Goal: Task Accomplishment & Management: Manage account settings

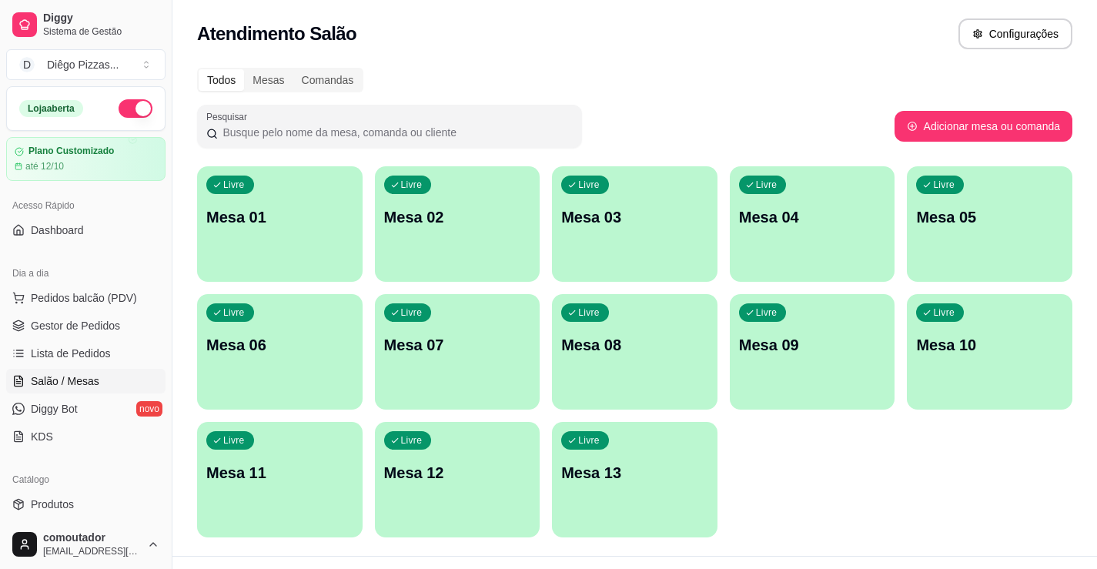
click at [293, 231] on div "Livre Mesa 01" at bounding box center [280, 214] width 166 height 97
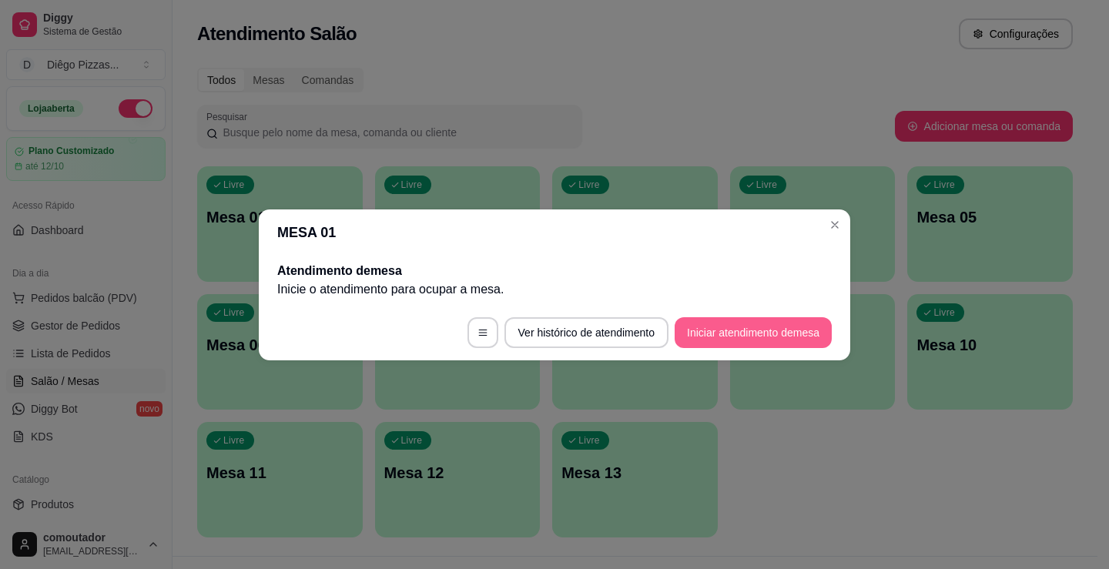
click at [756, 337] on button "Iniciar atendimento de mesa" at bounding box center [753, 332] width 157 height 31
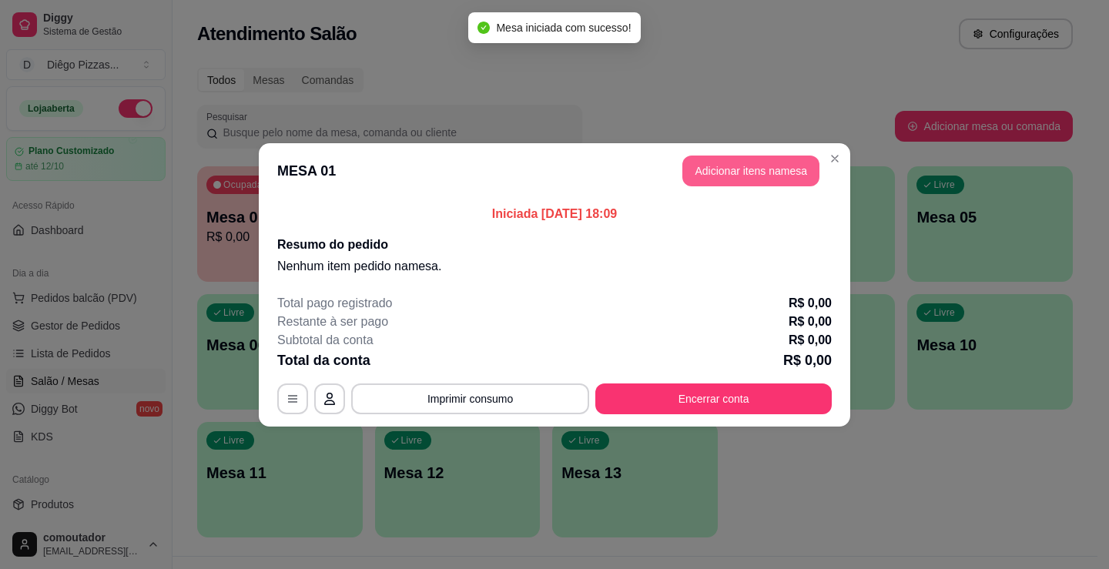
click at [780, 169] on button "Adicionar itens na mesa" at bounding box center [750, 171] width 137 height 31
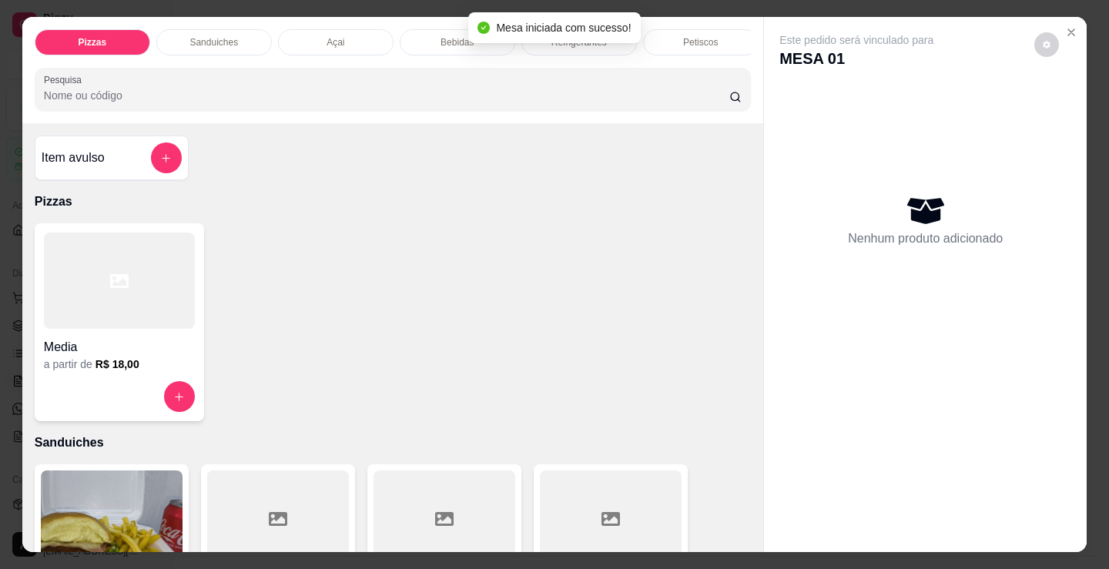
click at [459, 36] on p "Bebidas" at bounding box center [456, 42] width 33 height 12
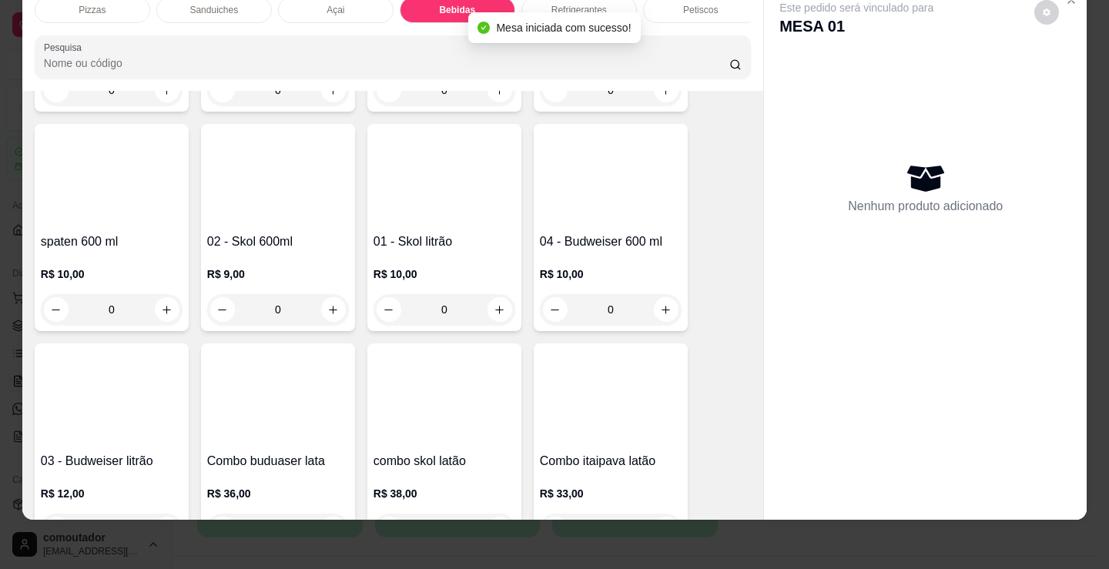
scroll to position [2370, 0]
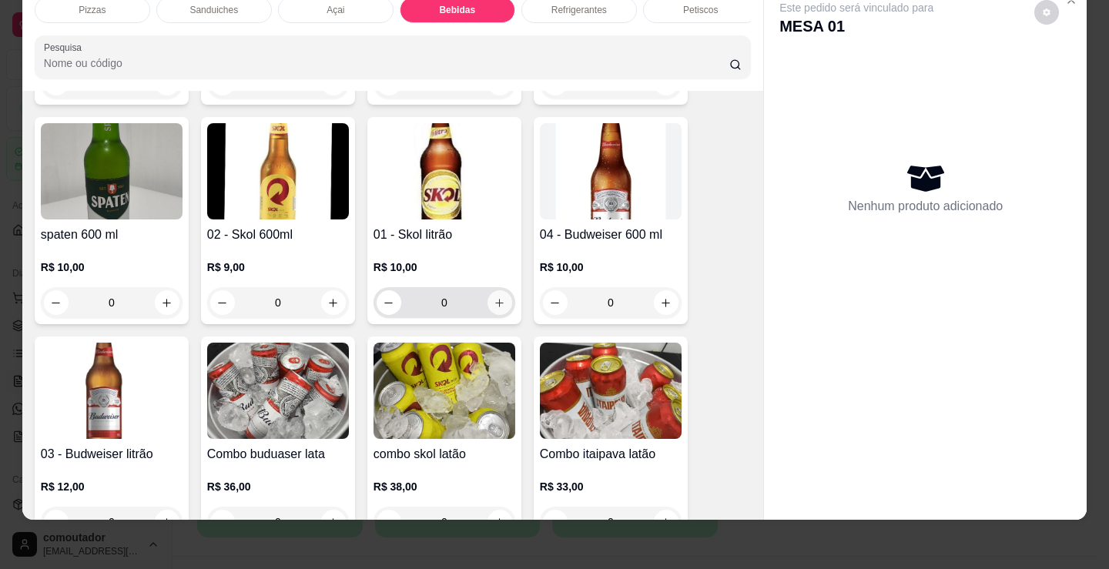
click at [501, 304] on button "increase-product-quantity" at bounding box center [499, 302] width 25 height 25
type input "1"
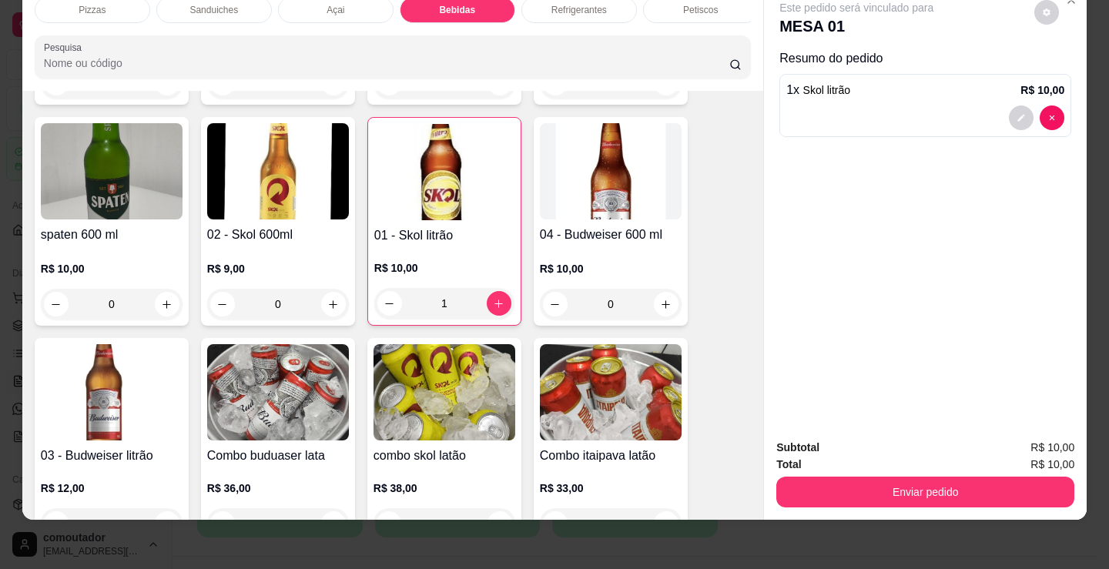
click at [564, 5] on div "Refrigerantes" at bounding box center [579, 10] width 116 height 26
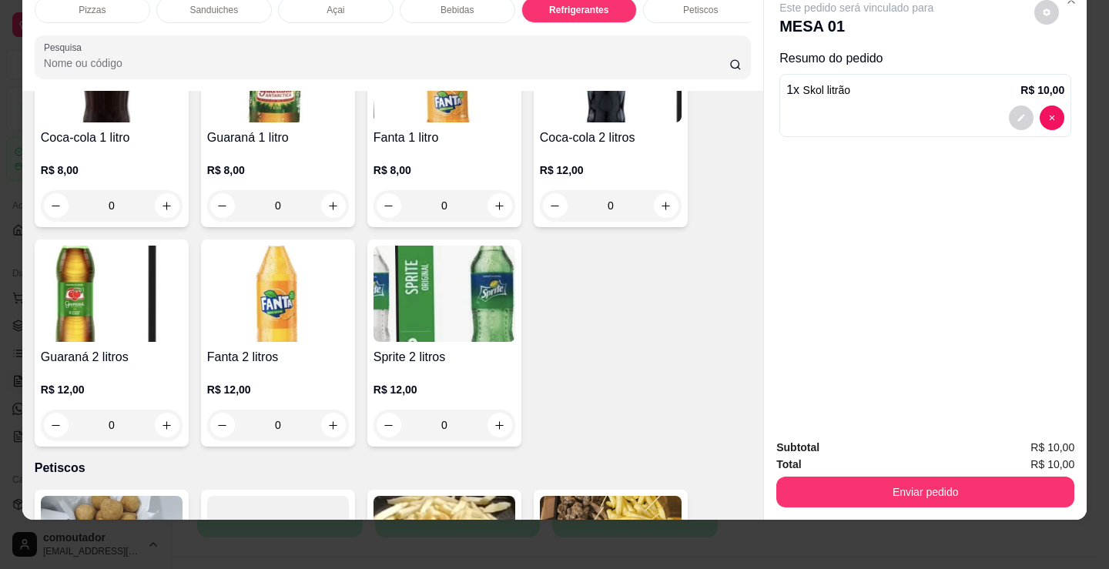
scroll to position [4837, 0]
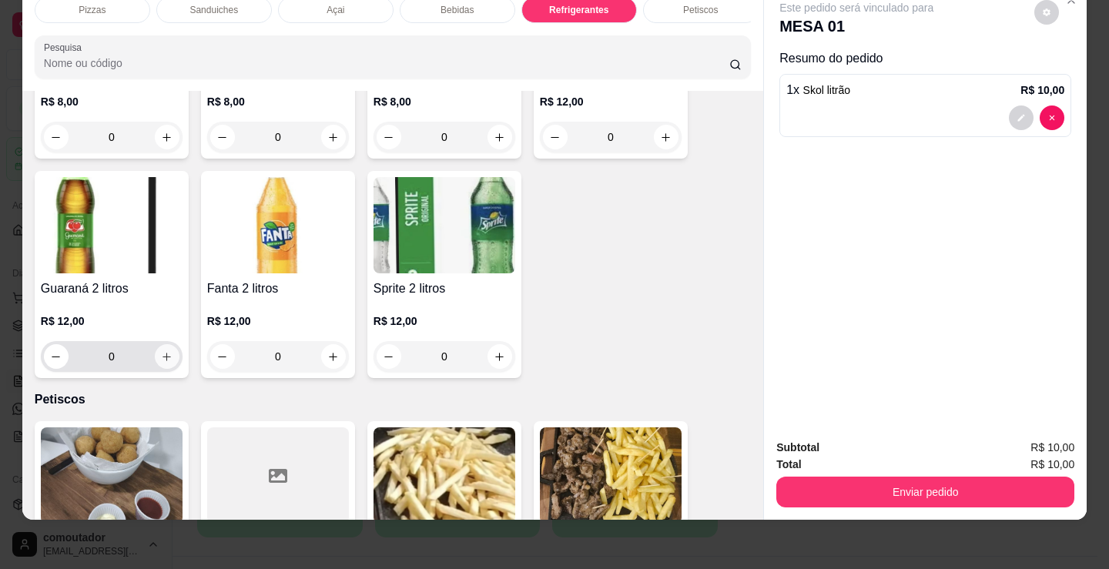
click at [166, 364] on button "increase-product-quantity" at bounding box center [167, 356] width 25 height 25
type input "1"
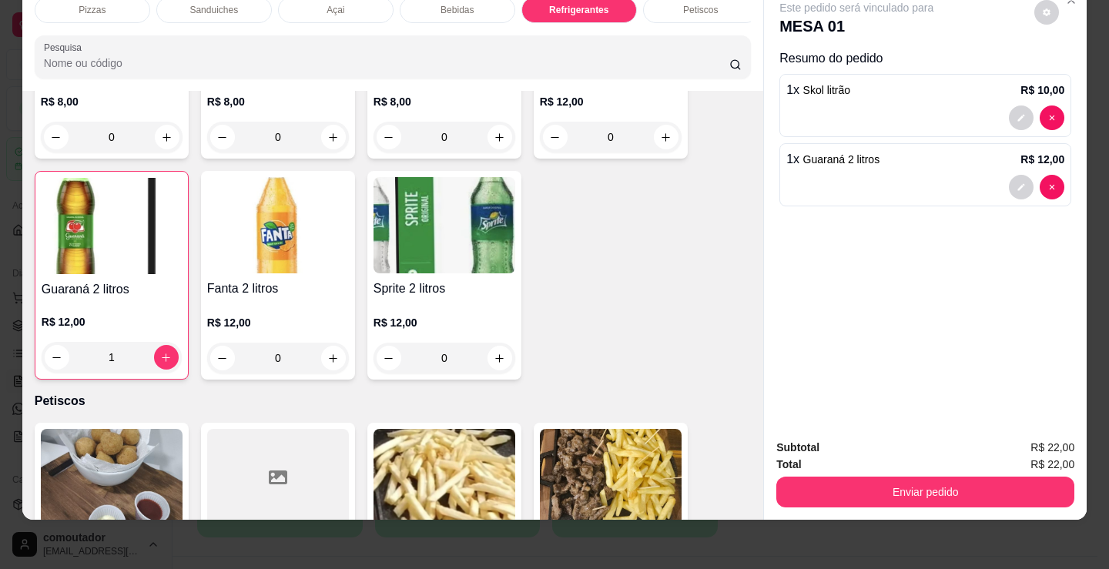
click at [702, 4] on p "Petiscos" at bounding box center [700, 10] width 35 height 12
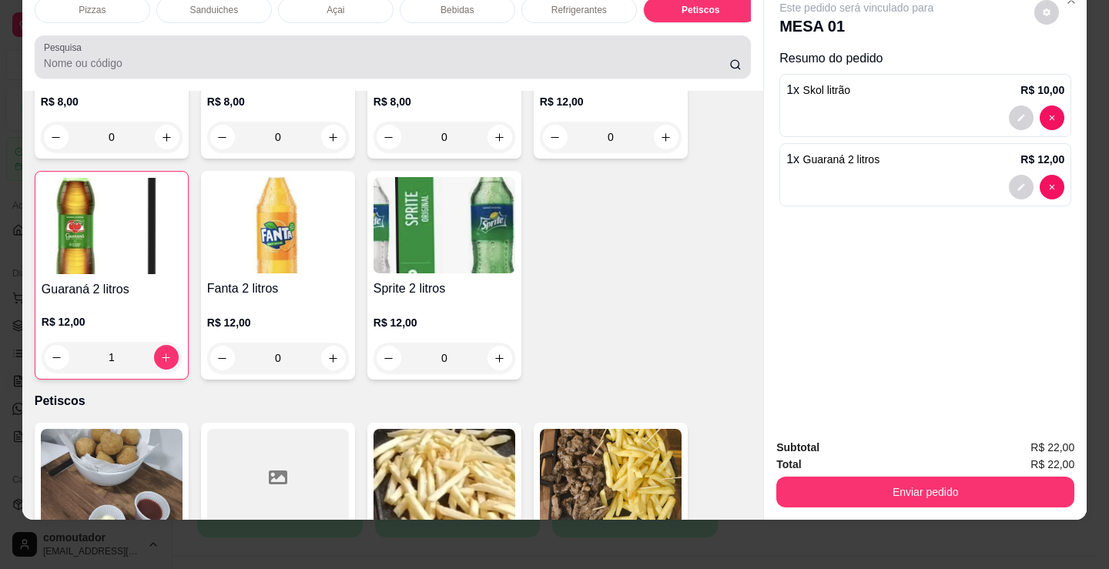
scroll to position [5138, 0]
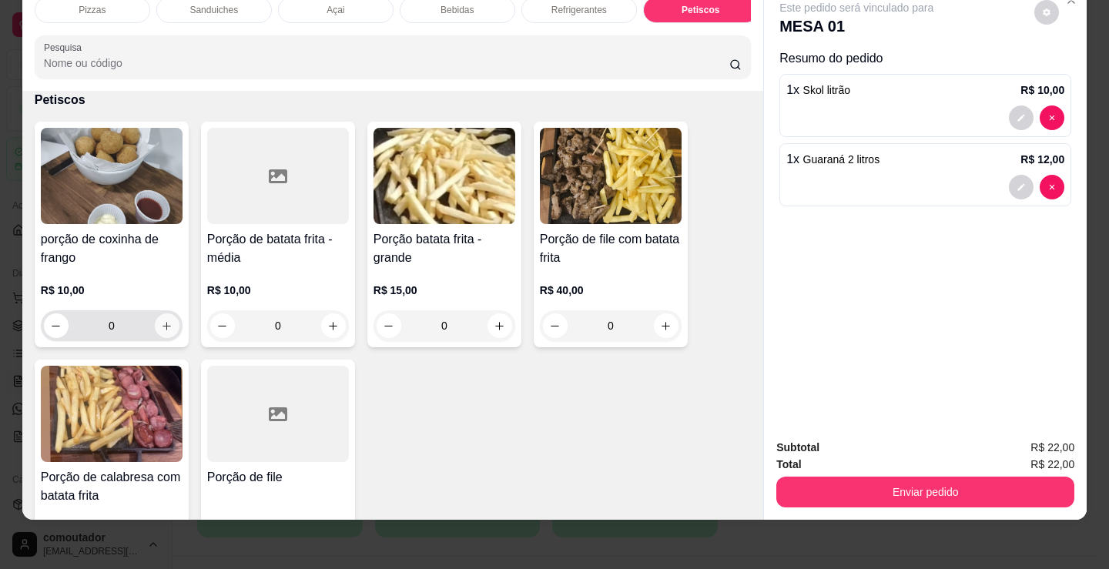
click at [163, 327] on icon "increase-product-quantity" at bounding box center [167, 326] width 12 height 12
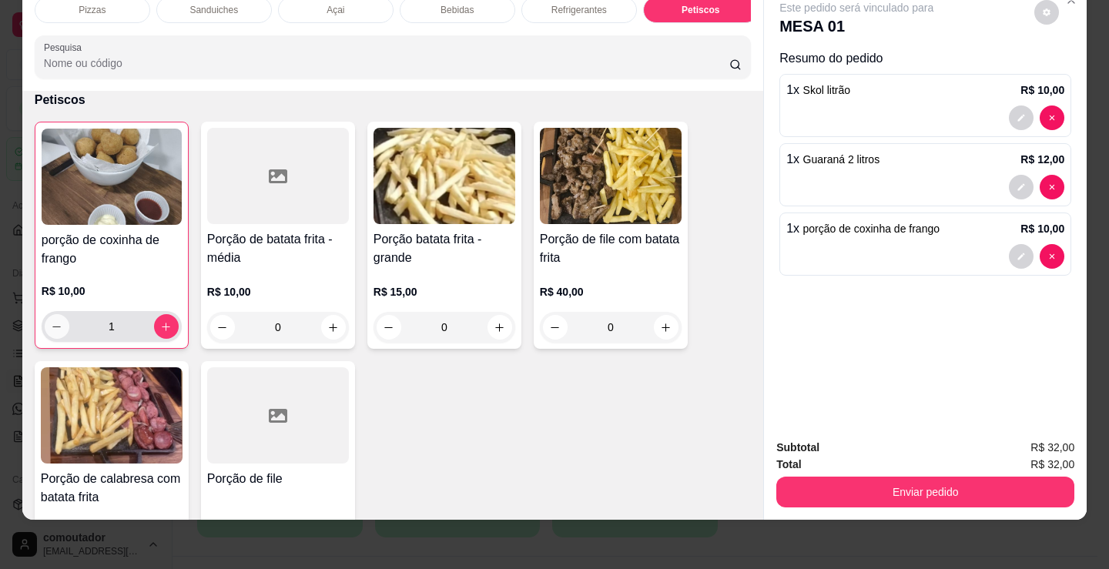
click at [59, 334] on button "decrease-product-quantity" at bounding box center [57, 326] width 25 height 25
type input "0"
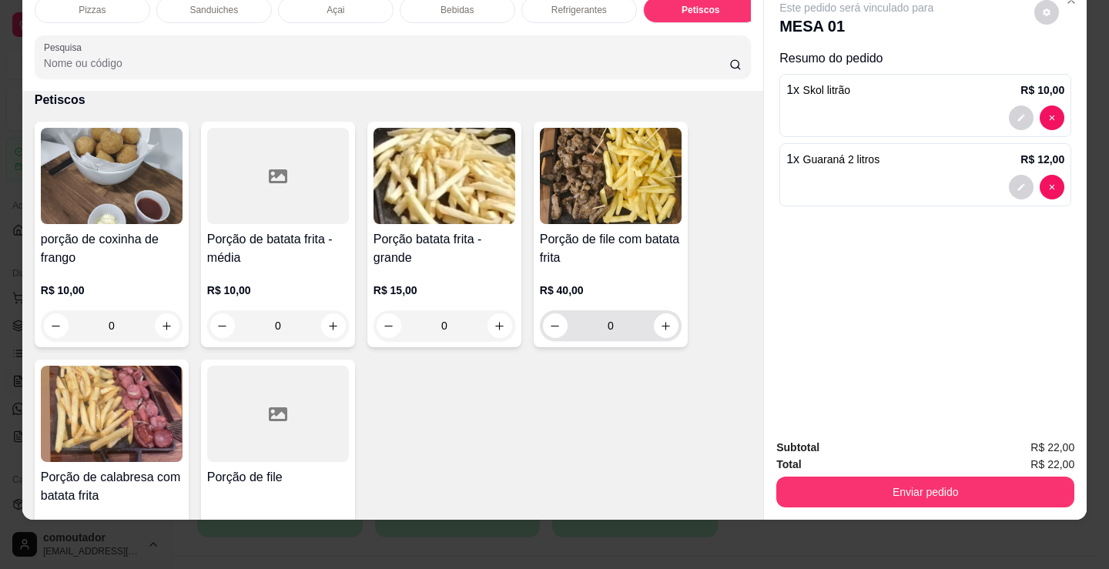
click at [669, 329] on button "increase-product-quantity" at bounding box center [666, 325] width 25 height 25
type input "1"
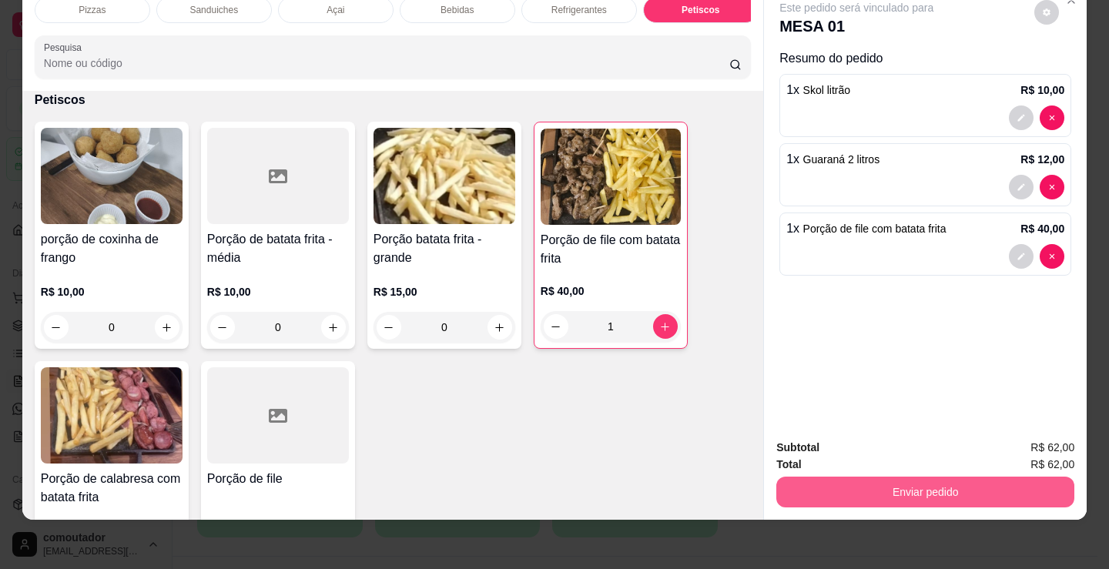
click at [862, 477] on button "Enviar pedido" at bounding box center [925, 492] width 298 height 31
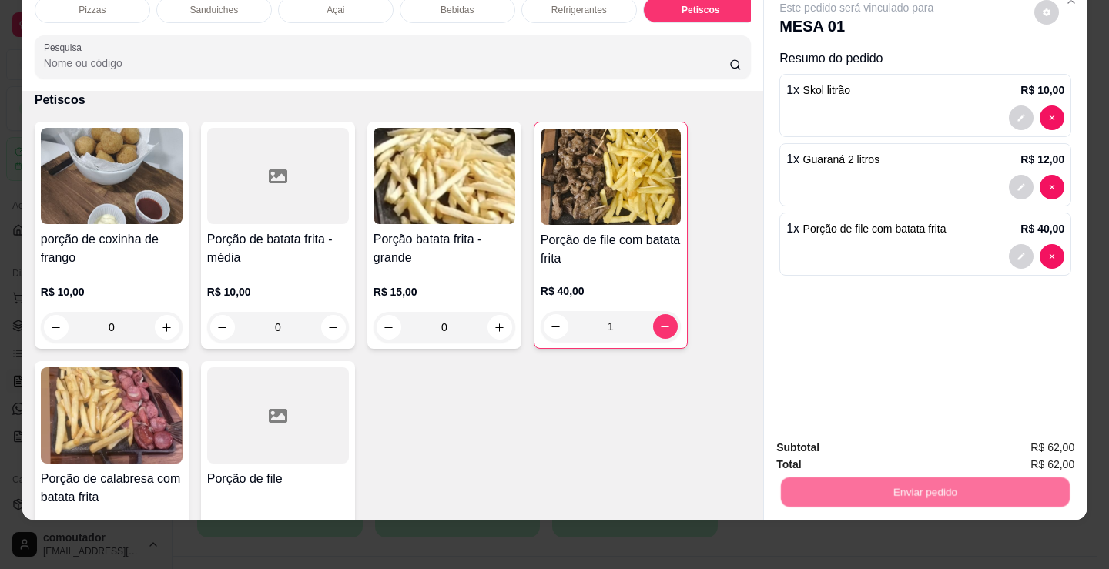
click at [852, 436] on button "Não registrar e enviar pedido" at bounding box center [875, 442] width 156 height 28
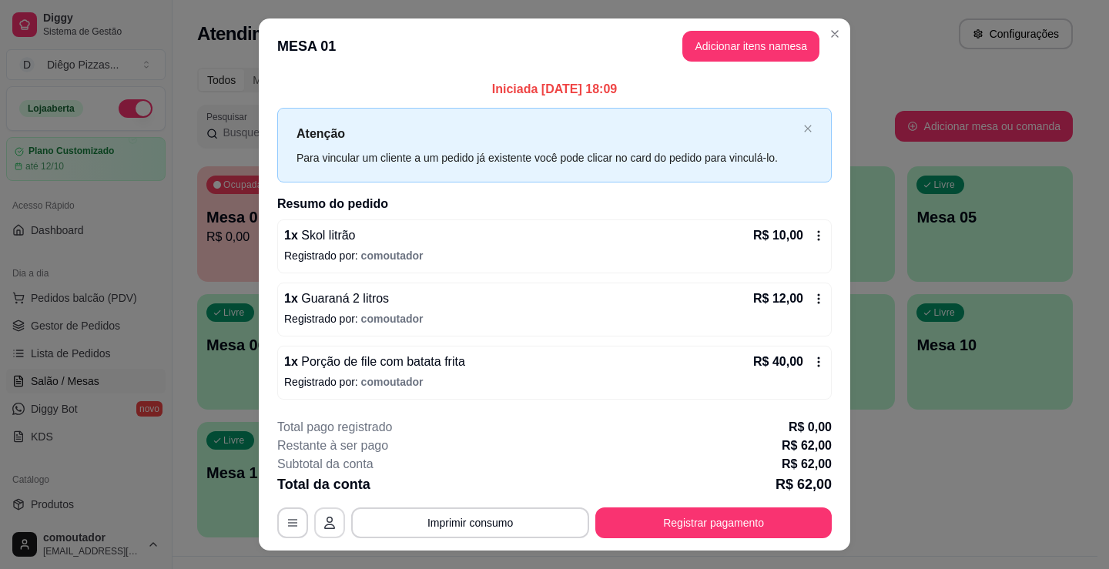
click at [328, 518] on icon "button" at bounding box center [329, 523] width 12 height 12
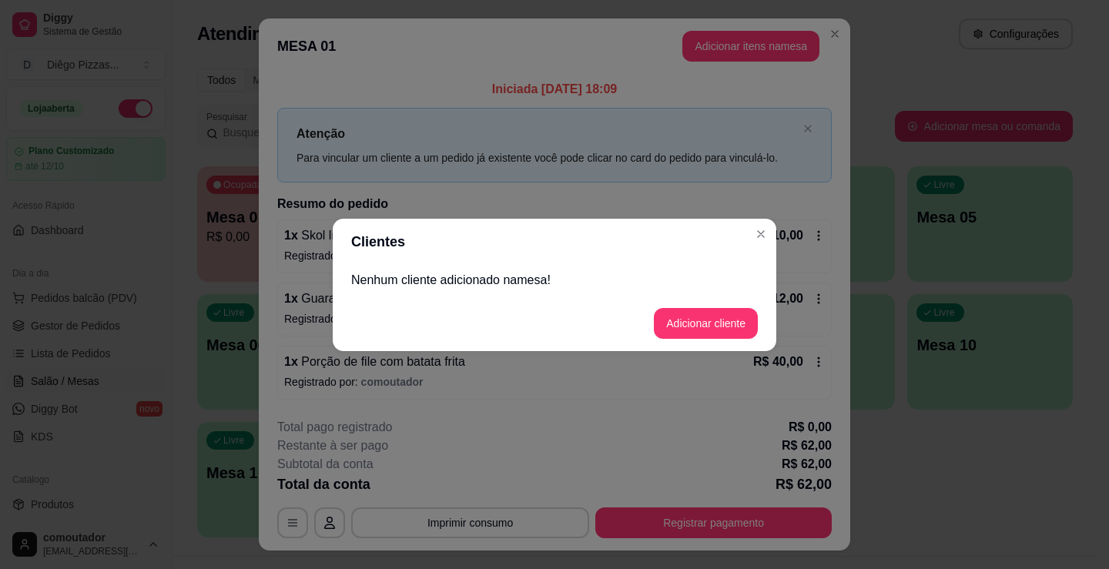
click at [725, 320] on button "Adicionar cliente" at bounding box center [706, 323] width 104 height 31
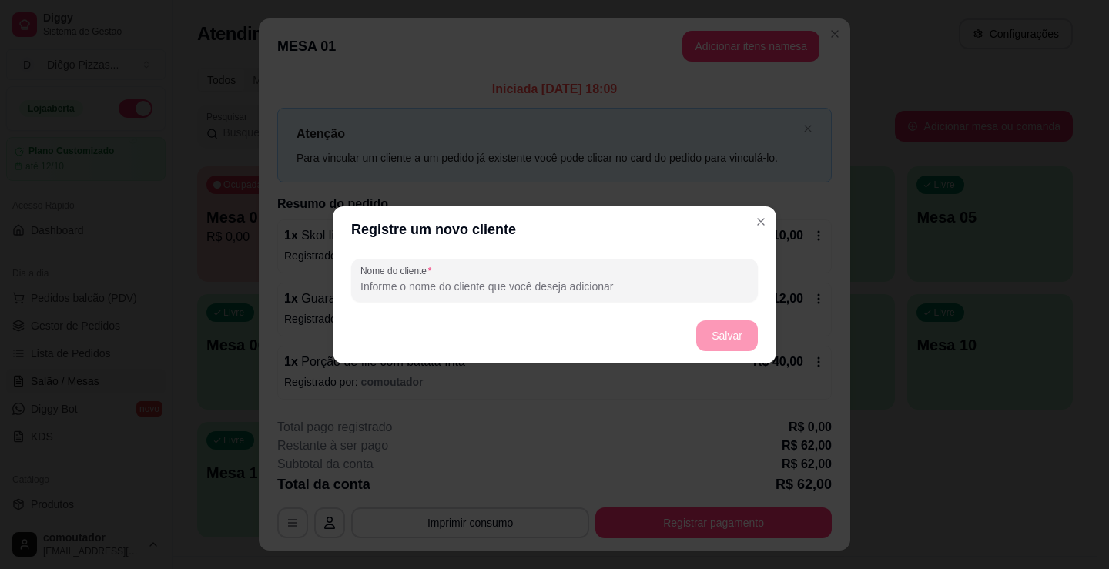
click at [548, 286] on input "Nome do cliente" at bounding box center [554, 286] width 388 height 15
type input "andreza"
click at [729, 318] on footer "Salvar" at bounding box center [555, 335] width 444 height 55
click at [740, 334] on button "Salvar" at bounding box center [727, 335] width 62 height 31
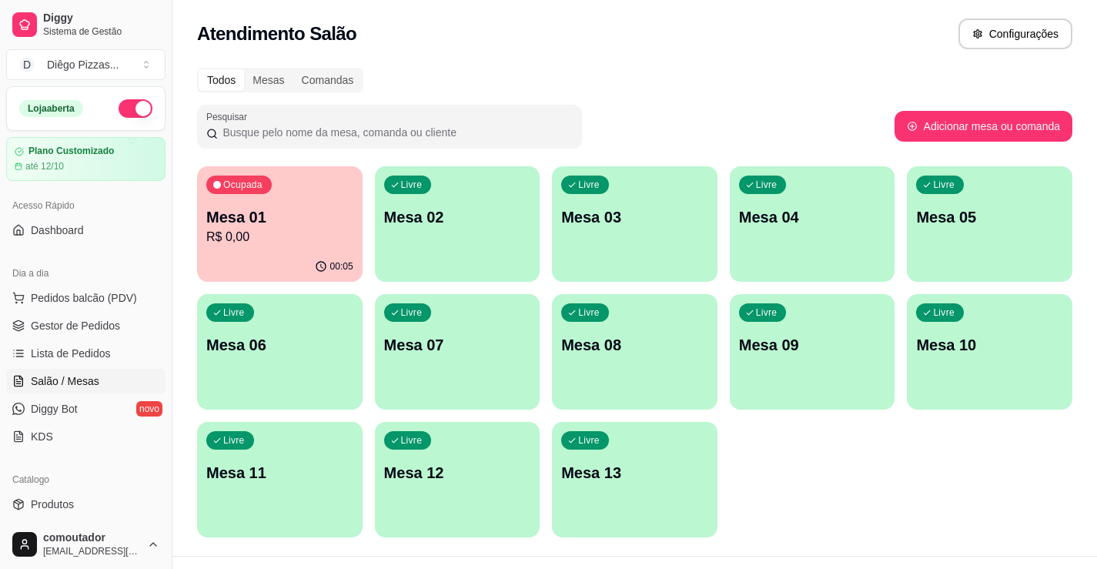
click at [414, 219] on p "Mesa 02" at bounding box center [457, 217] width 147 height 22
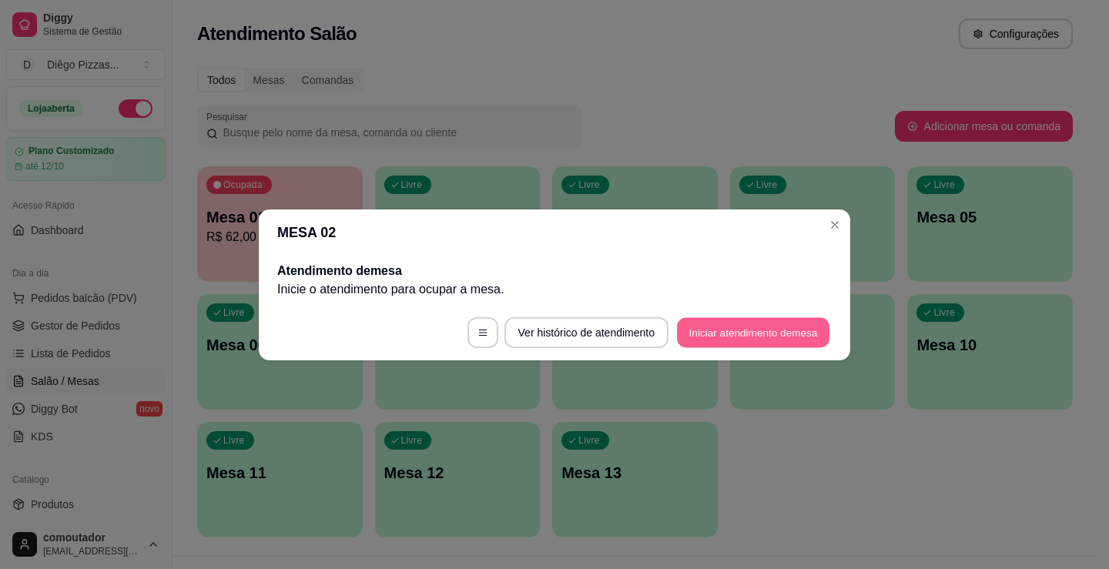
click at [705, 323] on button "Iniciar atendimento de mesa" at bounding box center [753, 332] width 152 height 30
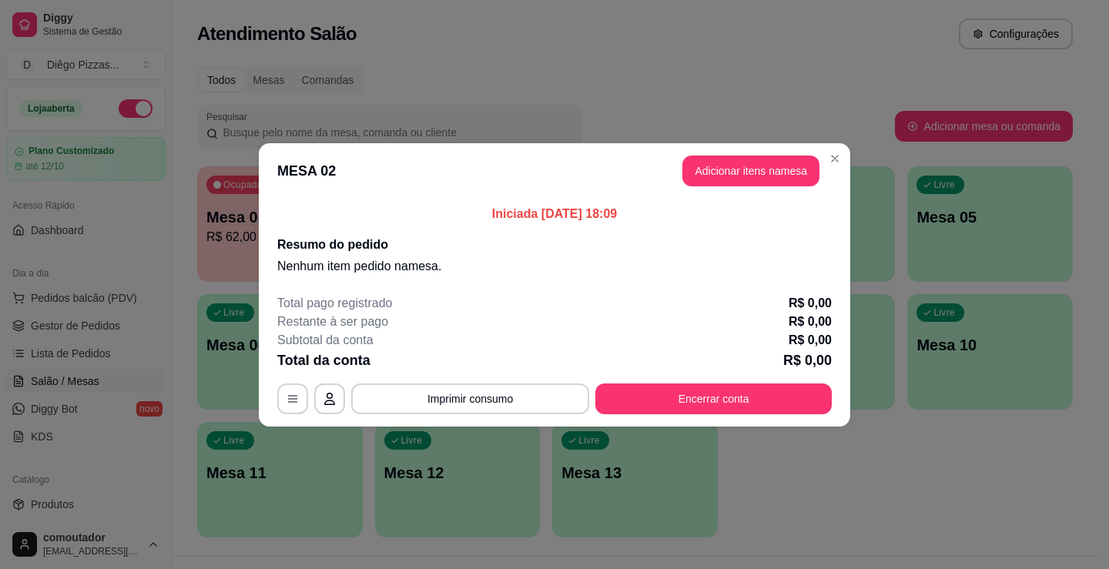
click at [782, 178] on button "Adicionar itens na mesa" at bounding box center [750, 171] width 137 height 31
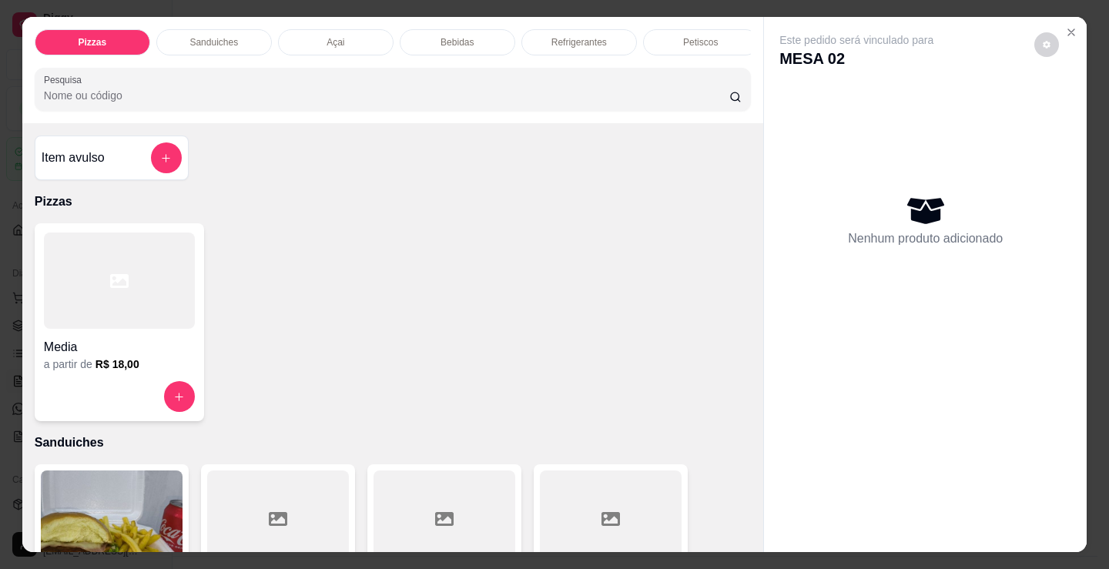
click at [450, 40] on p "Bebidas" at bounding box center [456, 42] width 33 height 12
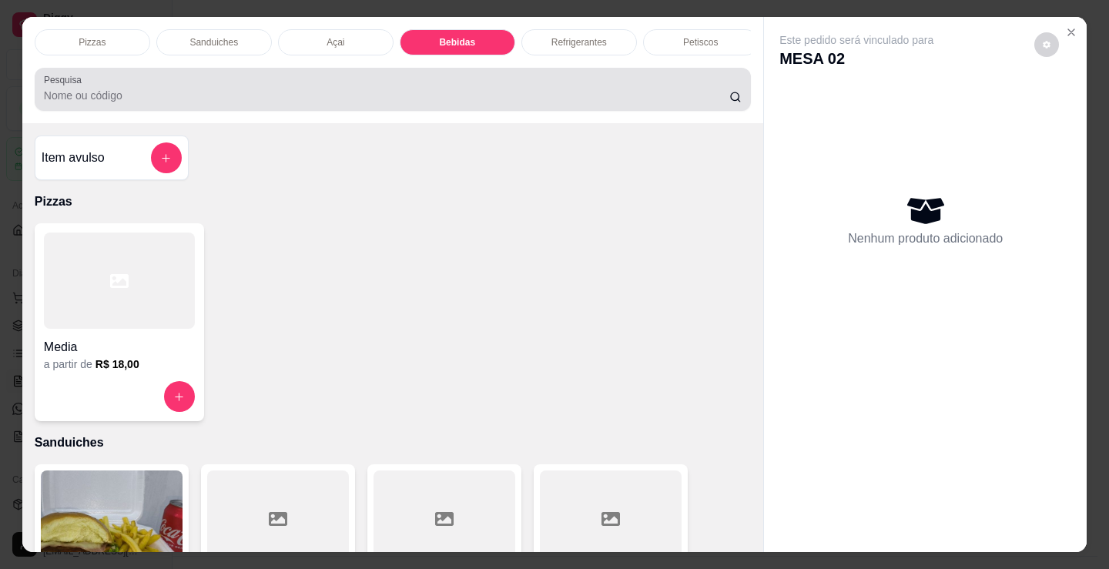
scroll to position [38, 0]
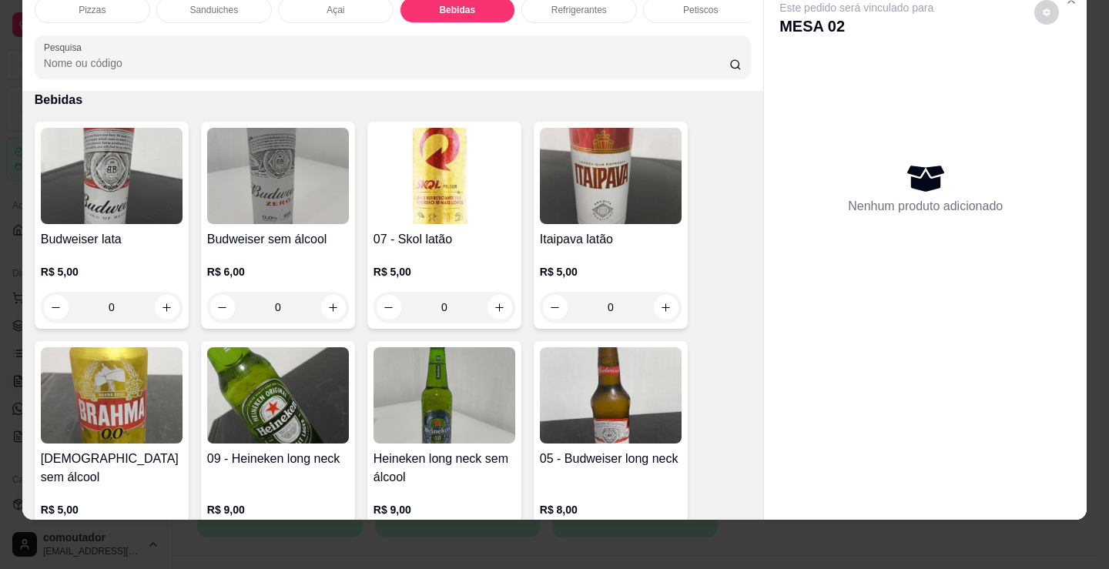
click at [566, 4] on p "Refrigerantes" at bounding box center [578, 10] width 55 height 12
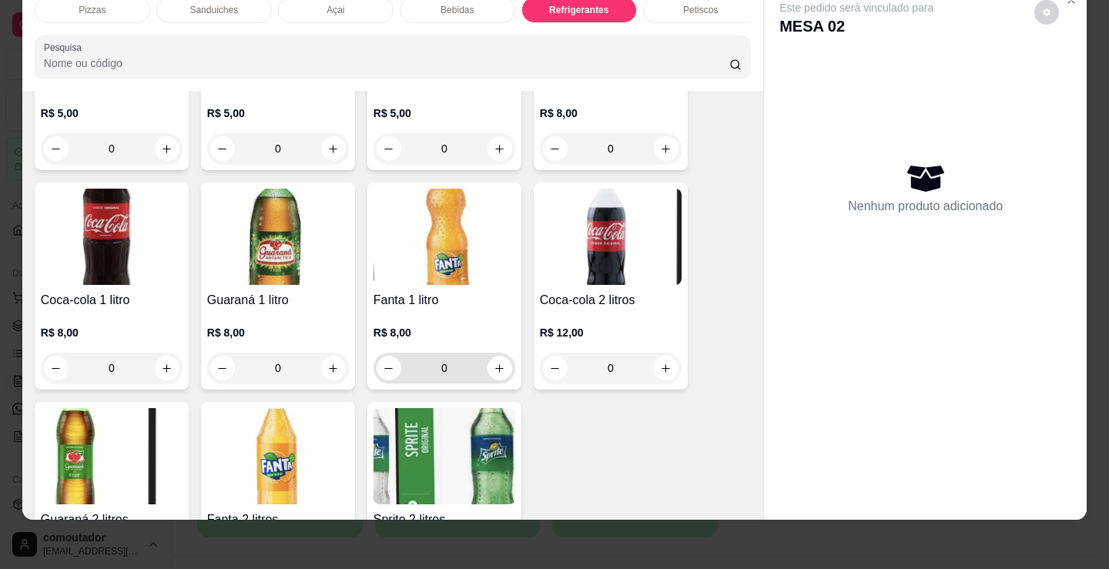
scroll to position [4681, 0]
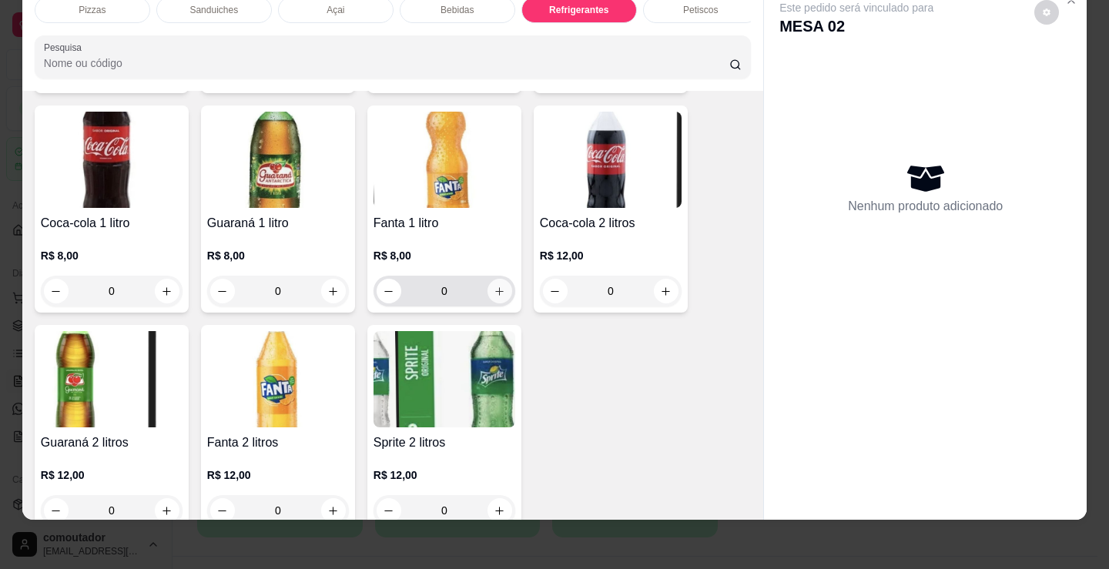
click at [491, 300] on button "increase-product-quantity" at bounding box center [499, 291] width 25 height 25
type input "1"
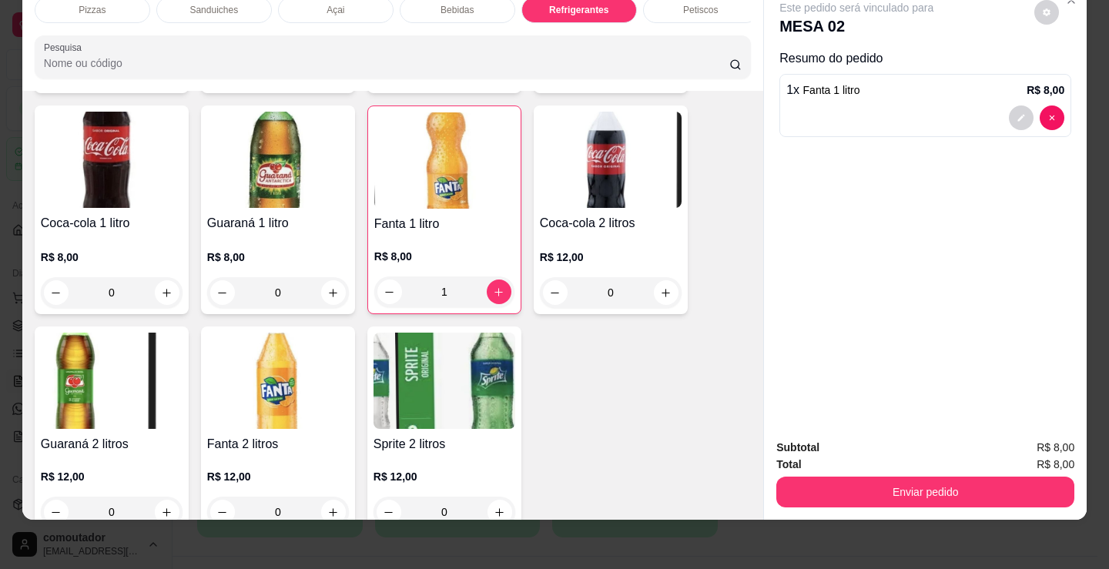
click at [697, 8] on div "Petiscos" at bounding box center [701, 10] width 116 height 26
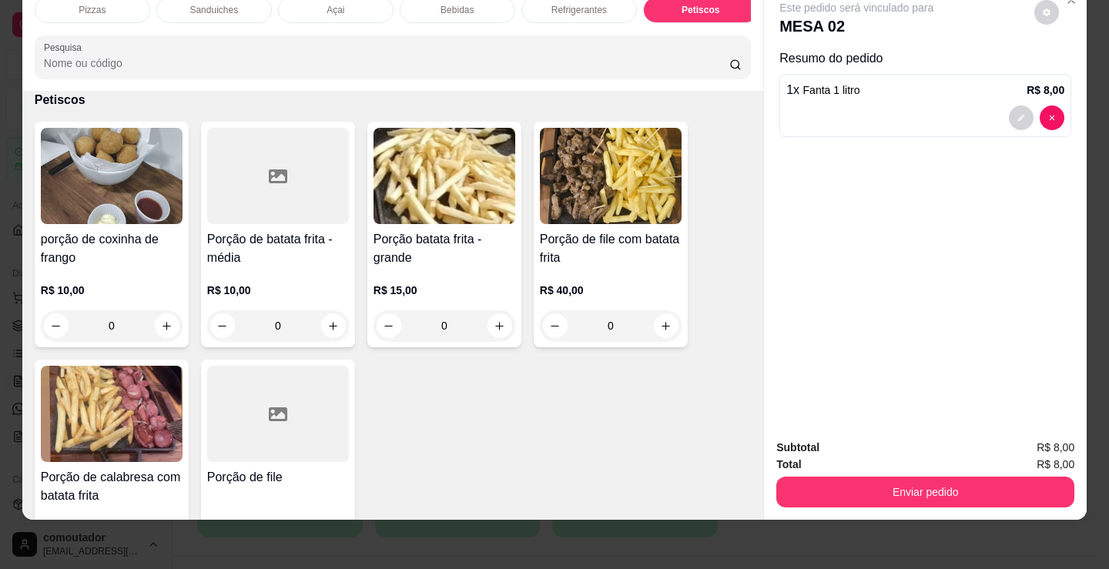
click at [210, 4] on p "Sanduiches" at bounding box center [213, 10] width 49 height 12
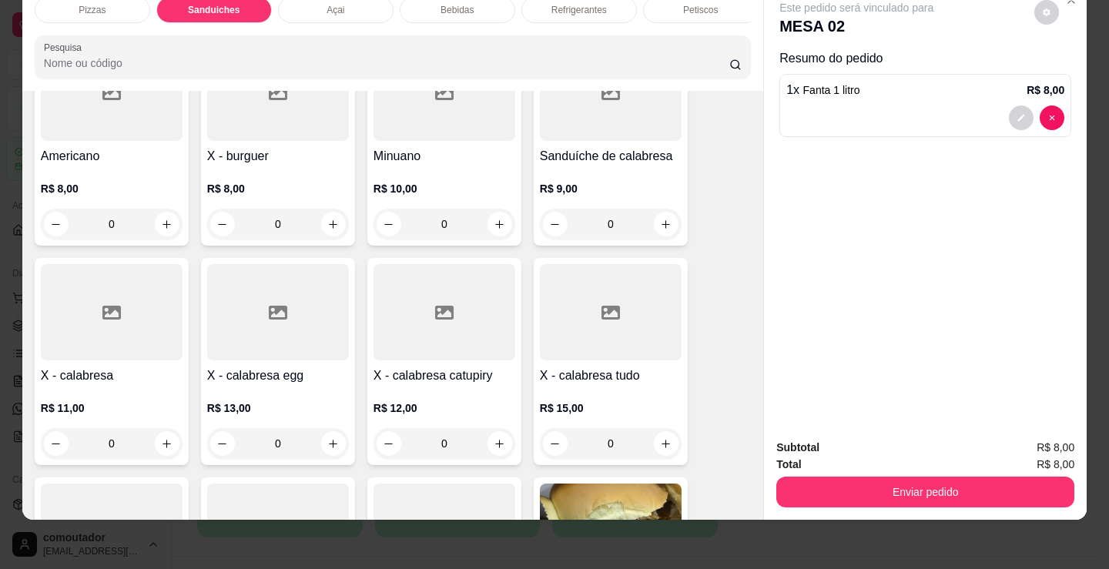
scroll to position [695, 0]
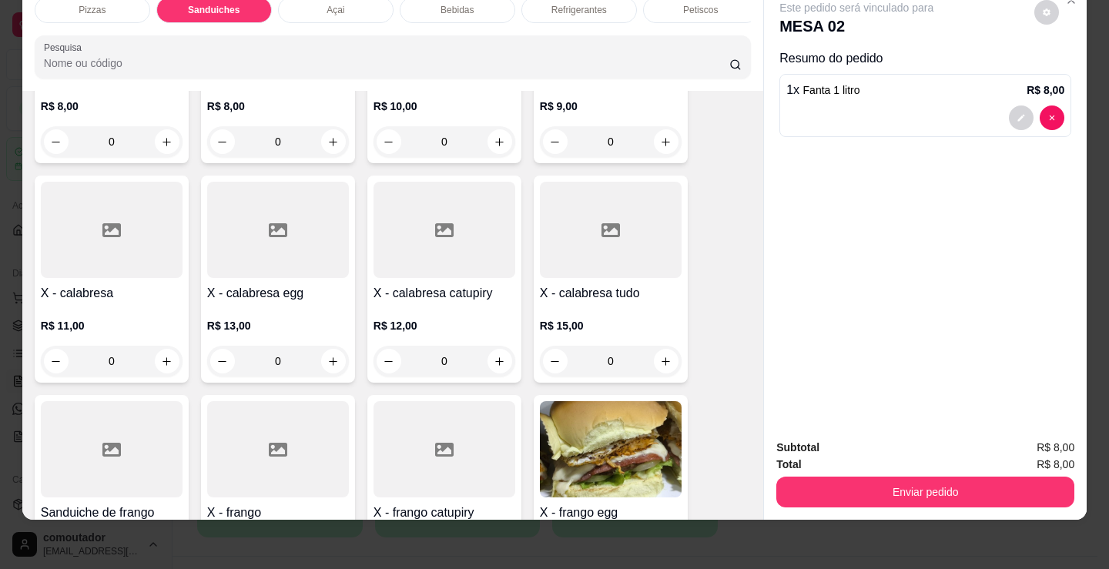
click at [655, 360] on div "0" at bounding box center [611, 361] width 142 height 31
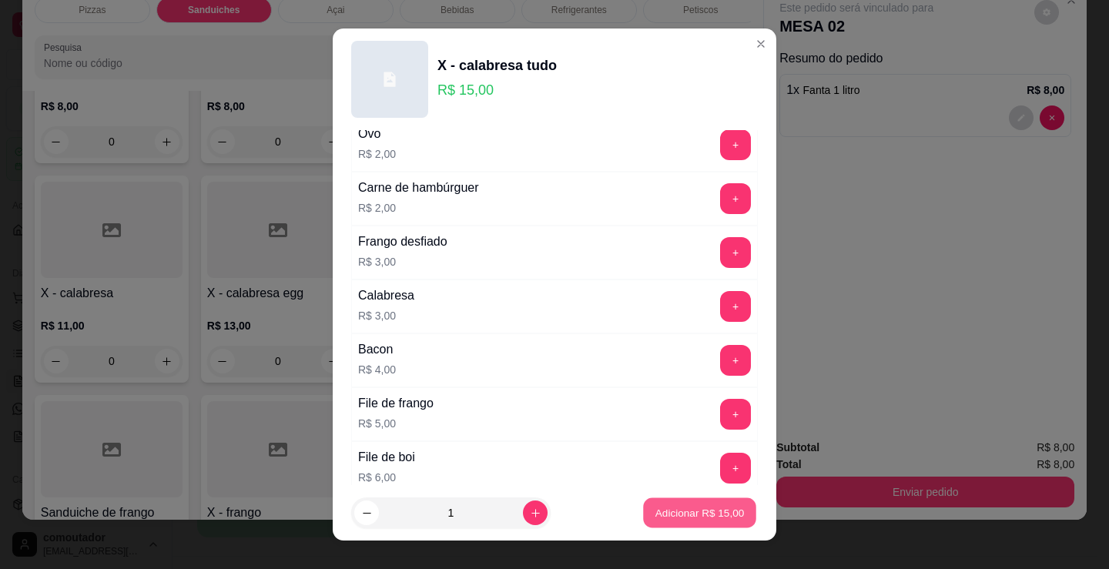
click at [655, 507] on p "Adicionar R$ 15,00" at bounding box center [699, 512] width 89 height 15
type input "1"
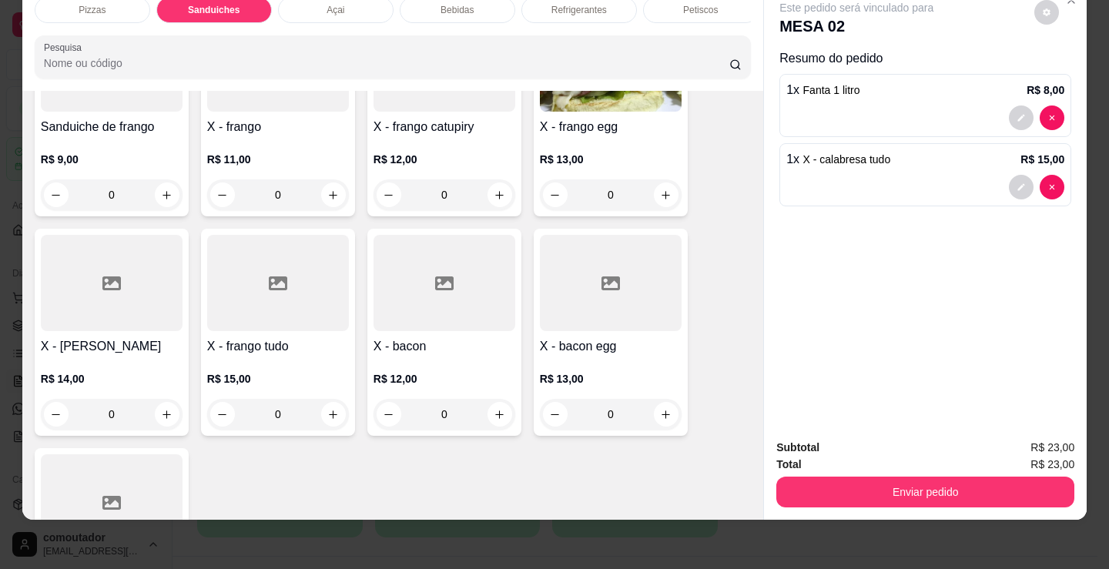
scroll to position [1157, 0]
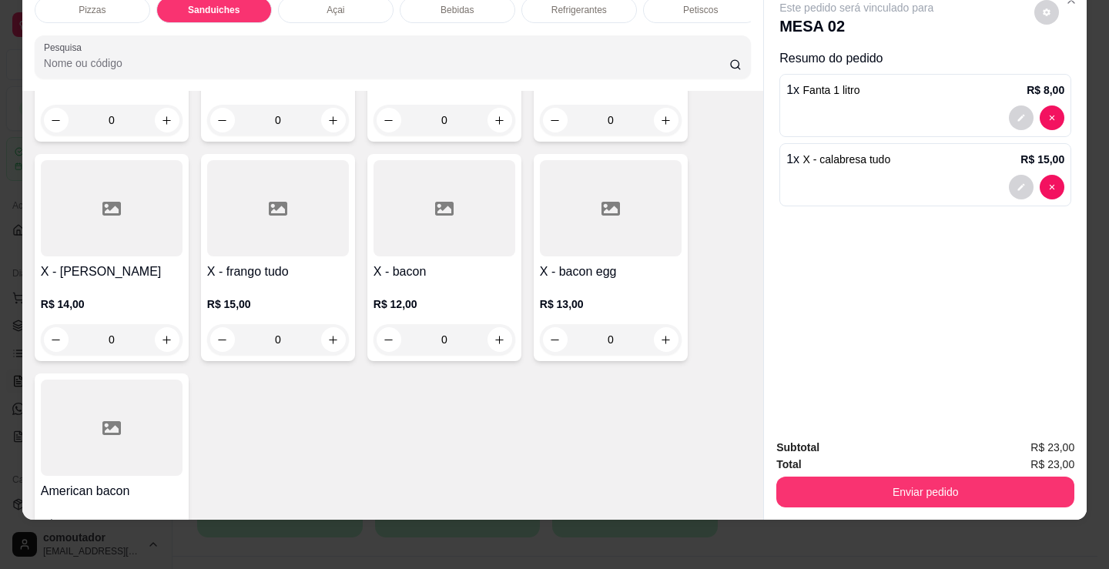
click at [668, 344] on div "0" at bounding box center [611, 339] width 142 height 31
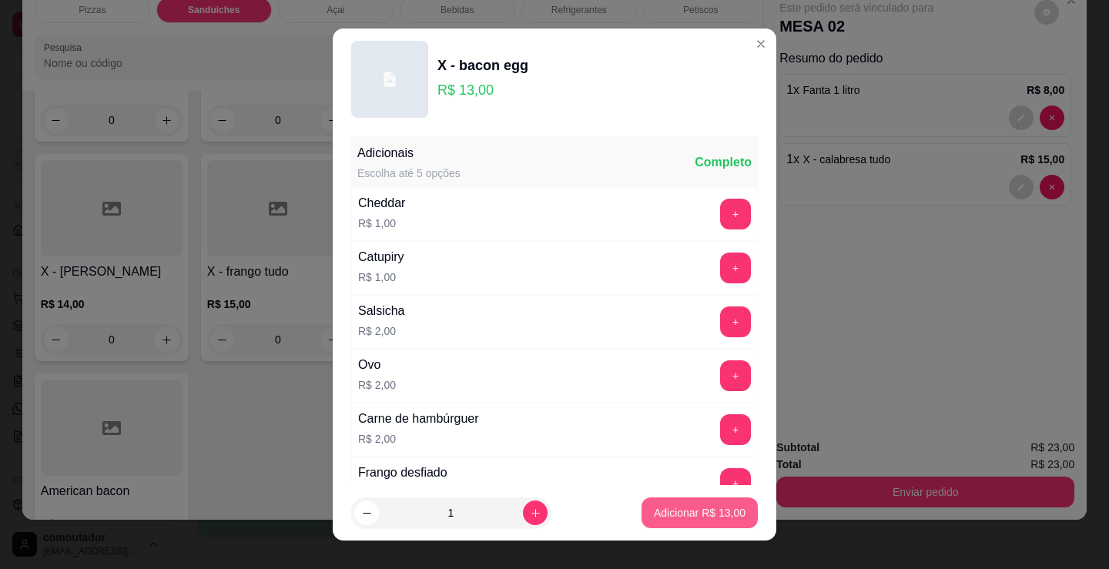
click at [705, 511] on p "Adicionar R$ 13,00" at bounding box center [700, 512] width 92 height 15
type input "1"
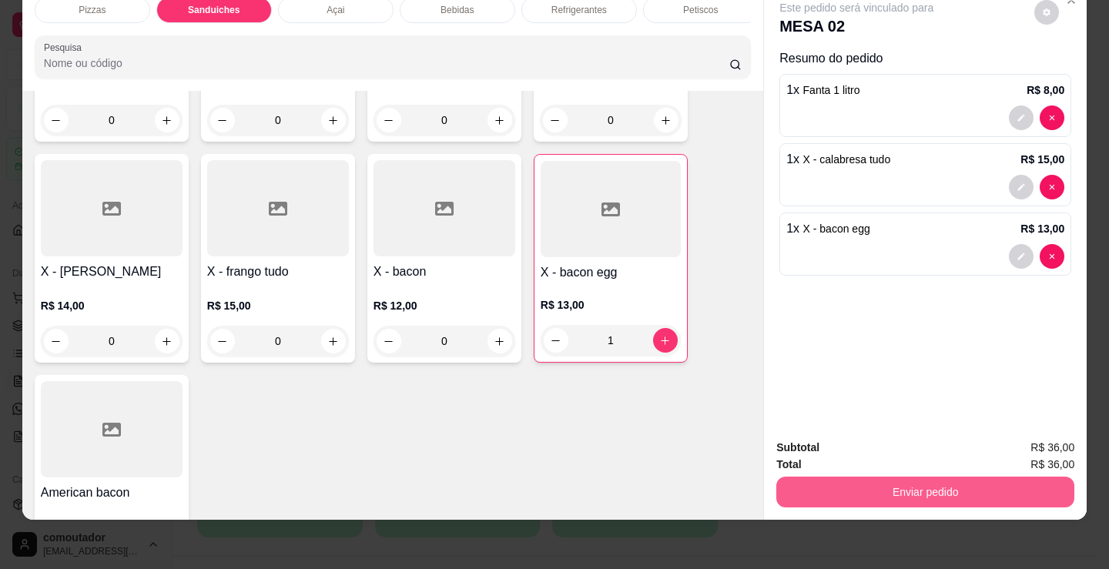
click at [791, 481] on button "Enviar pedido" at bounding box center [925, 492] width 298 height 31
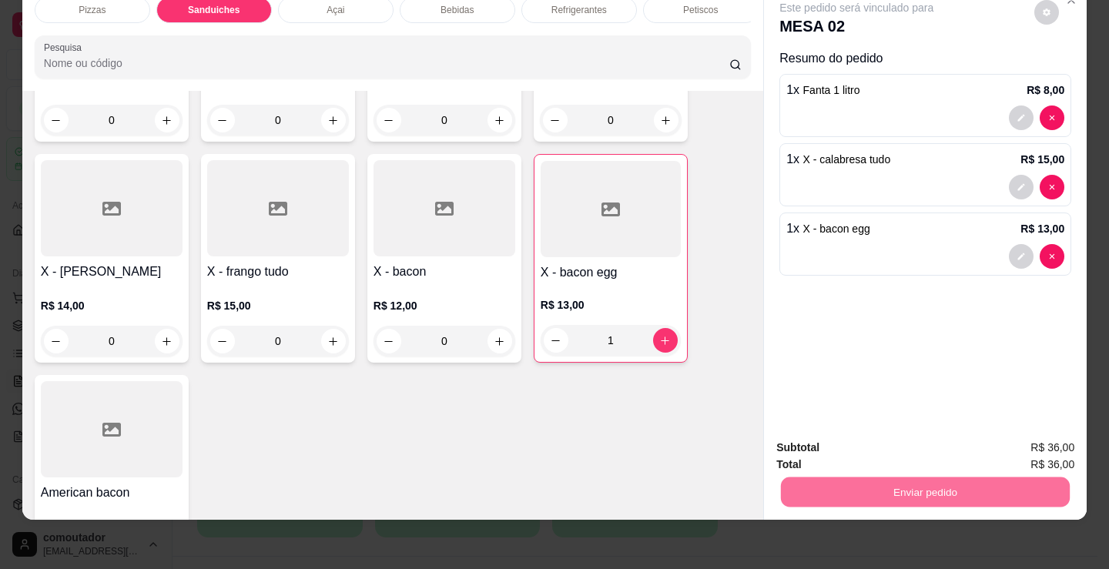
click at [797, 448] on button "Não registrar e enviar pedido" at bounding box center [875, 442] width 156 height 28
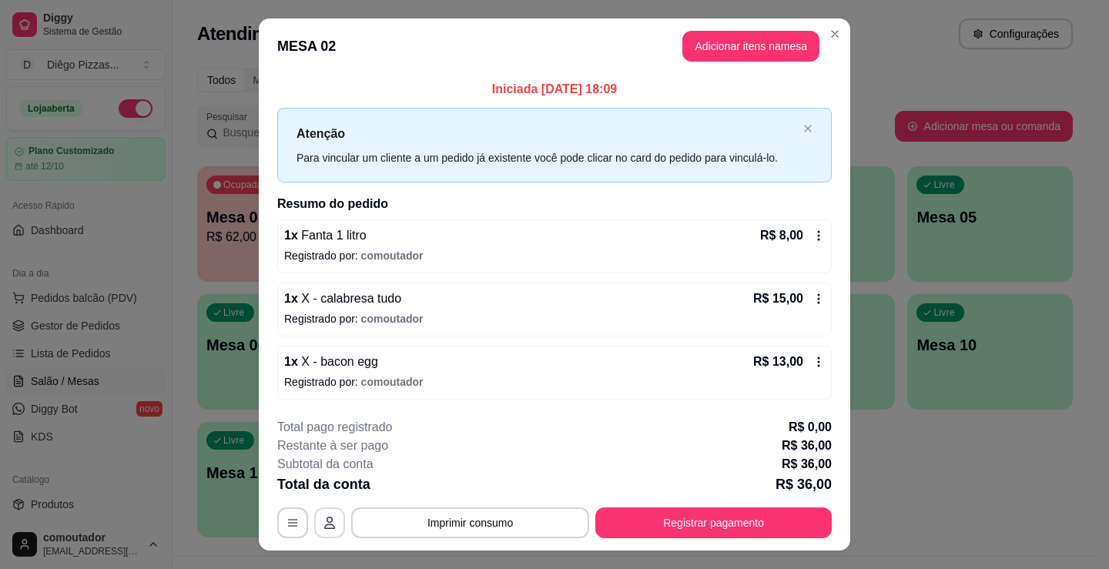
click at [323, 526] on icon "button" at bounding box center [329, 523] width 12 height 12
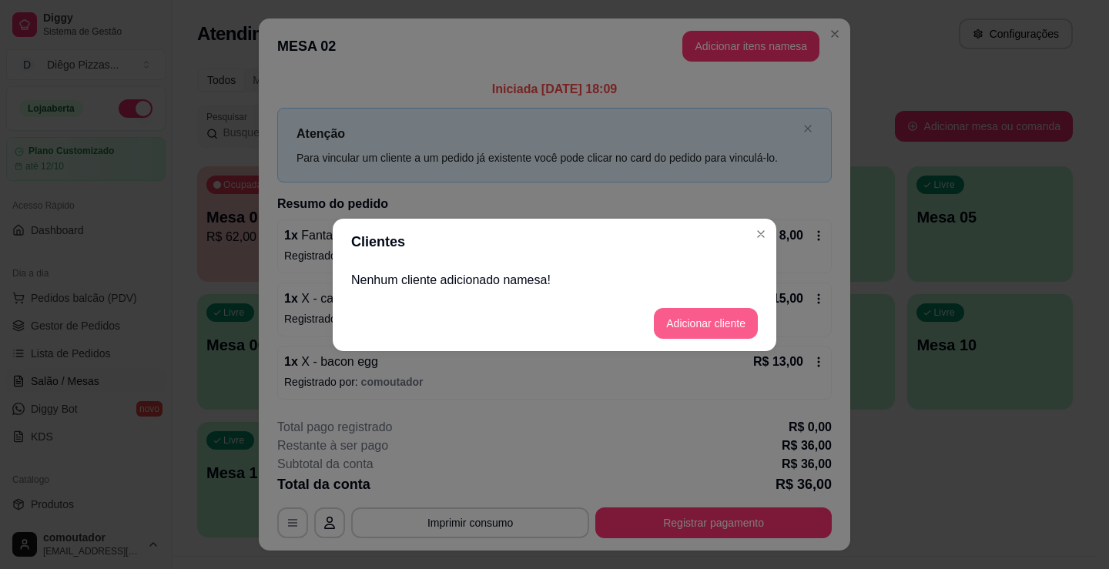
click at [703, 334] on button "Adicionar cliente" at bounding box center [706, 323] width 104 height 31
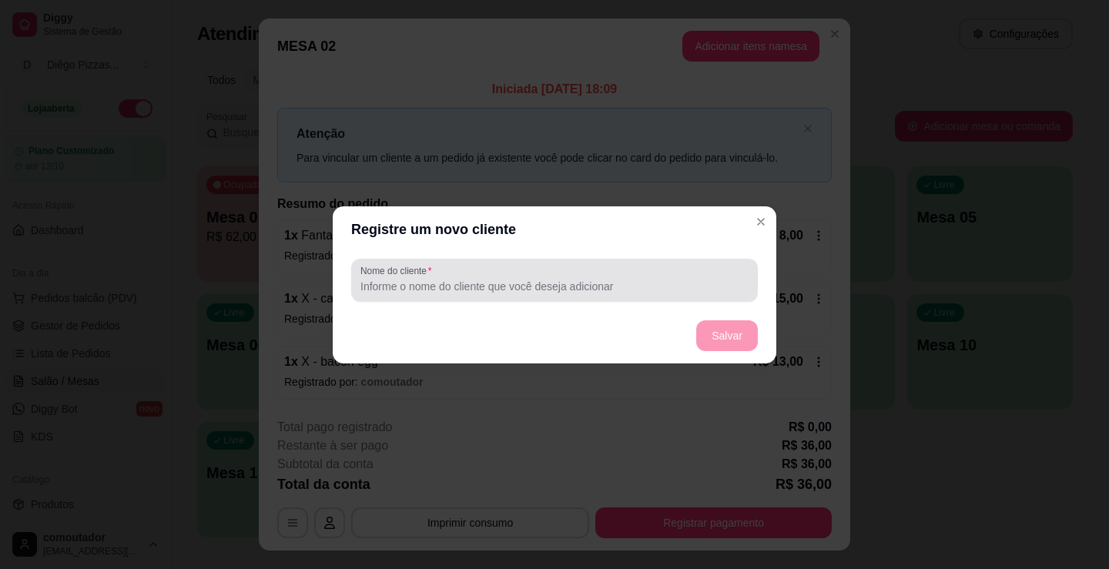
click at [544, 291] on input "Nome do cliente" at bounding box center [554, 286] width 388 height 15
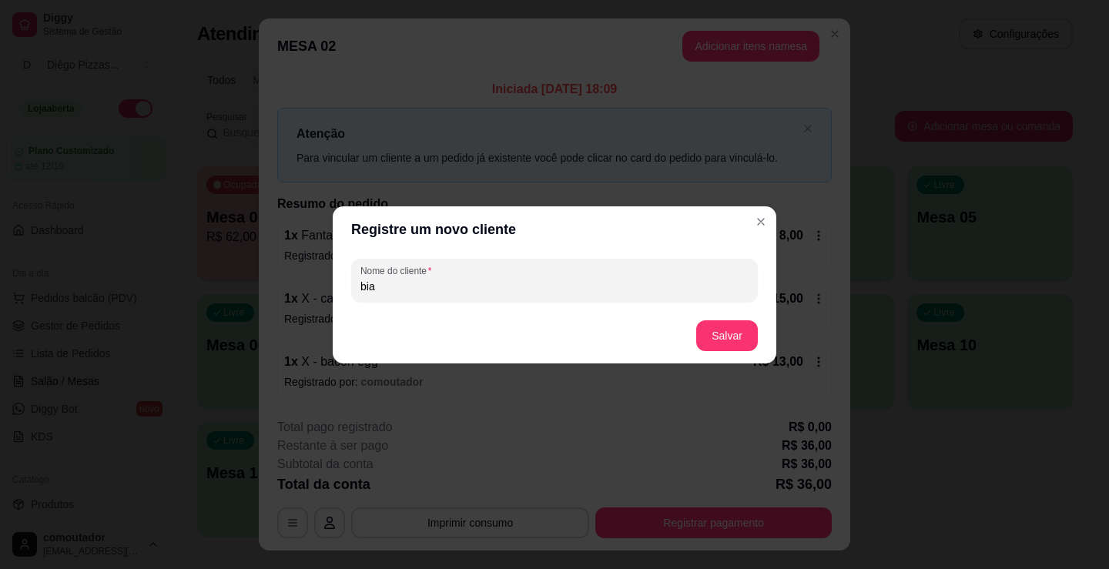
type input "bia"
click at [742, 337] on button "Salvar" at bounding box center [727, 335] width 60 height 30
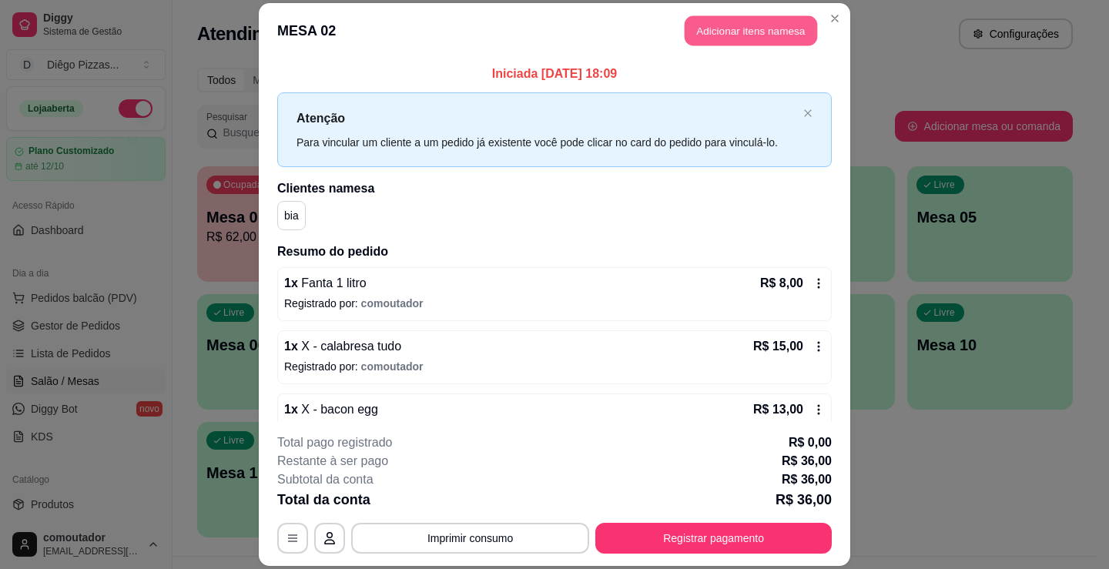
click at [740, 33] on button "Adicionar itens na mesa" at bounding box center [751, 30] width 132 height 30
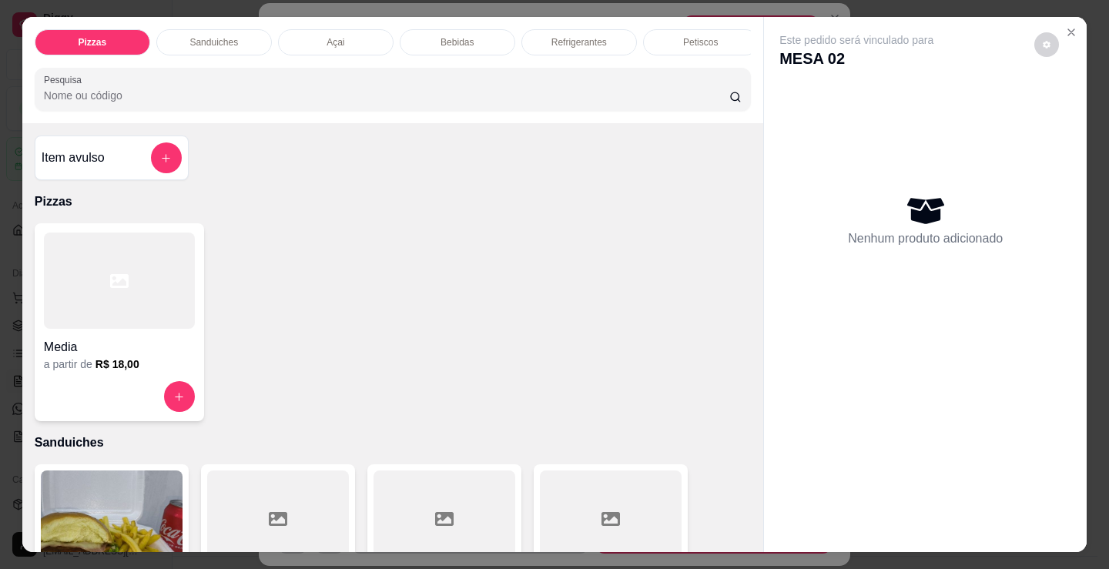
click at [151, 162] on button "add-separate-item" at bounding box center [166, 157] width 31 height 31
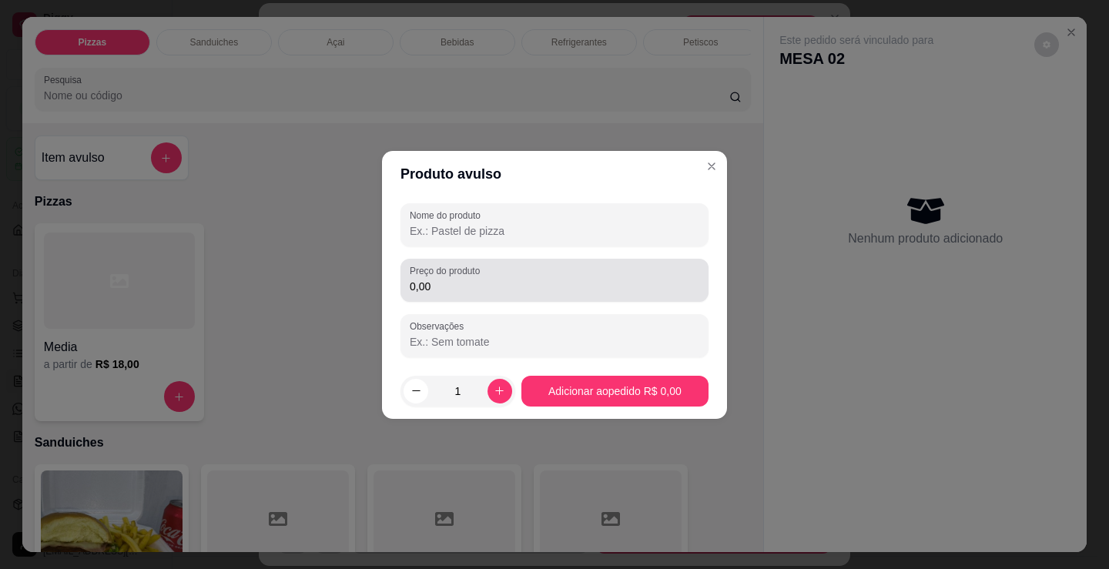
click at [491, 239] on div at bounding box center [555, 224] width 290 height 31
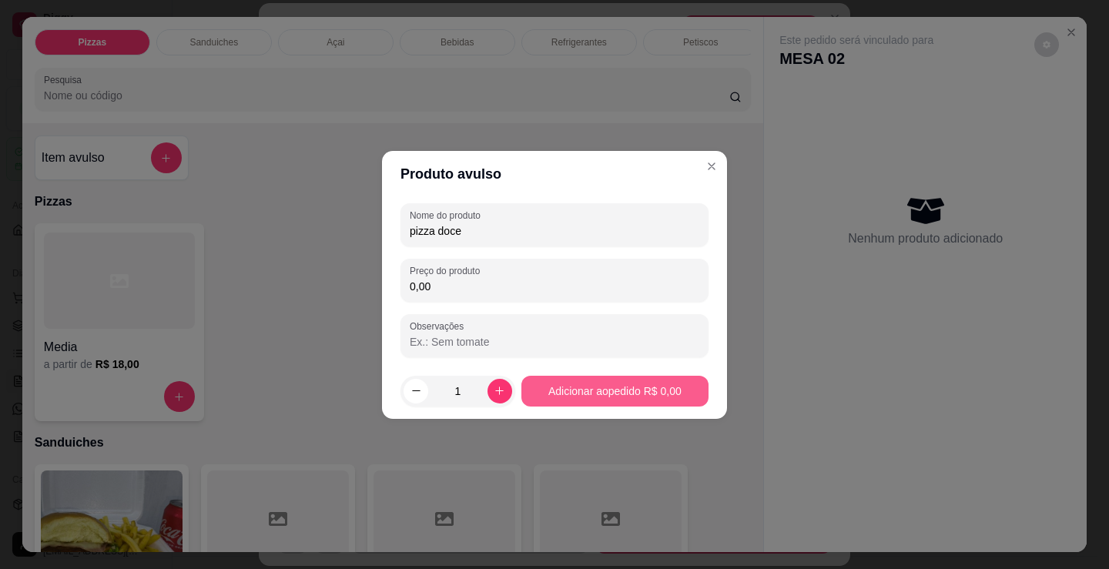
type input "pizza doce"
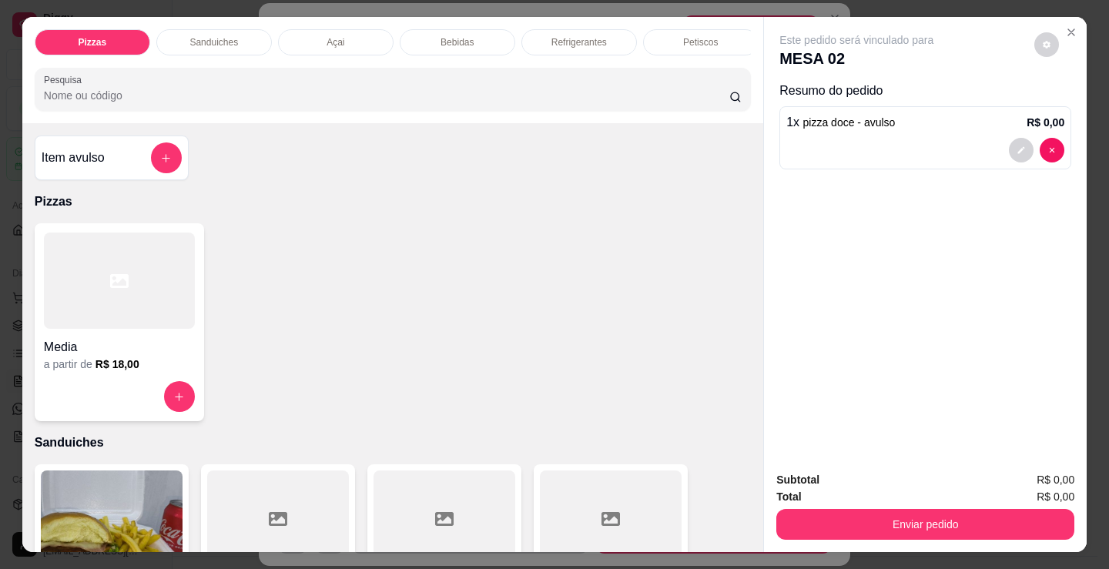
click at [925, 162] on div "1 x pizza doce - avulso R$ 0,00" at bounding box center [925, 137] width 292 height 63
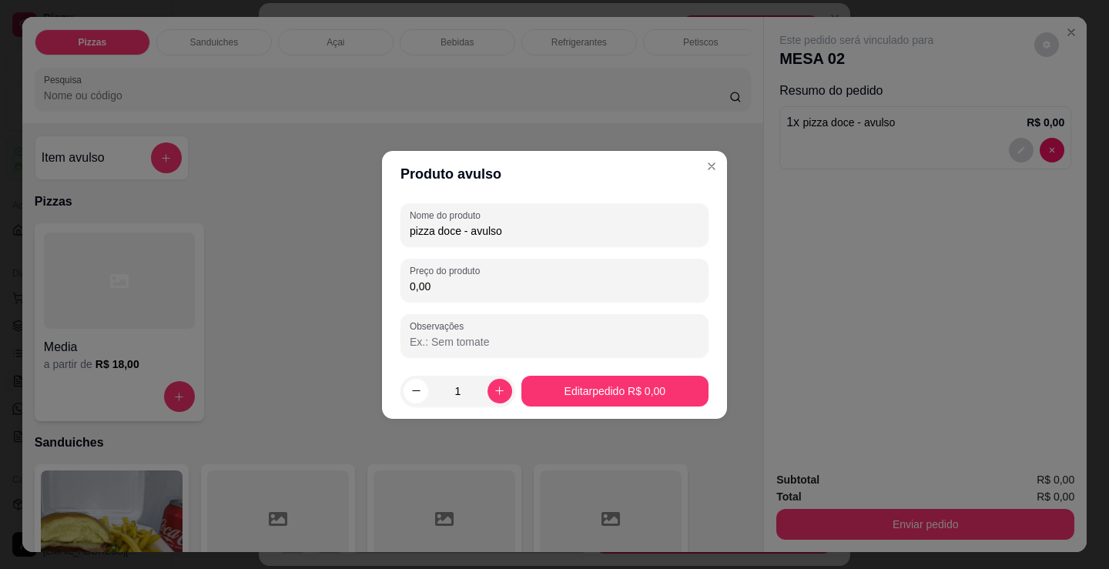
click at [464, 301] on div "Preço do produto 0,00" at bounding box center [554, 280] width 308 height 43
type input "24,00"
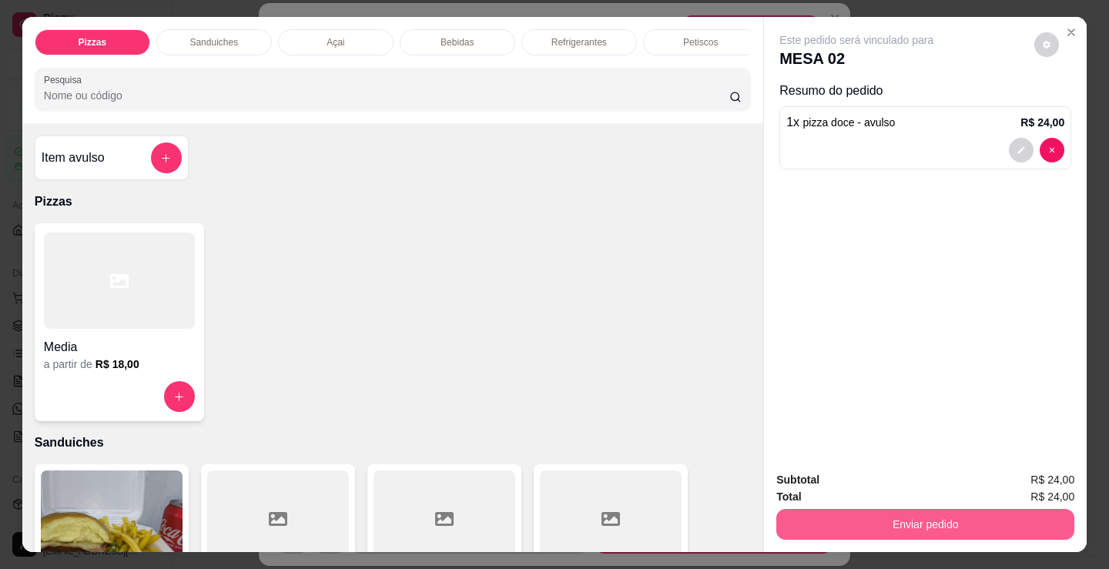
click at [859, 511] on button "Enviar pedido" at bounding box center [925, 524] width 298 height 31
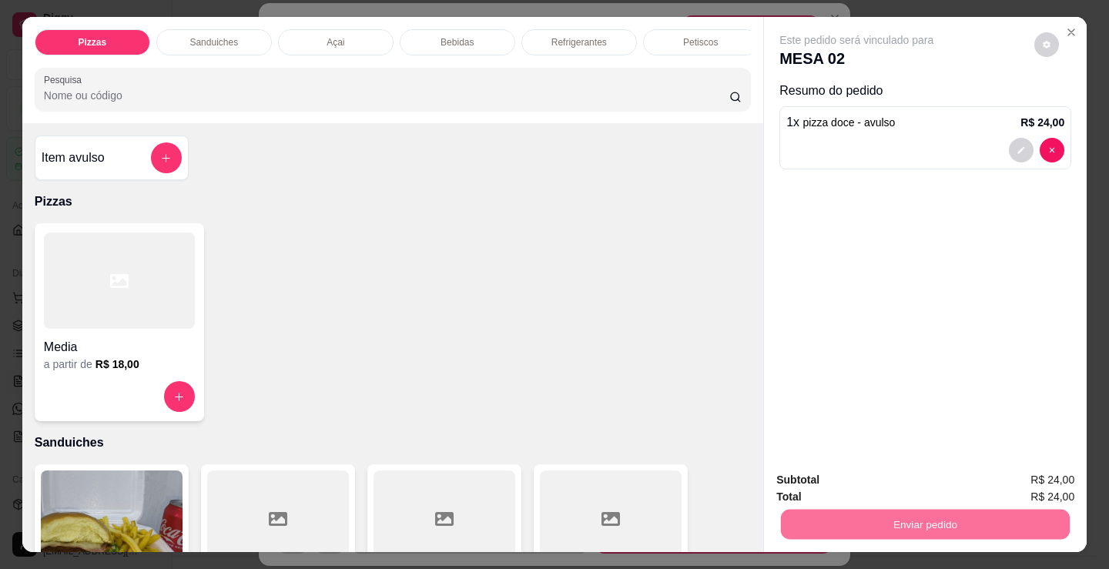
click at [860, 485] on button "Não registrar e enviar pedido" at bounding box center [874, 480] width 160 height 29
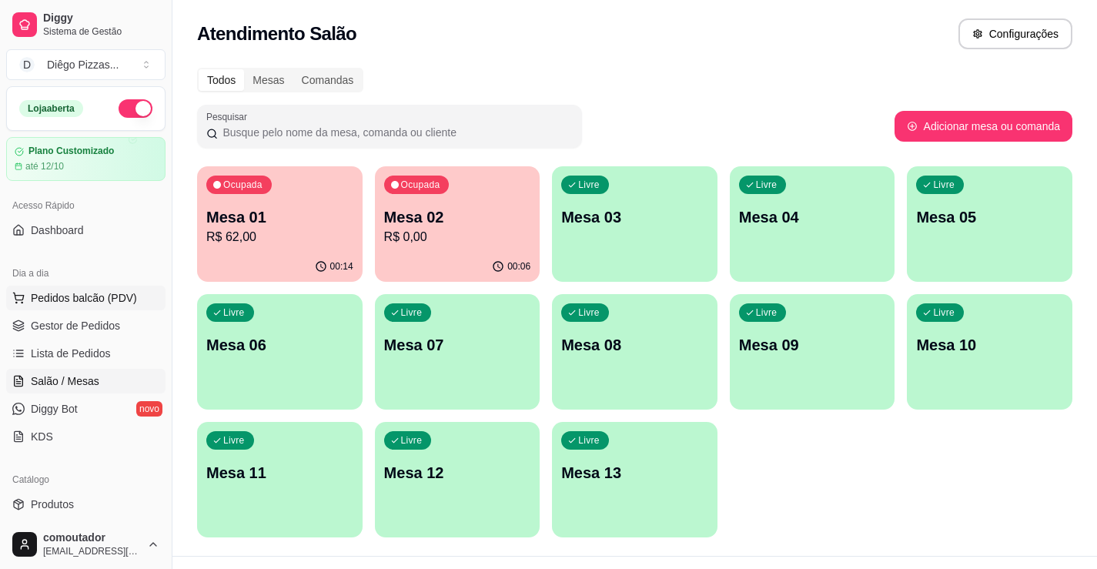
click at [85, 302] on span "Pedidos balcão (PDV)" at bounding box center [84, 297] width 106 height 15
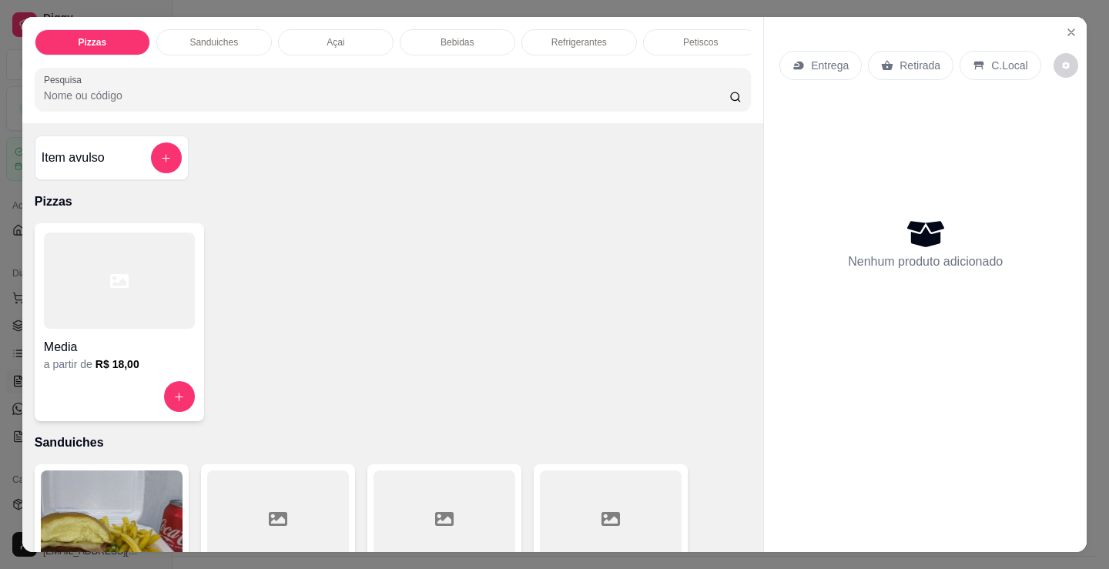
click at [100, 353] on h4 "Media" at bounding box center [119, 347] width 151 height 18
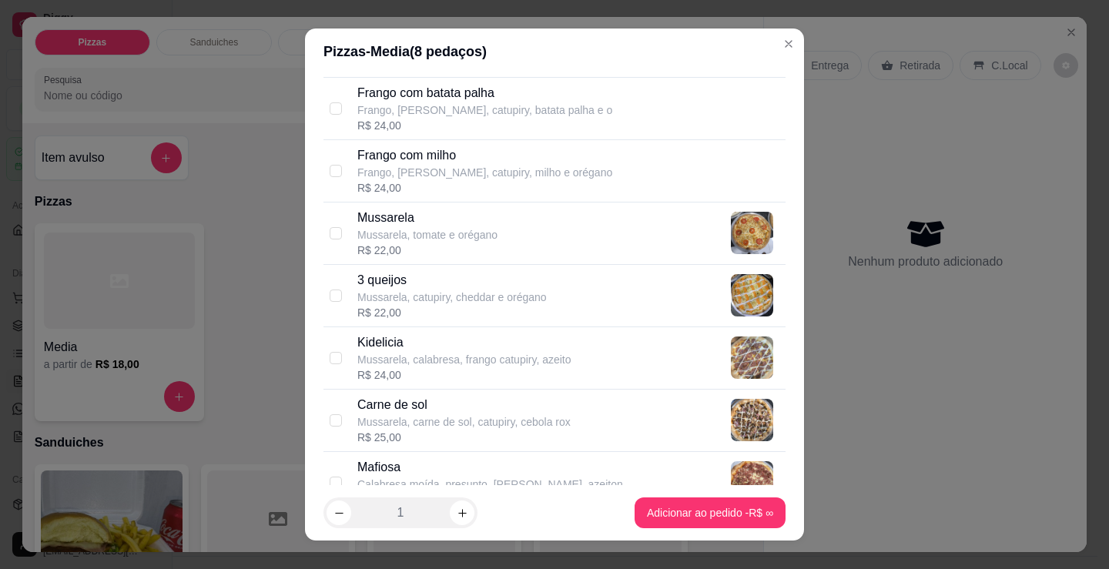
scroll to position [693, 0]
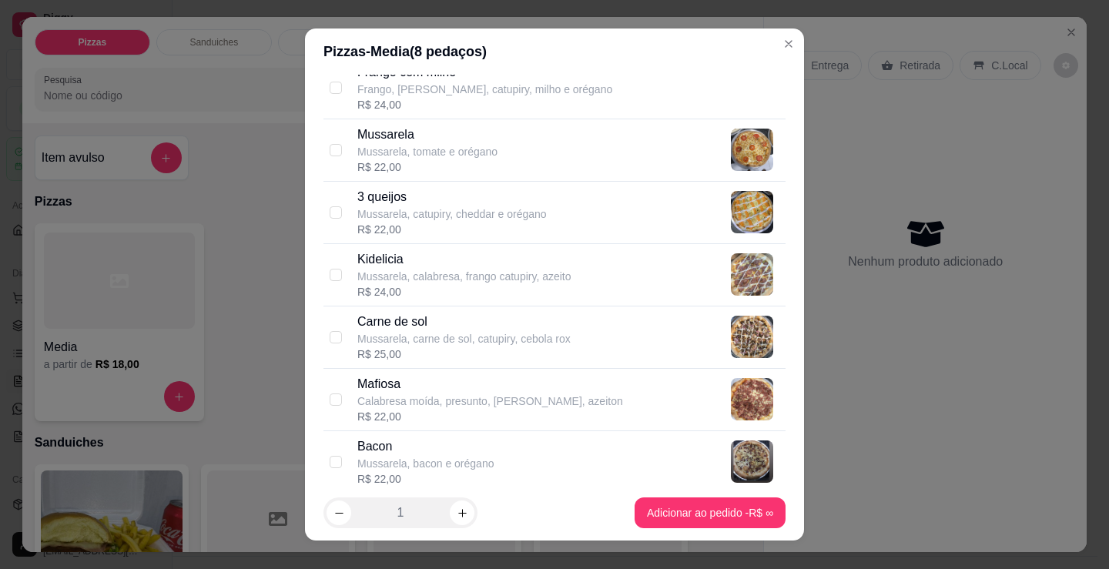
drag, startPoint x: 417, startPoint y: 257, endPoint x: 494, endPoint y: 334, distance: 108.4
click at [417, 260] on p "Kidelicia" at bounding box center [464, 259] width 214 height 18
checkbox input "true"
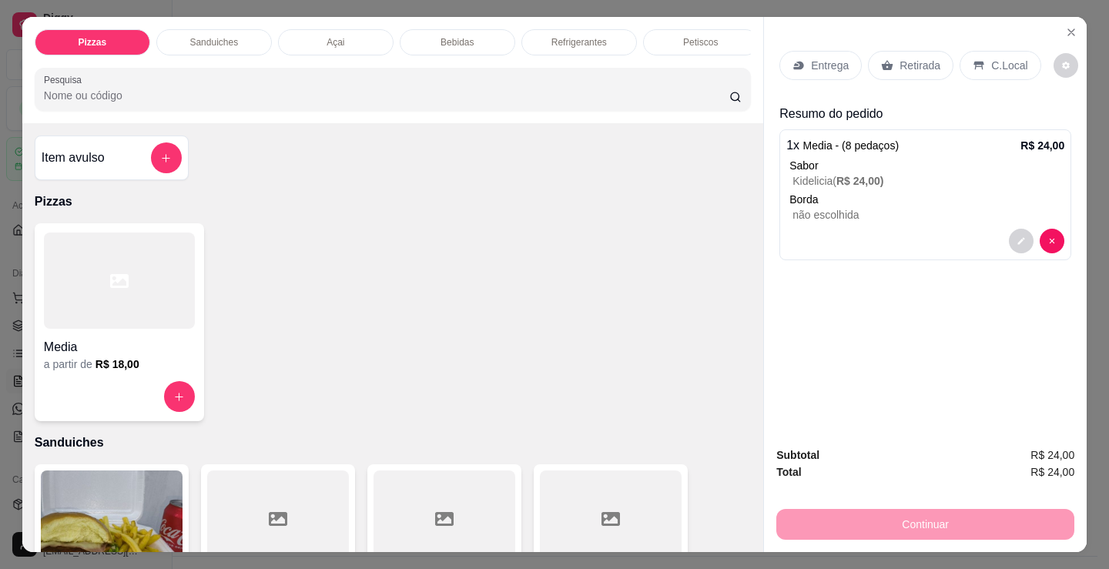
click at [68, 320] on div at bounding box center [119, 281] width 151 height 96
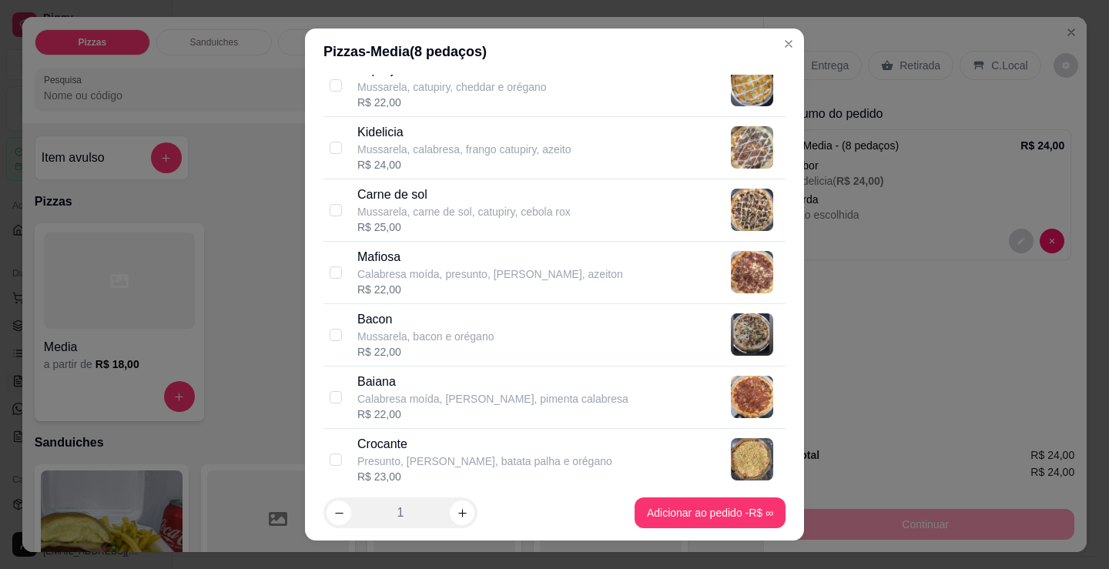
scroll to position [847, 0]
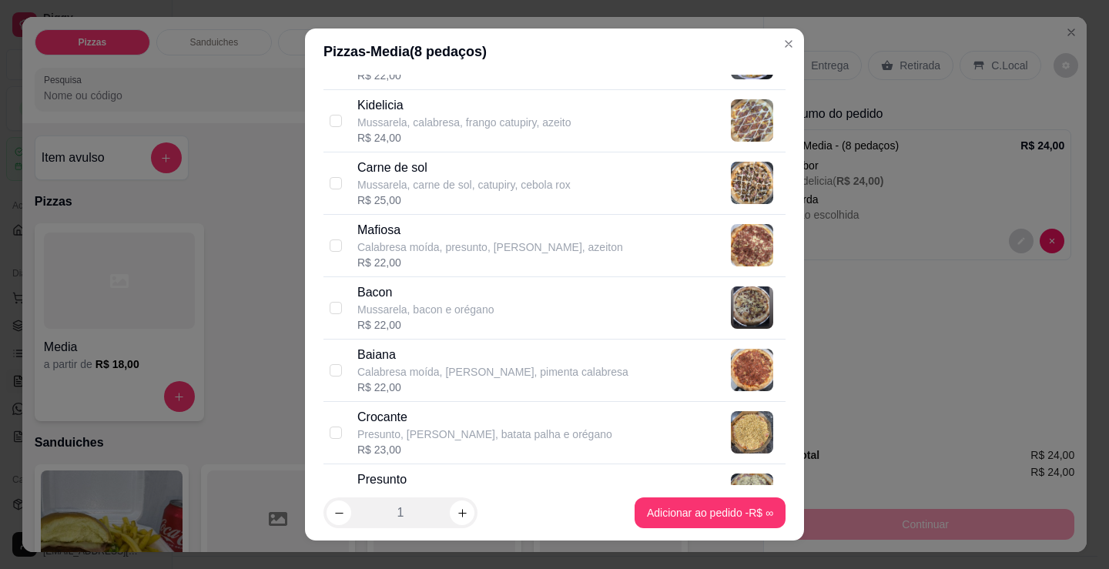
click at [580, 293] on div "Bacon Mussarela, bacon e orégano R$ 22,00" at bounding box center [568, 307] width 422 height 49
checkbox input "true"
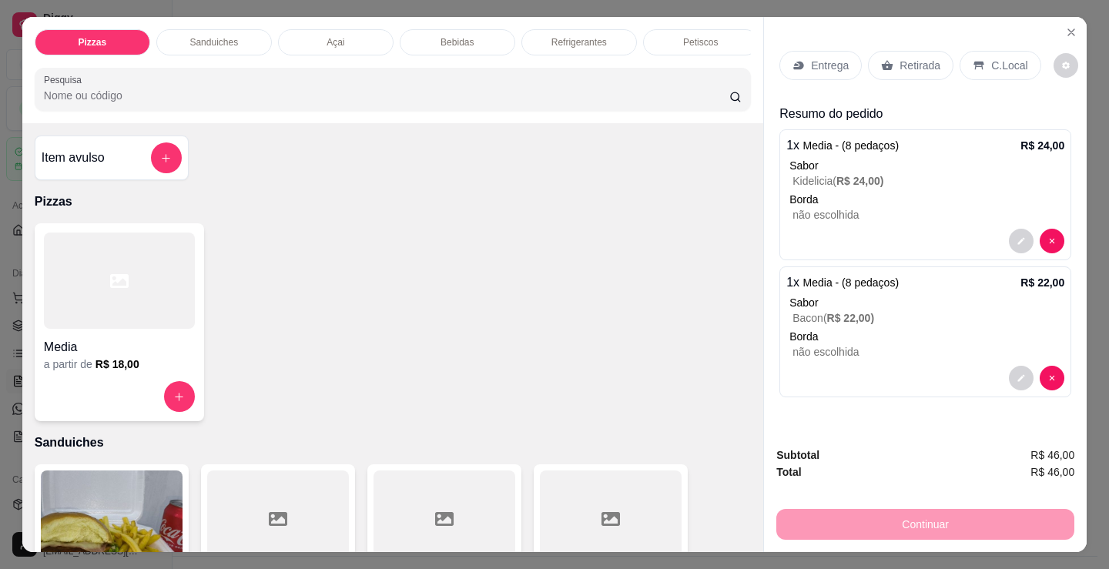
drag, startPoint x: 501, startPoint y: 450, endPoint x: 762, endPoint y: 270, distance: 317.4
click at [501, 450] on p "Sanduiches" at bounding box center [393, 443] width 716 height 18
click at [832, 59] on p "Entrega" at bounding box center [830, 65] width 38 height 15
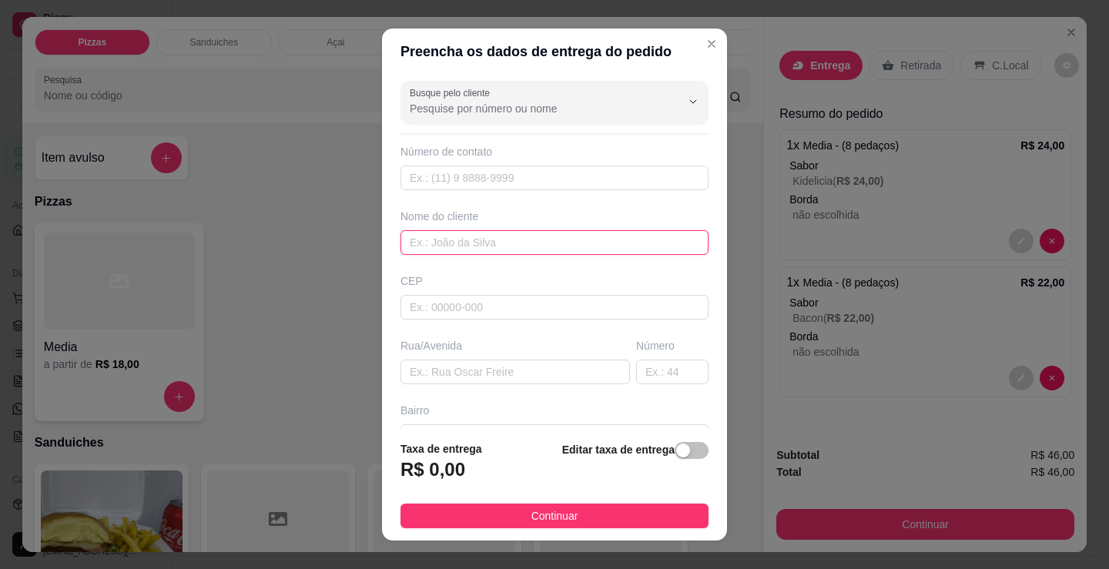
click at [497, 249] on input "text" at bounding box center [554, 242] width 308 height 25
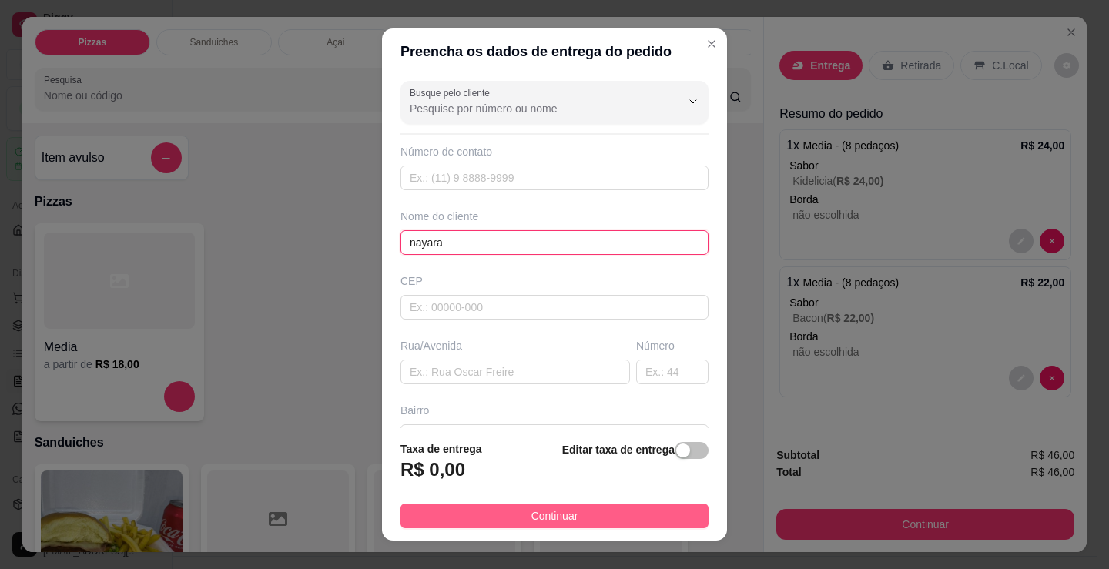
type input "nayara"
click at [562, 519] on span "Continuar" at bounding box center [554, 515] width 47 height 17
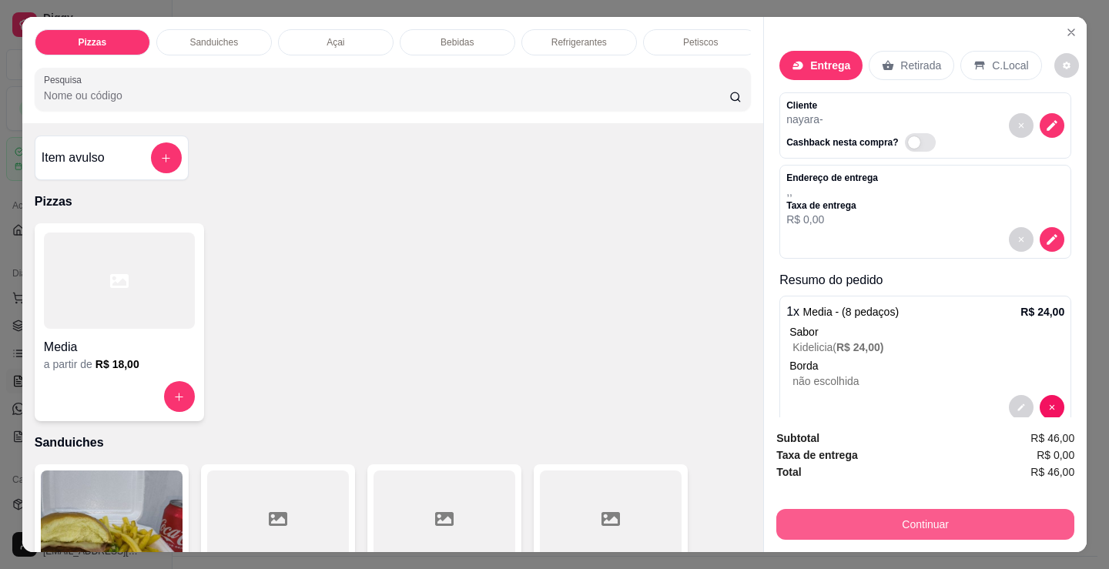
click at [822, 515] on button "Continuar" at bounding box center [925, 524] width 298 height 31
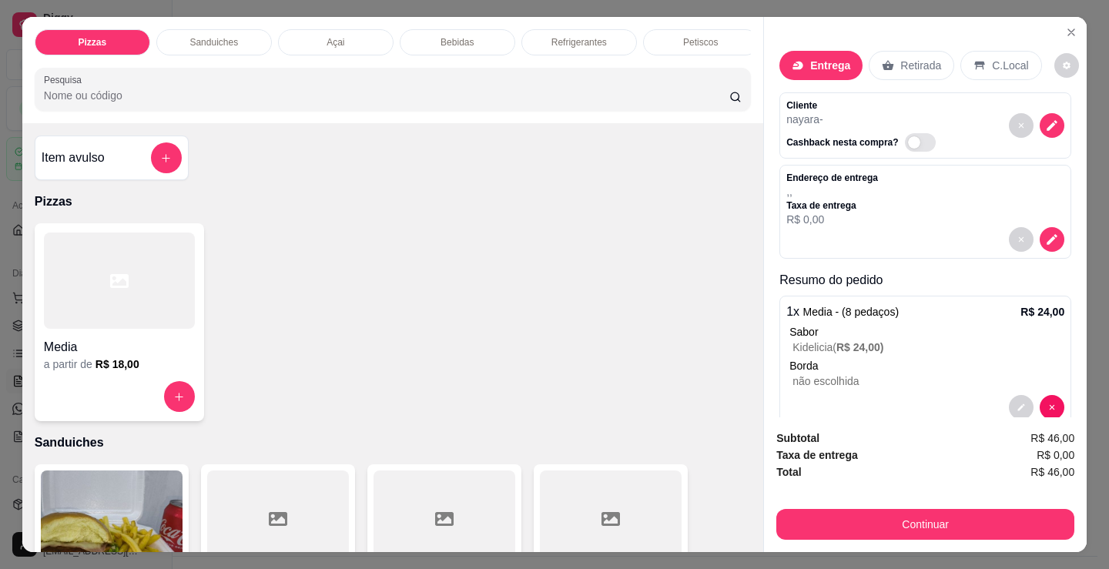
click at [442, 199] on icon at bounding box center [449, 193] width 20 height 20
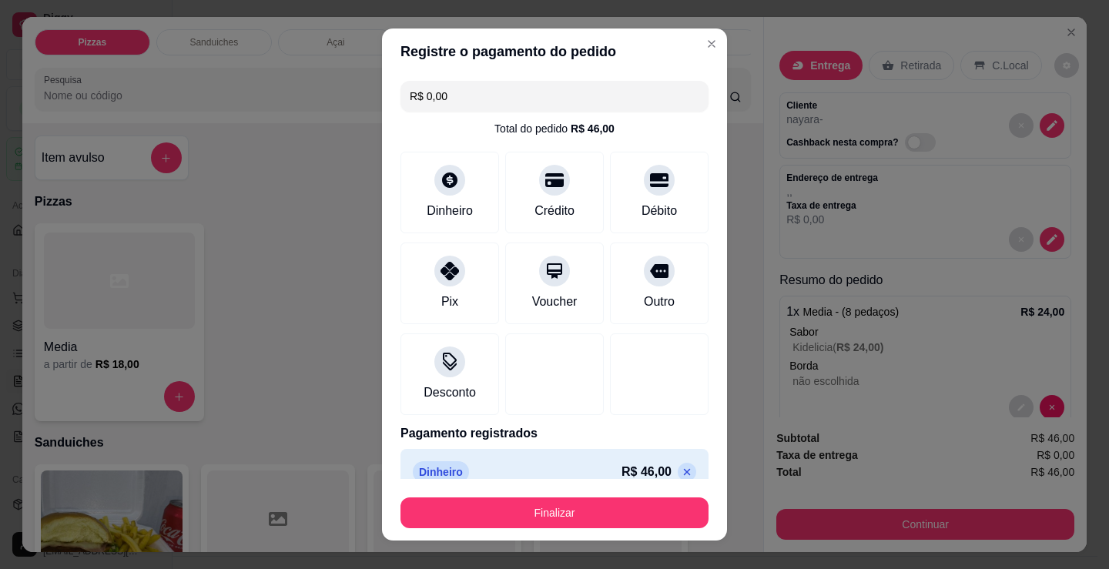
click at [558, 515] on button "Finalizar" at bounding box center [554, 512] width 308 height 31
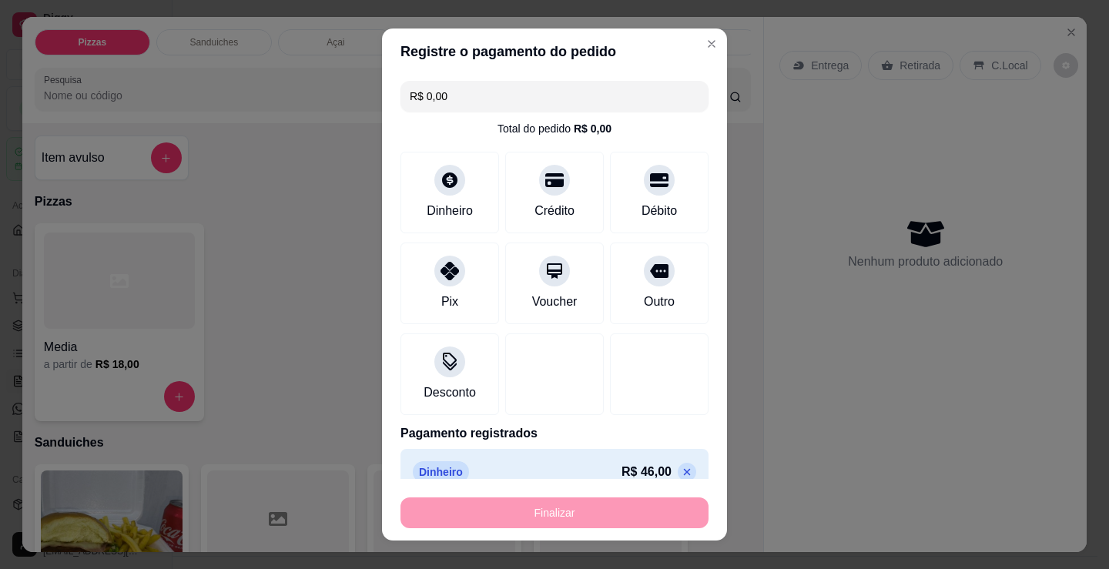
type input "-R$ 46,00"
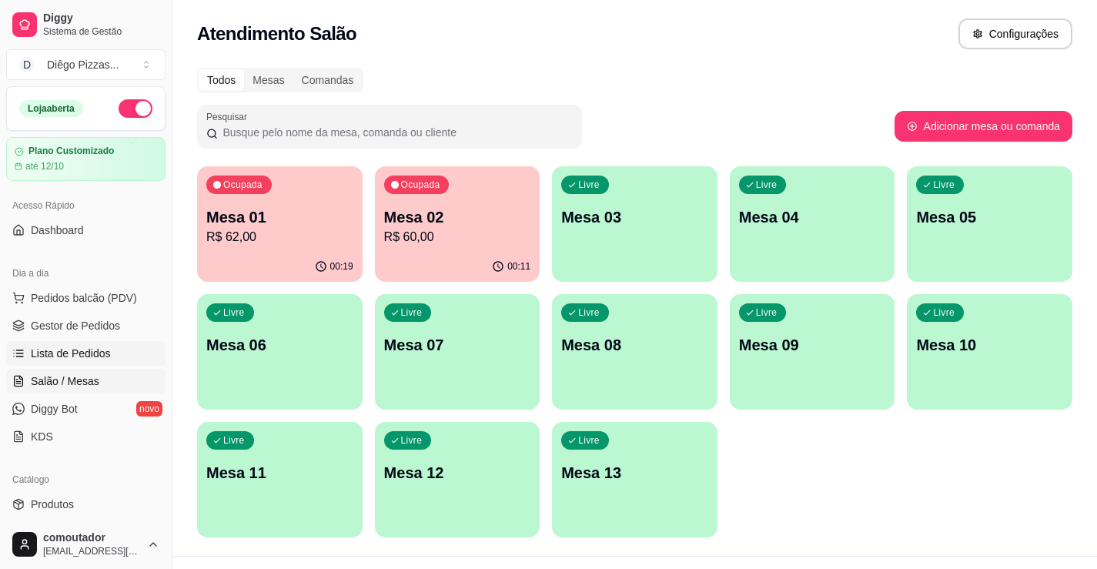
drag, startPoint x: 85, startPoint y: 300, endPoint x: 57, endPoint y: 342, distance: 50.6
click at [85, 300] on span "Pedidos balcão (PDV)" at bounding box center [84, 297] width 106 height 15
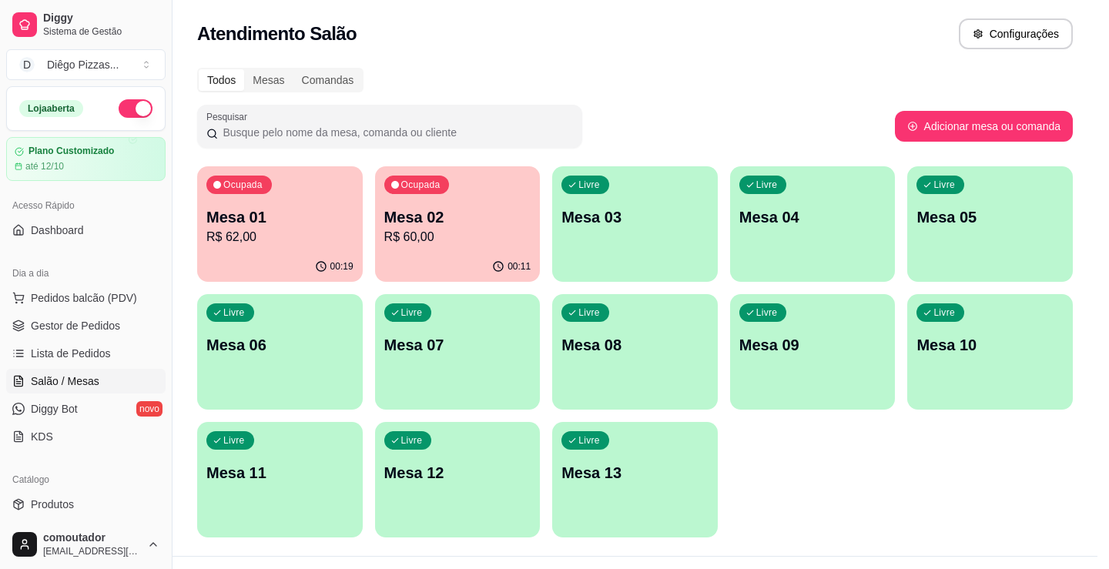
click at [72, 357] on h4 "Media" at bounding box center [119, 347] width 151 height 18
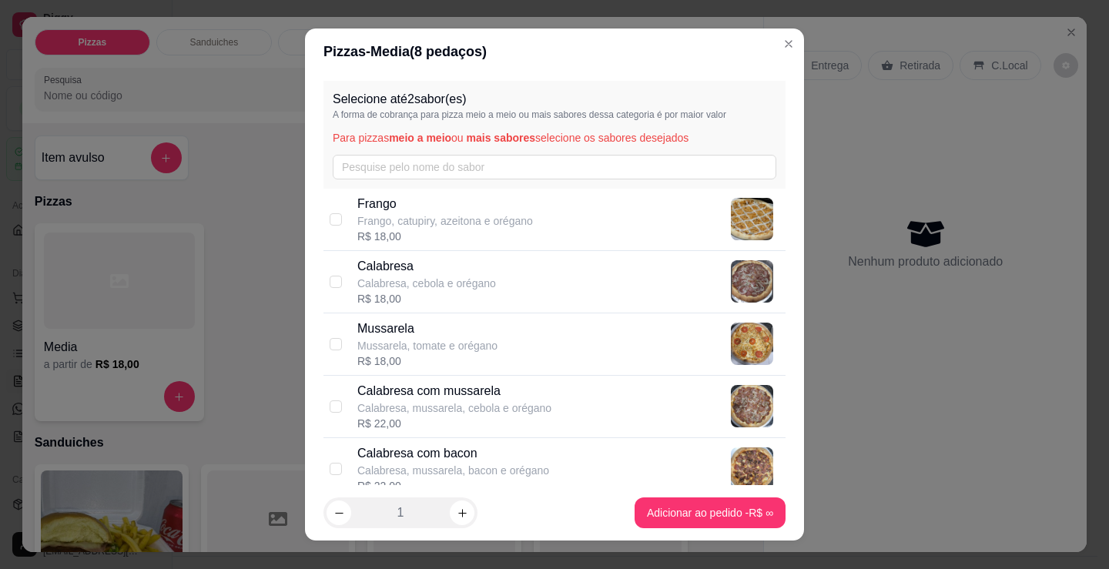
click at [554, 232] on div "Frango Frango, catupiry, azeitona e orégano R$ 18,00" at bounding box center [568, 219] width 422 height 49
checkbox input "true"
click at [541, 272] on div "Calabresa Calabresa, cebola e orégano R$ 18,00" at bounding box center [568, 281] width 422 height 49
checkbox input "true"
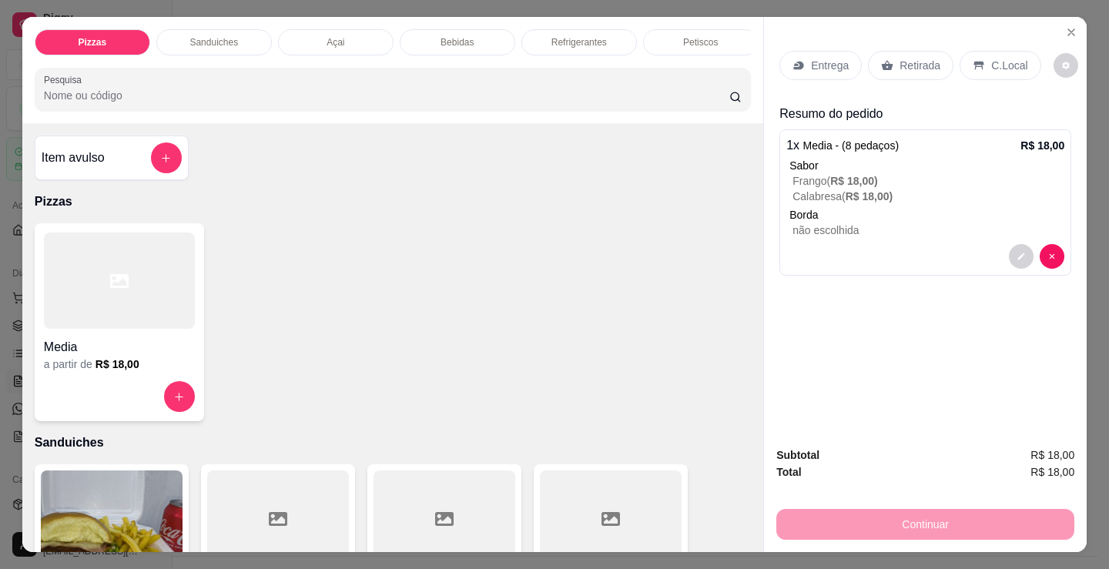
click at [812, 61] on p "Entrega" at bounding box center [830, 65] width 38 height 15
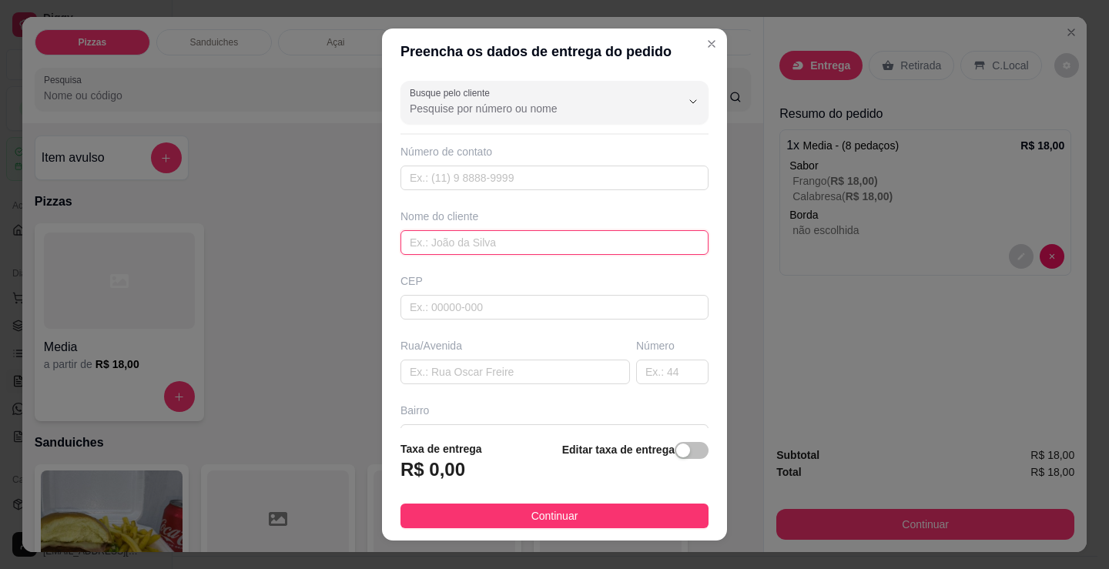
click at [528, 236] on input "text" at bounding box center [554, 242] width 308 height 25
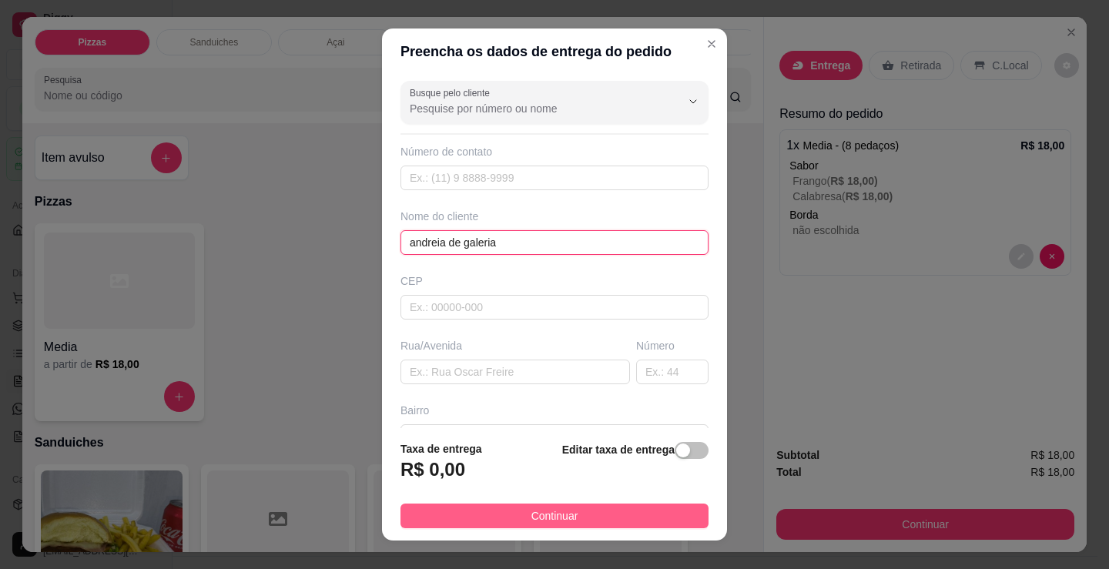
type input "andreia de galeria"
click at [597, 522] on button "Continuar" at bounding box center [554, 516] width 308 height 25
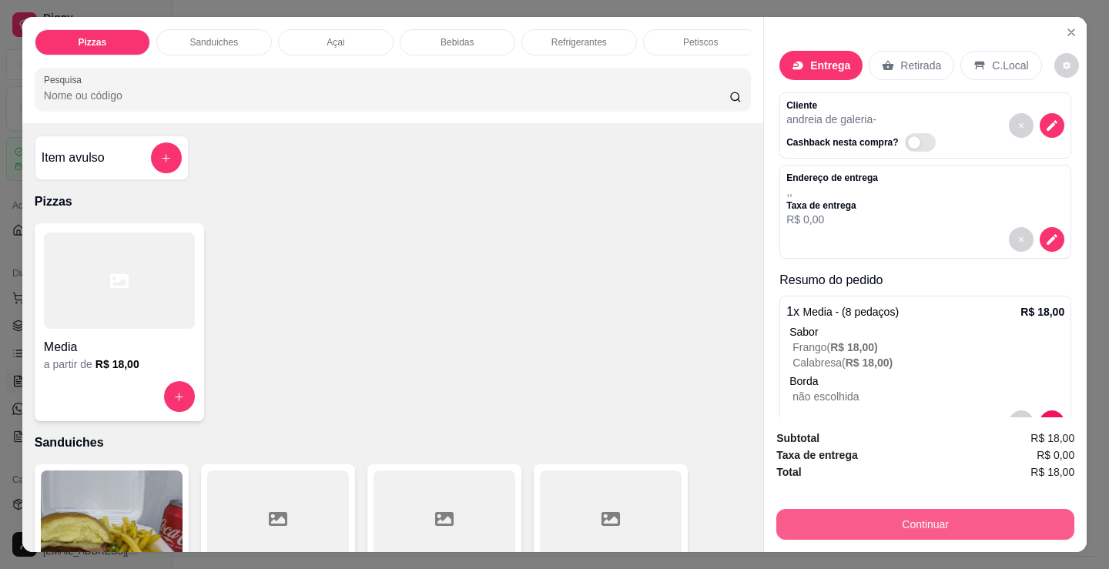
click at [789, 509] on button "Continuar" at bounding box center [925, 524] width 298 height 31
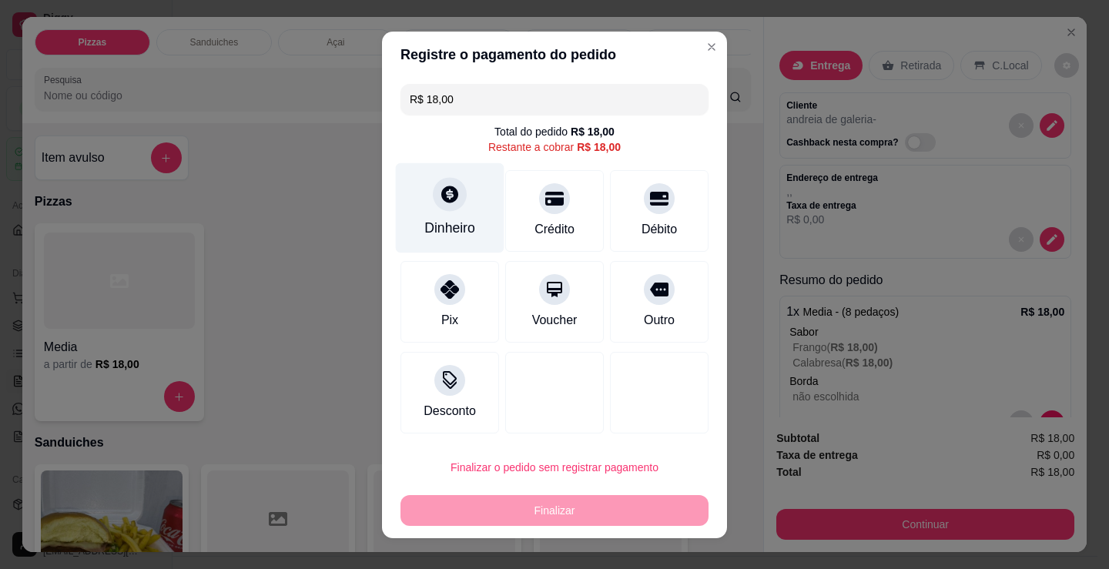
click at [450, 207] on div at bounding box center [450, 194] width 34 height 34
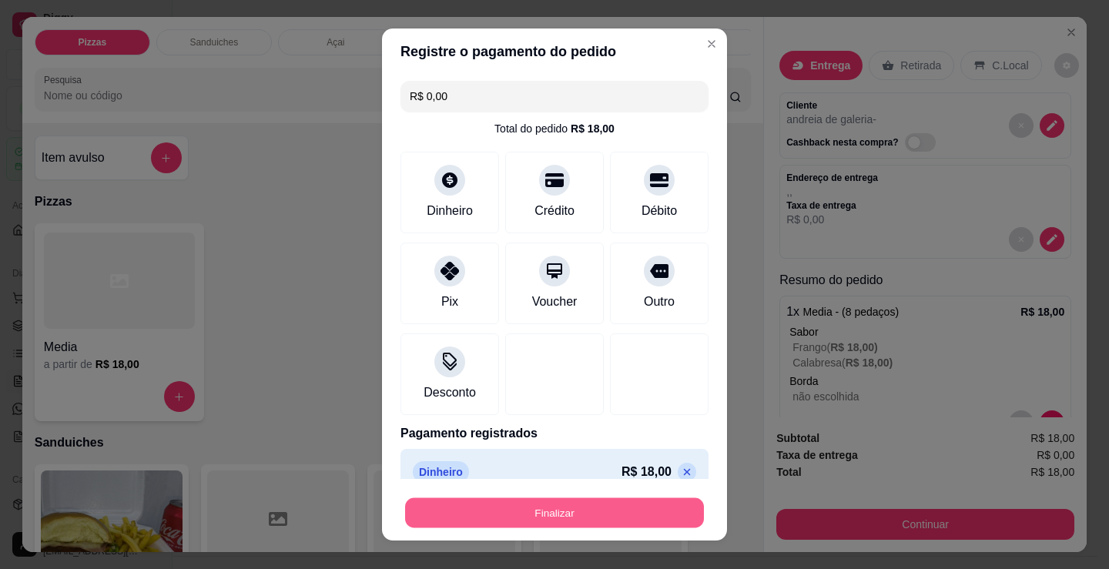
click at [554, 518] on button "Finalizar" at bounding box center [554, 513] width 299 height 30
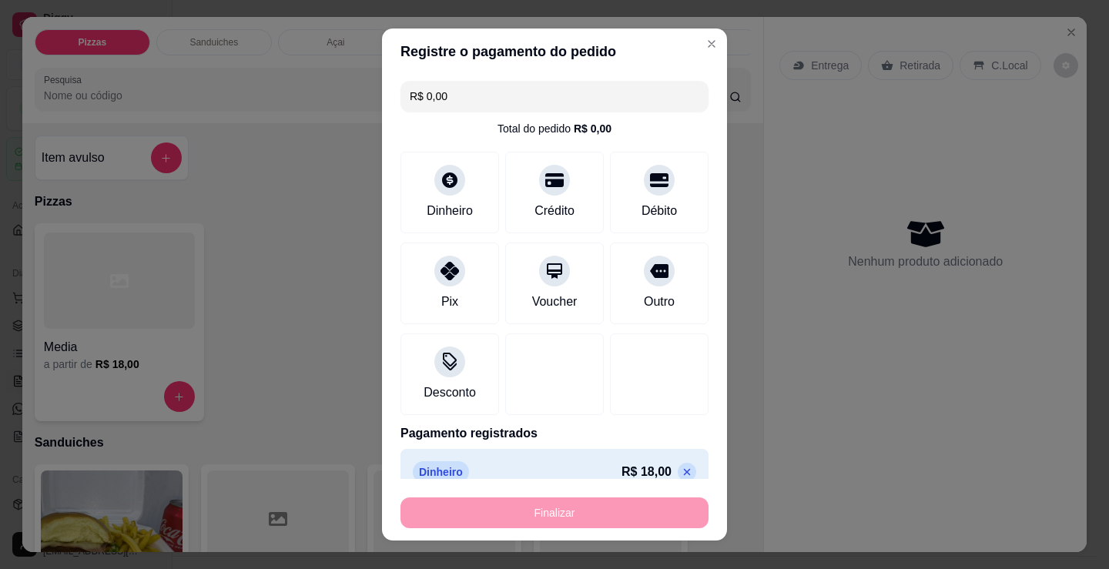
type input "-R$ 18,00"
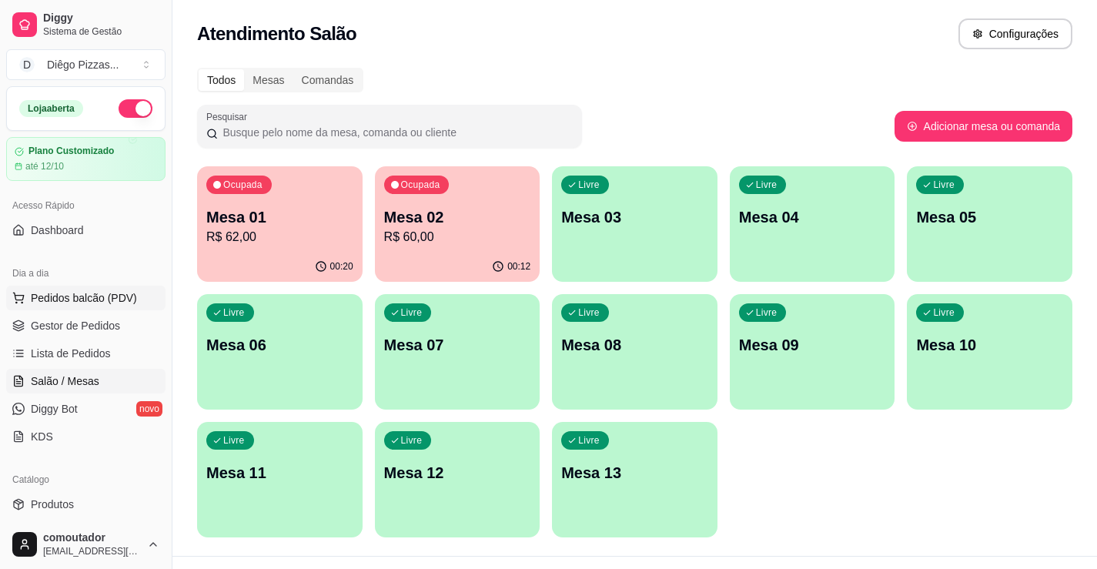
drag, startPoint x: 45, startPoint y: 292, endPoint x: 33, endPoint y: 286, distance: 13.8
click at [45, 292] on span "Pedidos balcão (PDV)" at bounding box center [84, 297] width 106 height 15
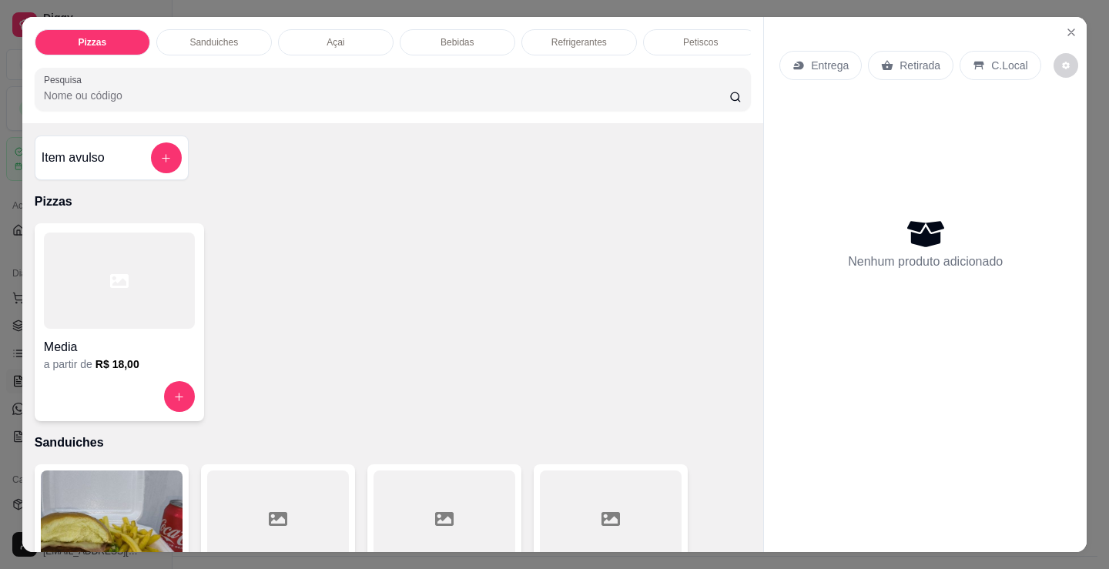
click at [163, 310] on div at bounding box center [119, 281] width 151 height 96
click at [207, 36] on p "Sanduiches" at bounding box center [213, 42] width 49 height 12
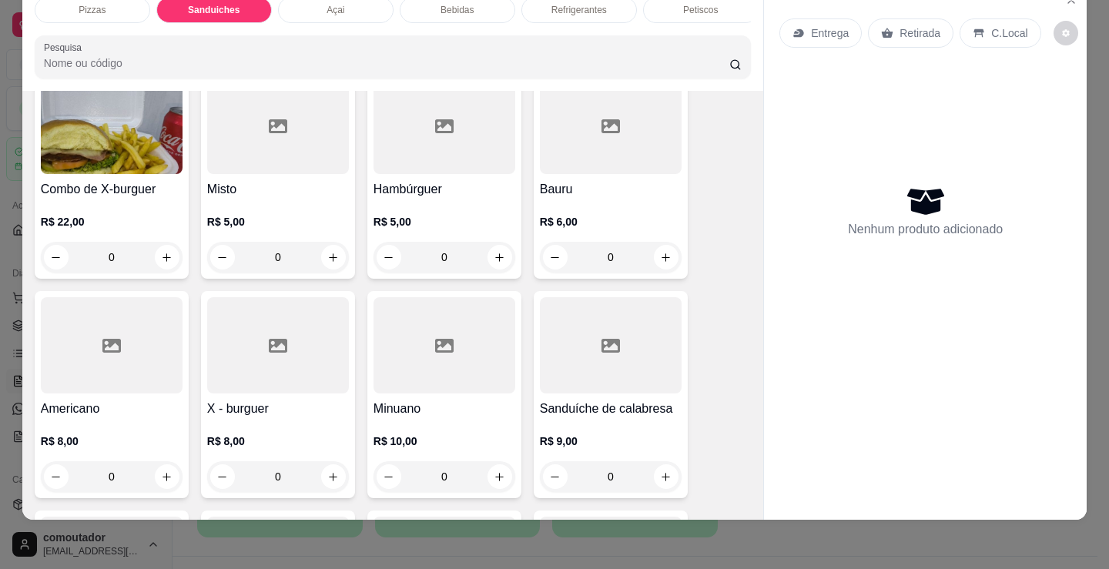
scroll to position [387, 0]
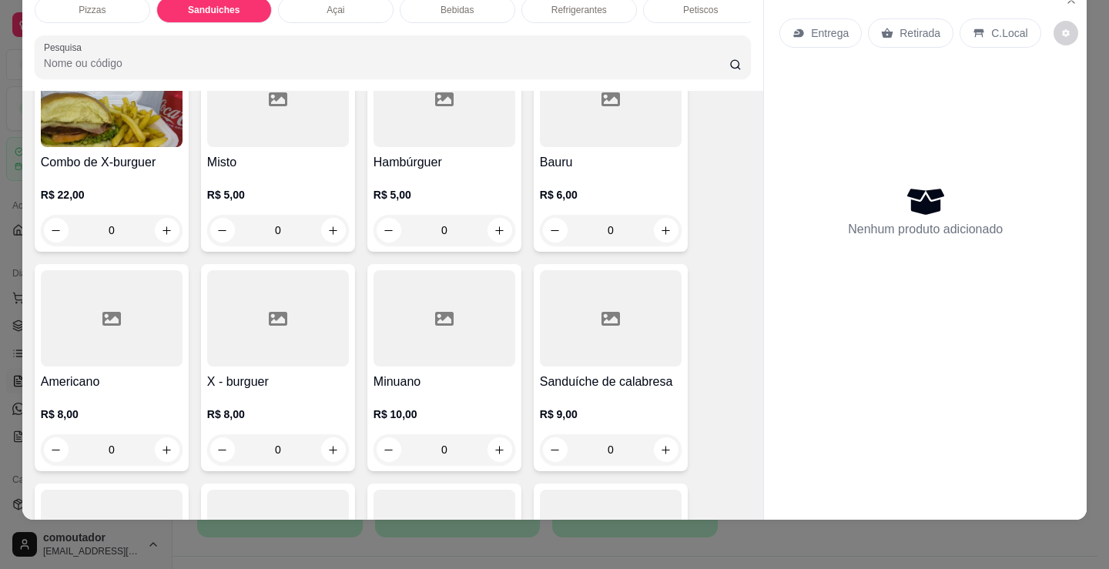
click at [496, 233] on div "0" at bounding box center [444, 230] width 142 height 31
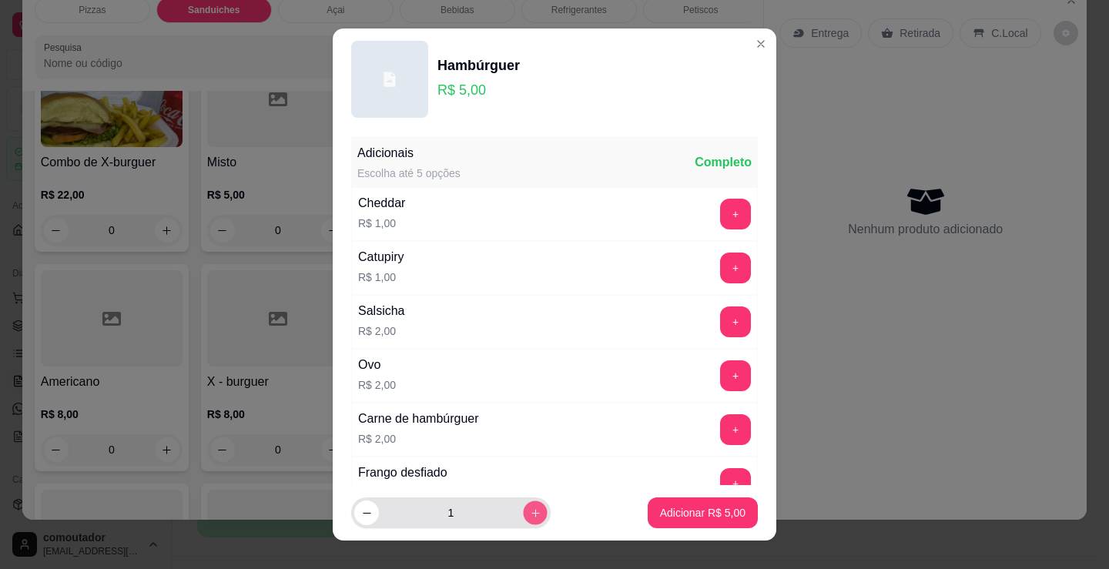
click at [527, 511] on button "increase-product-quantity" at bounding box center [535, 513] width 24 height 24
type input "4"
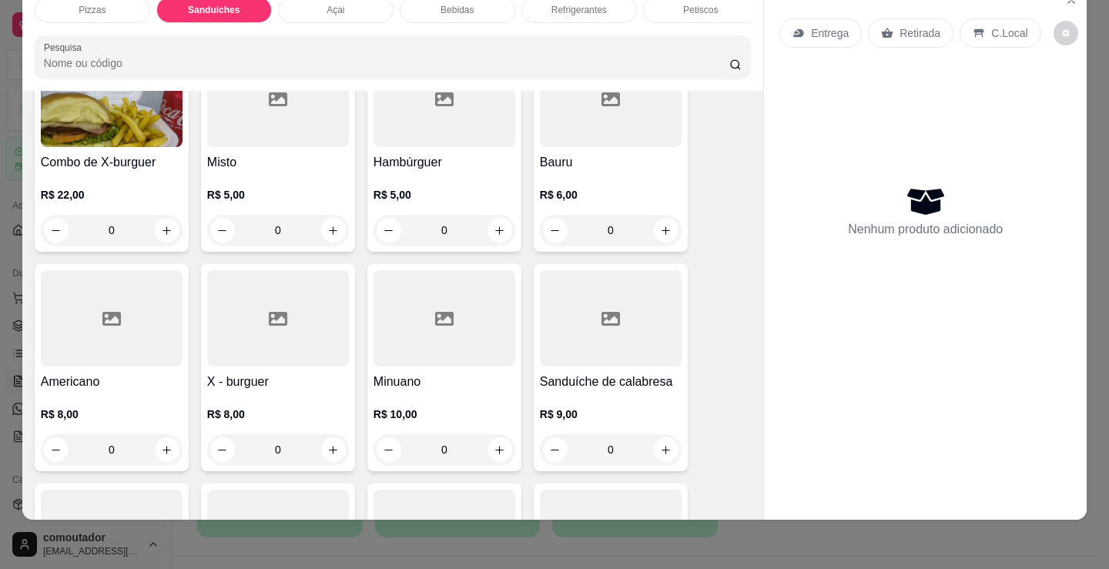
click at [273, 189] on p "R$ 5,00" at bounding box center [278, 194] width 142 height 15
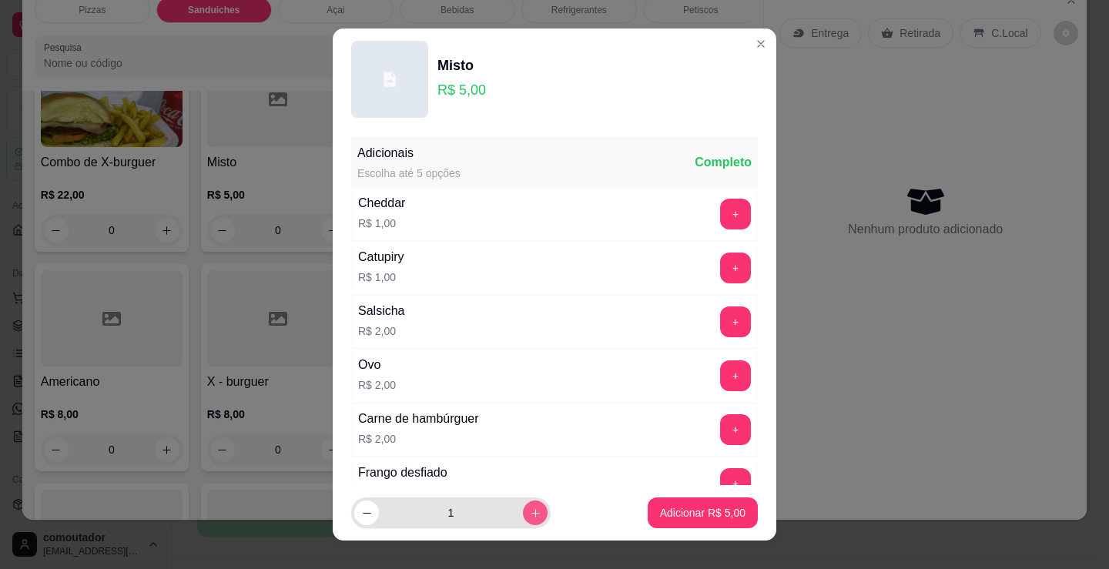
click at [530, 512] on icon "increase-product-quantity" at bounding box center [536, 513] width 12 height 12
type input "4"
click at [655, 507] on p "Adicionar R$ 20,00" at bounding box center [699, 512] width 89 height 15
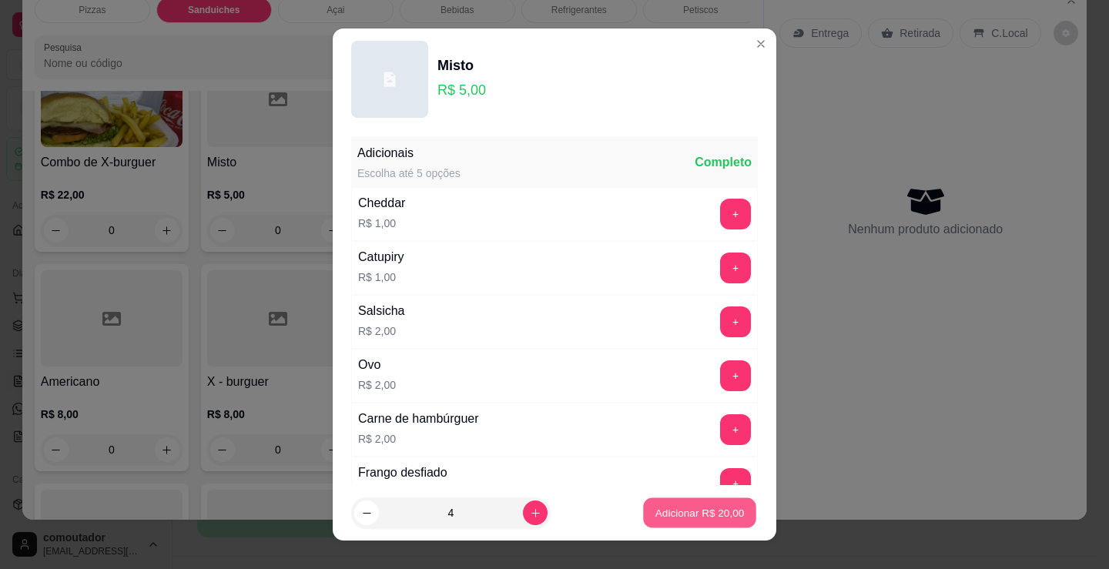
type input "4"
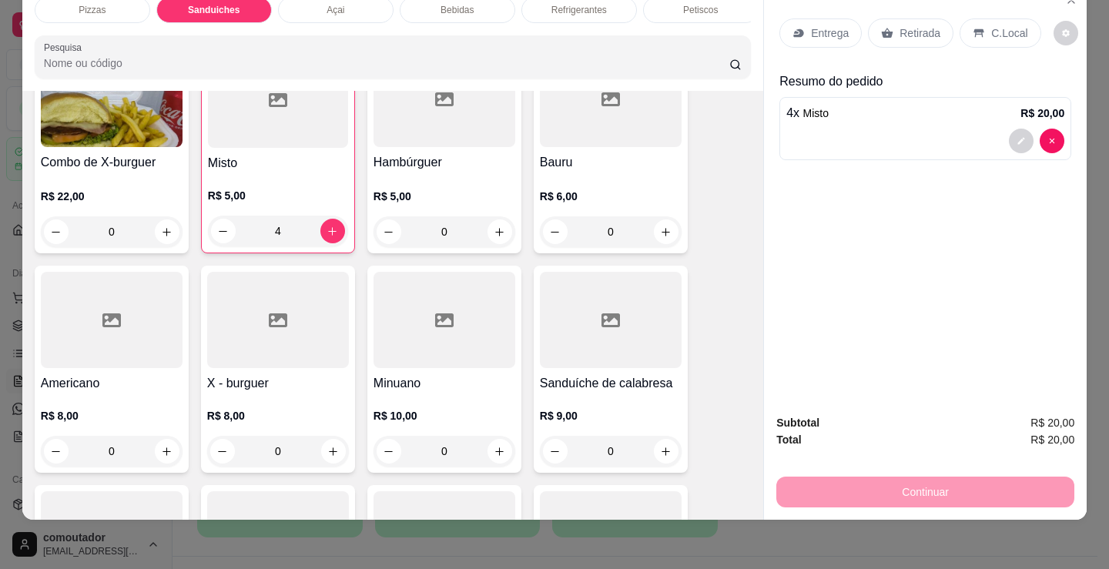
click at [818, 26] on p "Entrega" at bounding box center [830, 32] width 38 height 15
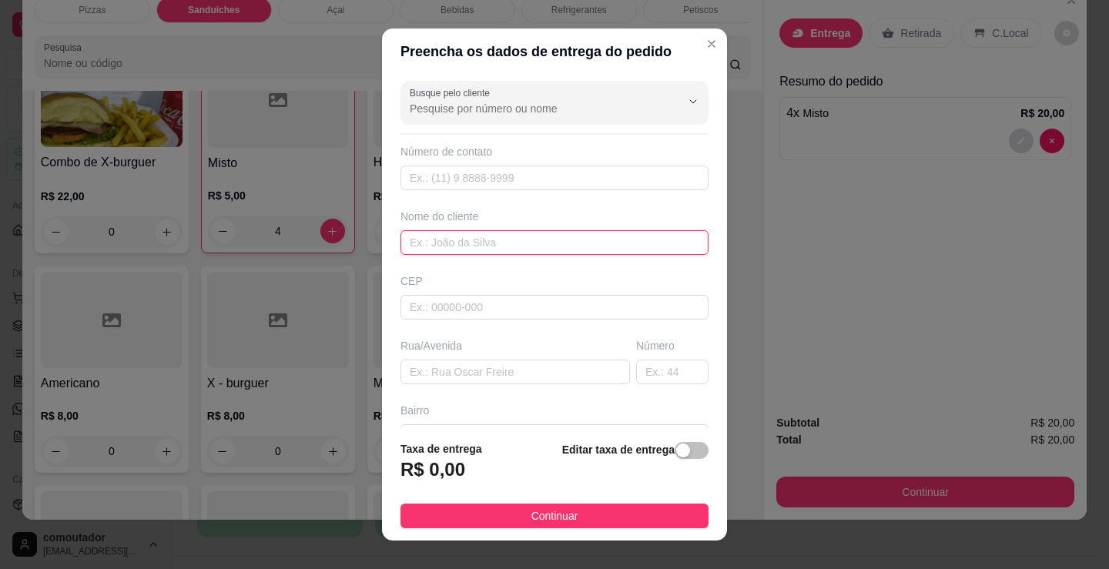
click at [453, 244] on input "text" at bounding box center [554, 242] width 308 height 25
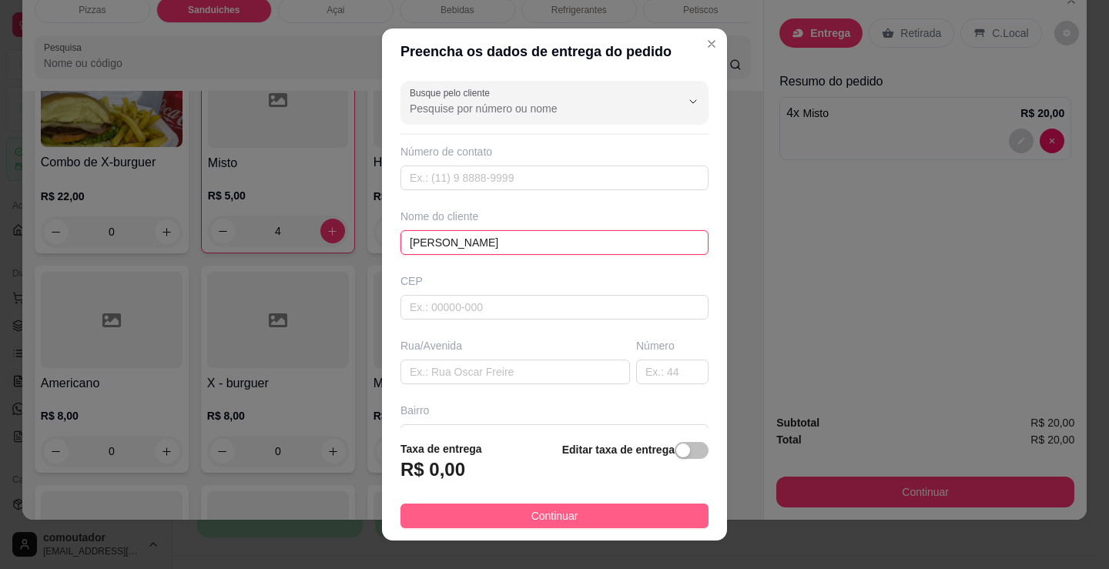
type input "[PERSON_NAME]"
click at [595, 521] on button "Continuar" at bounding box center [554, 516] width 308 height 25
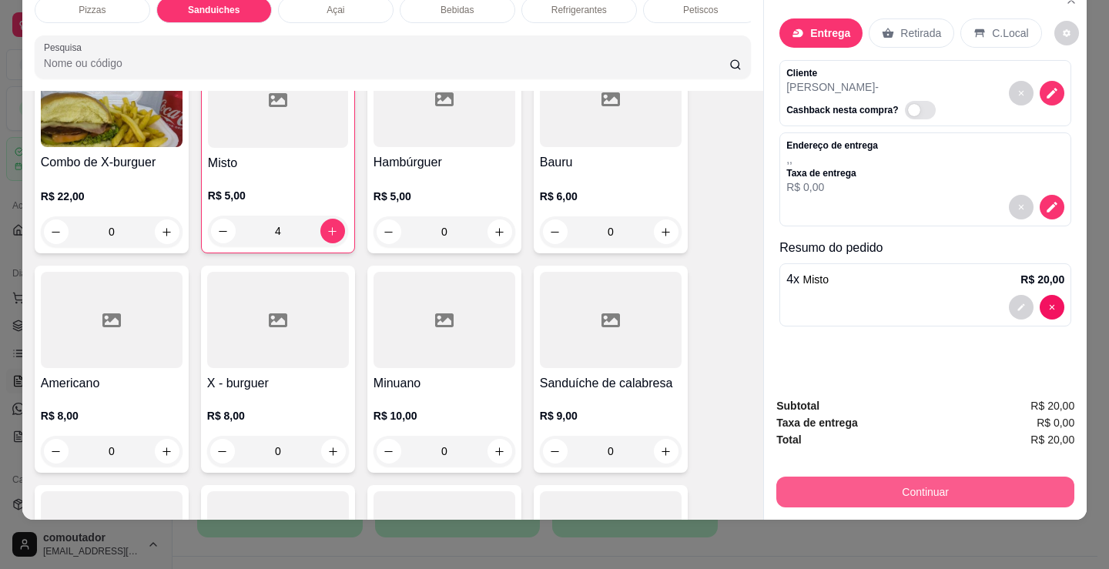
click at [891, 482] on button "Continuar" at bounding box center [925, 492] width 298 height 31
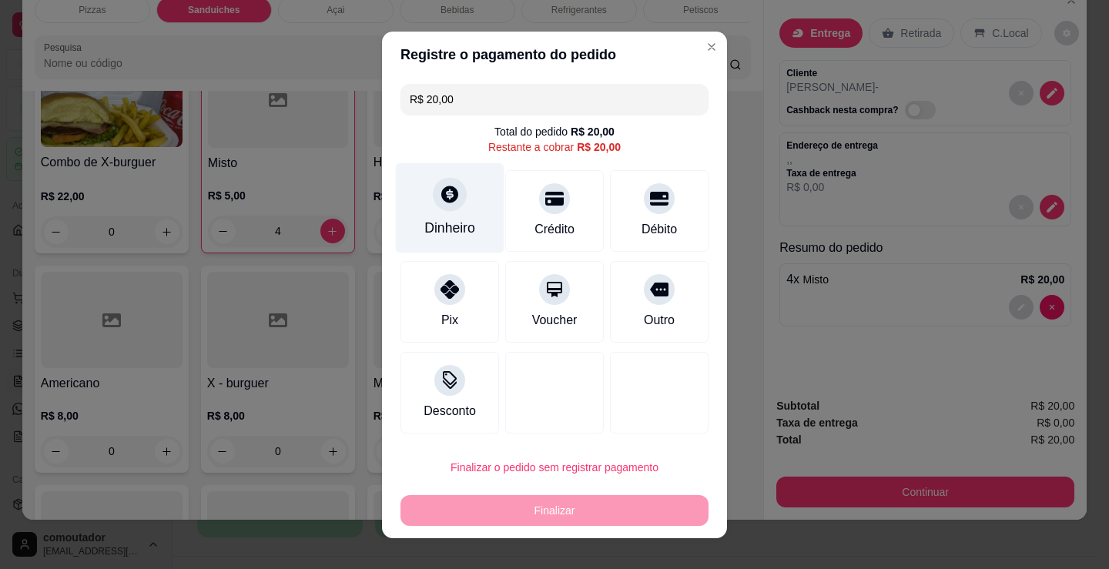
click at [425, 194] on div "Dinheiro" at bounding box center [450, 207] width 109 height 90
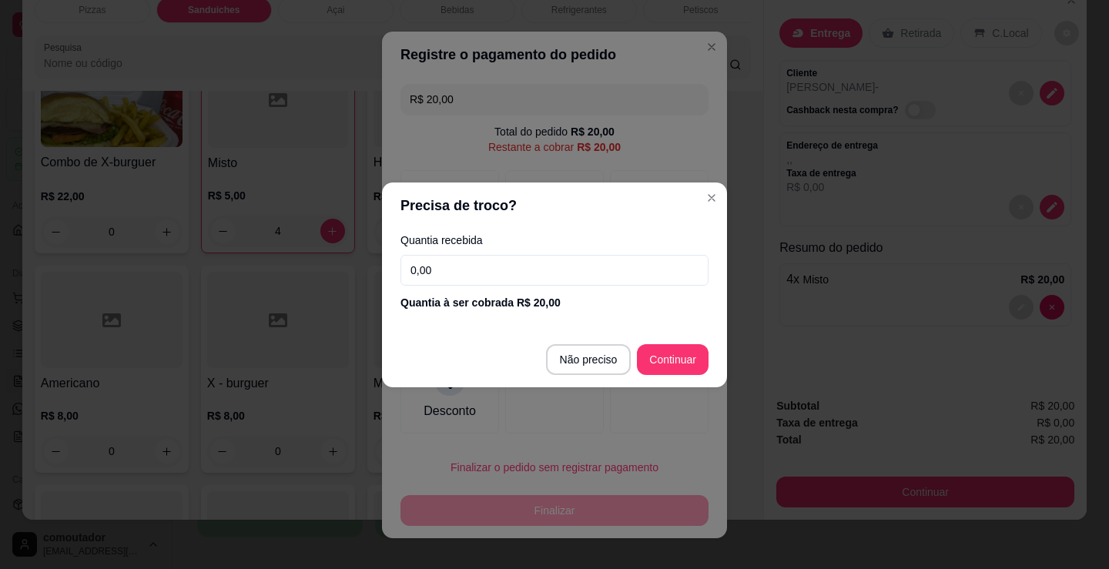
click at [499, 271] on input "0,00" at bounding box center [554, 270] width 308 height 31
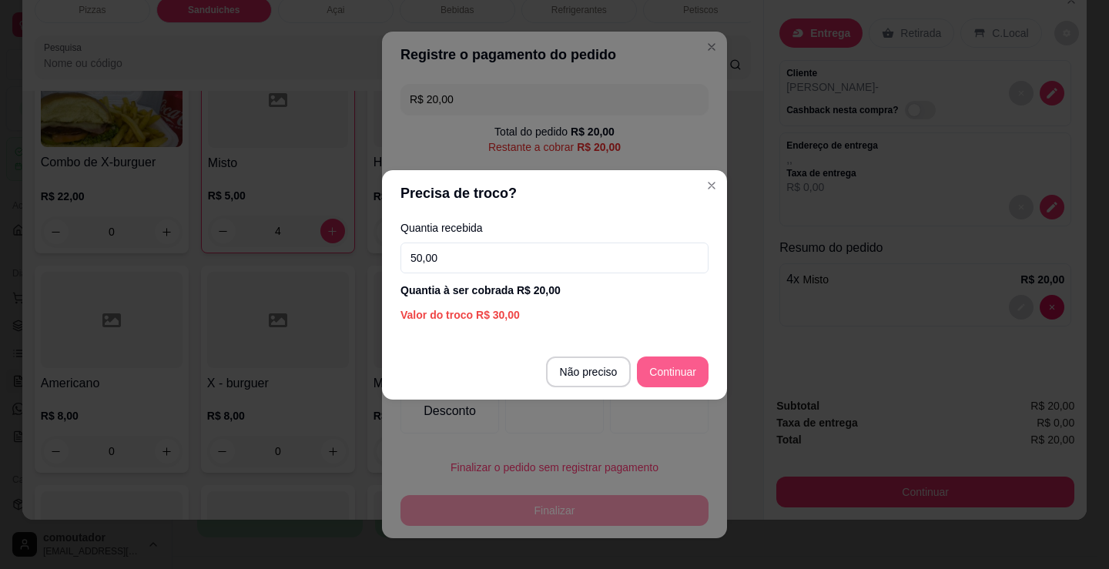
type input "50,00"
type input "R$ 0,00"
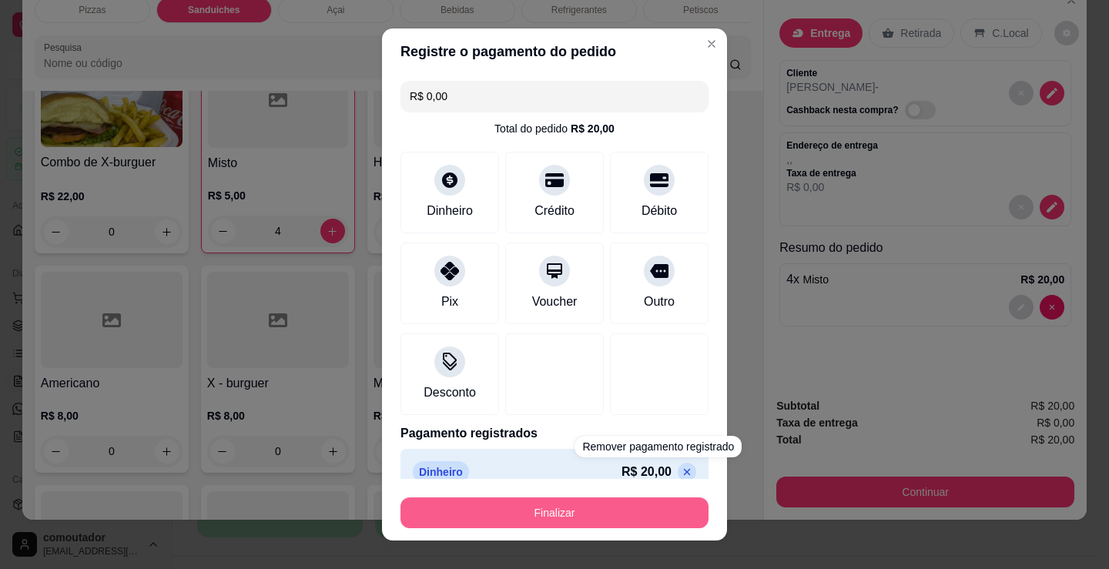
click at [655, 527] on button "Finalizar" at bounding box center [554, 512] width 308 height 31
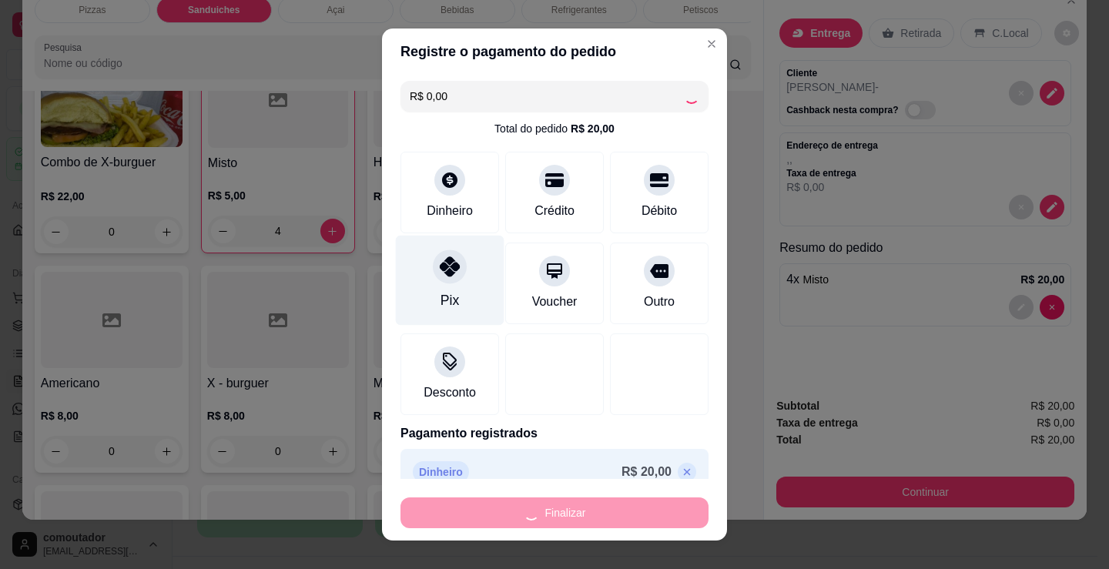
type input "0"
type input "-R$ 20,00"
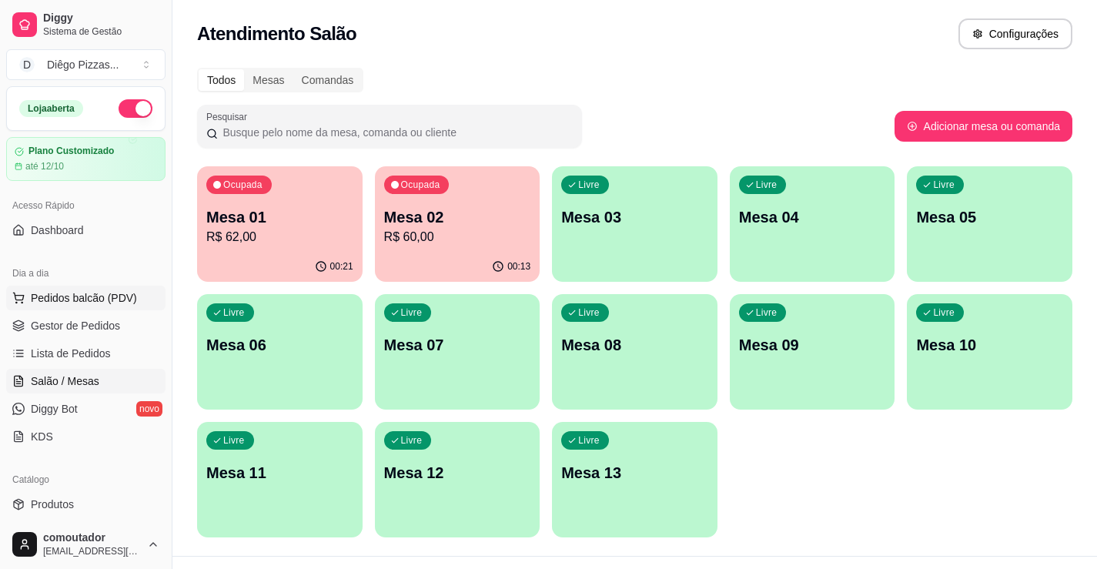
click at [75, 299] on span "Pedidos balcão (PDV)" at bounding box center [84, 297] width 106 height 15
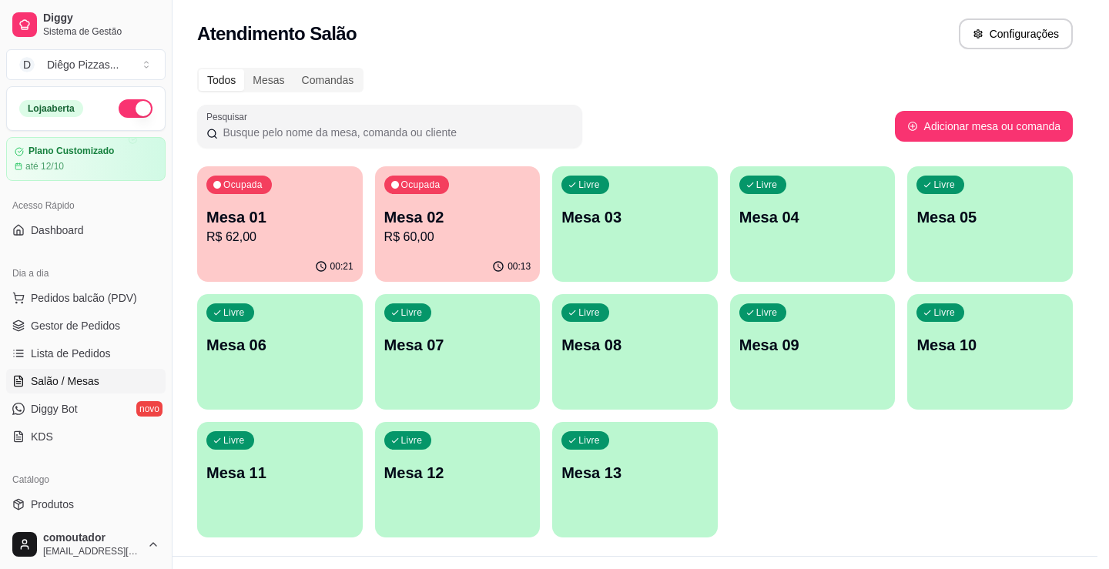
click at [150, 306] on div at bounding box center [118, 281] width 151 height 96
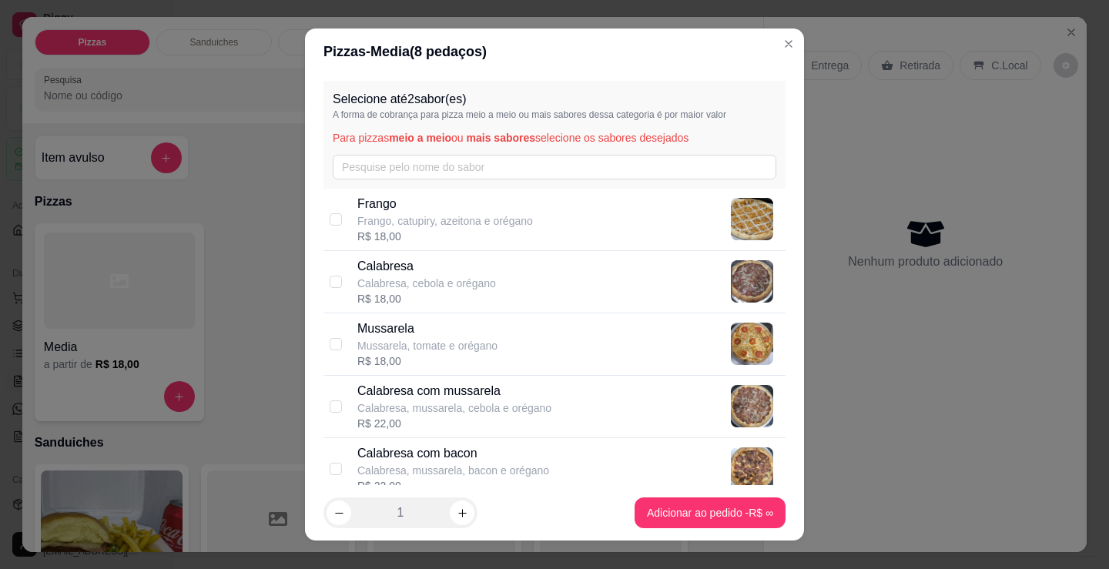
click at [542, 396] on div "Calabresa com mussarela Calabresa, mussarela, cebola e orégano R$ 22,00" at bounding box center [568, 406] width 422 height 49
checkbox input "true"
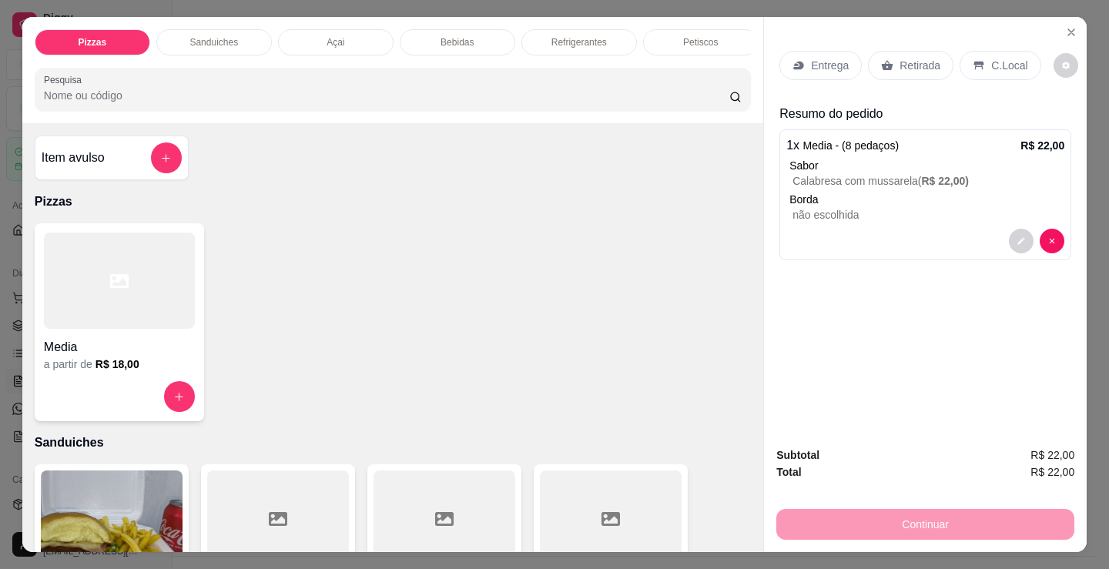
click at [881, 193] on p "Borda" at bounding box center [926, 199] width 275 height 15
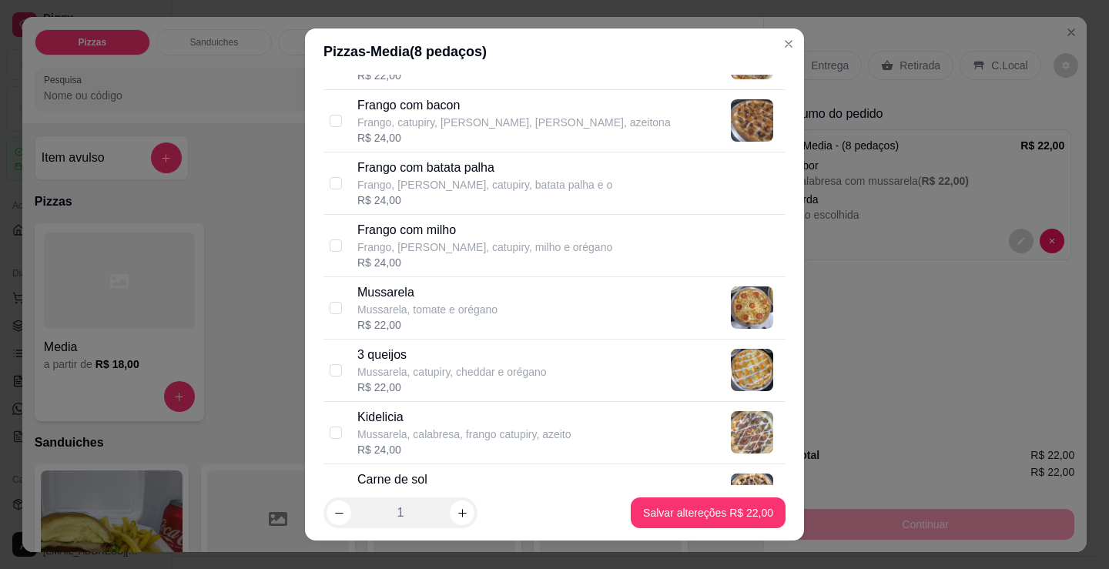
scroll to position [539, 0]
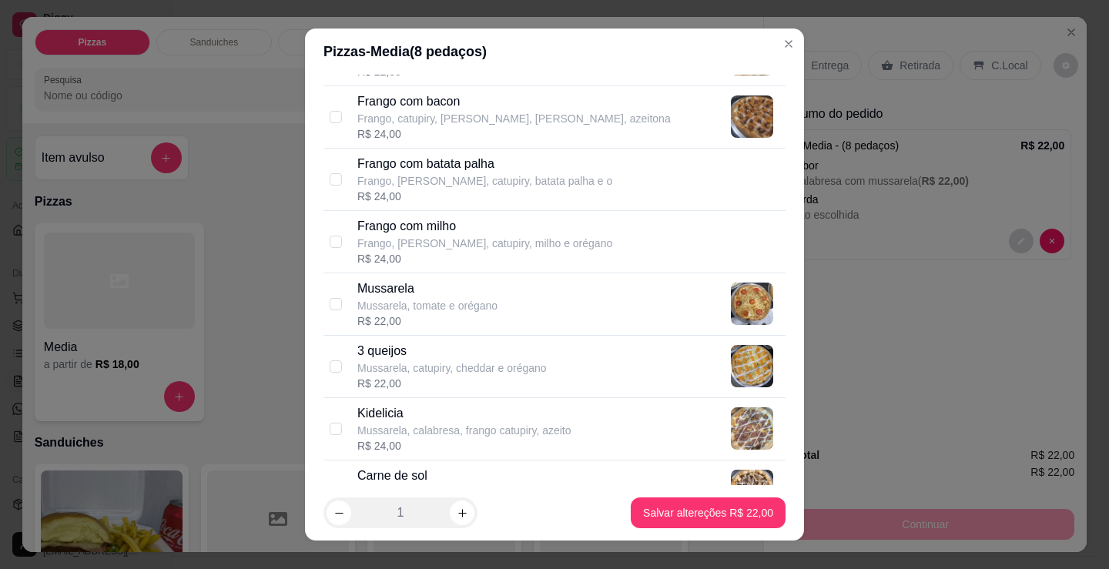
click at [452, 300] on p "Mussarela, tomate e orégano" at bounding box center [427, 305] width 140 height 15
checkbox input "true"
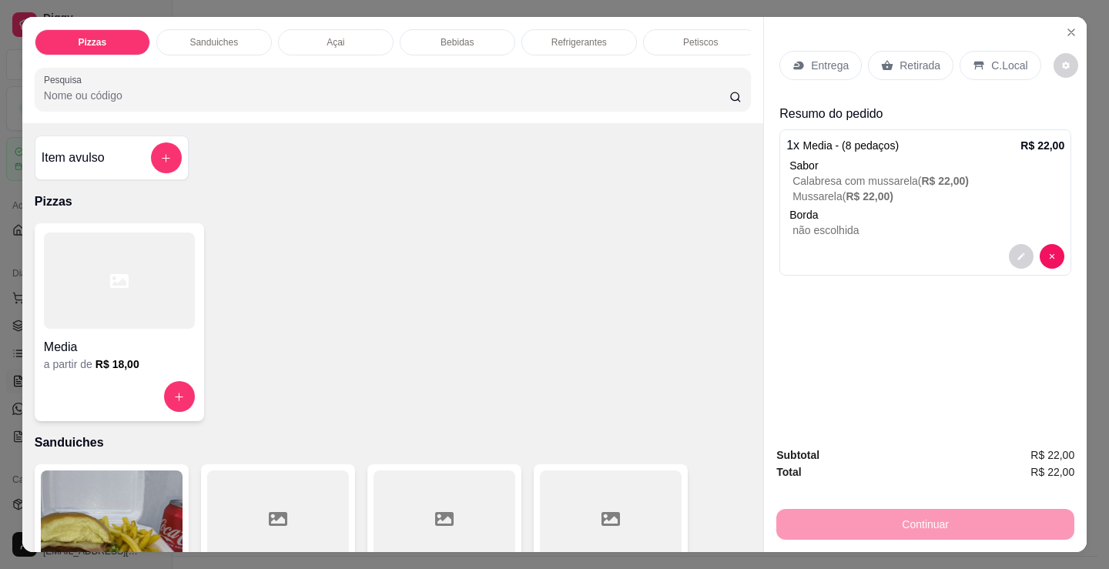
click at [146, 342] on div "Media" at bounding box center [119, 343] width 151 height 28
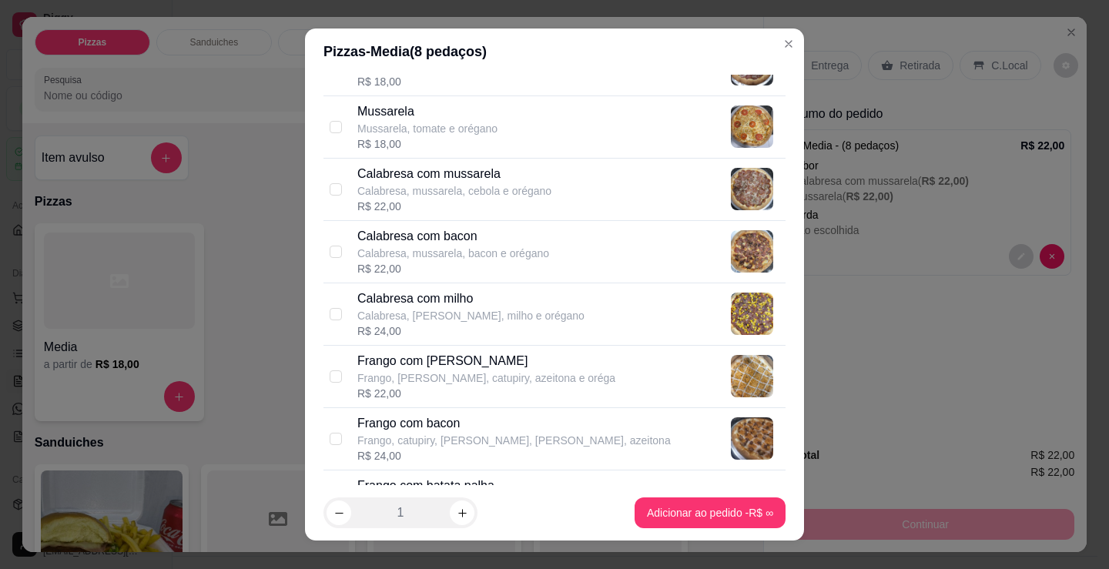
scroll to position [231, 0]
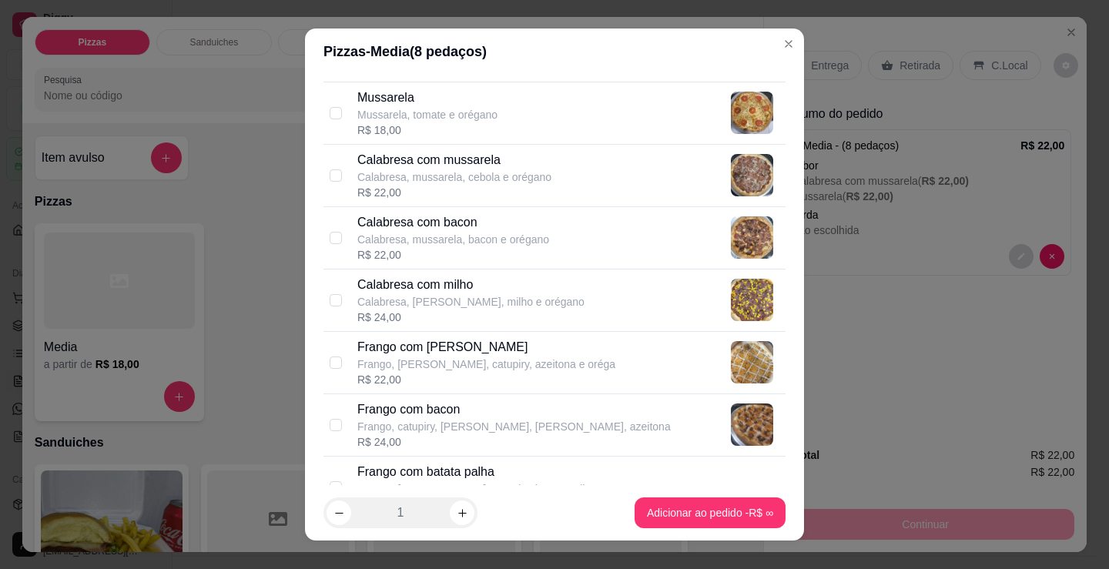
click at [471, 352] on p "Frango com [PERSON_NAME]" at bounding box center [486, 347] width 258 height 18
checkbox input "true"
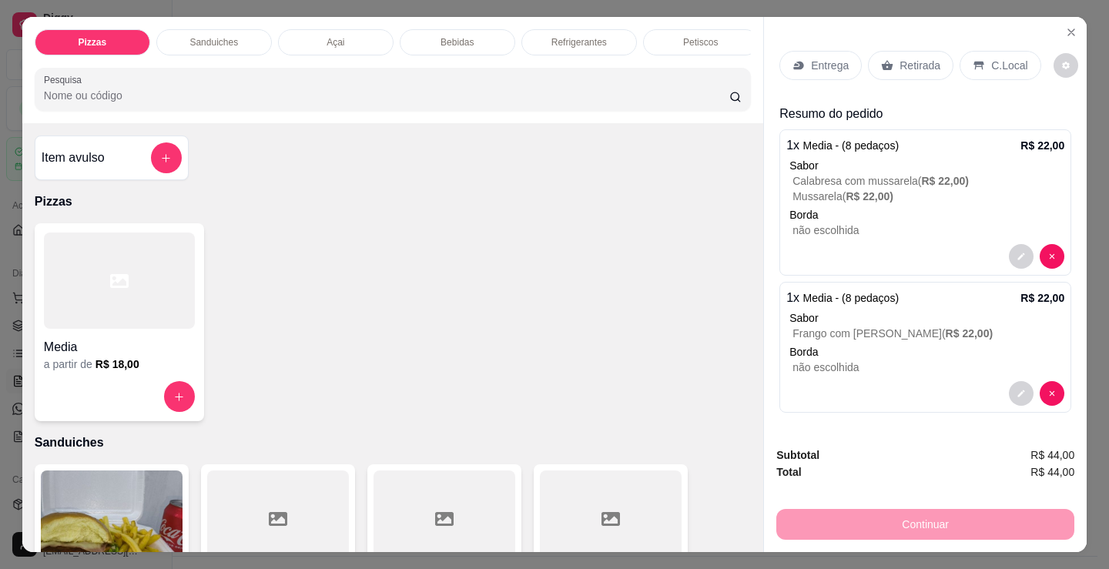
click at [914, 58] on p "Retirada" at bounding box center [919, 65] width 41 height 15
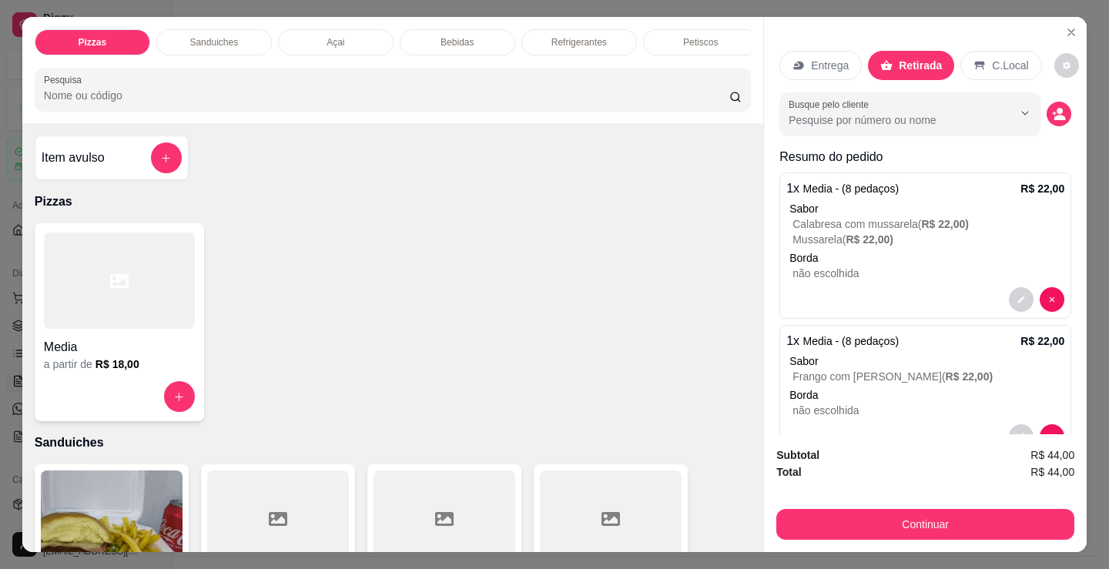
click at [969, 85] on div "Entrega Retirada C.Local" at bounding box center [925, 66] width 292 height 54
click at [1052, 109] on icon "decrease-product-quantity" at bounding box center [1059, 114] width 14 height 14
copy div "rada"
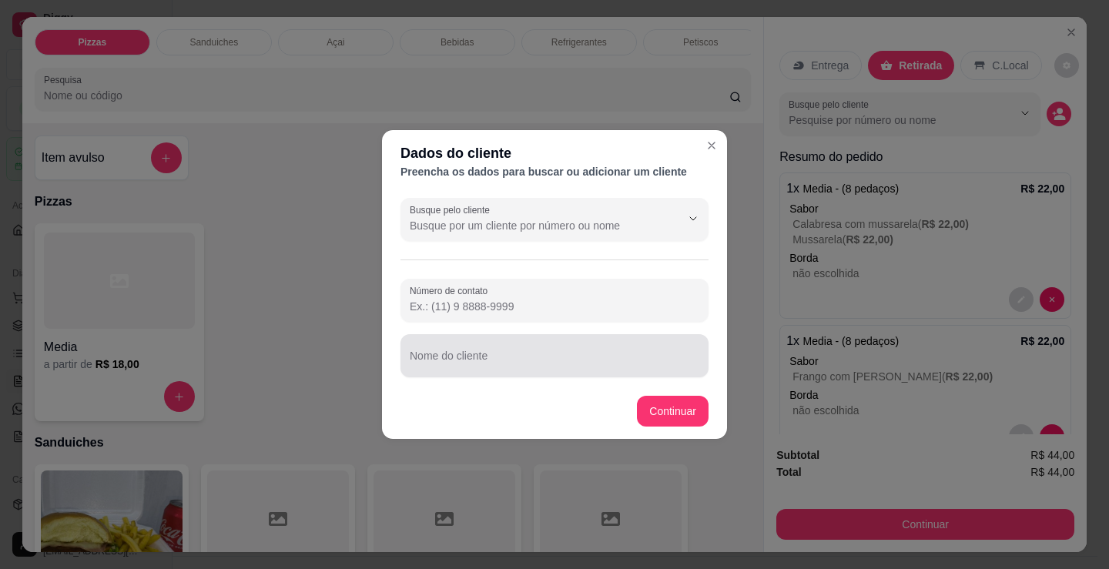
click at [530, 359] on input "Nome do cliente" at bounding box center [555, 361] width 290 height 15
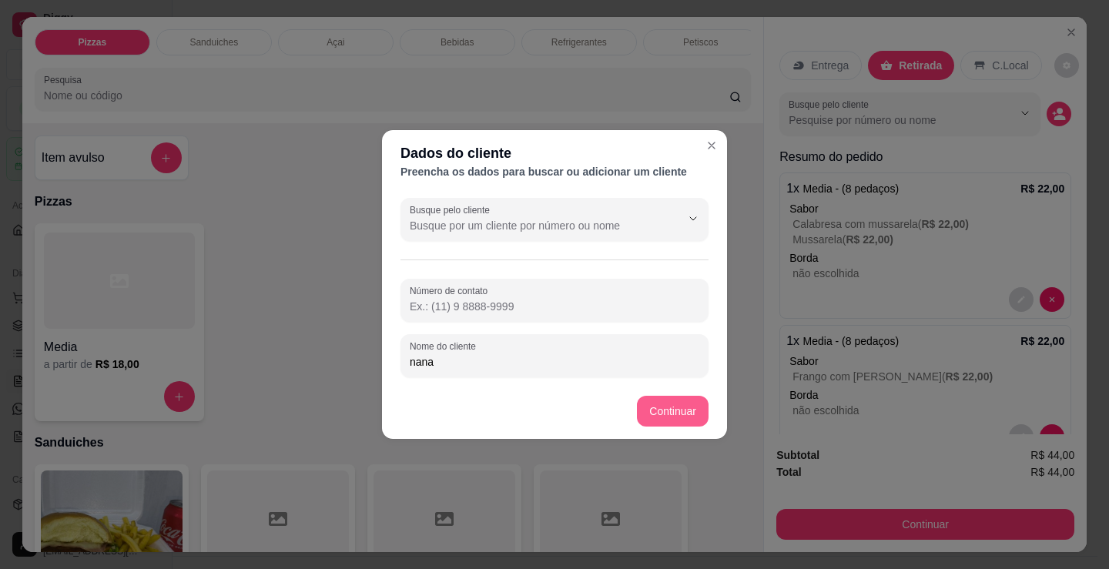
type input "nana"
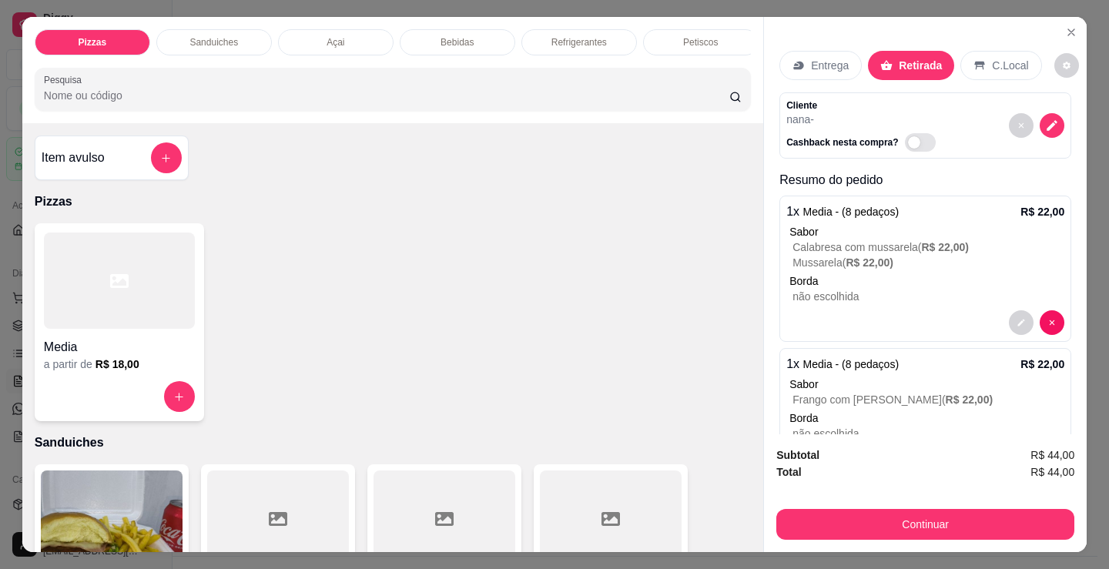
drag, startPoint x: 537, startPoint y: 434, endPoint x: 596, endPoint y: 434, distance: 59.3
click at [541, 434] on div "Item avulso Pizzas Media a partir de R$ 18,00 Sanduiches Combo de X-burguer R$ …" at bounding box center [392, 337] width 741 height 429
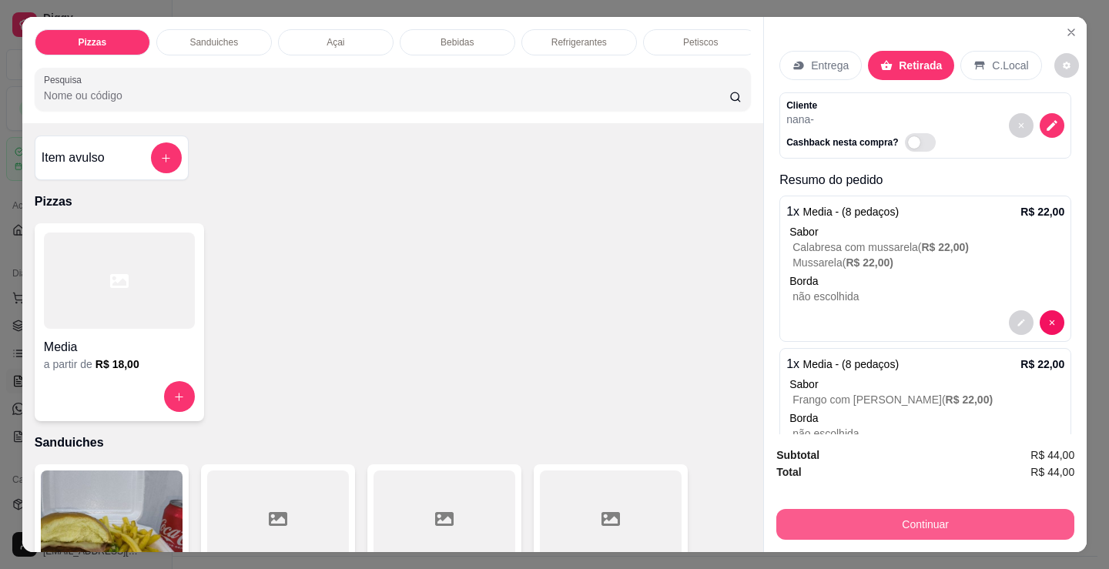
click at [924, 518] on button "Continuar" at bounding box center [925, 524] width 298 height 31
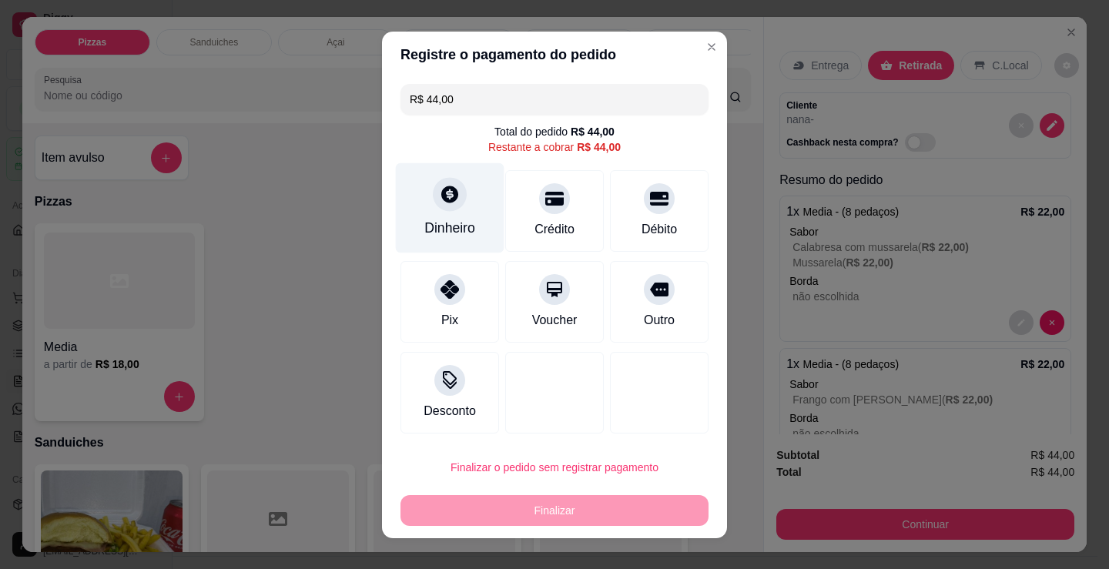
click at [454, 201] on div at bounding box center [450, 194] width 34 height 34
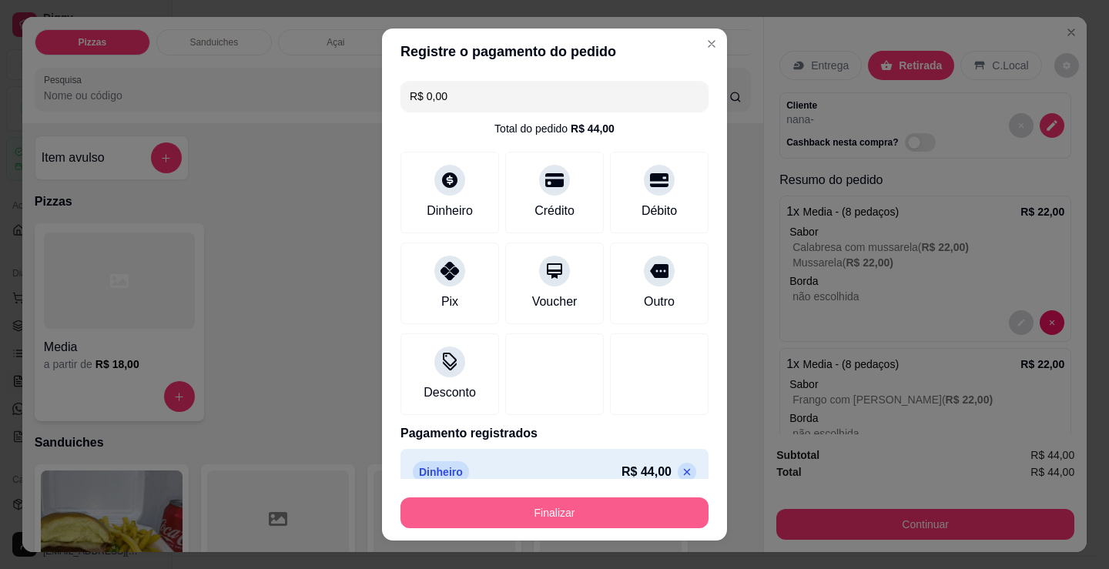
click at [576, 517] on button "Finalizar" at bounding box center [554, 512] width 308 height 31
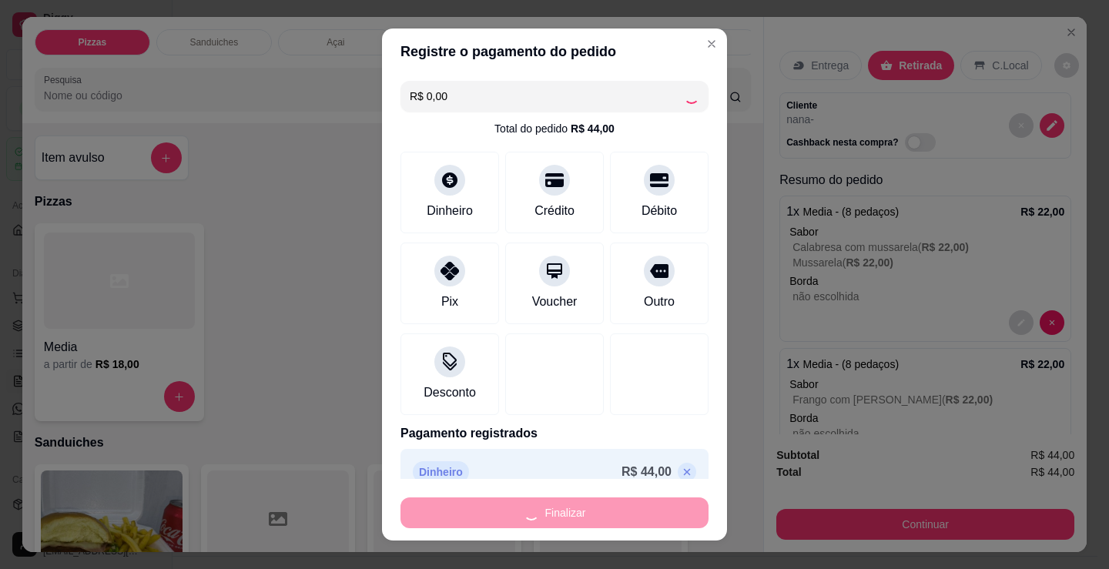
type input "-R$ 44,00"
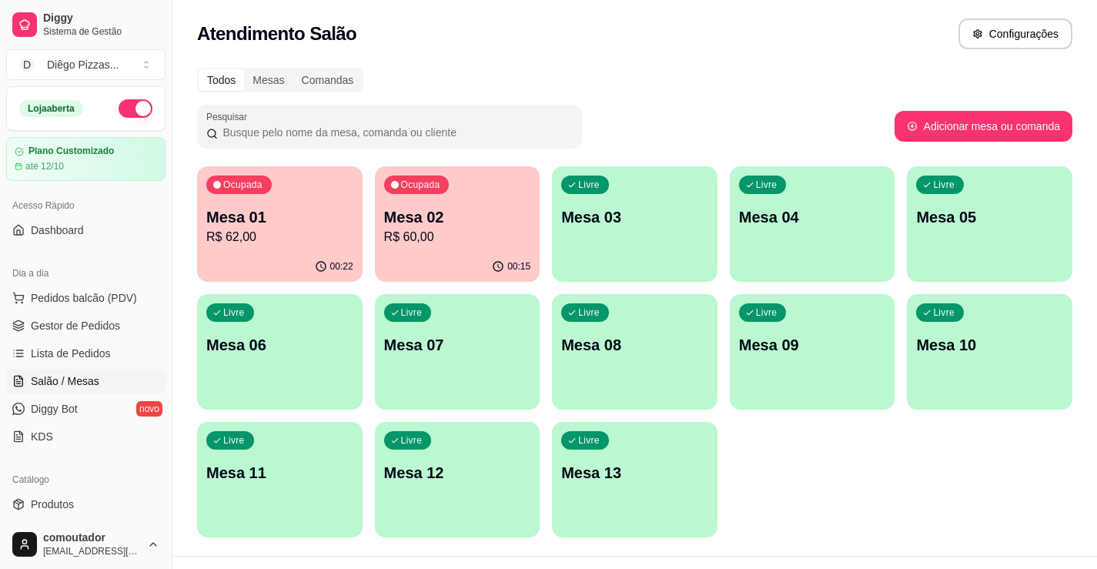
click at [337, 243] on p "R$ 62,00" at bounding box center [279, 237] width 147 height 18
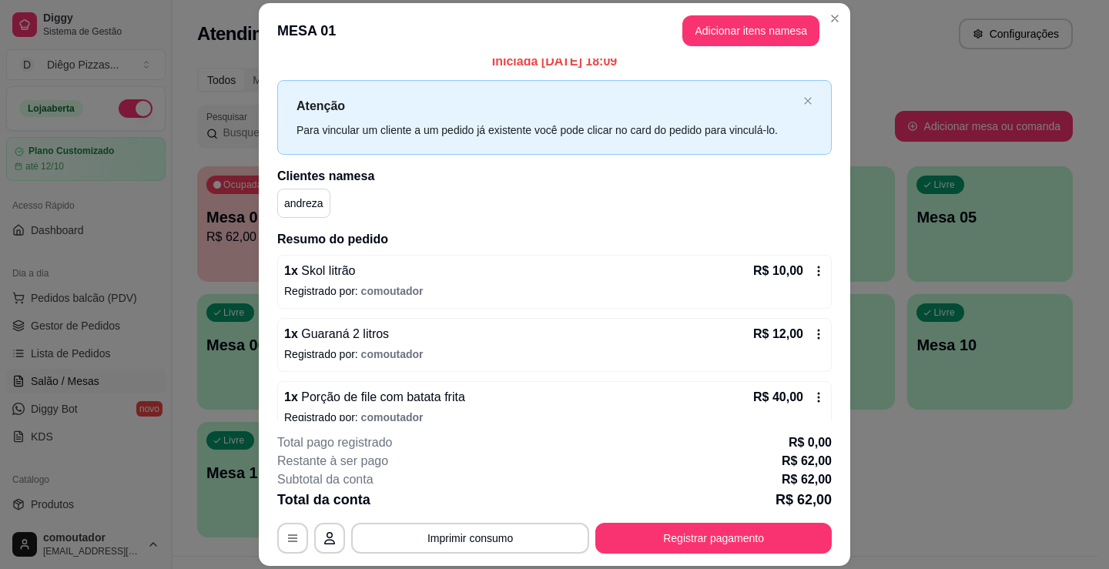
scroll to position [32, 0]
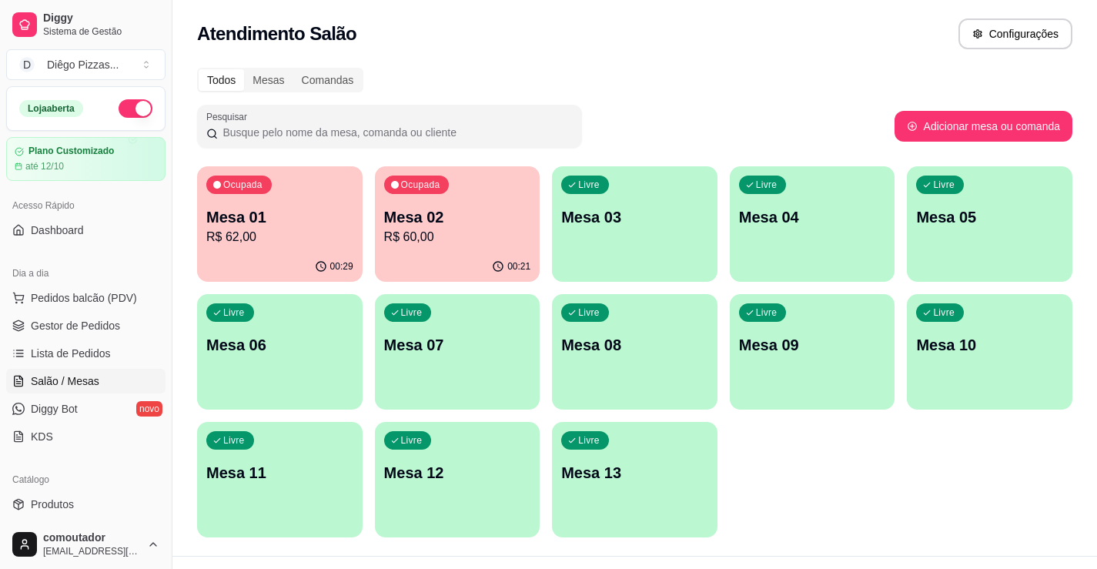
click at [406, 197] on div "Ocupada Mesa 02 R$ 60,00" at bounding box center [458, 208] width 166 height 85
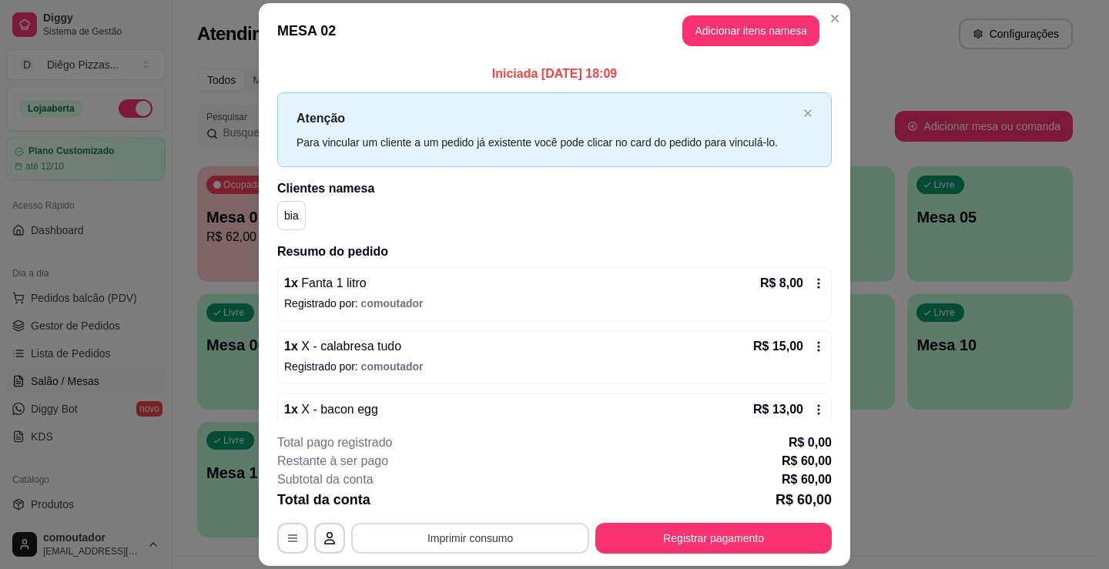
click at [490, 533] on button "Imprimir consumo" at bounding box center [470, 538] width 238 height 31
click at [481, 506] on button "IMPRESSORA" at bounding box center [470, 503] width 112 height 25
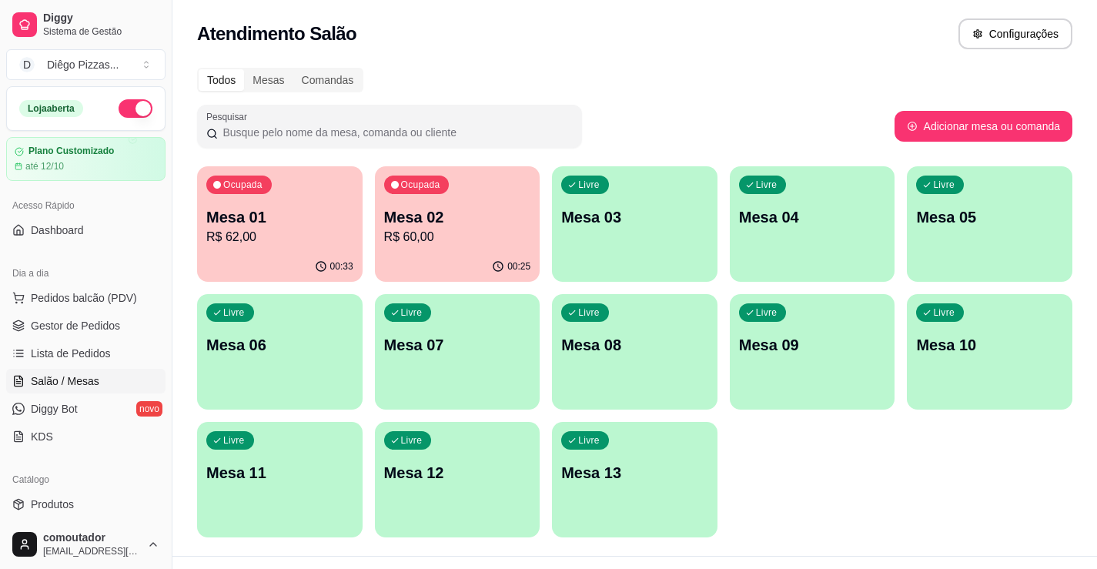
click at [248, 219] on p "Mesa 01" at bounding box center [279, 217] width 147 height 22
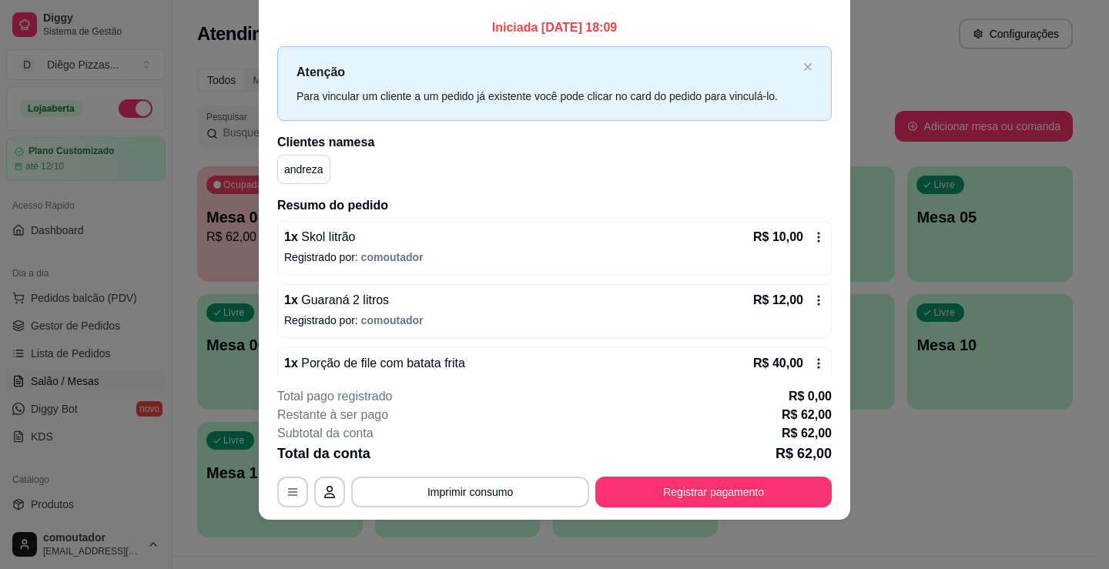
scroll to position [0, 0]
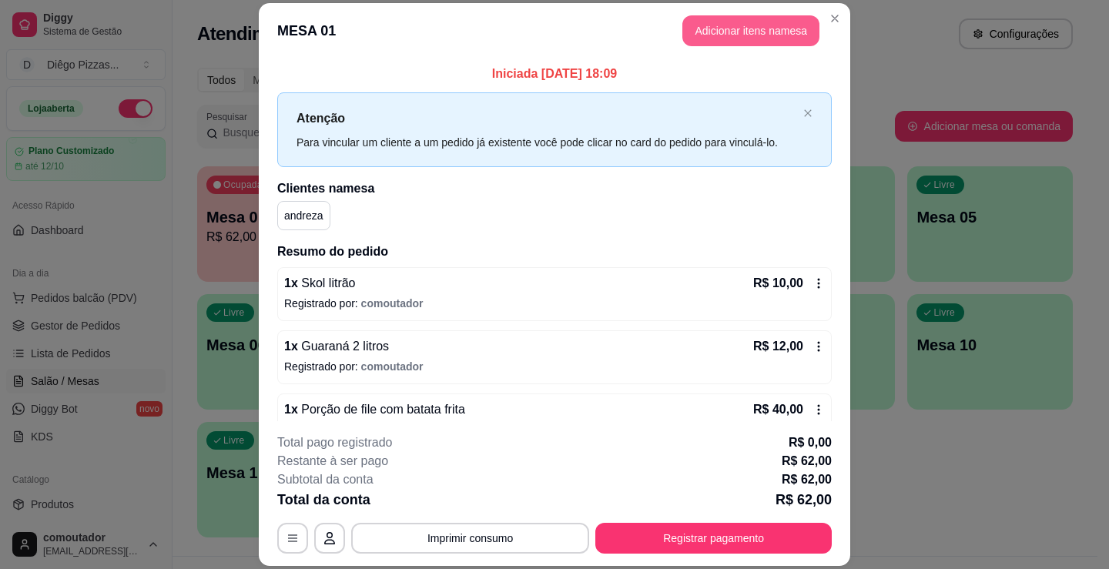
click at [720, 30] on button "Adicionar itens na mesa" at bounding box center [750, 30] width 137 height 31
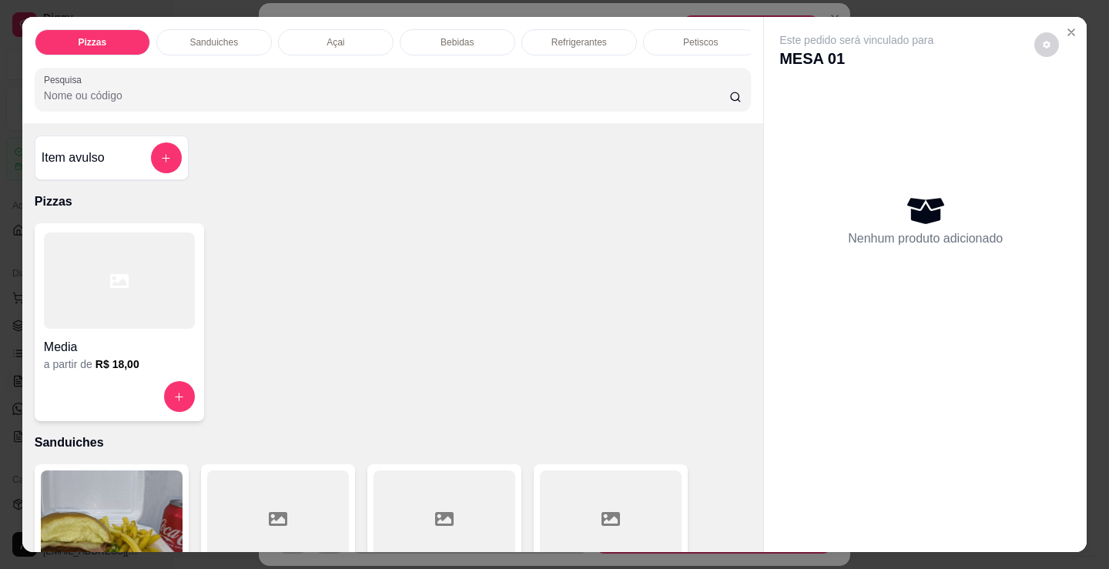
click at [678, 43] on div "Petiscos" at bounding box center [701, 42] width 116 height 26
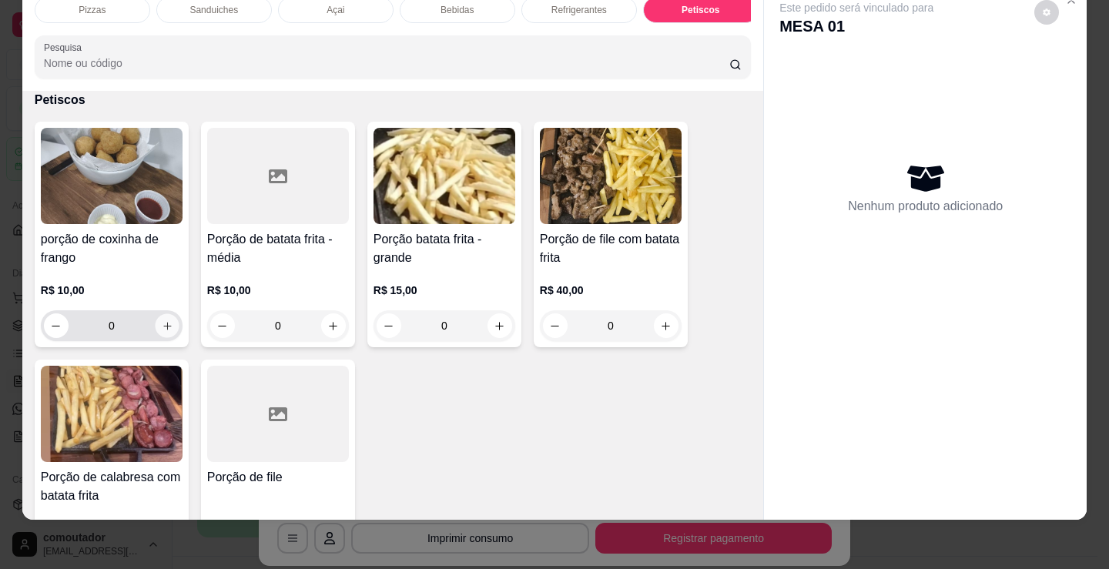
click at [162, 323] on icon "increase-product-quantity" at bounding box center [168, 326] width 12 height 12
type input "1"
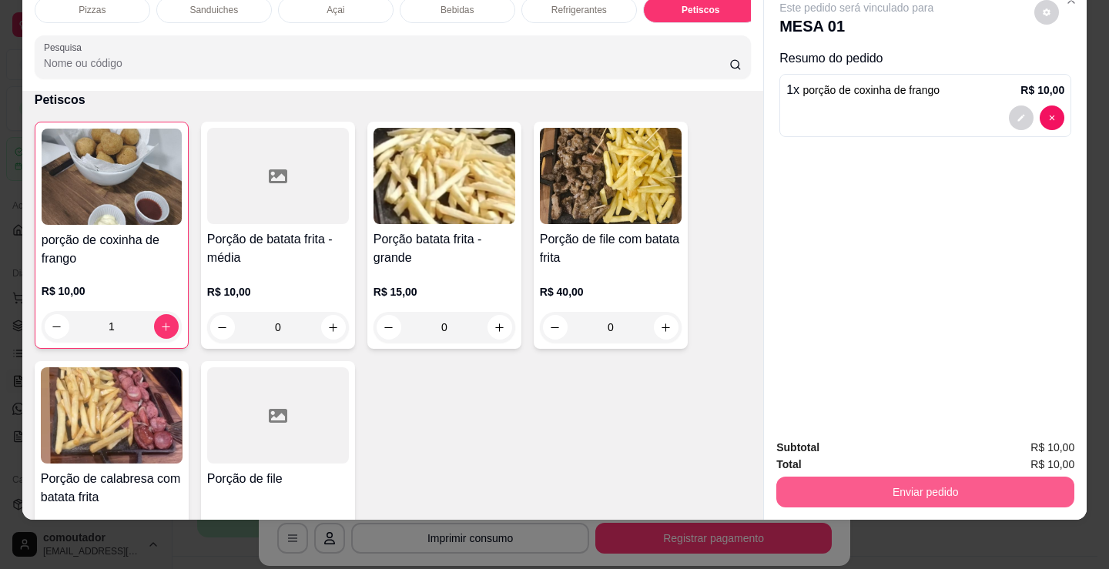
click at [831, 481] on button "Enviar pedido" at bounding box center [925, 492] width 298 height 31
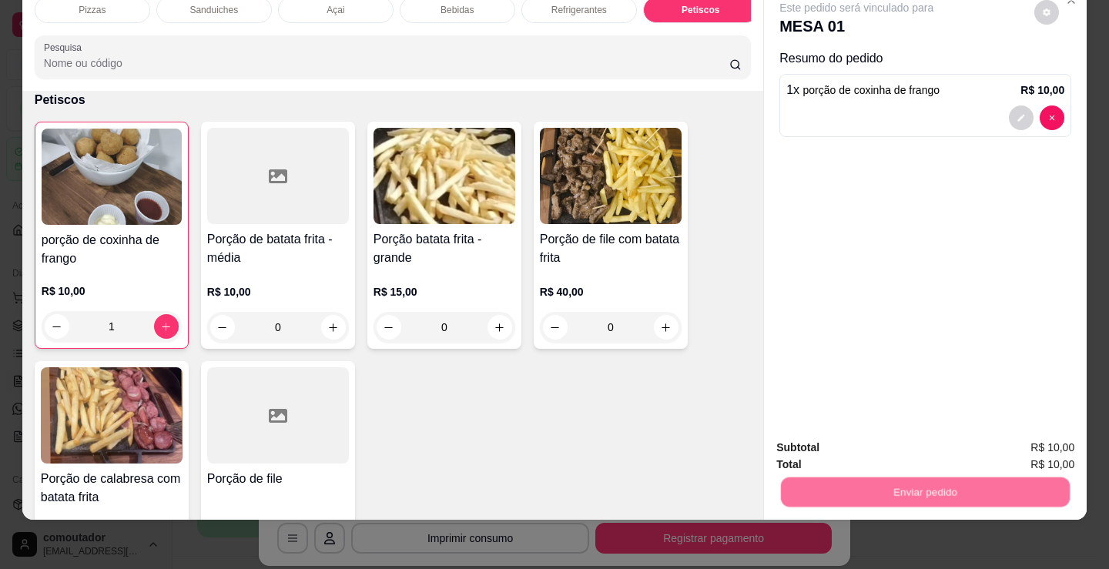
click at [822, 447] on button "Não registrar e enviar pedido" at bounding box center [874, 442] width 160 height 29
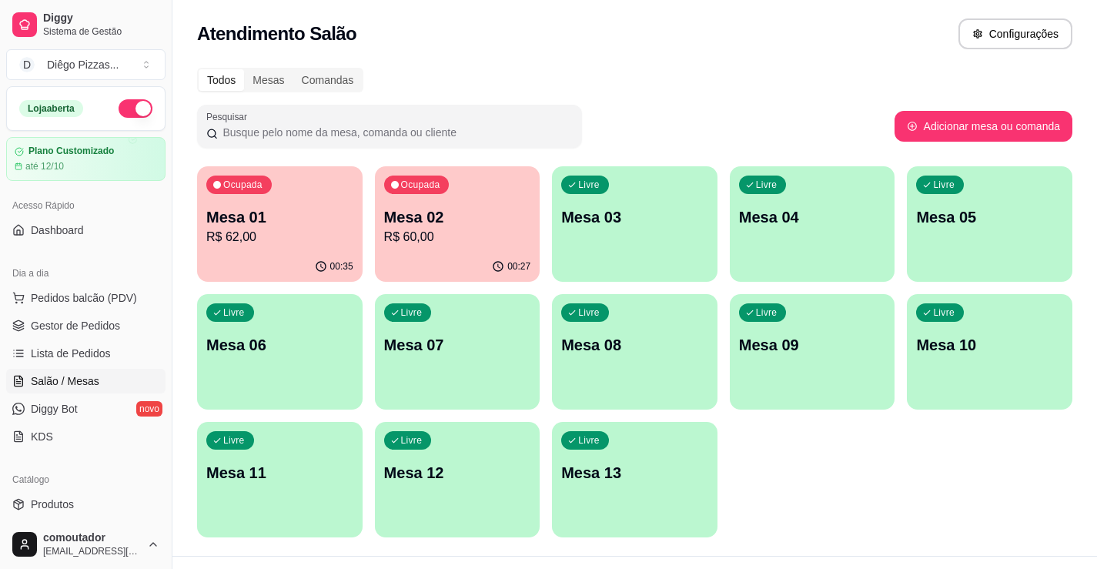
click at [480, 231] on p "R$ 60,00" at bounding box center [457, 237] width 147 height 18
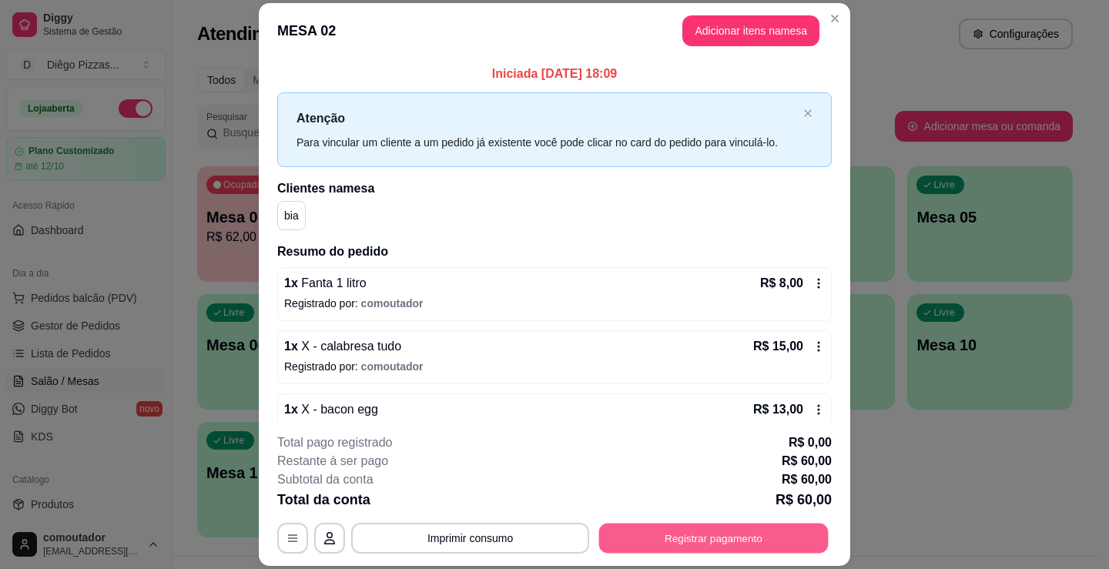
click at [693, 534] on button "Registrar pagamento" at bounding box center [713, 539] width 229 height 30
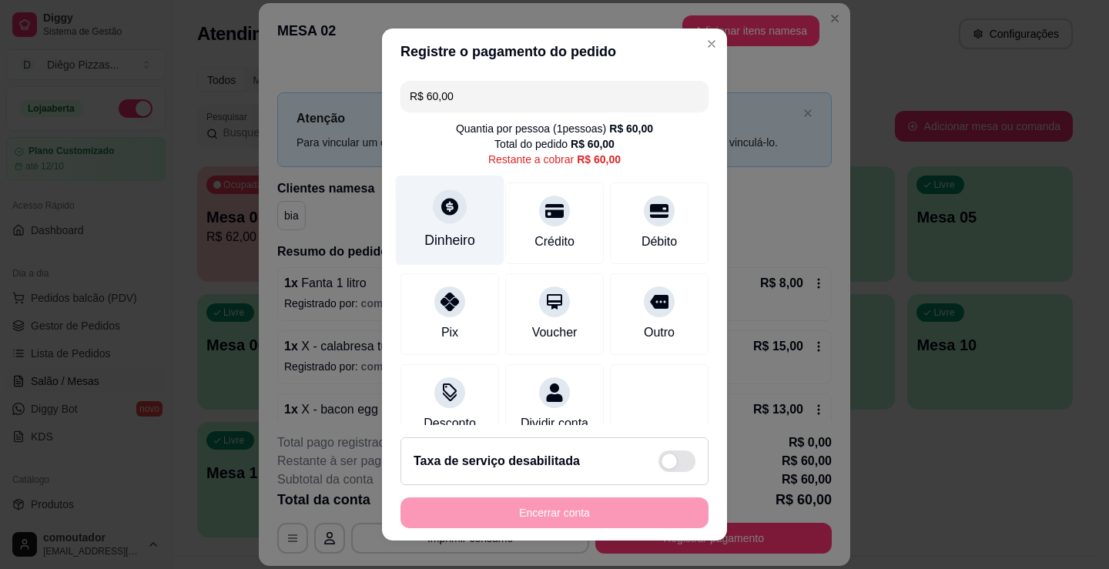
click at [435, 226] on div "Dinheiro" at bounding box center [450, 221] width 109 height 90
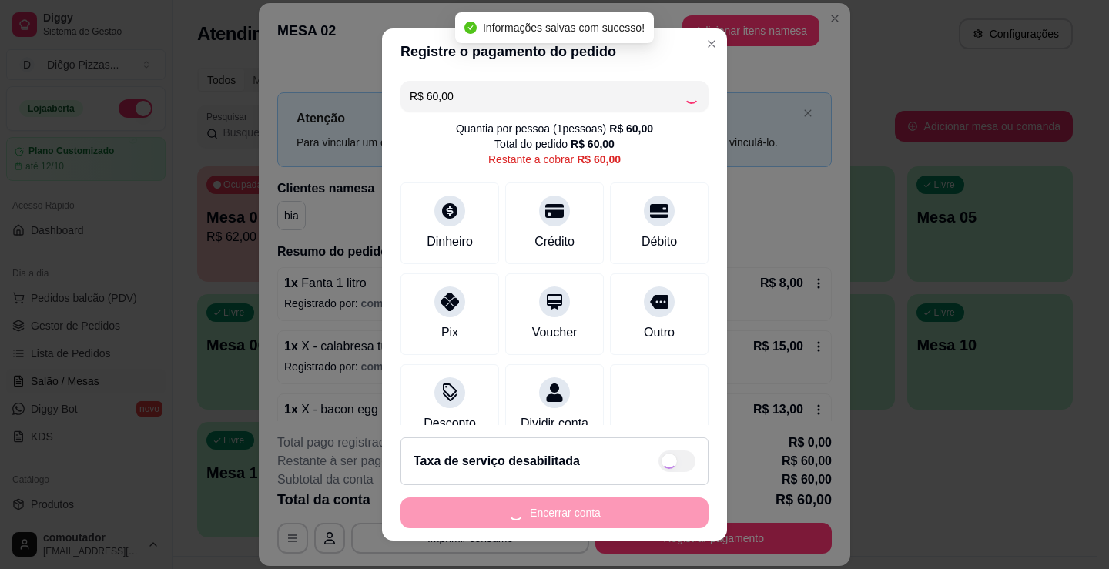
type input "R$ 0,00"
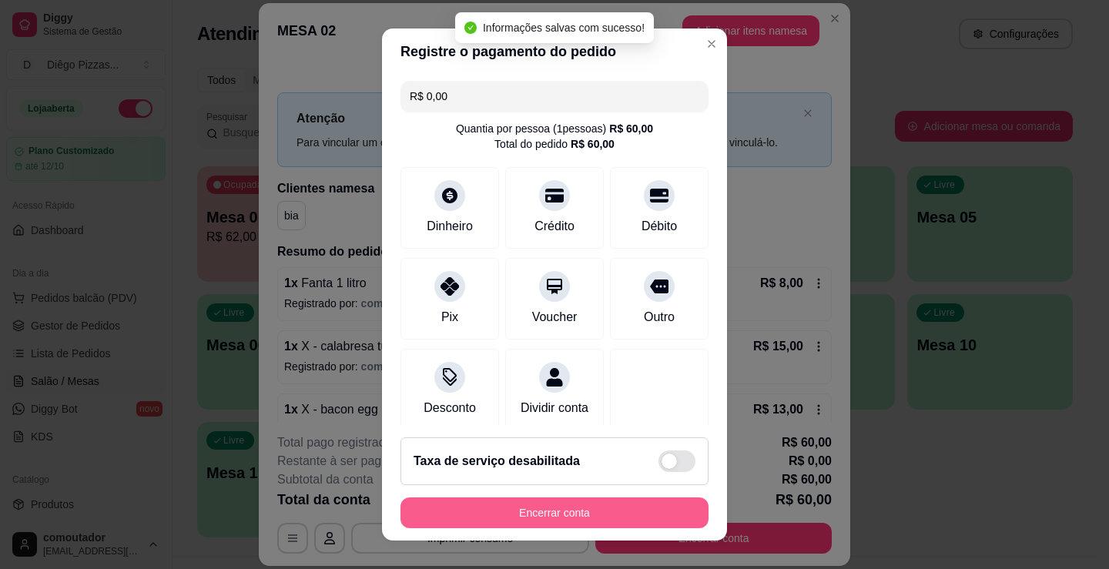
click at [573, 515] on button "Encerrar conta" at bounding box center [554, 512] width 308 height 31
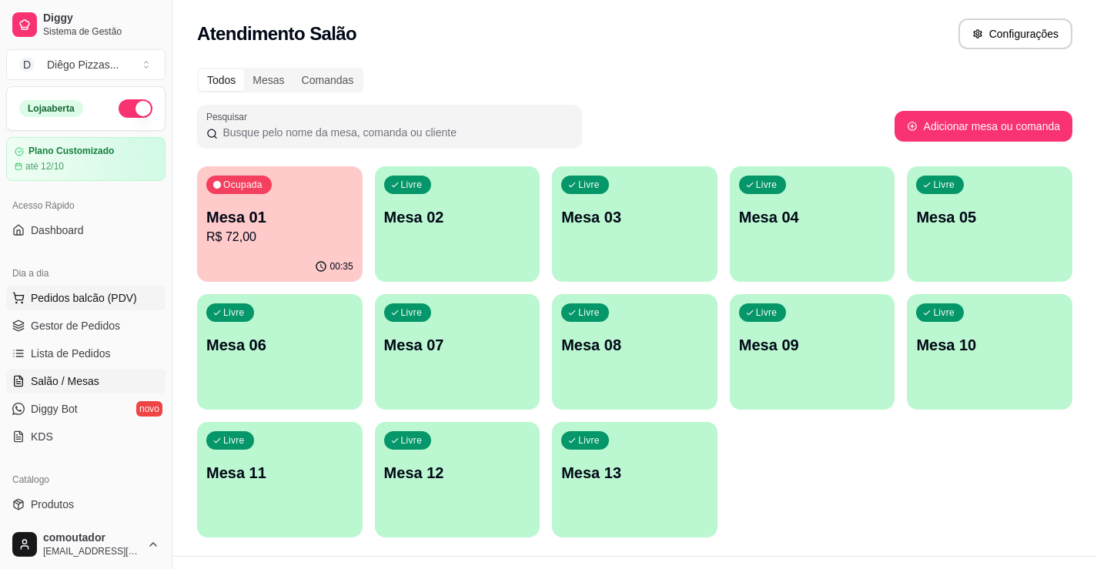
click at [51, 292] on button "Pedidos balcão (PDV)" at bounding box center [85, 298] width 159 height 25
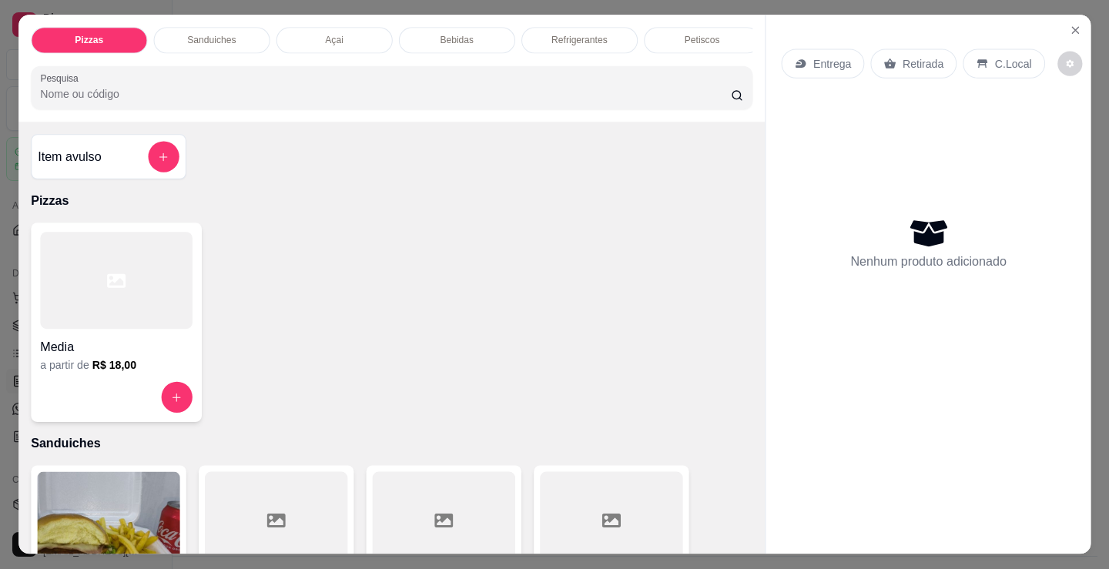
click at [118, 343] on h4 "Media" at bounding box center [116, 348] width 152 height 18
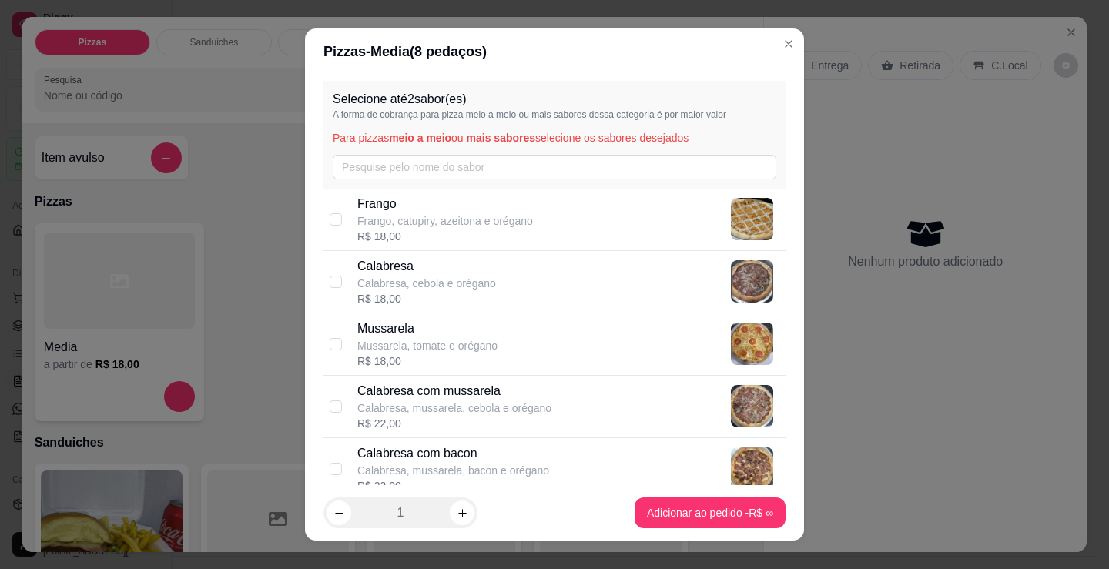
click at [581, 404] on div "Calabresa com mussarela Calabresa, mussarela, cebola e orégano R$ 22,00" at bounding box center [568, 406] width 422 height 49
checkbox input "true"
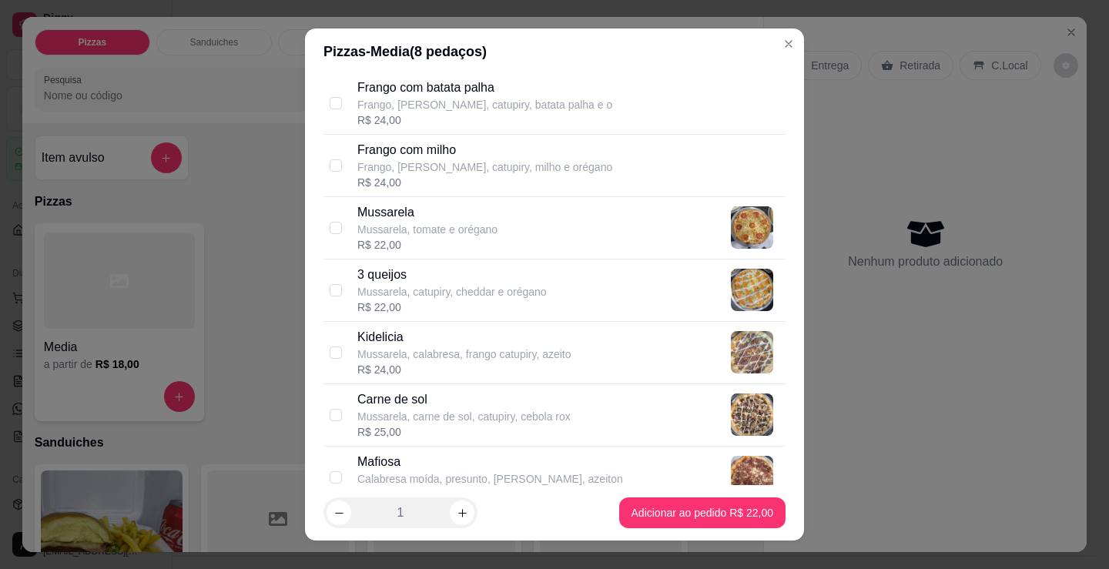
scroll to position [616, 0]
click at [544, 411] on p "Mussarela, carne de sol, catupiry, cebola rox" at bounding box center [463, 415] width 213 height 15
checkbox input "true"
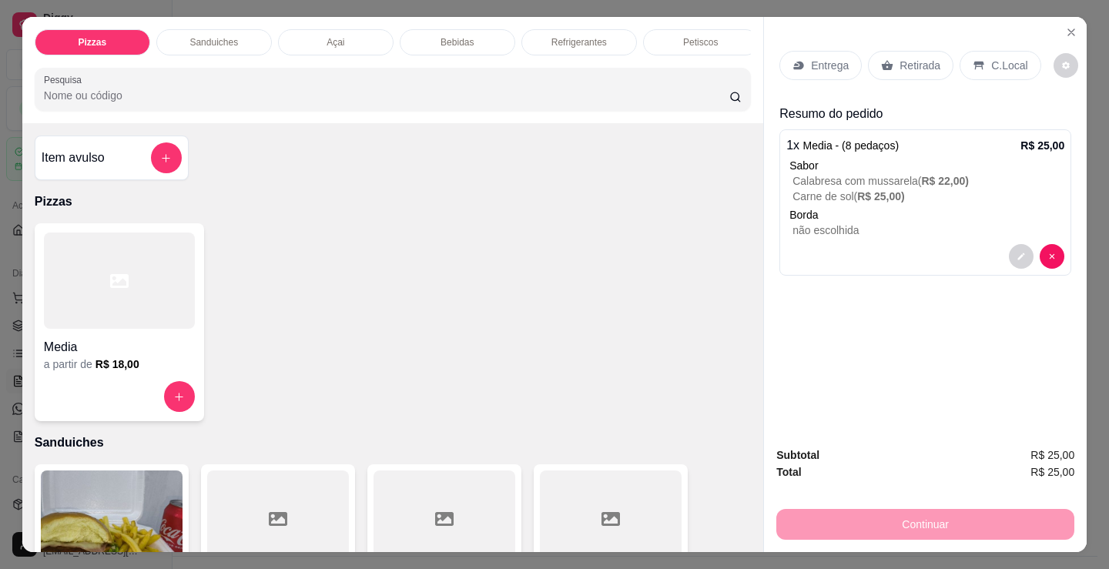
click at [826, 68] on div "Entrega" at bounding box center [820, 65] width 82 height 29
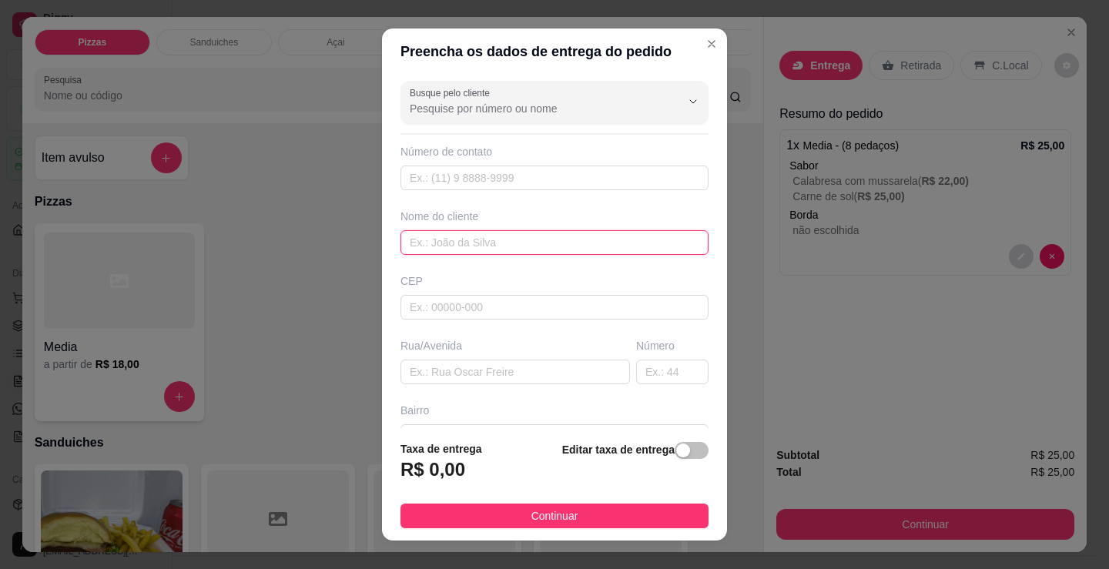
click at [464, 243] on input "text" at bounding box center [554, 242] width 308 height 25
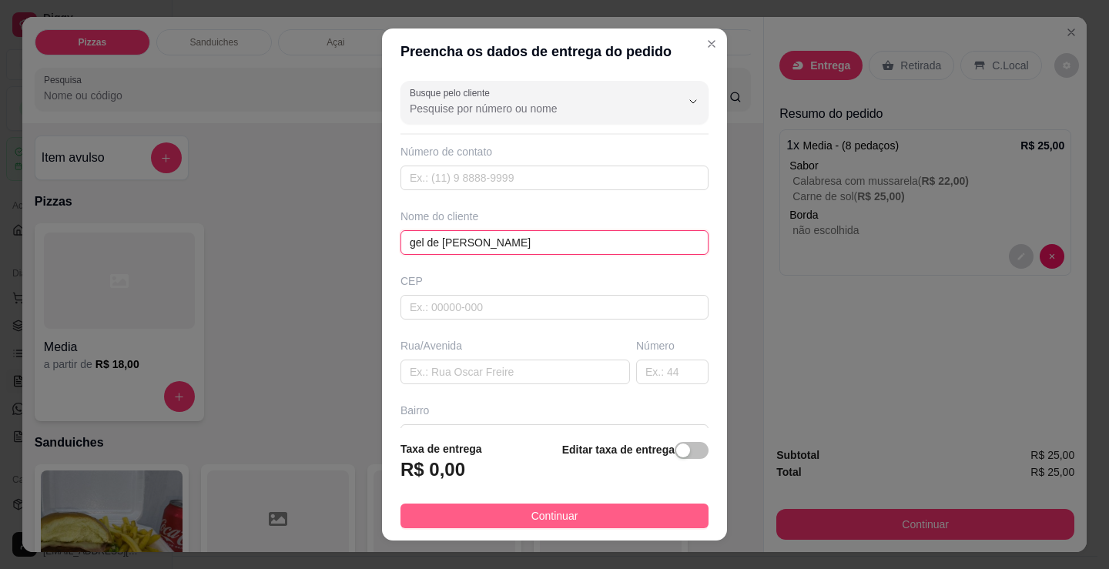
type input "gel de [PERSON_NAME]"
click at [570, 514] on button "Continuar" at bounding box center [554, 516] width 308 height 25
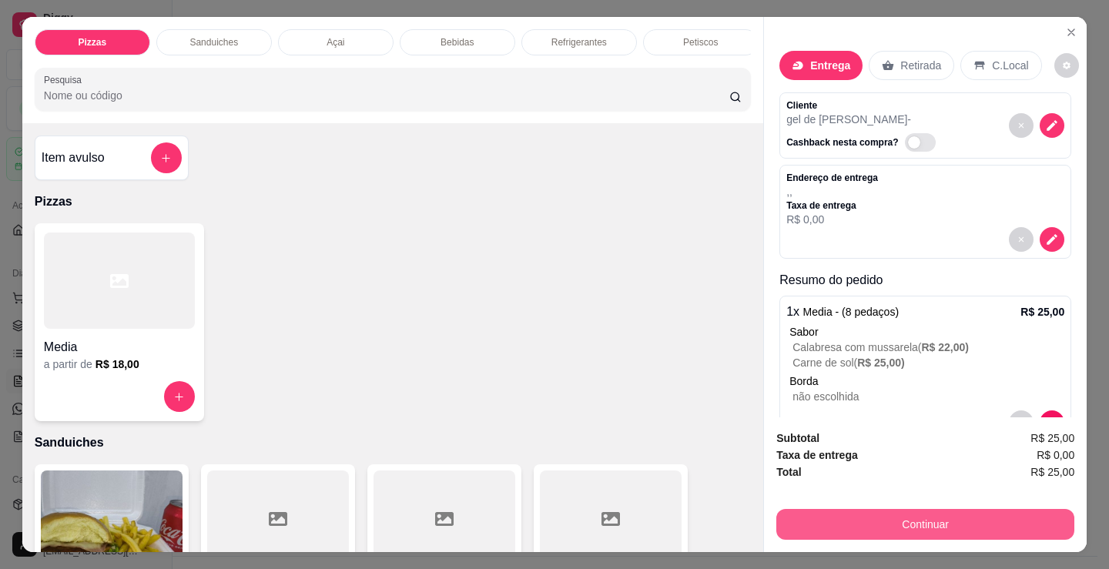
click at [907, 515] on button "Continuar" at bounding box center [925, 524] width 298 height 31
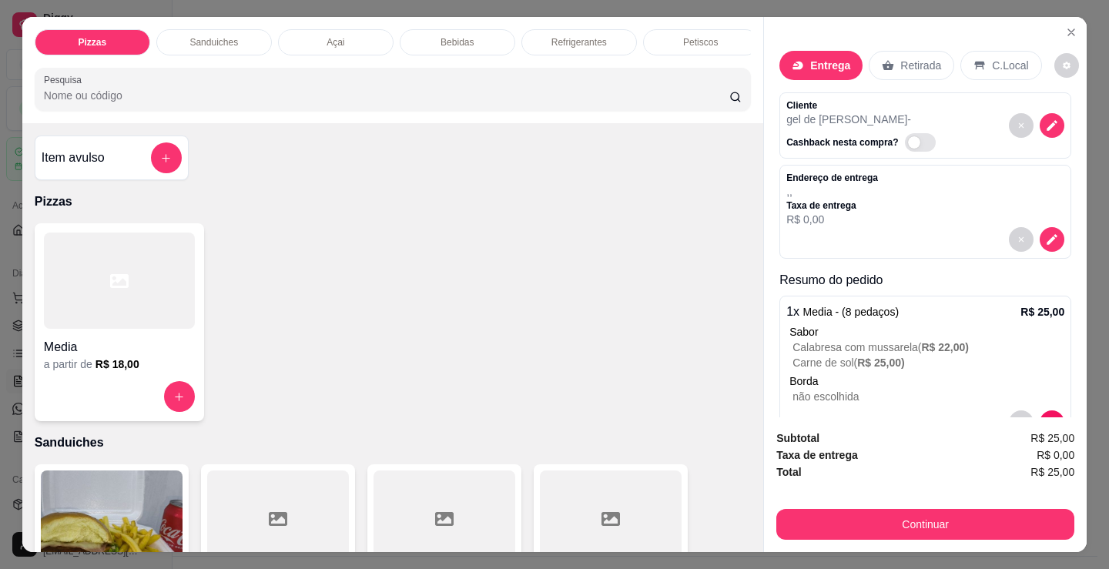
click at [454, 197] on div at bounding box center [450, 194] width 34 height 34
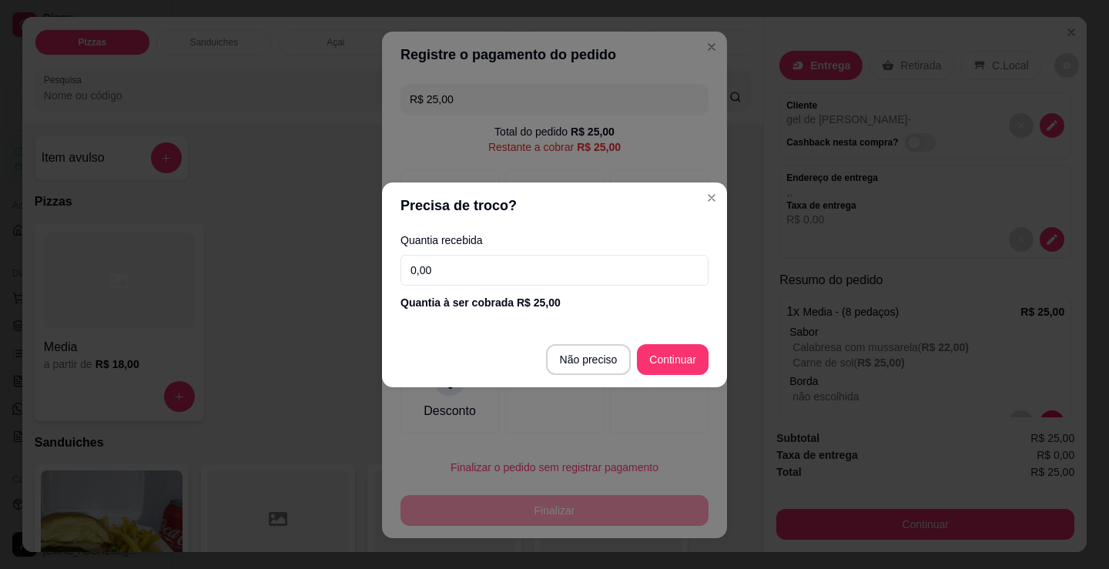
click at [514, 273] on input "0,00" at bounding box center [554, 270] width 308 height 31
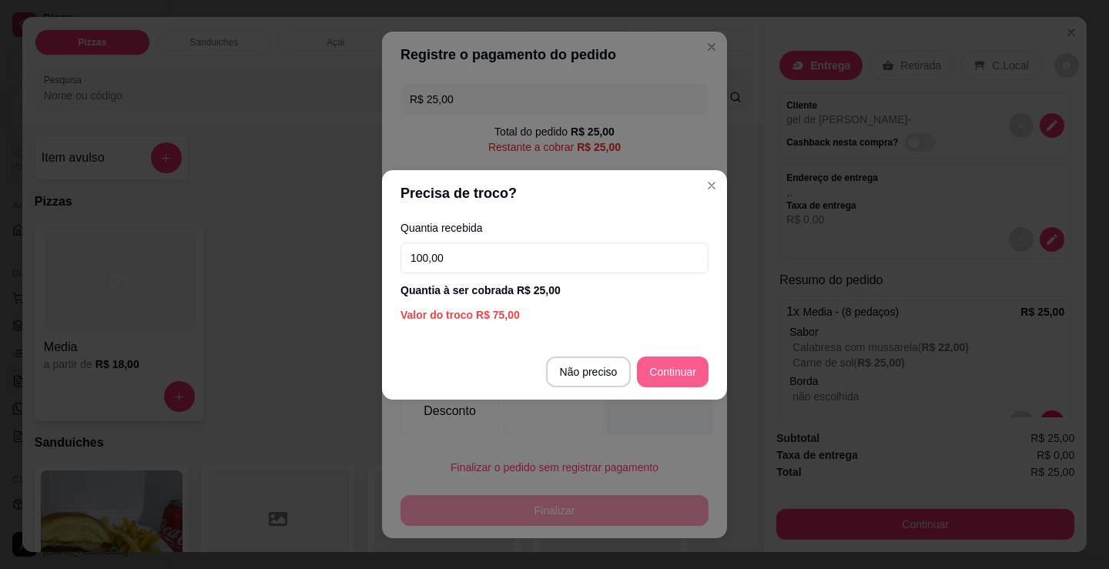
type input "100,00"
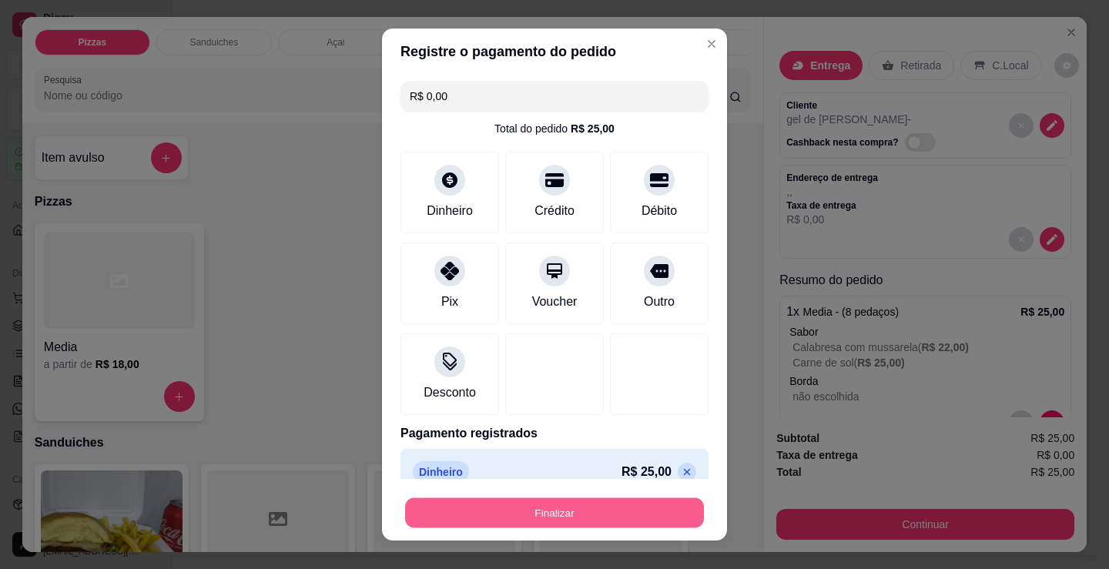
click at [575, 514] on button "Finalizar" at bounding box center [554, 513] width 299 height 30
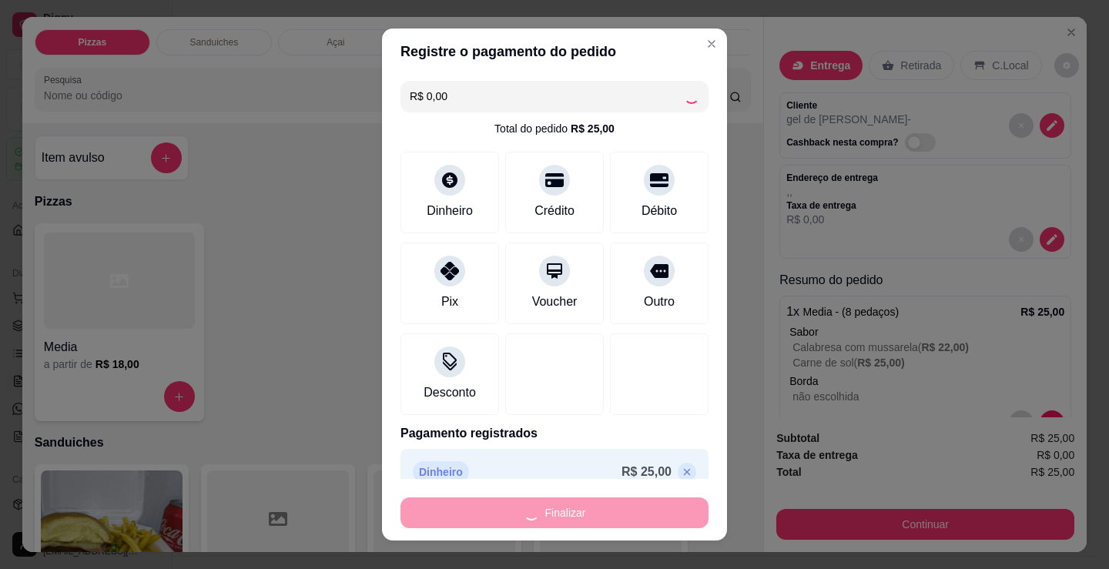
type input "-R$ 25,00"
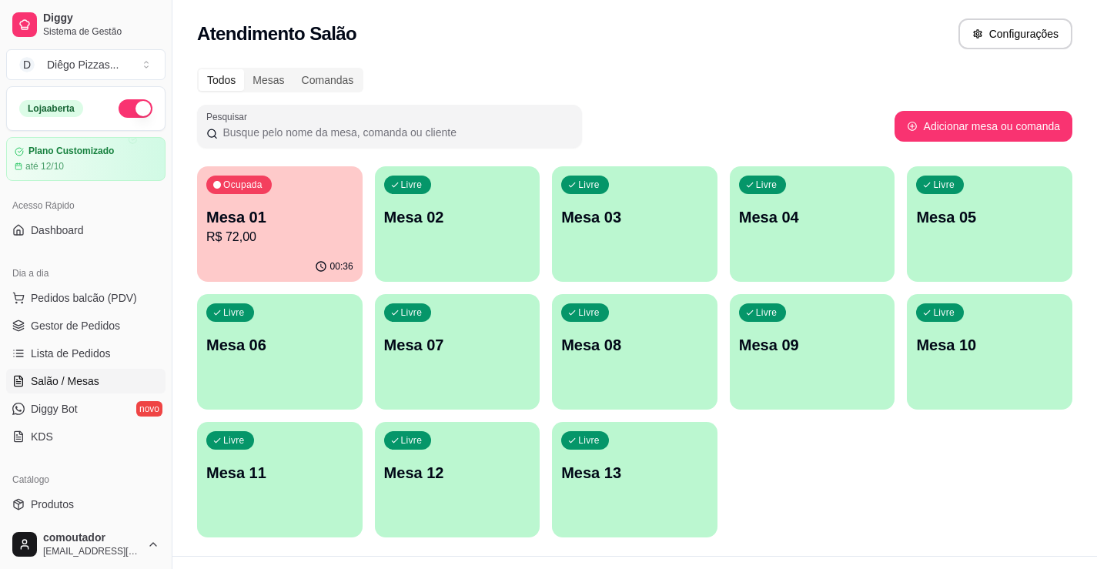
drag, startPoint x: 109, startPoint y: 291, endPoint x: 103, endPoint y: 276, distance: 16.6
click at [109, 291] on span "Pedidos balcão (PDV)" at bounding box center [84, 297] width 106 height 15
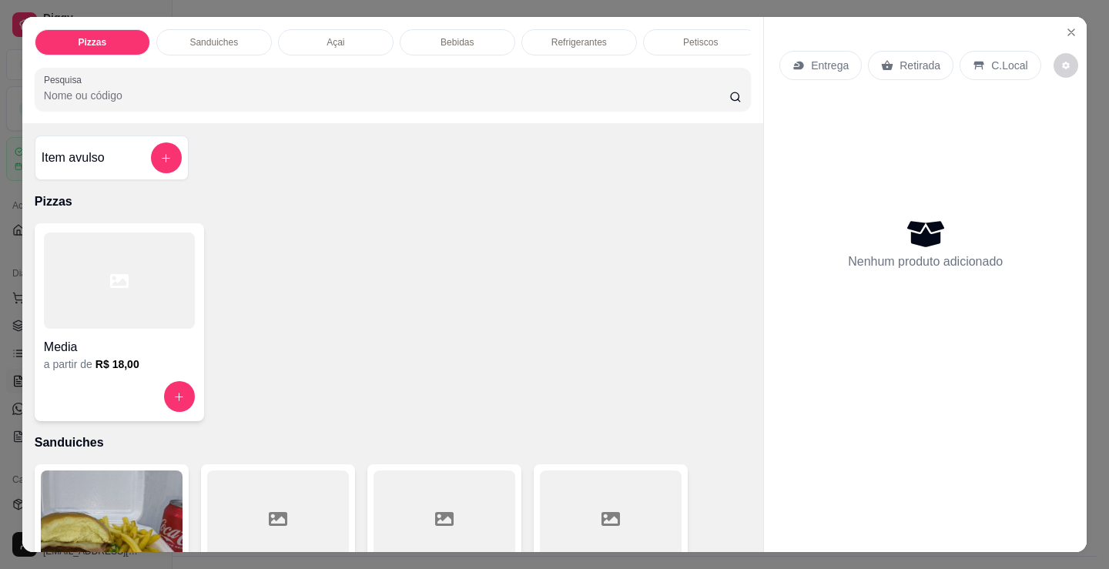
click at [345, 32] on div "Açai" at bounding box center [336, 42] width 116 height 26
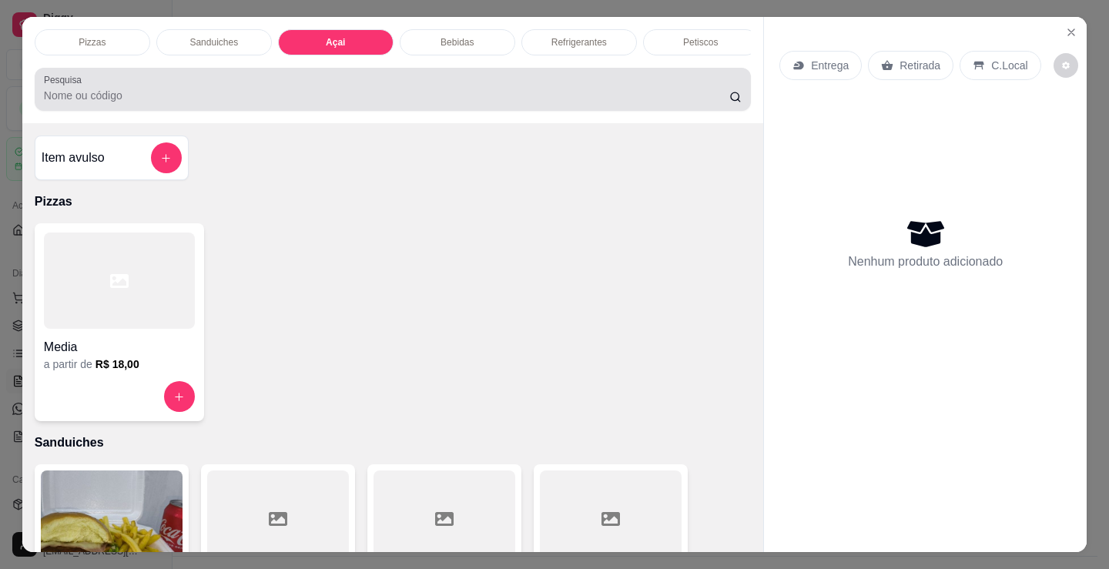
scroll to position [38, 0]
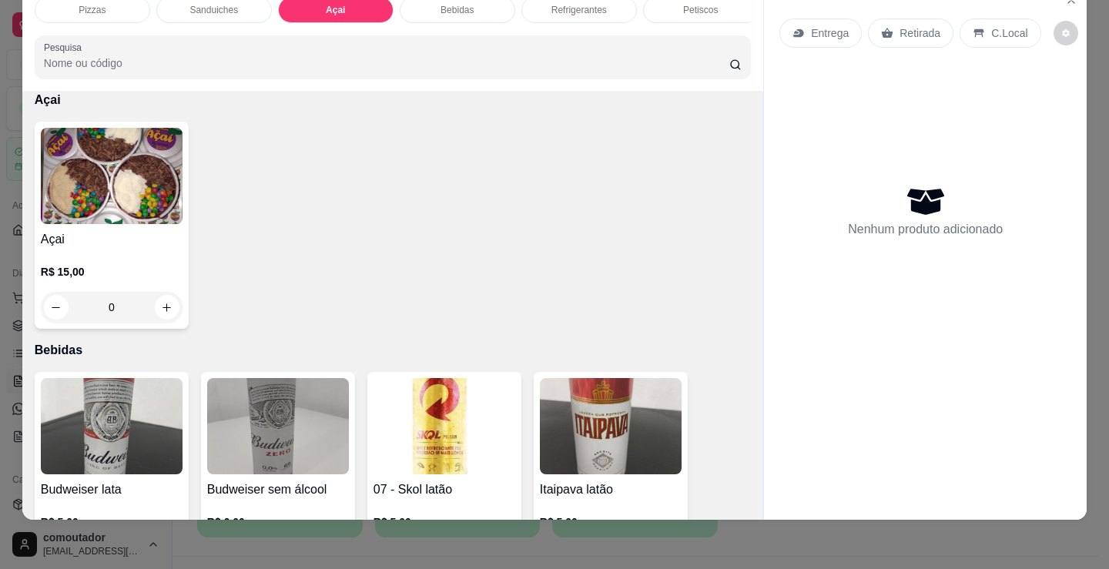
click at [114, 208] on img at bounding box center [112, 176] width 142 height 96
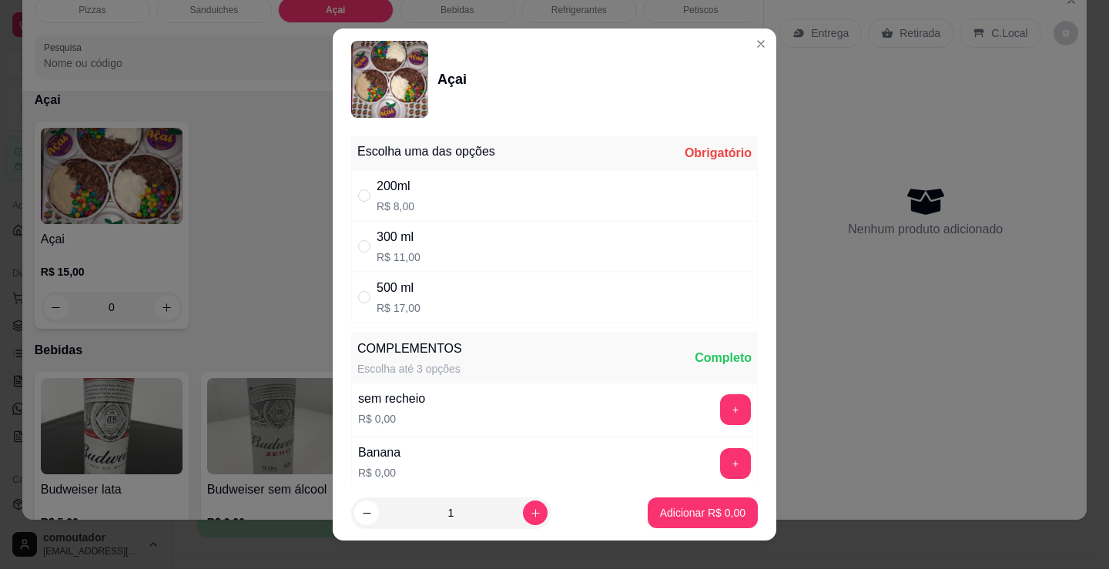
click at [478, 246] on div "300 ml R$ 11,00" at bounding box center [554, 246] width 407 height 51
radio input "true"
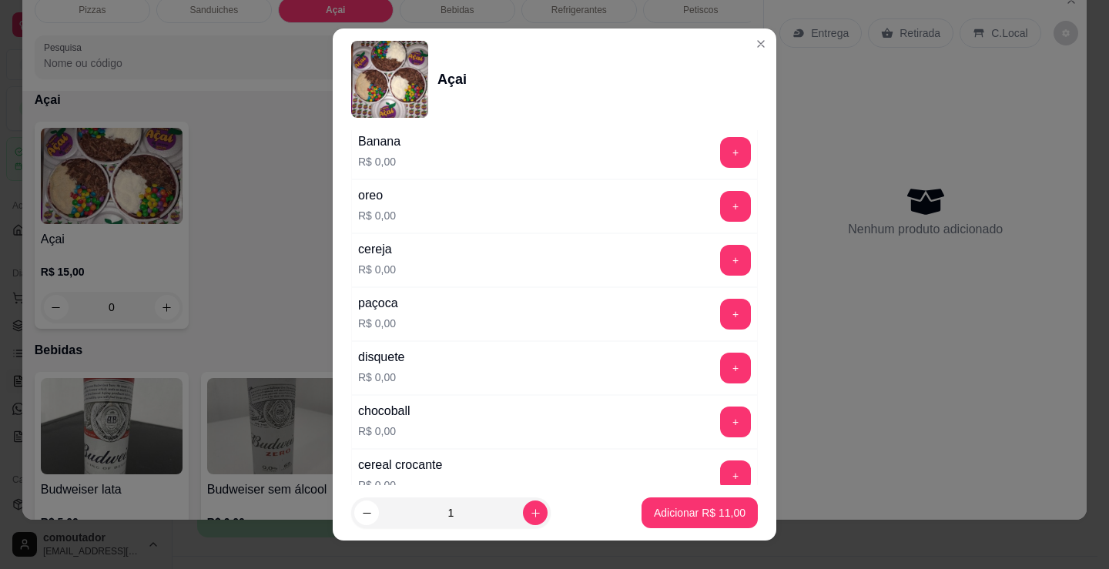
scroll to position [385, 0]
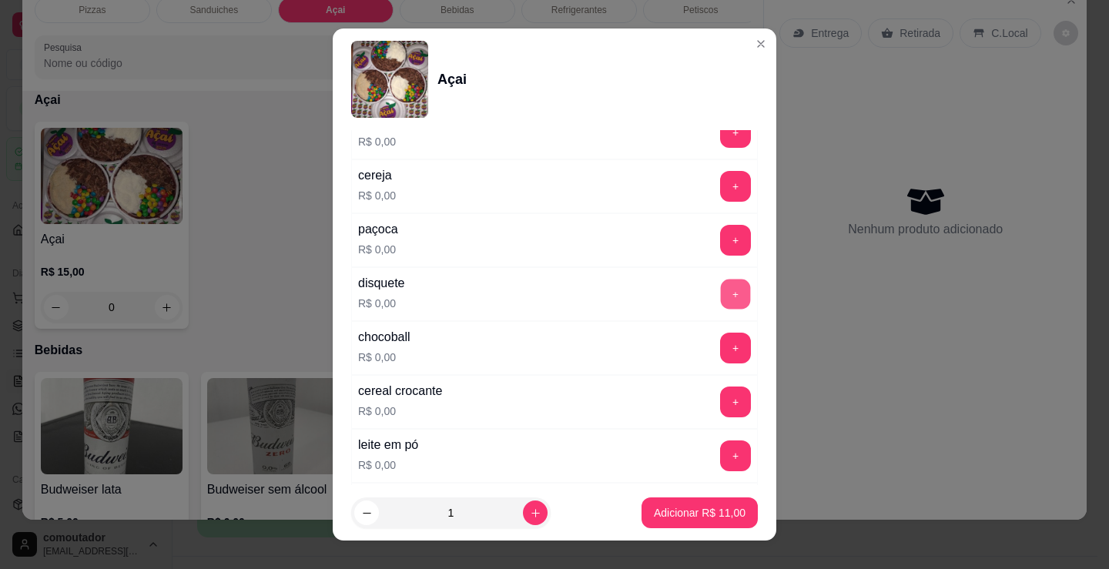
click at [721, 290] on button "+" at bounding box center [736, 295] width 30 height 30
click at [720, 347] on button "+" at bounding box center [735, 348] width 31 height 31
click at [651, 347] on button "-" at bounding box center [666, 348] width 31 height 31
click at [720, 407] on button "+" at bounding box center [735, 402] width 31 height 31
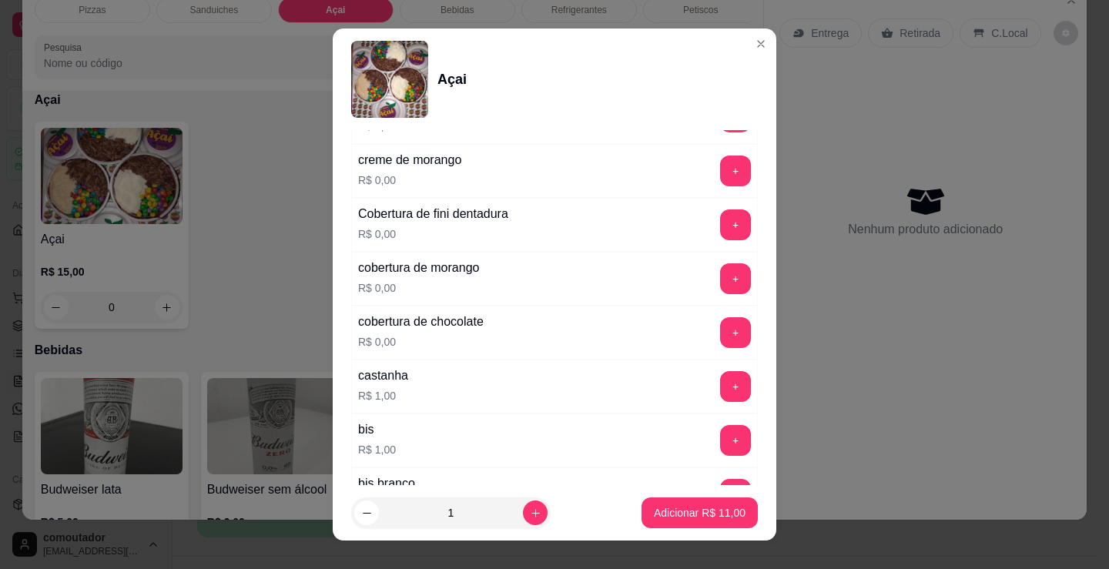
scroll to position [1078, 0]
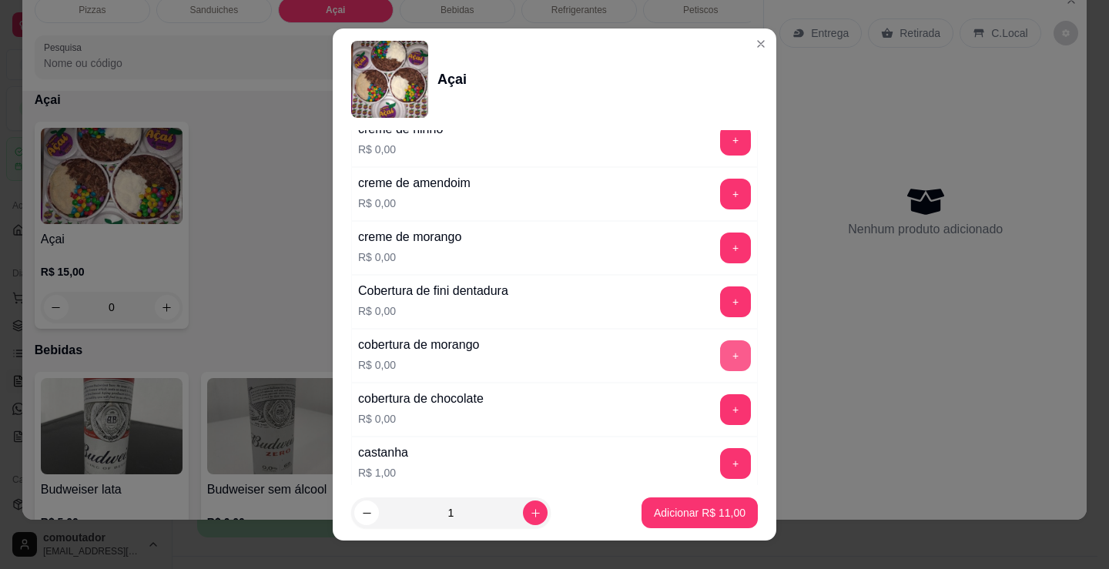
click at [720, 355] on button "+" at bounding box center [735, 355] width 31 height 31
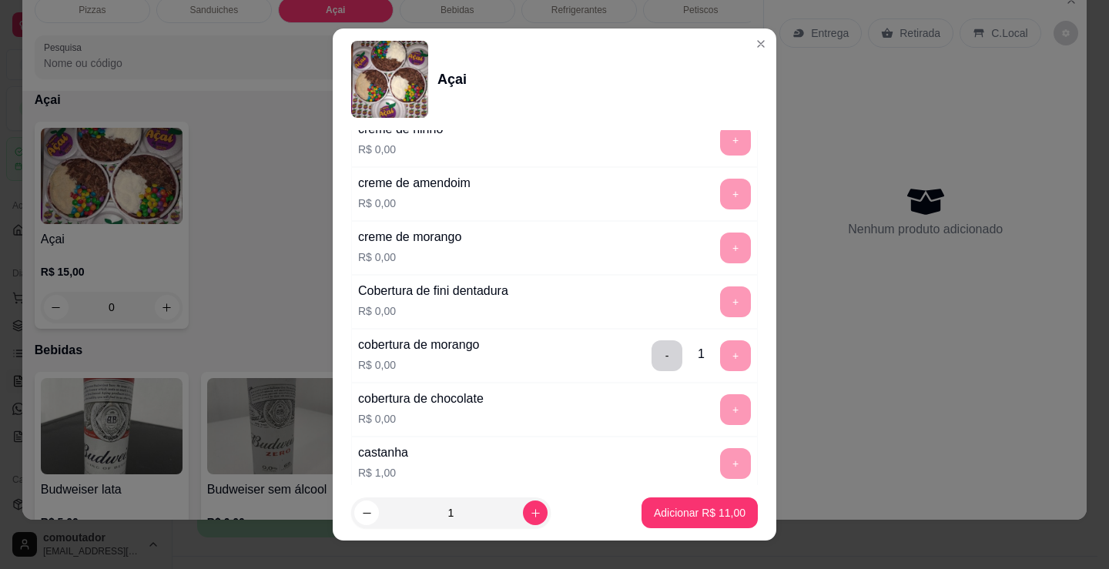
click at [708, 489] on footer "1 Adicionar R$ 11,00" at bounding box center [555, 512] width 444 height 55
click at [717, 504] on button "Adicionar R$ 11,00" at bounding box center [699, 513] width 113 height 30
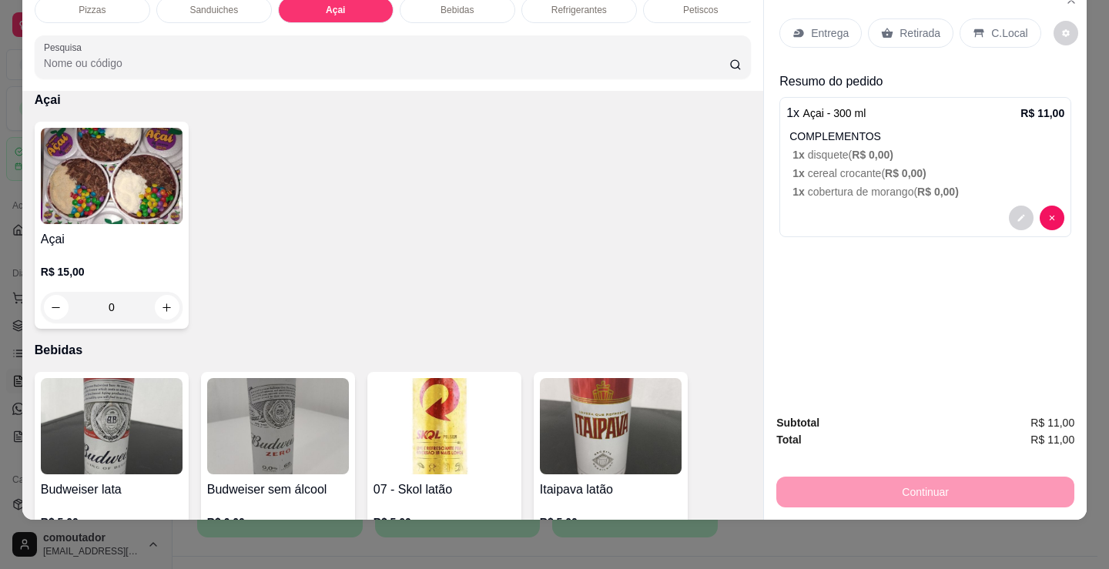
click at [832, 30] on div "Entrega" at bounding box center [820, 32] width 82 height 29
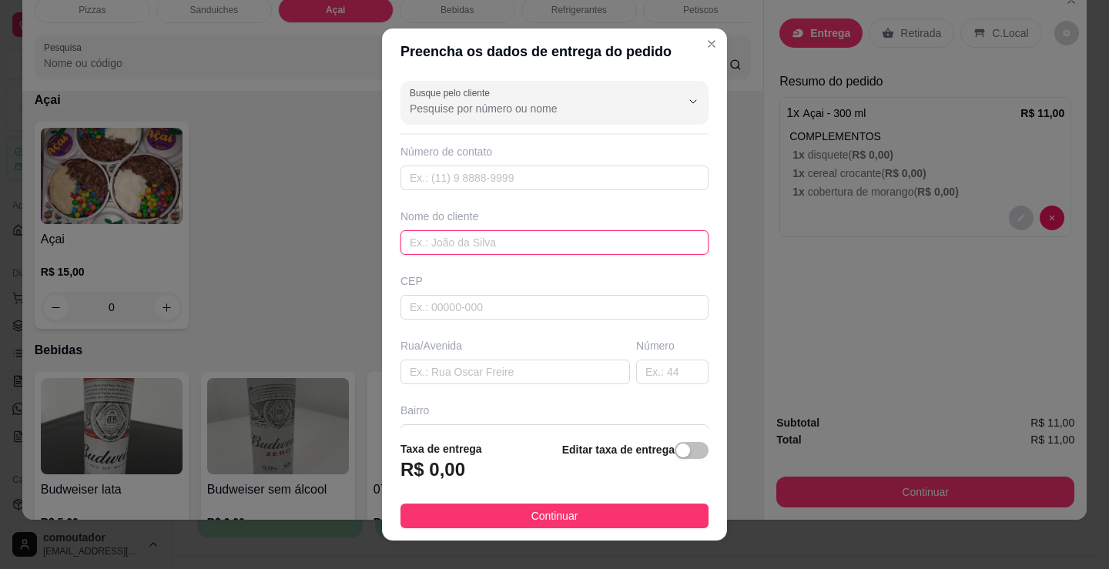
click at [481, 252] on input "text" at bounding box center [554, 242] width 308 height 25
type input "iranildo"
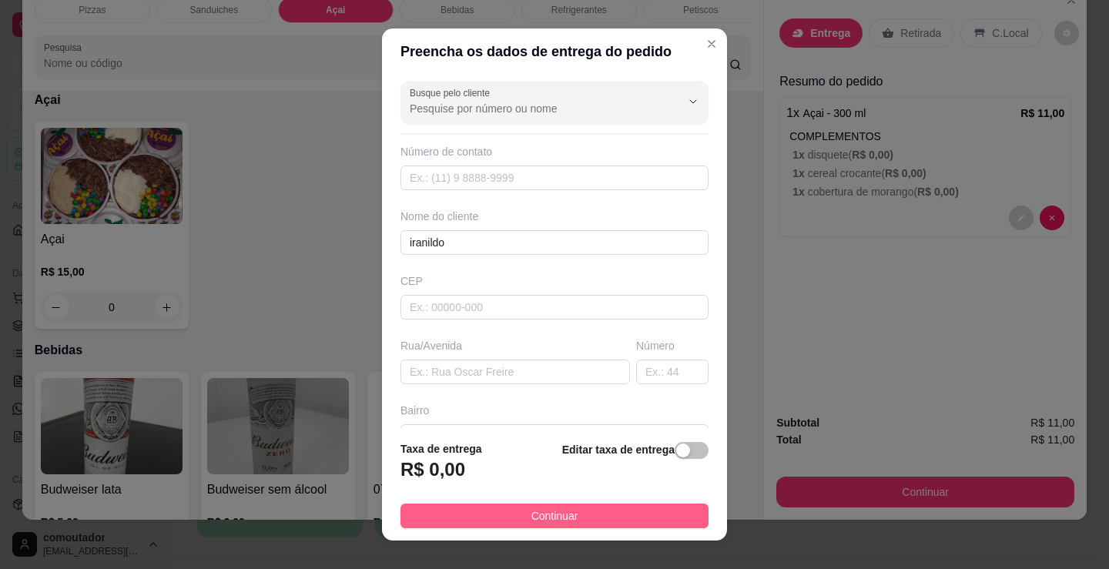
drag, startPoint x: 585, startPoint y: 502, endPoint x: 605, endPoint y: 516, distance: 24.4
click at [585, 507] on footer "Taxa de entrega R$ 0,00 Editar taxa de entrega Continuar" at bounding box center [554, 484] width 345 height 112
click at [608, 517] on button "Continuar" at bounding box center [554, 516] width 308 height 25
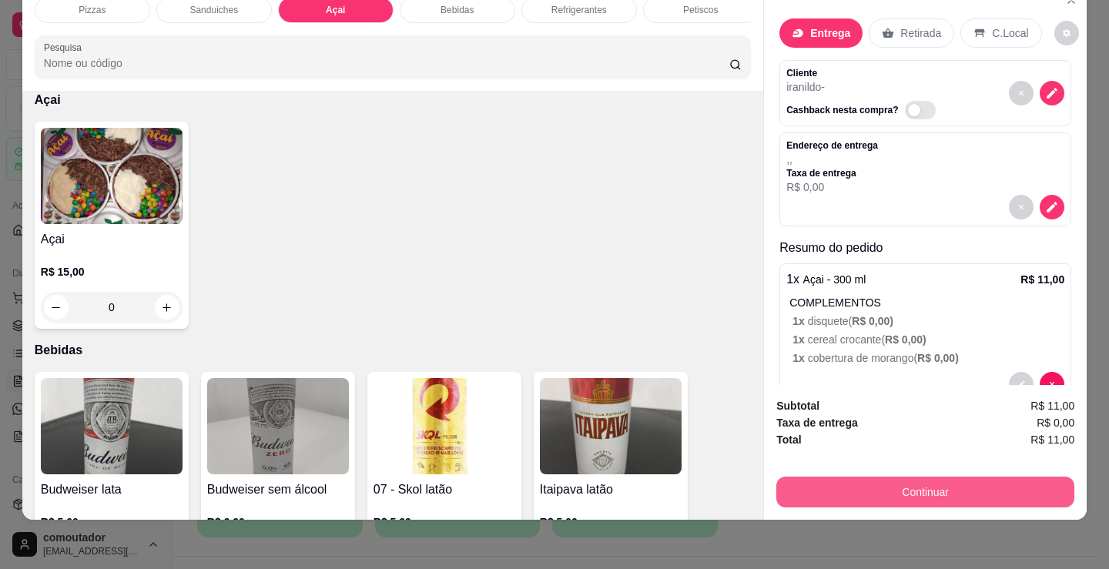
click at [842, 482] on button "Continuar" at bounding box center [925, 492] width 298 height 31
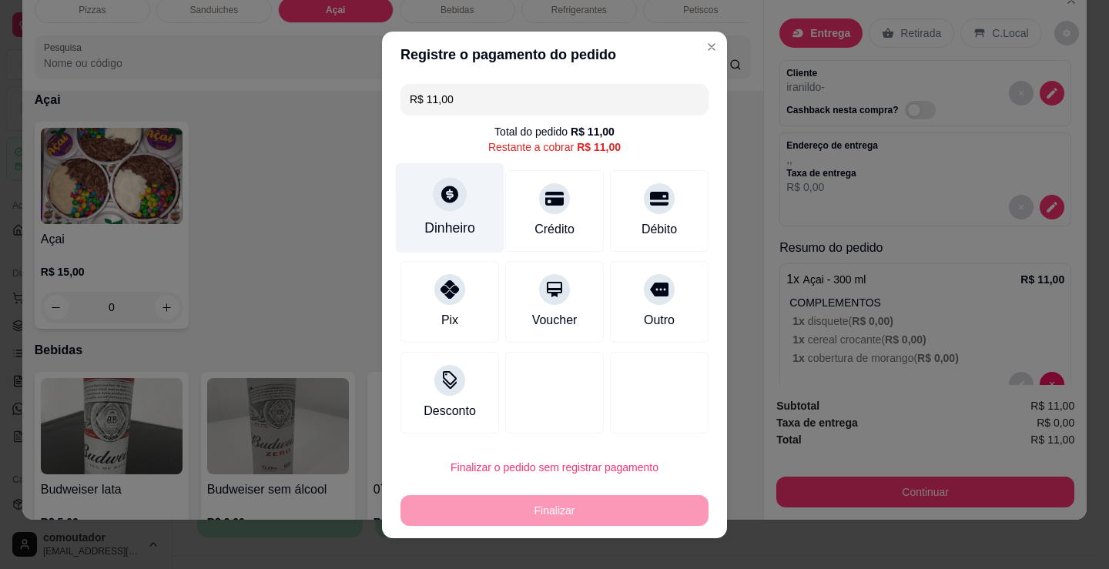
click at [443, 216] on div "Dinheiro" at bounding box center [450, 207] width 109 height 90
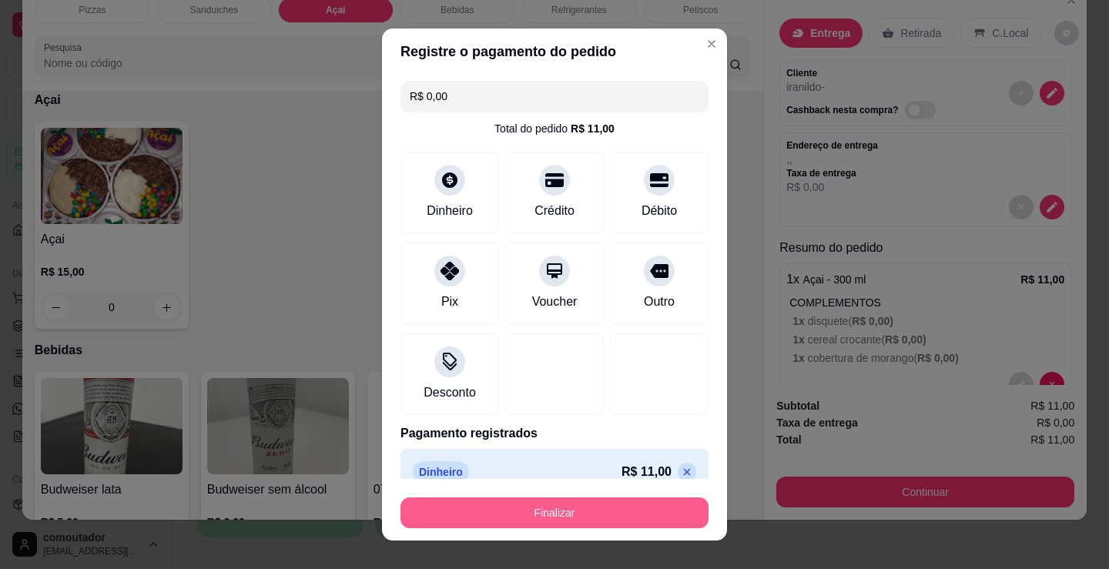
click at [577, 518] on button "Finalizar" at bounding box center [554, 512] width 308 height 31
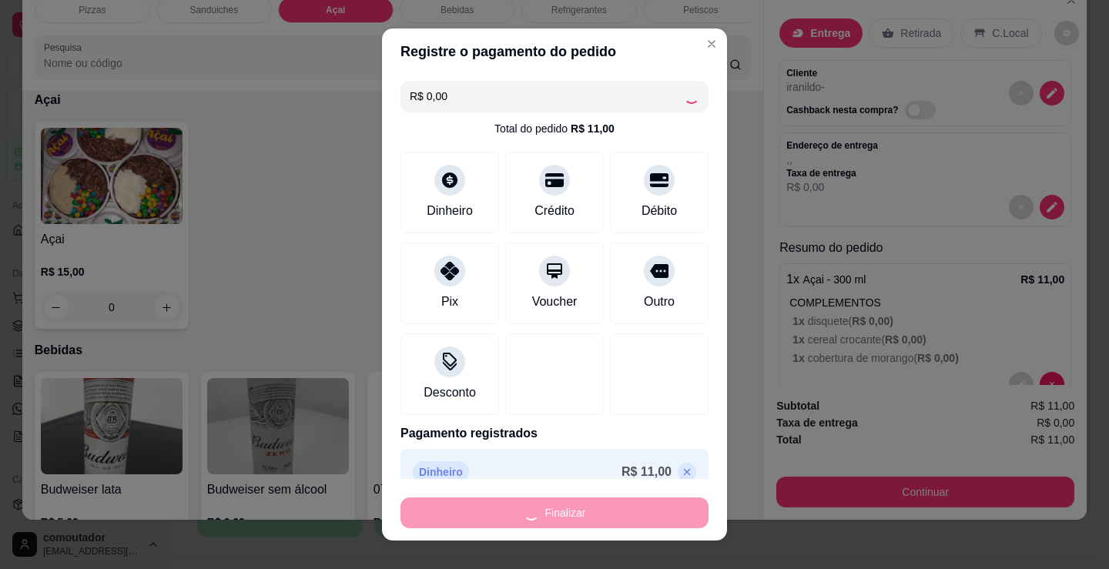
type input "-R$ 11,00"
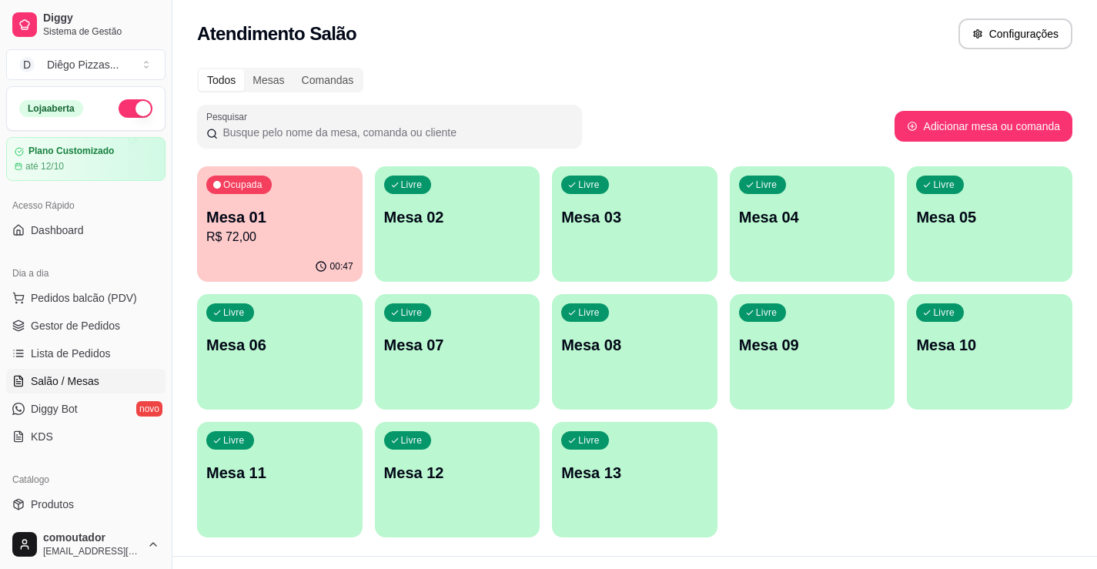
click at [257, 212] on p "Mesa 01" at bounding box center [279, 217] width 147 height 22
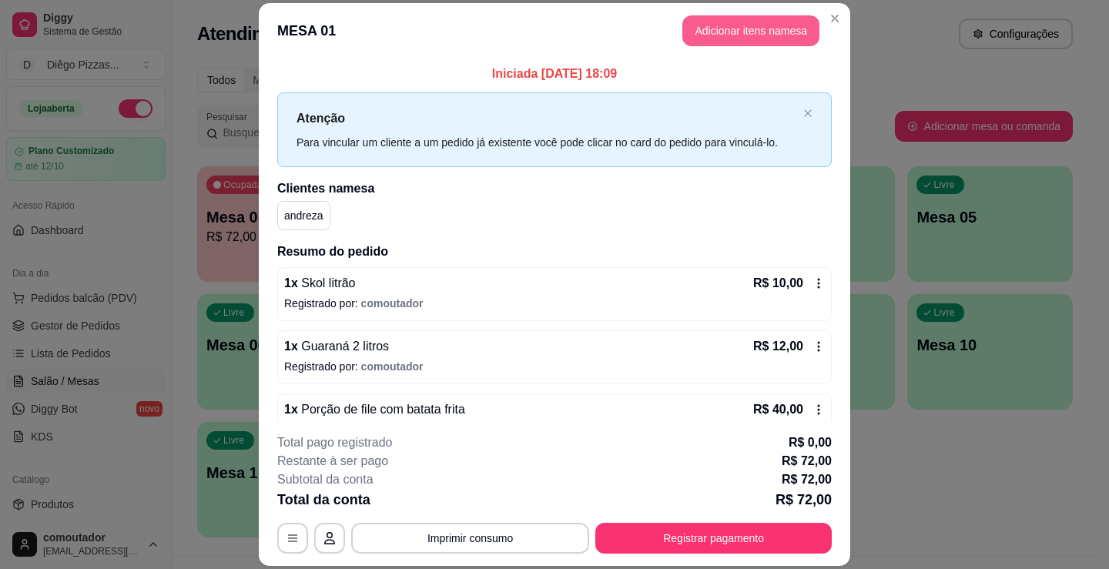
click at [715, 35] on button "Adicionar itens na mesa" at bounding box center [750, 30] width 137 height 31
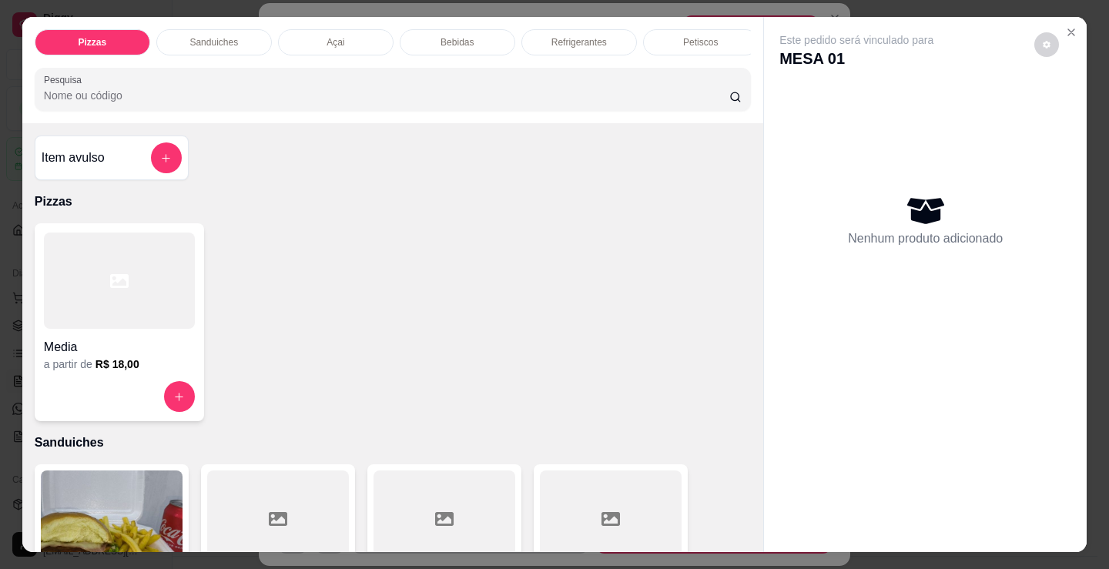
click at [444, 38] on p "Bebidas" at bounding box center [456, 42] width 33 height 12
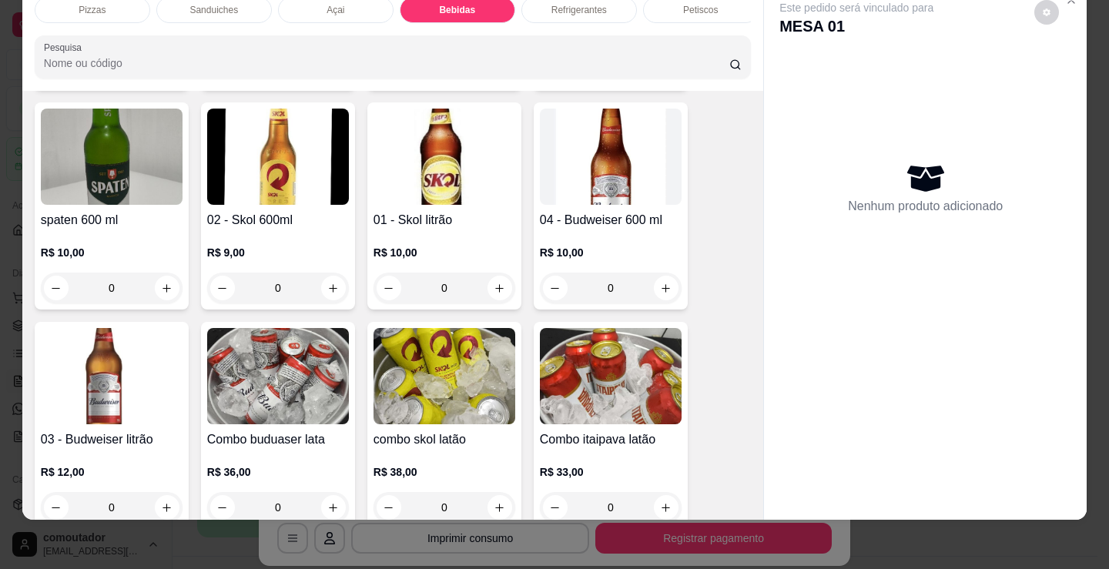
scroll to position [2447, 0]
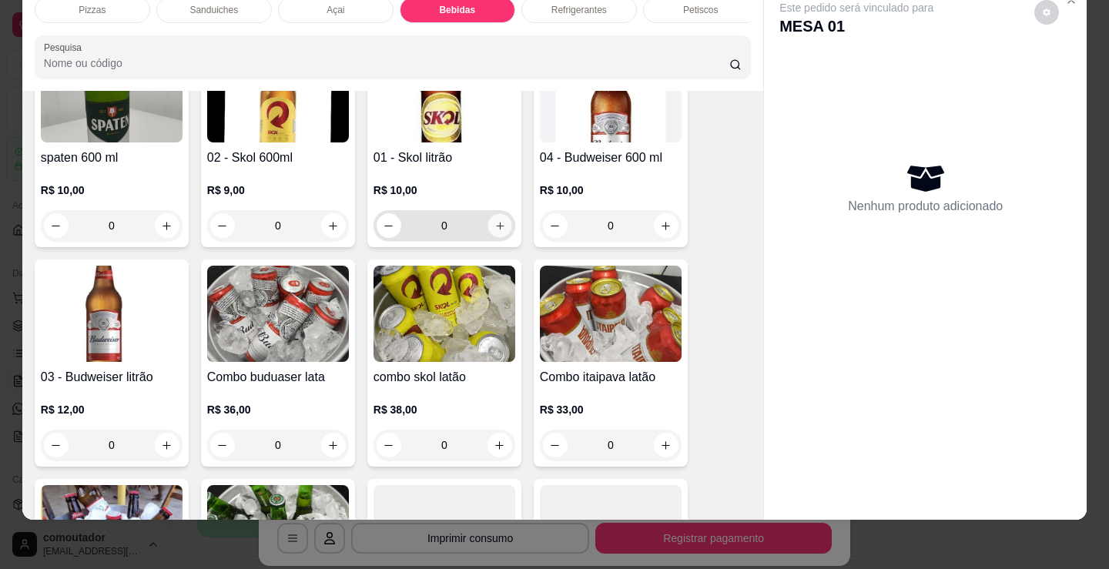
click at [503, 228] on button "increase-product-quantity" at bounding box center [499, 226] width 24 height 24
type input "1"
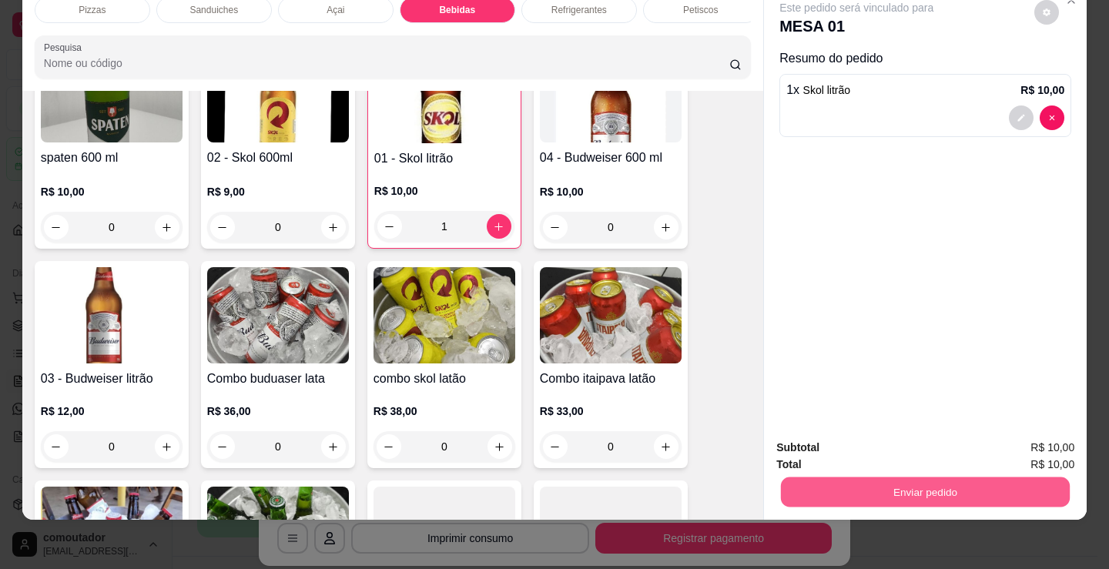
click at [845, 477] on button "Enviar pedido" at bounding box center [925, 492] width 289 height 30
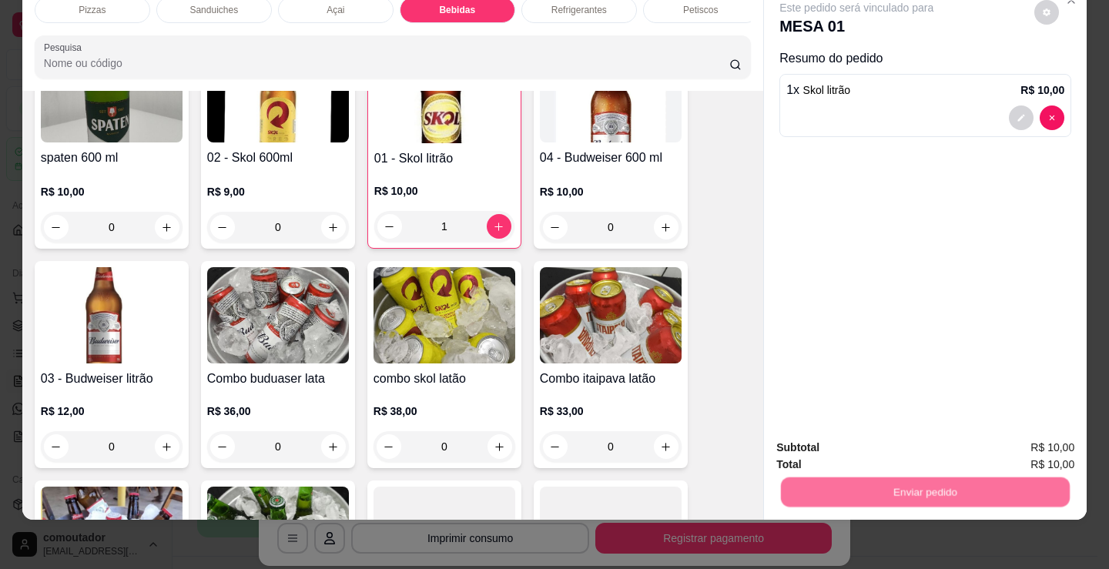
click at [845, 447] on button "Não registrar e enviar pedido" at bounding box center [875, 442] width 156 height 28
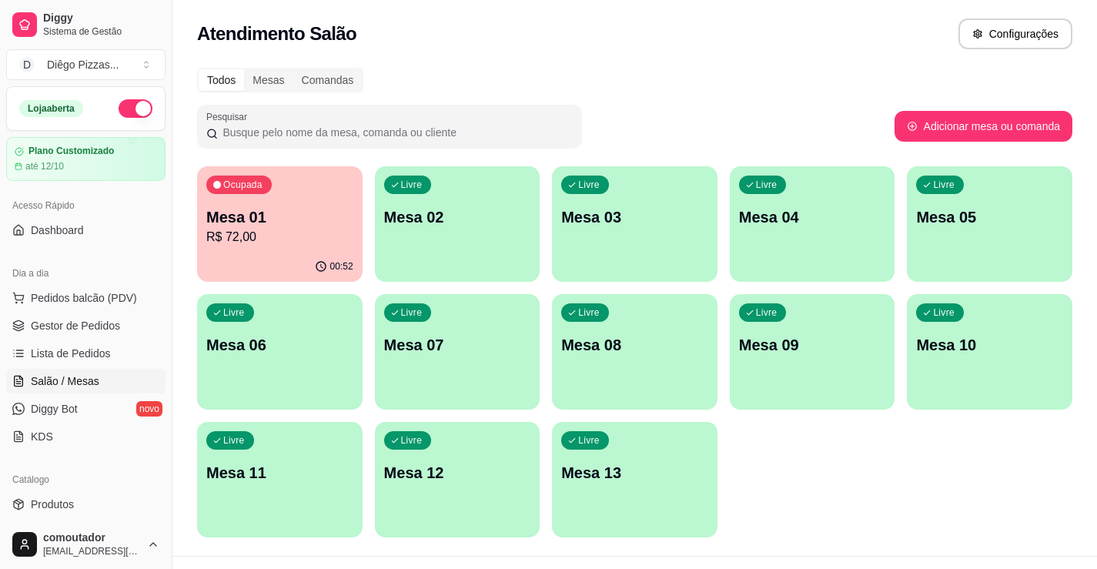
click at [417, 225] on p "Mesa 02" at bounding box center [457, 217] width 147 height 22
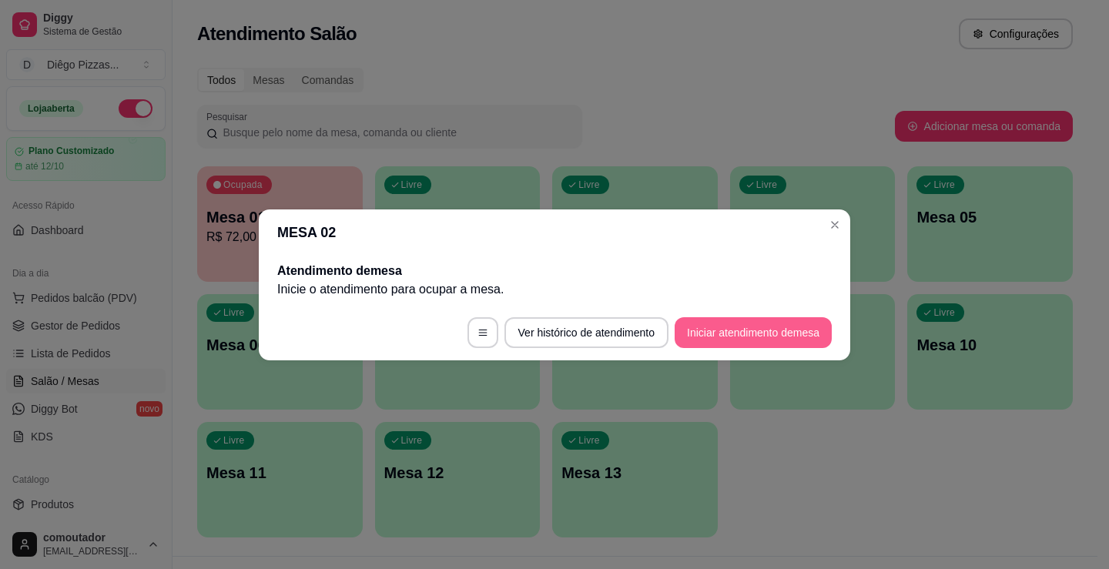
click at [734, 326] on button "Iniciar atendimento de mesa" at bounding box center [753, 332] width 157 height 31
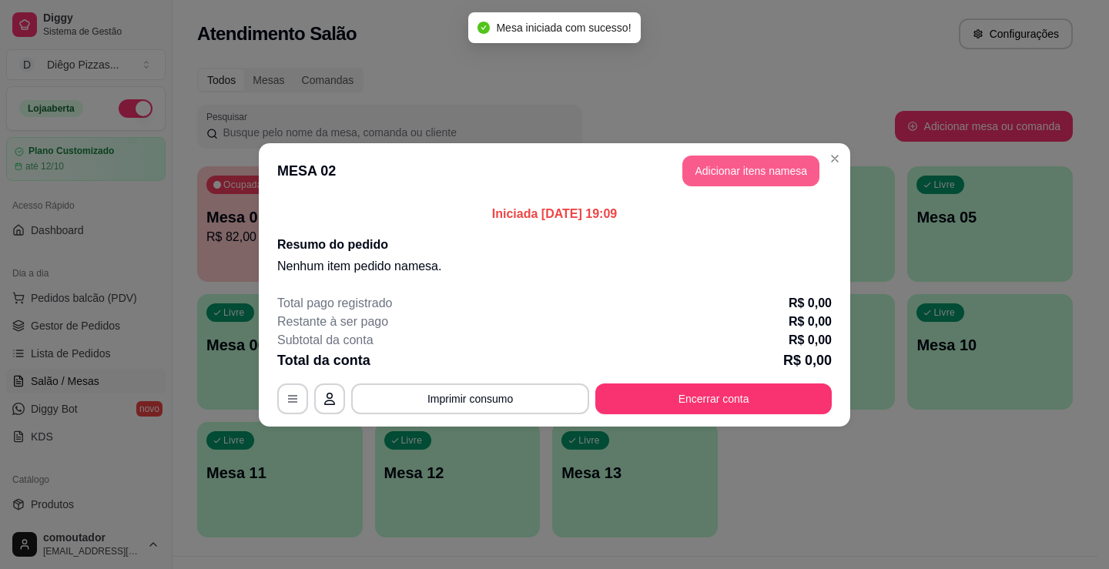
click at [721, 166] on button "Adicionar itens na mesa" at bounding box center [750, 171] width 137 height 31
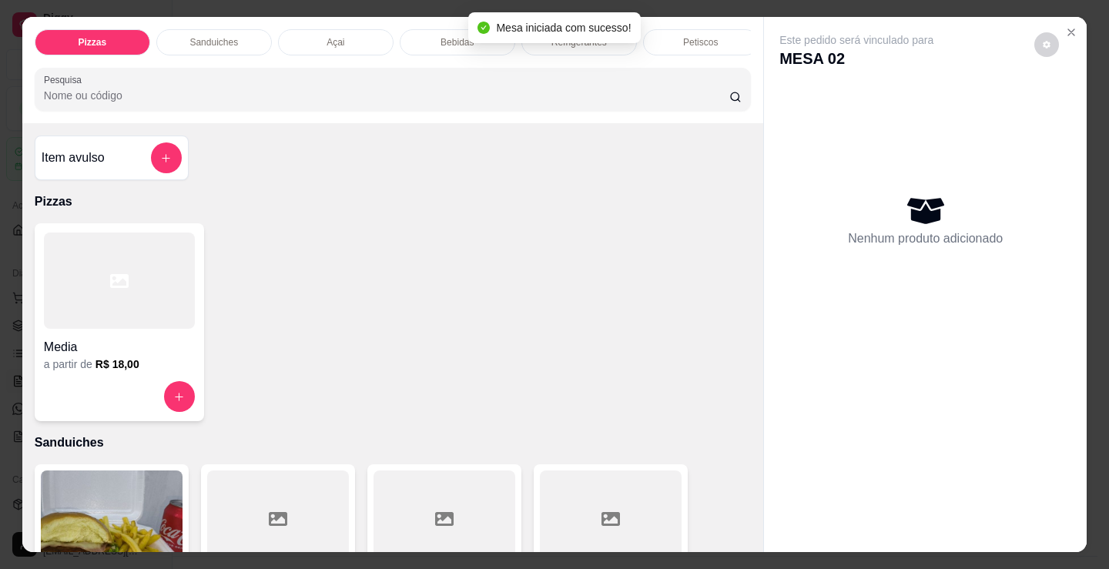
click at [571, 42] on div "Mesa iniciada com sucesso!" at bounding box center [554, 27] width 172 height 31
click at [572, 47] on div "Refrigerantes" at bounding box center [579, 42] width 116 height 26
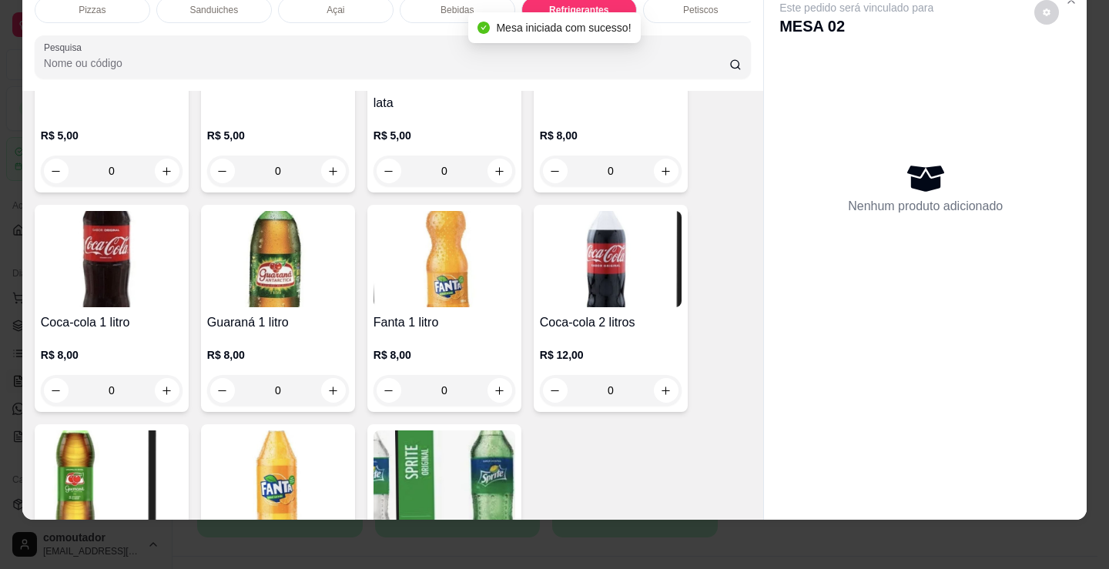
scroll to position [4604, 0]
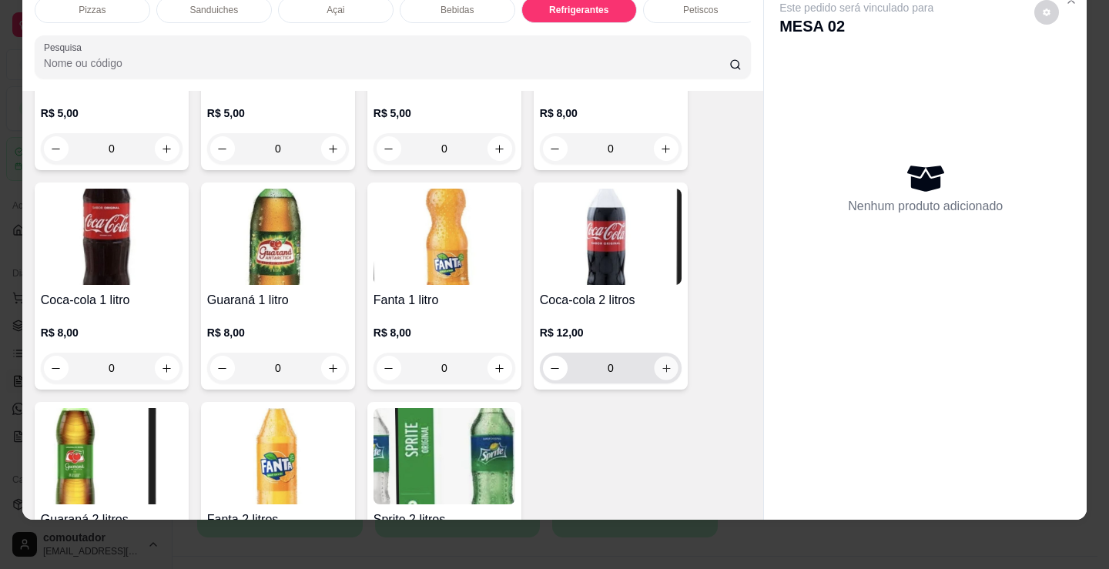
click at [663, 362] on button "increase-product-quantity" at bounding box center [666, 369] width 24 height 24
type input "1"
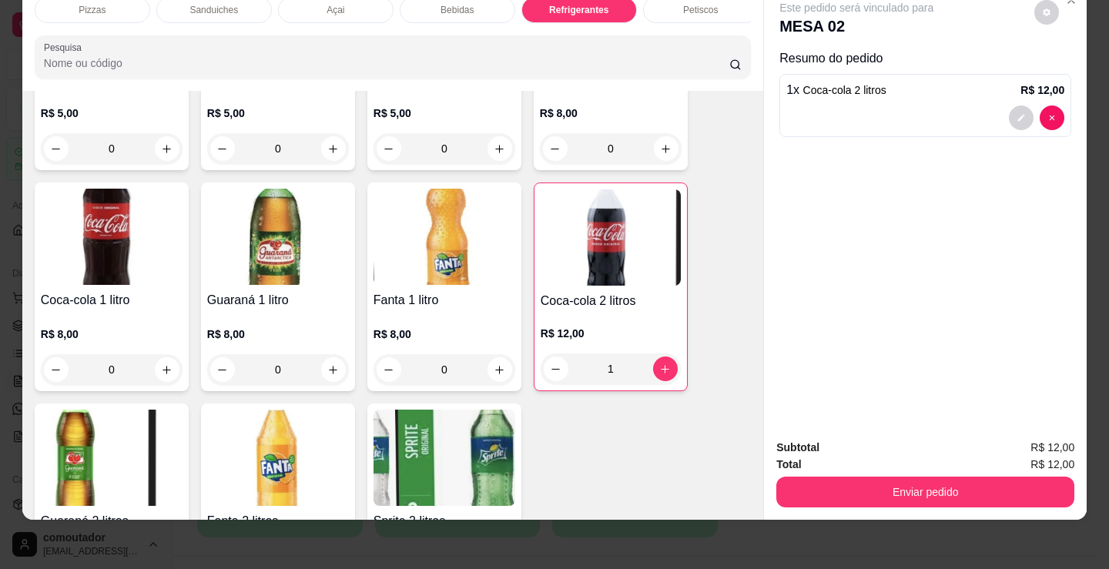
click at [702, 8] on div "Petiscos" at bounding box center [701, 10] width 116 height 26
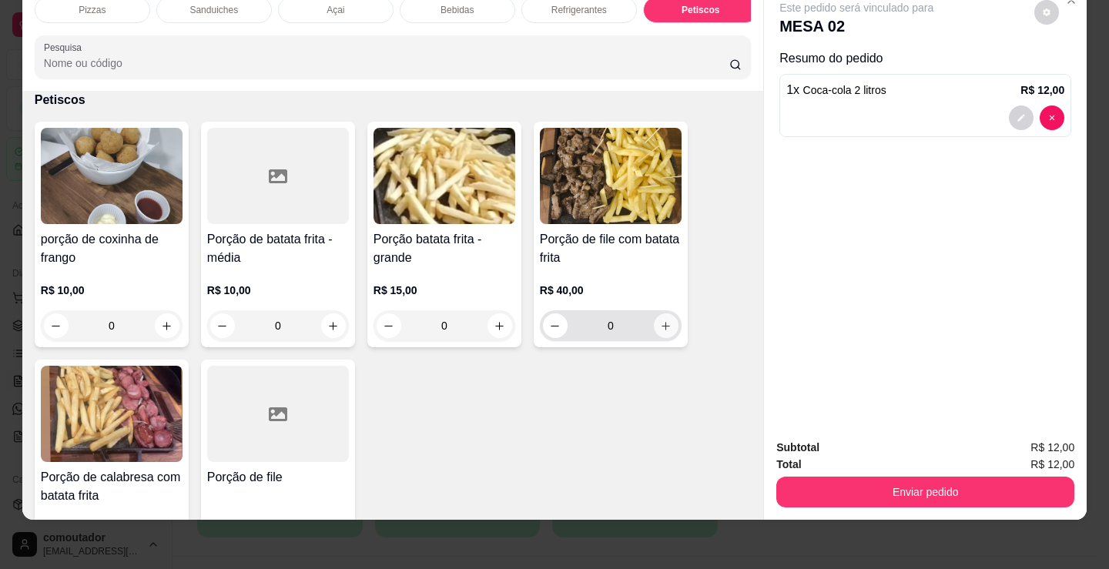
click at [660, 330] on icon "increase-product-quantity" at bounding box center [666, 326] width 12 height 12
type input "1"
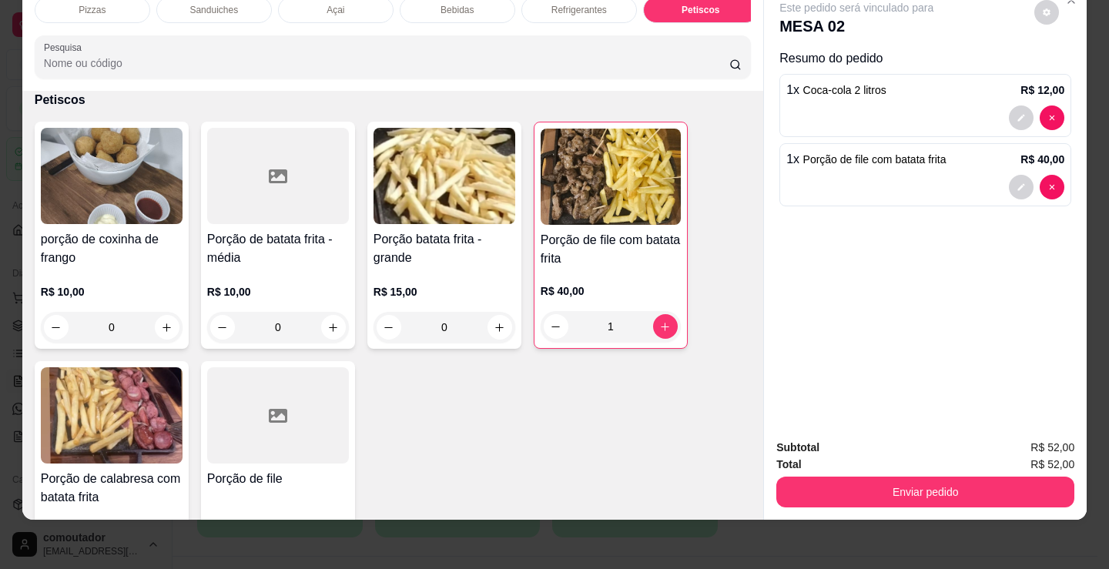
click at [101, 5] on div "Pizzas" at bounding box center [93, 10] width 116 height 26
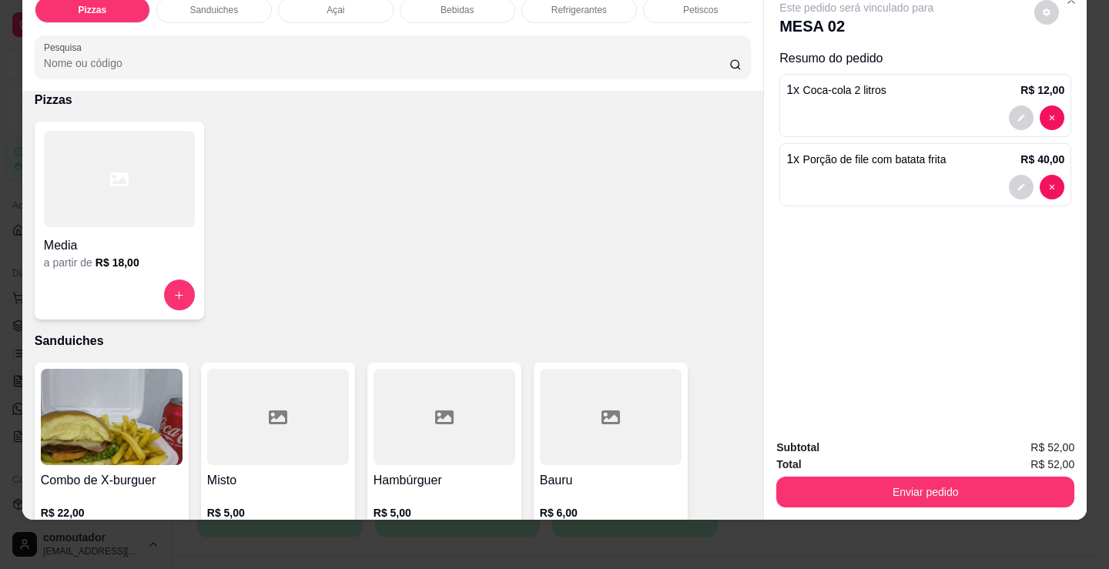
click at [126, 219] on div at bounding box center [119, 179] width 151 height 96
click at [876, 503] on div "Subtotal R$ 52,00 Total R$ 52,00 Enviar pedido" at bounding box center [925, 473] width 323 height 93
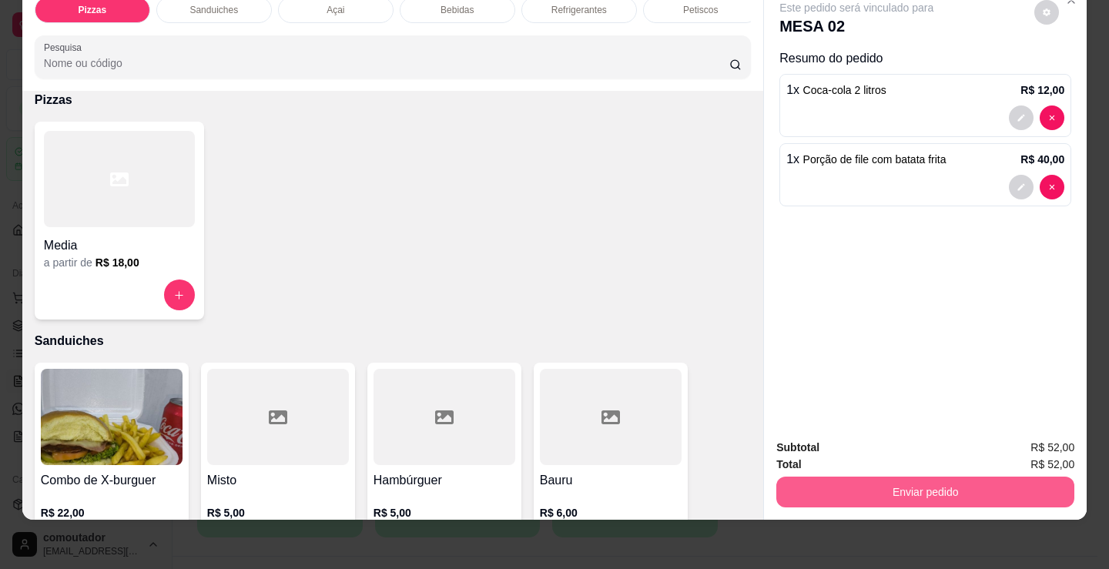
click at [873, 487] on button "Enviar pedido" at bounding box center [925, 492] width 298 height 31
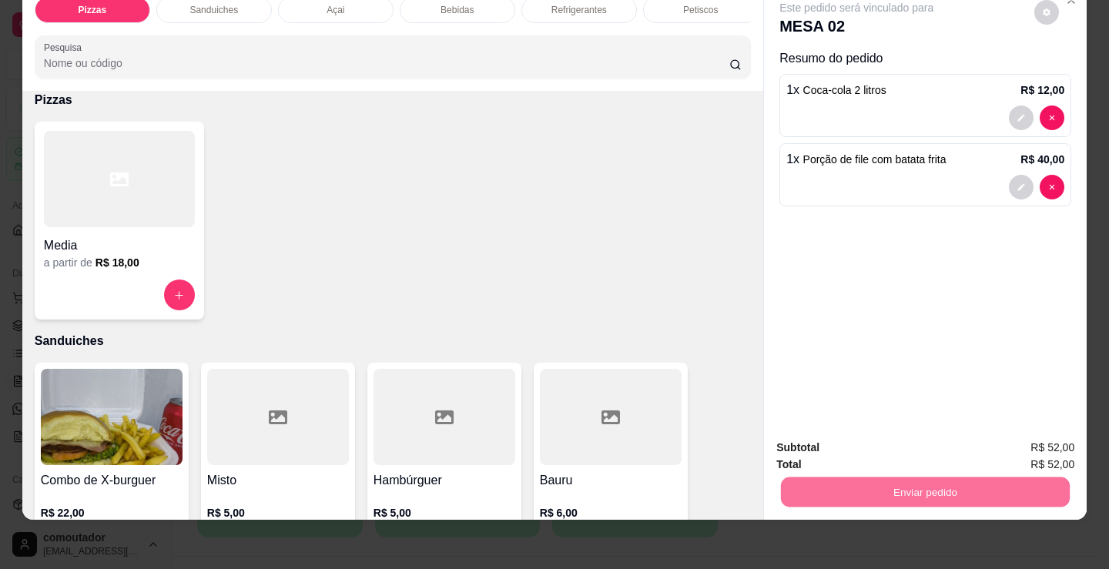
click at [902, 448] on button "Não registrar e enviar pedido" at bounding box center [874, 442] width 160 height 29
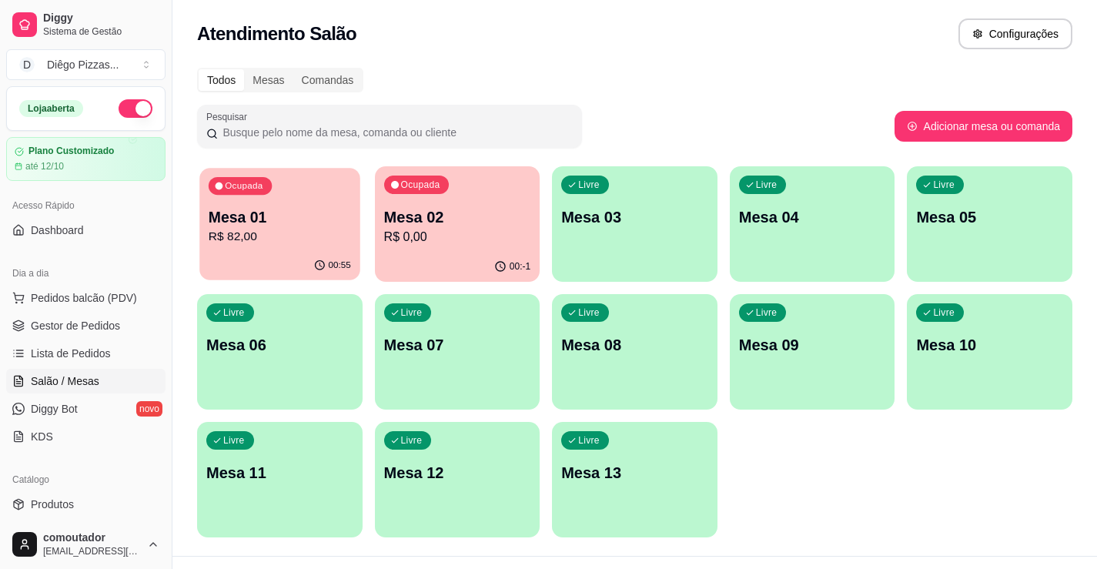
click at [283, 222] on p "Mesa 01" at bounding box center [280, 217] width 142 height 21
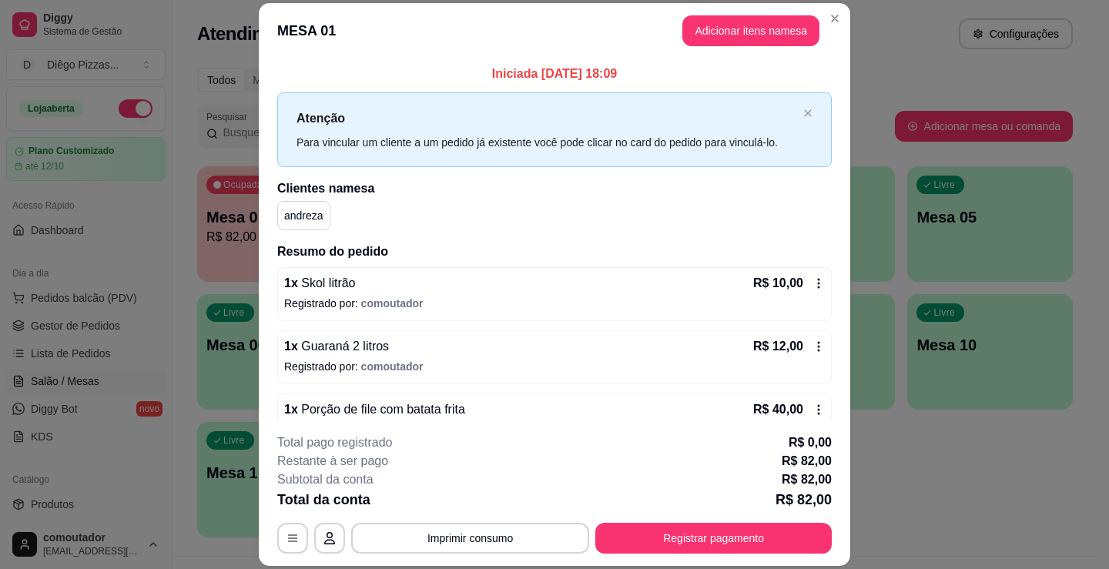
scroll to position [158, 0]
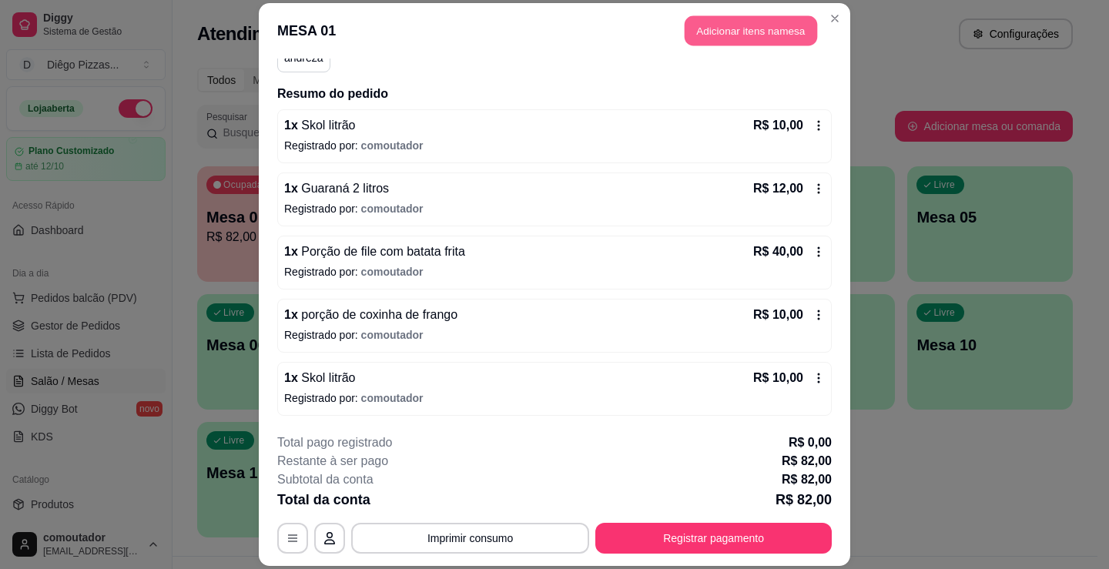
click at [717, 37] on button "Adicionar itens na mesa" at bounding box center [751, 30] width 132 height 30
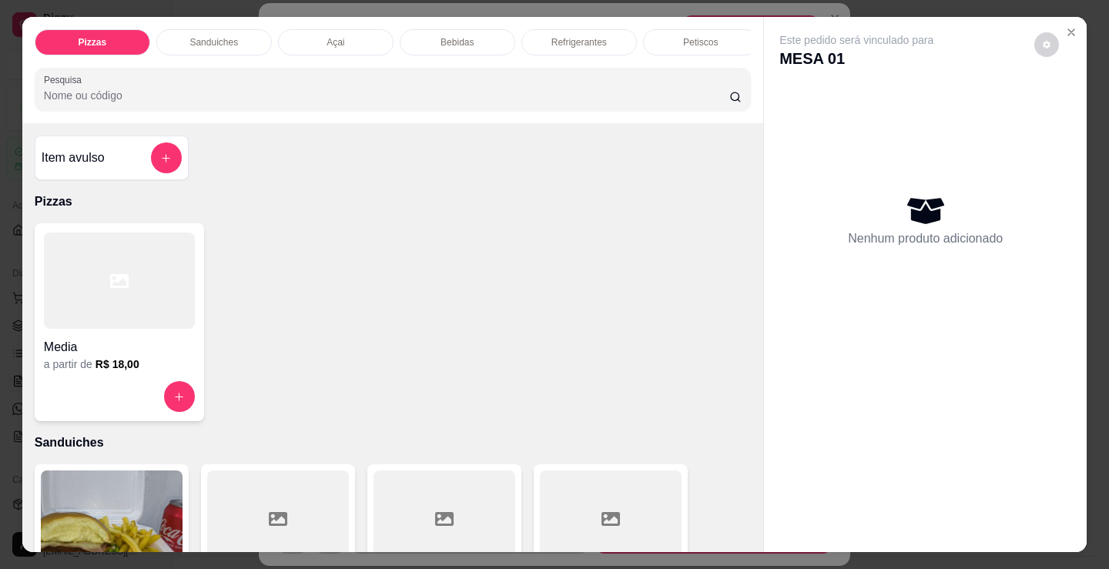
click at [166, 294] on div at bounding box center [119, 281] width 151 height 96
click at [546, 225] on div "Frango Frango, catupiry, azeitona e orégano R$ 18,00" at bounding box center [568, 219] width 422 height 49
checkbox input "true"
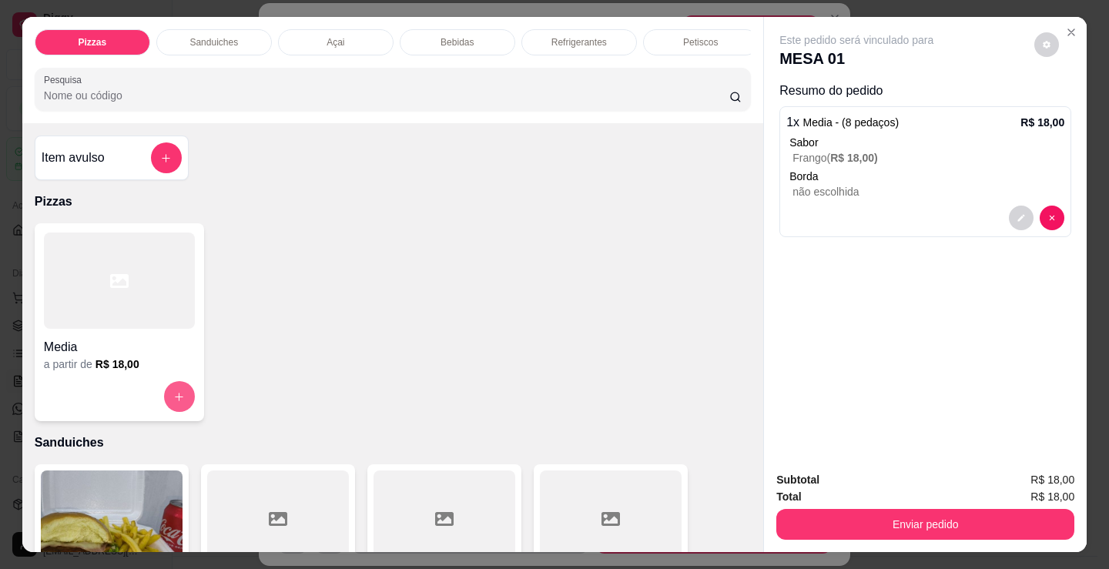
click at [149, 390] on div at bounding box center [119, 396] width 151 height 31
click at [412, 292] on div "R$ 18,00" at bounding box center [426, 298] width 139 height 15
checkbox input "true"
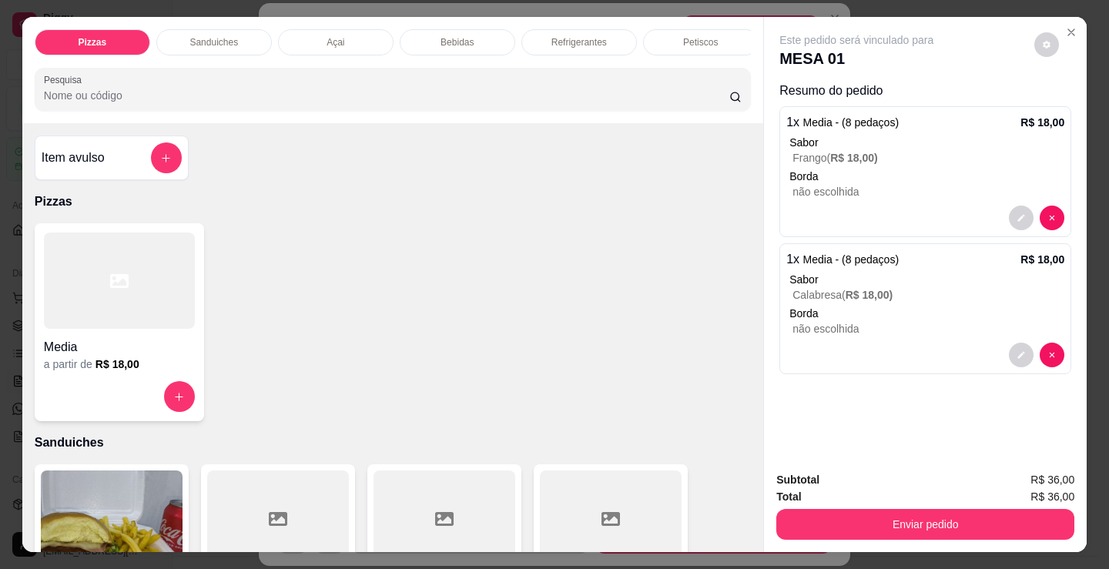
click at [136, 339] on div "Media" at bounding box center [119, 343] width 151 height 28
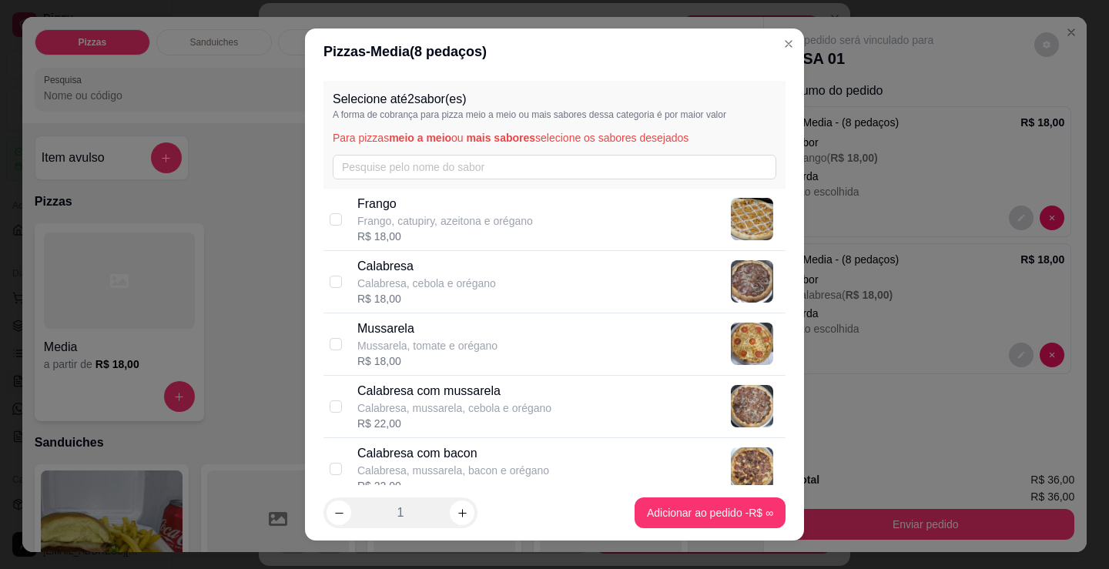
scroll to position [231, 0]
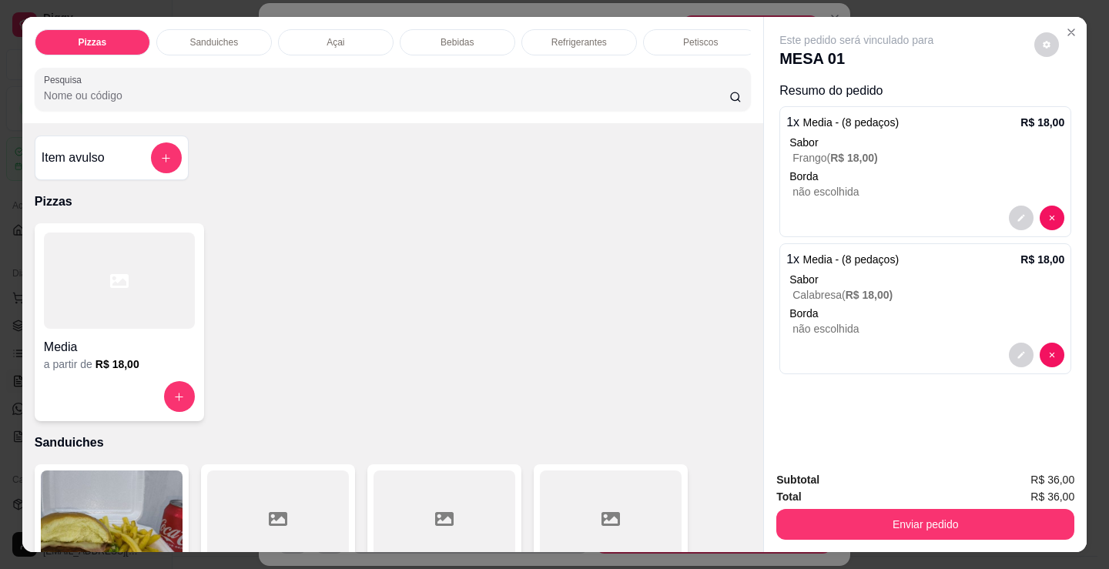
click at [107, 355] on h4 "Media" at bounding box center [119, 347] width 151 height 18
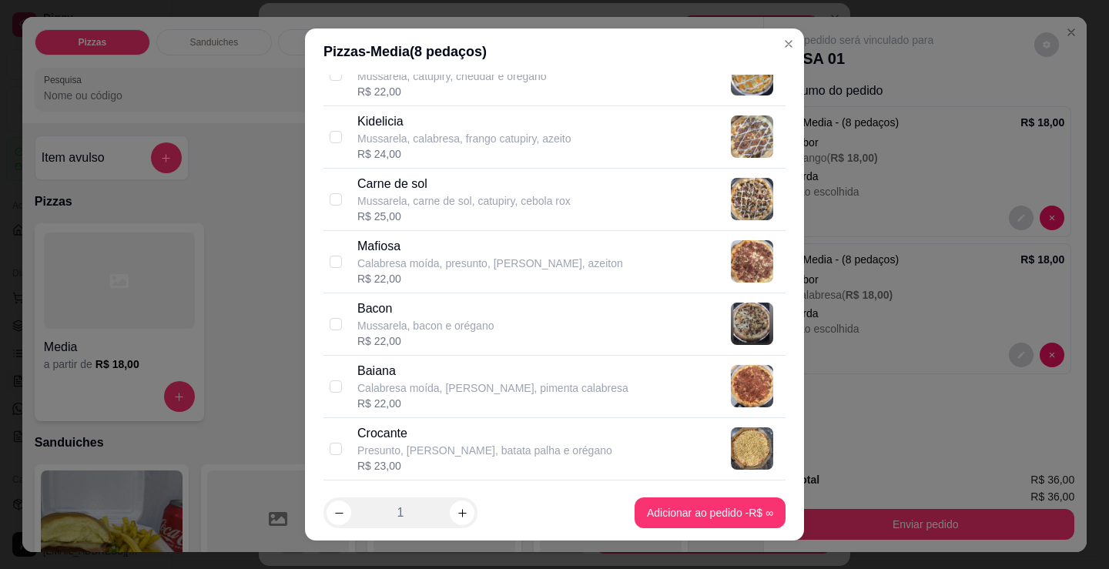
scroll to position [847, 0]
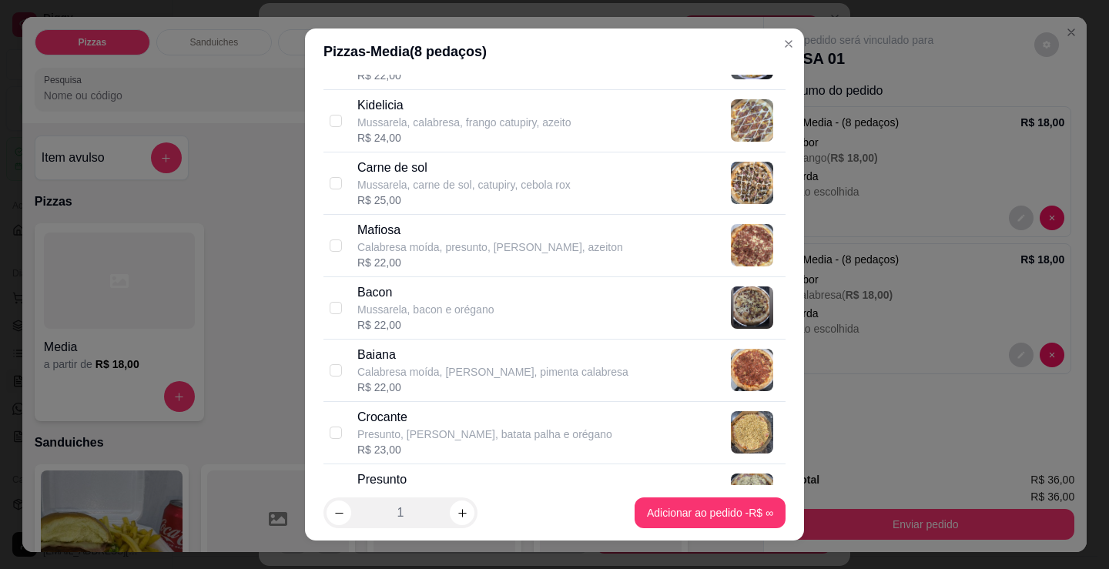
click at [461, 303] on p "Mussarela, bacon e orégano" at bounding box center [425, 309] width 136 height 15
checkbox input "true"
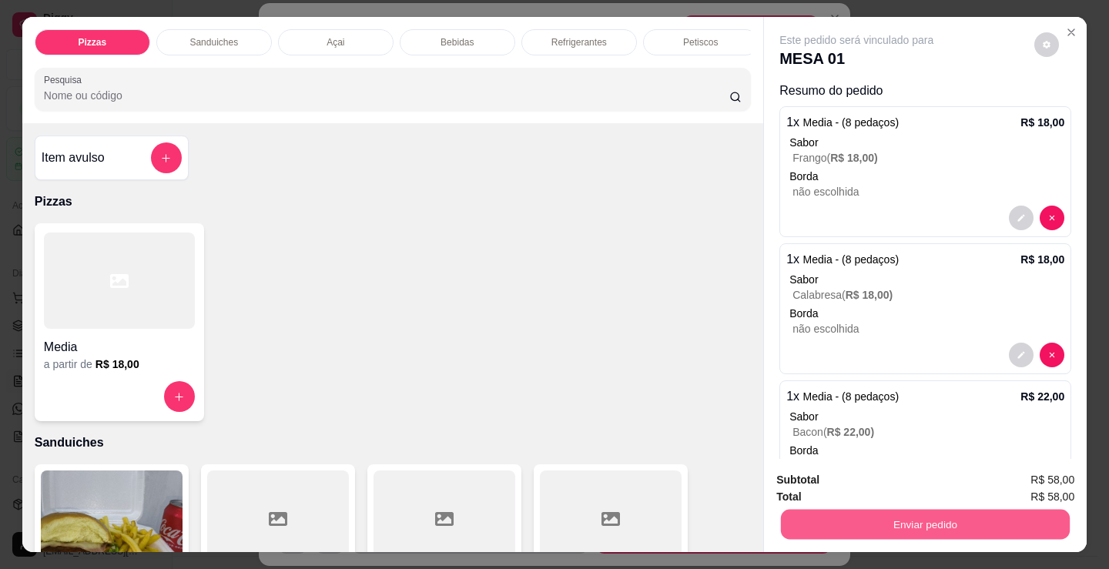
click at [795, 515] on button "Enviar pedido" at bounding box center [925, 524] width 289 height 30
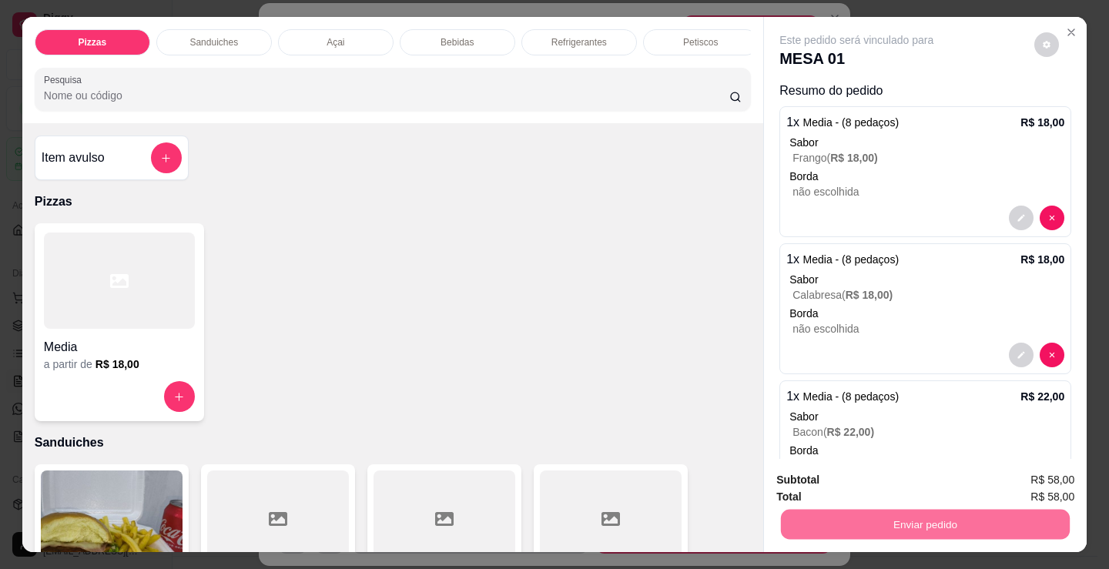
click at [796, 477] on button "Não registrar e enviar pedido" at bounding box center [874, 480] width 160 height 29
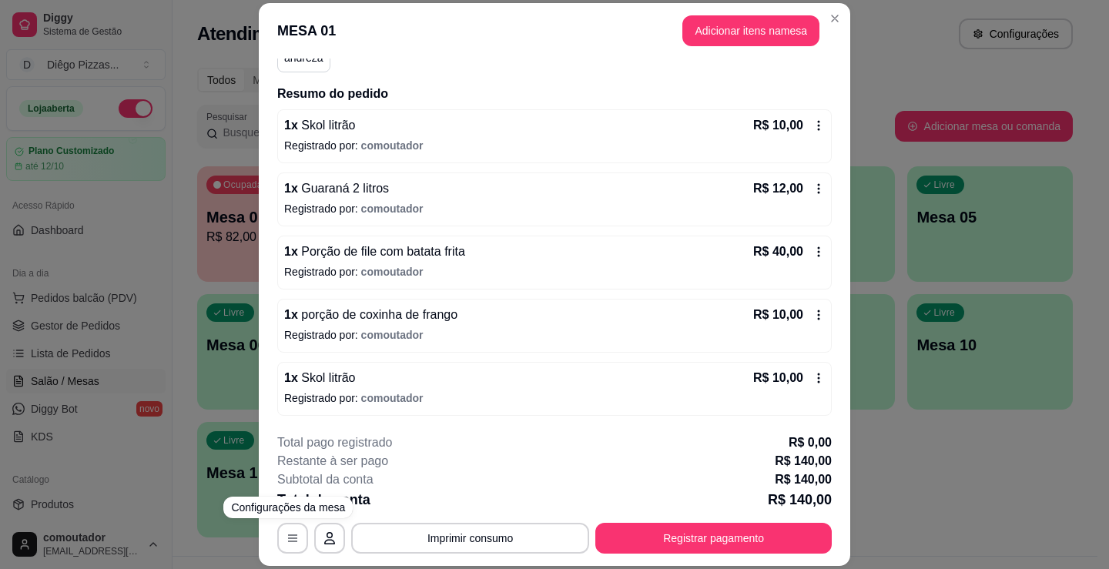
click at [156, 378] on div "MESA 01 Adicionar itens na mesa Iniciada 14/09/2025 às 18:09 Atenção Para vincu…" at bounding box center [554, 284] width 1109 height 569
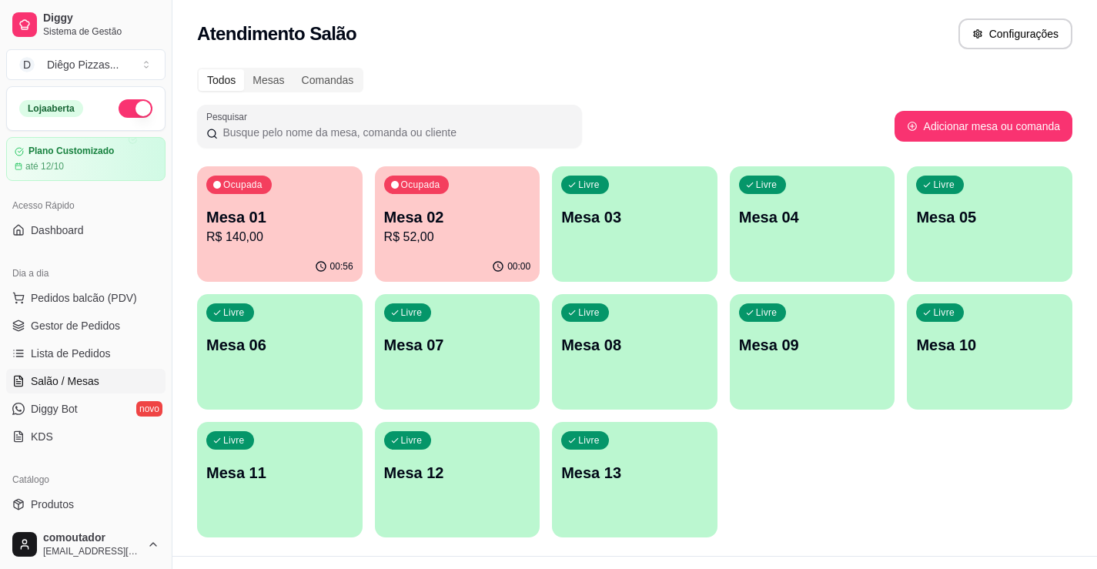
click at [459, 209] on p "Mesa 02" at bounding box center [457, 217] width 147 height 22
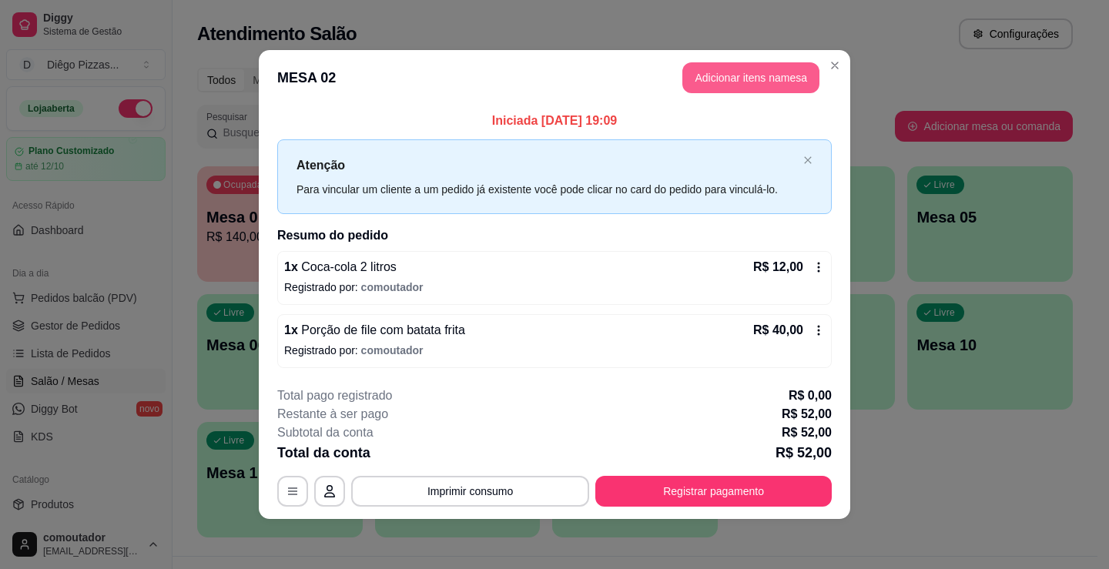
click at [751, 79] on button "Adicionar itens na mesa" at bounding box center [750, 77] width 137 height 31
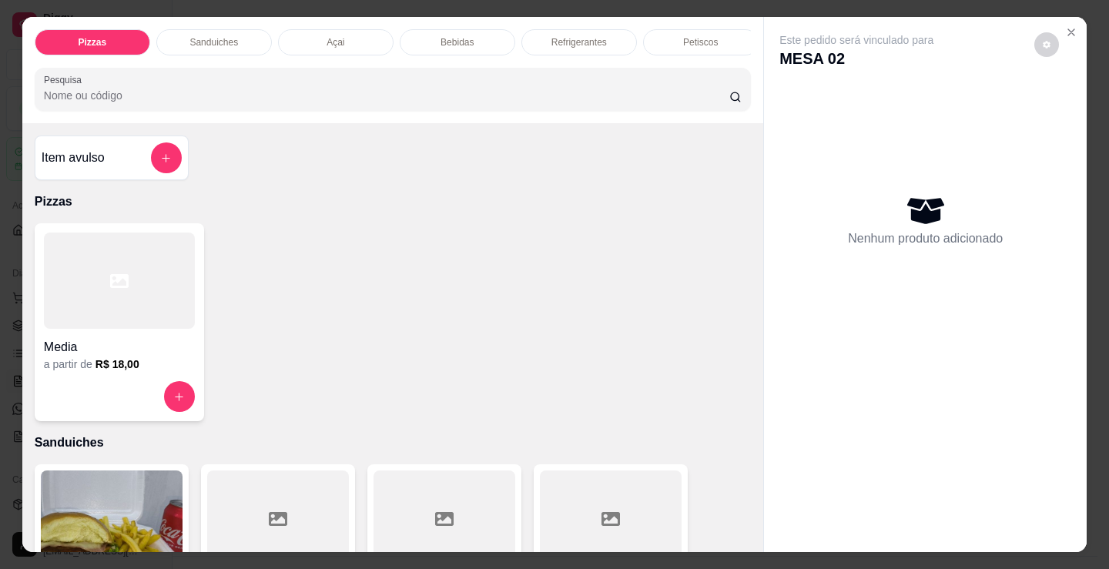
click at [565, 37] on p "Refrigerantes" at bounding box center [578, 42] width 55 height 12
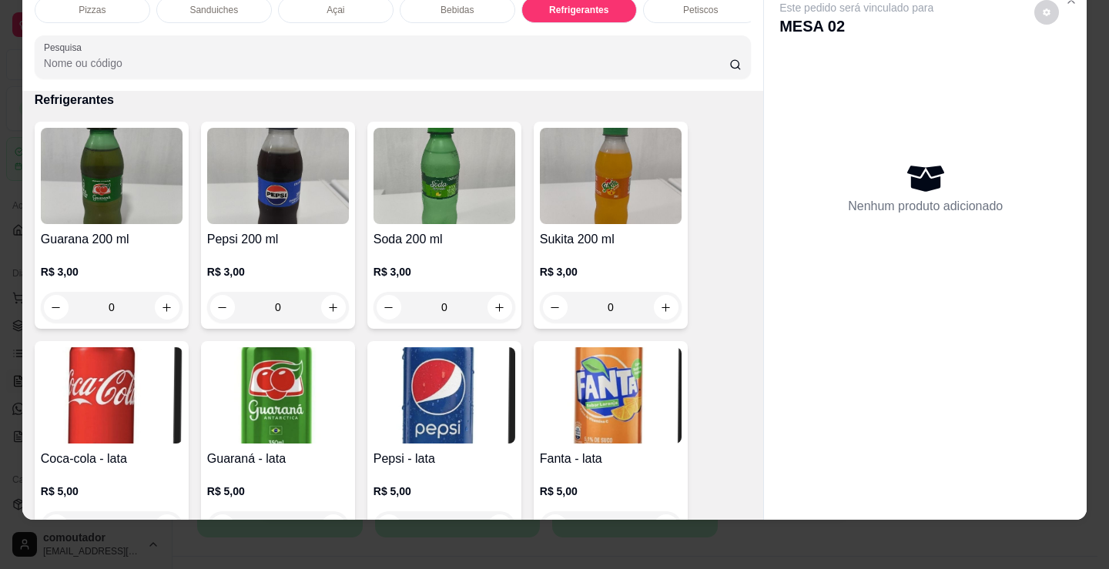
click at [383, 32] on div "Pizzas Sanduiches Açai Bebidas Refrigerantes Petiscos doces Cigarros utensílios…" at bounding box center [392, 38] width 741 height 106
click at [452, 4] on p "Bebidas" at bounding box center [456, 10] width 33 height 12
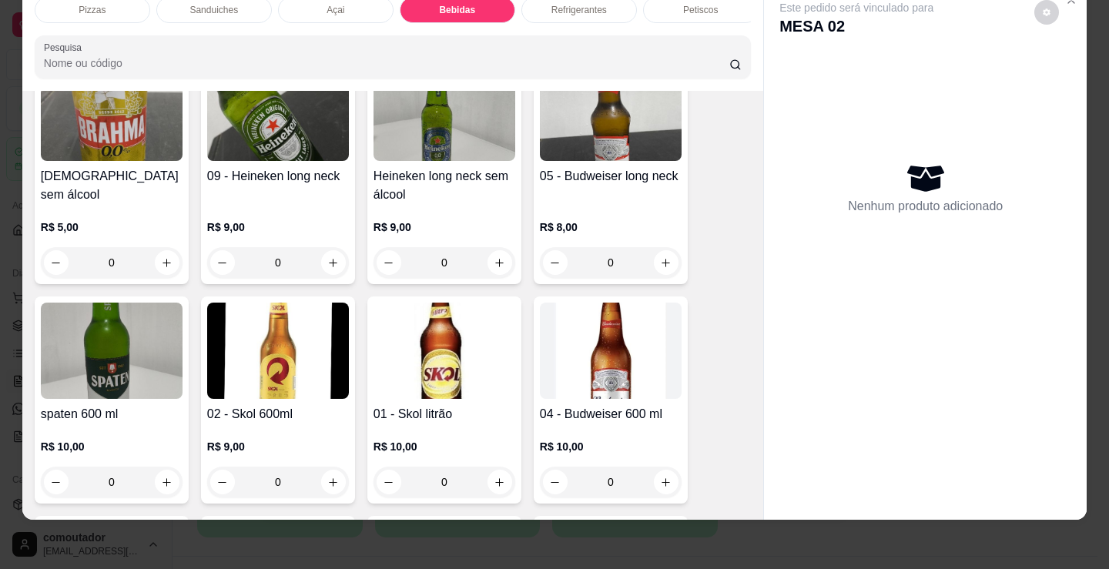
scroll to position [1985, 0]
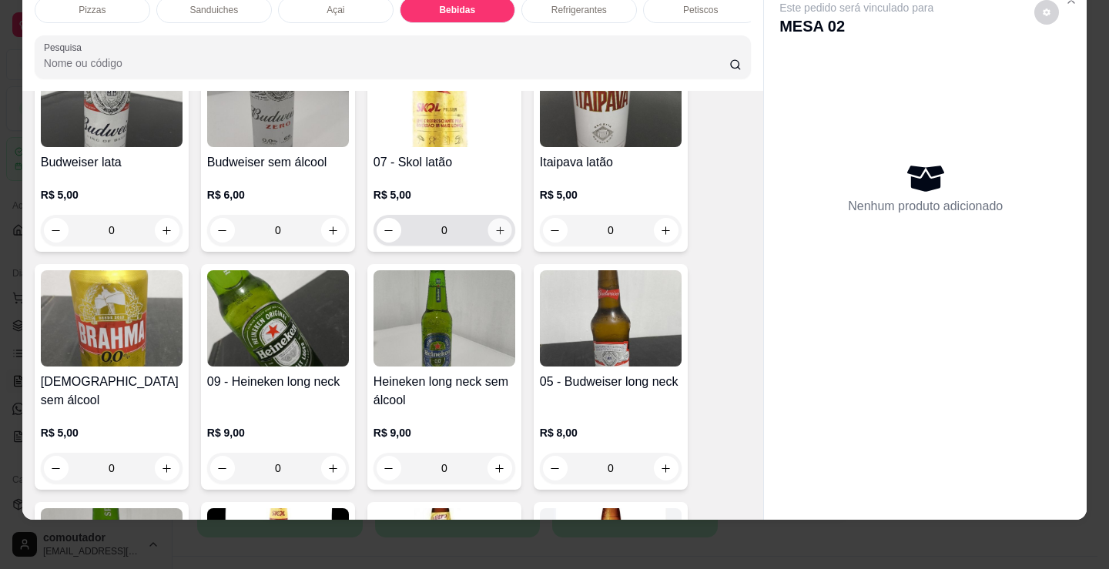
click at [497, 226] on icon "increase-product-quantity" at bounding box center [500, 231] width 12 height 12
type input "1"
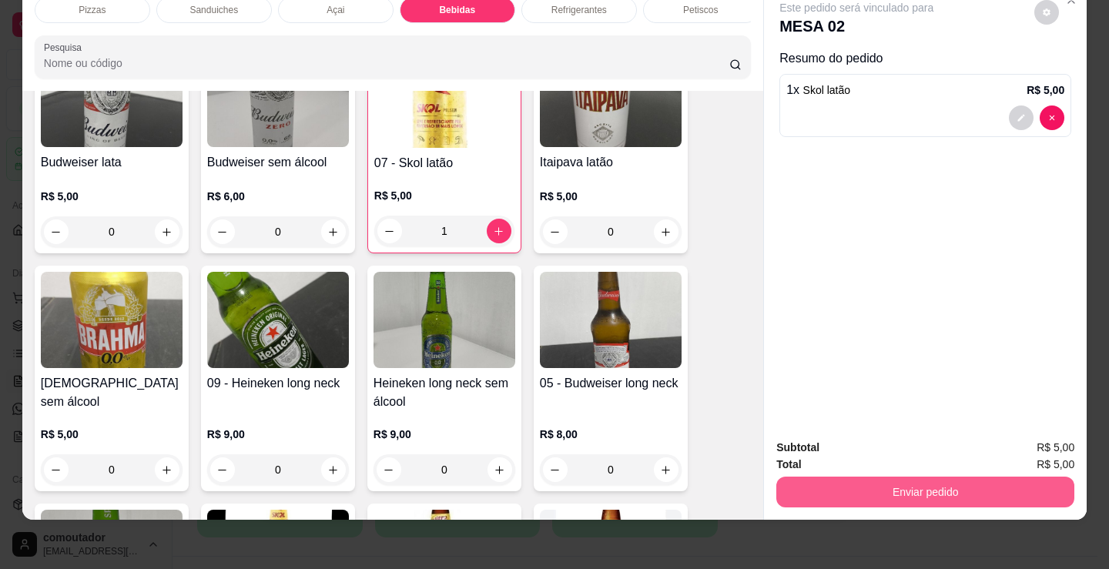
click at [949, 478] on button "Enviar pedido" at bounding box center [925, 492] width 298 height 31
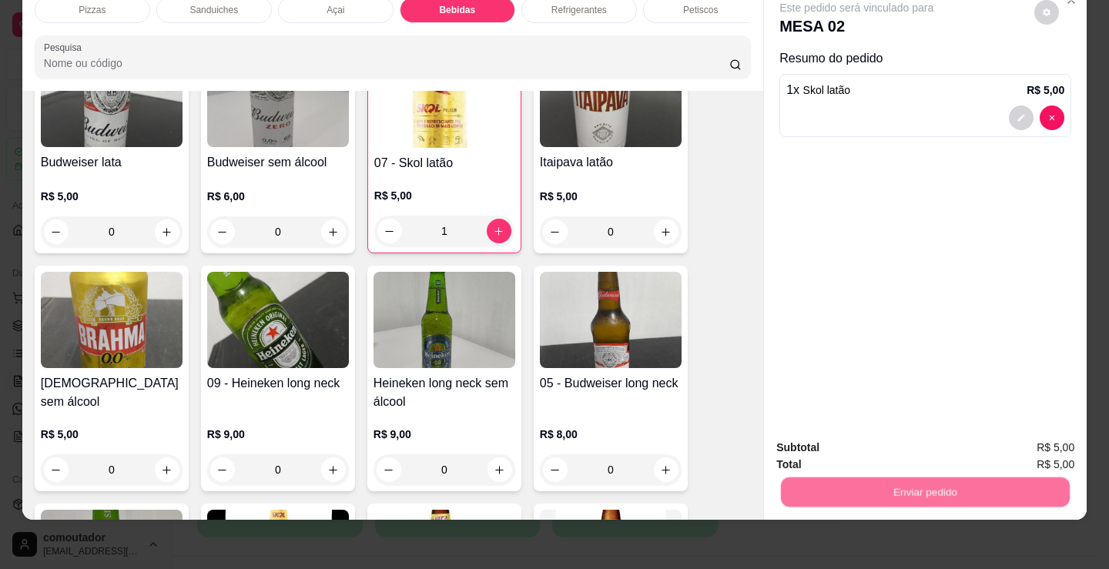
click at [897, 432] on button "Não registrar e enviar pedido" at bounding box center [874, 442] width 160 height 29
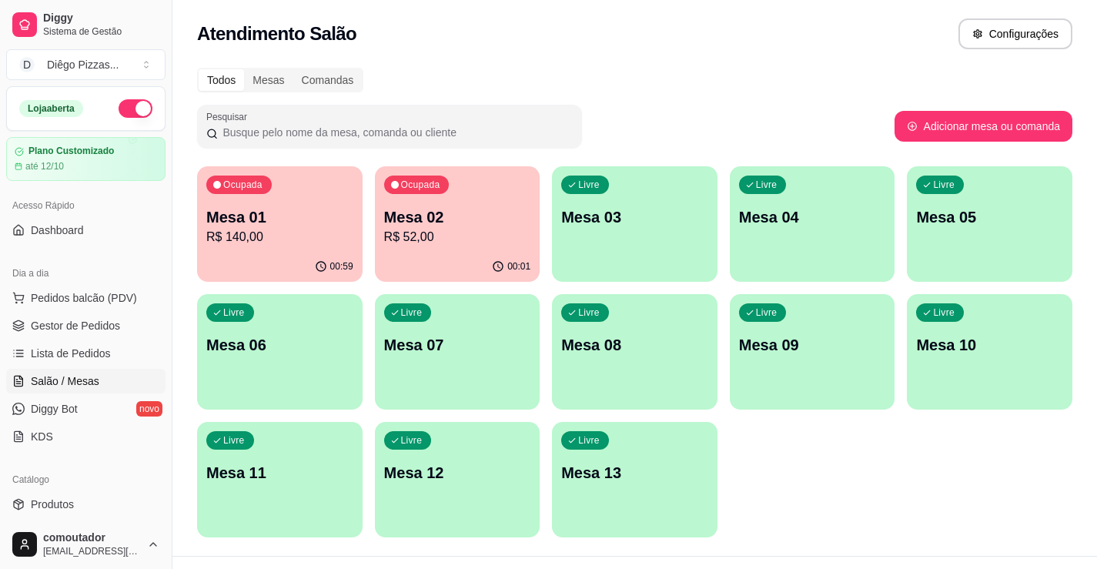
click at [369, 263] on div "Ocupada Mesa 01 R$ 140,00 00:59 Ocupada Mesa 02 R$ 52,00 00:01 Livre Mesa 03 Li…" at bounding box center [635, 351] width 876 height 371
click at [409, 249] on div "Ocupada Mesa 02 R$ 52,00" at bounding box center [458, 208] width 166 height 85
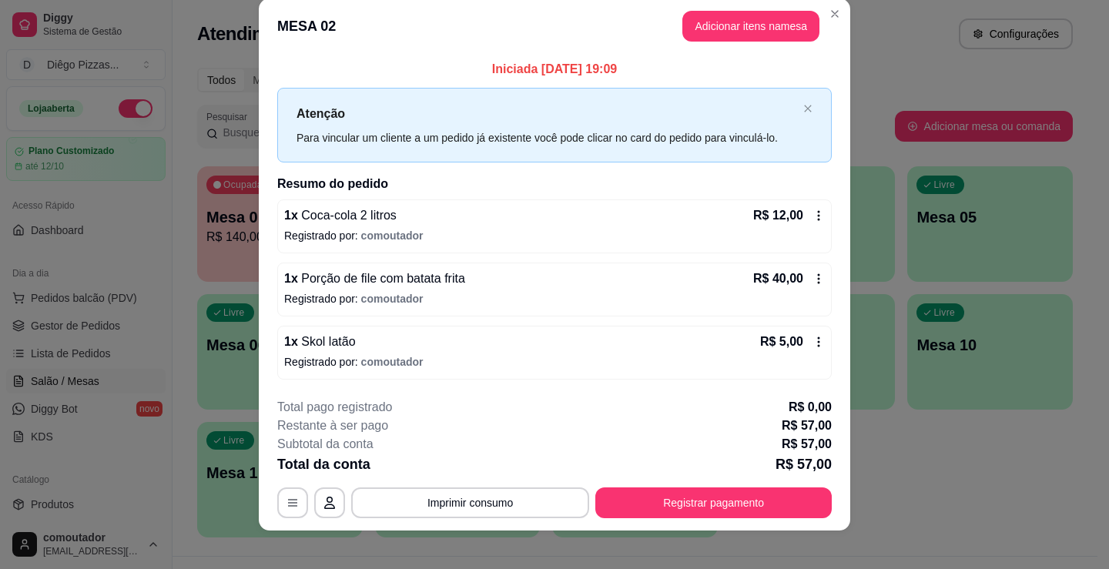
scroll to position [31, 0]
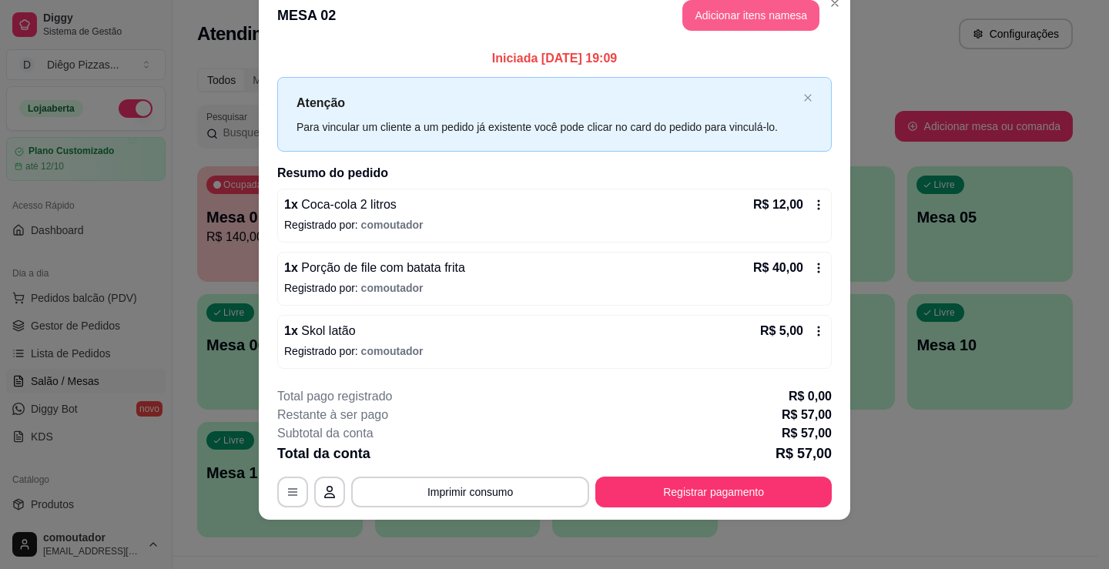
click at [709, 22] on button "Adicionar itens na mesa" at bounding box center [750, 15] width 137 height 31
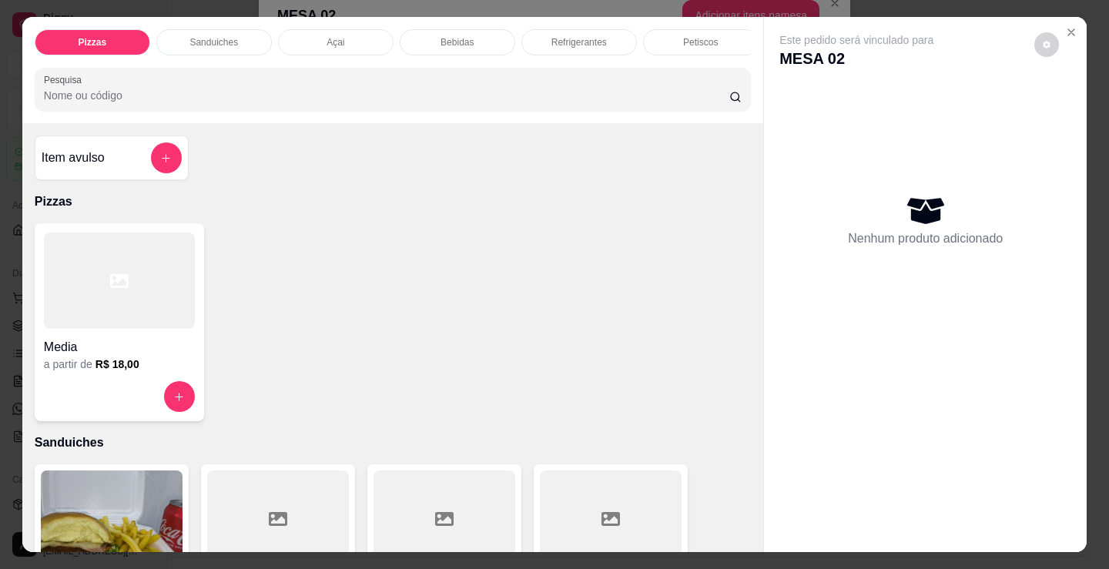
click at [132, 300] on div at bounding box center [119, 281] width 151 height 96
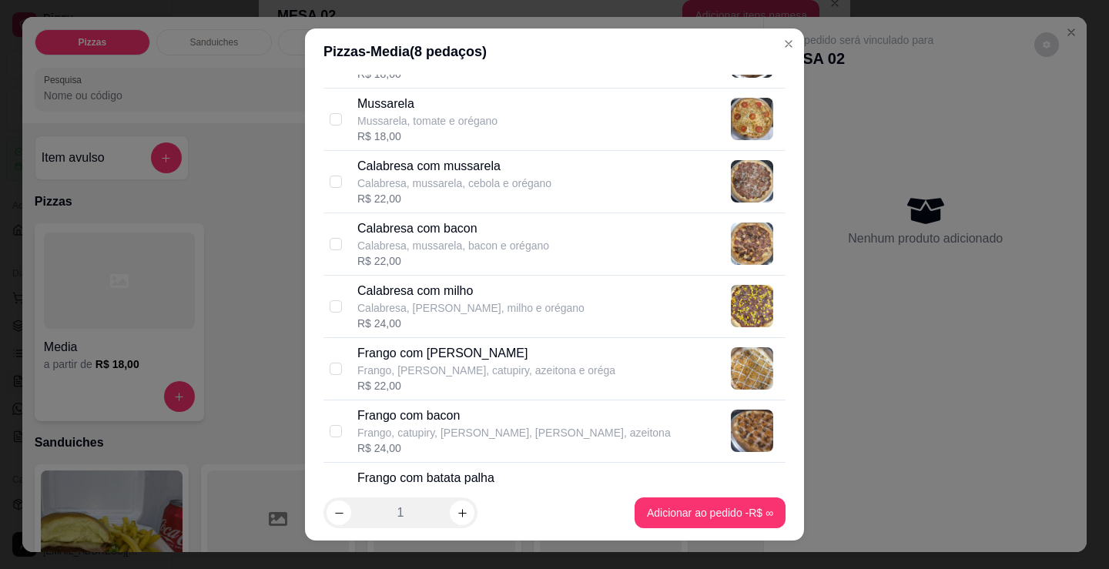
scroll to position [231, 0]
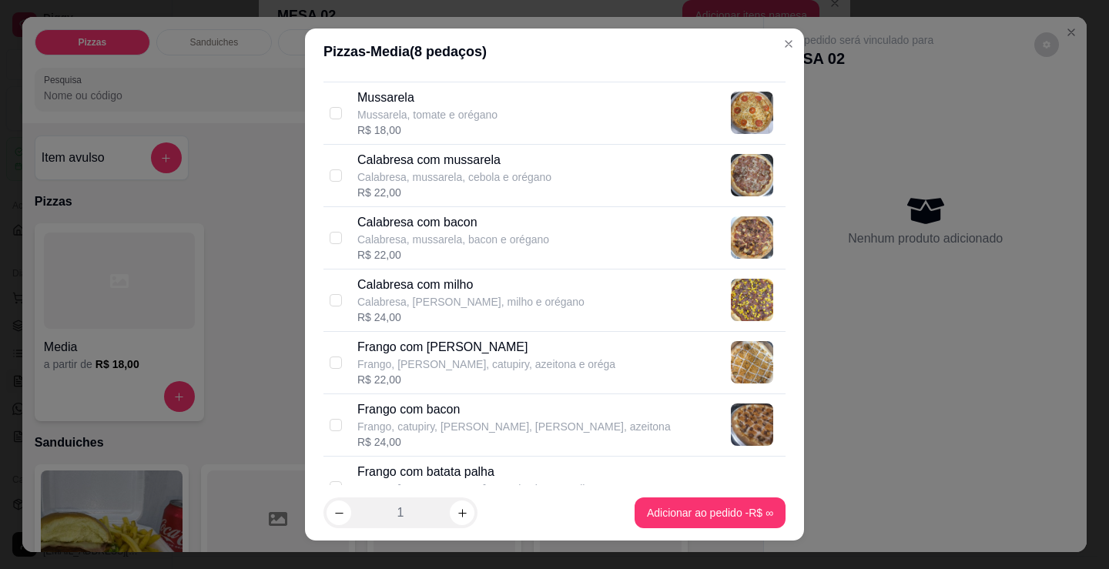
click at [472, 367] on p "Frango, [PERSON_NAME], catupiry, azeitona e oréga" at bounding box center [486, 364] width 258 height 15
checkbox input "true"
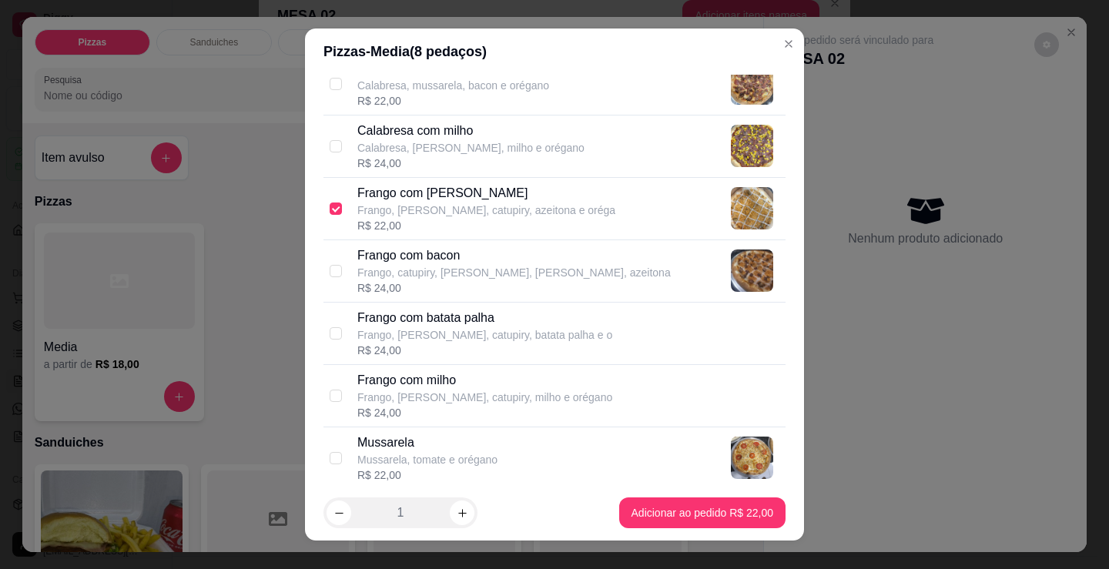
click at [462, 463] on p "Mussarela, tomate e orégano" at bounding box center [427, 459] width 140 height 15
checkbox input "true"
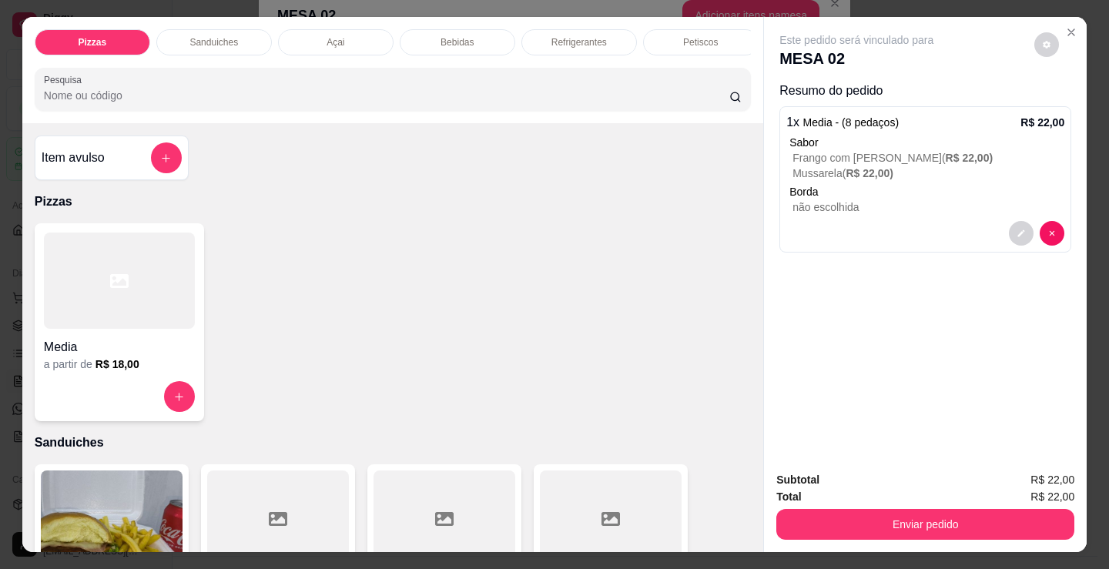
click at [130, 354] on h4 "Media" at bounding box center [119, 347] width 151 height 18
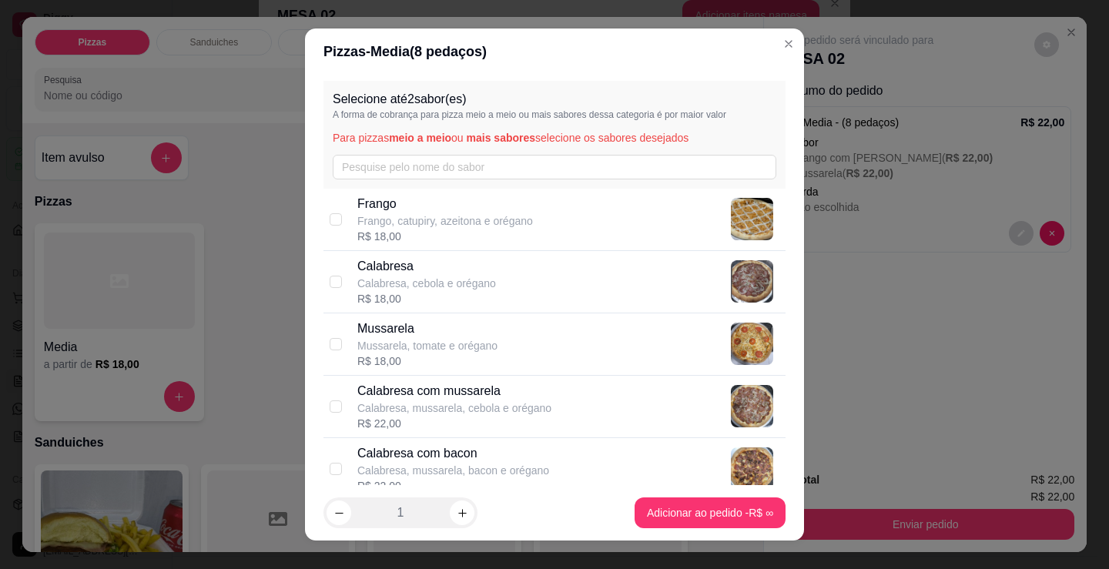
scroll to position [77, 0]
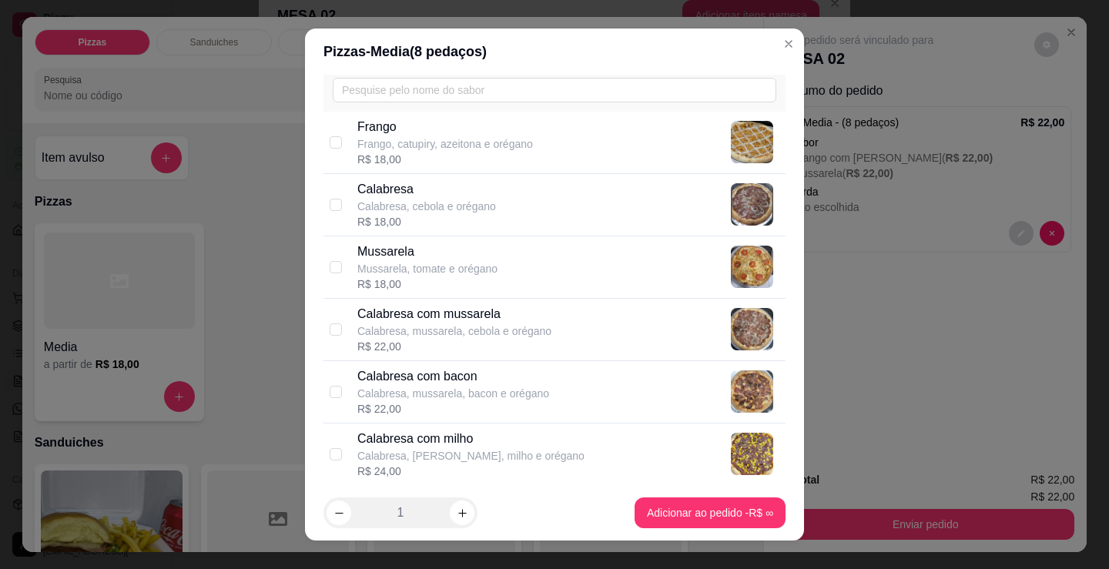
click at [457, 335] on p "Calabresa, mussarela, cebola e orégano" at bounding box center [454, 330] width 194 height 15
checkbox input "true"
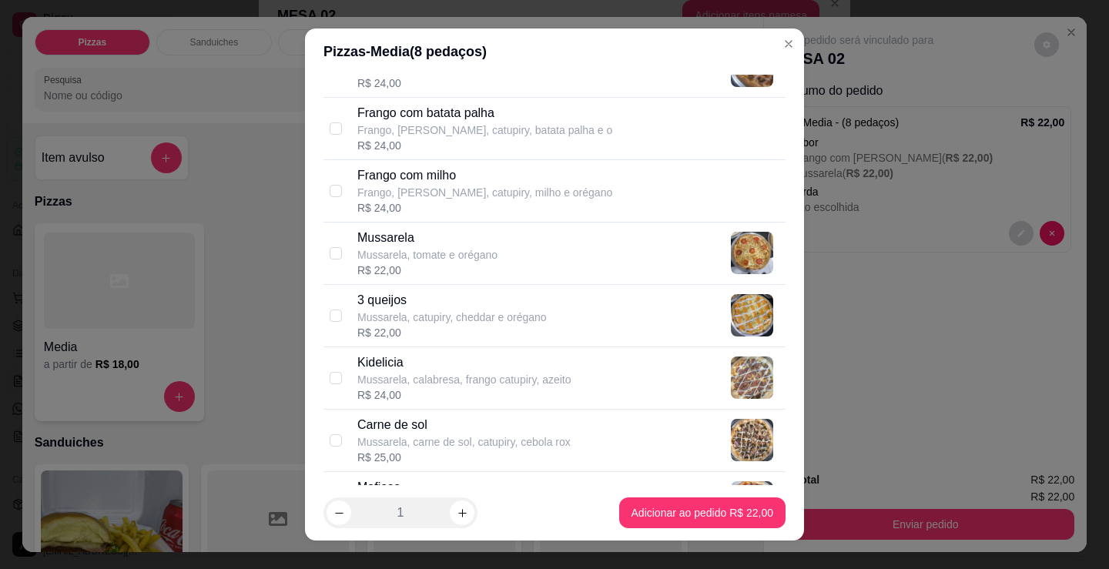
scroll to position [616, 0]
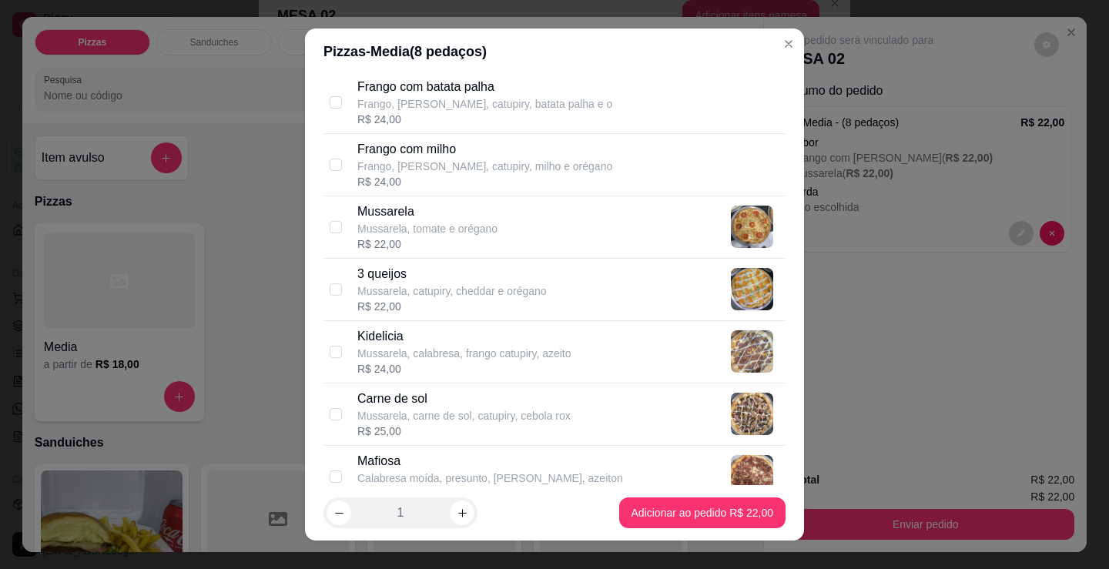
click at [476, 417] on p "Mussarela, carne de sol, catupiry, cebola rox" at bounding box center [463, 415] width 213 height 15
checkbox input "true"
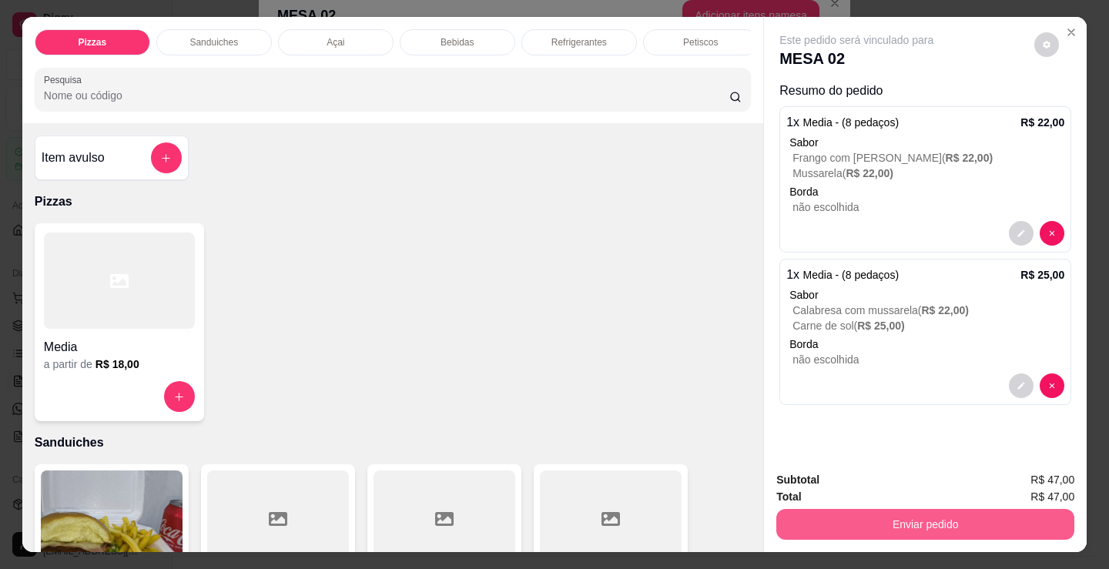
click at [870, 515] on button "Enviar pedido" at bounding box center [925, 524] width 298 height 31
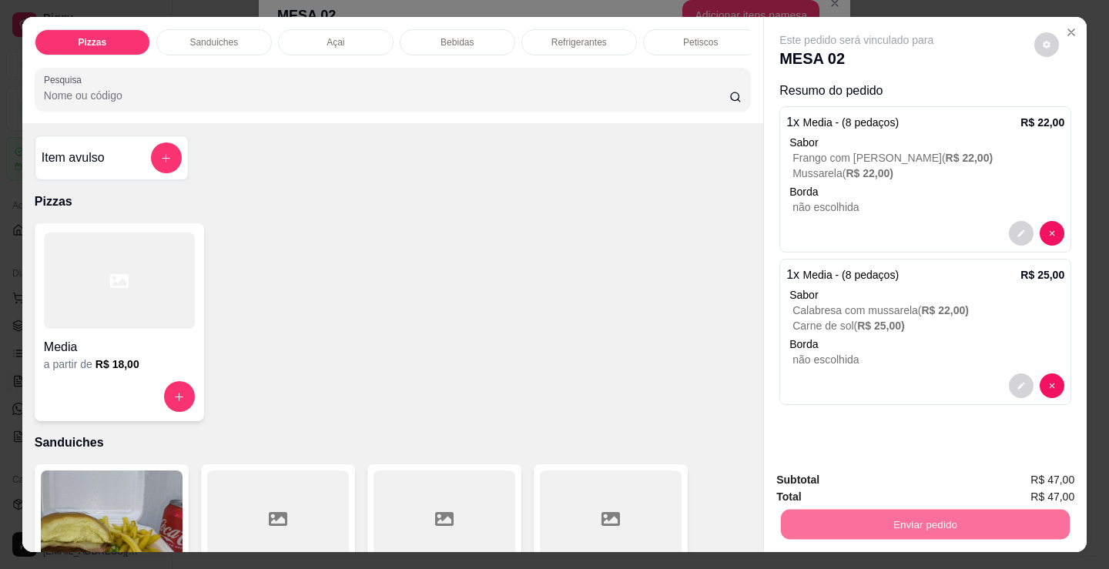
click at [822, 474] on button "Não registrar e enviar pedido" at bounding box center [874, 480] width 160 height 29
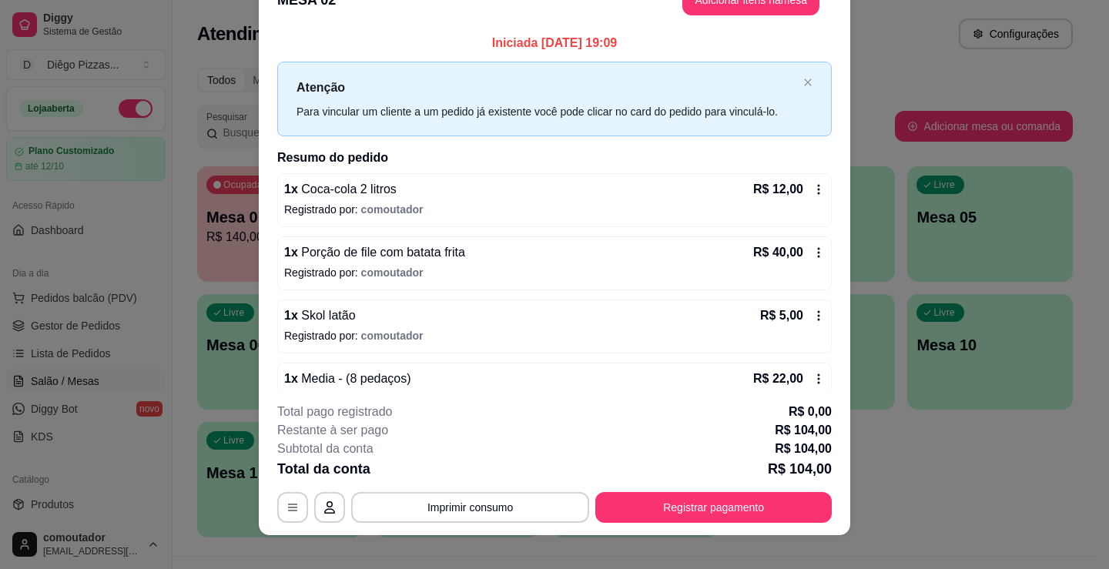
scroll to position [15, 0]
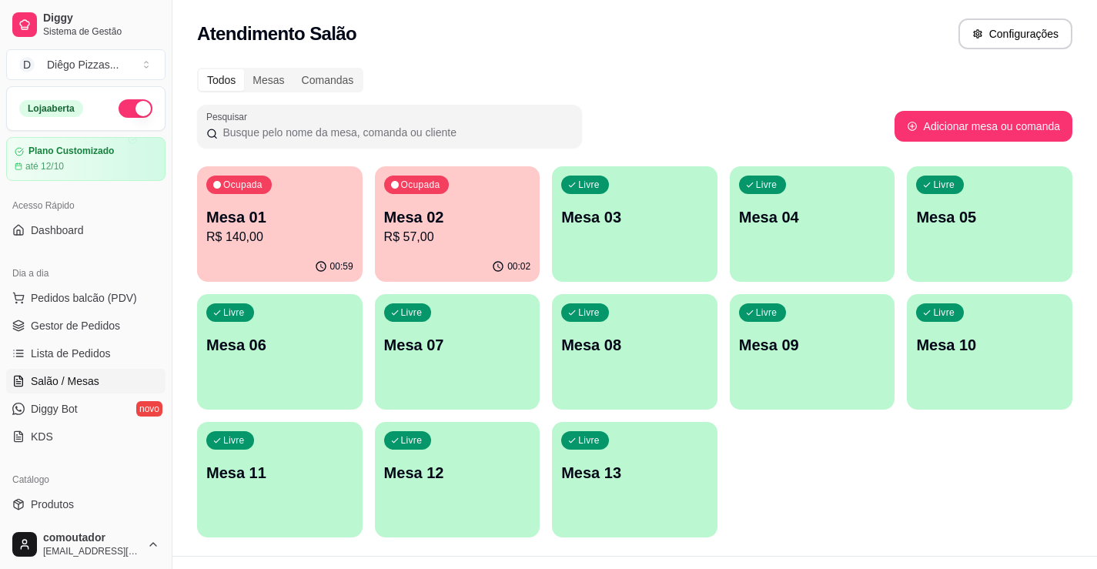
click at [483, 231] on p "R$ 57,00" at bounding box center [457, 237] width 147 height 18
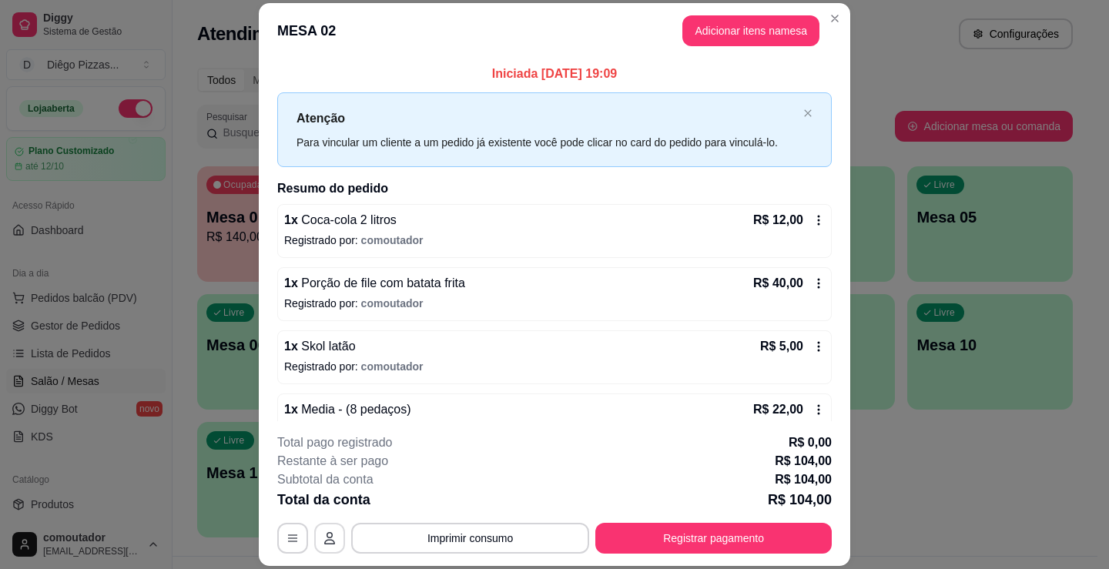
click at [333, 541] on button "button" at bounding box center [329, 538] width 31 height 31
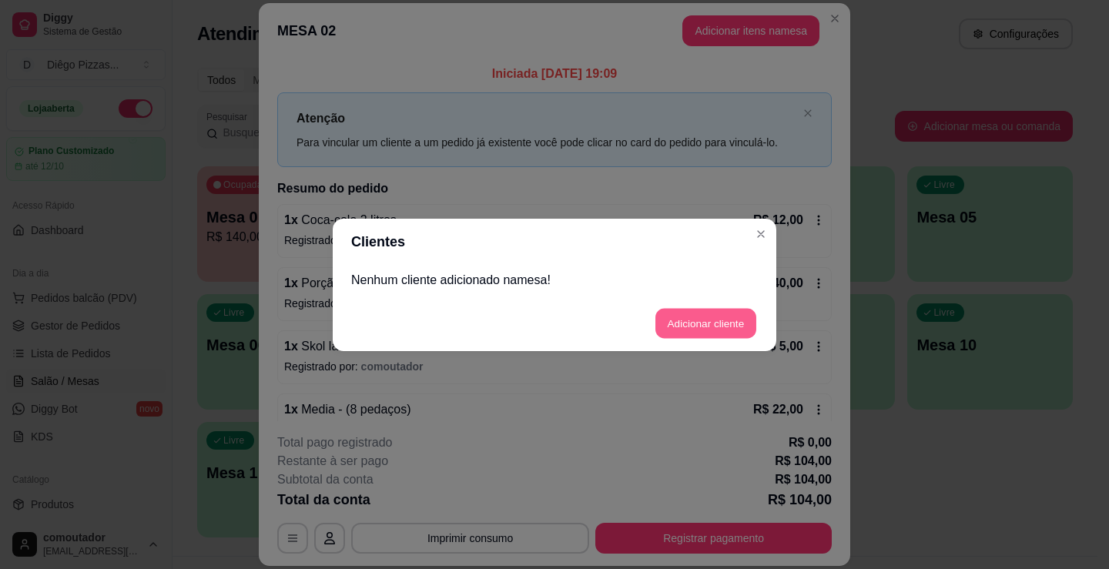
click at [676, 325] on button "Adicionar cliente" at bounding box center [705, 323] width 101 height 30
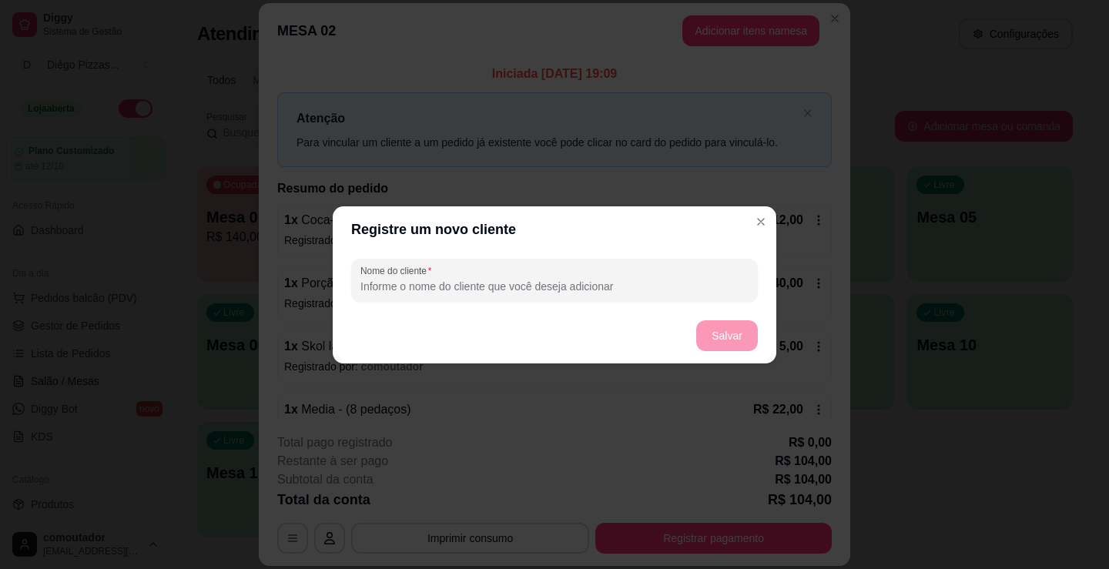
click at [488, 280] on input "Nome do cliente" at bounding box center [554, 286] width 388 height 15
type input "bianca"
click at [722, 344] on button "Salvar" at bounding box center [727, 335] width 60 height 30
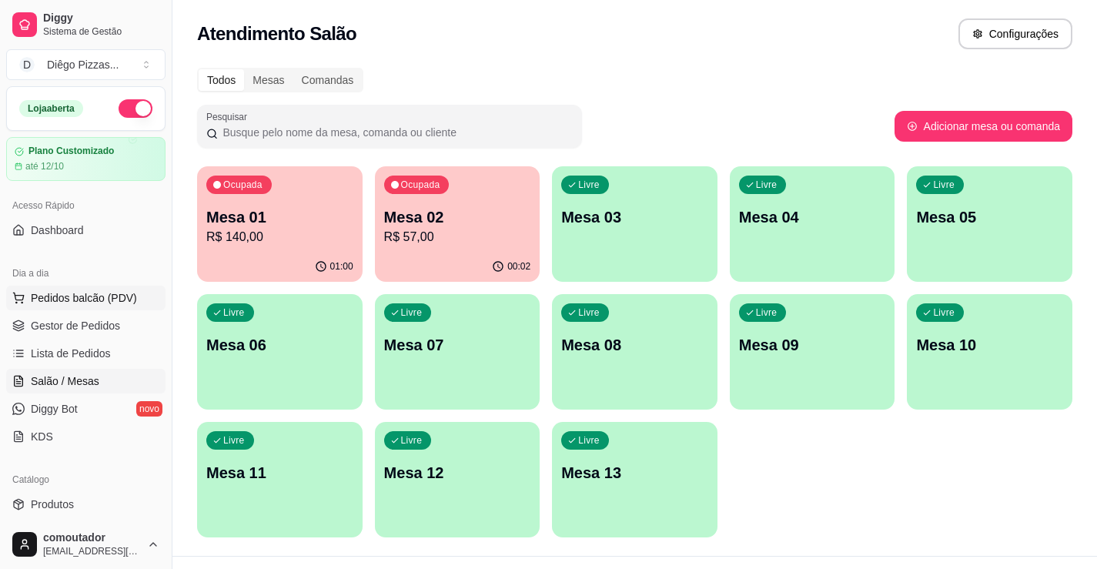
click at [109, 296] on span "Pedidos balcão (PDV)" at bounding box center [84, 297] width 106 height 15
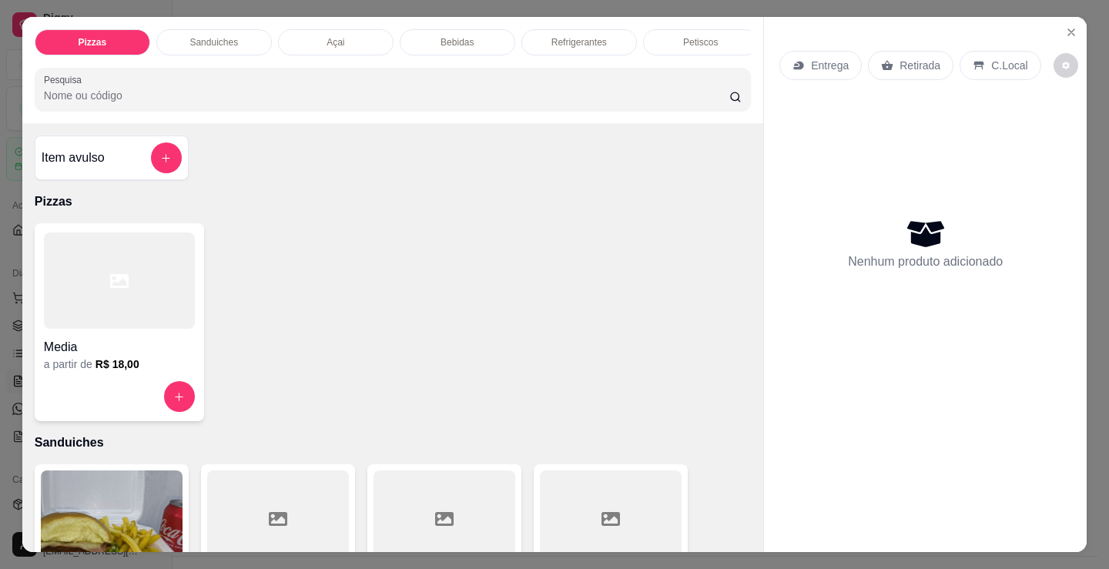
click at [124, 283] on div at bounding box center [119, 281] width 151 height 96
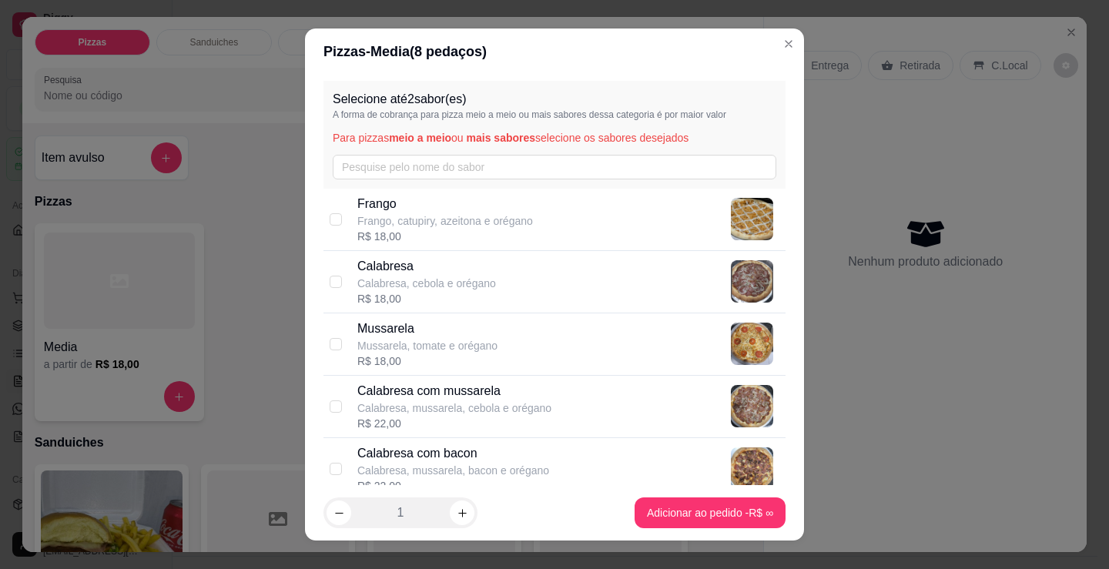
click at [494, 222] on p "Frango, catupiry, azeitona e orégano" at bounding box center [445, 220] width 176 height 15
checkbox input "true"
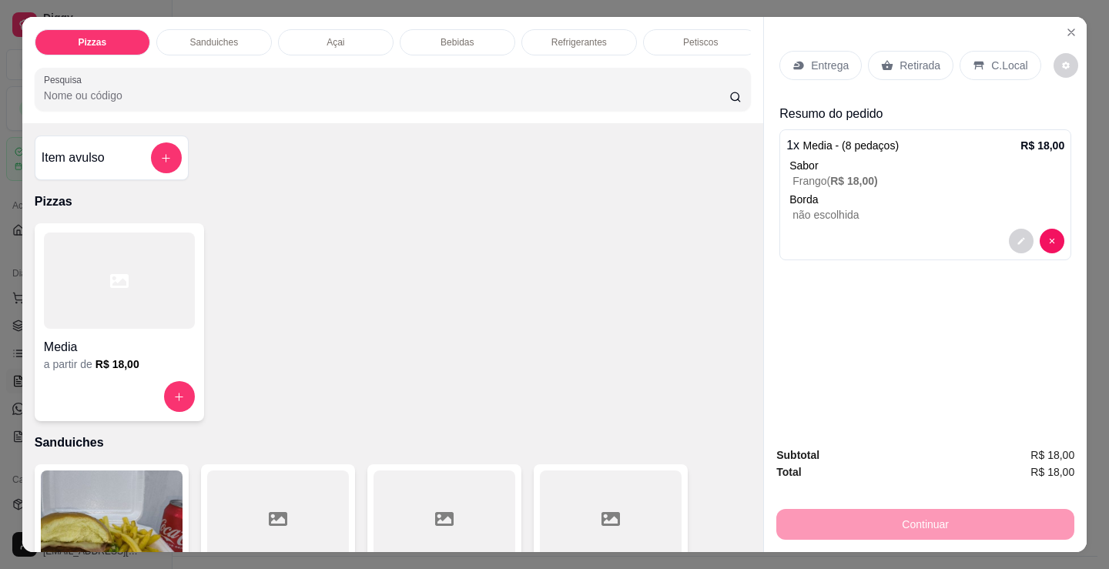
click at [811, 58] on p "Entrega" at bounding box center [830, 65] width 38 height 15
click at [899, 58] on p "Retirada" at bounding box center [919, 65] width 41 height 15
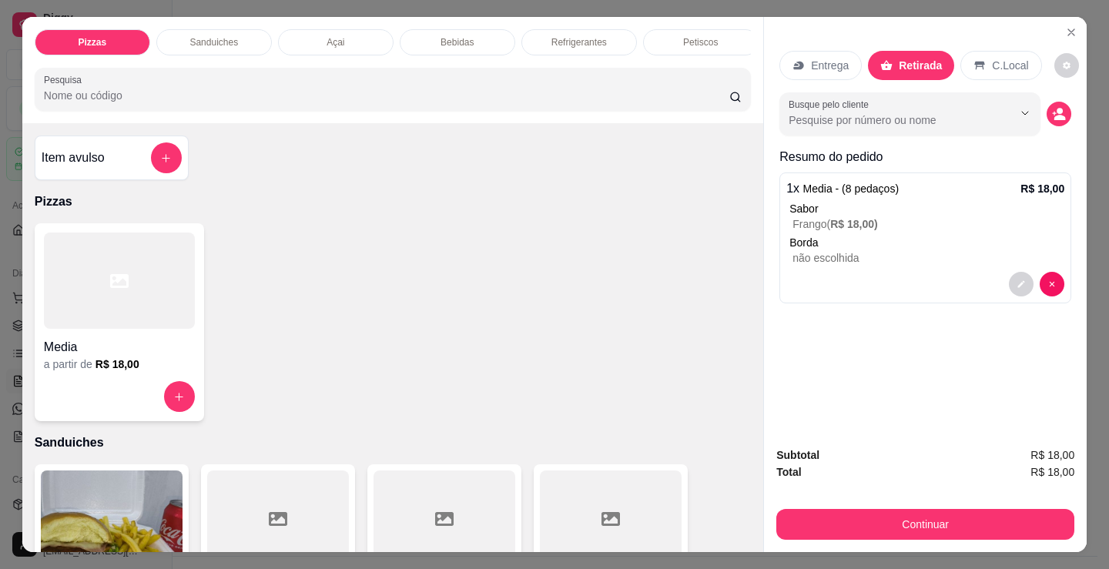
click at [1046, 108] on button "decrease-product-quantity" at bounding box center [1058, 114] width 25 height 25
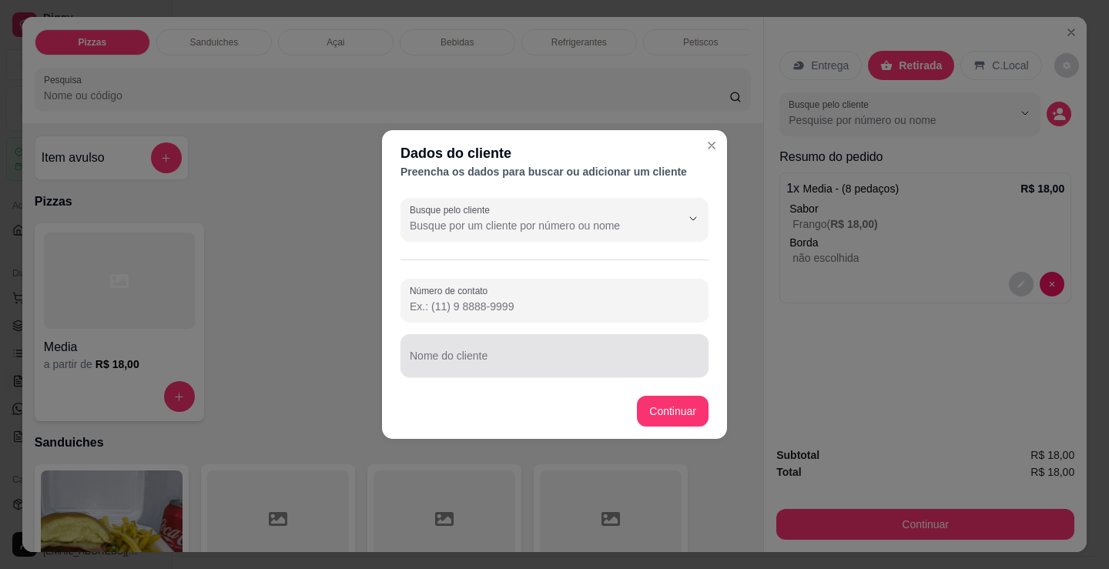
click at [487, 344] on div at bounding box center [555, 355] width 290 height 31
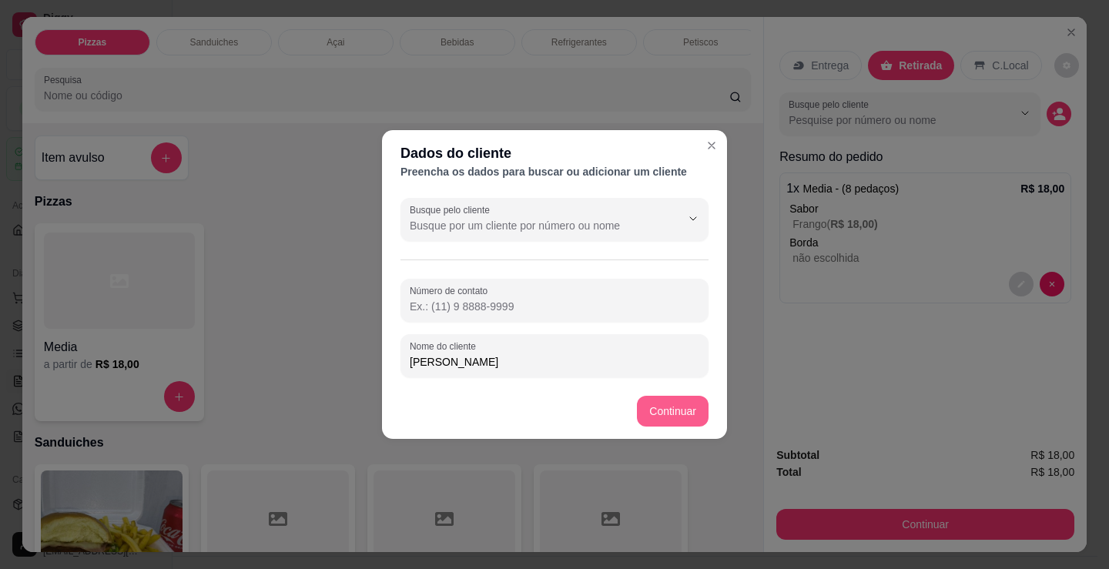
type input "[PERSON_NAME]"
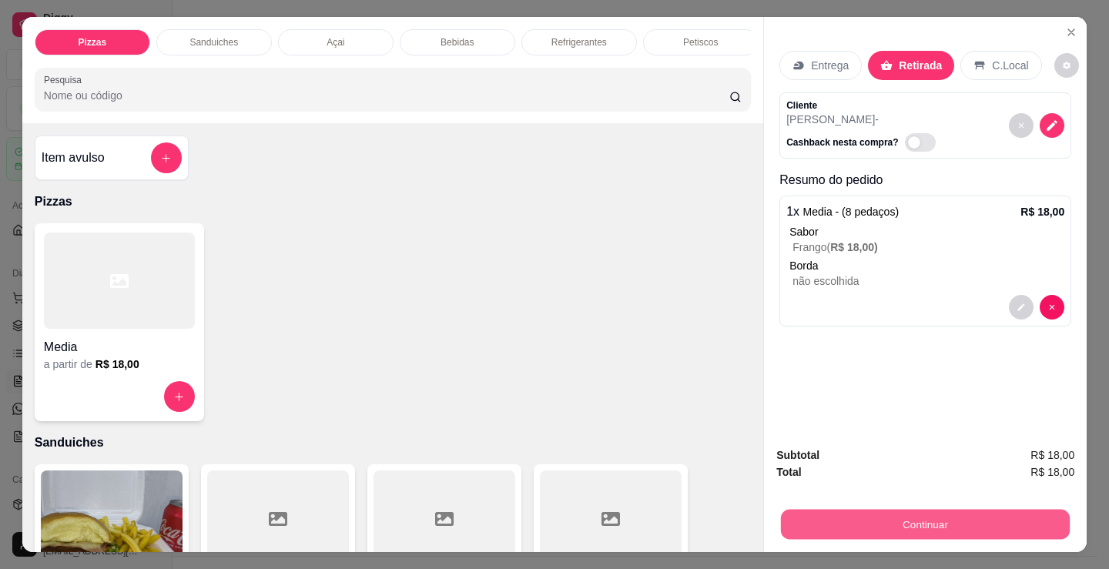
click at [811, 514] on button "Continuar" at bounding box center [925, 524] width 289 height 30
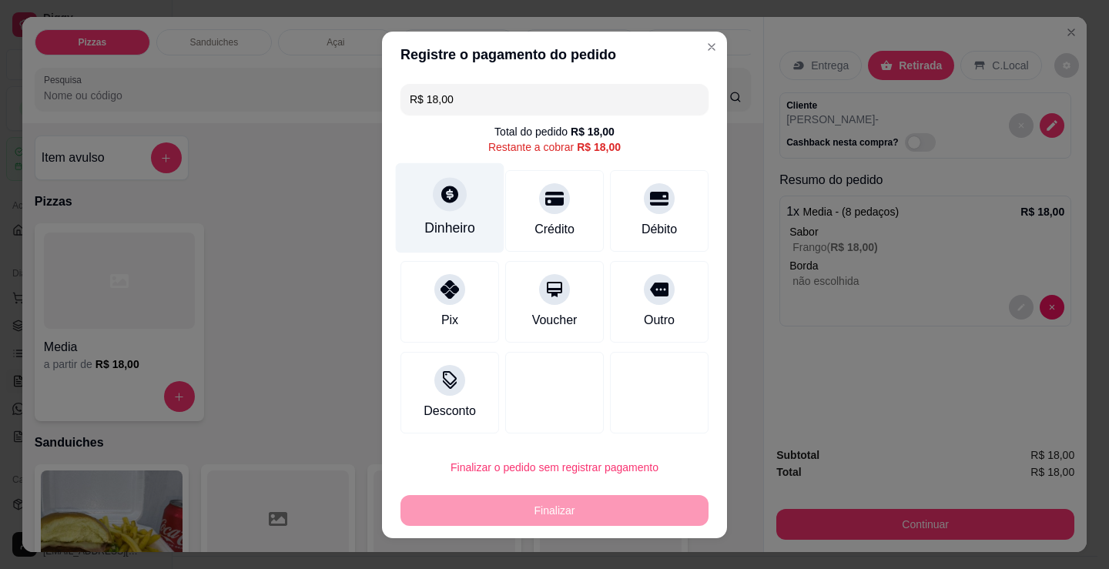
click at [440, 216] on div "Dinheiro" at bounding box center [450, 207] width 109 height 90
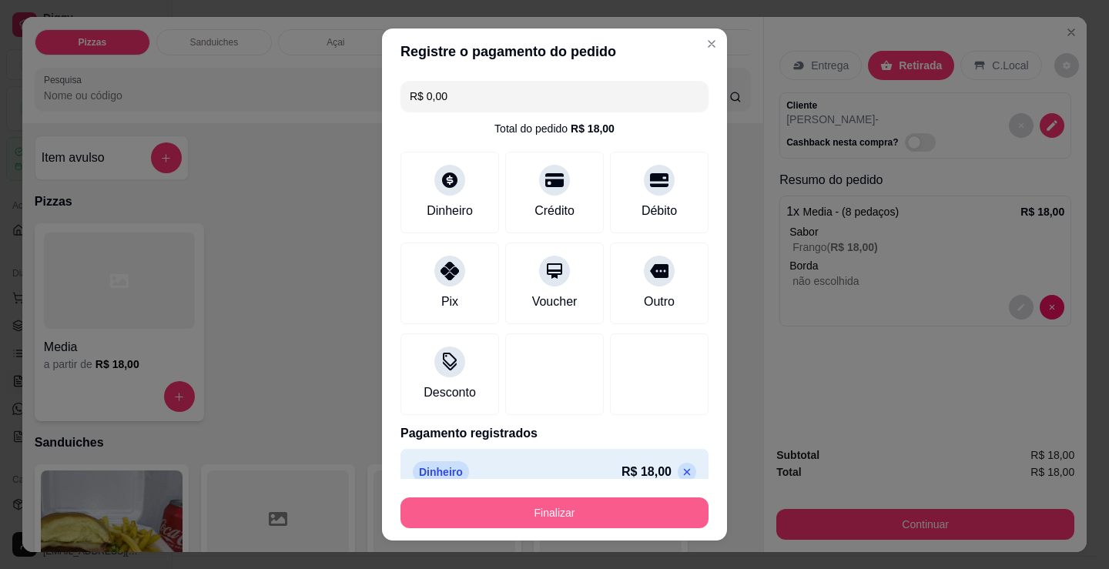
click at [550, 509] on button "Finalizar" at bounding box center [554, 512] width 308 height 31
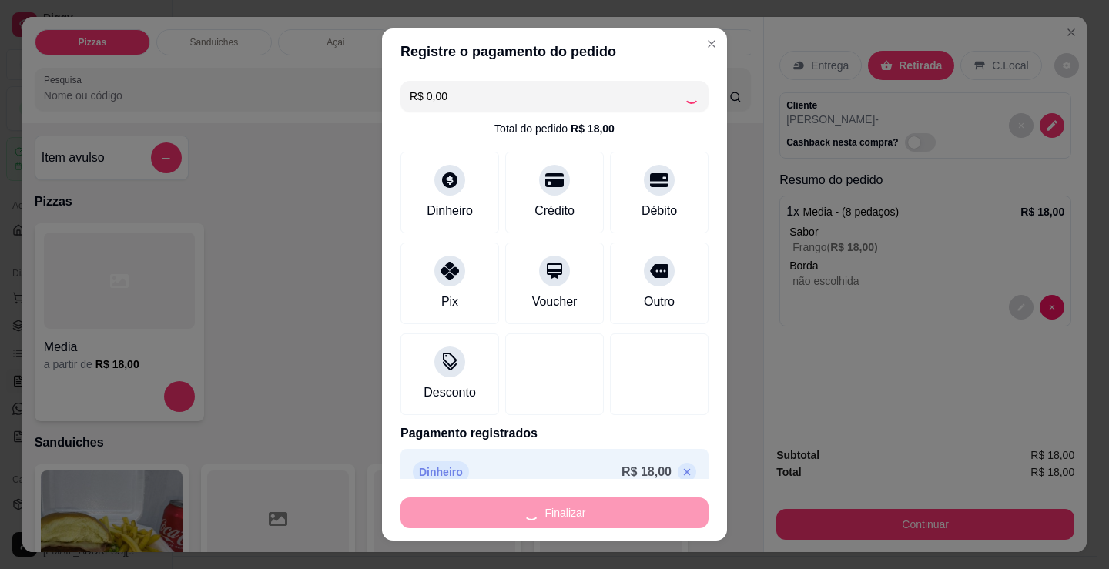
type input "-R$ 18,00"
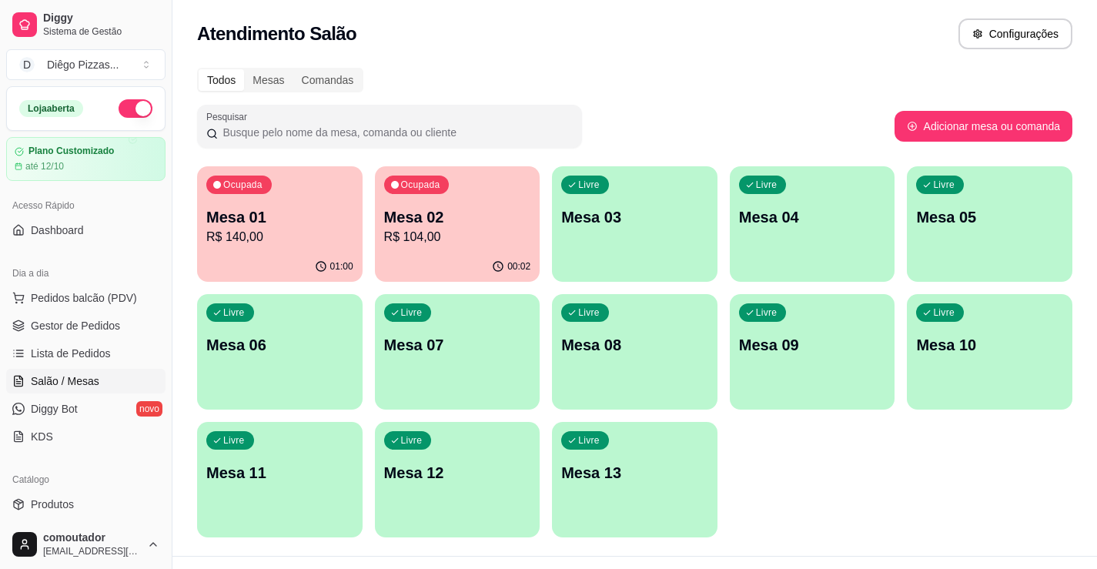
click at [764, 525] on div "Ocupada Mesa 01 R$ 140,00 01:00 Ocupada Mesa 02 R$ 104,00 00:02 Livre Mesa 03 L…" at bounding box center [635, 351] width 876 height 371
click at [87, 353] on span "Lista de Pedidos" at bounding box center [71, 353] width 80 height 15
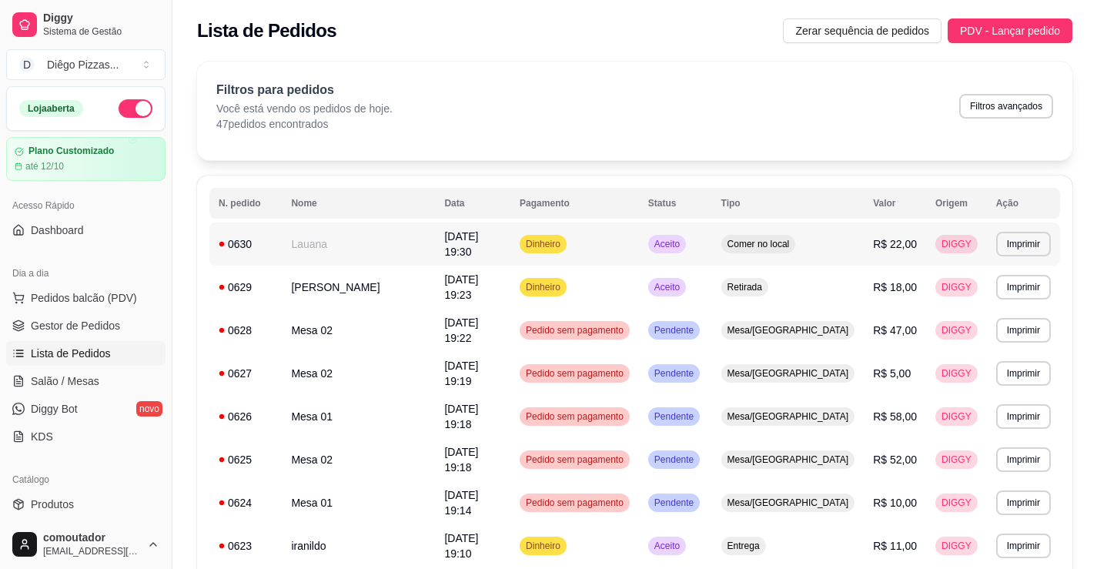
click at [366, 238] on td "Lauana" at bounding box center [358, 244] width 153 height 43
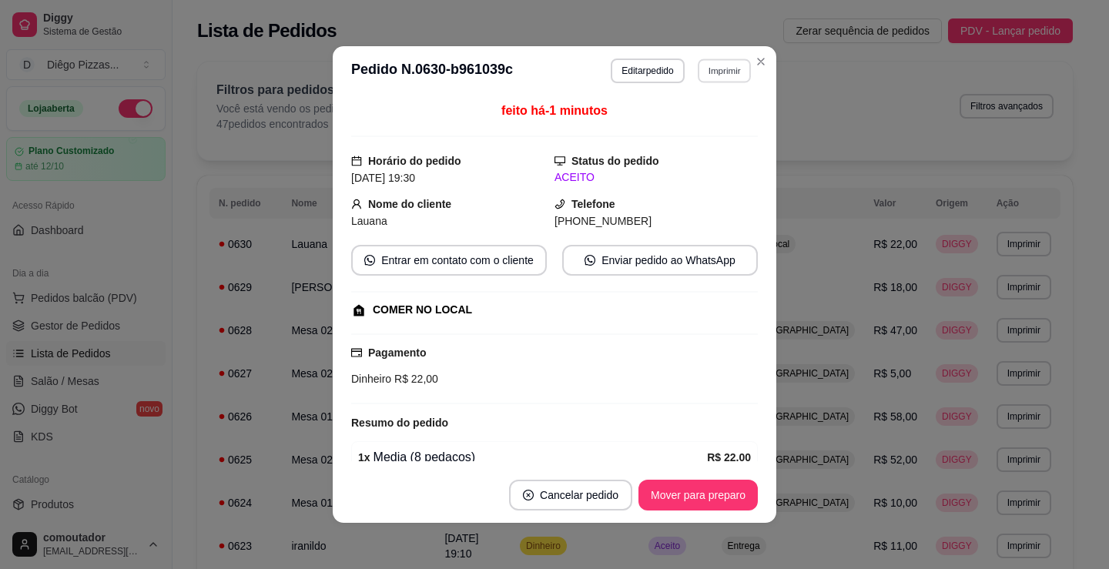
click at [700, 66] on button "Imprimir" at bounding box center [724, 71] width 53 height 24
click at [690, 122] on button "IMPRESSORA" at bounding box center [692, 124] width 108 height 24
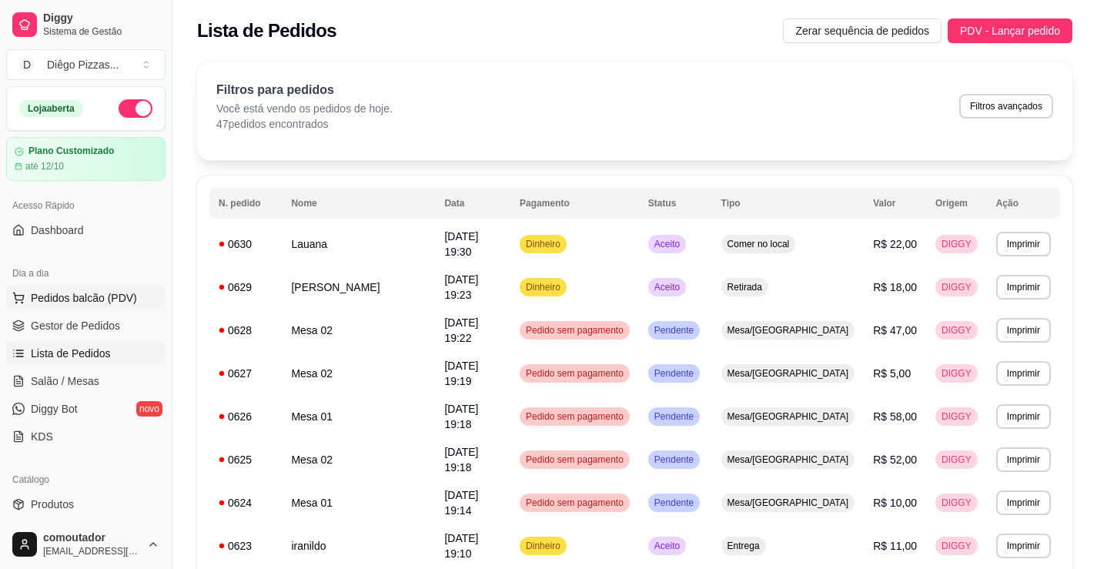
click at [141, 297] on button "Pedidos balcão (PDV)" at bounding box center [85, 298] width 159 height 25
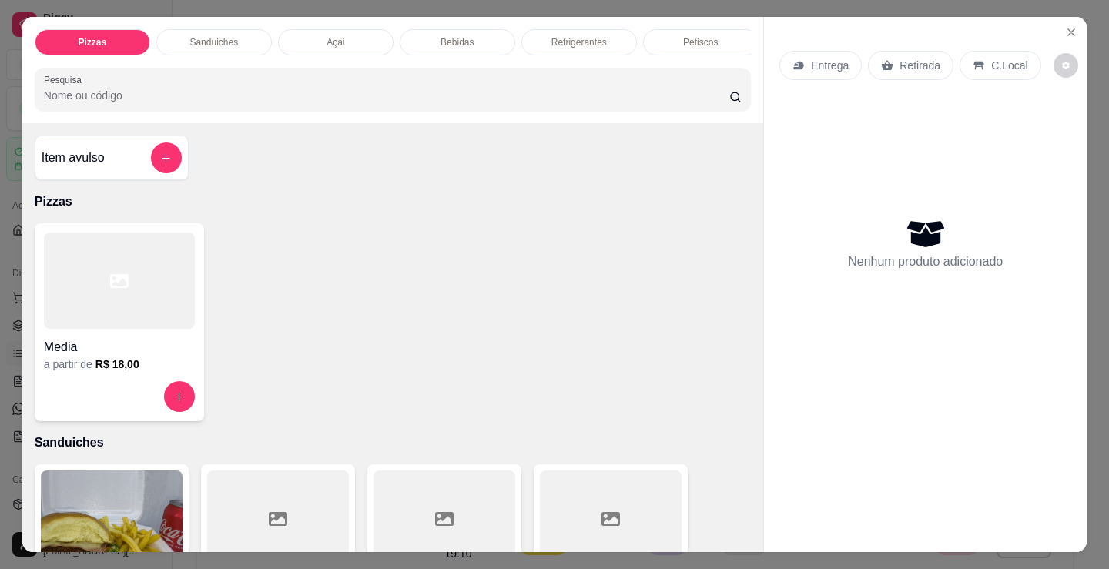
click at [132, 303] on div at bounding box center [119, 281] width 151 height 96
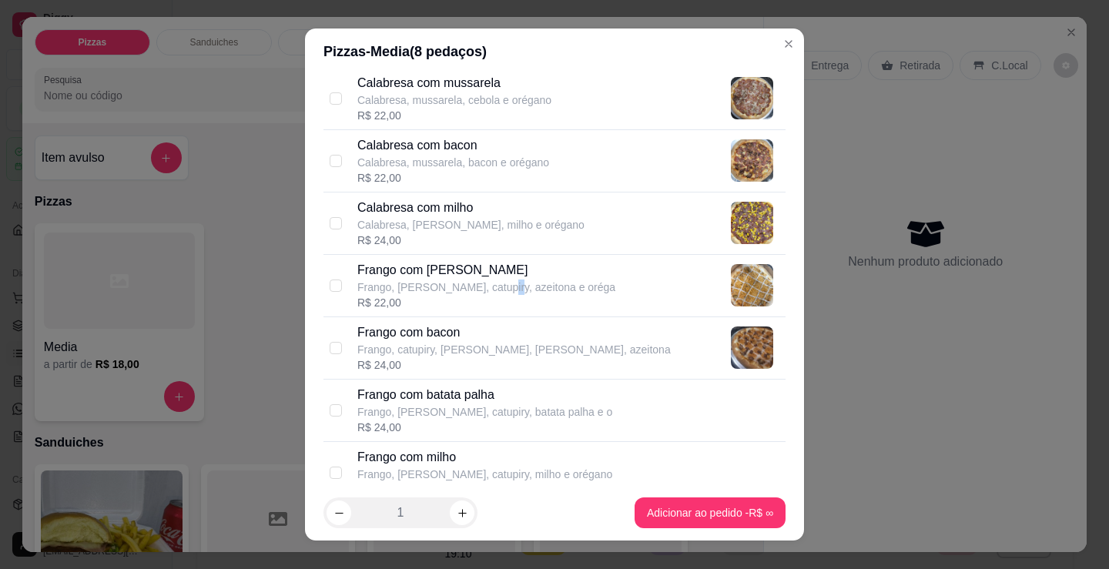
click at [490, 288] on p "Frango, [PERSON_NAME], catupiry, azeitona e oréga" at bounding box center [486, 287] width 258 height 15
checkbox input "true"
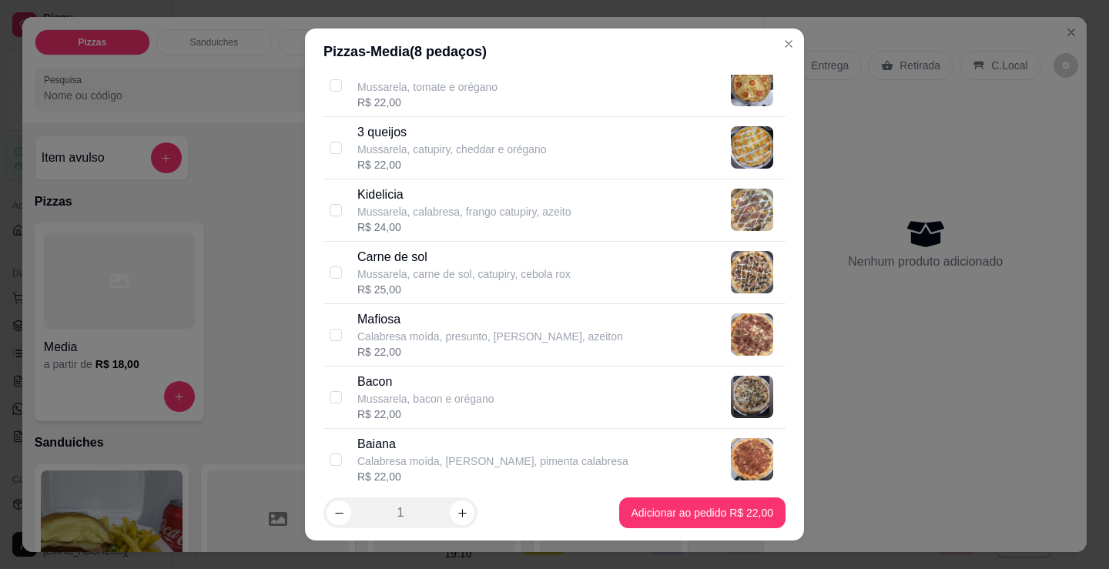
copy p "a"
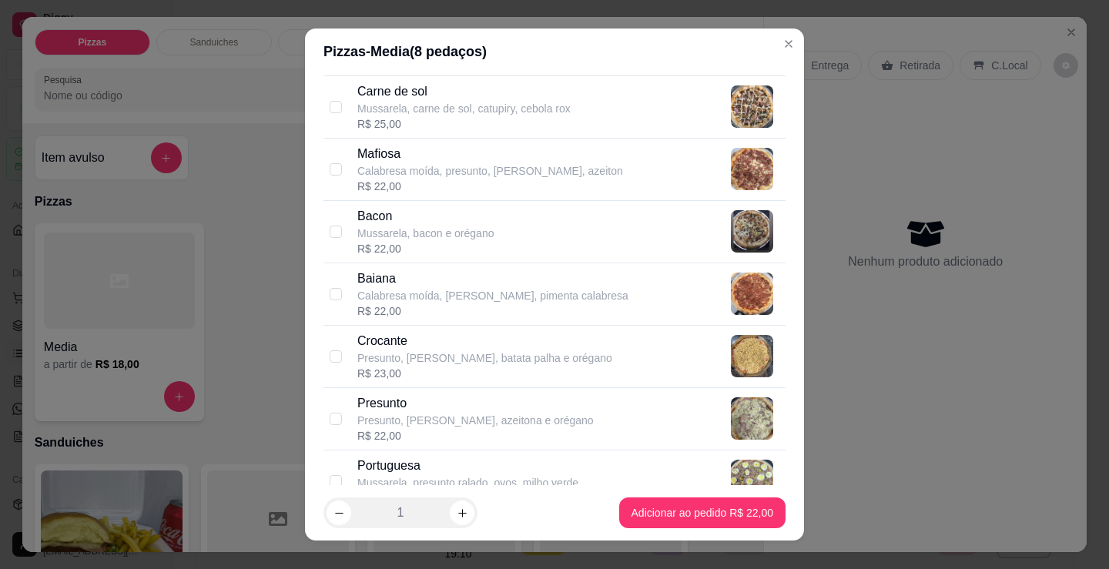
scroll to position [924, 0]
click at [472, 276] on p "Baiana" at bounding box center [492, 278] width 271 height 18
checkbox input "true"
click at [464, 215] on p "Bacon" at bounding box center [425, 215] width 136 height 18
checkbox input "true"
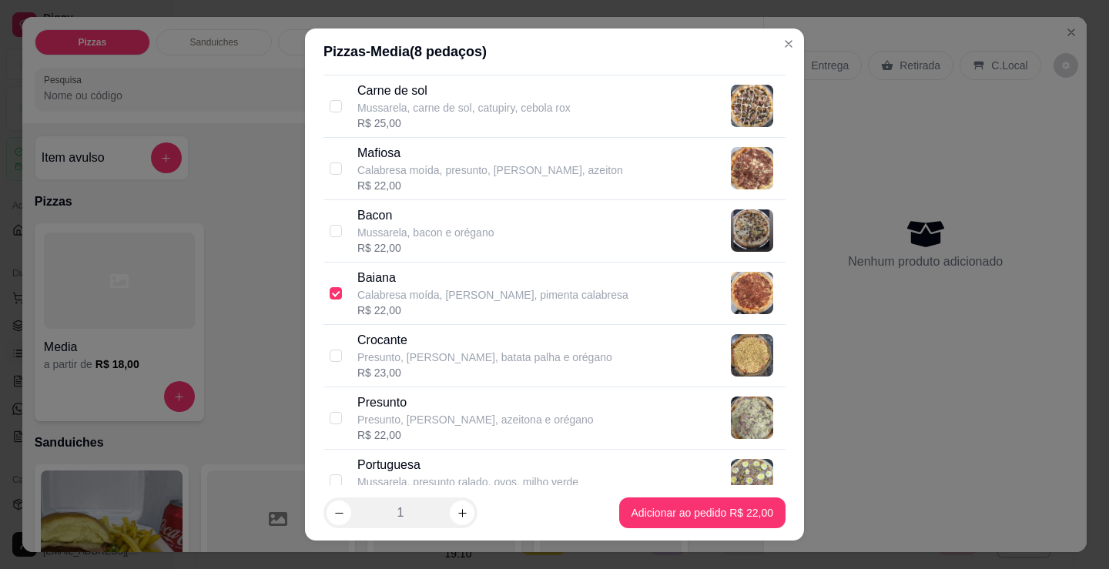
checkbox input "false"
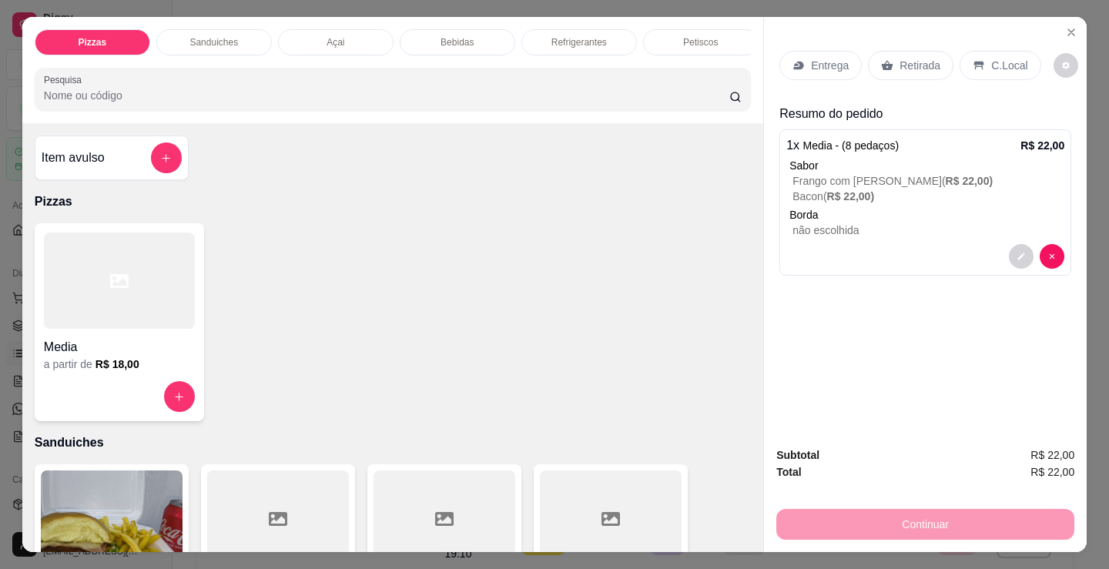
click at [579, 41] on p "Refrigerantes" at bounding box center [578, 42] width 55 height 12
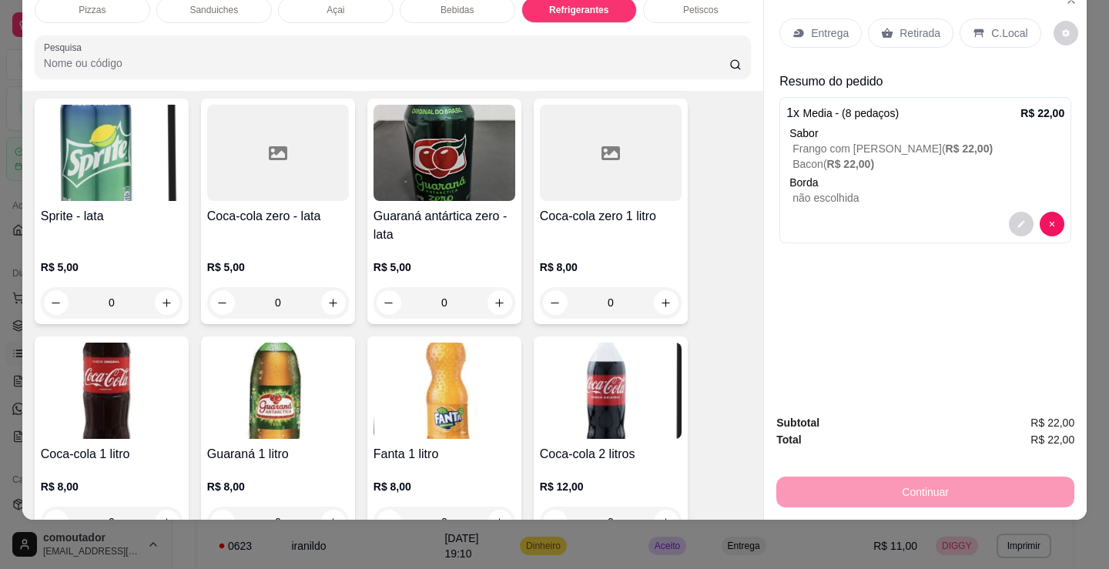
scroll to position [4604, 0]
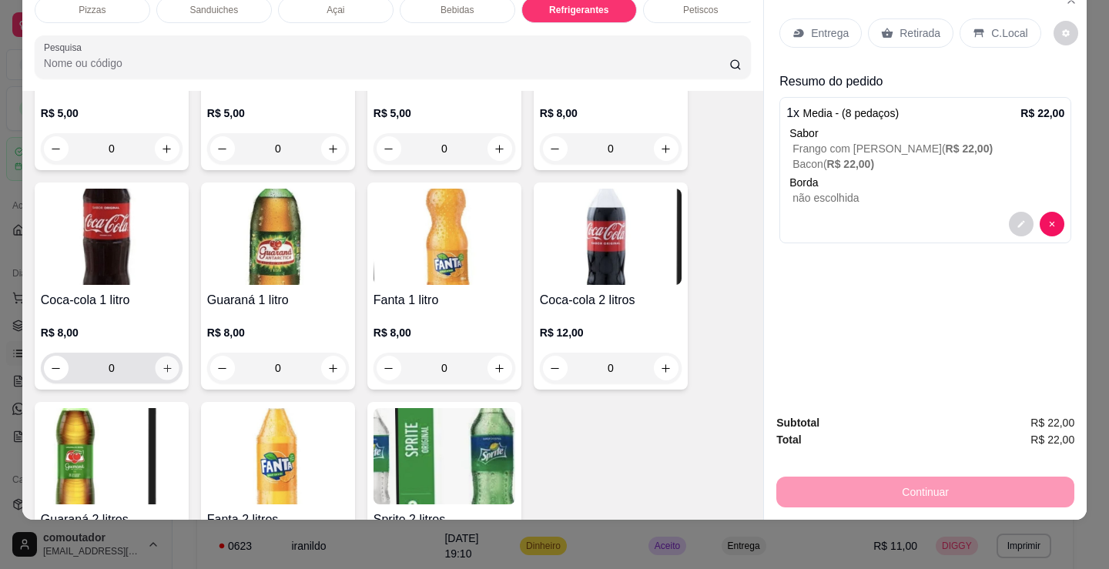
click at [162, 372] on icon "increase-product-quantity" at bounding box center [168, 369] width 12 height 12
type input "1"
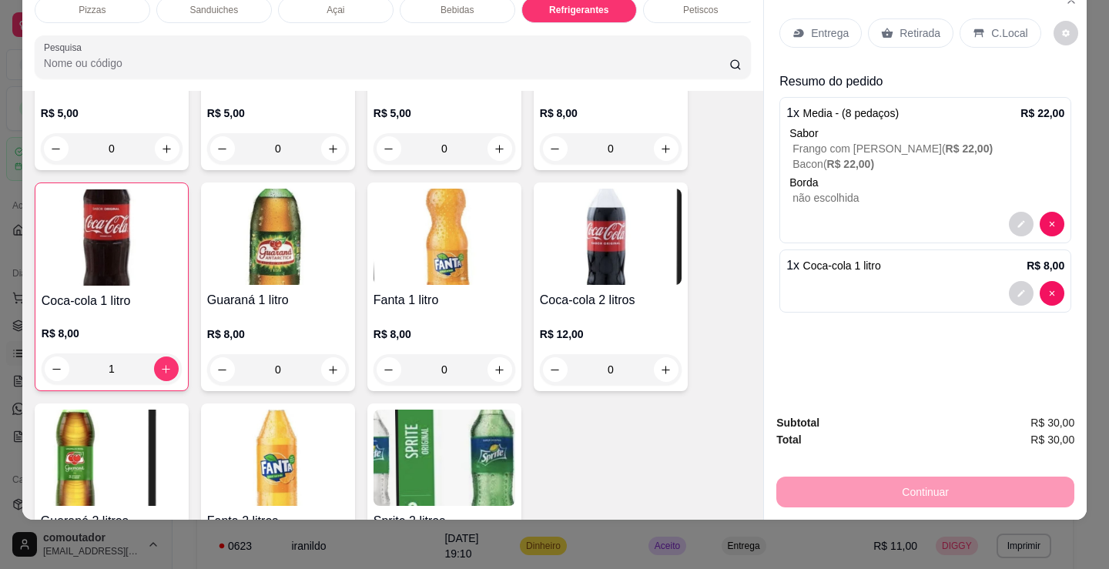
click at [998, 25] on p "C.Local" at bounding box center [1009, 32] width 36 height 15
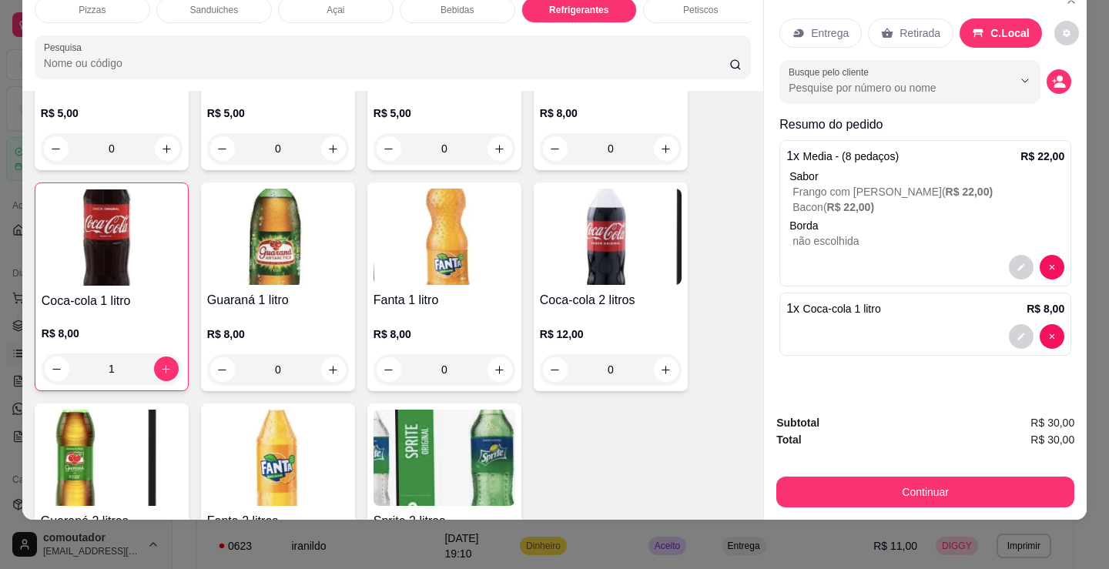
click at [930, 480] on button "Continuar" at bounding box center [925, 492] width 298 height 31
click at [450, 212] on div "Dinheiro" at bounding box center [450, 207] width 109 height 90
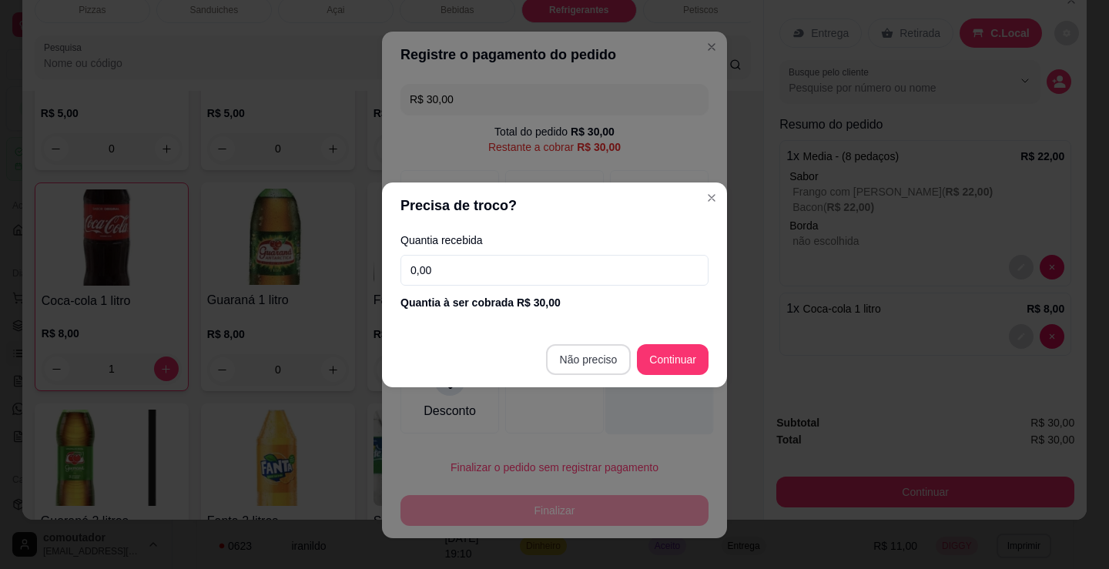
type input "R$ 0,00"
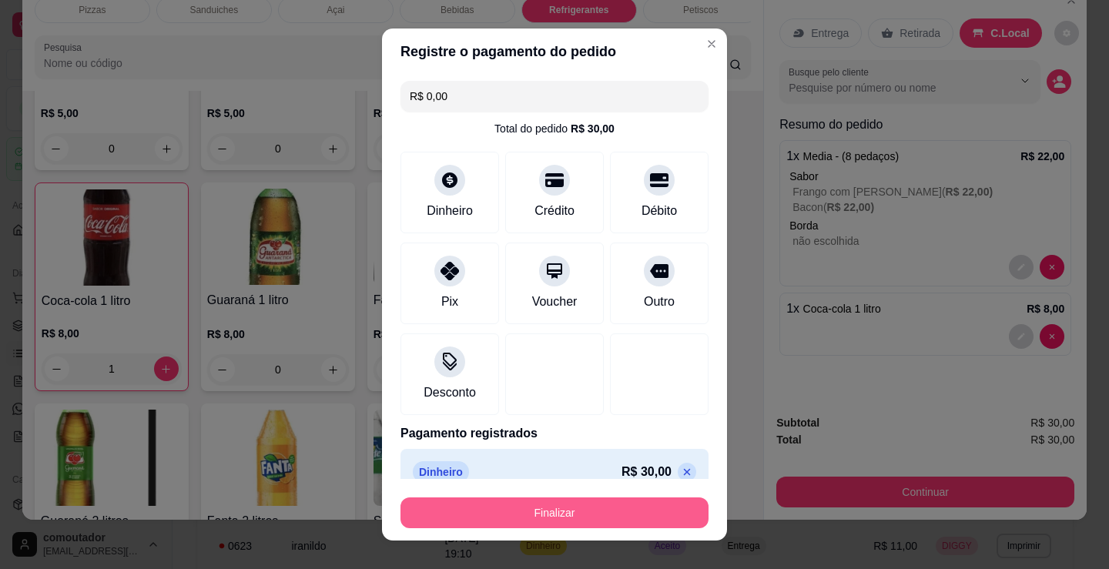
click at [584, 519] on button "Finalizar" at bounding box center [554, 512] width 308 height 31
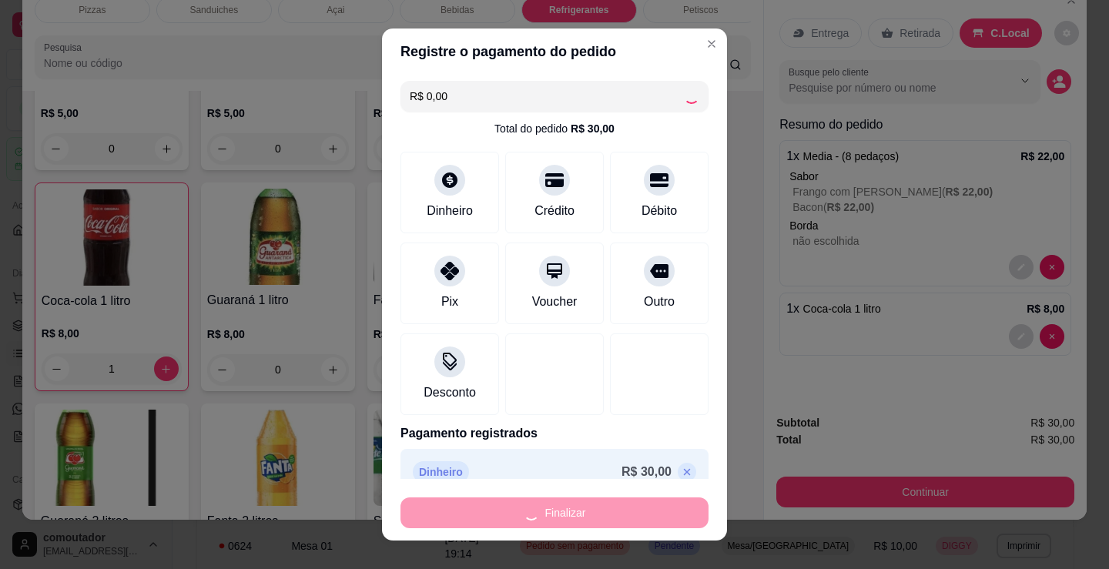
type input "0"
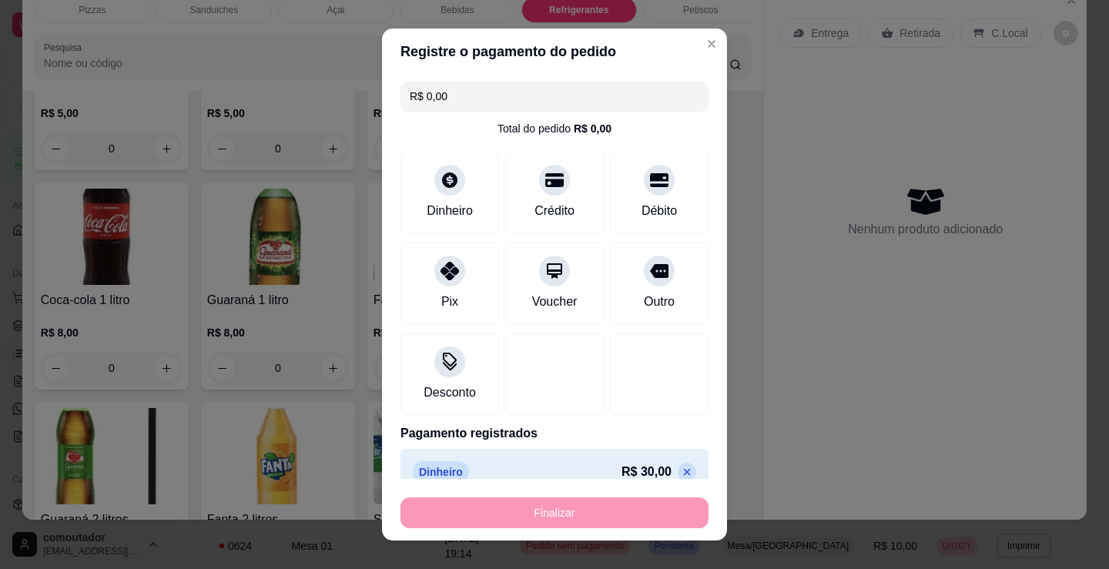
type input "-R$ 30,00"
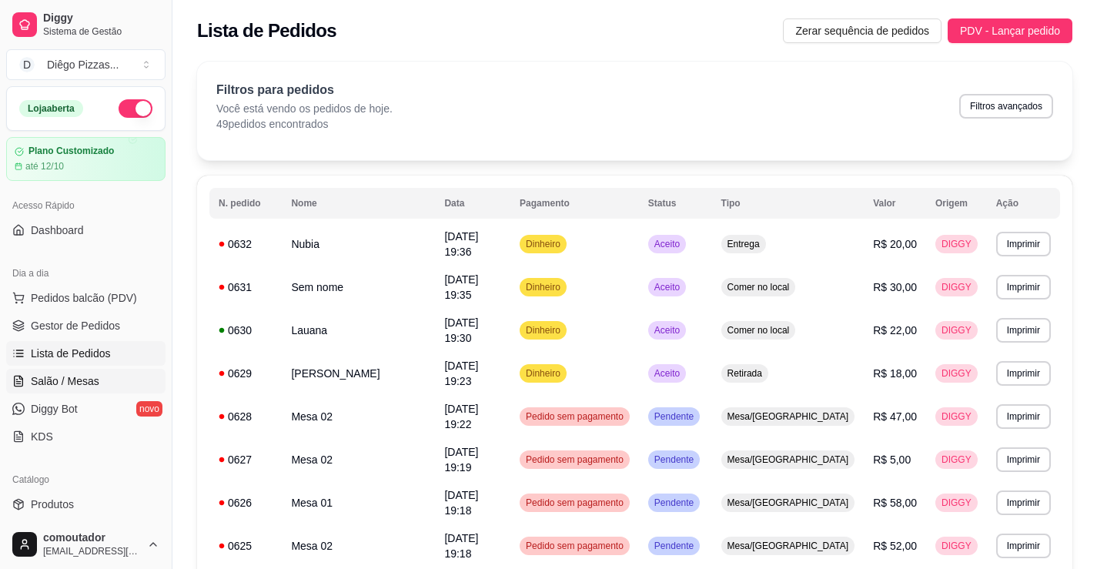
click at [104, 380] on link "Salão / Mesas" at bounding box center [85, 381] width 159 height 25
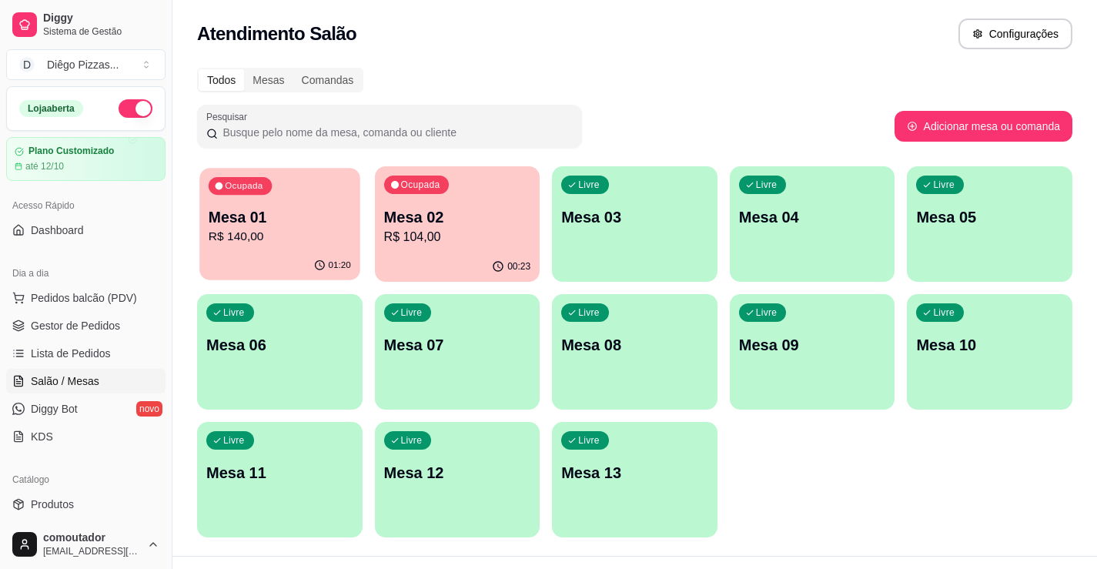
click at [327, 248] on div "Ocupada Mesa 01 R$ 140,00" at bounding box center [279, 209] width 160 height 83
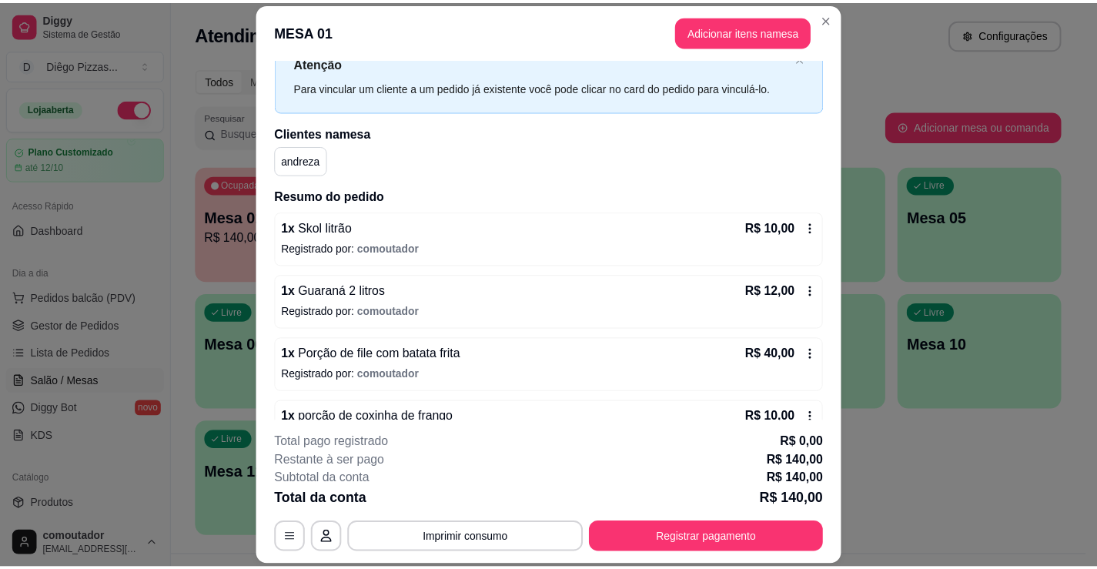
scroll to position [132, 0]
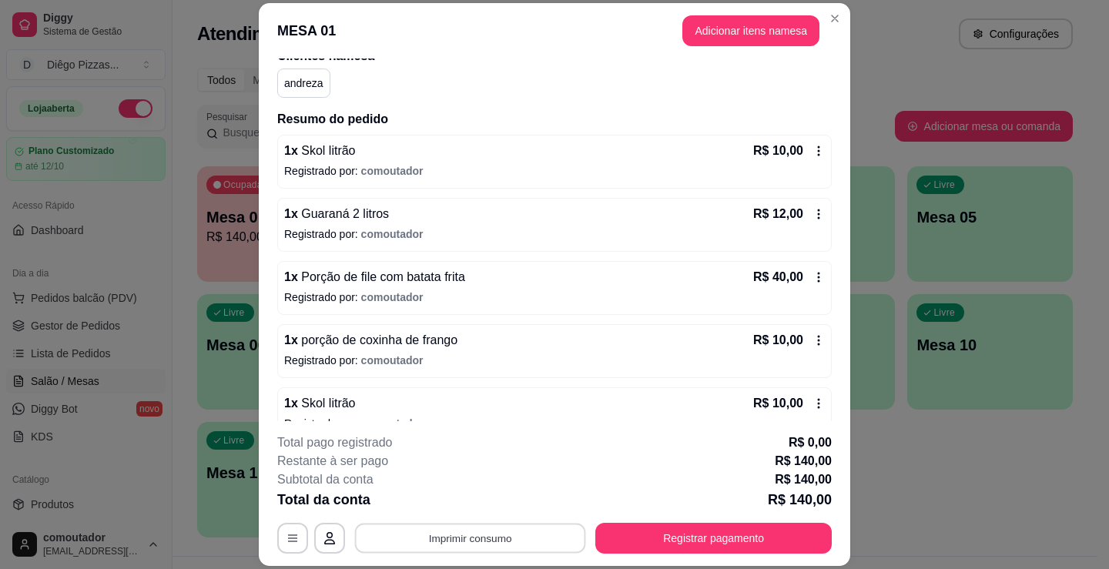
click at [493, 536] on button "Imprimir consumo" at bounding box center [470, 539] width 231 height 30
click at [479, 506] on button "IMPRESSORA" at bounding box center [469, 503] width 108 height 24
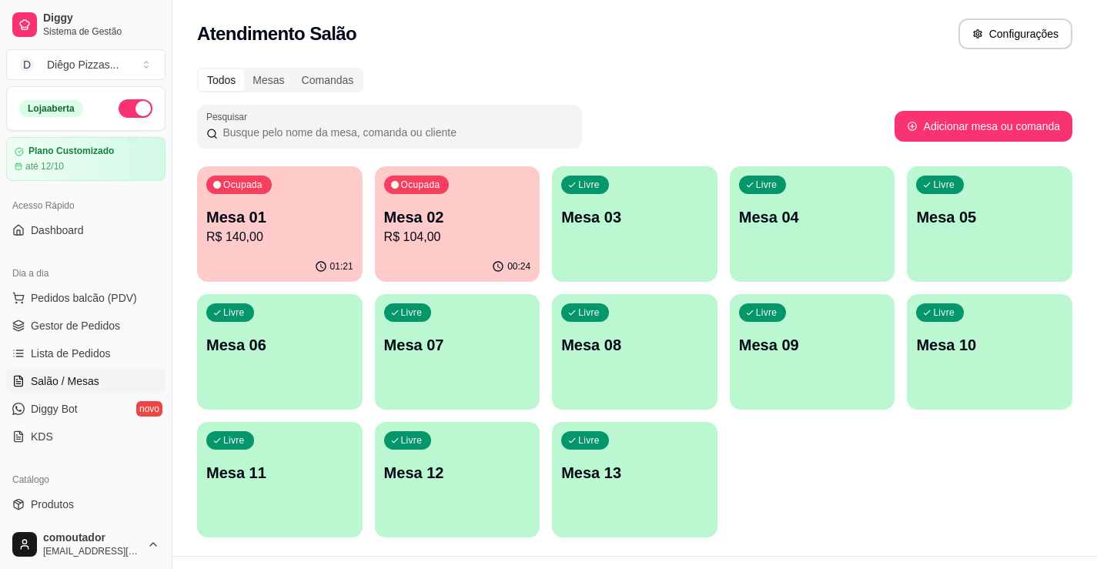
click at [813, 452] on div "Ocupada Mesa 01 R$ 140,00 01:21 Ocupada Mesa 02 R$ 104,00 00:24 Livre Mesa 03 L…" at bounding box center [635, 351] width 876 height 371
click at [35, 294] on span "Pedidos balcão (PDV)" at bounding box center [84, 297] width 106 height 15
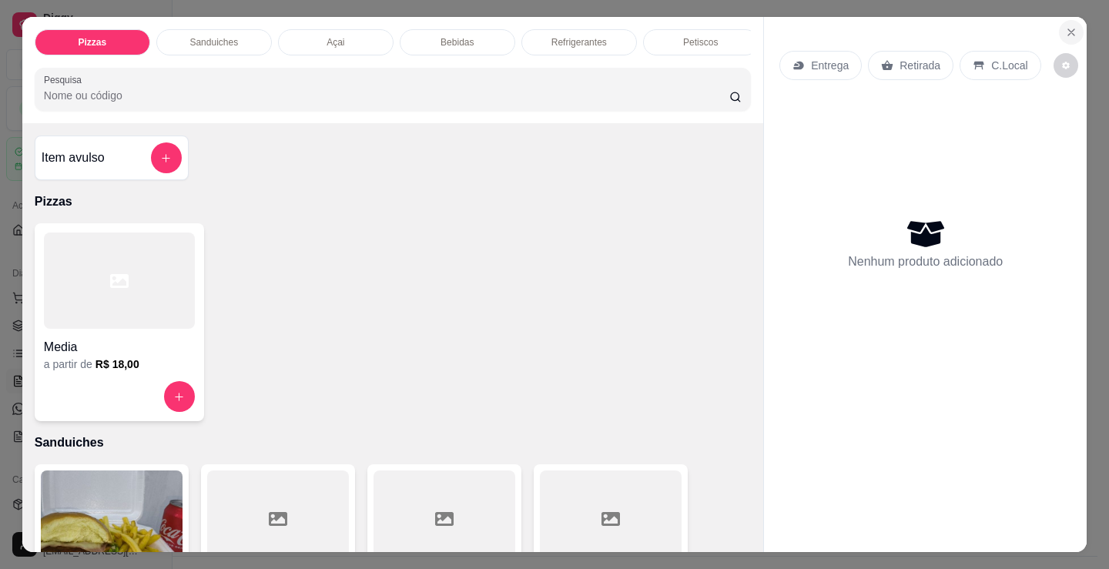
click at [1070, 28] on button "Close" at bounding box center [1071, 32] width 25 height 25
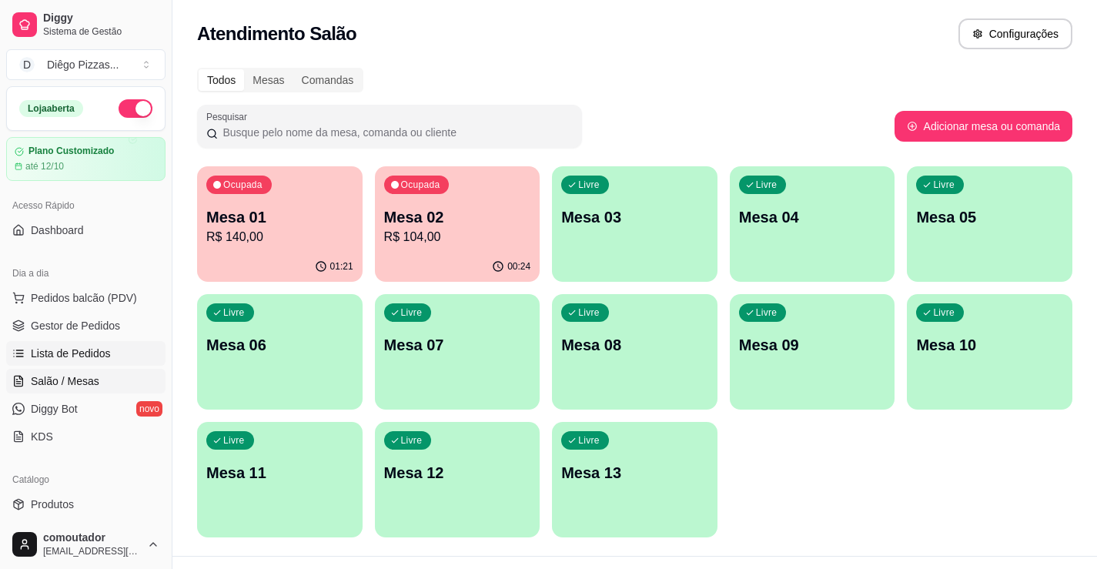
click at [50, 360] on span "Lista de Pedidos" at bounding box center [71, 353] width 80 height 15
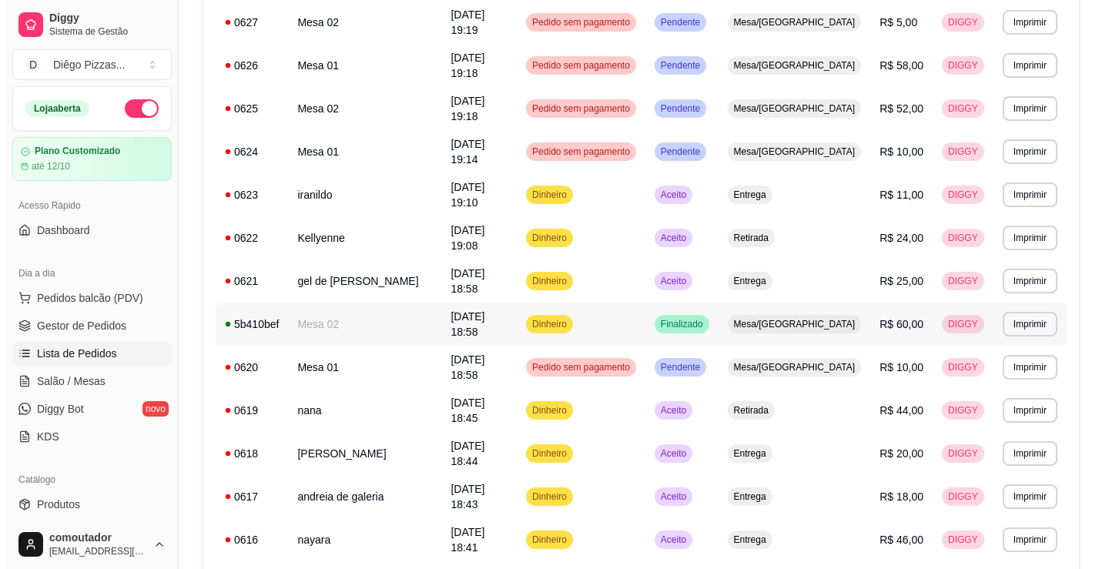
scroll to position [462, 0]
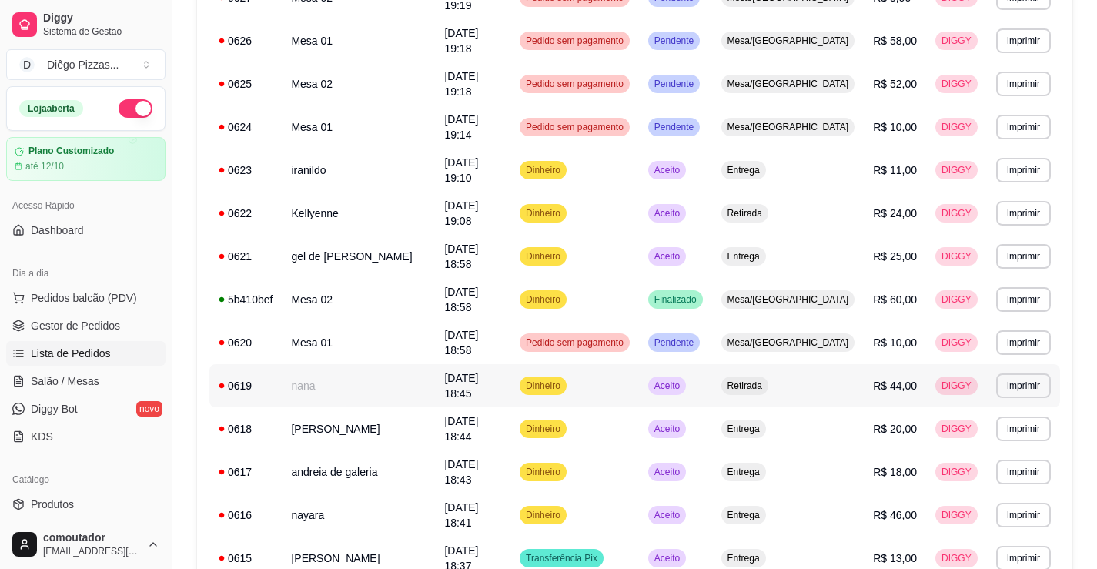
click at [353, 364] on td "nana" at bounding box center [358, 385] width 153 height 43
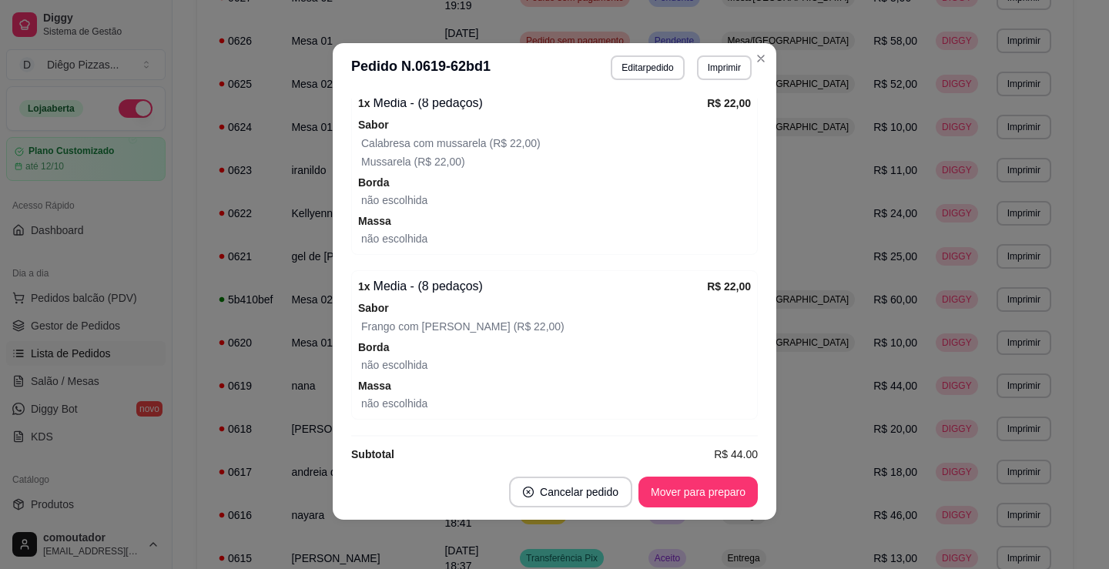
scroll to position [373, 0]
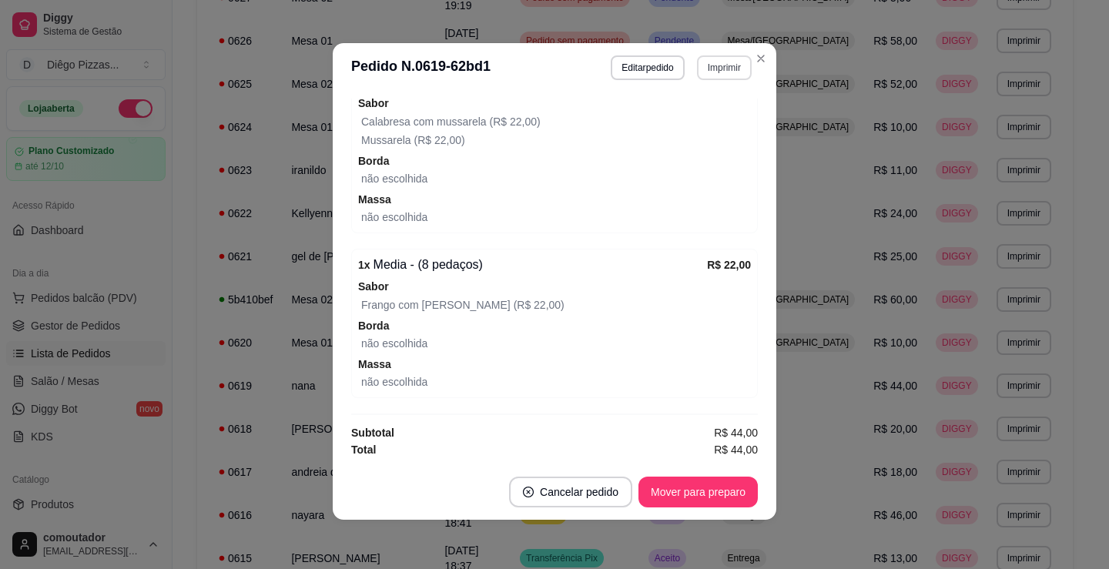
click at [728, 66] on button "Imprimir" at bounding box center [724, 67] width 55 height 25
click at [705, 126] on button "IMPRESSORA" at bounding box center [692, 121] width 112 height 25
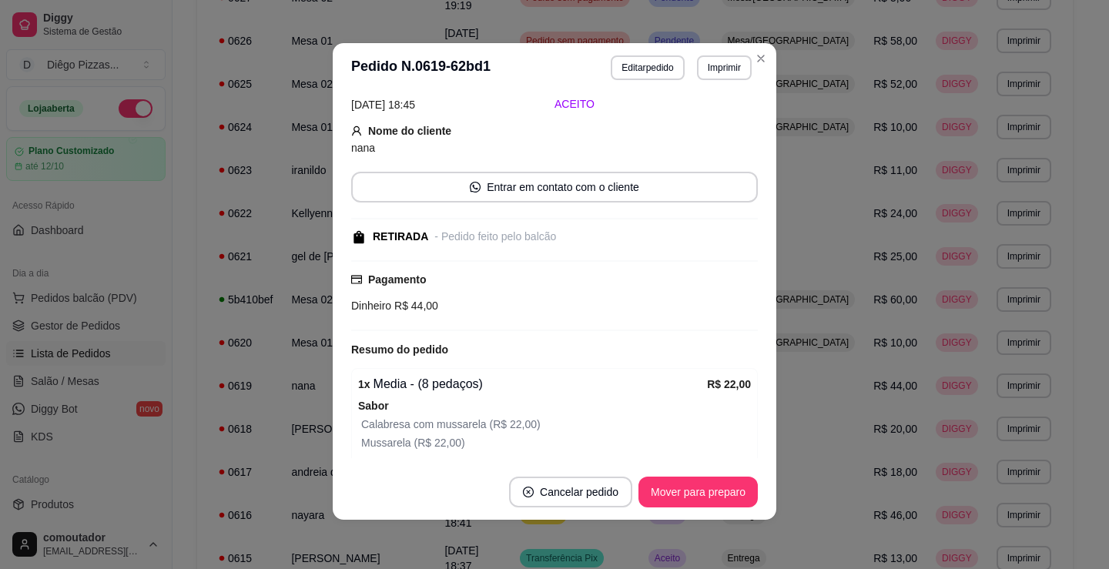
scroll to position [0, 0]
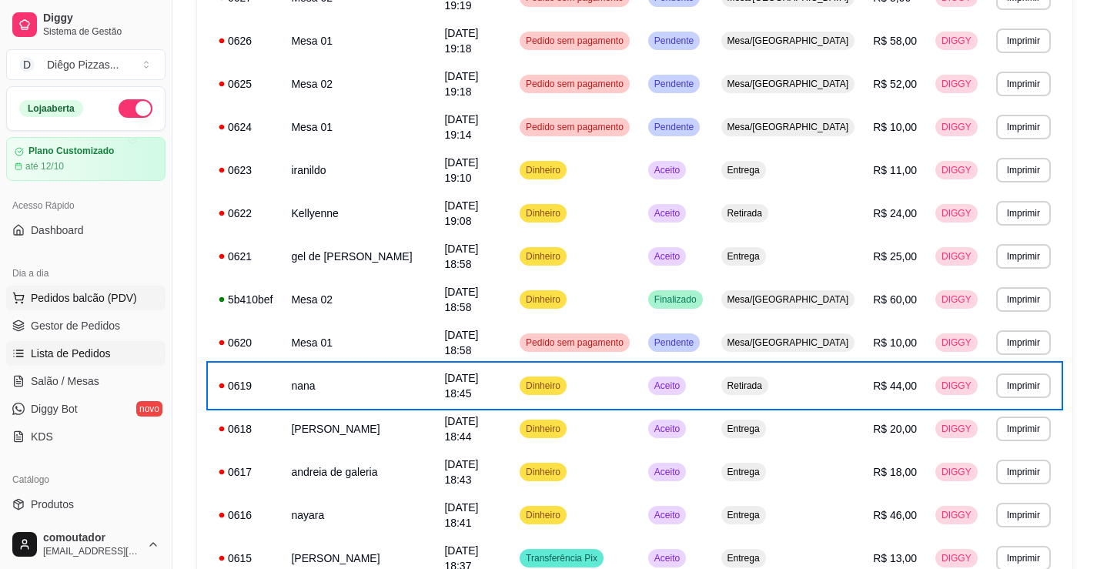
click at [83, 295] on span "Pedidos balcão (PDV)" at bounding box center [84, 297] width 106 height 15
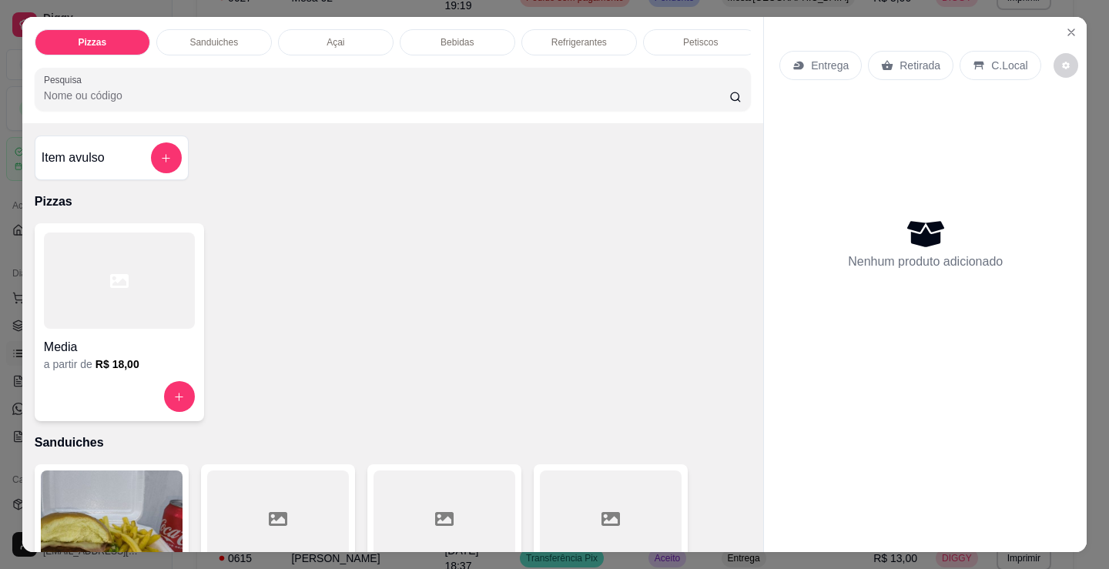
click at [55, 306] on div at bounding box center [119, 281] width 151 height 96
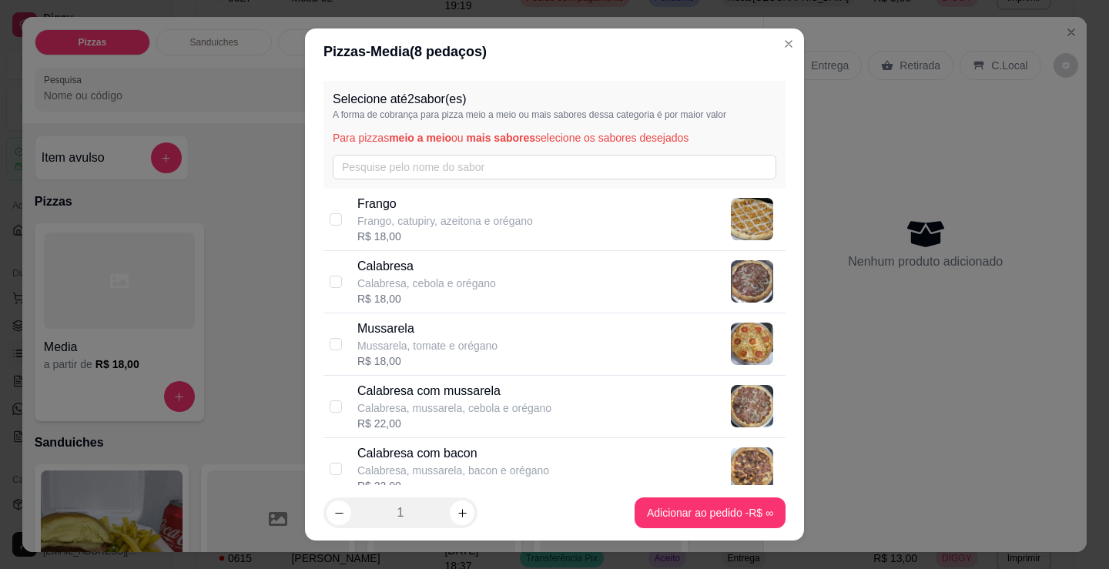
click at [534, 240] on div "Frango Frango, catupiry, azeitona e orégano R$ 18,00" at bounding box center [568, 219] width 422 height 49
checkbox input "true"
click at [522, 283] on div "Calabresa Calabresa, cebola e orégano R$ 18,00" at bounding box center [568, 281] width 422 height 49
checkbox input "true"
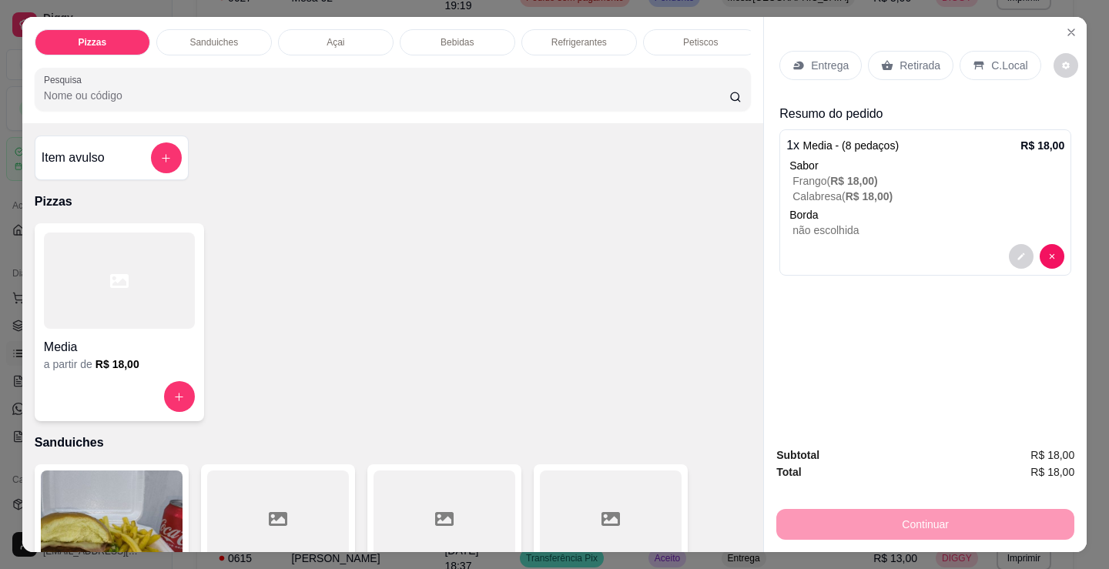
click at [593, 41] on p "Refrigerantes" at bounding box center [578, 42] width 55 height 12
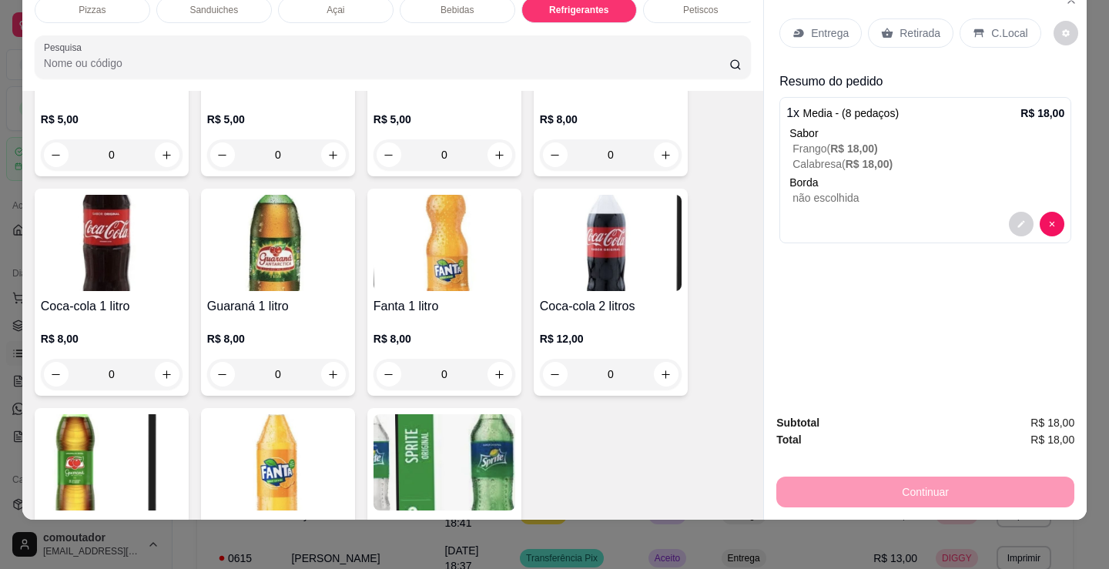
scroll to position [4604, 0]
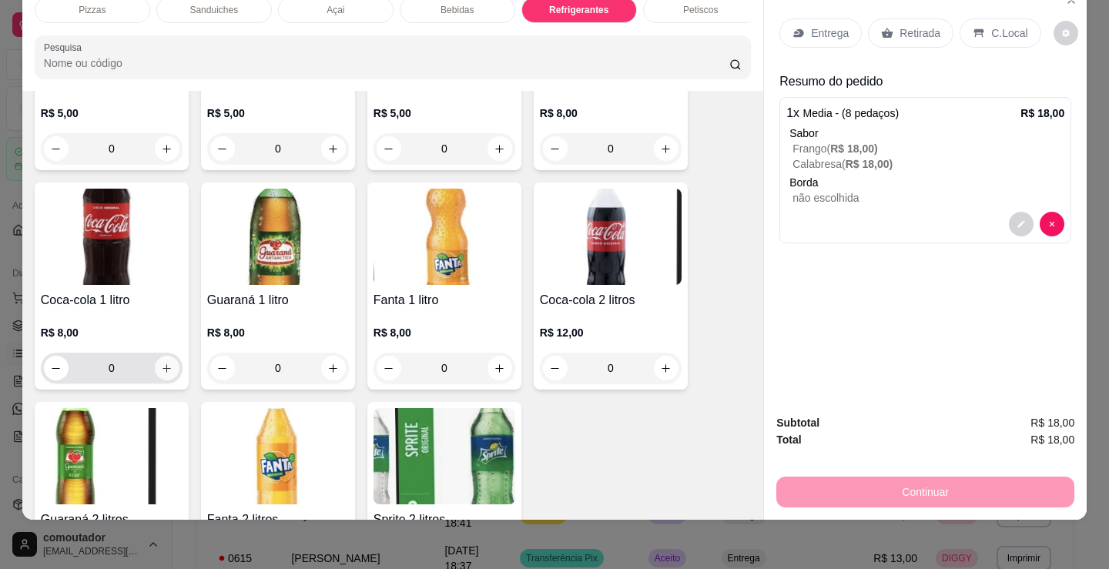
click at [163, 373] on icon "increase-product-quantity" at bounding box center [167, 369] width 12 height 12
type input "1"
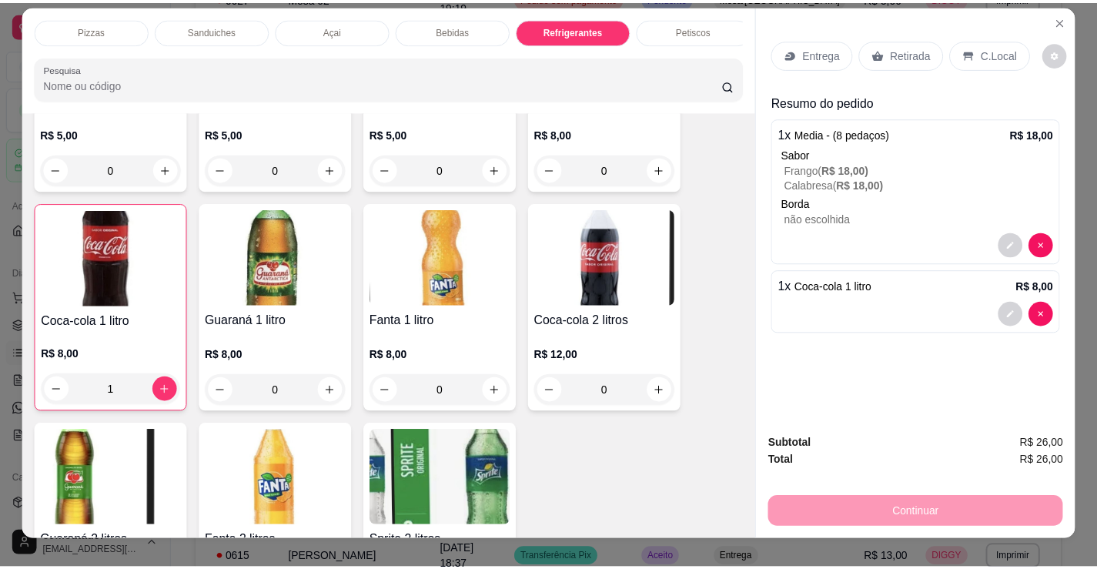
scroll to position [0, 0]
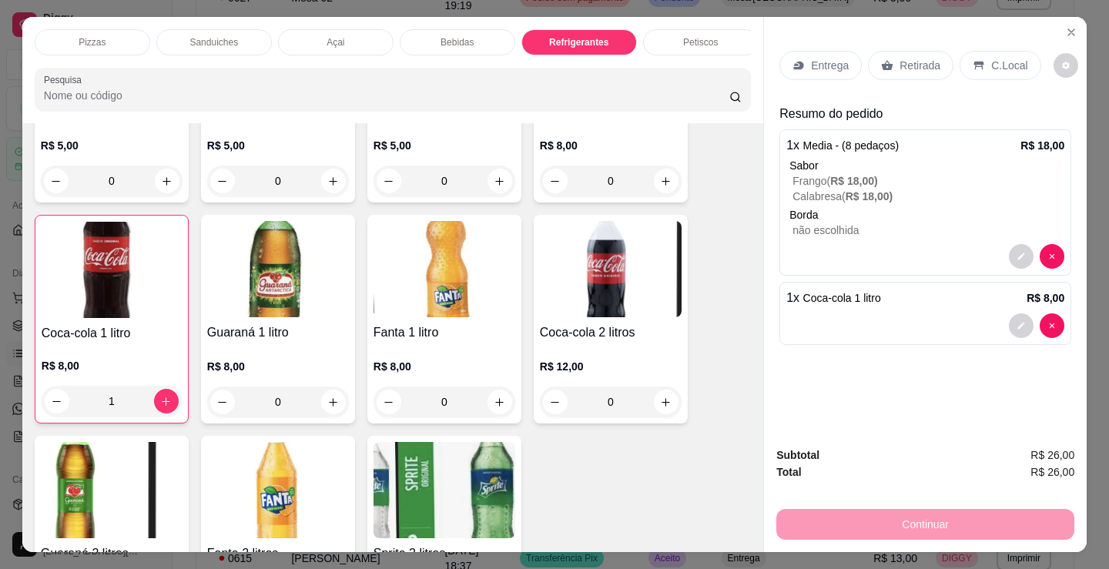
click at [821, 59] on p "Entrega" at bounding box center [830, 65] width 38 height 15
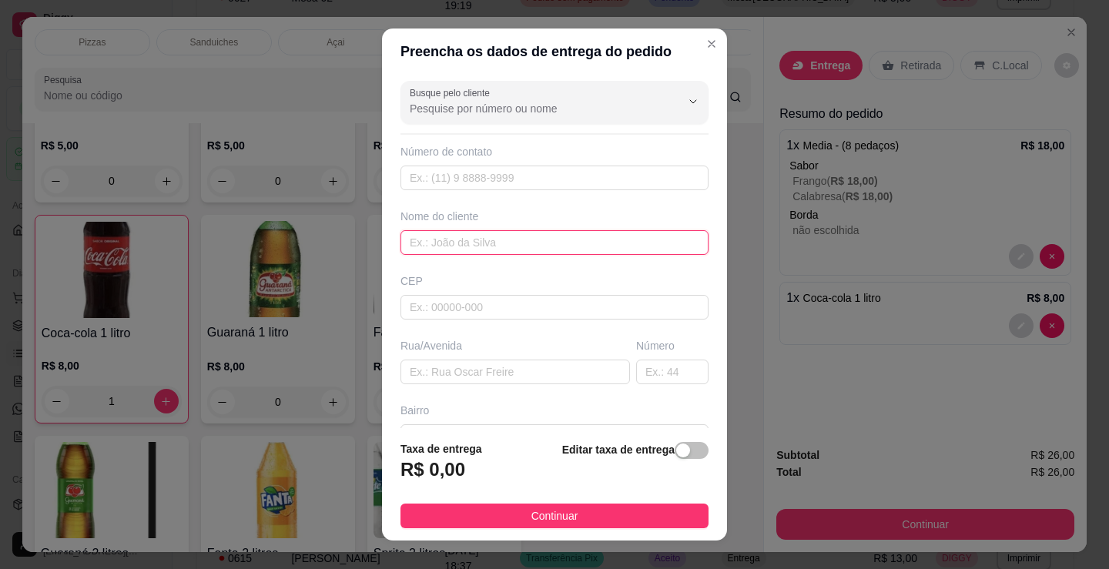
click at [459, 234] on input "text" at bounding box center [554, 242] width 308 height 25
type input "meire"
click at [534, 509] on span "Continuar" at bounding box center [554, 515] width 47 height 17
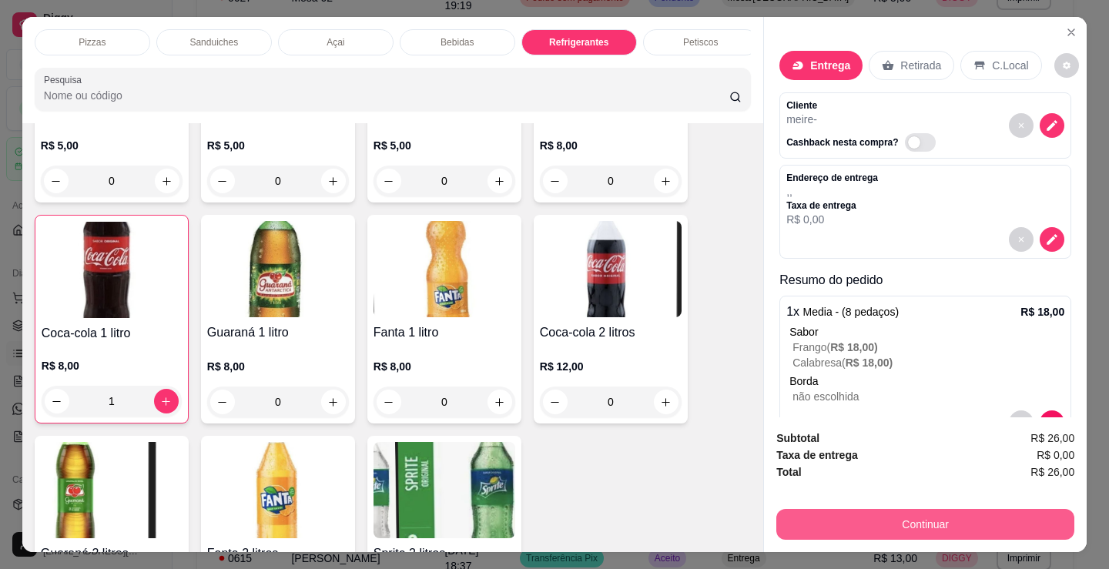
click at [979, 511] on button "Continuar" at bounding box center [925, 524] width 298 height 31
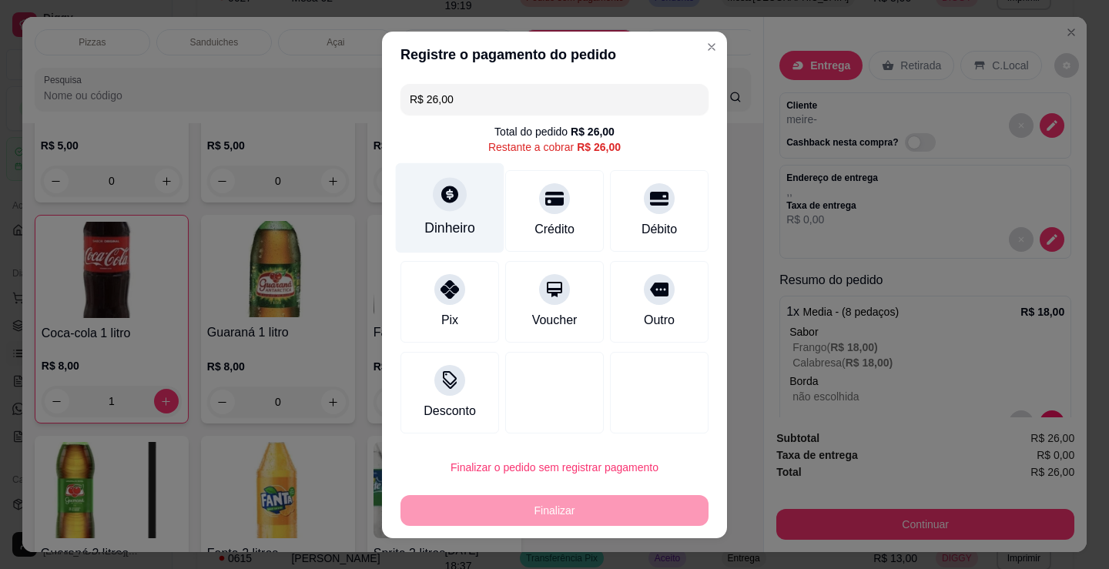
click at [433, 195] on div at bounding box center [450, 194] width 34 height 34
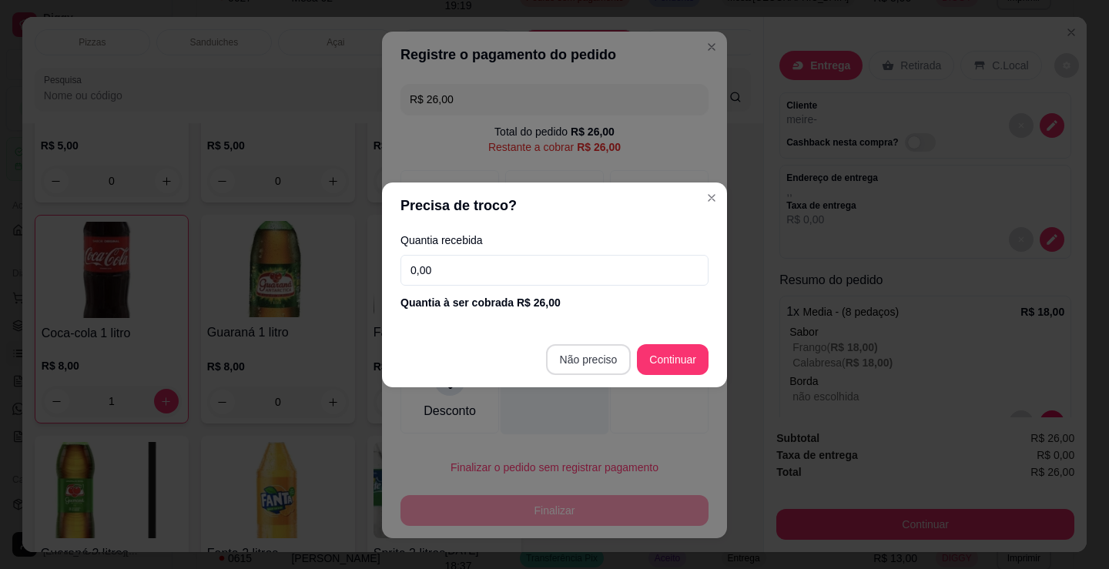
type input "R$ 0,00"
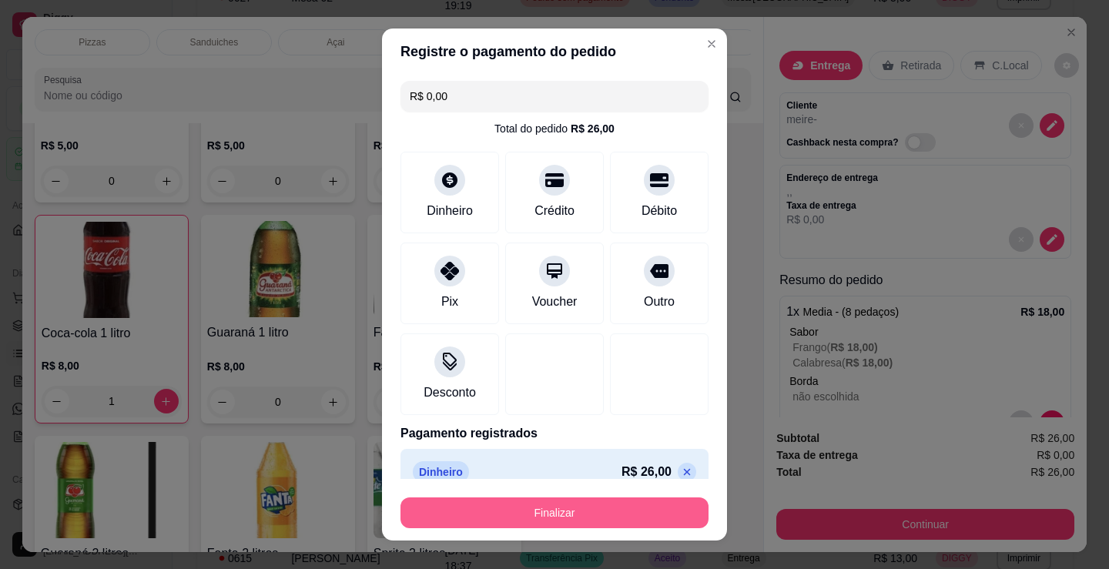
click at [541, 512] on button "Finalizar" at bounding box center [554, 512] width 308 height 31
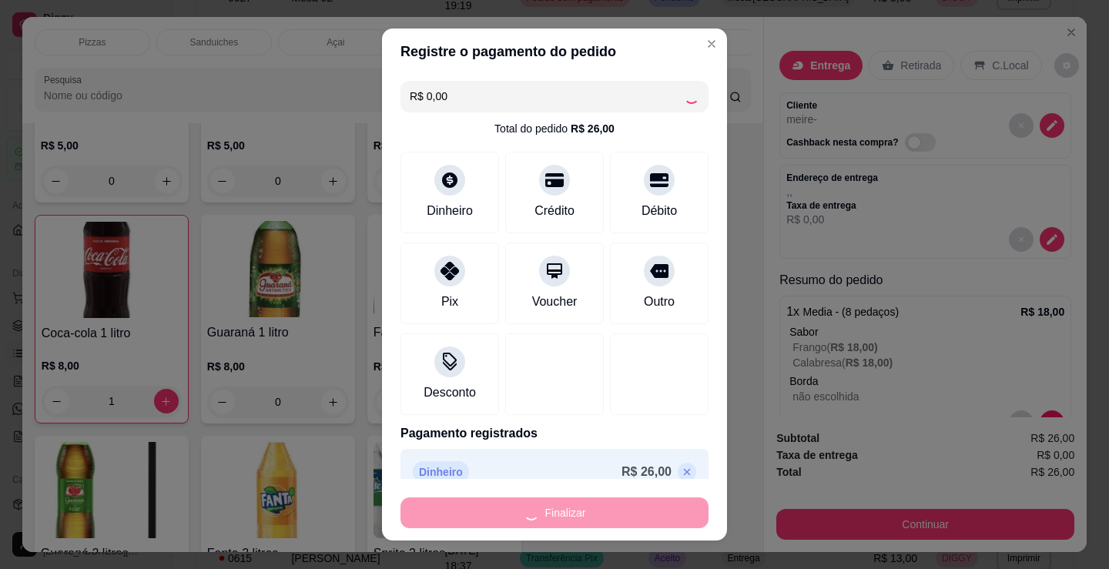
type input "0"
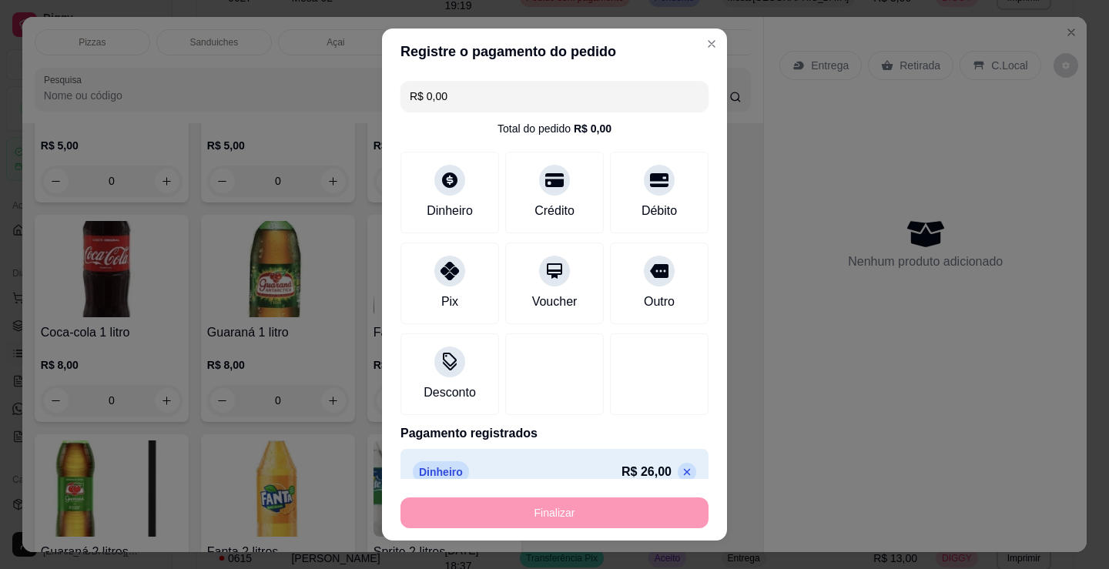
type input "-R$ 26,00"
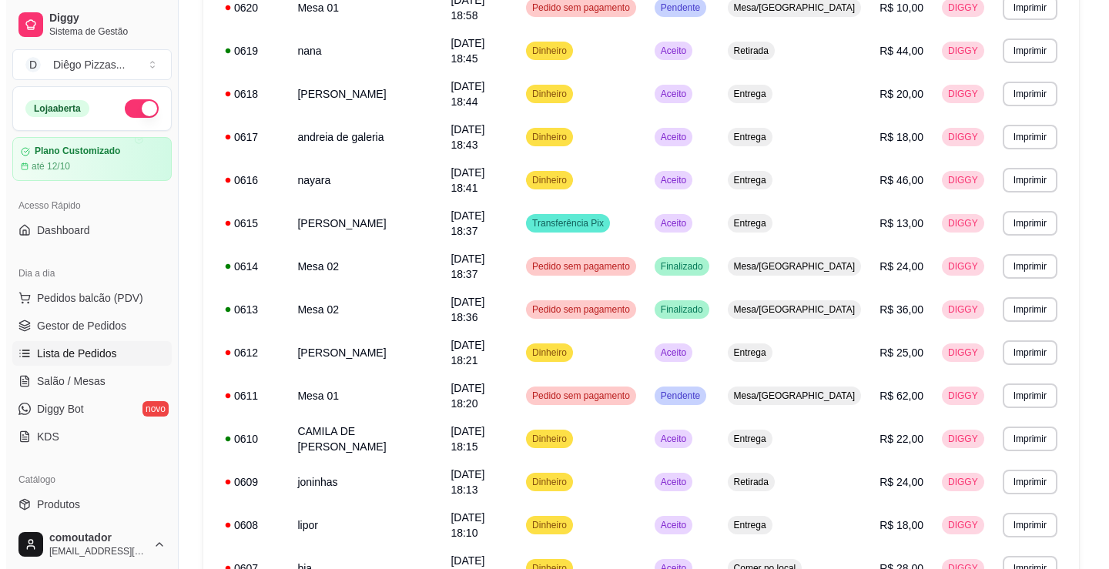
scroll to position [874, 0]
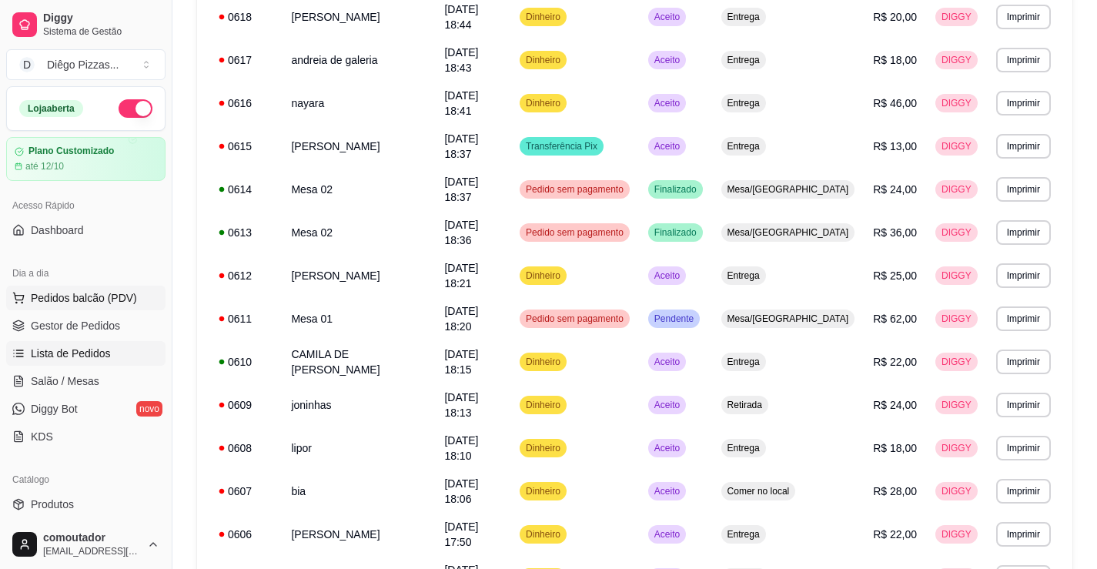
click at [97, 296] on span "Pedidos balcão (PDV)" at bounding box center [84, 297] width 106 height 15
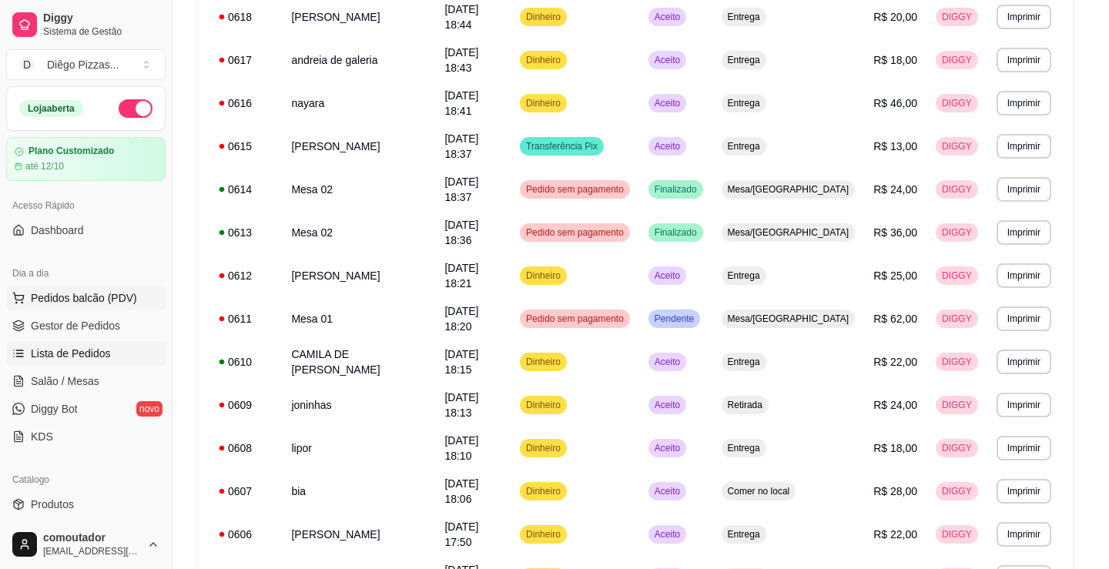
click at [65, 342] on div "Media" at bounding box center [119, 343] width 151 height 28
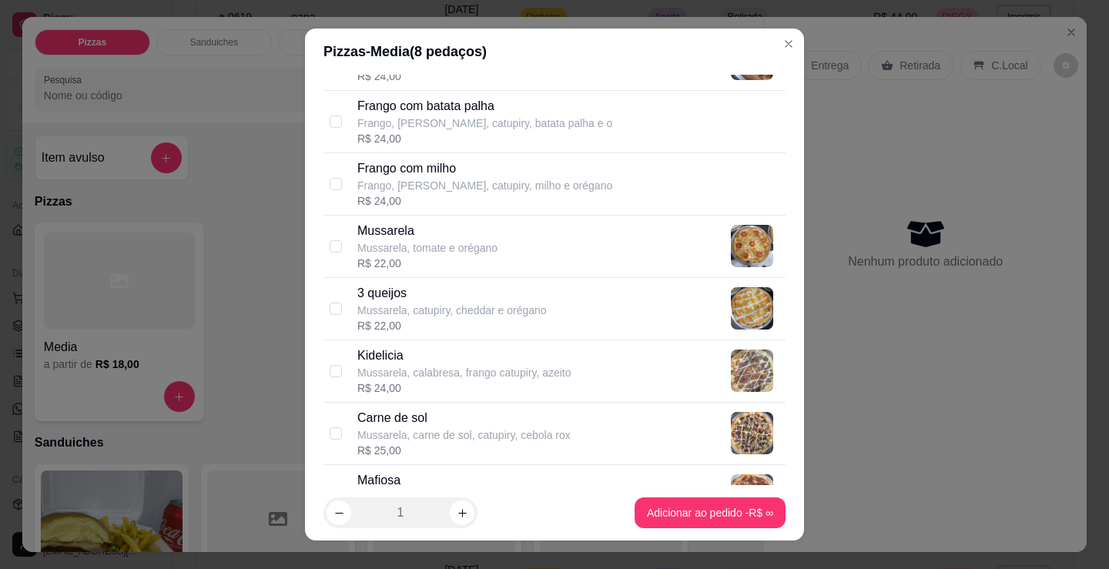
scroll to position [693, 0]
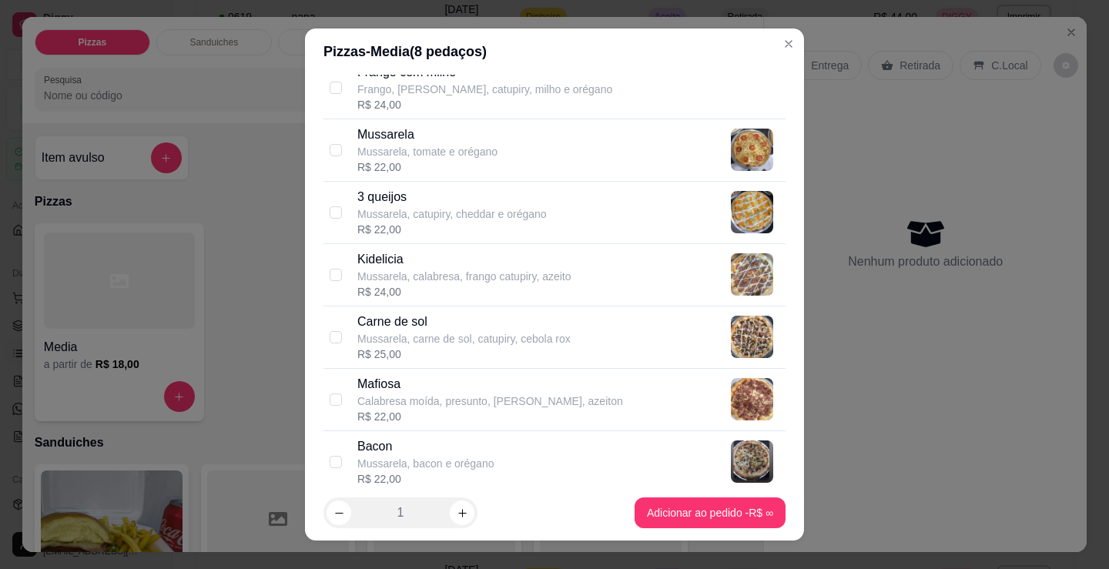
click at [424, 262] on p "Kidelicia" at bounding box center [464, 259] width 214 height 18
checkbox input "true"
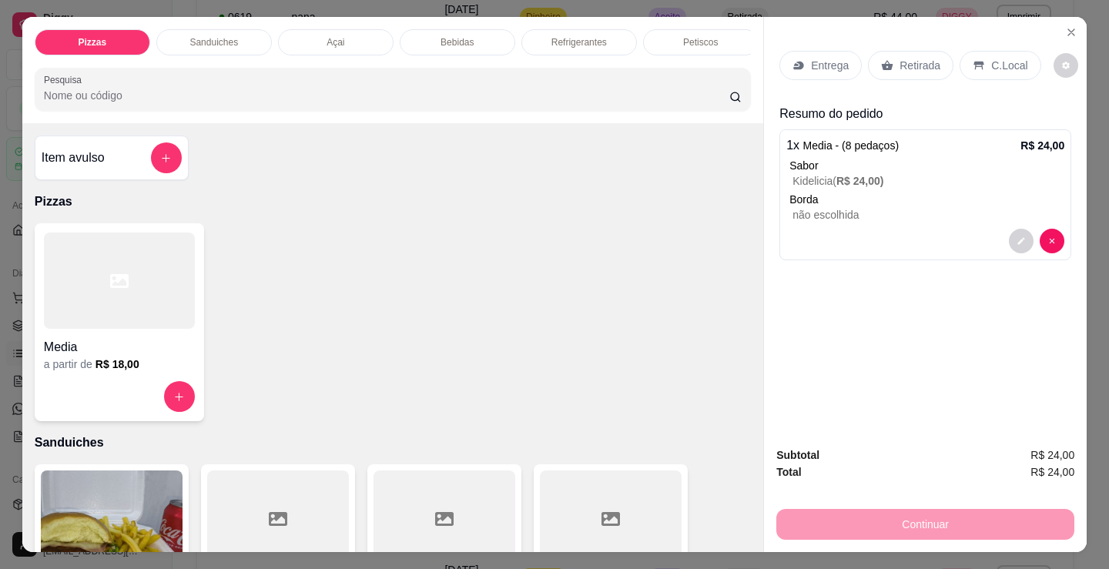
click at [118, 345] on h4 "Media" at bounding box center [119, 347] width 151 height 18
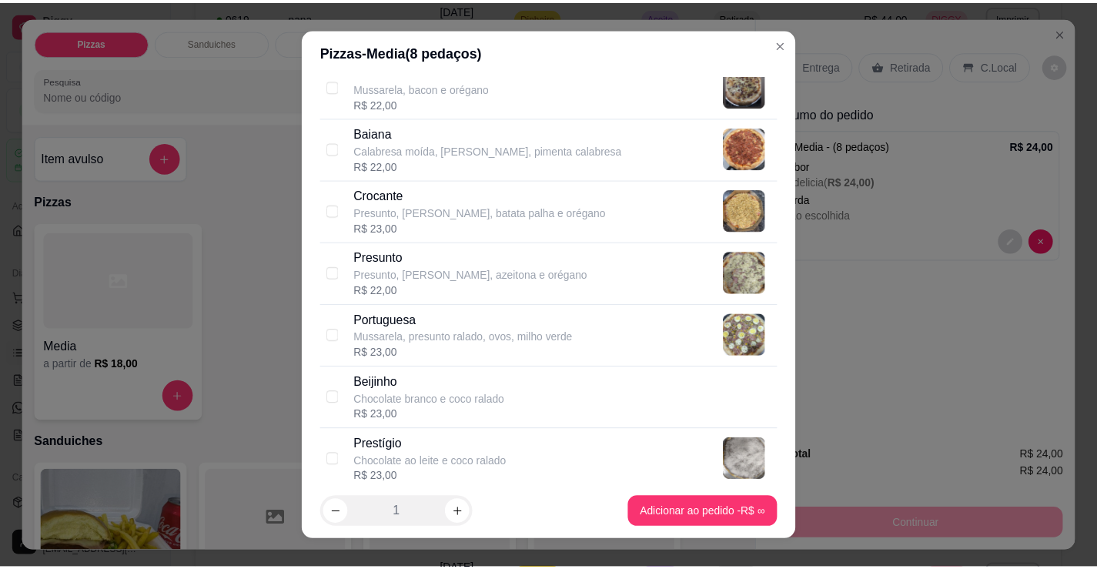
scroll to position [1206, 0]
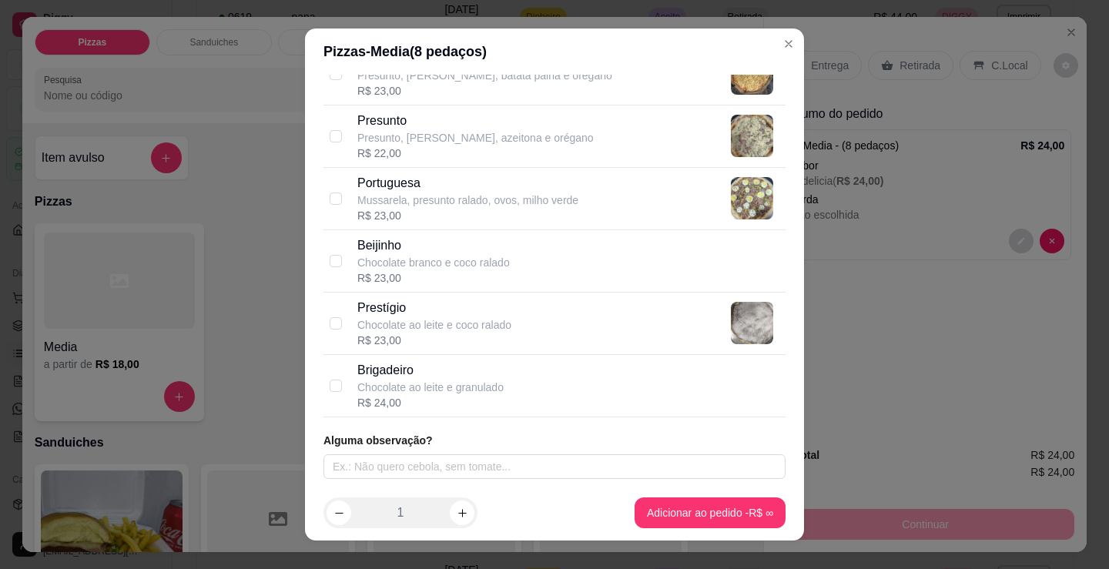
click at [457, 386] on p "Chocolate ao leite e granulado" at bounding box center [430, 387] width 146 height 15
checkbox input "true"
click at [423, 276] on div "R$ 23,00" at bounding box center [433, 277] width 152 height 15
checkbox input "true"
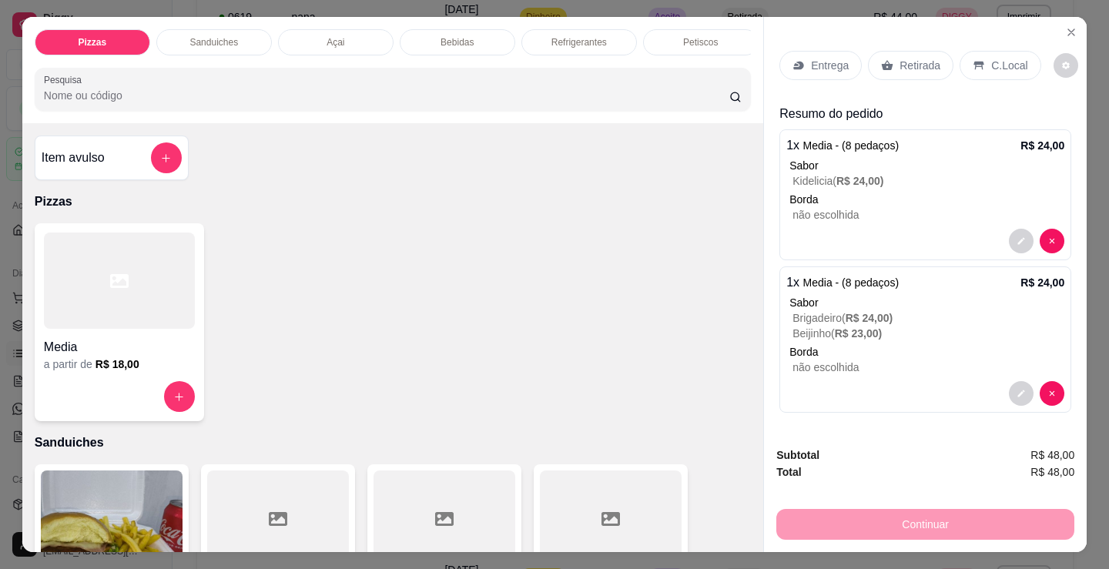
click at [1017, 59] on div "C.Local" at bounding box center [999, 65] width 81 height 29
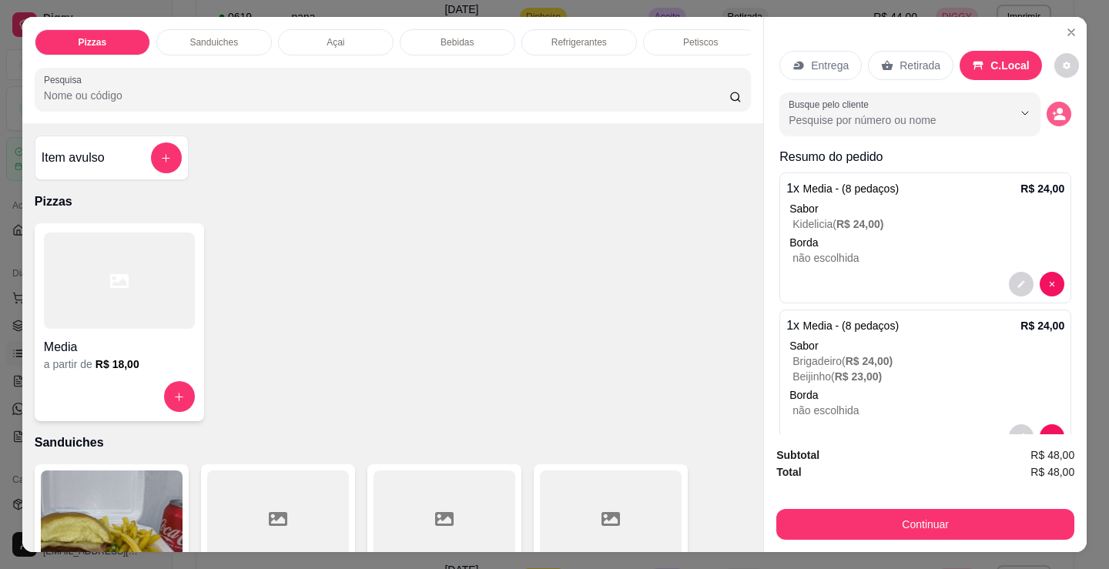
click at [1052, 109] on icon "decrease-product-quantity" at bounding box center [1059, 114] width 14 height 14
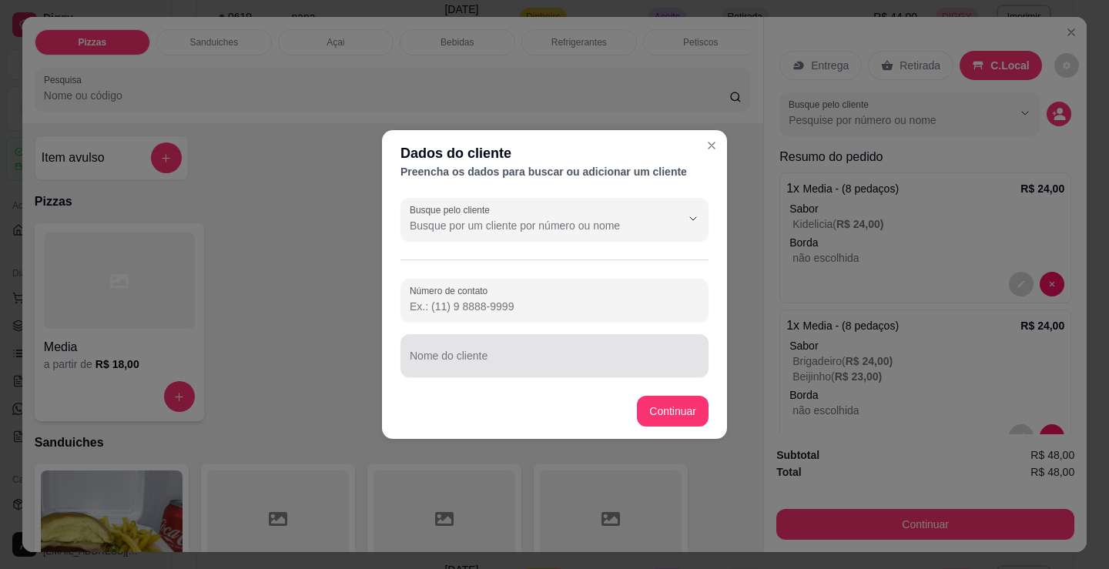
click at [452, 356] on div "Nome do cliente" at bounding box center [554, 355] width 308 height 43
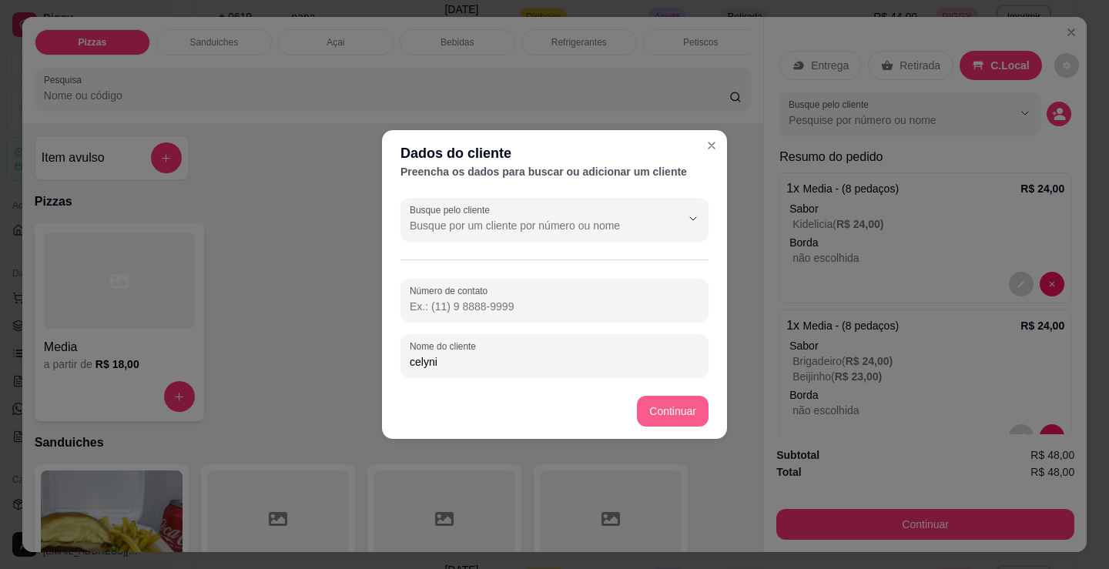
type input "celyni"
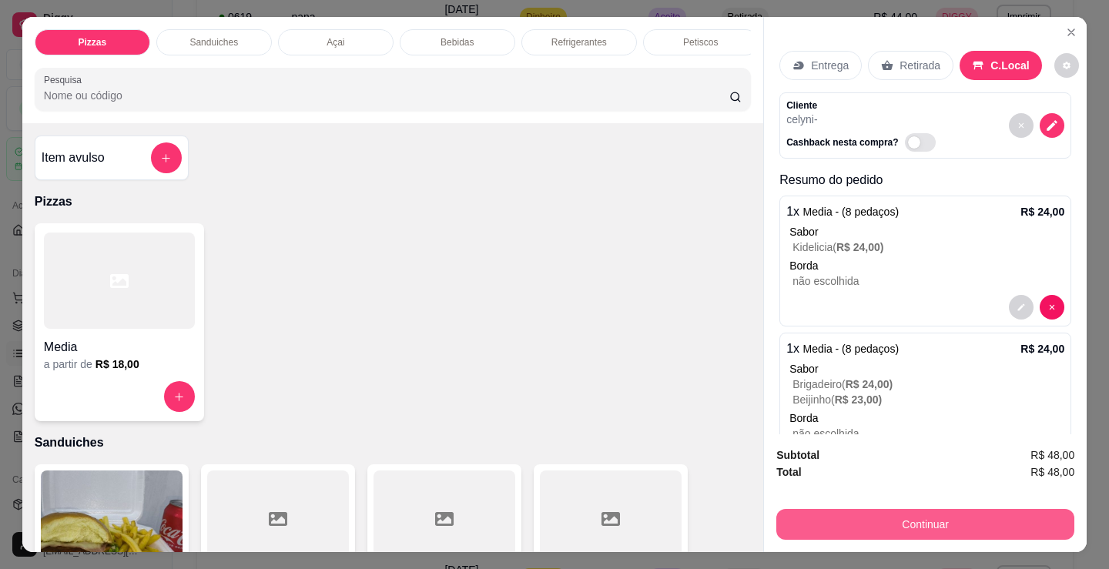
click at [866, 517] on button "Continuar" at bounding box center [925, 524] width 298 height 31
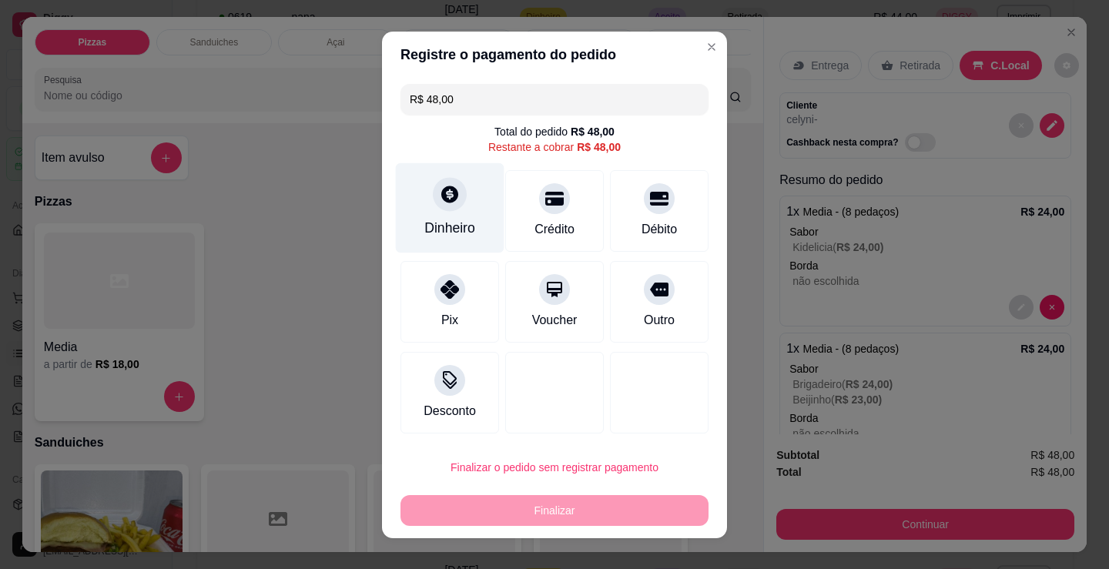
click at [427, 208] on div "Dinheiro" at bounding box center [450, 207] width 109 height 90
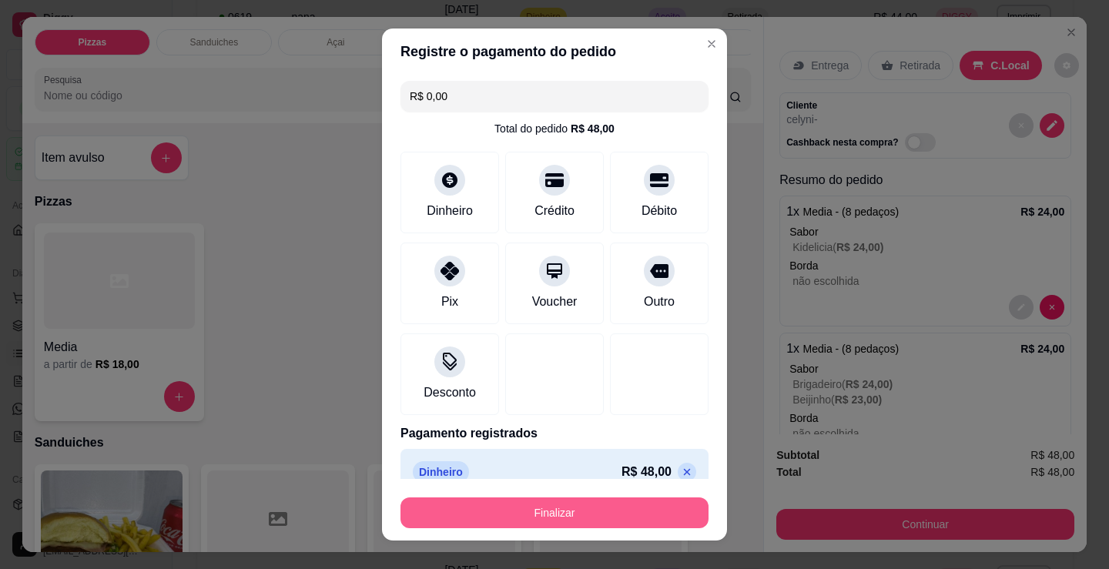
click at [579, 504] on button "Finalizar" at bounding box center [554, 512] width 308 height 31
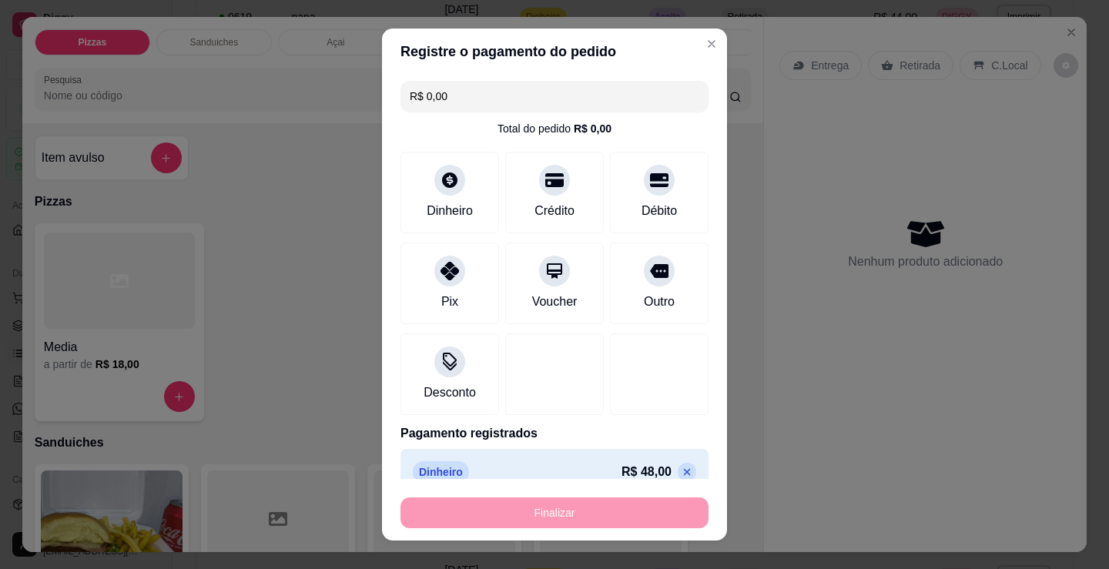
type input "-R$ 48,00"
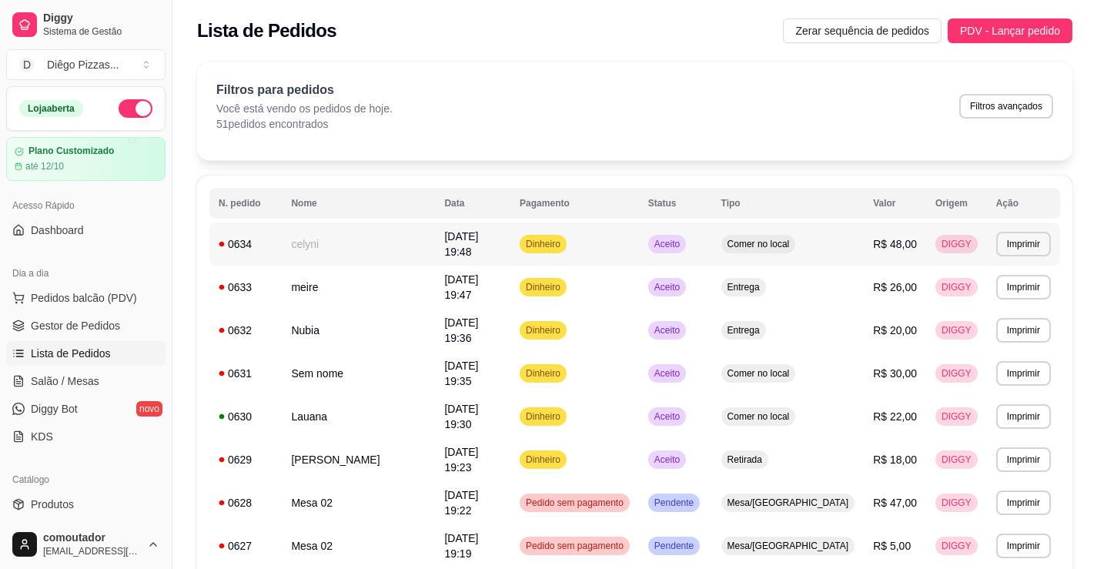
click at [320, 238] on td "celyni" at bounding box center [358, 244] width 153 height 43
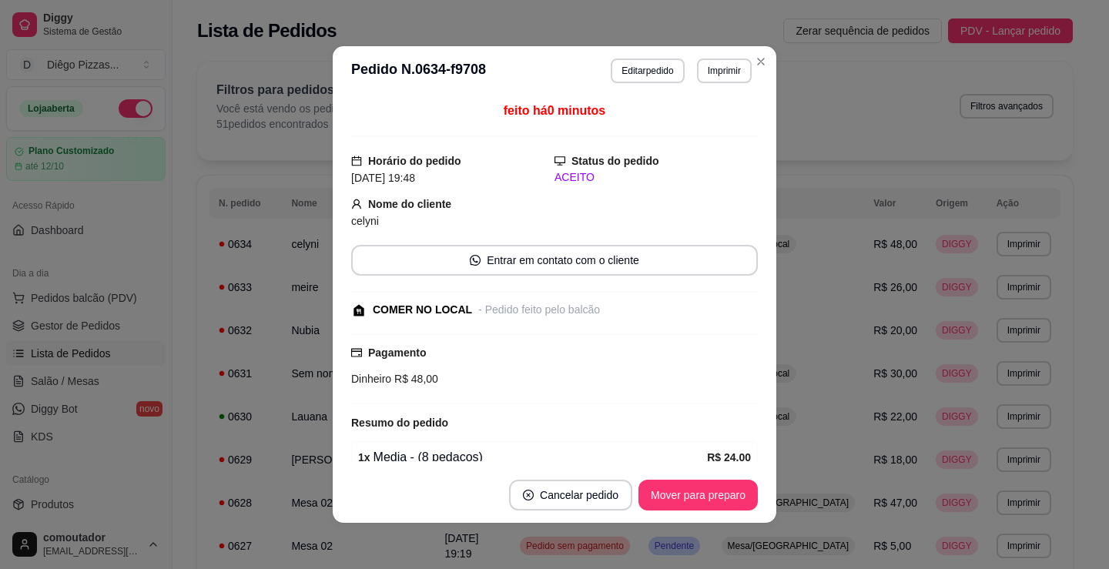
drag, startPoint x: 646, startPoint y: 53, endPoint x: 638, endPoint y: 69, distance: 17.9
click at [647, 53] on header "**********" at bounding box center [555, 70] width 444 height 49
click at [638, 69] on button "Editar pedido" at bounding box center [647, 71] width 73 height 25
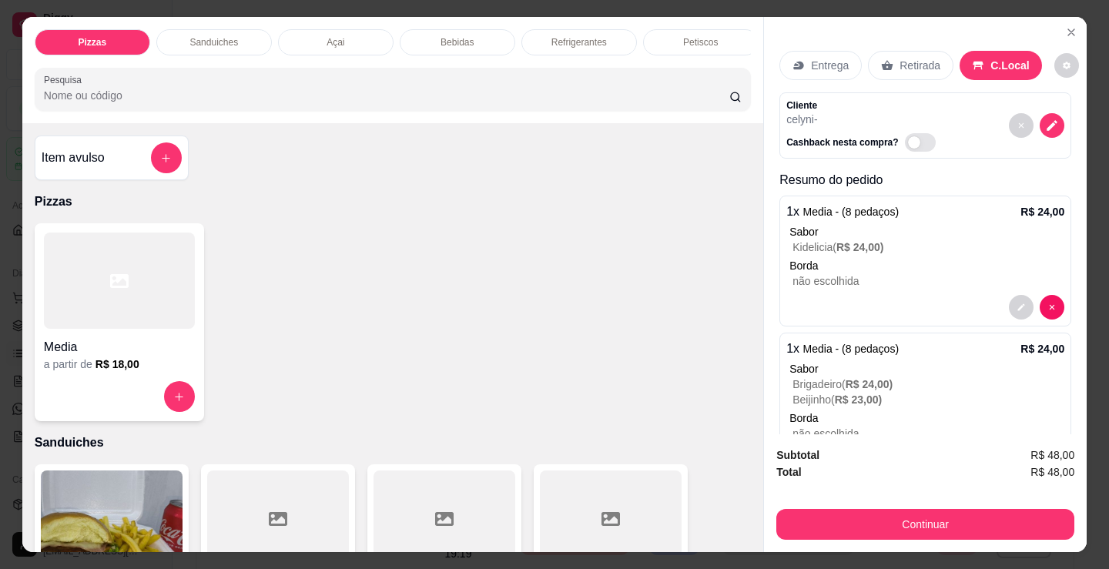
click at [138, 293] on div at bounding box center [119, 281] width 151 height 96
click at [905, 273] on p "não escolhida" at bounding box center [928, 280] width 272 height 15
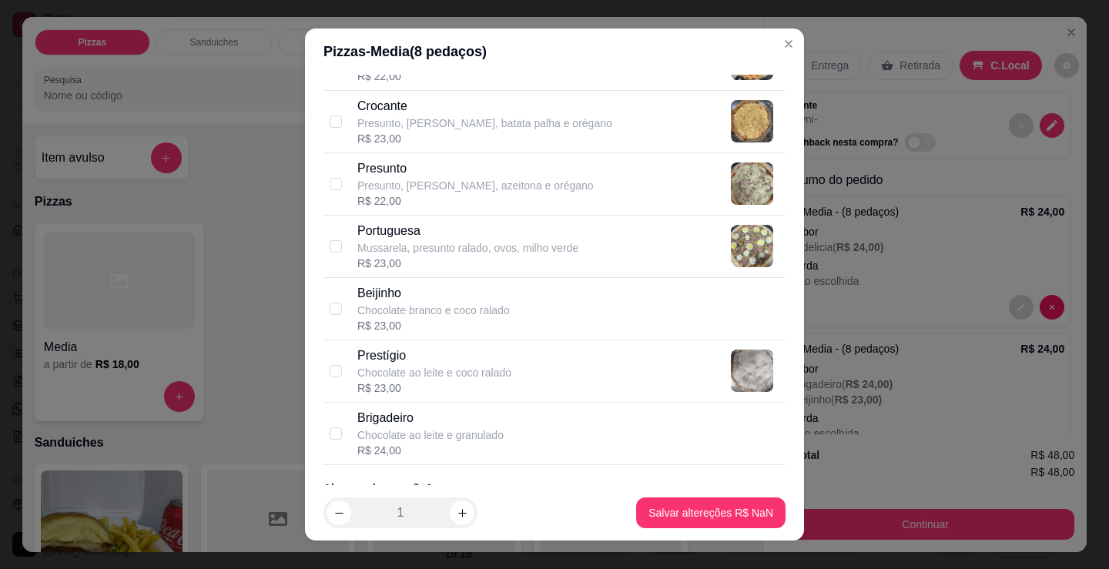
scroll to position [1206, 0]
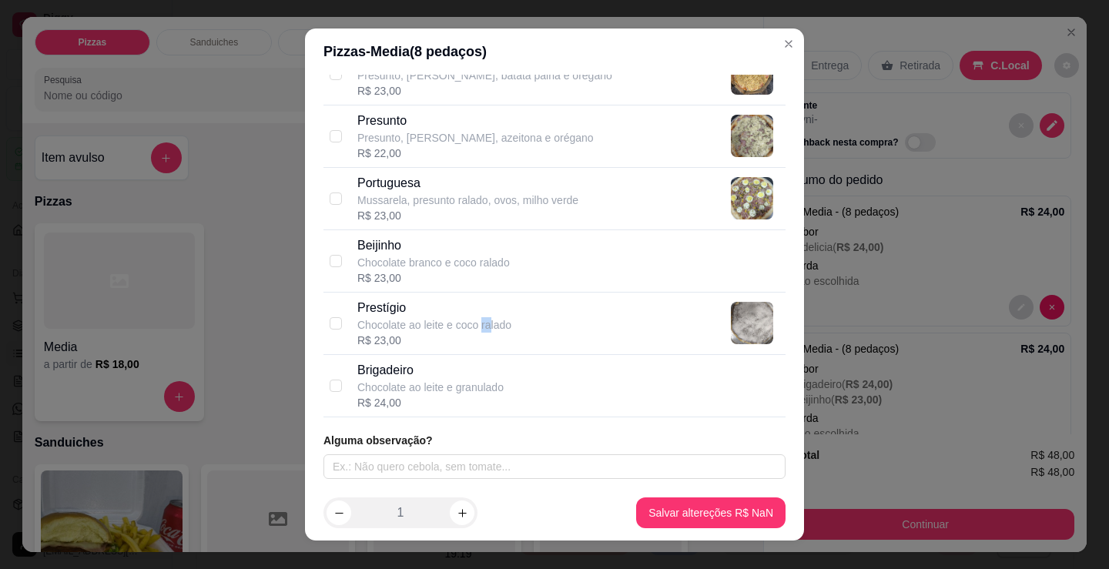
click at [483, 322] on p "Chocolate ao leite e coco ralado" at bounding box center [434, 324] width 154 height 15
checkbox input "true"
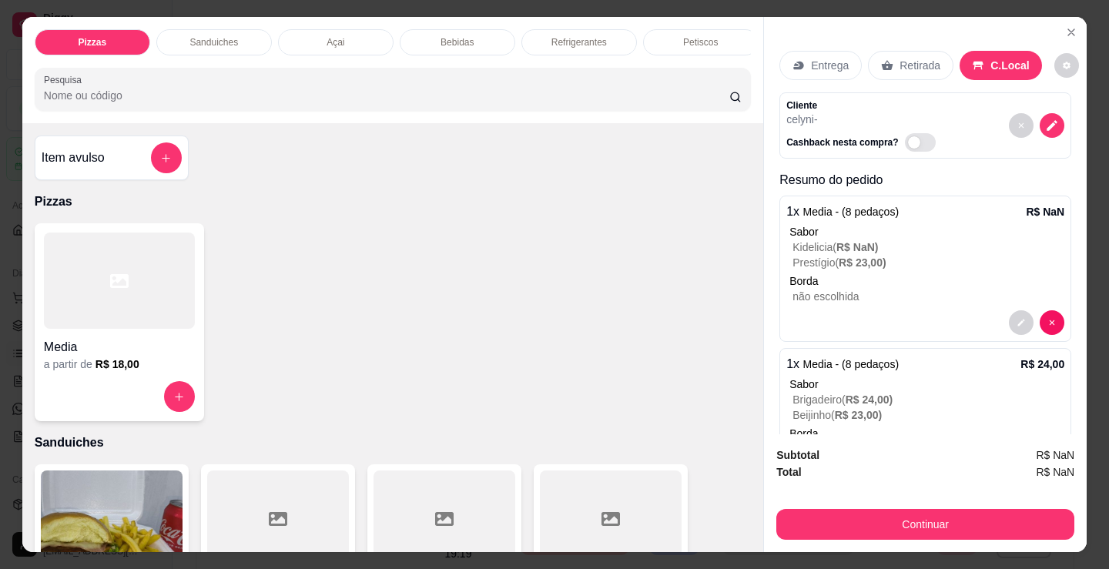
copy p "ra"
click at [929, 265] on div "1 x Media - (8 pedaços) R$ NaN Sabor Kidelicia ( R$ NaN ) Prestígio ( R$ 23,00 …" at bounding box center [925, 269] width 292 height 146
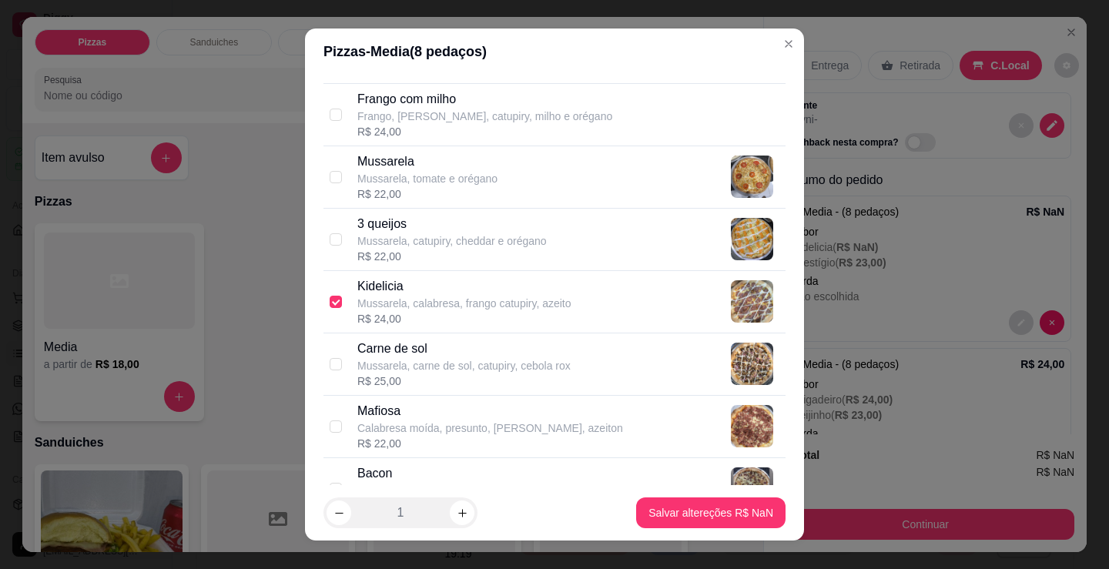
scroll to position [693, 0]
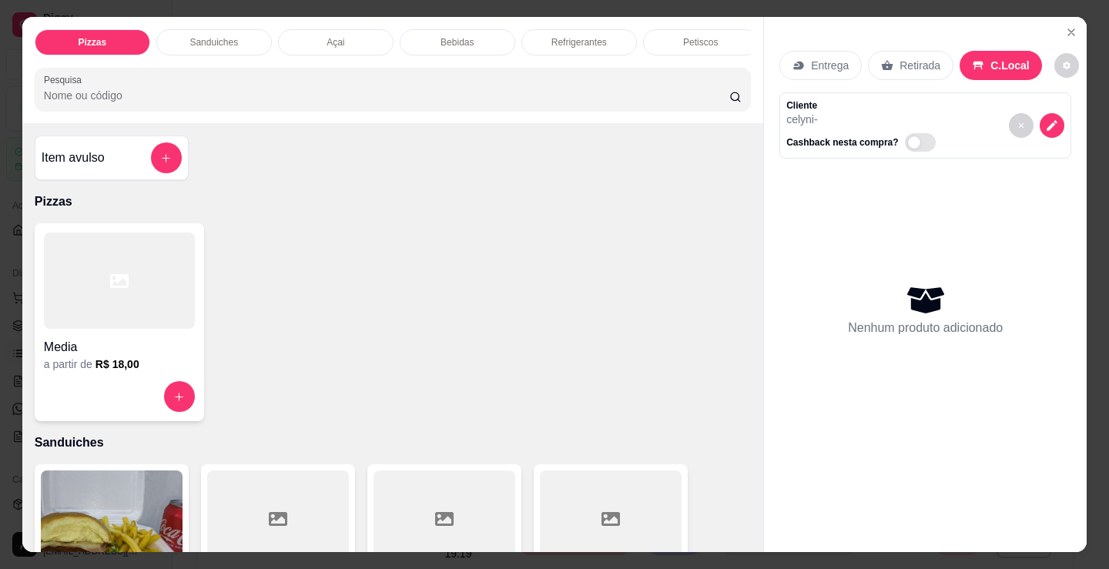
click at [168, 325] on div at bounding box center [119, 281] width 151 height 96
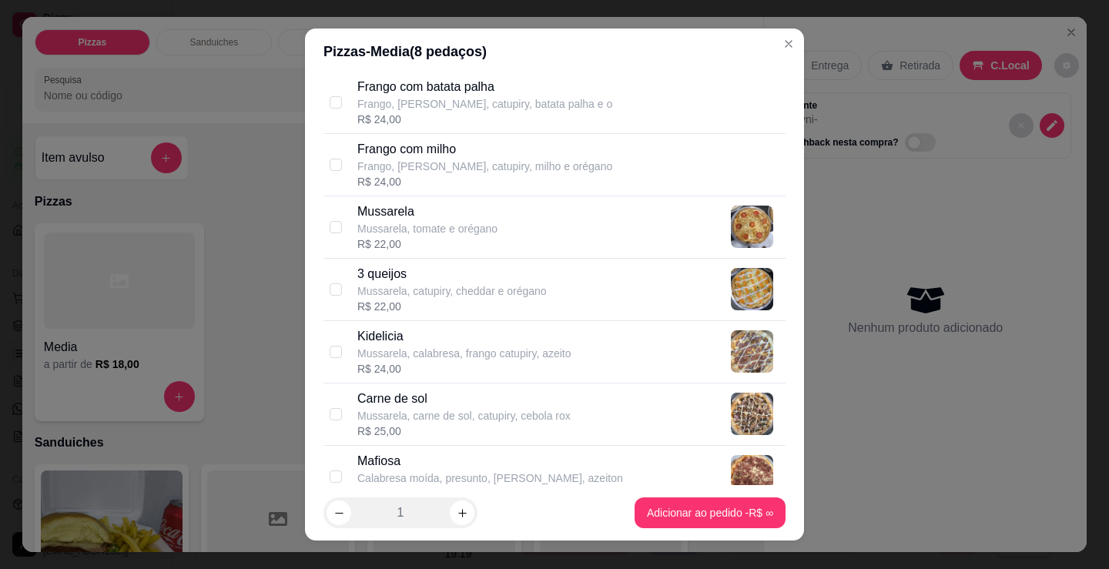
click at [420, 352] on p "Mussarela, calabresa, frango catupiry, azeito" at bounding box center [464, 353] width 214 height 15
checkbox input "true"
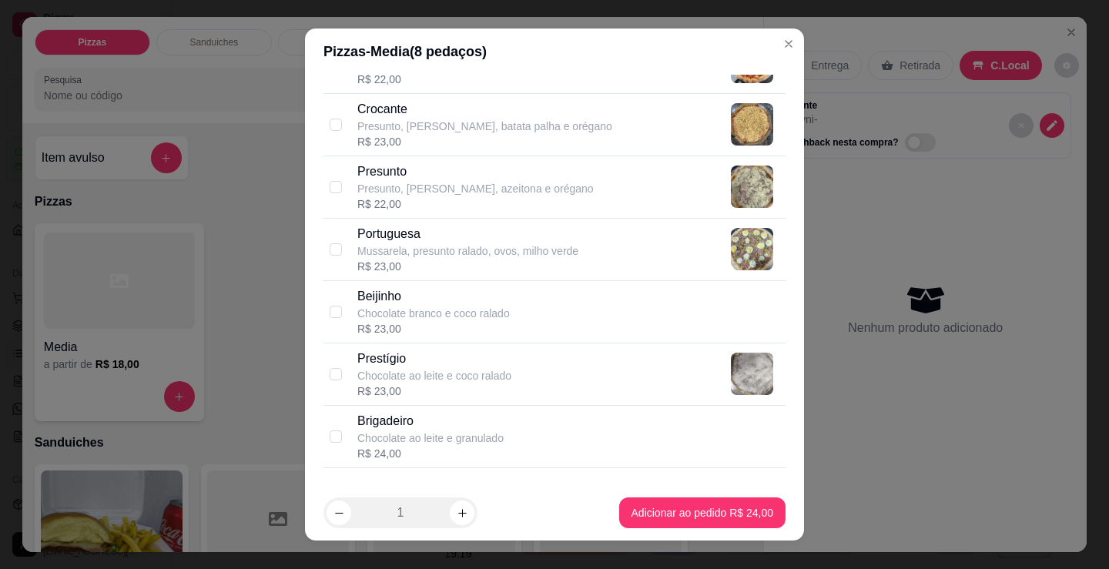
scroll to position [1206, 0]
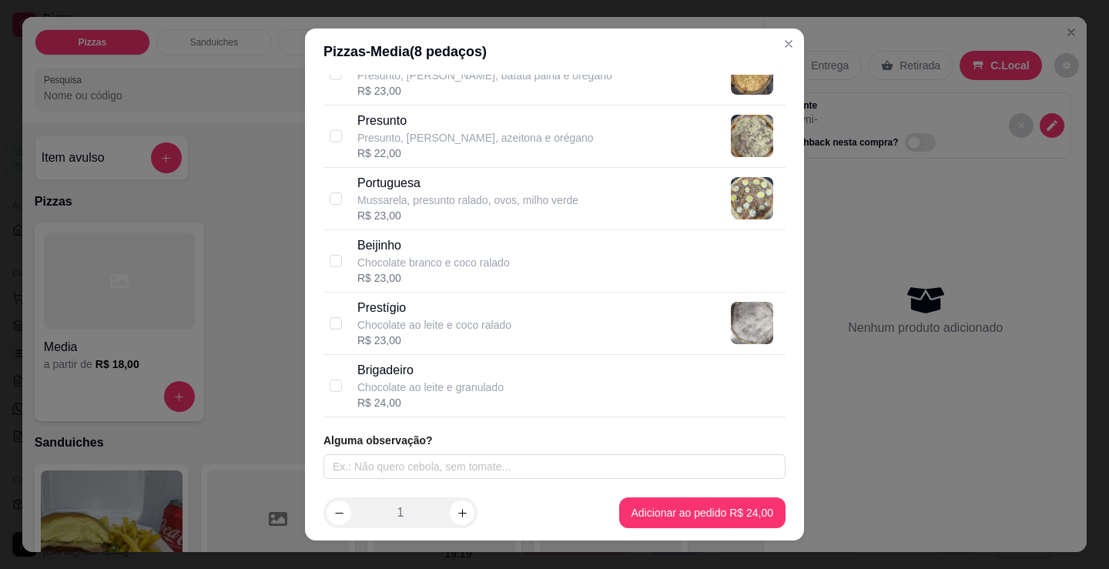
click at [432, 328] on p "Chocolate ao leite e coco ralado" at bounding box center [434, 324] width 154 height 15
checkbox input "true"
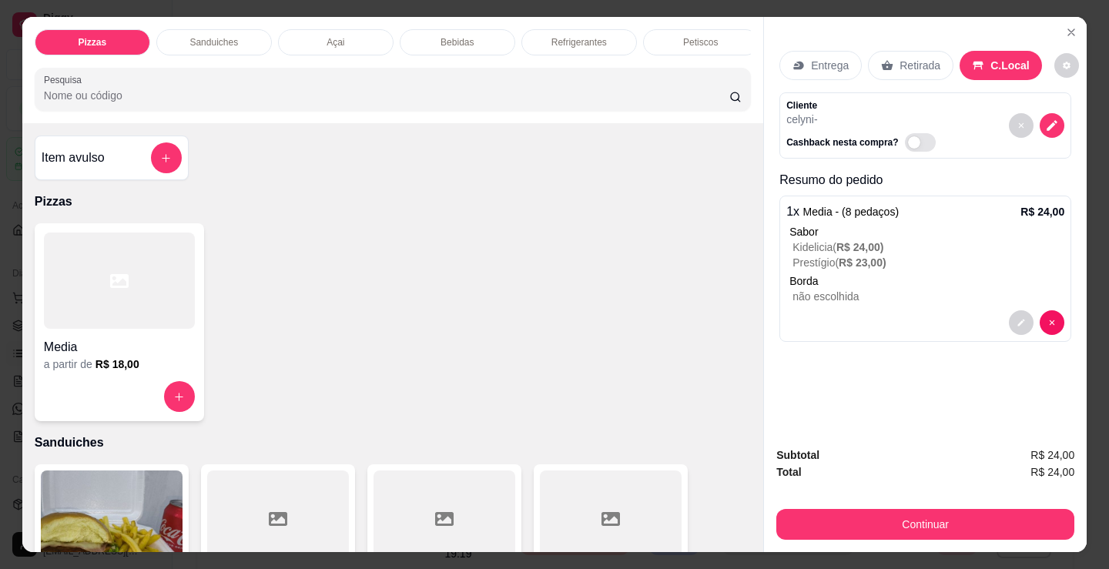
click at [676, 35] on div "Petiscos" at bounding box center [701, 42] width 116 height 26
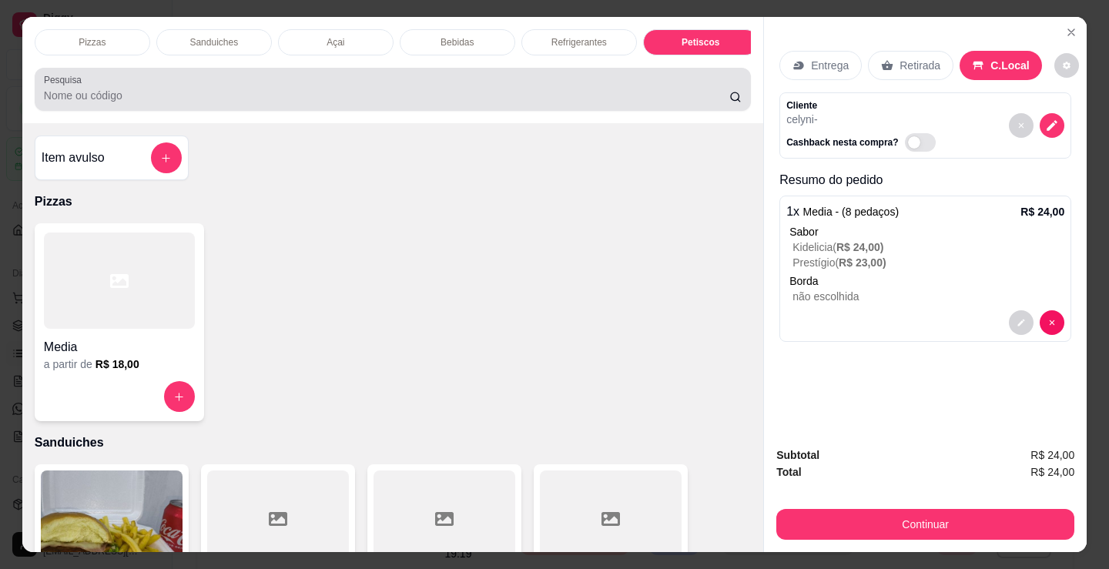
scroll to position [38, 0]
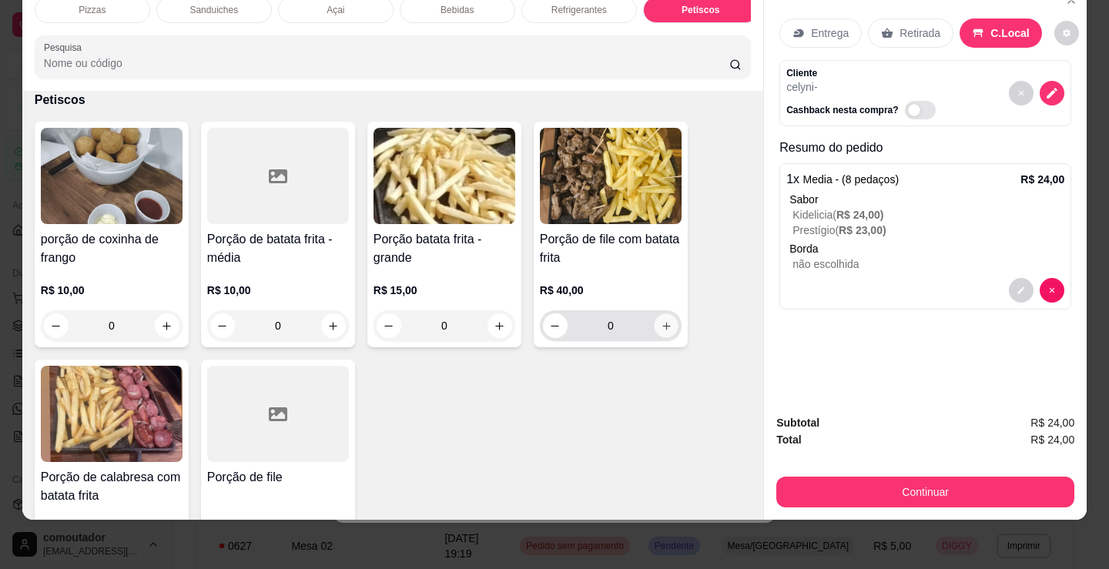
click at [661, 328] on icon "increase-product-quantity" at bounding box center [667, 326] width 12 height 12
type input "1"
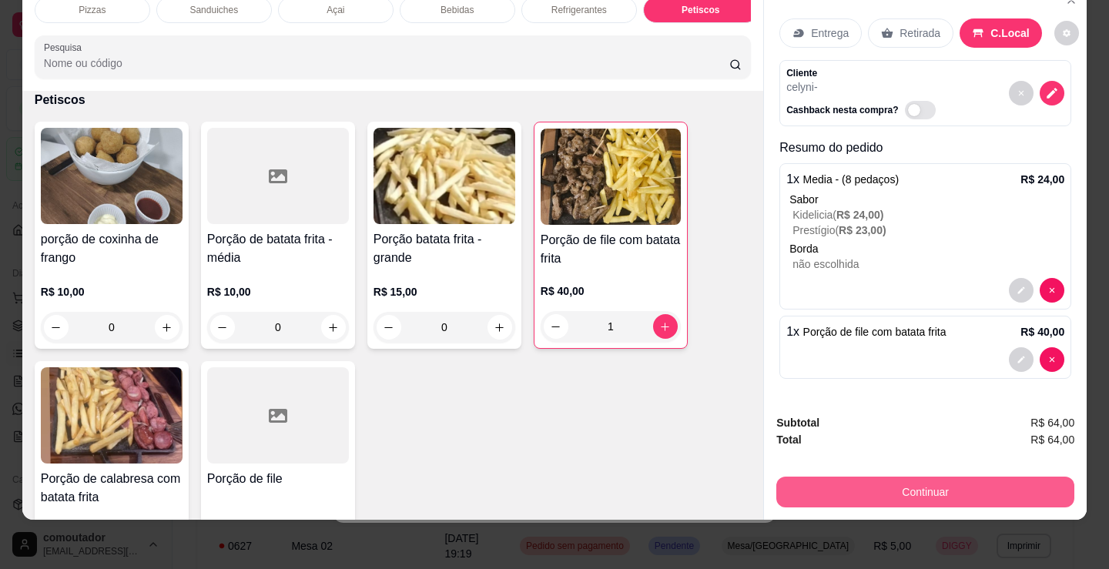
click at [881, 478] on button "Continuar" at bounding box center [925, 492] width 298 height 31
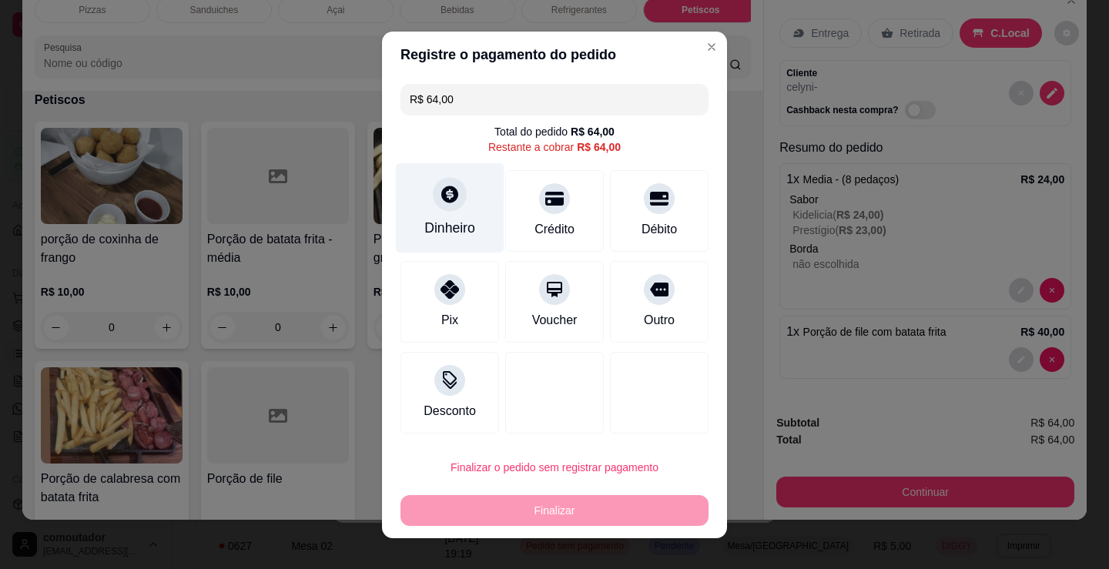
click at [443, 206] on div at bounding box center [450, 194] width 34 height 34
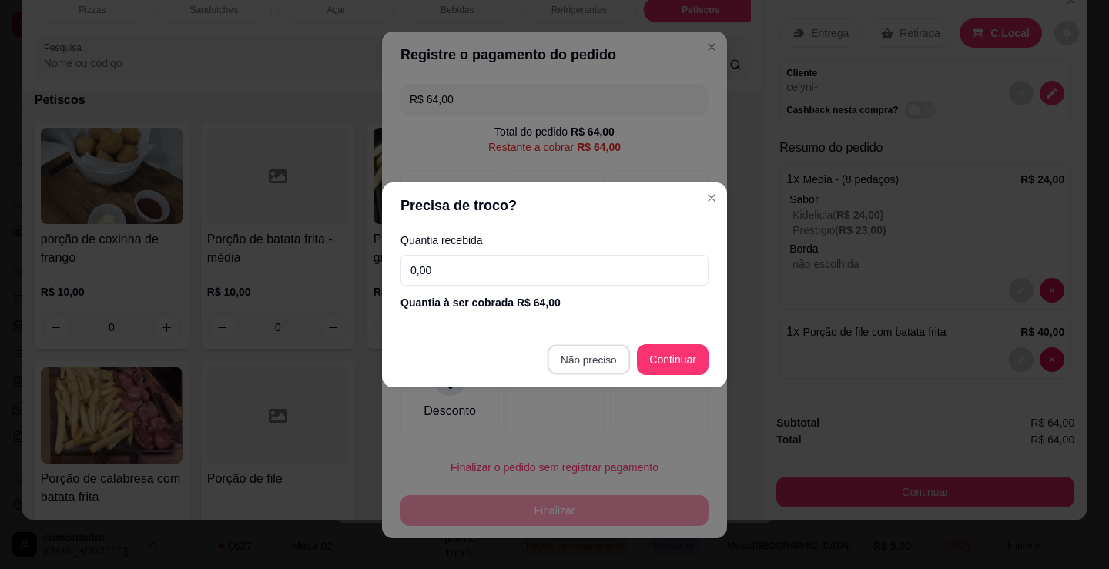
type input "R$ 0,00"
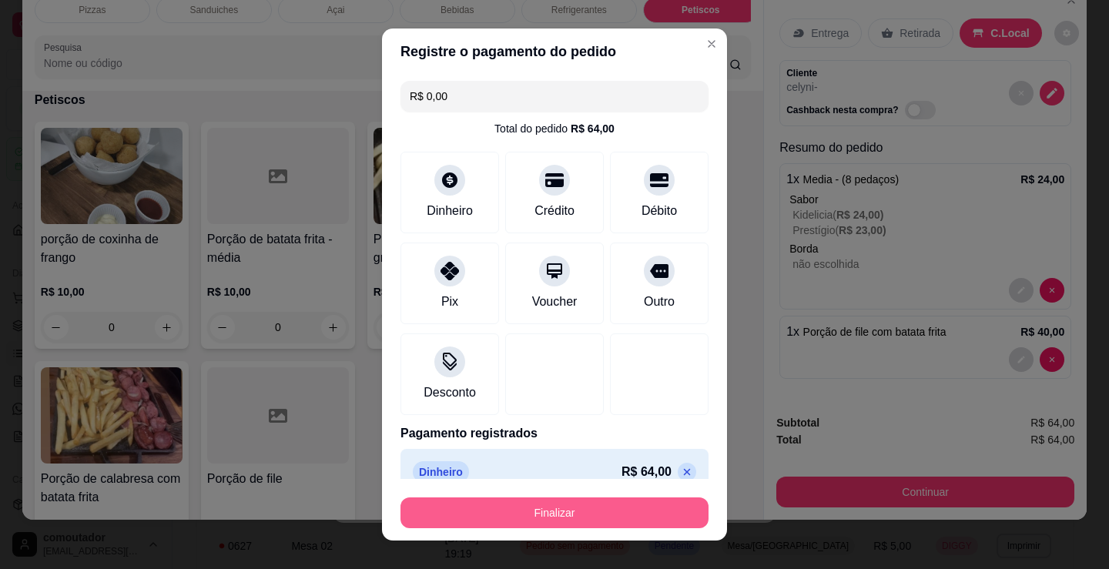
click at [572, 518] on button "Finalizar" at bounding box center [554, 512] width 308 height 31
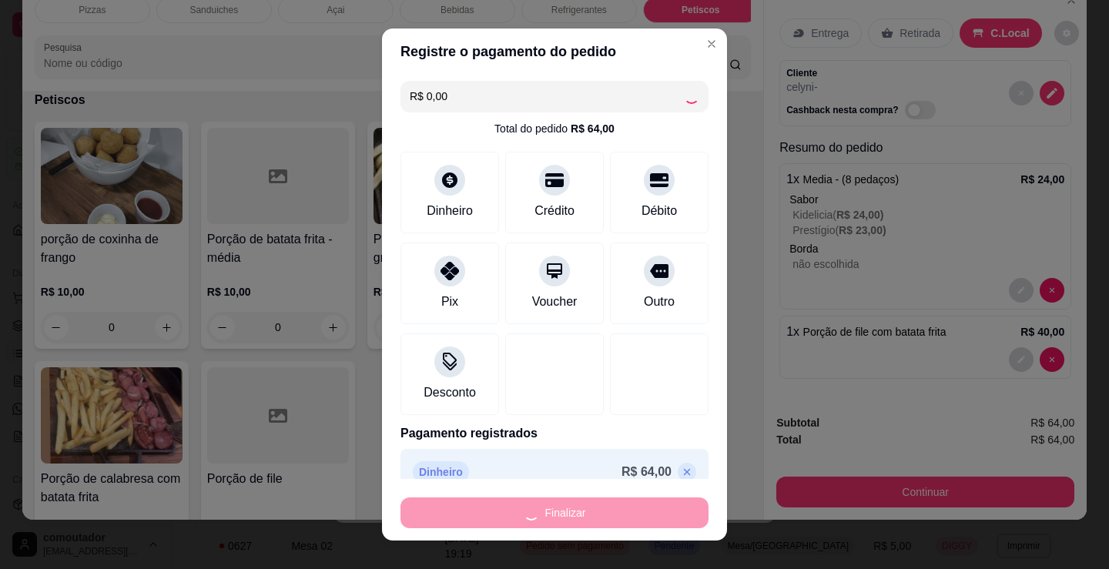
type input "0"
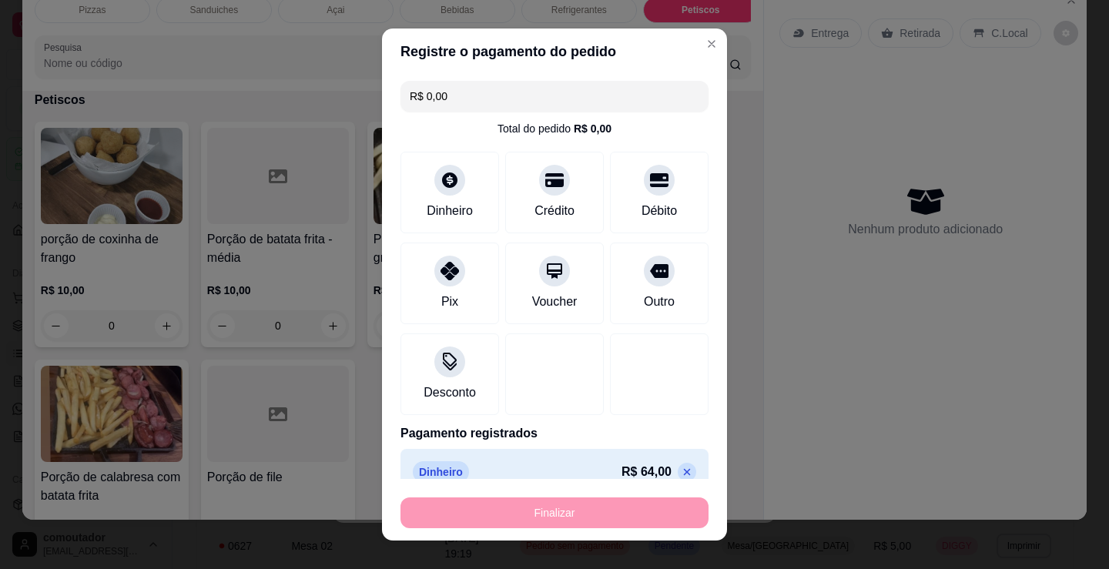
type input "-R$ 64,00"
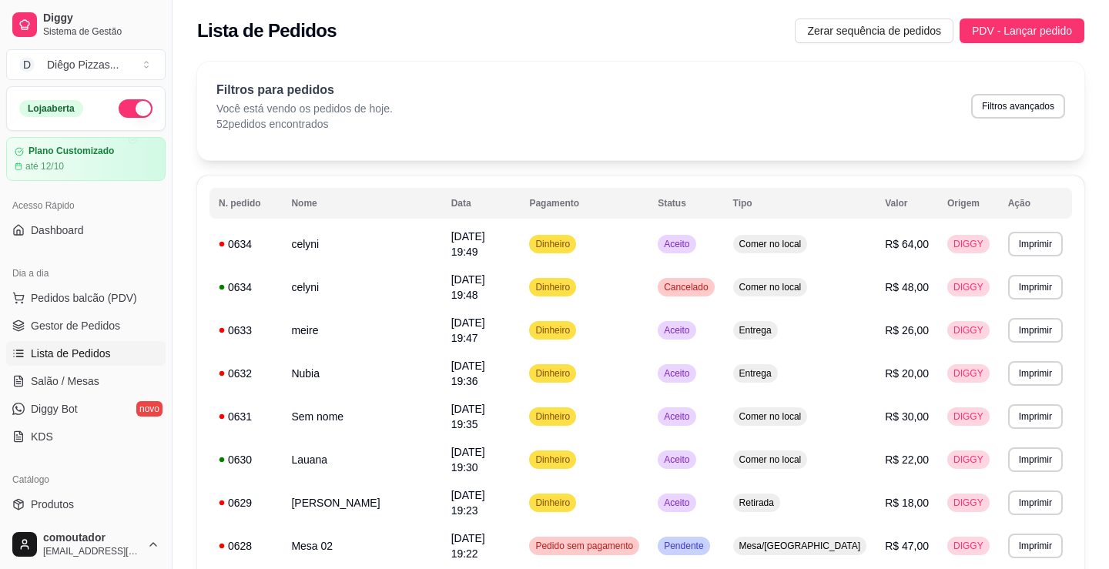
click at [107, 300] on span "Pedidos balcão (PDV)" at bounding box center [84, 297] width 106 height 15
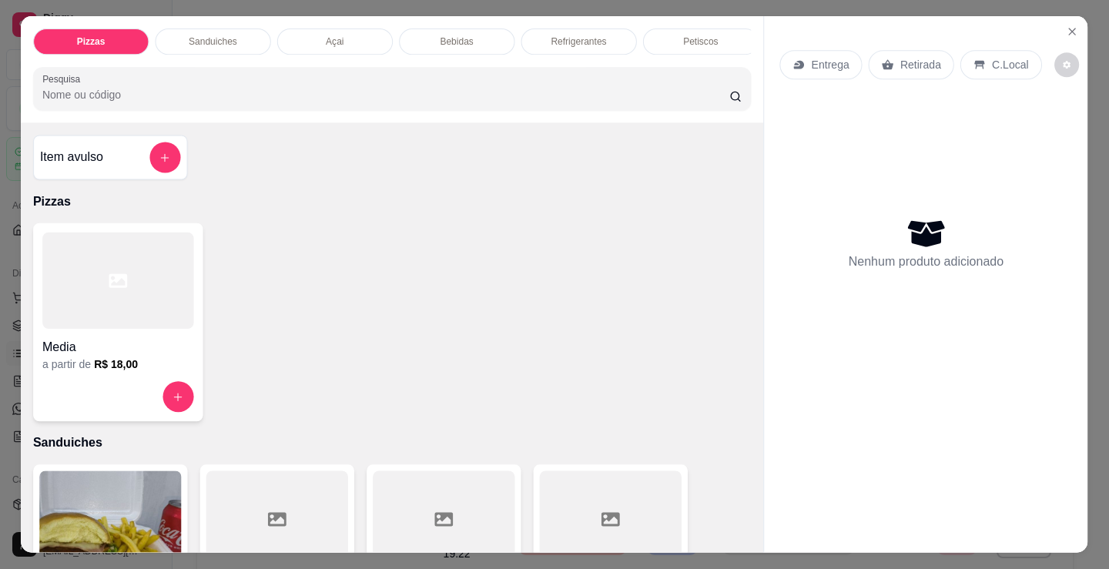
click at [107, 300] on div at bounding box center [117, 281] width 151 height 96
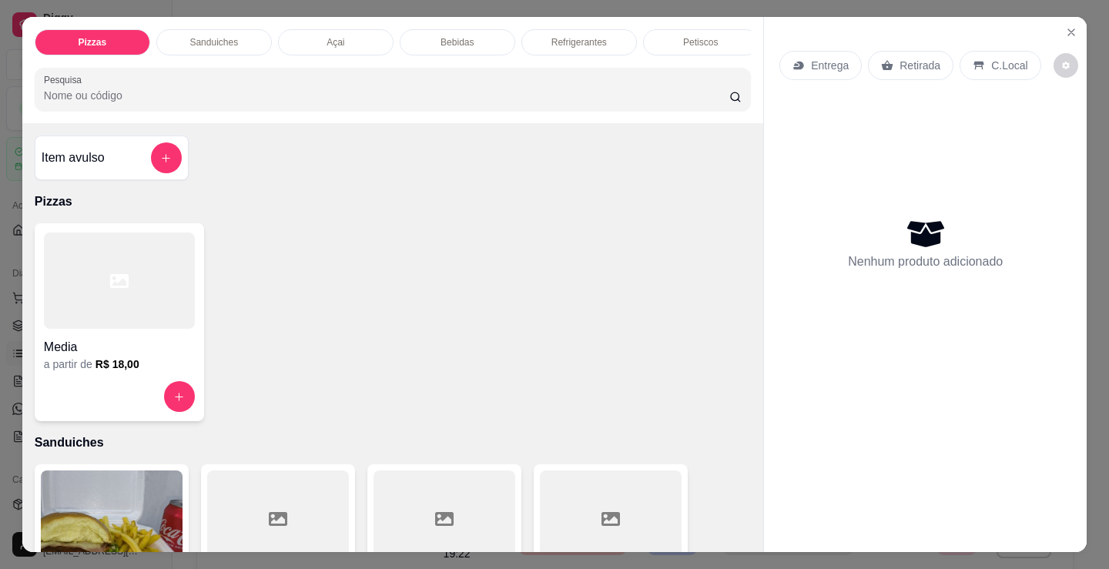
click at [318, 30] on div "Açai" at bounding box center [336, 42] width 116 height 26
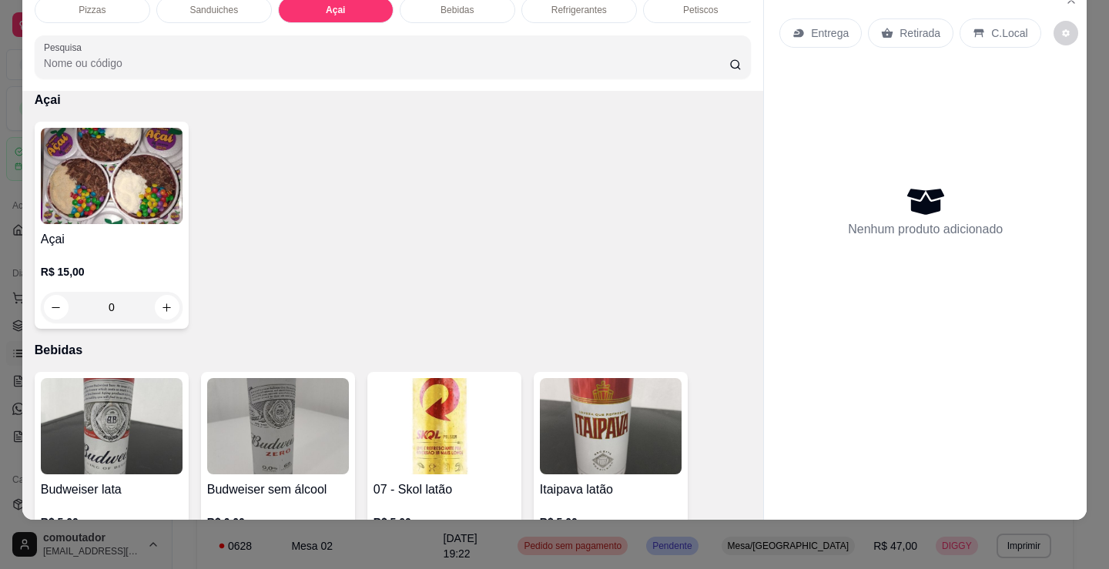
click at [246, 7] on div "Sanduiches" at bounding box center [214, 10] width 116 height 26
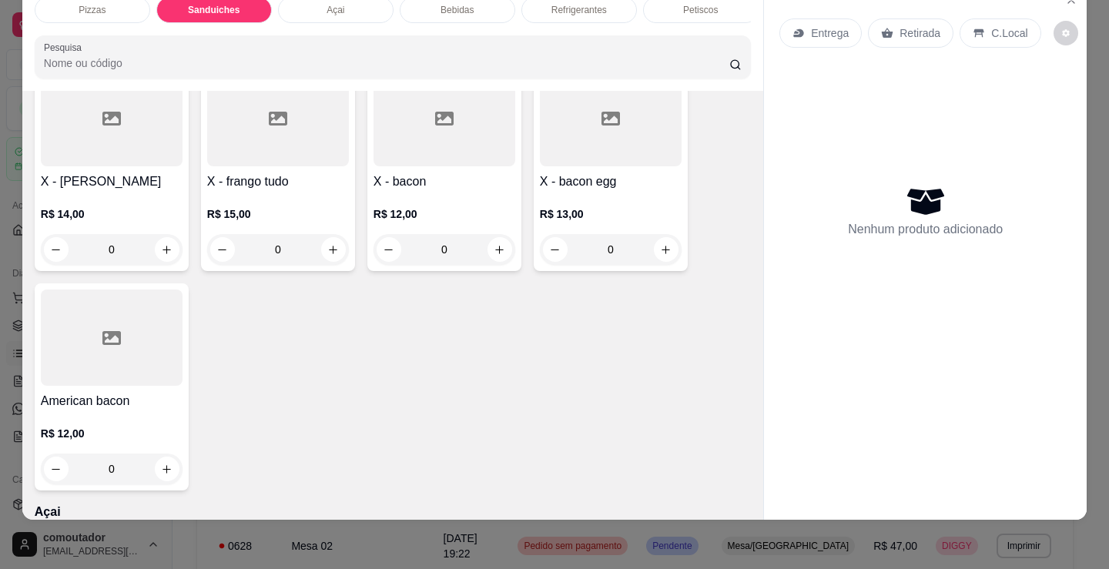
scroll to position [1311, 0]
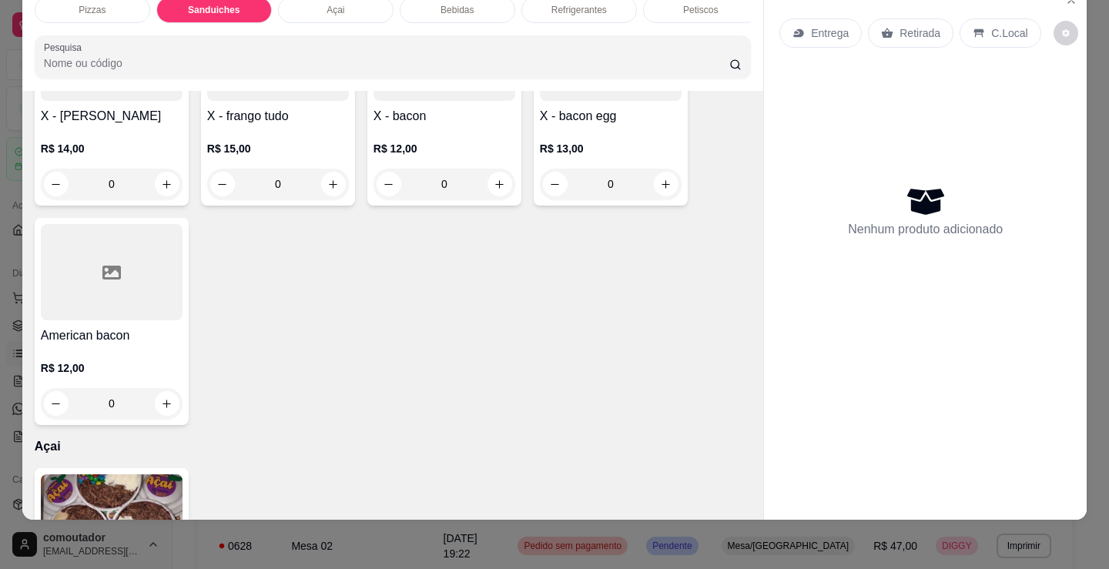
click at [491, 186] on div "0" at bounding box center [444, 184] width 142 height 31
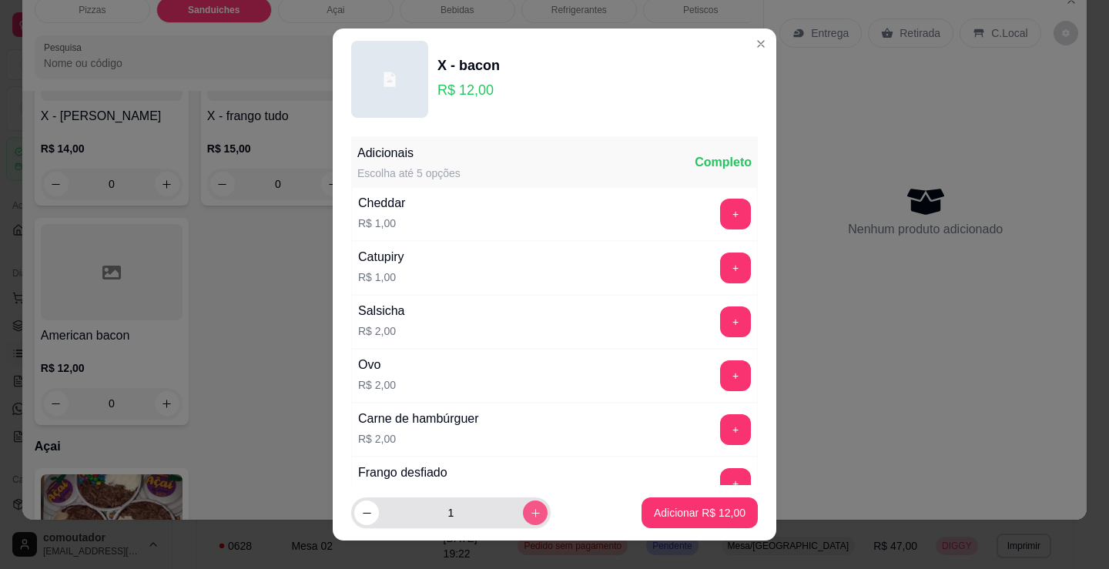
click at [523, 511] on button "increase-product-quantity" at bounding box center [535, 513] width 25 height 25
click at [523, 511] on button "increase-product-quantity" at bounding box center [535, 513] width 24 height 24
click at [523, 511] on button "increase-product-quantity" at bounding box center [535, 513] width 25 height 25
type input "5"
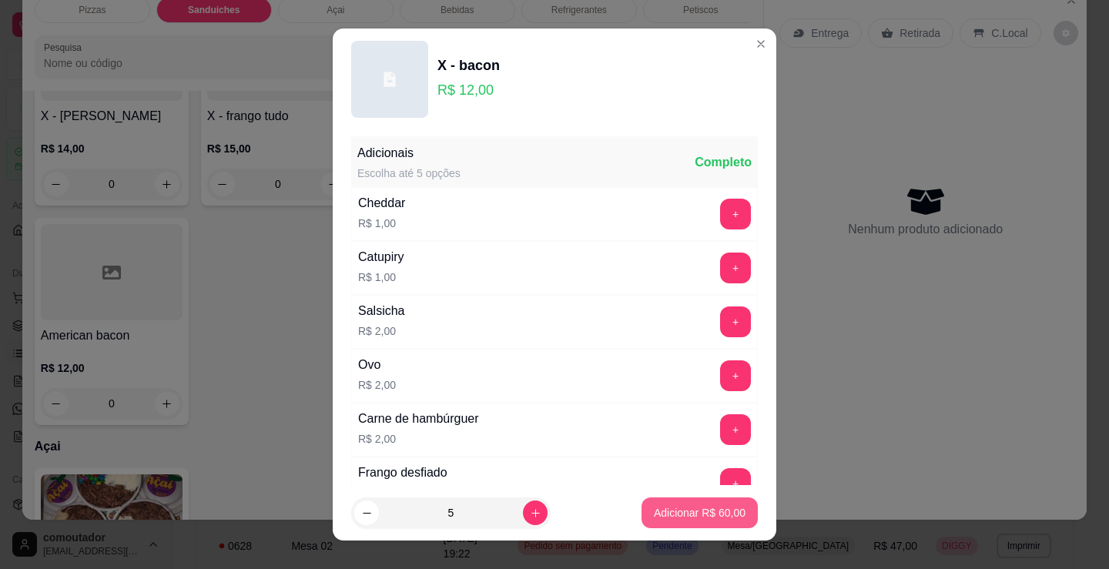
click at [654, 513] on p "Adicionar R$ 60,00" at bounding box center [700, 512] width 92 height 15
type input "5"
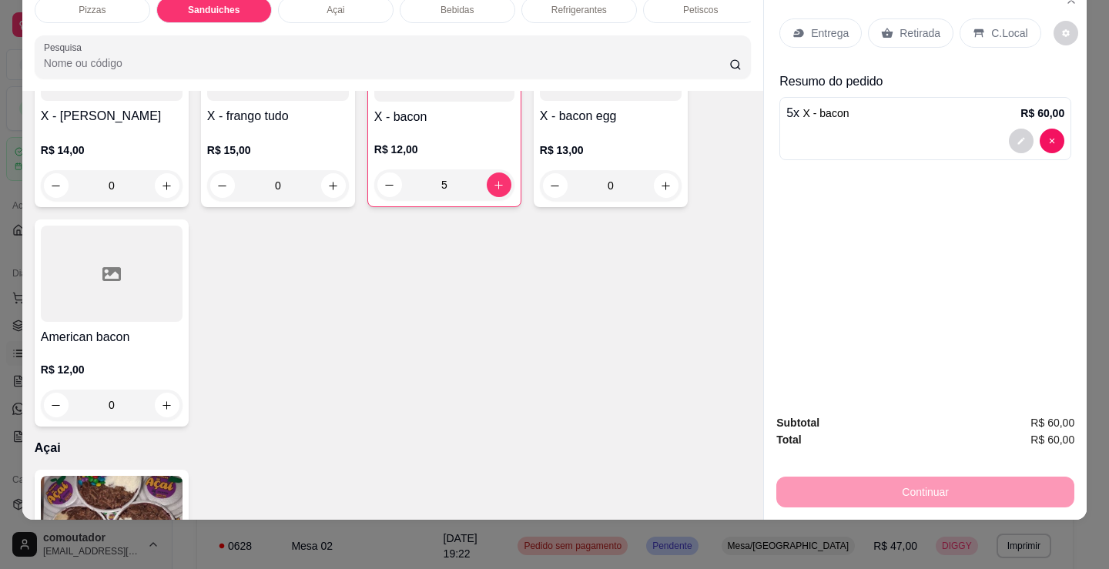
click at [811, 25] on p "Entrega" at bounding box center [830, 32] width 38 height 15
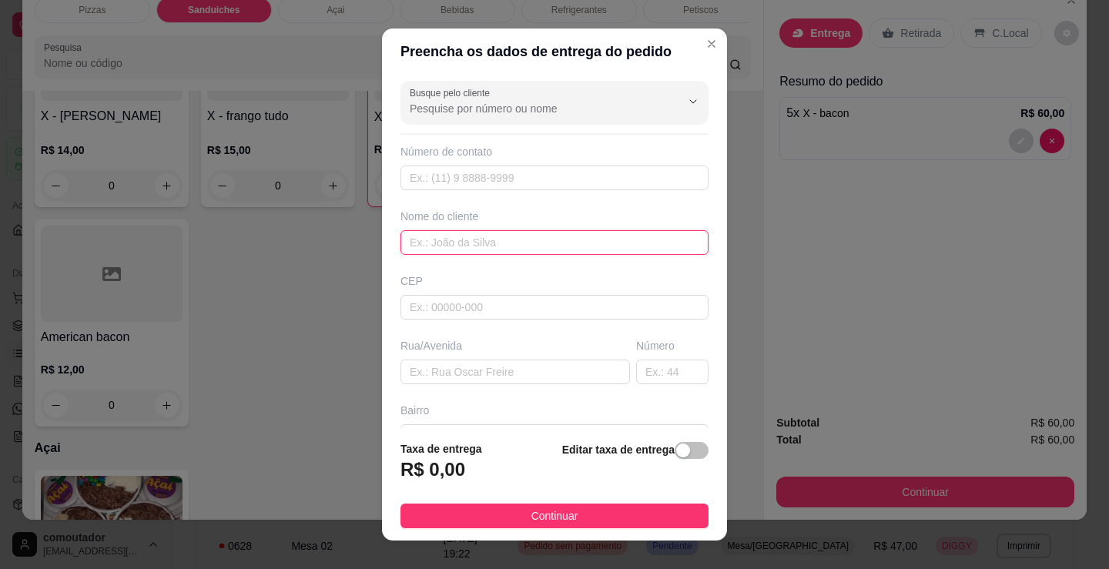
click at [547, 236] on input "text" at bounding box center [554, 242] width 308 height 25
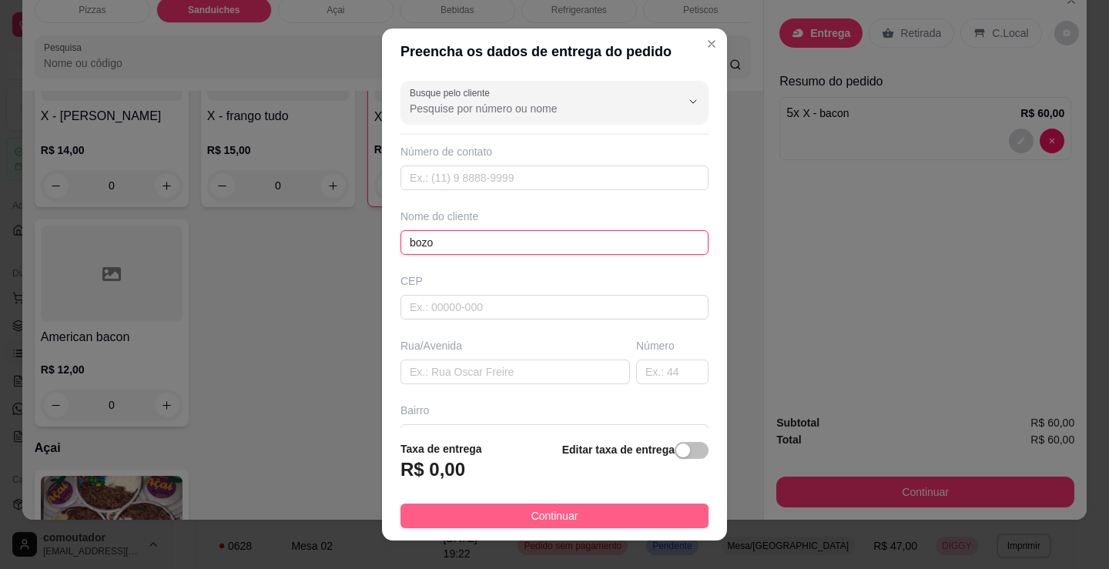
type input "bozo"
click at [561, 514] on span "Continuar" at bounding box center [554, 515] width 47 height 17
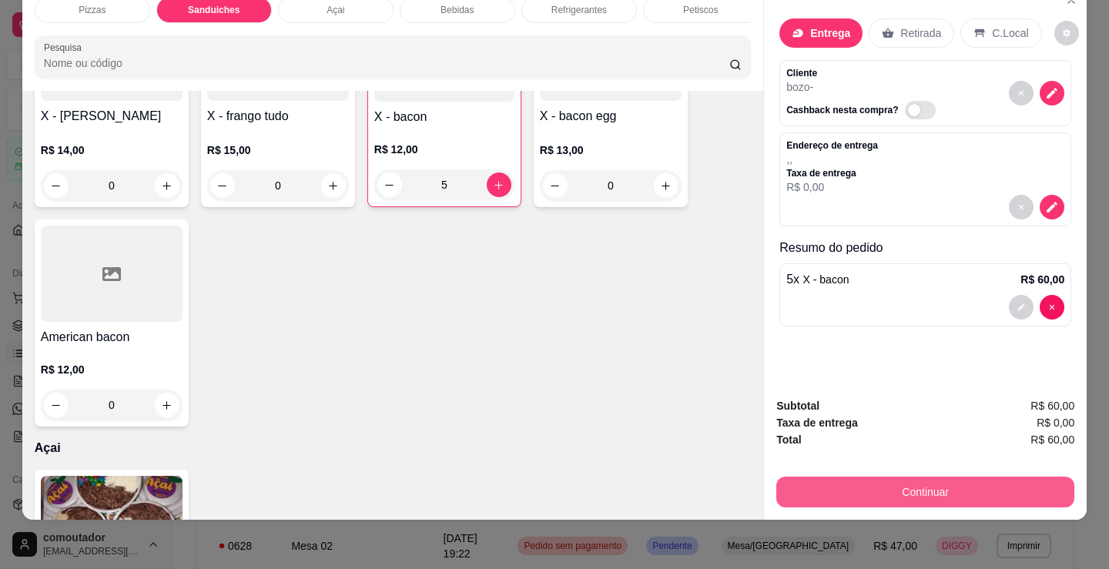
click at [885, 477] on button "Continuar" at bounding box center [925, 492] width 298 height 31
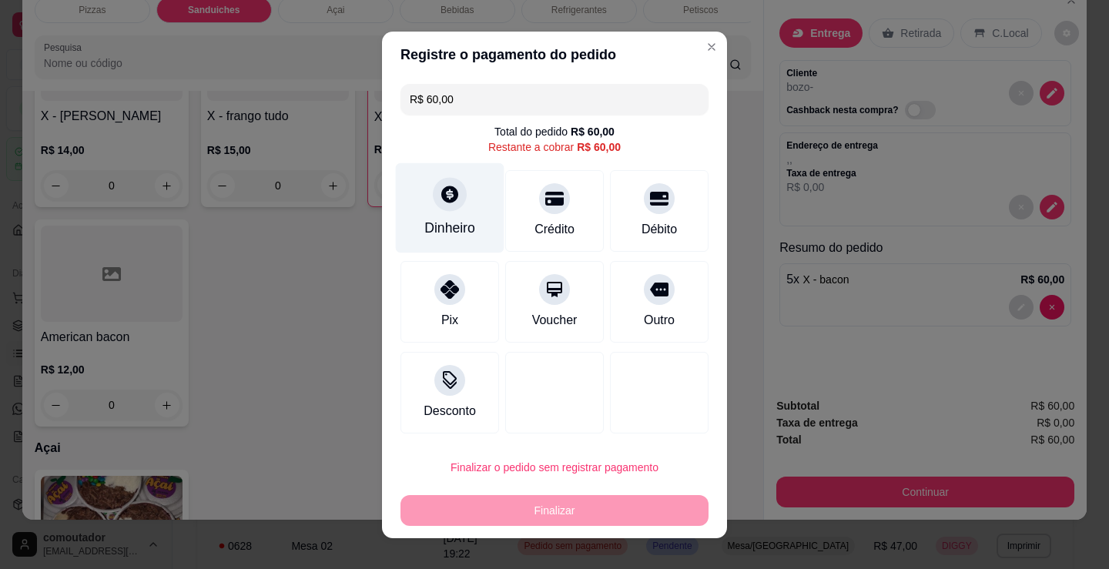
click at [420, 199] on div "Dinheiro" at bounding box center [450, 207] width 109 height 90
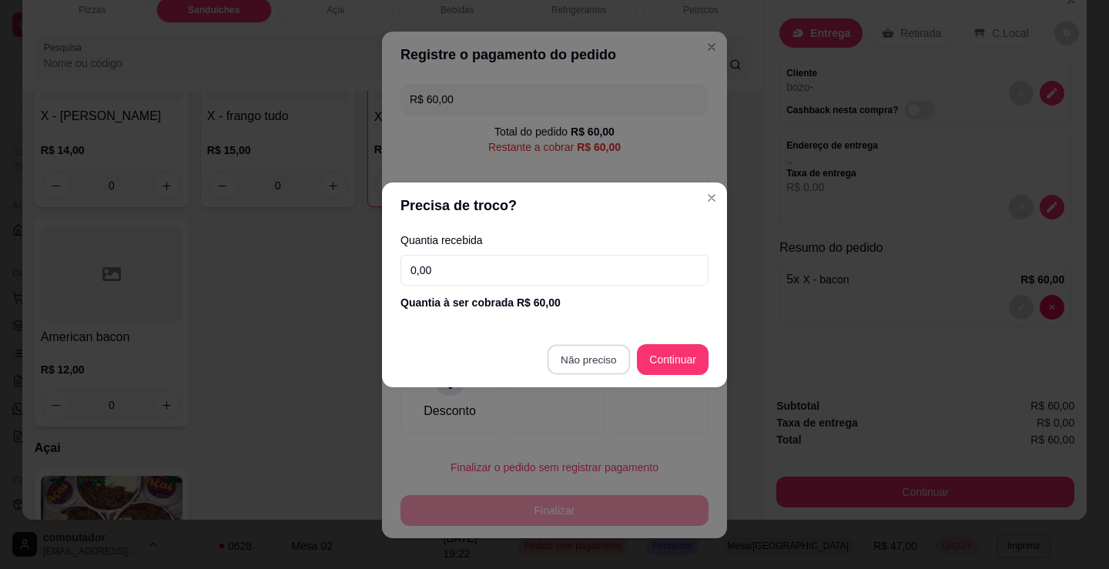
type input "R$ 0,00"
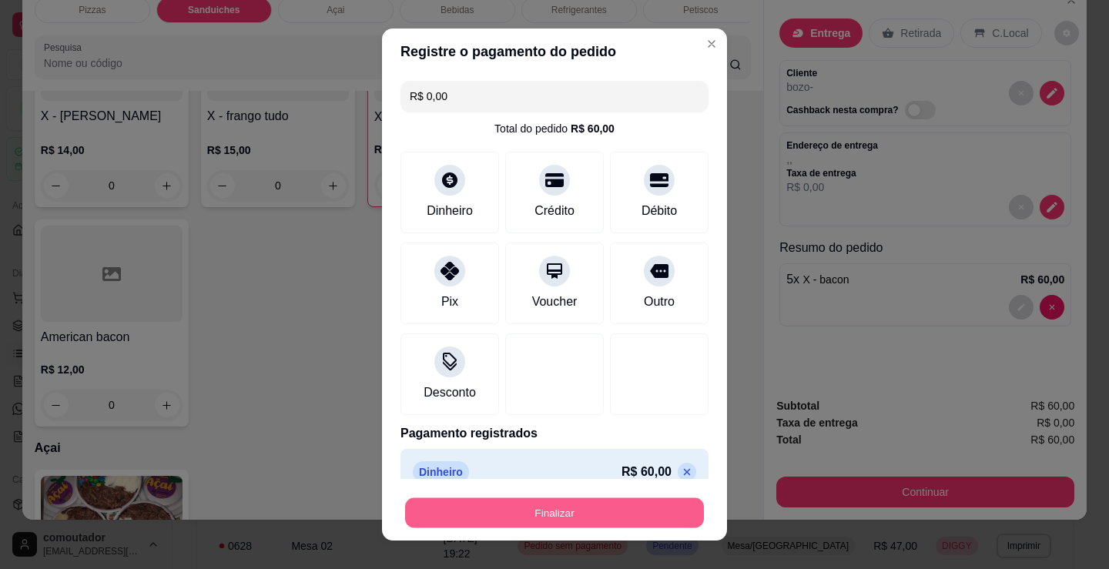
click at [547, 498] on button "Finalizar" at bounding box center [554, 513] width 299 height 30
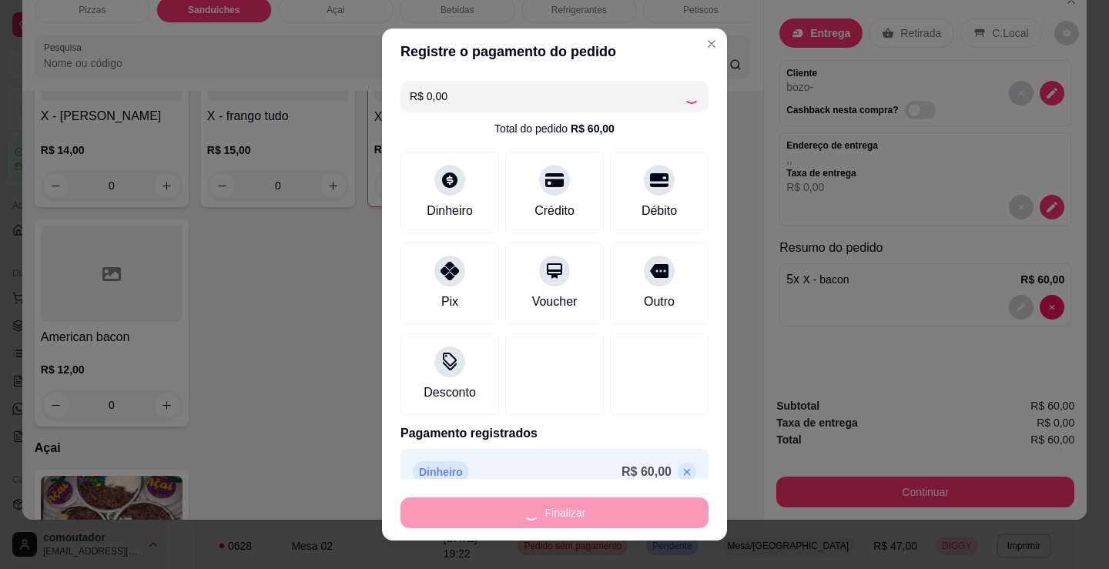
type input "0"
type input "-R$ 60,00"
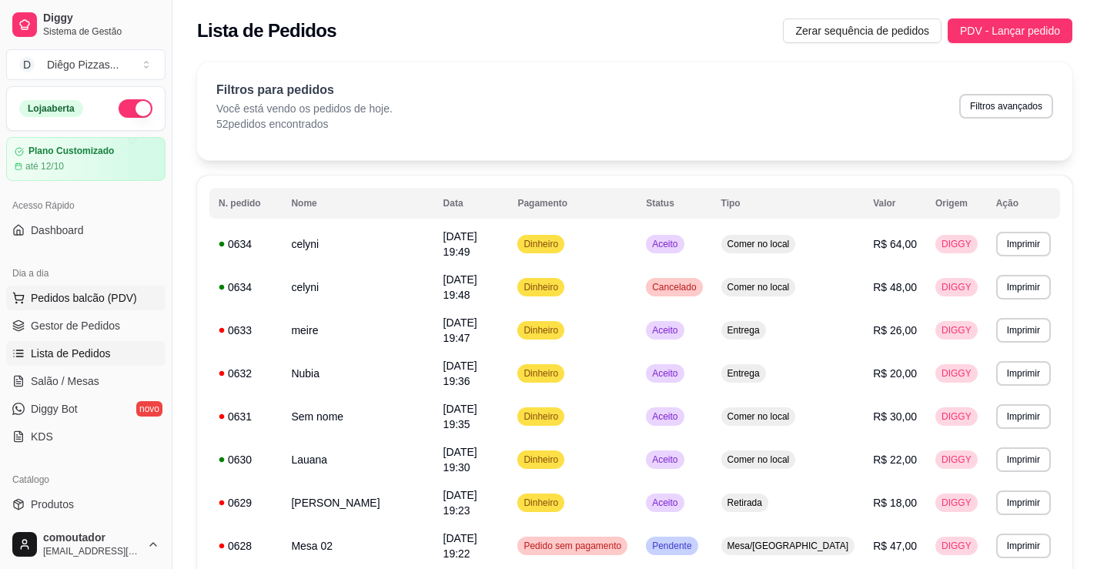
click at [116, 293] on span "Pedidos balcão (PDV)" at bounding box center [84, 297] width 106 height 15
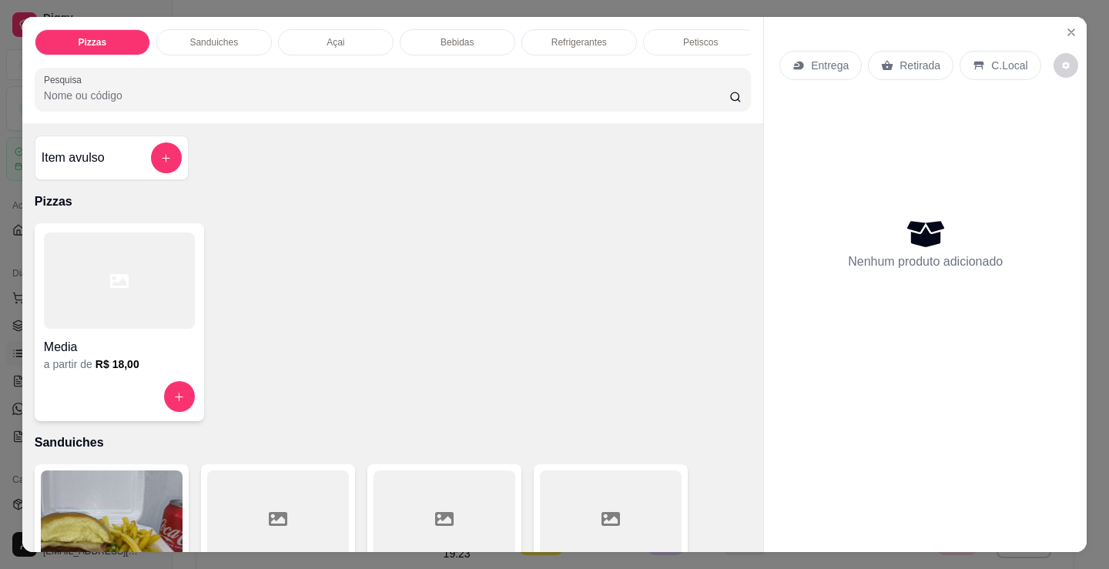
click at [244, 34] on div "Sanduiches" at bounding box center [214, 42] width 116 height 26
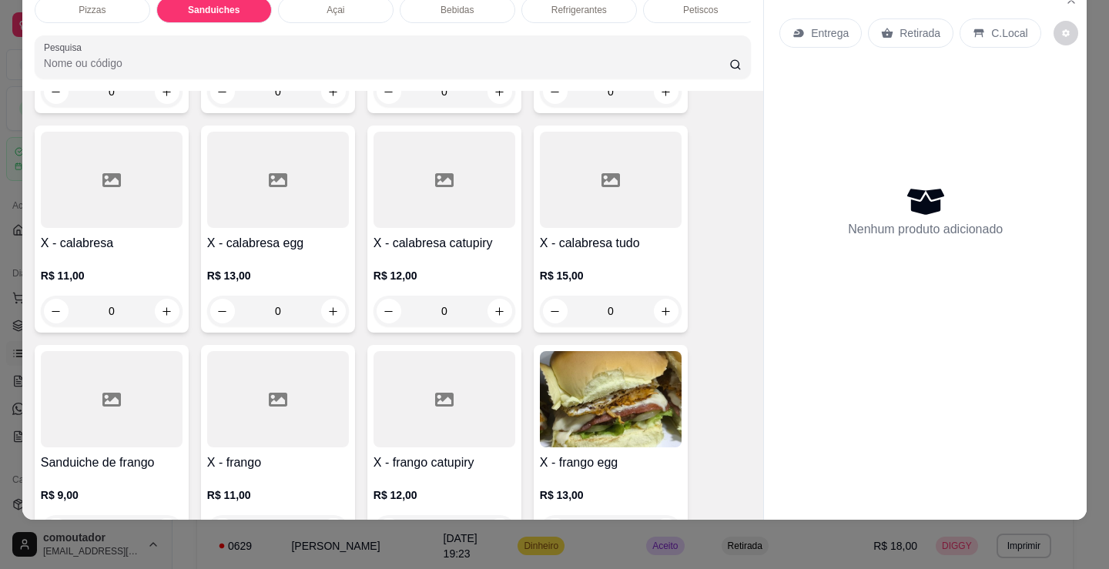
scroll to position [772, 0]
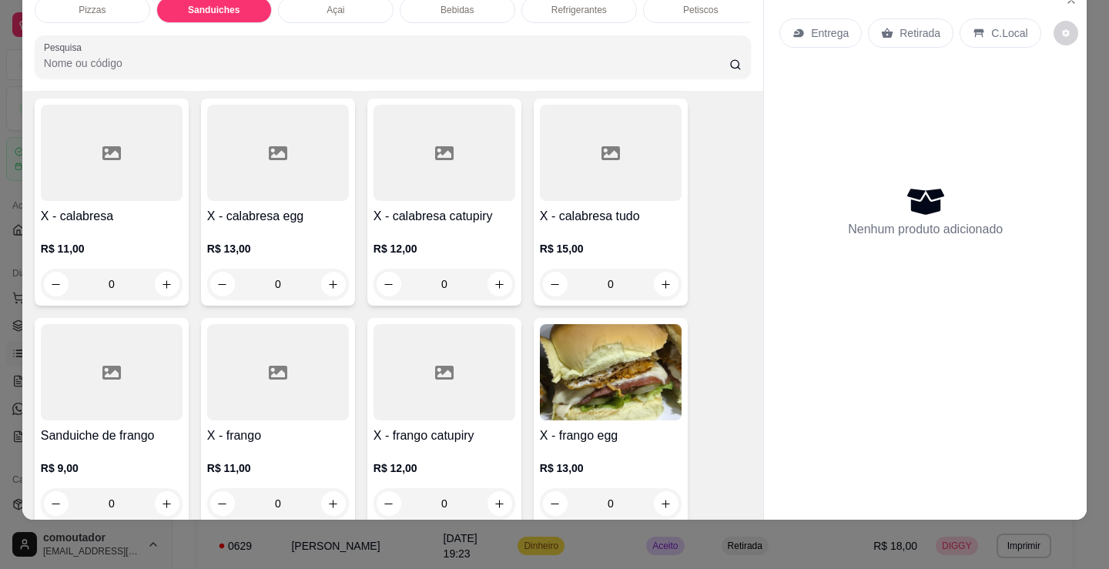
click at [169, 281] on div "0" at bounding box center [112, 284] width 142 height 31
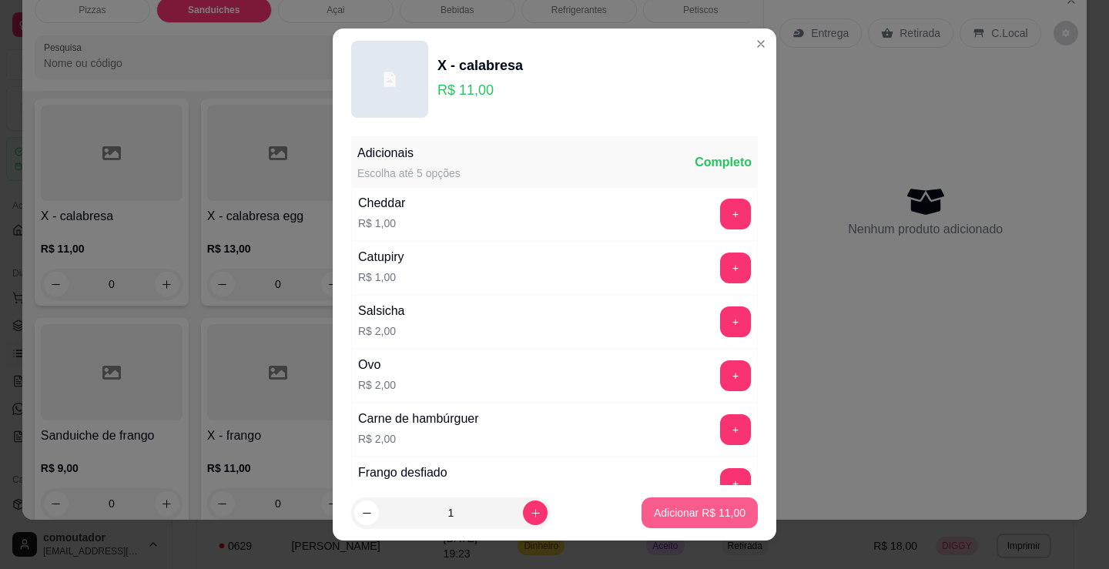
click at [729, 508] on button "Adicionar R$ 11,00" at bounding box center [699, 512] width 116 height 31
type input "1"
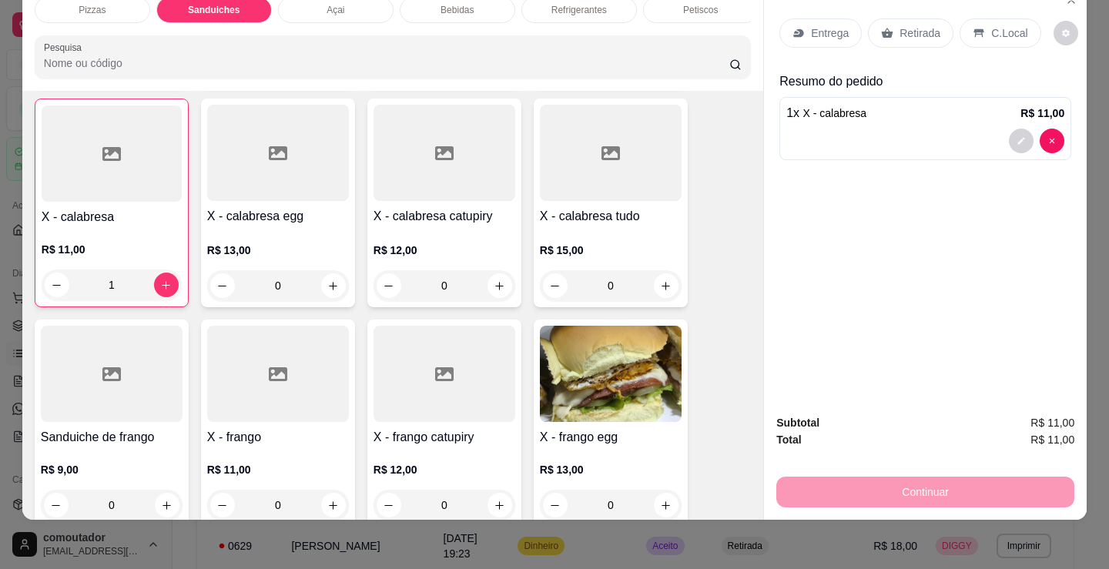
click at [819, 25] on p "Entrega" at bounding box center [830, 32] width 38 height 15
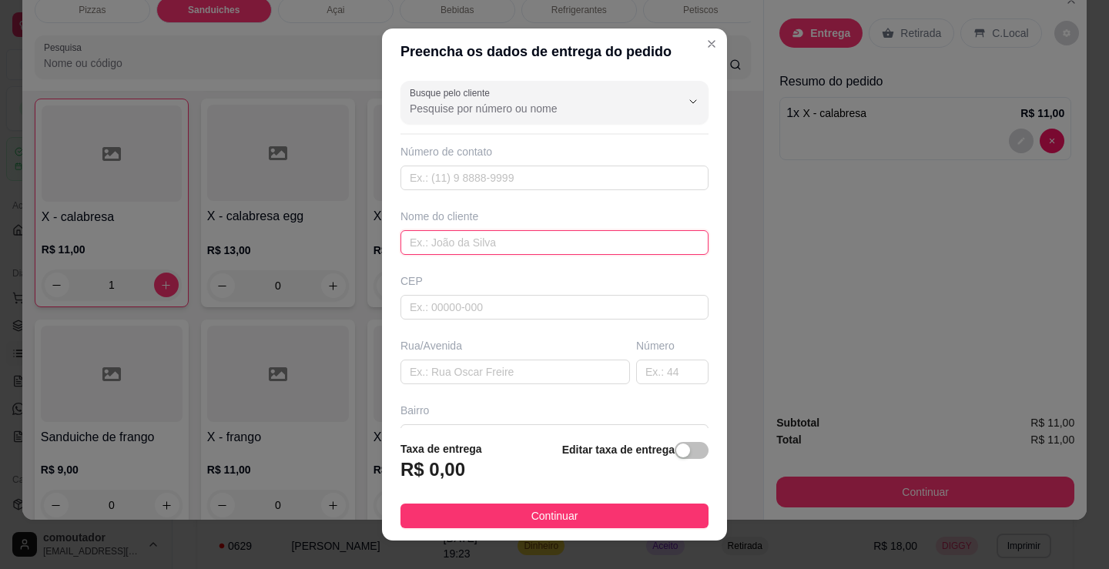
click at [453, 246] on input "text" at bounding box center [554, 242] width 308 height 25
type input "casa de graça"
drag, startPoint x: 557, startPoint y: 509, endPoint x: 802, endPoint y: 475, distance: 248.0
click at [558, 509] on span "Continuar" at bounding box center [554, 515] width 47 height 17
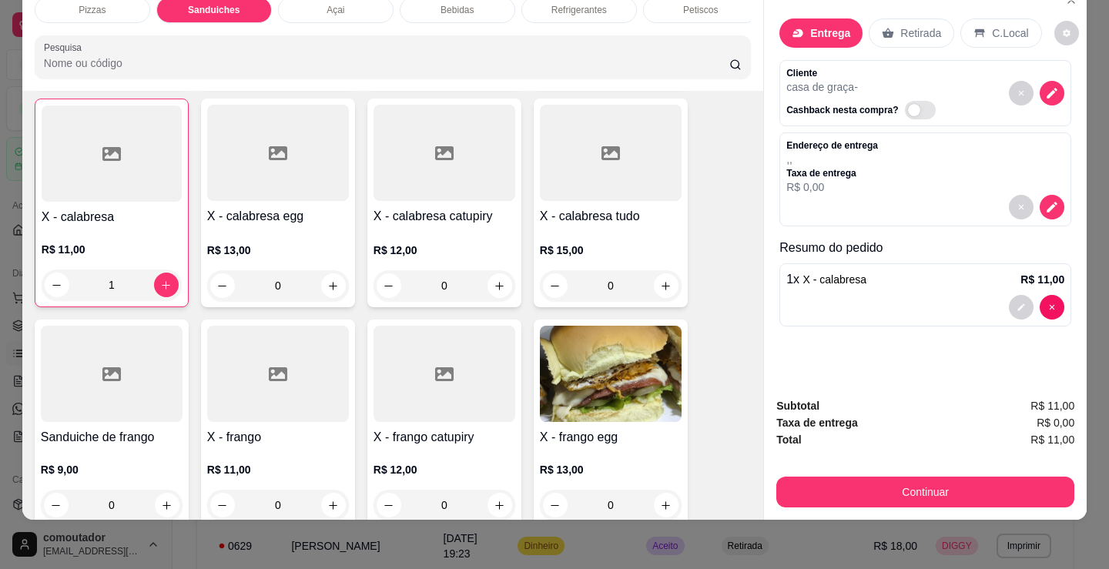
click at [728, 390] on div "Combo de X-burguer R$ 22,00 0 Misto R$ 5,00 0 Hambúrguer R$ 5,00 0 Bauru R$ 6,0…" at bounding box center [393, 313] width 716 height 1306
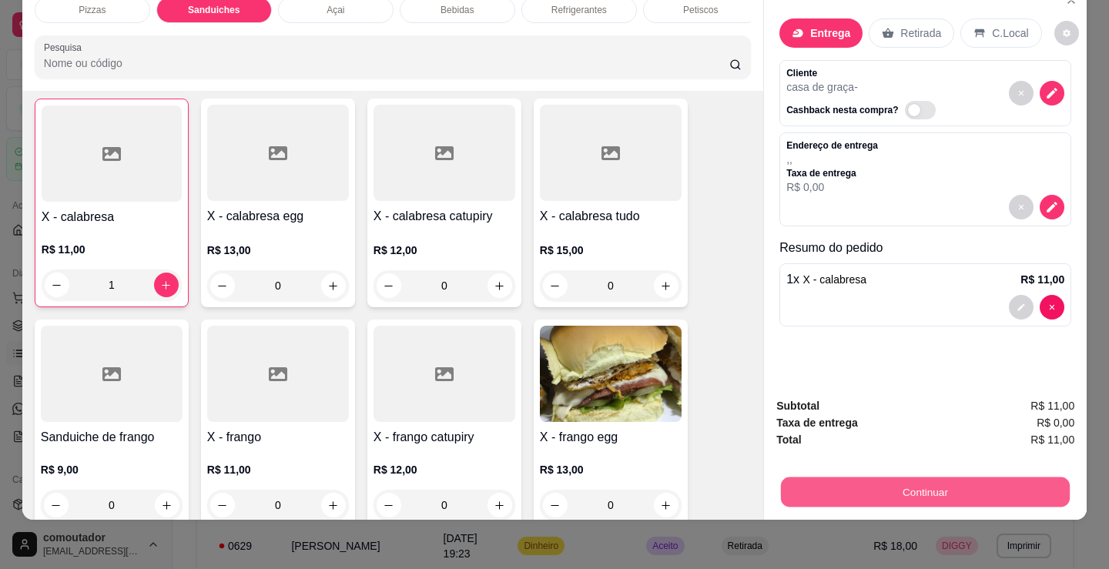
click at [832, 482] on button "Continuar" at bounding box center [925, 492] width 289 height 30
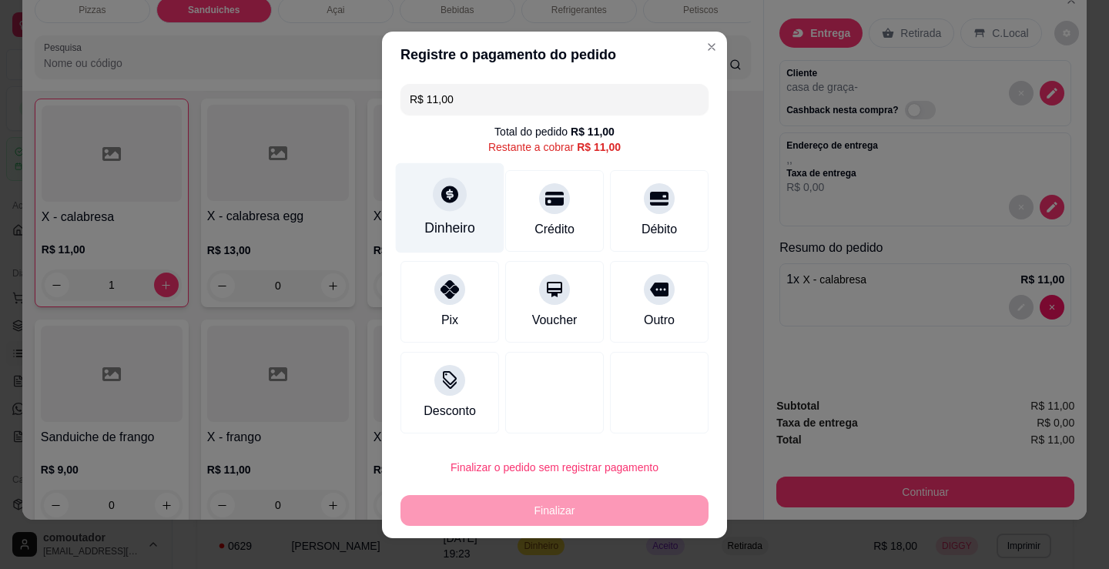
click at [467, 197] on div "Dinheiro" at bounding box center [450, 207] width 109 height 90
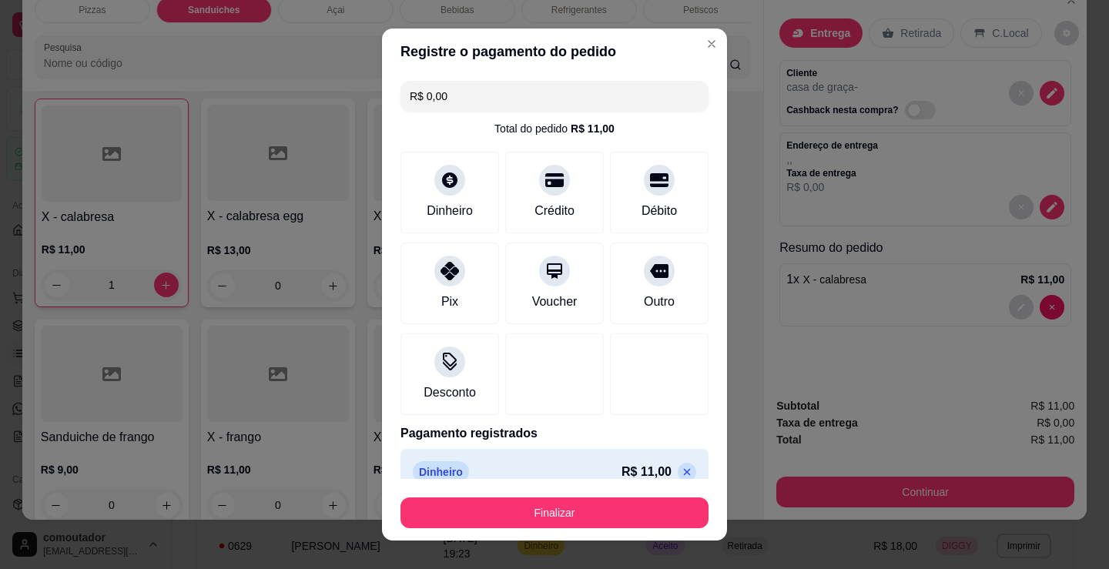
click at [681, 469] on icon at bounding box center [687, 472] width 12 height 12
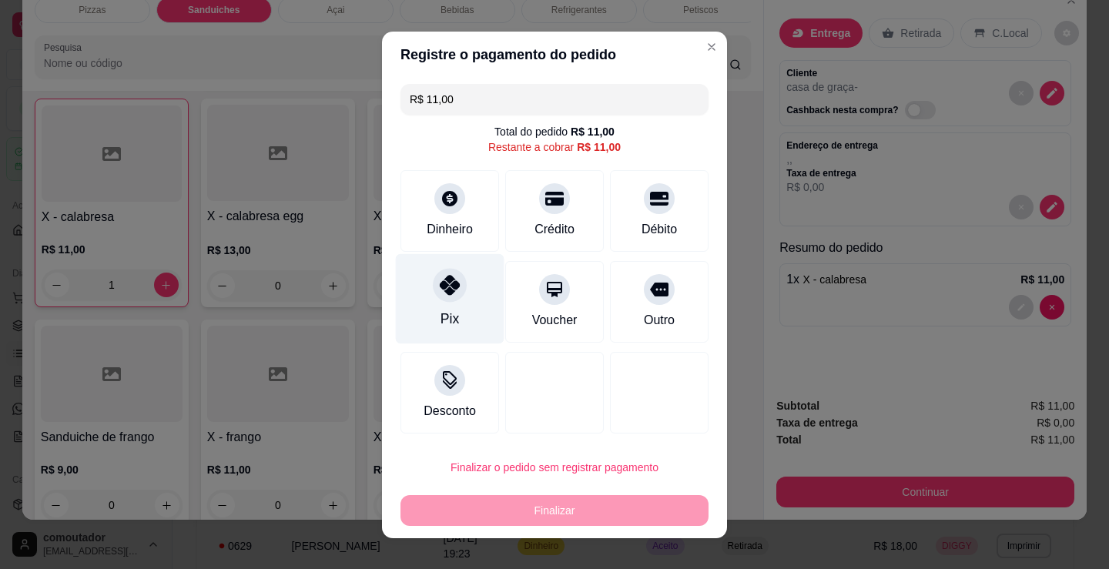
click at [446, 304] on div "Pix" at bounding box center [450, 298] width 109 height 90
type input "R$ 0,00"
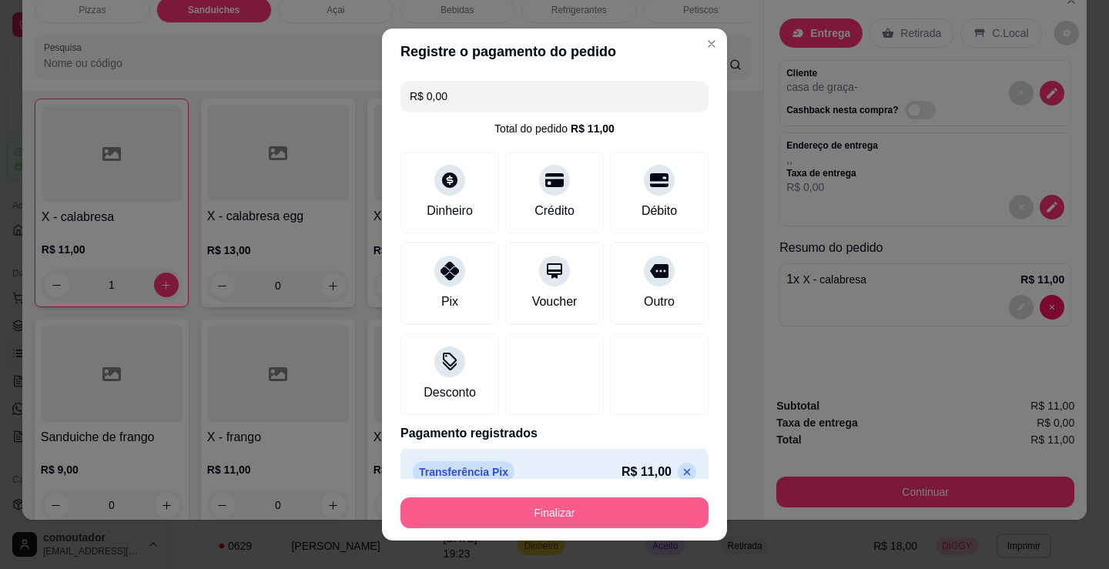
click at [547, 506] on button "Finalizar" at bounding box center [554, 512] width 308 height 31
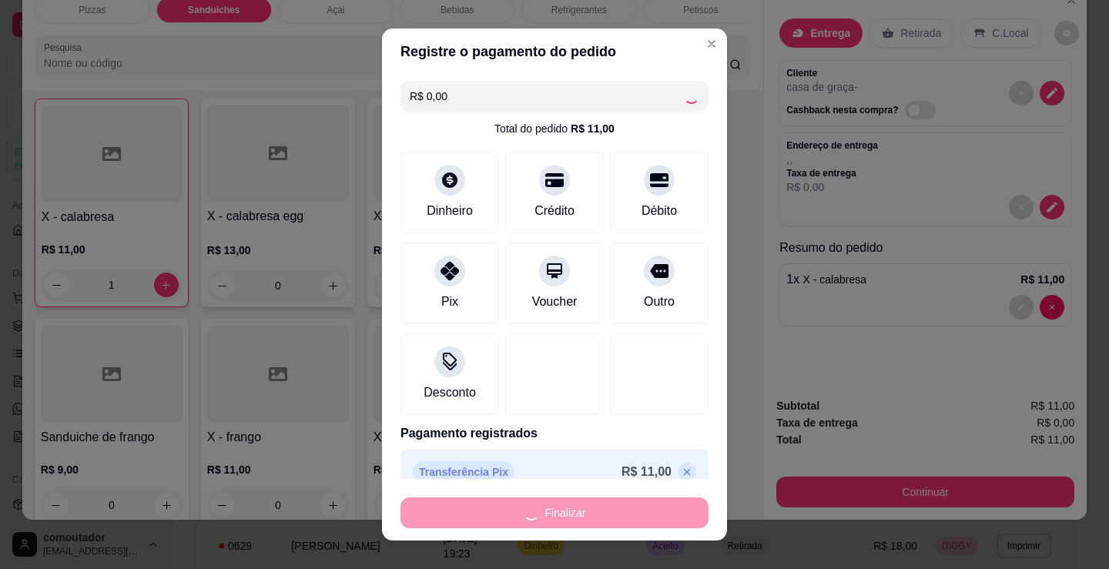
type input "0"
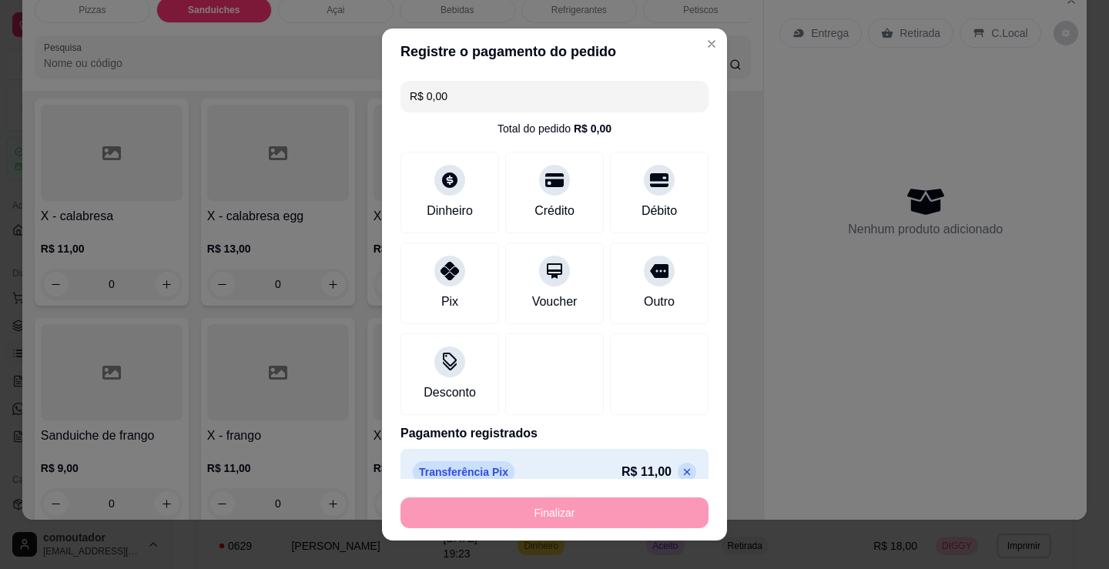
type input "-R$ 11,00"
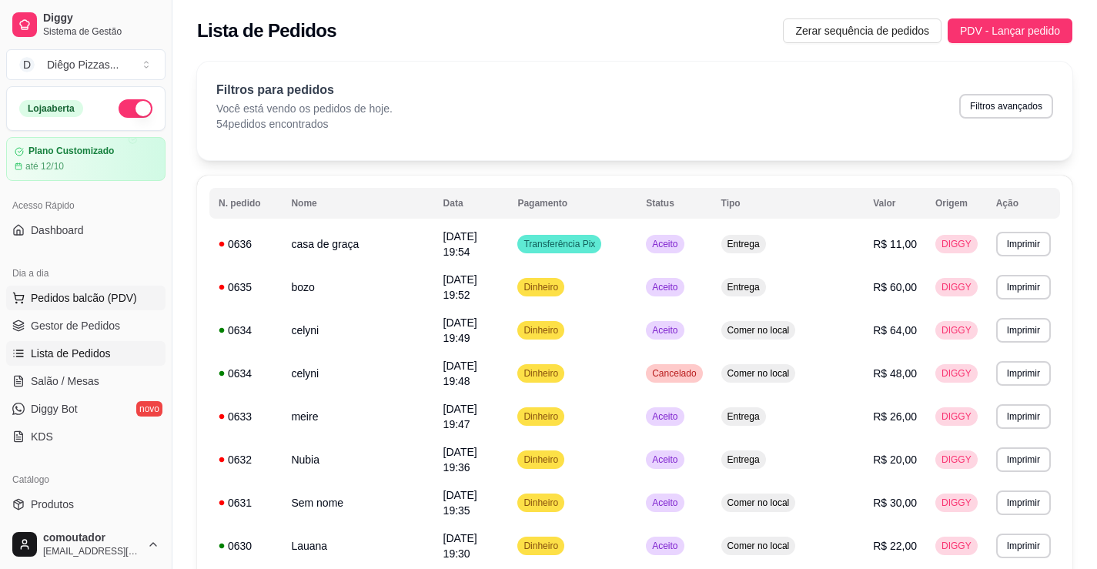
click at [116, 306] on button "Pedidos balcão (PDV)" at bounding box center [85, 298] width 159 height 25
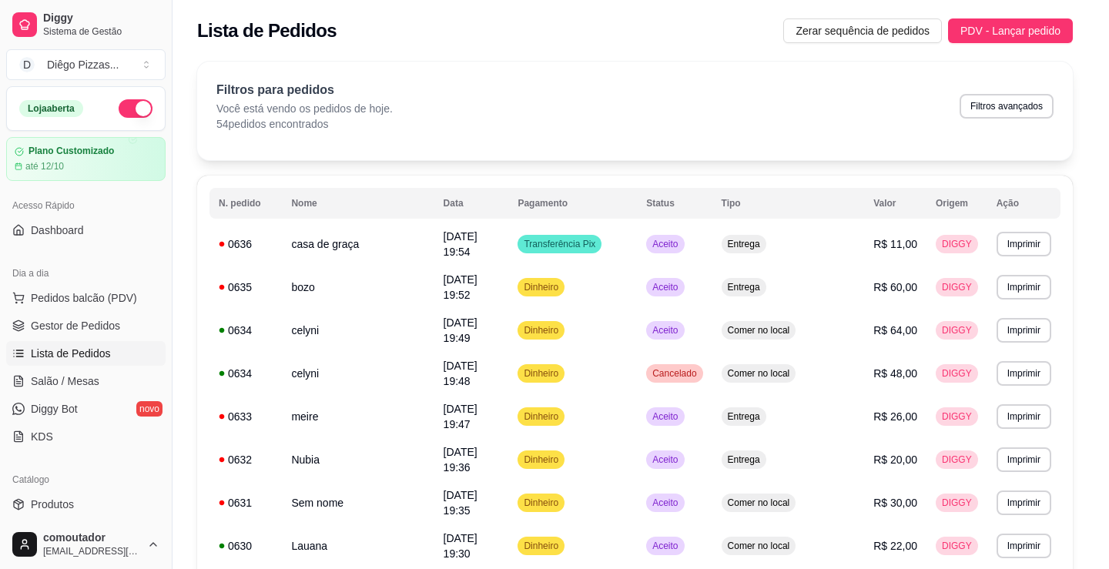
click at [136, 329] on div at bounding box center [119, 281] width 151 height 96
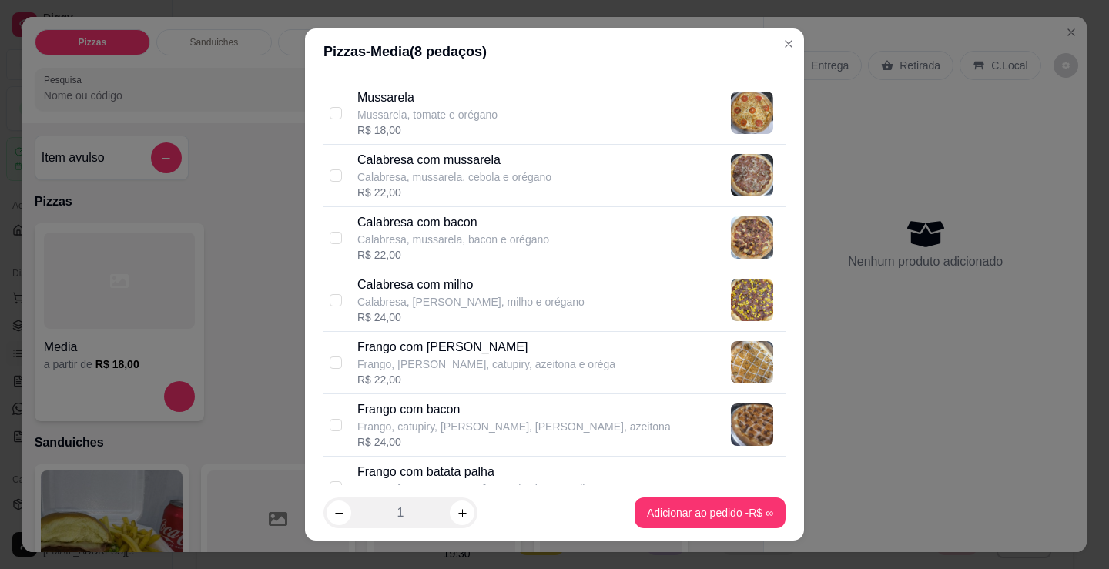
click at [492, 347] on p "Frango com [PERSON_NAME]" at bounding box center [486, 347] width 258 height 18
checkbox input "true"
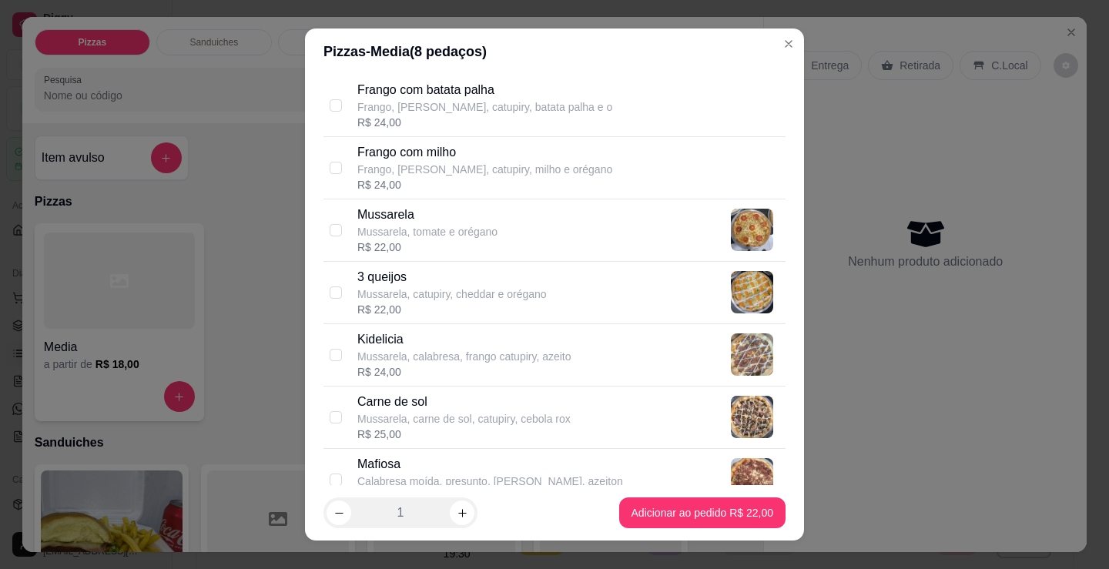
scroll to position [616, 0]
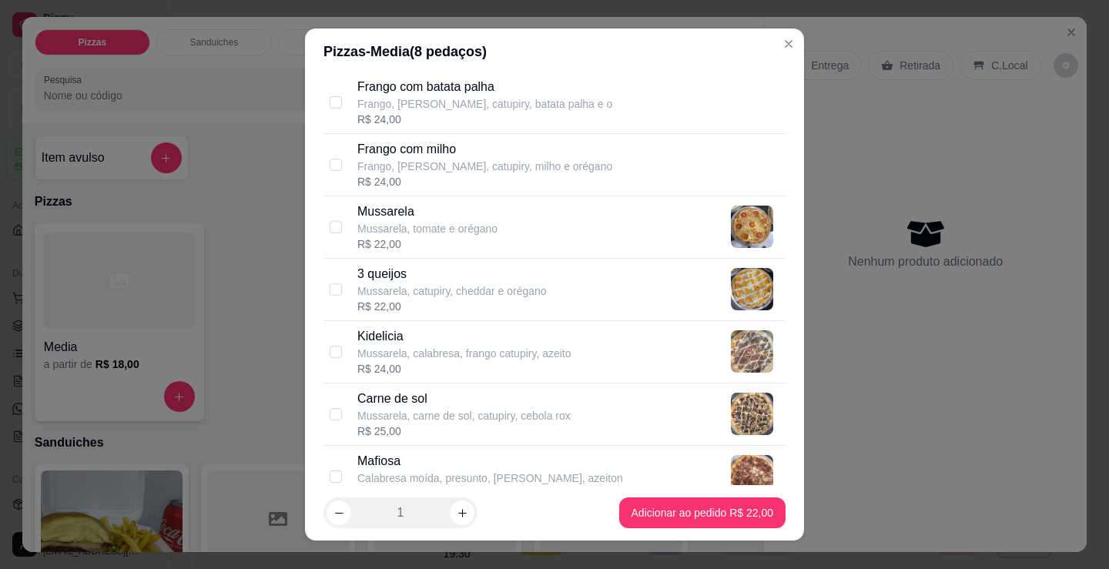
click at [460, 246] on div "R$ 22,00" at bounding box center [427, 243] width 140 height 15
checkbox input "true"
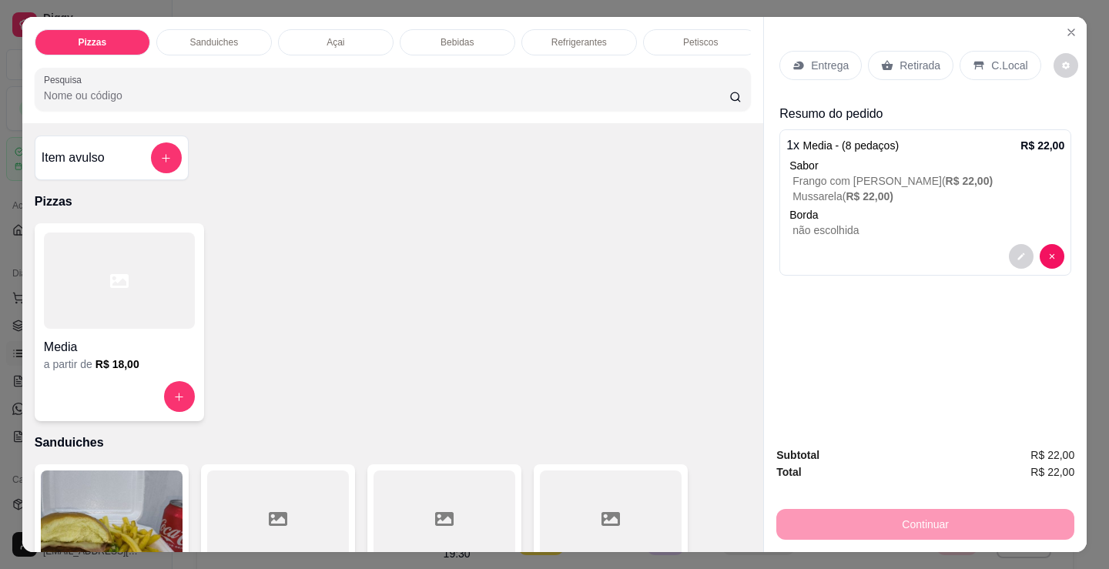
click at [152, 372] on div "a partir de R$ 18,00" at bounding box center [119, 364] width 151 height 15
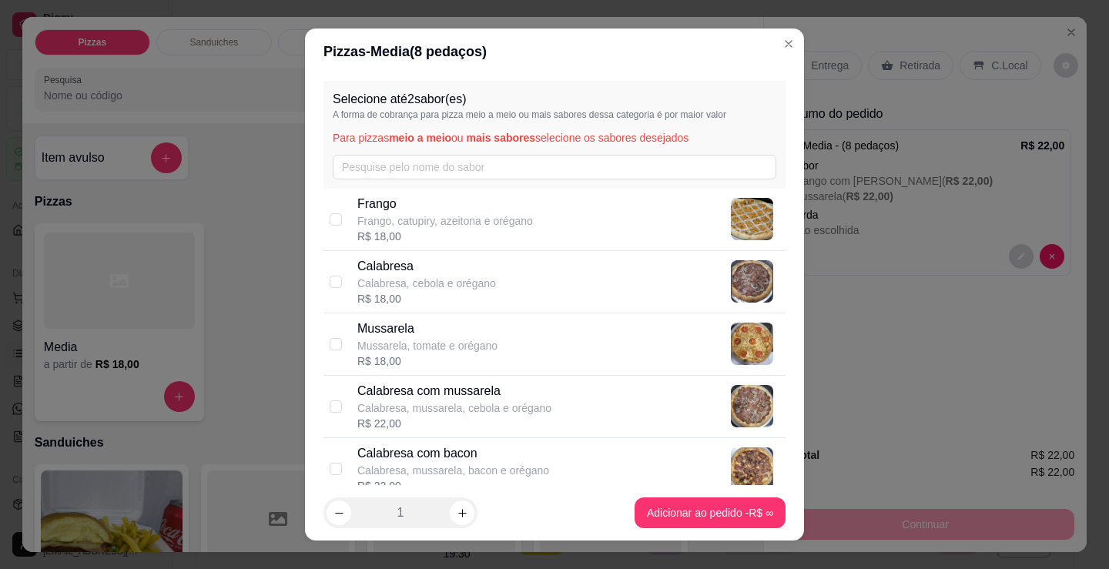
click at [518, 417] on div "R$ 22,00" at bounding box center [454, 423] width 194 height 15
checkbox input "true"
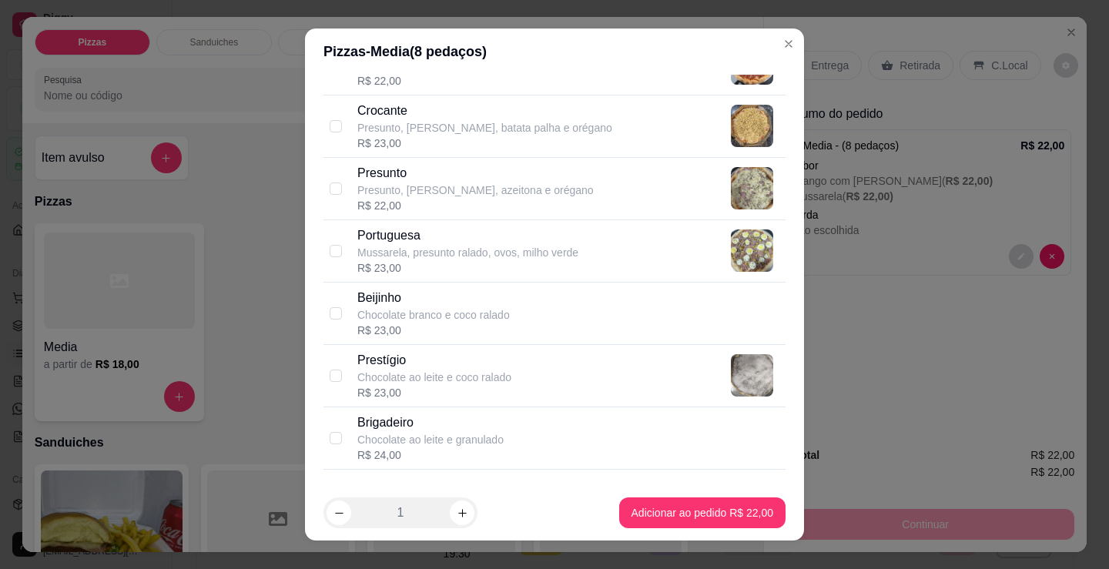
scroll to position [1155, 0]
click at [504, 427] on div "Brigadeiro Chocolate ao leite e granulado R$ 24,00" at bounding box center [568, 436] width 422 height 49
checkbox input "true"
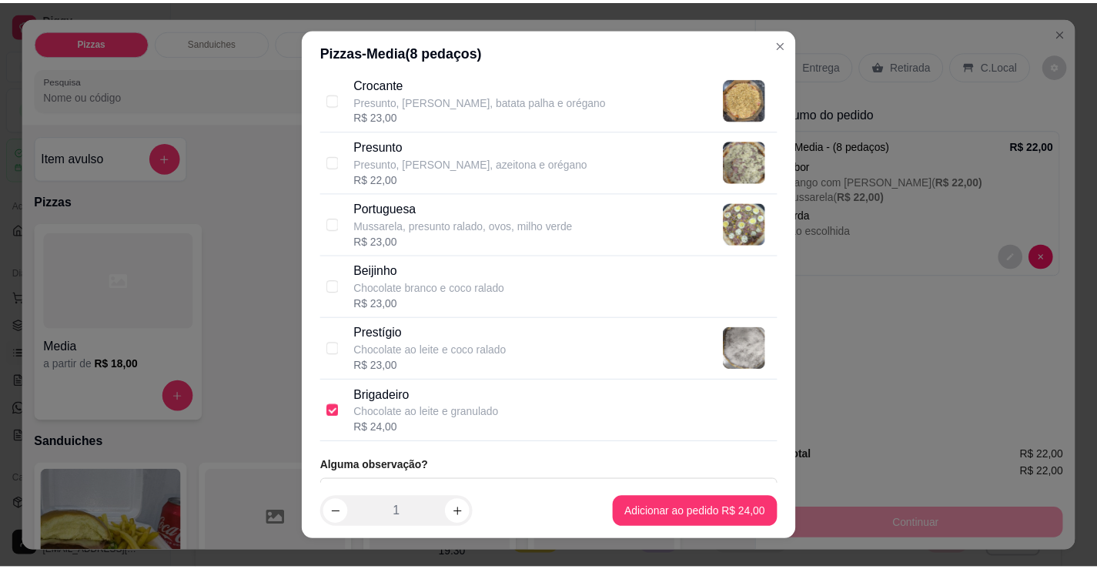
scroll to position [1206, 0]
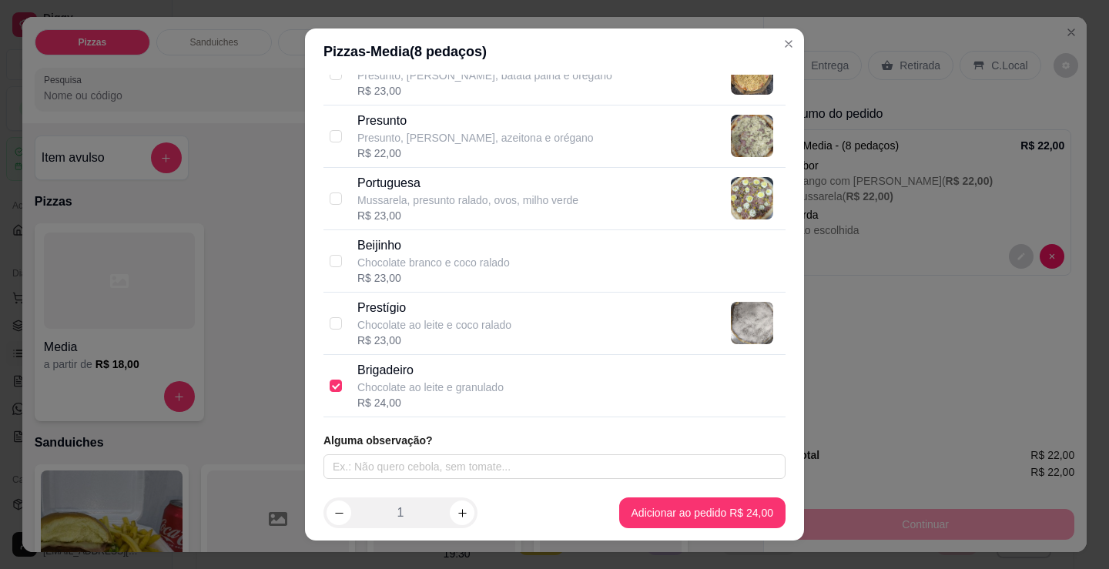
click at [502, 480] on div "Selecione até 2 sabor(es) A forma de cobrança para pizza meio a meio ou mais sa…" at bounding box center [554, 280] width 499 height 410
click at [501, 463] on input "text" at bounding box center [554, 466] width 462 height 25
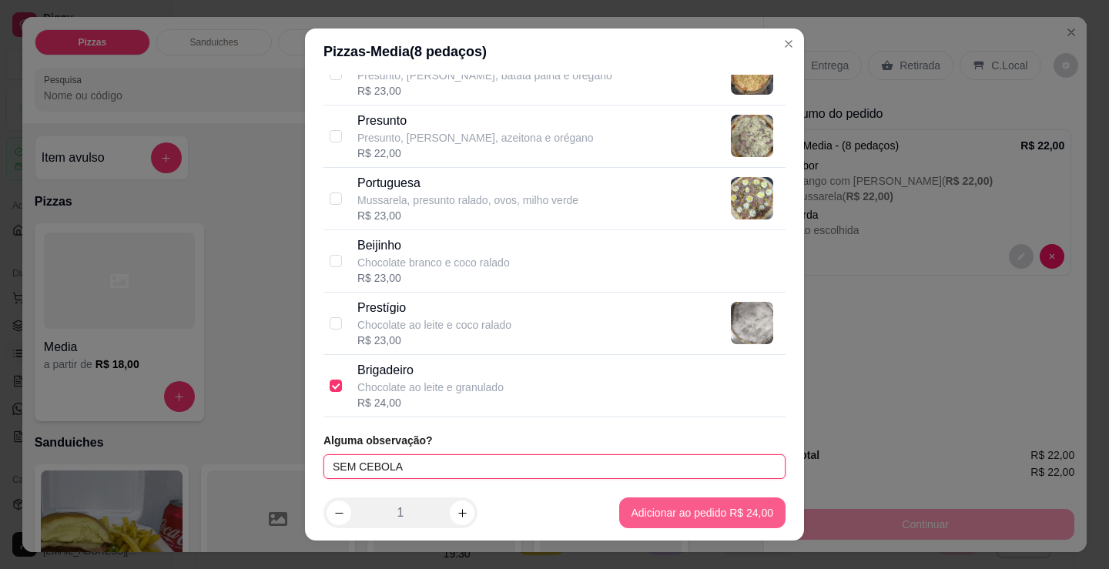
type input "SEM CEBOLA"
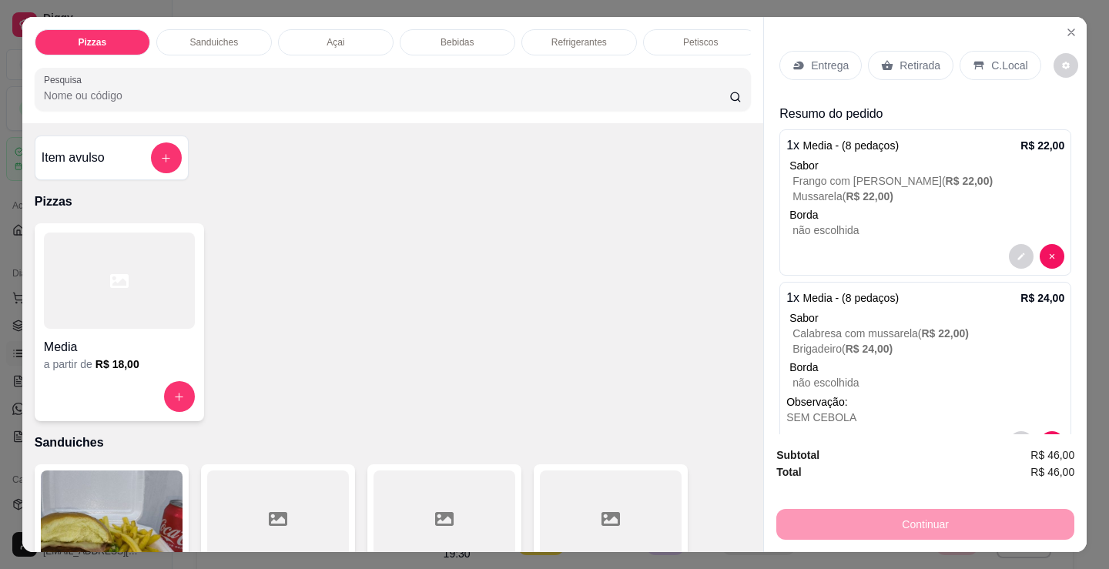
click at [814, 59] on p "Entrega" at bounding box center [830, 65] width 38 height 15
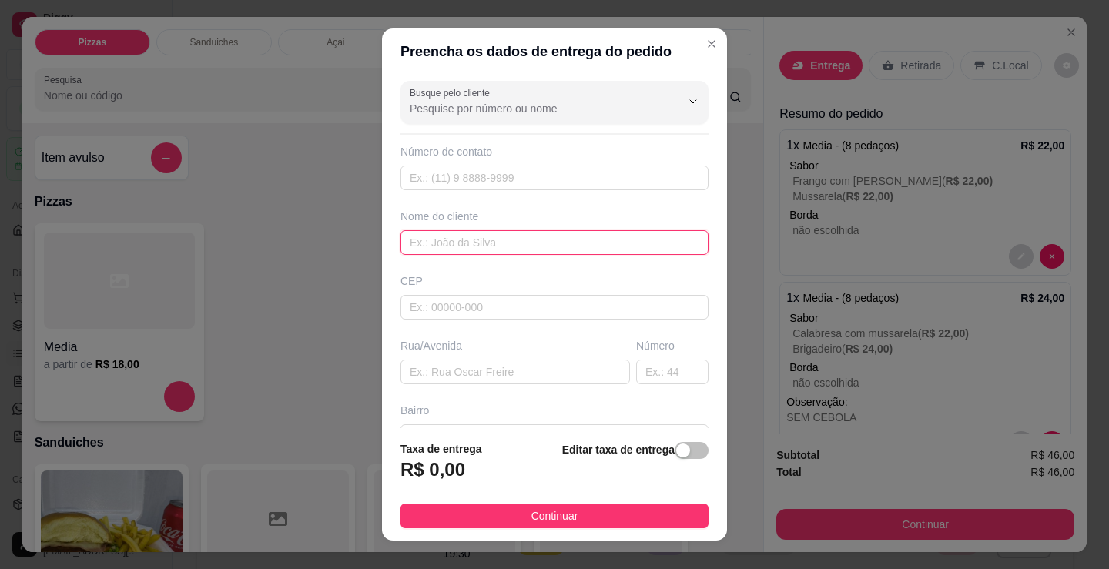
click at [560, 247] on input "text" at bounding box center [554, 242] width 308 height 25
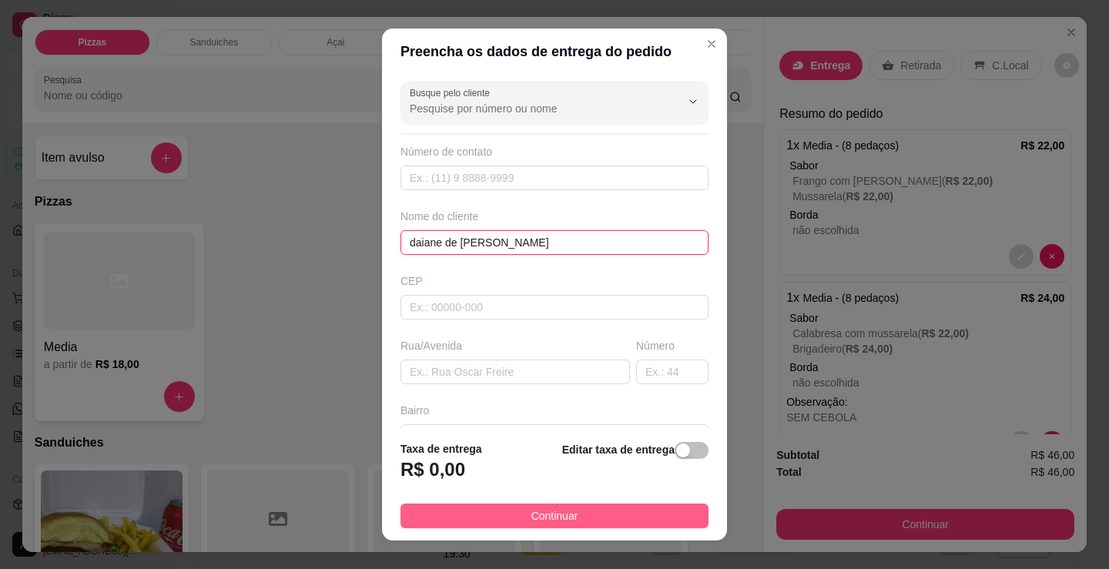
type input "daiane de [PERSON_NAME]"
click at [617, 504] on button "Continuar" at bounding box center [554, 516] width 308 height 25
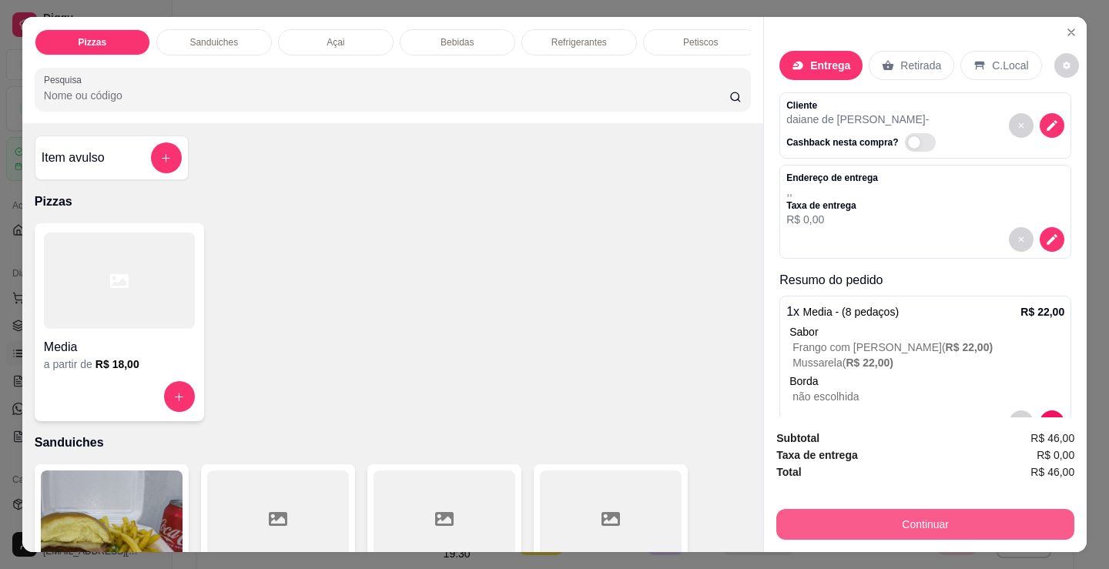
click at [892, 511] on button "Continuar" at bounding box center [925, 524] width 298 height 31
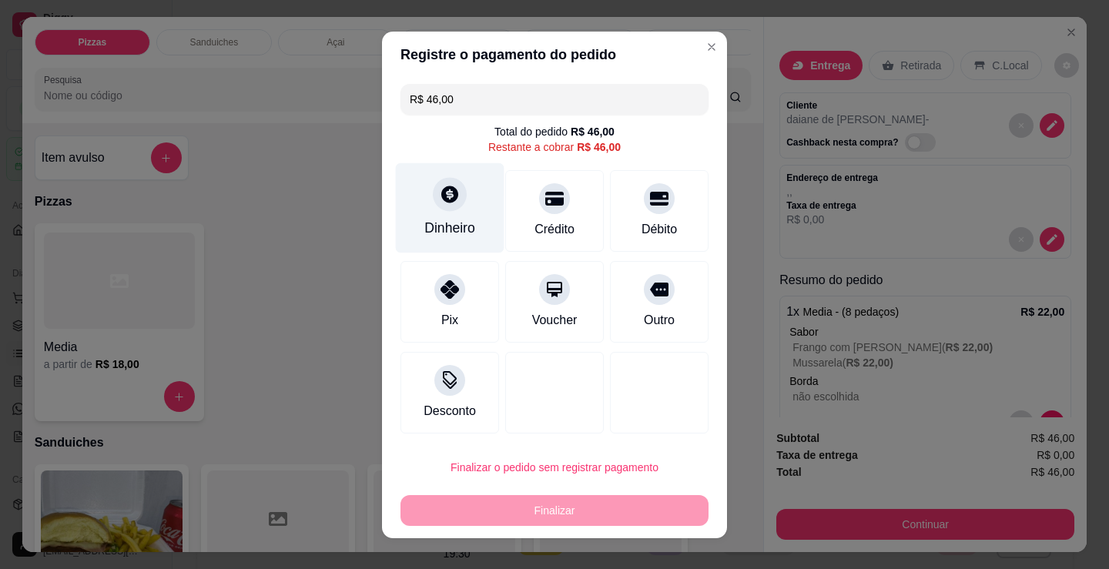
click at [452, 199] on icon at bounding box center [450, 194] width 20 height 20
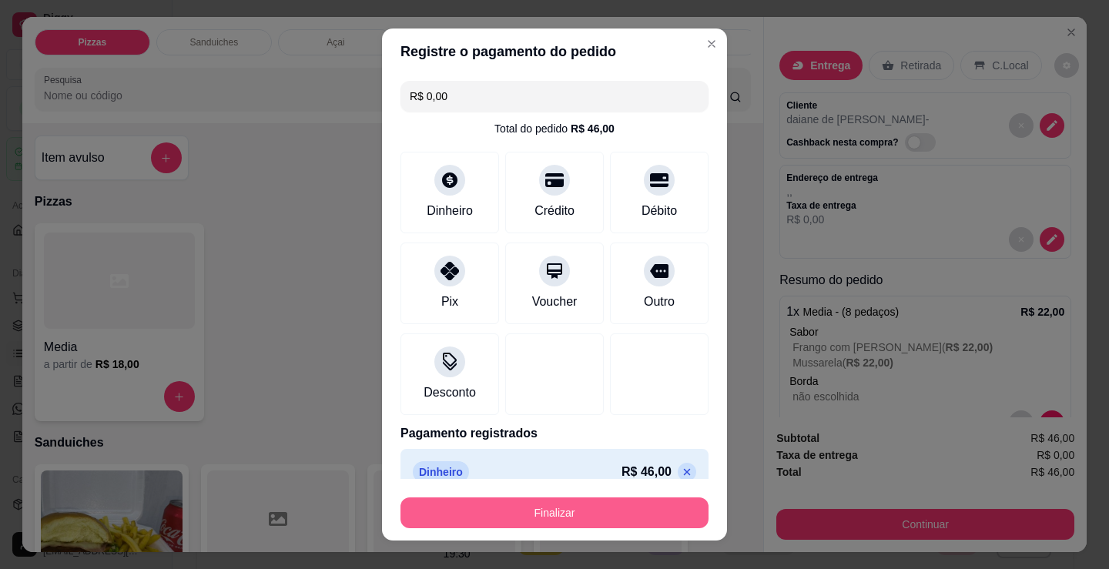
click at [558, 508] on button "Finalizar" at bounding box center [554, 512] width 308 height 31
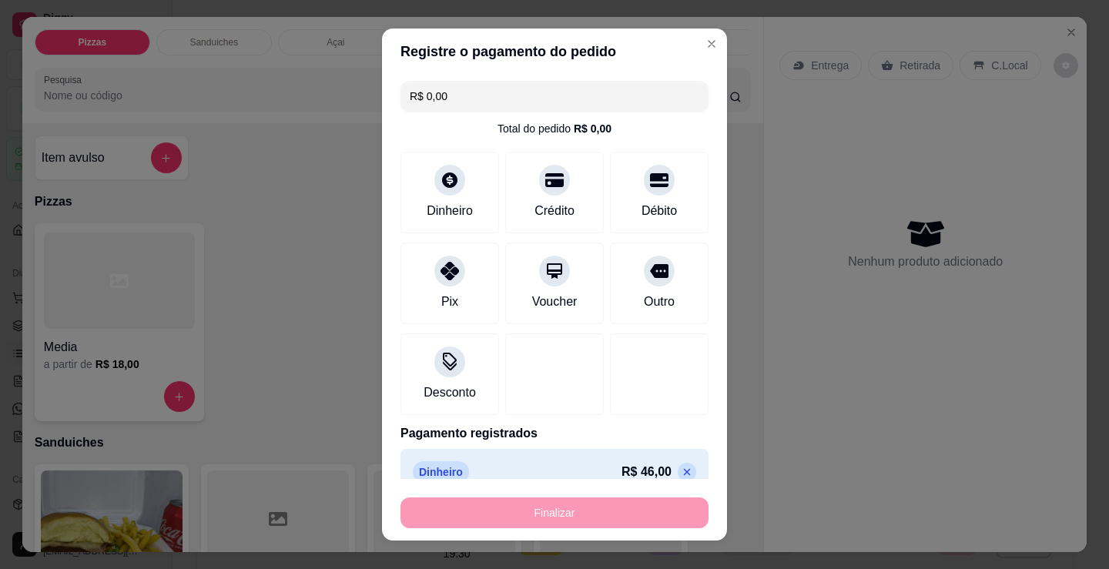
type input "-R$ 46,00"
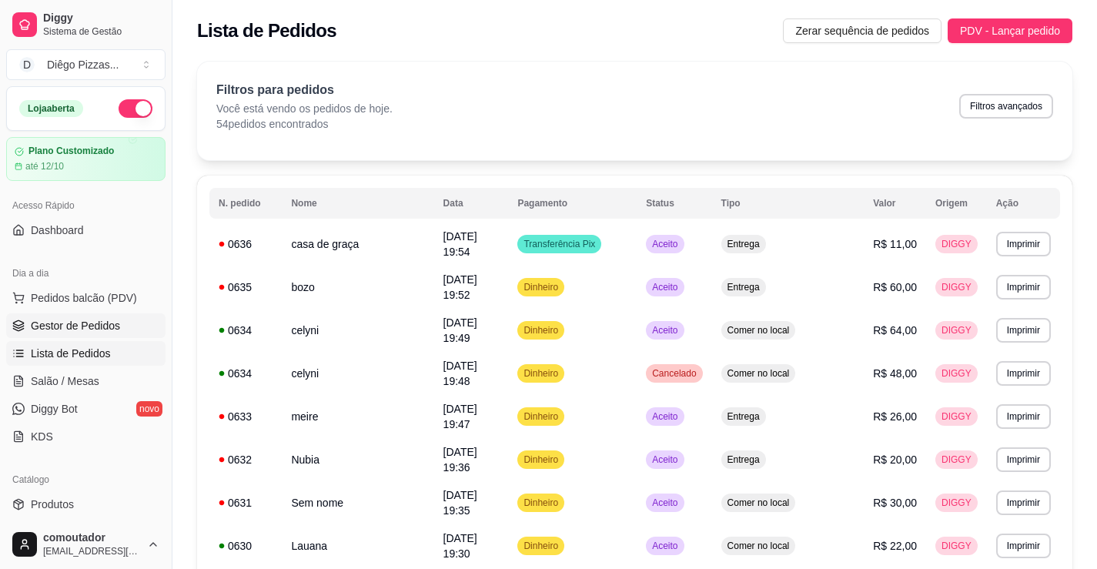
drag, startPoint x: 87, startPoint y: 310, endPoint x: 90, endPoint y: 320, distance: 10.5
click at [87, 310] on ul "Pedidos balcão (PDV) Gestor de Pedidos Lista de Pedidos Salão / Mesas Diggy Bot…" at bounding box center [85, 367] width 159 height 163
click at [114, 297] on span "Pedidos balcão (PDV)" at bounding box center [84, 297] width 106 height 15
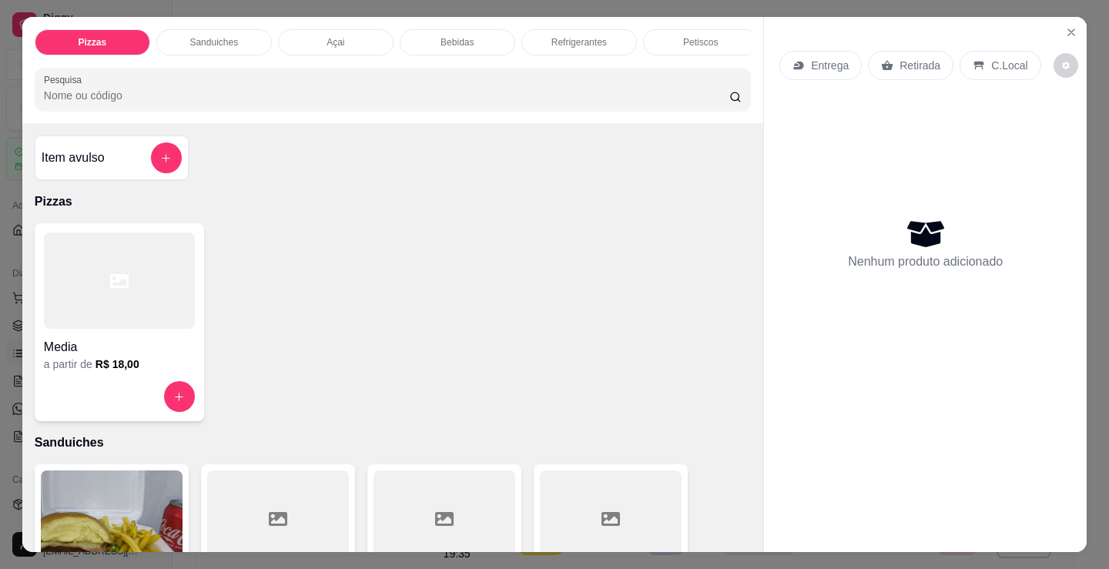
click at [251, 354] on div "Media a partir de R$ 18,00" at bounding box center [393, 322] width 716 height 198
click at [108, 340] on div "Media" at bounding box center [119, 343] width 151 height 28
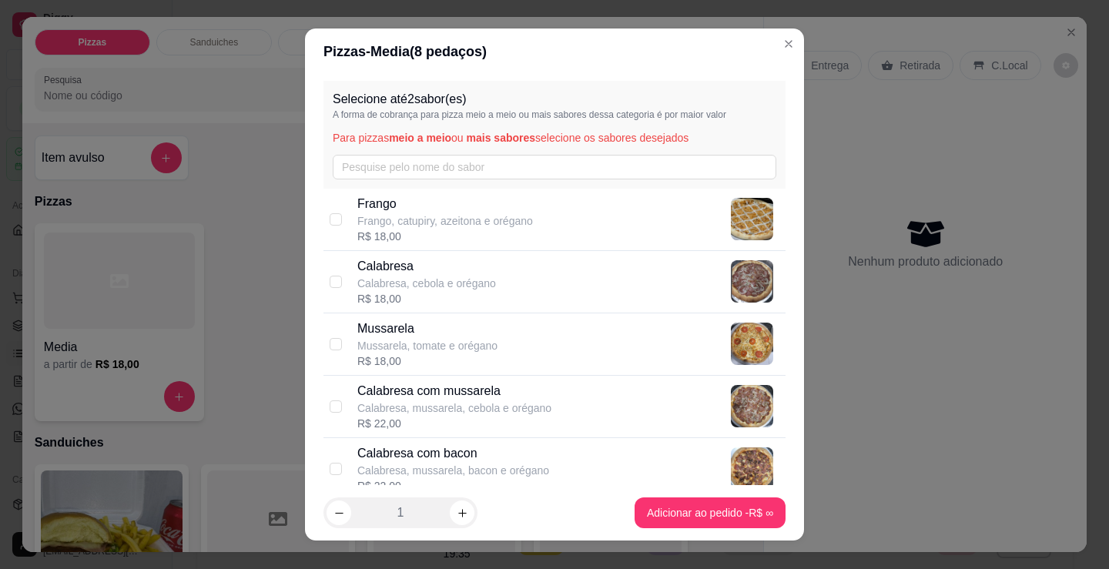
click at [484, 282] on p "Calabresa, cebola e orégano" at bounding box center [426, 283] width 139 height 15
checkbox input "true"
click at [467, 345] on p "Mussarela, tomate e orégano" at bounding box center [427, 345] width 140 height 15
checkbox input "true"
click at [461, 511] on icon "increase-product-quantity" at bounding box center [463, 513] width 12 height 12
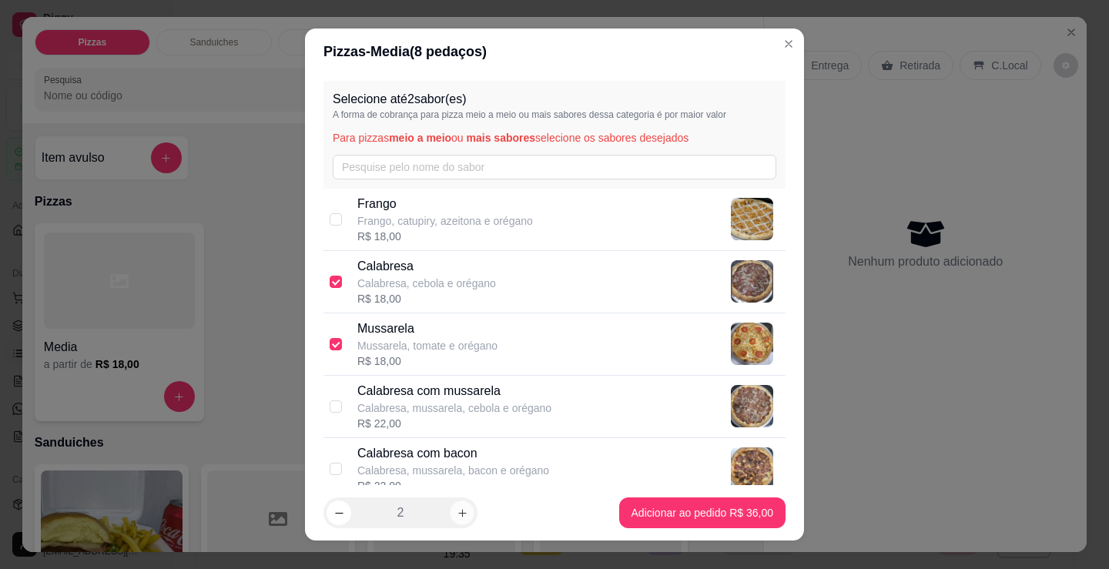
click at [461, 511] on icon "increase-product-quantity" at bounding box center [463, 513] width 12 height 12
click at [459, 511] on icon "increase-product-quantity" at bounding box center [463, 513] width 12 height 12
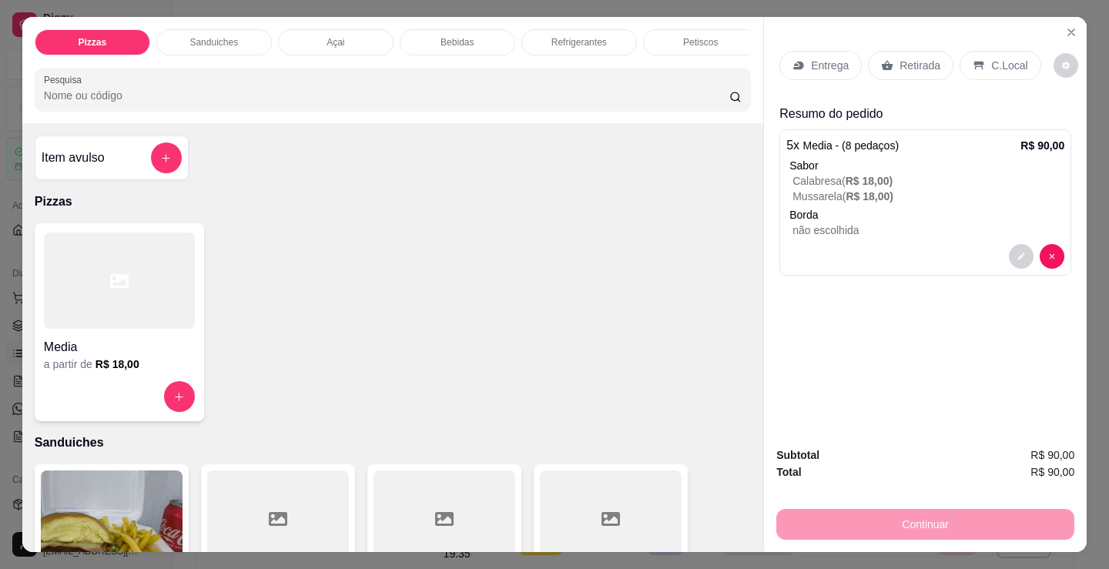
click at [921, 58] on p "Retirada" at bounding box center [919, 65] width 41 height 15
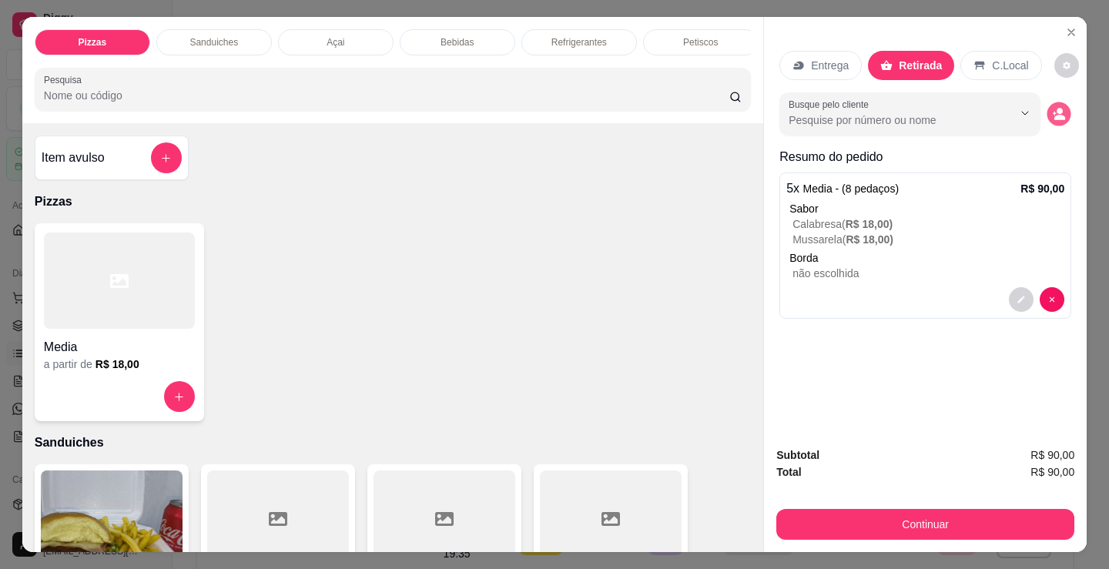
click at [1050, 117] on button "decrease-product-quantity" at bounding box center [1059, 114] width 24 height 24
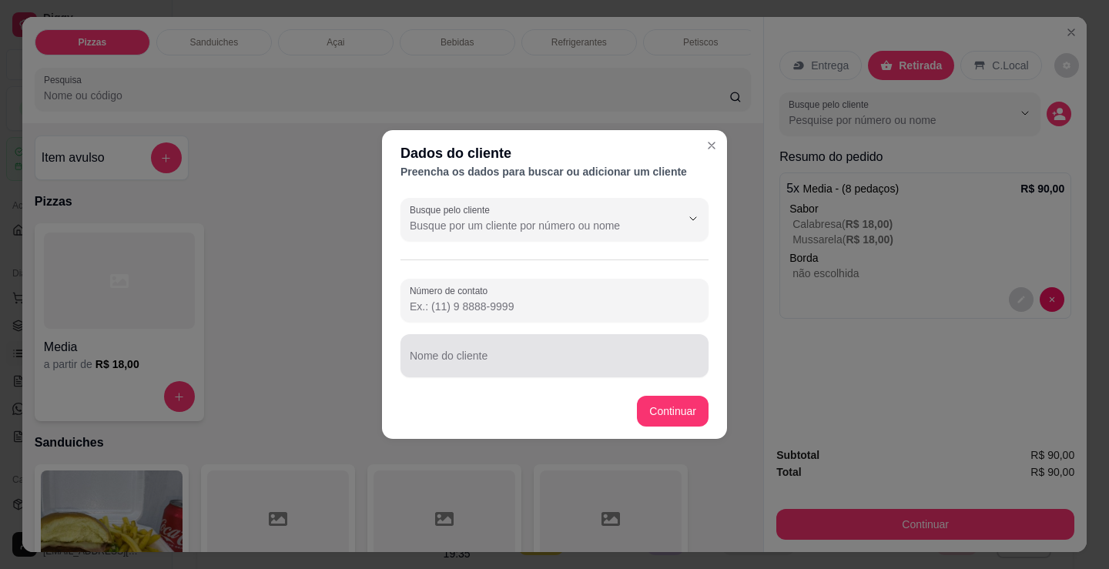
click at [570, 357] on input "Nome do cliente" at bounding box center [555, 361] width 290 height 15
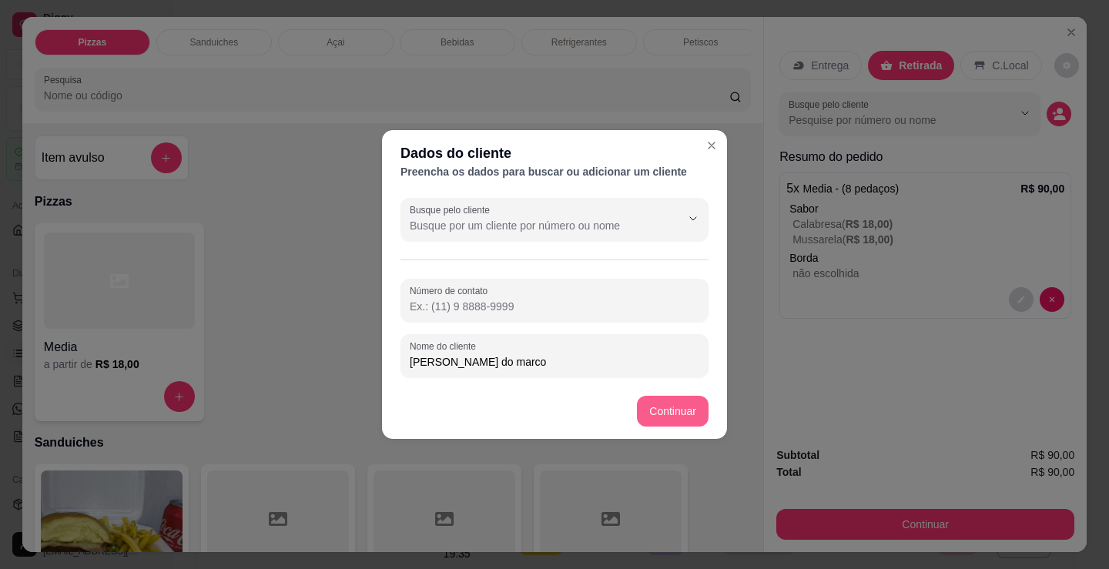
type input "[PERSON_NAME] do marco"
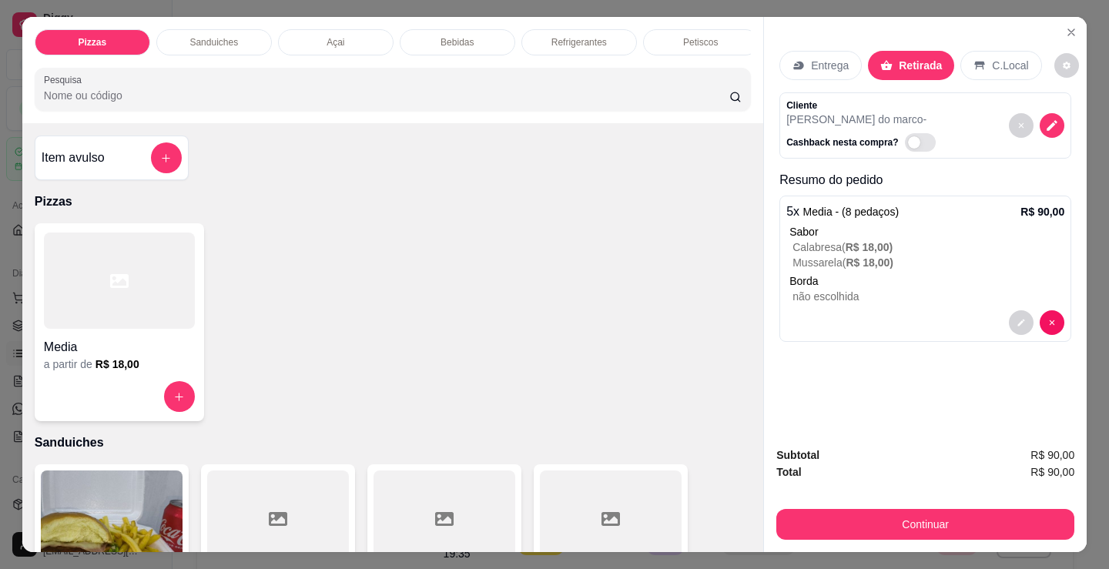
drag, startPoint x: 655, startPoint y: 418, endPoint x: 922, endPoint y: 508, distance: 281.3
click at [692, 435] on div "Item avulso Pizzas Media a partir de R$ 18,00 Sanduiches Combo de X-burguer R$ …" at bounding box center [392, 337] width 741 height 429
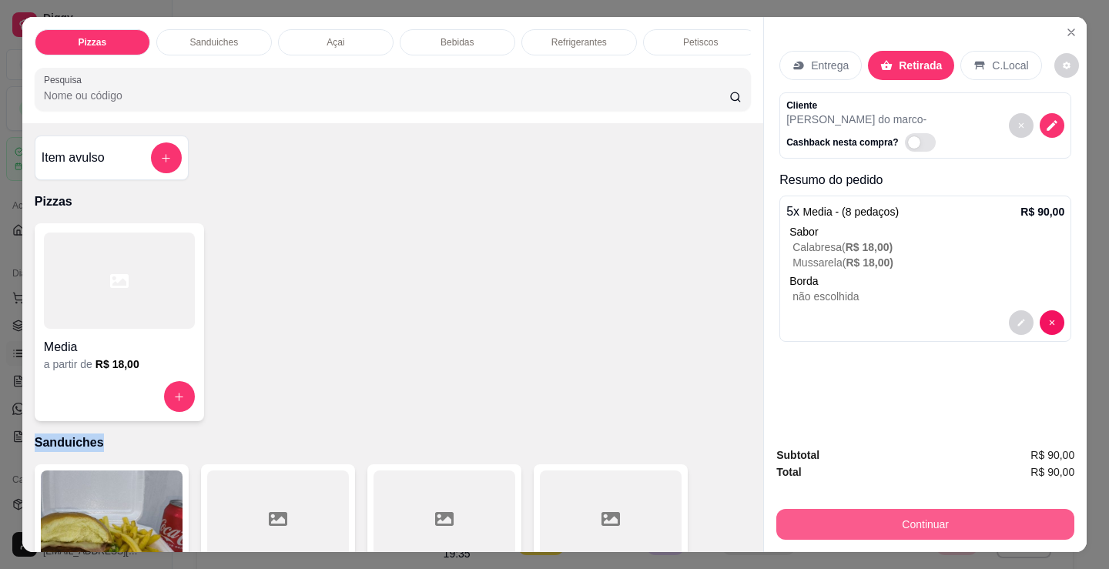
click at [918, 516] on button "Continuar" at bounding box center [925, 524] width 298 height 31
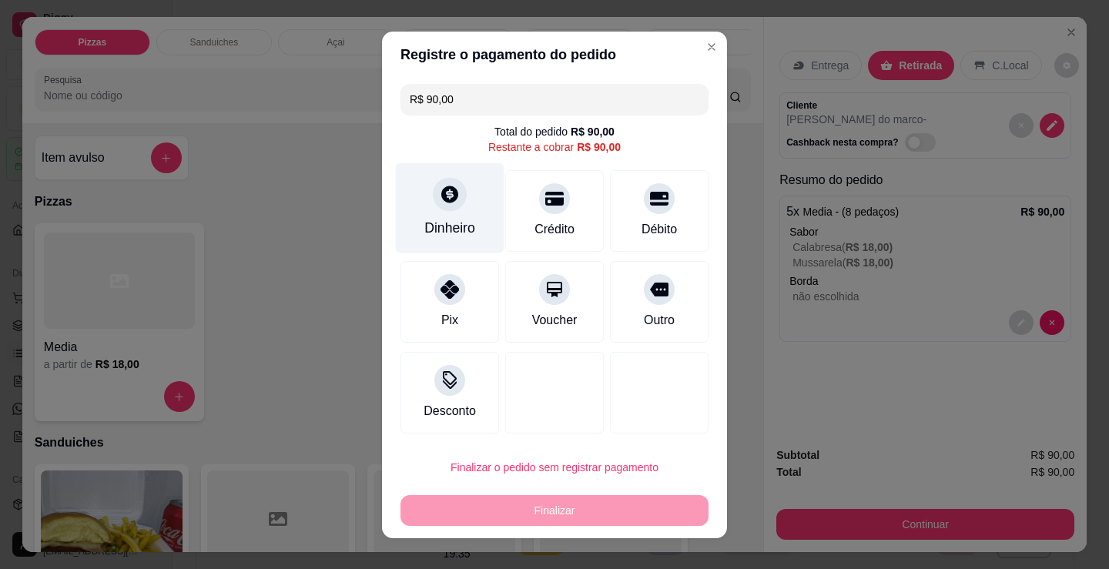
click at [449, 227] on div "Dinheiro" at bounding box center [449, 228] width 51 height 20
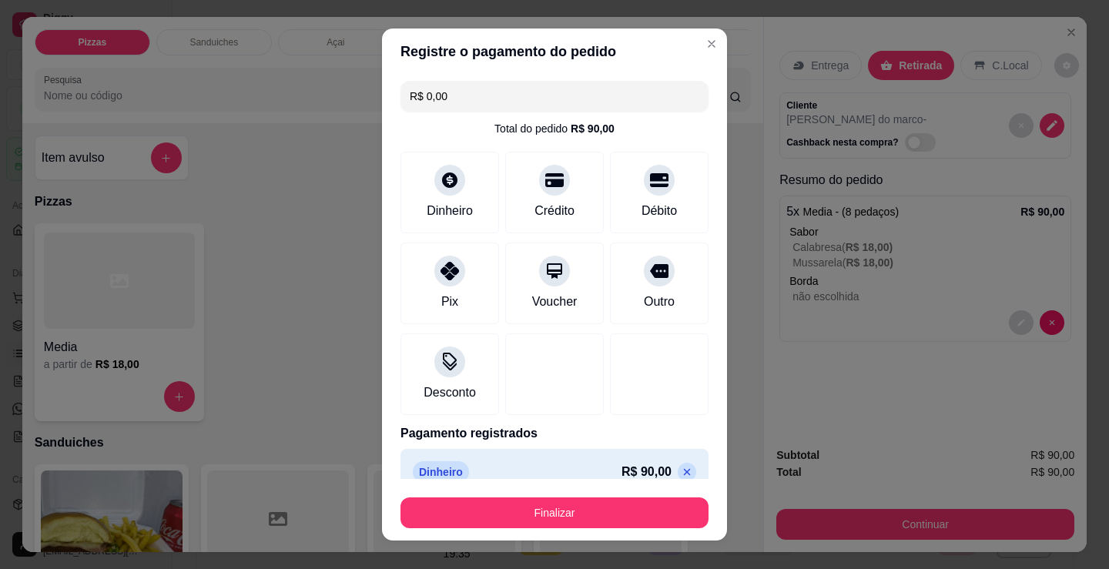
click at [561, 501] on button "Finalizar" at bounding box center [554, 512] width 308 height 31
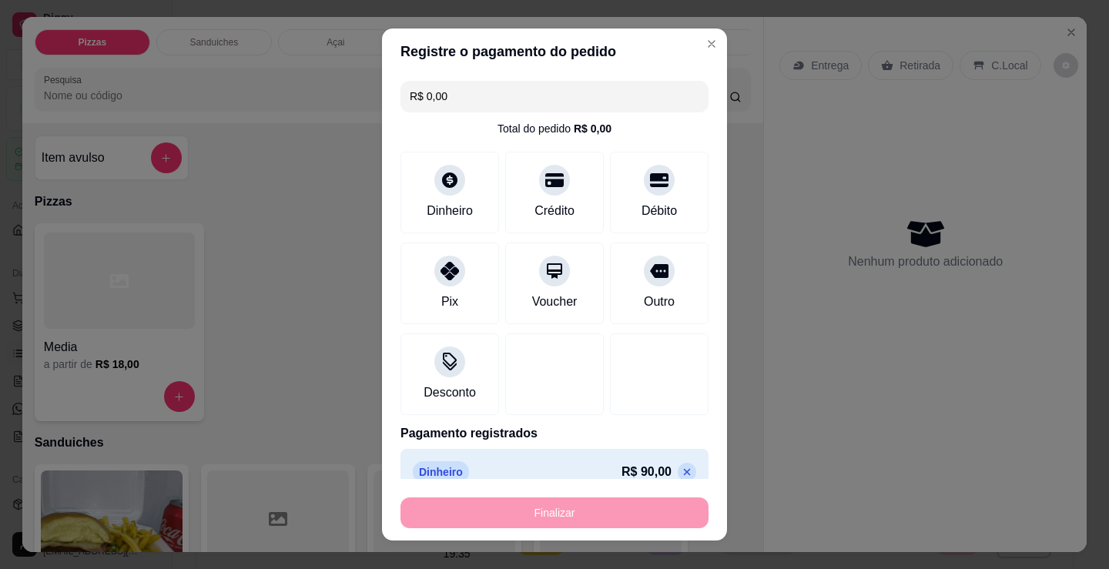
type input "-R$ 90,00"
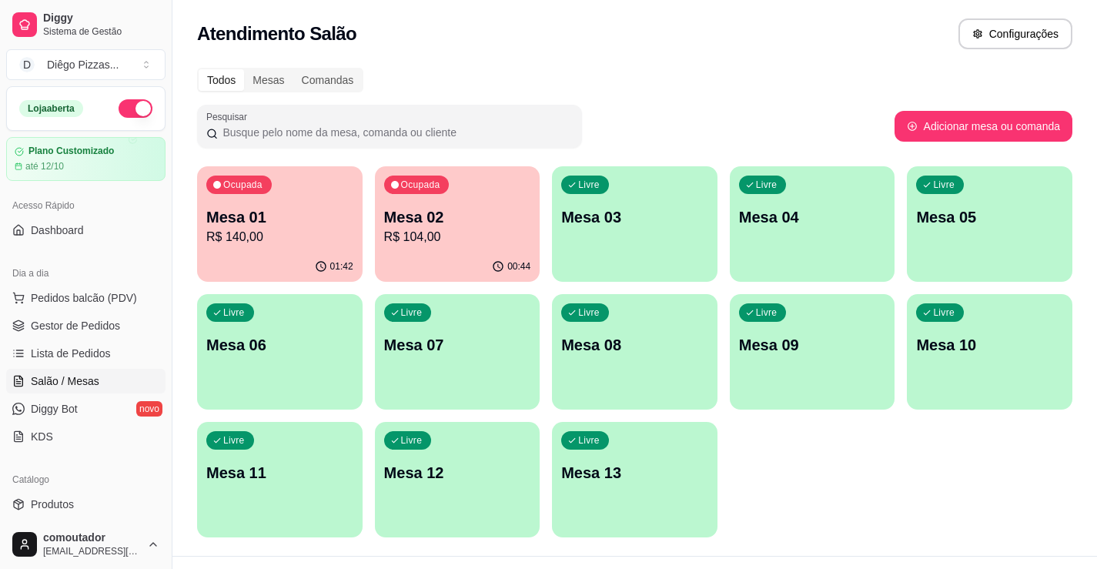
click at [449, 240] on p "R$ 104,00" at bounding box center [457, 237] width 147 height 18
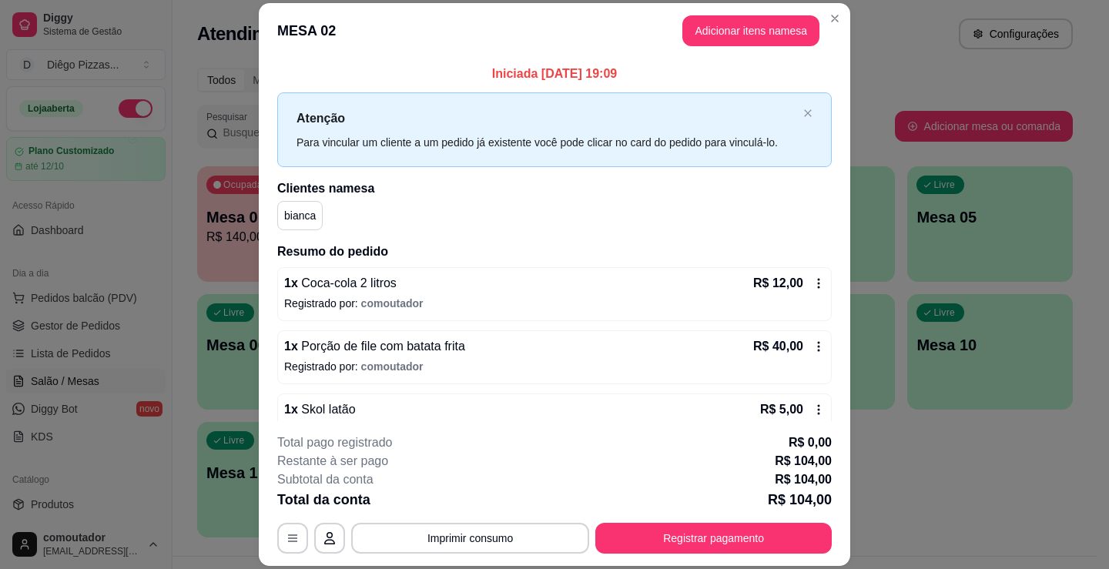
click at [763, 32] on button "Adicionar itens na mesa" at bounding box center [750, 30] width 137 height 31
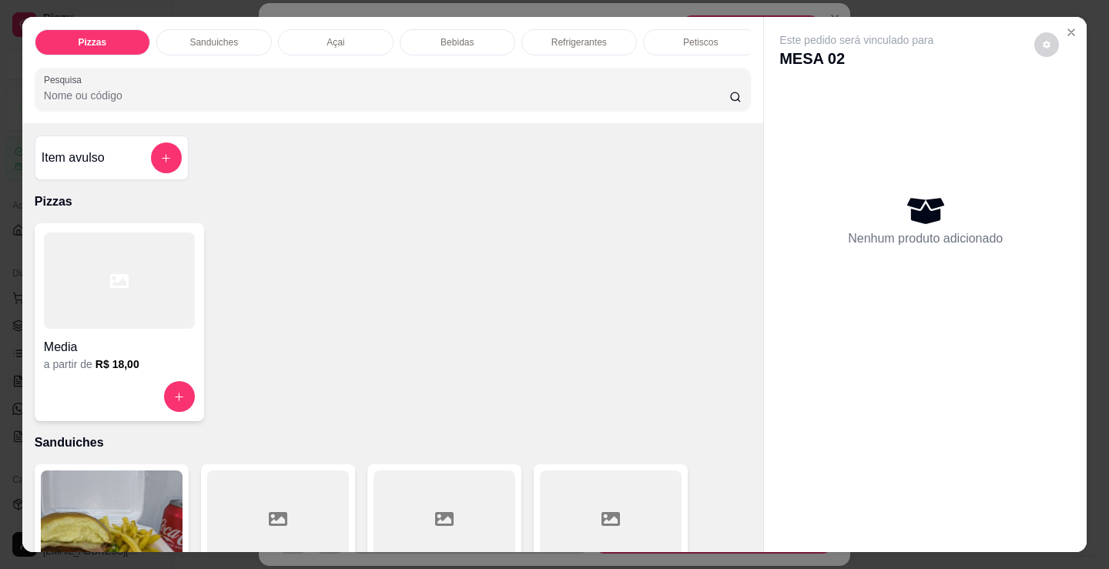
click at [450, 42] on p "Bebidas" at bounding box center [456, 42] width 33 height 12
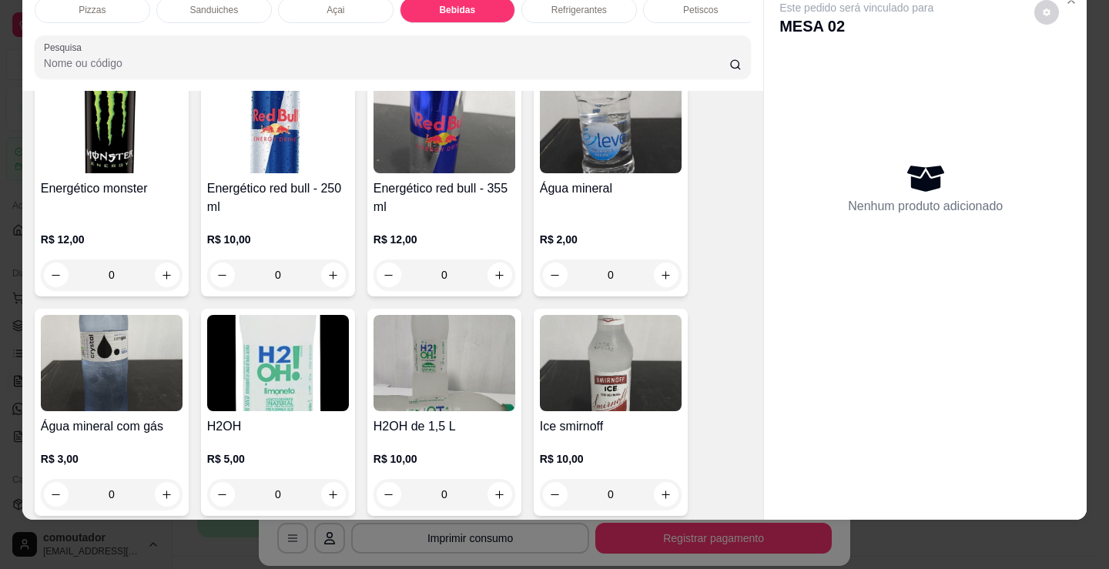
scroll to position [3371, 0]
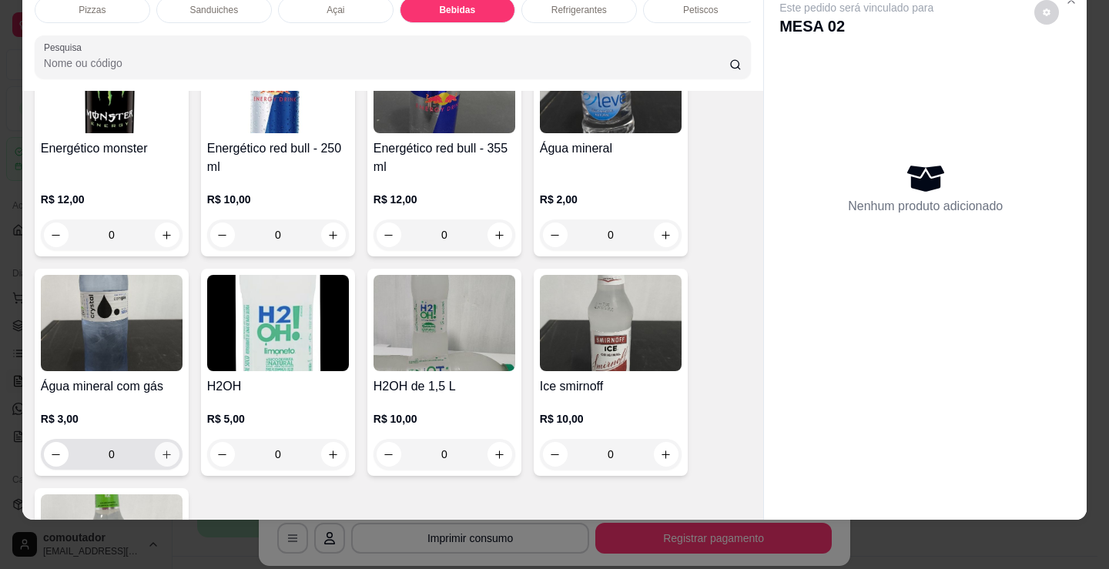
click at [161, 454] on icon "increase-product-quantity" at bounding box center [167, 455] width 12 height 12
type input "1"
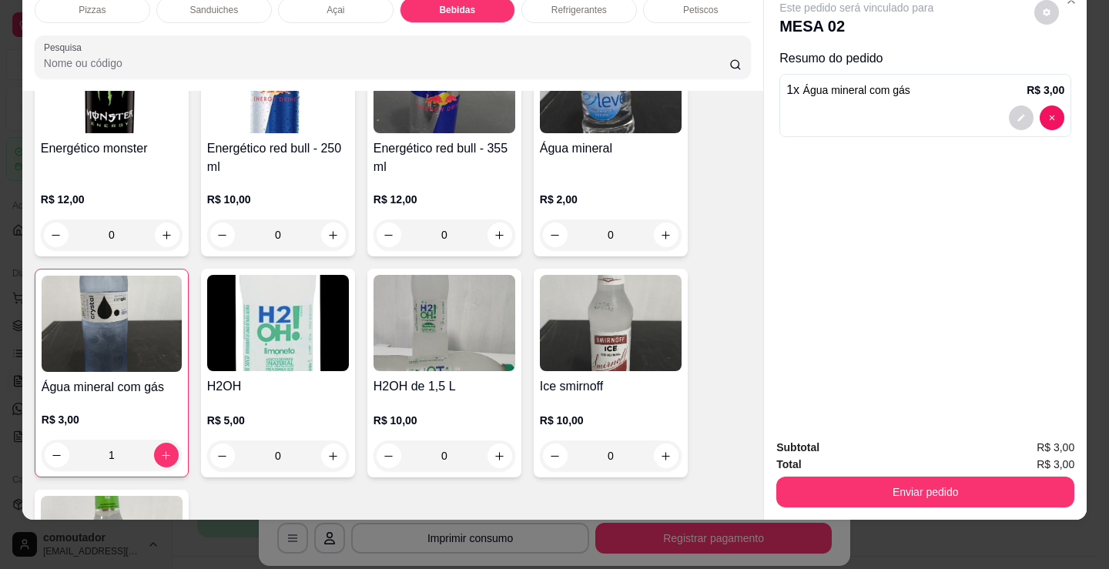
scroll to position [0, 372]
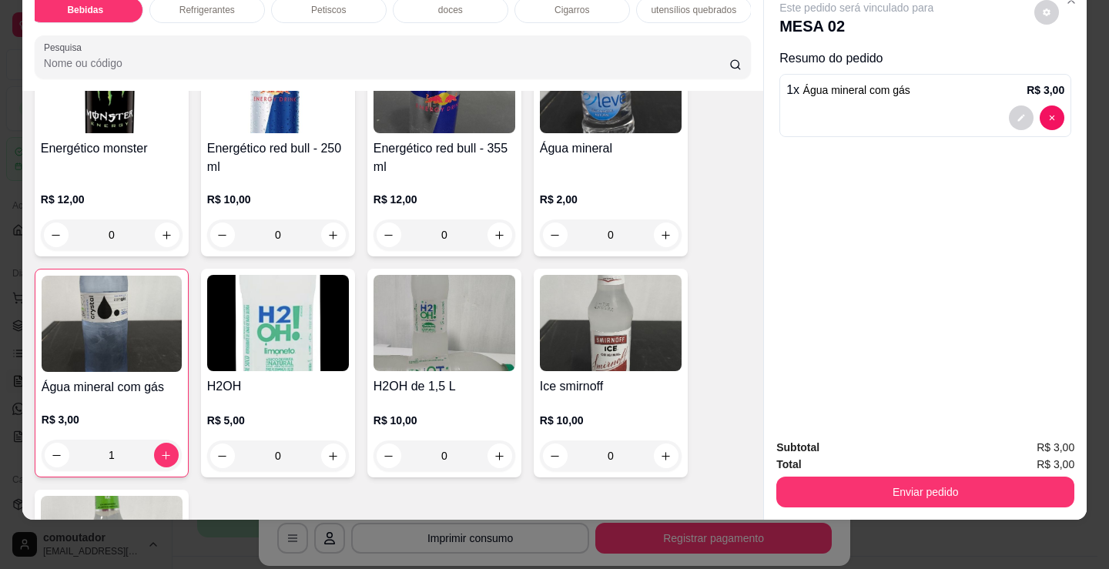
click at [456, 7] on div "doces" at bounding box center [451, 10] width 116 height 26
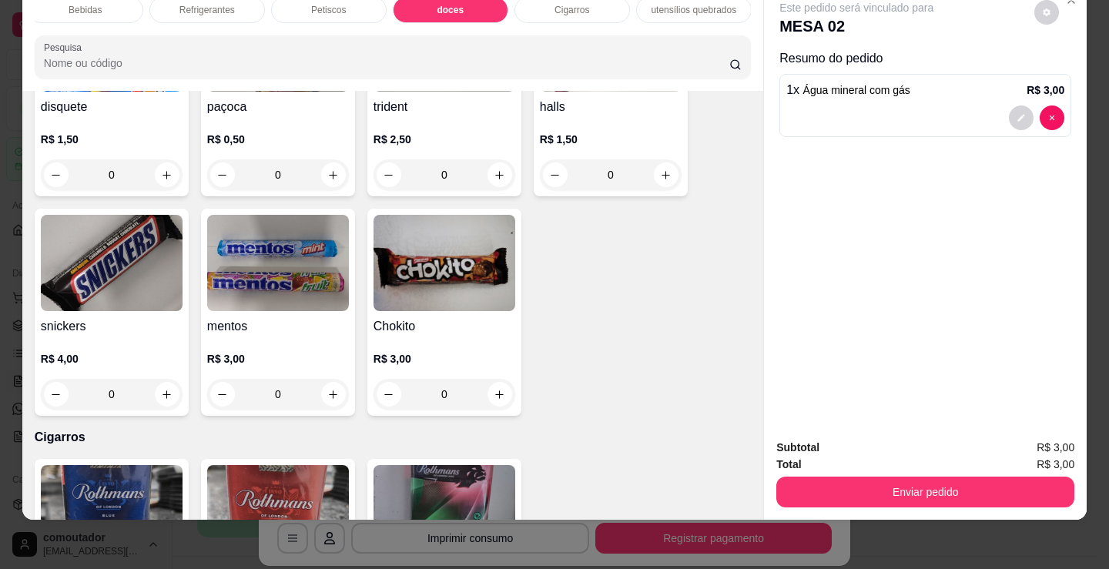
scroll to position [5797, 0]
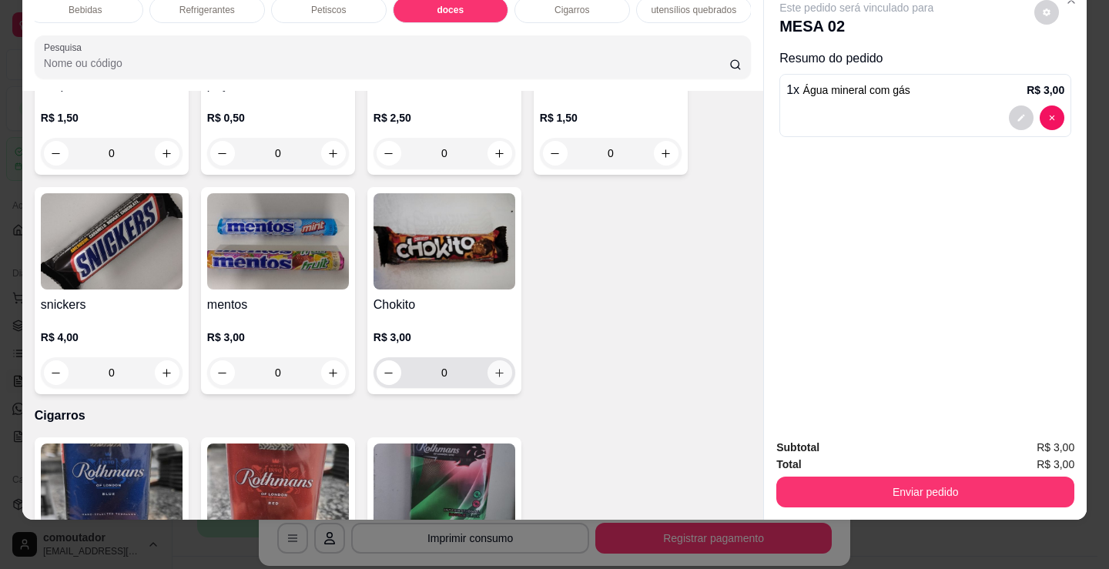
click at [495, 375] on icon "increase-product-quantity" at bounding box center [500, 373] width 12 height 12
type input "1"
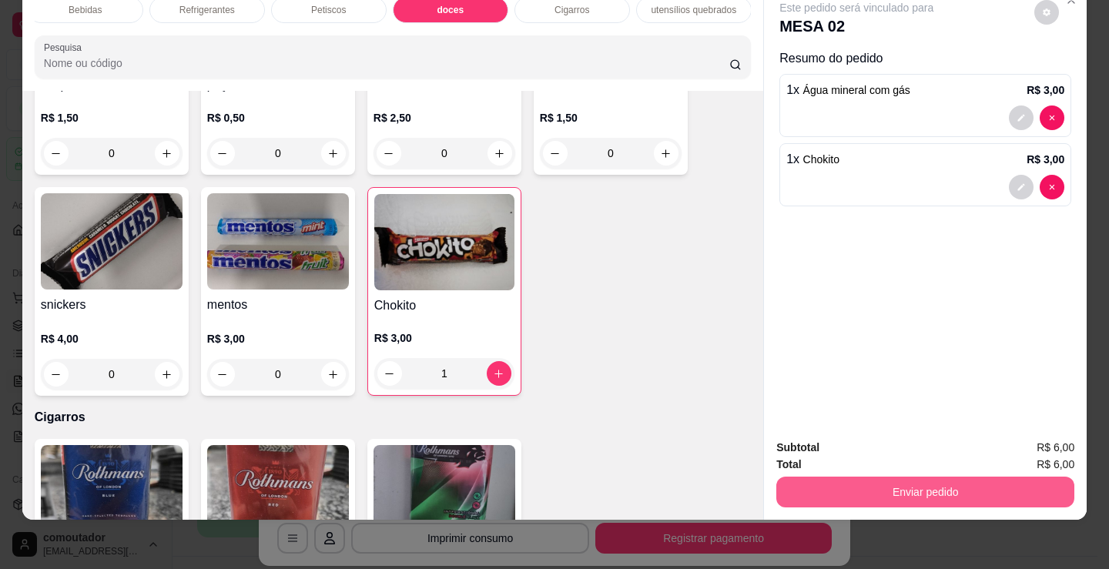
click at [913, 477] on button "Enviar pedido" at bounding box center [925, 492] width 298 height 31
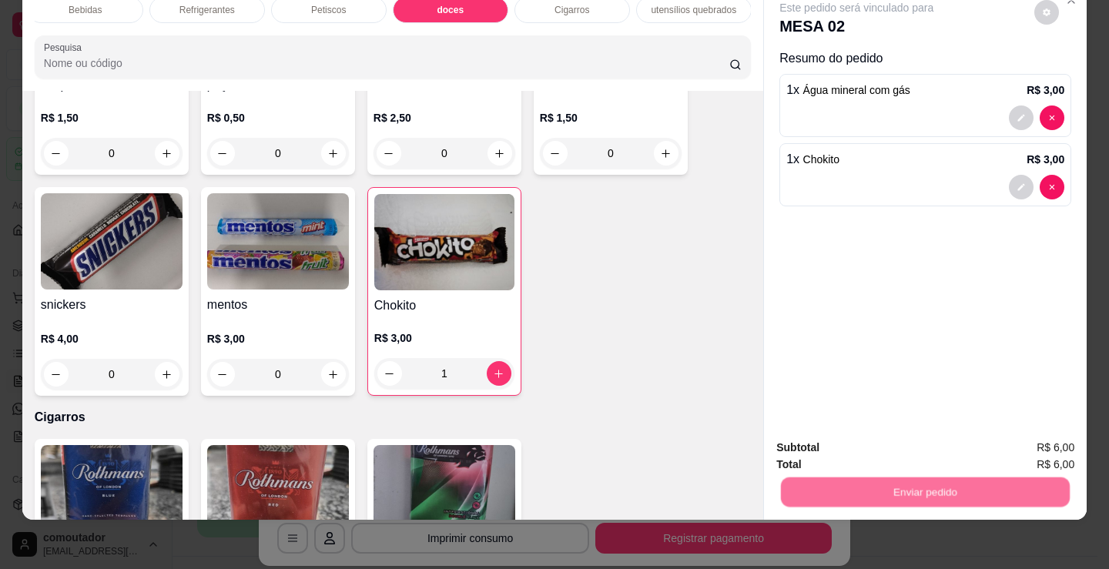
click at [913, 448] on button "Não registrar e enviar pedido" at bounding box center [874, 442] width 160 height 29
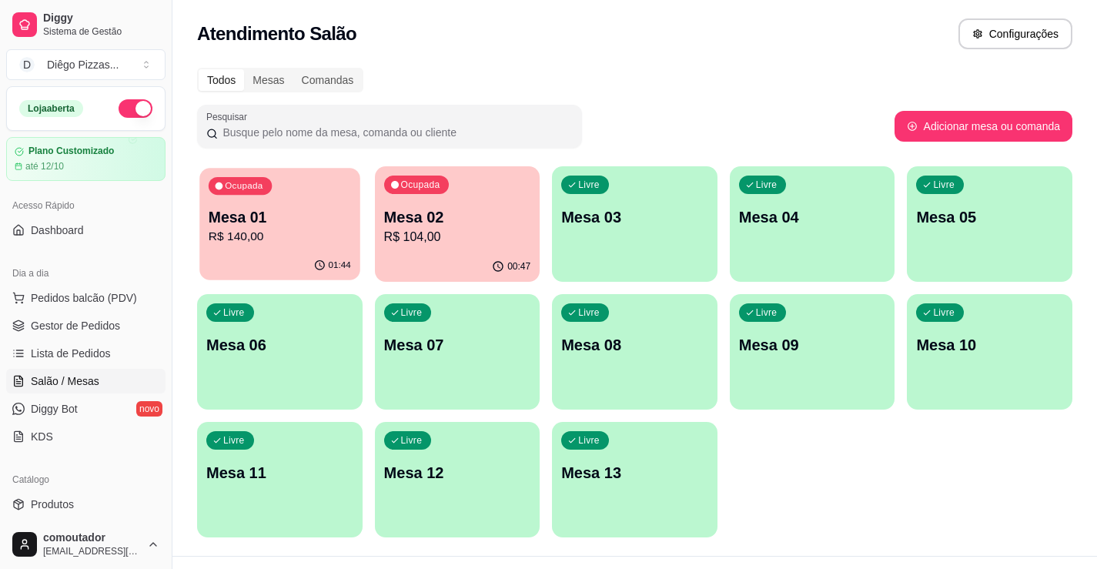
click at [295, 253] on div "01:44" at bounding box center [279, 265] width 160 height 29
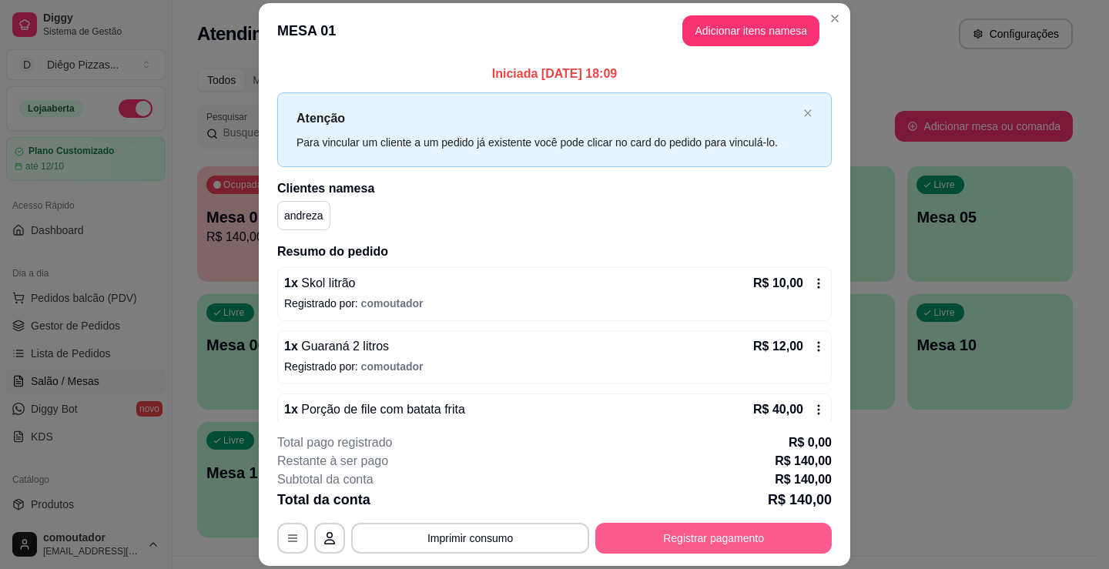
click at [618, 537] on button "Registrar pagamento" at bounding box center [713, 538] width 236 height 31
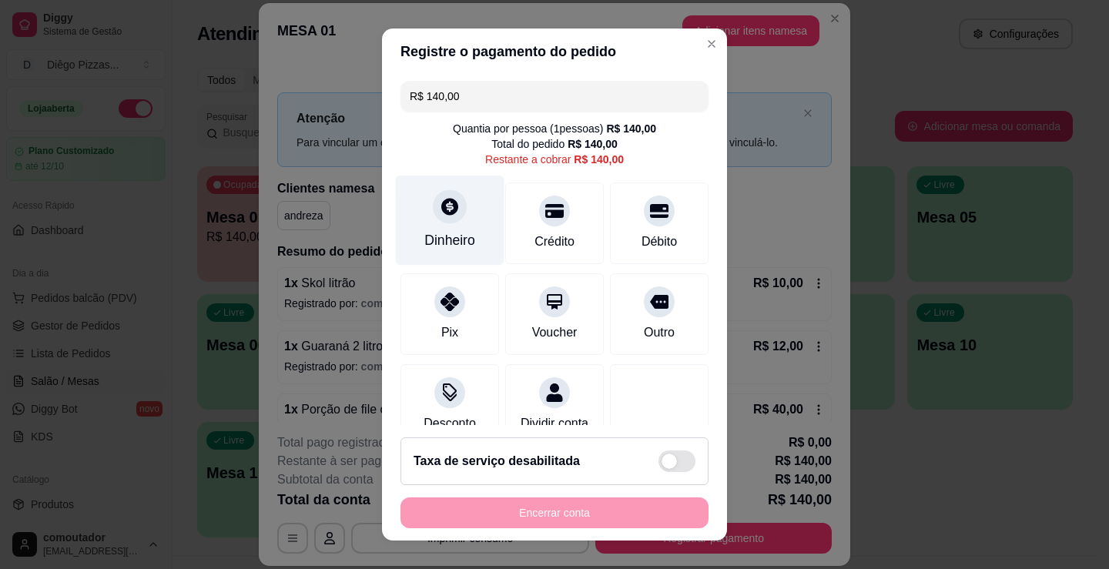
click at [440, 216] on icon at bounding box center [450, 206] width 20 height 20
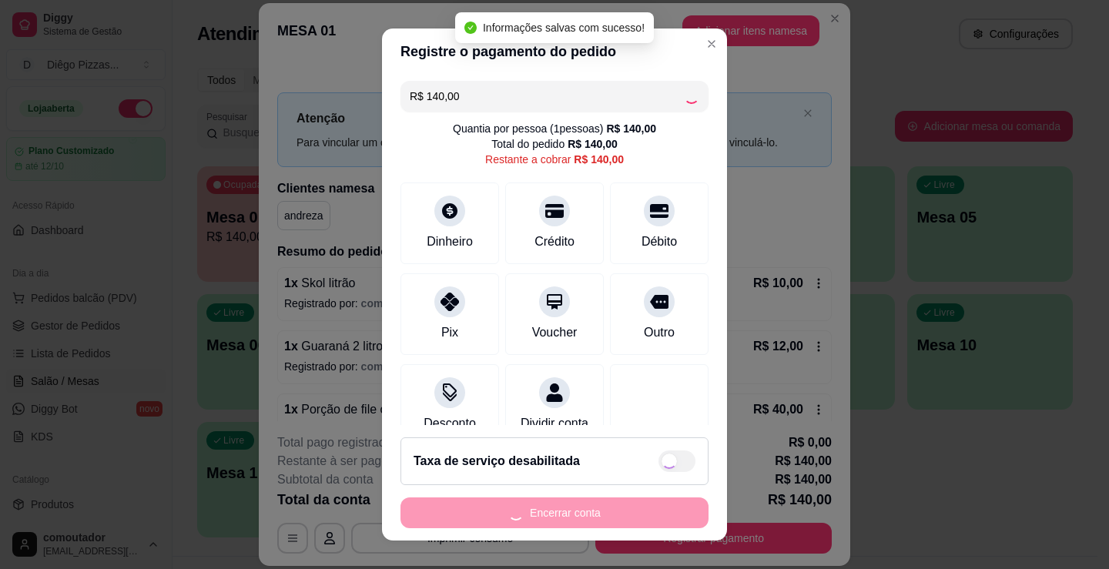
type input "R$ 0,00"
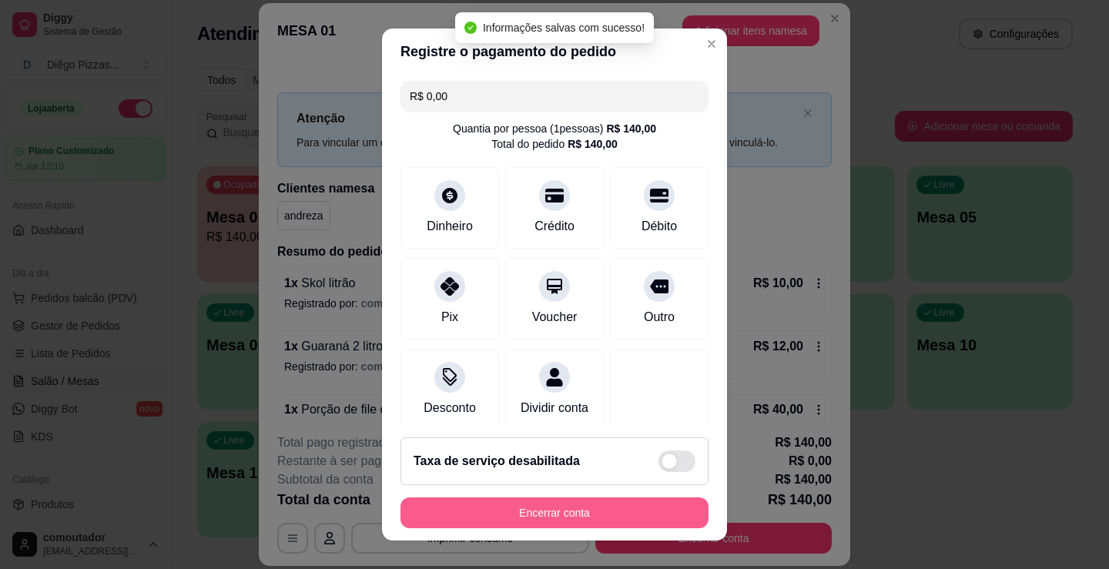
click at [590, 521] on button "Encerrar conta" at bounding box center [554, 512] width 308 height 31
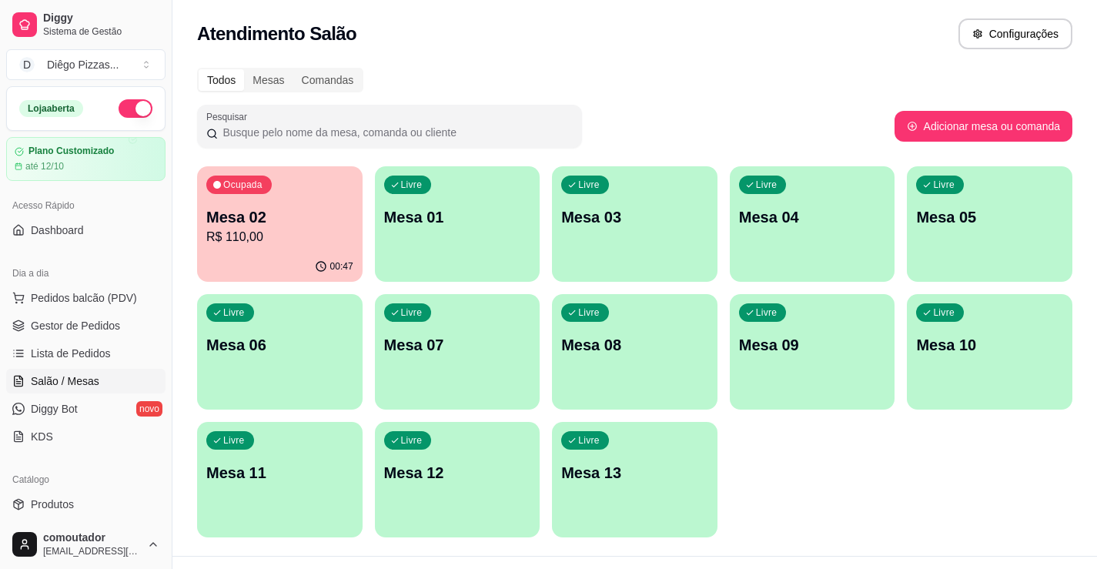
click at [359, 287] on div "Ocupada Mesa 02 R$ 110,00 00:47 Livre Mesa 01 Livre Mesa 03 Livre Mesa 04 Livre…" at bounding box center [635, 351] width 876 height 371
click at [437, 245] on div "Livre Mesa 01" at bounding box center [457, 215] width 160 height 94
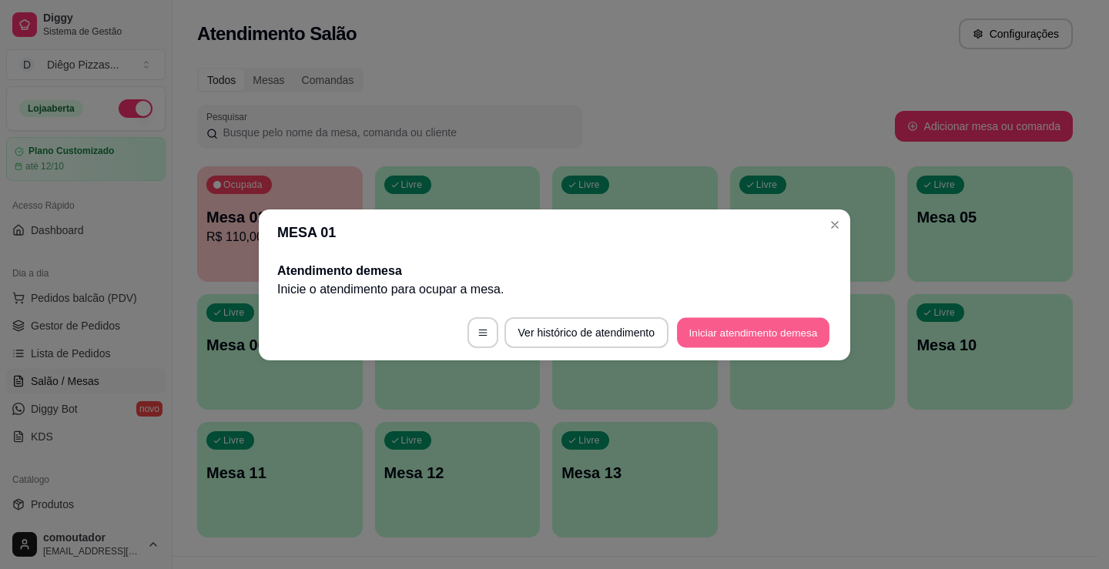
click at [771, 327] on button "Iniciar atendimento de mesa" at bounding box center [753, 332] width 152 height 30
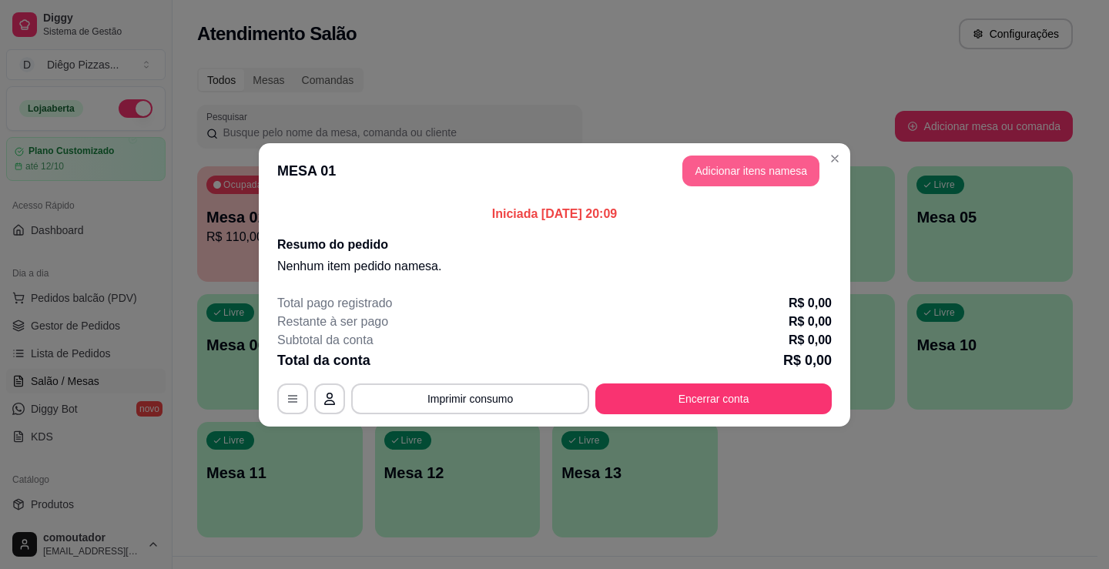
click at [711, 173] on button "Adicionar itens na mesa" at bounding box center [750, 171] width 137 height 31
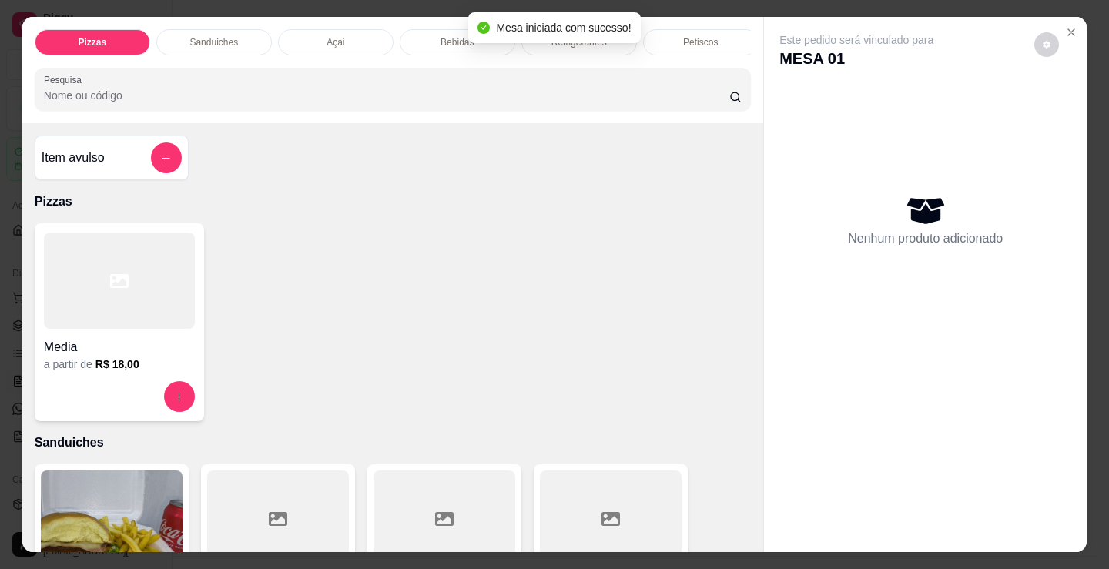
click at [210, 36] on p "Sanduiches" at bounding box center [213, 42] width 49 height 12
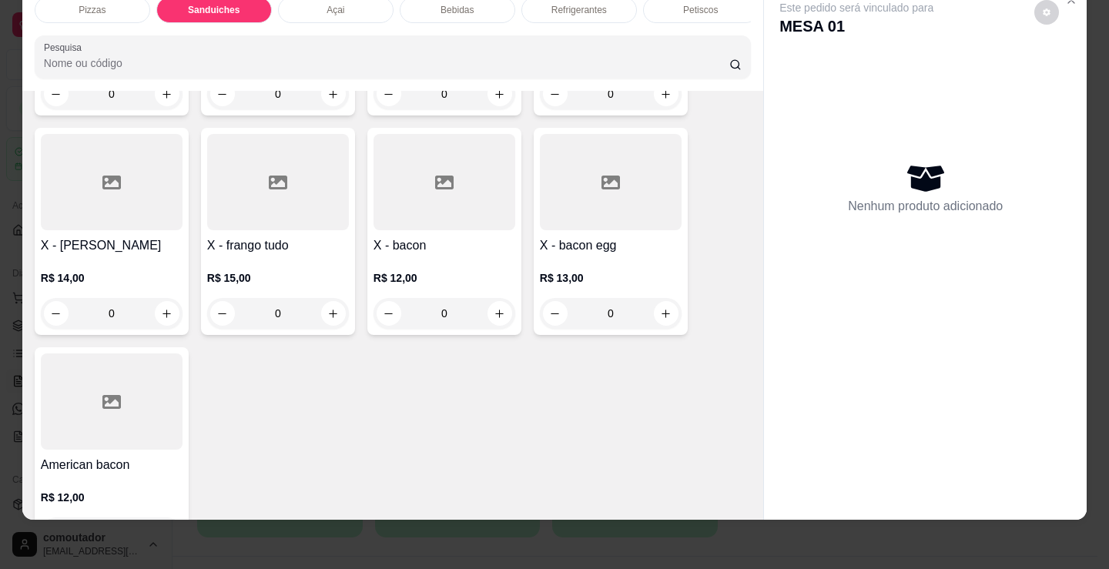
scroll to position [1234, 0]
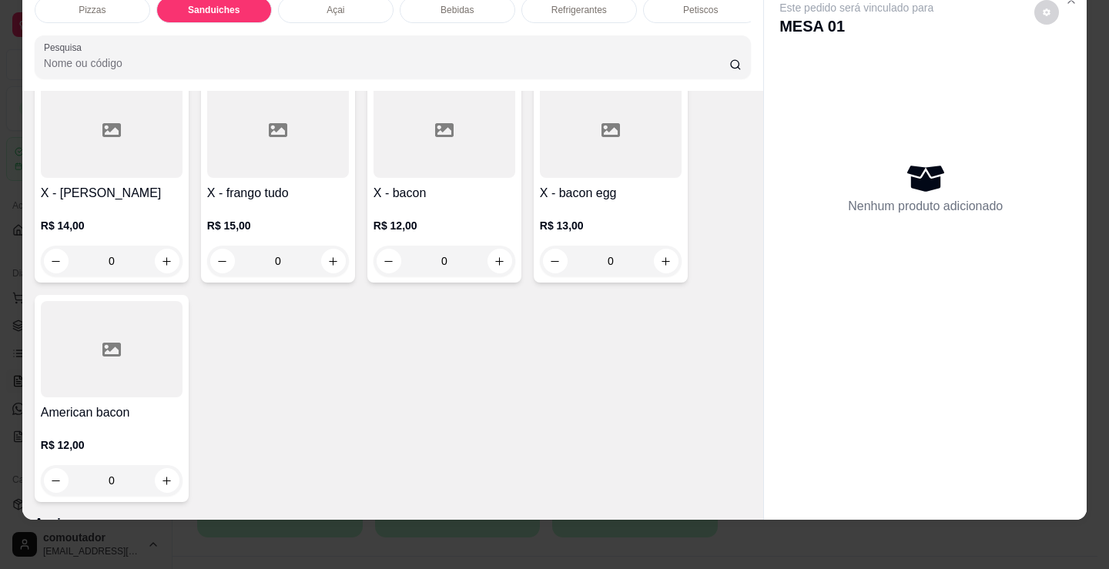
click at [496, 266] on div "0" at bounding box center [444, 261] width 142 height 31
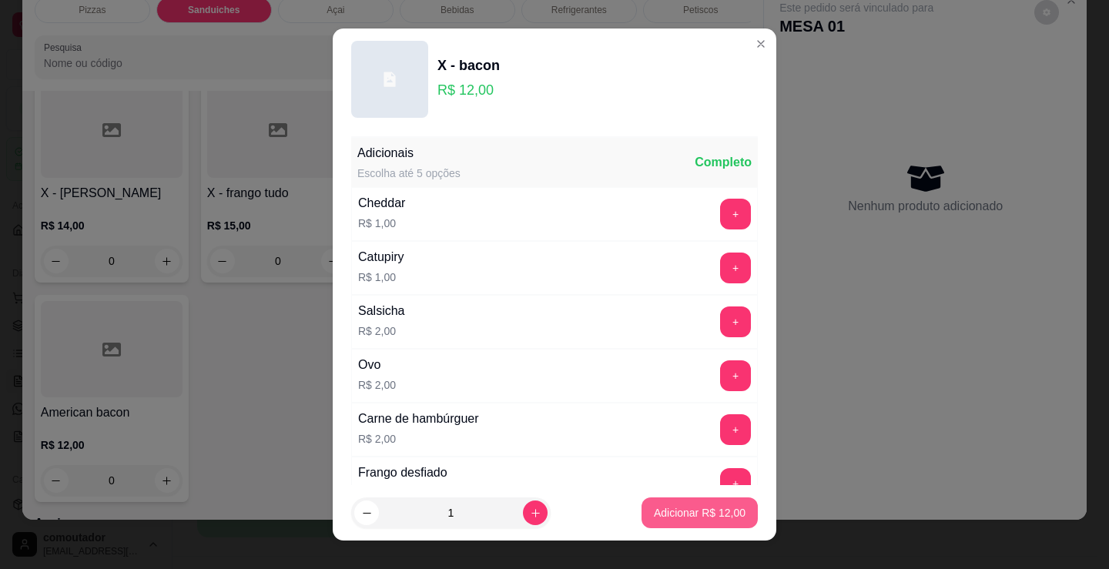
click at [661, 501] on button "Adicionar R$ 12,00" at bounding box center [699, 512] width 116 height 31
type input "1"
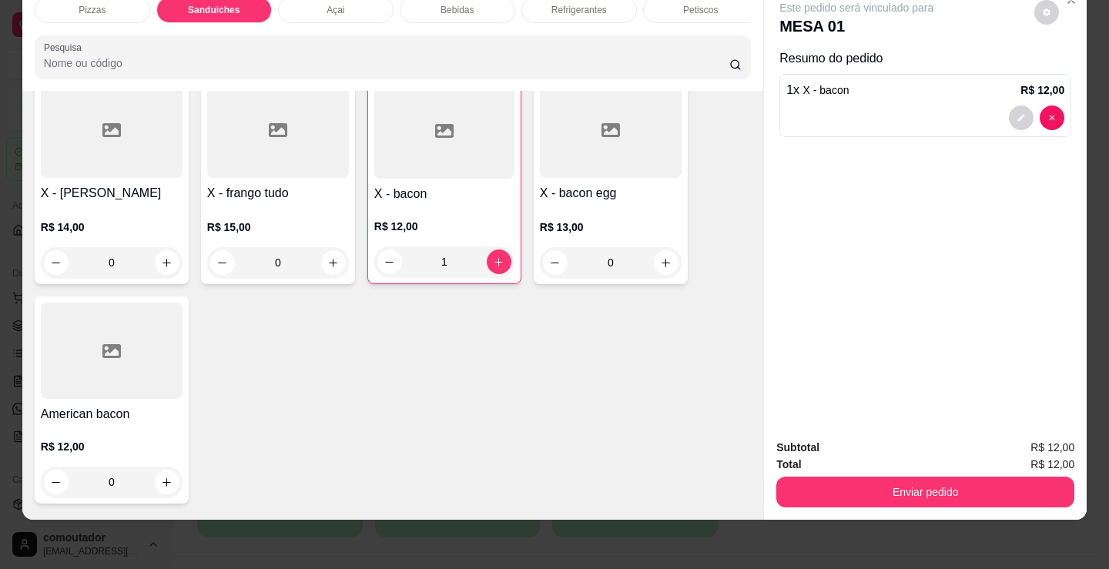
click at [478, 5] on div "Bebidas" at bounding box center [458, 10] width 116 height 26
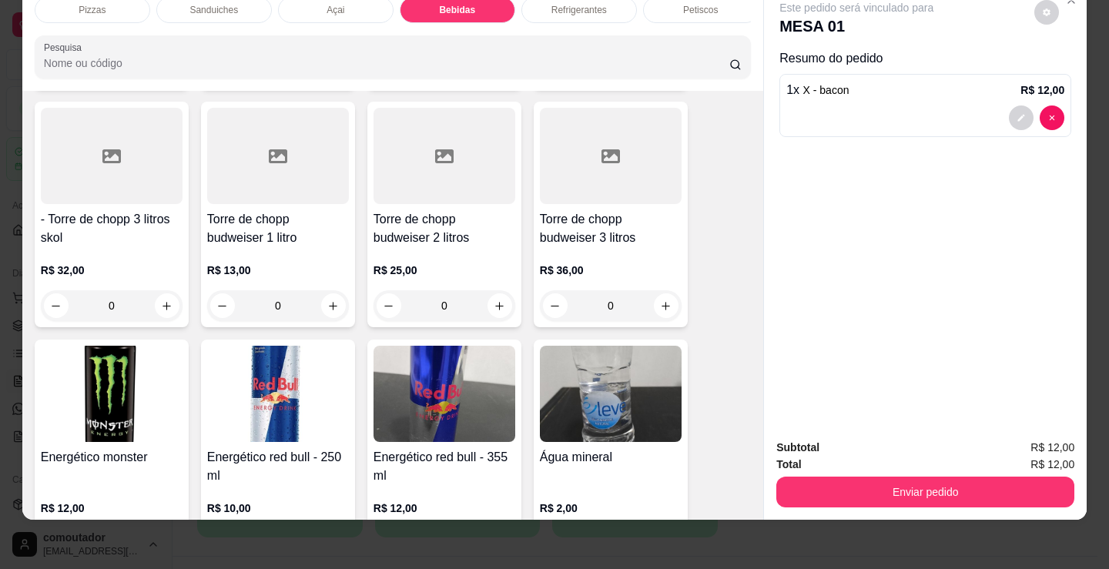
scroll to position [3065, 0]
click at [487, 302] on button "increase-product-quantity" at bounding box center [499, 305] width 25 height 25
type input "1"
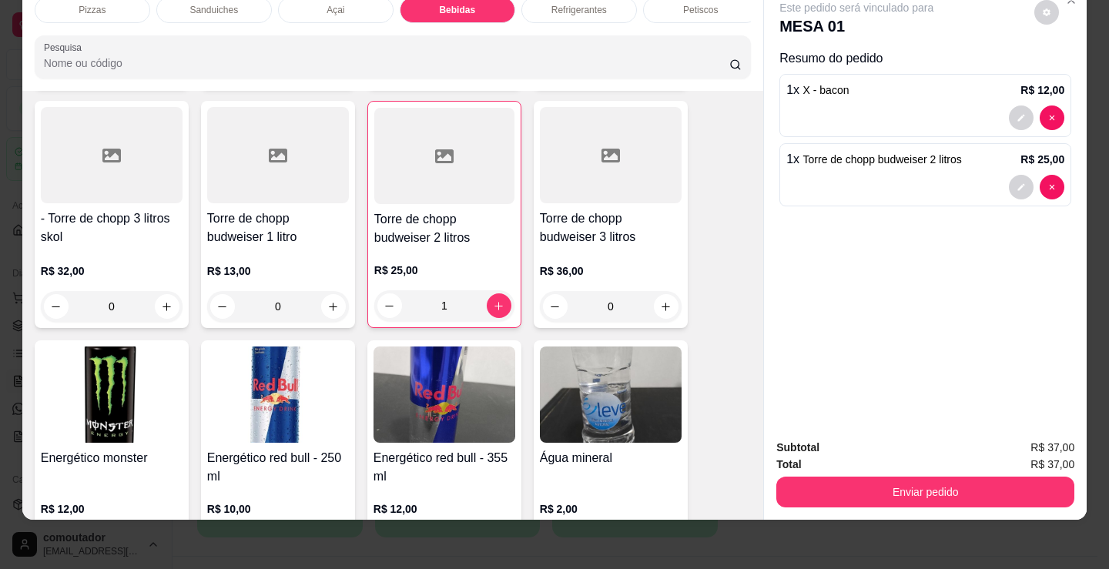
click at [613, 0] on div "Refrigerantes" at bounding box center [579, 10] width 116 height 26
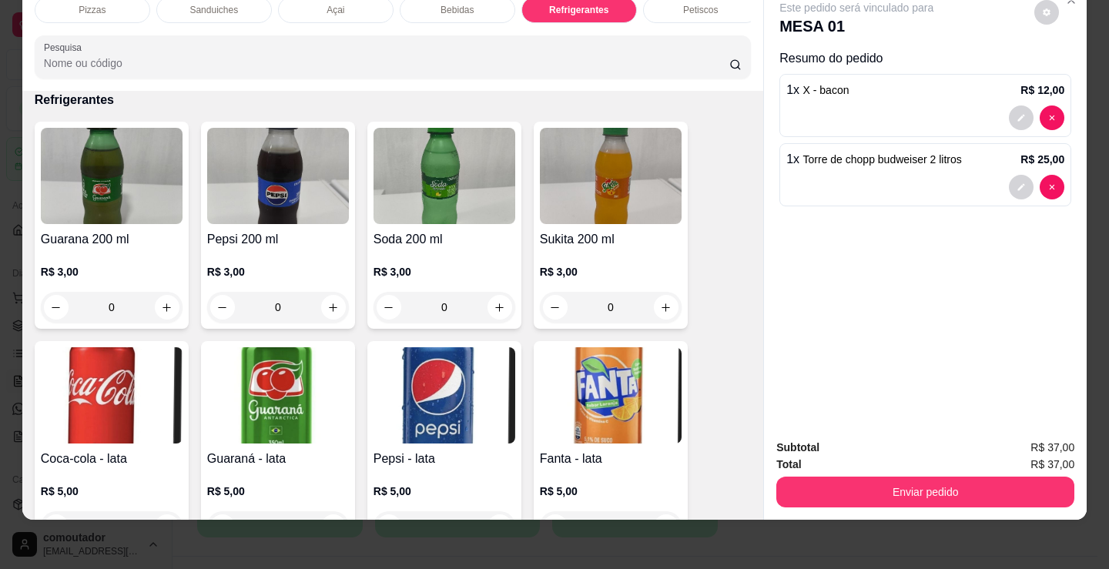
click at [692, 5] on p "Petiscos" at bounding box center [700, 10] width 35 height 12
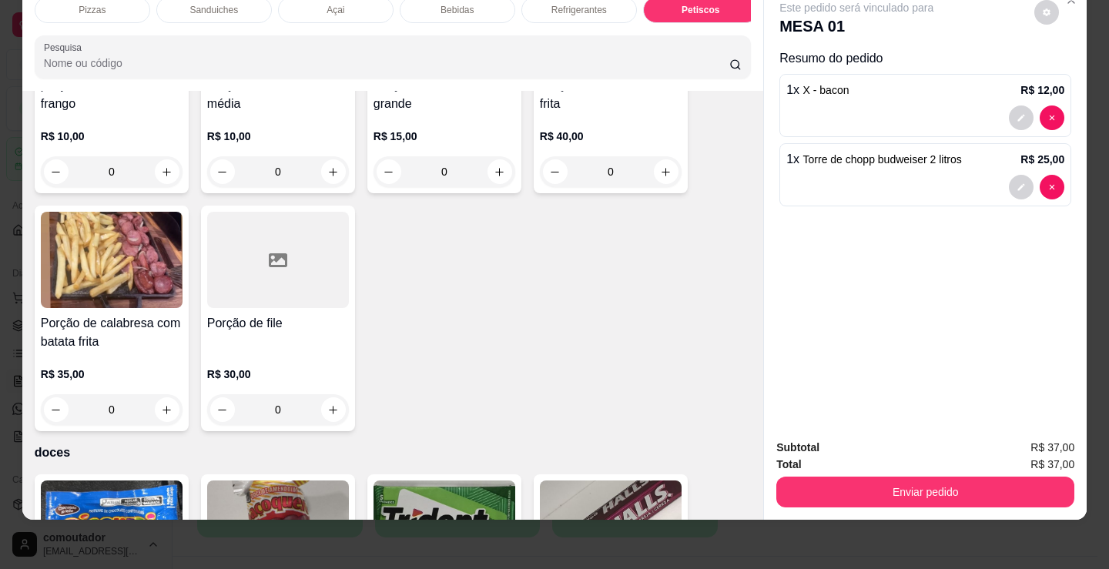
scroll to position [5215, 0]
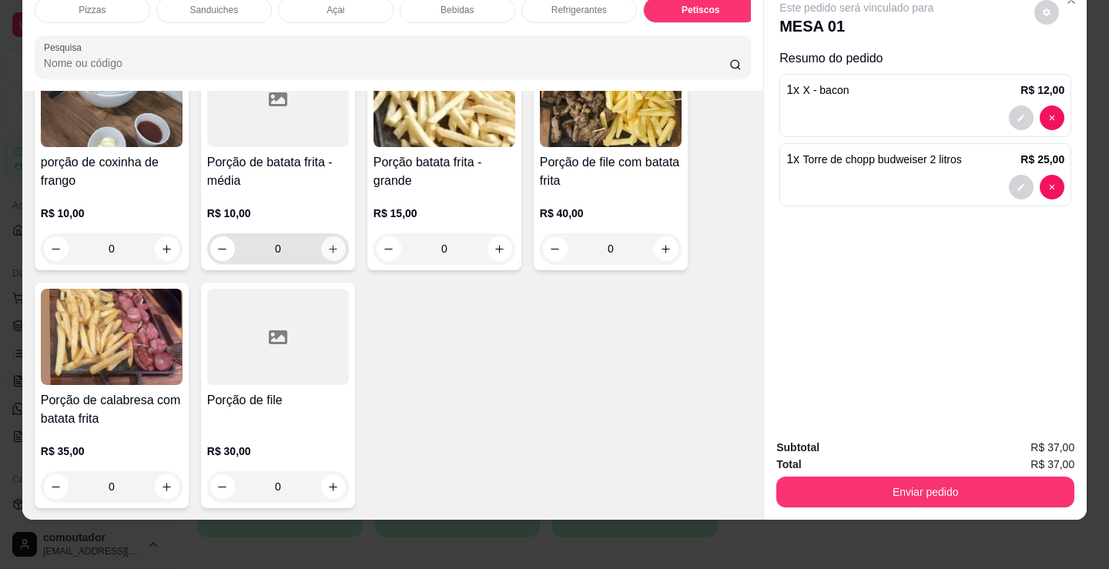
click at [327, 250] on icon "increase-product-quantity" at bounding box center [333, 249] width 12 height 12
type input "1"
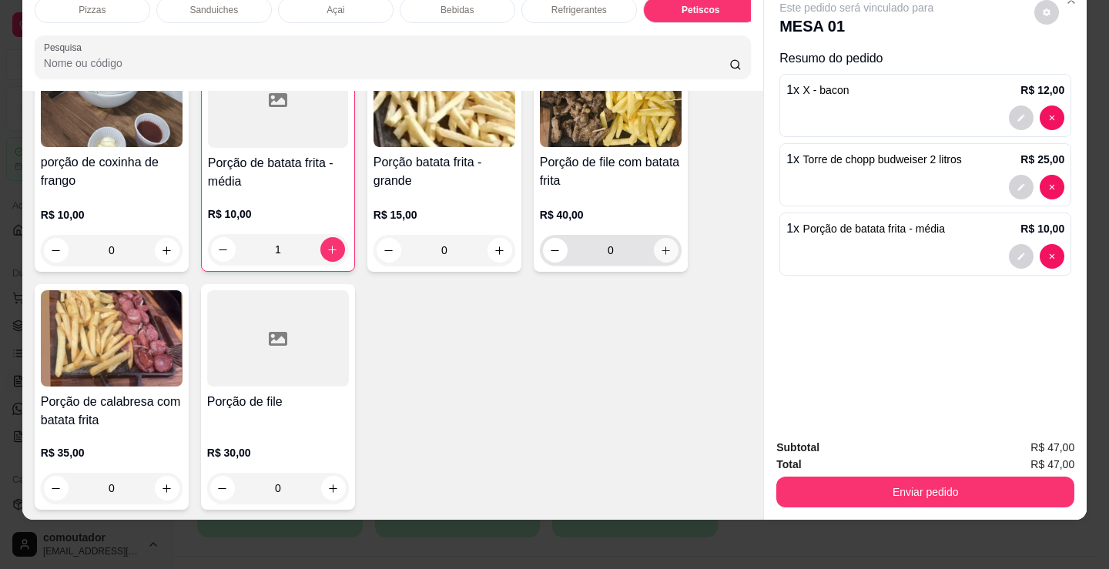
click at [668, 249] on button "increase-product-quantity" at bounding box center [666, 250] width 25 height 25
type input "1"
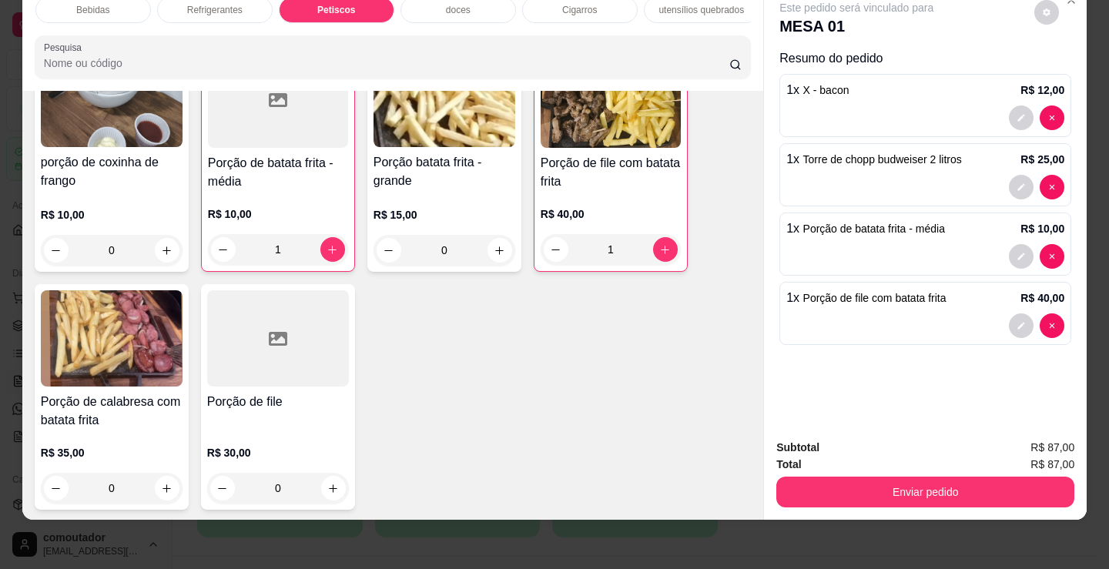
scroll to position [0, 372]
click at [455, 4] on p "doces" at bounding box center [450, 10] width 25 height 12
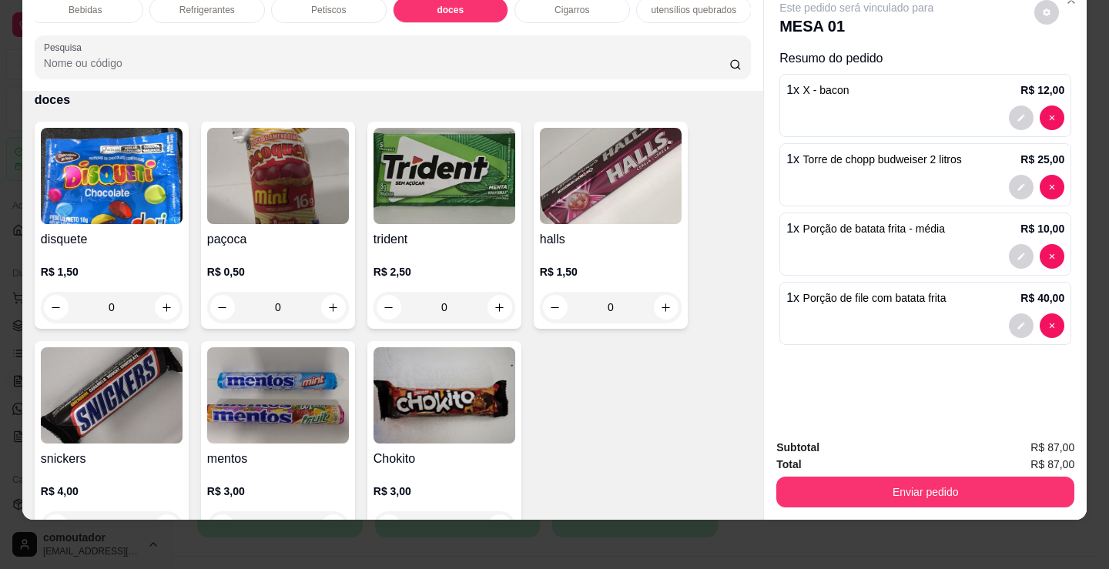
click at [59, 6] on div "Bebidas" at bounding box center [86, 10] width 116 height 26
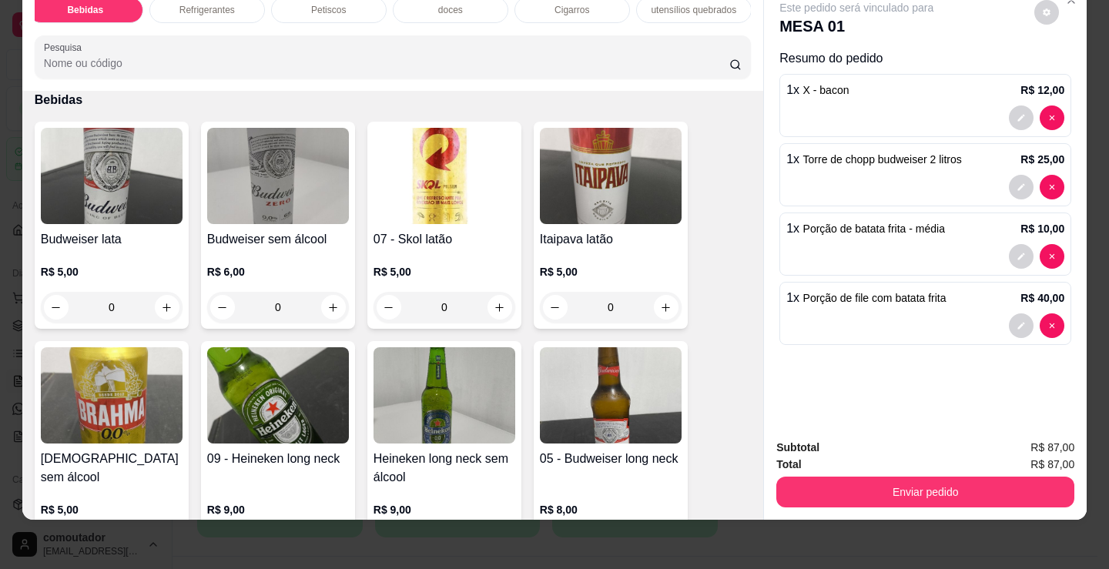
scroll to position [0, 0]
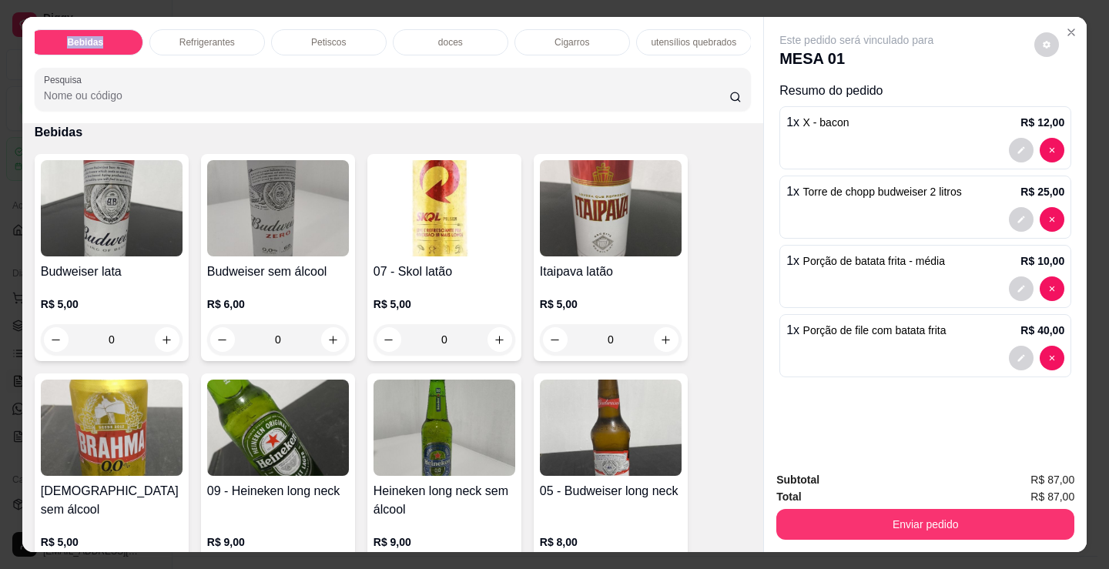
click at [108, 44] on div "Bebidas" at bounding box center [86, 42] width 116 height 26
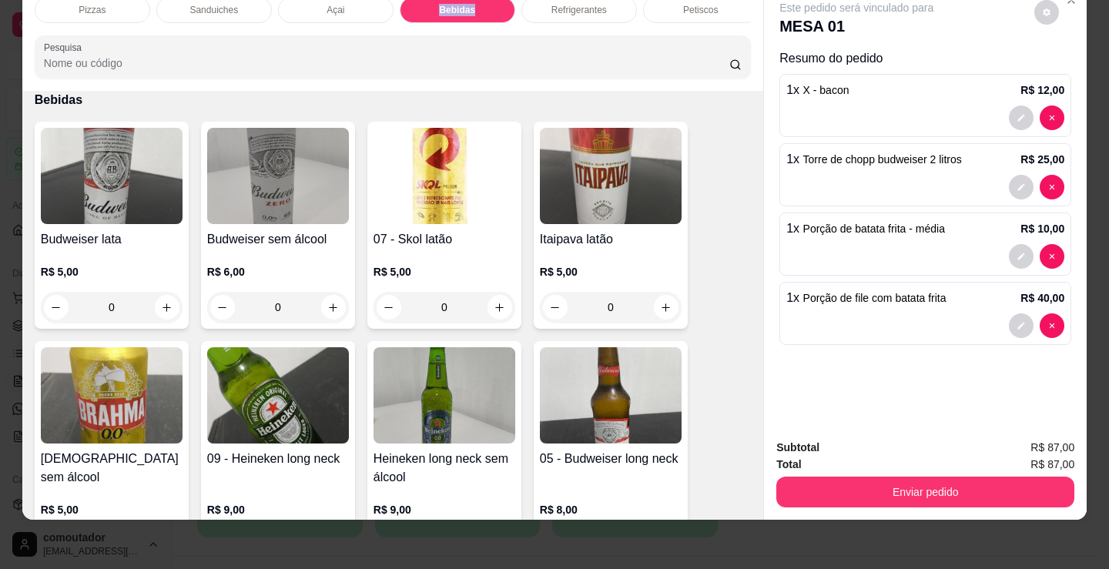
copy p "Bebidas"
drag, startPoint x: 59, startPoint y: 3, endPoint x: 66, endPoint y: 23, distance: 21.2
click at [59, 3] on div "Pizzas" at bounding box center [93, 10] width 116 height 26
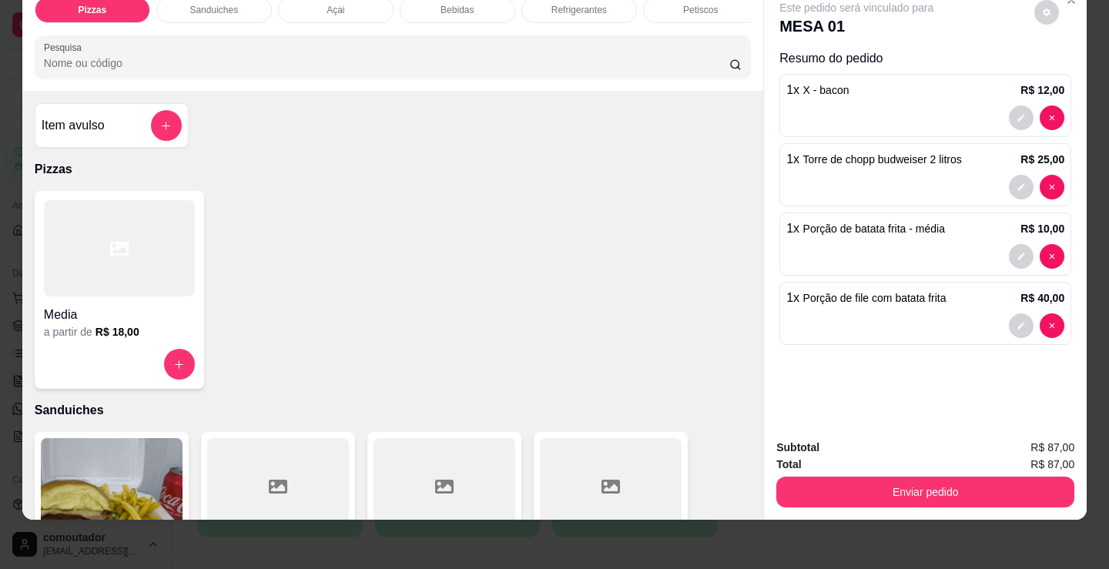
click at [92, 143] on div "Item avulso" at bounding box center [112, 125] width 154 height 45
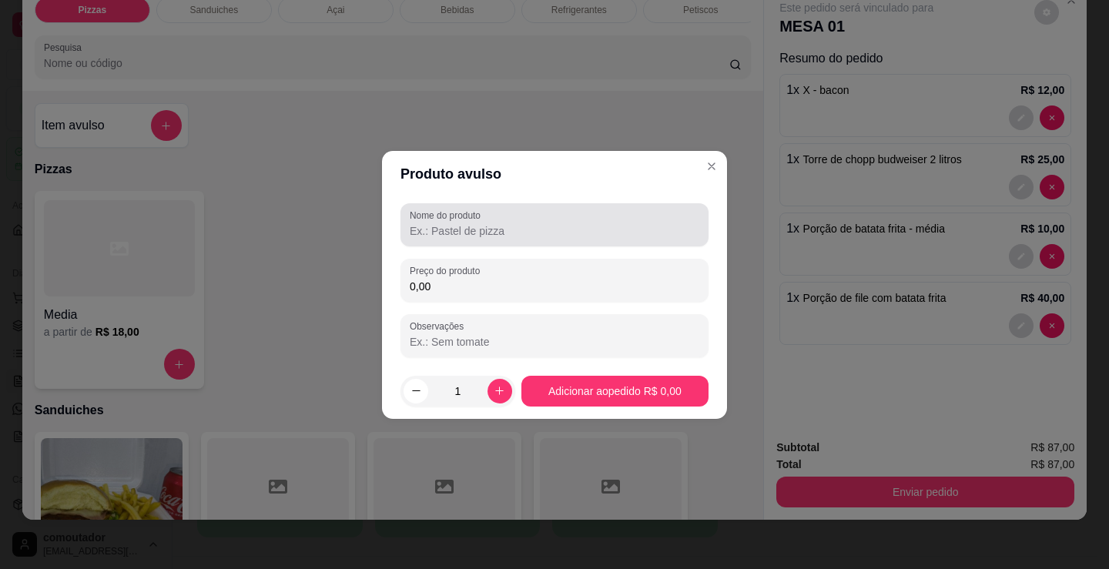
click at [481, 237] on input "Nome do produto" at bounding box center [555, 230] width 290 height 15
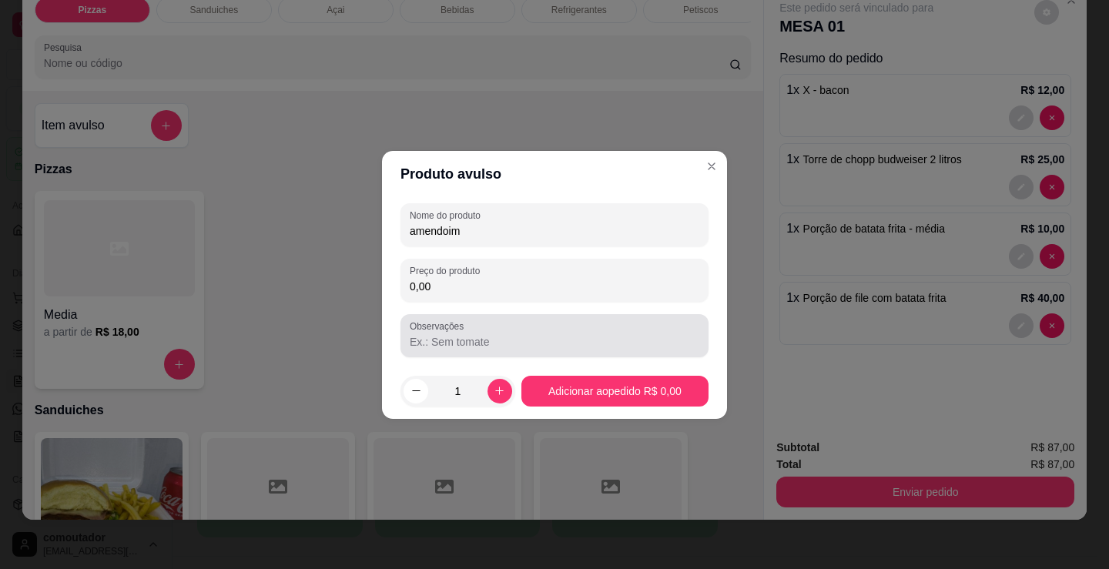
type input "amendoim"
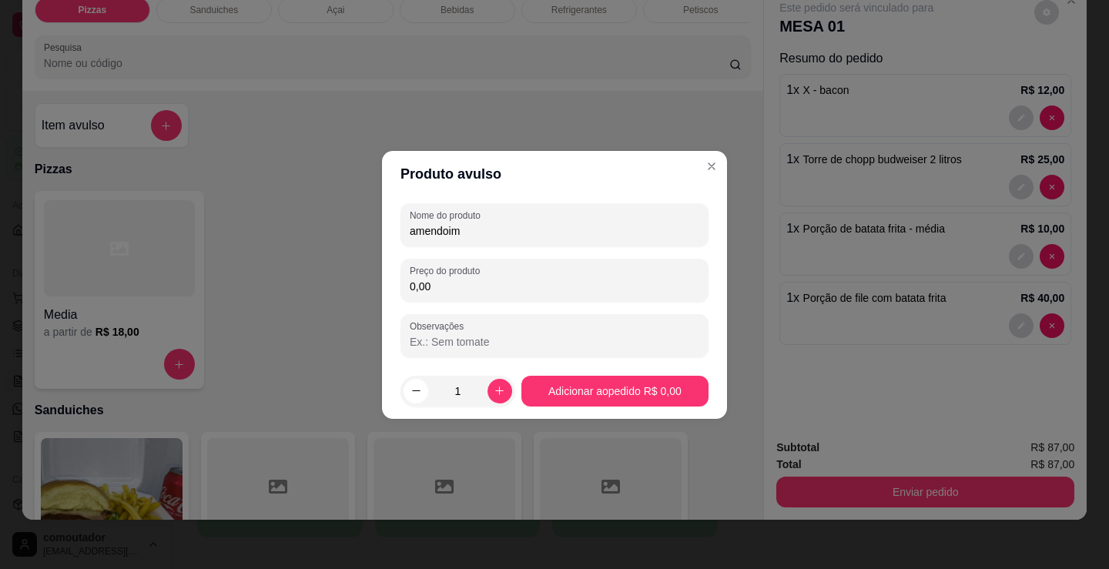
click at [517, 287] on input "0,00" at bounding box center [555, 286] width 290 height 15
type input "2,00"
click at [504, 392] on button "increase-product-quantity" at bounding box center [499, 391] width 24 height 24
type input "2"
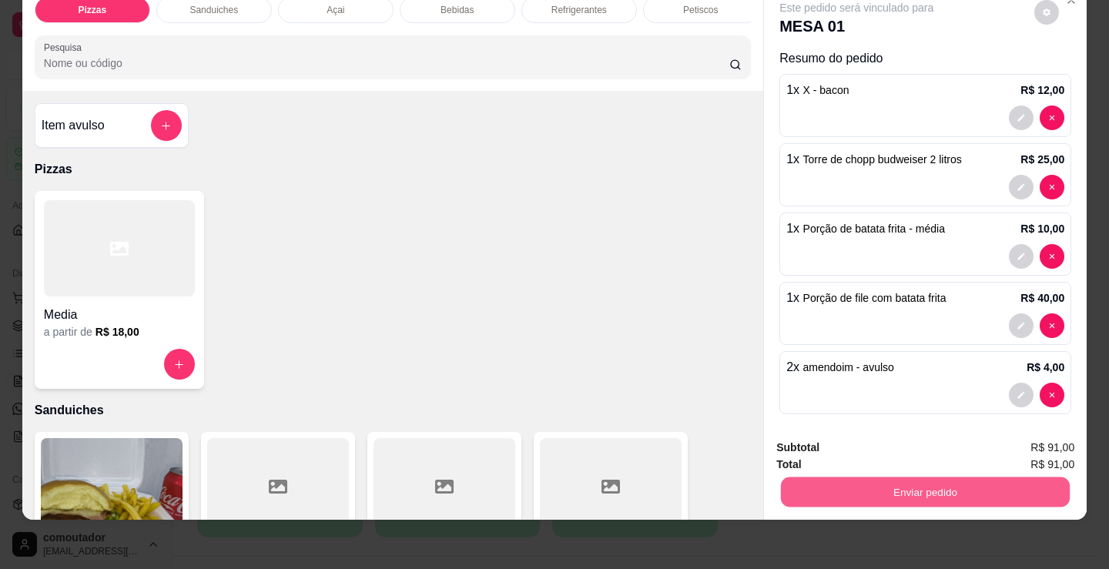
click at [1035, 482] on button "Enviar pedido" at bounding box center [925, 492] width 289 height 30
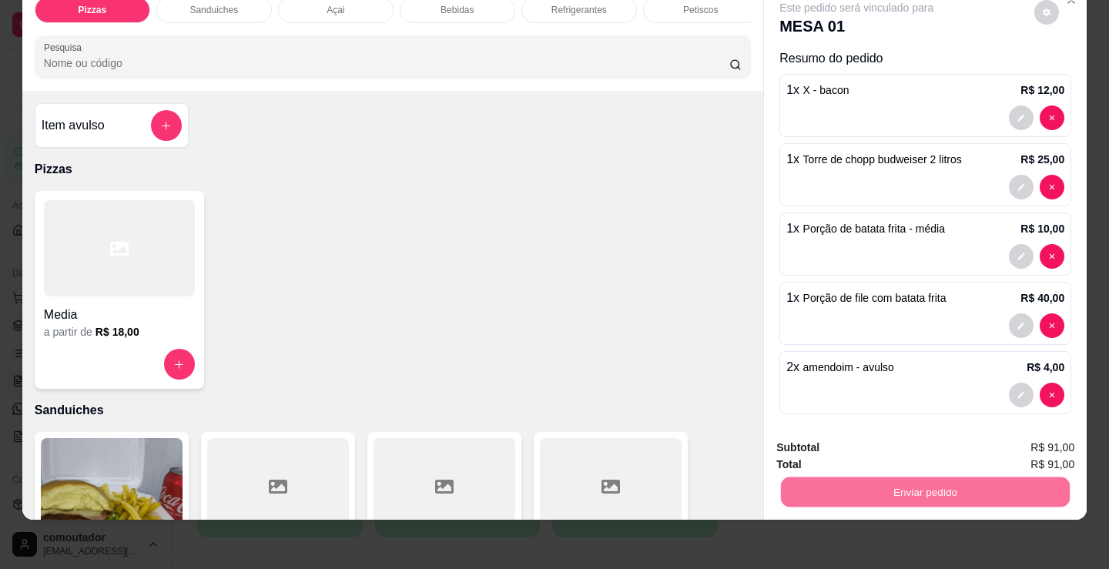
click at [906, 434] on button "Não registrar e enviar pedido" at bounding box center [874, 442] width 160 height 29
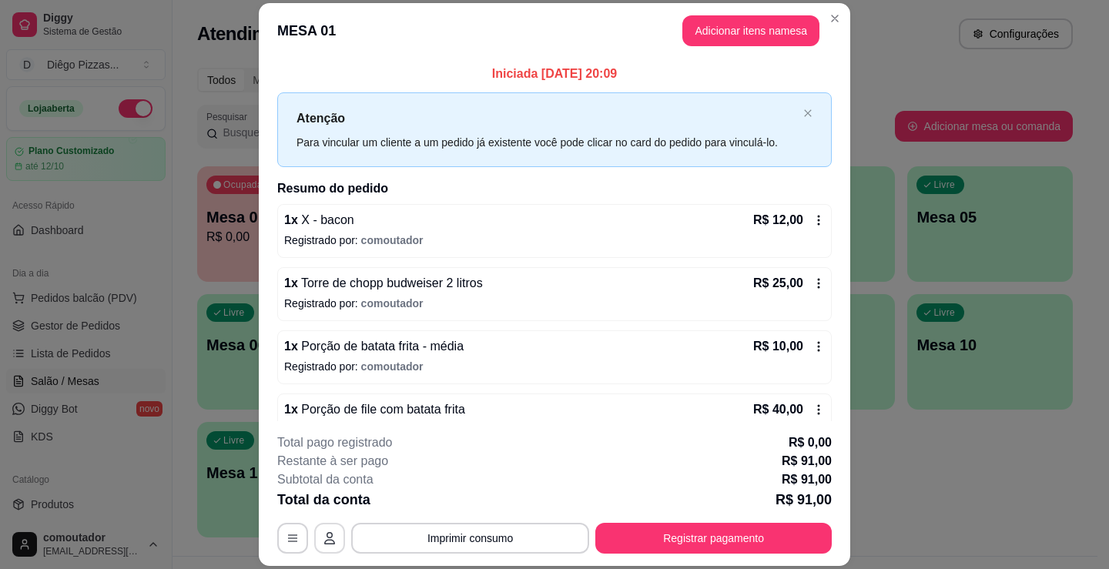
click at [329, 533] on icon "button" at bounding box center [329, 538] width 12 height 12
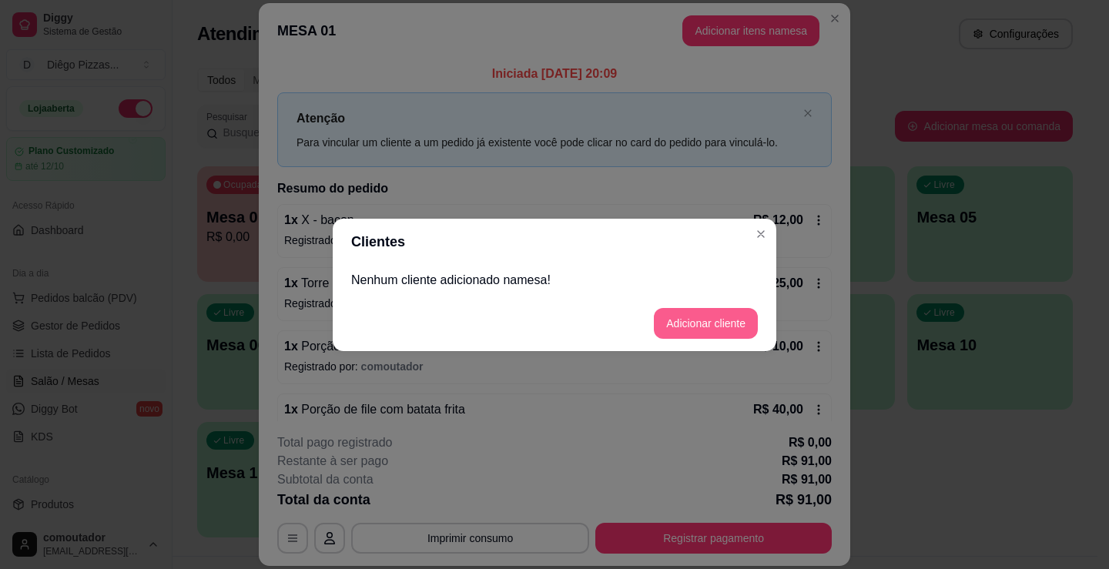
click at [712, 323] on button "Adicionar cliente" at bounding box center [706, 323] width 104 height 31
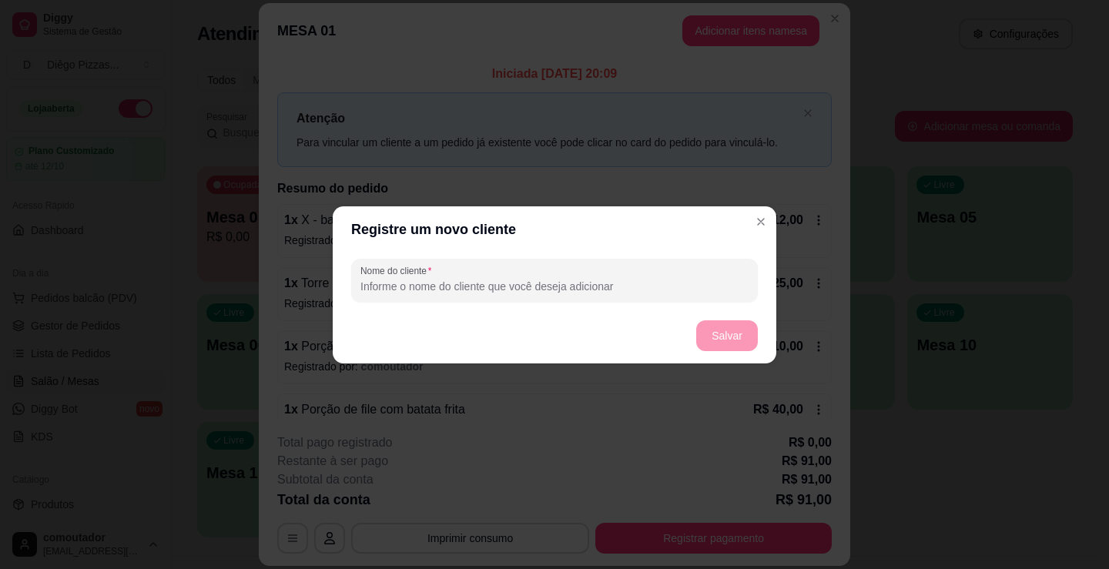
click at [556, 292] on input "Nome do cliente" at bounding box center [554, 286] width 388 height 15
type input "millena"
click at [718, 337] on button "Salvar" at bounding box center [727, 335] width 60 height 30
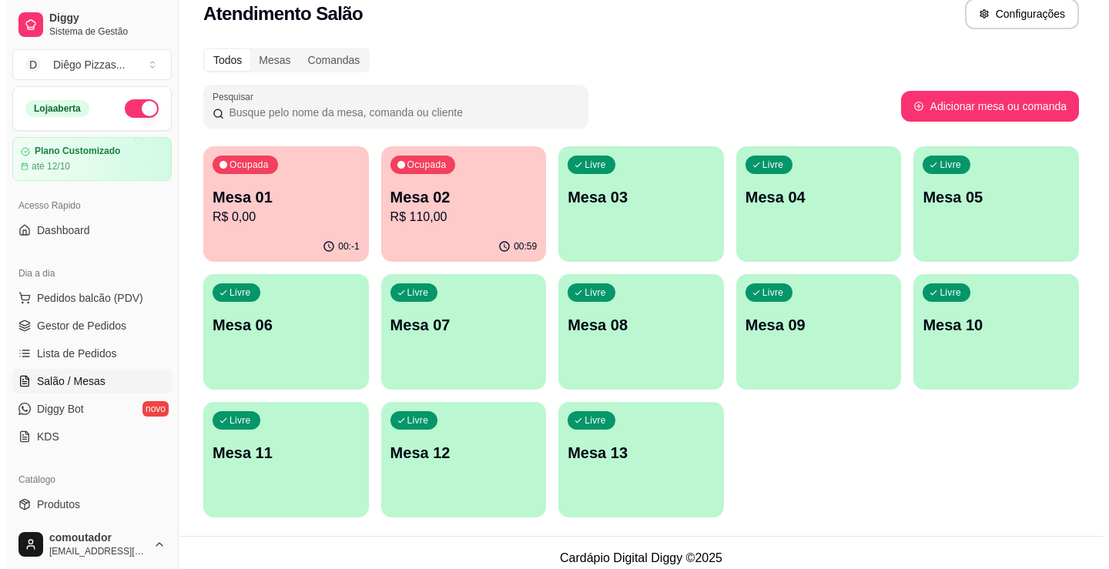
scroll to position [31, 0]
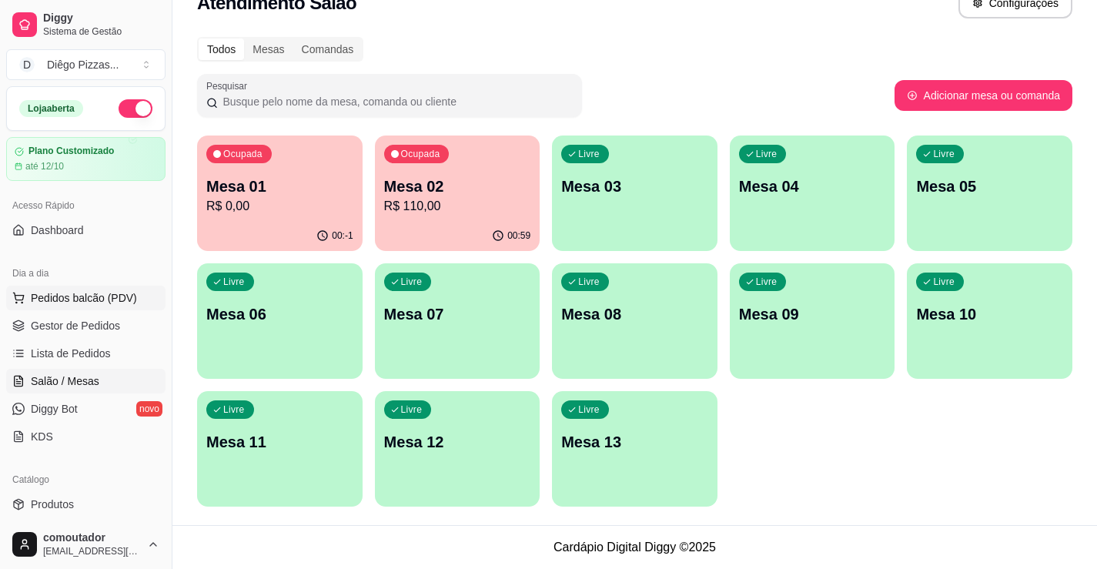
click at [83, 300] on span "Pedidos balcão (PDV)" at bounding box center [84, 297] width 106 height 15
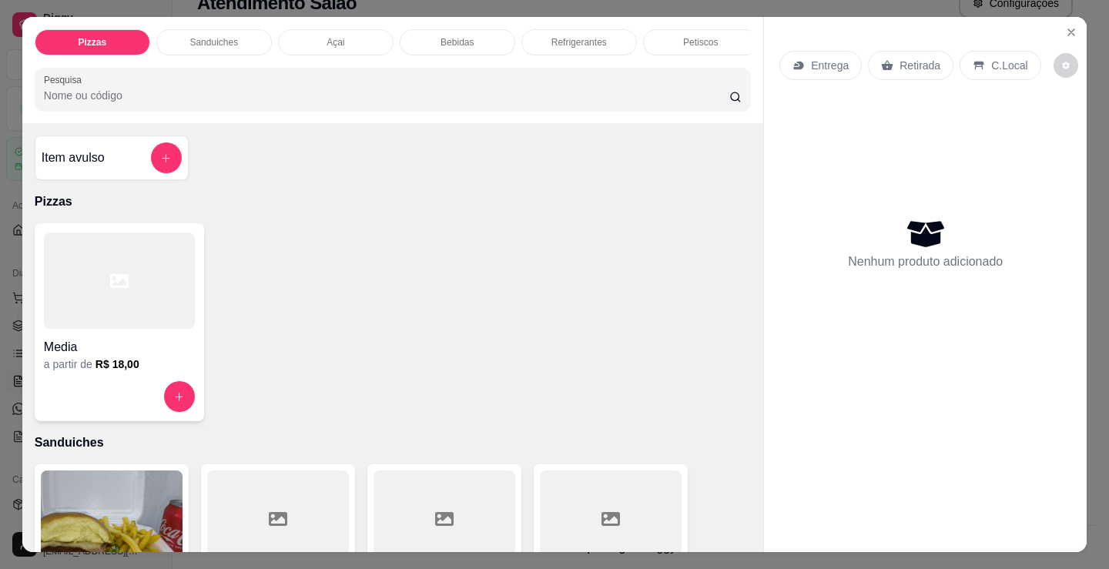
click at [206, 36] on p "Sanduiches" at bounding box center [213, 42] width 49 height 12
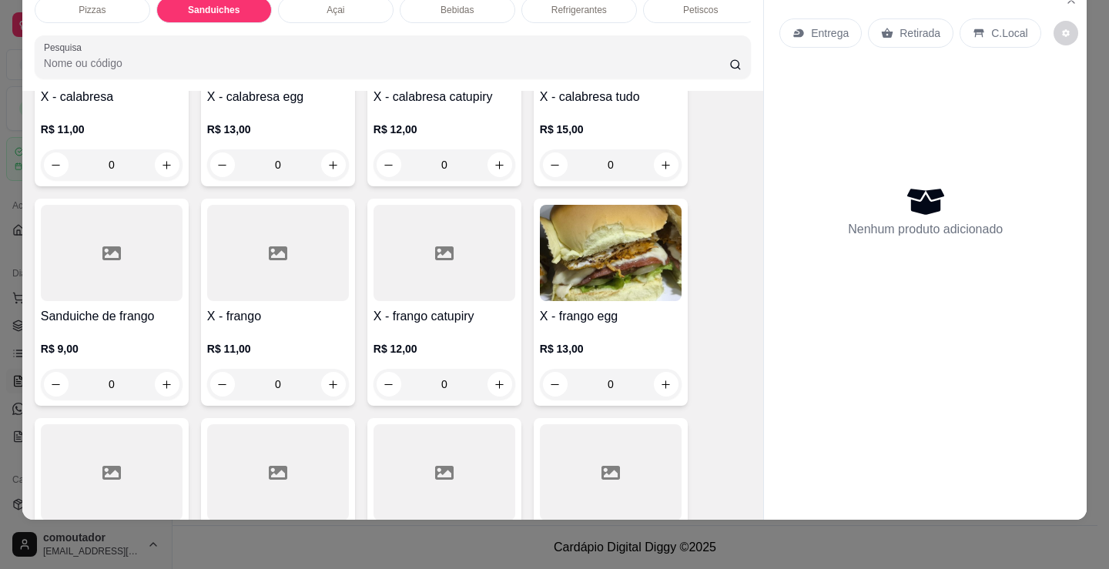
scroll to position [926, 0]
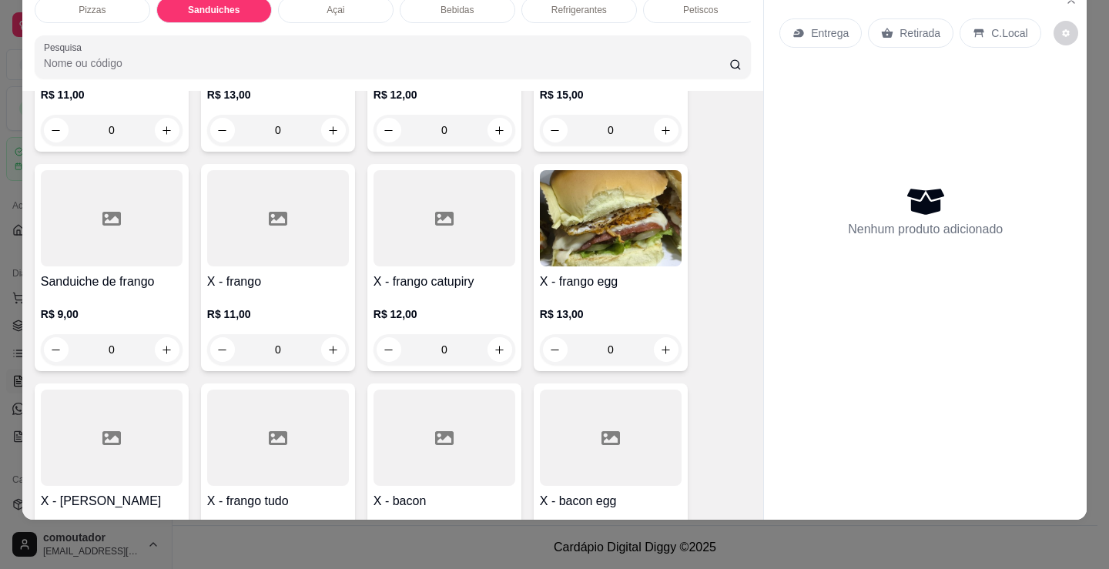
click at [489, 340] on div "0" at bounding box center [444, 349] width 142 height 31
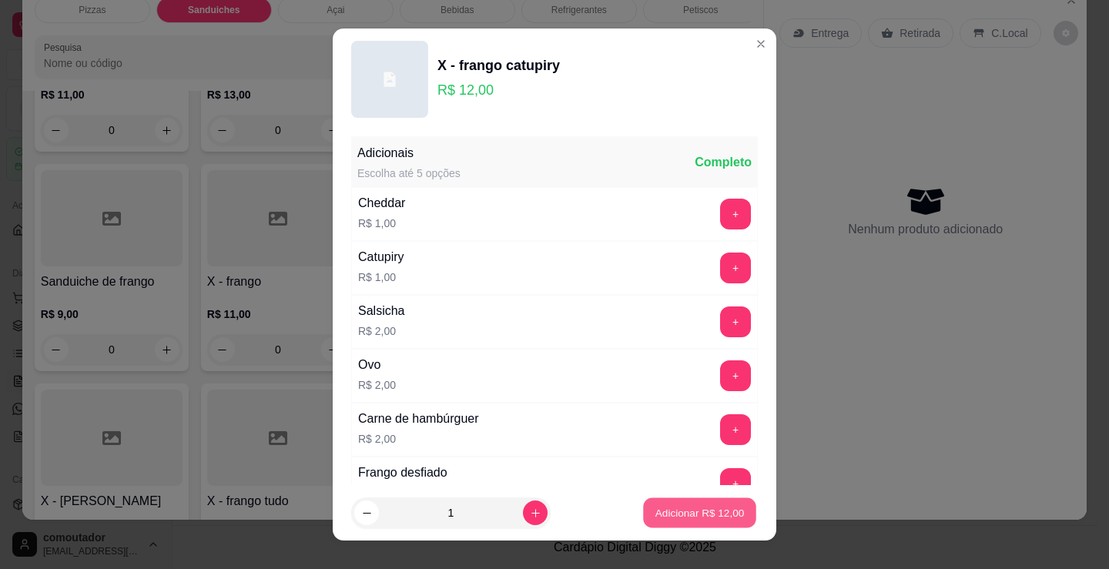
click at [724, 509] on p "Adicionar R$ 12,00" at bounding box center [699, 512] width 89 height 15
type input "1"
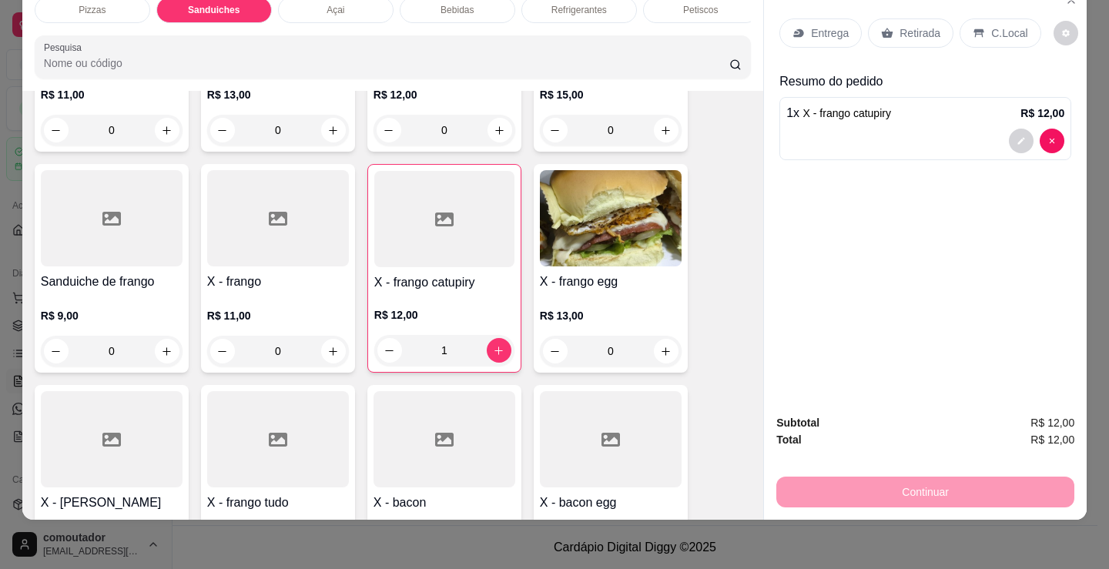
click at [792, 18] on div "Entrega" at bounding box center [820, 32] width 82 height 29
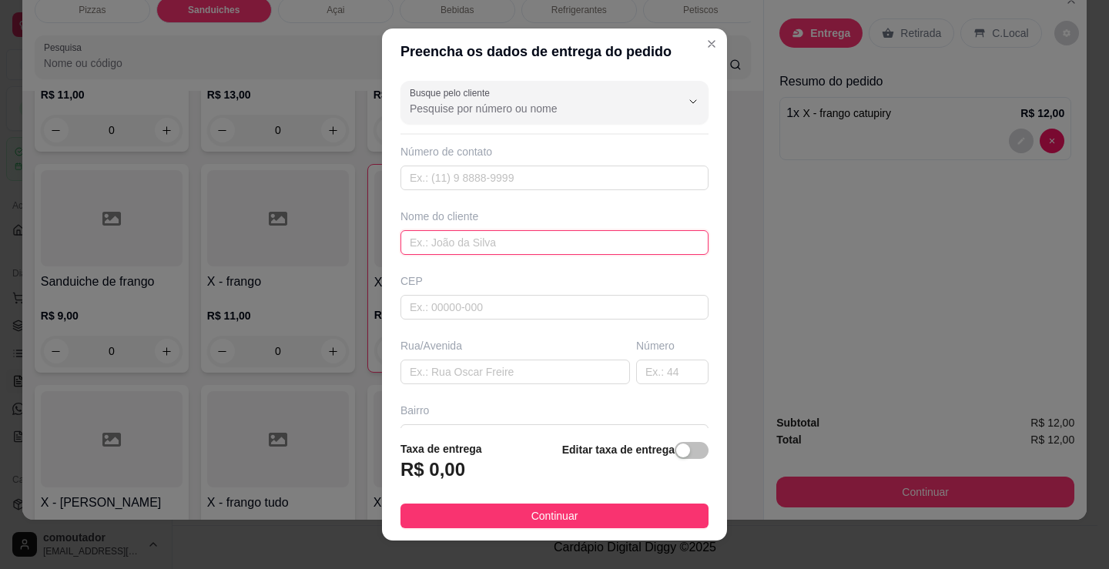
click at [450, 241] on input "text" at bounding box center [554, 242] width 308 height 25
type input "c"
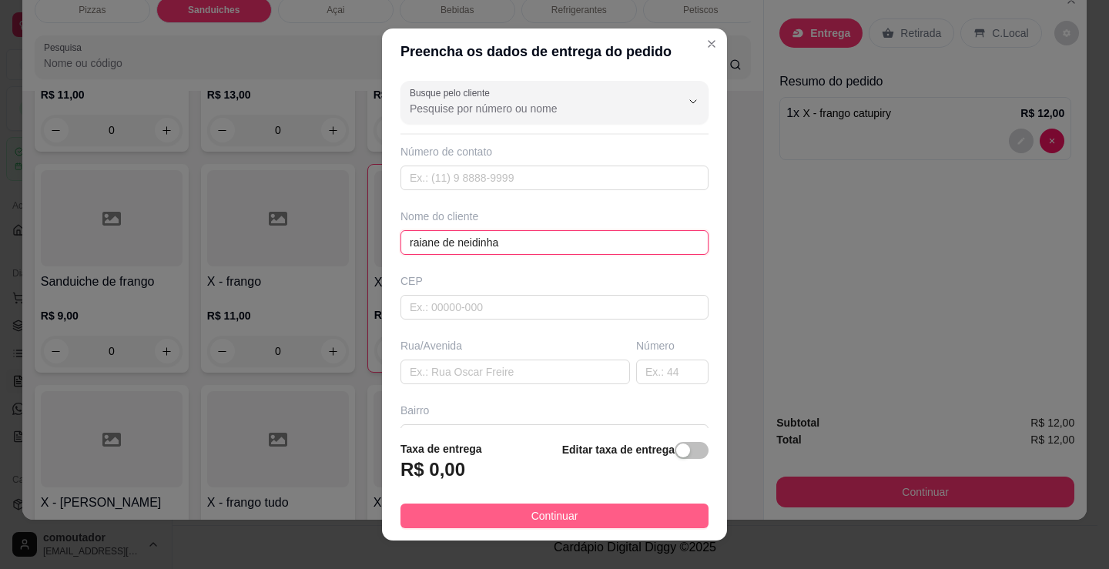
type input "raiane de neidinha"
click at [590, 521] on button "Continuar" at bounding box center [554, 516] width 308 height 25
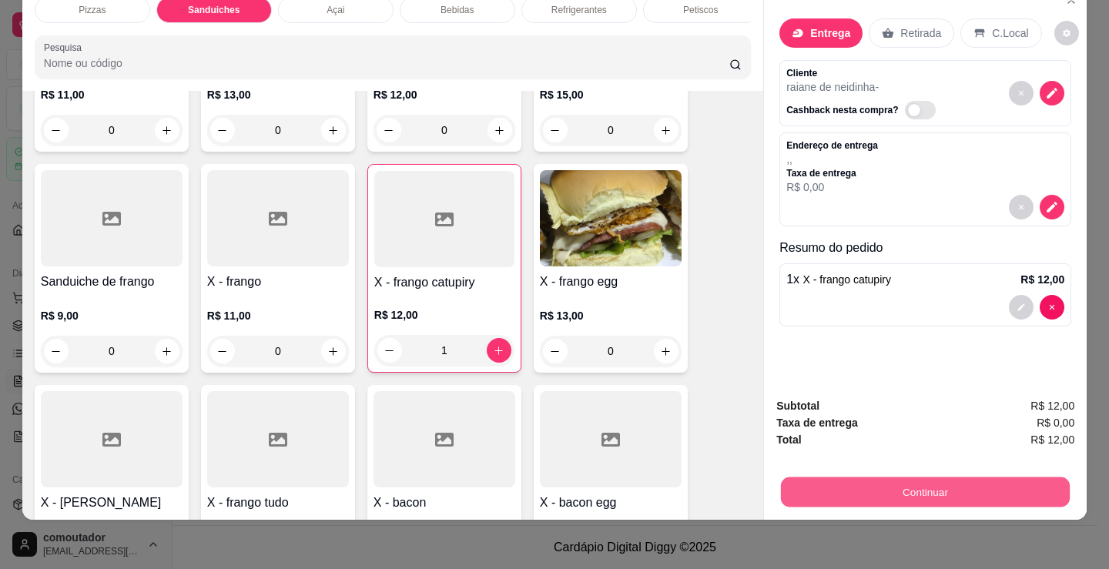
click at [869, 496] on div "Continuar" at bounding box center [925, 490] width 298 height 35
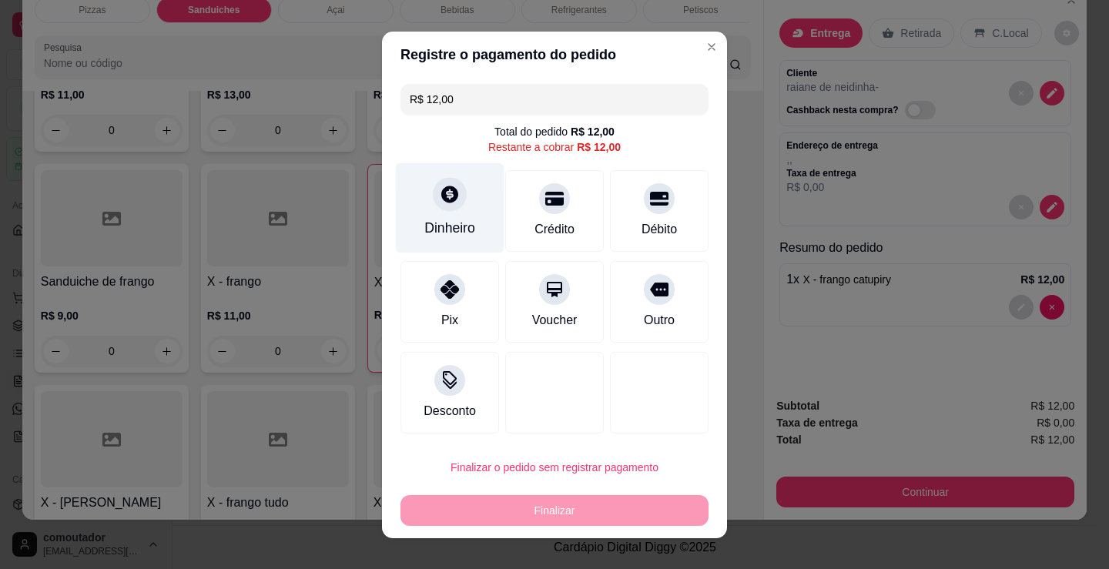
click at [453, 199] on div at bounding box center [450, 194] width 34 height 34
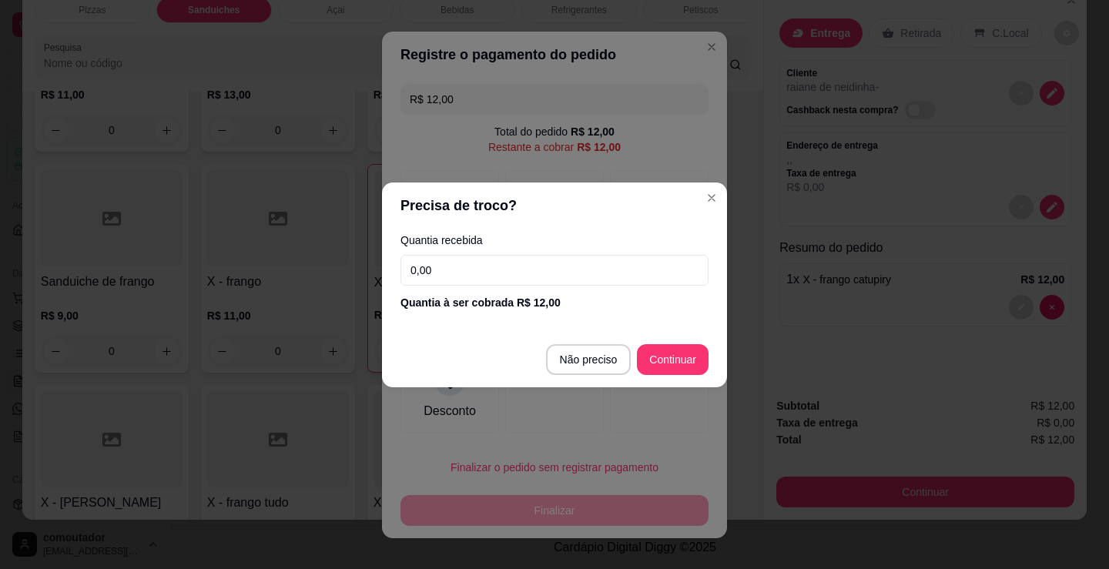
click at [446, 271] on input "0,00" at bounding box center [554, 270] width 308 height 31
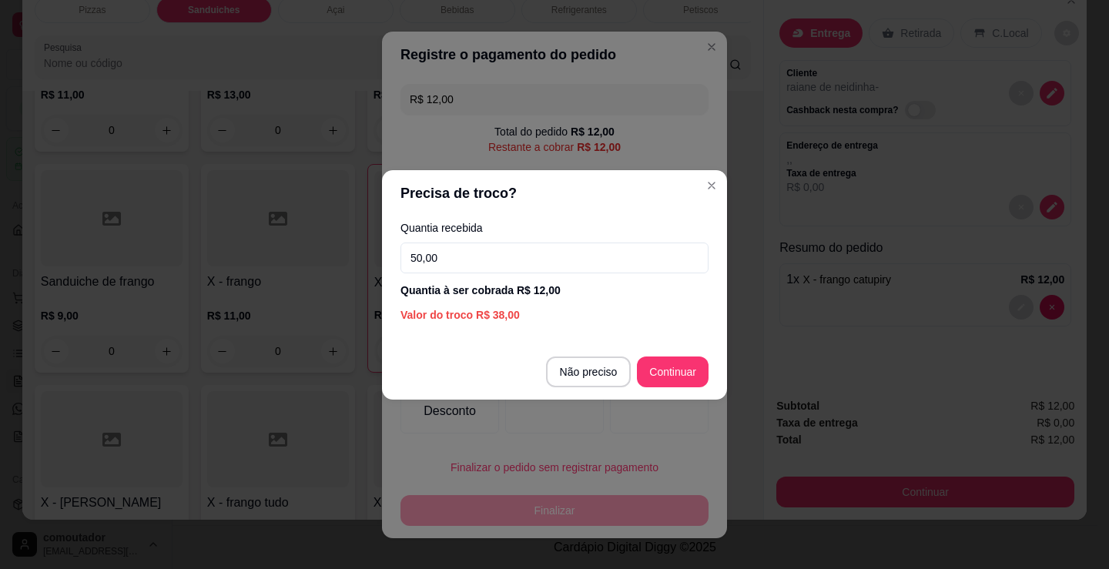
type input "50,00"
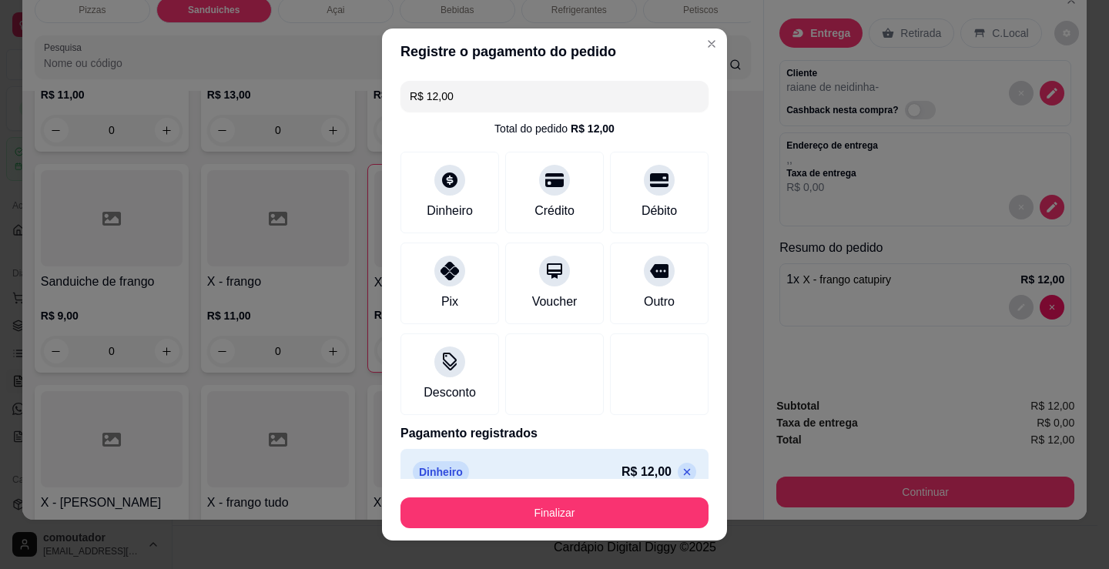
type input "R$ 0,00"
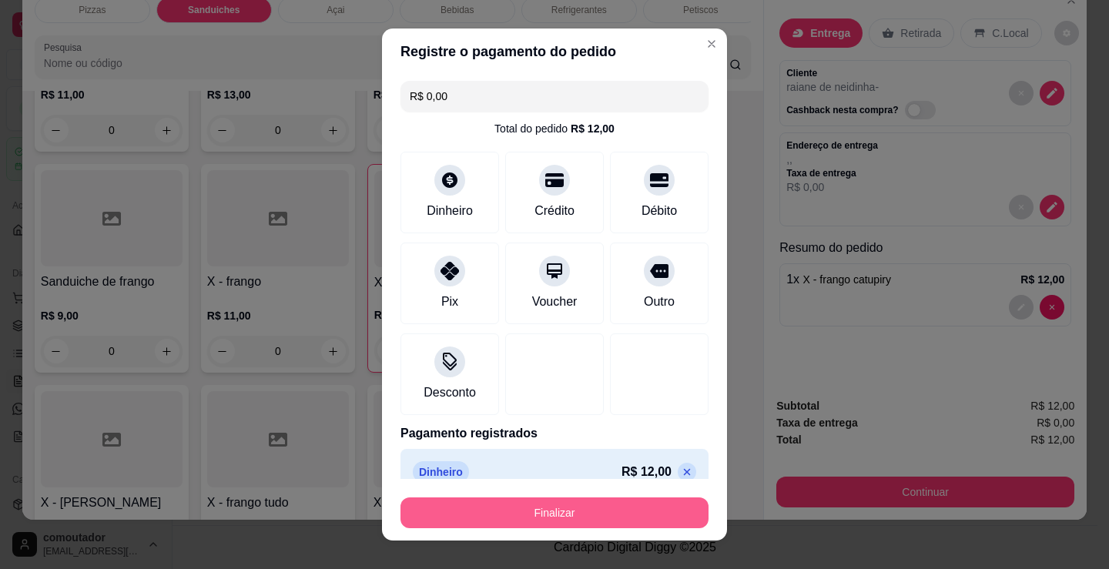
click at [578, 522] on button "Finalizar" at bounding box center [554, 512] width 308 height 31
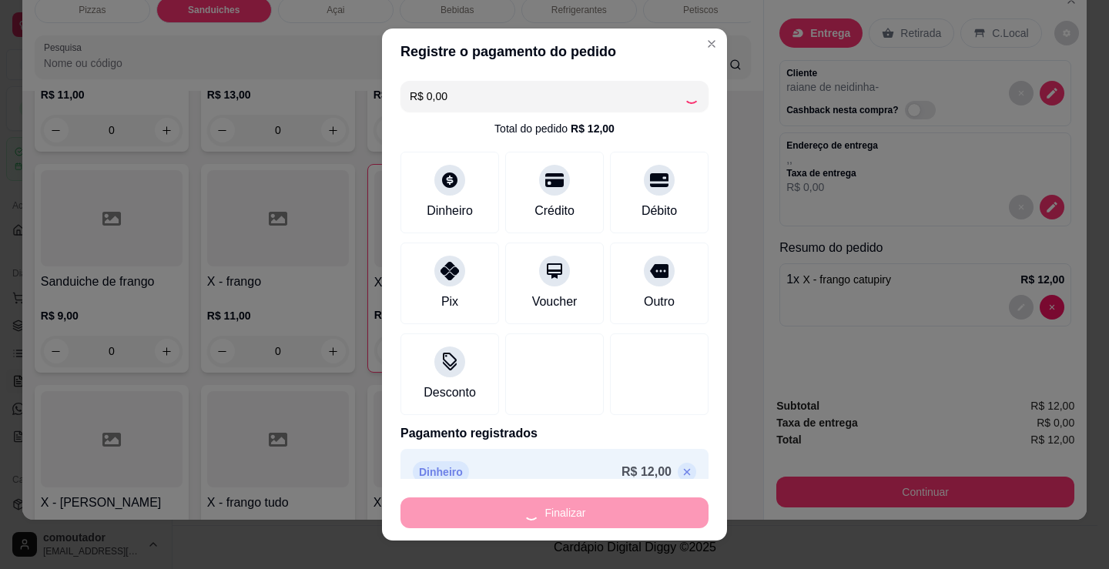
type input "0"
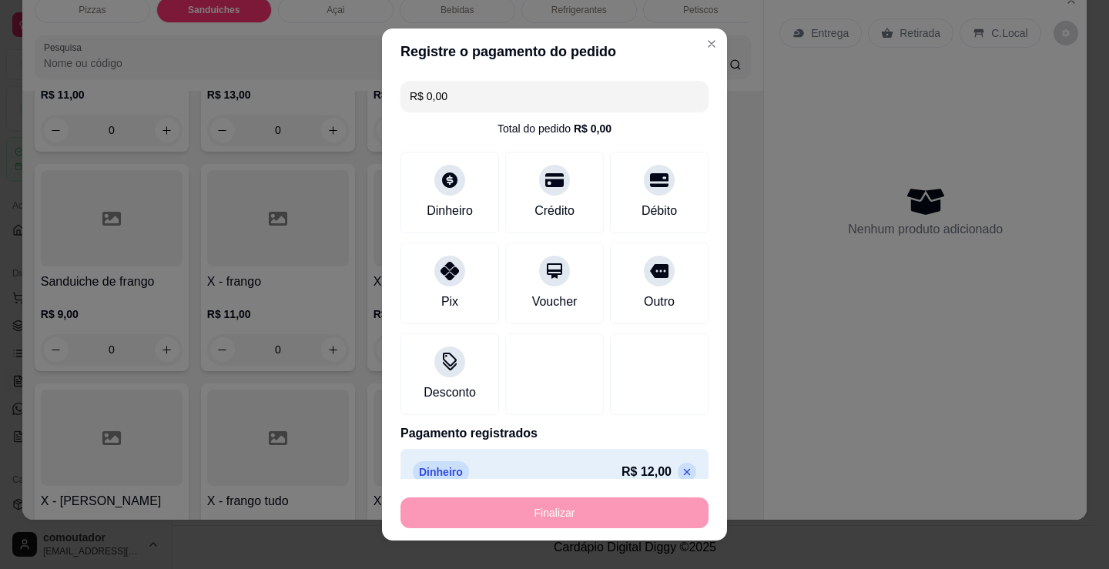
type input "-R$ 12,00"
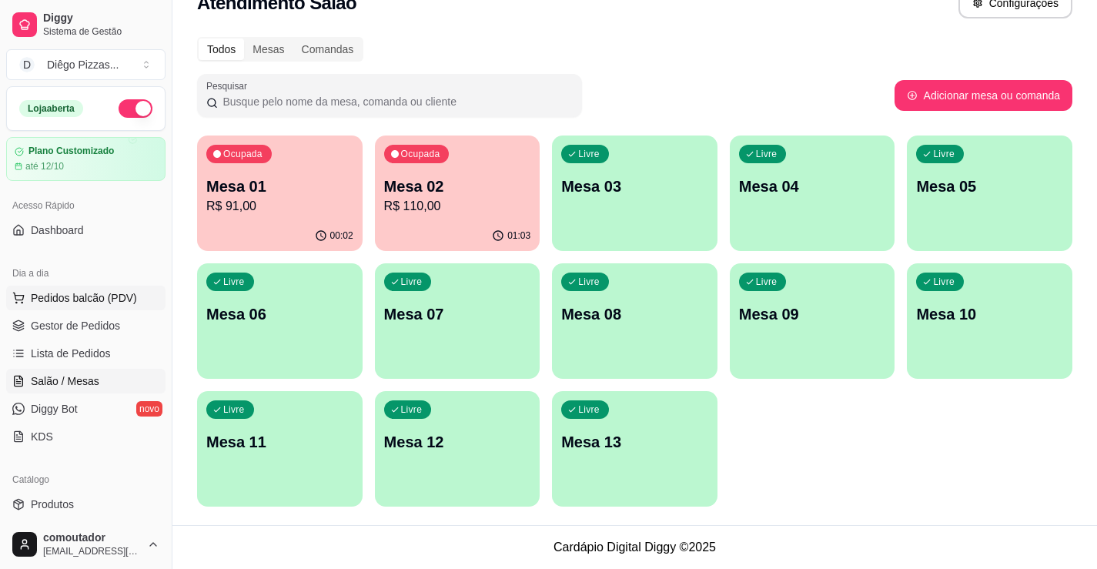
click at [90, 300] on span "Pedidos balcão (PDV)" at bounding box center [84, 297] width 106 height 15
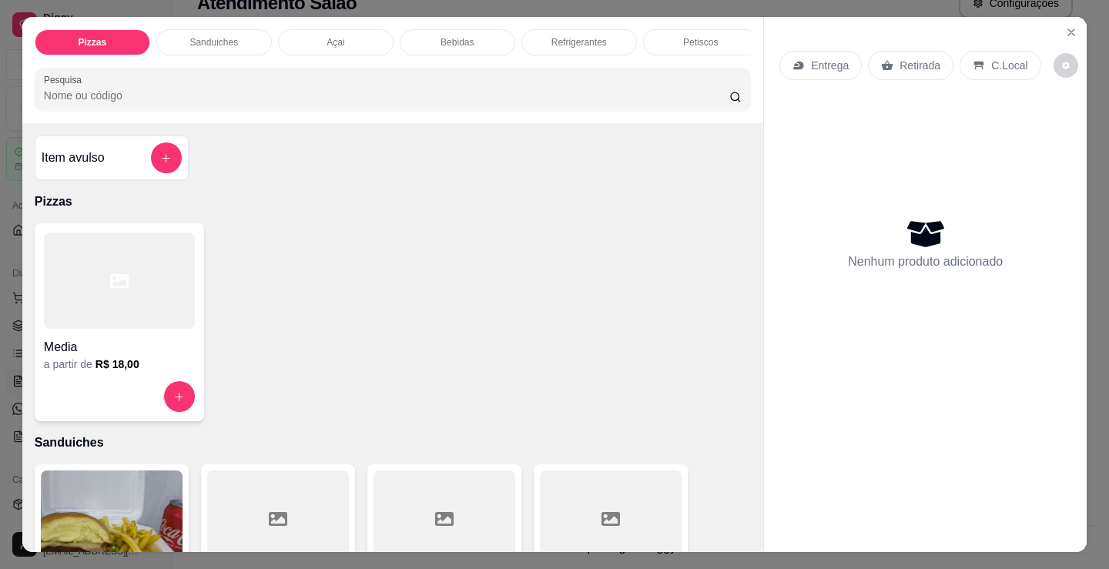
click at [681, 29] on div "Petiscos" at bounding box center [701, 42] width 116 height 26
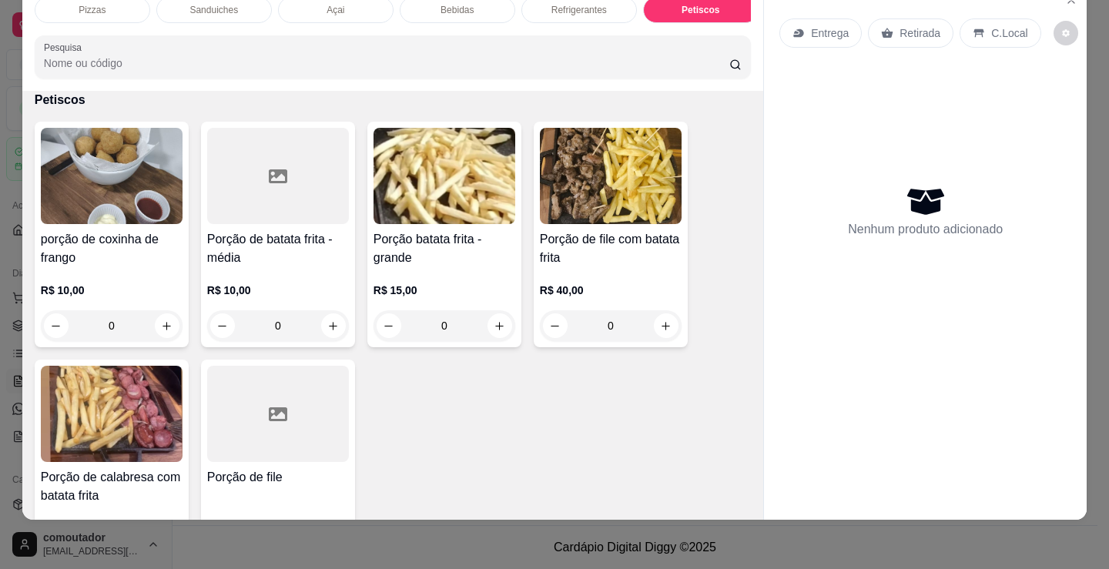
click at [70, 5] on div "Pizzas" at bounding box center [93, 10] width 116 height 26
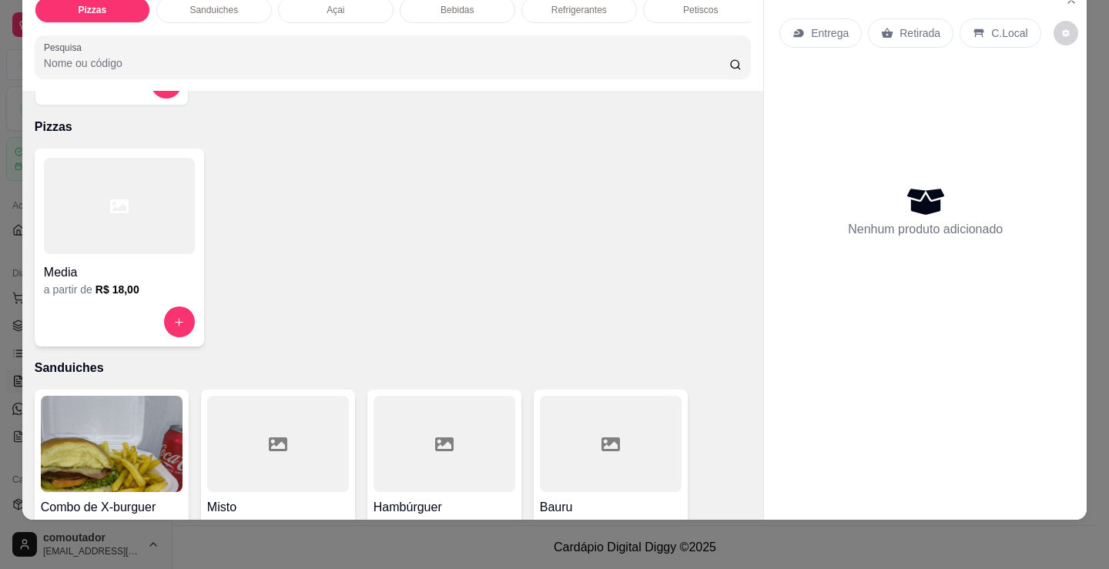
scroll to position [0, 0]
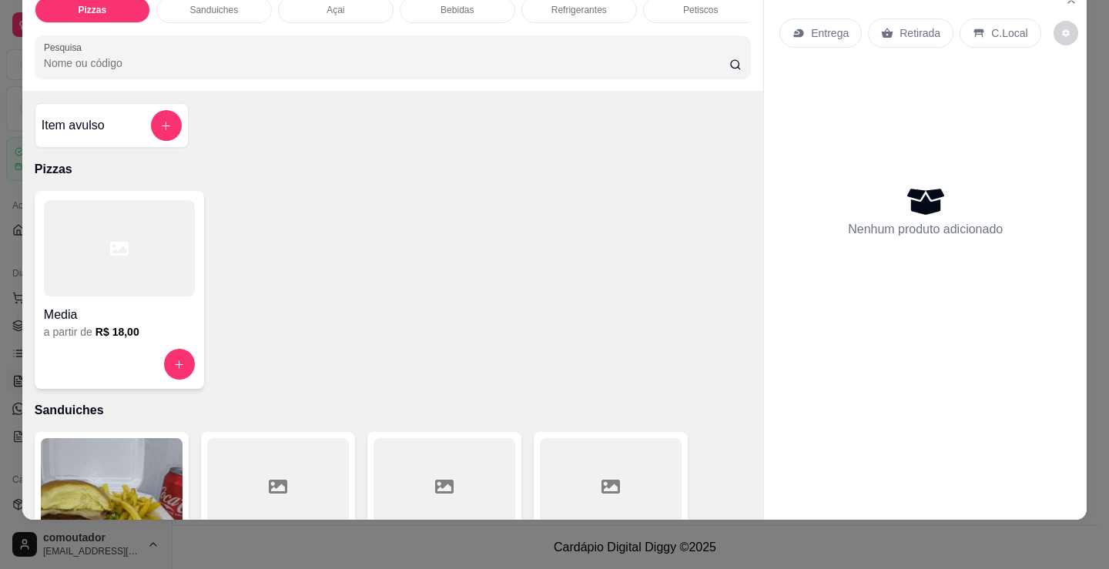
click at [95, 126] on h4 "Item avulso" at bounding box center [73, 125] width 63 height 18
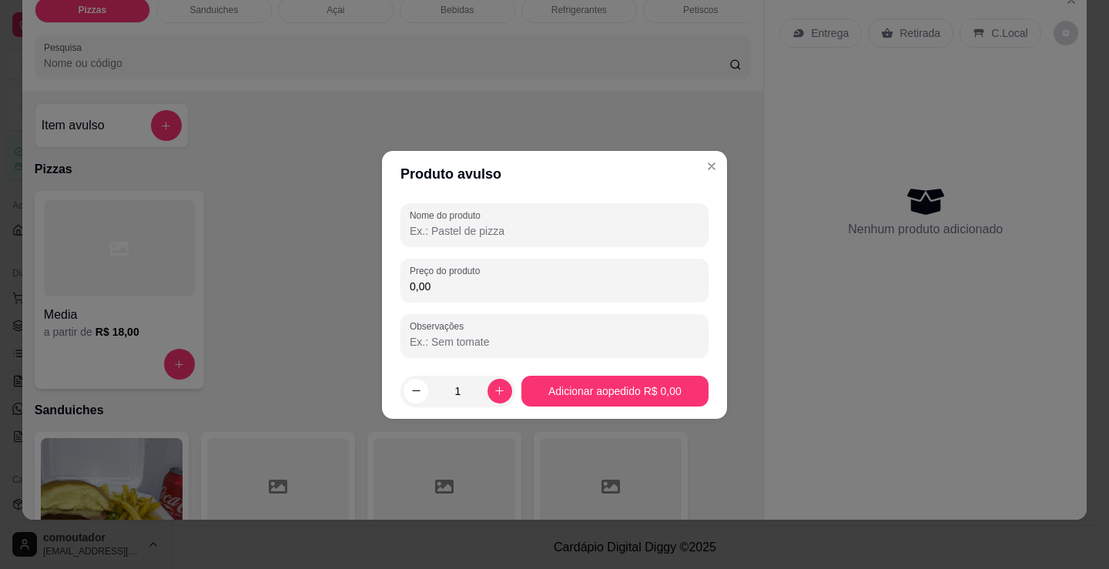
click at [505, 236] on input "Nome do produto" at bounding box center [555, 230] width 290 height 15
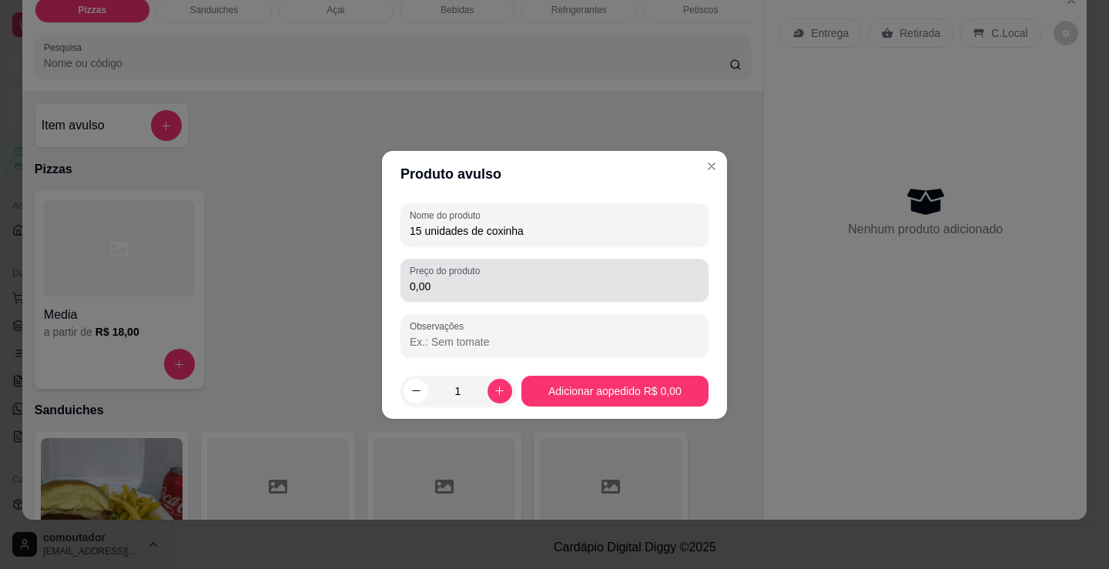
type input "15 unidades de coxinha"
click at [524, 281] on input "0,00" at bounding box center [555, 286] width 290 height 15
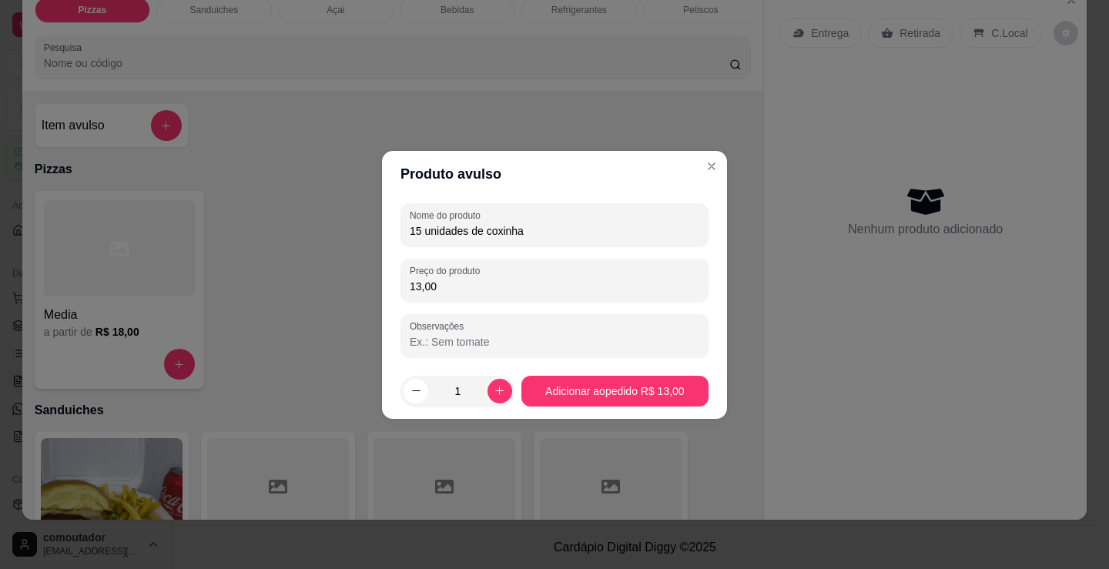
type input "13,00"
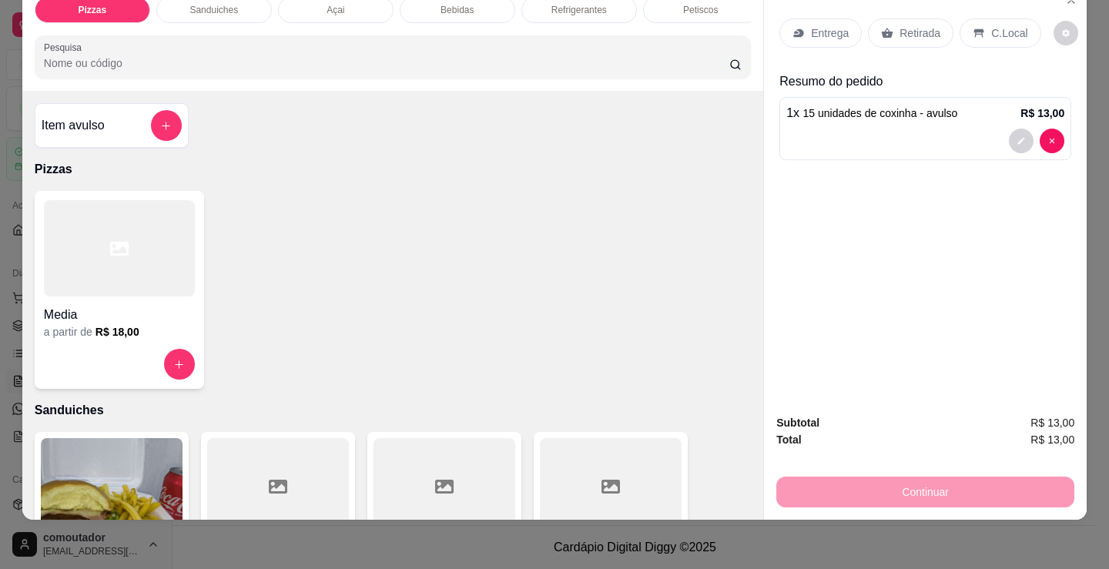
click at [808, 6] on div "Entrega Retirada C.Local" at bounding box center [925, 33] width 292 height 54
click at [819, 25] on p "Entrega" at bounding box center [830, 32] width 38 height 15
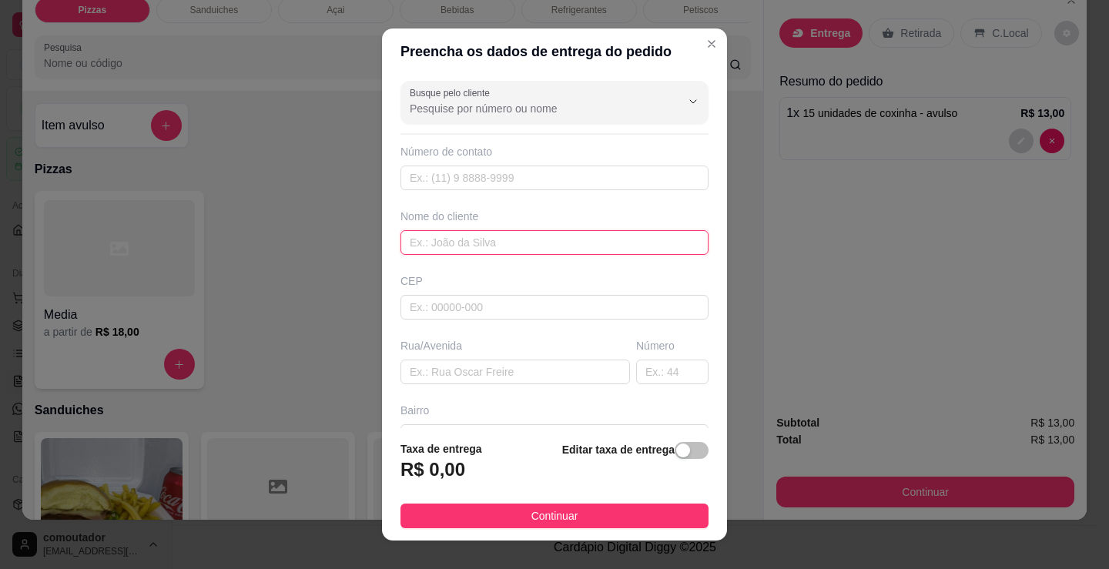
click at [525, 240] on input "text" at bounding box center [554, 242] width 308 height 25
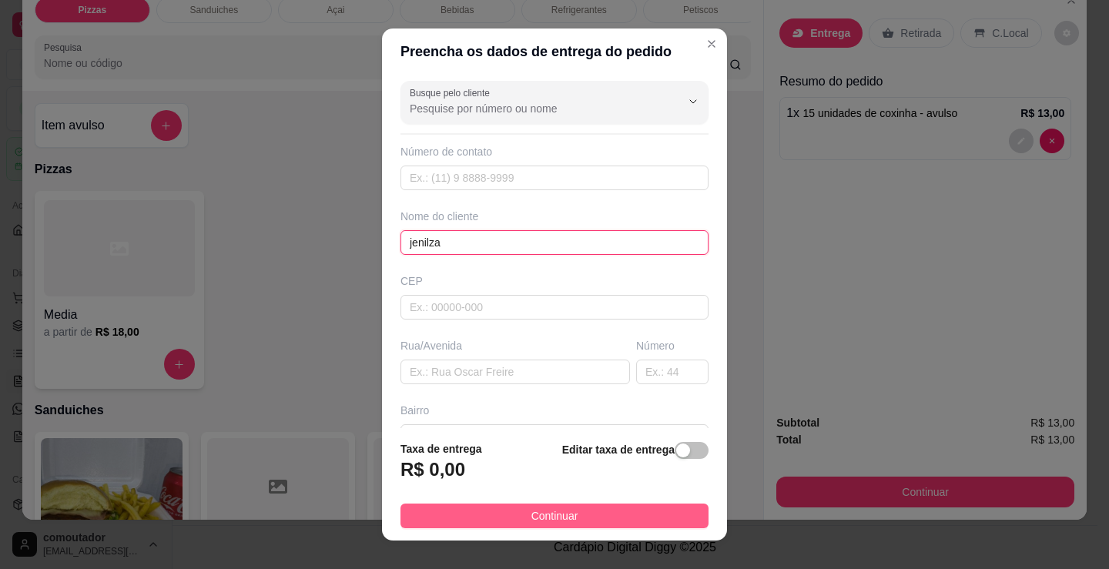
type input "jenilza"
click at [642, 511] on button "Continuar" at bounding box center [554, 516] width 308 height 25
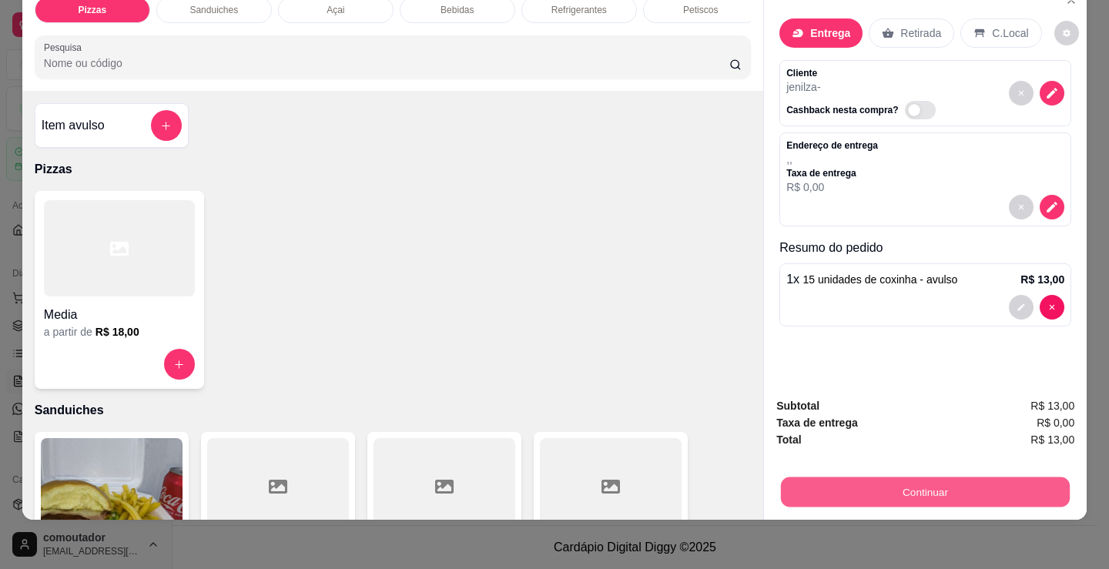
click at [918, 477] on button "Continuar" at bounding box center [925, 492] width 289 height 30
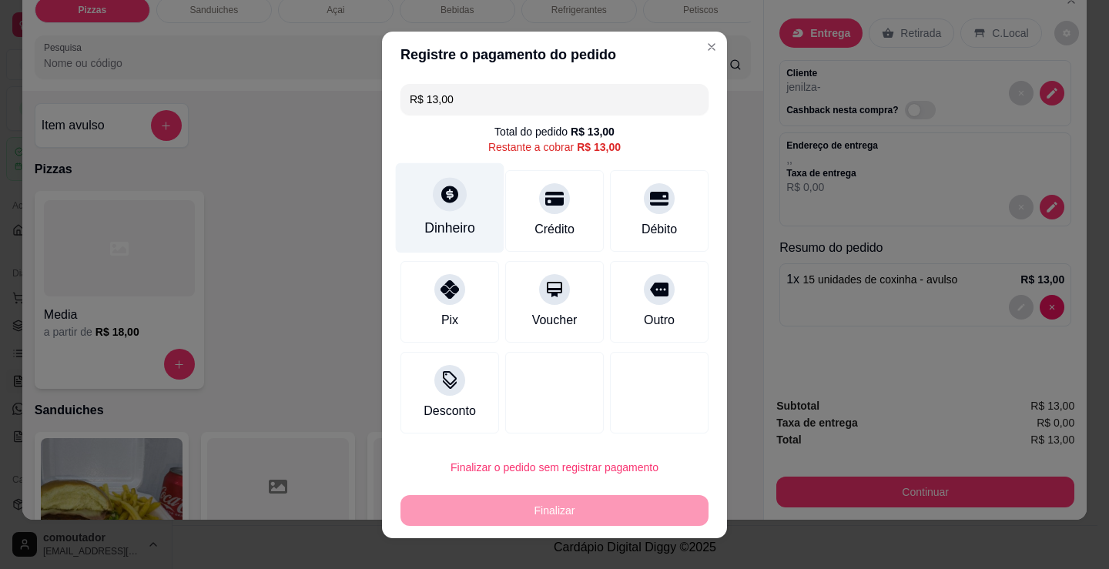
click at [439, 222] on div "Dinheiro" at bounding box center [449, 228] width 51 height 20
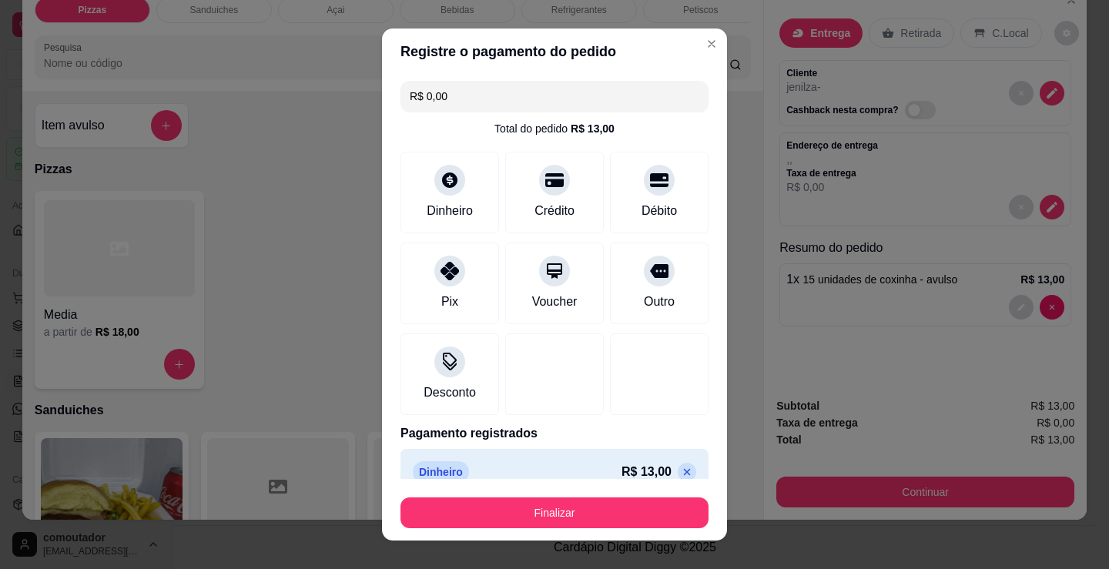
click at [564, 511] on button "Finalizar" at bounding box center [554, 512] width 308 height 31
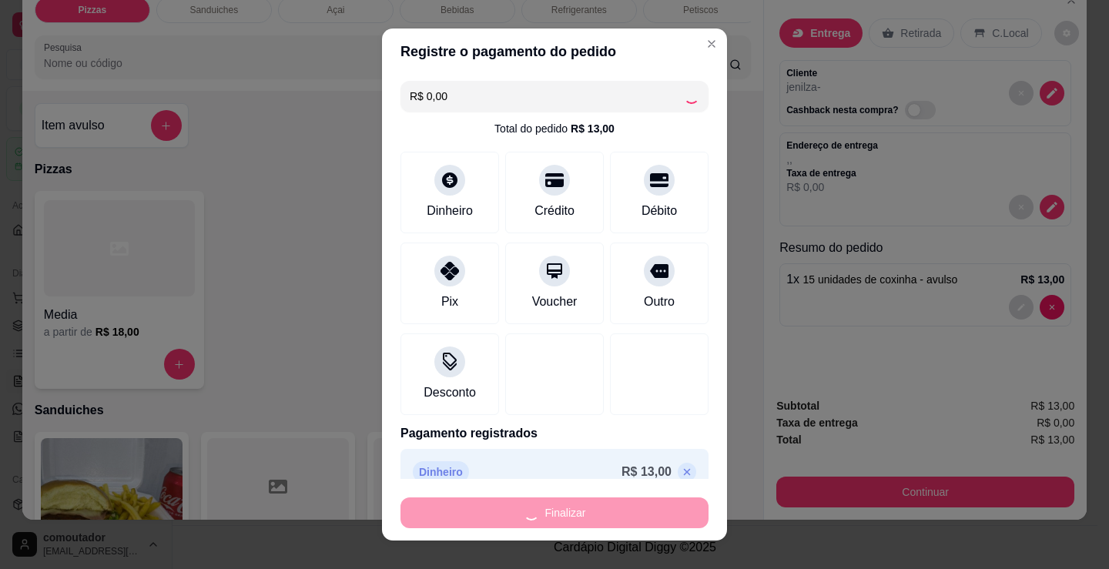
type input "-R$ 13,00"
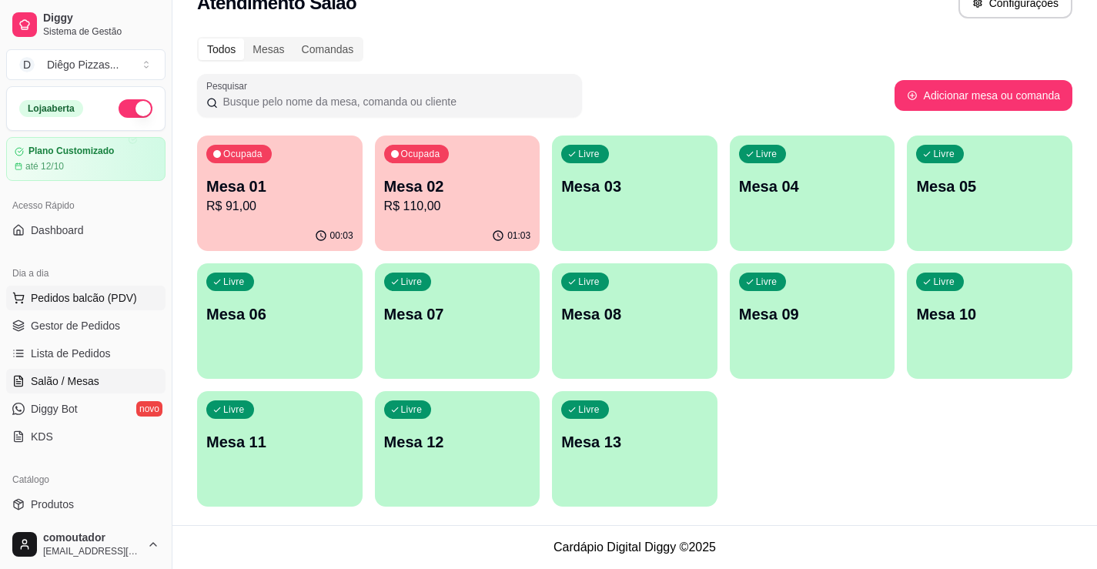
click at [73, 296] on span "Pedidos balcão (PDV)" at bounding box center [84, 297] width 106 height 15
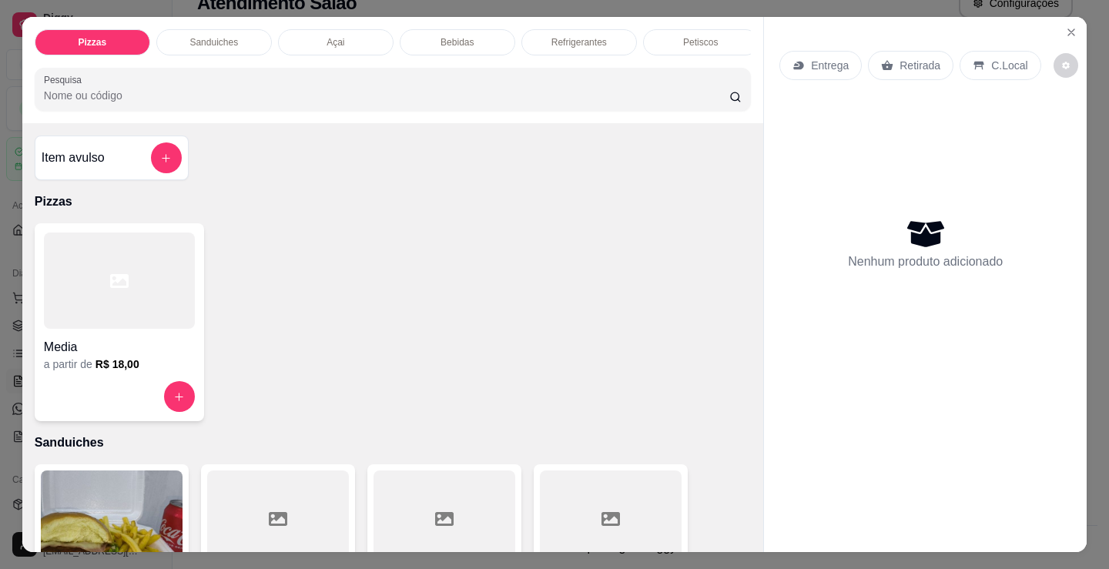
click at [176, 35] on div "Sanduiches" at bounding box center [214, 42] width 116 height 26
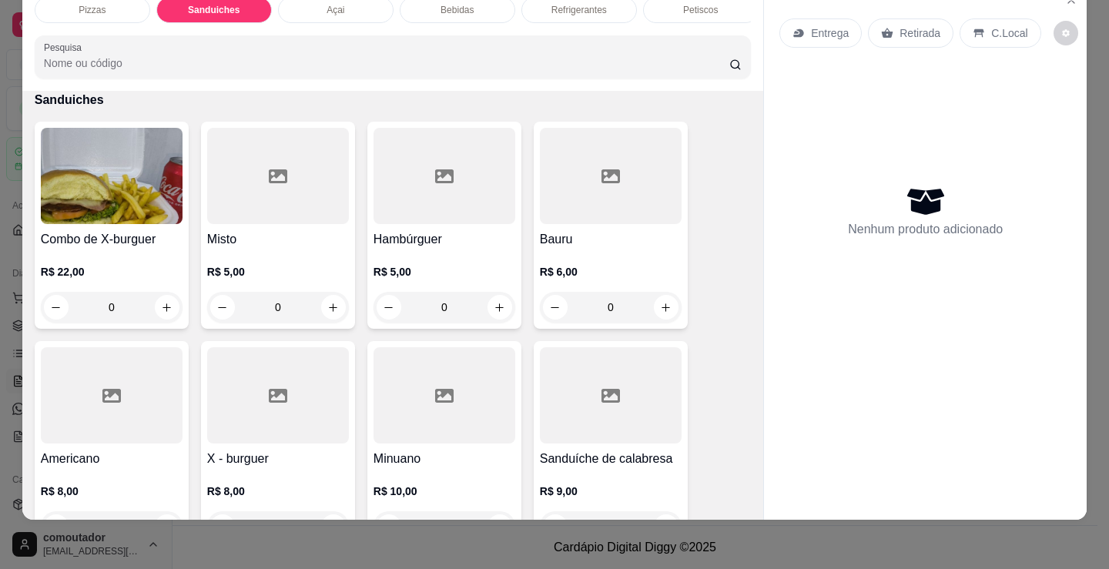
click at [496, 308] on div "0" at bounding box center [444, 307] width 142 height 31
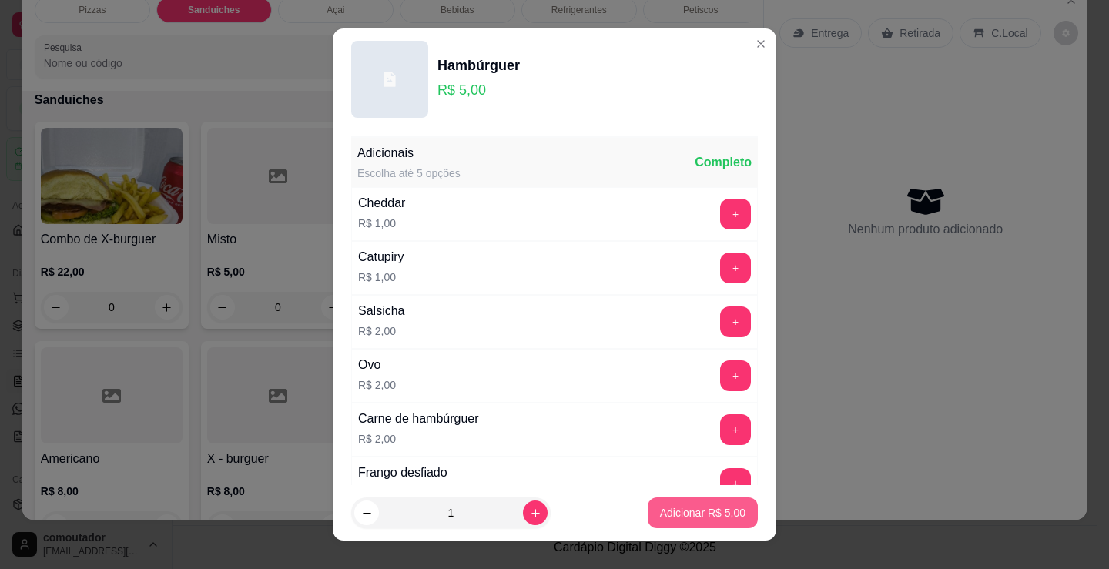
click at [697, 517] on p "Adicionar R$ 5,00" at bounding box center [702, 512] width 85 height 15
type input "1"
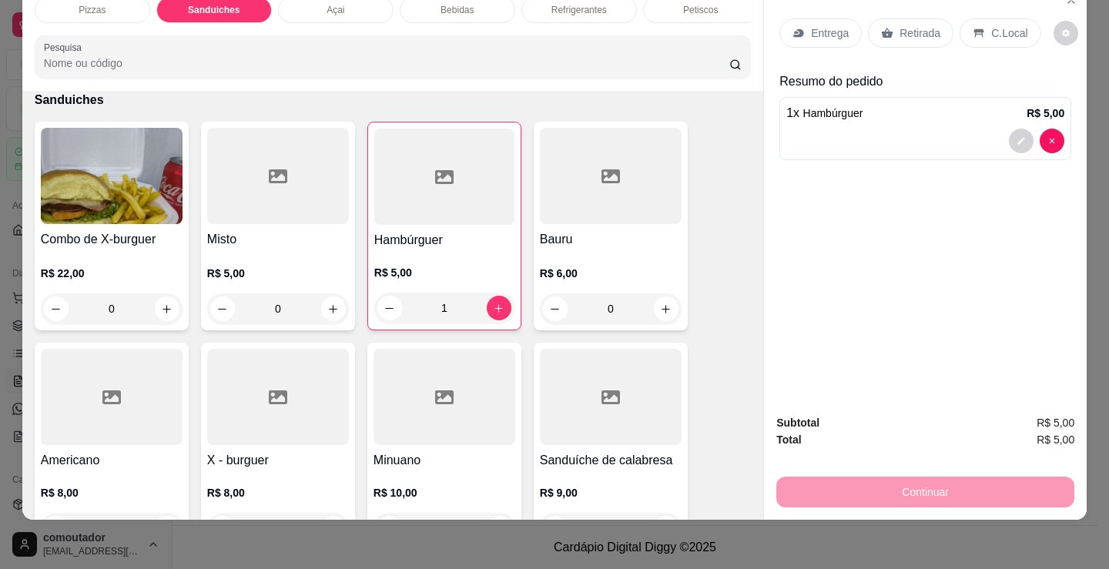
click at [589, 6] on div "Refrigerantes" at bounding box center [579, 10] width 116 height 26
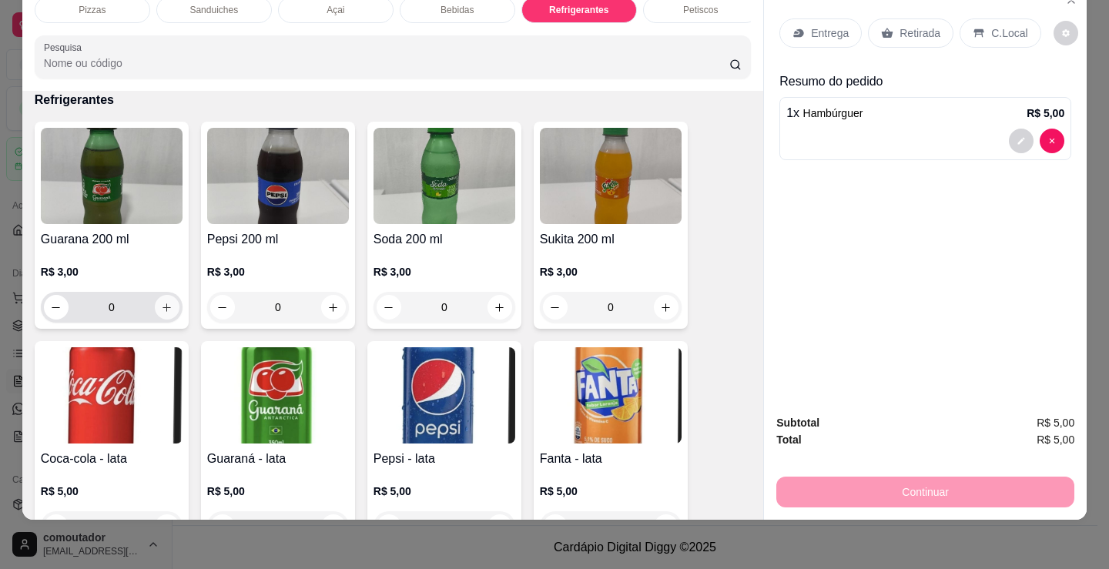
click at [156, 316] on button "increase-product-quantity" at bounding box center [167, 307] width 25 height 25
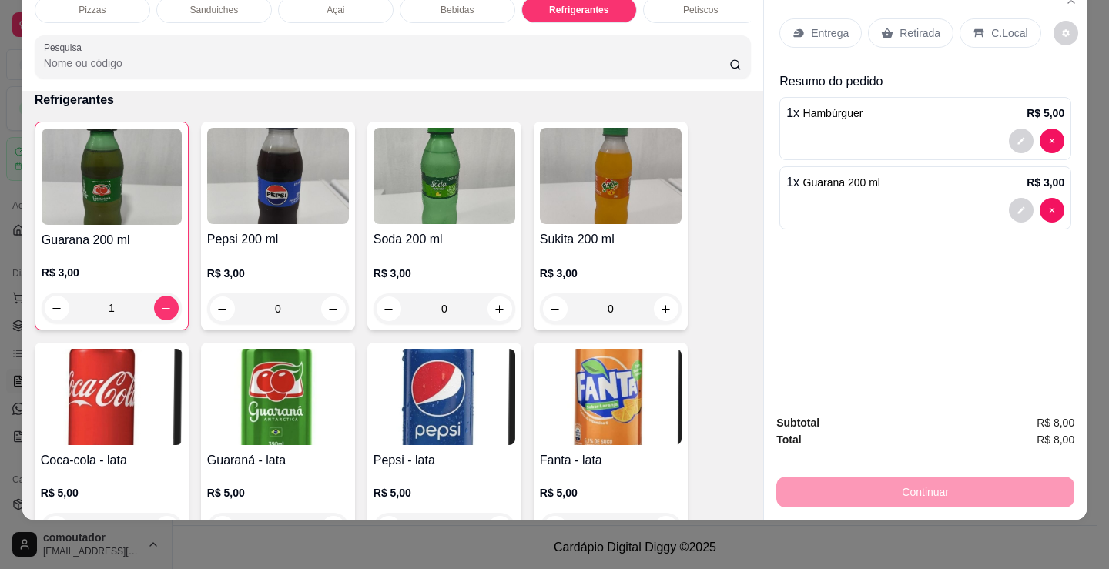
drag, startPoint x: 723, startPoint y: 387, endPoint x: 714, endPoint y: 390, distance: 9.5
type input "0"
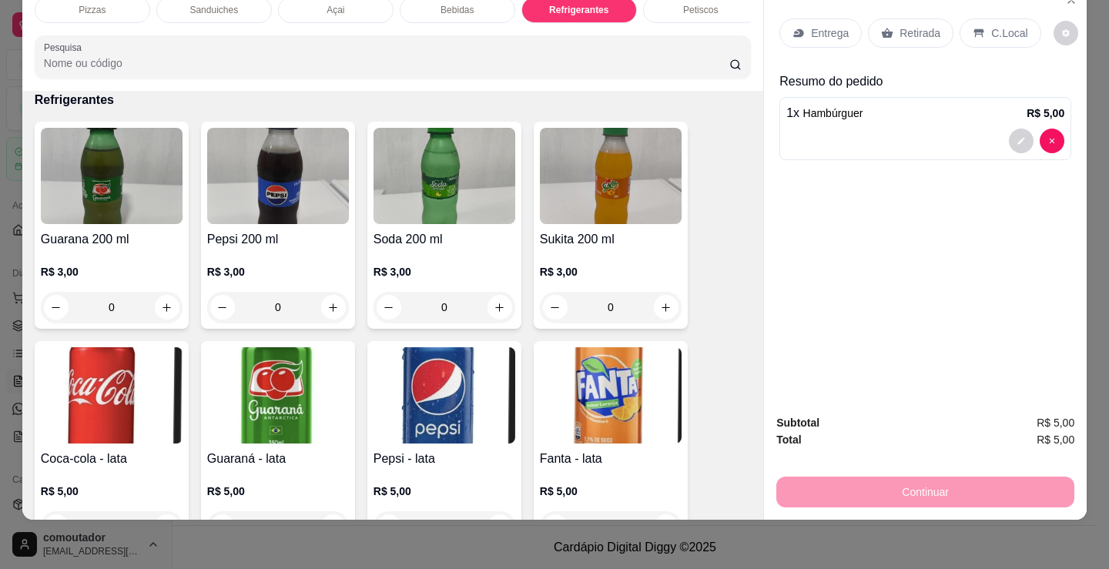
click at [842, 32] on div "Entrega" at bounding box center [820, 32] width 82 height 29
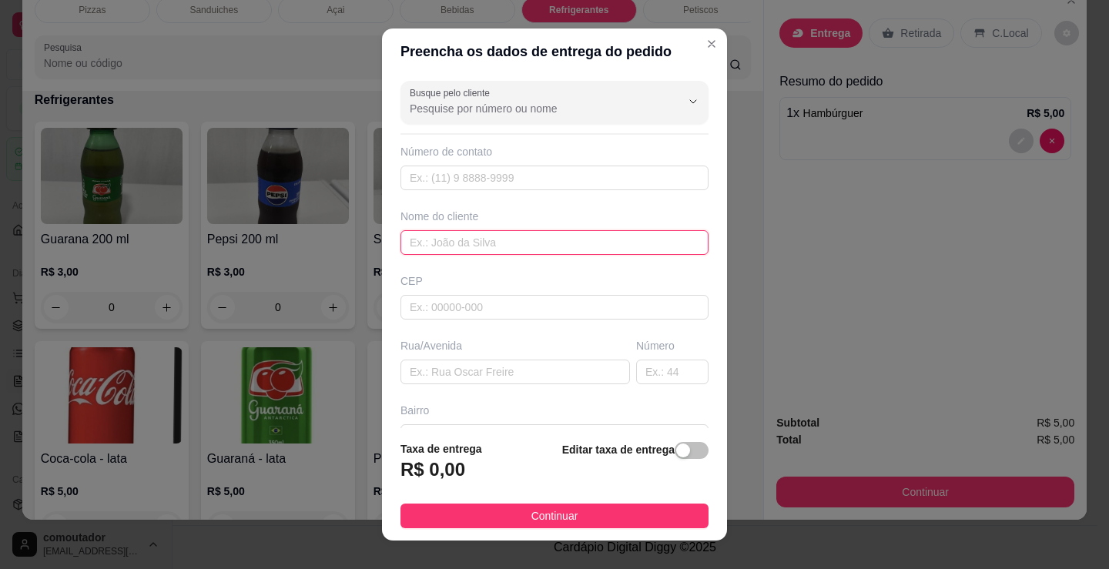
click at [468, 240] on input "text" at bounding box center [554, 242] width 308 height 25
type input "casa de lica"
click at [670, 514] on button "Continuar" at bounding box center [554, 516] width 308 height 25
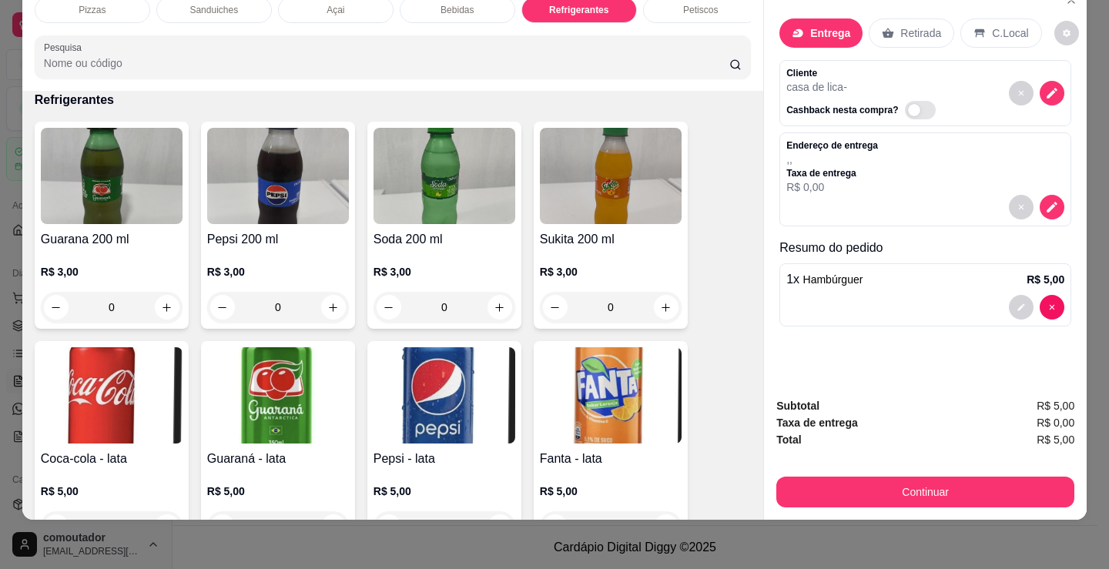
click at [866, 479] on button "Continuar" at bounding box center [925, 492] width 298 height 31
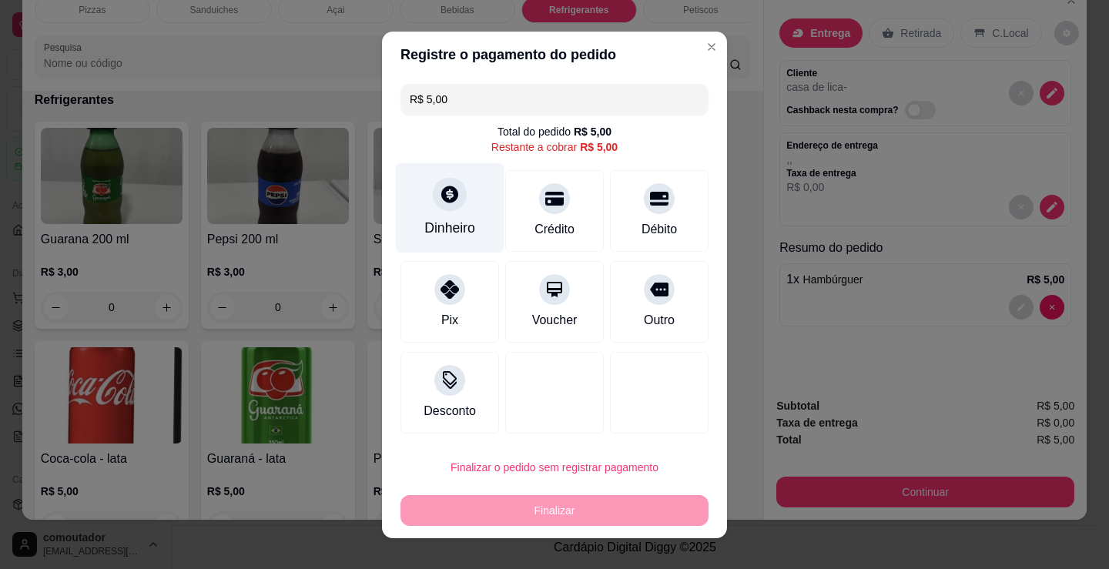
click at [446, 209] on div at bounding box center [450, 194] width 34 height 34
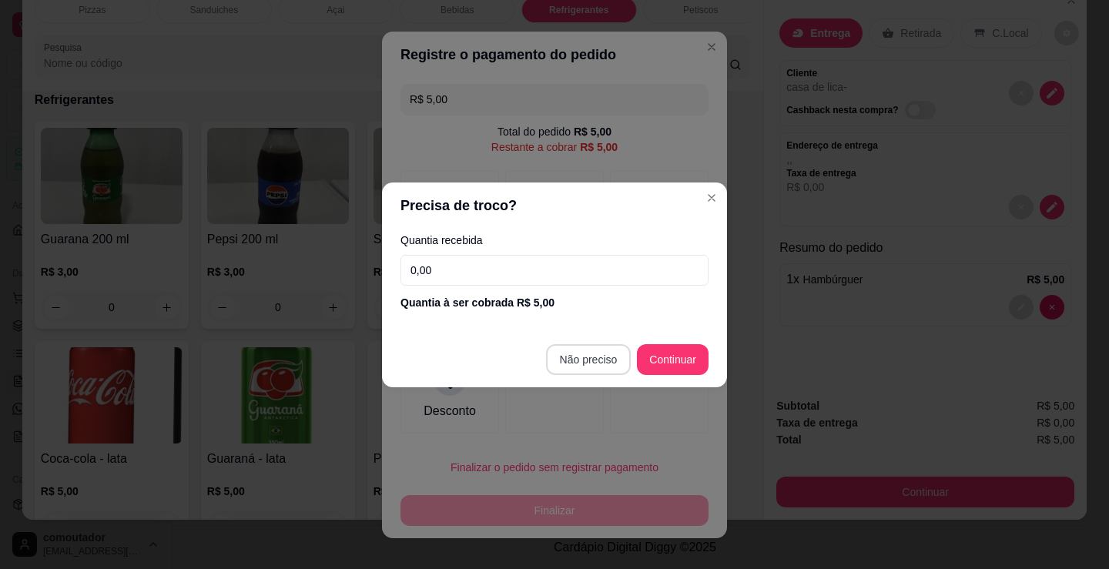
type input "R$ 0,00"
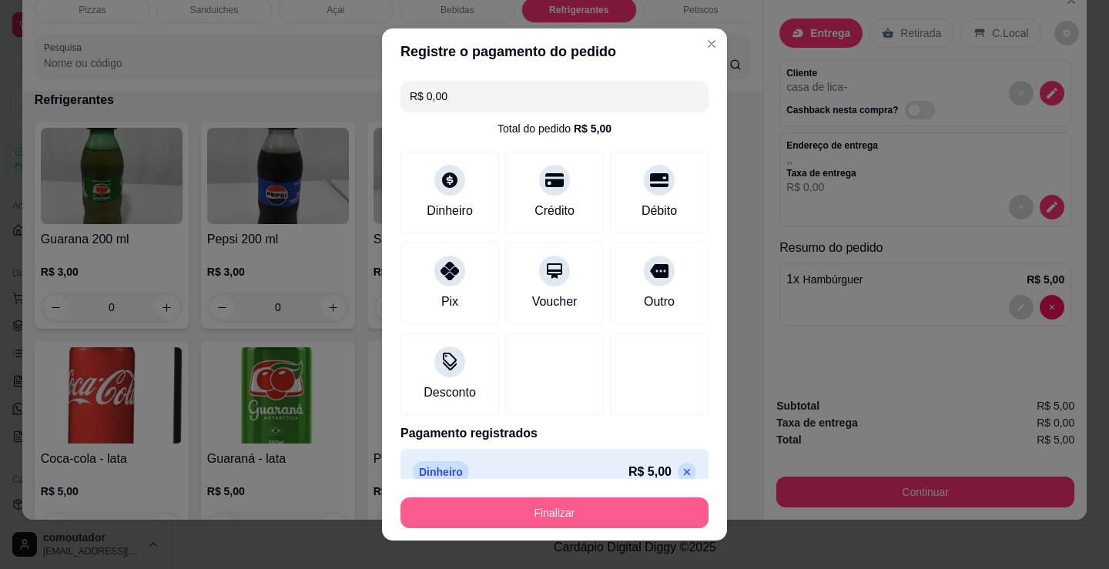
click at [602, 503] on button "Finalizar" at bounding box center [554, 512] width 308 height 31
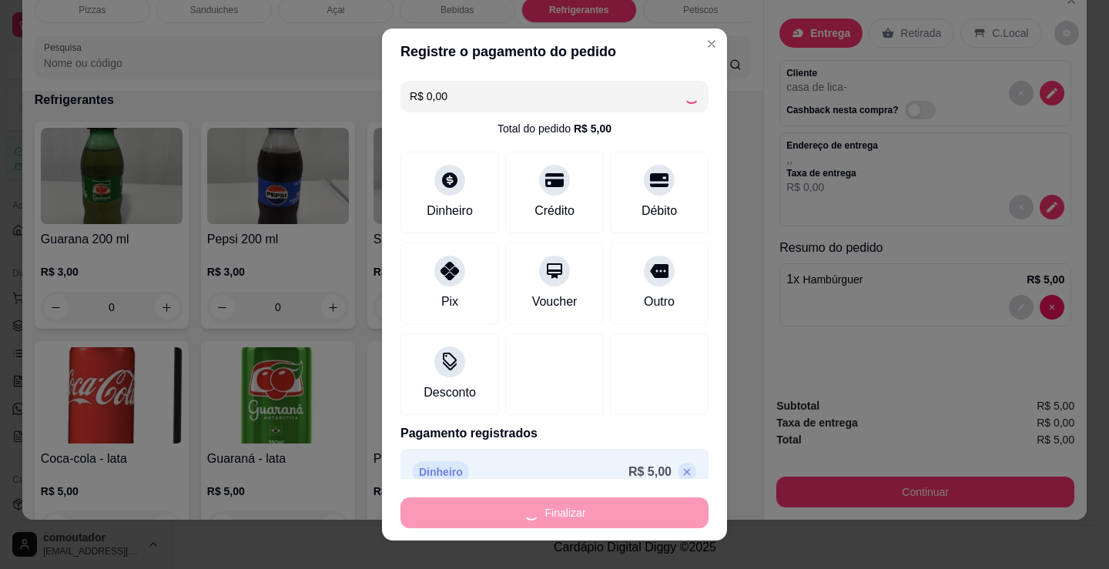
type input "0"
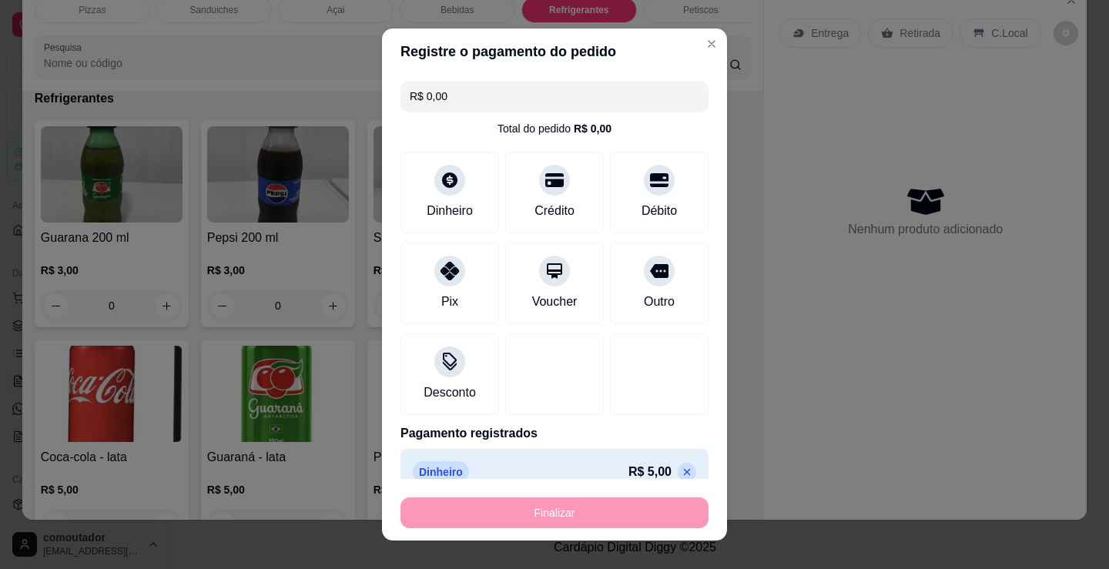
type input "-R$ 5,00"
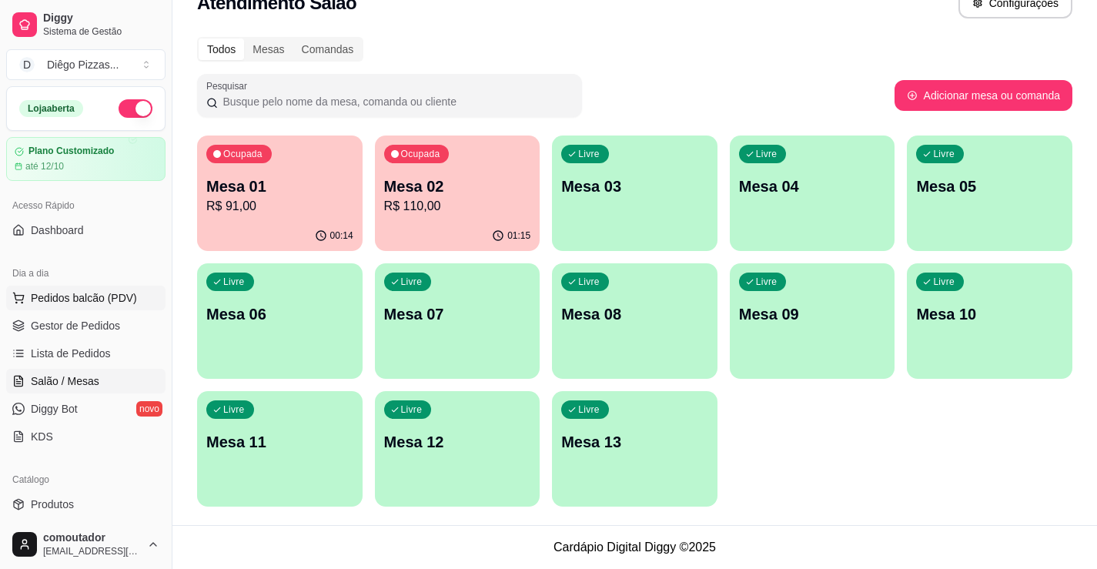
click at [72, 296] on span "Pedidos balcão (PDV)" at bounding box center [84, 297] width 106 height 15
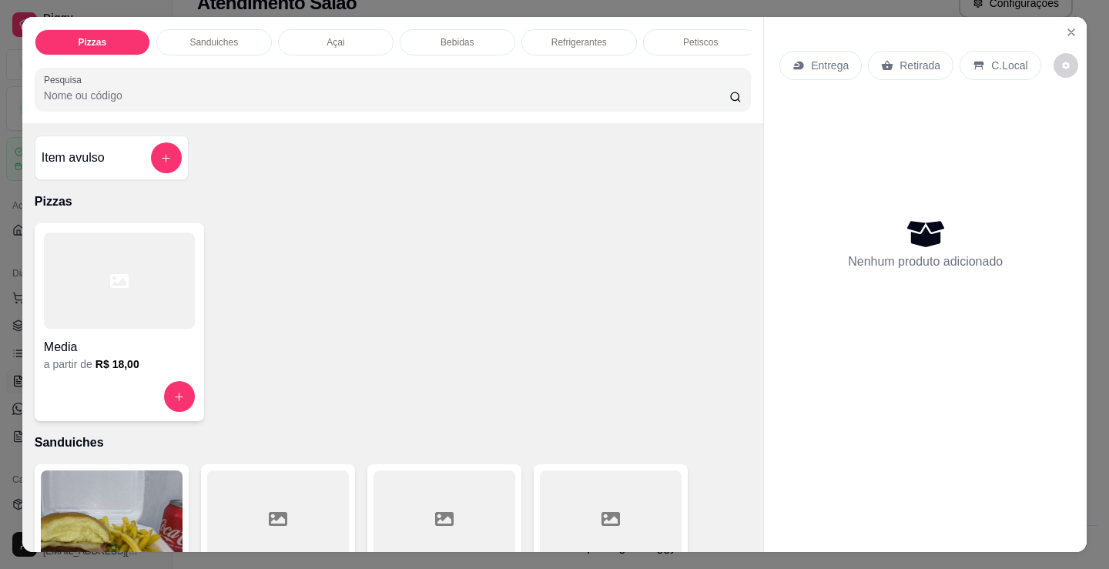
click at [326, 39] on p "Açai" at bounding box center [335, 42] width 18 height 12
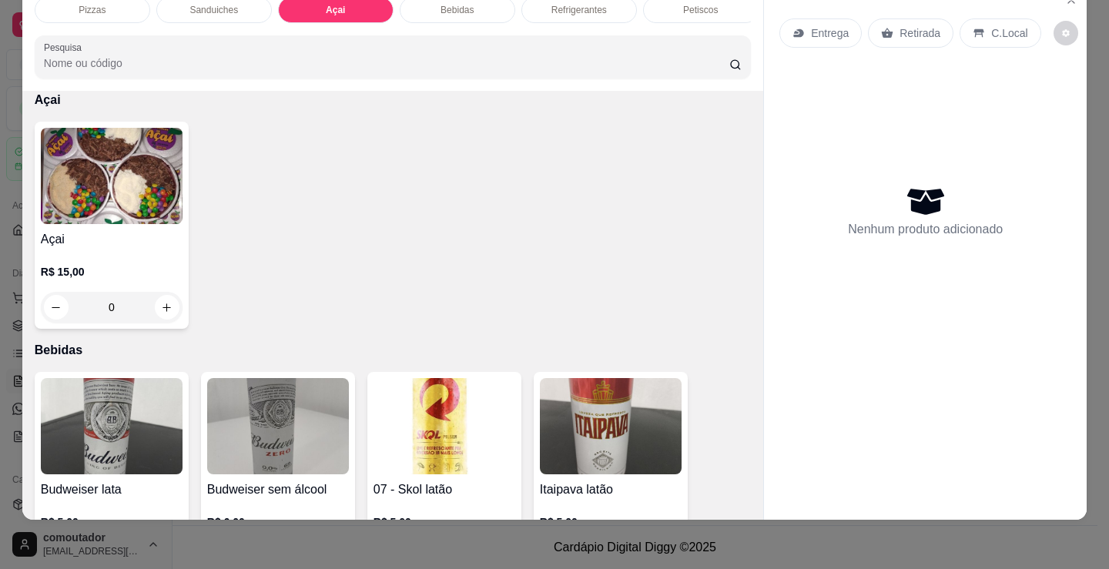
click at [83, 229] on div "Açai R$ 15,00 0" at bounding box center [112, 225] width 154 height 207
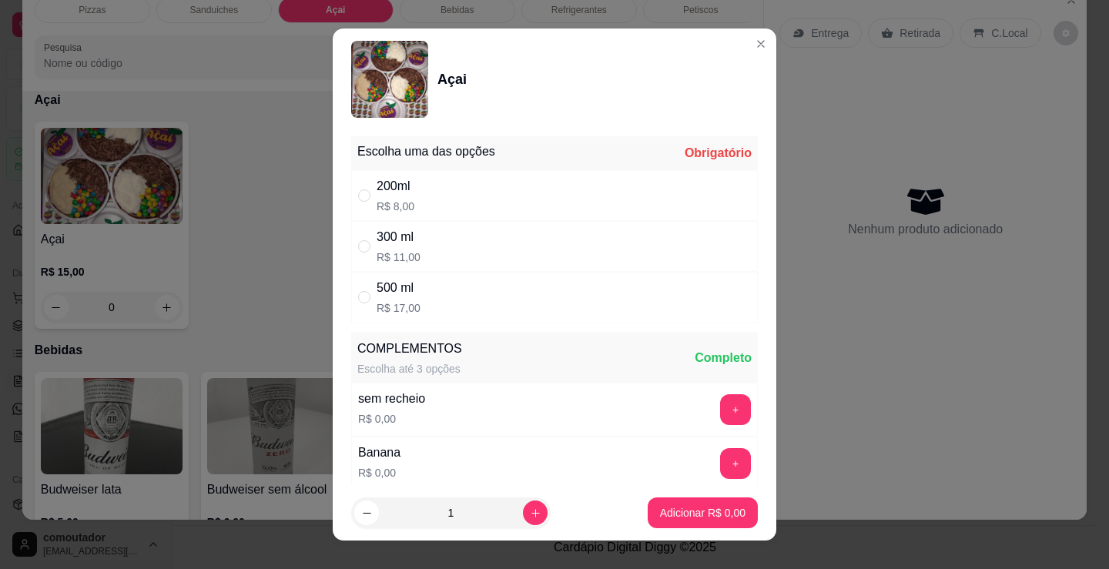
click at [547, 205] on div "200ml R$ 8,00" at bounding box center [554, 195] width 407 height 51
radio input "true"
click at [333, 316] on div "Escolha uma das opções Completo 200ml R$ 8,00 300 ml R$ 11,00 500 ml R$ 17,00 C…" at bounding box center [555, 307] width 444 height 355
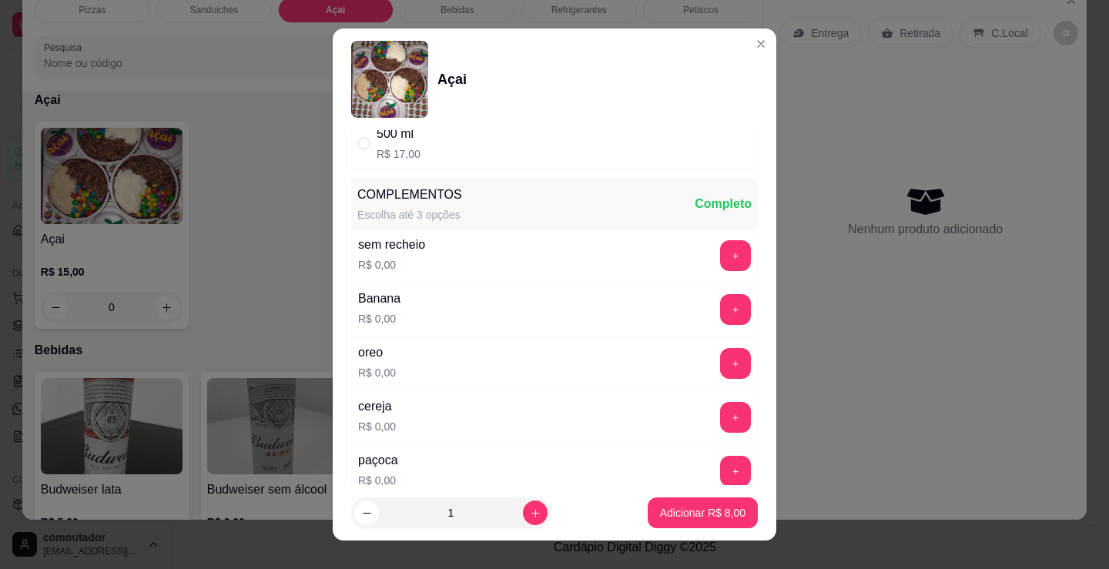
scroll to position [231, 0]
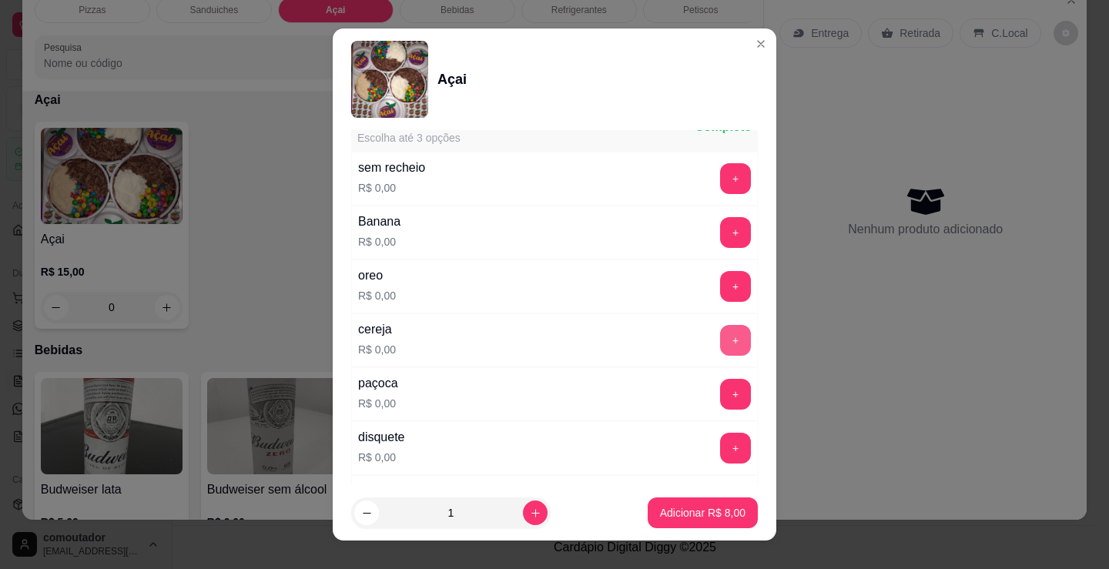
click at [720, 339] on button "+" at bounding box center [735, 340] width 31 height 31
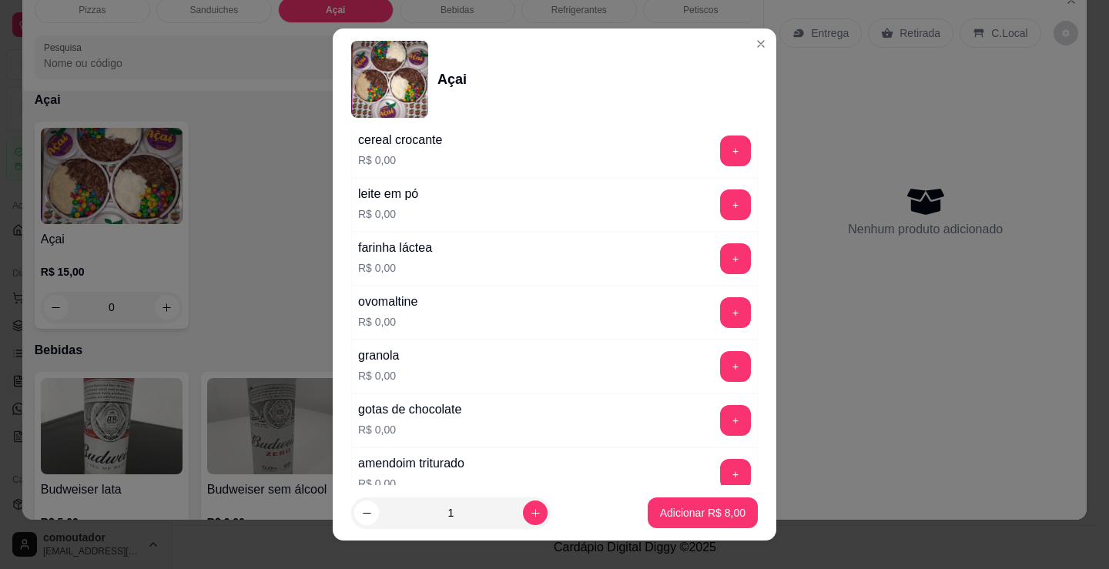
scroll to position [693, 0]
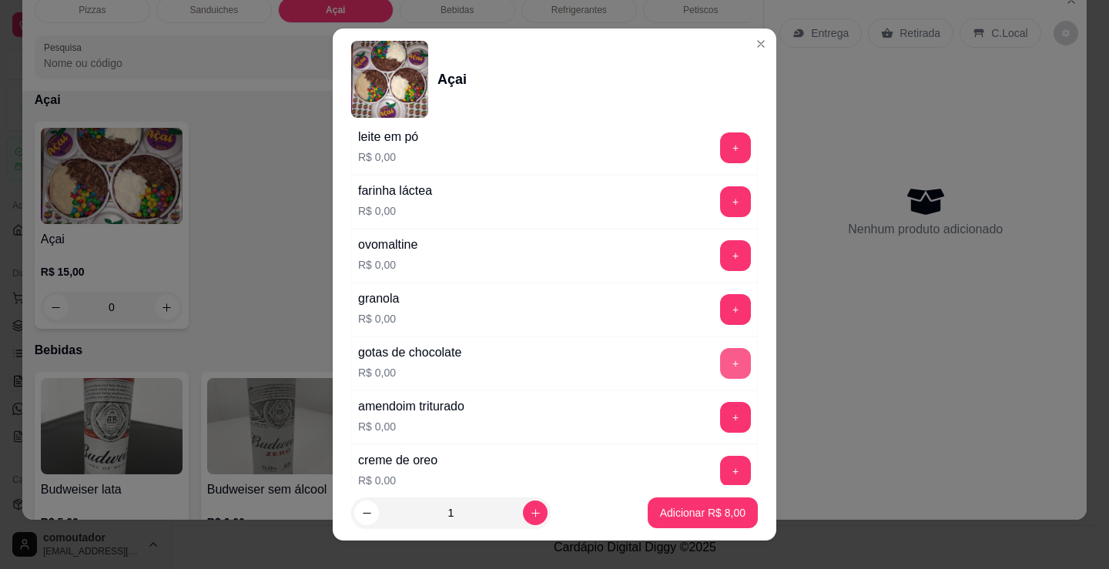
click at [720, 357] on button "+" at bounding box center [735, 363] width 31 height 31
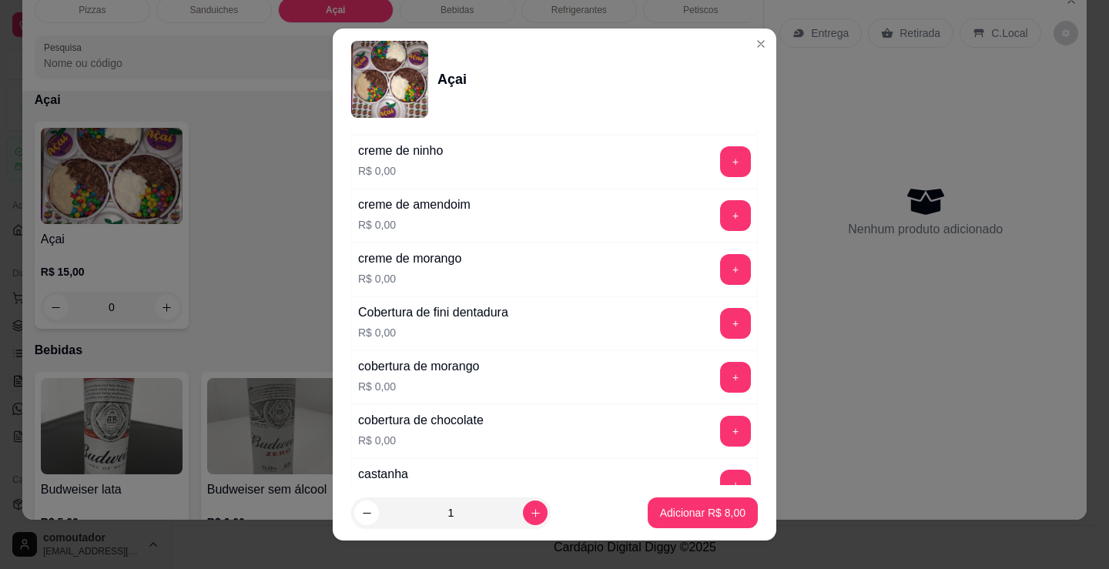
scroll to position [1309, 0]
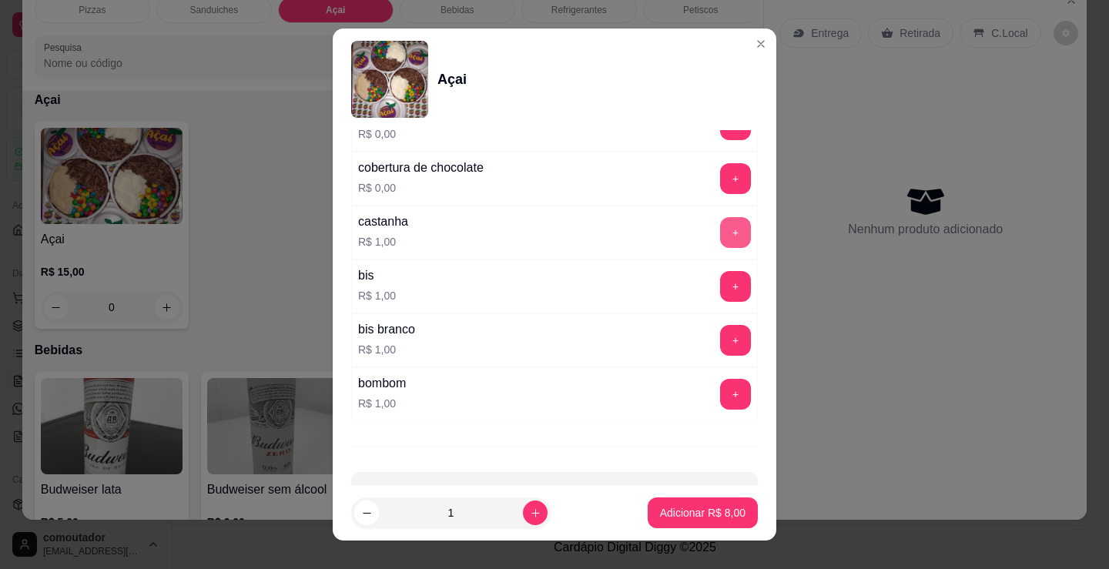
click at [720, 238] on button "+" at bounding box center [735, 232] width 31 height 31
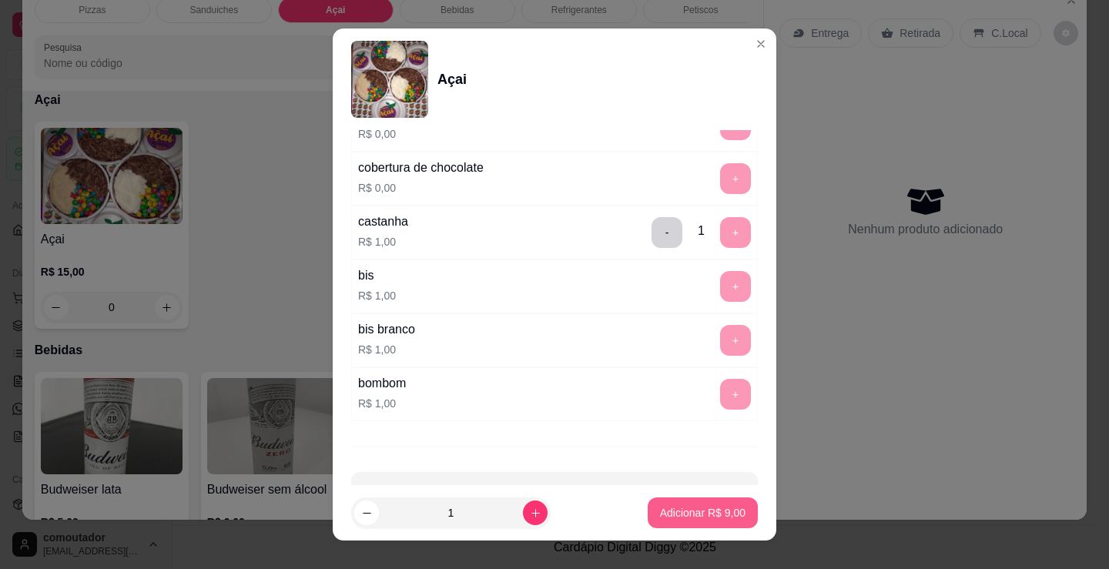
click at [709, 515] on p "Adicionar R$ 9,00" at bounding box center [702, 512] width 85 height 15
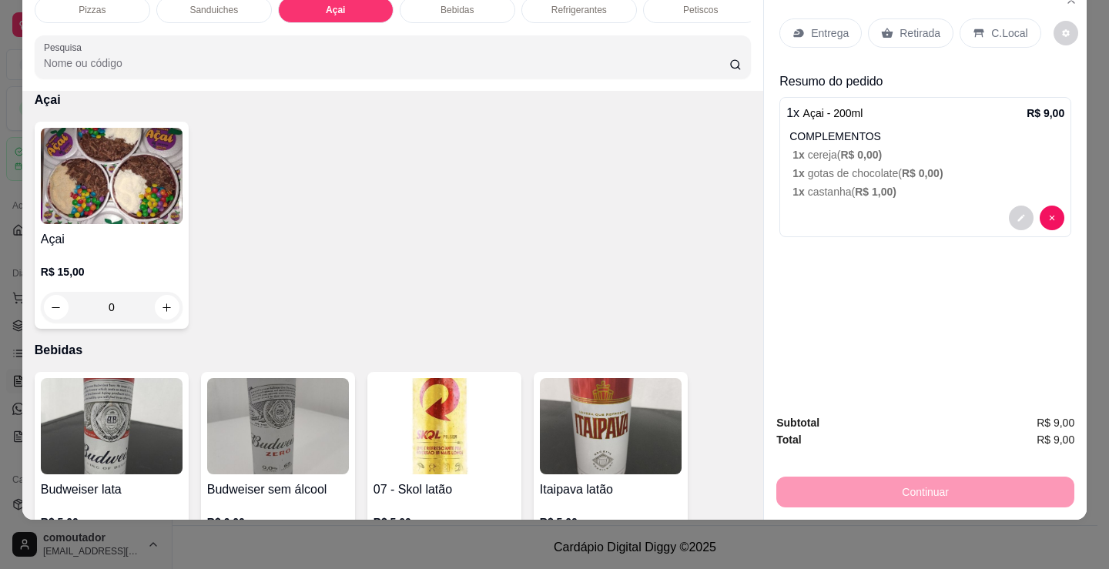
click at [129, 207] on img at bounding box center [112, 176] width 142 height 96
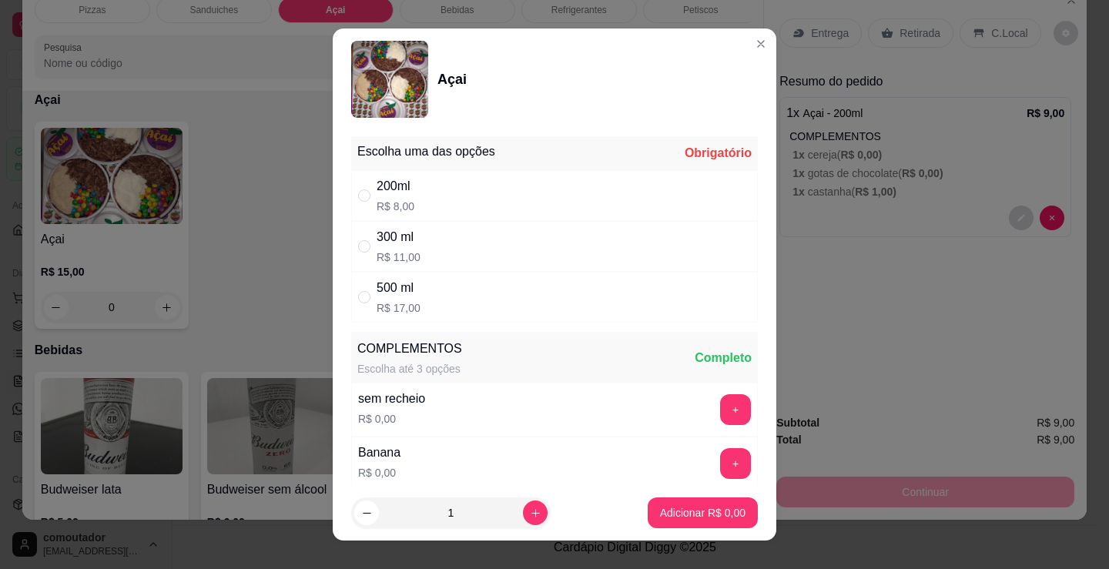
click at [486, 254] on div "300 ml R$ 11,00" at bounding box center [554, 246] width 407 height 51
radio input "true"
click at [487, 375] on div "COMPLEMENTOS Escolha até 3 opções Completo" at bounding box center [554, 357] width 407 height 49
click at [477, 377] on div "COMPLEMENTOS Escolha até 3 opções Completo" at bounding box center [554, 357] width 407 height 49
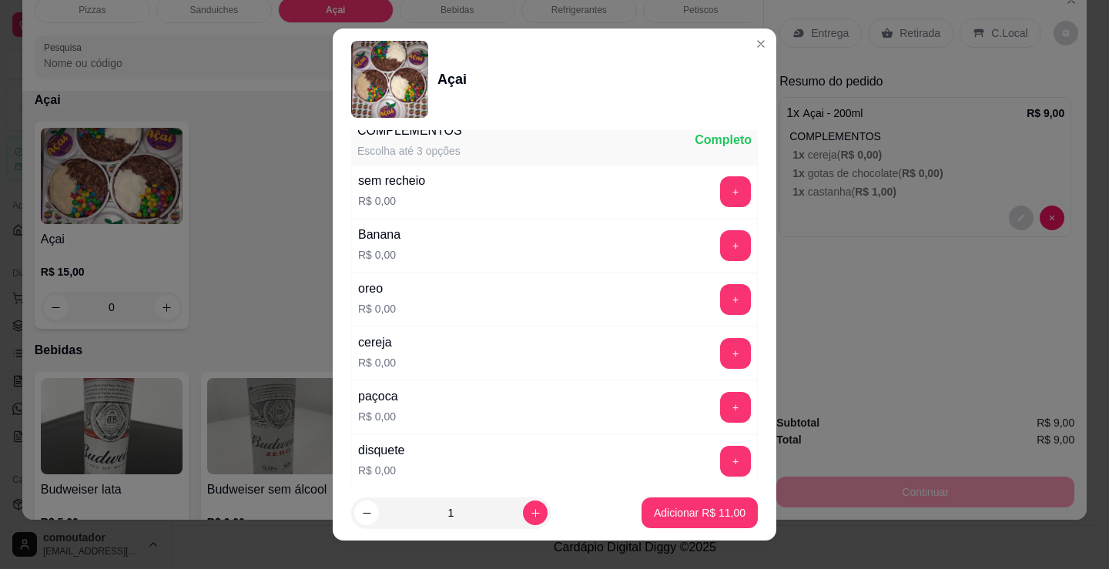
scroll to position [231, 0]
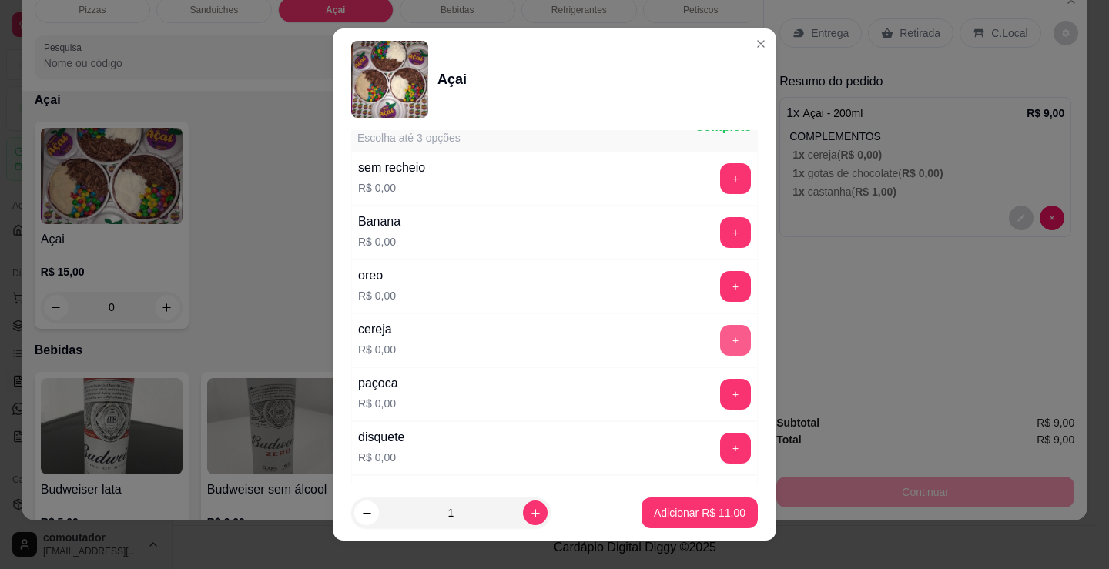
click at [720, 342] on button "+" at bounding box center [735, 340] width 31 height 31
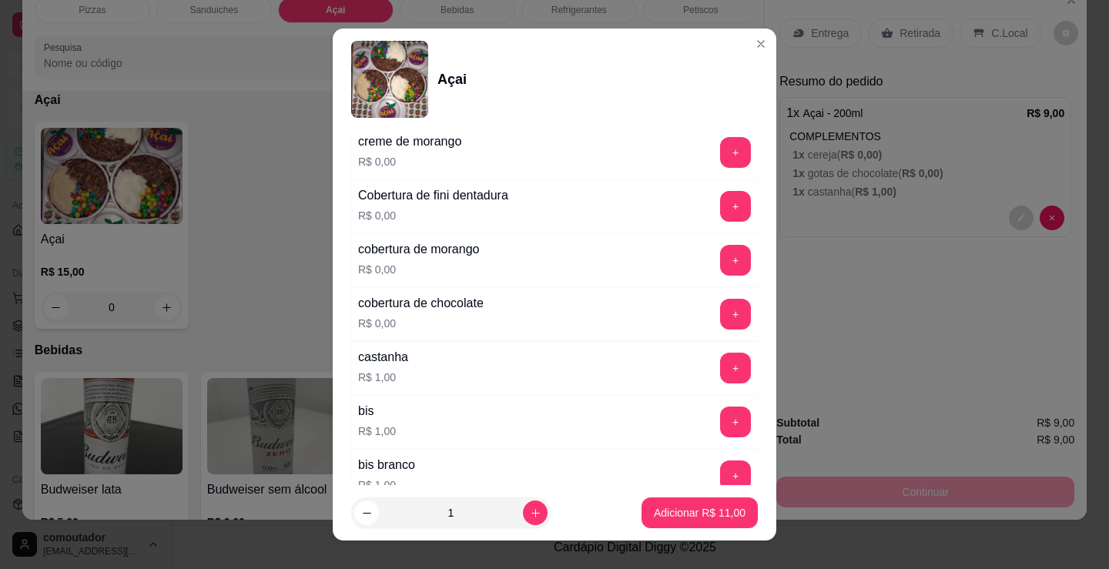
scroll to position [1232, 0]
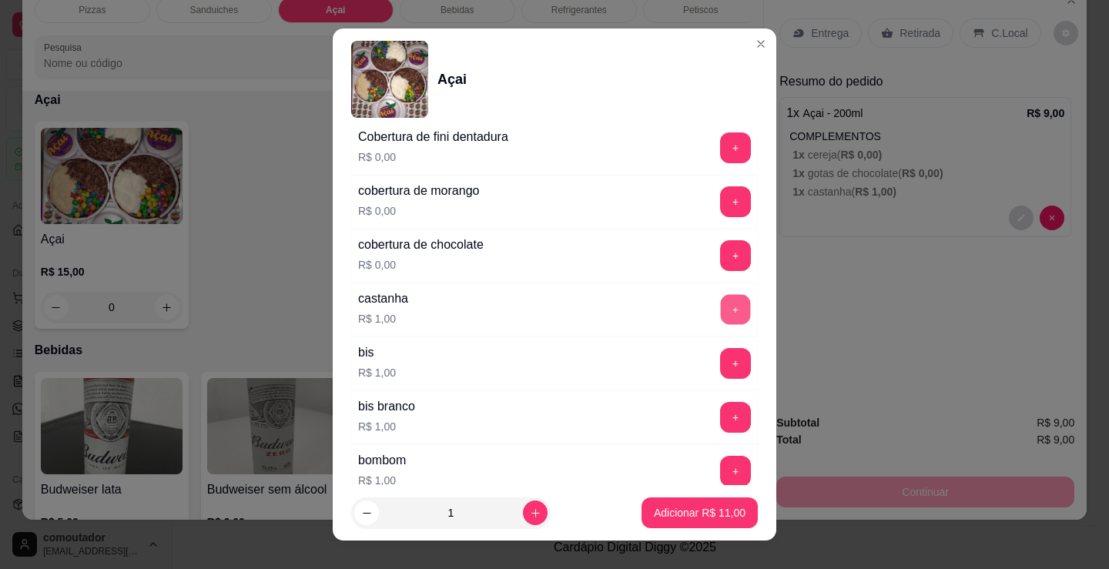
click at [721, 313] on button "+" at bounding box center [736, 310] width 30 height 30
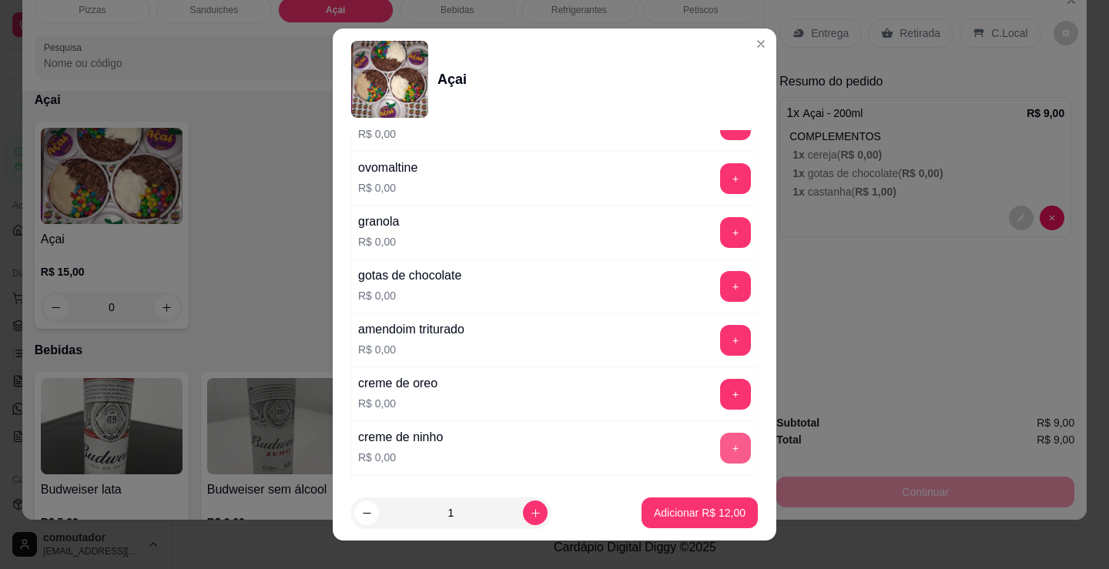
scroll to position [693, 0]
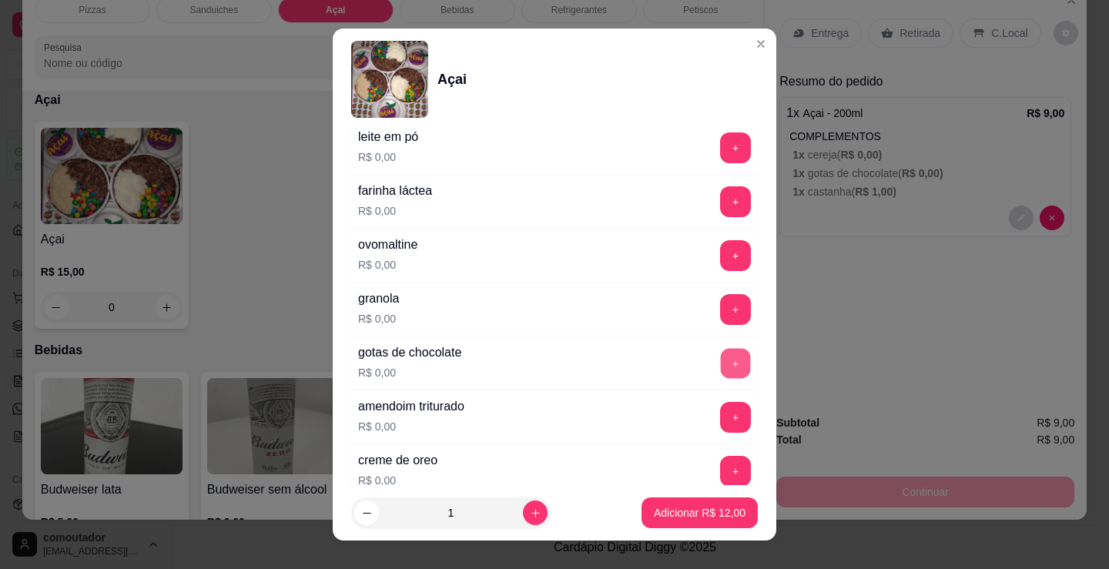
click at [721, 367] on button "+" at bounding box center [736, 364] width 30 height 30
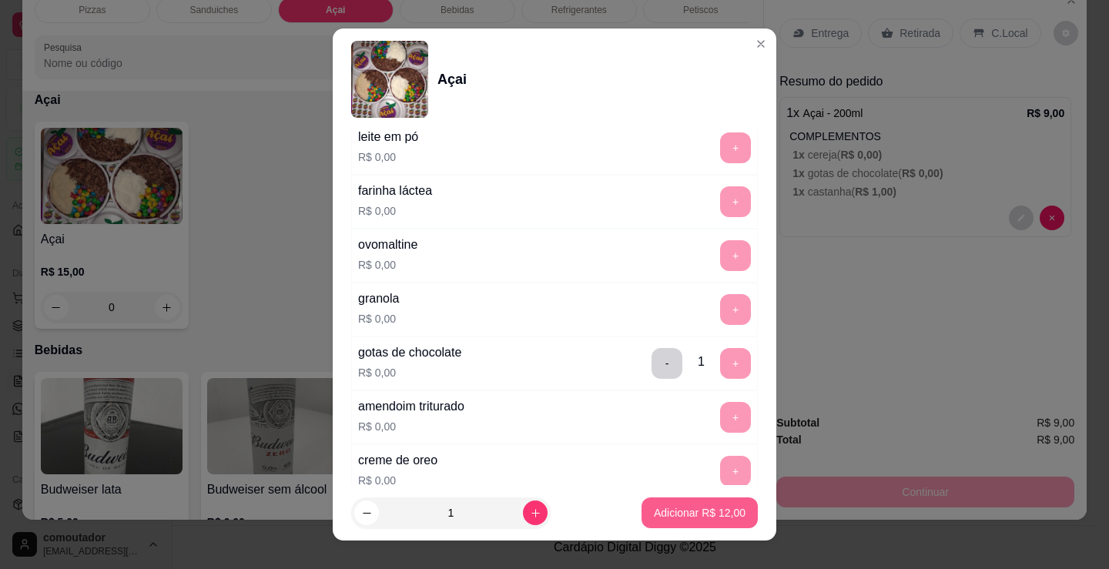
click at [696, 498] on button "Adicionar R$ 12,00" at bounding box center [699, 512] width 116 height 31
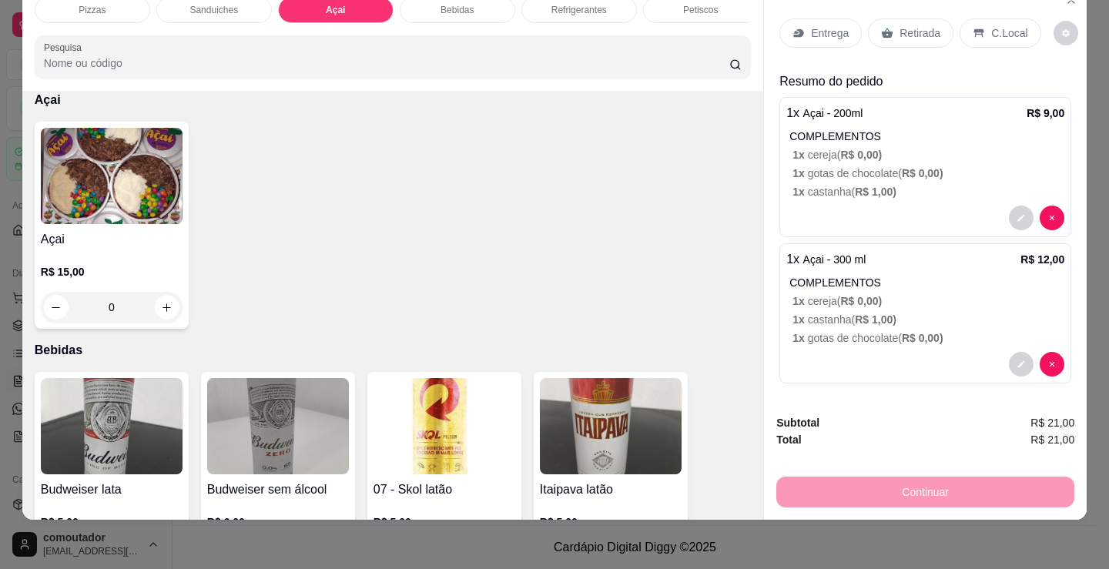
click at [485, 3] on div "Bebidas" at bounding box center [458, 10] width 116 height 26
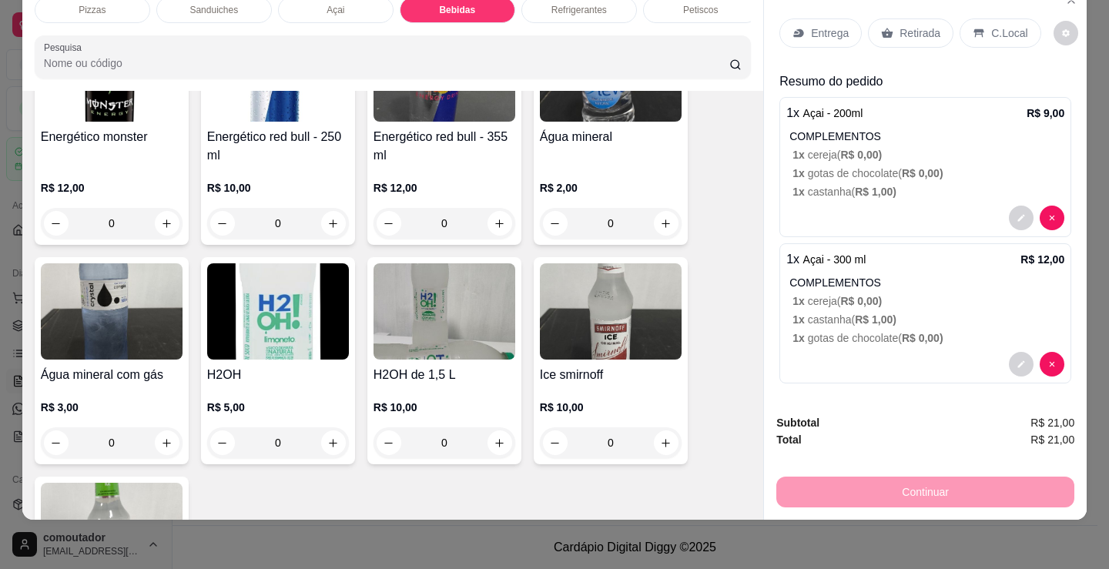
scroll to position [3448, 0]
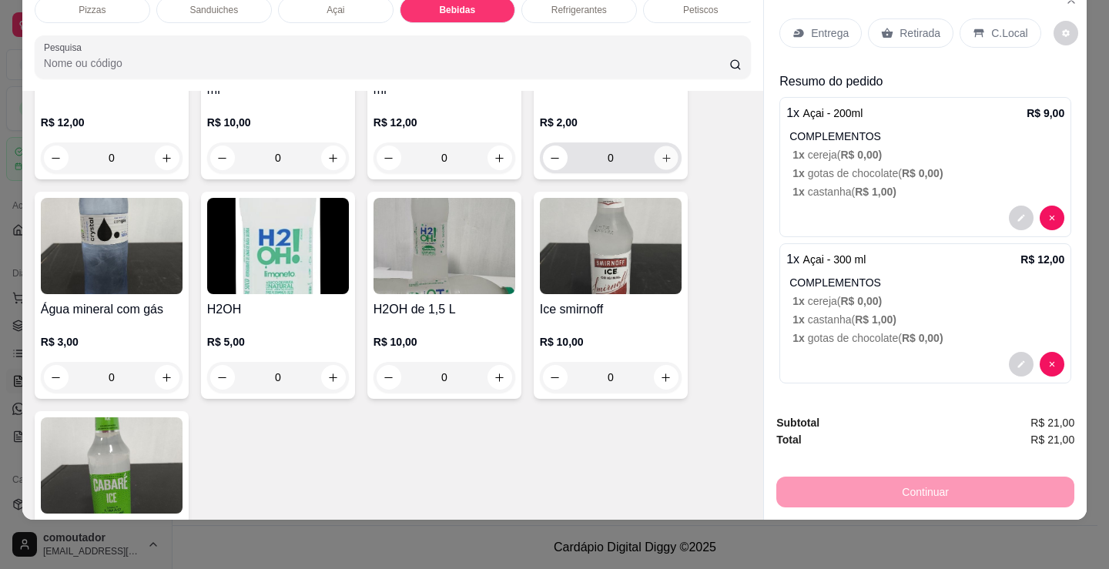
click at [664, 166] on button "increase-product-quantity" at bounding box center [666, 158] width 24 height 24
type input "1"
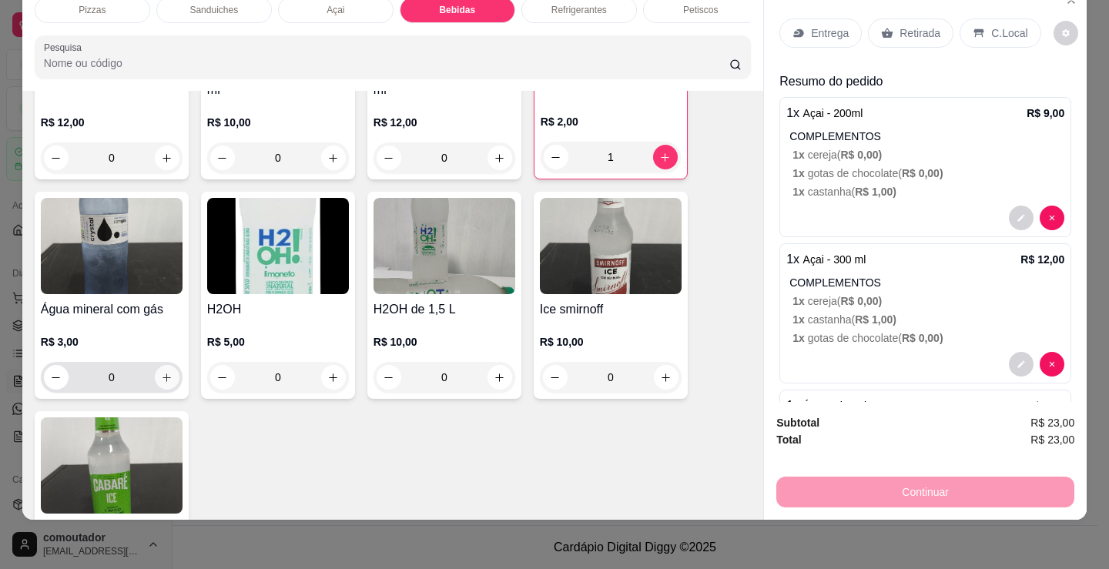
click at [167, 382] on button "increase-product-quantity" at bounding box center [167, 377] width 25 height 25
type input "1"
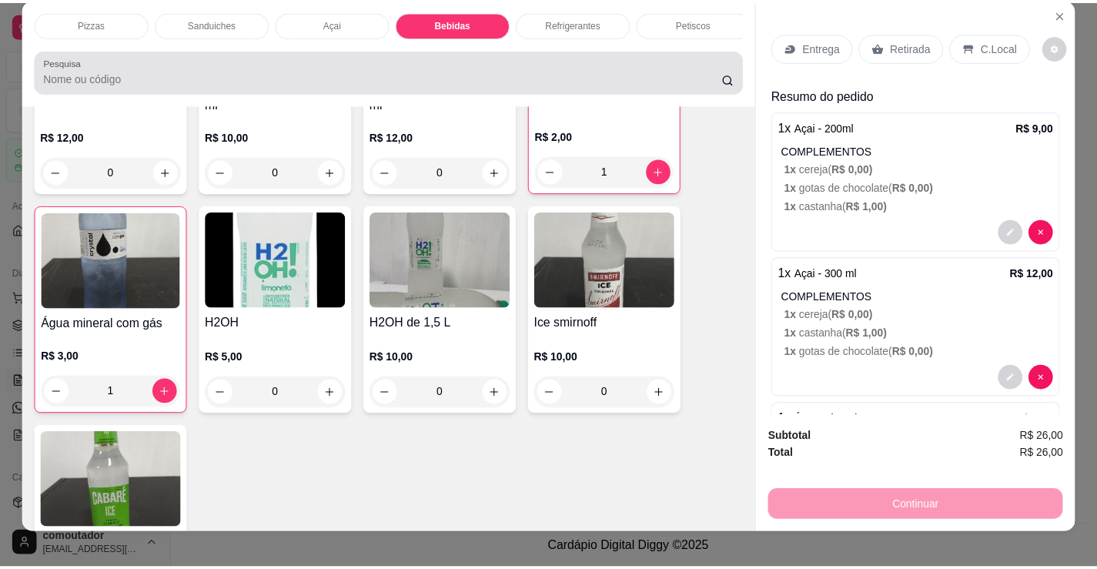
scroll to position [0, 0]
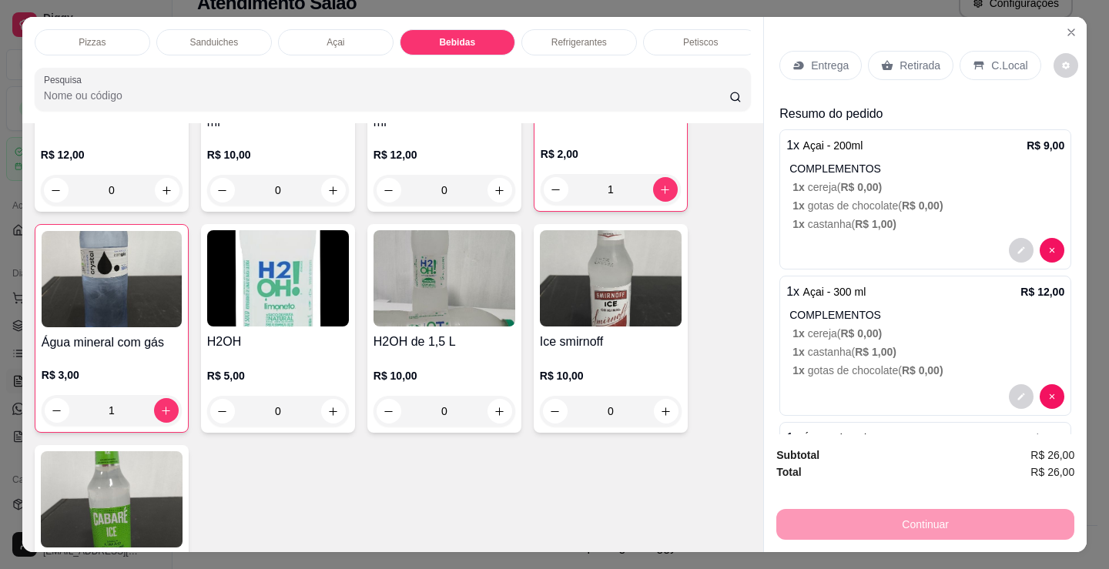
drag, startPoint x: 705, startPoint y: 434, endPoint x: 793, endPoint y: 213, distance: 238.5
click at [833, 58] on p "Entrega" at bounding box center [830, 65] width 38 height 15
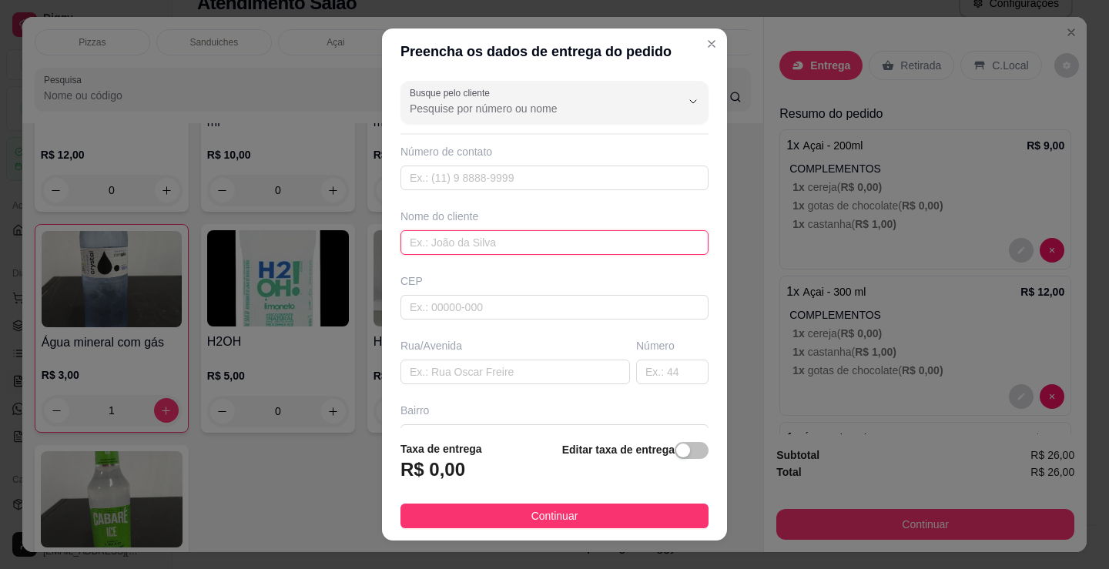
click at [505, 239] on input "text" at bounding box center [554, 242] width 308 height 25
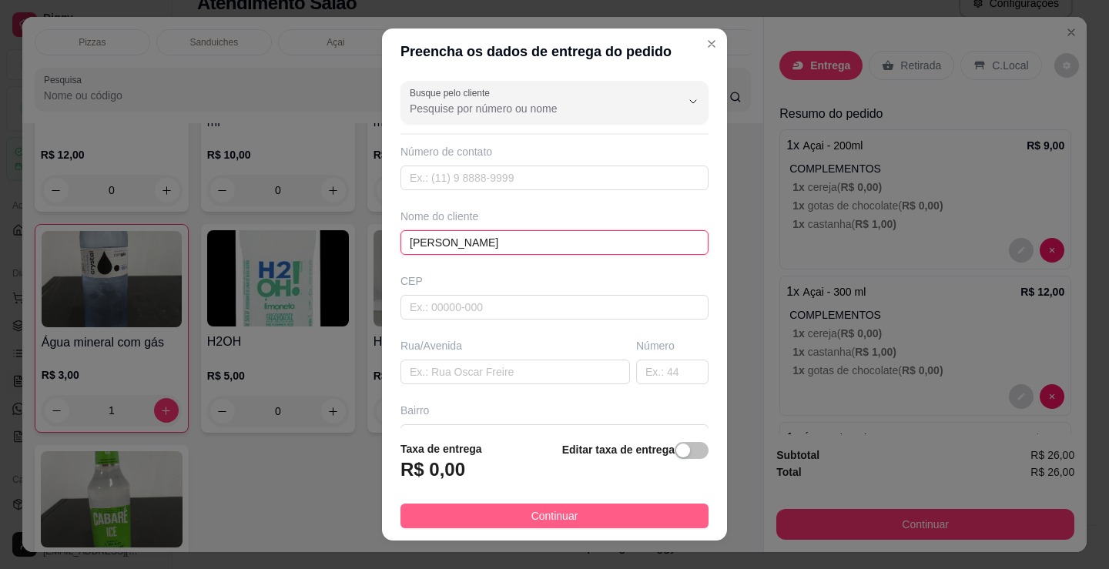
type input "[PERSON_NAME]"
click at [548, 524] on span "Continuar" at bounding box center [554, 515] width 47 height 17
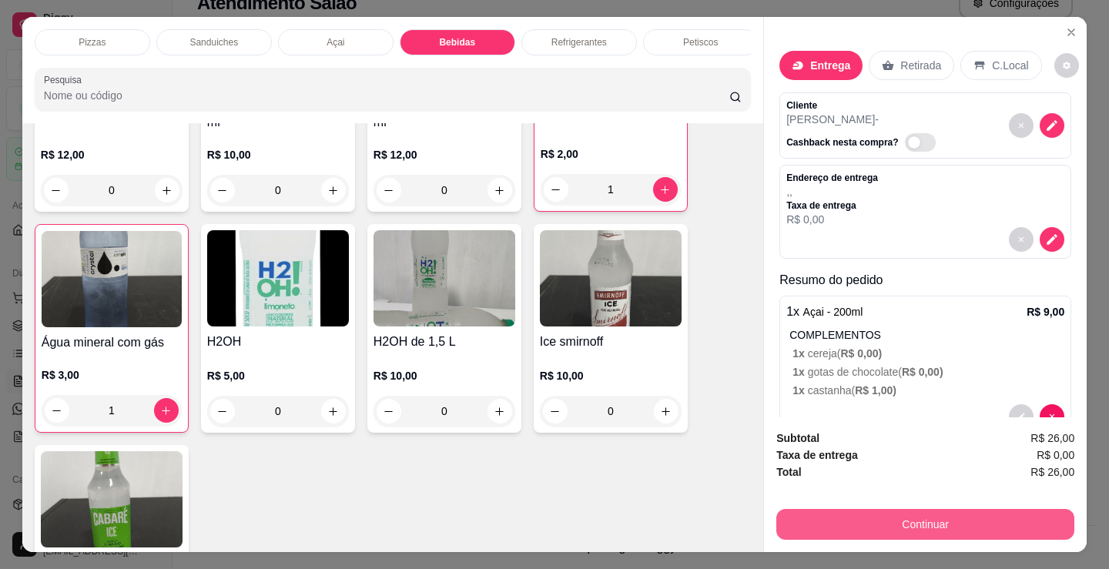
click at [872, 522] on button "Continuar" at bounding box center [925, 524] width 298 height 31
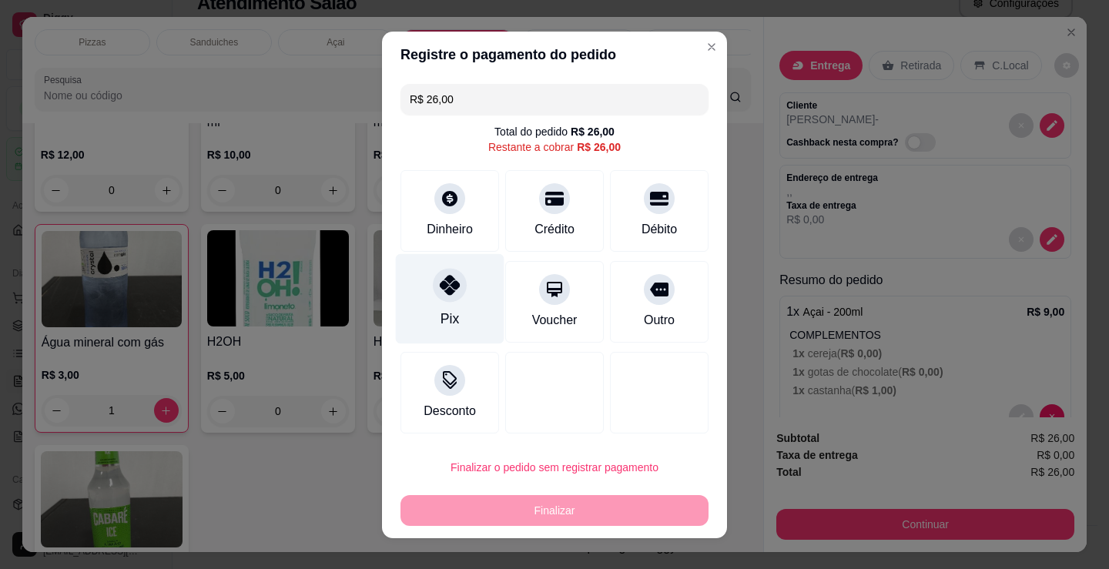
click at [433, 283] on div at bounding box center [450, 285] width 34 height 34
type input "R$ 0,00"
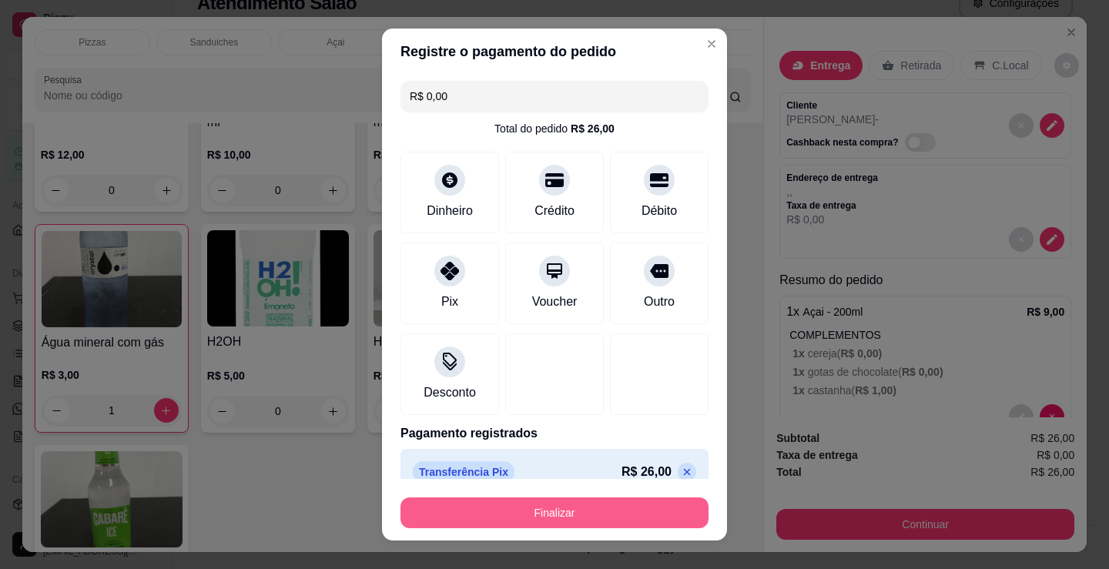
click at [550, 505] on button "Finalizar" at bounding box center [554, 512] width 308 height 31
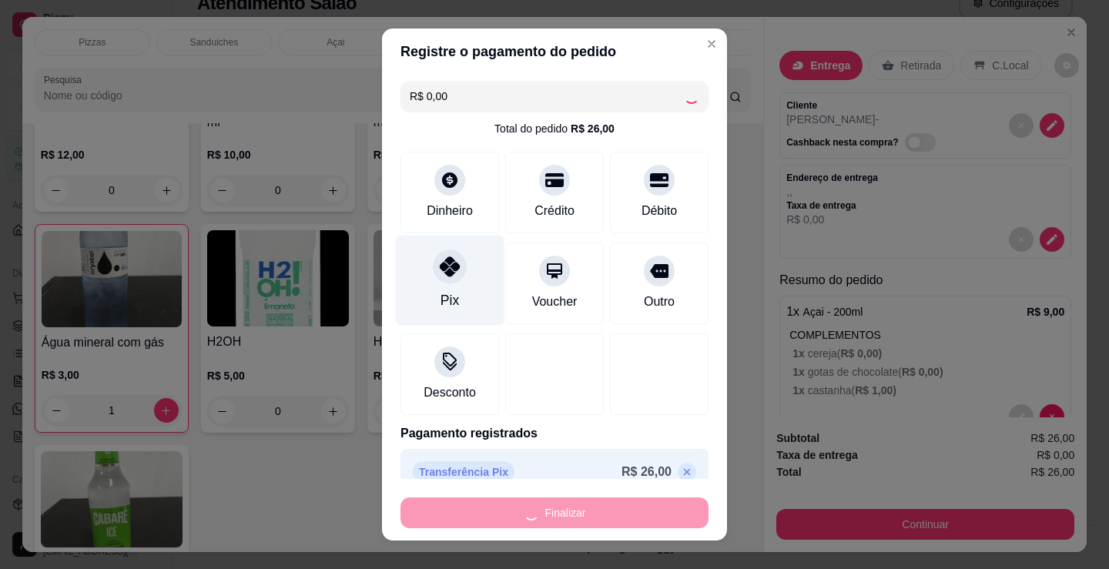
type input "0"
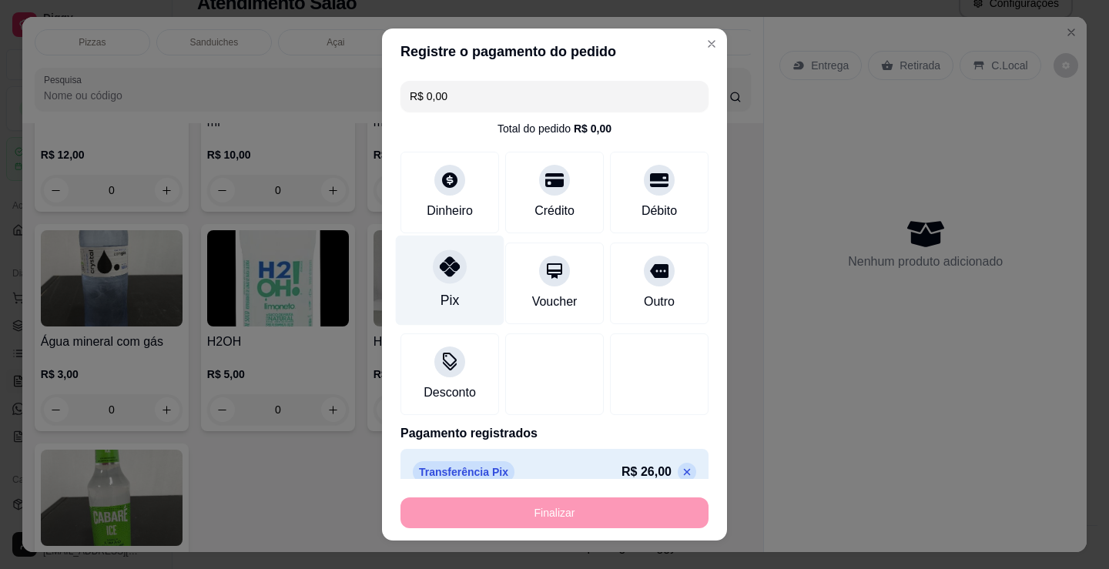
type input "-R$ 26,00"
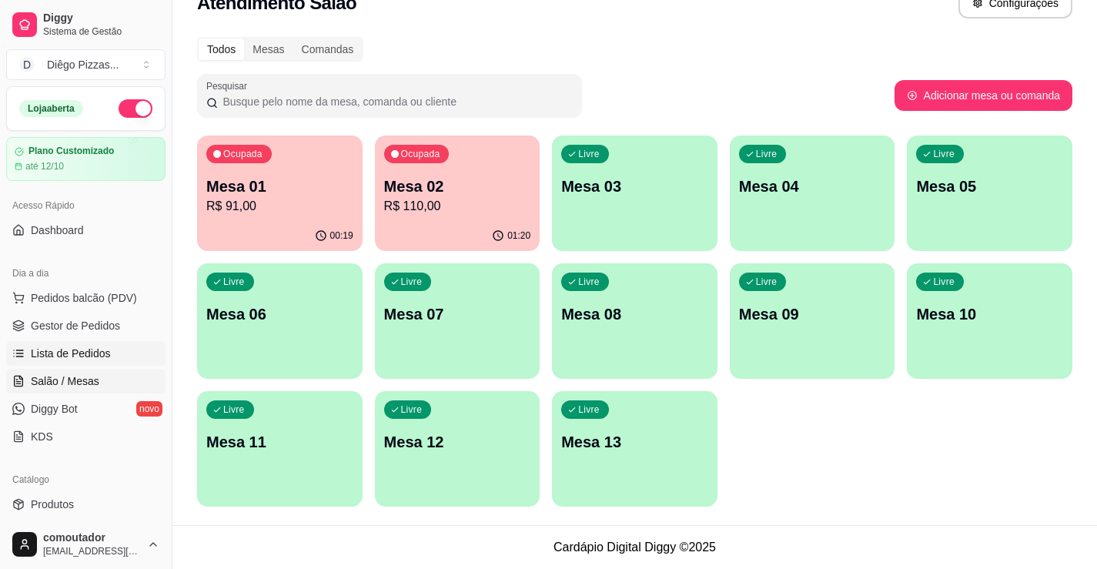
click at [112, 350] on link "Lista de Pedidos" at bounding box center [85, 353] width 159 height 25
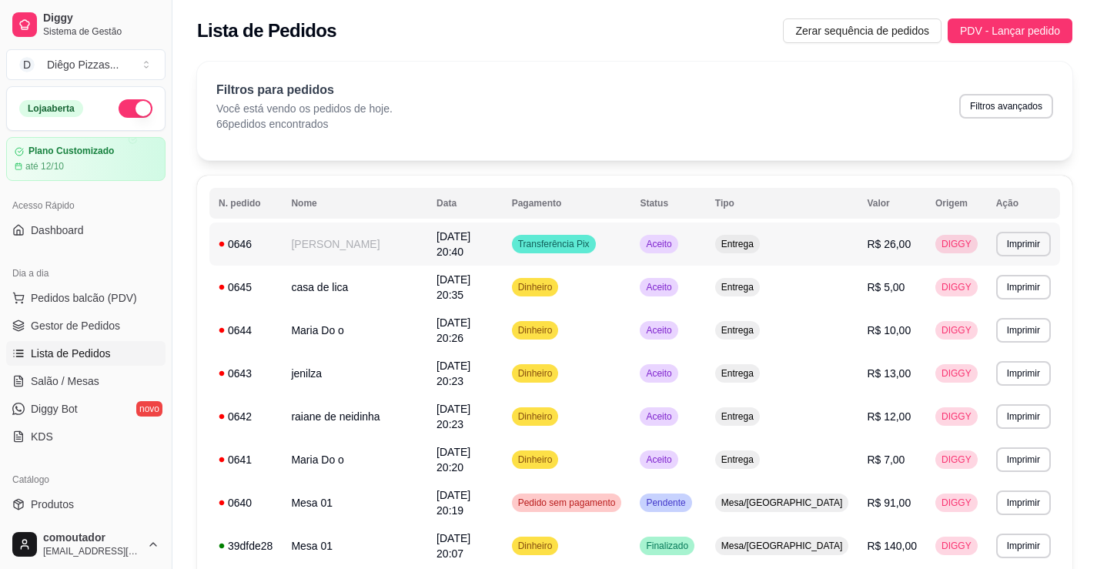
click at [373, 244] on td "[PERSON_NAME]" at bounding box center [355, 244] width 146 height 43
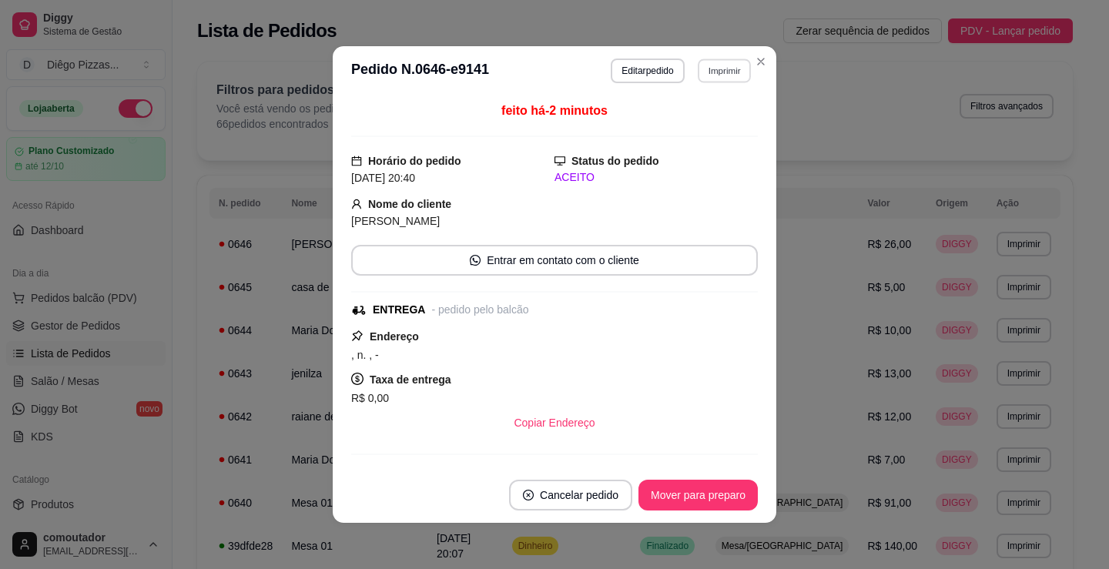
click at [724, 70] on button "Imprimir" at bounding box center [724, 71] width 53 height 24
click at [695, 126] on button "IMPRESSORA" at bounding box center [692, 124] width 112 height 25
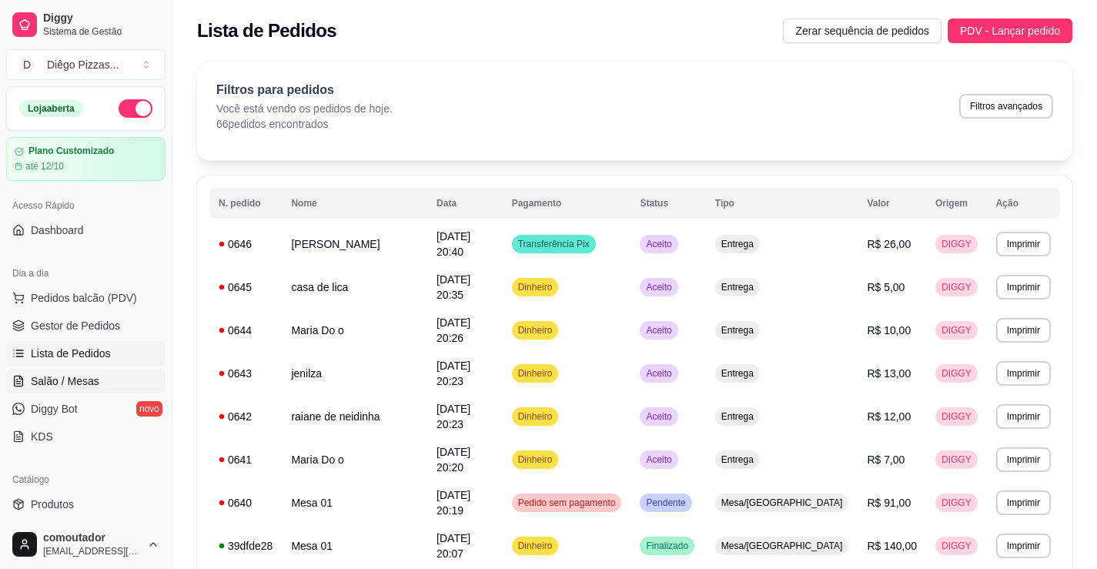
click at [85, 380] on span "Salão / Mesas" at bounding box center [65, 380] width 69 height 15
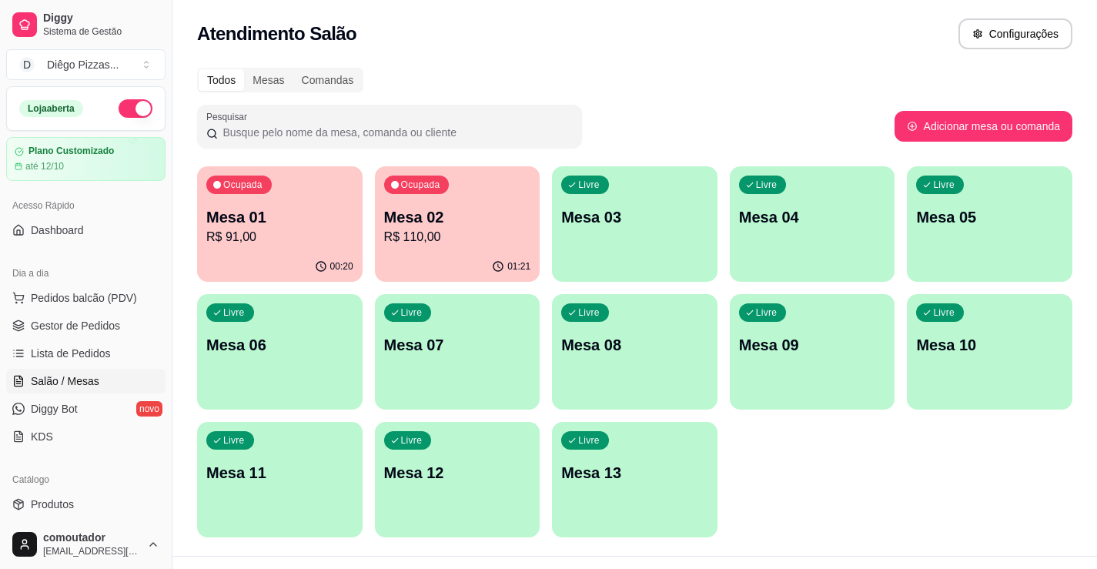
click at [269, 256] on div "00:20" at bounding box center [280, 267] width 166 height 30
click at [512, 246] on p "R$ 110,00" at bounding box center [457, 237] width 147 height 18
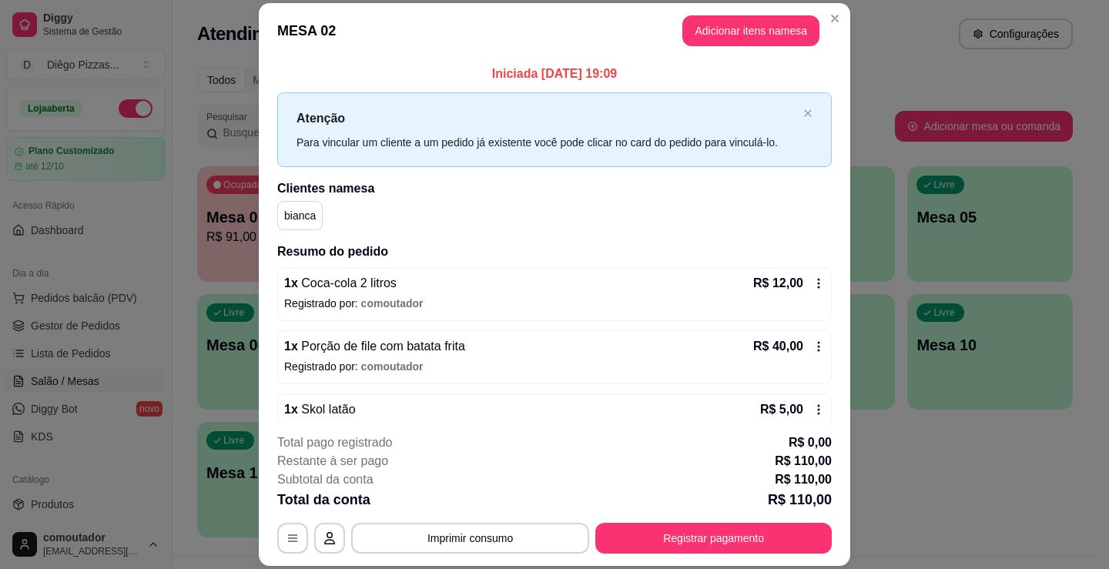
click at [755, 38] on button "Adicionar itens na mesa" at bounding box center [750, 30] width 137 height 31
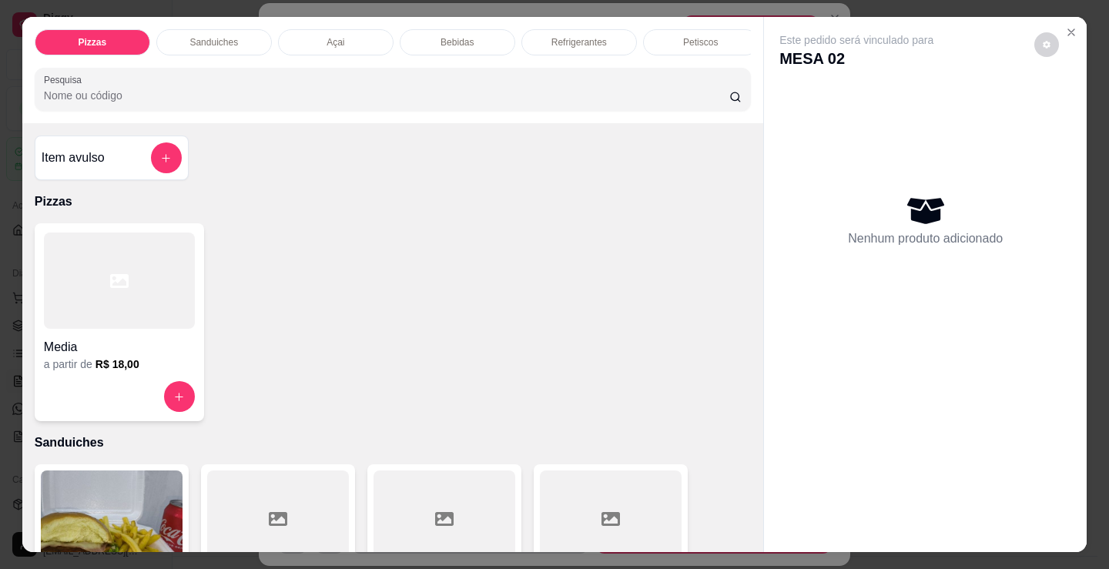
click at [584, 36] on p "Refrigerantes" at bounding box center [578, 42] width 55 height 12
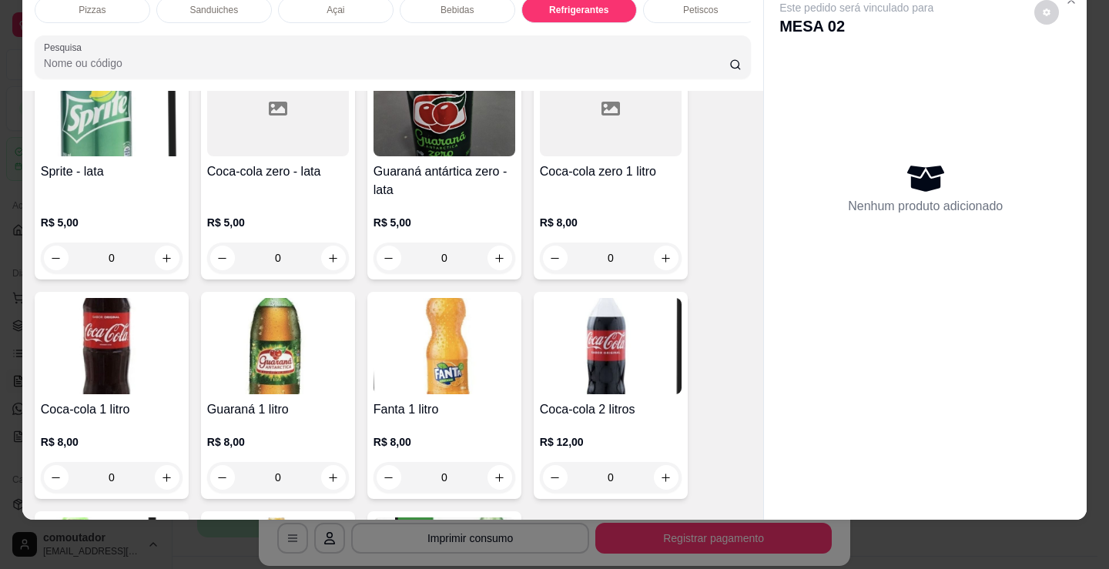
scroll to position [4527, 0]
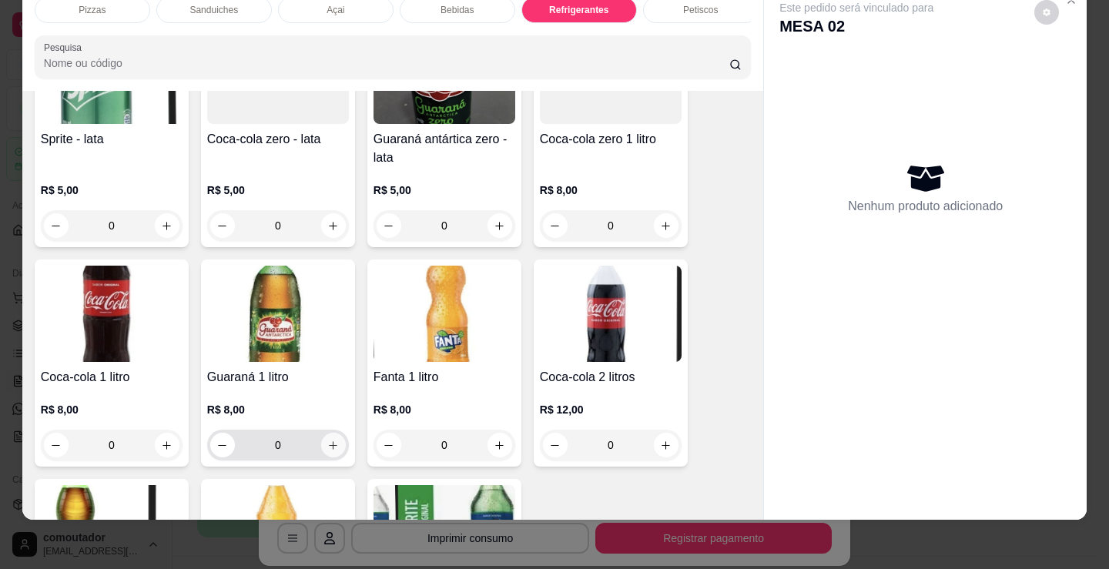
click at [327, 445] on icon "increase-product-quantity" at bounding box center [333, 446] width 12 height 12
type input "1"
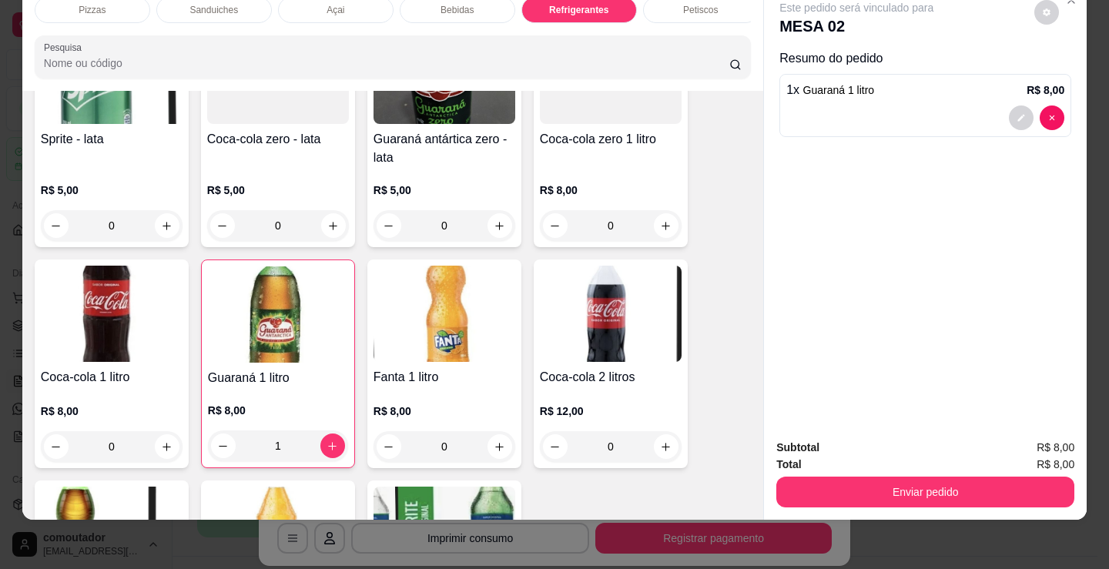
click at [484, 2] on div "Bebidas" at bounding box center [458, 10] width 116 height 26
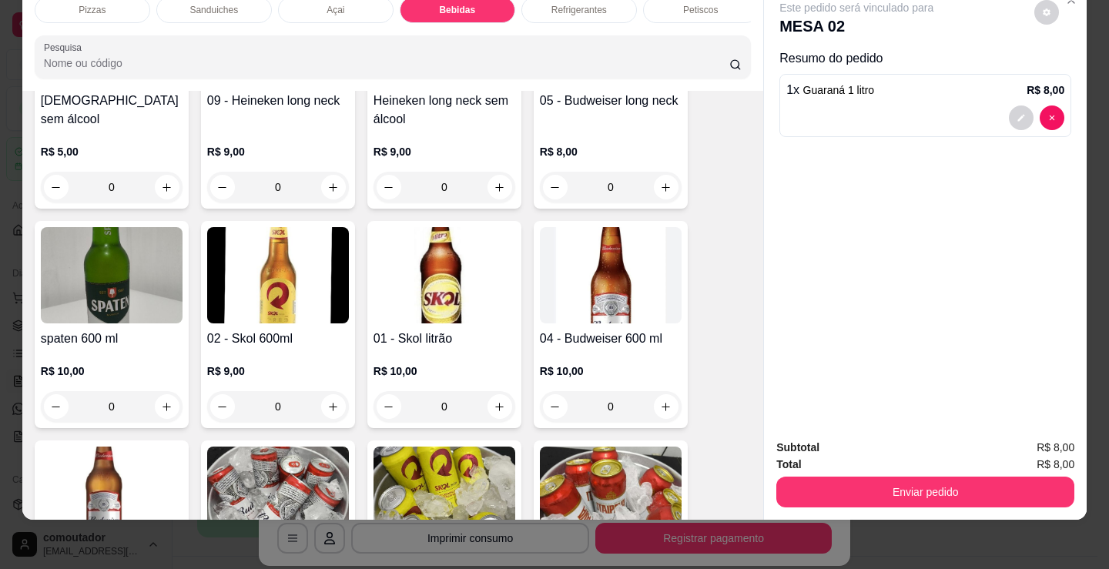
scroll to position [2293, 0]
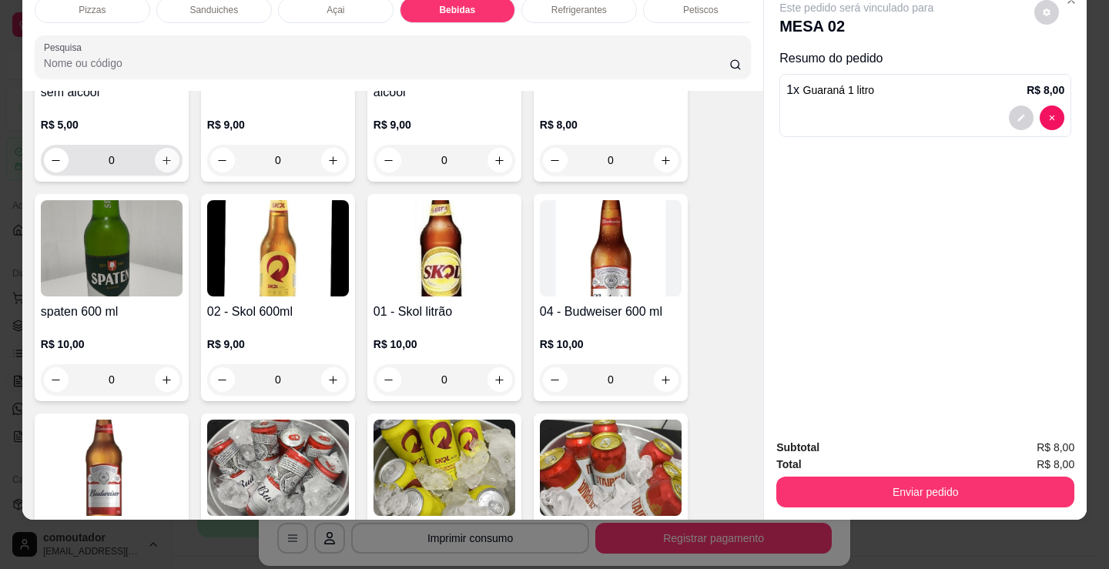
click at [166, 162] on icon "increase-product-quantity" at bounding box center [167, 161] width 12 height 12
type input "1"
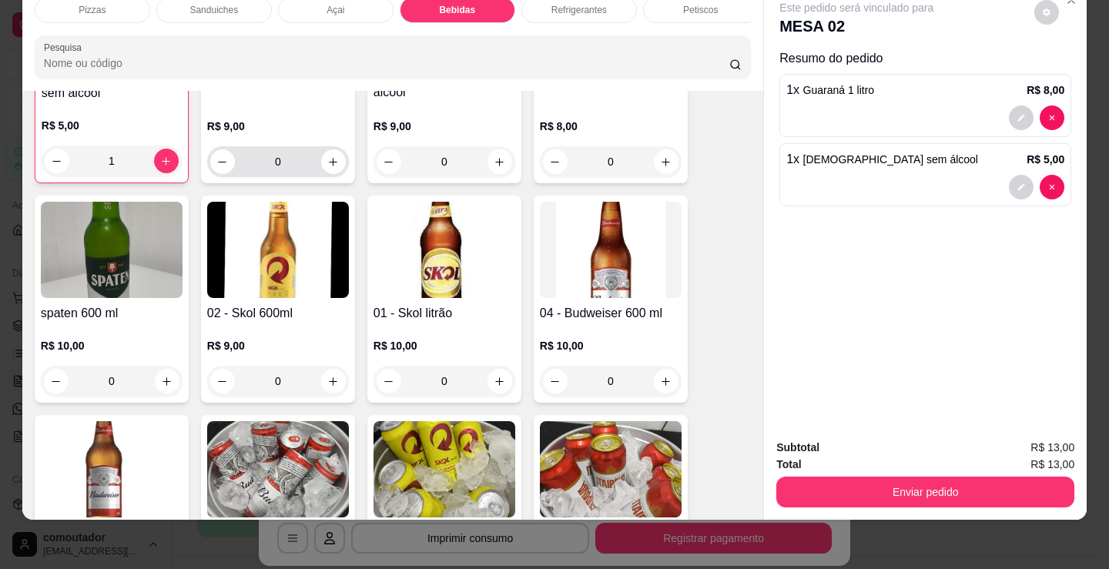
scroll to position [2294, 0]
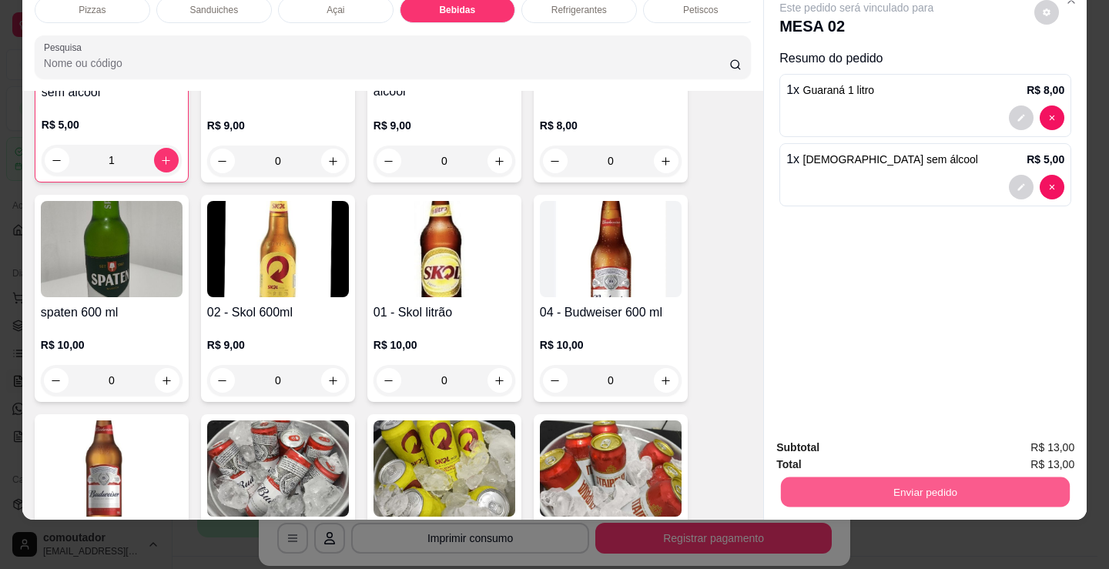
click at [959, 484] on button "Enviar pedido" at bounding box center [925, 492] width 289 height 30
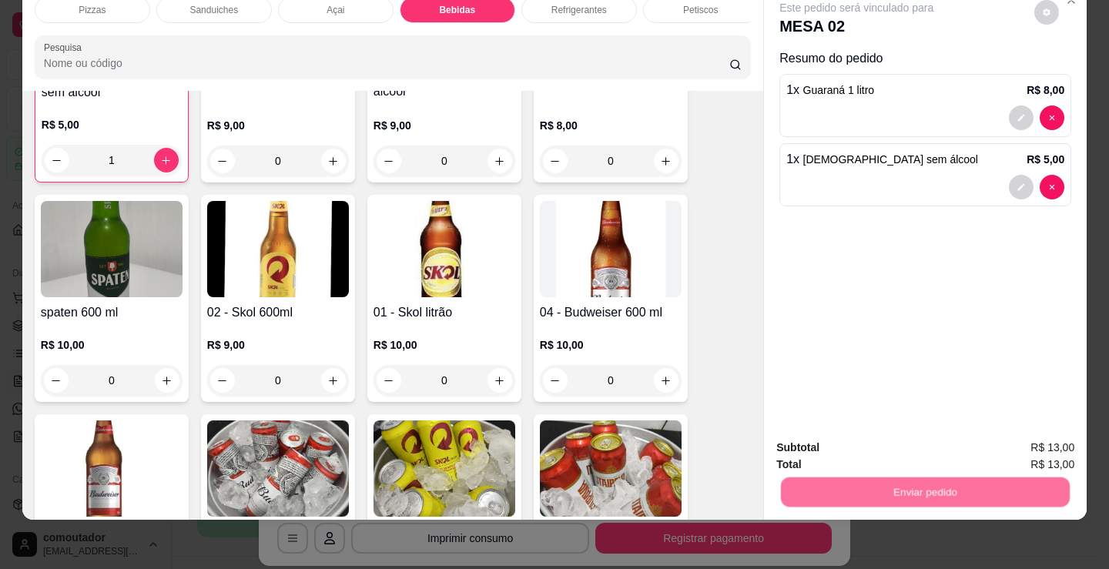
click at [882, 443] on button "Não registrar e enviar pedido" at bounding box center [874, 442] width 160 height 29
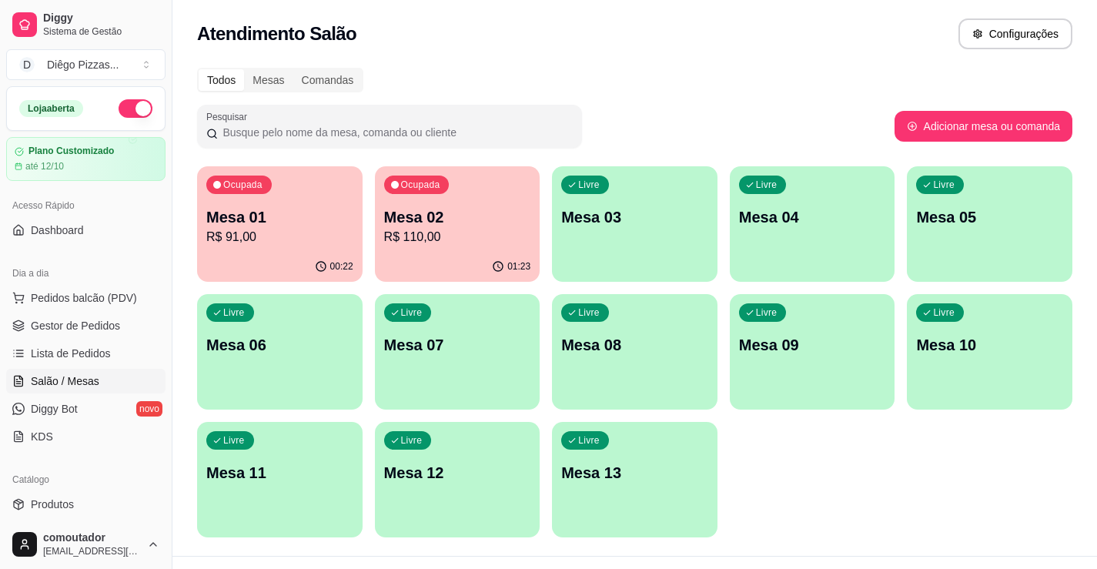
click at [600, 217] on p "Mesa 03" at bounding box center [634, 217] width 147 height 22
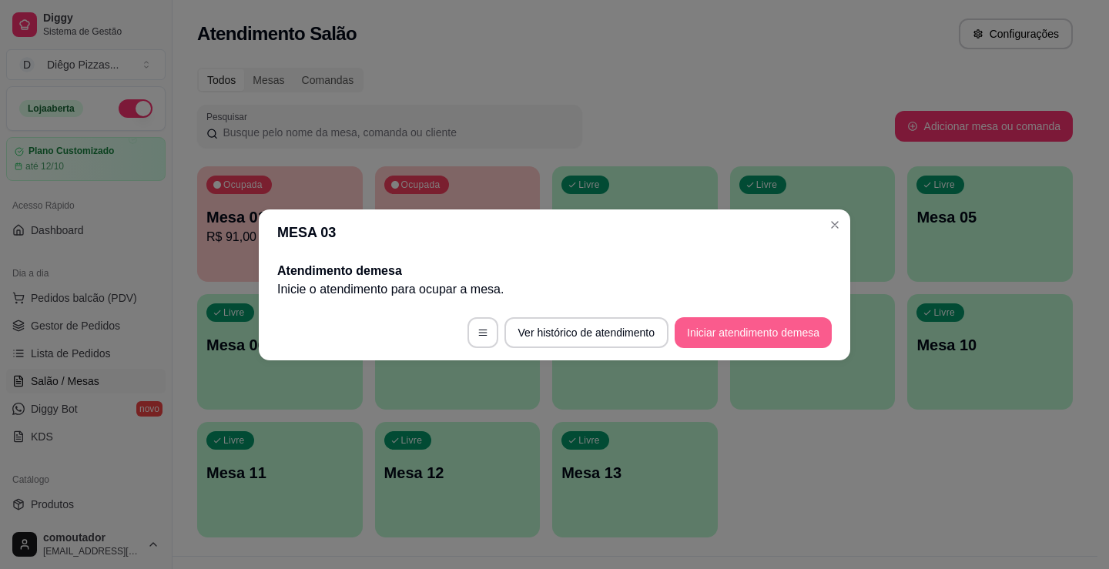
click at [756, 332] on button "Iniciar atendimento de mesa" at bounding box center [753, 332] width 157 height 31
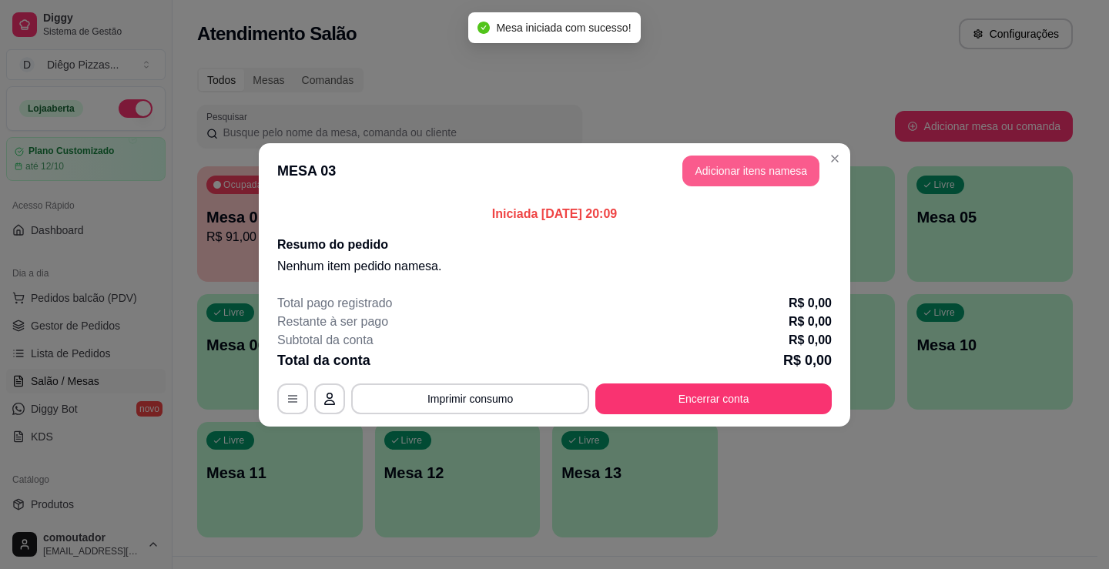
click at [741, 178] on button "Adicionar itens na mesa" at bounding box center [750, 171] width 137 height 31
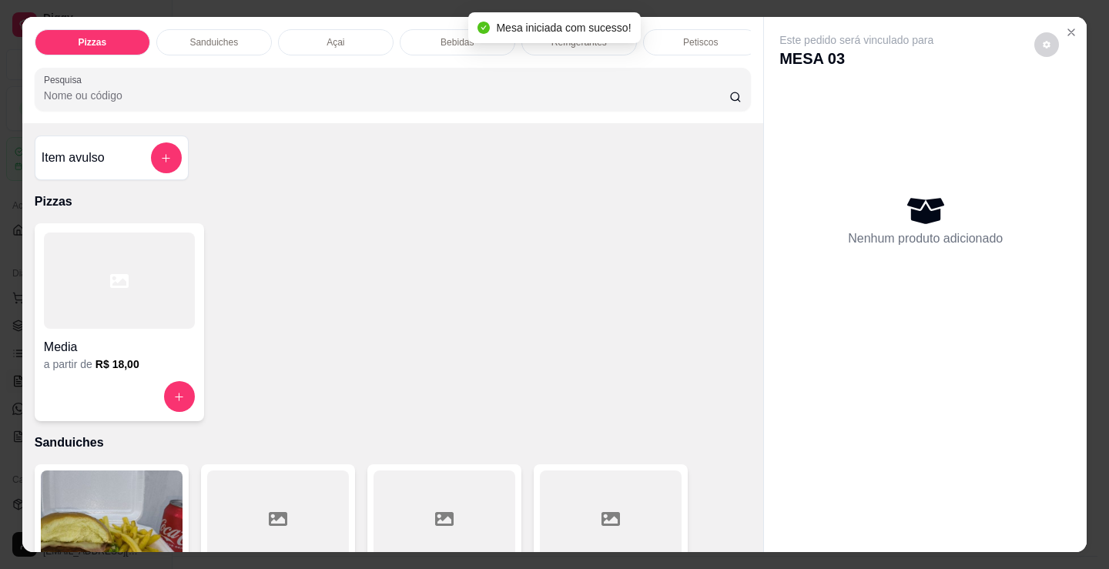
click at [568, 46] on div "Refrigerantes" at bounding box center [579, 42] width 116 height 26
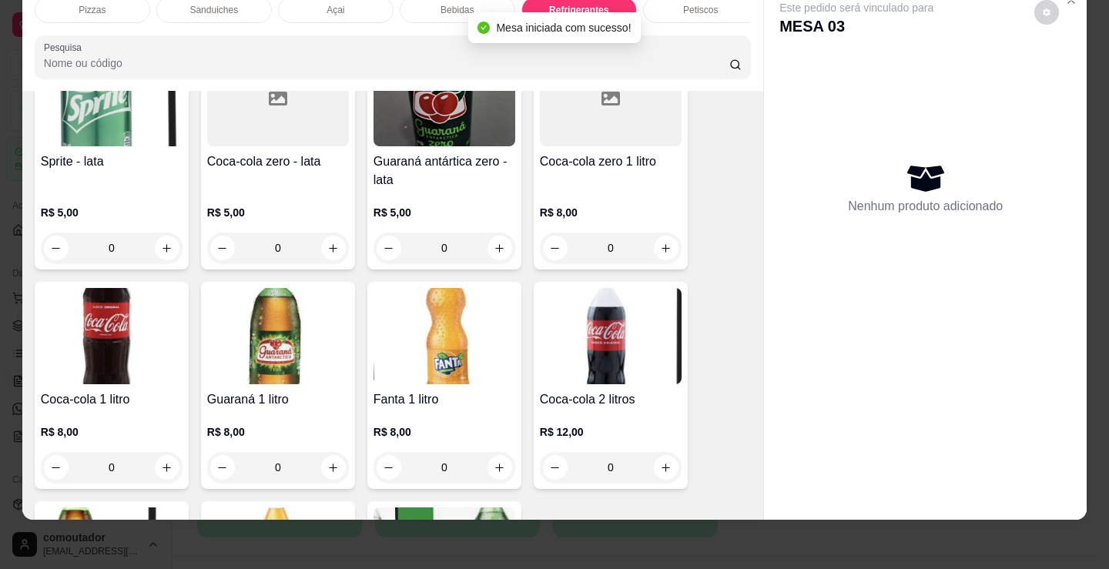
scroll to position [4527, 0]
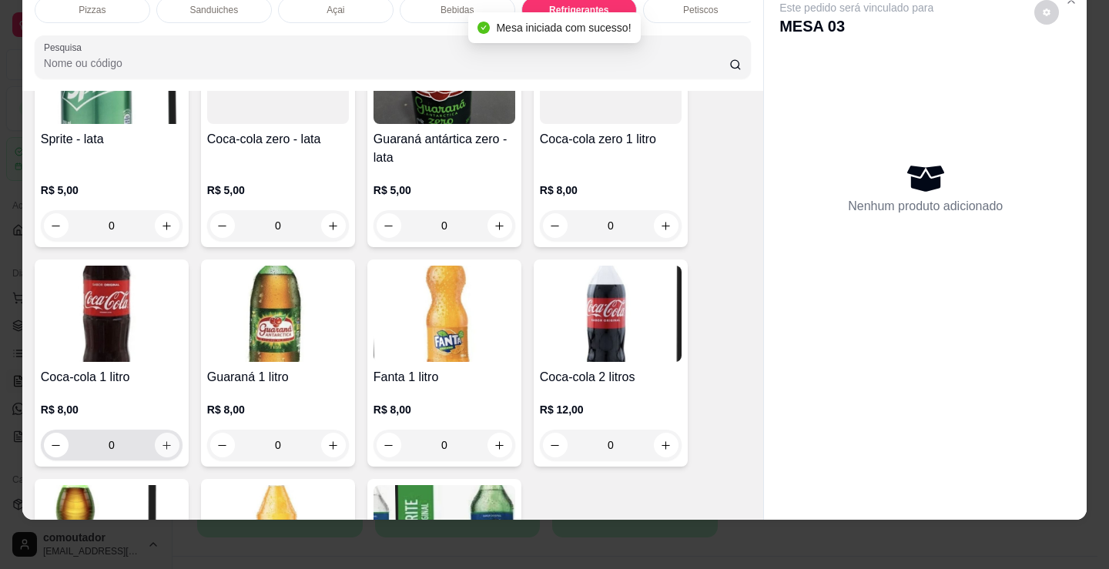
click at [161, 442] on icon "increase-product-quantity" at bounding box center [167, 446] width 12 height 12
type input "1"
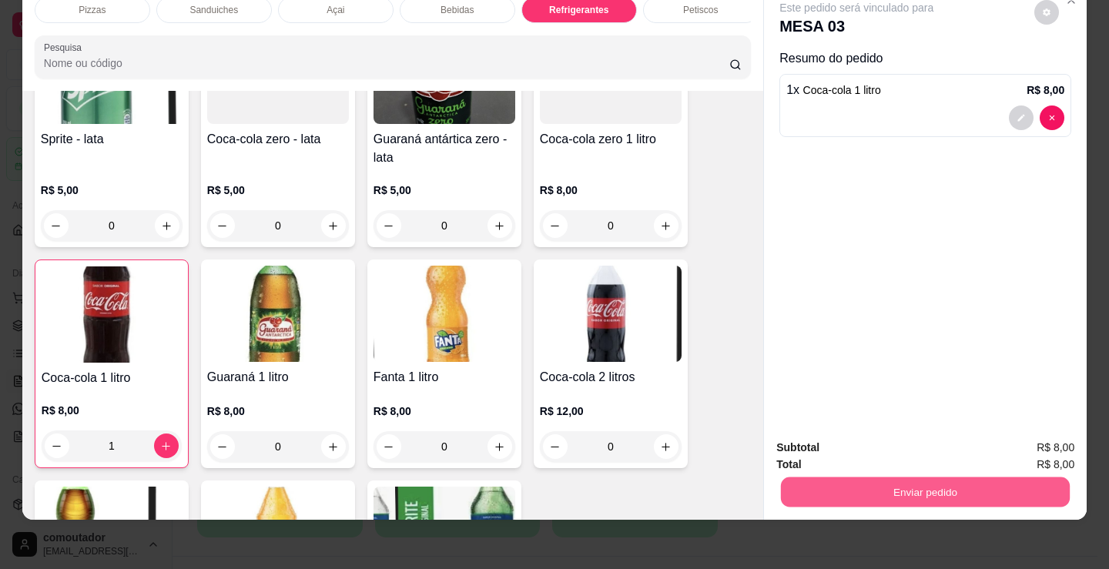
click at [900, 480] on button "Enviar pedido" at bounding box center [925, 492] width 289 height 30
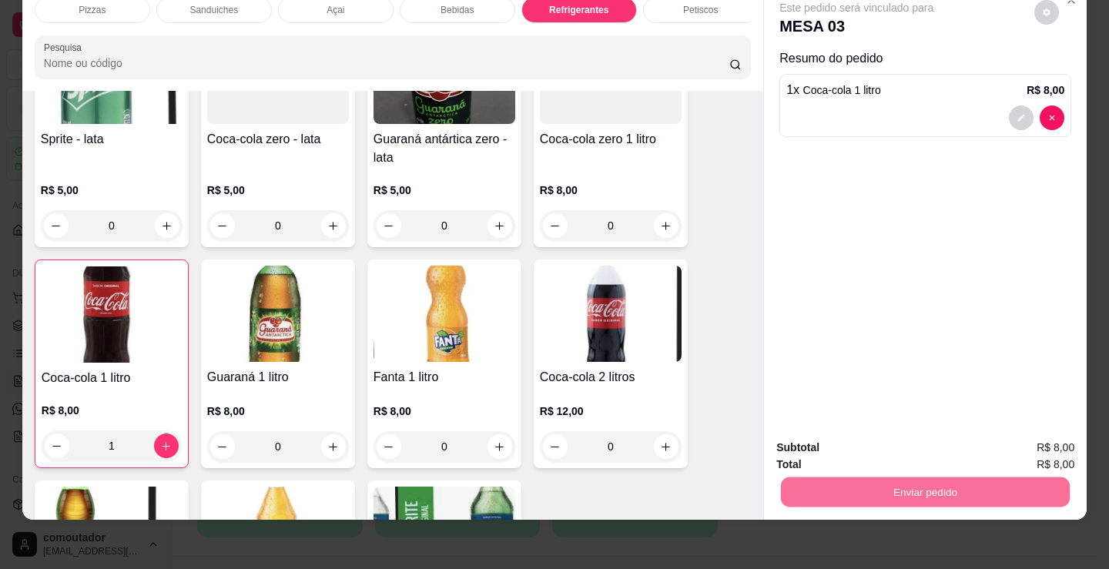
click at [853, 444] on button "Não registrar e enviar pedido" at bounding box center [873, 442] width 162 height 30
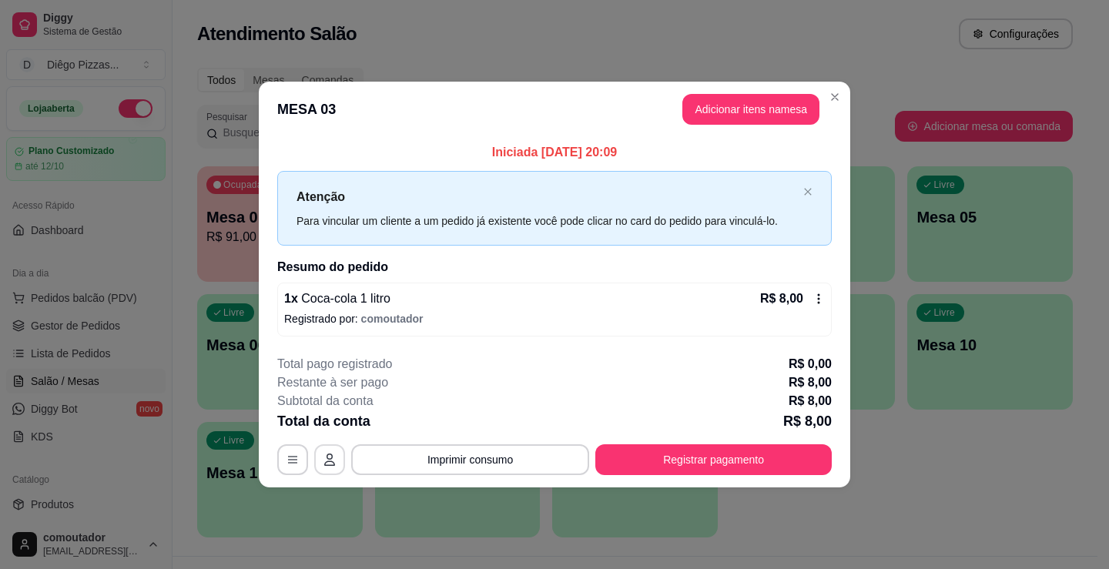
click at [329, 457] on icon "button" at bounding box center [329, 460] width 12 height 12
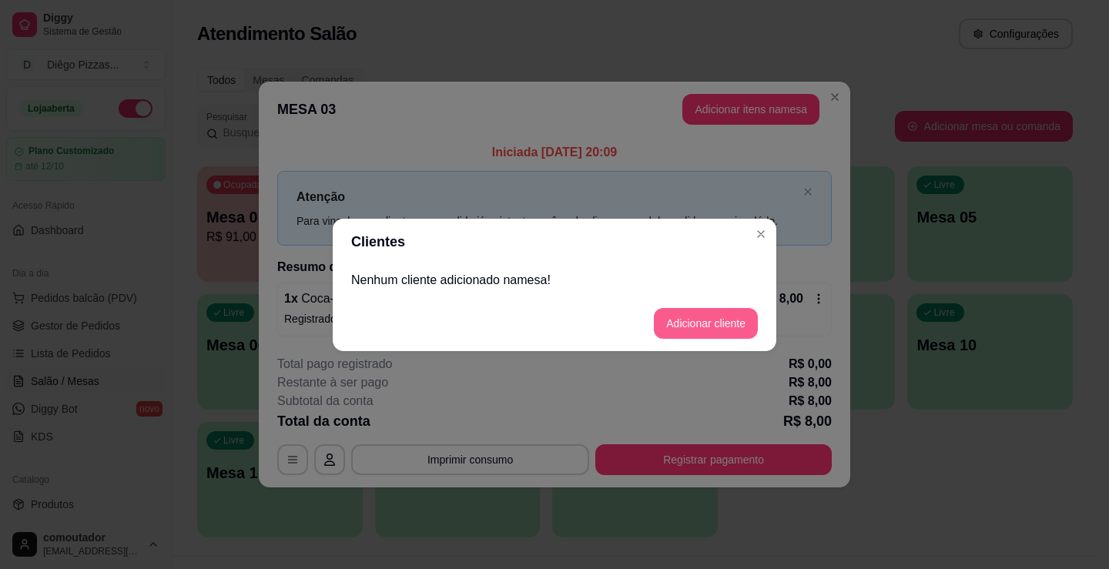
click at [689, 322] on button "Adicionar cliente" at bounding box center [706, 323] width 104 height 31
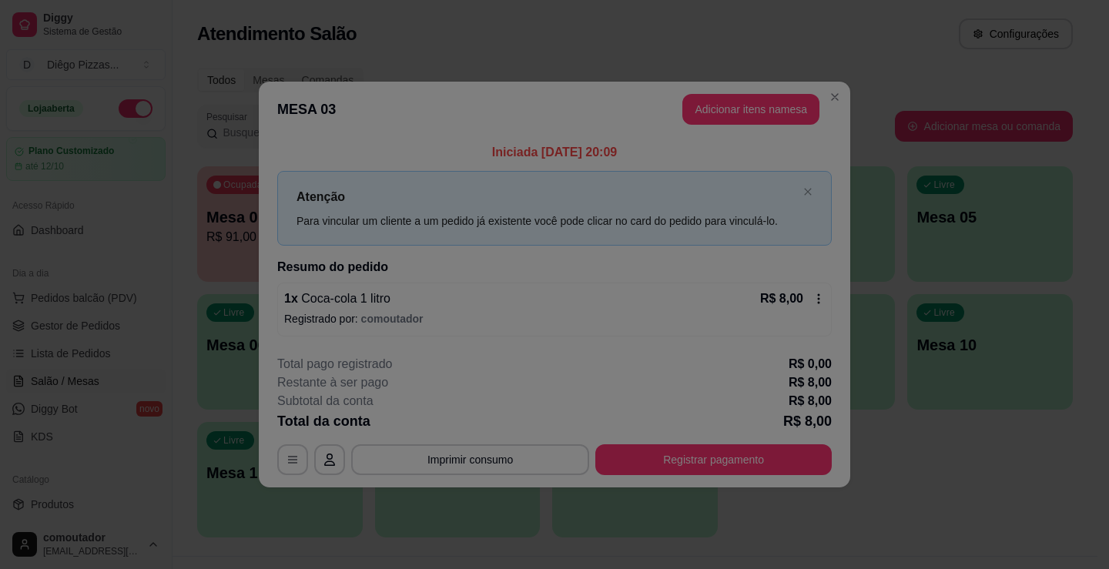
click at [494, 301] on div "Nome do cliente" at bounding box center [554, 279] width 407 height 43
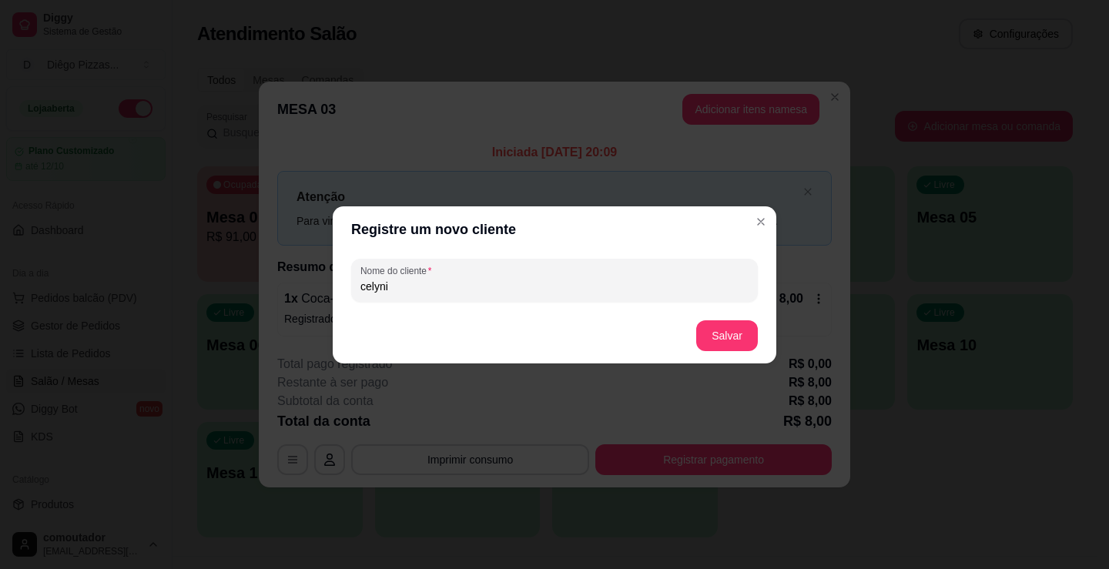
type input "celyni"
click at [748, 334] on button "Salvar" at bounding box center [727, 335] width 62 height 31
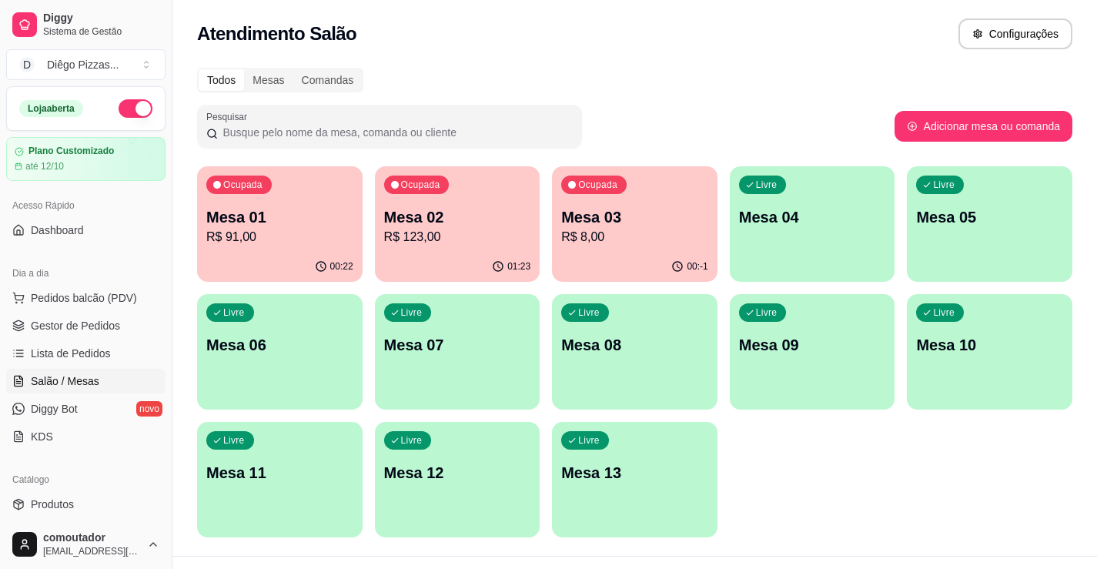
click at [839, 221] on p "Mesa 04" at bounding box center [812, 217] width 147 height 22
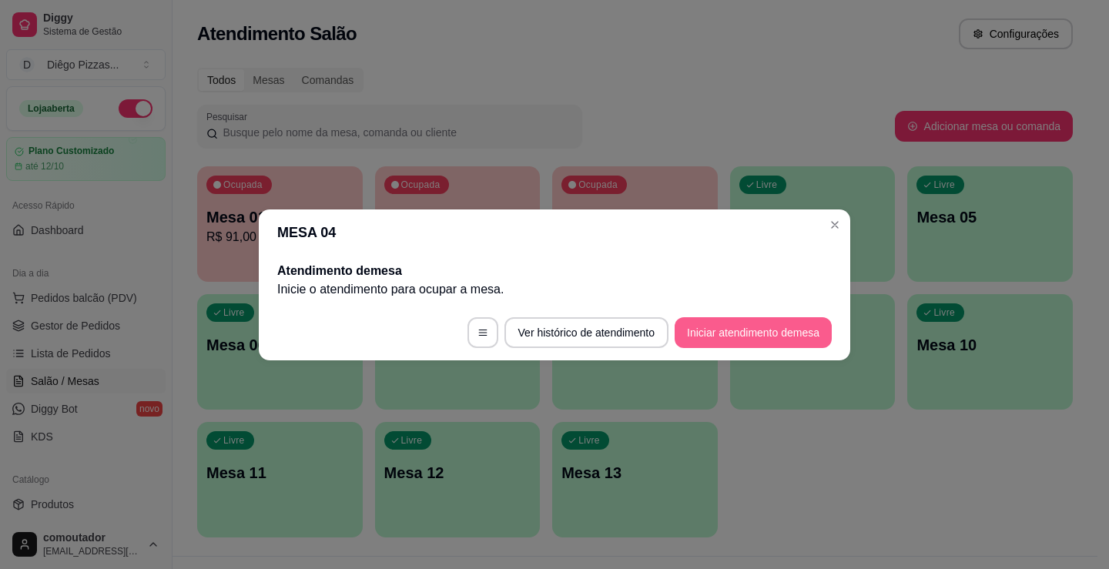
click at [789, 341] on button "Iniciar atendimento de mesa" at bounding box center [753, 332] width 157 height 31
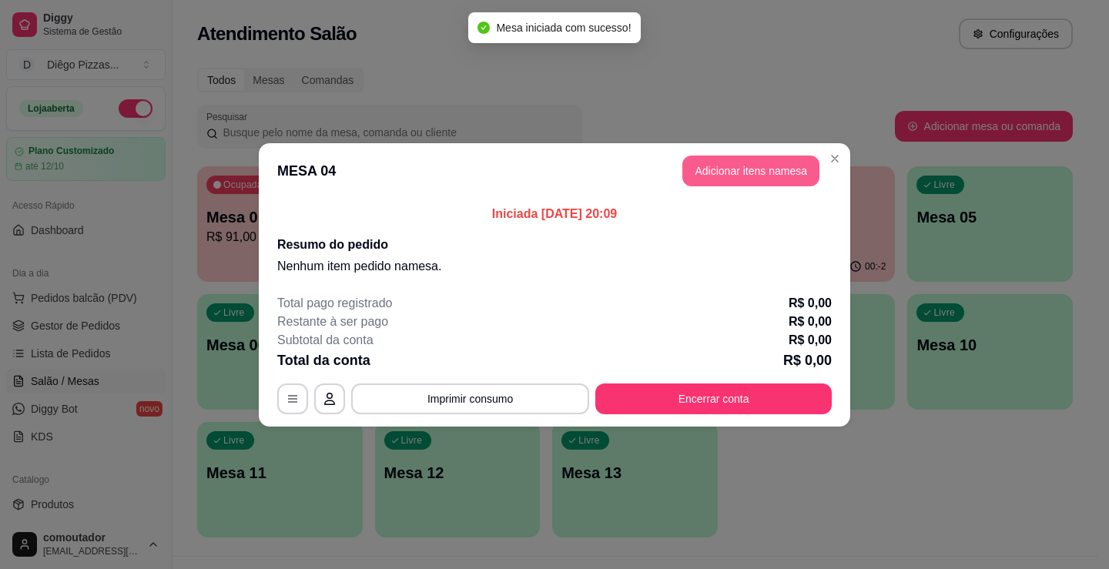
click at [746, 162] on button "Adicionar itens na mesa" at bounding box center [750, 171] width 137 height 31
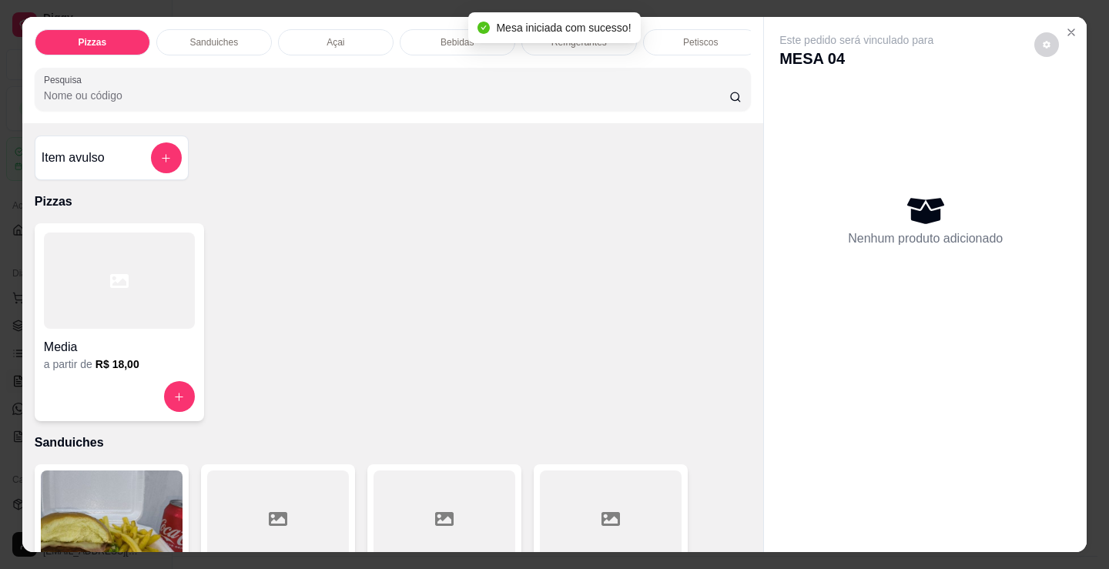
click at [440, 38] on p "Bebidas" at bounding box center [456, 42] width 33 height 12
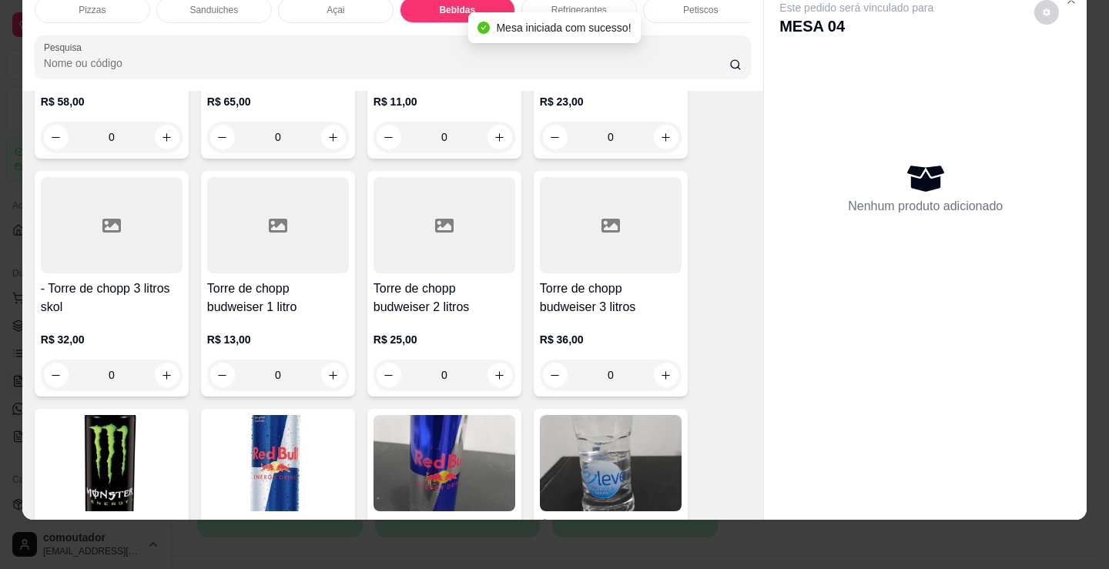
scroll to position [3063, 0]
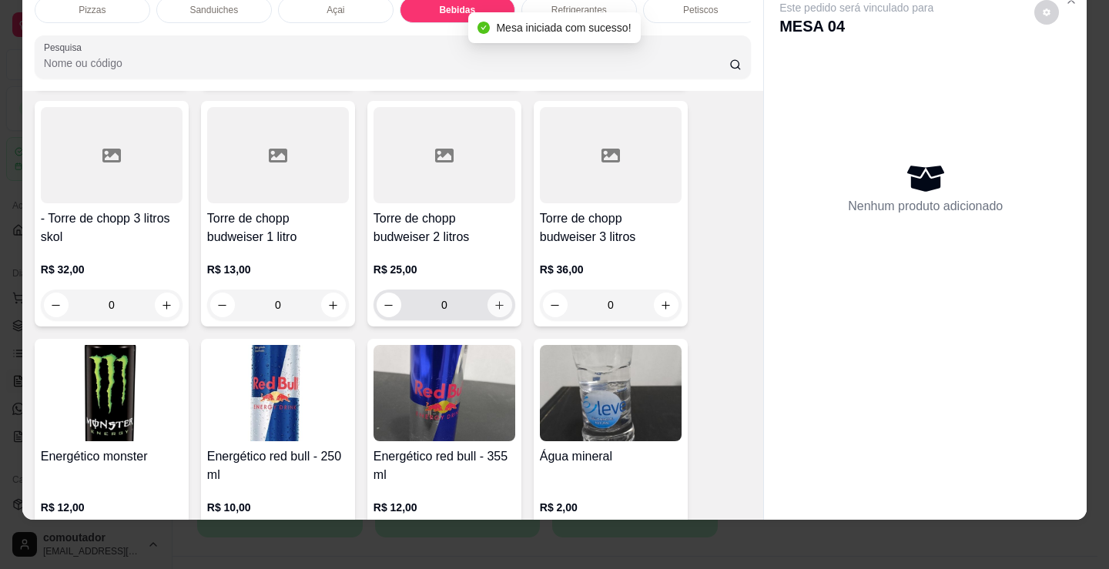
click at [497, 306] on icon "increase-product-quantity" at bounding box center [500, 306] width 12 height 12
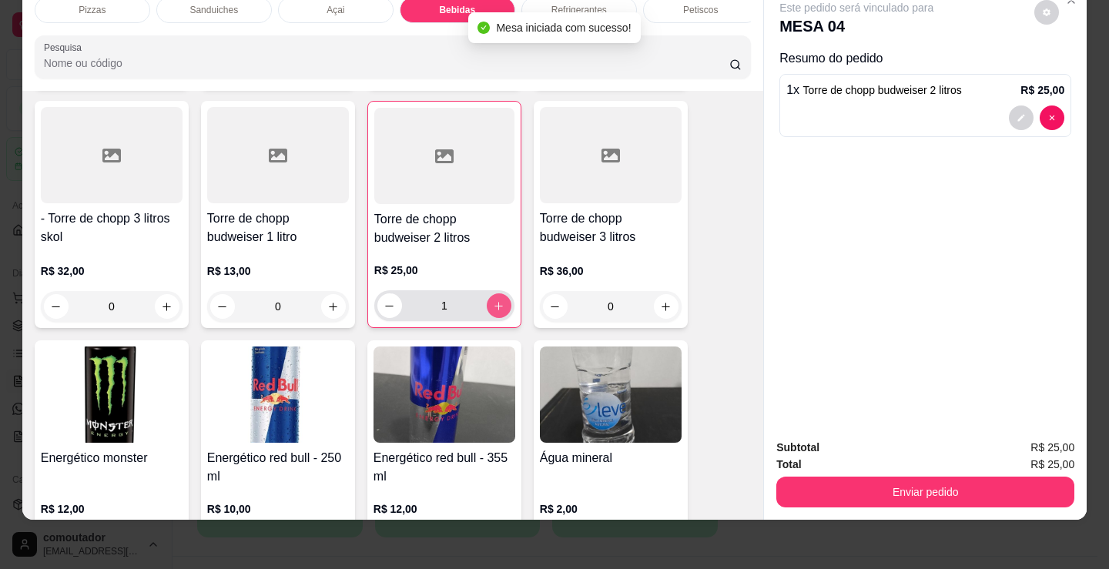
type input "1"
click at [97, 7] on div "Pizzas" at bounding box center [93, 10] width 116 height 26
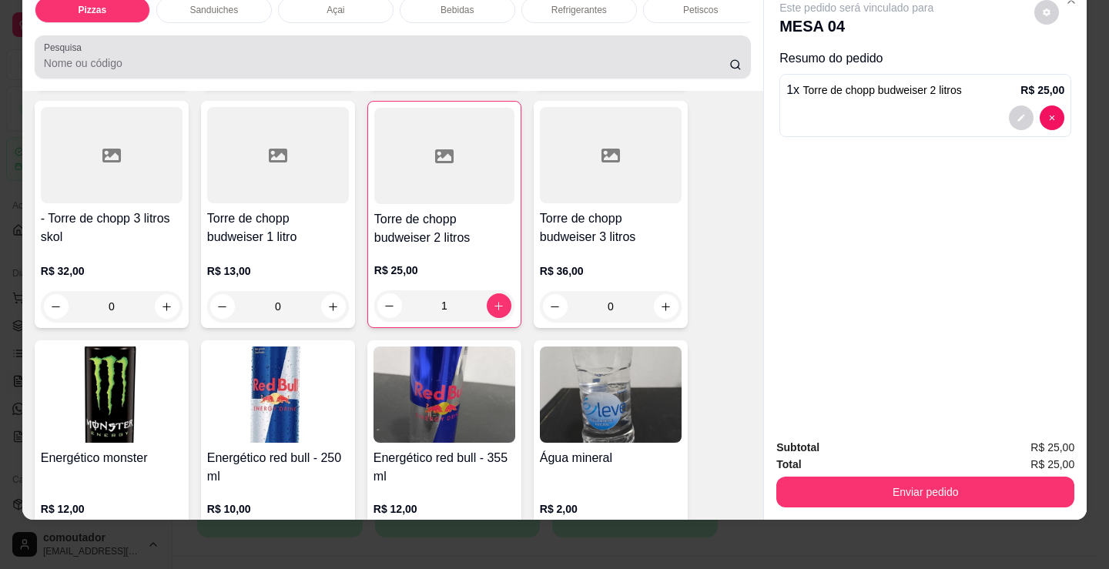
scroll to position [69, 0]
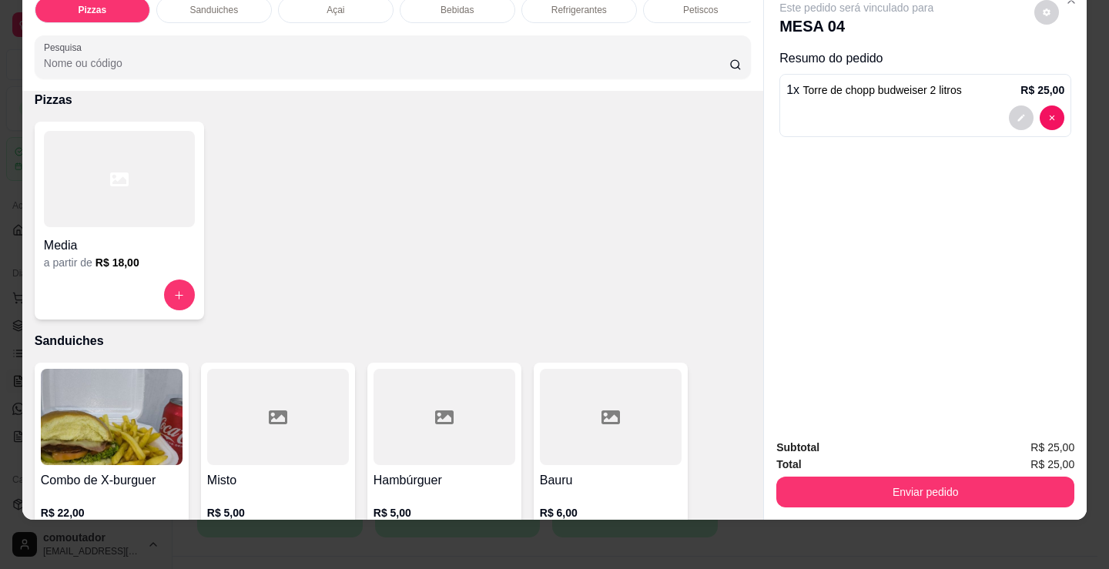
click at [90, 307] on div at bounding box center [119, 295] width 151 height 31
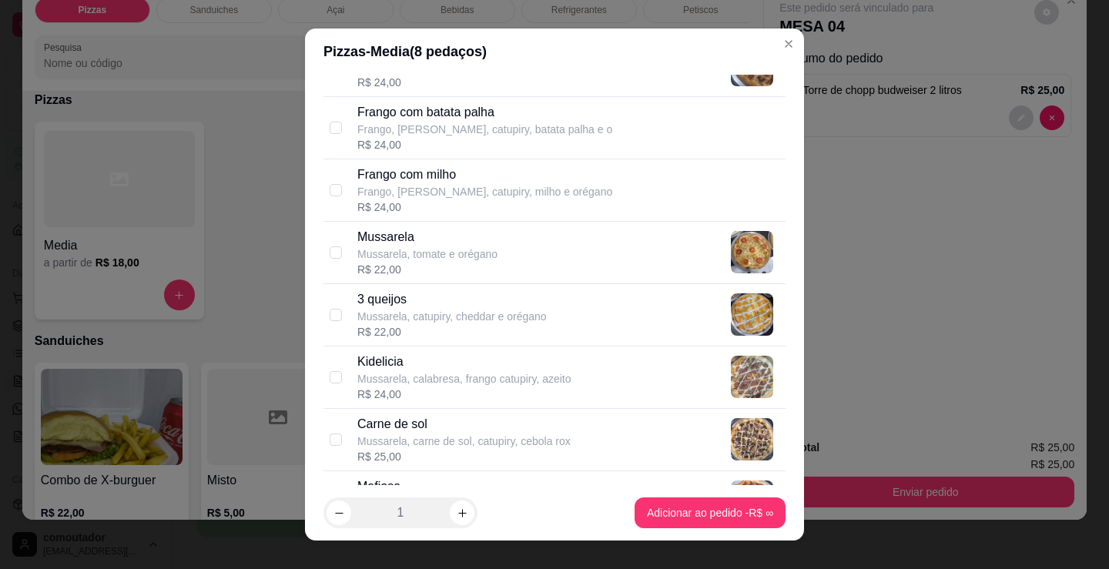
scroll to position [616, 0]
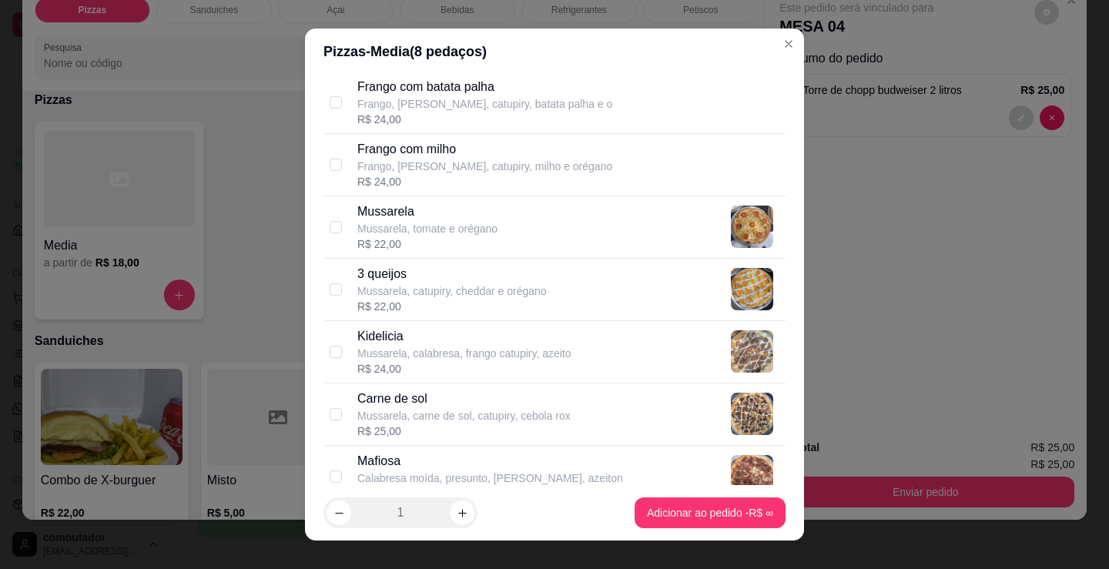
click at [447, 350] on p "Mussarela, calabresa, frango catupiry, azeito" at bounding box center [464, 353] width 214 height 15
checkbox input "true"
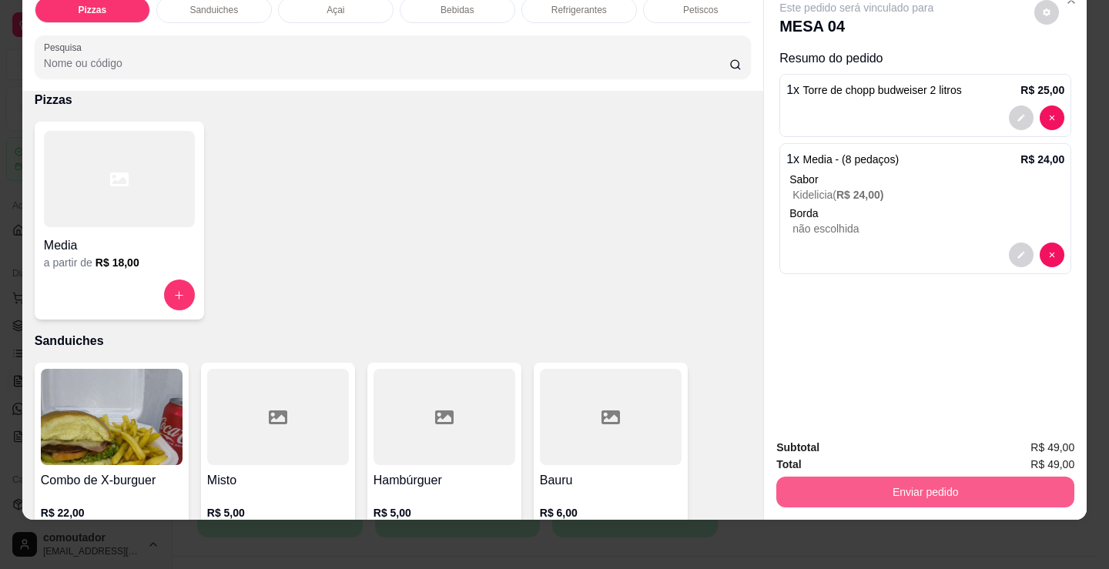
click at [869, 477] on button "Enviar pedido" at bounding box center [925, 492] width 298 height 31
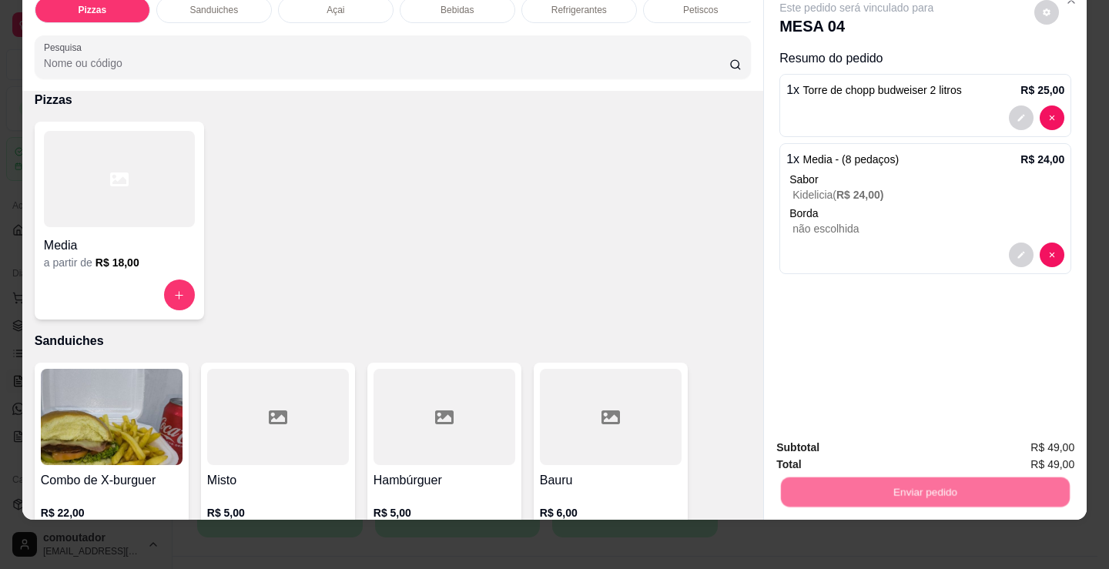
click at [842, 440] on button "Não registrar e enviar pedido" at bounding box center [874, 442] width 160 height 29
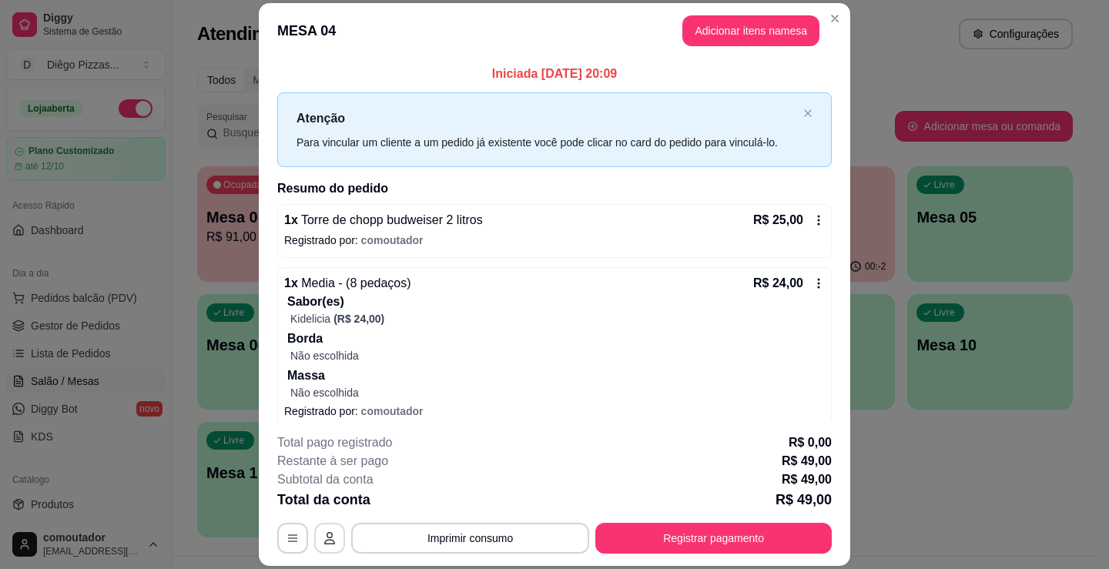
click at [328, 540] on icon "button" at bounding box center [329, 538] width 12 height 12
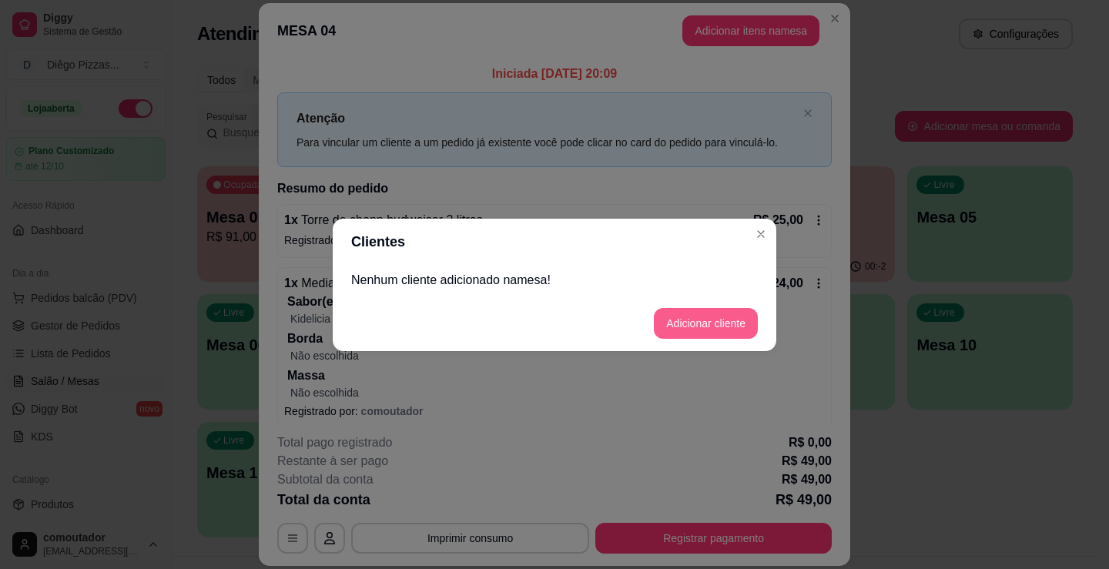
click at [675, 326] on button "Adicionar cliente" at bounding box center [706, 323] width 104 height 31
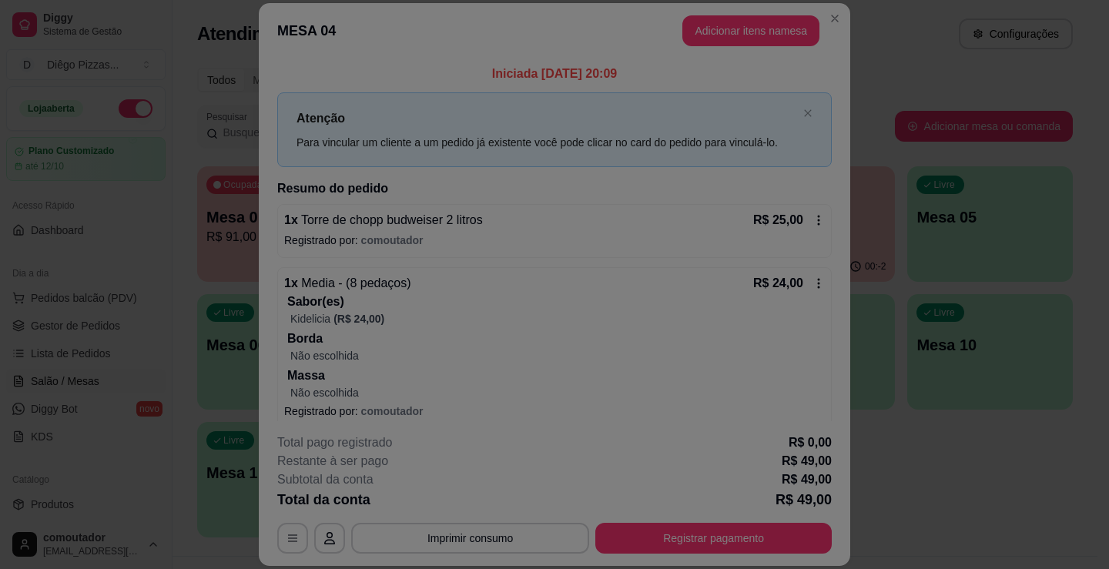
click at [530, 282] on input "Nome do cliente" at bounding box center [554, 285] width 388 height 15
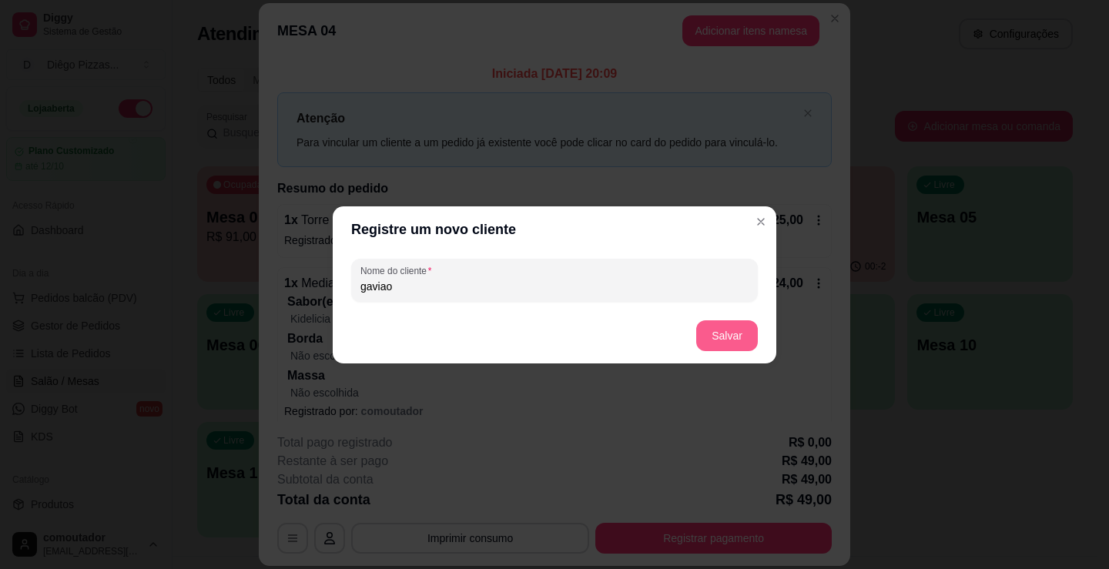
type input "gaviao"
click at [708, 331] on button "Salvar" at bounding box center [727, 335] width 62 height 31
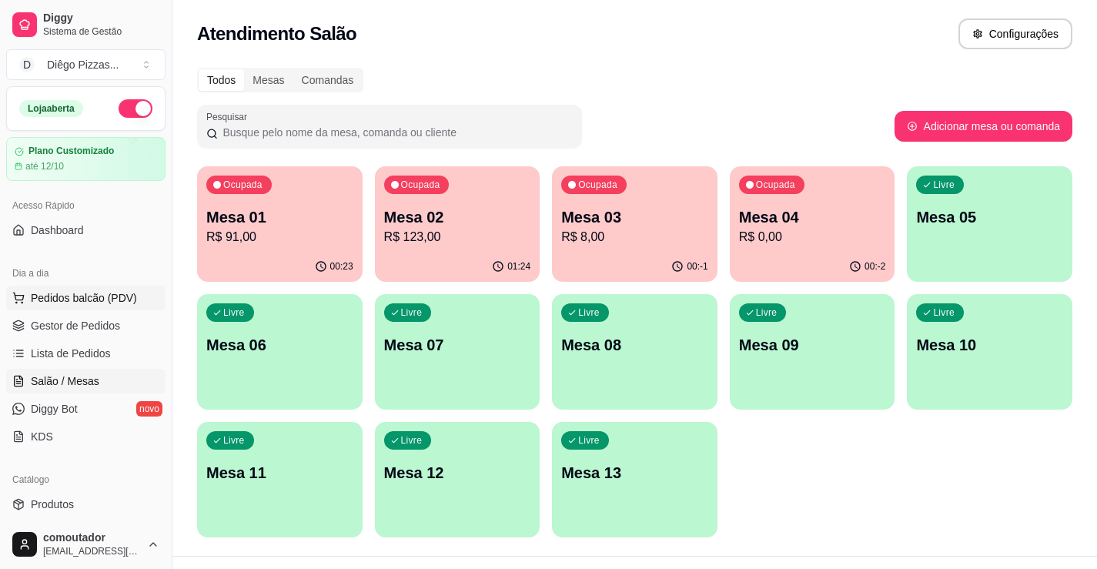
click at [107, 303] on span "Pedidos balcão (PDV)" at bounding box center [84, 297] width 106 height 15
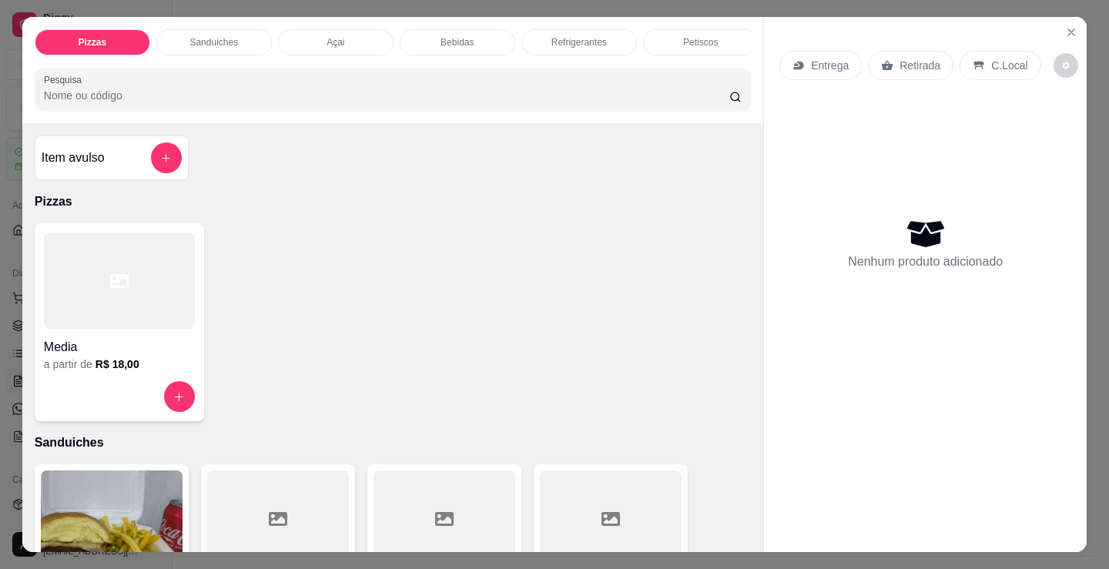
click at [102, 290] on div at bounding box center [119, 281] width 151 height 96
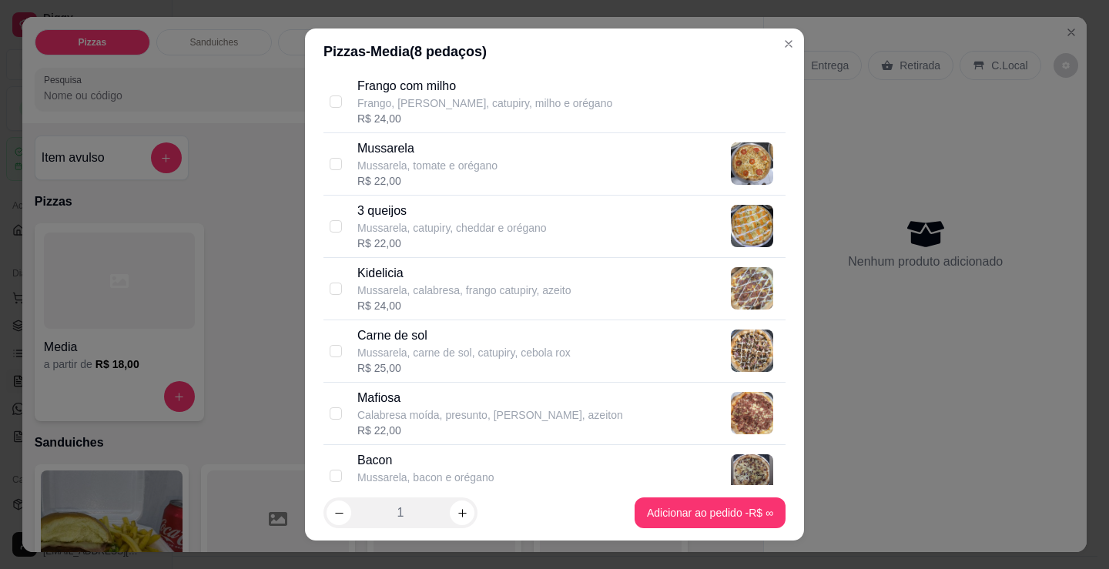
scroll to position [693, 0]
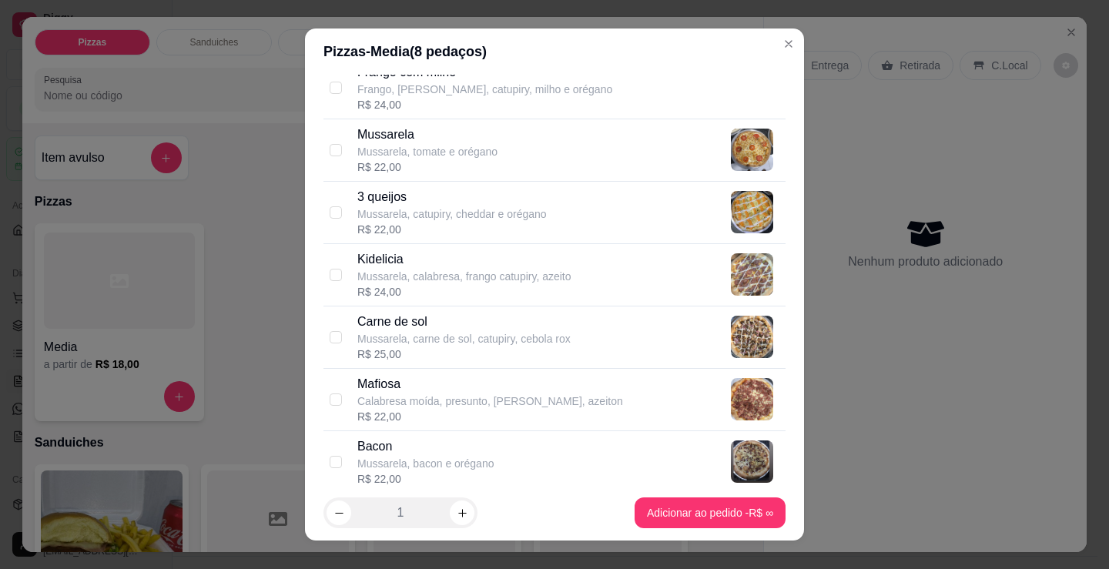
click at [427, 260] on p "Kidelicia" at bounding box center [464, 259] width 214 height 18
checkbox input "true"
drag, startPoint x: 410, startPoint y: 400, endPoint x: 582, endPoint y: 443, distance: 177.0
click at [493, 447] on div "Frango Frango, catupiry, azeitona e orégano R$ 18,00 Calabresa Calabresa, cebol…" at bounding box center [554, 213] width 462 height 1435
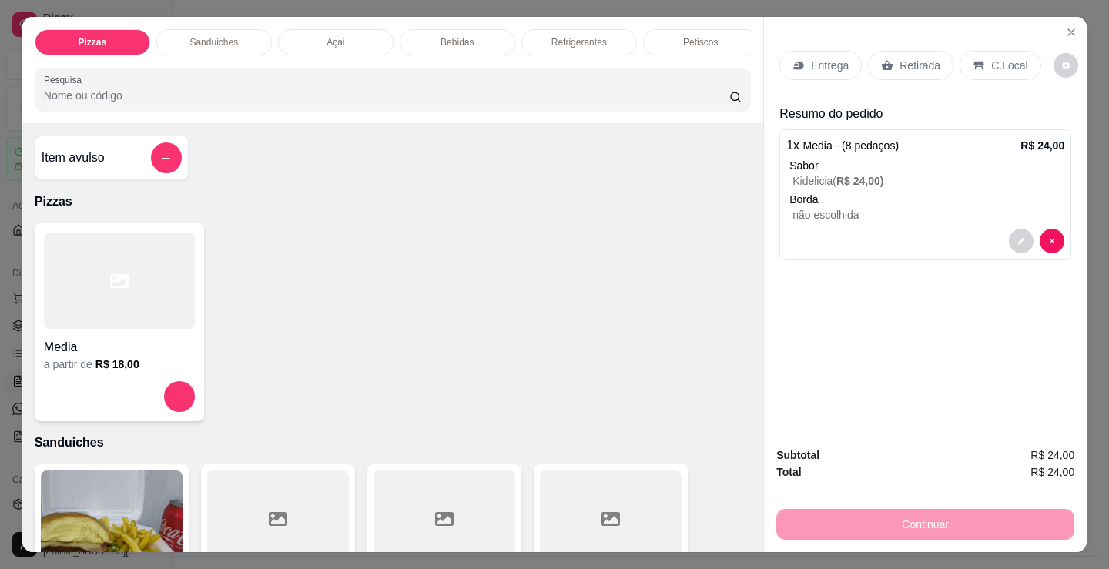
copy div "Mussarela, calabresa, frango catupiry, azeito R$ 24,00 Carne de sol Mussarela, …"
click at [1012, 51] on div "C.Local" at bounding box center [999, 65] width 81 height 29
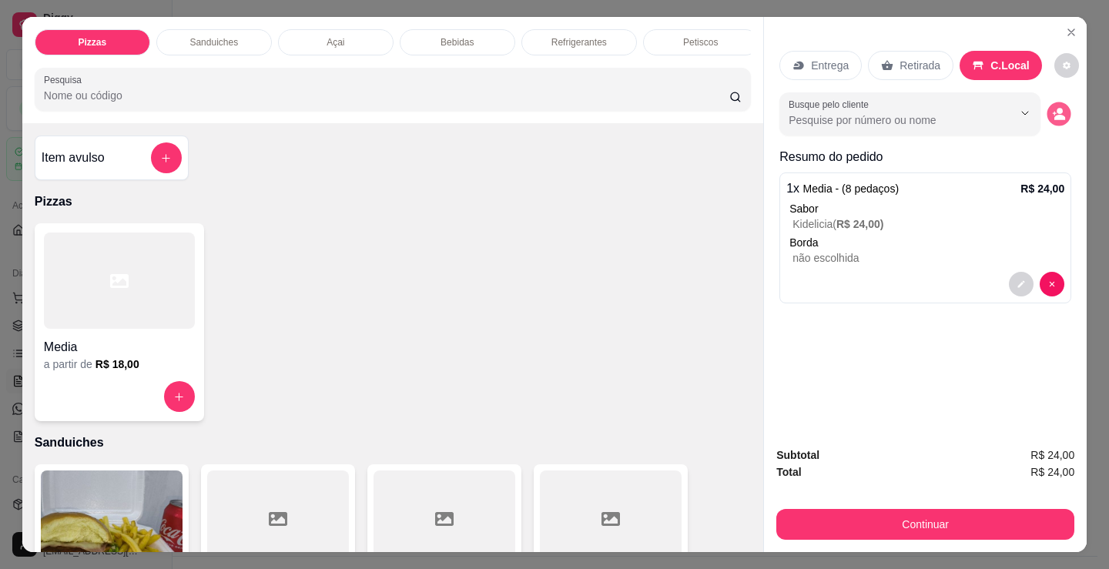
click at [1052, 108] on icon "decrease-product-quantity" at bounding box center [1058, 113] width 13 height 13
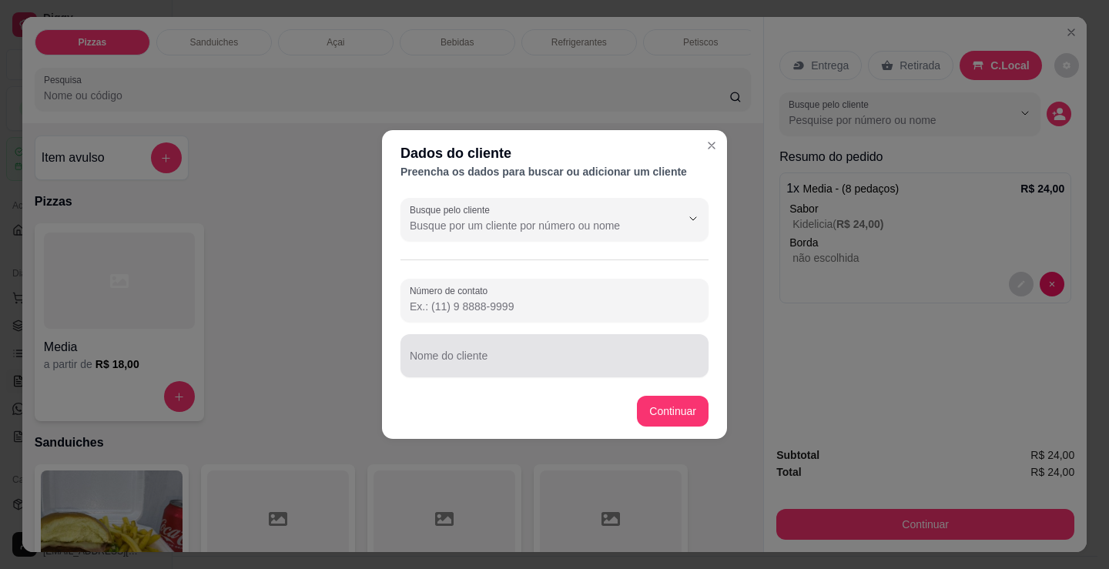
click at [508, 368] on input "Nome do cliente" at bounding box center [555, 361] width 290 height 15
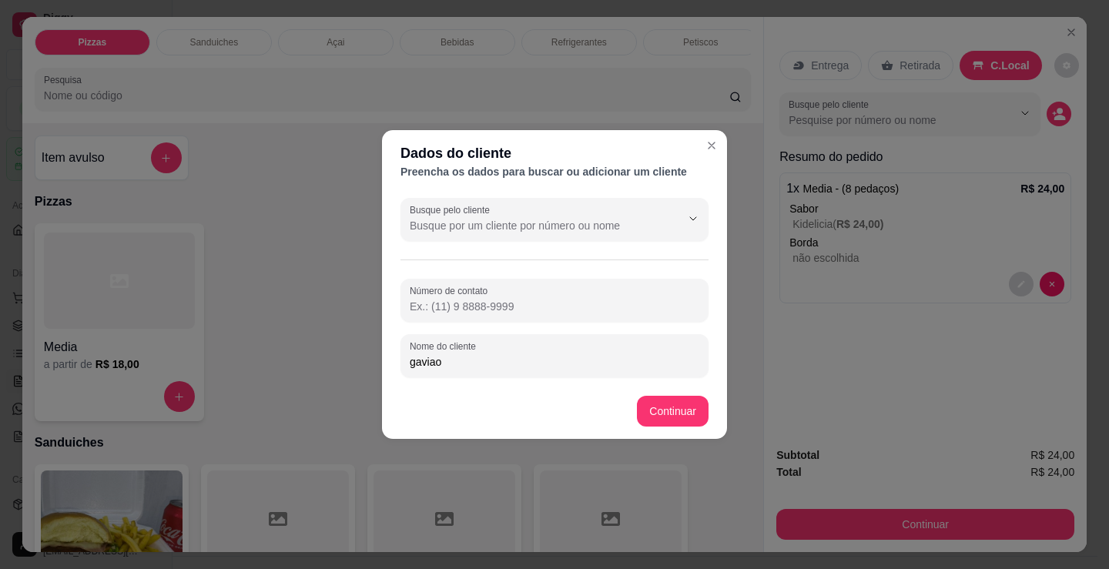
type input "gaviao"
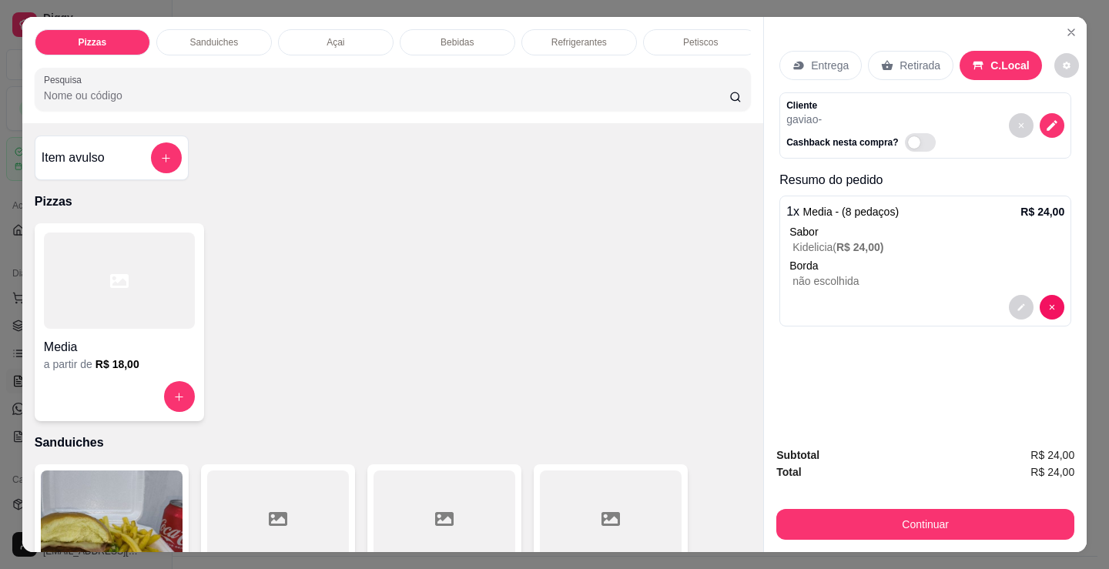
click at [925, 528] on button "Continuar" at bounding box center [925, 524] width 298 height 31
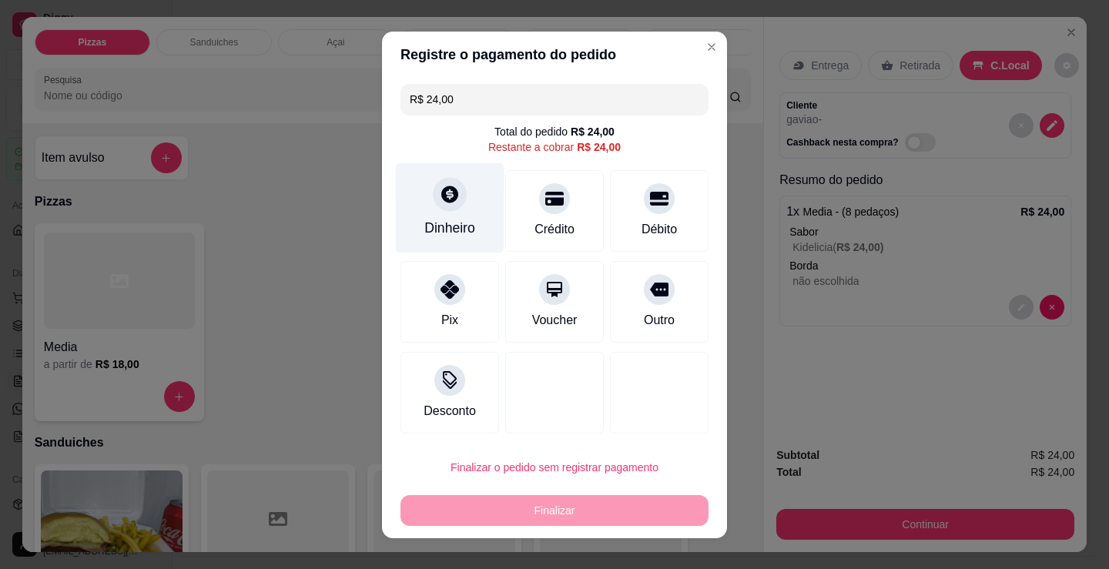
click at [453, 205] on div at bounding box center [450, 194] width 34 height 34
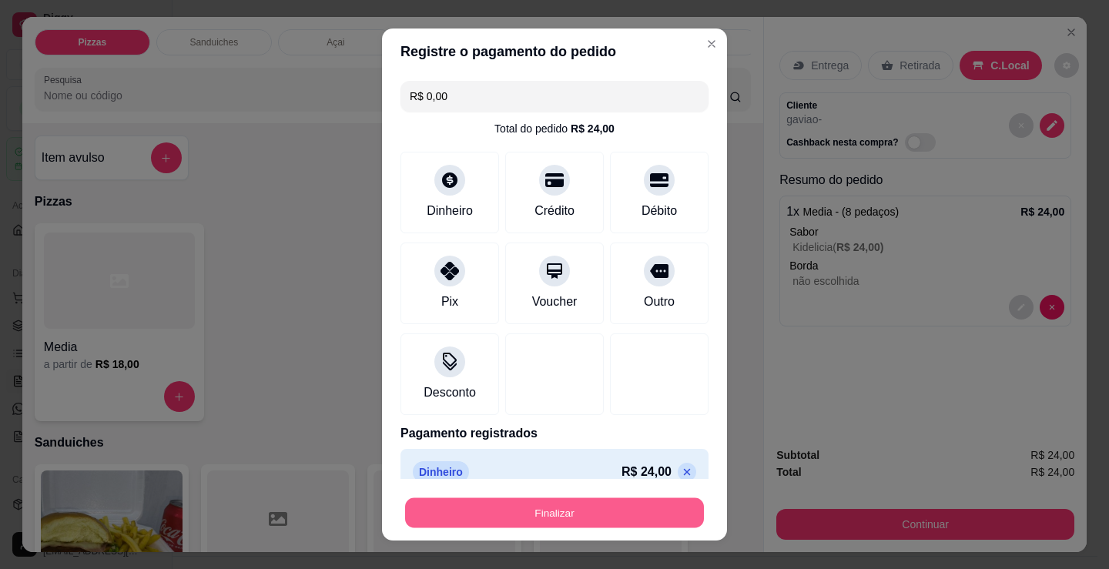
click at [584, 504] on button "Finalizar" at bounding box center [554, 513] width 299 height 30
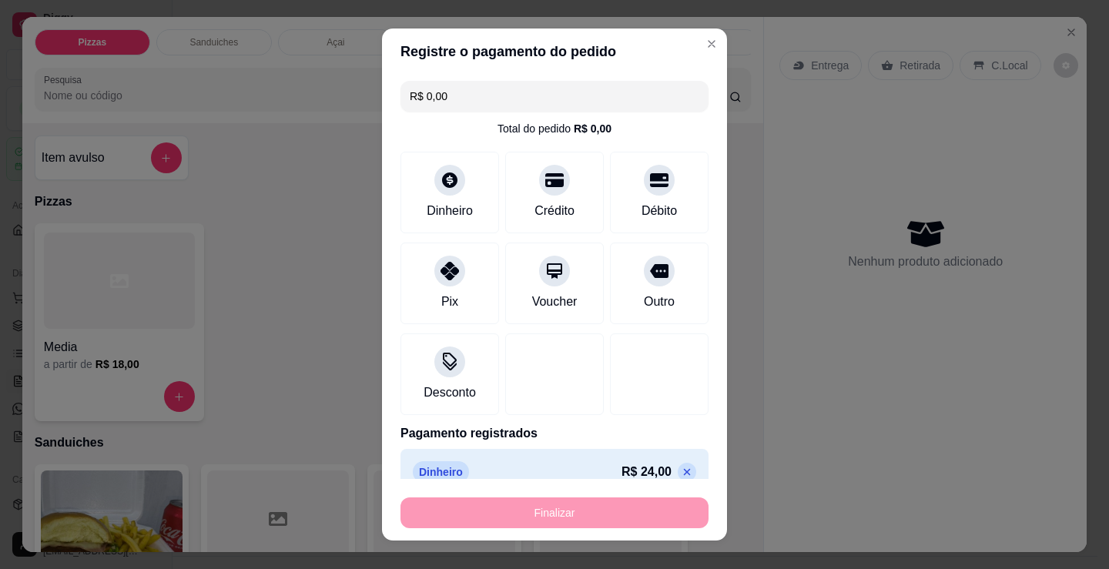
type input "-R$ 24,00"
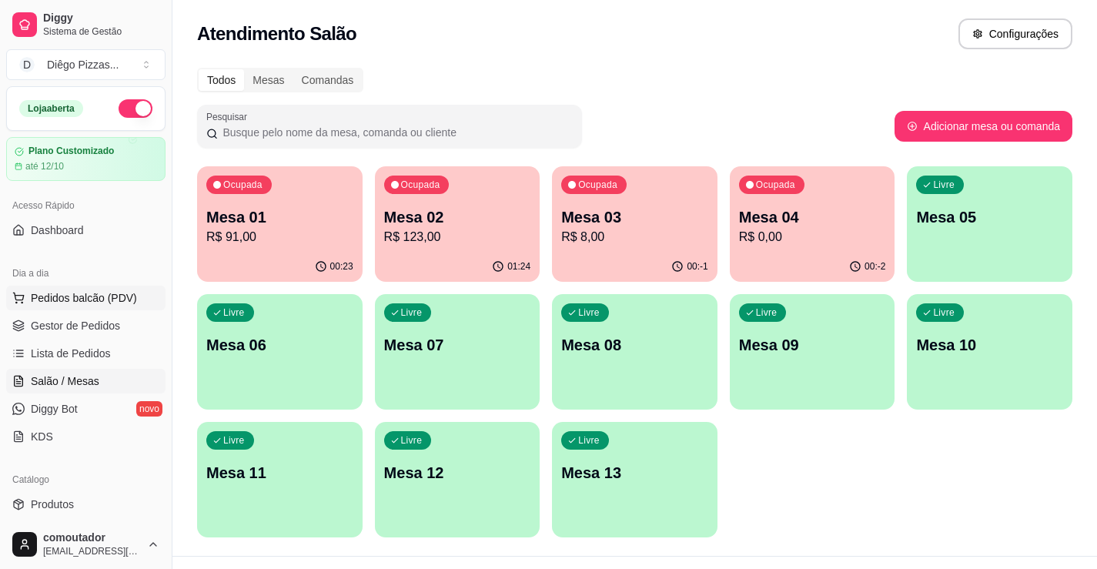
click at [108, 305] on span "Pedidos balcão (PDV)" at bounding box center [84, 297] width 106 height 15
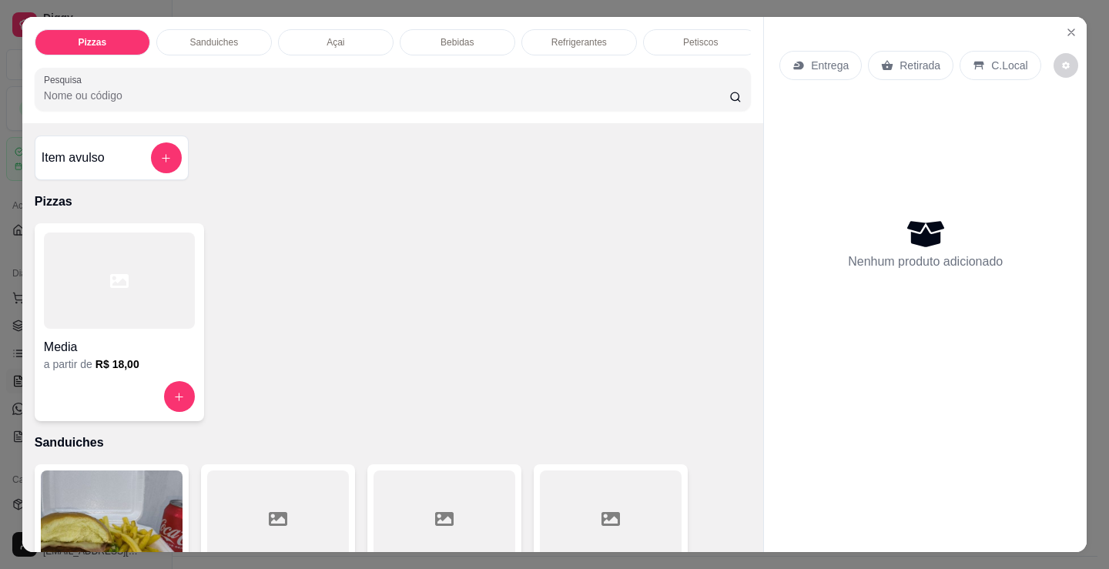
click at [692, 39] on p "Petiscos" at bounding box center [700, 42] width 35 height 12
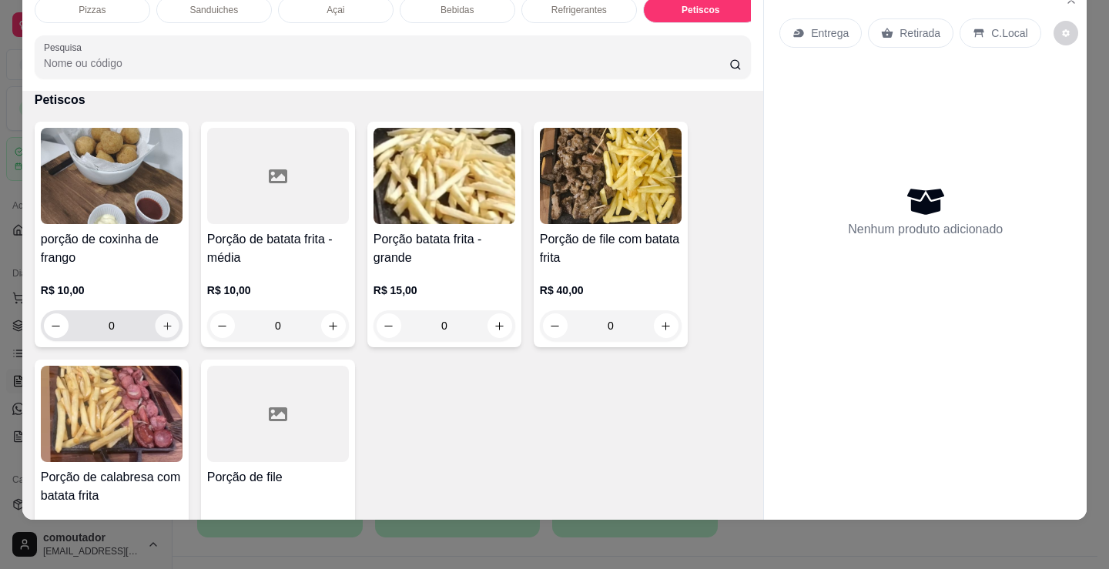
click at [162, 328] on icon "increase-product-quantity" at bounding box center [168, 326] width 12 height 12
type input "1"
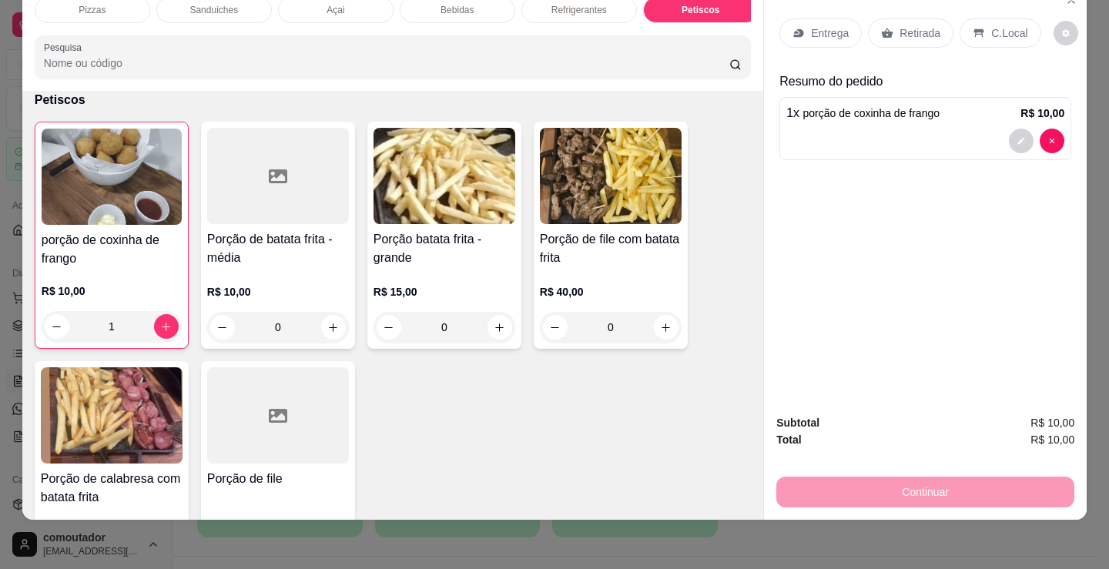
click at [815, 25] on p "Entrega" at bounding box center [830, 32] width 38 height 15
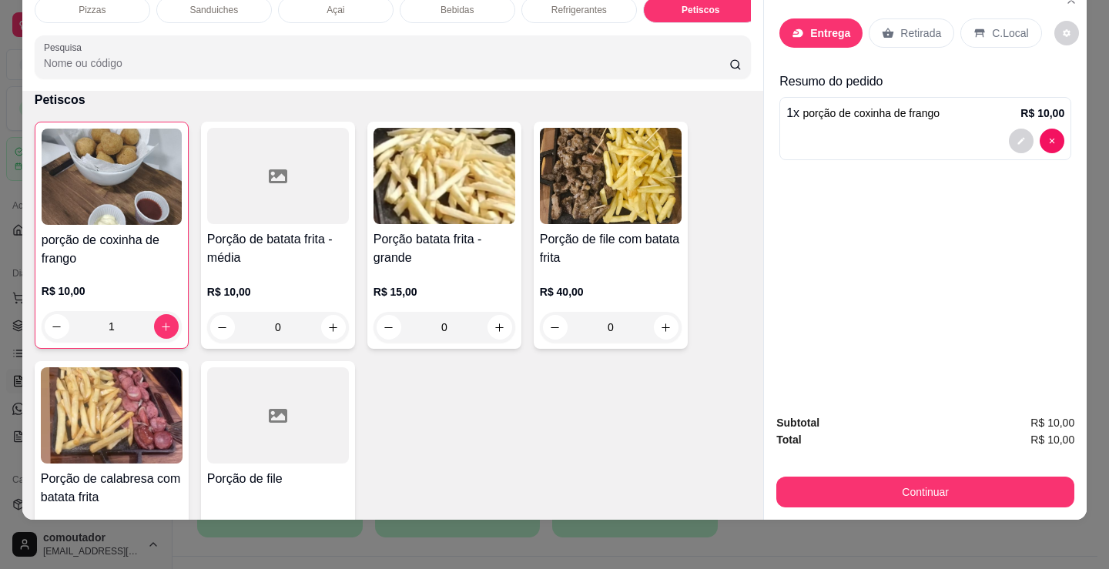
click at [525, 236] on input "text" at bounding box center [554, 242] width 308 height 25
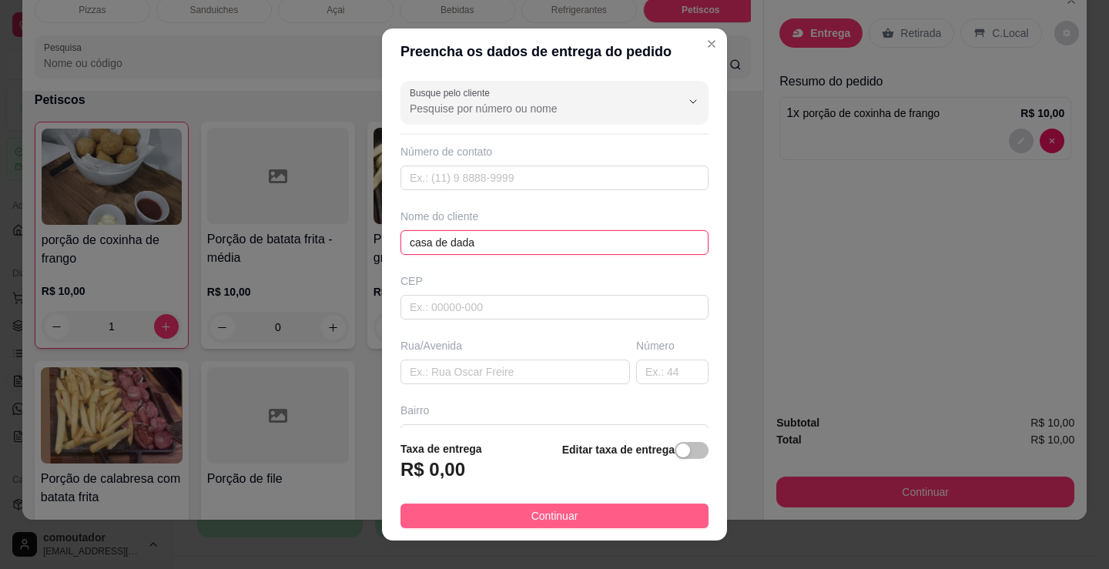
type input "casa de dada"
drag, startPoint x: 550, startPoint y: 513, endPoint x: 1052, endPoint y: 568, distance: 505.1
click at [551, 513] on span "Continuar" at bounding box center [554, 515] width 47 height 17
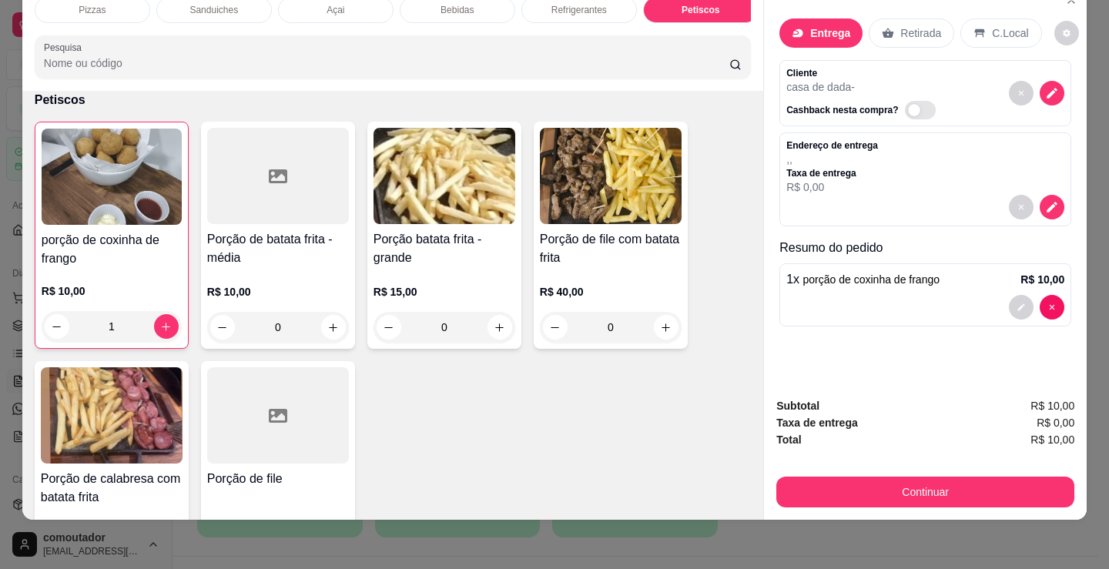
click at [571, 4] on p "Refrigerantes" at bounding box center [578, 10] width 55 height 12
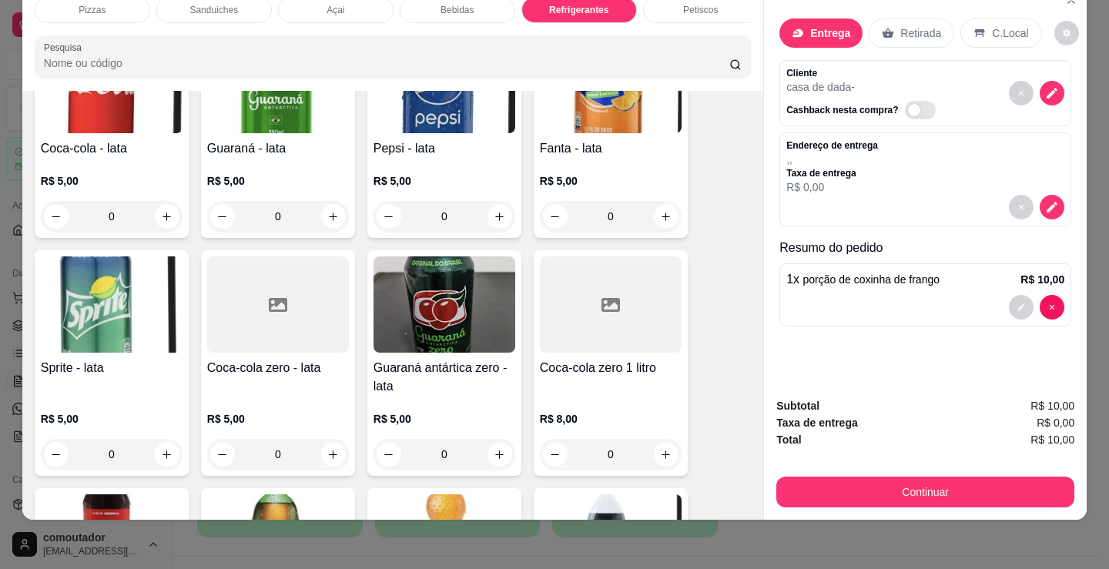
scroll to position [4219, 0]
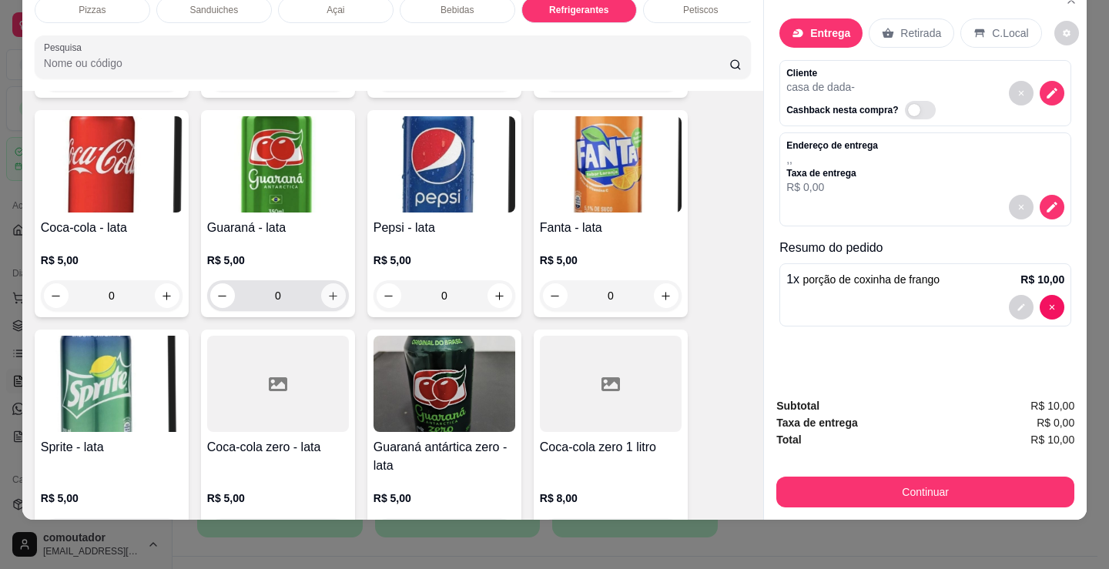
click at [327, 299] on icon "increase-product-quantity" at bounding box center [333, 296] width 12 height 12
type input "1"
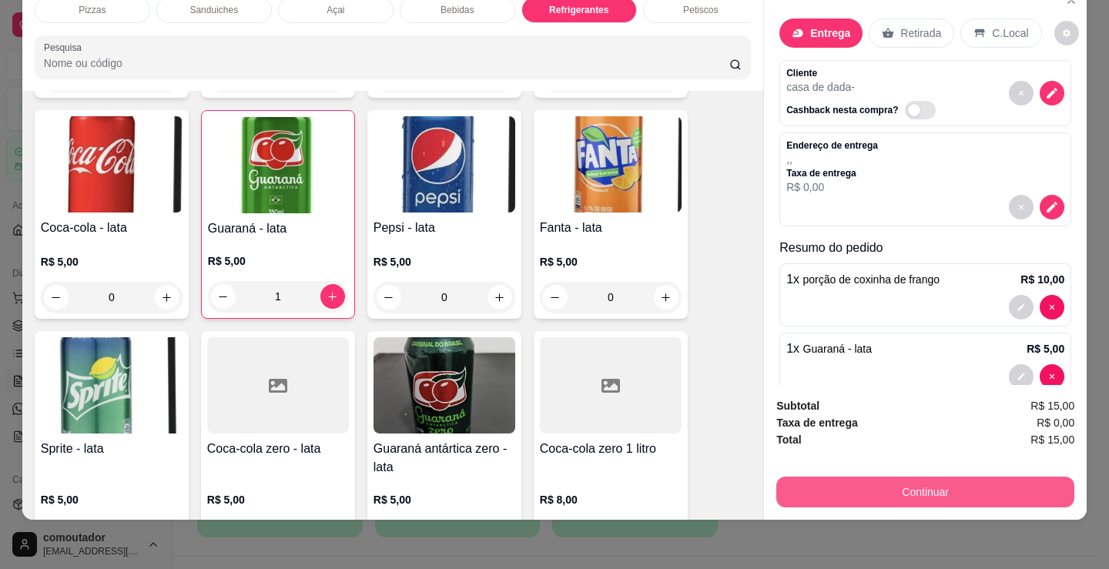
click at [915, 491] on button "Continuar" at bounding box center [925, 492] width 298 height 31
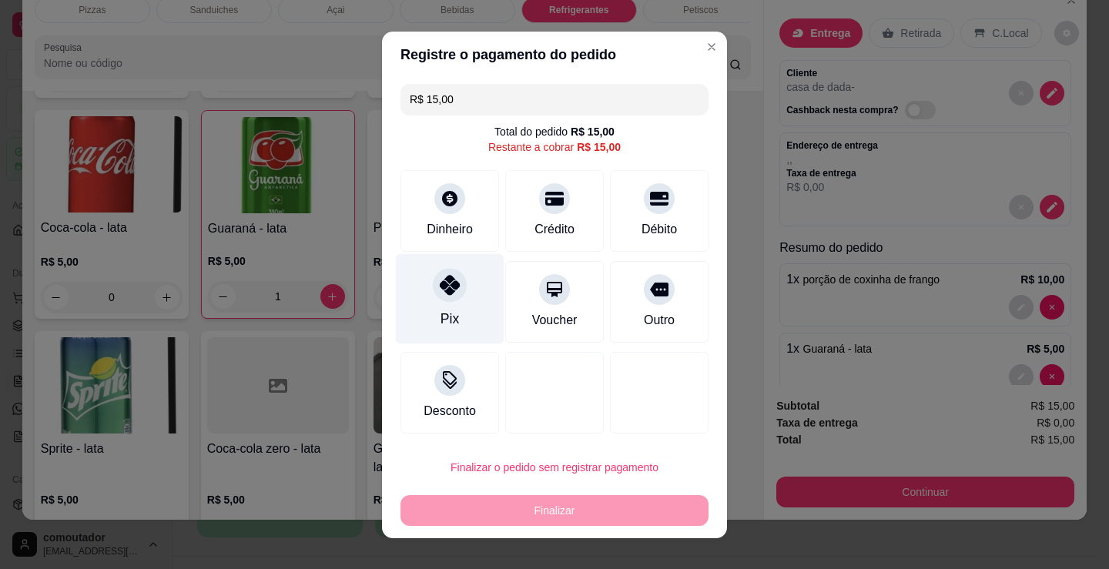
click at [447, 289] on icon at bounding box center [450, 285] width 20 height 20
type input "R$ 0,00"
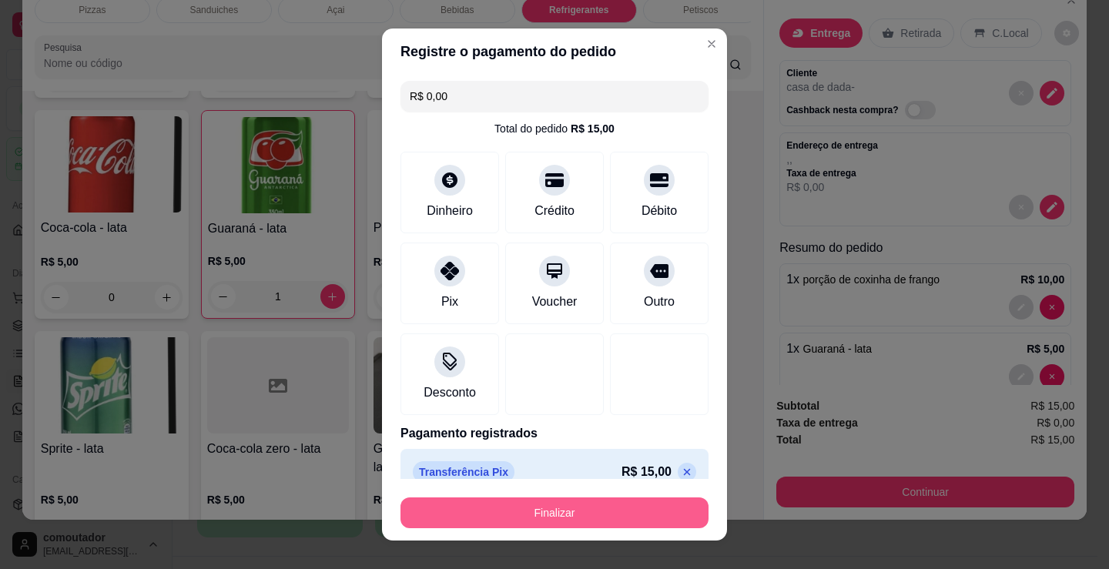
click at [555, 497] on button "Finalizar" at bounding box center [554, 512] width 308 height 31
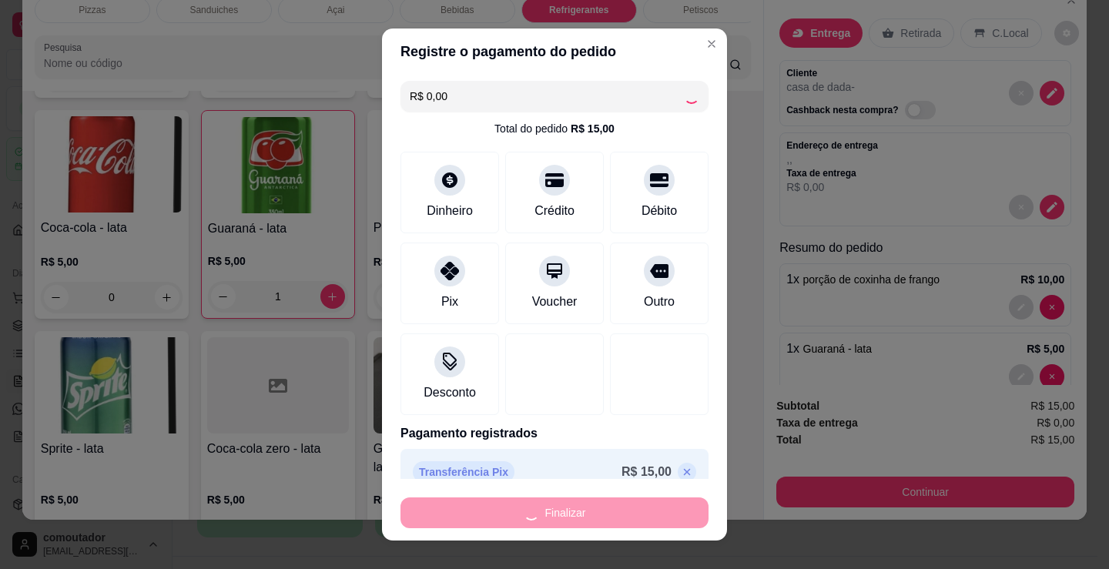
type input "0"
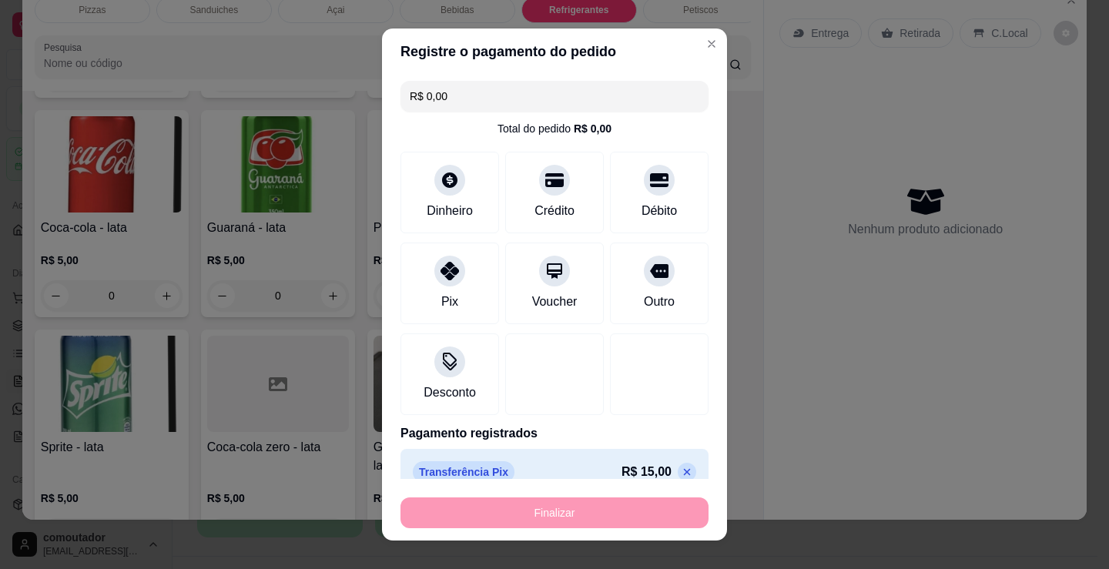
type input "-R$ 15,00"
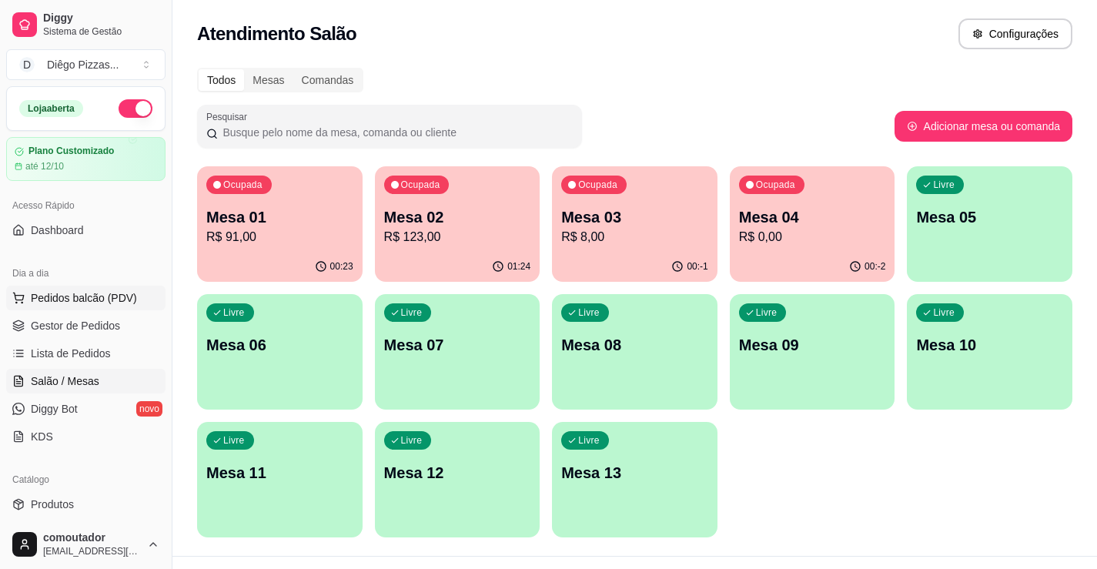
click at [82, 308] on button "Pedidos balcão (PDV)" at bounding box center [85, 298] width 159 height 25
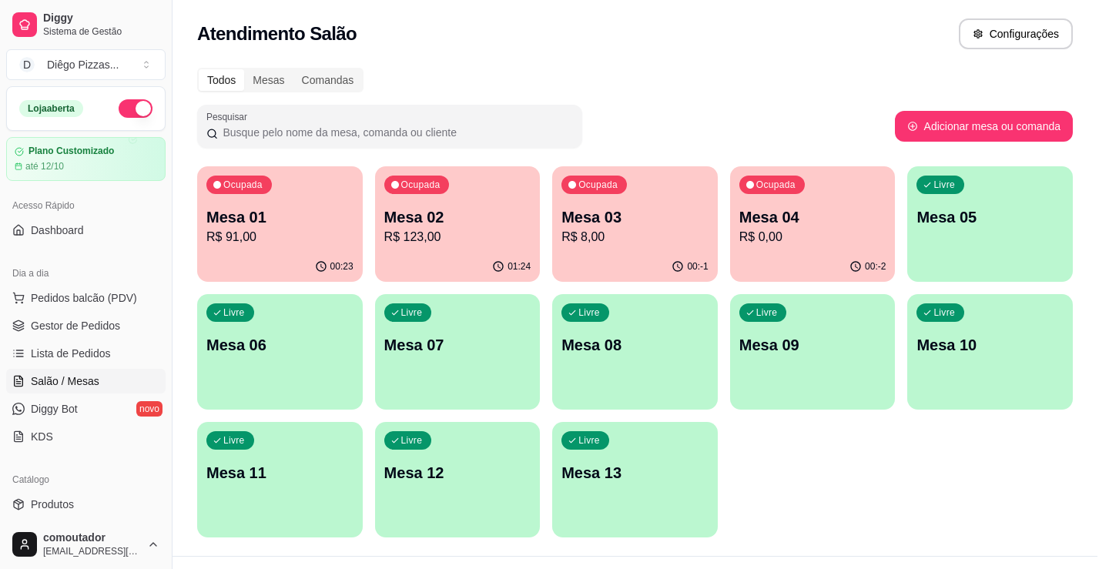
click at [123, 329] on div at bounding box center [119, 281] width 151 height 96
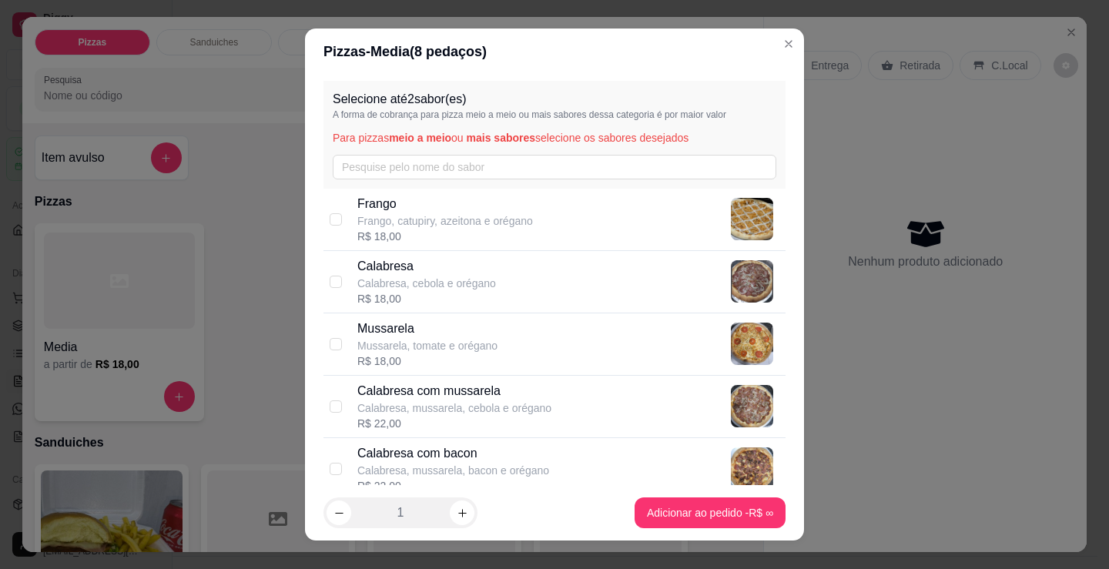
click at [496, 390] on p "Calabresa com mussarela" at bounding box center [454, 391] width 194 height 18
click at [460, 398] on p "Calabresa com mussarela" at bounding box center [454, 391] width 194 height 18
checkbox input "false"
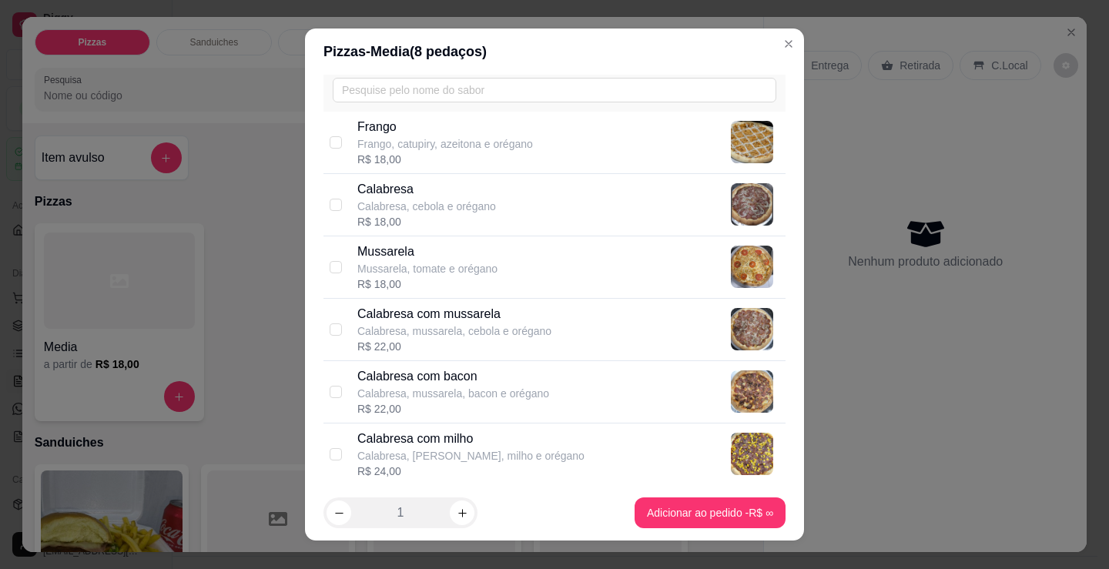
click at [460, 398] on p "Calabresa, mussarela, bacon e orégano" at bounding box center [453, 393] width 192 height 15
checkbox input "true"
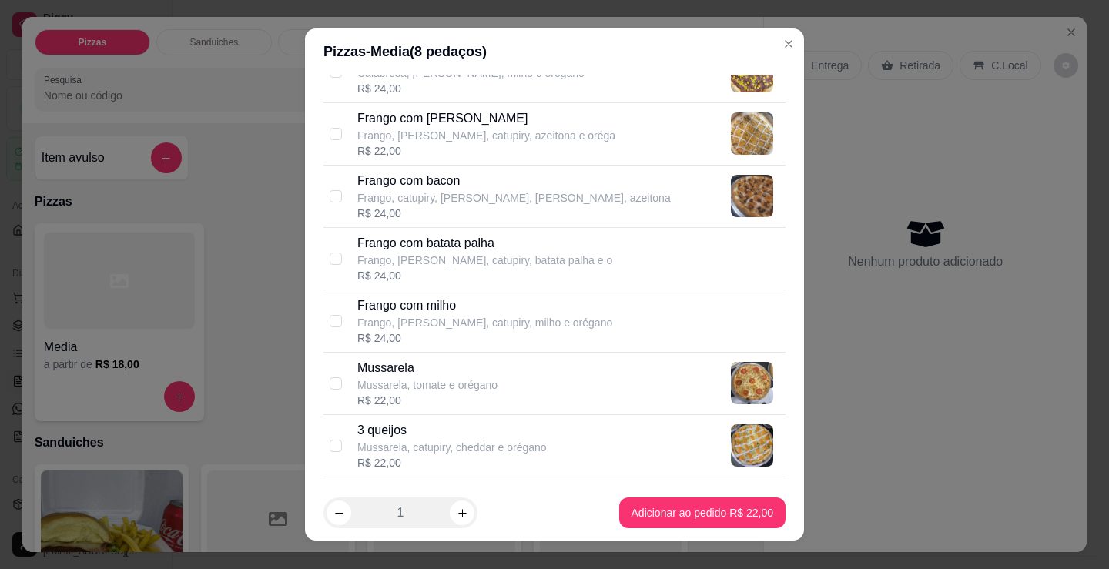
scroll to position [462, 0]
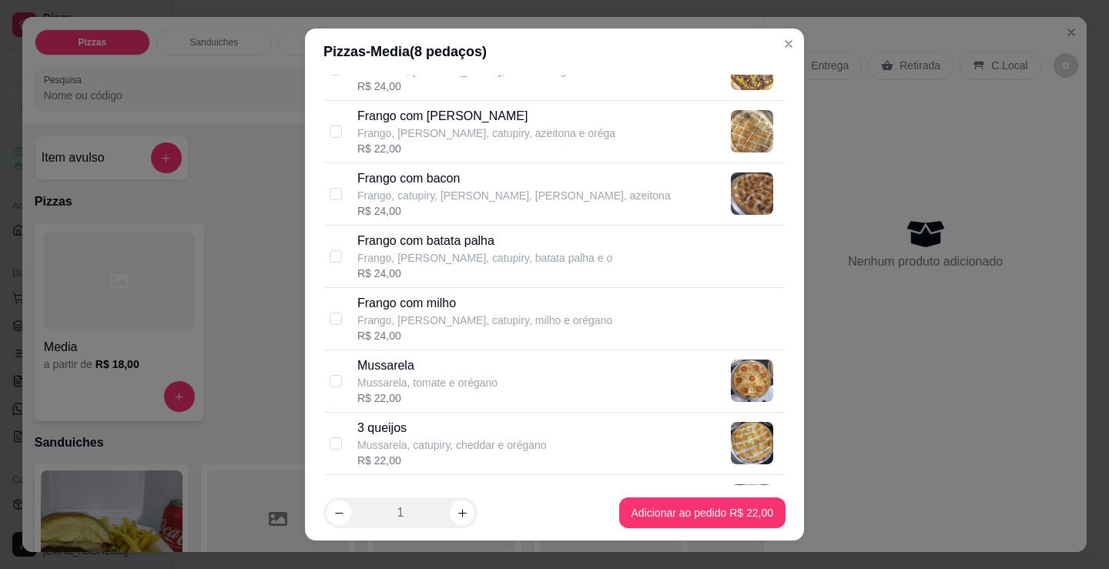
click at [487, 255] on p "Frango, [PERSON_NAME], catupiry, batata palha e o" at bounding box center [484, 257] width 255 height 15
checkbox input "true"
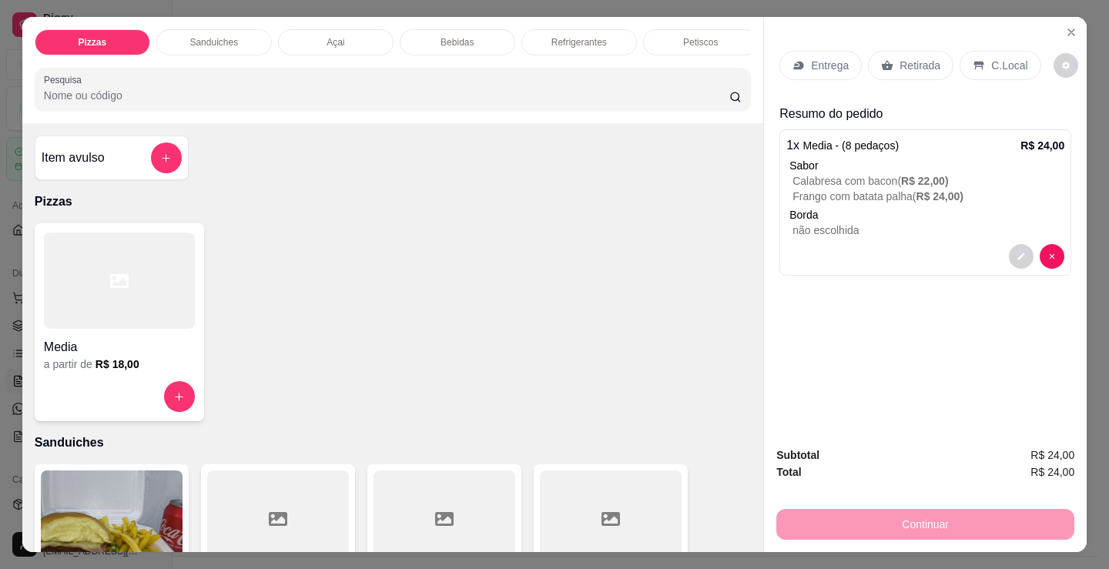
click at [994, 62] on p "C.Local" at bounding box center [1009, 65] width 36 height 15
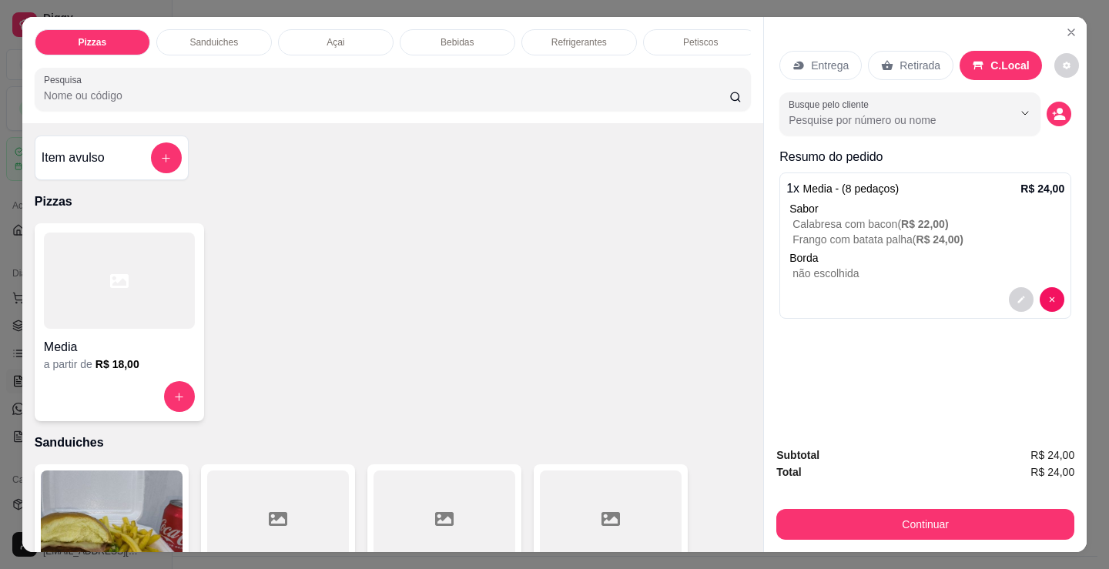
click at [935, 519] on button "Continuar" at bounding box center [925, 524] width 298 height 31
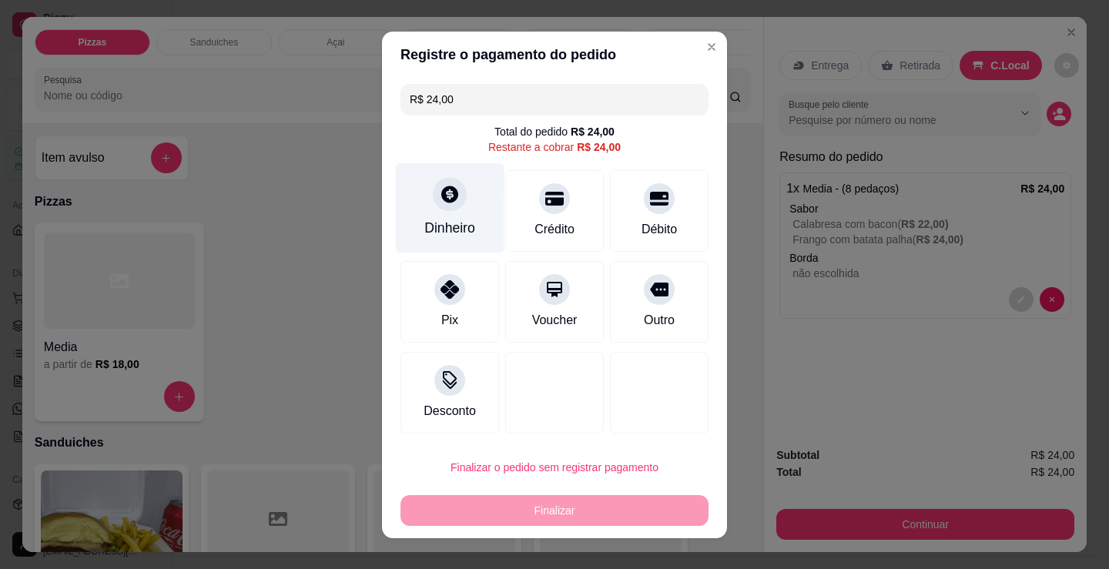
click at [445, 216] on div "Dinheiro" at bounding box center [450, 207] width 109 height 90
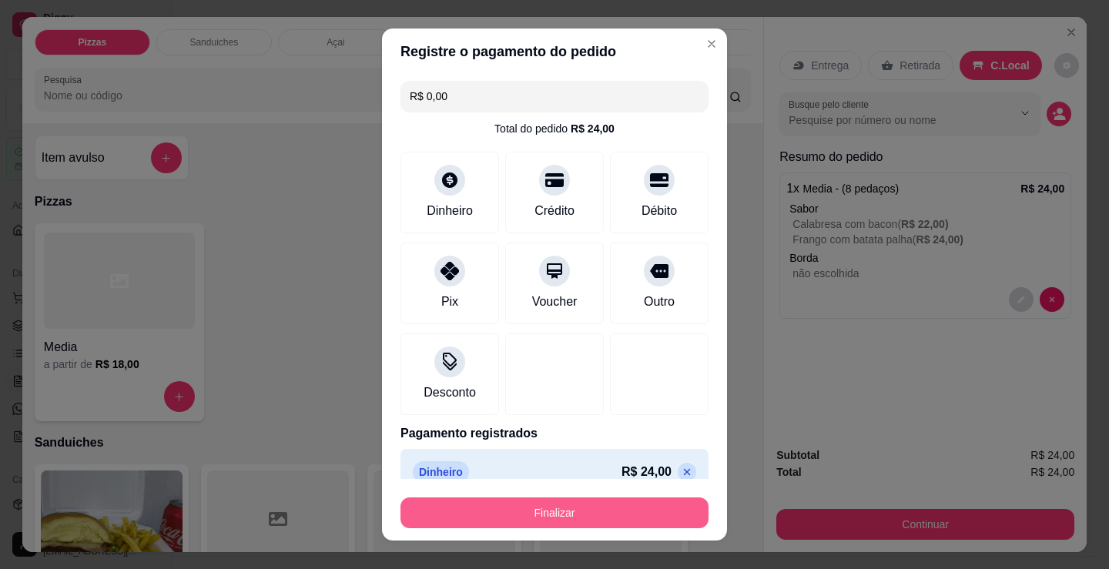
click at [580, 513] on button "Finalizar" at bounding box center [554, 512] width 308 height 31
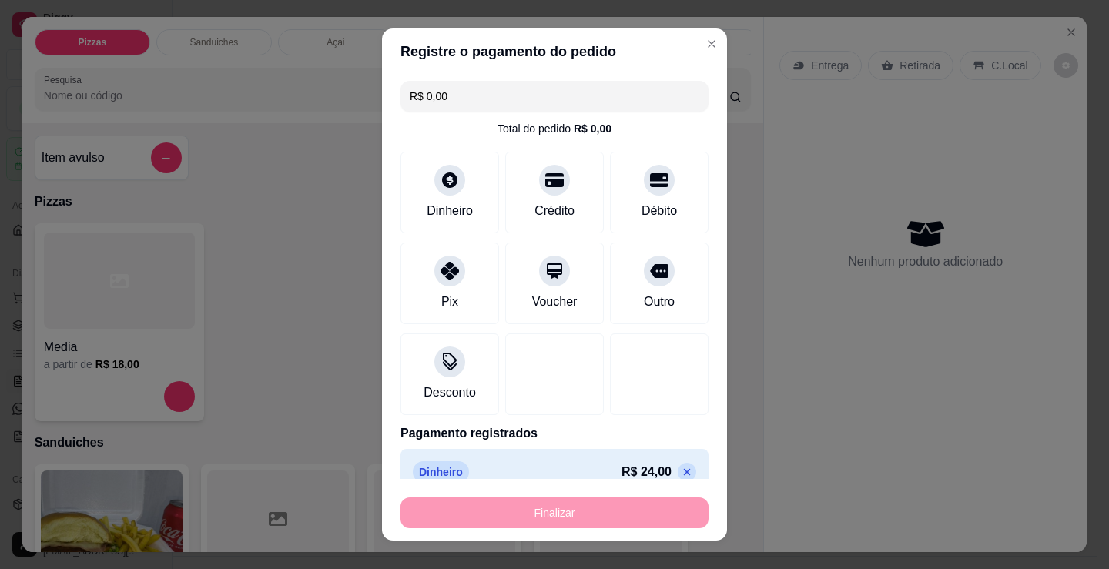
type input "-R$ 24,00"
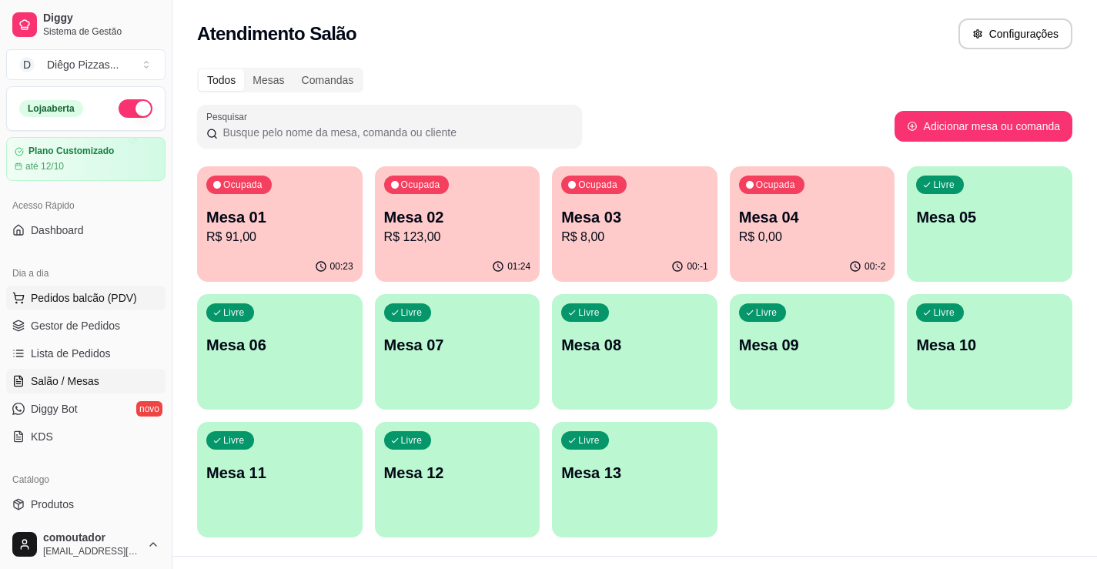
click at [107, 295] on span "Pedidos balcão (PDV)" at bounding box center [84, 297] width 106 height 15
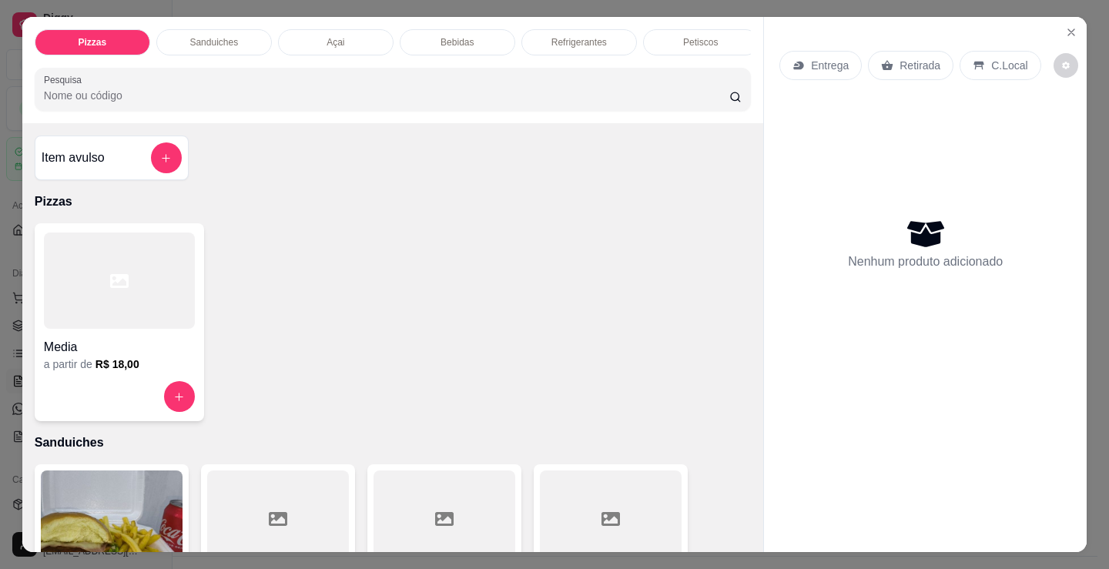
click at [223, 36] on p "Sanduiches" at bounding box center [213, 42] width 49 height 12
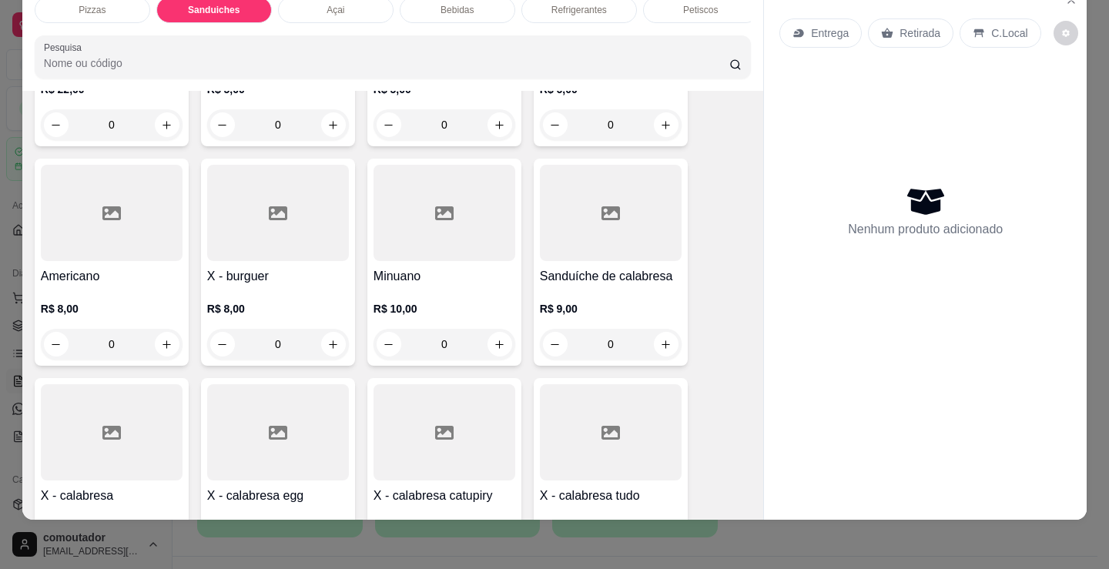
scroll to position [541, 0]
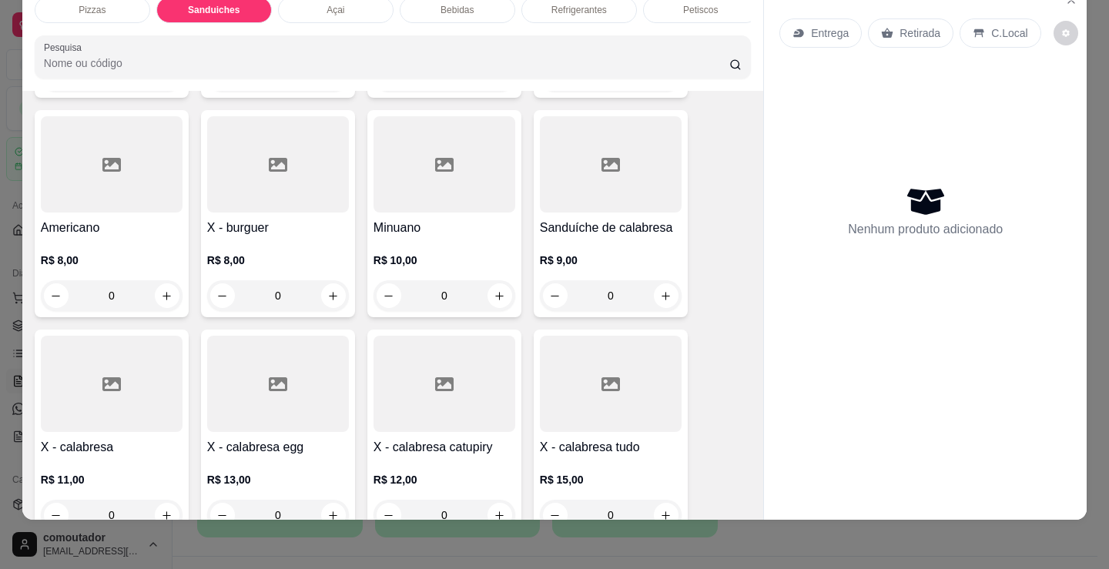
click at [283, 248] on div "R$ 8,00 0" at bounding box center [278, 274] width 142 height 74
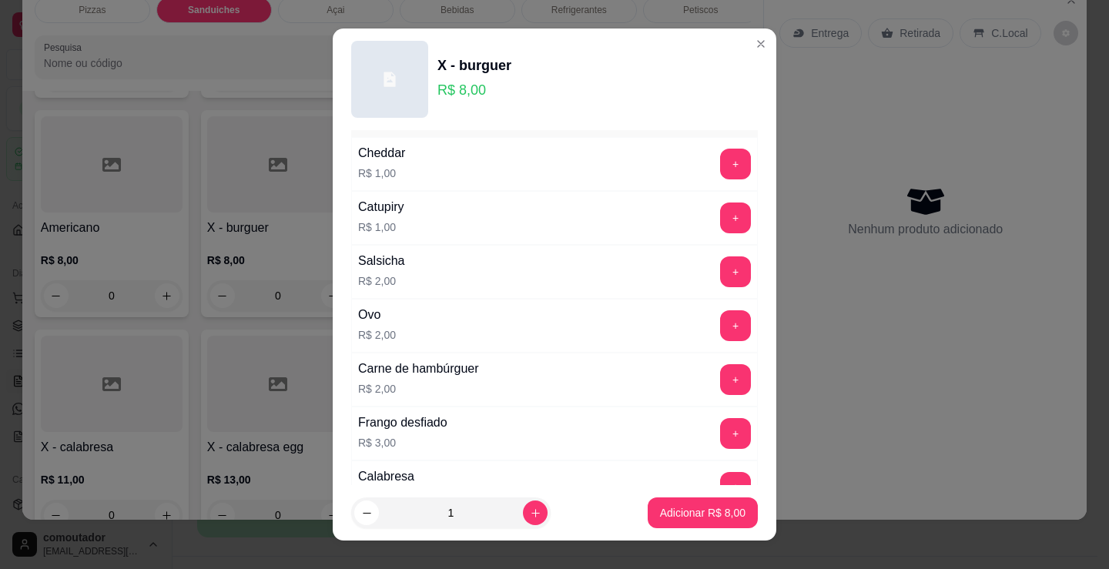
scroll to position [77, 0]
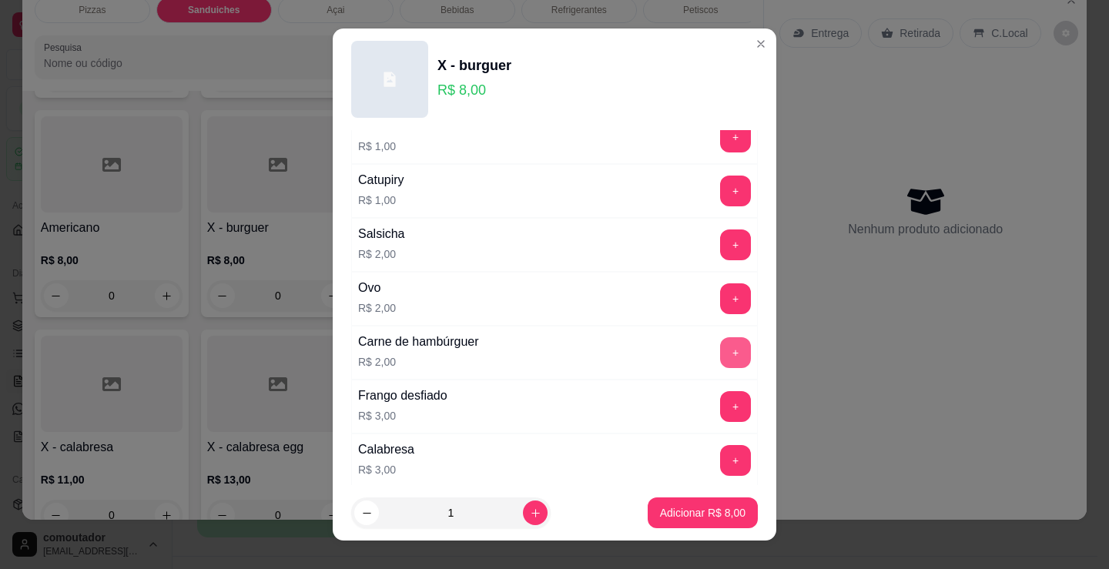
click at [720, 352] on button "+" at bounding box center [735, 352] width 31 height 31
click at [530, 508] on icon "increase-product-quantity" at bounding box center [536, 513] width 12 height 12
type input "2"
click at [688, 507] on p "Adicionar R$ 20,00" at bounding box center [700, 512] width 92 height 15
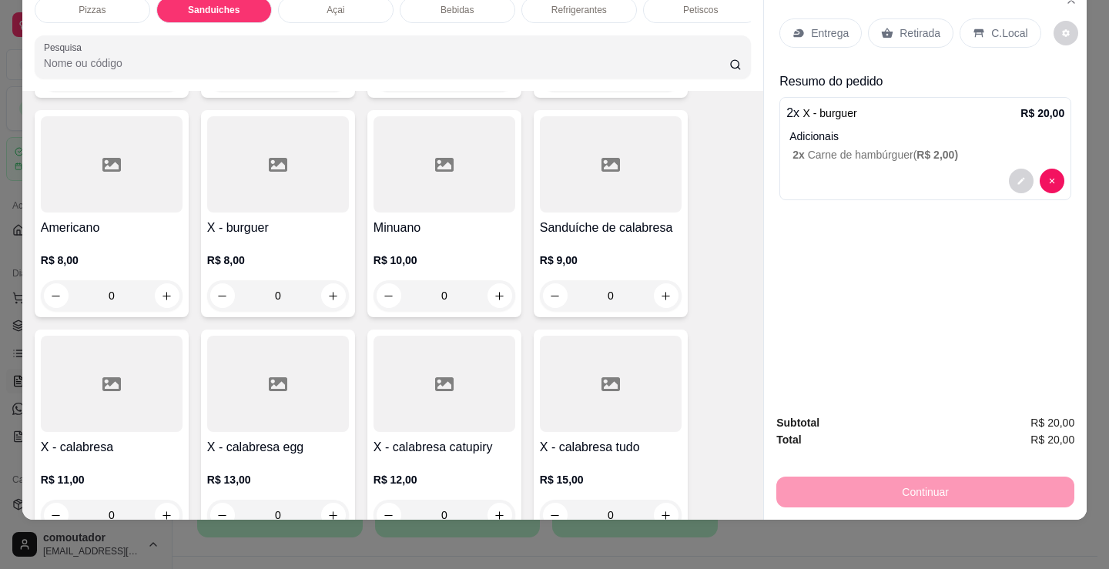
click at [829, 25] on p "Entrega" at bounding box center [830, 32] width 38 height 15
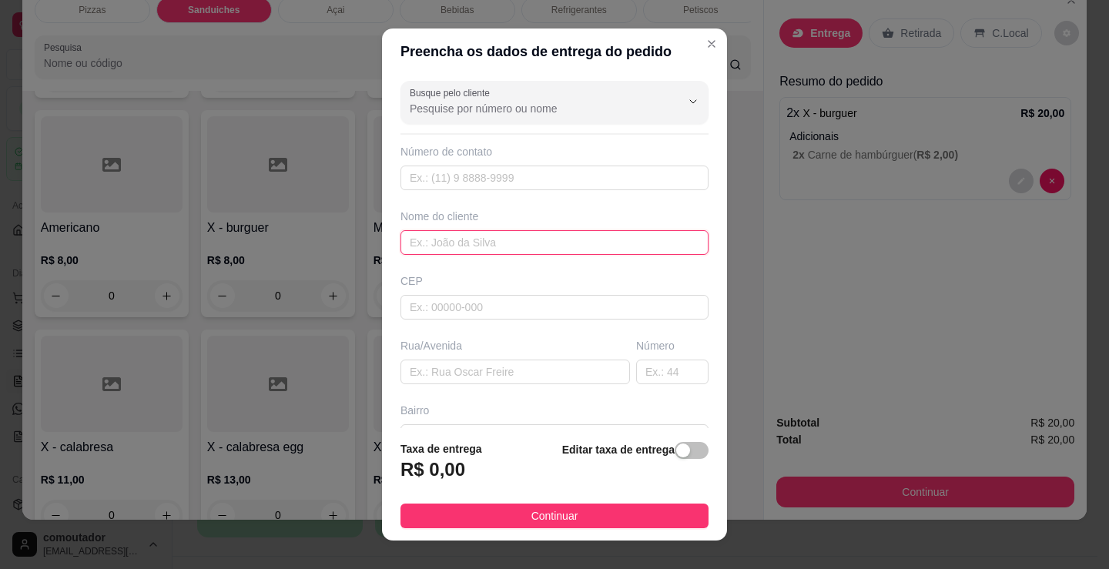
click at [494, 237] on input "text" at bounding box center [554, 242] width 308 height 25
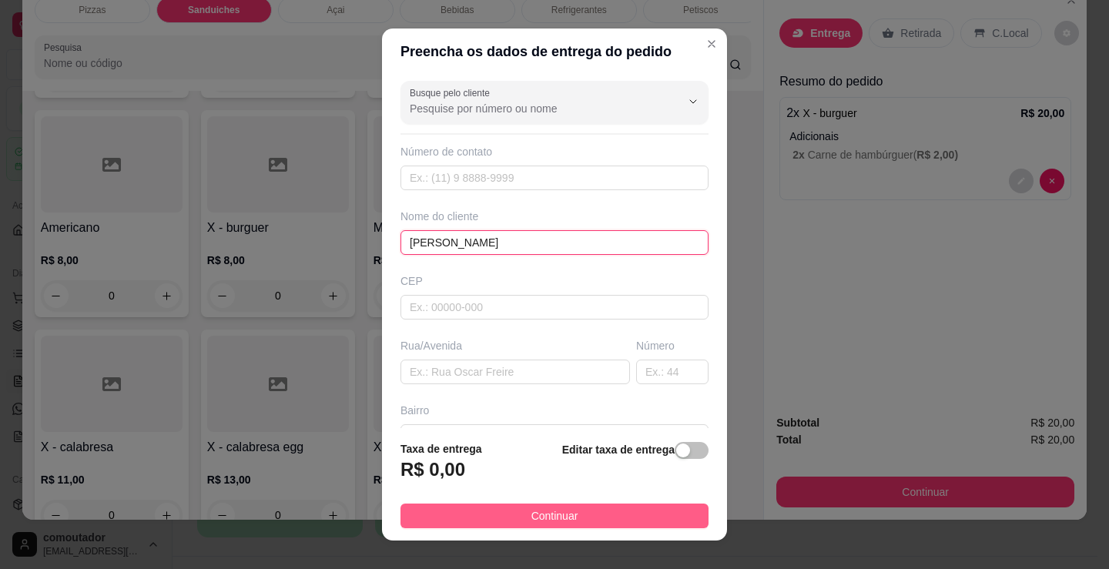
type input "[PERSON_NAME]"
click at [542, 521] on span "Continuar" at bounding box center [554, 515] width 47 height 17
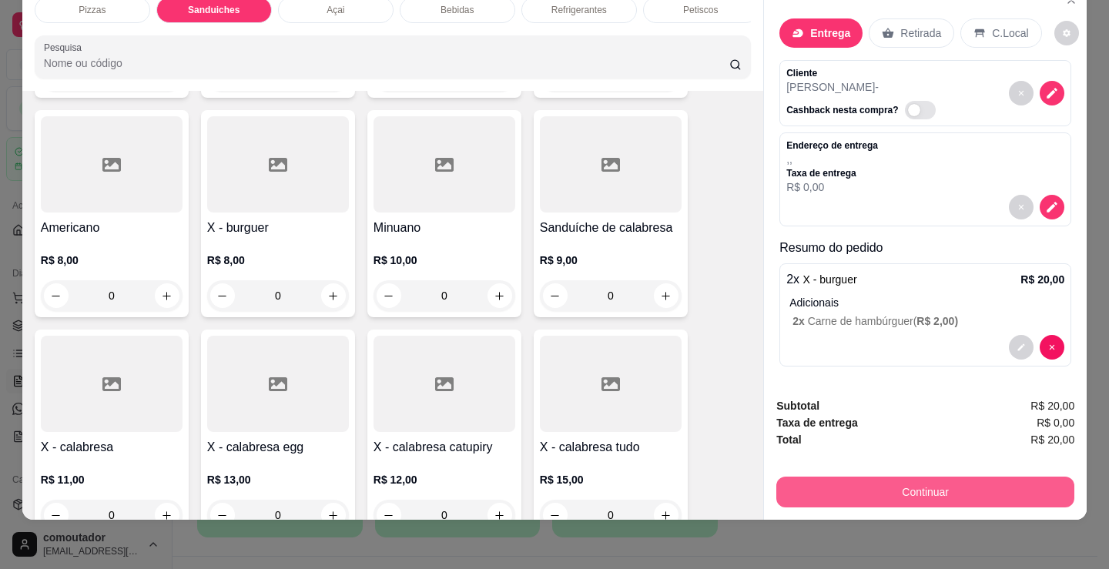
click at [810, 477] on button "Continuar" at bounding box center [925, 492] width 298 height 31
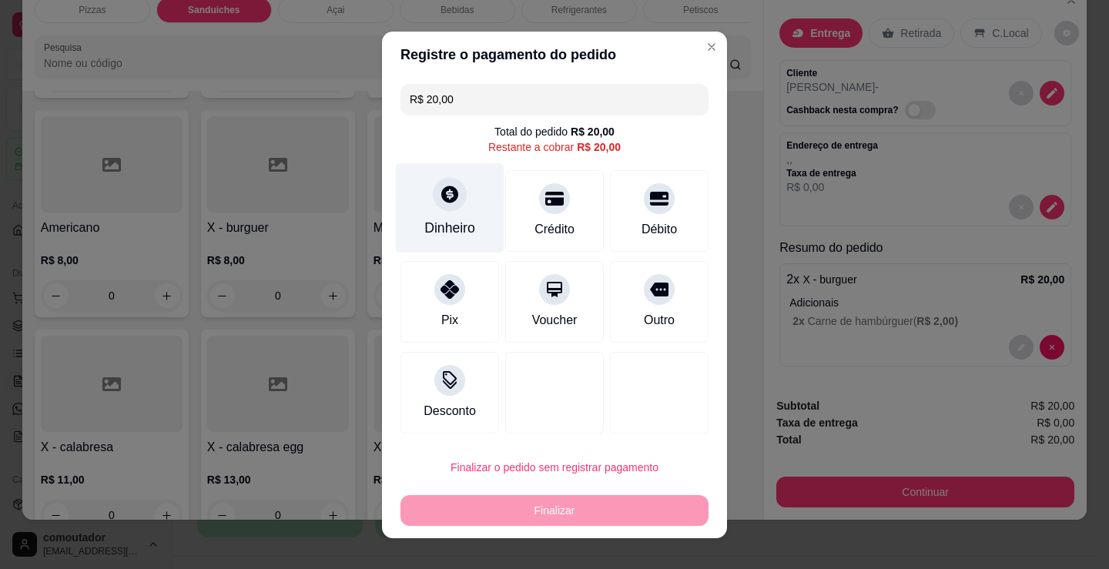
click at [446, 213] on div "Dinheiro" at bounding box center [450, 207] width 109 height 90
click at [487, 270] on input "0,00" at bounding box center [554, 269] width 309 height 31
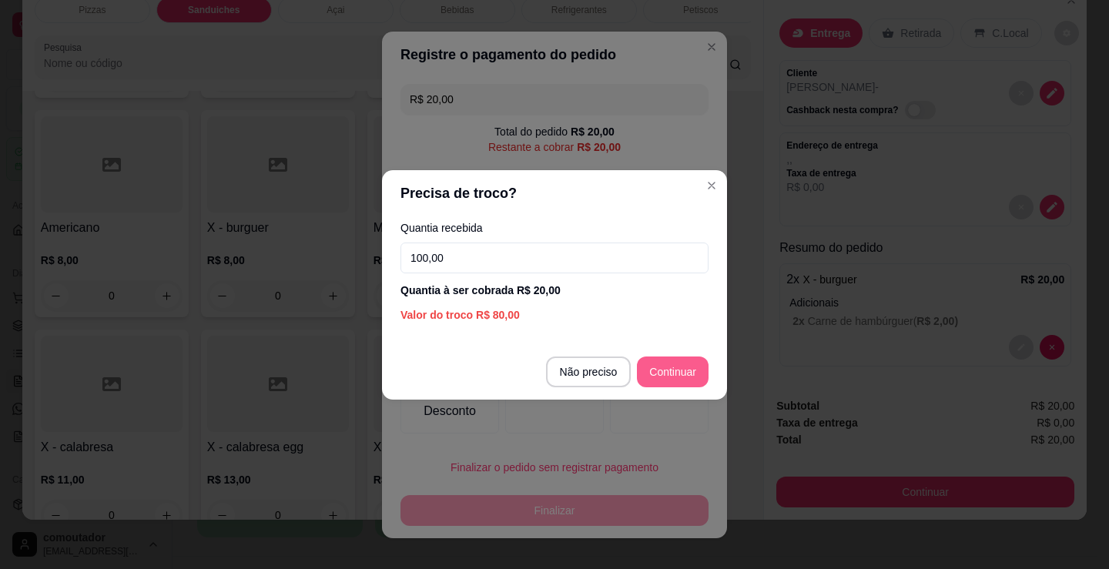
type input "100,00"
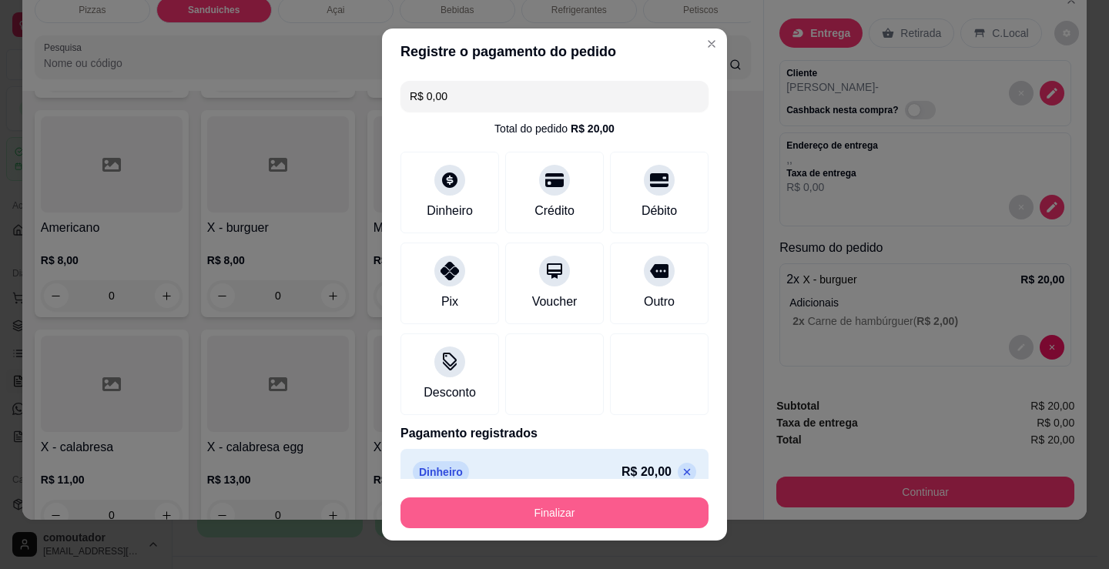
click at [592, 521] on button "Finalizar" at bounding box center [554, 512] width 308 height 31
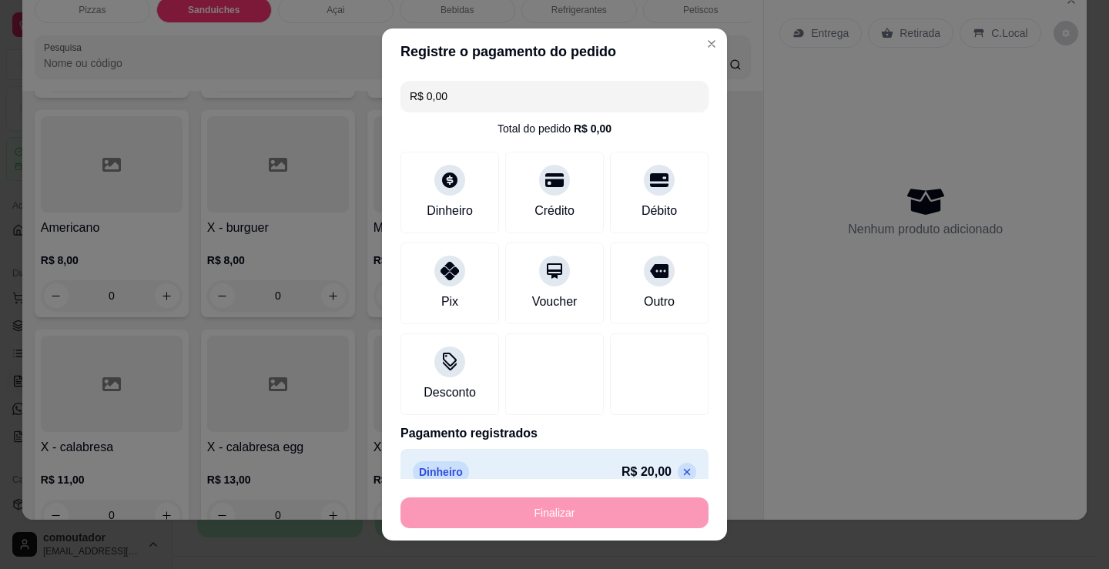
type input "-R$ 20,00"
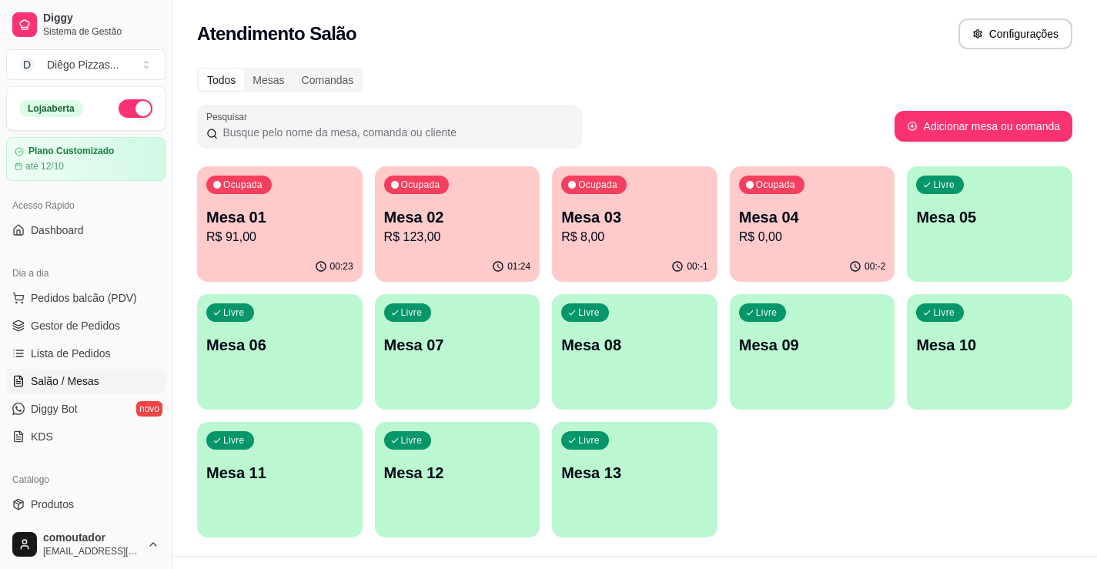
click at [991, 245] on div "Livre Mesa 05" at bounding box center [990, 214] width 166 height 97
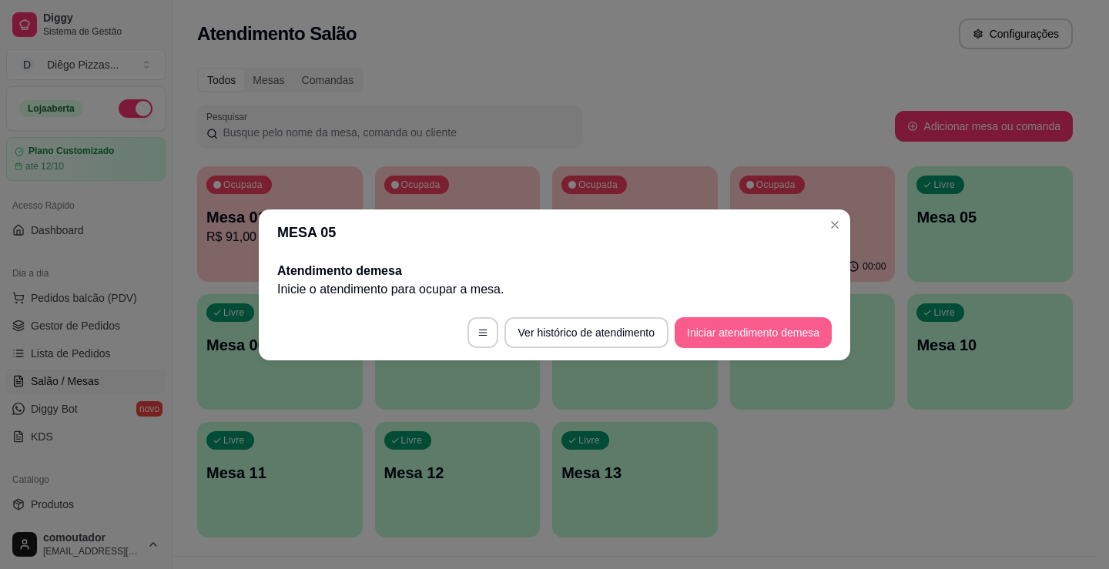
click at [720, 326] on button "Iniciar atendimento de mesa" at bounding box center [753, 332] width 157 height 31
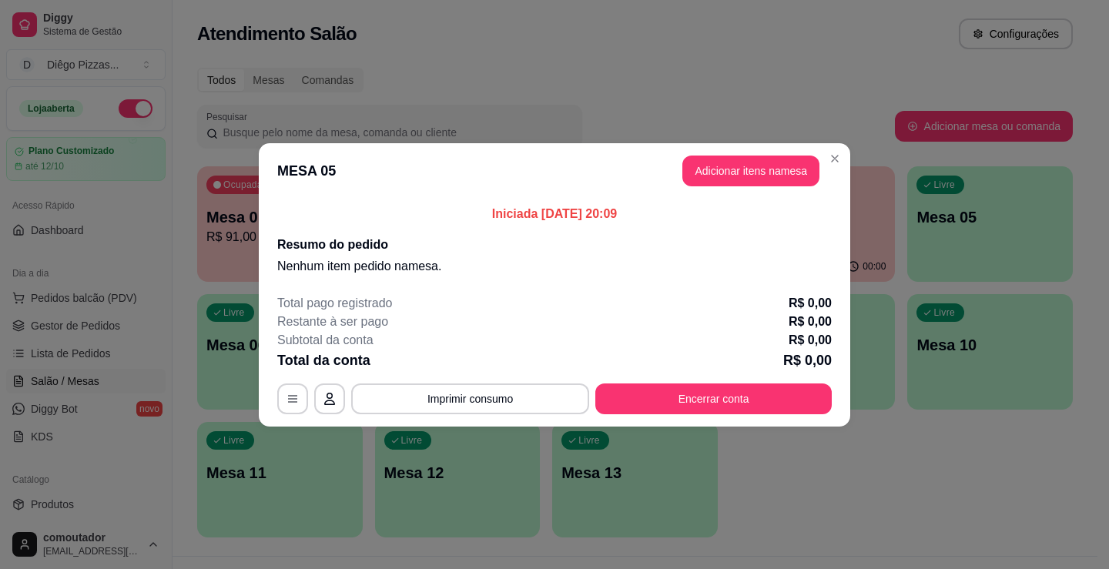
click at [735, 165] on button "Adicionar itens na mesa" at bounding box center [750, 171] width 137 height 31
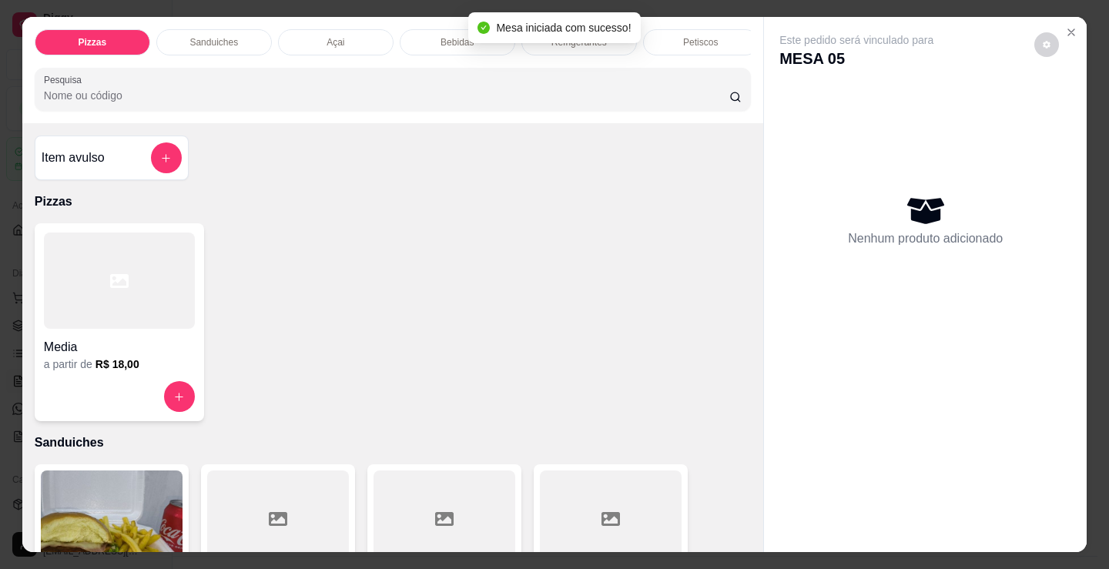
click at [92, 320] on div at bounding box center [119, 281] width 151 height 96
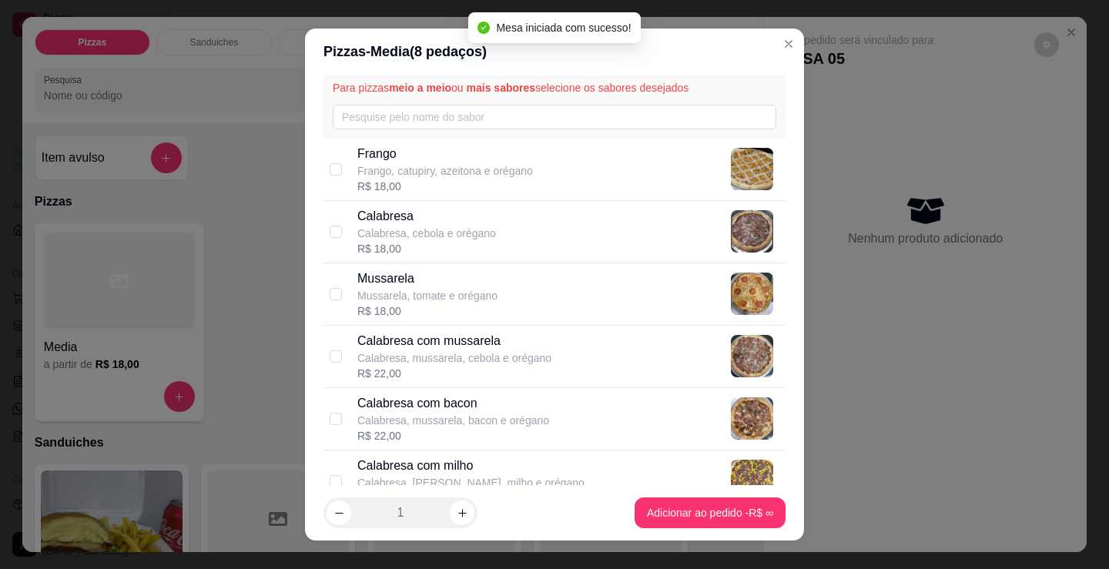
scroll to position [77, 0]
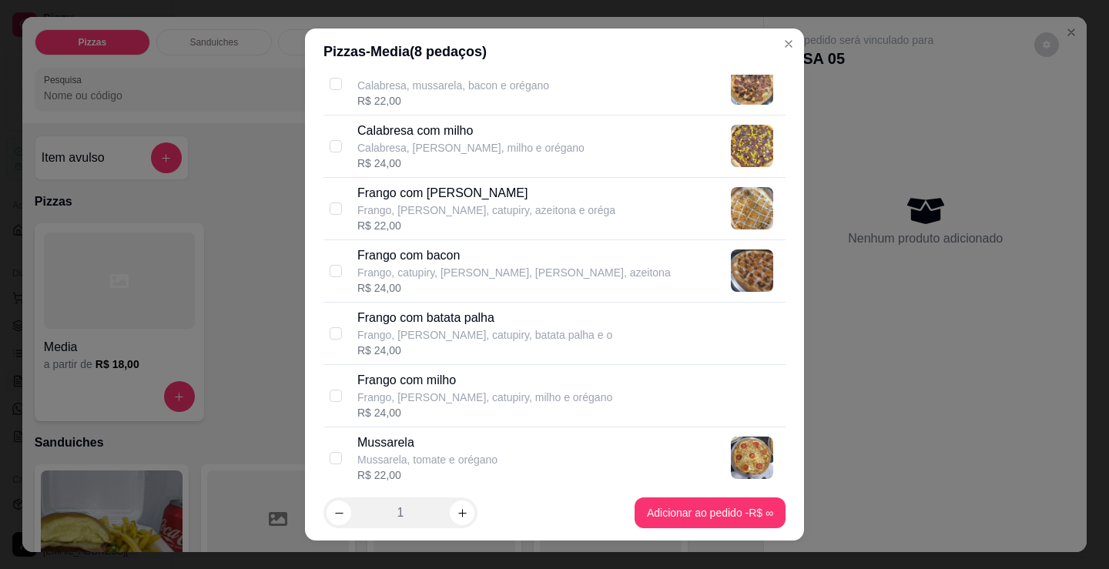
click at [445, 199] on p "Frango com [PERSON_NAME]" at bounding box center [486, 193] width 258 height 18
checkbox input "true"
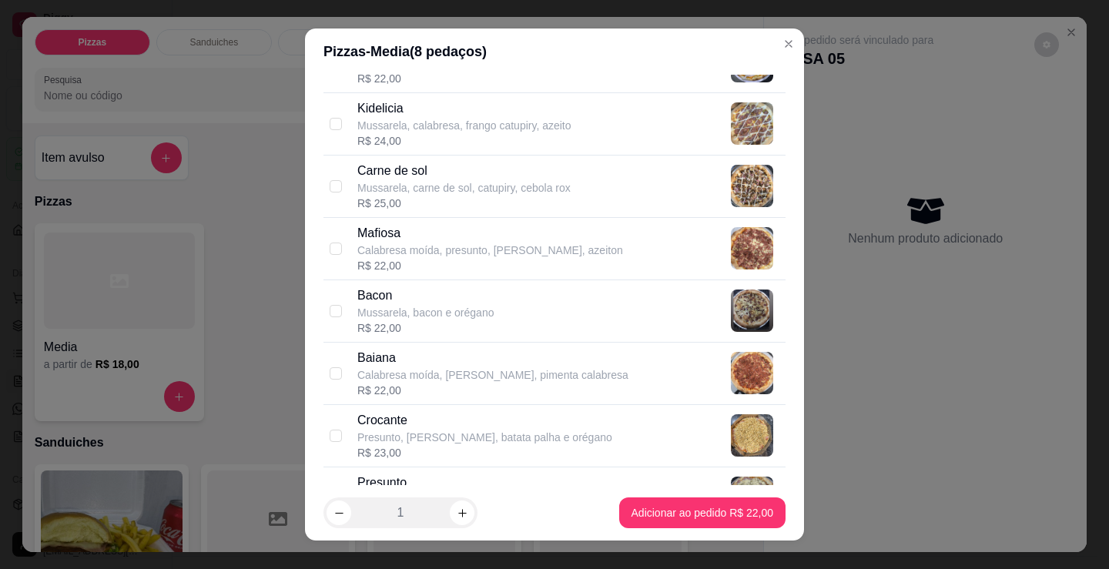
scroll to position [847, 0]
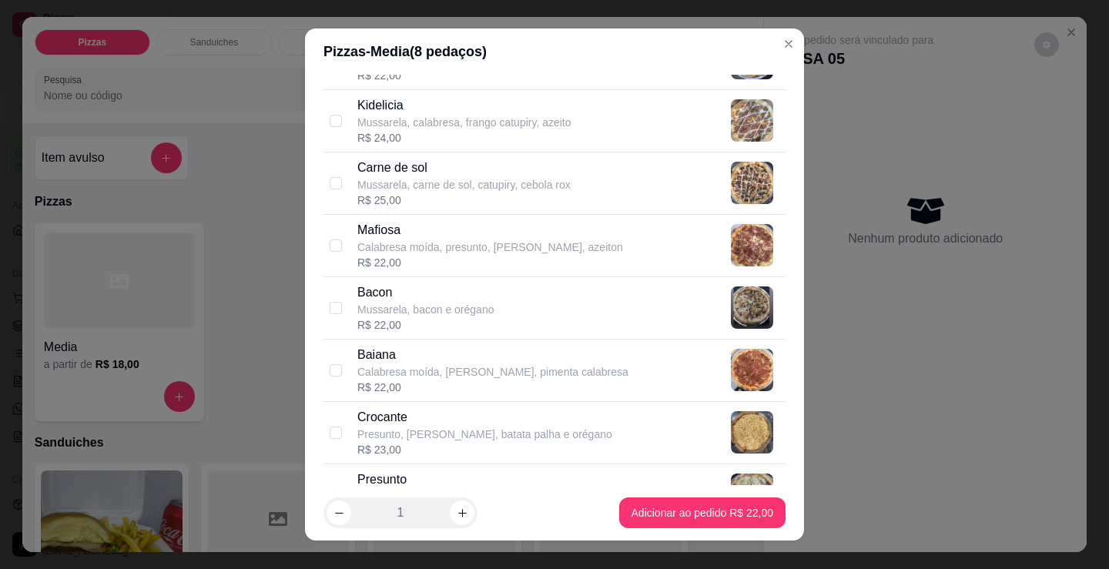
click at [488, 308] on div "Bacon Mussarela, bacon e orégano R$ 22,00" at bounding box center [568, 307] width 422 height 49
checkbox input "true"
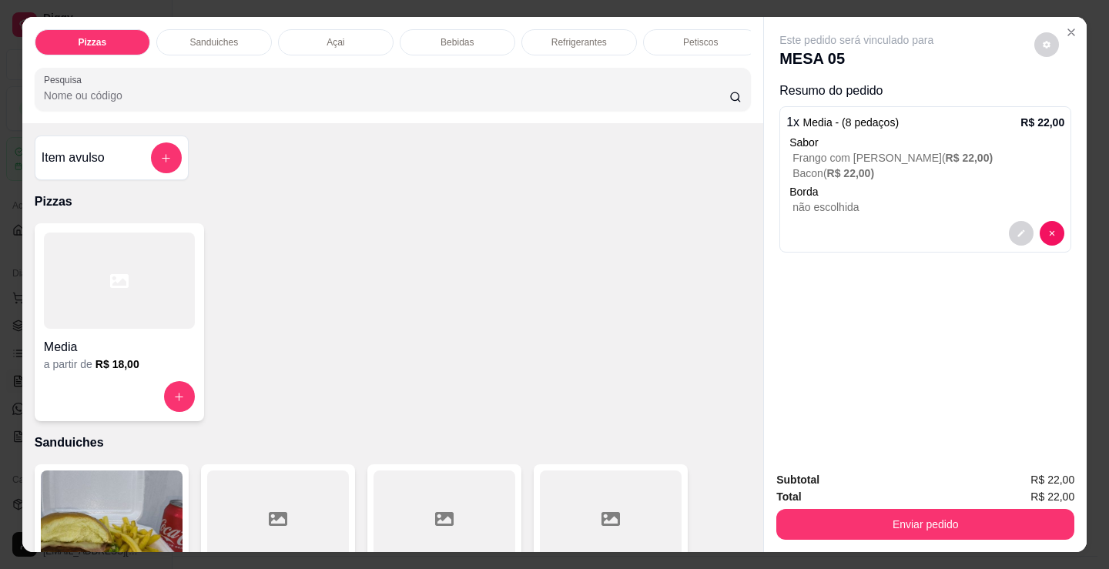
click at [113, 323] on div at bounding box center [119, 281] width 151 height 96
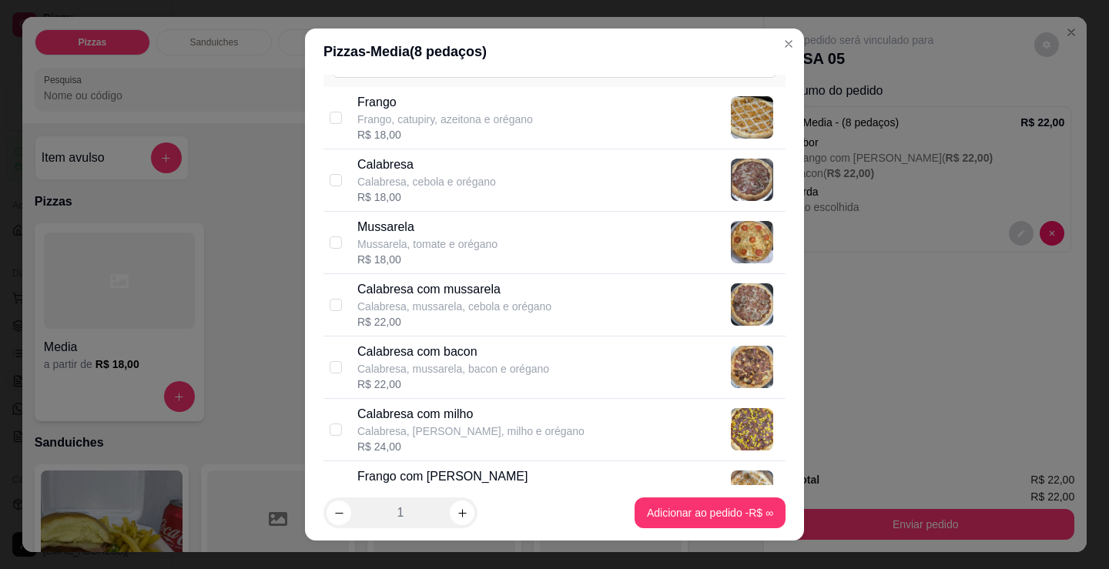
scroll to position [154, 0]
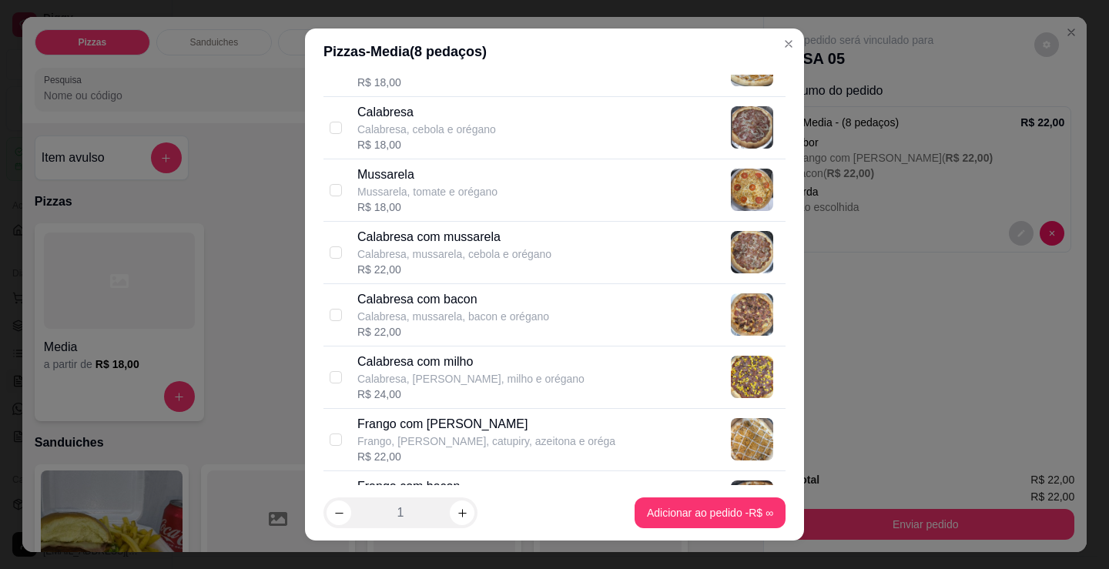
click at [447, 316] on p "Calabresa, mussarela, bacon e orégano" at bounding box center [453, 316] width 192 height 15
checkbox input "true"
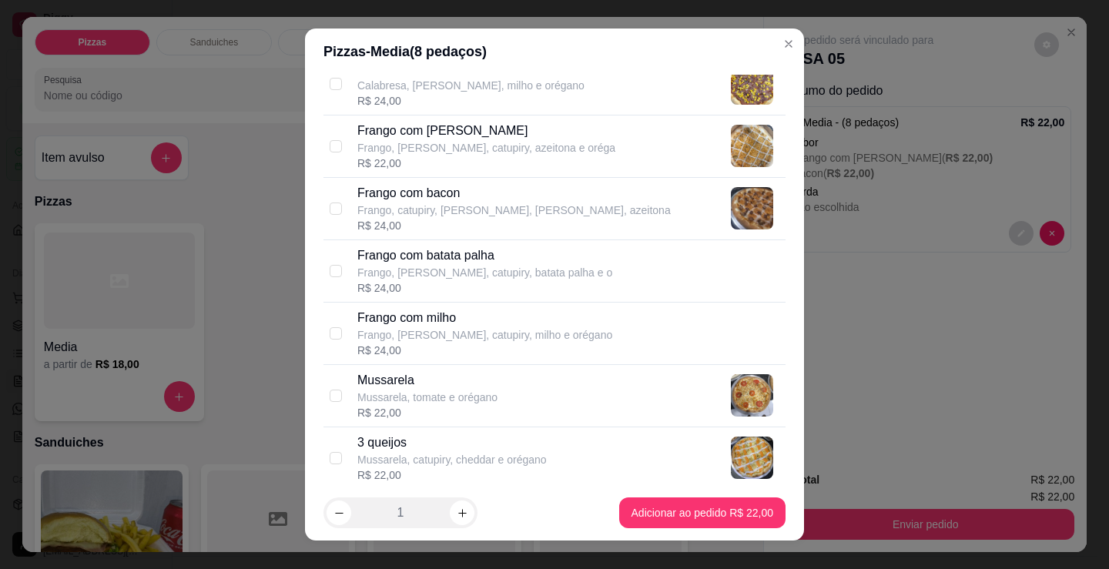
scroll to position [385, 0]
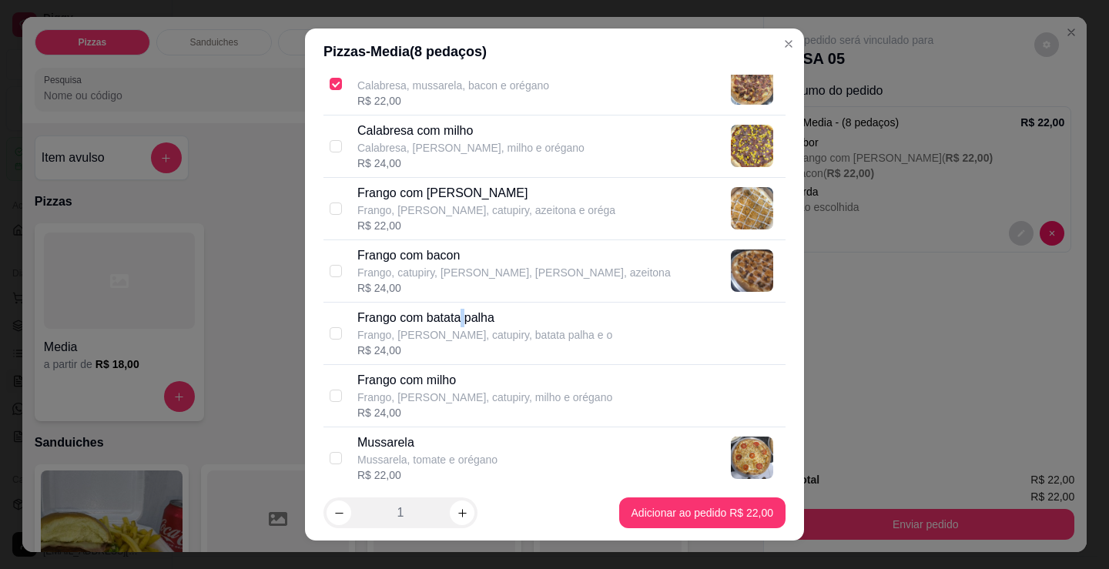
click at [459, 320] on p "Frango com batata palha" at bounding box center [484, 318] width 255 height 18
checkbox input "true"
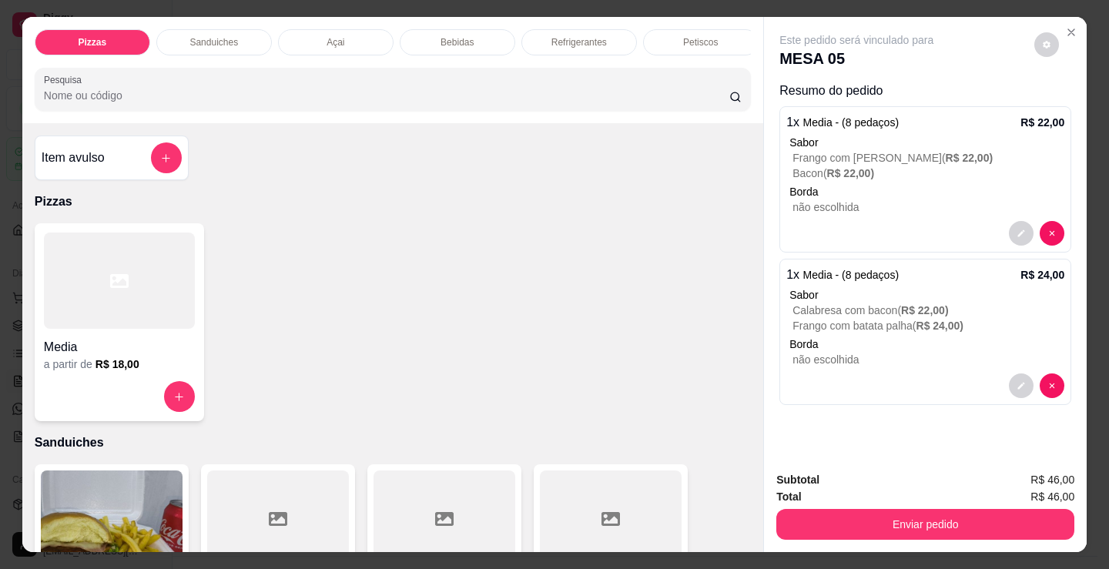
click at [690, 41] on p "Petiscos" at bounding box center [700, 42] width 35 height 12
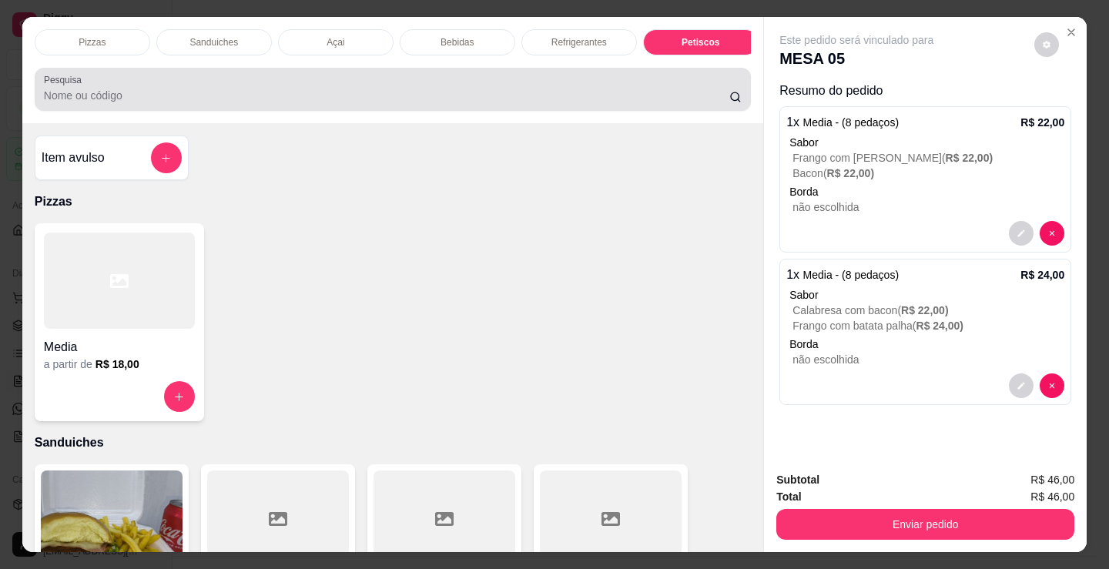
scroll to position [38, 0]
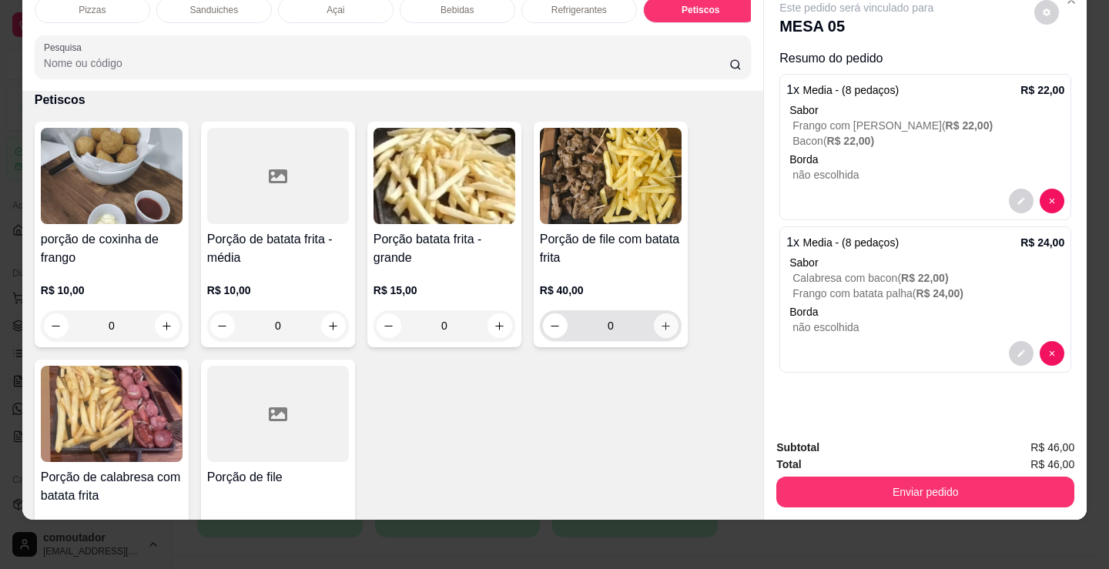
click at [657, 335] on button "increase-product-quantity" at bounding box center [666, 325] width 25 height 25
type input "1"
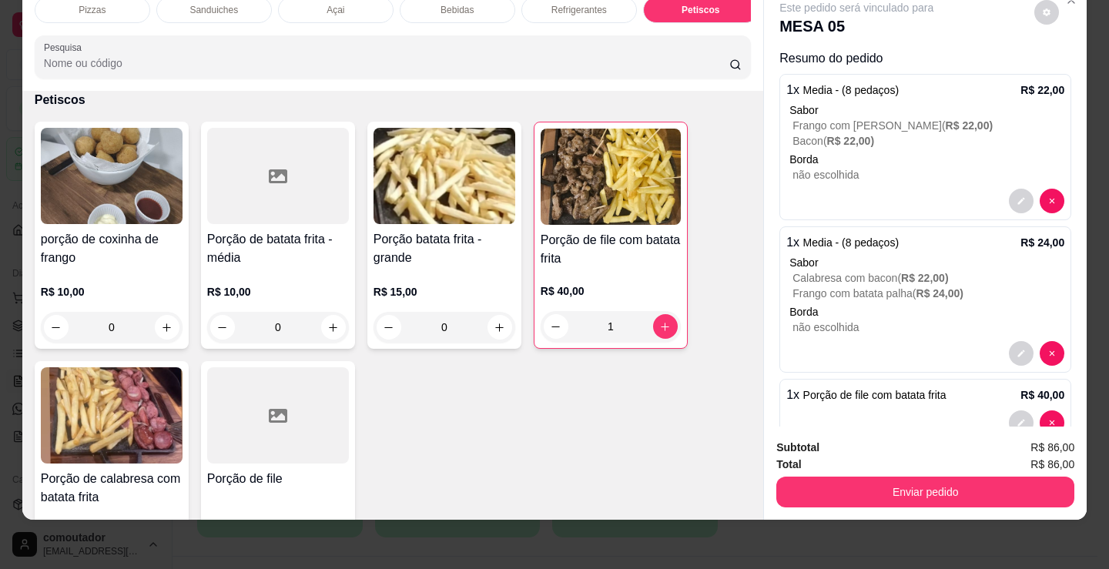
click at [579, 10] on div "Refrigerantes" at bounding box center [579, 10] width 116 height 26
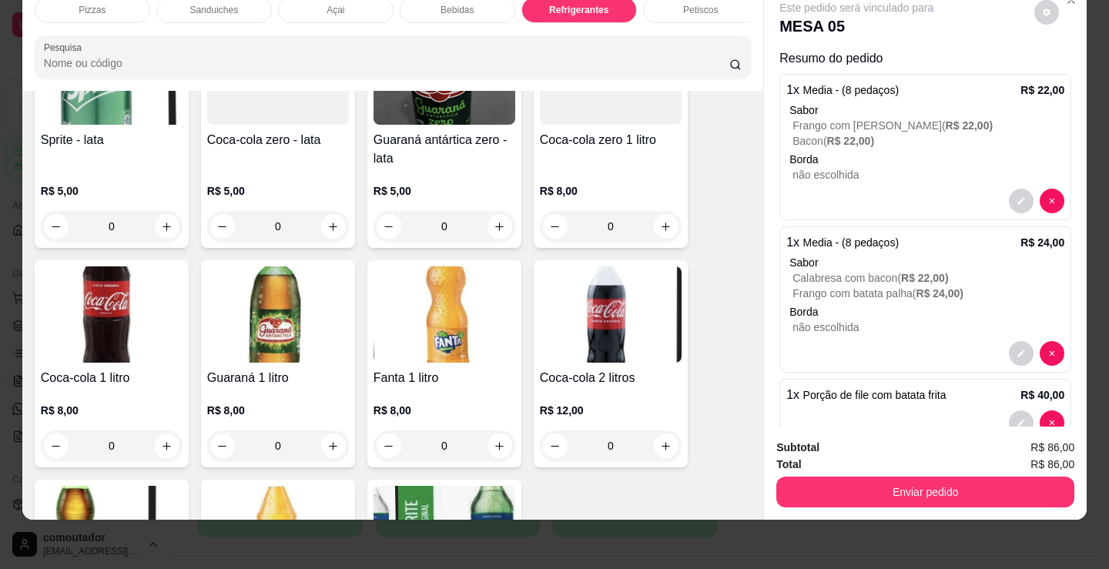
scroll to position [4527, 0]
click at [155, 447] on button "increase-product-quantity" at bounding box center [167, 445] width 25 height 25
type input "1"
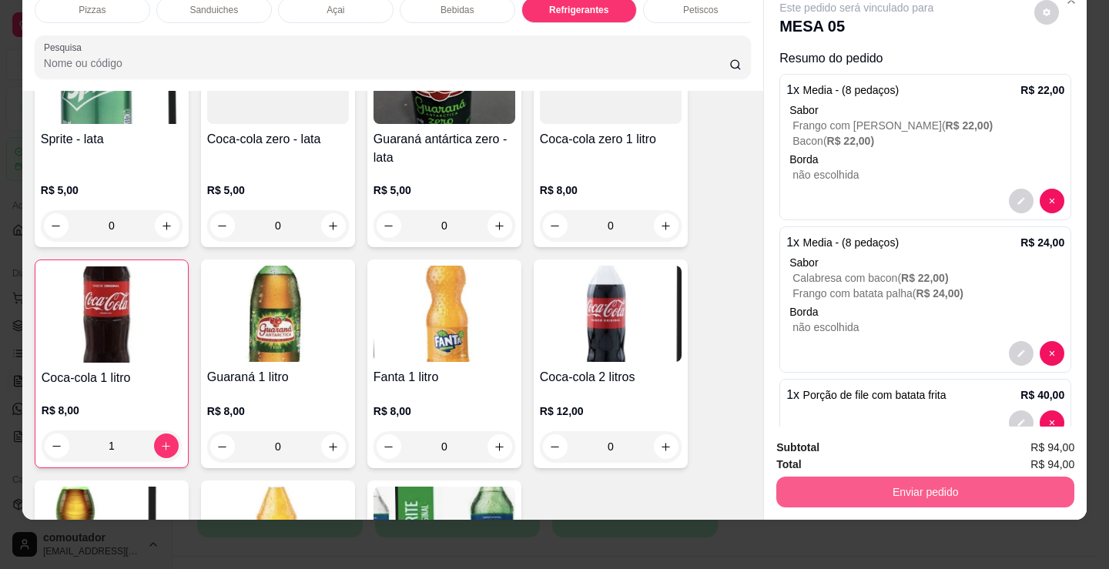
click at [815, 477] on button "Enviar pedido" at bounding box center [925, 492] width 298 height 31
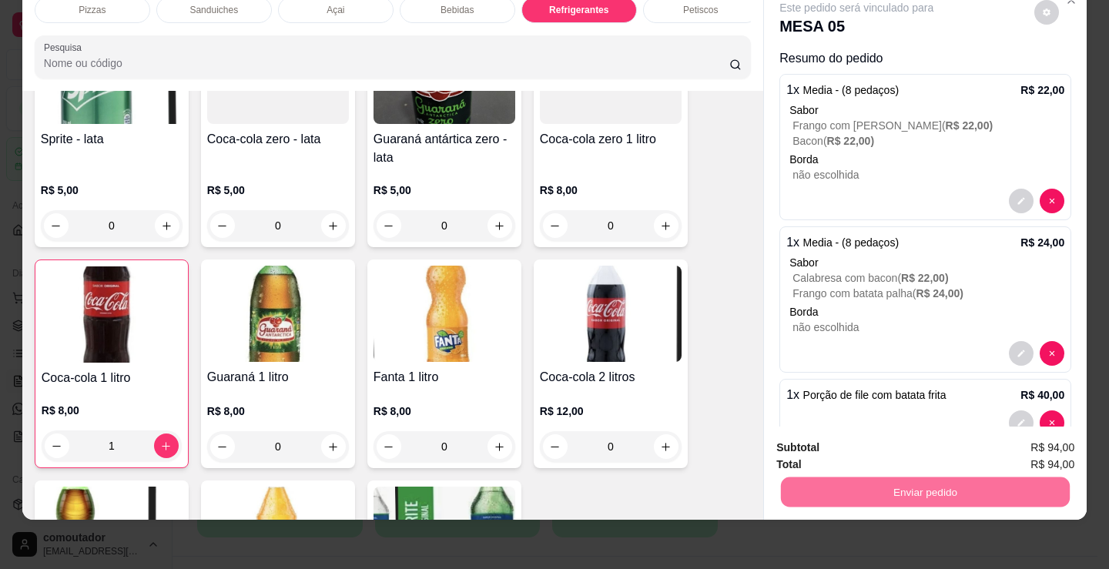
click at [832, 436] on button "Não registrar e enviar pedido" at bounding box center [874, 442] width 160 height 29
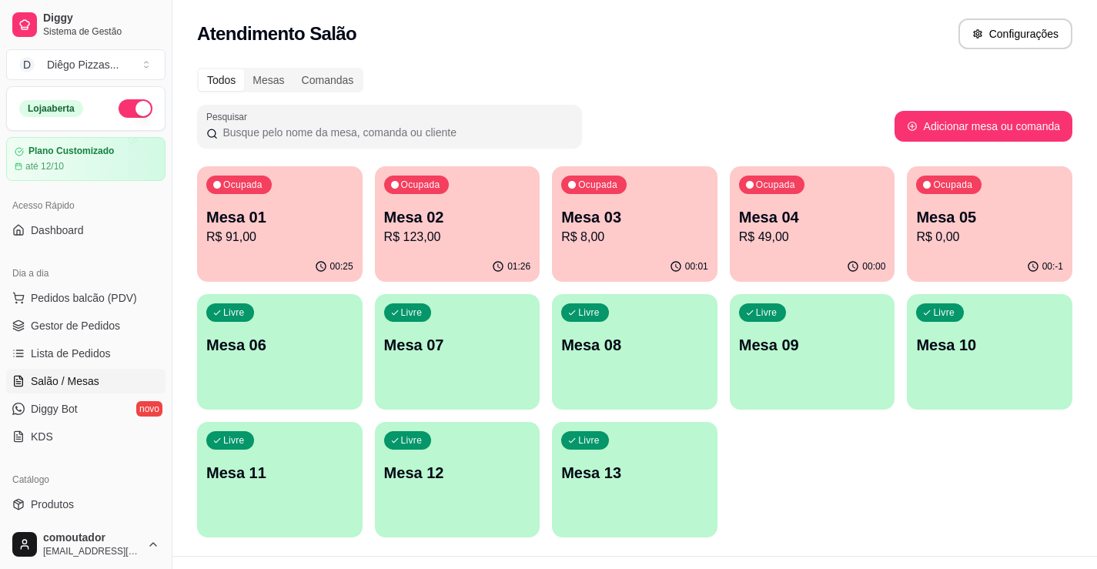
click at [449, 236] on p "R$ 123,00" at bounding box center [457, 237] width 147 height 18
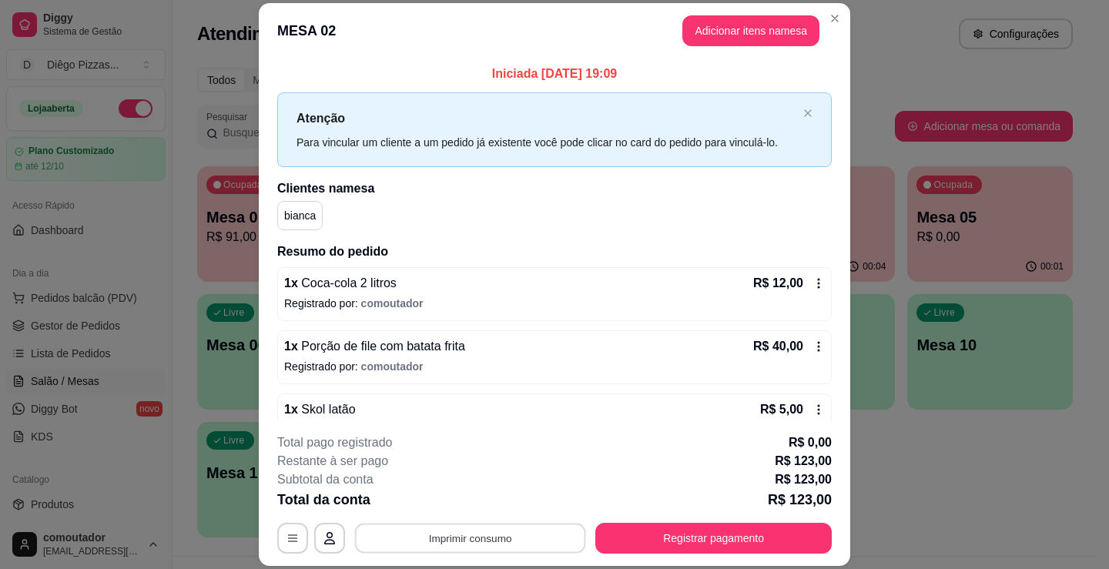
click at [542, 531] on button "Imprimir consumo" at bounding box center [470, 539] width 231 height 30
click at [502, 495] on button "IMPRESSORA" at bounding box center [470, 503] width 112 height 25
click at [502, 410] on div "1 x Skol latão R$ 5,00" at bounding box center [554, 409] width 541 height 18
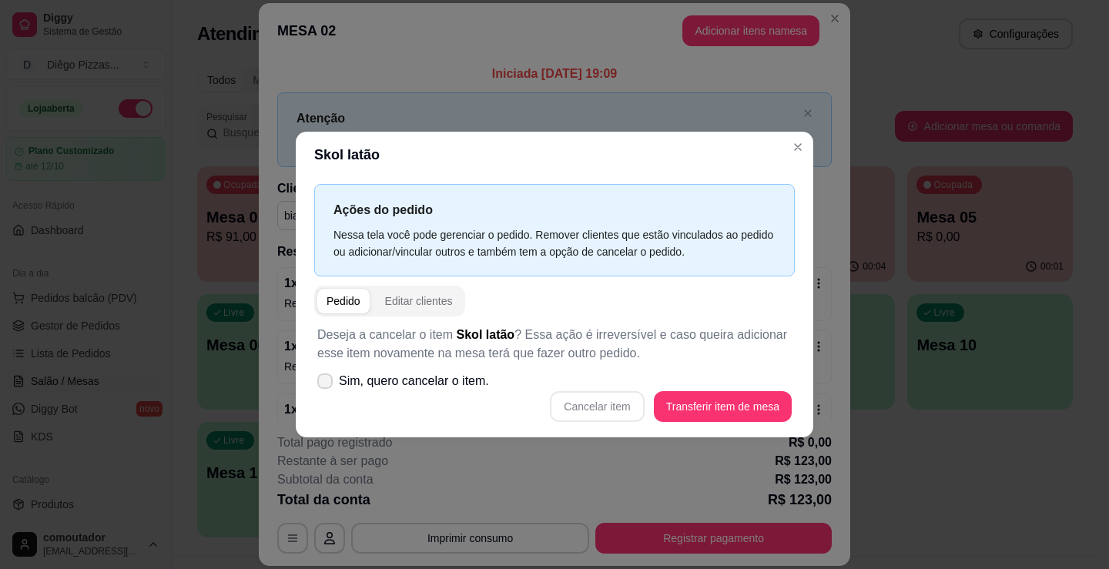
click at [438, 391] on label "Sim, quero cancelar o item." at bounding box center [403, 381] width 184 height 31
click at [326, 391] on input "Sim, quero cancelar o item." at bounding box center [321, 388] width 10 height 10
checkbox input "true"
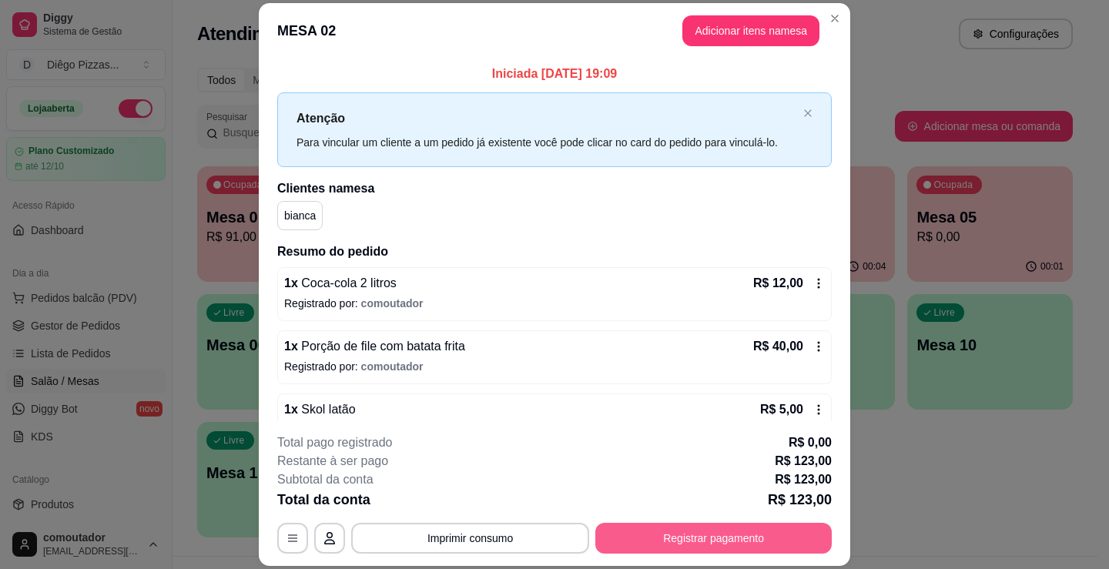
click at [673, 537] on button "Registrar pagamento" at bounding box center [713, 538] width 236 height 31
click at [385, 405] on div "1 x Skol latão R$ 5,00" at bounding box center [554, 409] width 541 height 18
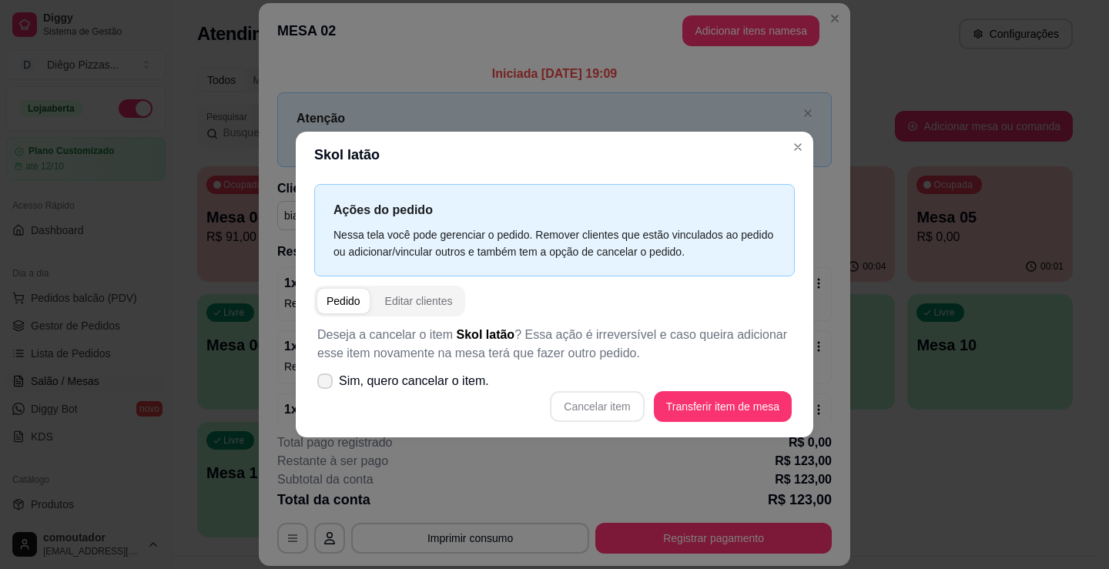
click at [477, 379] on span "Sim, quero cancelar o item." at bounding box center [414, 381] width 150 height 18
click at [326, 383] on input "Sim, quero cancelar o item." at bounding box center [321, 388] width 10 height 10
checkbox input "true"
click at [614, 405] on button "Cancelar item" at bounding box center [597, 406] width 94 height 31
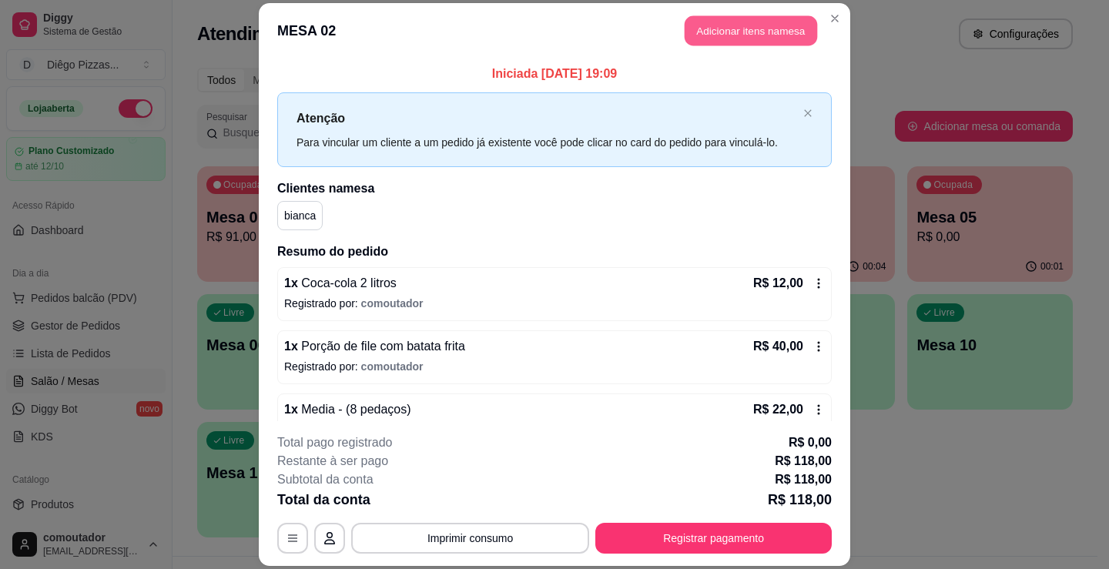
click at [747, 32] on button "Adicionar itens na mesa" at bounding box center [751, 30] width 132 height 30
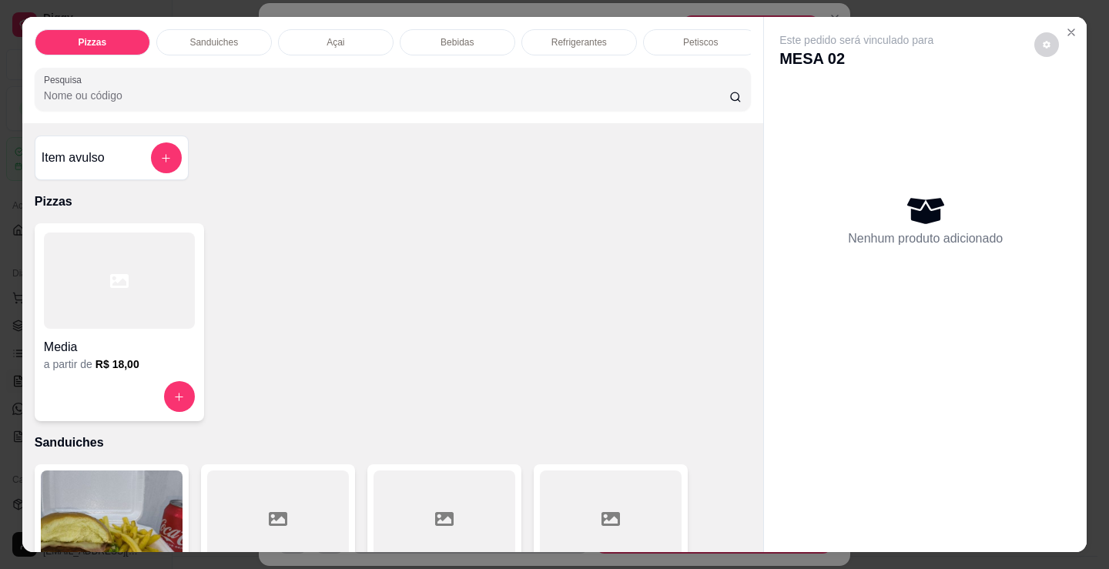
click at [492, 32] on div "Bebidas" at bounding box center [458, 42] width 116 height 26
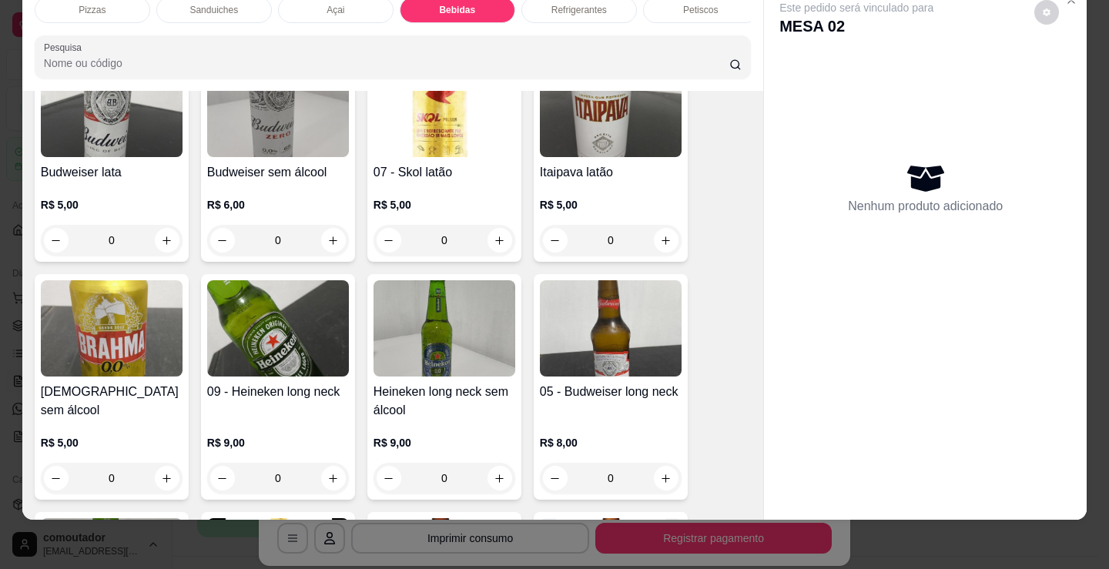
scroll to position [2062, 0]
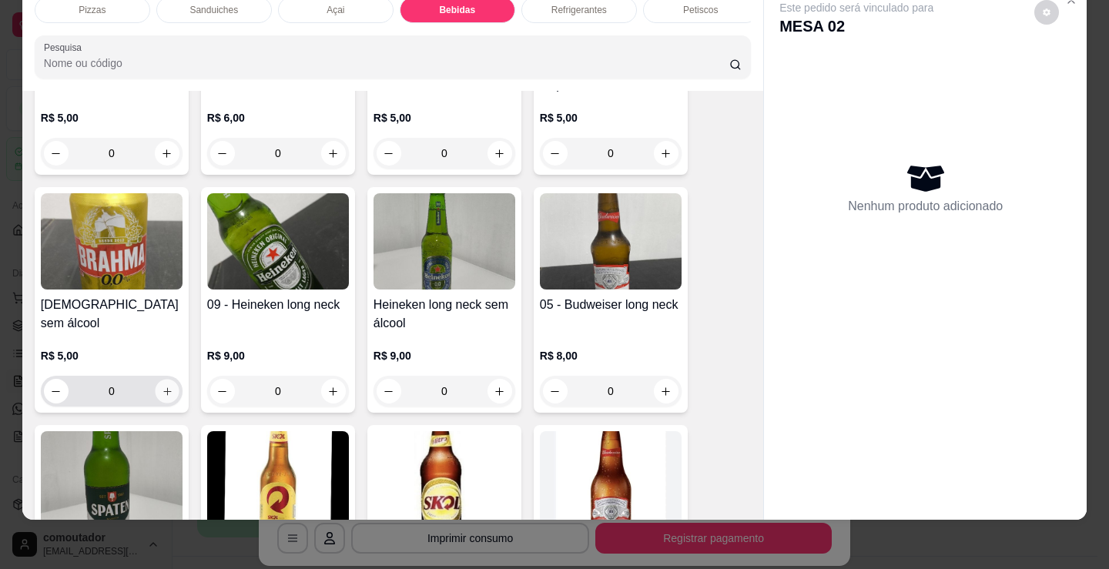
click at [166, 400] on button "increase-product-quantity" at bounding box center [167, 392] width 24 height 24
type input "1"
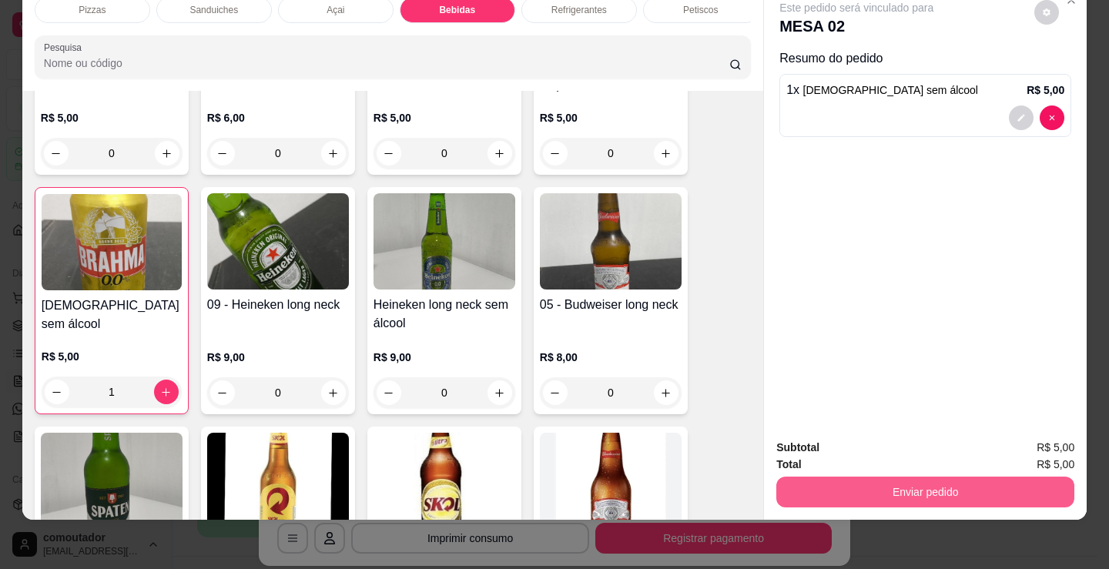
click at [832, 477] on button "Enviar pedido" at bounding box center [925, 492] width 298 height 31
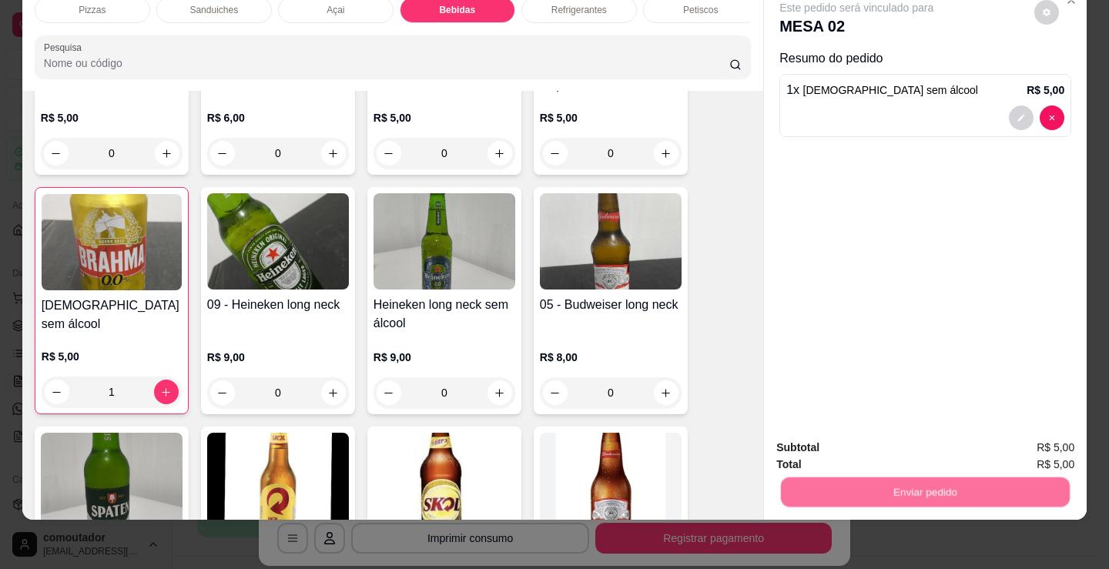
click at [831, 442] on button "Não registrar e enviar pedido" at bounding box center [874, 442] width 160 height 29
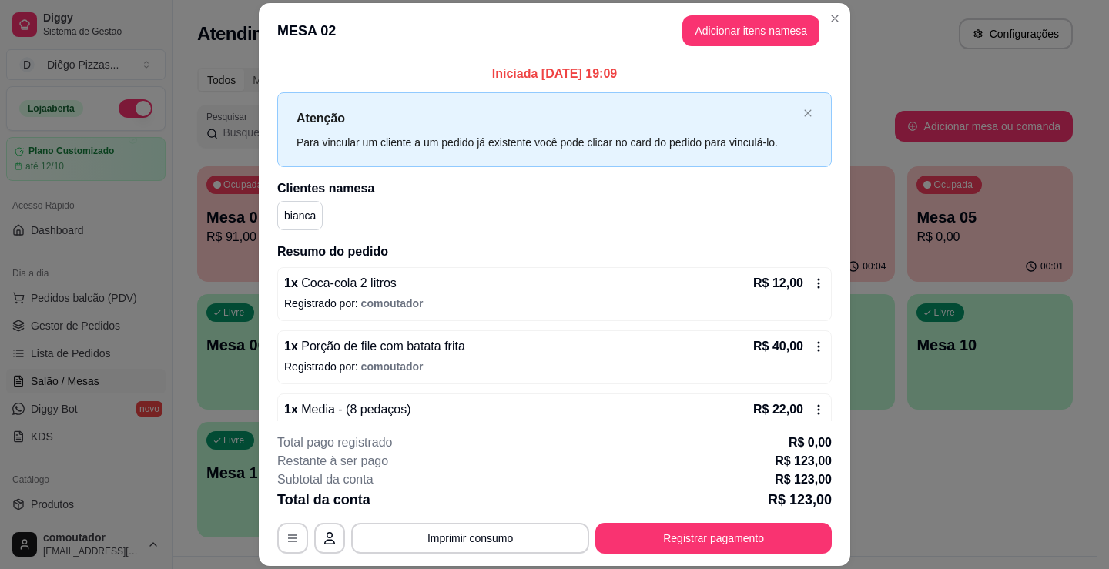
click at [498, 542] on button "Imprimir consumo" at bounding box center [470, 538] width 238 height 31
click at [477, 506] on button "IMPRESSORA" at bounding box center [469, 503] width 108 height 24
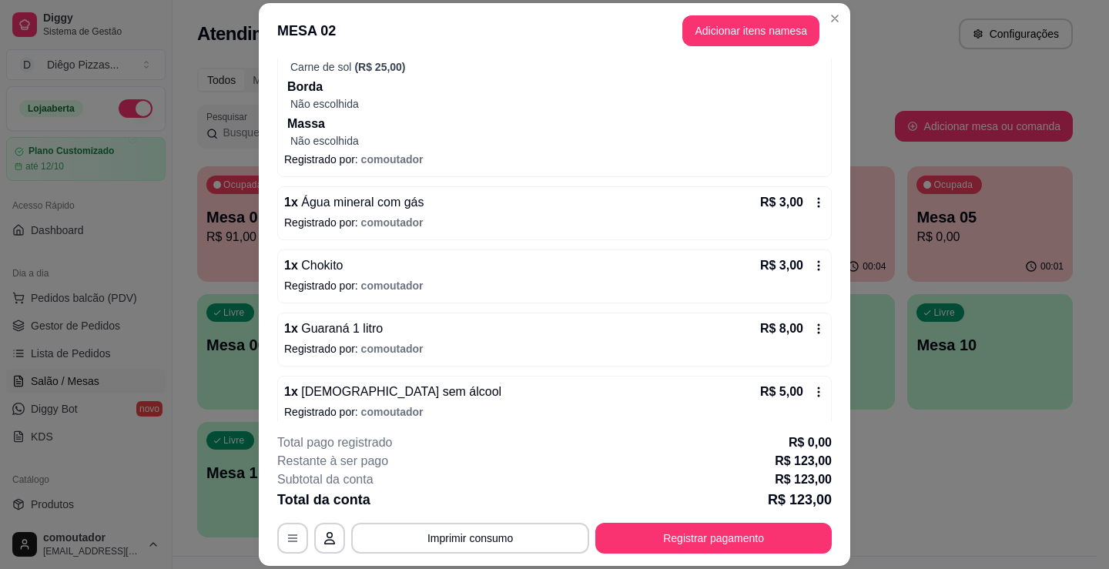
scroll to position [693, 0]
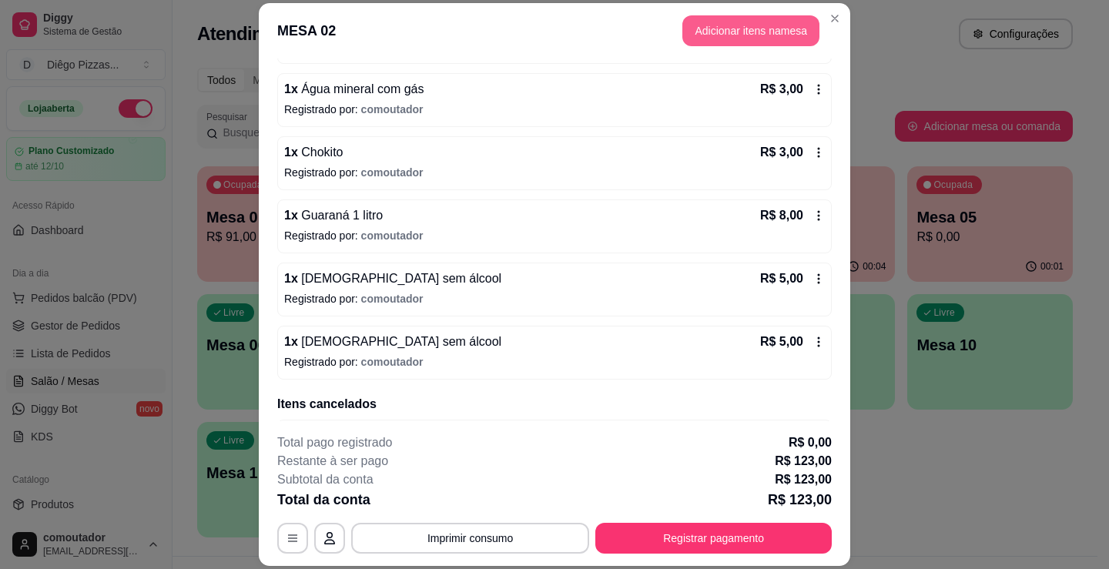
click at [755, 25] on button "Adicionar itens na mesa" at bounding box center [750, 30] width 137 height 31
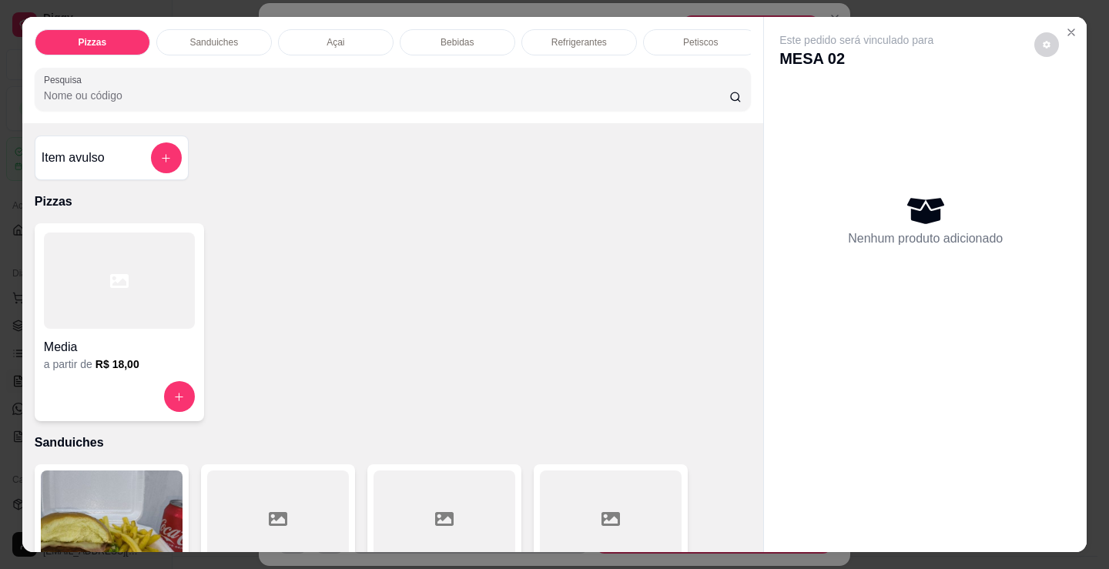
click at [443, 36] on p "Bebidas" at bounding box center [456, 42] width 33 height 12
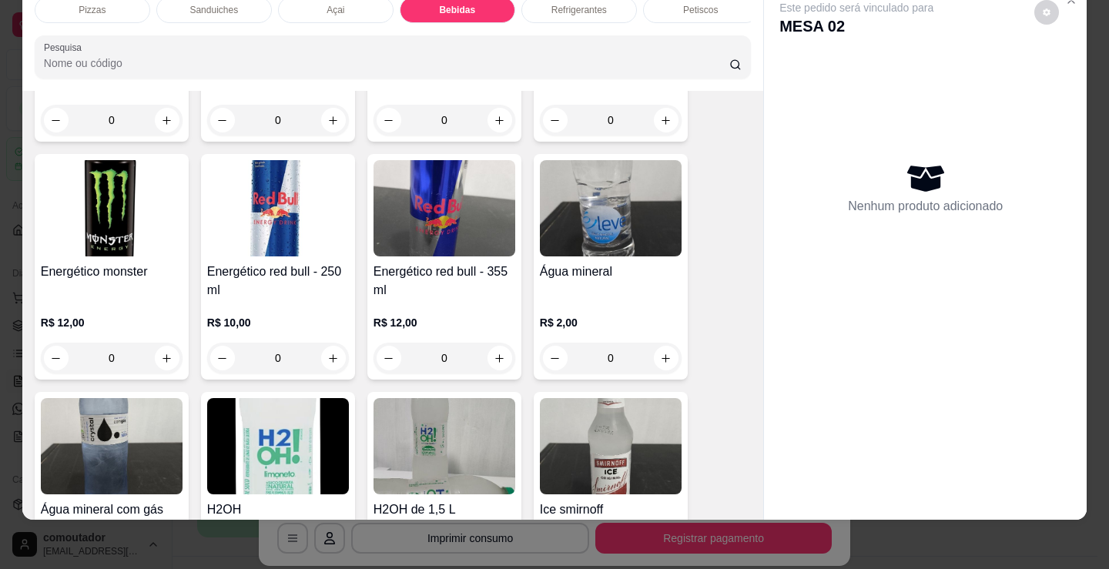
scroll to position [3371, 0]
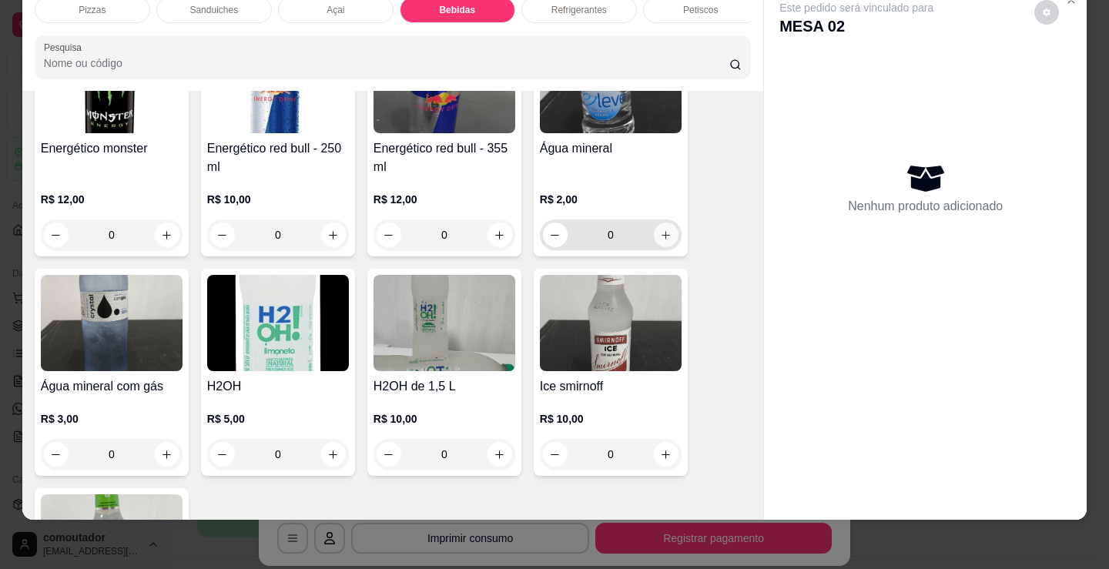
click at [658, 225] on button "increase-product-quantity" at bounding box center [666, 235] width 25 height 25
type input "1"
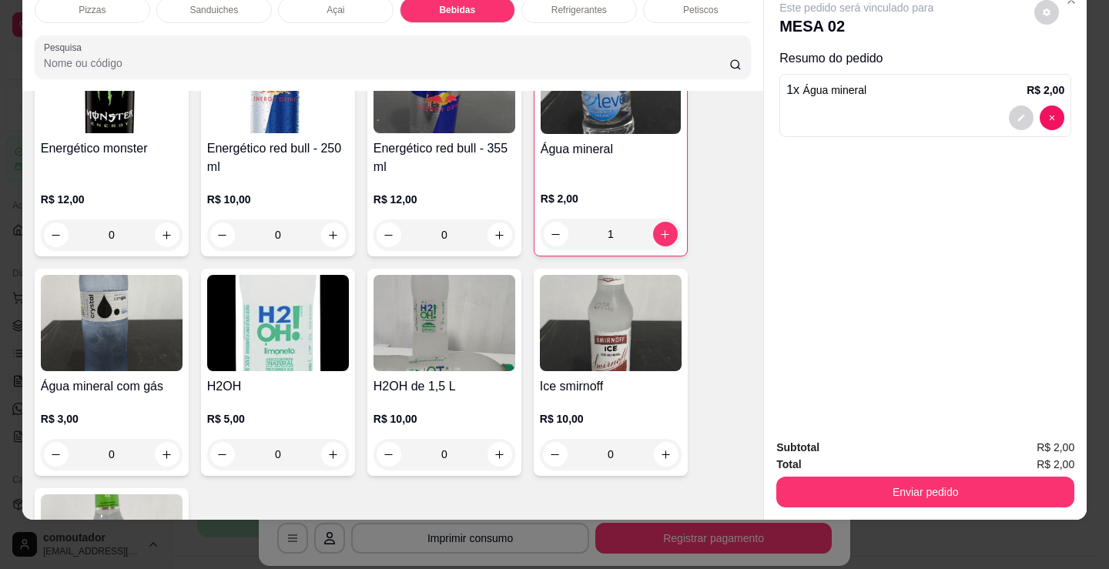
click at [935, 494] on button "Enviar pedido" at bounding box center [925, 492] width 298 height 31
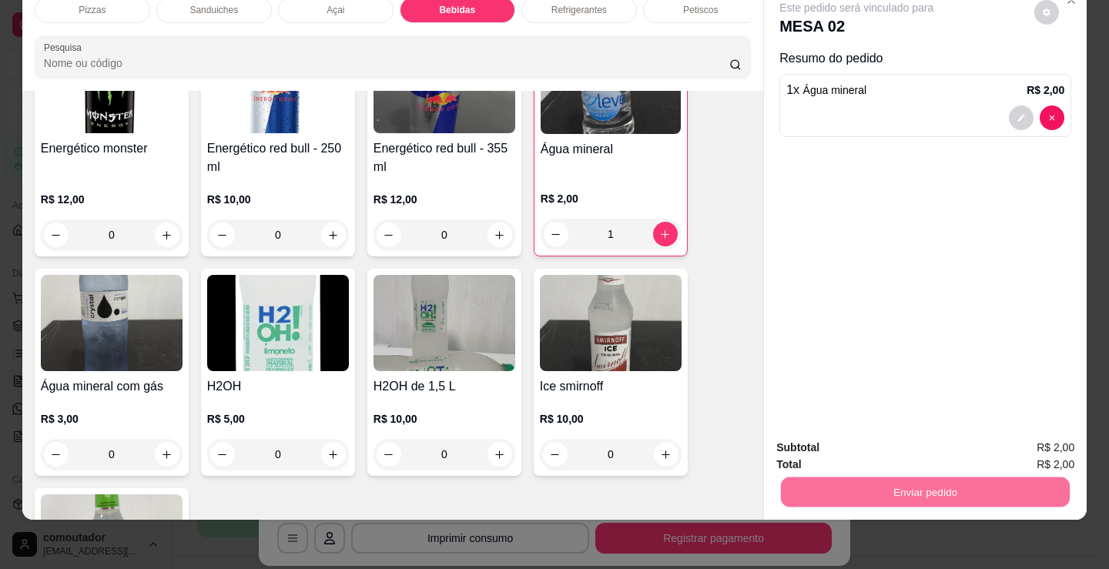
click at [843, 447] on button "Não registrar e enviar pedido" at bounding box center [874, 442] width 160 height 29
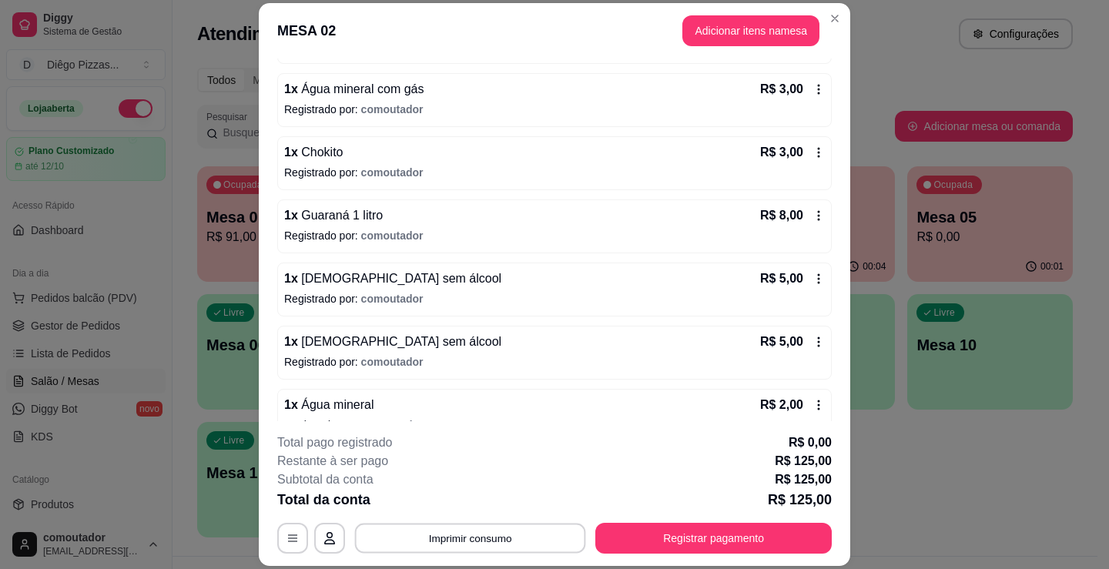
click at [487, 534] on button "Imprimir consumo" at bounding box center [470, 539] width 231 height 30
click at [463, 510] on button "IMPRESSORA" at bounding box center [470, 503] width 112 height 25
click at [742, 33] on button "Adicionar itens na mesa" at bounding box center [750, 30] width 137 height 31
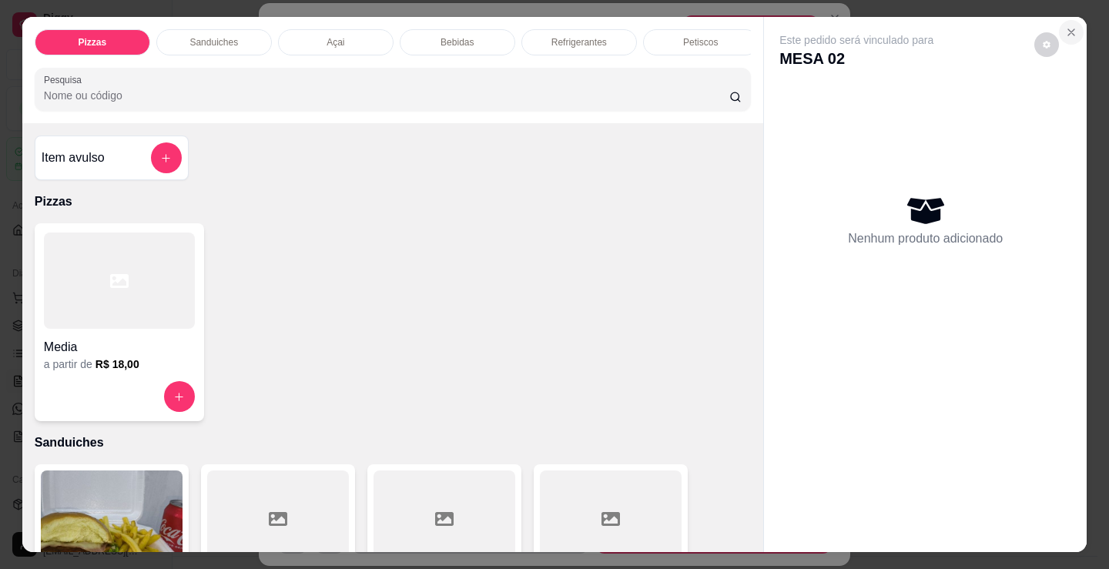
click at [1071, 26] on icon "Close" at bounding box center [1071, 32] width 12 height 12
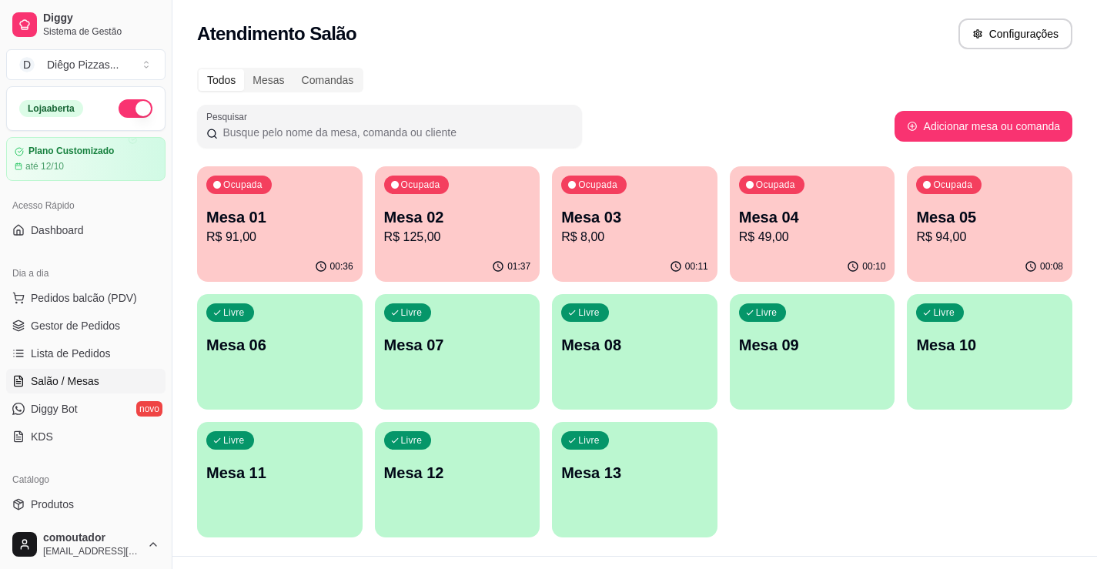
click at [342, 340] on p "Mesa 06" at bounding box center [279, 345] width 147 height 22
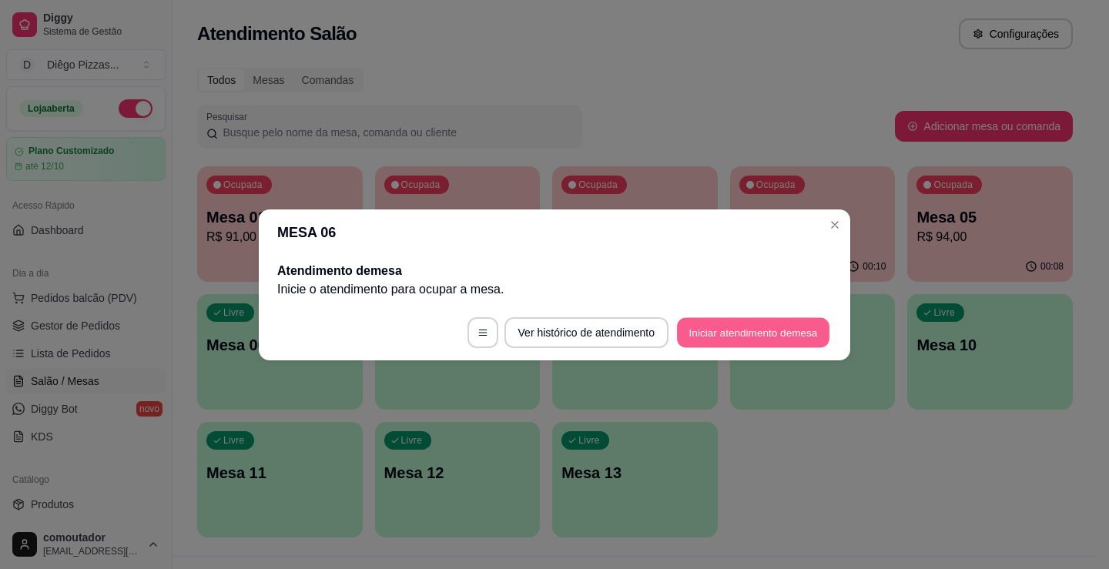
click at [807, 338] on button "Iniciar atendimento de mesa" at bounding box center [753, 332] width 152 height 30
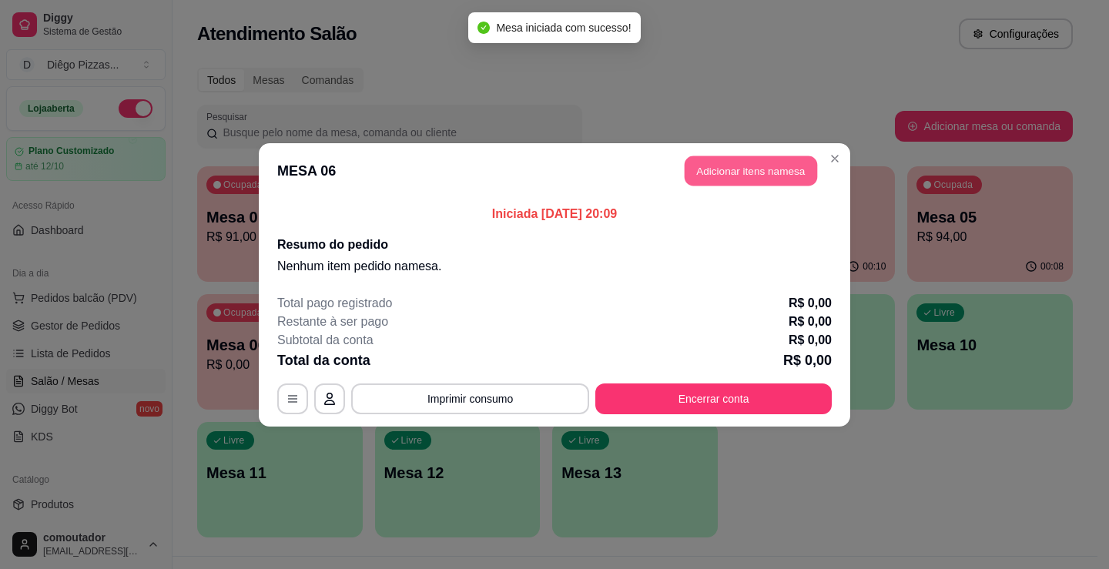
click at [748, 179] on button "Adicionar itens na mesa" at bounding box center [751, 171] width 132 height 30
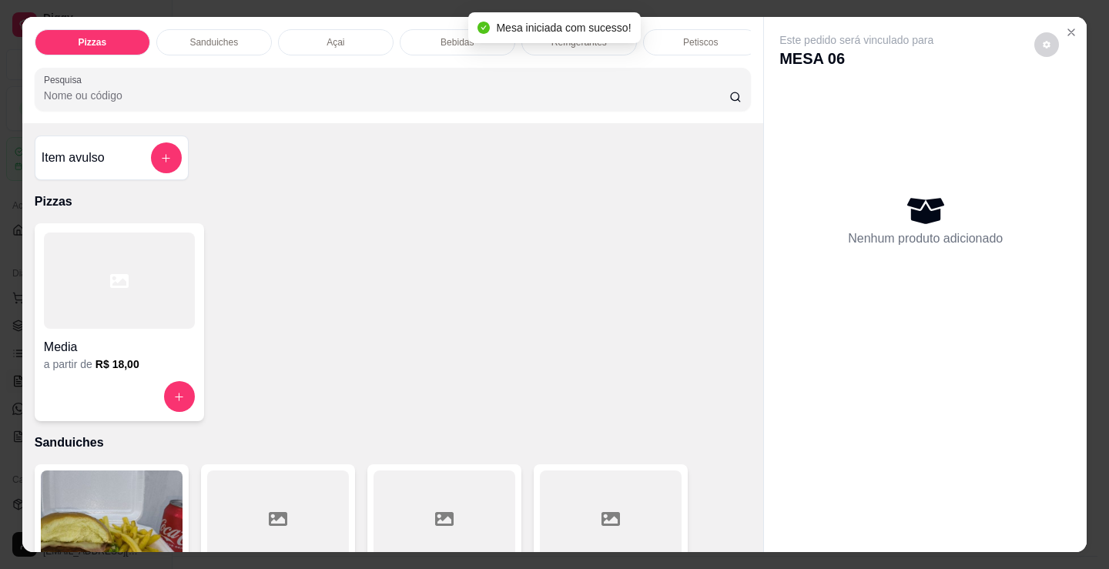
click at [444, 40] on p "Bebidas" at bounding box center [456, 42] width 33 height 12
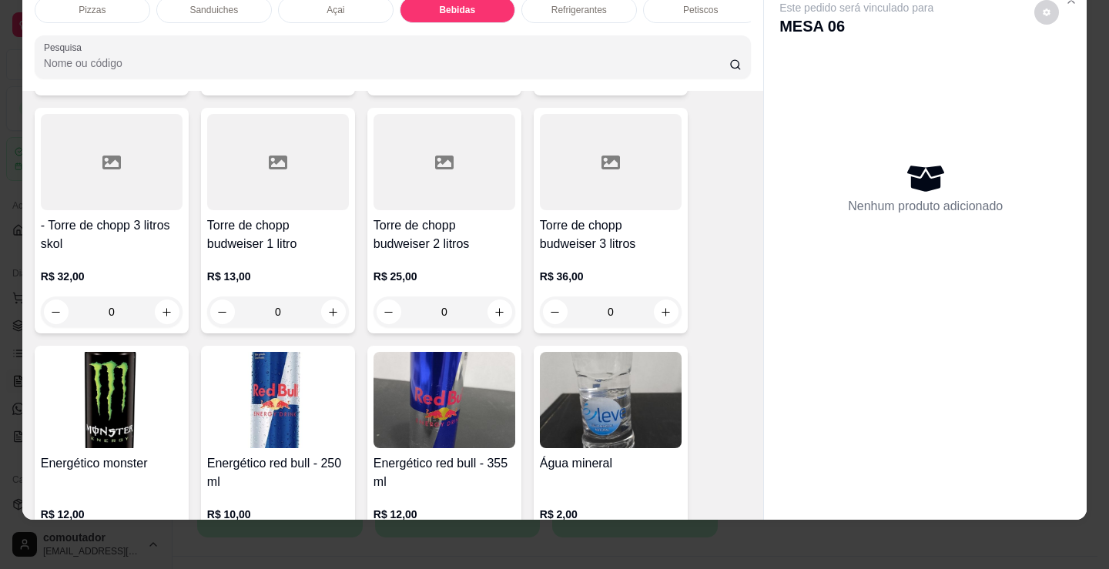
scroll to position [3063, 0]
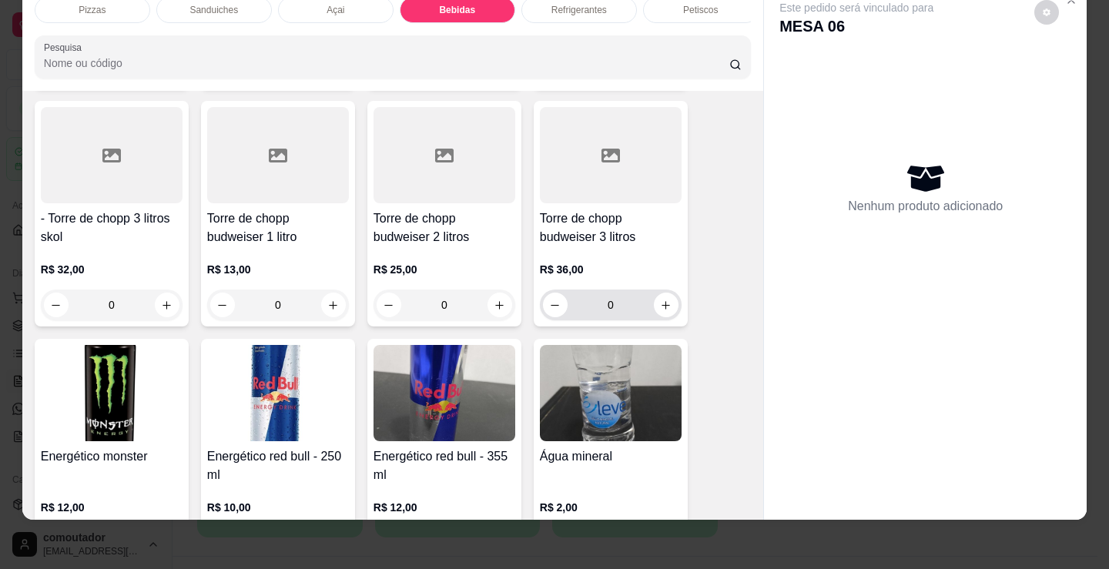
click at [654, 300] on button "increase-product-quantity" at bounding box center [666, 305] width 25 height 25
type input "1"
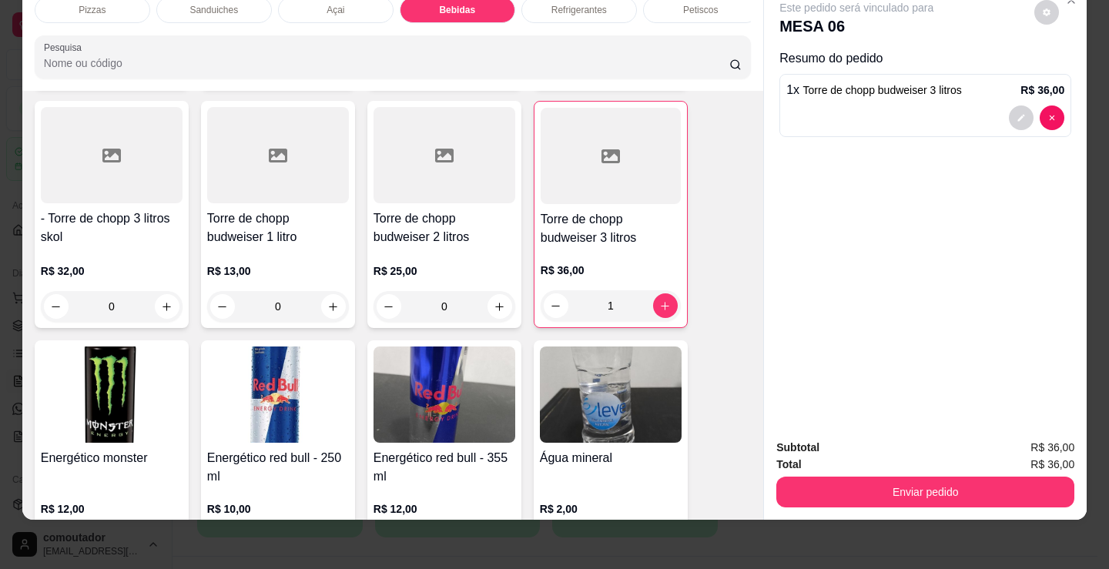
click at [681, 6] on div "Petiscos" at bounding box center [701, 10] width 116 height 26
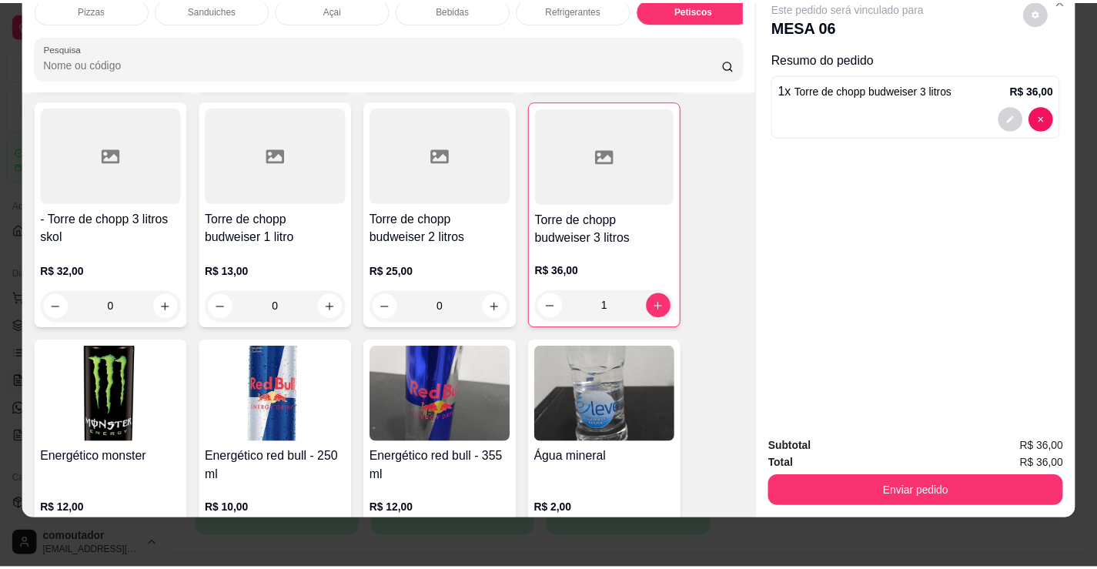
scroll to position [5136, 0]
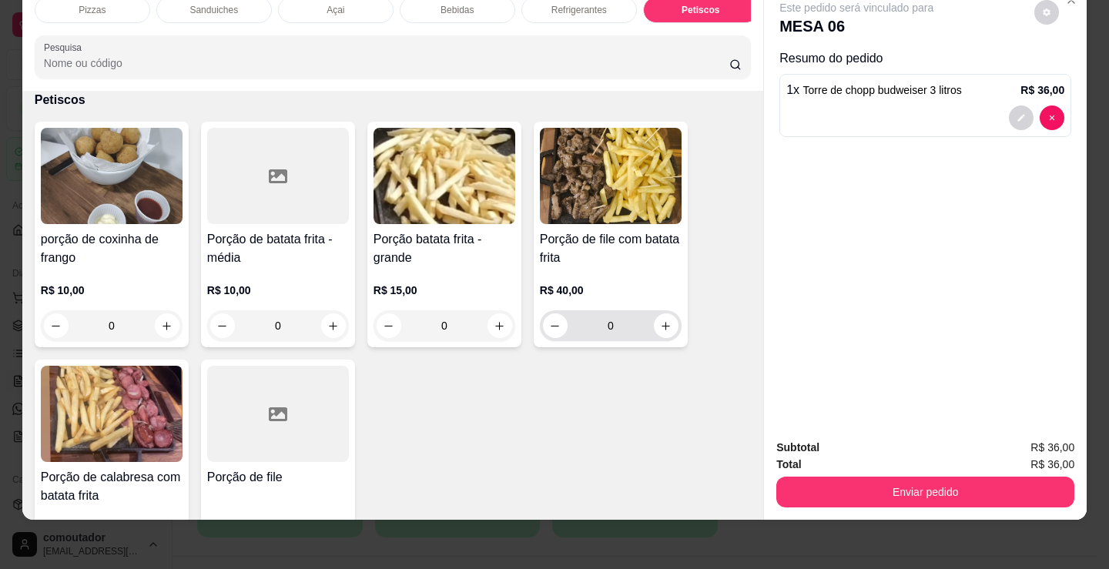
click at [667, 338] on div "0" at bounding box center [611, 325] width 136 height 31
click at [663, 326] on icon "increase-product-quantity" at bounding box center [666, 326] width 12 height 12
type input "1"
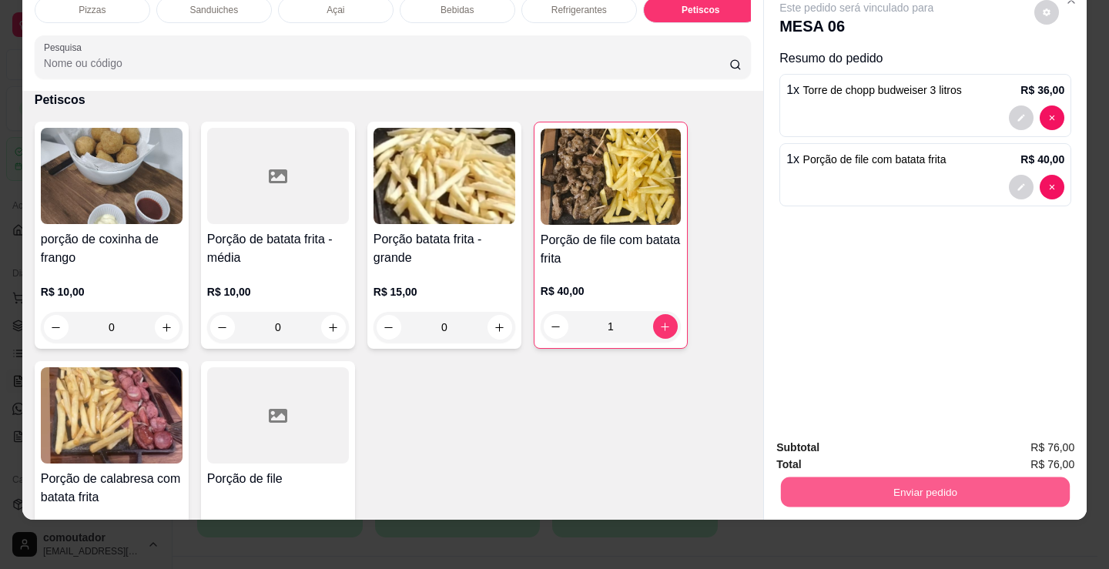
click at [876, 487] on button "Enviar pedido" at bounding box center [925, 492] width 289 height 30
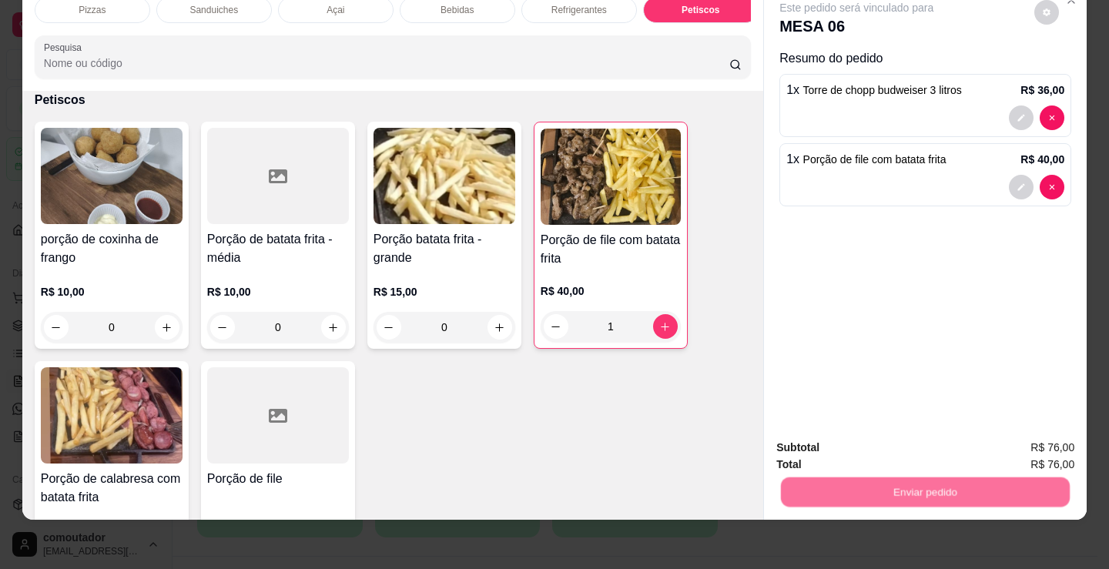
click at [847, 449] on button "Não registrar e enviar pedido" at bounding box center [874, 442] width 160 height 29
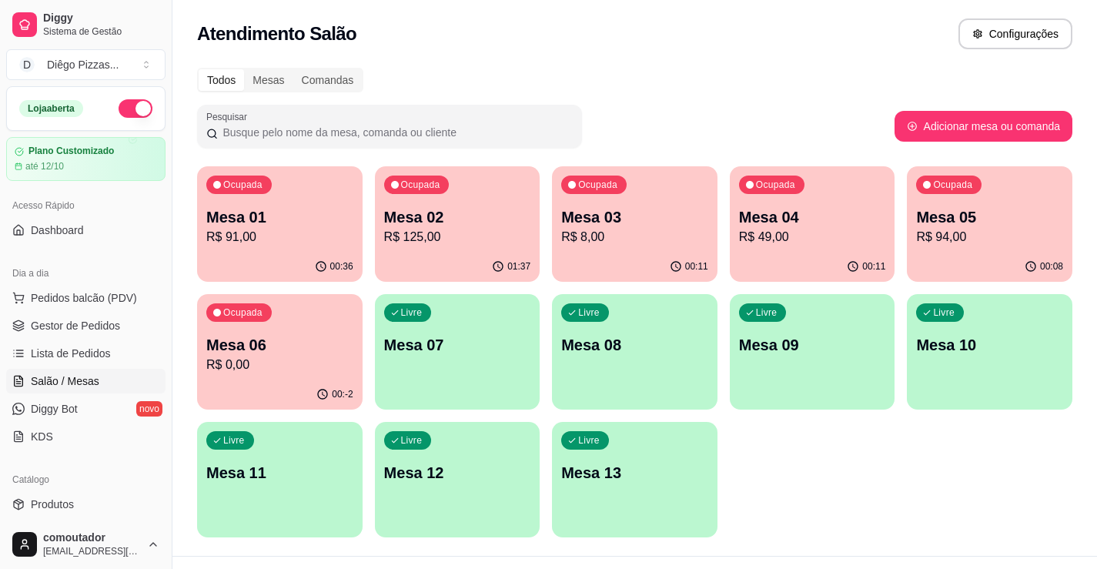
click at [309, 383] on div "00:-2" at bounding box center [280, 395] width 166 height 30
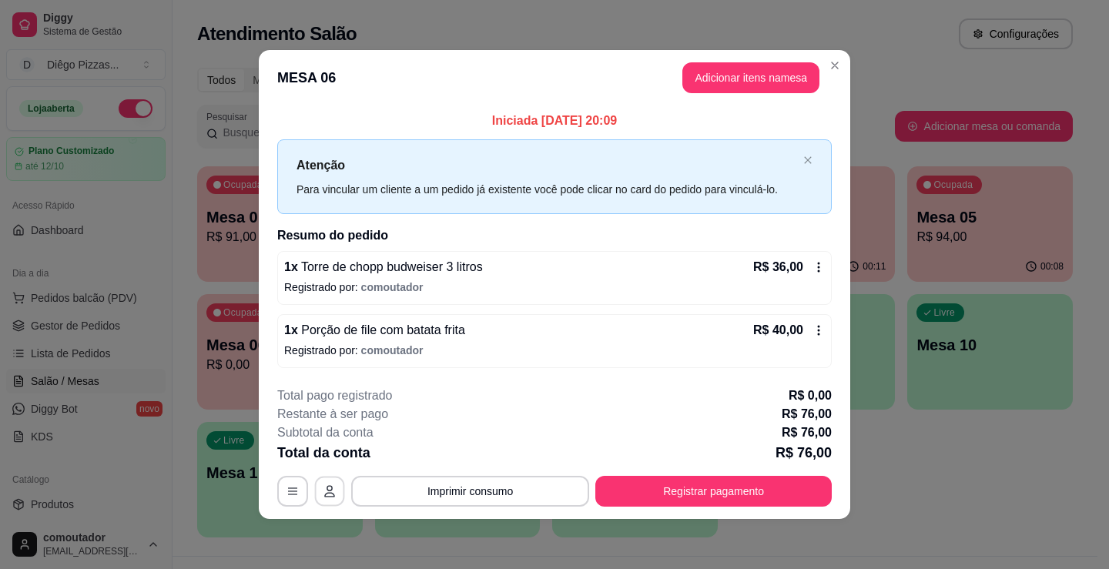
click at [337, 484] on button "button" at bounding box center [330, 492] width 30 height 30
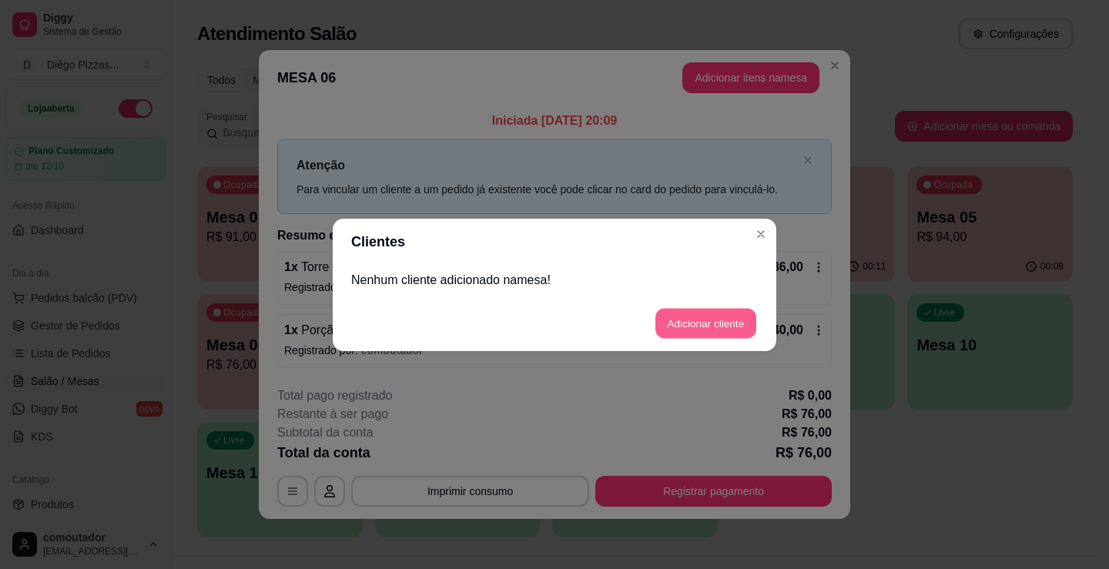
click at [702, 323] on button "Adicionar cliente" at bounding box center [705, 323] width 101 height 30
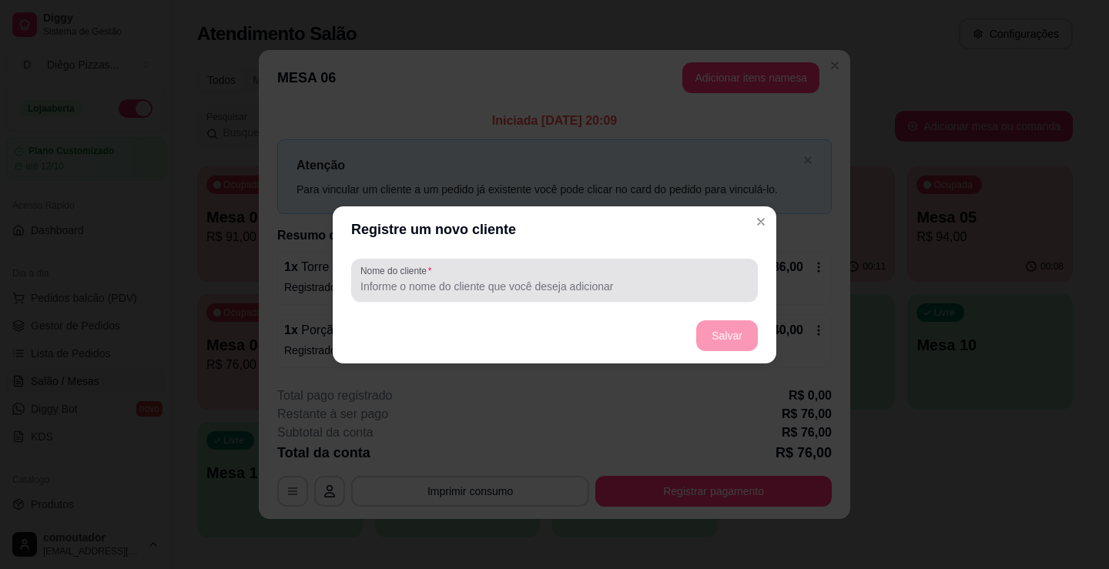
click at [578, 299] on div "Nome do cliente" at bounding box center [554, 280] width 407 height 43
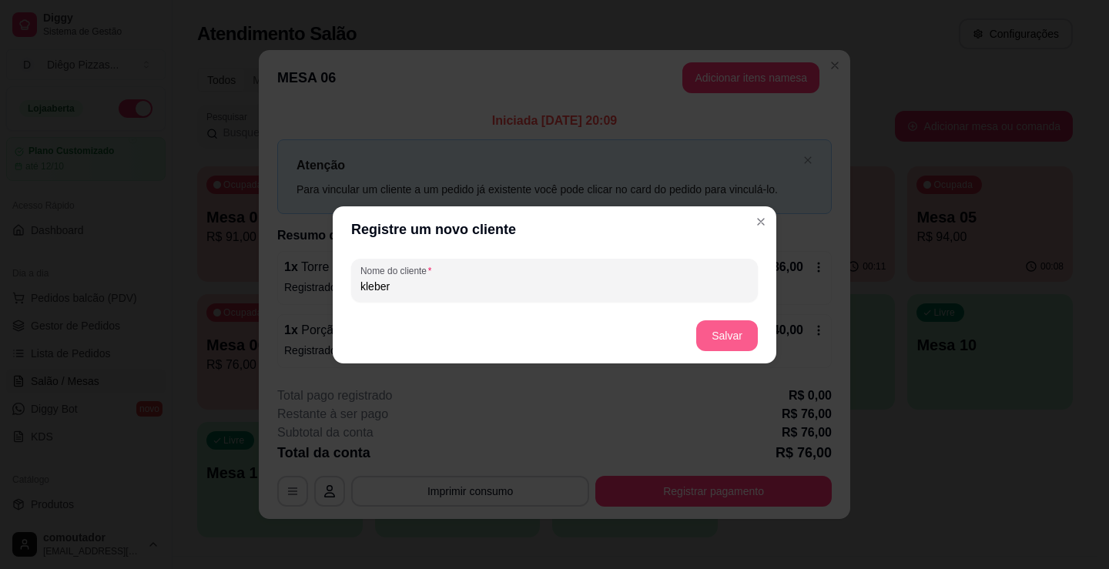
type input "kleber"
click at [718, 330] on button "Salvar" at bounding box center [727, 335] width 62 height 31
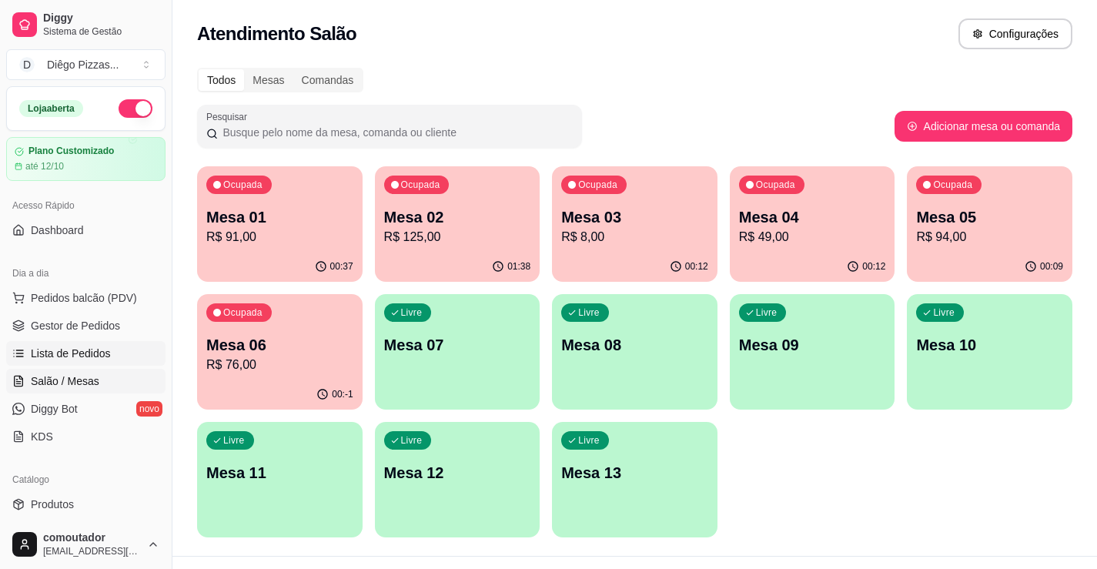
click at [126, 358] on link "Lista de Pedidos" at bounding box center [85, 353] width 159 height 25
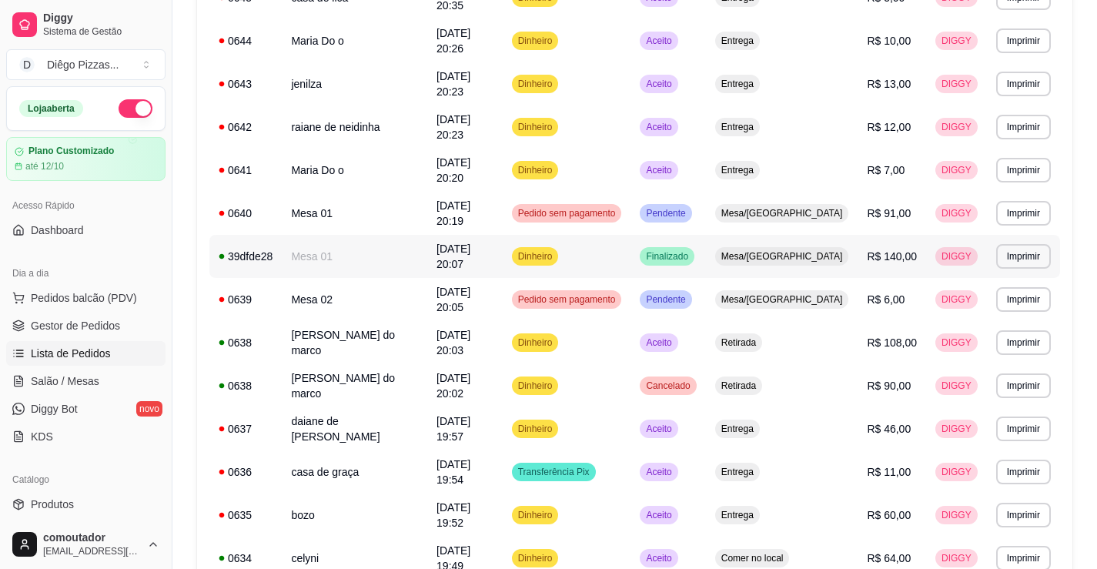
scroll to position [874, 0]
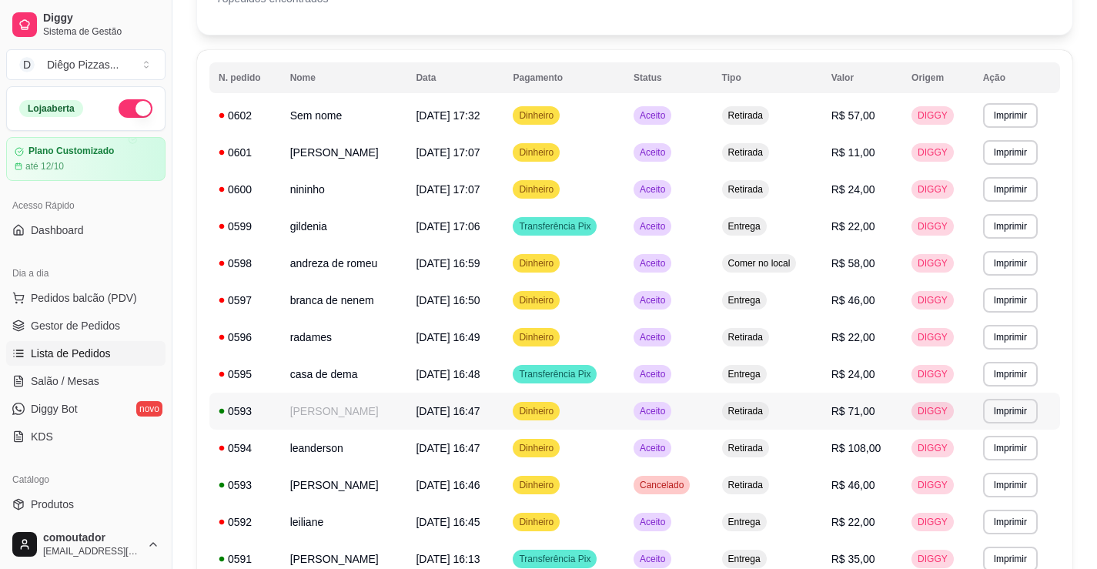
scroll to position [122, 0]
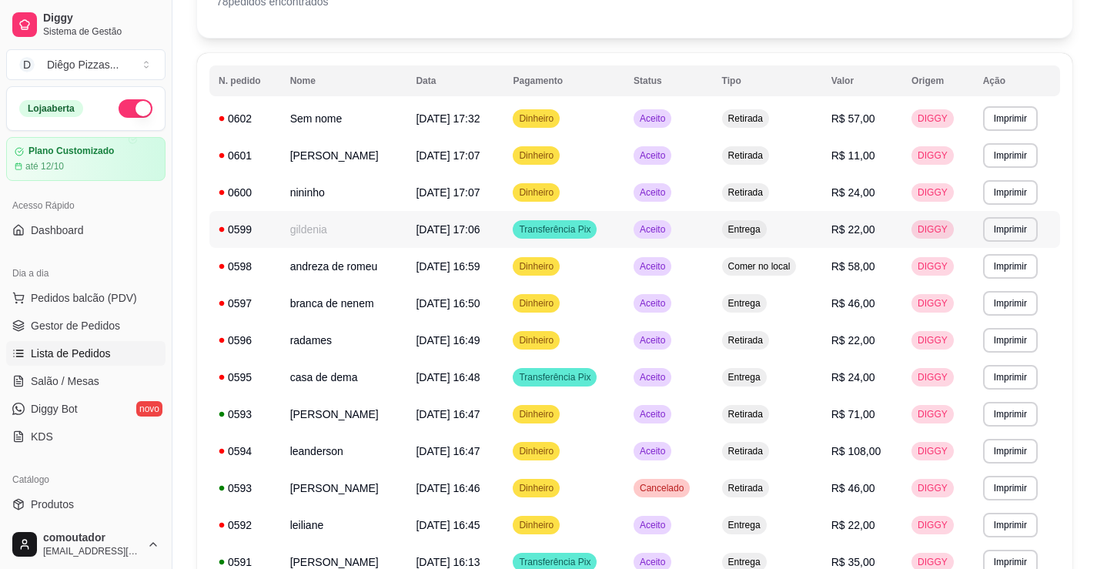
click at [343, 218] on td "gildenia" at bounding box center [344, 229] width 126 height 37
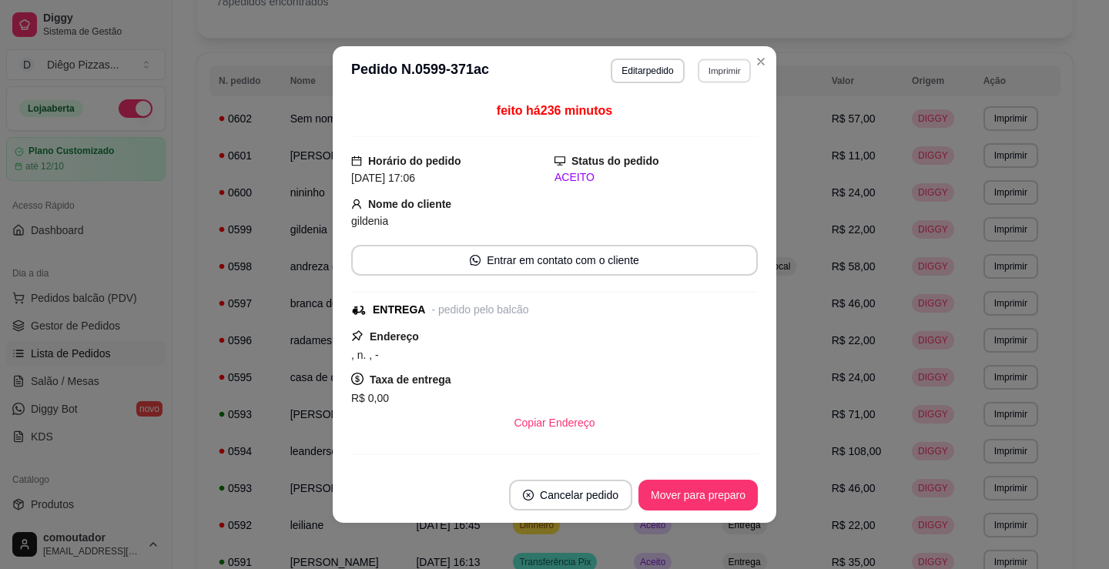
click at [715, 71] on button "Imprimir" at bounding box center [724, 71] width 53 height 24
click at [691, 130] on button "IMPRESSORA" at bounding box center [692, 124] width 112 height 25
click at [760, 405] on div "feito há 236 minutos Horário do pedido [DATE] 17:06 Status do pedido ACEITO Nom…" at bounding box center [555, 281] width 444 height 372
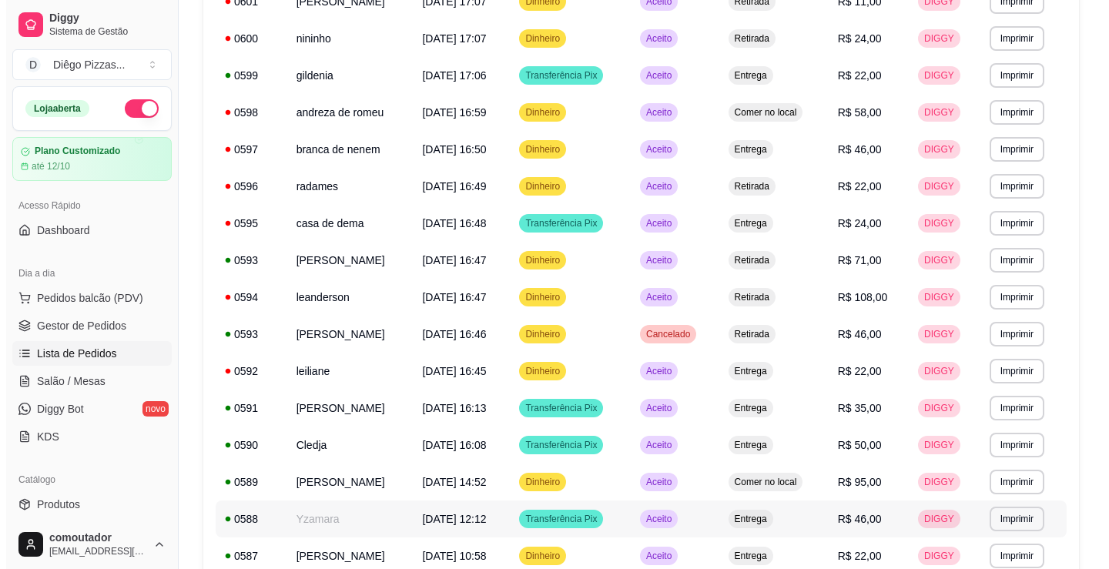
scroll to position [199, 0]
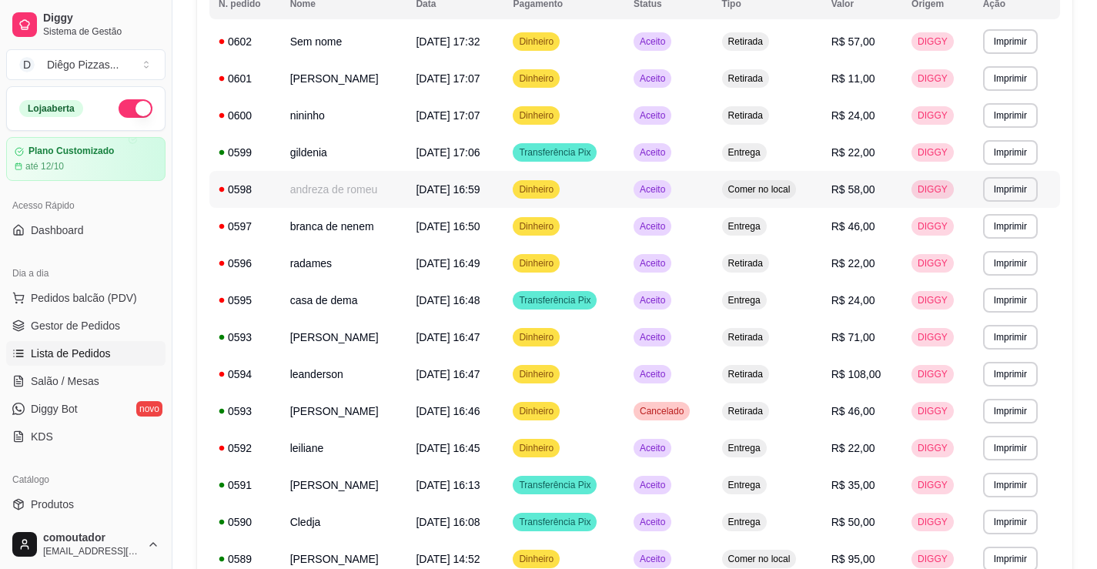
click at [264, 191] on div "0598" at bounding box center [245, 189] width 53 height 15
click at [96, 296] on span "Pedidos balcão (PDV)" at bounding box center [84, 297] width 106 height 15
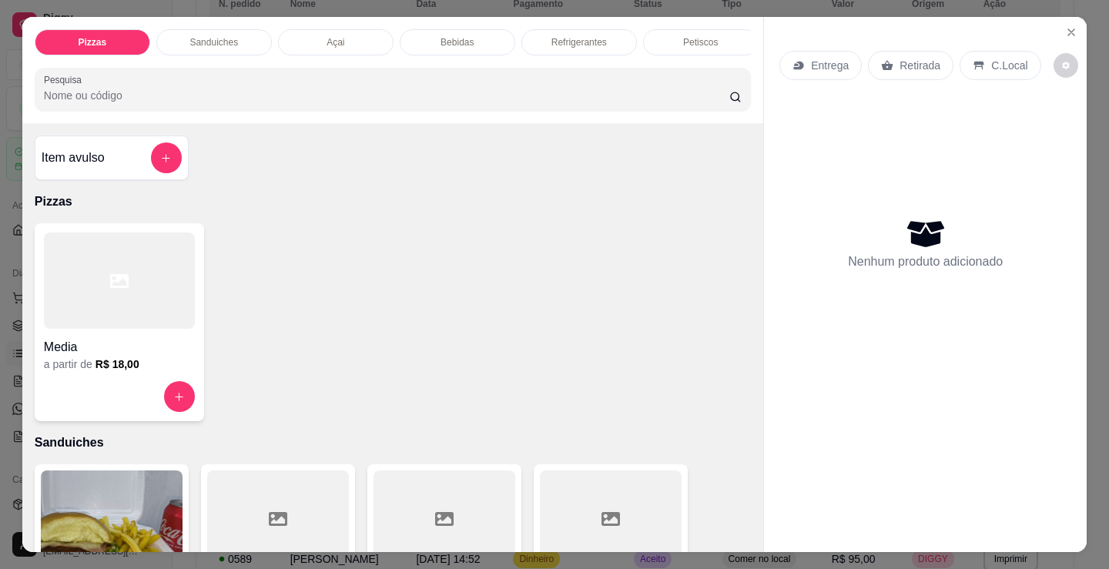
click at [134, 301] on div at bounding box center [119, 281] width 151 height 96
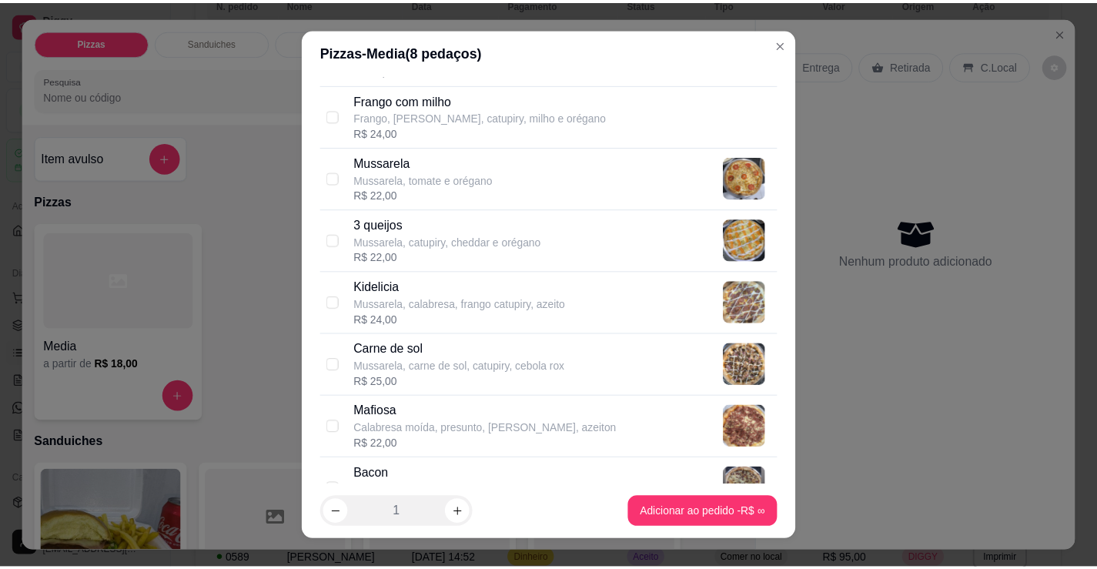
scroll to position [693, 0]
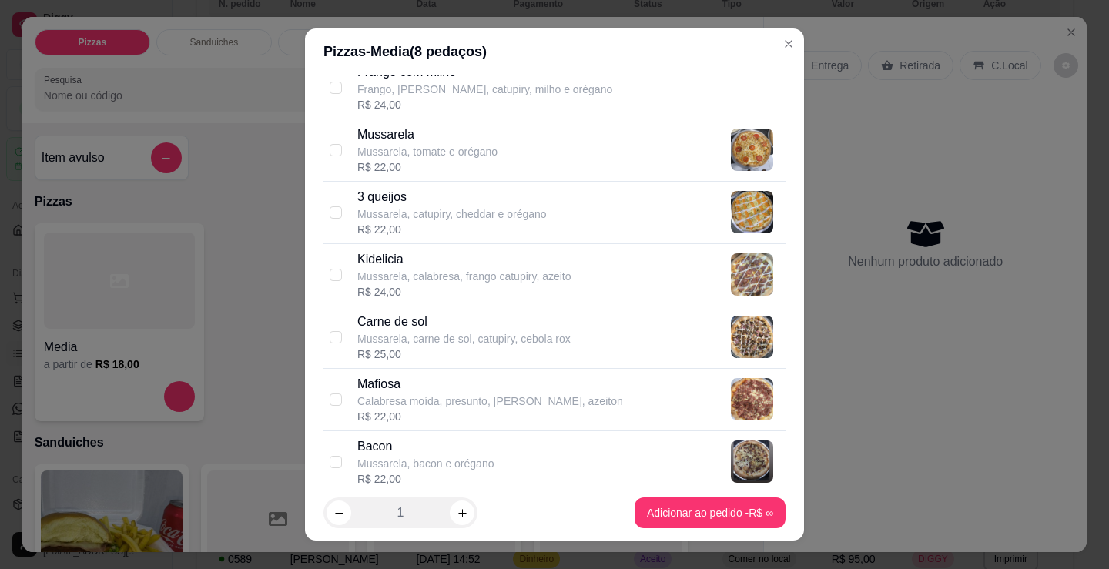
click at [516, 278] on p "Mussarela, calabresa, frango catupiry, azeito" at bounding box center [464, 276] width 214 height 15
checkbox input "true"
click at [465, 515] on button "increase-product-quantity" at bounding box center [462, 513] width 25 height 25
click at [465, 515] on button "increase-product-quantity" at bounding box center [462, 513] width 24 height 24
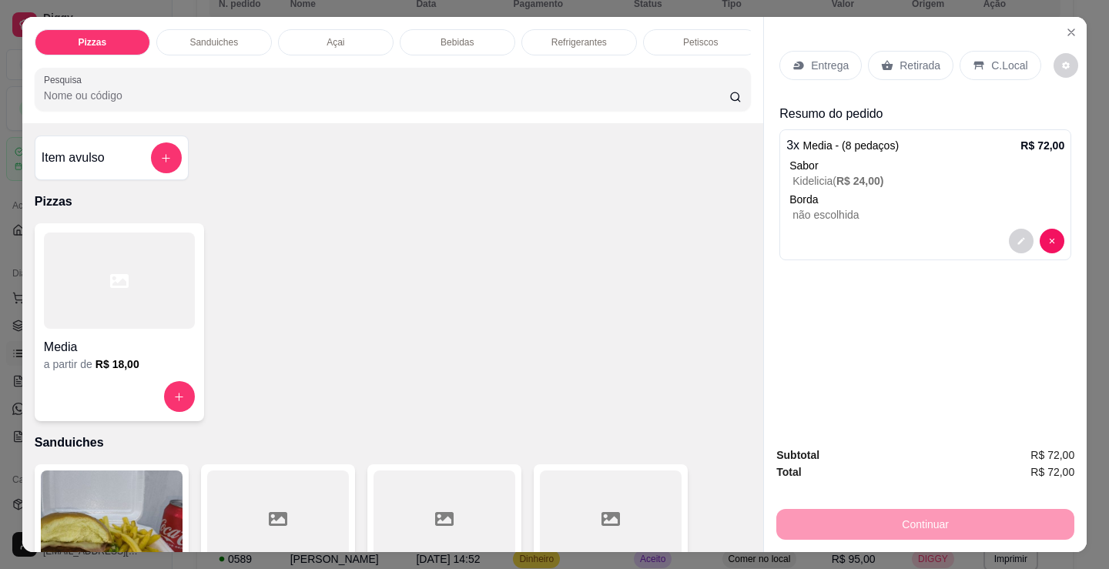
click at [1003, 60] on p "C.Local" at bounding box center [1009, 65] width 36 height 15
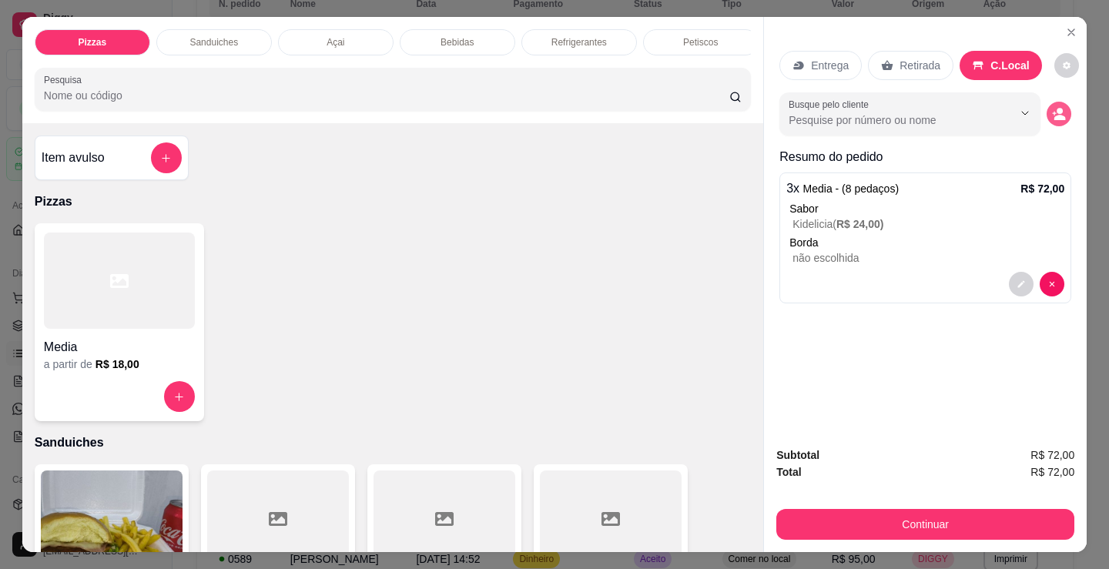
click at [1056, 102] on button "decrease-product-quantity" at bounding box center [1058, 114] width 25 height 25
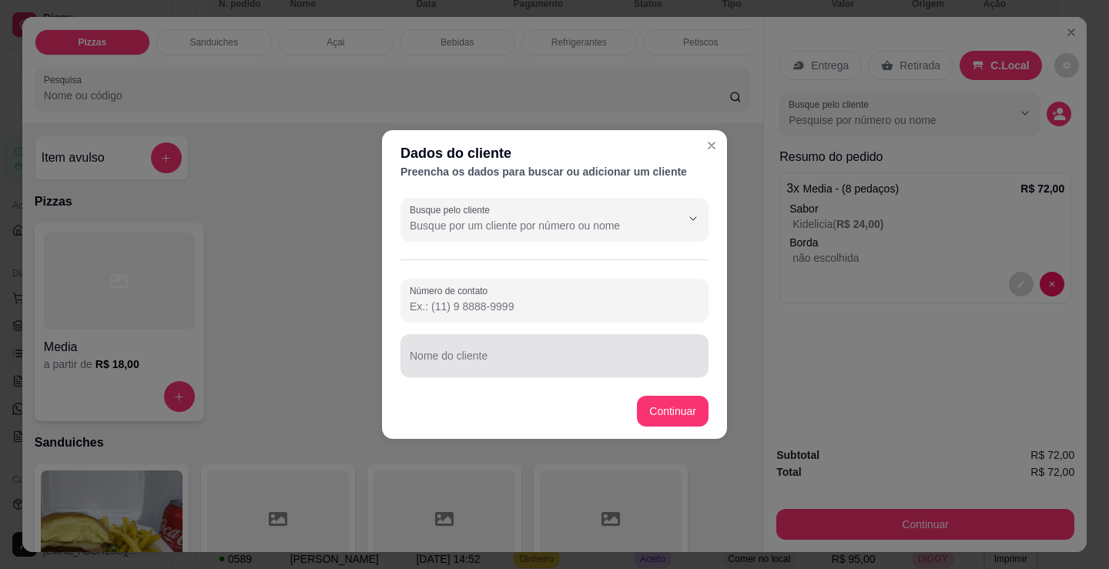
click at [456, 343] on div at bounding box center [555, 355] width 290 height 31
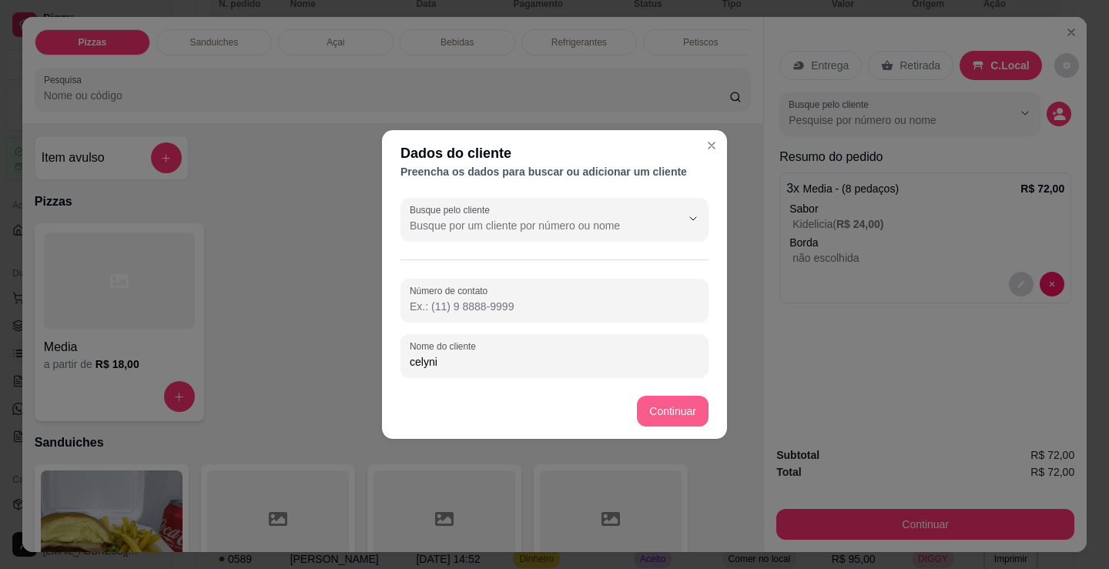
type input "celyni"
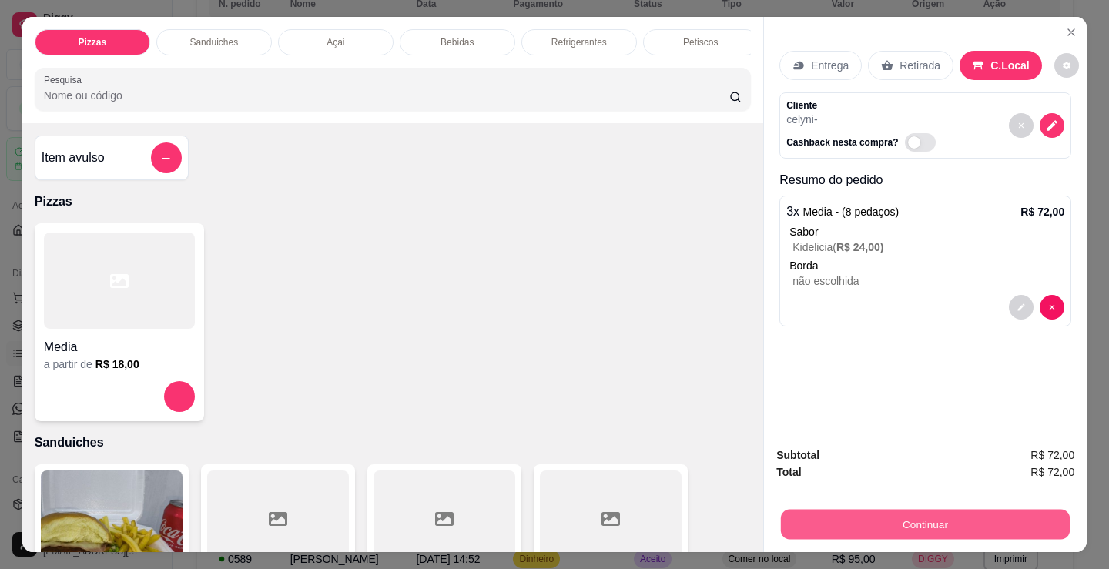
click at [830, 516] on button "Continuar" at bounding box center [925, 524] width 289 height 30
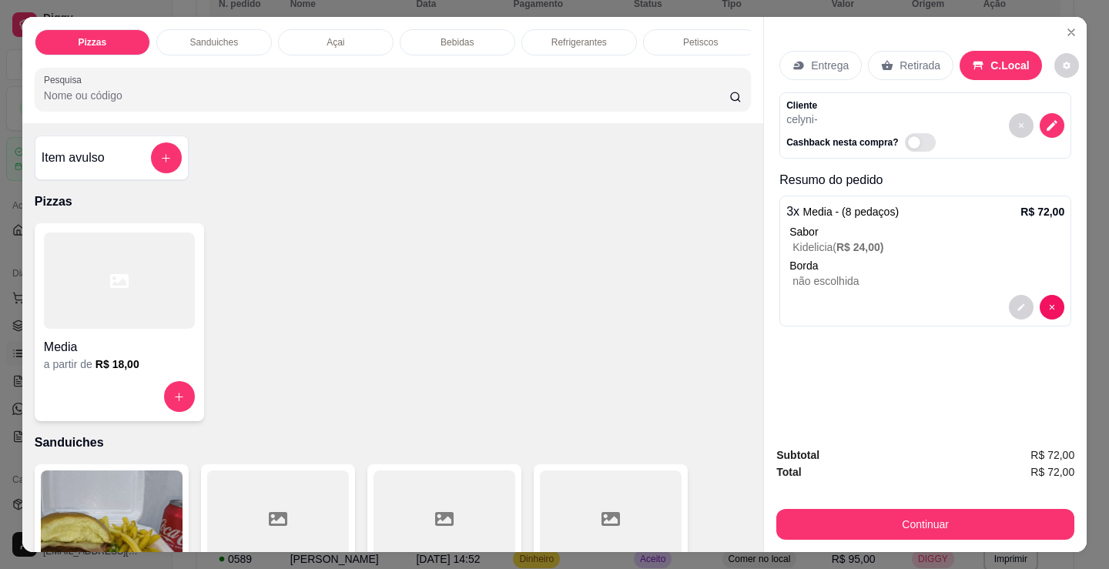
click at [437, 213] on div "Dinheiro" at bounding box center [450, 207] width 109 height 90
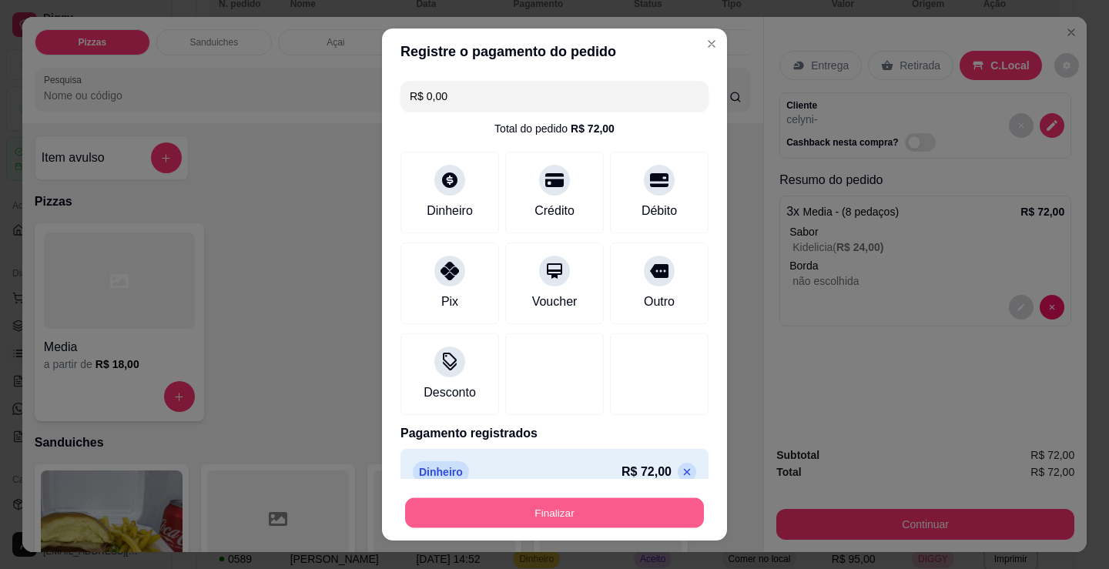
click at [564, 517] on button "Finalizar" at bounding box center [554, 513] width 299 height 30
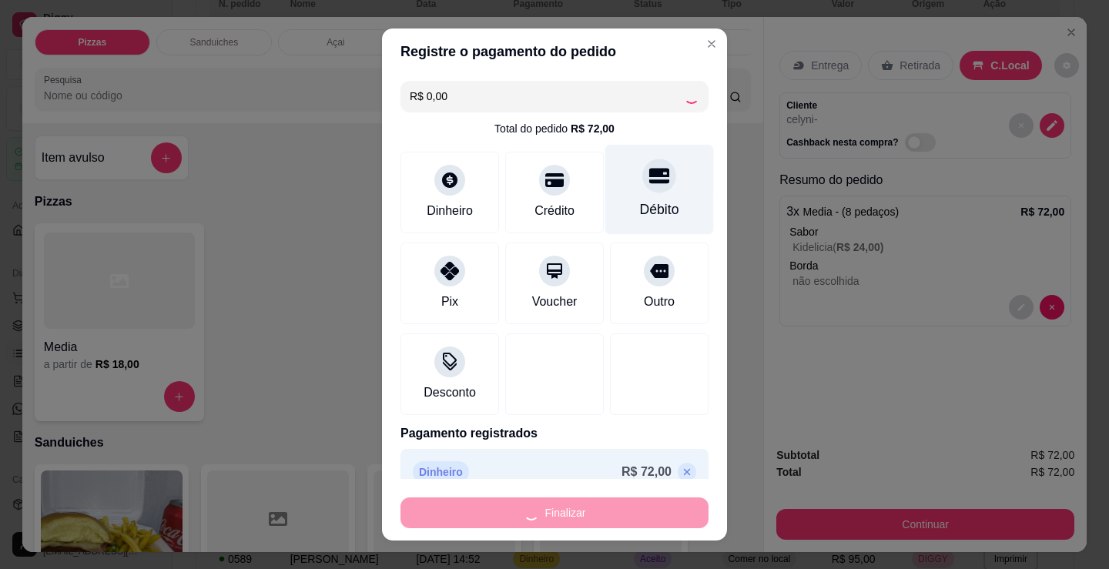
type input "-R$ 72,00"
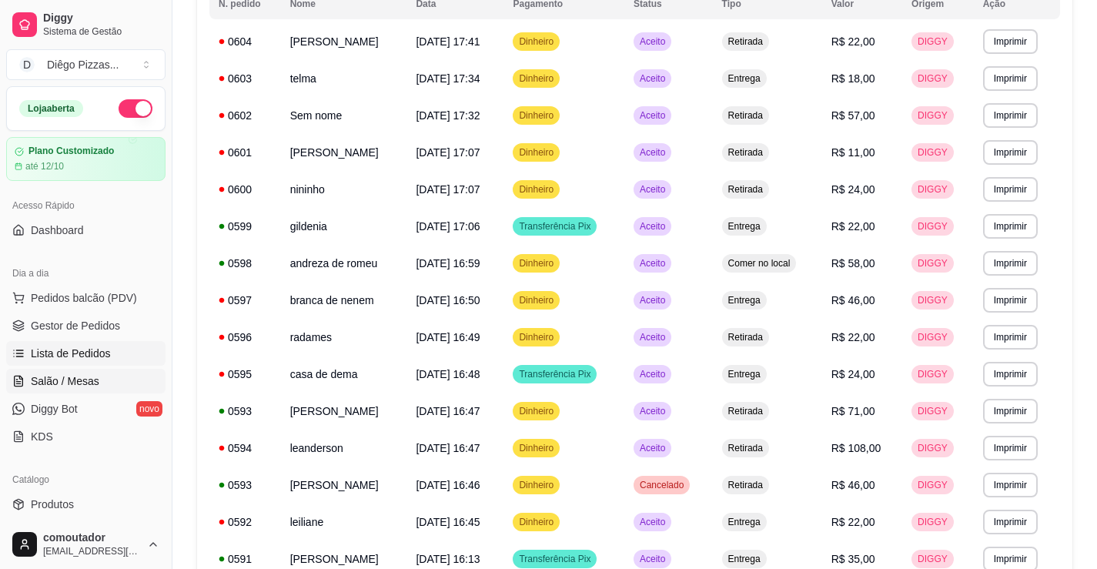
click at [64, 387] on span "Salão / Mesas" at bounding box center [65, 380] width 69 height 15
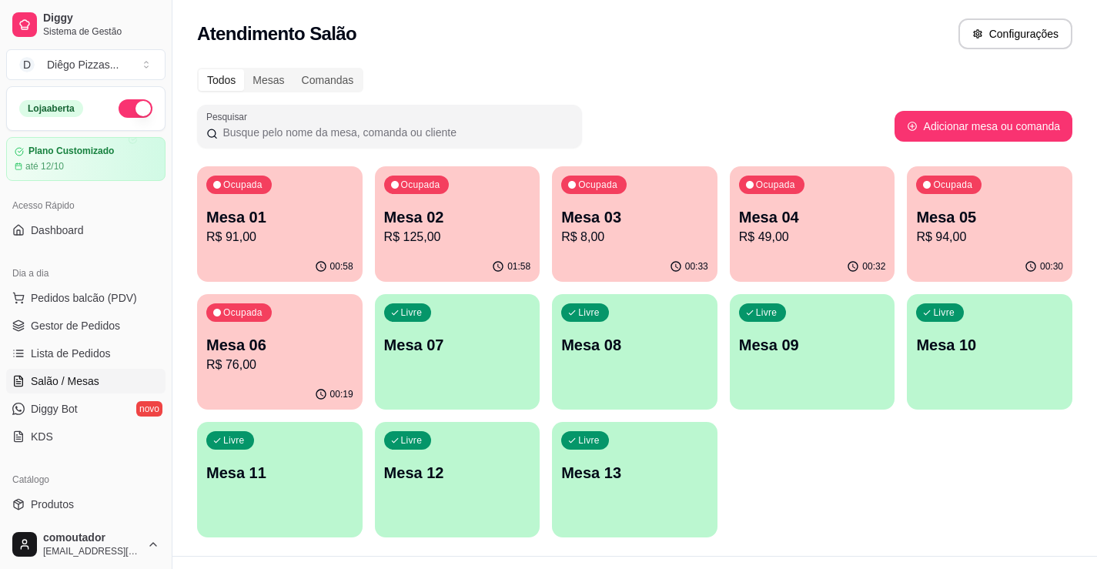
click at [230, 223] on p "Mesa 01" at bounding box center [279, 217] width 147 height 22
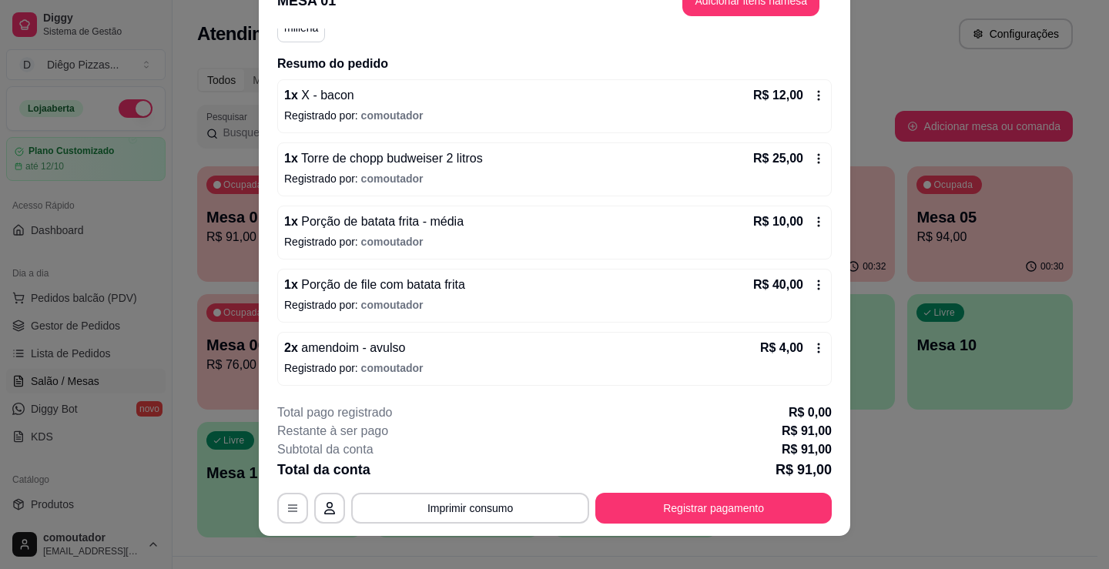
scroll to position [46, 0]
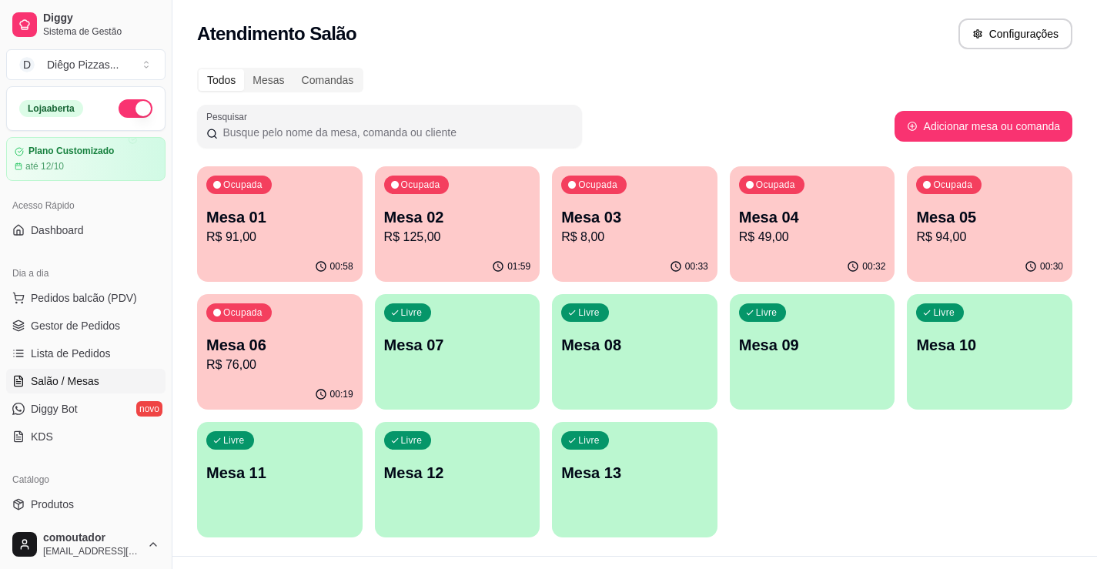
click at [454, 262] on div "01:59" at bounding box center [458, 267] width 166 height 30
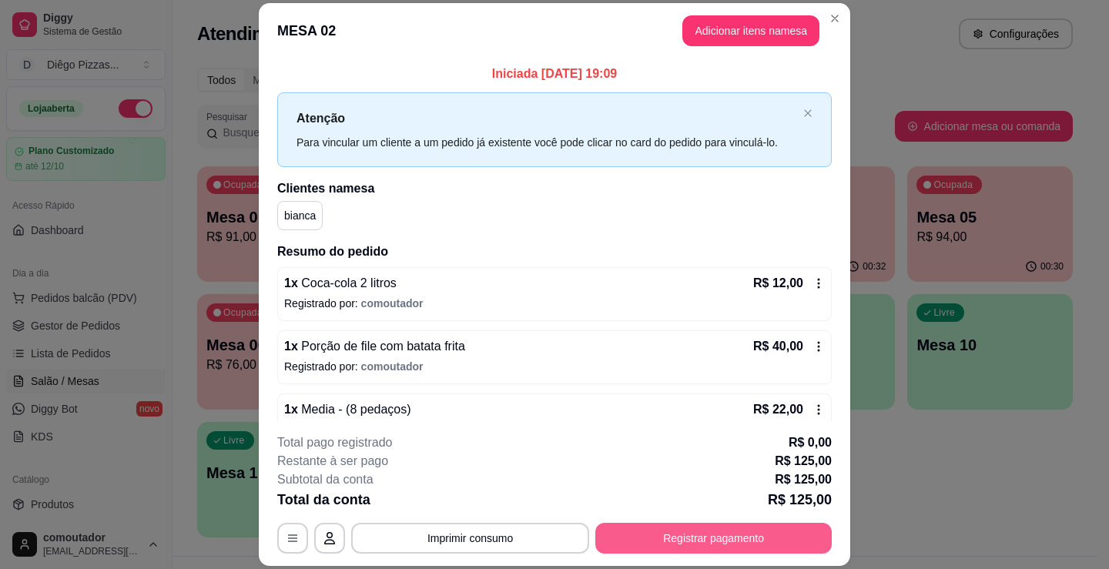
click at [688, 530] on button "Registrar pagamento" at bounding box center [713, 538] width 236 height 31
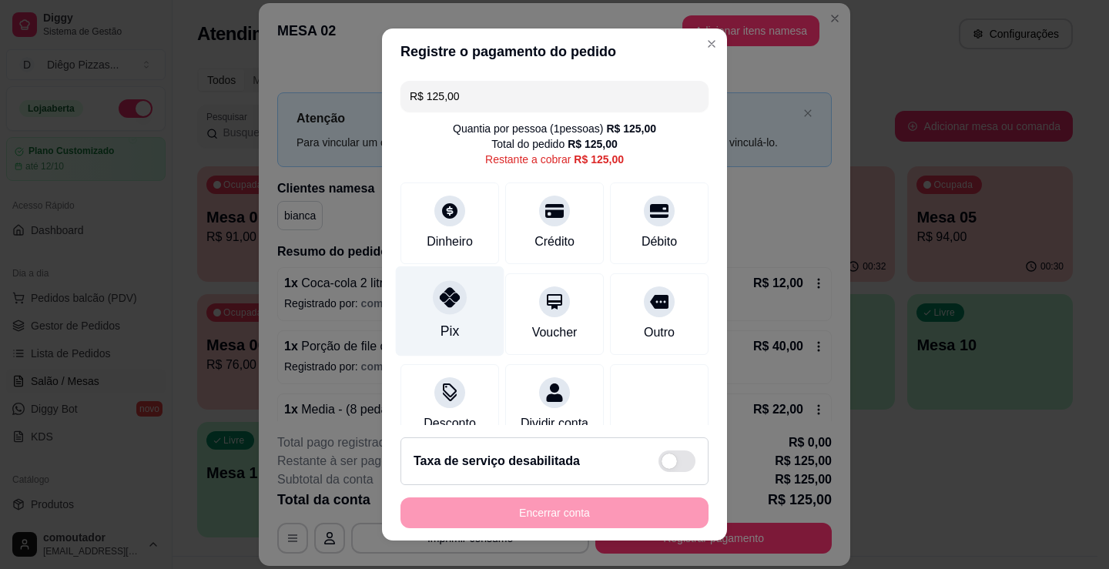
click at [437, 286] on div at bounding box center [450, 297] width 34 height 34
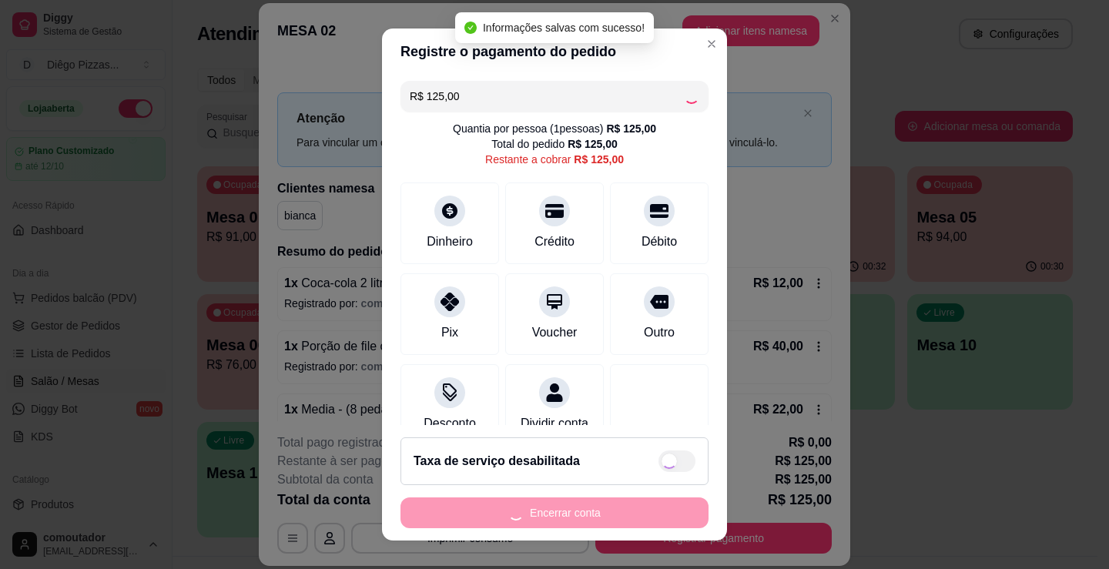
type input "R$ 0,00"
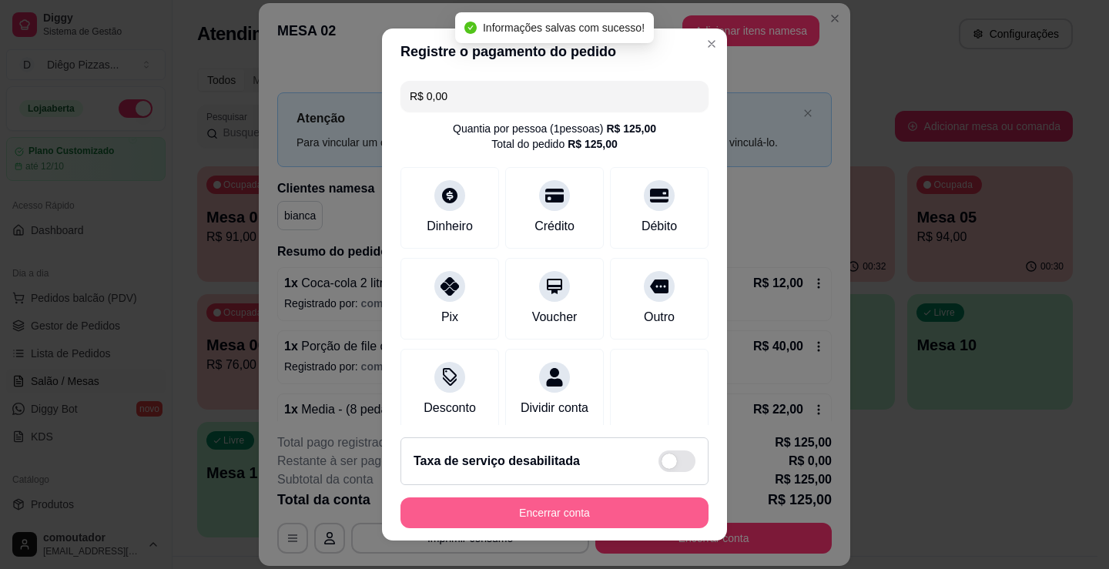
click at [626, 513] on button "Encerrar conta" at bounding box center [554, 512] width 308 height 31
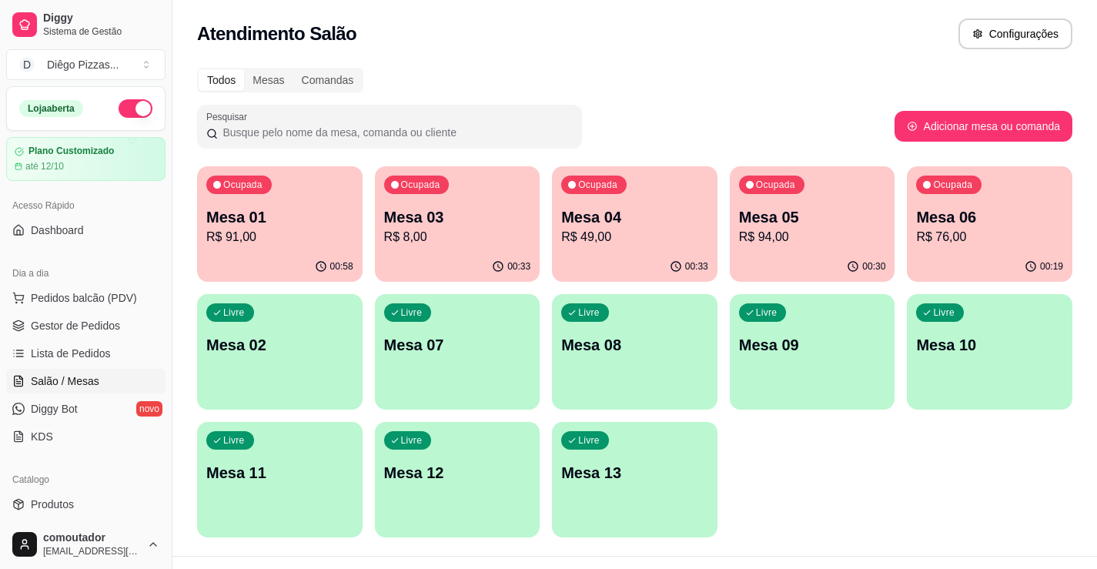
click at [414, 219] on p "Mesa 03" at bounding box center [457, 217] width 147 height 22
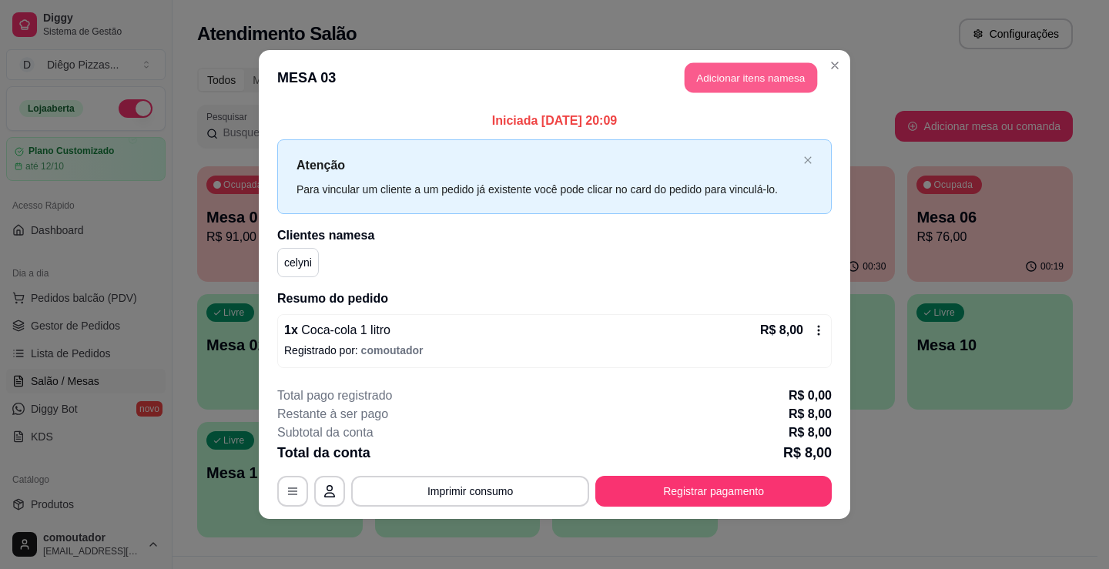
click at [715, 75] on button "Adicionar itens na mesa" at bounding box center [751, 78] width 132 height 30
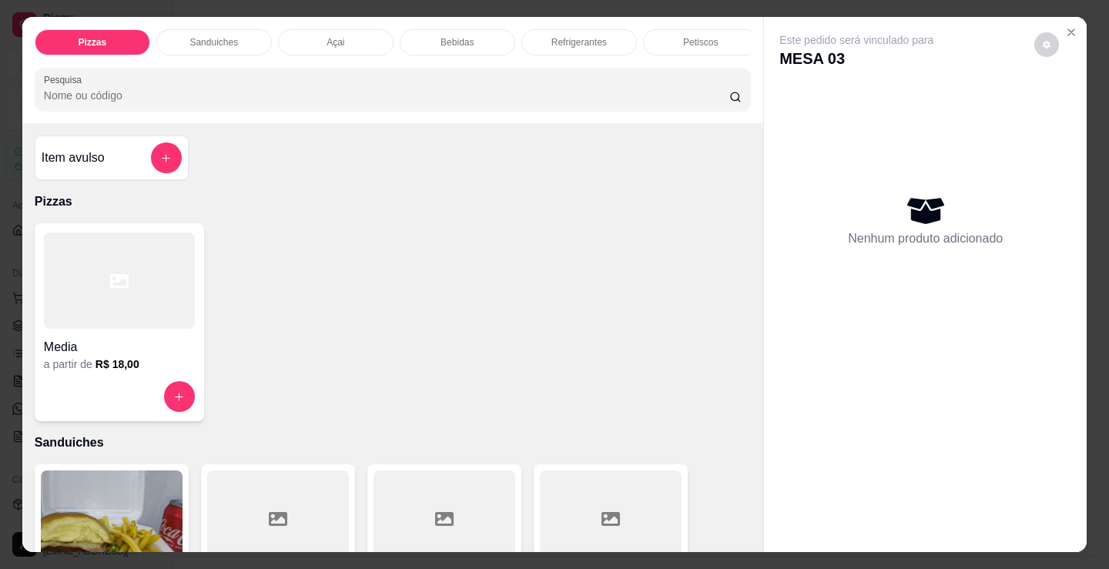
click at [96, 329] on div at bounding box center [119, 281] width 151 height 96
click at [663, 31] on div "Petiscos" at bounding box center [701, 42] width 116 height 26
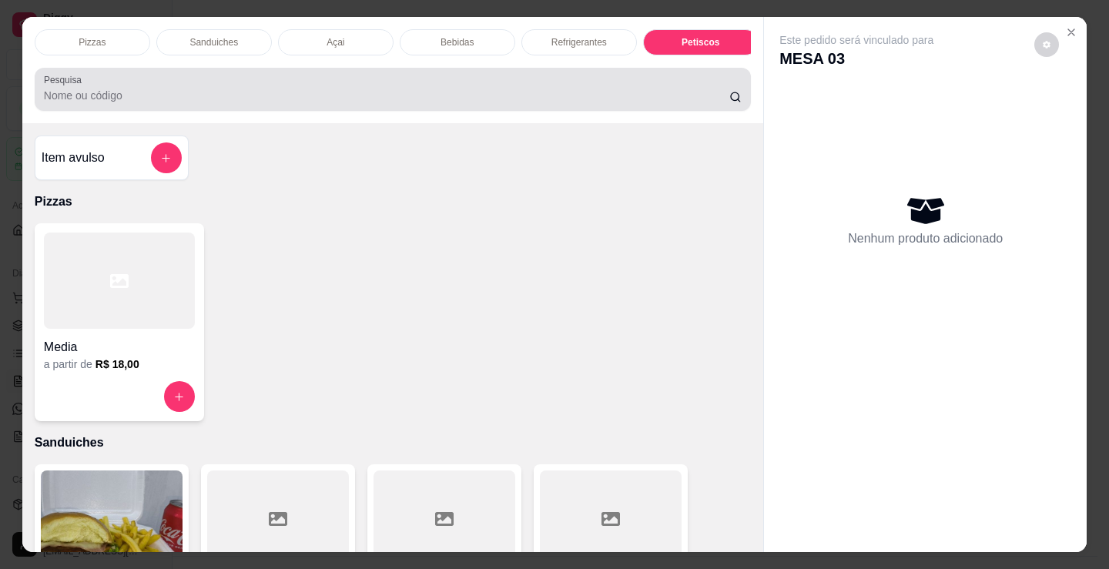
scroll to position [38, 0]
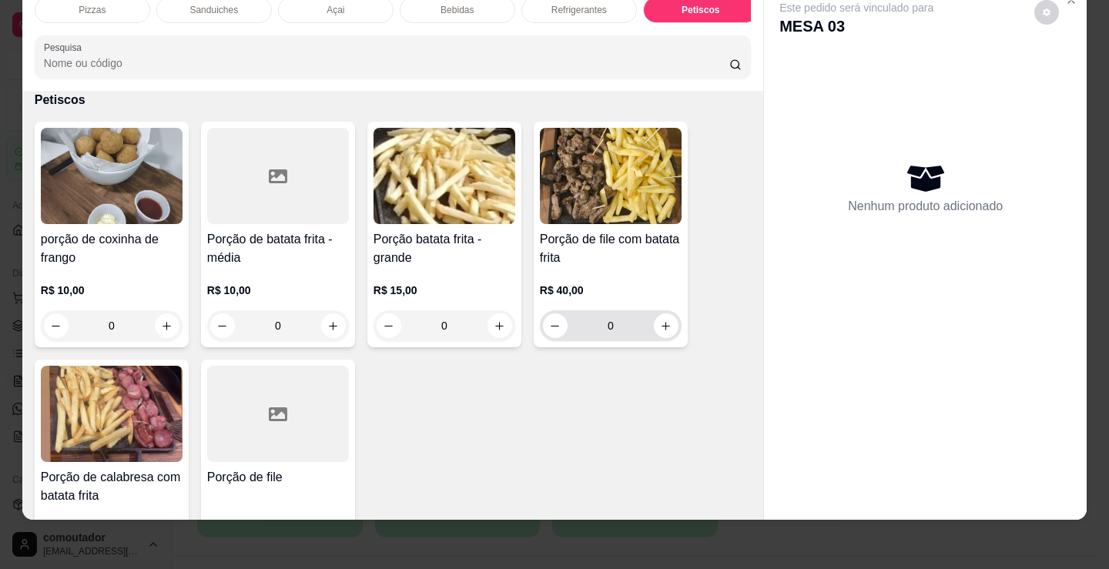
click at [671, 332] on div "0" at bounding box center [611, 325] width 136 height 31
click at [657, 319] on button "increase-product-quantity" at bounding box center [666, 325] width 25 height 25
type input "1"
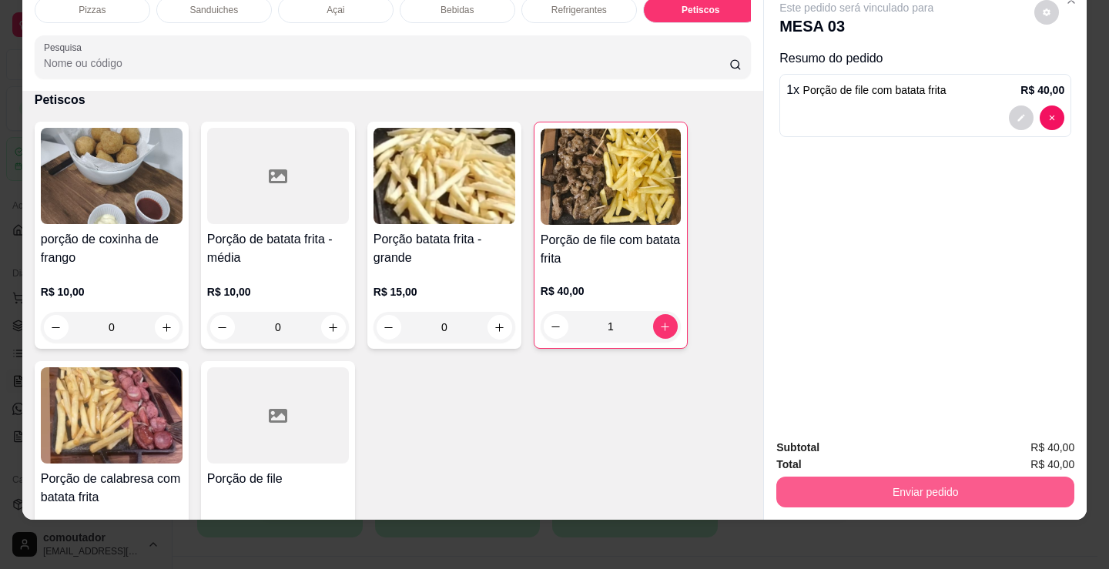
click at [847, 478] on button "Enviar pedido" at bounding box center [925, 492] width 298 height 31
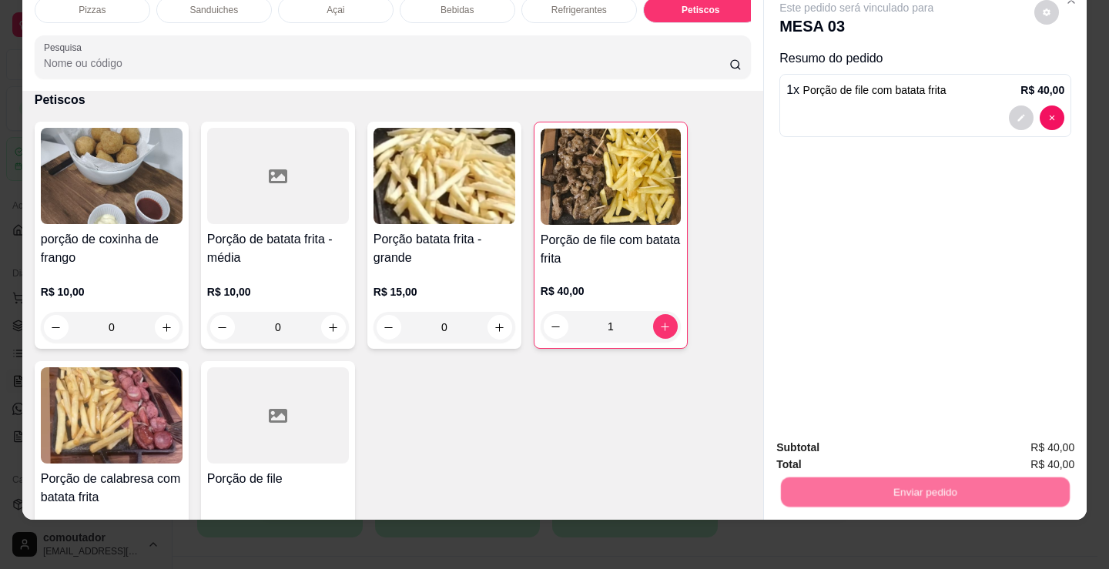
click at [854, 452] on button "Não registrar e enviar pedido" at bounding box center [874, 442] width 160 height 29
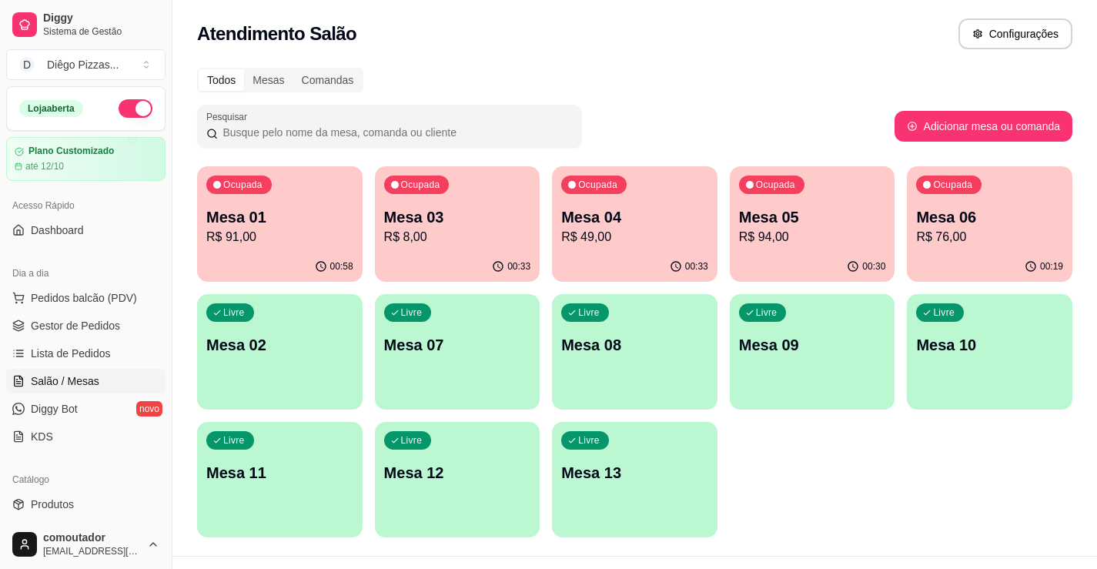
click at [656, 219] on p "Mesa 04" at bounding box center [634, 217] width 147 height 22
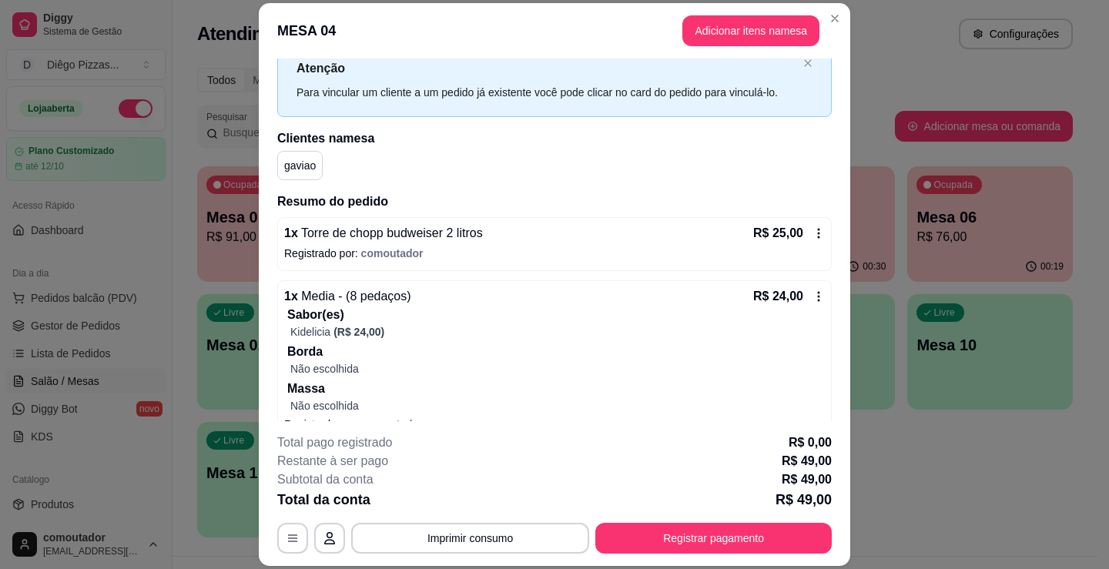
scroll to position [76, 0]
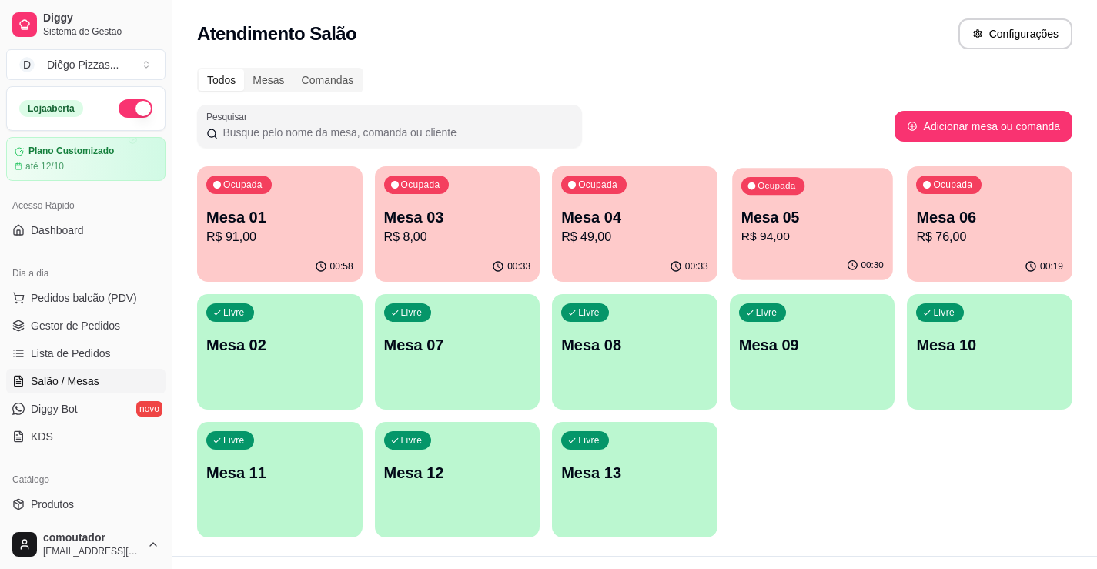
click at [895, 263] on div "Ocupada Mesa 01 R$ 91,00 00:58 Ocupada Mesa 03 R$ 8,00 00:33 Ocupada Mesa 04 R$…" at bounding box center [635, 351] width 876 height 371
click at [859, 262] on icon "button" at bounding box center [853, 266] width 12 height 12
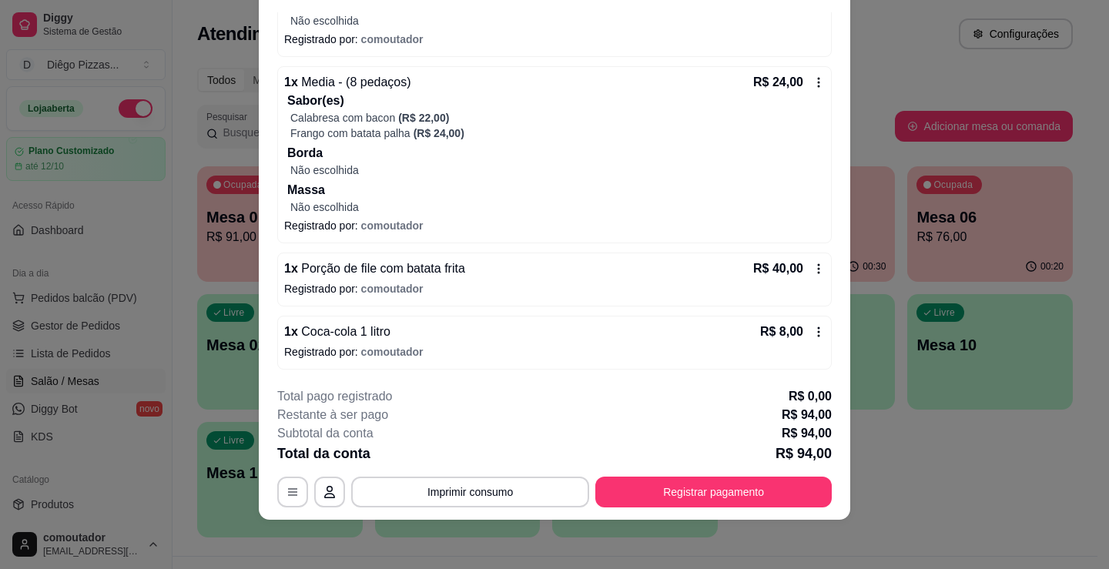
scroll to position [0, 0]
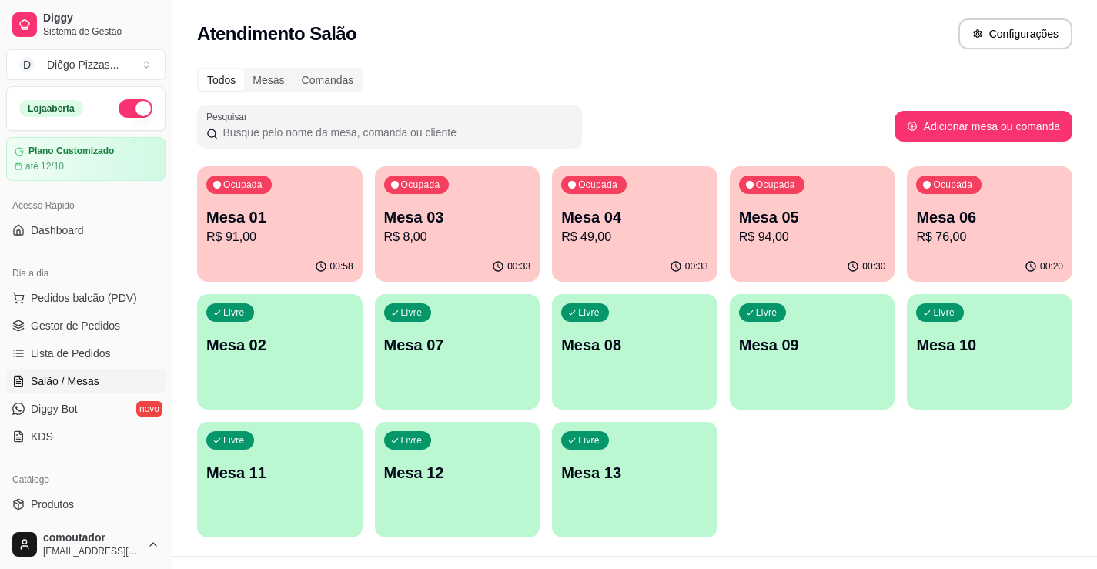
click at [812, 226] on p "Mesa 05" at bounding box center [812, 217] width 147 height 22
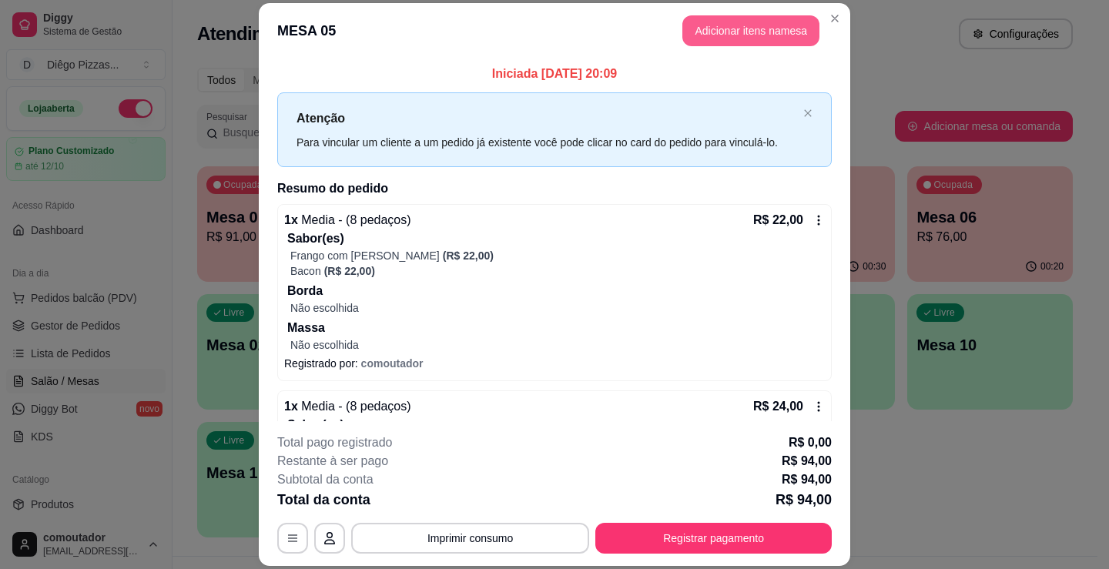
click at [725, 35] on button "Adicionar itens na mesa" at bounding box center [750, 30] width 137 height 31
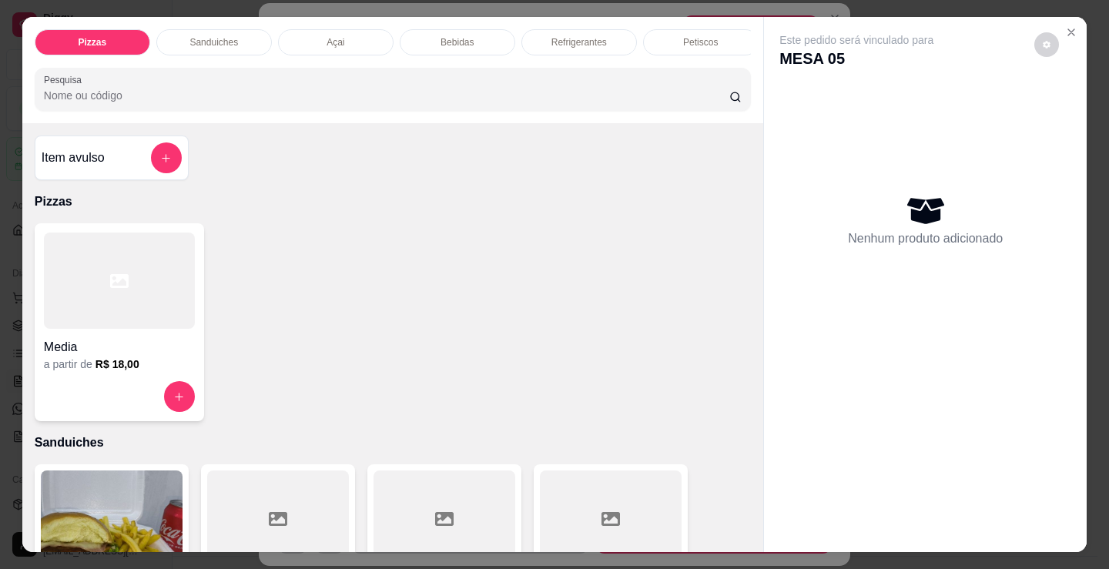
click at [551, 36] on p "Refrigerantes" at bounding box center [578, 42] width 55 height 12
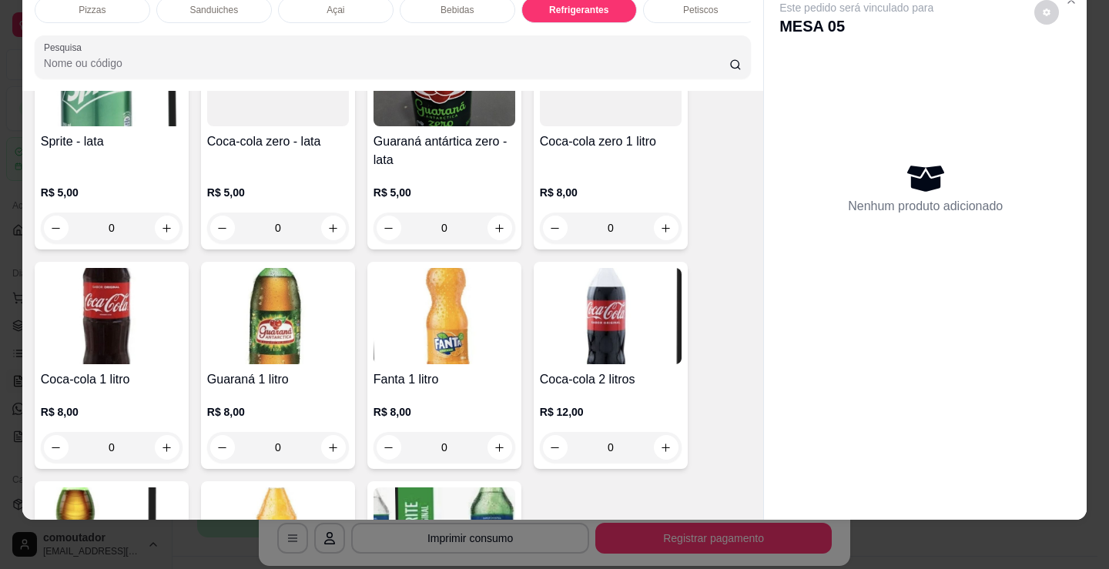
scroll to position [4527, 0]
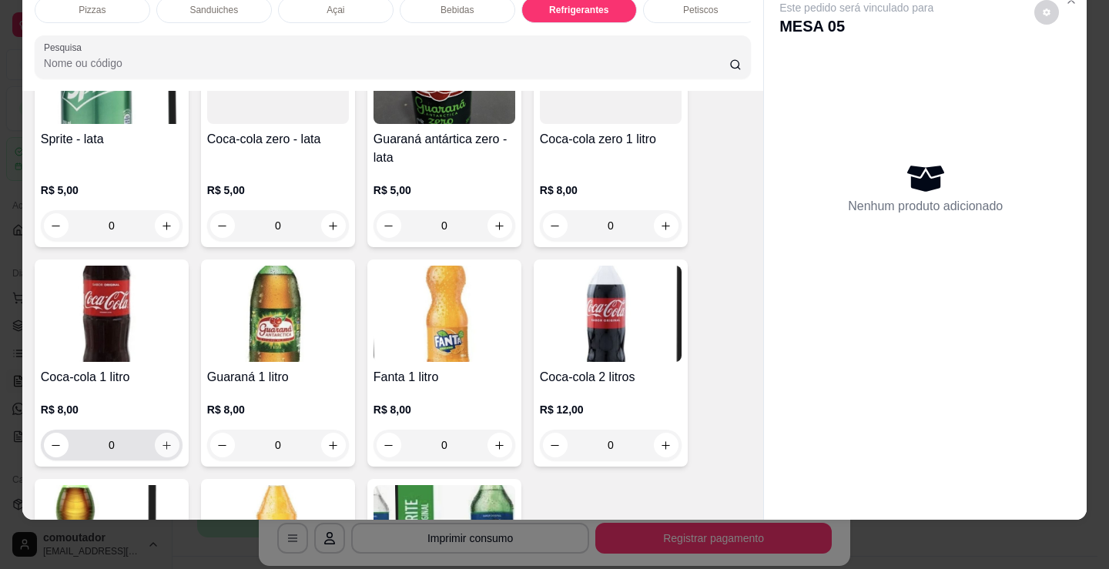
click at [167, 452] on button "increase-product-quantity" at bounding box center [167, 445] width 25 height 25
type input "1"
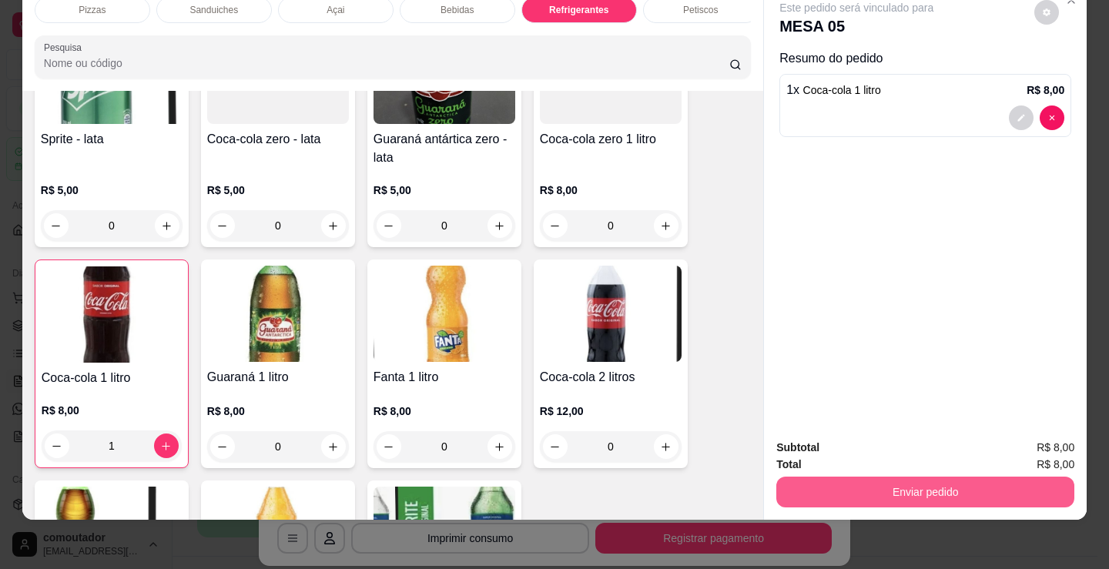
click at [855, 477] on button "Enviar pedido" at bounding box center [925, 492] width 298 height 31
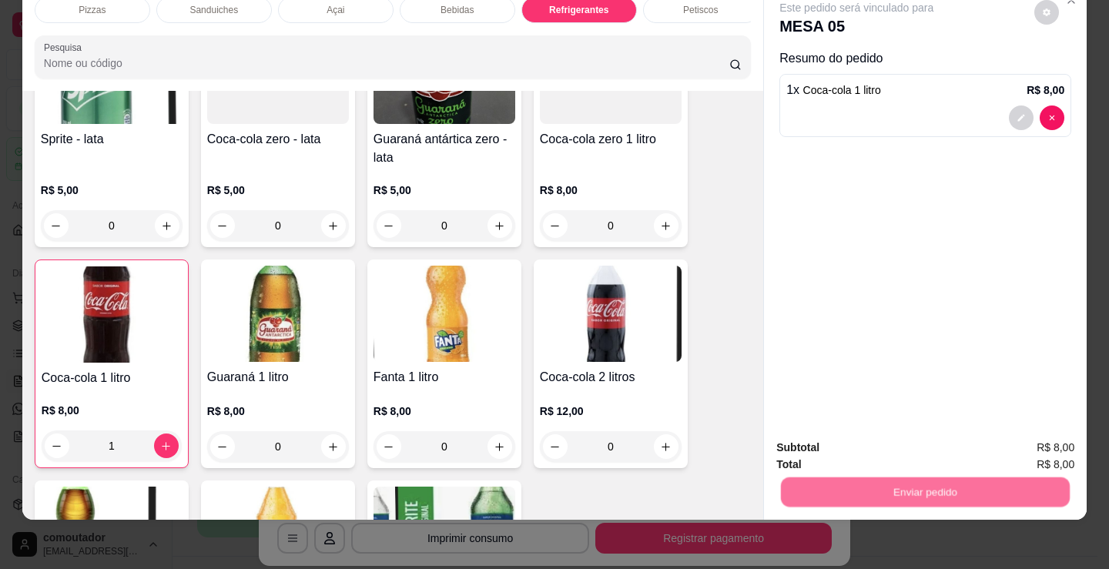
click at [854, 429] on button "Não registrar e enviar pedido" at bounding box center [874, 442] width 160 height 29
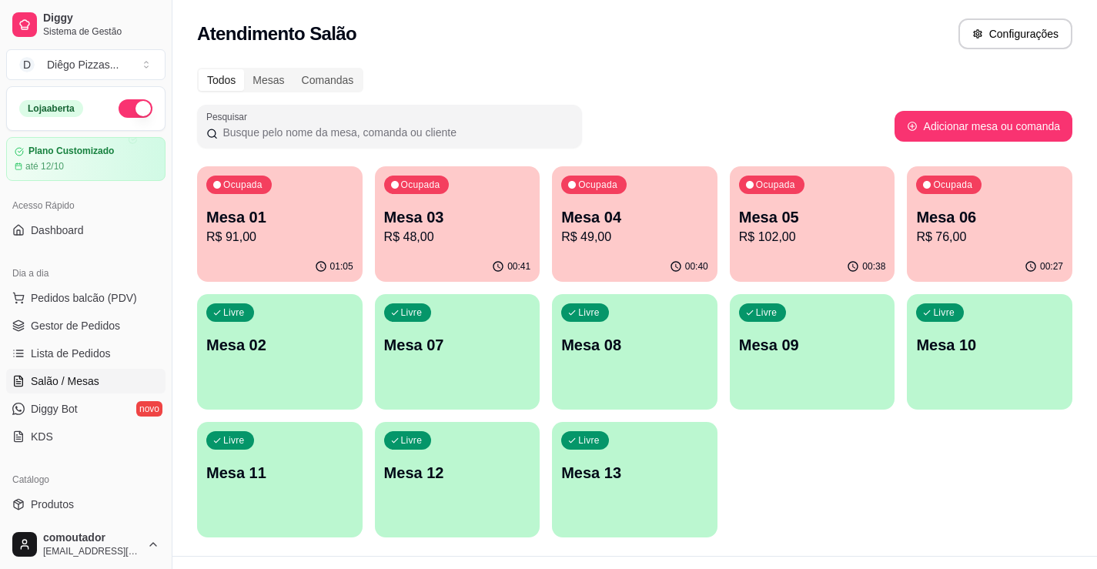
click at [890, 476] on div "Ocupada Mesa 01 R$ 91,00 01:05 Ocupada Mesa 03 R$ 48,00 00:41 Ocupada Mesa 04 R…" at bounding box center [635, 351] width 876 height 371
click at [996, 198] on div "Ocupada Mesa 06 R$ 76,00" at bounding box center [990, 208] width 166 height 85
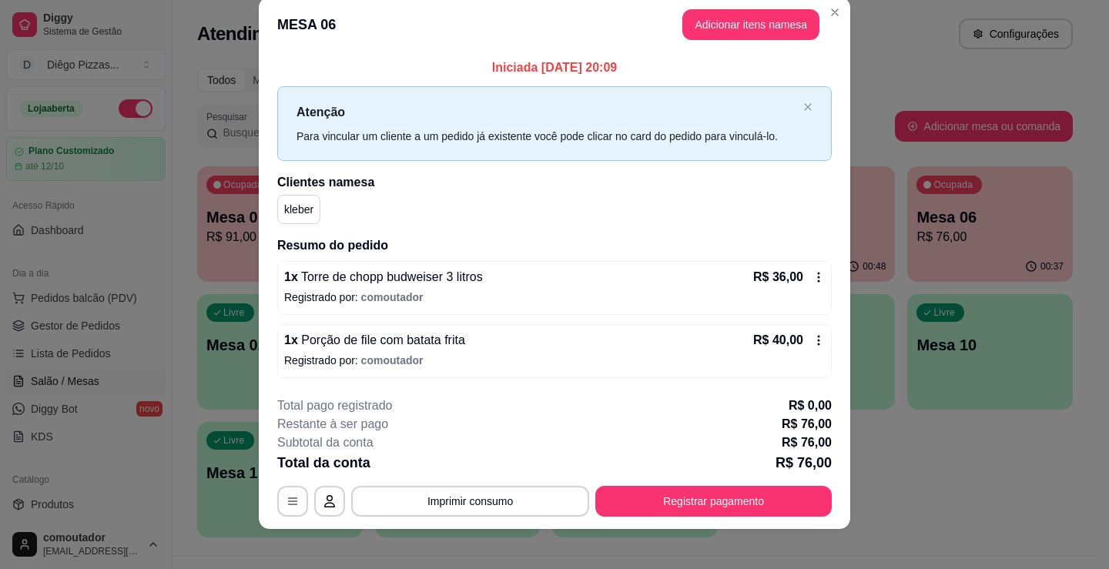
scroll to position [31, 0]
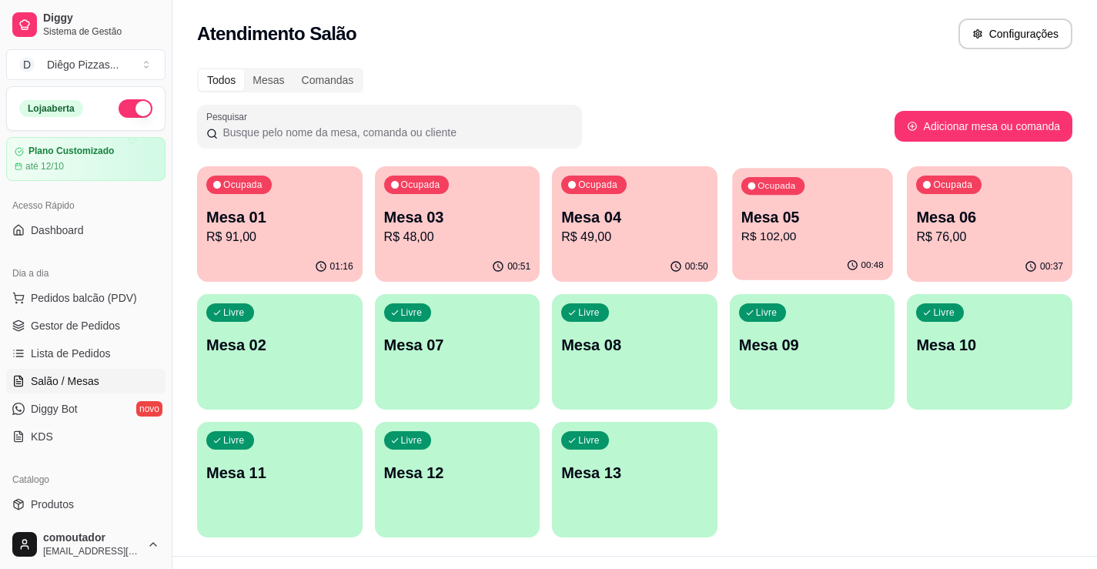
click at [779, 219] on p "Mesa 05" at bounding box center [813, 217] width 142 height 21
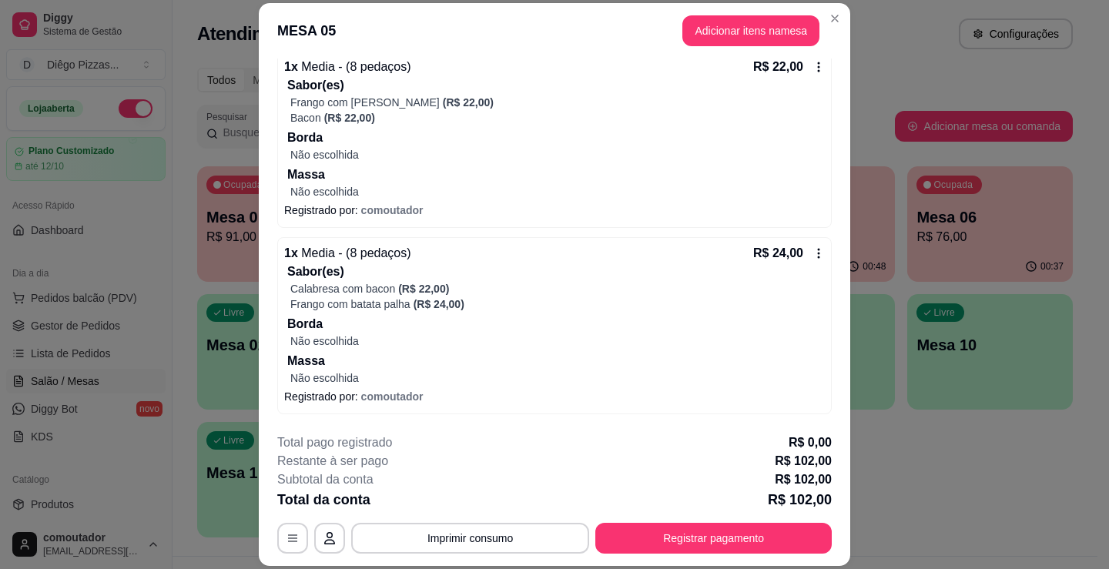
scroll to position [154, 0]
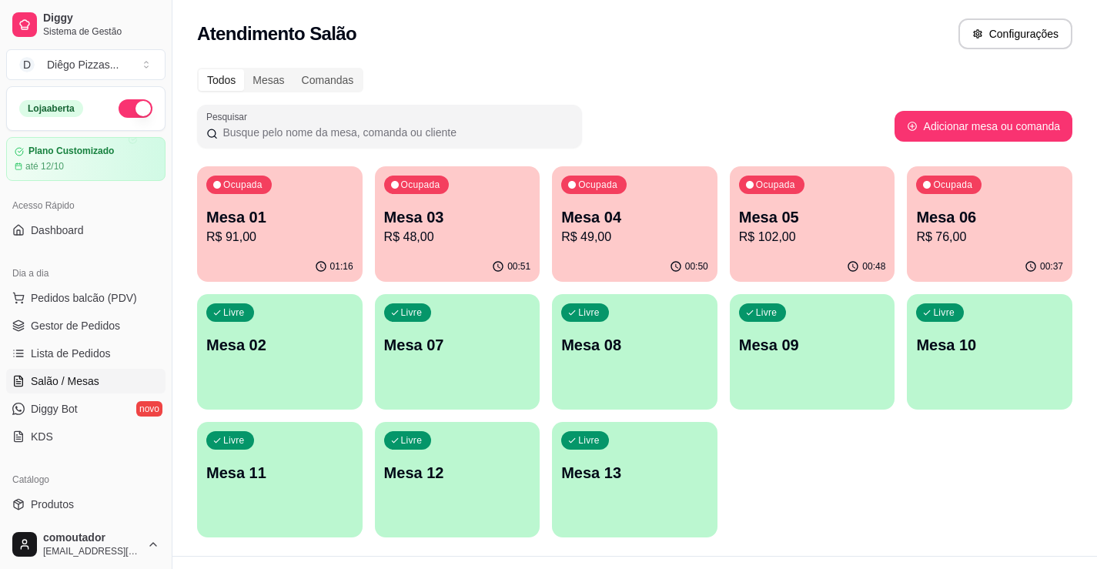
click at [649, 246] on div "Ocupada Mesa 04 R$ 49,00" at bounding box center [635, 208] width 166 height 85
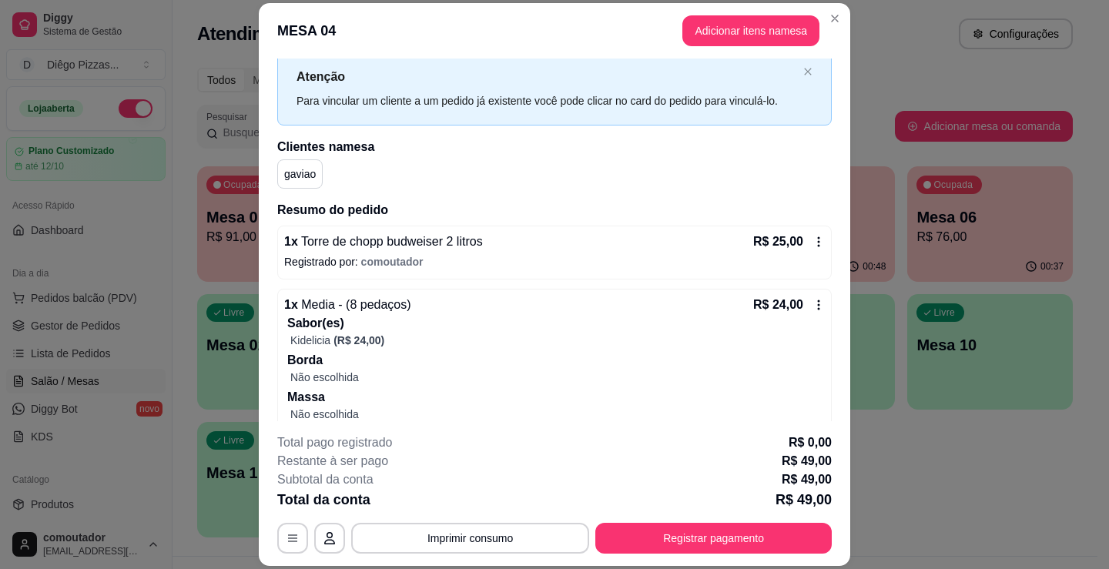
scroll to position [76, 0]
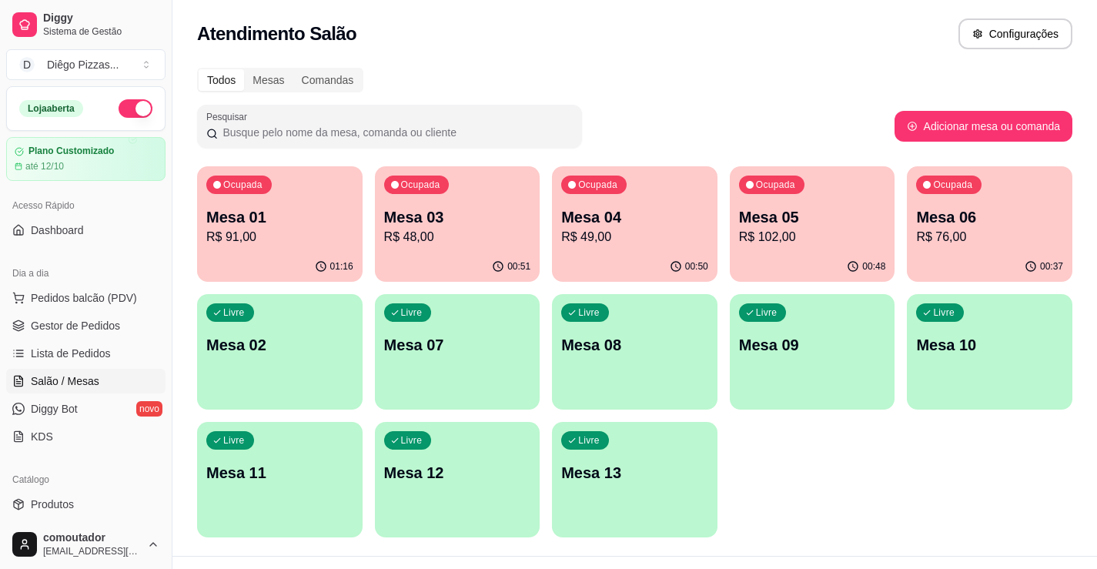
click at [282, 259] on div "01:16" at bounding box center [280, 267] width 166 height 30
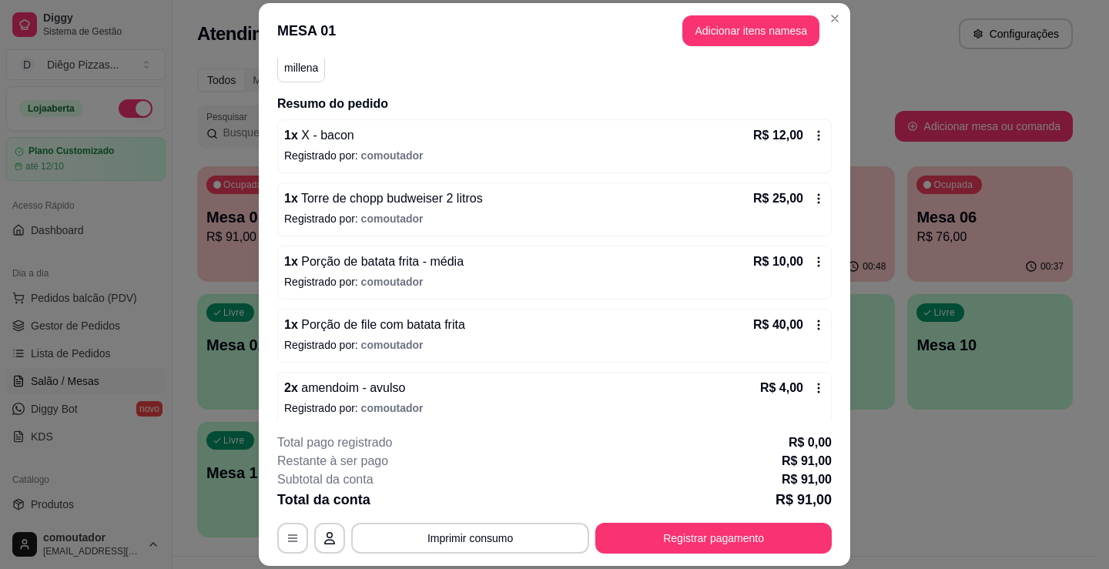
scroll to position [158, 0]
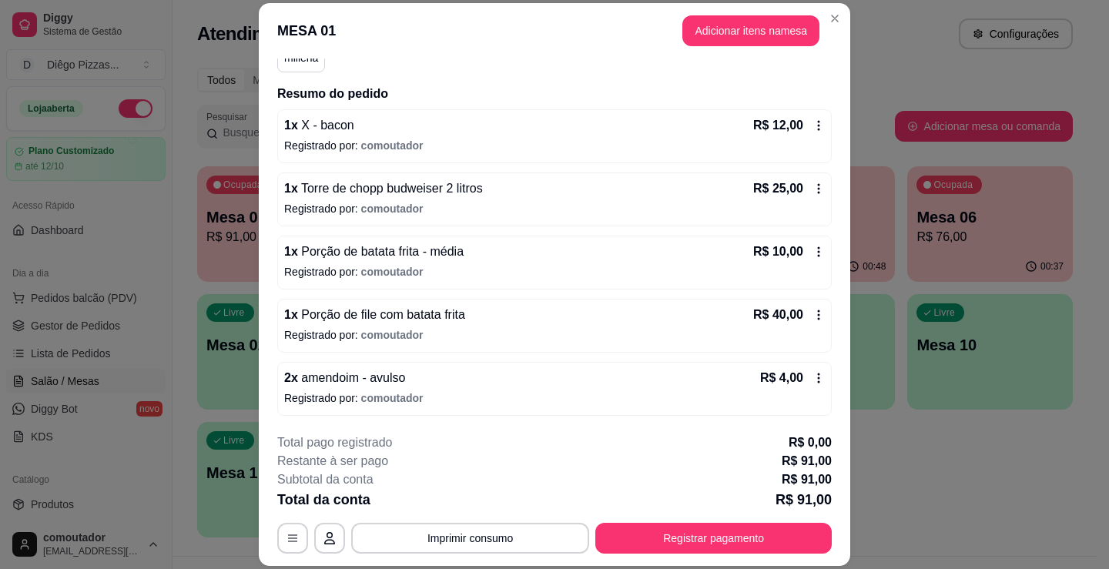
click at [813, 366] on div "2 x amendoim - avulso R$ 4,00 Registrado por: comoutador" at bounding box center [554, 389] width 554 height 54
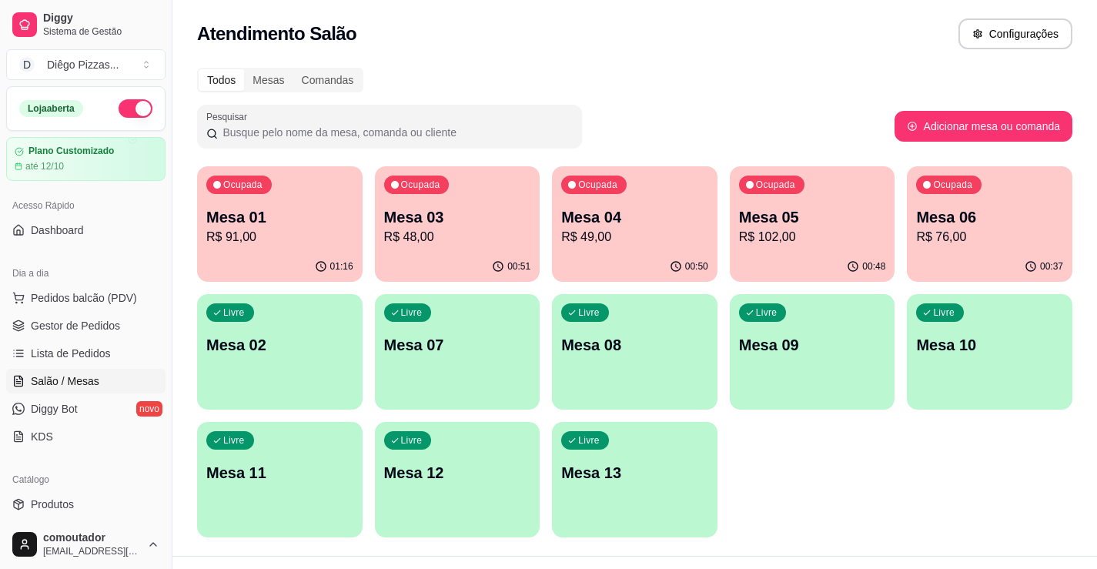
click at [474, 260] on div "00:51" at bounding box center [458, 267] width 166 height 30
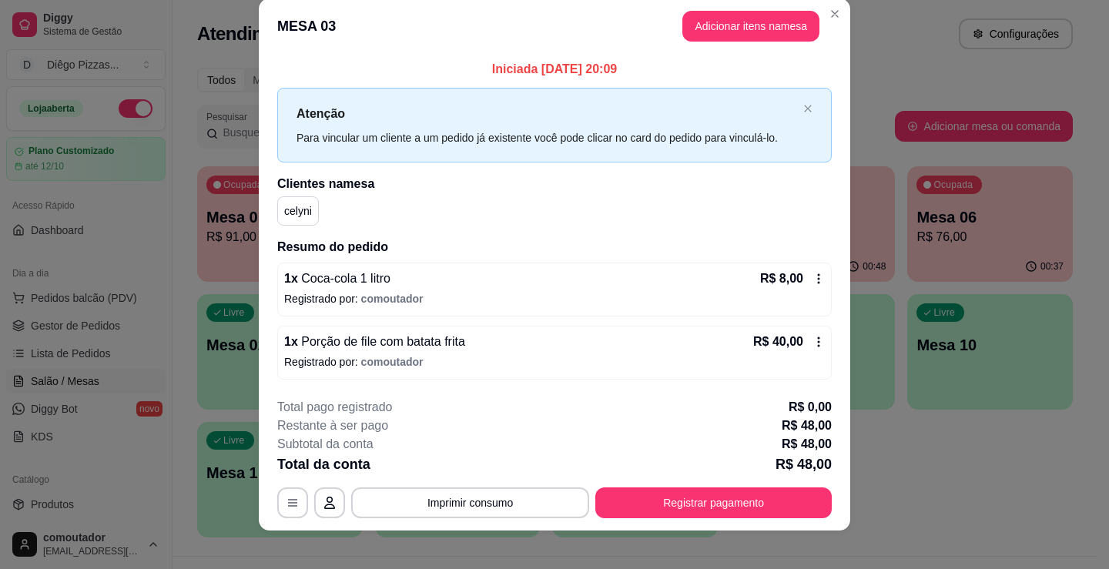
scroll to position [31, 0]
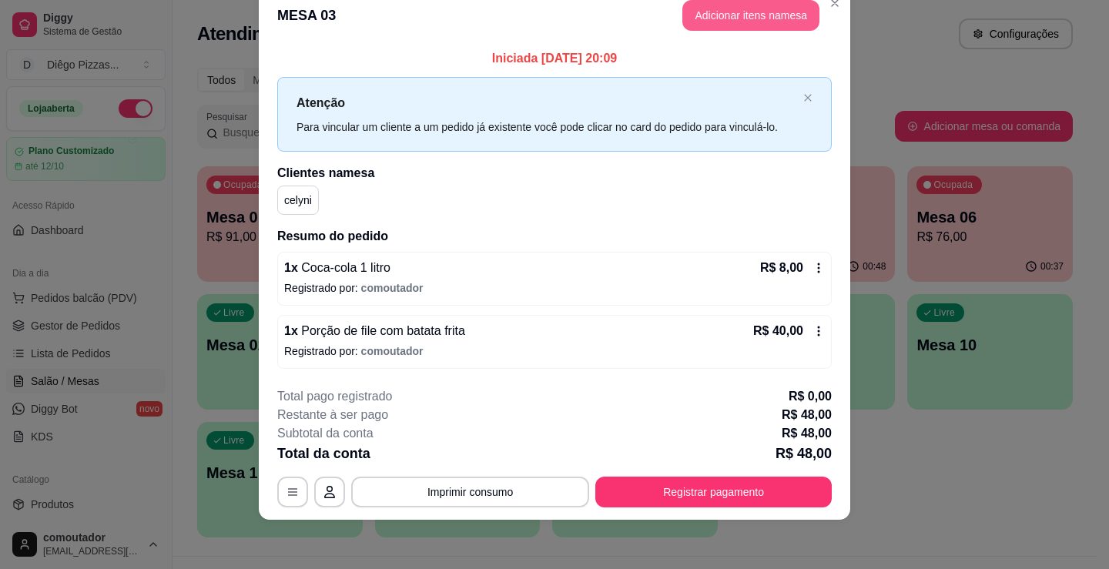
click at [749, 20] on button "Adicionar itens na mesa" at bounding box center [750, 15] width 137 height 31
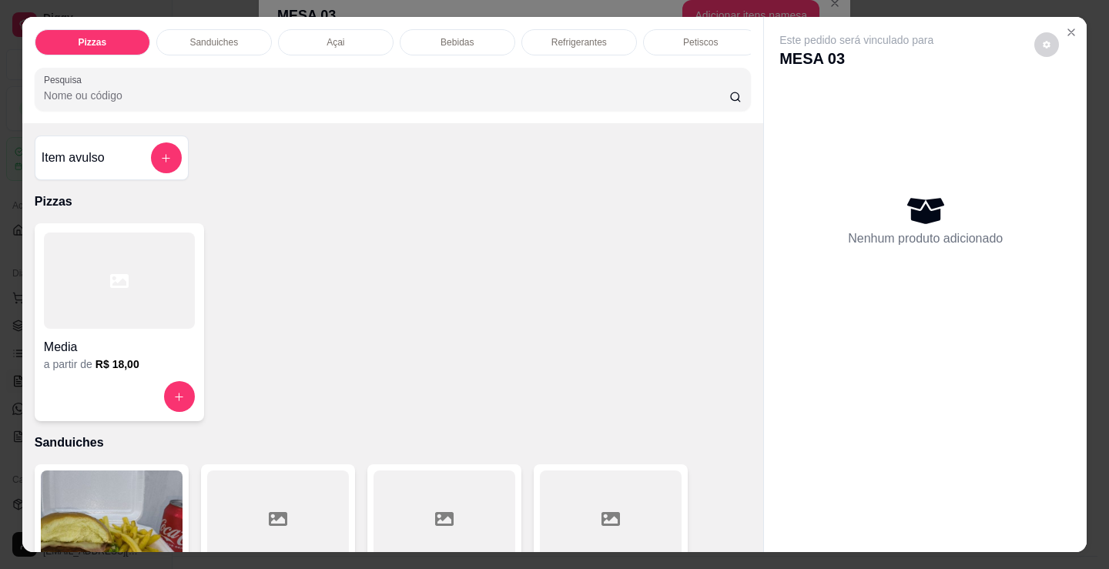
click at [125, 310] on div at bounding box center [119, 281] width 151 height 96
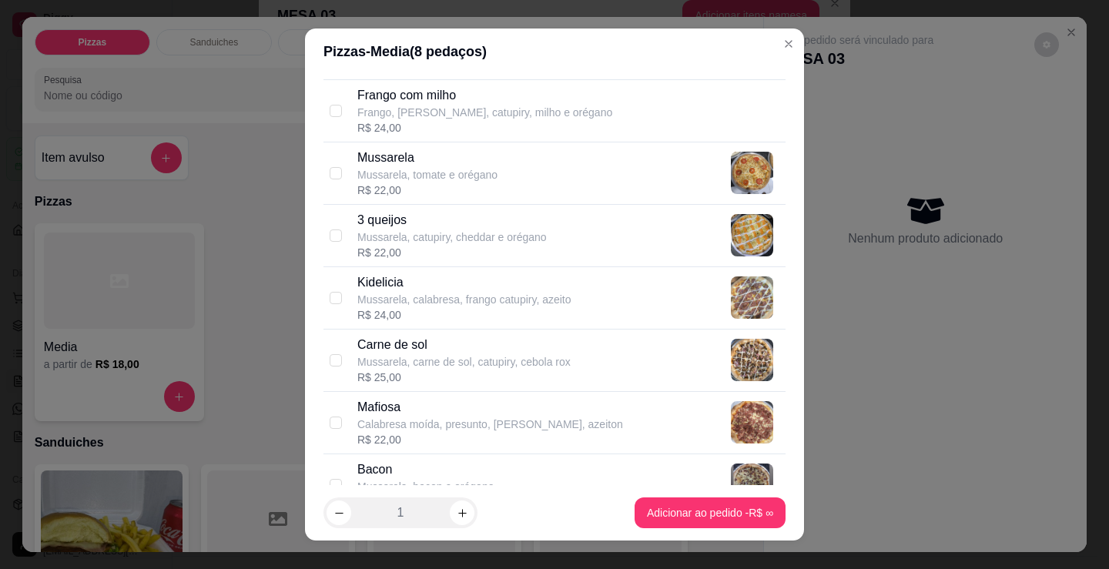
scroll to position [667, 0]
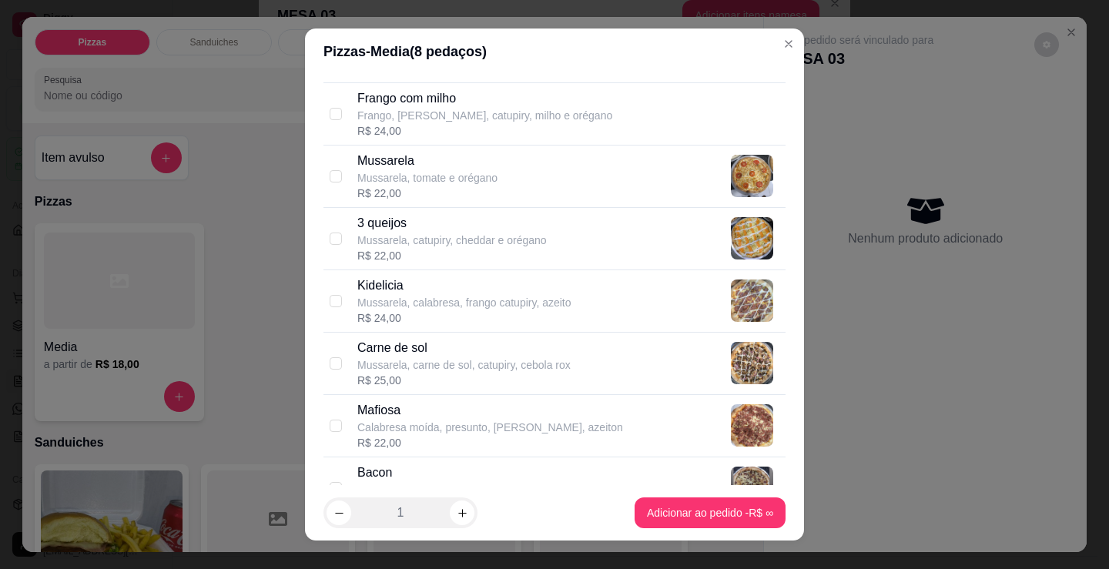
click at [487, 309] on p "Mussarela, calabresa, frango catupiry, azeito" at bounding box center [464, 302] width 214 height 15
checkbox input "true"
click at [444, 508] on div "1" at bounding box center [400, 512] width 154 height 31
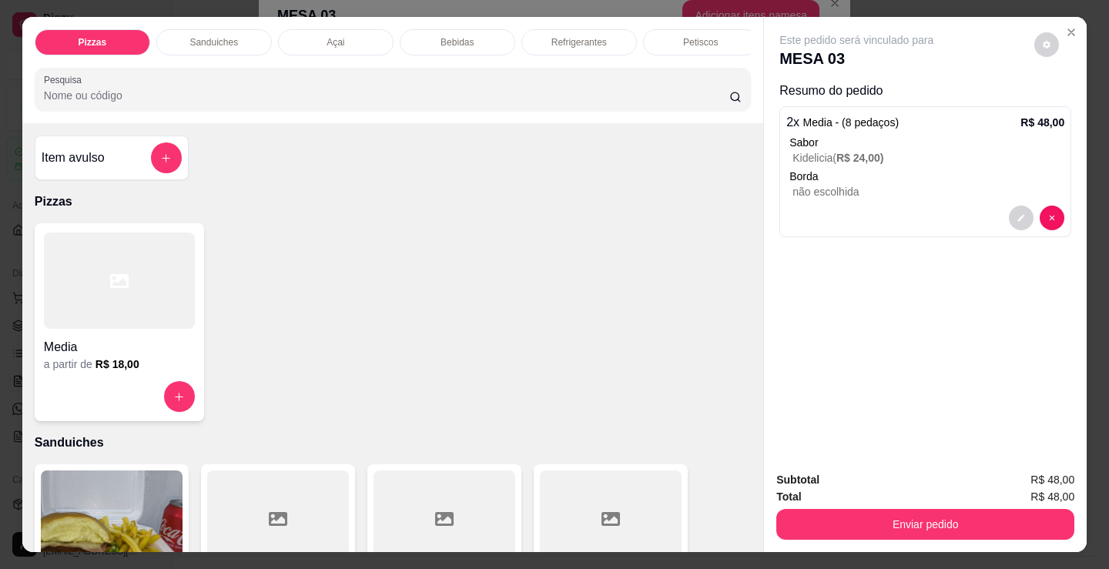
click at [95, 357] on h4 "Media" at bounding box center [119, 347] width 151 height 18
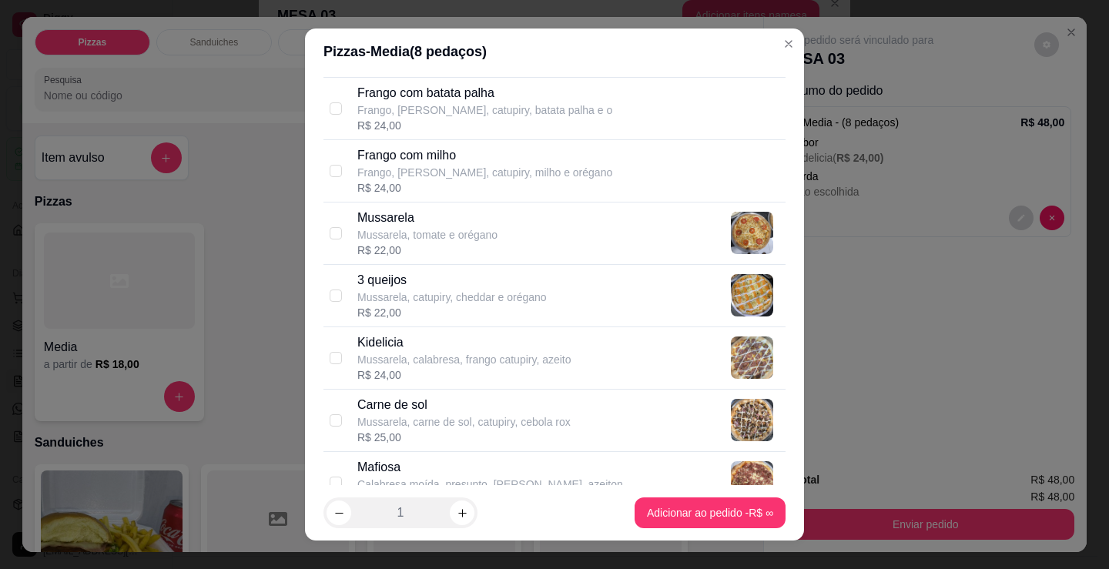
scroll to position [616, 0]
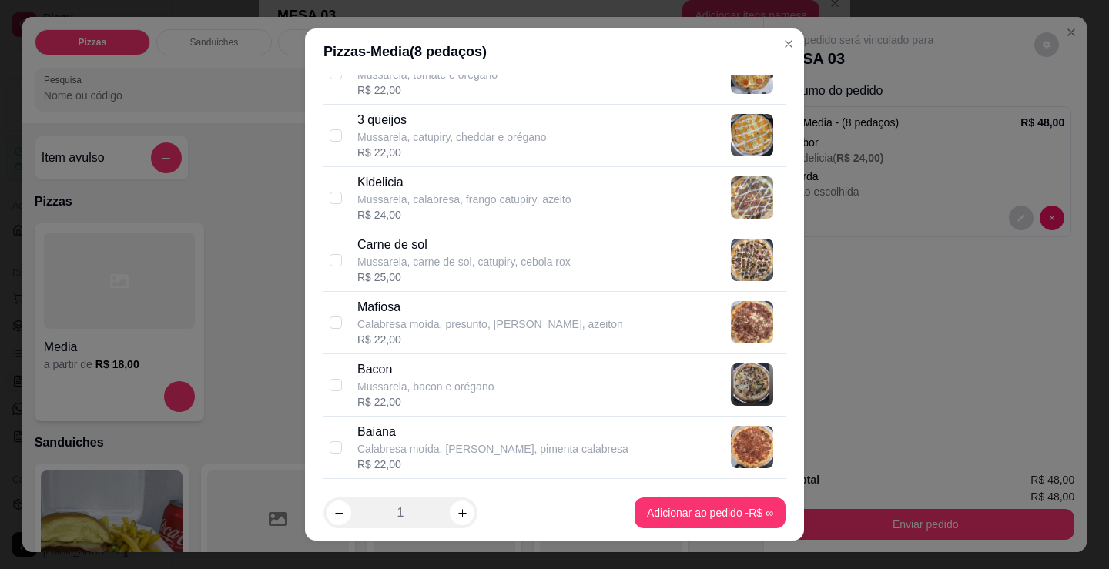
click at [416, 194] on p "Mussarela, calabresa, frango catupiry, azeito" at bounding box center [464, 199] width 214 height 15
checkbox input "true"
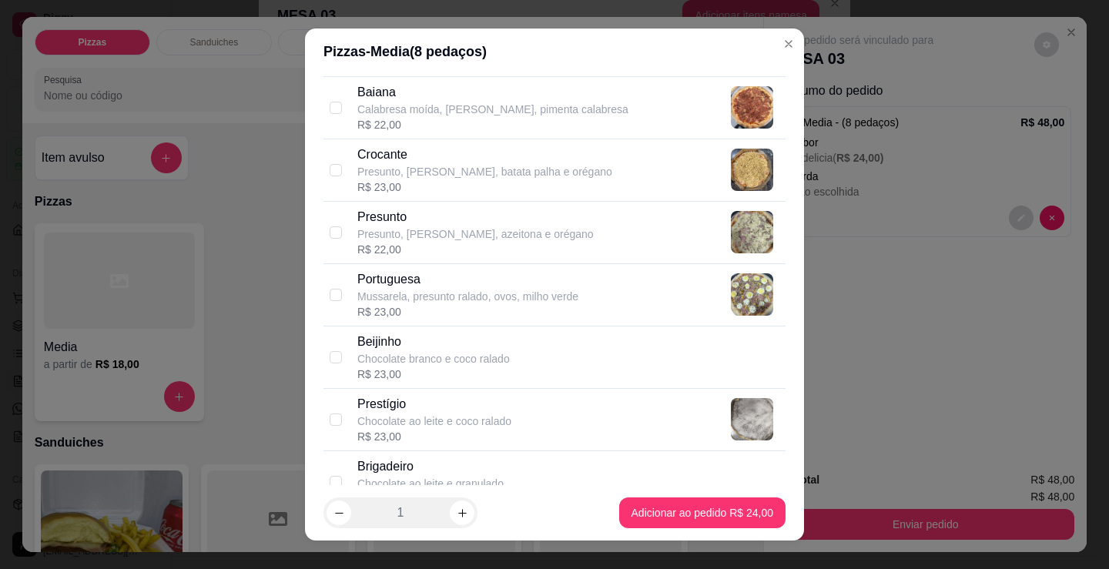
scroll to position [1206, 0]
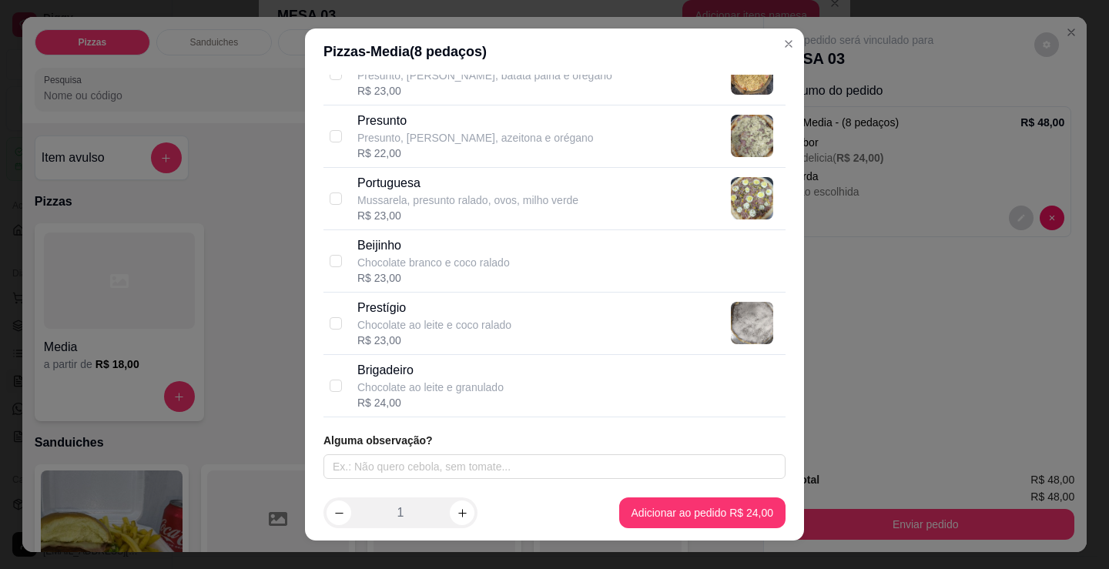
click at [450, 315] on p "Prestígio" at bounding box center [434, 308] width 154 height 18
checkbox input "true"
click at [457, 504] on button "increase-product-quantity" at bounding box center [462, 513] width 25 height 25
click at [713, 497] on button "Adicionar ao pedido R$ 48,00" at bounding box center [702, 512] width 166 height 31
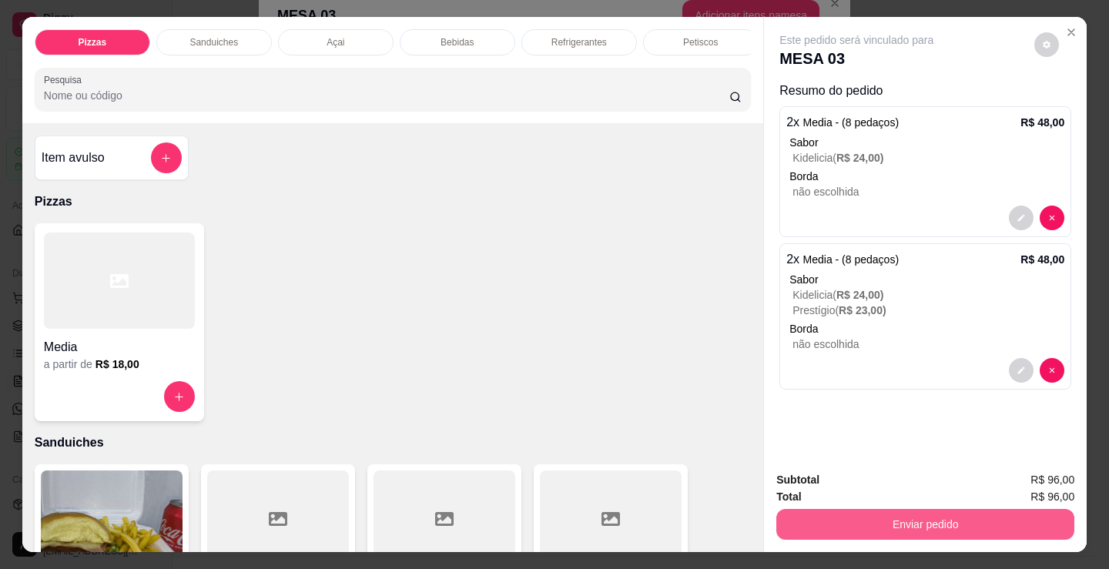
click at [821, 520] on button "Enviar pedido" at bounding box center [925, 524] width 298 height 31
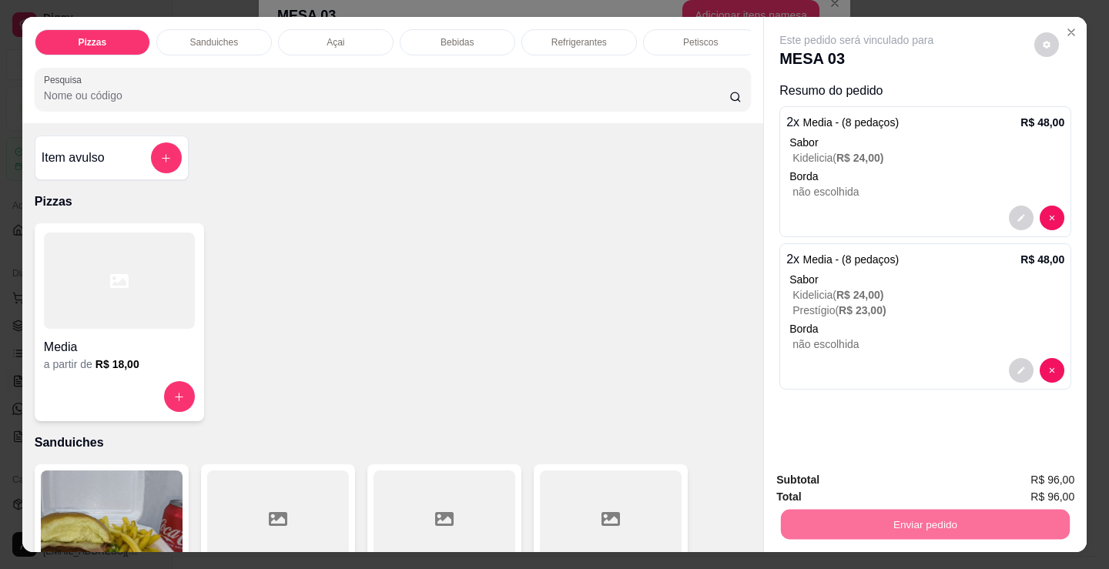
click at [849, 477] on button "Não registrar e enviar pedido" at bounding box center [875, 480] width 156 height 28
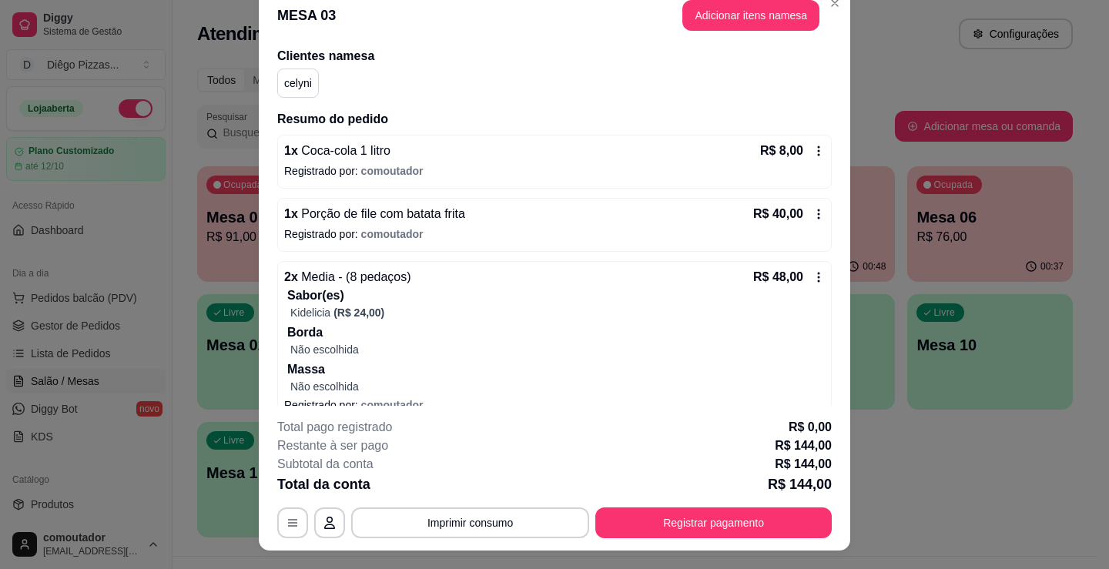
scroll to position [154, 0]
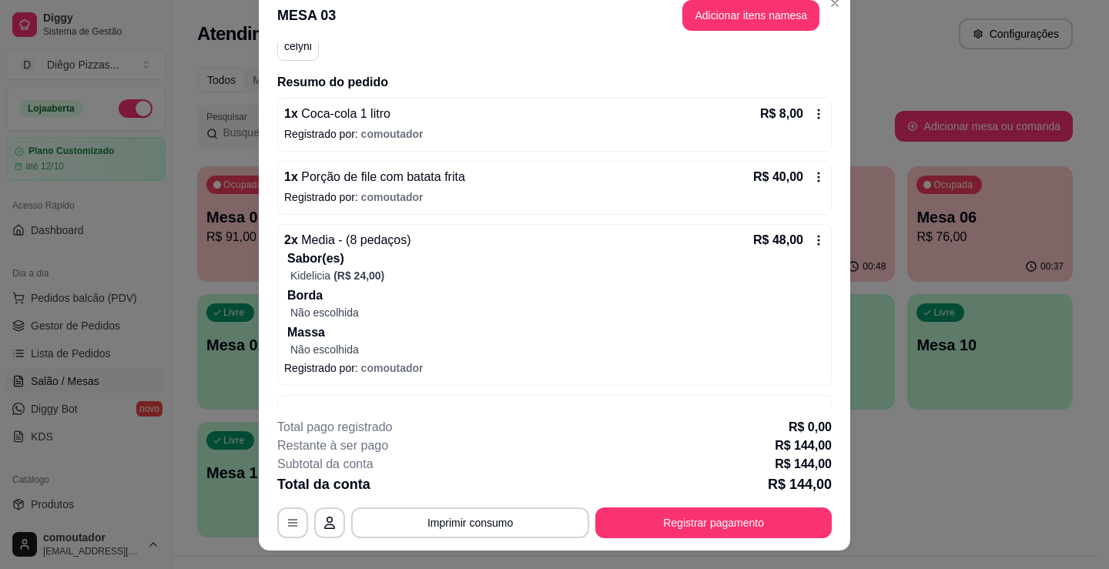
click at [580, 135] on p "Registrado por: comoutador" at bounding box center [554, 133] width 541 height 15
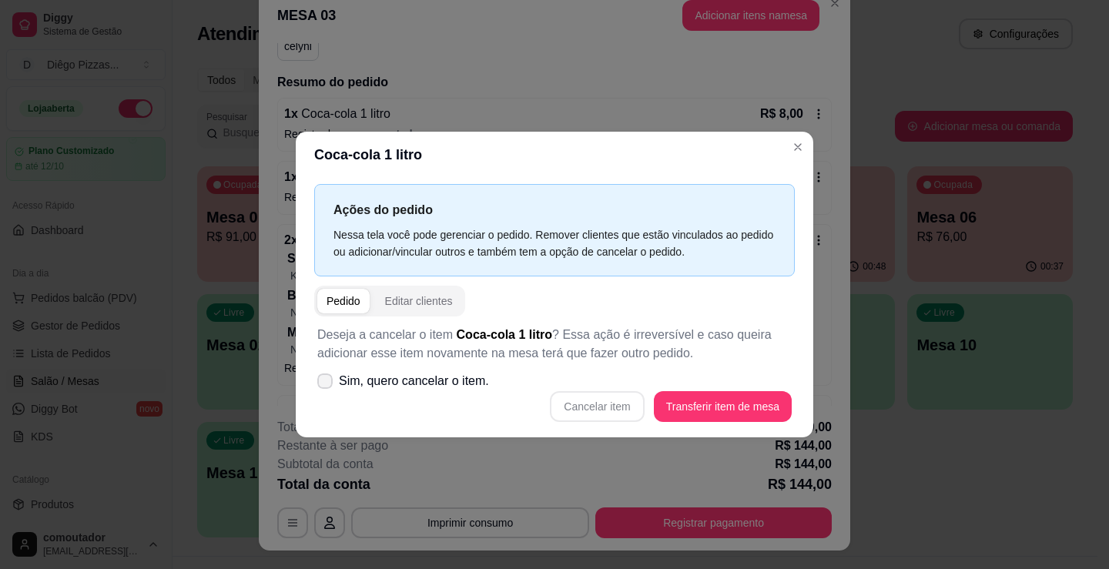
click at [454, 389] on span "Sim, quero cancelar o item." at bounding box center [414, 381] width 150 height 18
click at [326, 389] on input "Sim, quero cancelar o item." at bounding box center [321, 388] width 10 height 10
checkbox input "true"
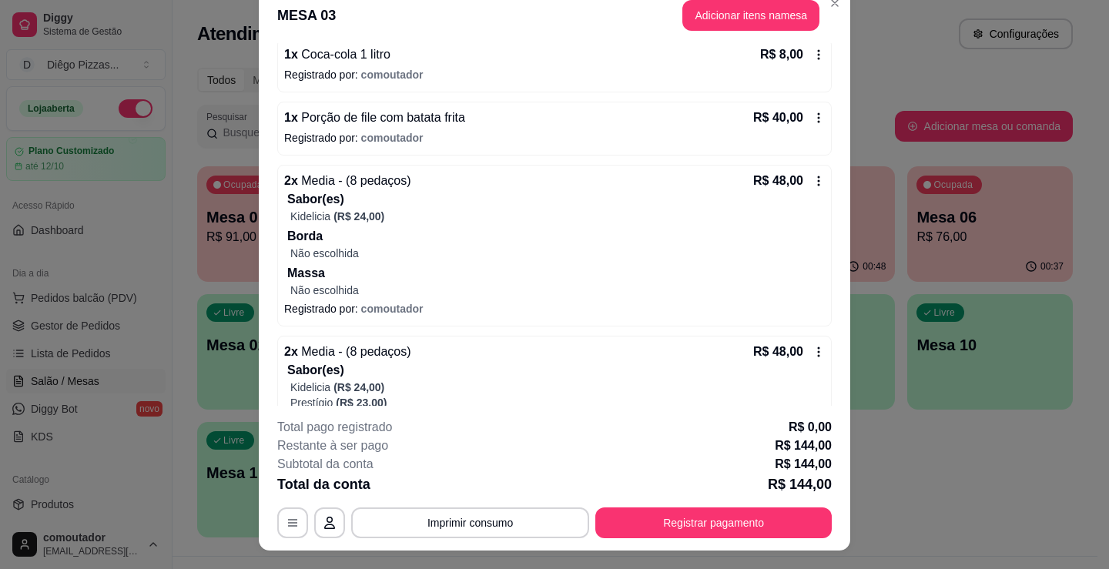
scroll to position [18, 0]
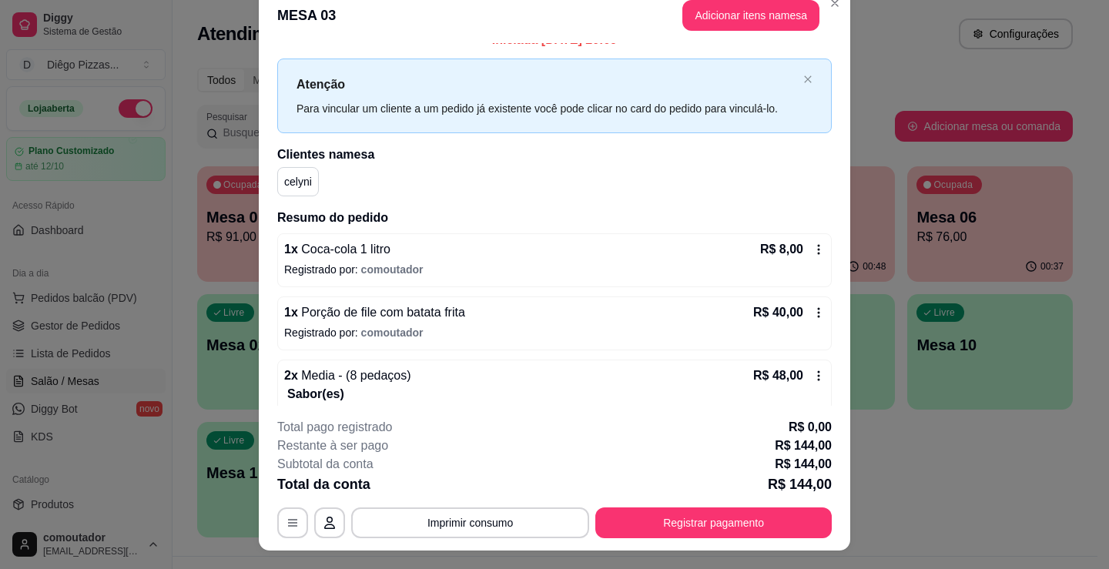
click at [433, 249] on div "1 x Coca-cola 1 litro R$ 8,00" at bounding box center [554, 249] width 541 height 18
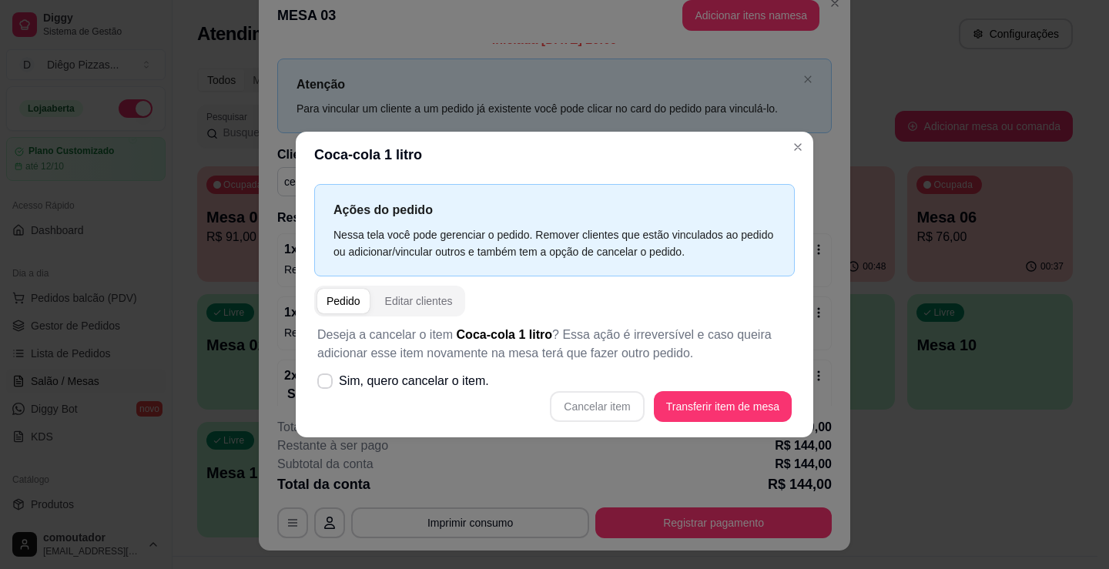
click at [407, 364] on div "Deseja a cancelar o item Coca-cola 1 litro ? Essa ação é irreversível e caso qu…" at bounding box center [554, 373] width 481 height 115
click at [430, 374] on span "Sim, quero cancelar o item." at bounding box center [414, 381] width 150 height 18
click at [326, 383] on input "Sim, quero cancelar o item." at bounding box center [321, 388] width 10 height 10
checkbox input "true"
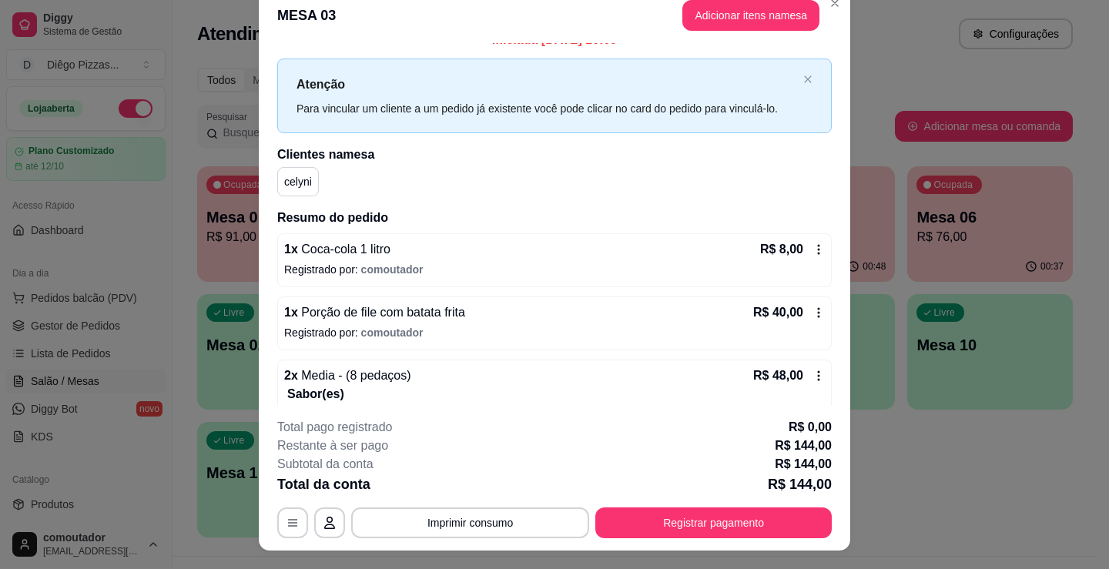
click at [507, 251] on div "1 x Coca-cola 1 litro R$ 8,00" at bounding box center [554, 249] width 541 height 18
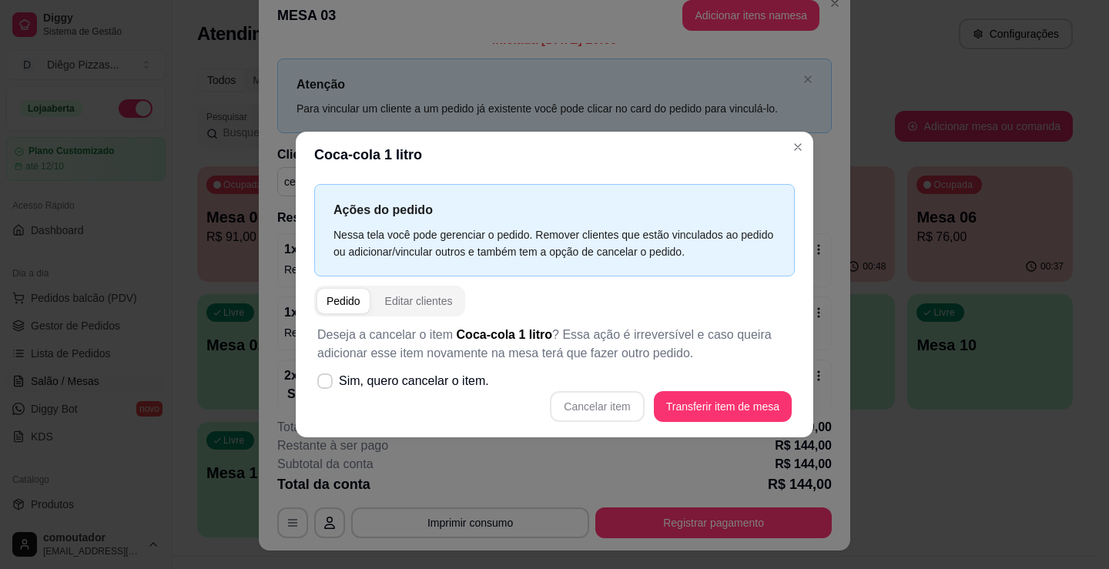
click at [442, 384] on span "Sim, quero cancelar o item." at bounding box center [414, 381] width 150 height 18
click at [326, 384] on input "Sim, quero cancelar o item." at bounding box center [321, 388] width 10 height 10
checkbox input "true"
click at [611, 411] on button "Cancelar item" at bounding box center [597, 406] width 92 height 30
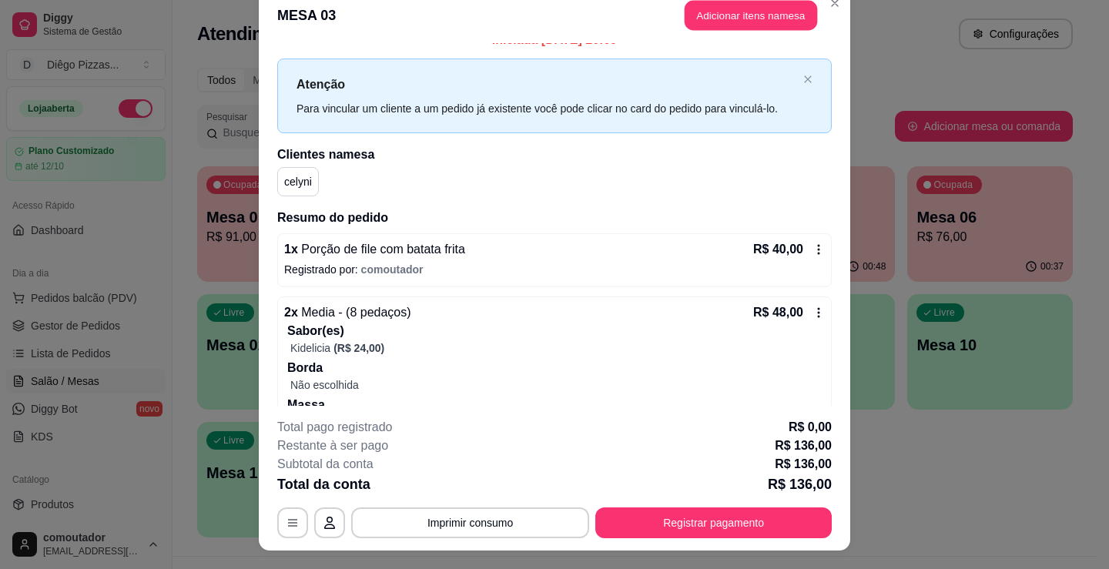
click at [750, 22] on button "Adicionar itens na mesa" at bounding box center [751, 15] width 132 height 30
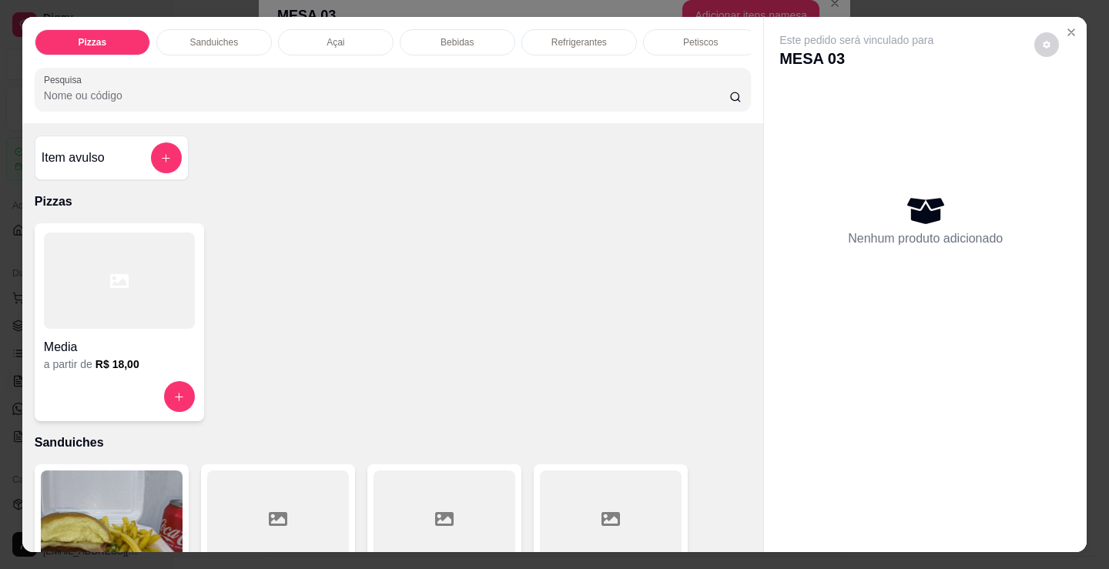
click at [567, 36] on p "Refrigerantes" at bounding box center [578, 42] width 55 height 12
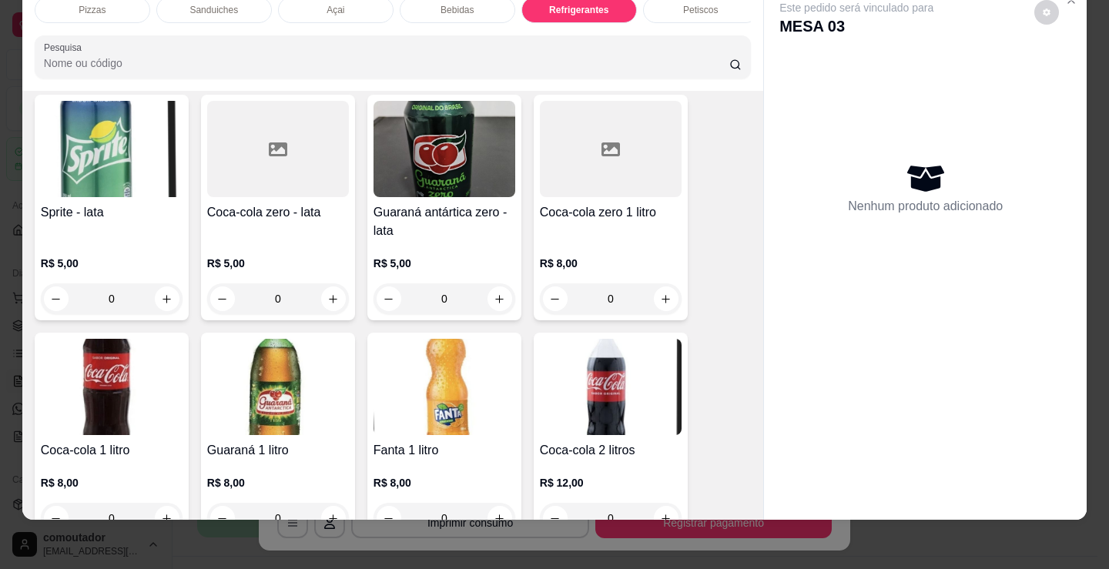
scroll to position [4527, 0]
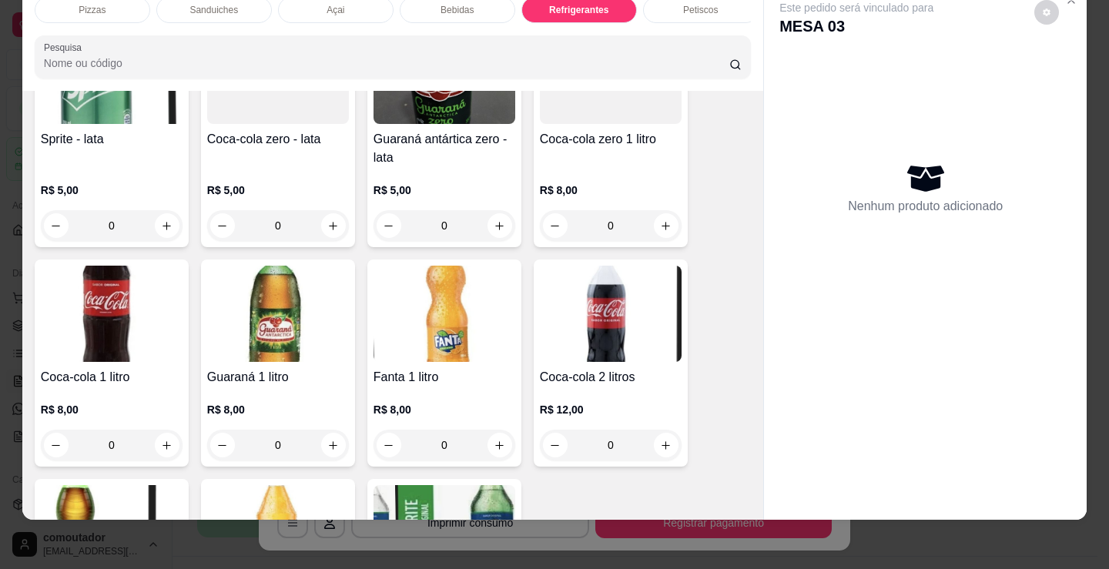
click at [656, 431] on div "0" at bounding box center [611, 445] width 136 height 31
click at [675, 454] on div "0" at bounding box center [611, 445] width 142 height 31
click at [668, 452] on button "increase-product-quantity" at bounding box center [666, 445] width 25 height 25
type input "1"
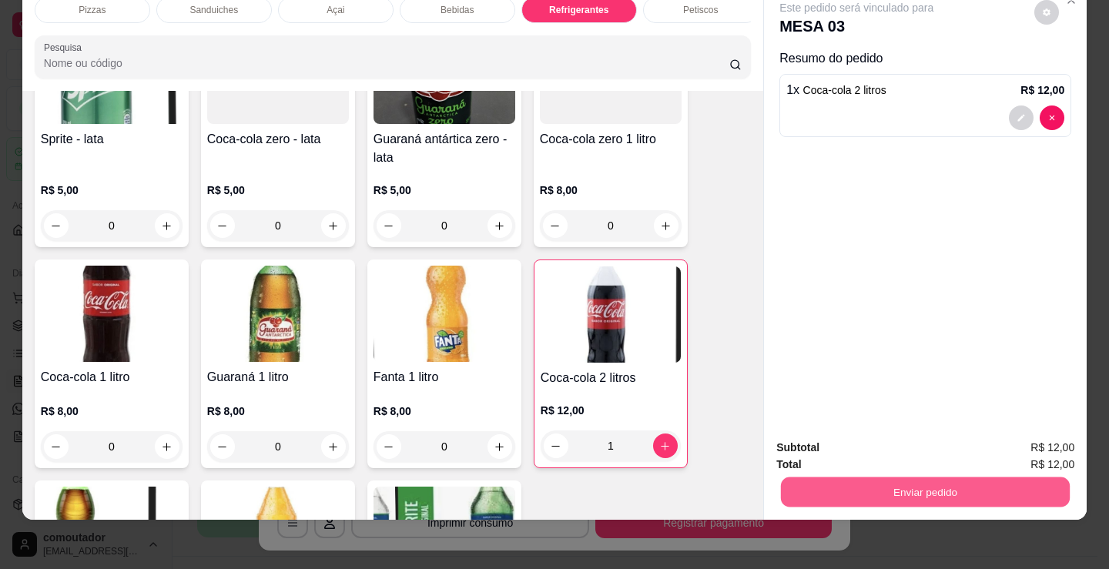
click at [874, 484] on button "Enviar pedido" at bounding box center [925, 492] width 289 height 30
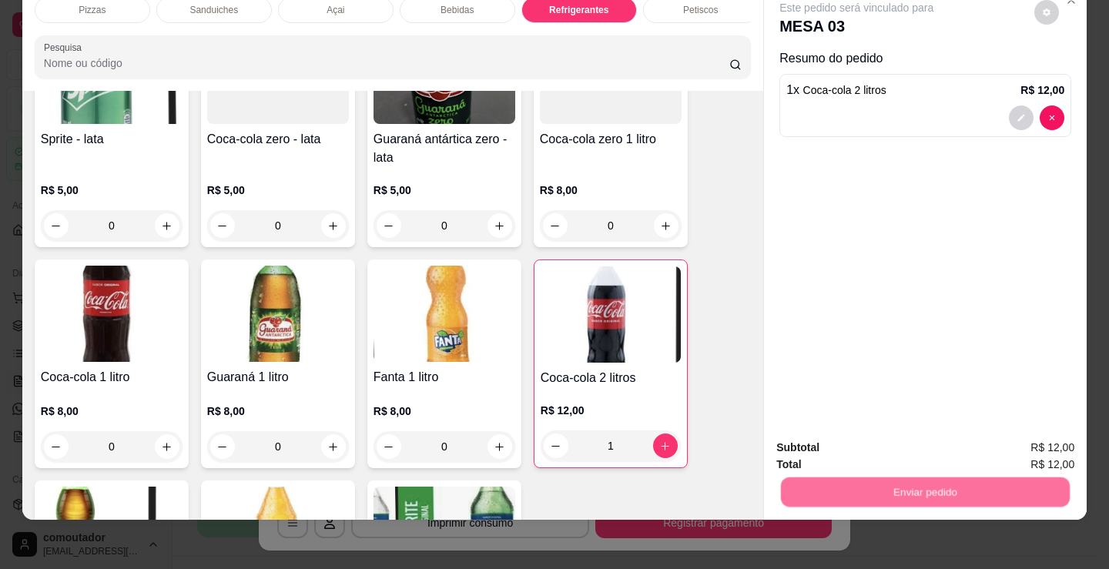
click at [844, 434] on button "Não registrar e enviar pedido" at bounding box center [872, 442] width 167 height 31
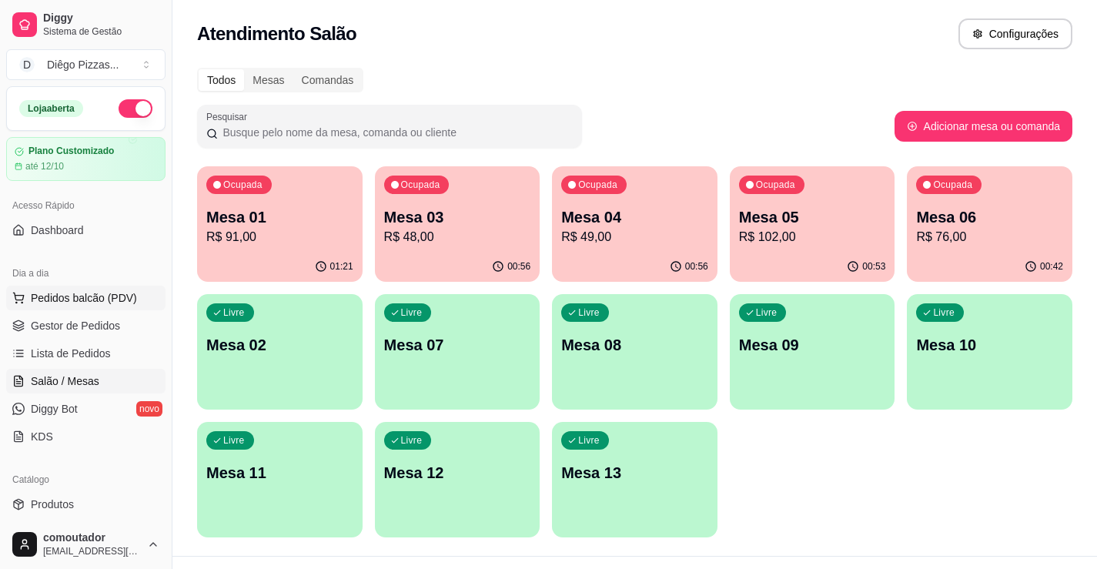
click at [100, 292] on span "Pedidos balcão (PDV)" at bounding box center [84, 297] width 106 height 15
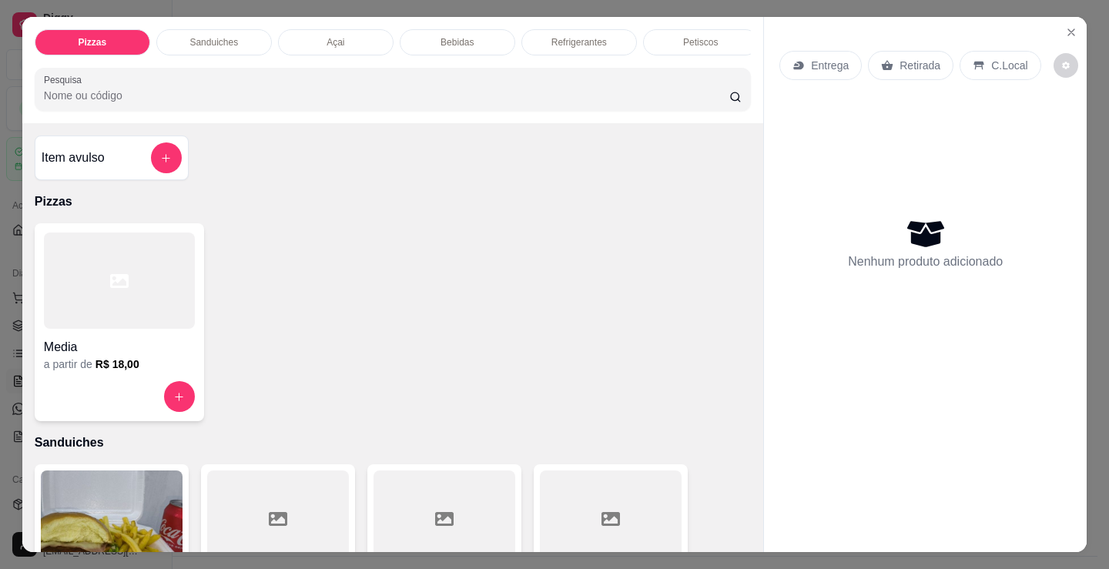
drag, startPoint x: 227, startPoint y: 17, endPoint x: 229, endPoint y: 39, distance: 22.4
click at [227, 22] on div "Pizzas Sanduiches Açai Bebidas Refrigerantes Petiscos doces Cigarros utensílios…" at bounding box center [392, 70] width 741 height 106
drag, startPoint x: 229, startPoint y: 41, endPoint x: 239, endPoint y: 55, distance: 17.1
click at [229, 42] on p "Sanduiches" at bounding box center [213, 42] width 49 height 12
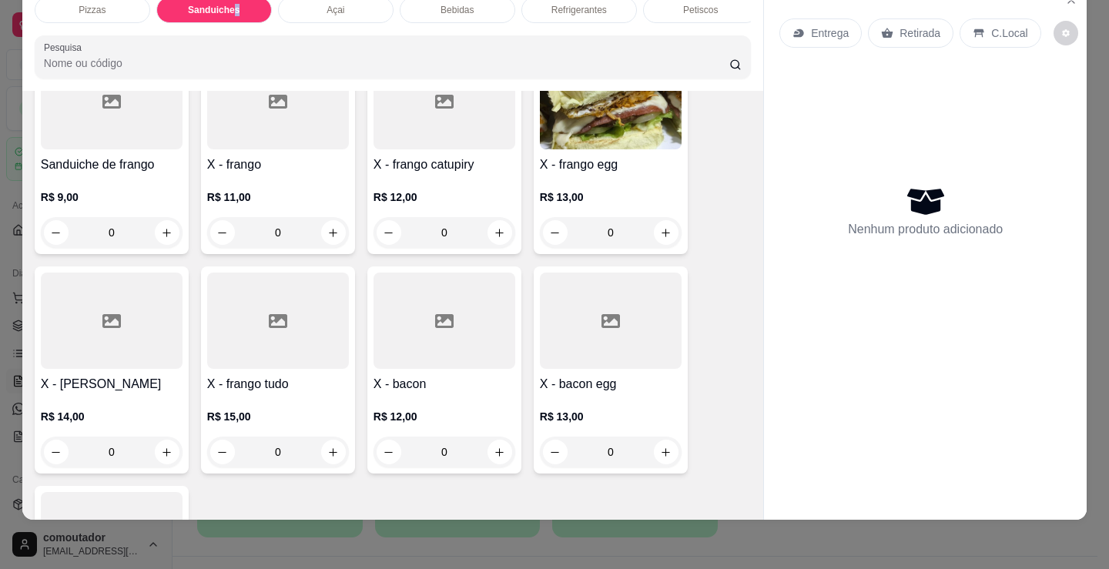
copy p "s"
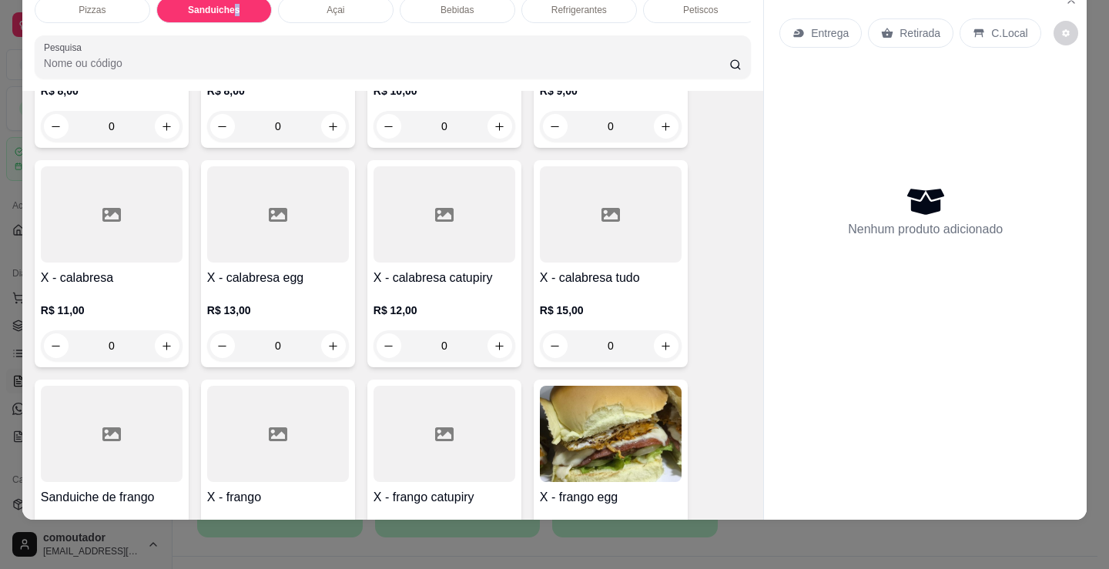
scroll to position [695, 0]
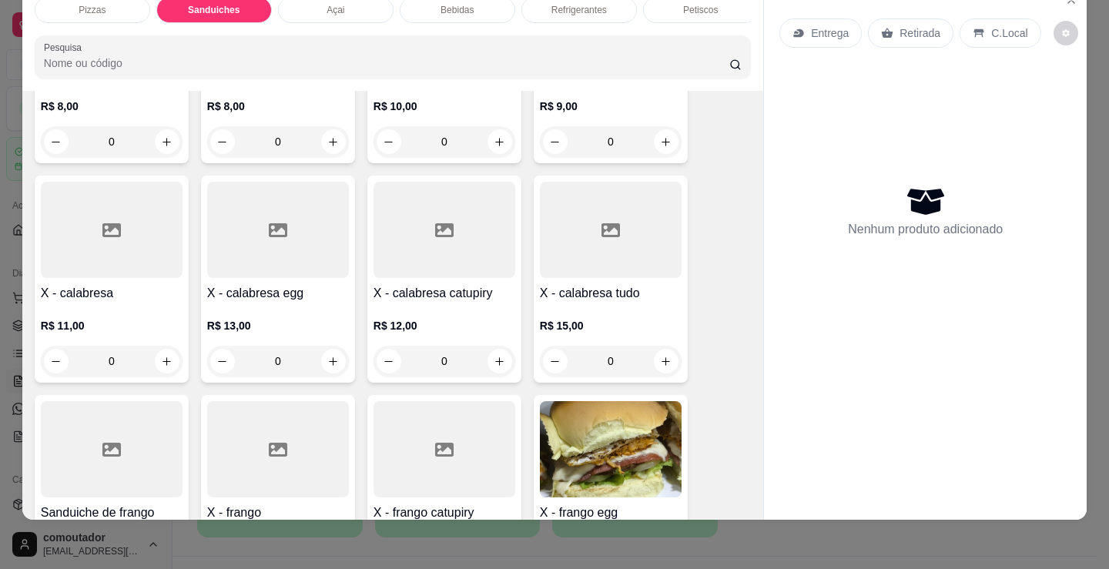
click at [665, 355] on div "0" at bounding box center [611, 361] width 142 height 31
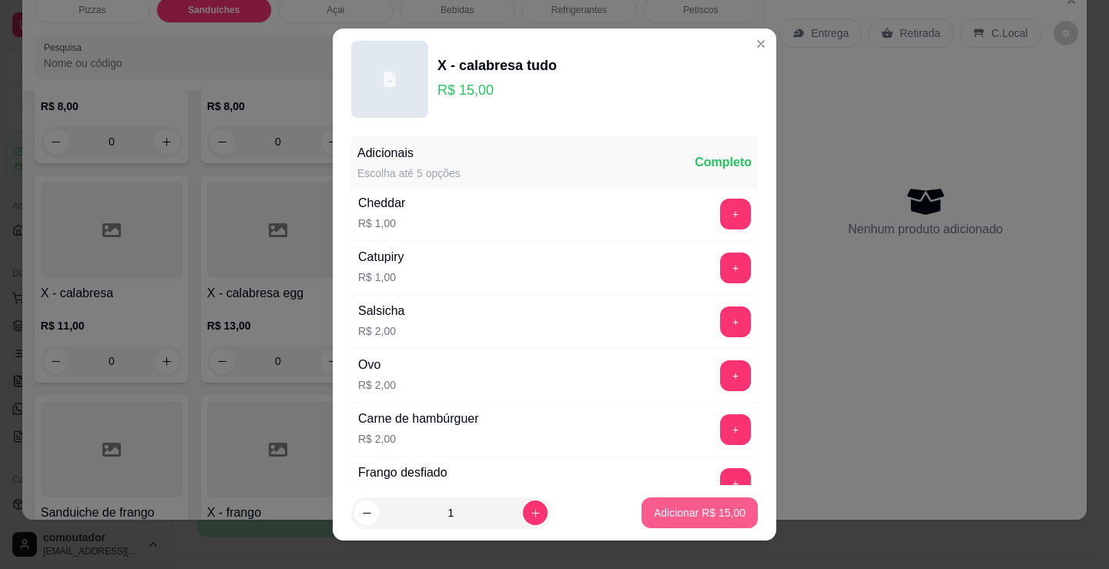
click at [654, 514] on p "Adicionar R$ 15,00" at bounding box center [700, 512] width 92 height 15
type input "1"
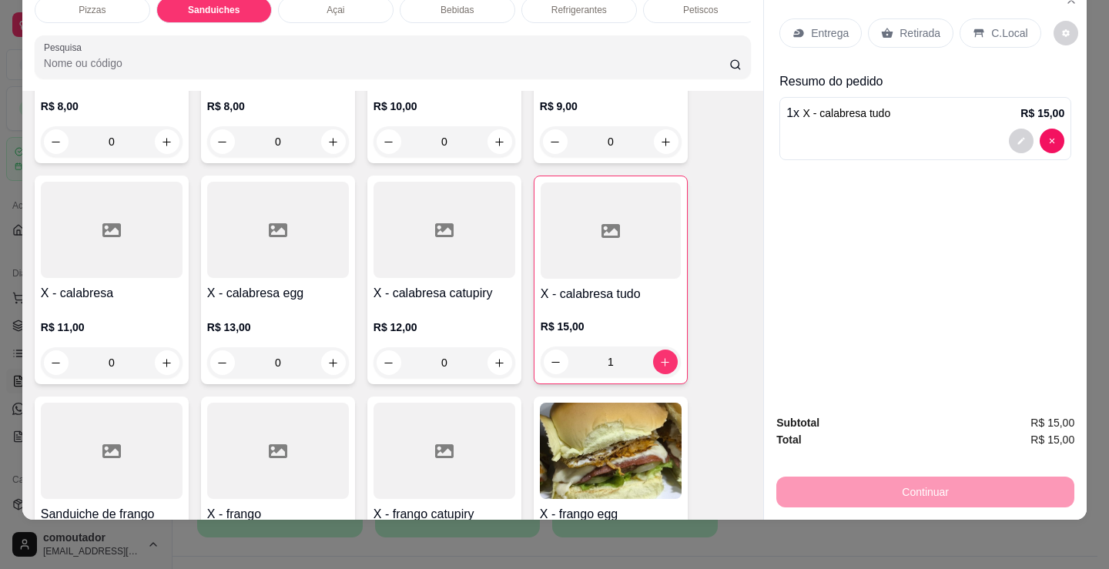
click at [812, 25] on p "Entrega" at bounding box center [830, 32] width 38 height 15
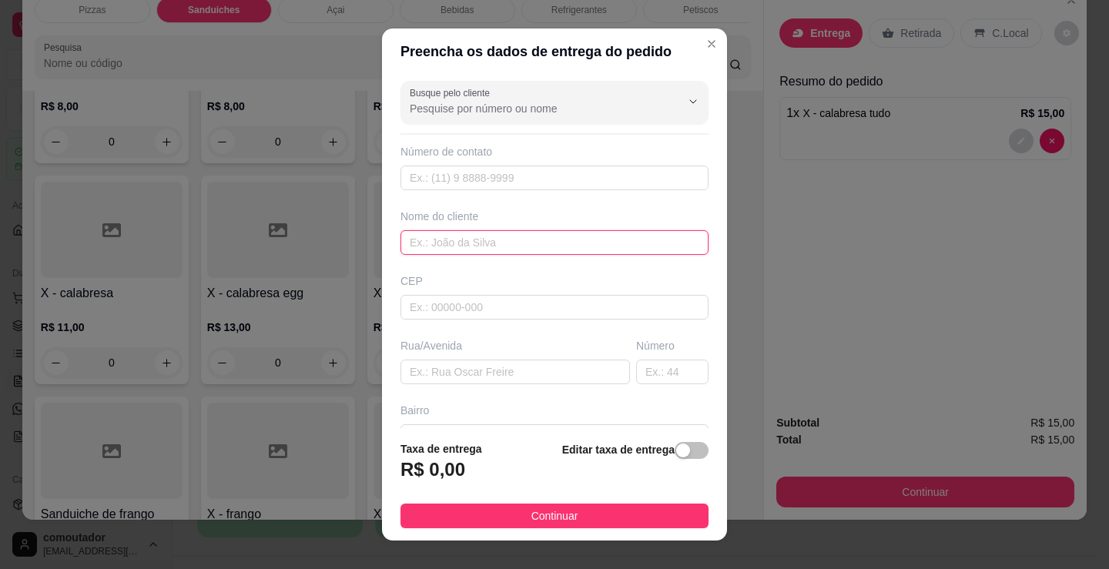
click at [588, 240] on input "text" at bounding box center [554, 242] width 308 height 25
type input "cidinho"
click at [655, 503] on footer "Taxa de entrega R$ 0,00 Editar taxa de entrega Continuar" at bounding box center [554, 484] width 345 height 112
click at [655, 509] on button "Continuar" at bounding box center [554, 516] width 308 height 25
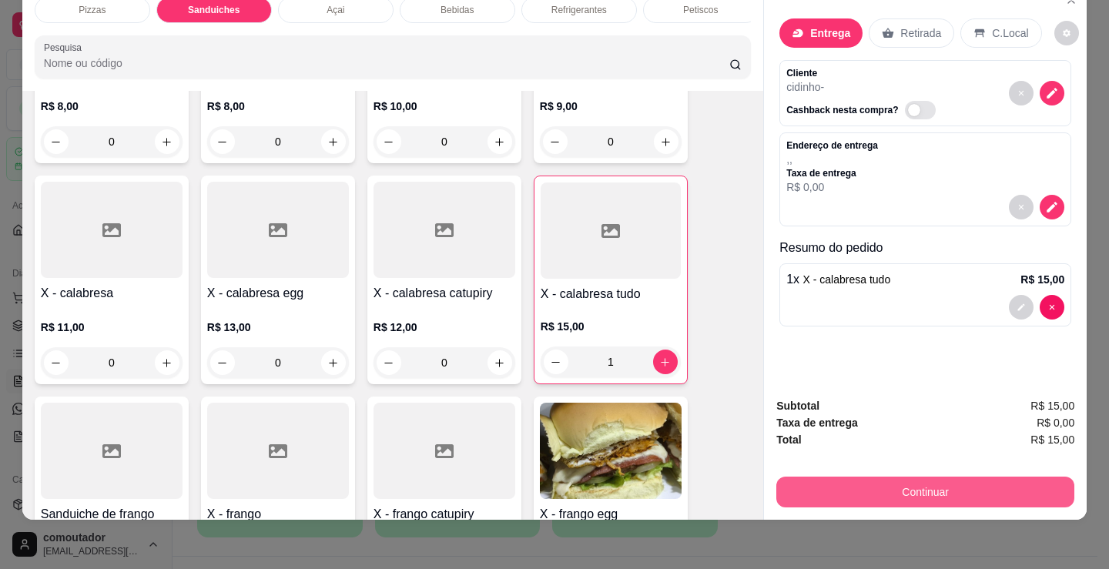
click at [868, 477] on button "Continuar" at bounding box center [925, 492] width 298 height 31
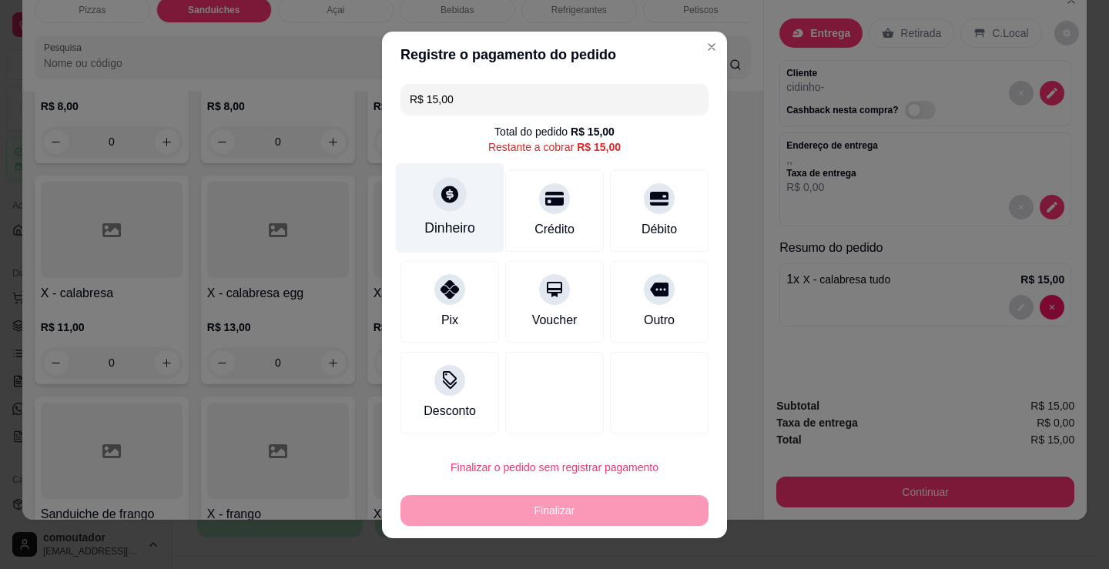
click at [433, 189] on div at bounding box center [450, 194] width 34 height 34
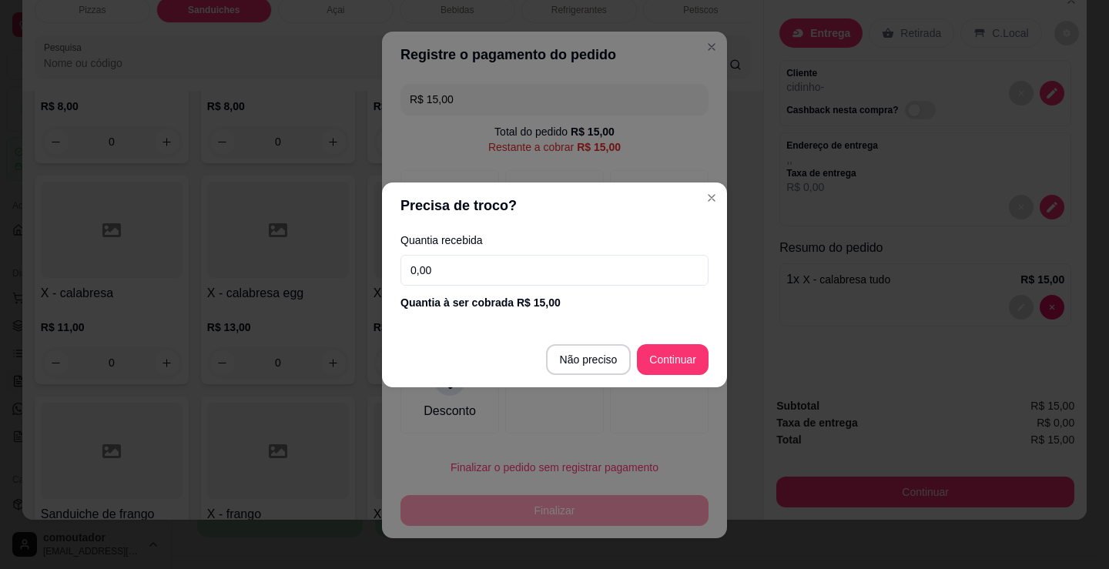
click at [570, 279] on input "0,00" at bounding box center [554, 270] width 308 height 31
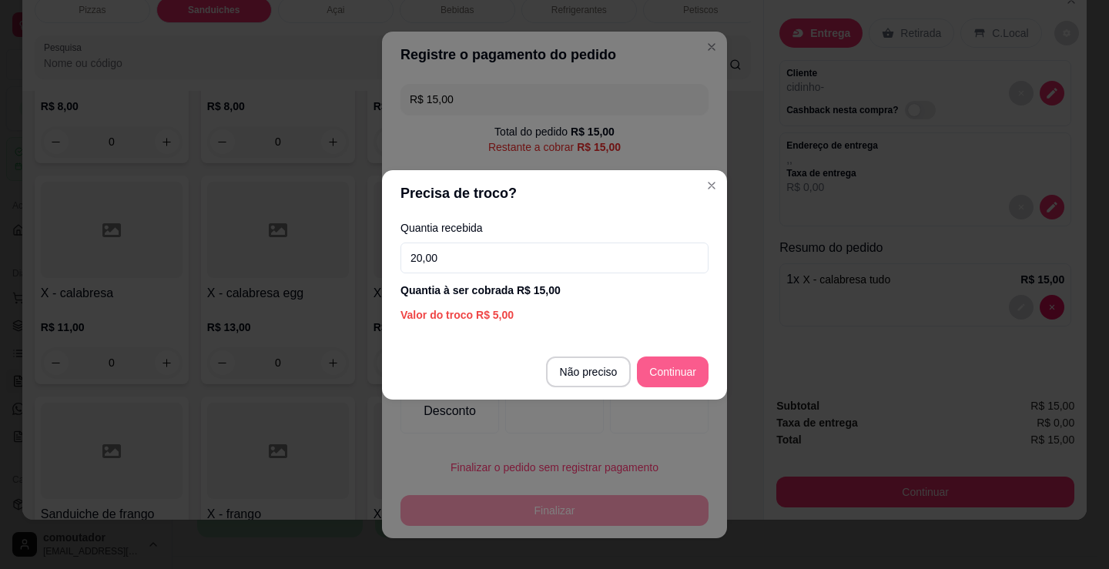
type input "20,00"
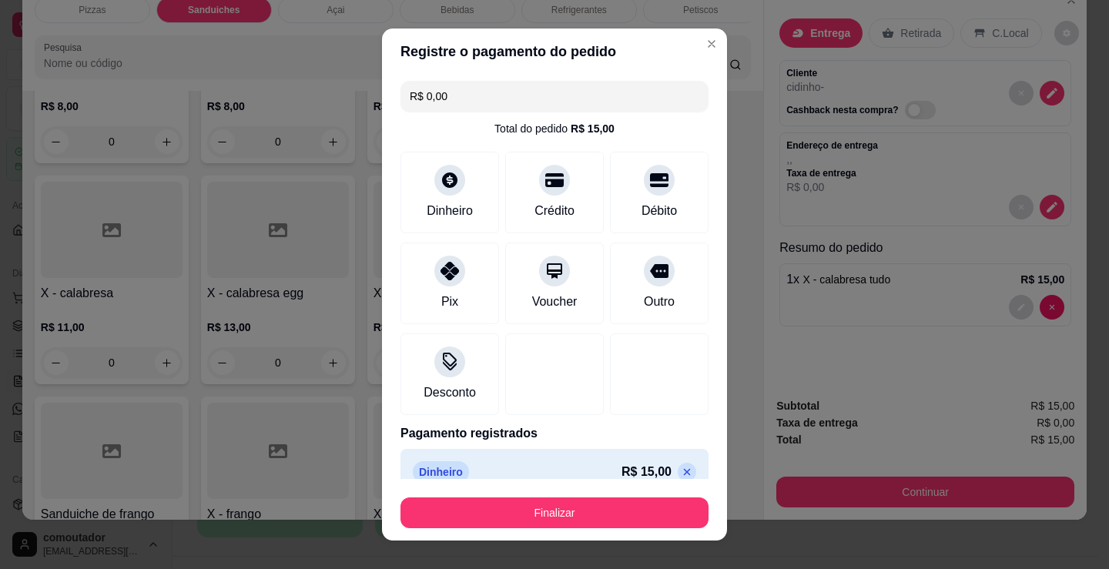
type input "R$ 0,00"
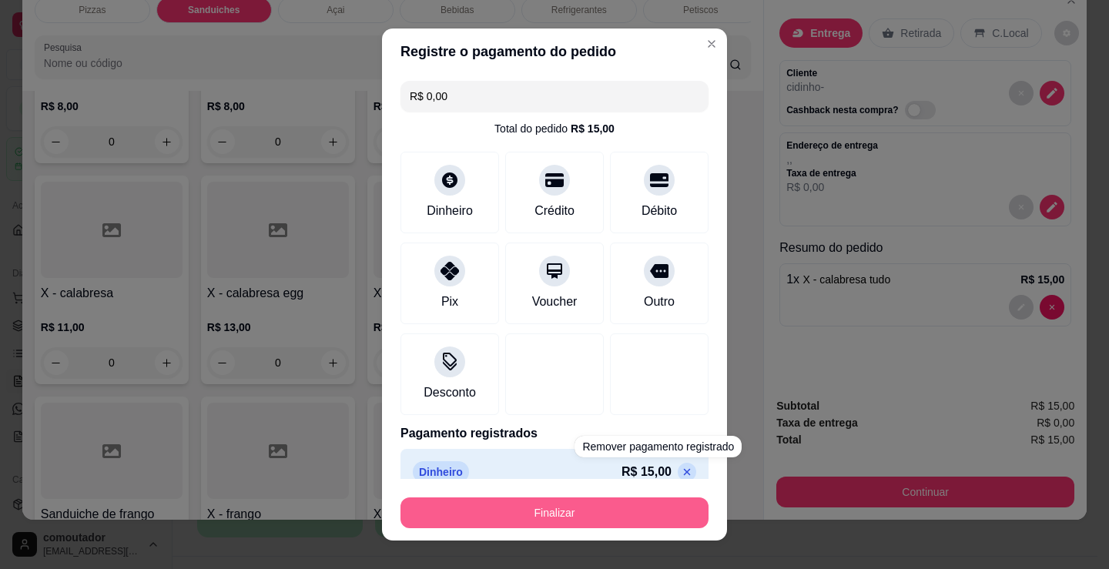
click at [641, 513] on button "Finalizar" at bounding box center [554, 512] width 308 height 31
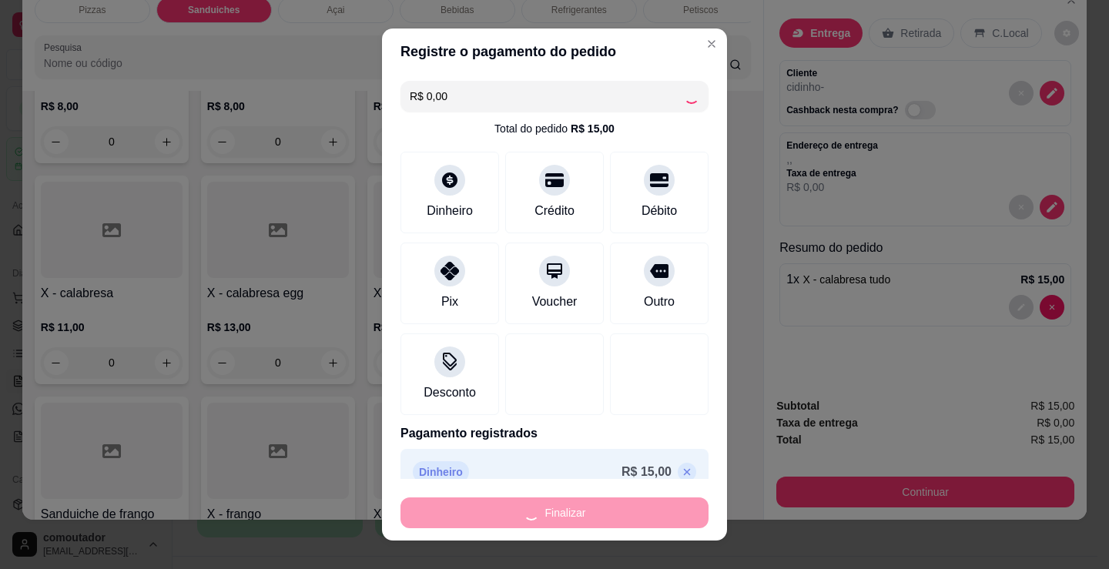
type input "0"
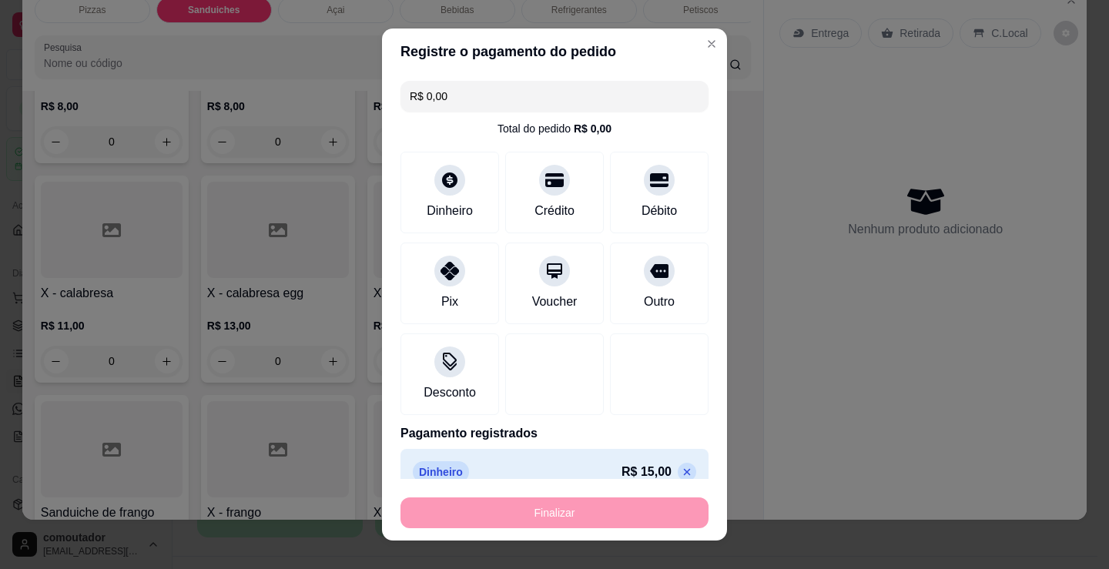
type input "-R$ 15,00"
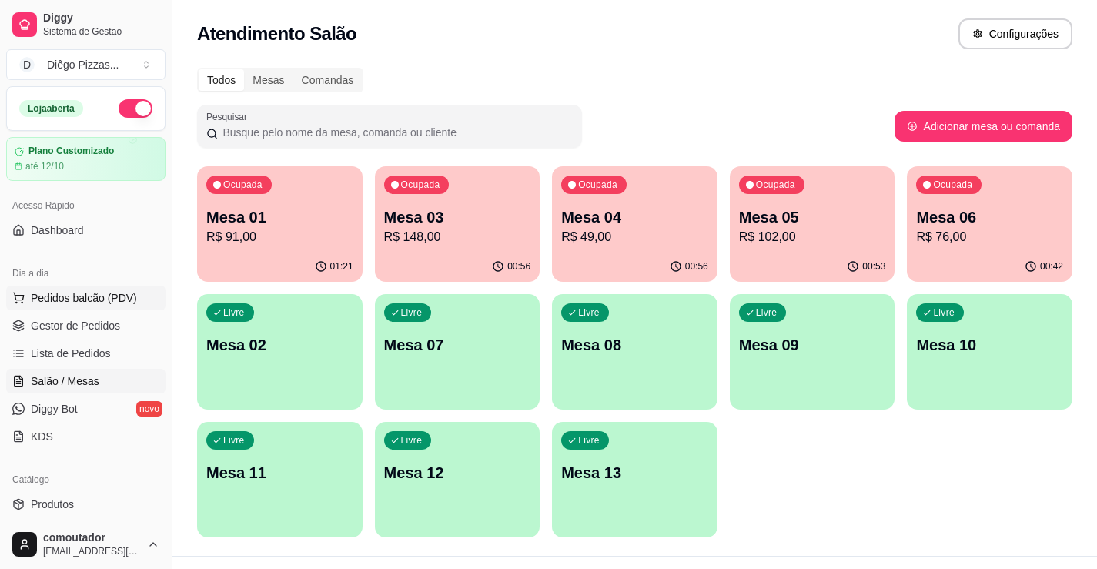
click at [55, 293] on span "Pedidos balcão (PDV)" at bounding box center [84, 297] width 106 height 15
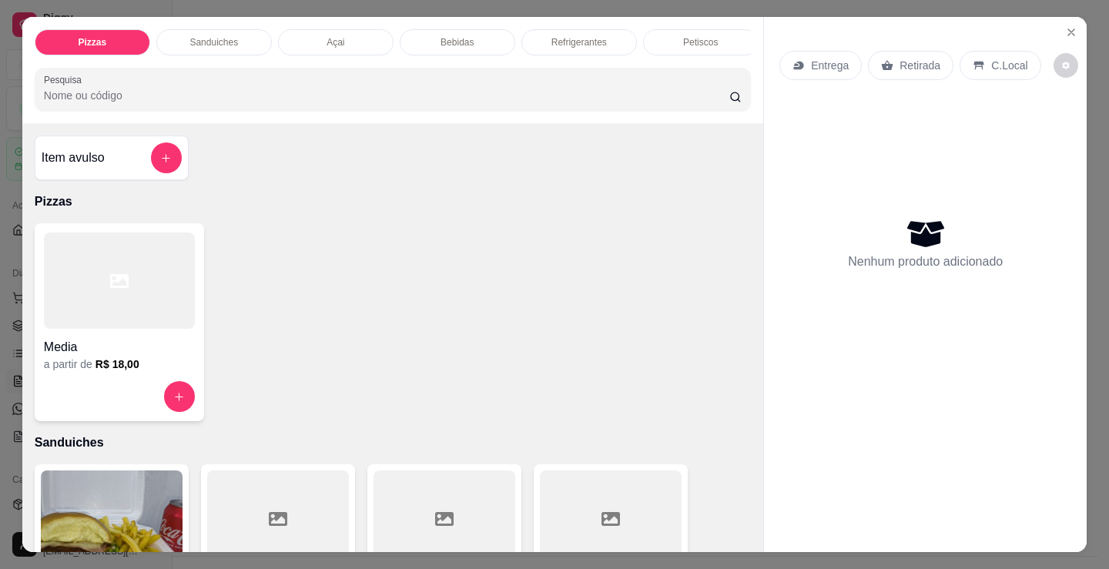
click at [219, 40] on p "Sanduiches" at bounding box center [213, 42] width 49 height 12
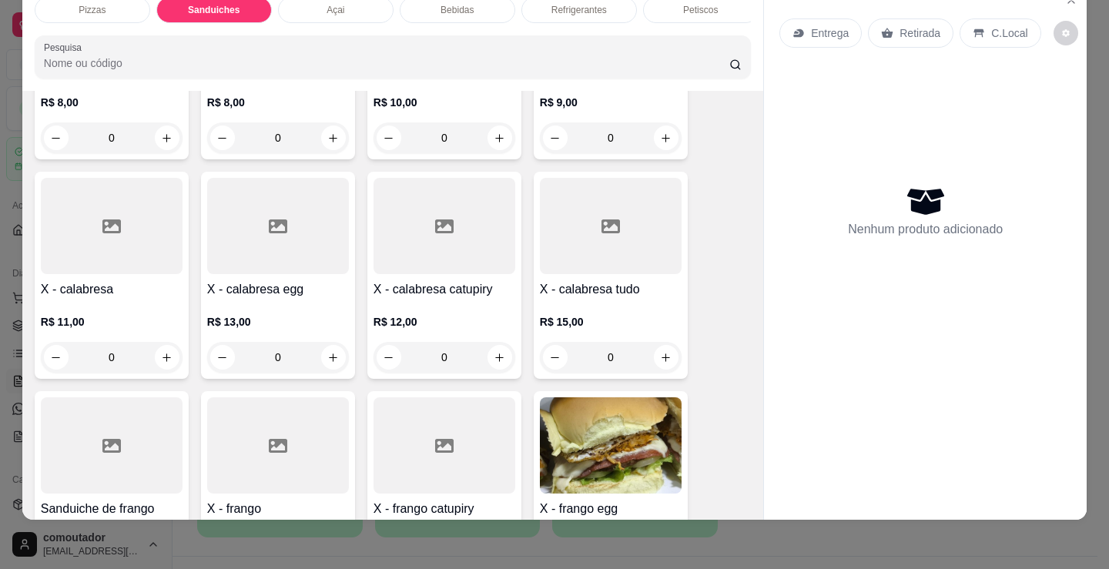
scroll to position [695, 0]
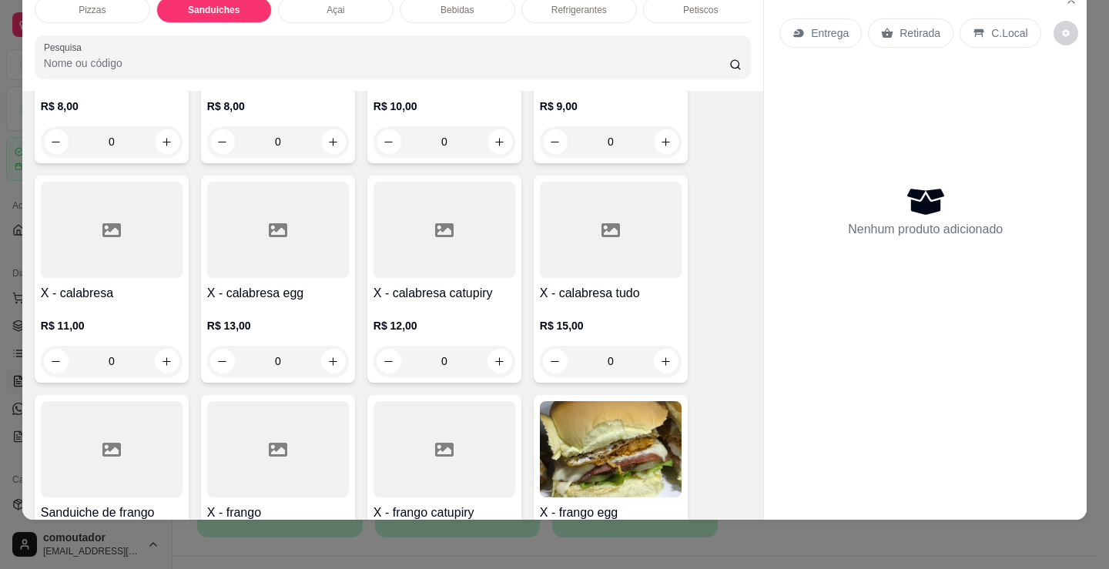
click at [155, 360] on div "0" at bounding box center [112, 361] width 142 height 31
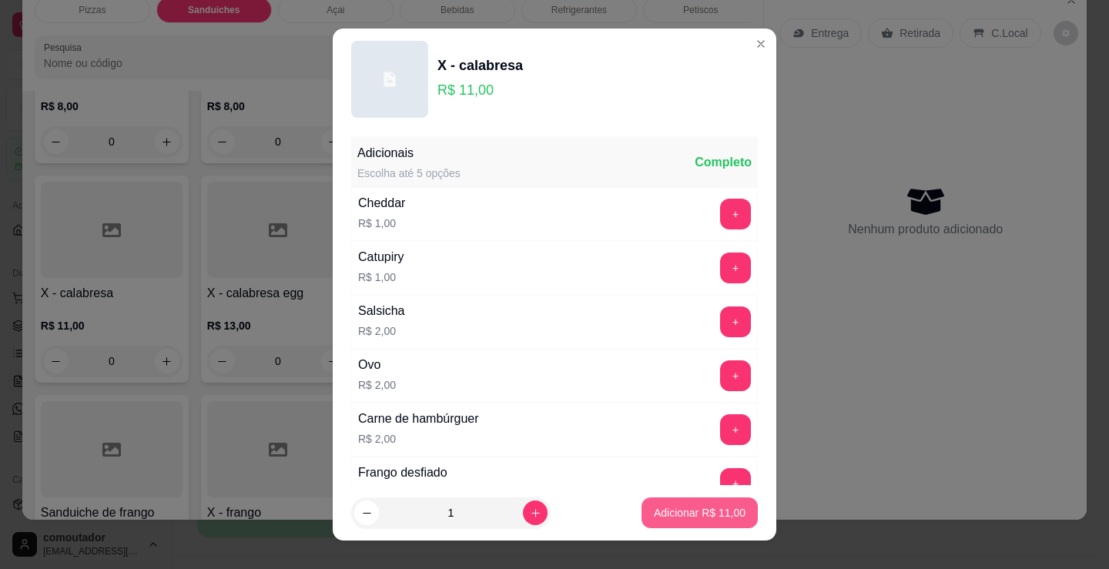
click at [668, 511] on p "Adicionar R$ 11,00" at bounding box center [700, 512] width 92 height 15
type input "1"
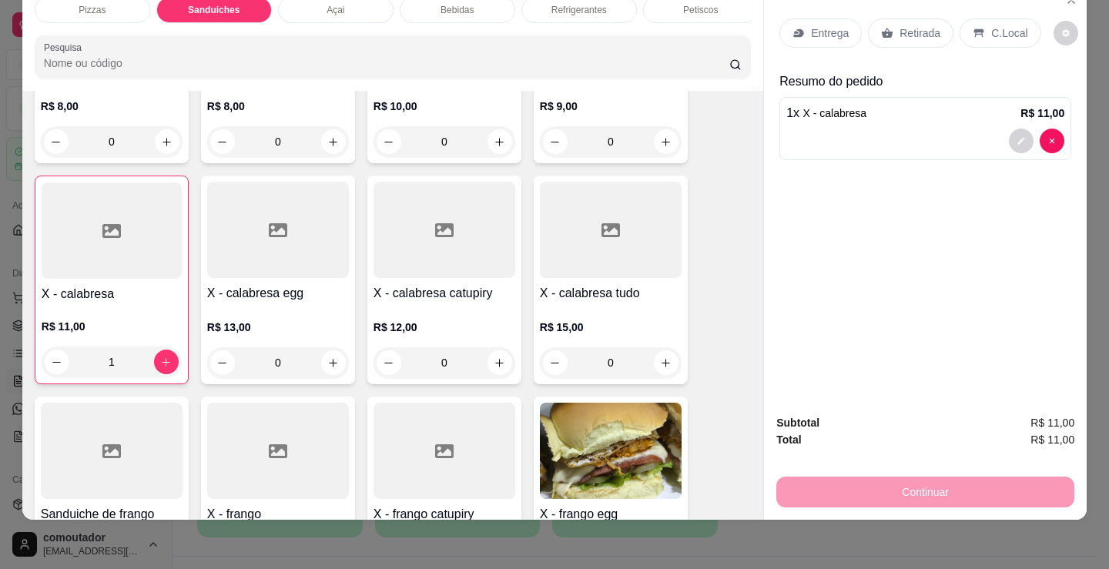
click at [823, 25] on p "Entrega" at bounding box center [830, 32] width 38 height 15
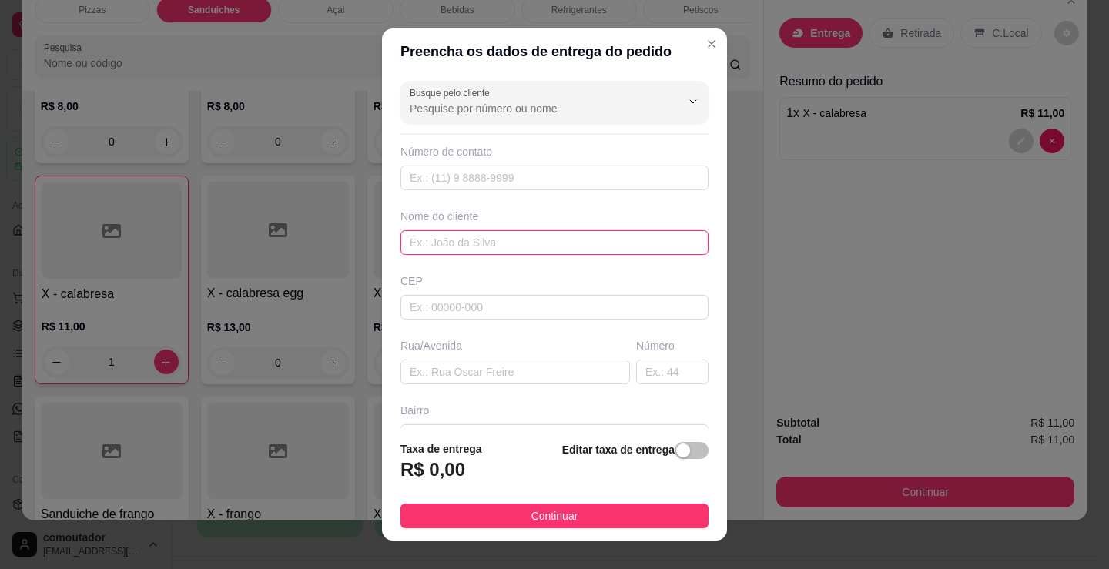
click at [420, 246] on input "text" at bounding box center [554, 242] width 308 height 25
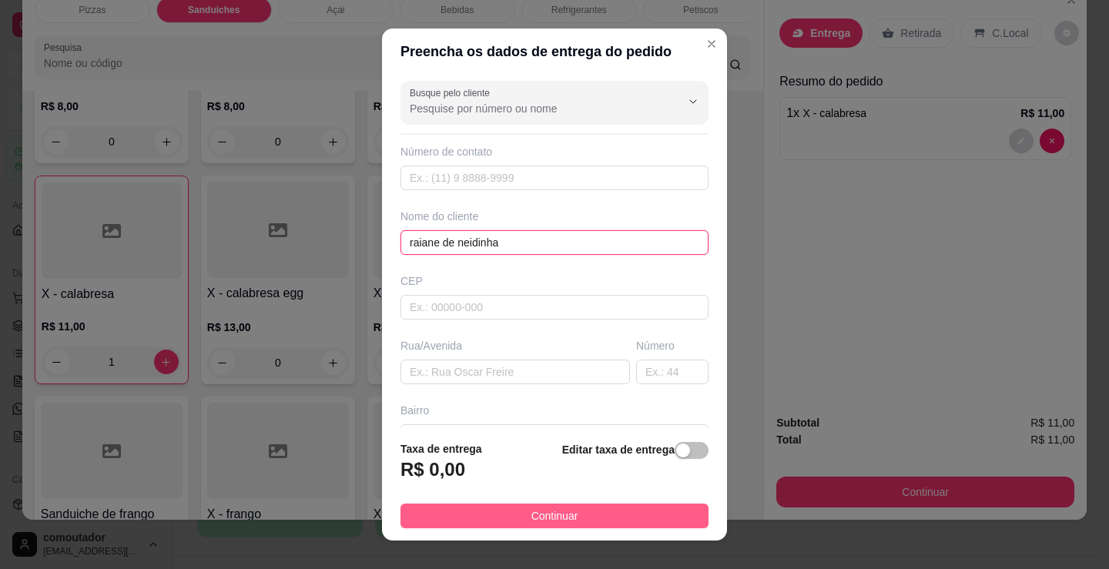
type input "raiane de neidinha"
click at [624, 513] on button "Continuar" at bounding box center [554, 516] width 308 height 25
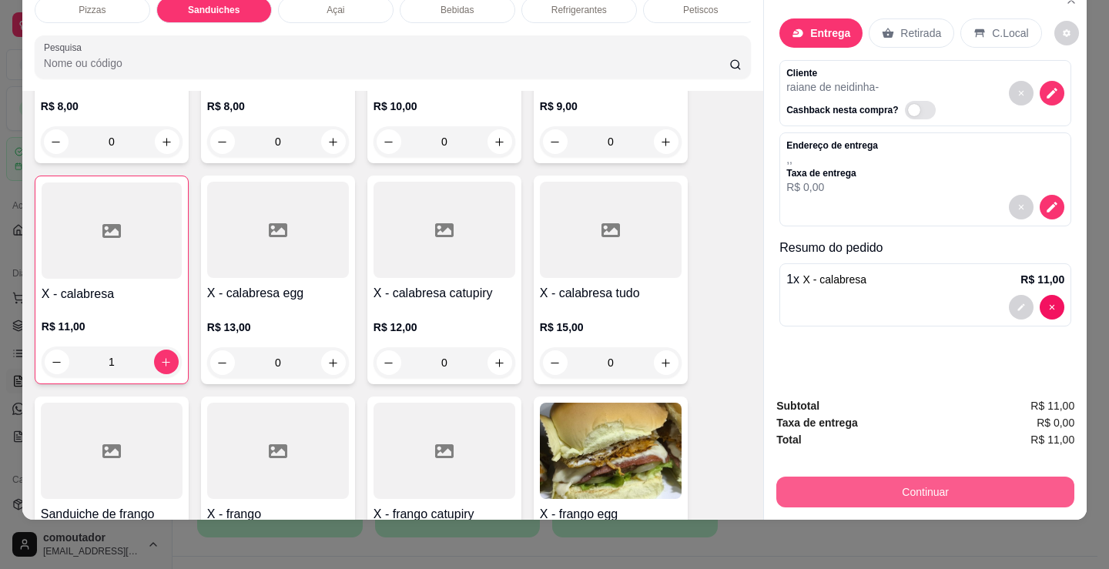
click at [799, 477] on button "Continuar" at bounding box center [925, 492] width 298 height 31
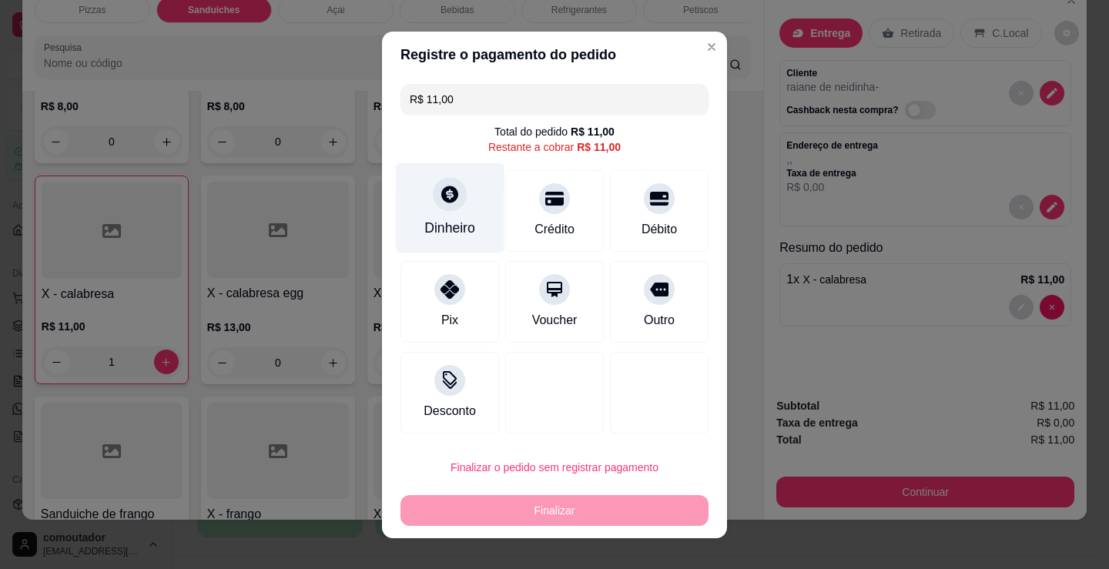
click at [433, 199] on div at bounding box center [450, 194] width 34 height 34
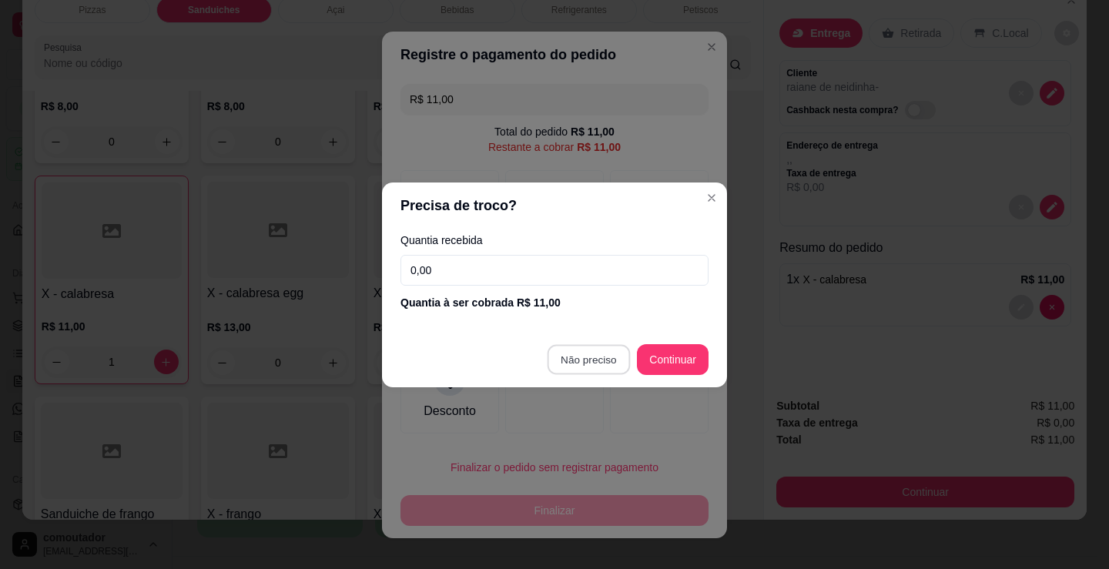
type input "R$ 0,00"
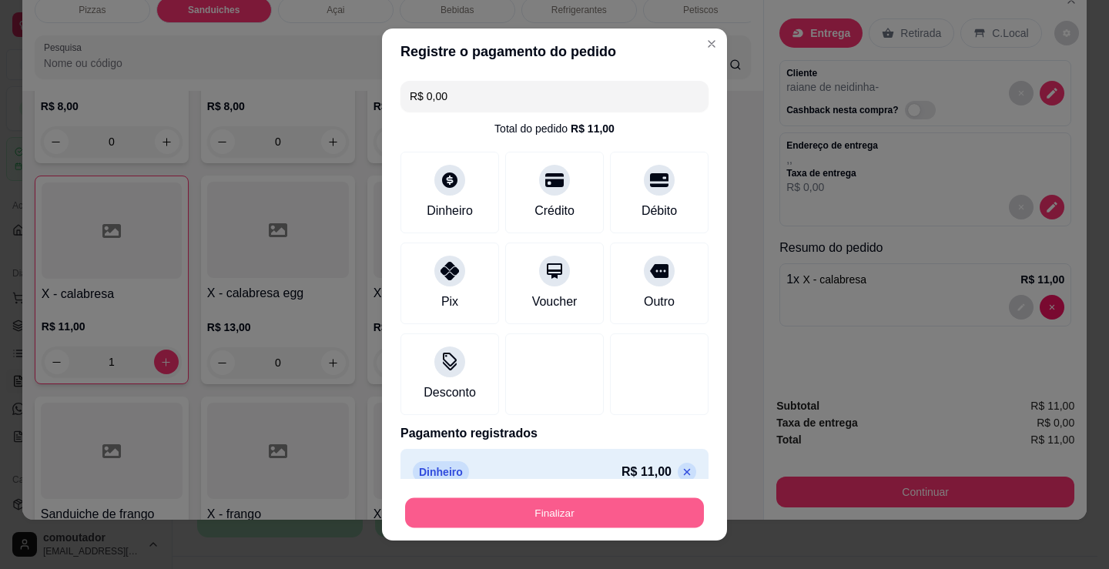
click at [566, 512] on button "Finalizar" at bounding box center [554, 513] width 299 height 30
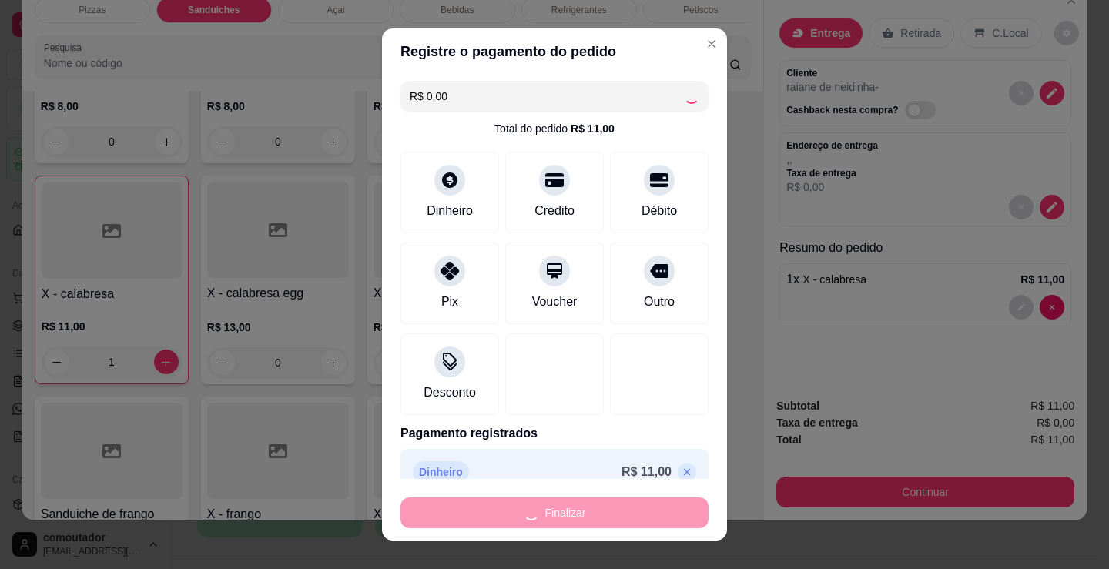
type input "0"
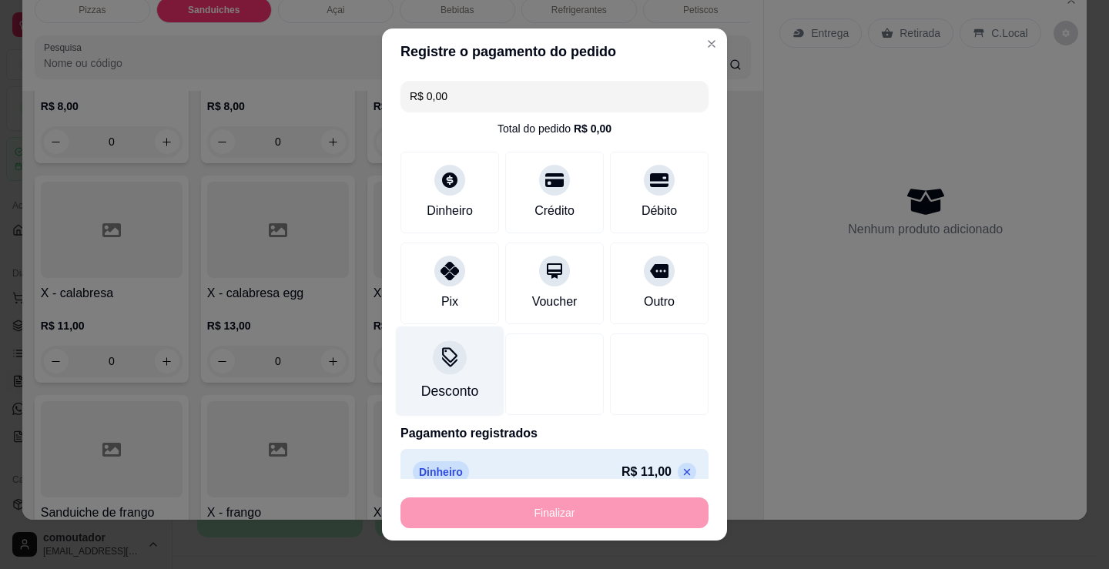
type input "-R$ 11,00"
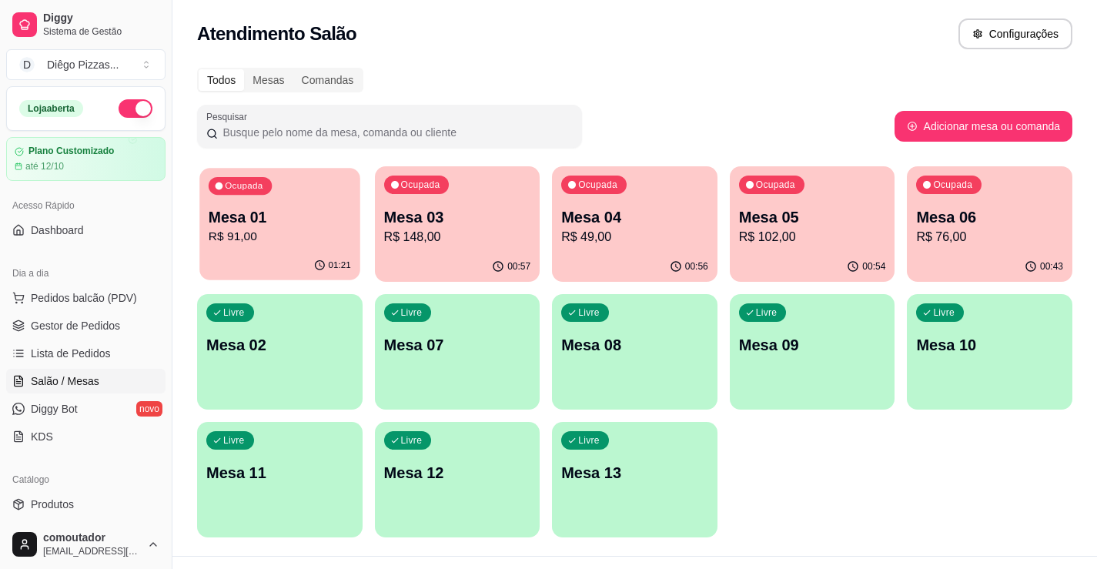
click at [241, 253] on div "01:21" at bounding box center [279, 265] width 160 height 29
click at [491, 244] on p "R$ 148,00" at bounding box center [457, 237] width 147 height 18
click at [598, 229] on p "R$ 49,00" at bounding box center [635, 237] width 142 height 18
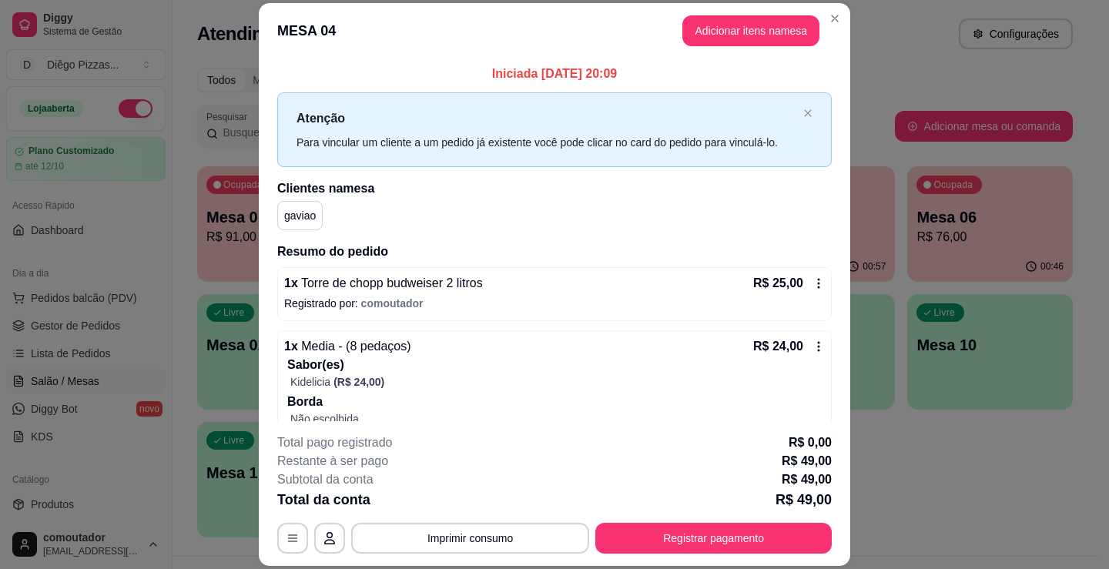
scroll to position [76, 0]
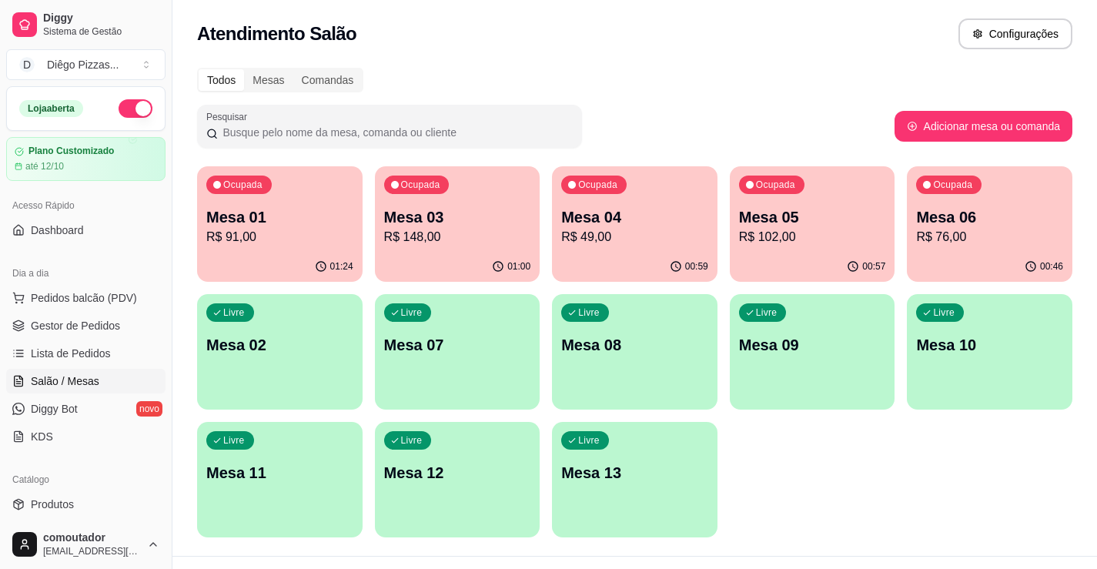
click at [872, 246] on div "Ocupada Mesa 05 R$ 102,00" at bounding box center [813, 208] width 166 height 85
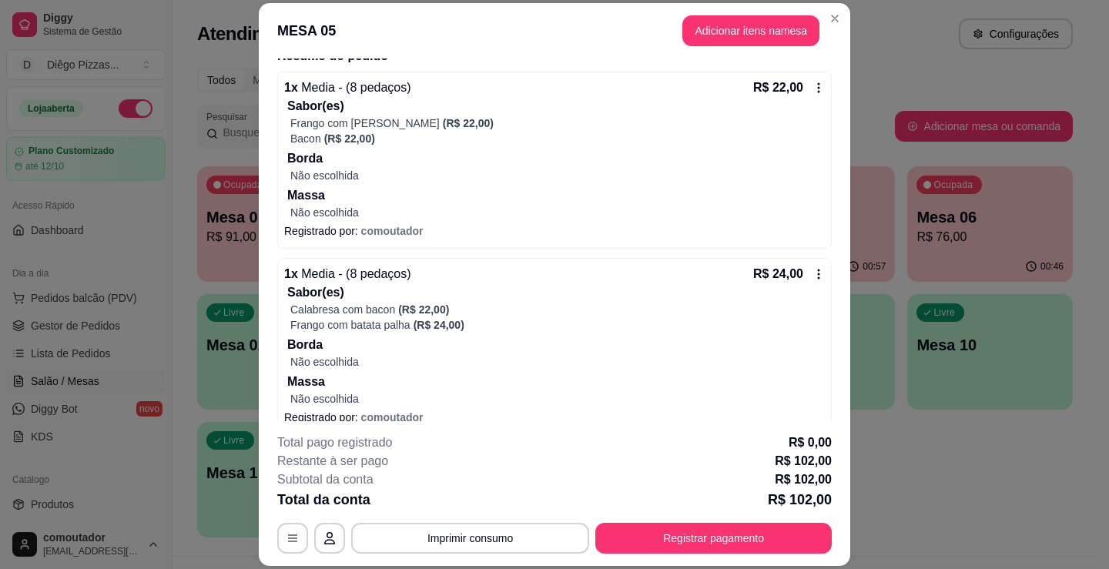
scroll to position [111, 0]
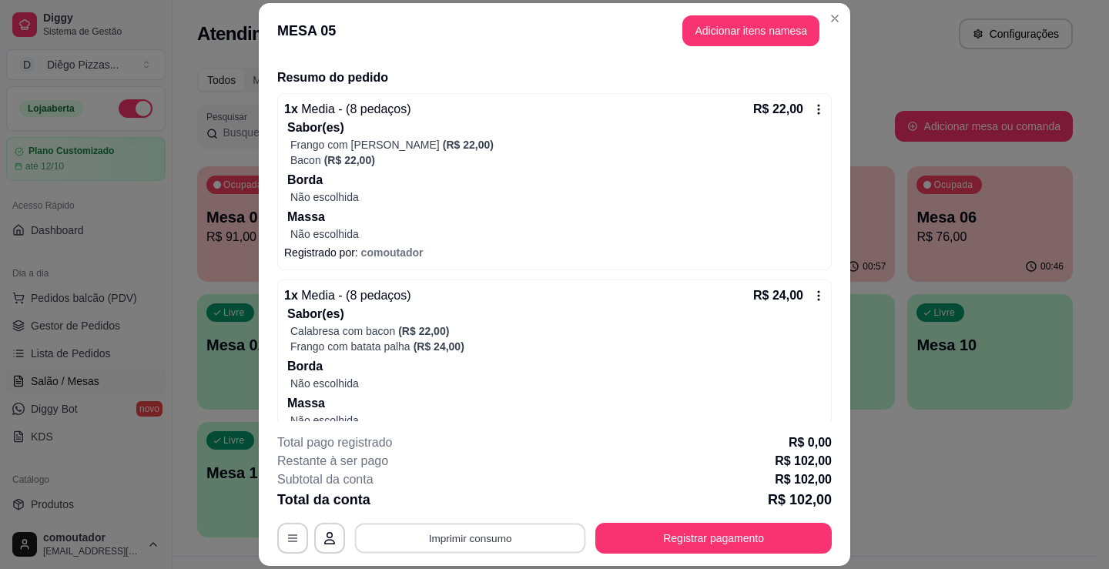
click at [504, 541] on button "Imprimir consumo" at bounding box center [470, 539] width 231 height 30
click at [495, 497] on button "IMPRESSORA" at bounding box center [470, 503] width 112 height 25
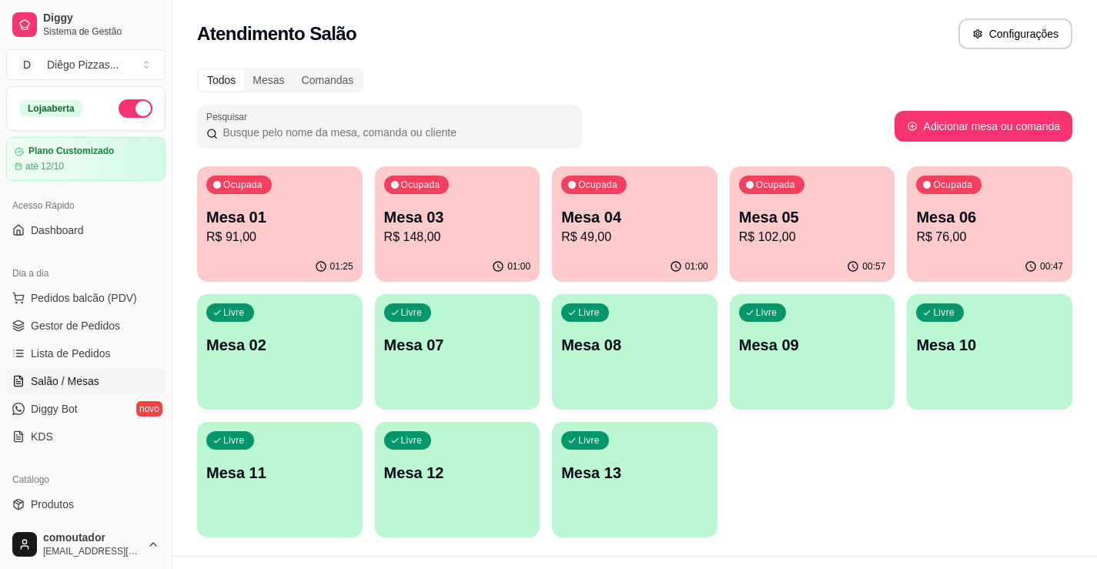
click at [959, 207] on p "Mesa 06" at bounding box center [989, 217] width 147 height 22
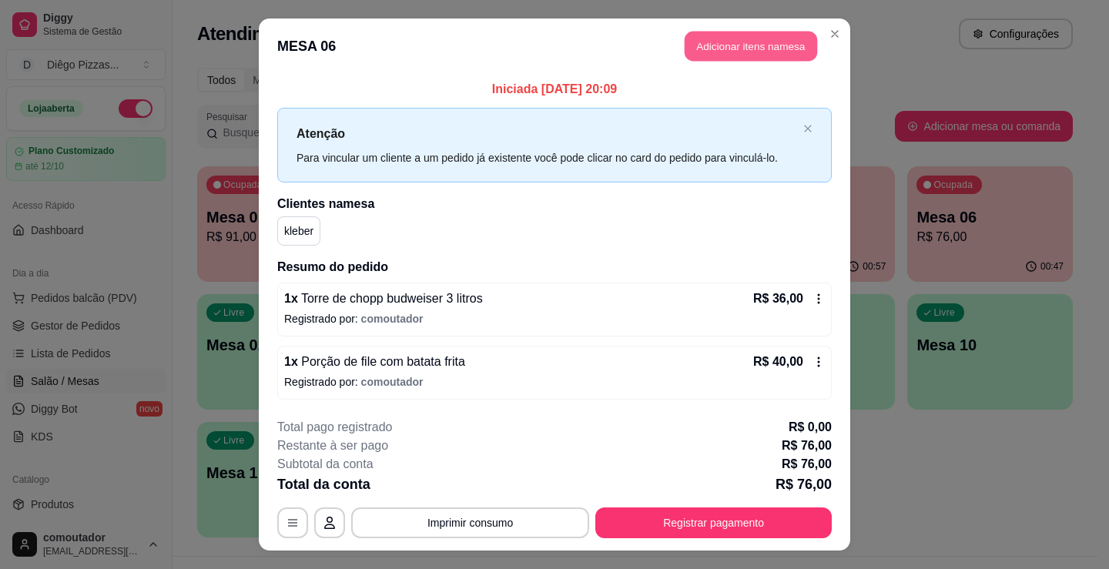
click at [718, 51] on button "Adicionar itens na mesa" at bounding box center [751, 47] width 132 height 30
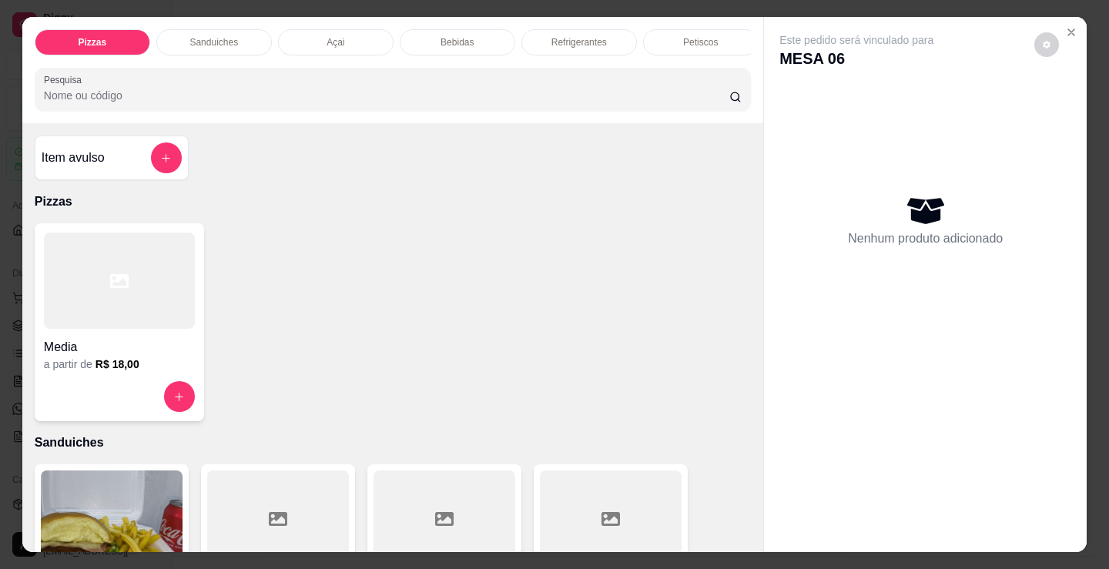
click at [444, 39] on p "Bebidas" at bounding box center [456, 42] width 33 height 12
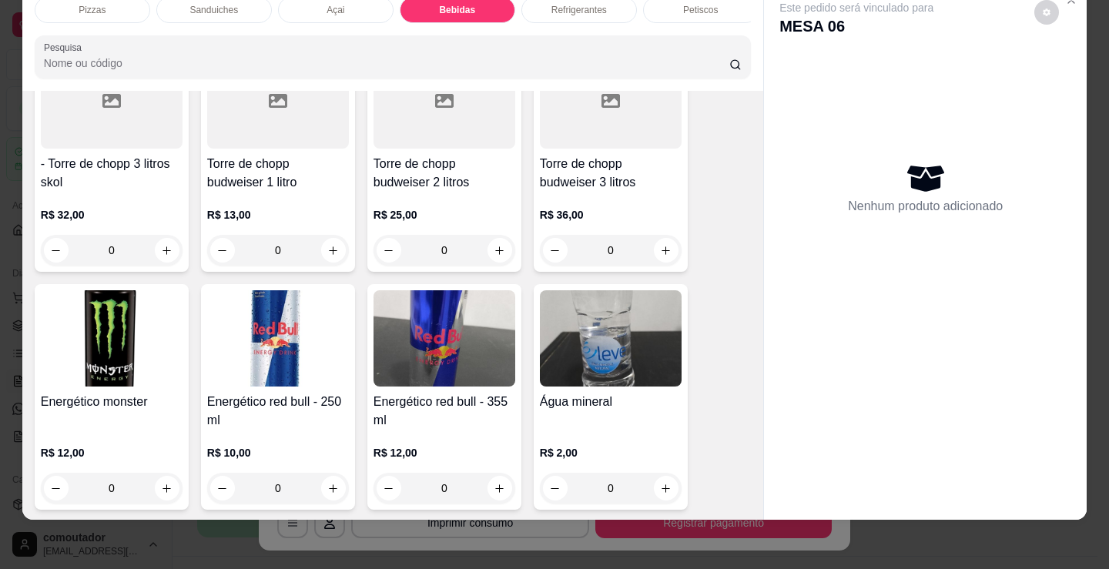
scroll to position [3140, 0]
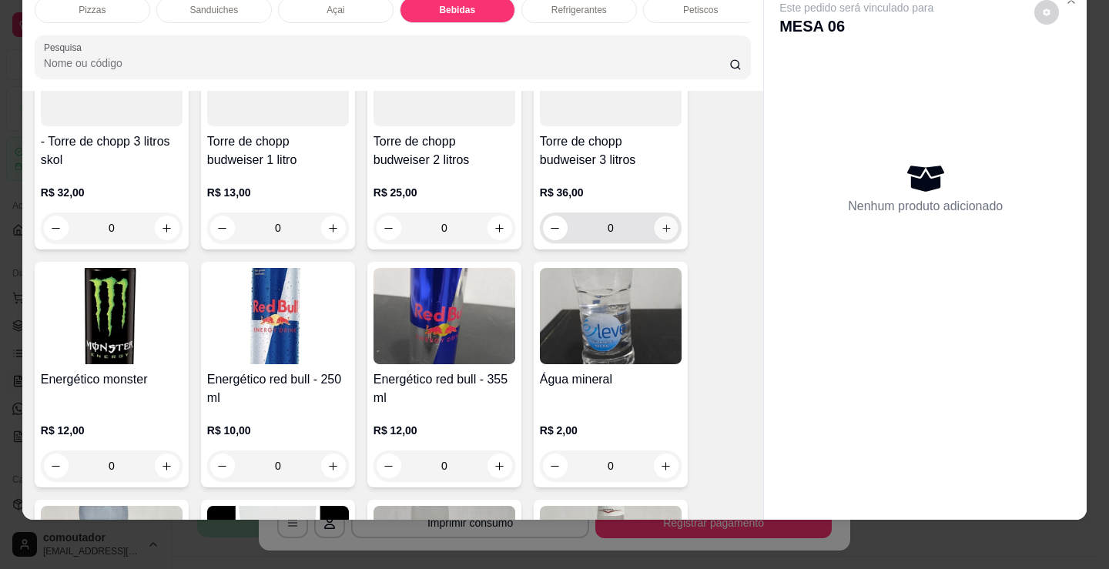
click at [662, 233] on icon "increase-product-quantity" at bounding box center [667, 229] width 12 height 12
type input "1"
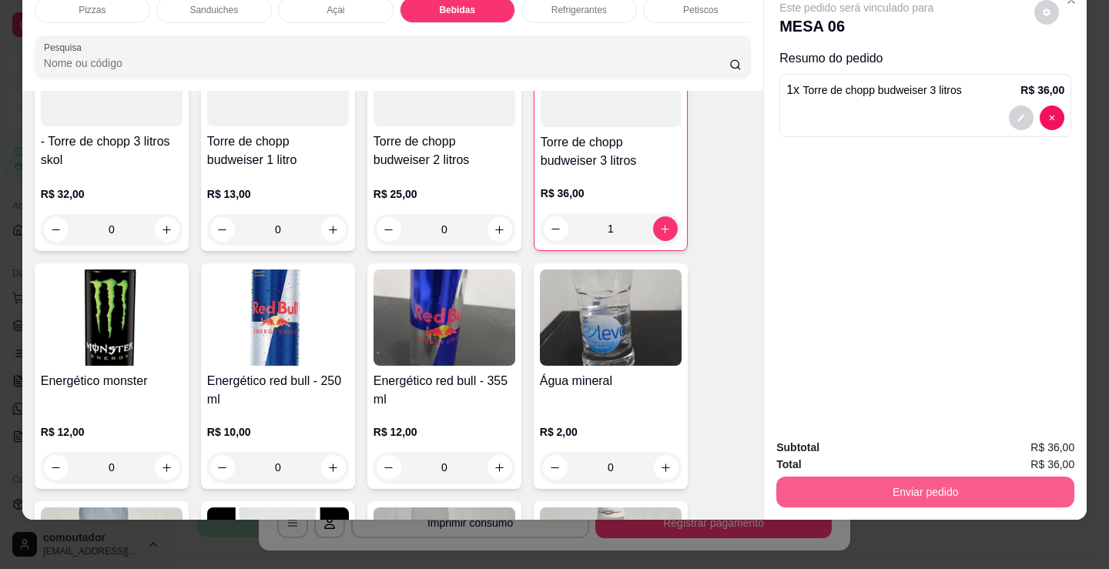
click at [994, 481] on button "Enviar pedido" at bounding box center [925, 492] width 298 height 31
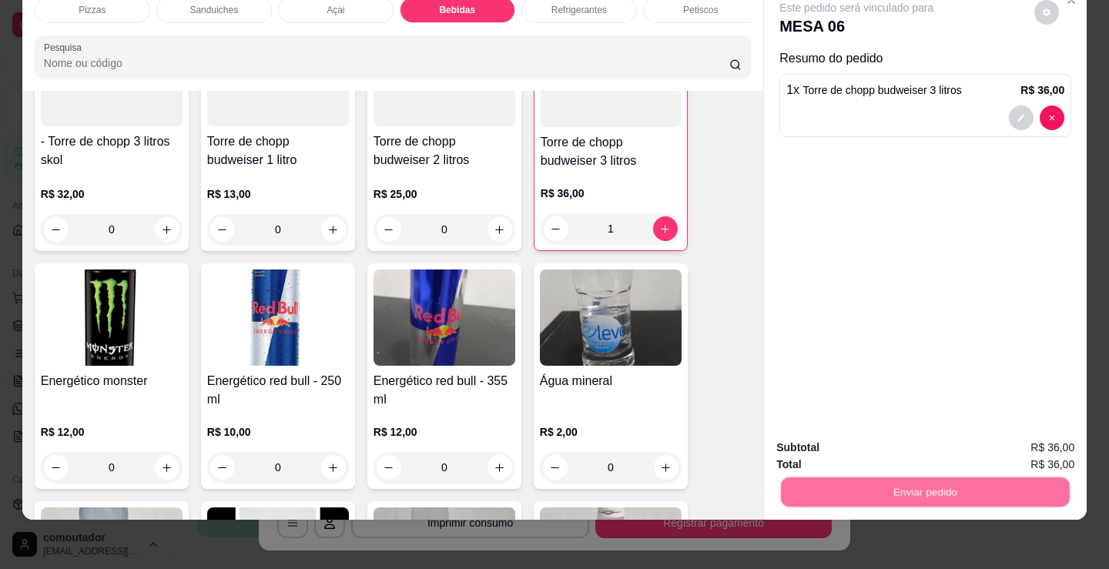
click at [890, 436] on button "Não registrar e enviar pedido" at bounding box center [875, 442] width 156 height 28
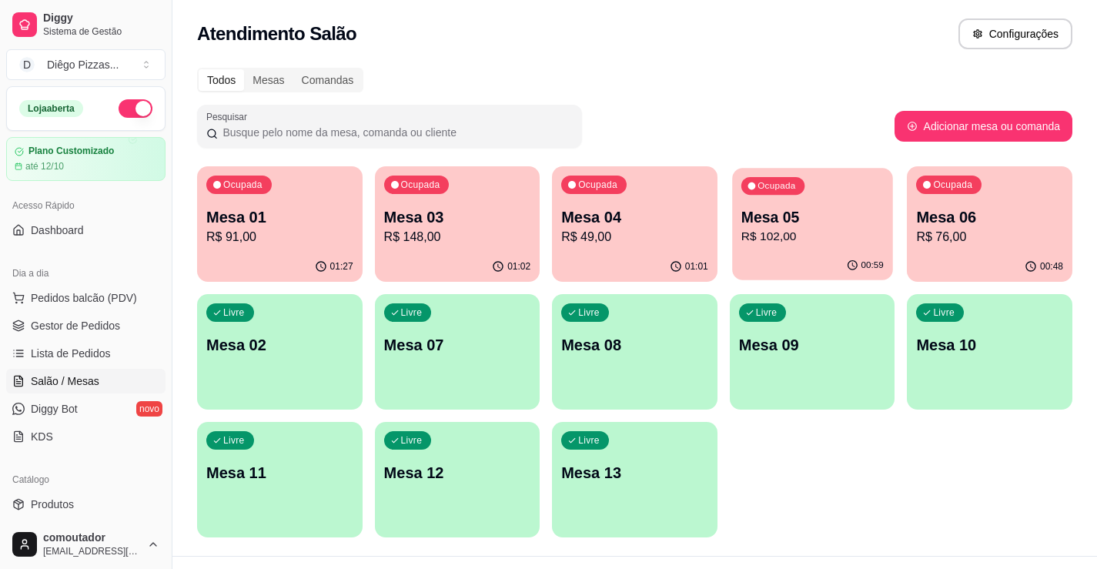
click at [812, 246] on div "Ocupada Mesa 05 R$ 102,00" at bounding box center [812, 209] width 160 height 83
click at [567, 223] on p "Mesa 04" at bounding box center [634, 217] width 147 height 22
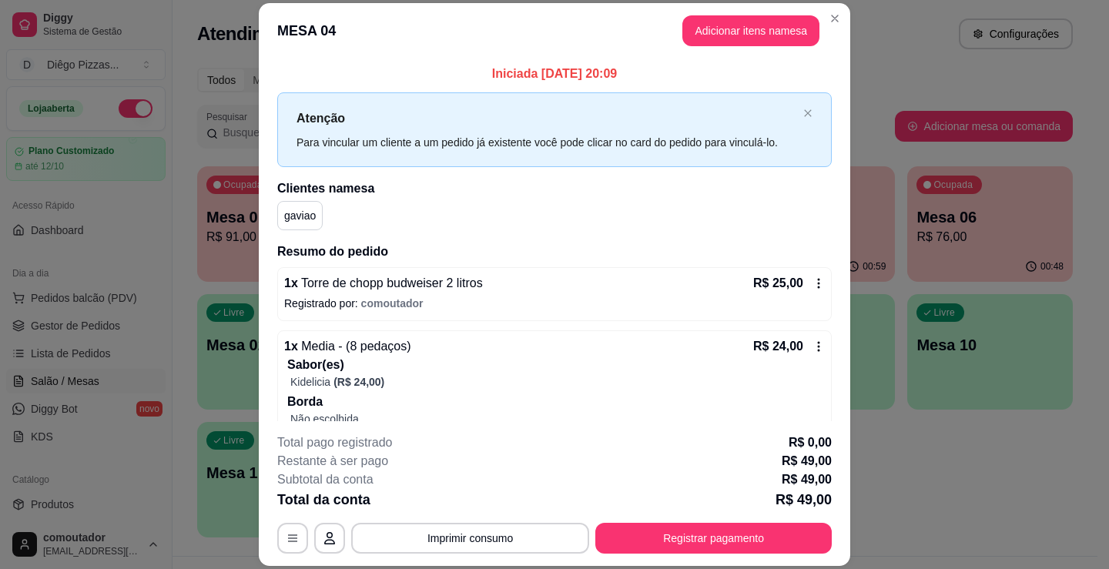
scroll to position [76, 0]
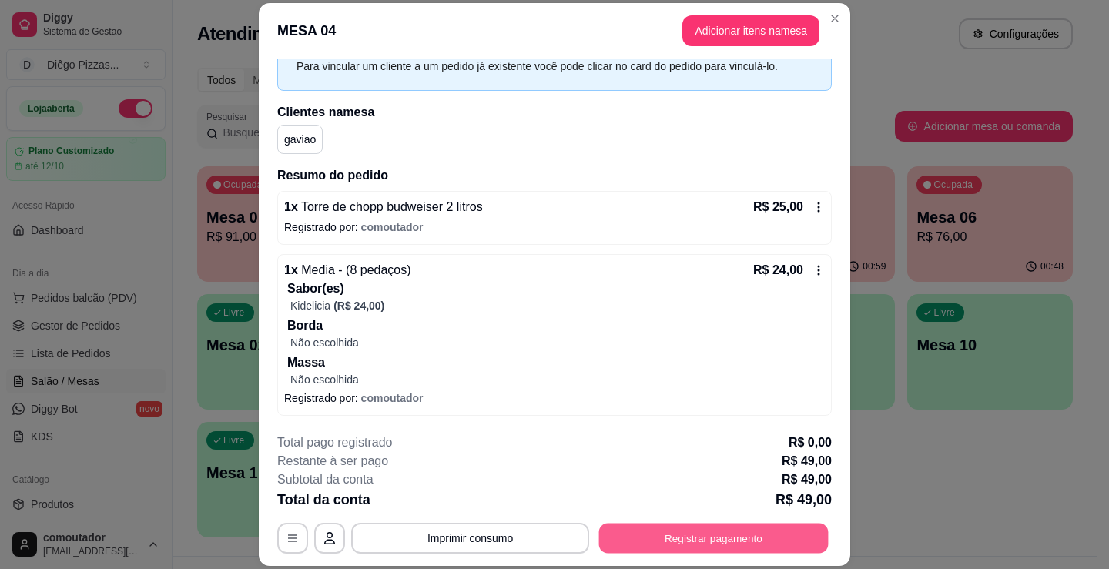
click at [755, 532] on button "Registrar pagamento" at bounding box center [713, 539] width 229 height 30
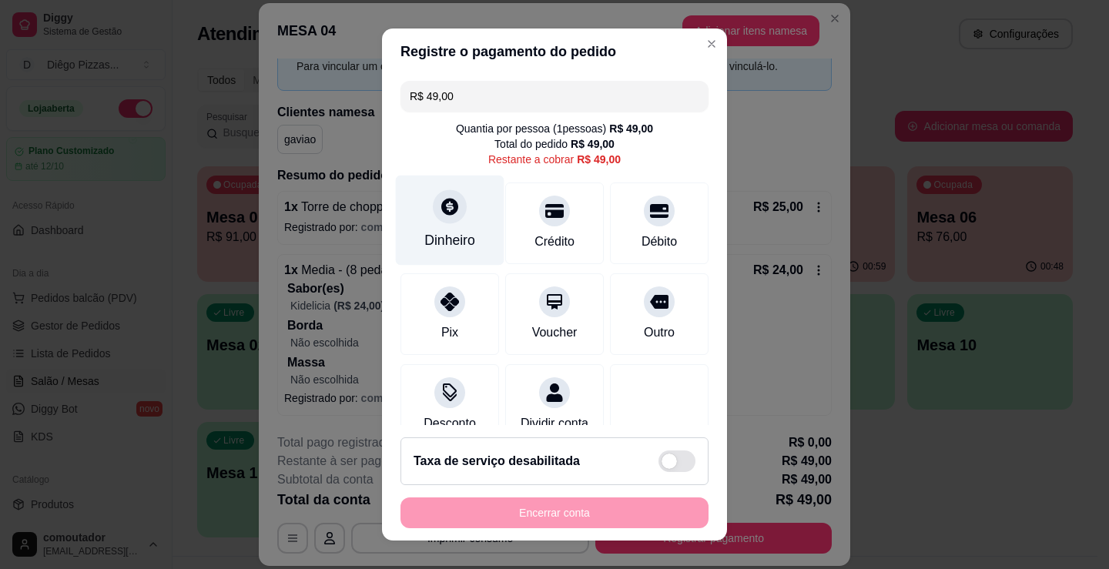
click at [455, 233] on div "Dinheiro" at bounding box center [449, 240] width 51 height 20
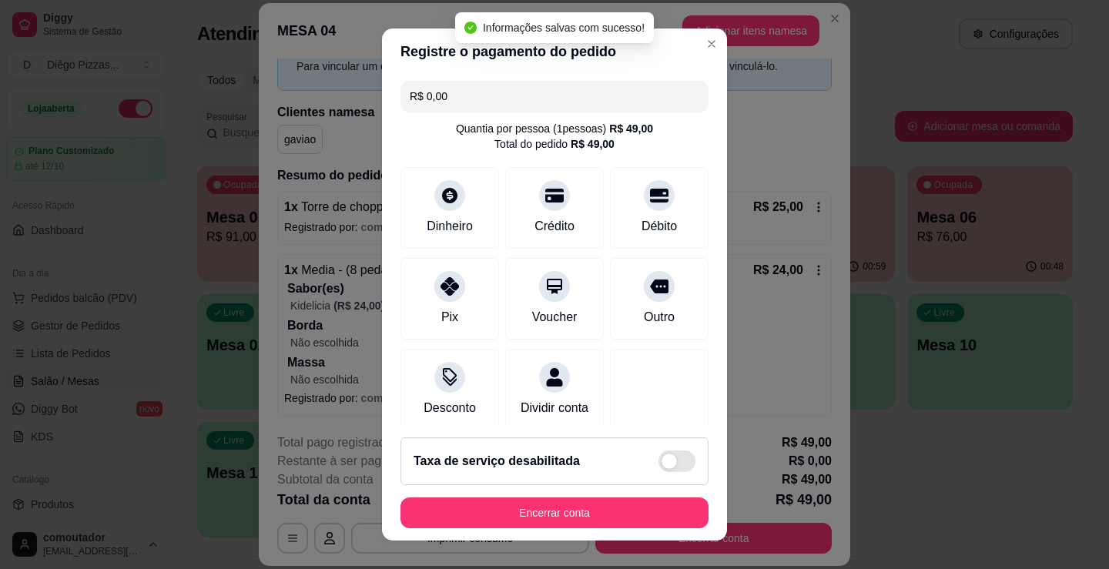
type input "R$ 0,00"
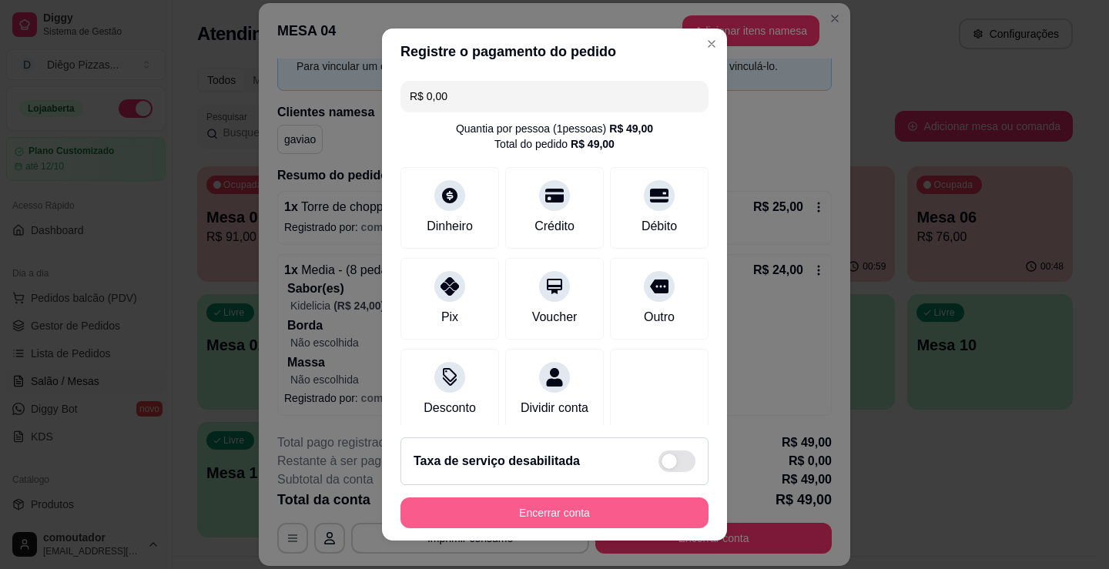
click at [491, 518] on button "Encerrar conta" at bounding box center [554, 512] width 308 height 31
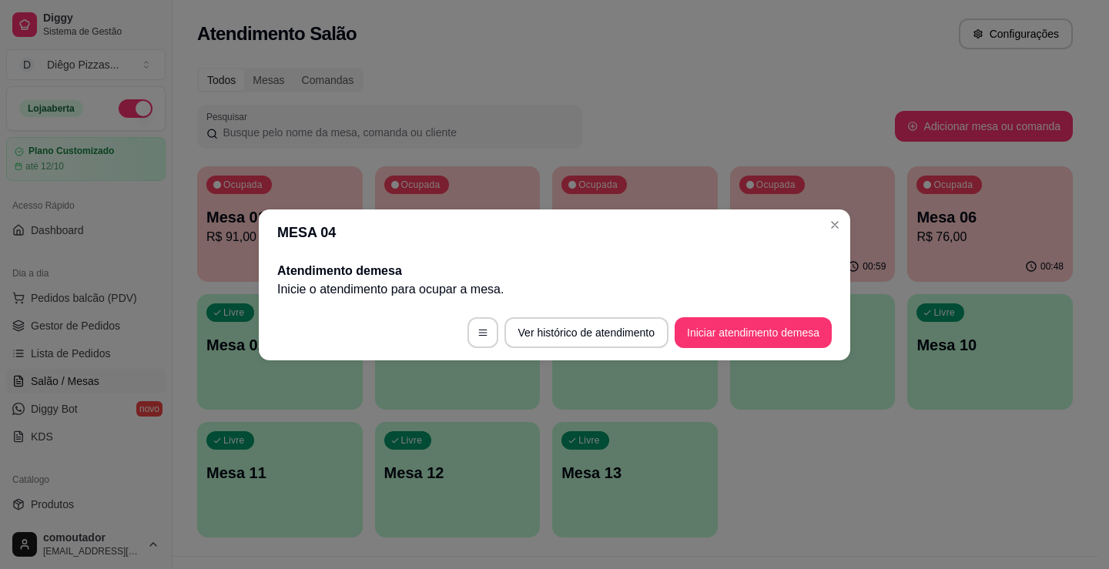
scroll to position [0, 0]
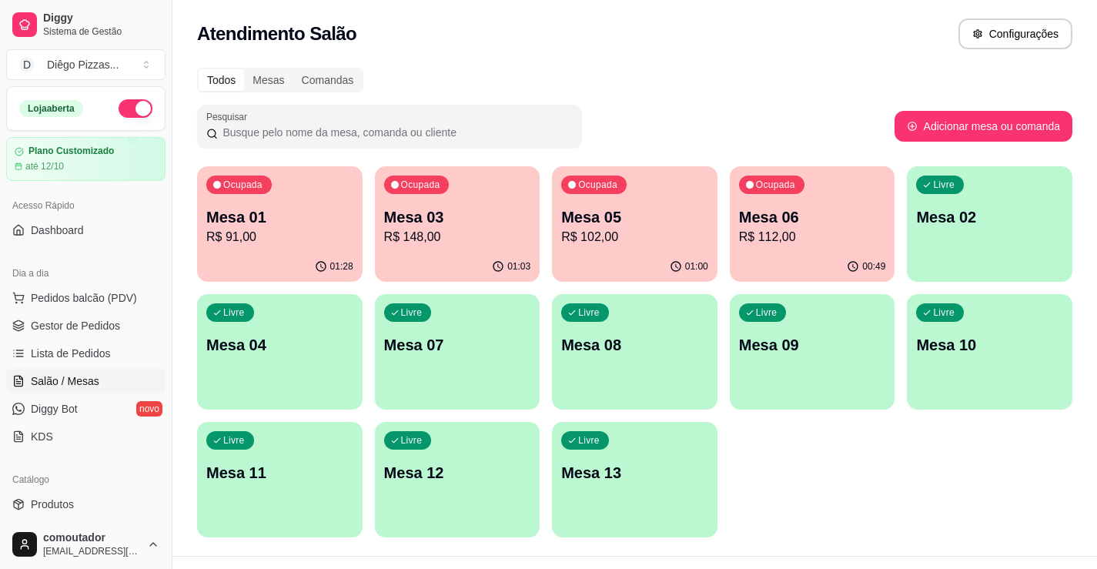
click at [789, 261] on div "00:49" at bounding box center [813, 267] width 166 height 30
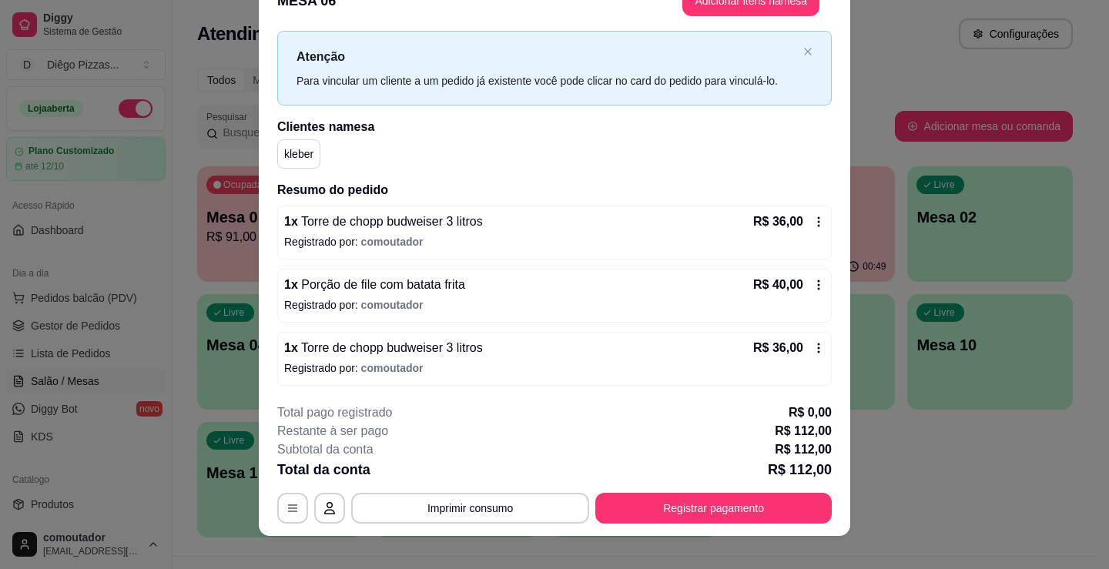
scroll to position [46, 0]
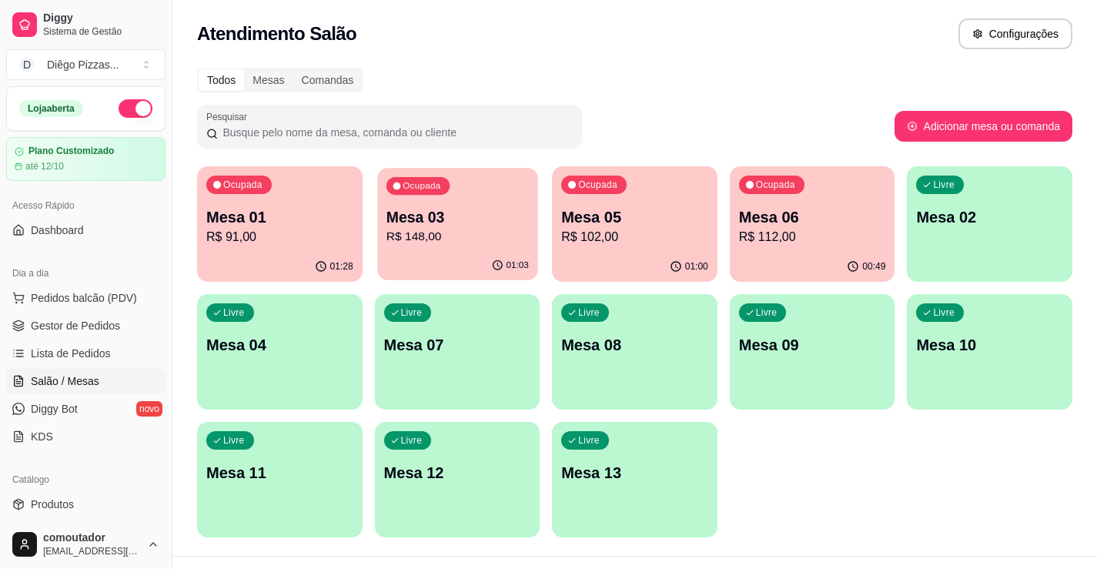
click at [527, 219] on p "Mesa 03" at bounding box center [457, 217] width 142 height 21
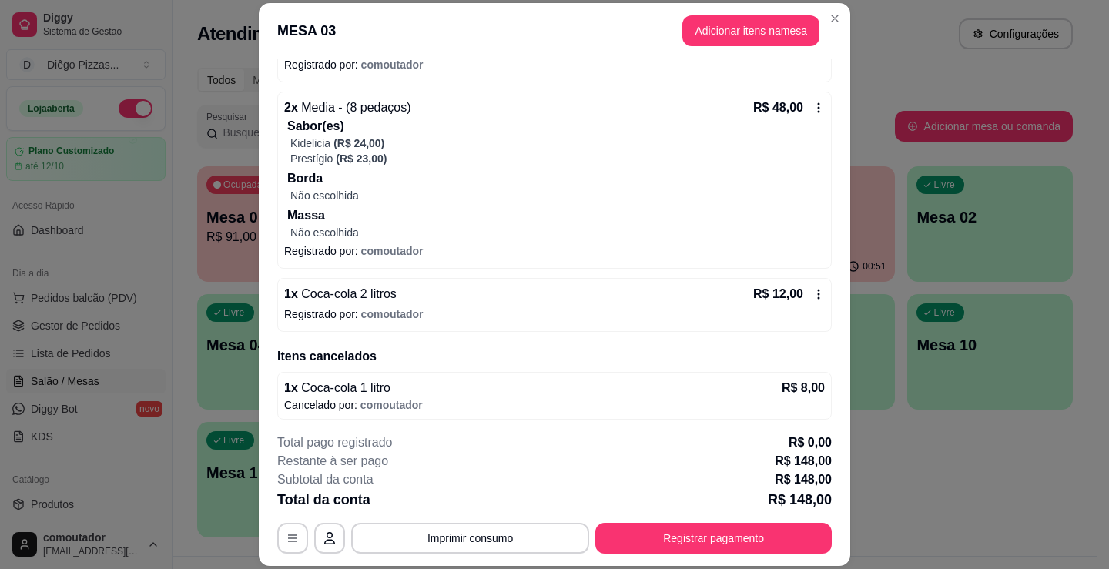
scroll to position [414, 0]
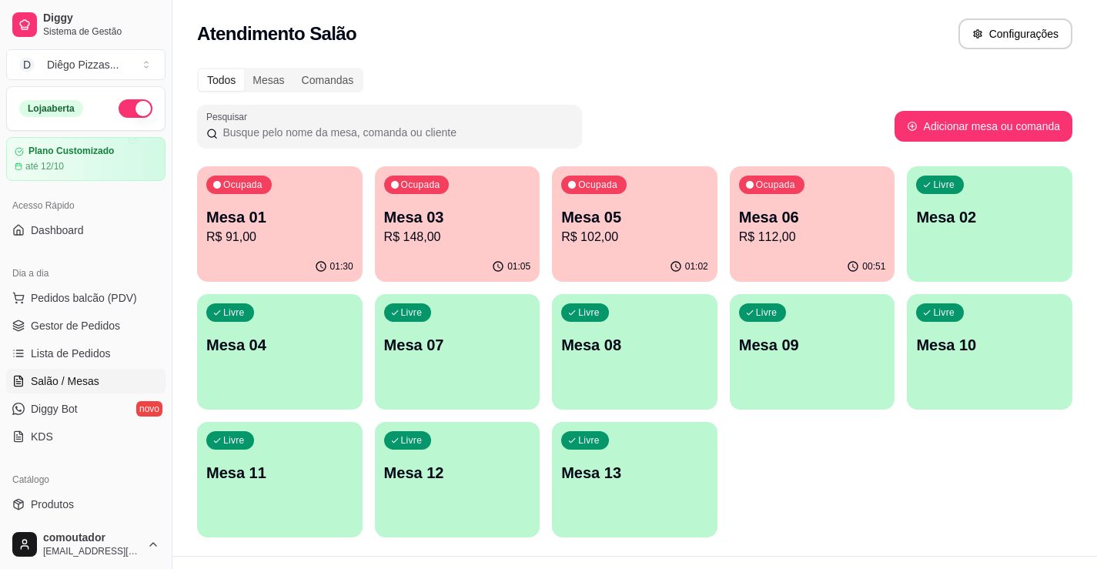
click at [660, 215] on p "Mesa 05" at bounding box center [634, 217] width 147 height 22
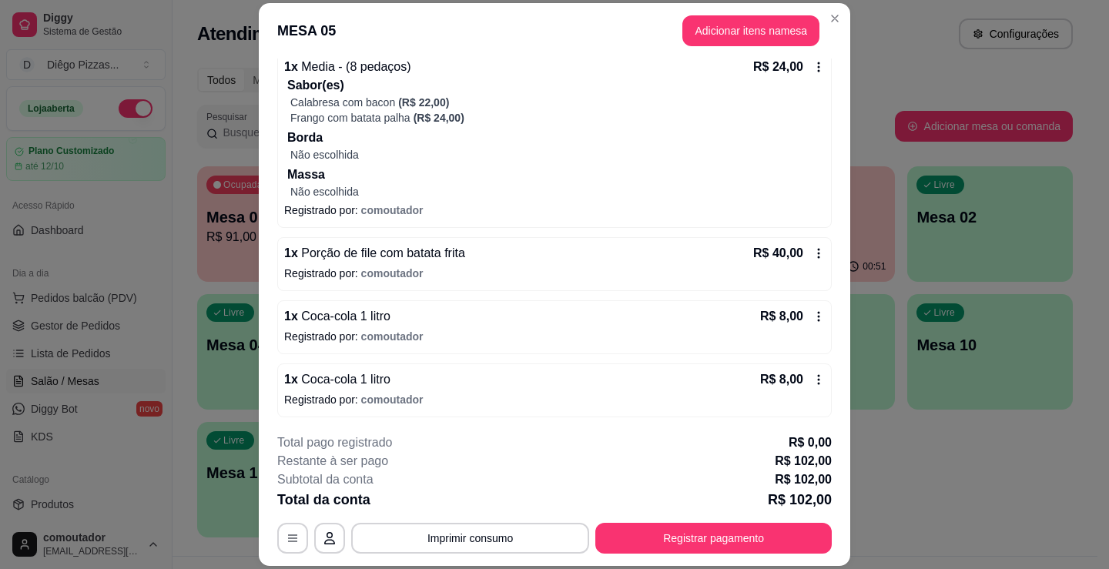
scroll to position [341, 0]
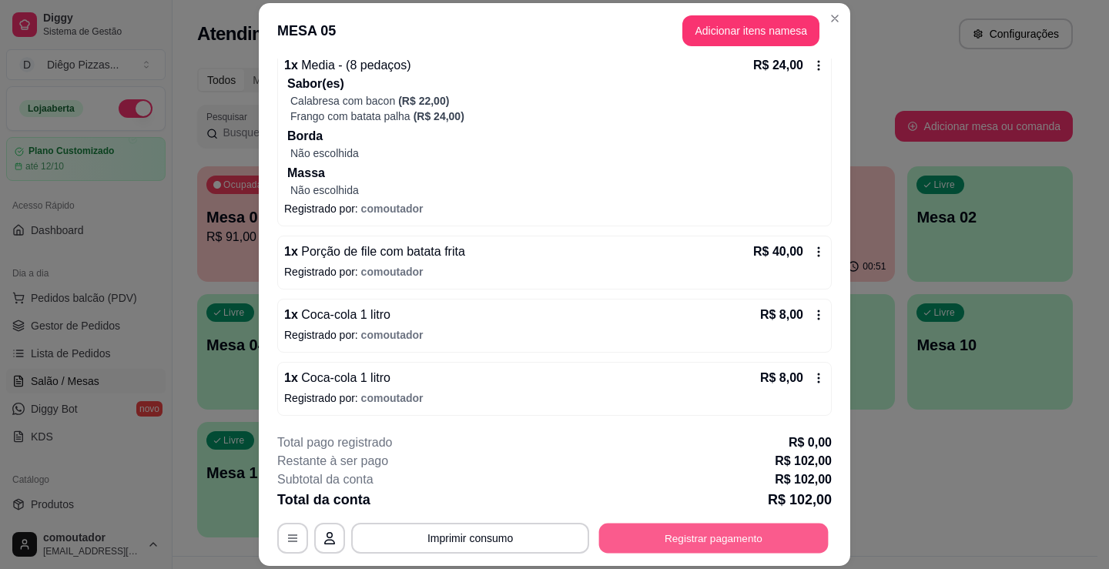
click at [721, 541] on button "Registrar pagamento" at bounding box center [713, 539] width 229 height 30
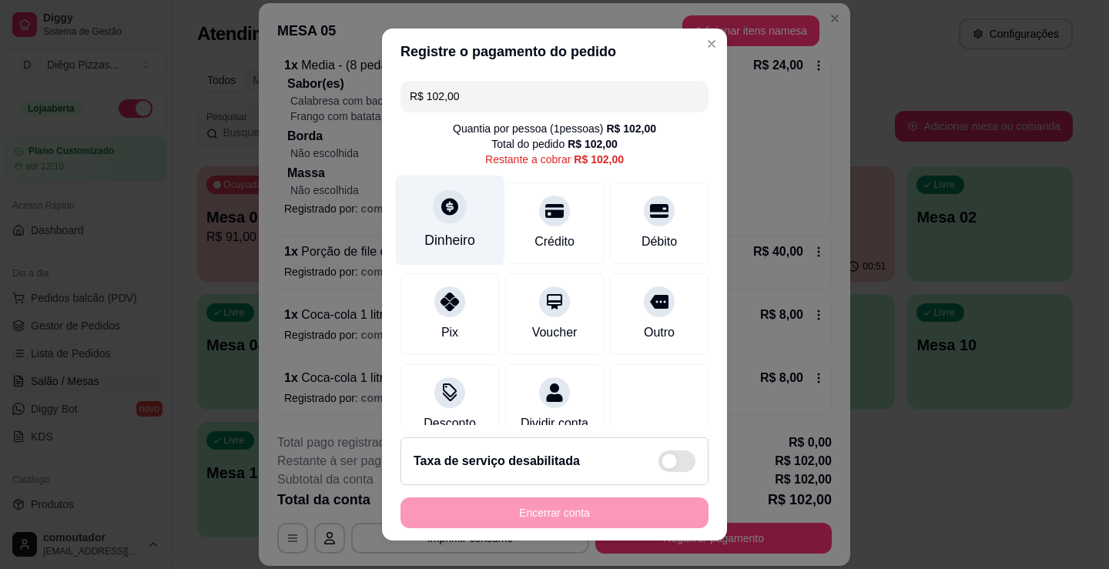
click at [429, 233] on div "Dinheiro" at bounding box center [449, 240] width 51 height 20
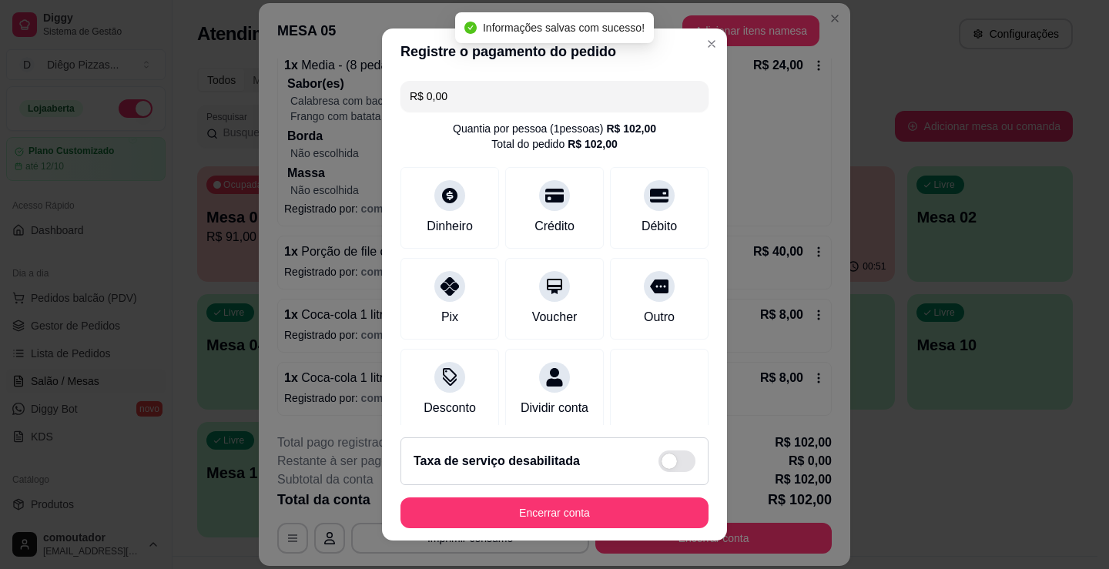
type input "R$ 0,00"
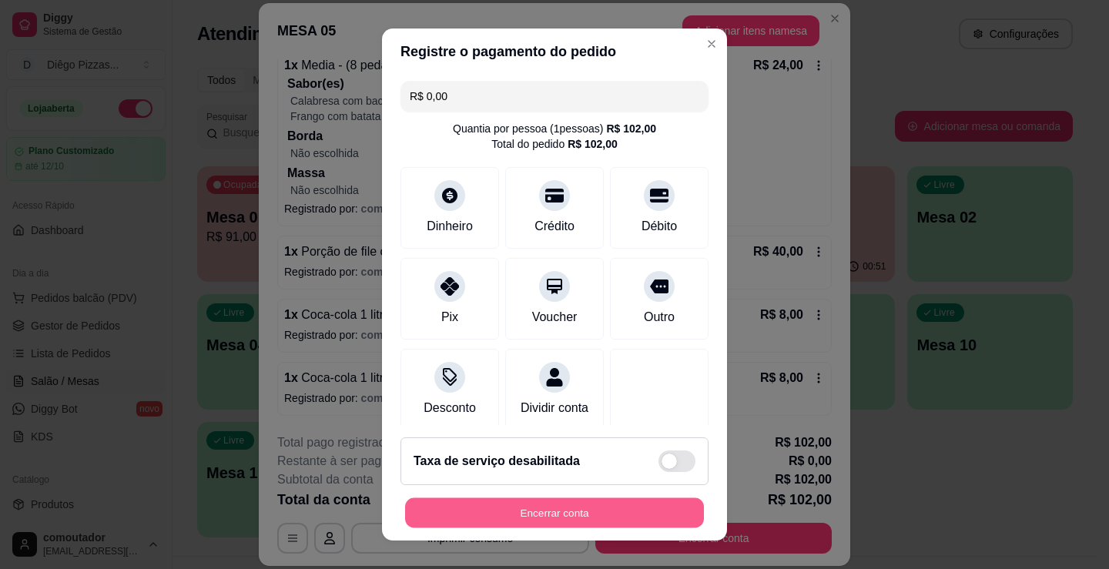
click at [609, 507] on button "Encerrar conta" at bounding box center [554, 513] width 299 height 30
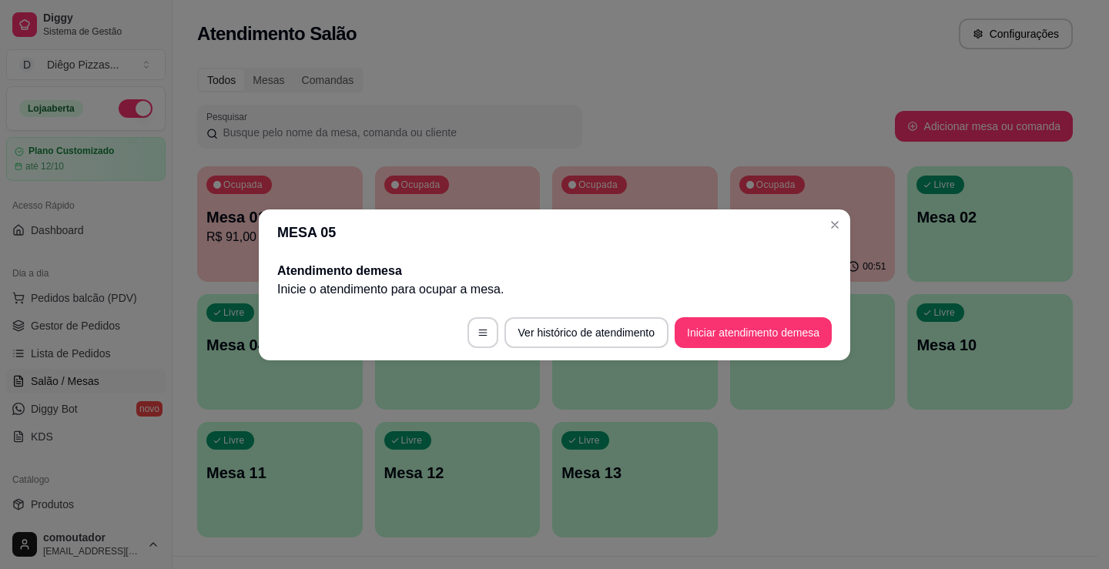
scroll to position [0, 0]
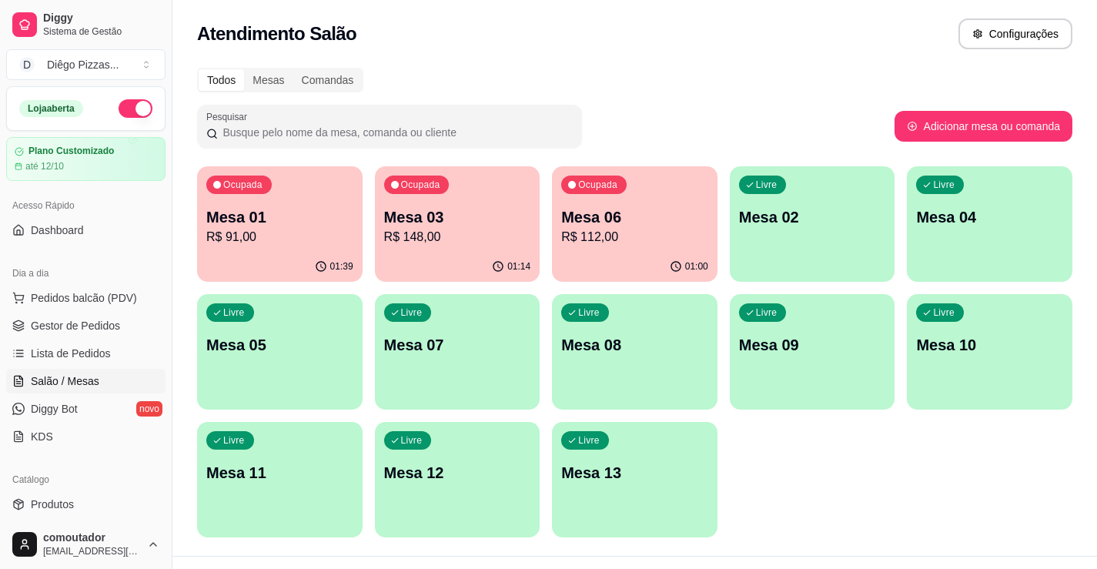
click at [638, 195] on div "Ocupada Mesa 06 R$ 112,00" at bounding box center [635, 208] width 166 height 85
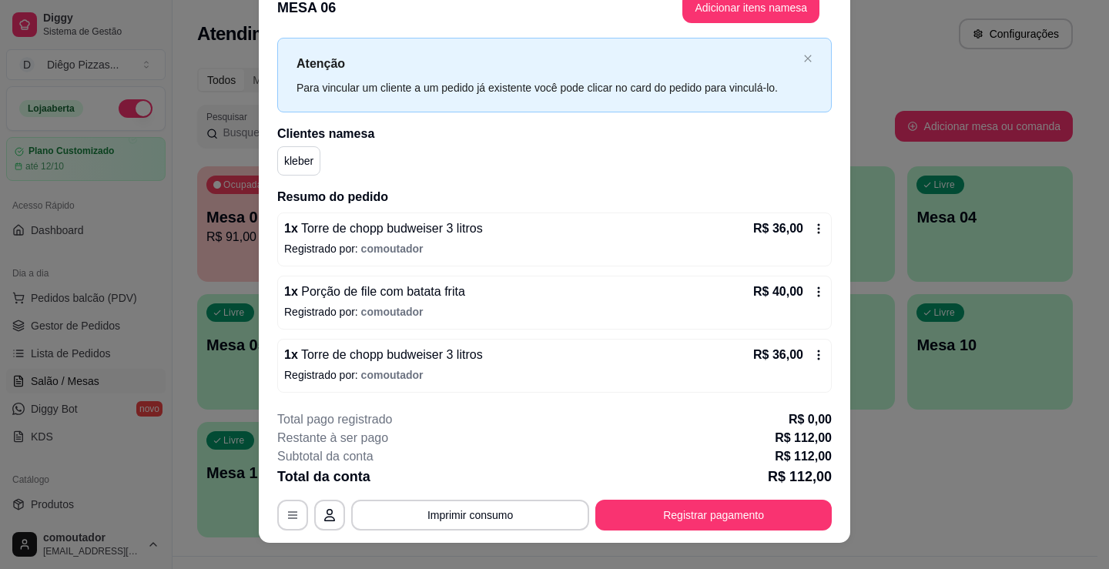
scroll to position [46, 0]
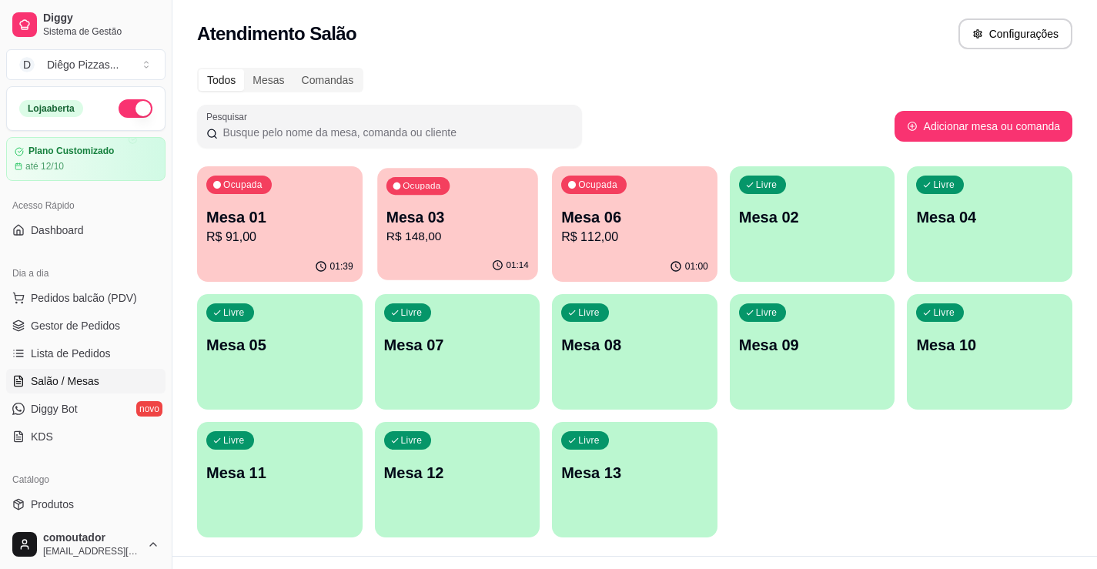
click at [474, 250] on div "Ocupada Mesa 03 R$ 148,00" at bounding box center [457, 209] width 160 height 83
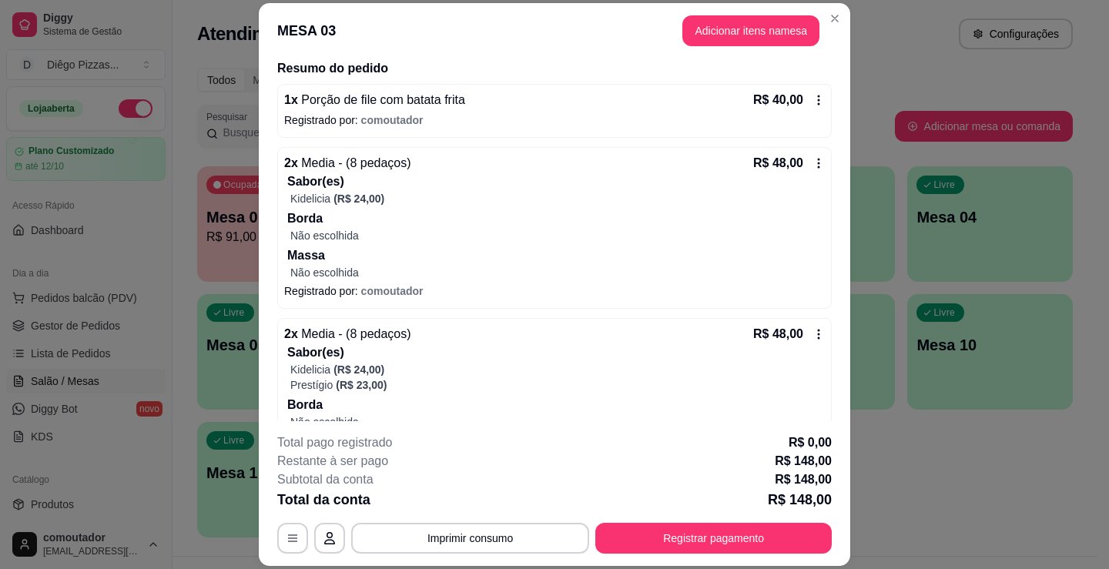
scroll to position [260, 0]
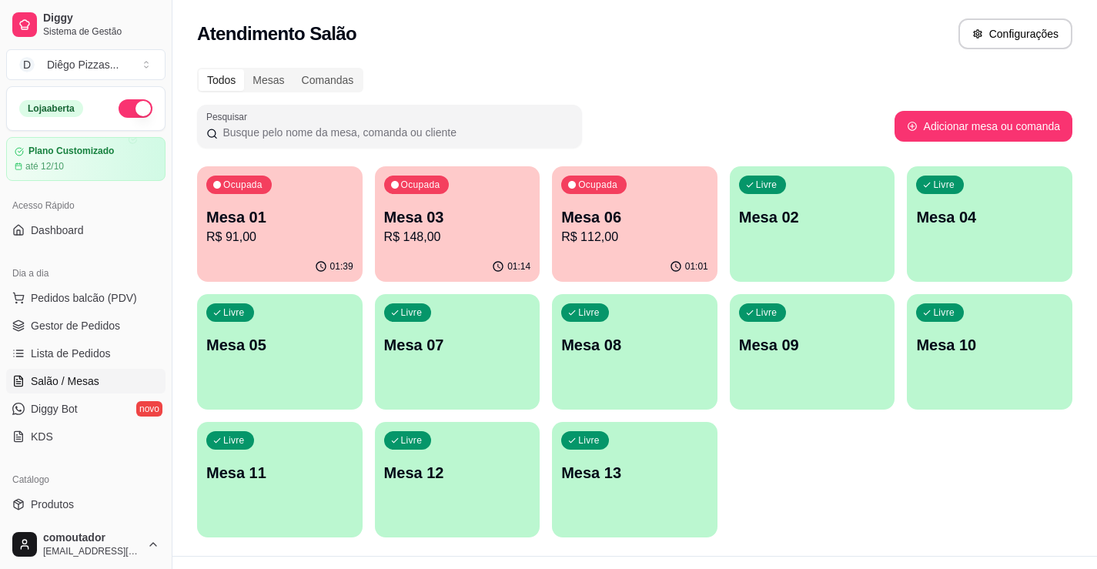
click at [303, 260] on div "01:39" at bounding box center [280, 267] width 166 height 30
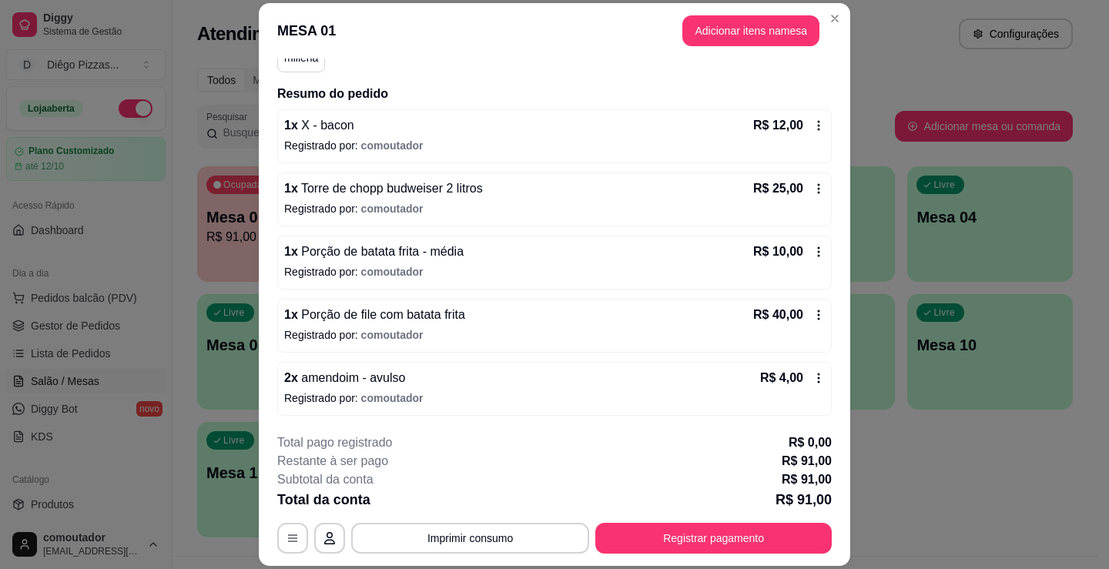
scroll to position [46, 0]
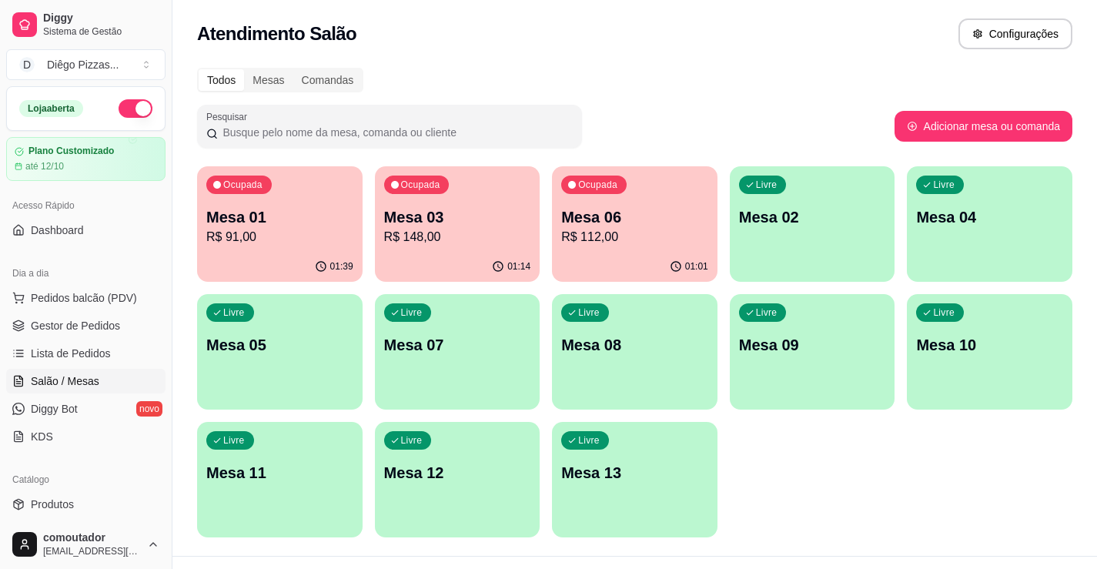
click at [137, 104] on button "button" at bounding box center [136, 108] width 34 height 18
click at [881, 469] on div "Ocupada Mesa 01 R$ 91,00 01:40 Ocupada Mesa 03 R$ 148,00 01:15 Ocupada Mesa 06 …" at bounding box center [635, 351] width 876 height 371
click at [309, 253] on div "01:45" at bounding box center [280, 267] width 166 height 30
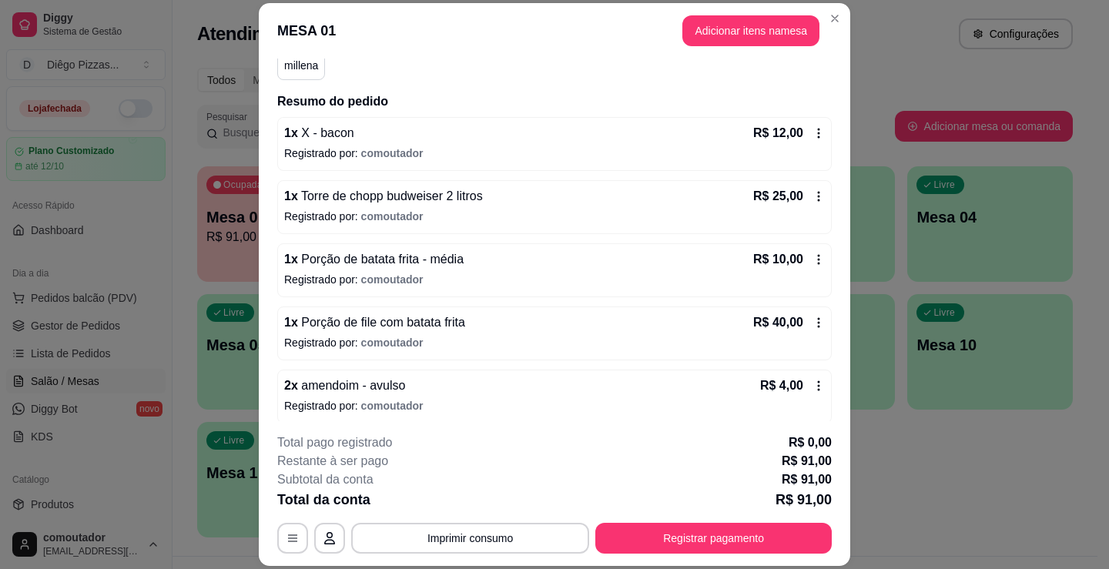
scroll to position [158, 0]
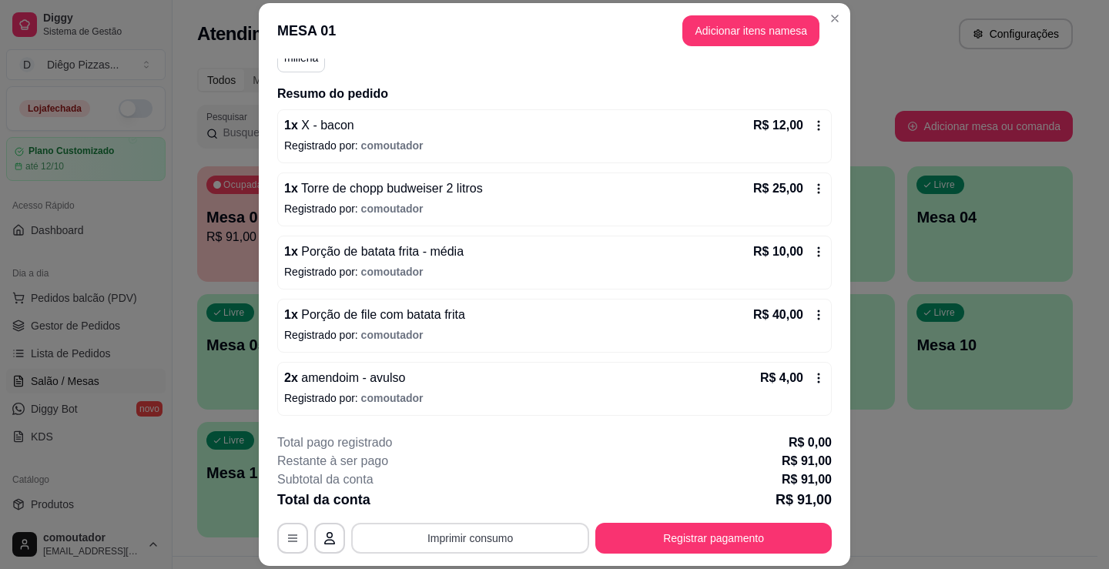
click at [467, 541] on button "Imprimir consumo" at bounding box center [470, 538] width 238 height 31
click at [474, 499] on button "IMPRESSORA" at bounding box center [469, 503] width 108 height 24
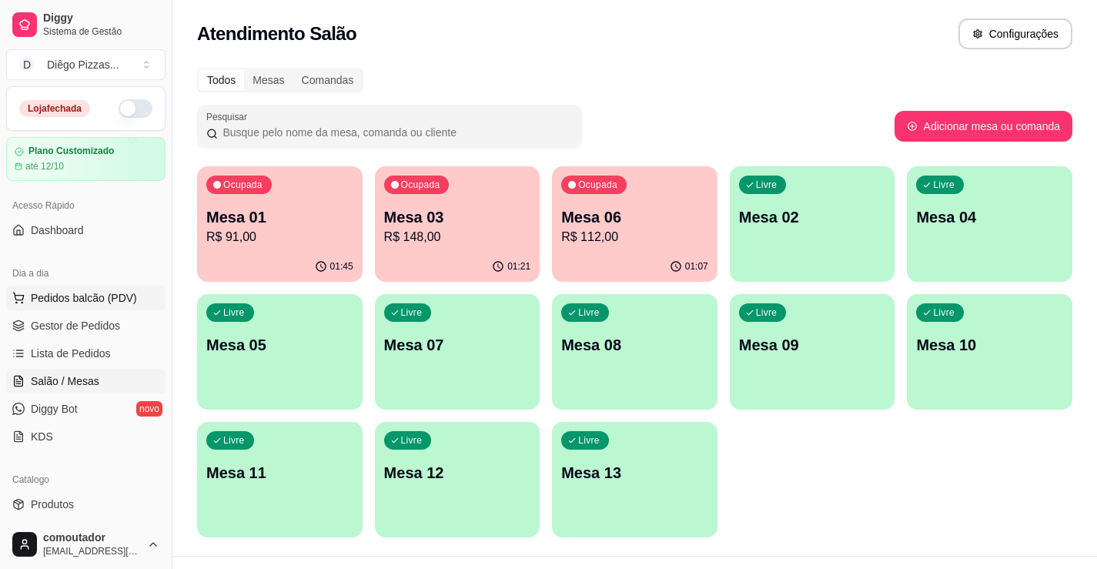
click at [103, 296] on span "Pedidos balcão (PDV)" at bounding box center [84, 297] width 106 height 15
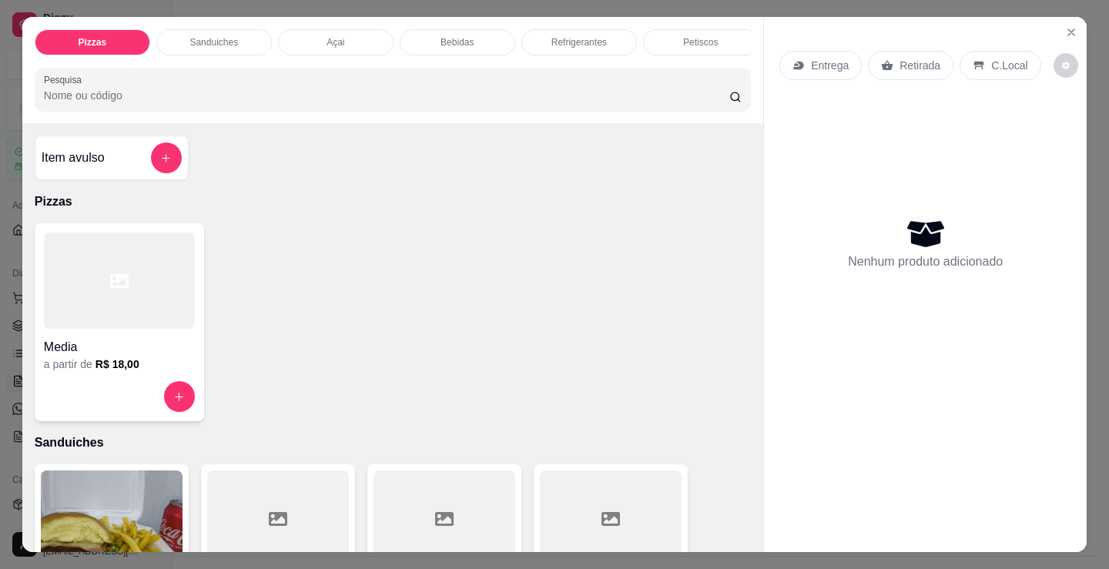
click at [333, 29] on div "Açai" at bounding box center [336, 42] width 116 height 26
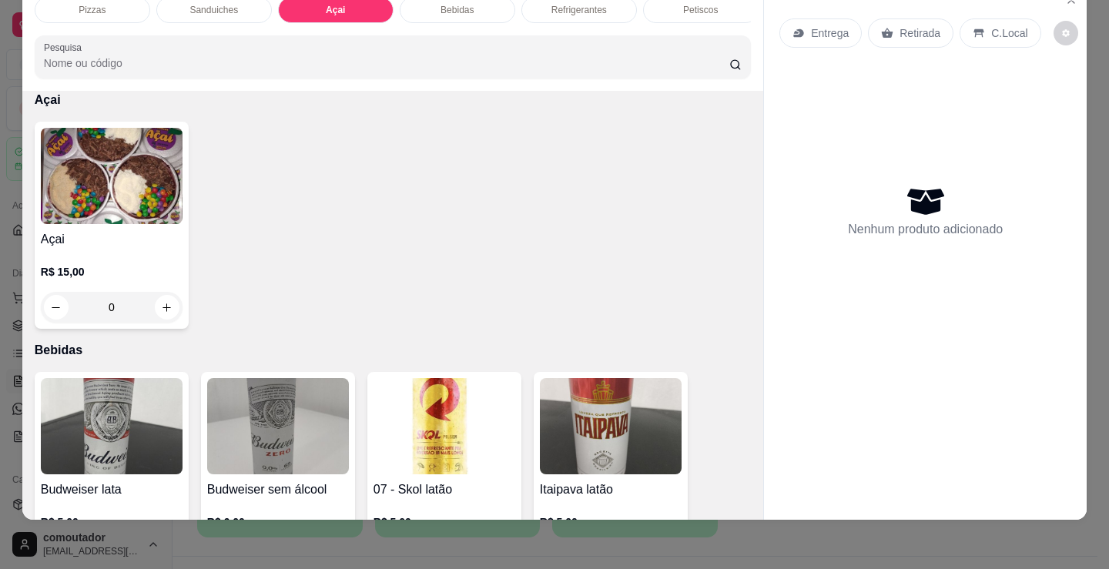
click at [129, 212] on img at bounding box center [112, 176] width 142 height 96
click at [475, 169] on div "Escolha uma das opções Obrigatório" at bounding box center [554, 153] width 407 height 34
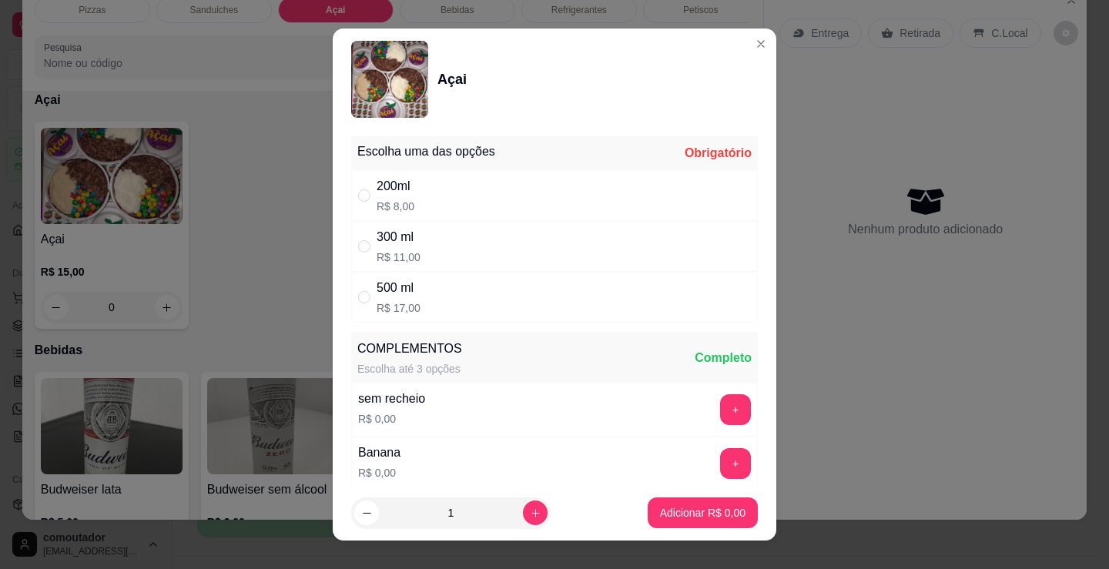
click at [572, 350] on div "COMPLEMENTOS Escolha até 3 opções Completo" at bounding box center [554, 357] width 407 height 49
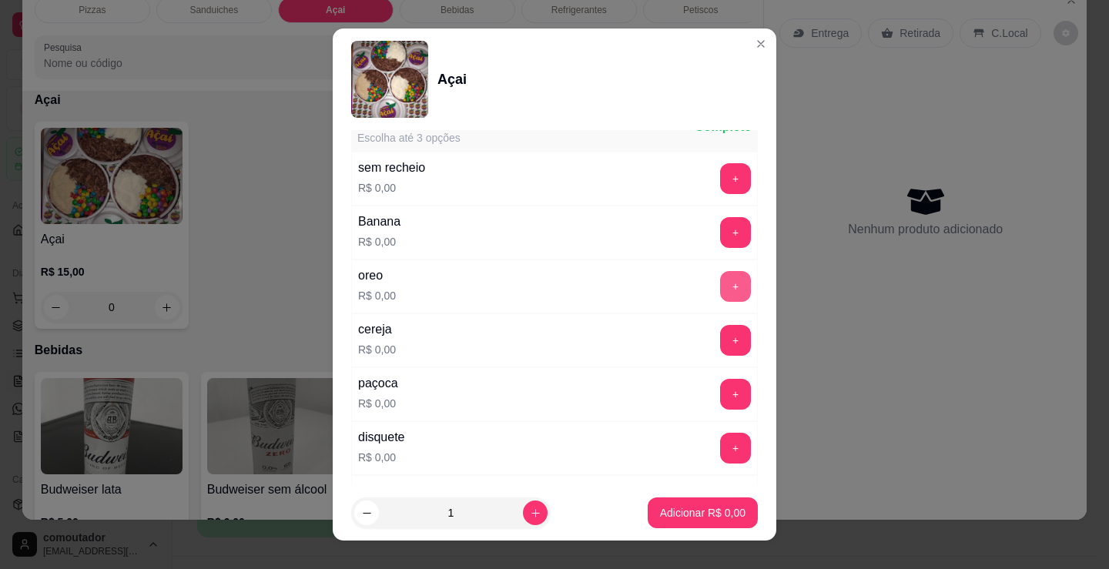
click at [720, 283] on button "+" at bounding box center [735, 286] width 31 height 31
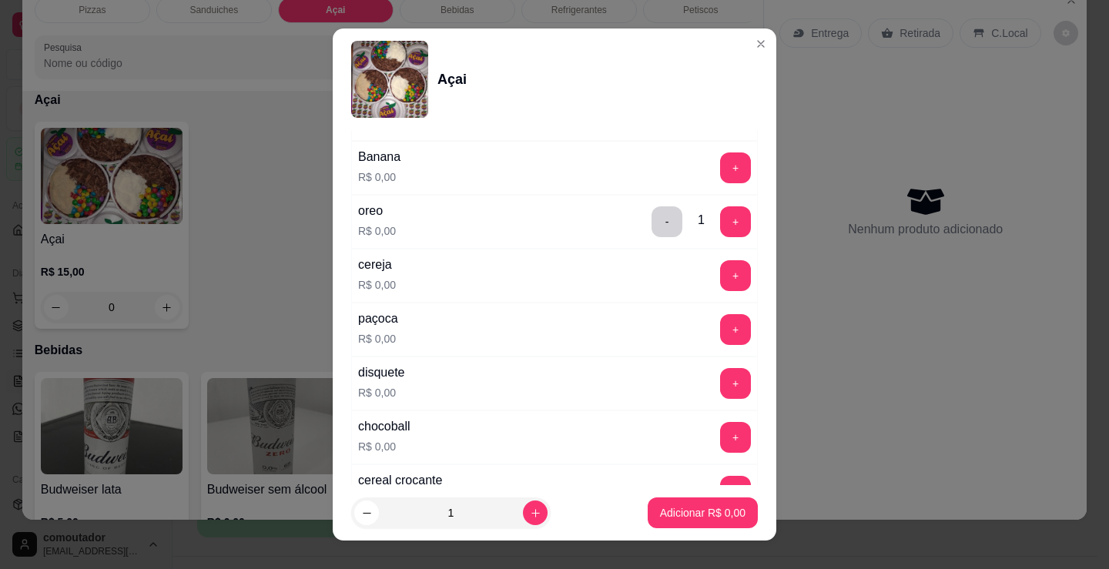
scroll to position [385, 0]
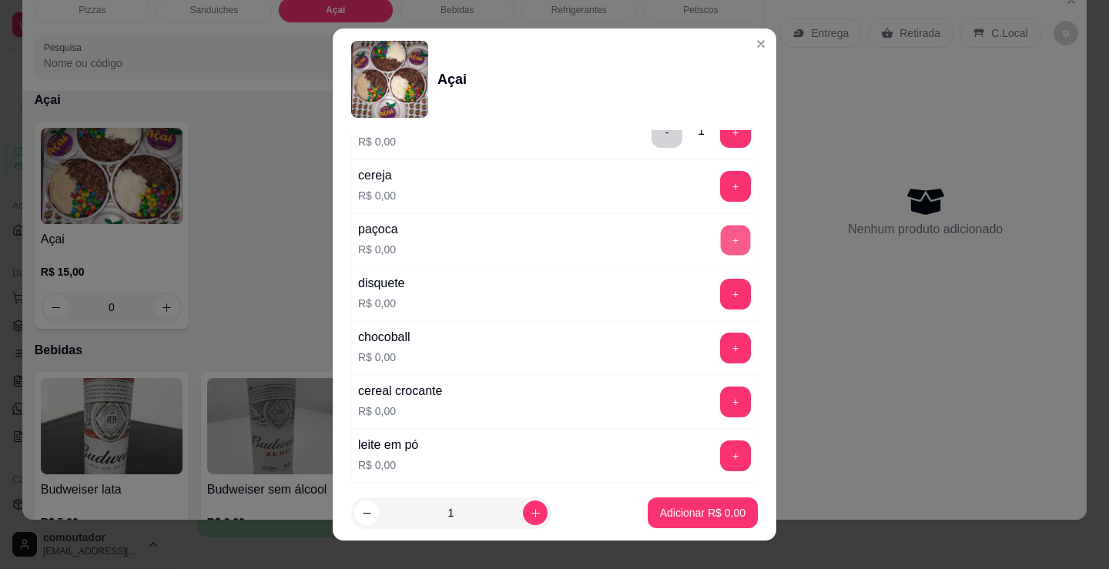
click at [721, 243] on button "+" at bounding box center [736, 241] width 30 height 30
click at [720, 300] on button "+" at bounding box center [735, 294] width 31 height 31
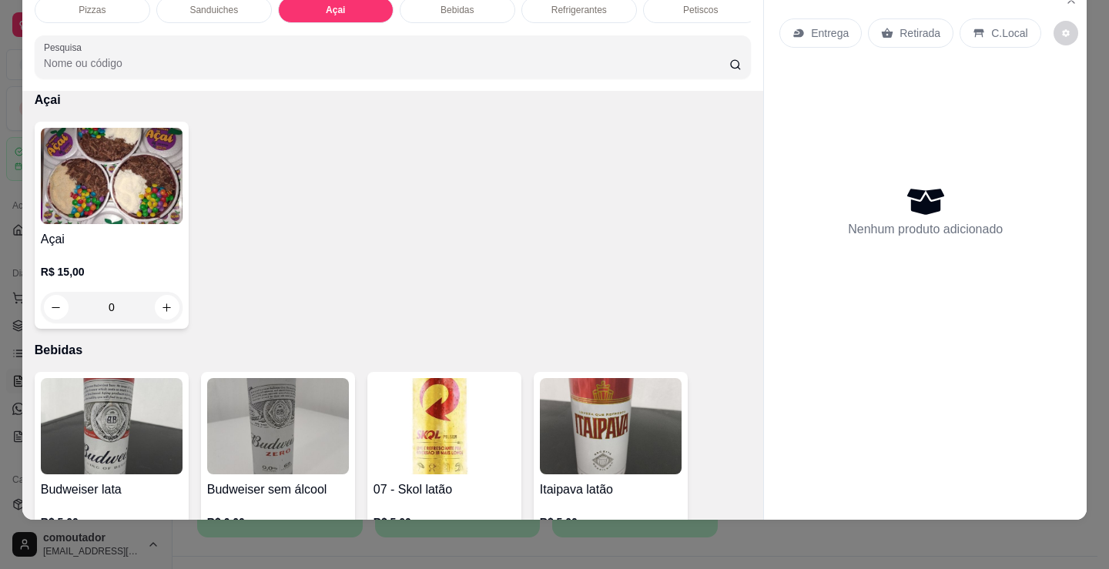
click at [87, 178] on img at bounding box center [112, 176] width 142 height 96
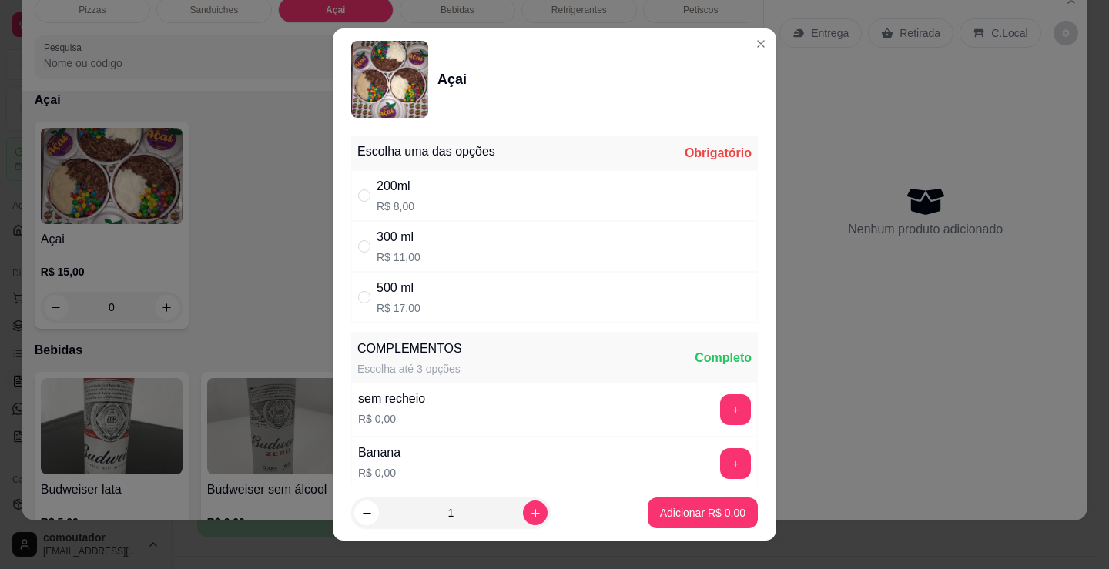
click at [493, 192] on div "200ml R$ 8,00" at bounding box center [554, 195] width 407 height 51
radio input "true"
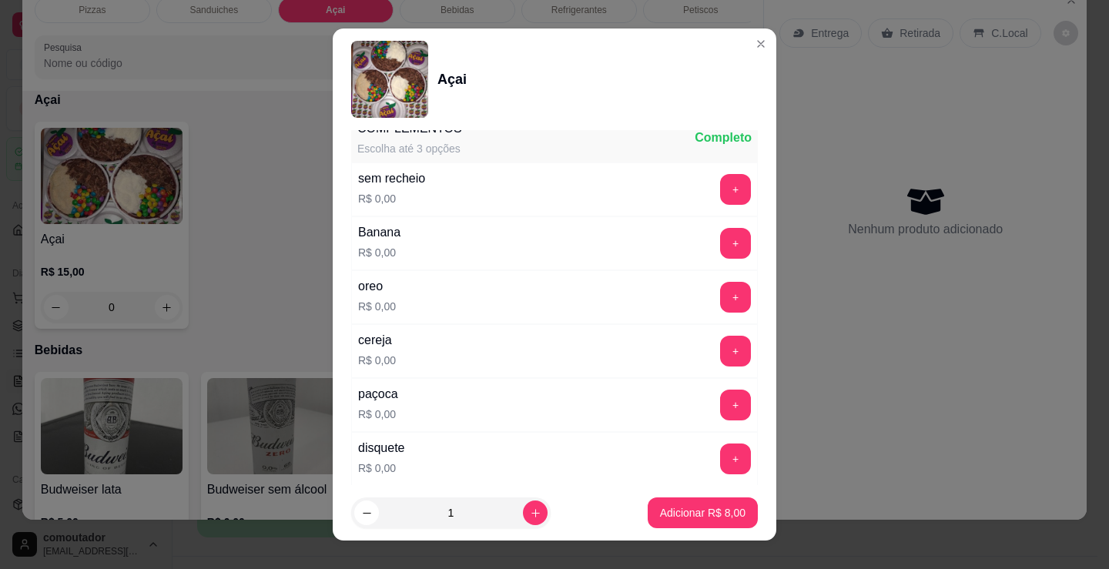
scroll to position [231, 0]
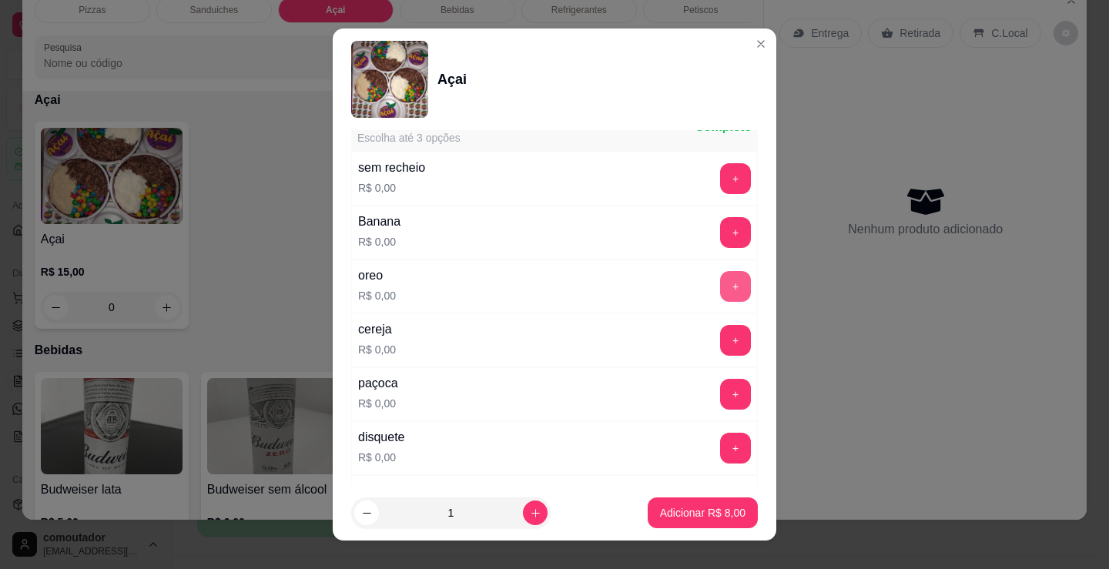
click at [720, 293] on button "+" at bounding box center [735, 286] width 31 height 31
click at [721, 396] on button "+" at bounding box center [736, 395] width 30 height 30
click at [720, 453] on button "+" at bounding box center [735, 448] width 31 height 31
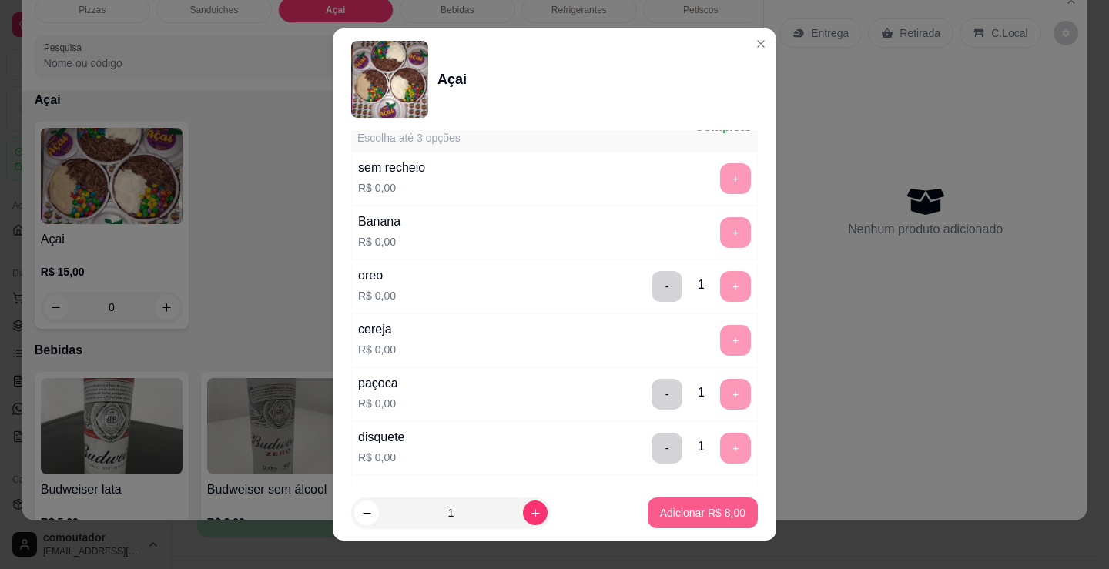
click at [691, 514] on p "Adicionar R$ 8,00" at bounding box center [702, 512] width 85 height 15
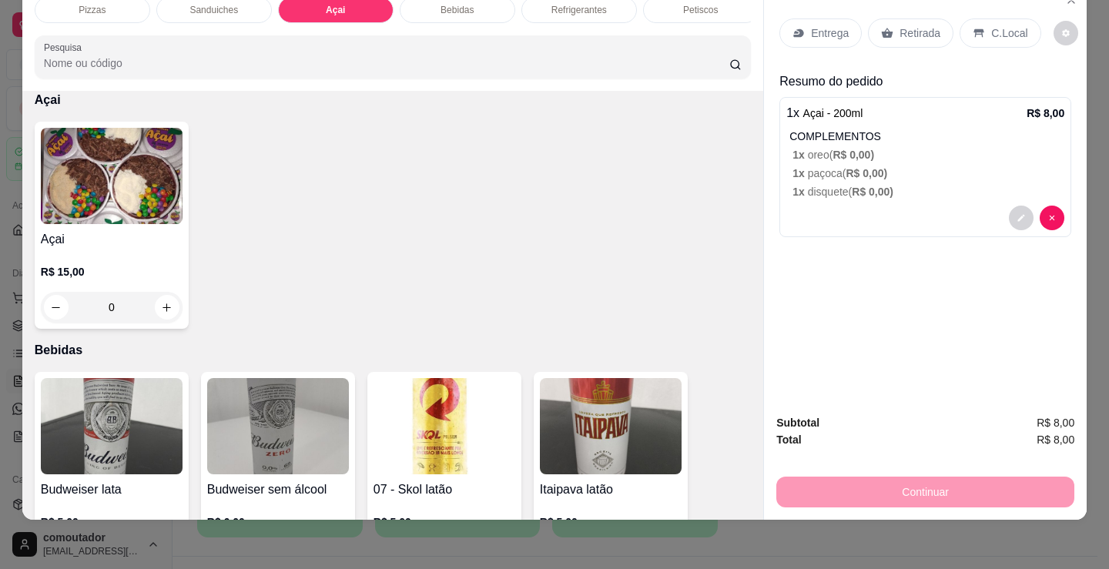
click at [152, 170] on img at bounding box center [112, 176] width 142 height 96
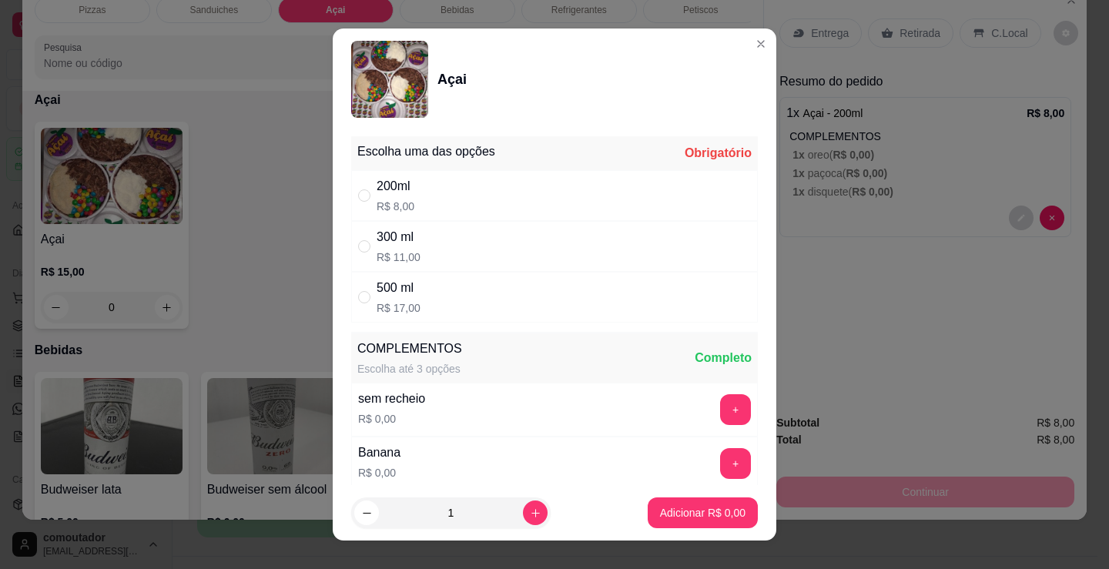
click at [536, 249] on div "300 ml R$ 11,00" at bounding box center [554, 246] width 407 height 51
radio input "true"
click at [477, 450] on div "Banana R$ 0,00 +" at bounding box center [554, 464] width 407 height 54
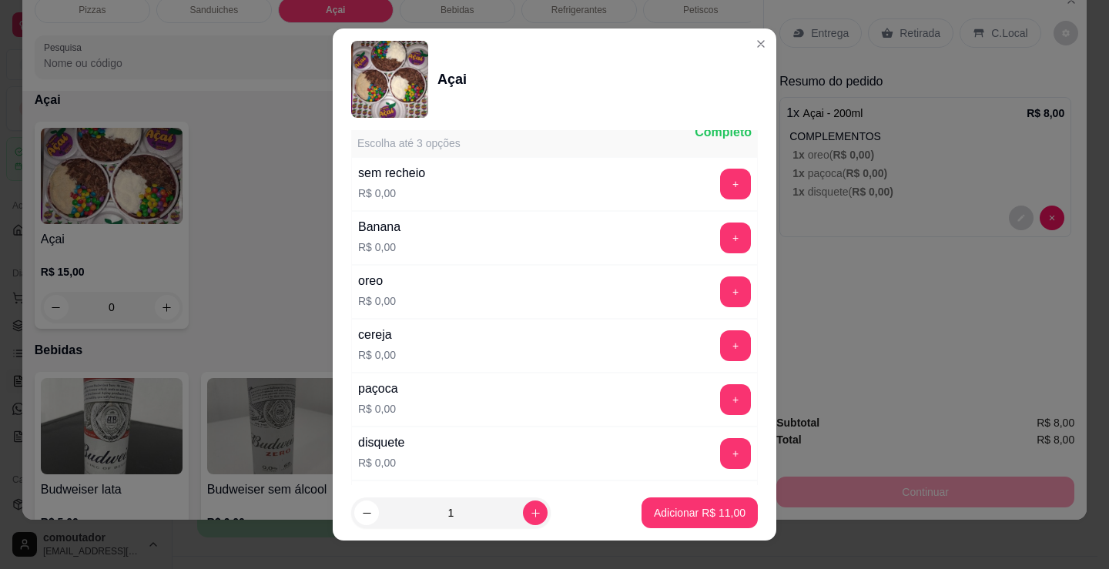
scroll to position [385, 0]
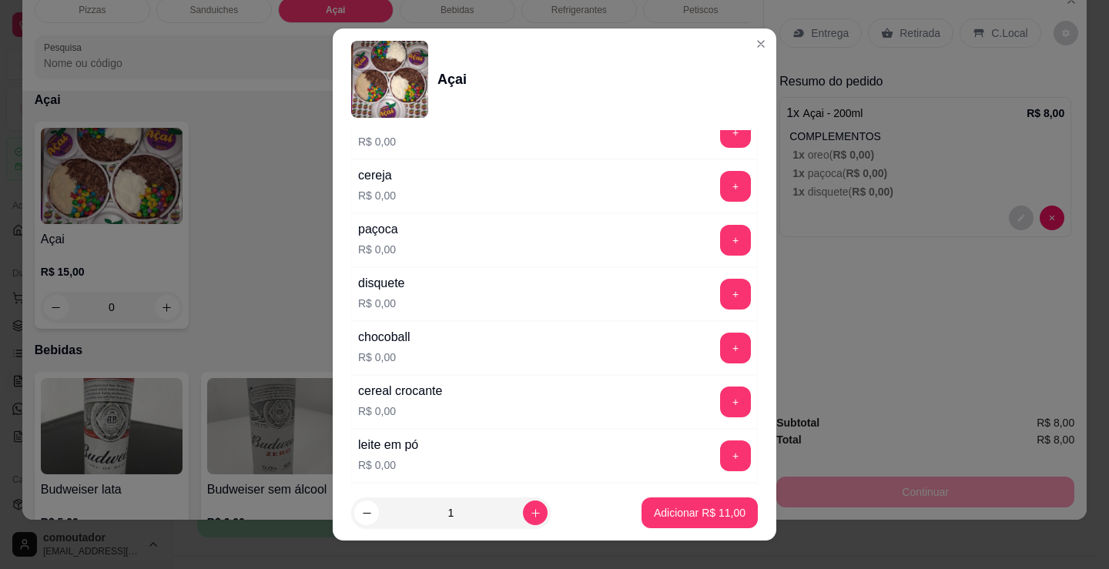
click at [680, 453] on div "leite em pó R$ 0,00 +" at bounding box center [554, 456] width 407 height 54
click at [720, 444] on button "+" at bounding box center [735, 455] width 31 height 31
click at [537, 363] on div "chocoball R$ 0,00 +" at bounding box center [554, 348] width 407 height 54
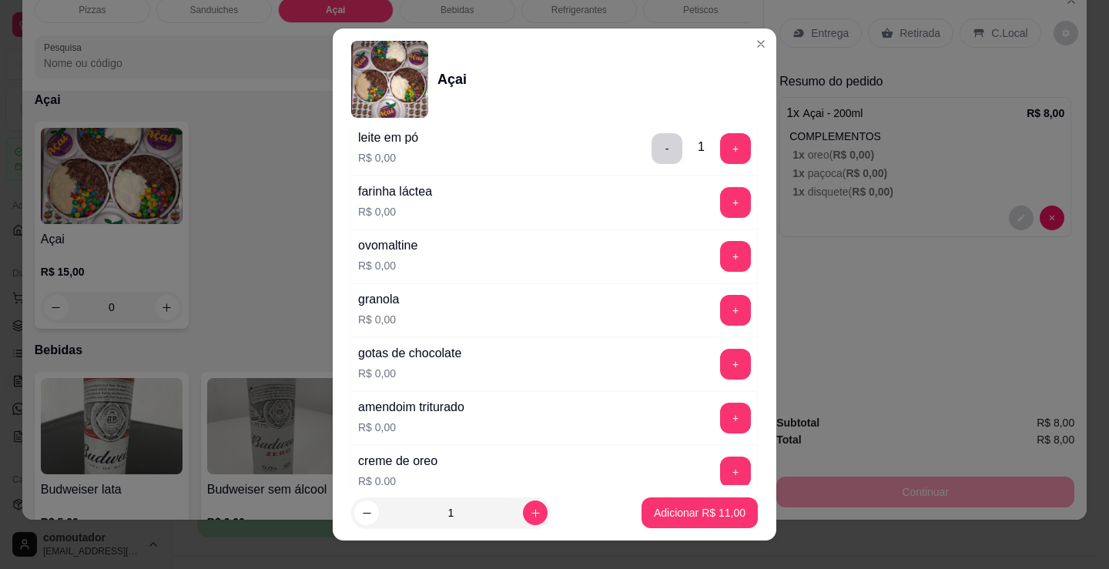
scroll to position [693, 0]
click at [720, 367] on button "+" at bounding box center [735, 363] width 31 height 31
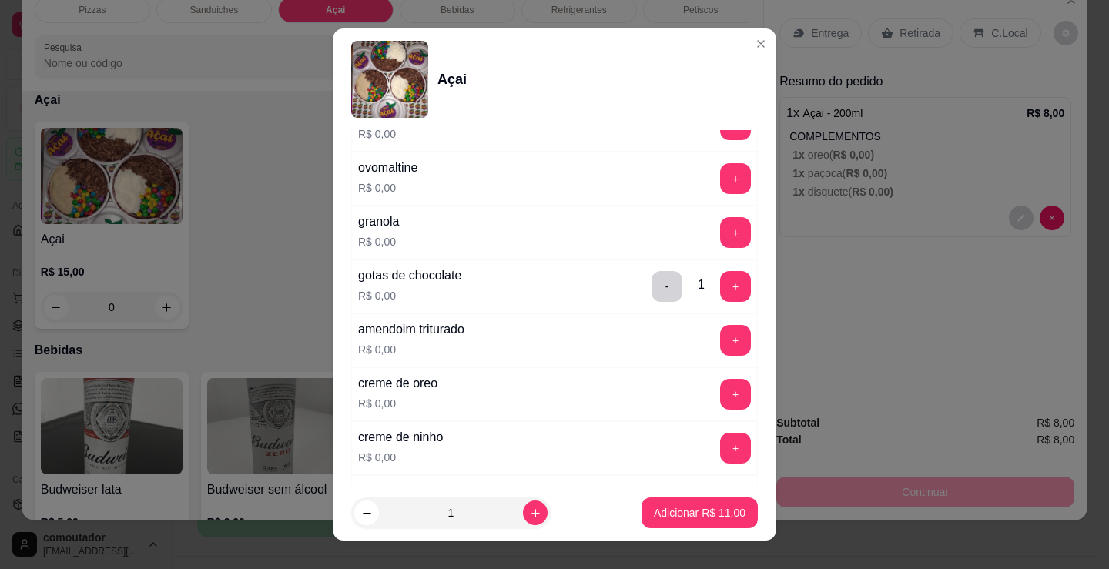
click at [544, 359] on div "amendoim triturado R$ 0,00 +" at bounding box center [554, 340] width 407 height 54
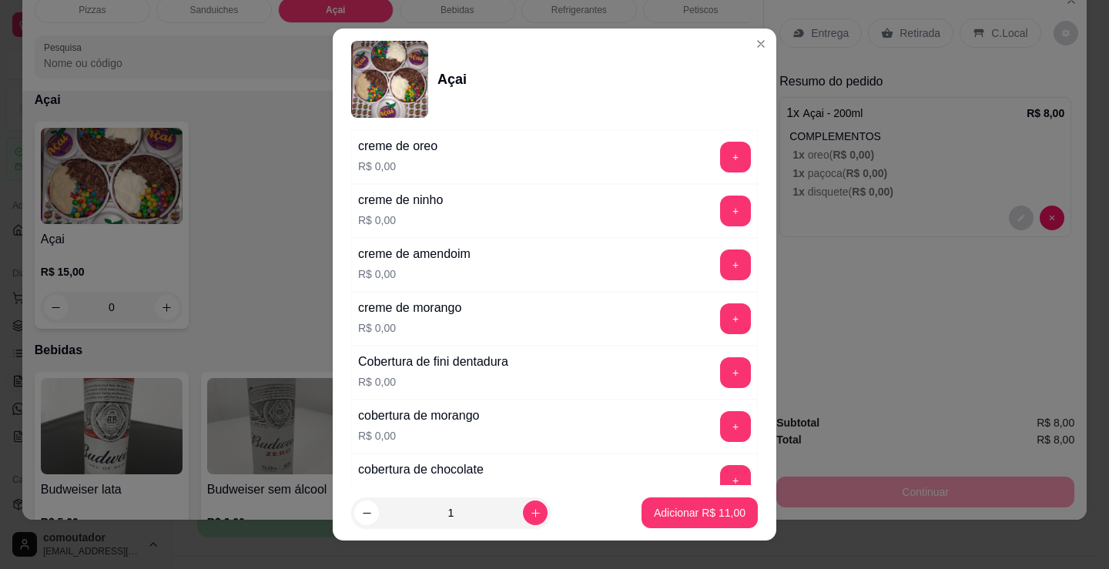
scroll to position [1001, 0]
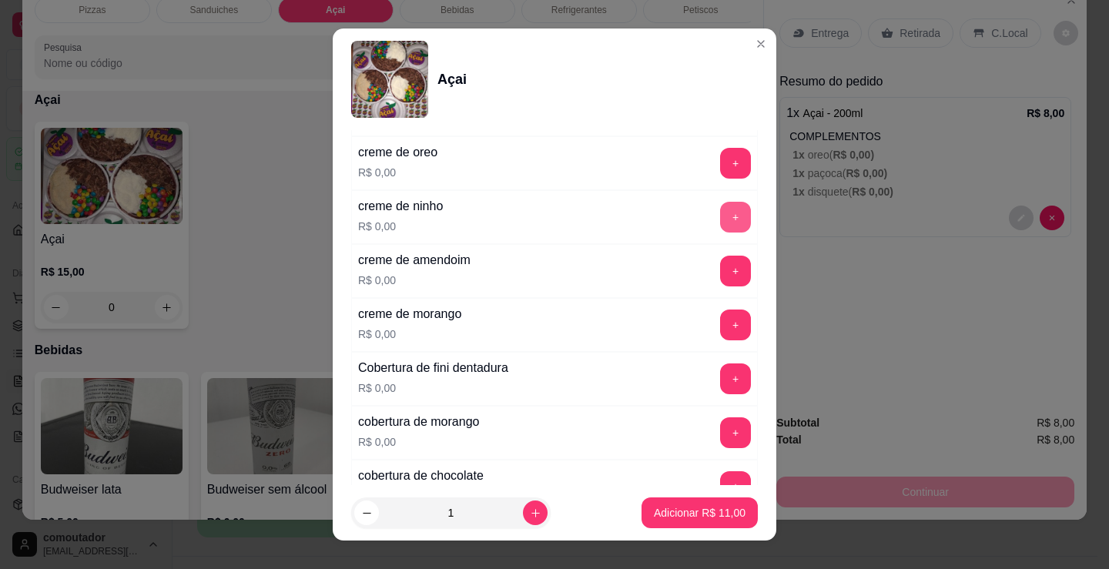
click at [720, 226] on button "+" at bounding box center [735, 217] width 31 height 31
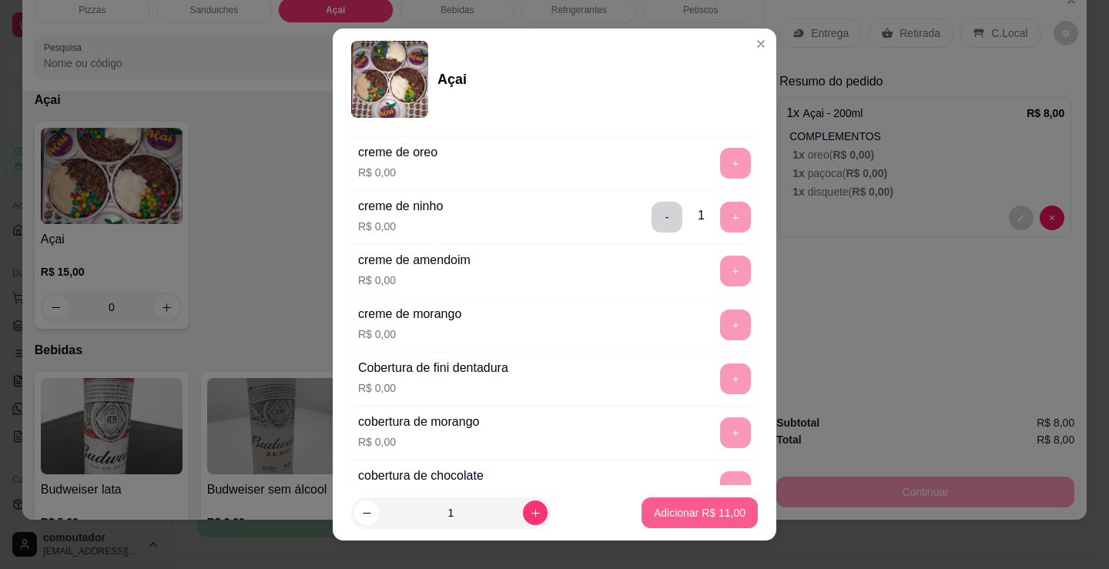
click at [698, 523] on button "Adicionar R$ 11,00" at bounding box center [699, 512] width 116 height 31
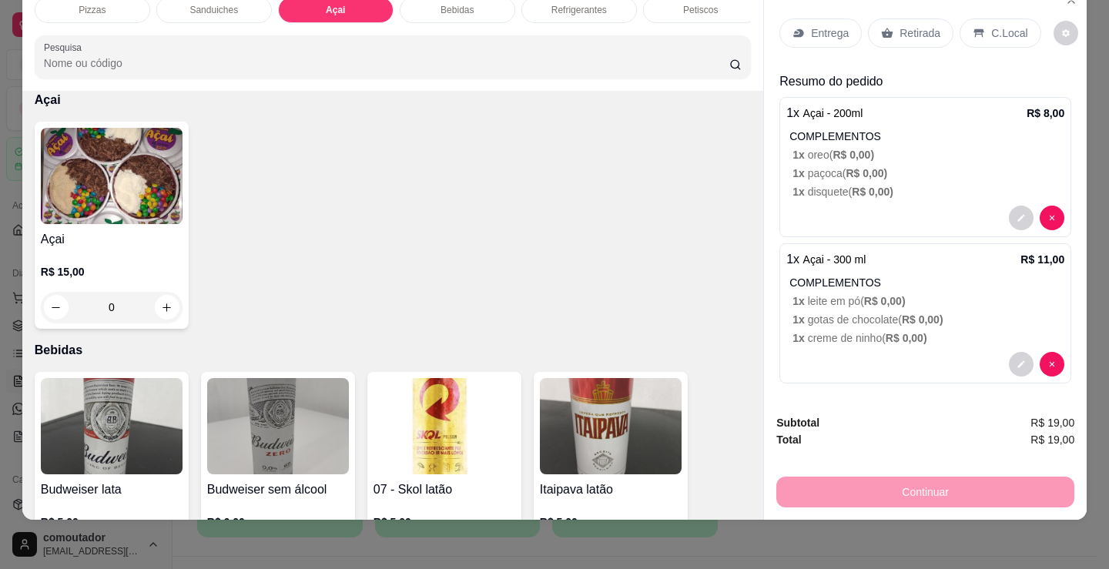
click at [145, 215] on img at bounding box center [112, 176] width 142 height 96
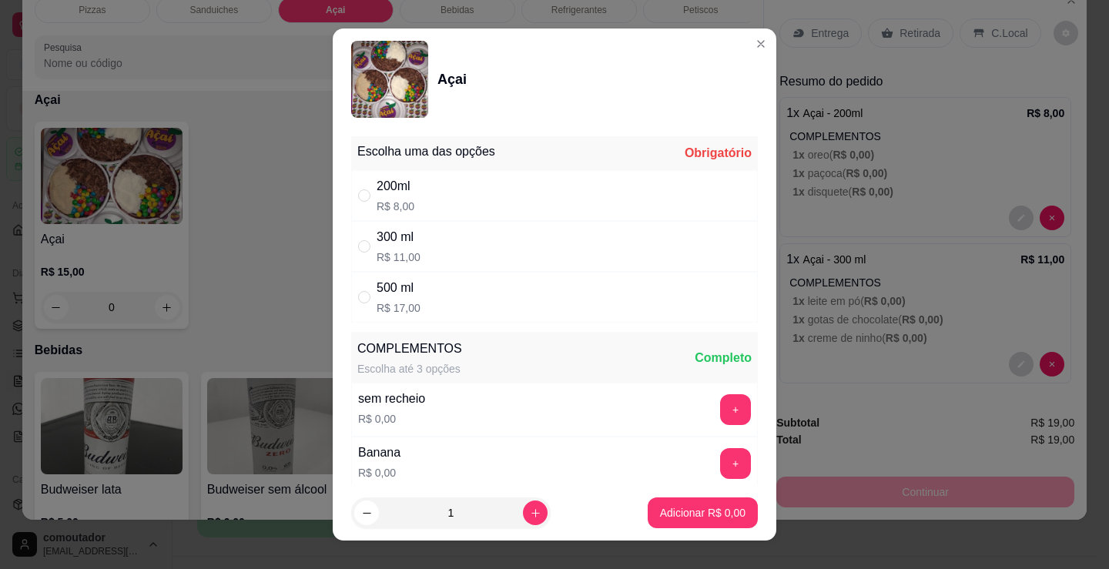
click at [462, 298] on div "500 ml R$ 17,00" at bounding box center [554, 297] width 407 height 51
radio input "true"
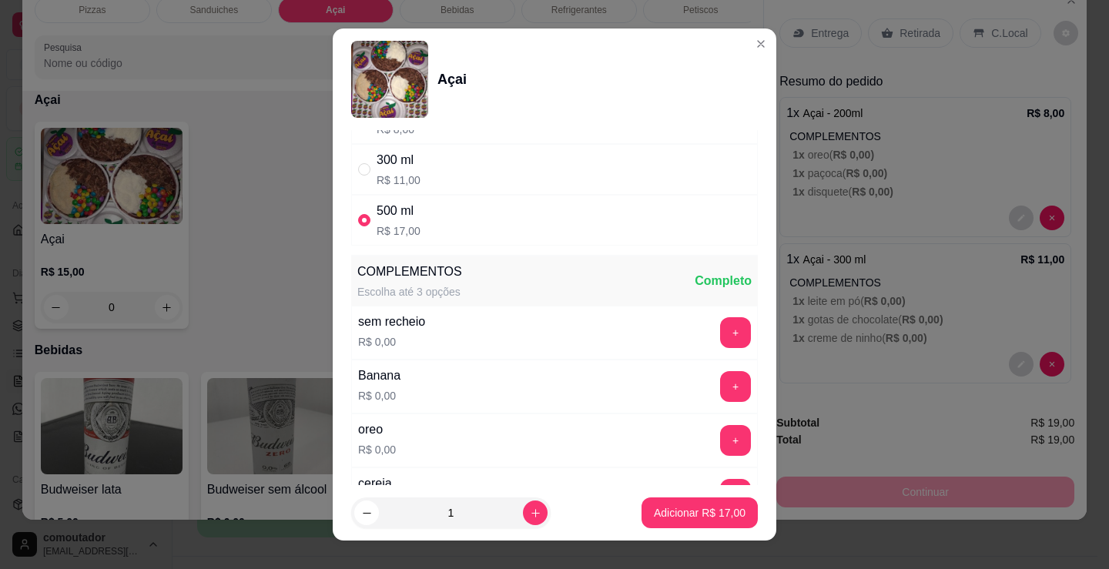
scroll to position [154, 0]
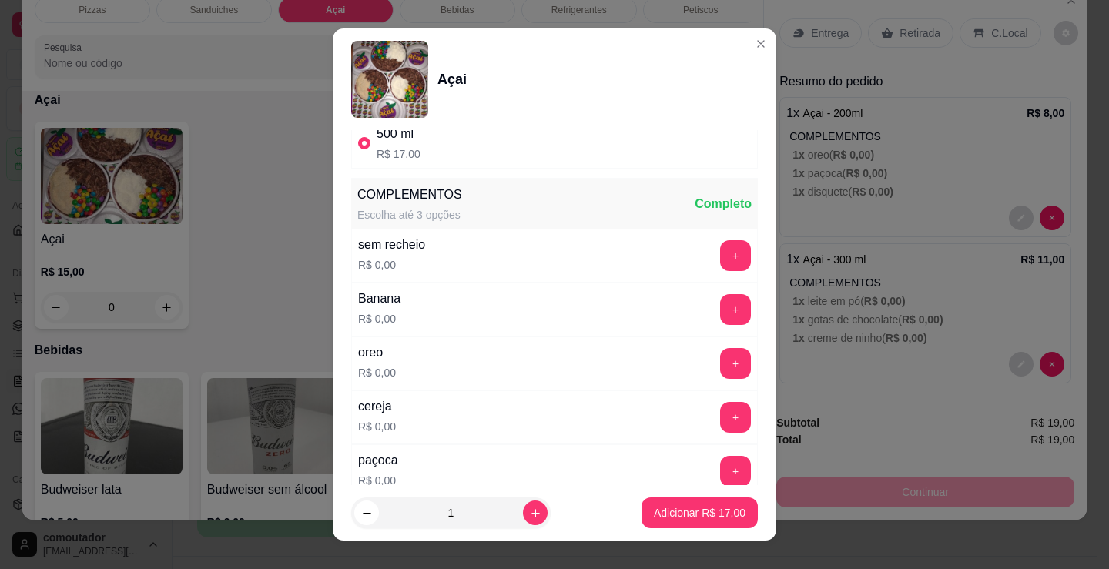
click at [577, 420] on div "cereja R$ 0,00 +" at bounding box center [554, 417] width 407 height 54
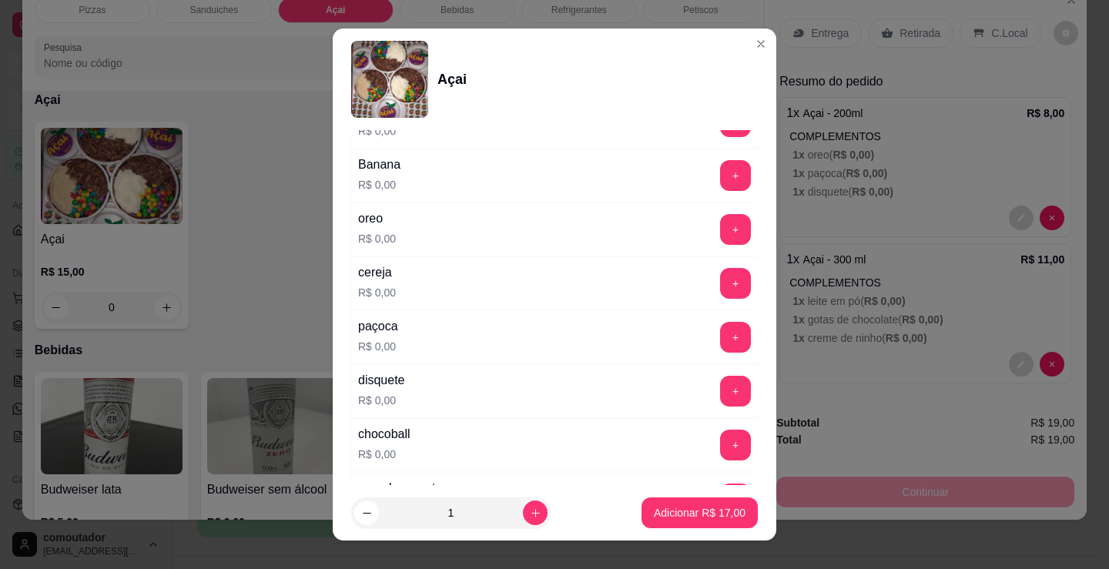
scroll to position [308, 0]
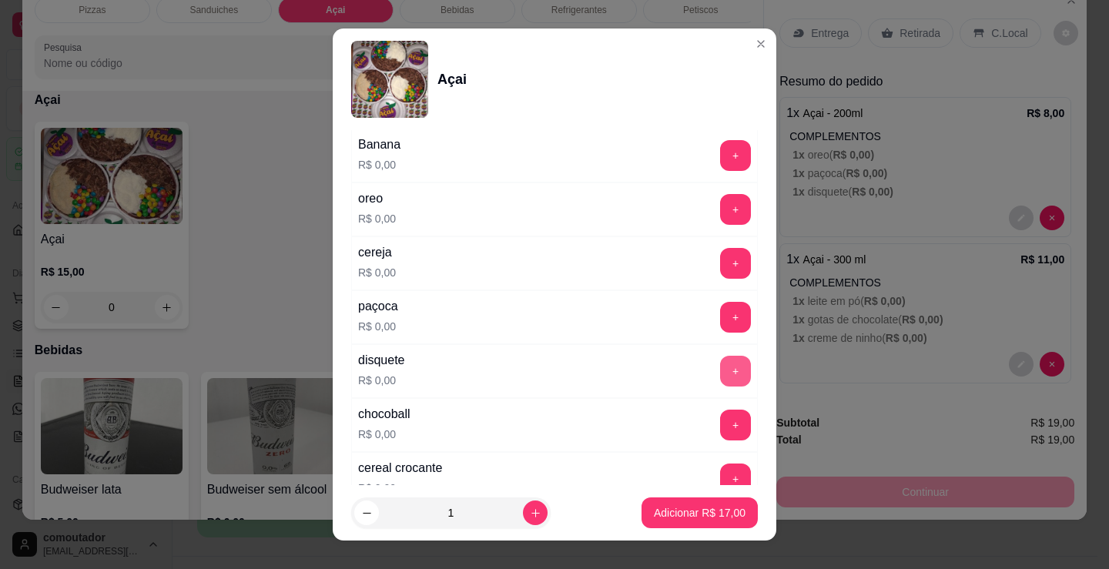
click at [720, 370] on button "+" at bounding box center [735, 371] width 31 height 31
click at [720, 420] on button "+" at bounding box center [735, 425] width 31 height 31
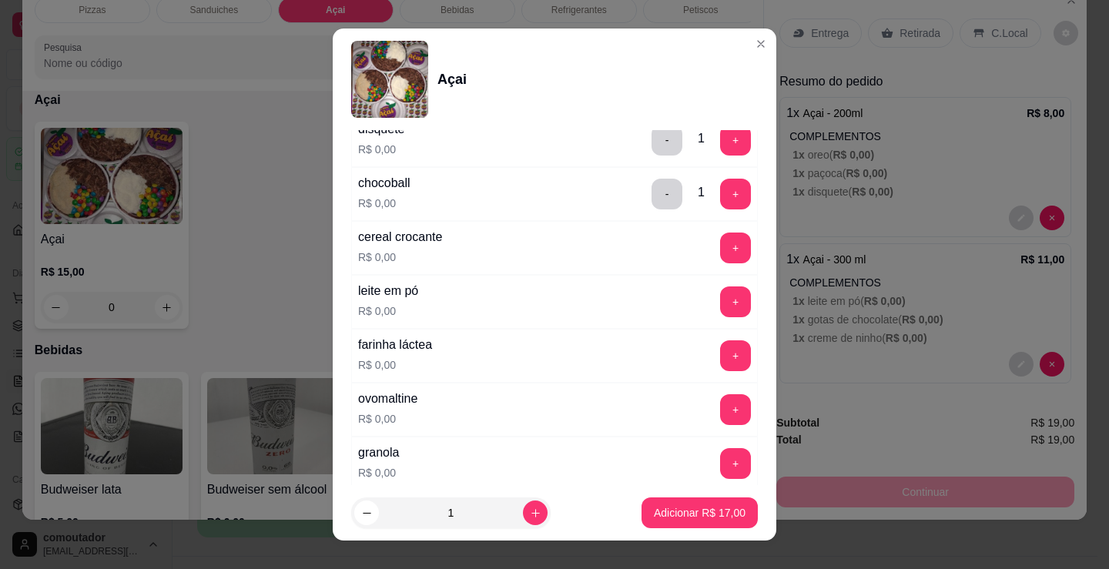
scroll to position [616, 0]
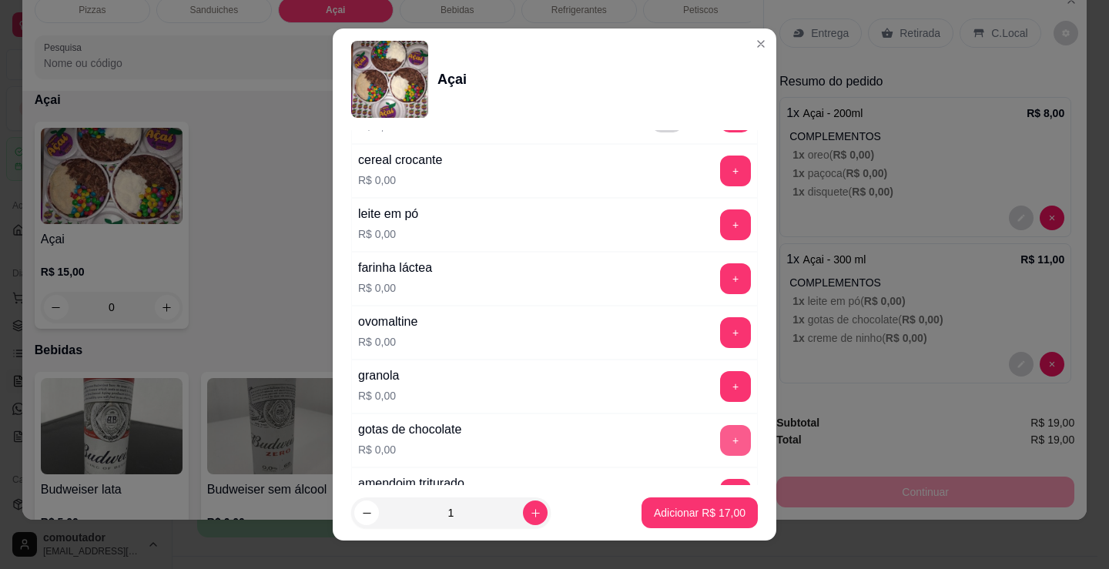
click at [720, 437] on button "+" at bounding box center [735, 440] width 31 height 31
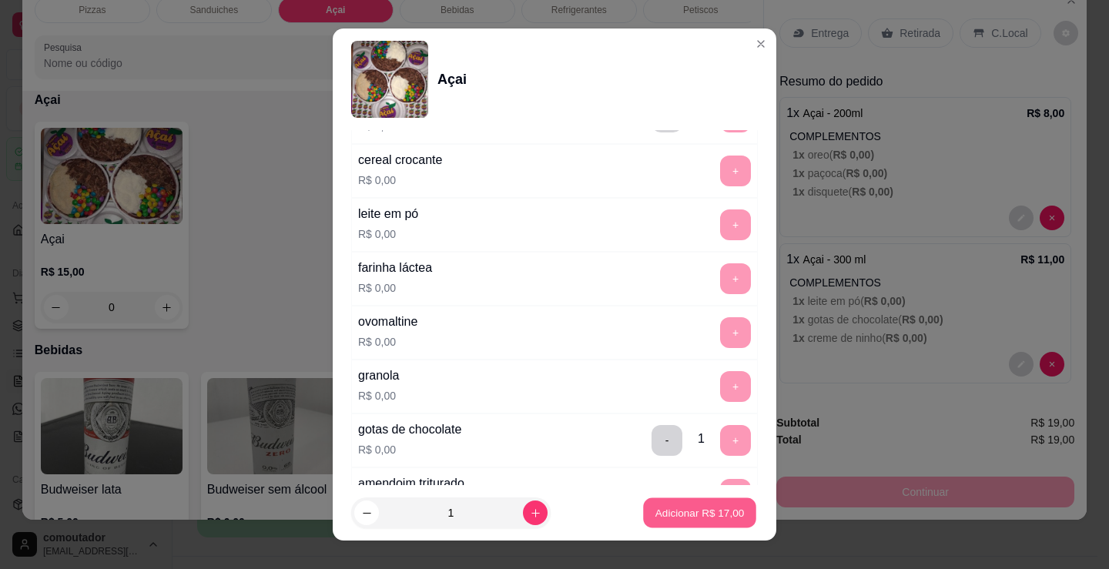
click at [685, 512] on p "Adicionar R$ 17,00" at bounding box center [699, 512] width 89 height 15
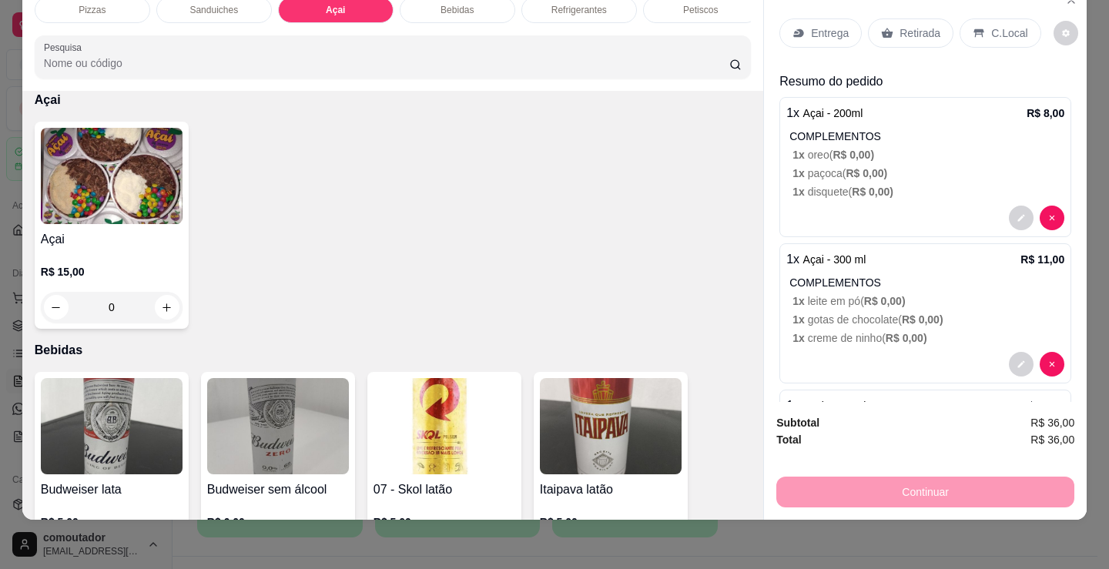
click at [216, 4] on p "Sanduiches" at bounding box center [213, 10] width 49 height 12
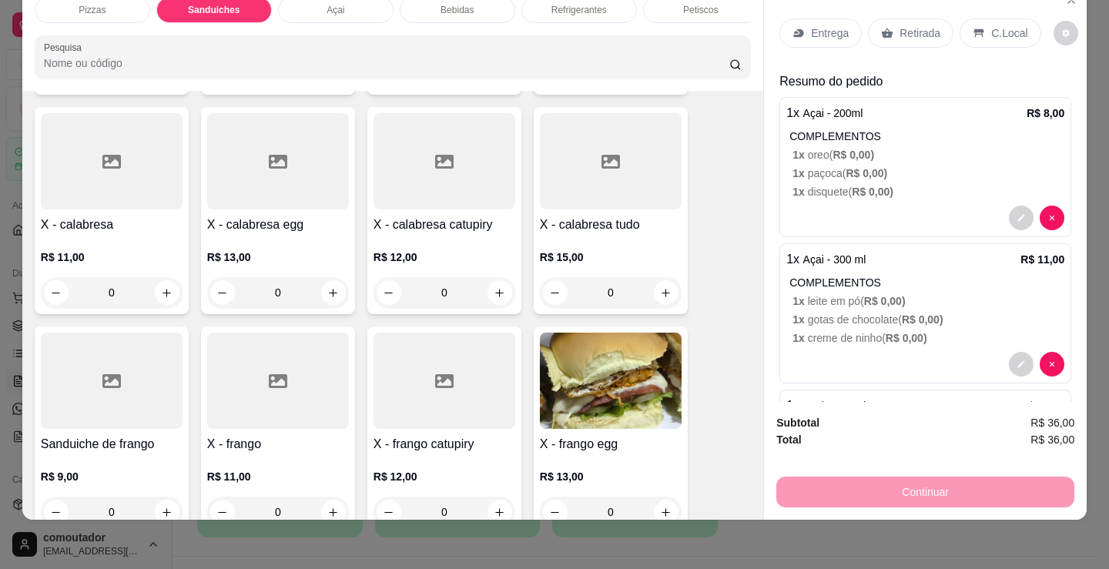
scroll to position [772, 0]
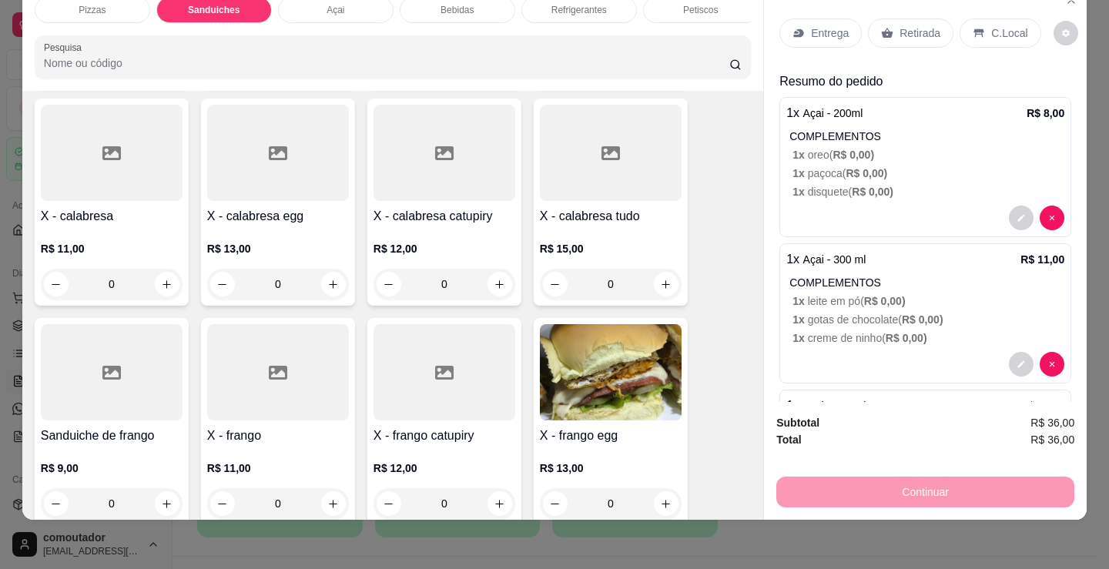
click at [658, 290] on div "0" at bounding box center [611, 284] width 142 height 31
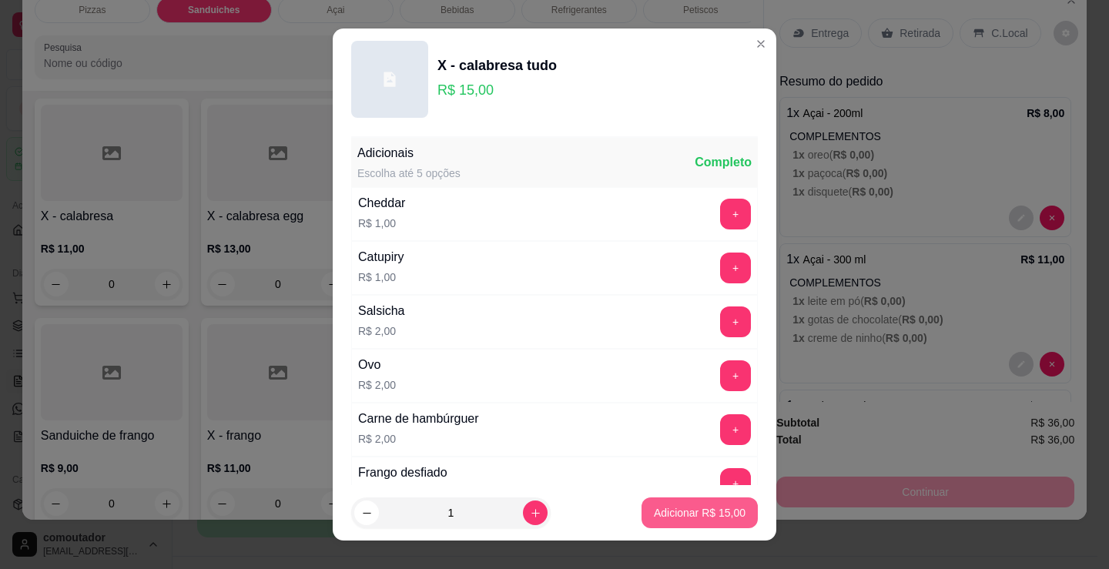
click at [701, 507] on p "Adicionar R$ 15,00" at bounding box center [700, 512] width 92 height 15
type input "1"
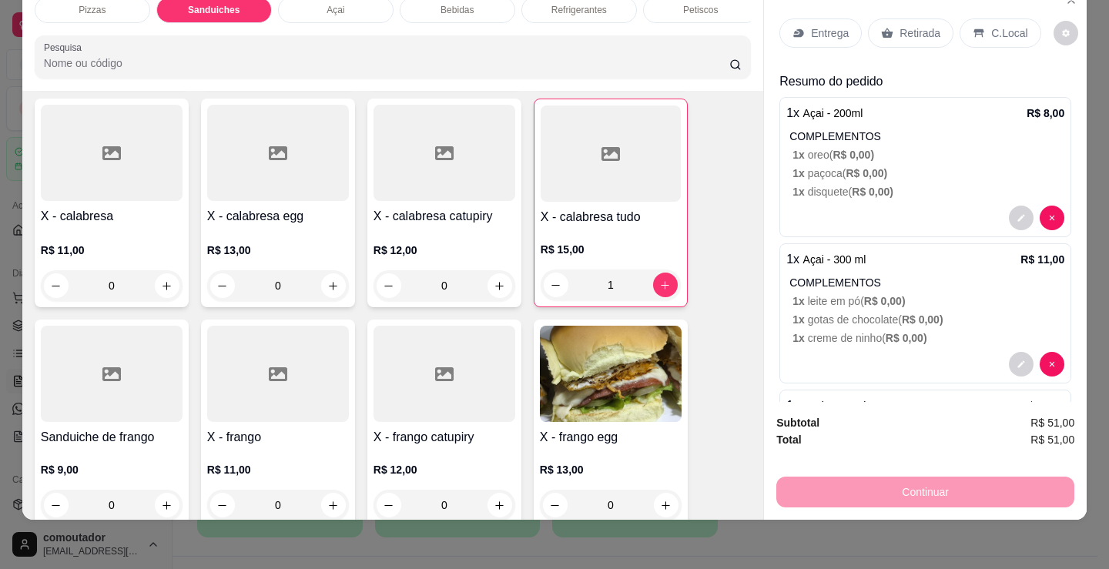
click at [820, 25] on p "Entrega" at bounding box center [830, 32] width 38 height 15
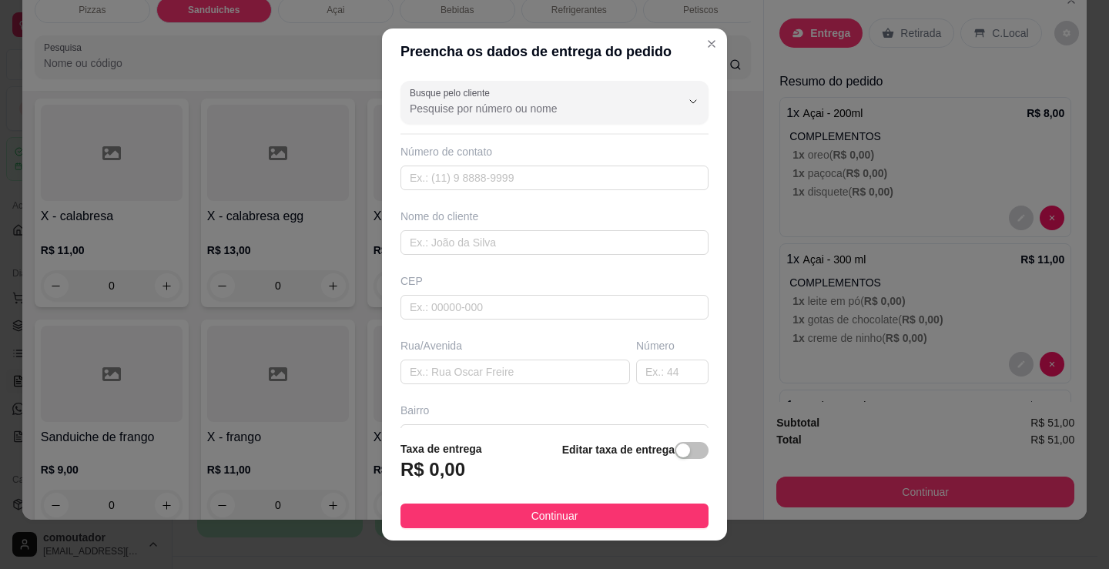
click at [524, 227] on div "Nome do cliente" at bounding box center [554, 232] width 314 height 46
click at [542, 245] on input "text" at bounding box center [554, 242] width 308 height 25
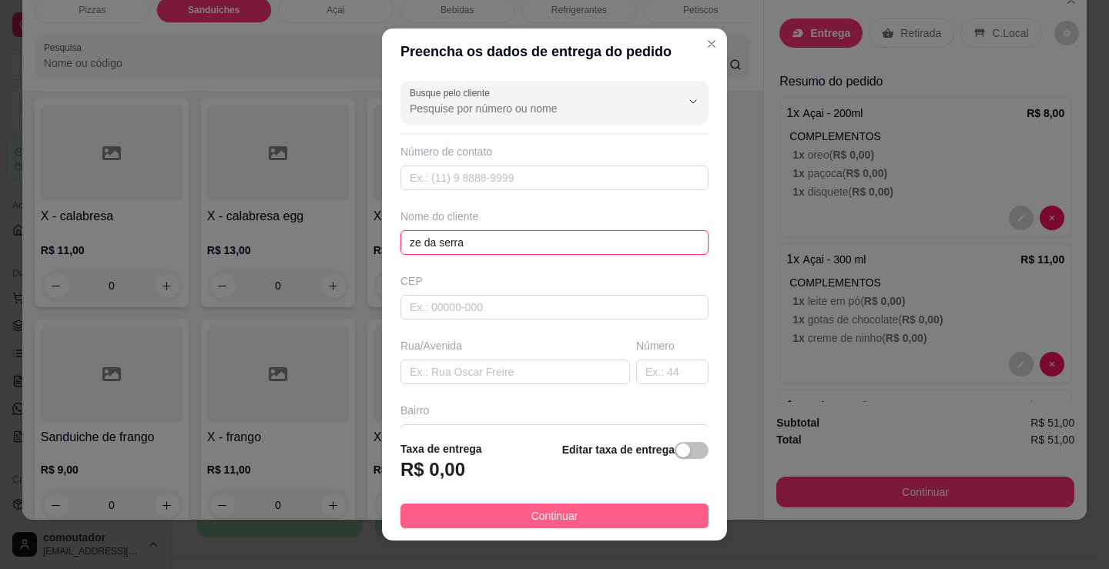
type input "ze da serra"
click at [569, 519] on button "Continuar" at bounding box center [554, 516] width 308 height 25
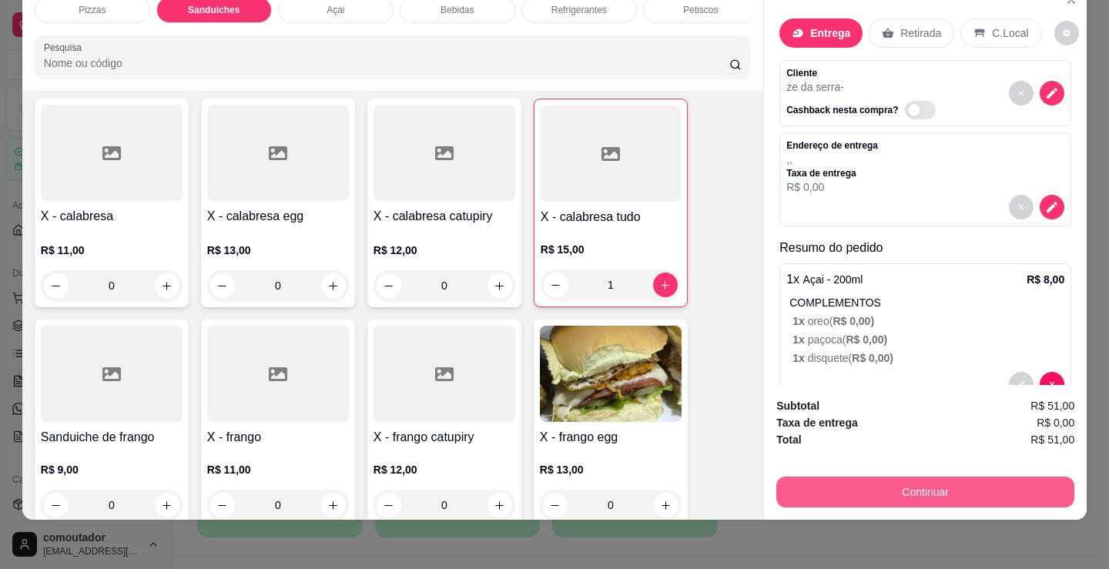
click at [856, 486] on button "Continuar" at bounding box center [925, 492] width 298 height 31
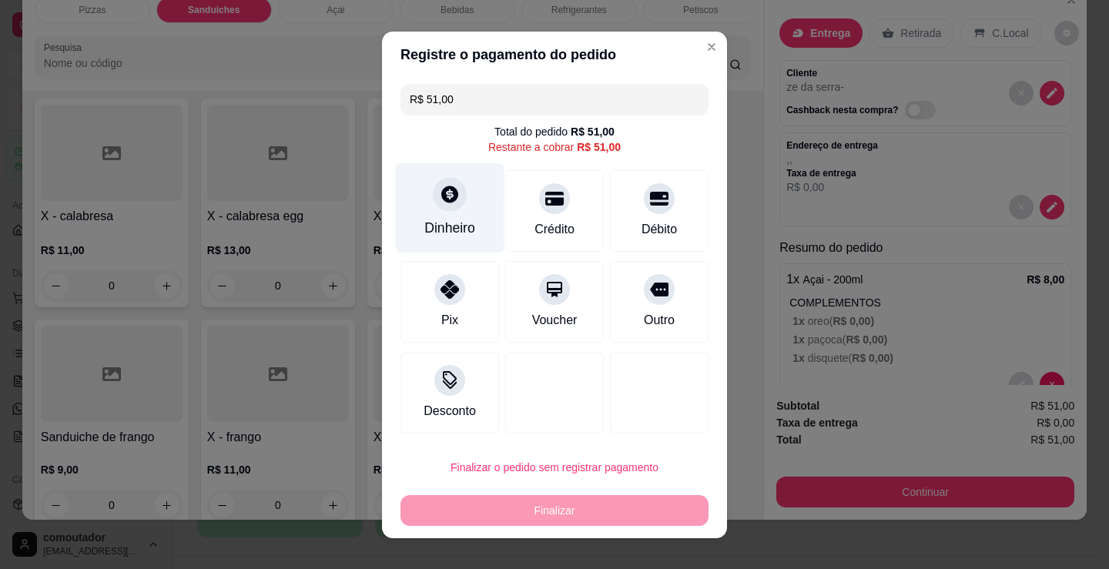
click at [447, 200] on icon at bounding box center [449, 194] width 17 height 17
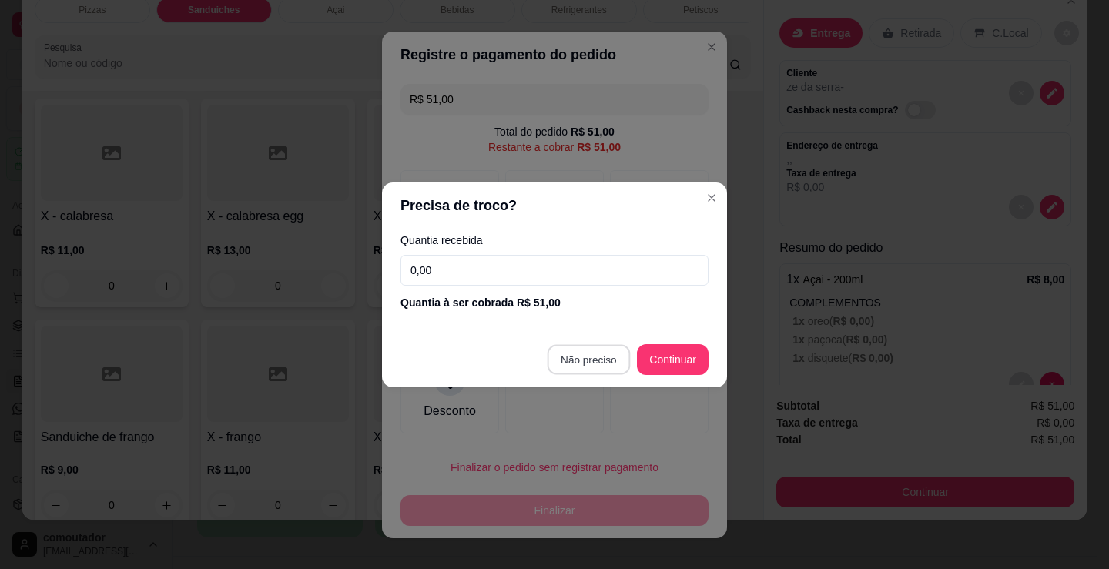
type input "R$ 0,00"
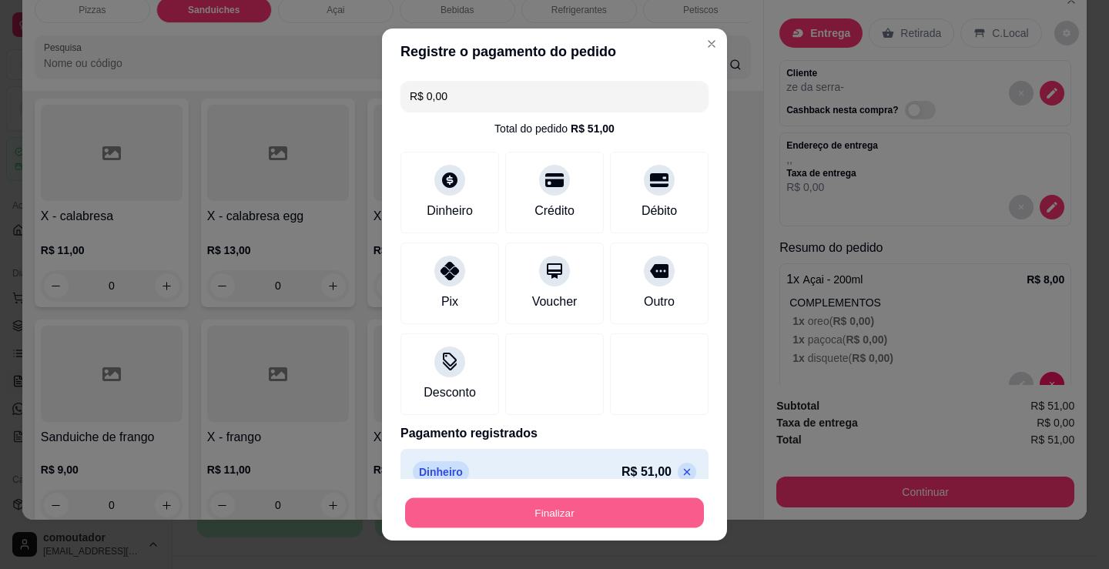
click at [566, 515] on button "Finalizar" at bounding box center [554, 513] width 299 height 30
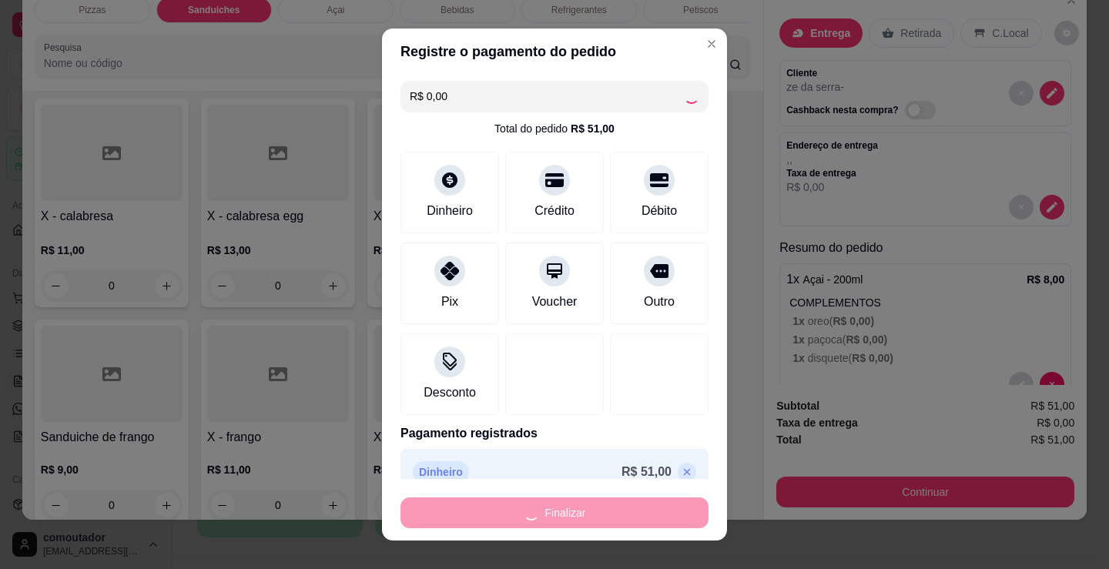
type input "0"
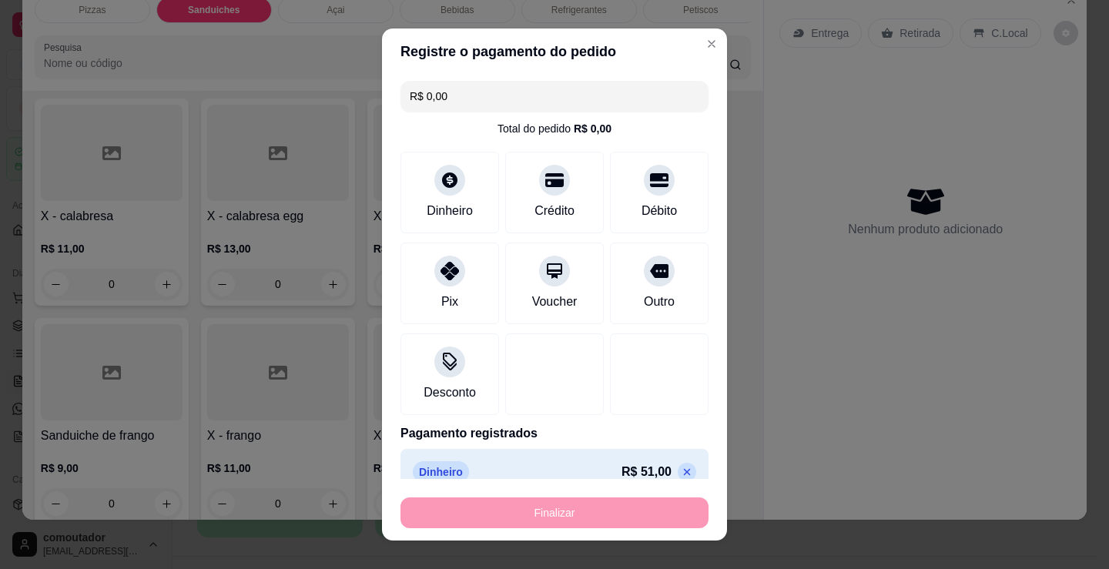
type input "-R$ 51,00"
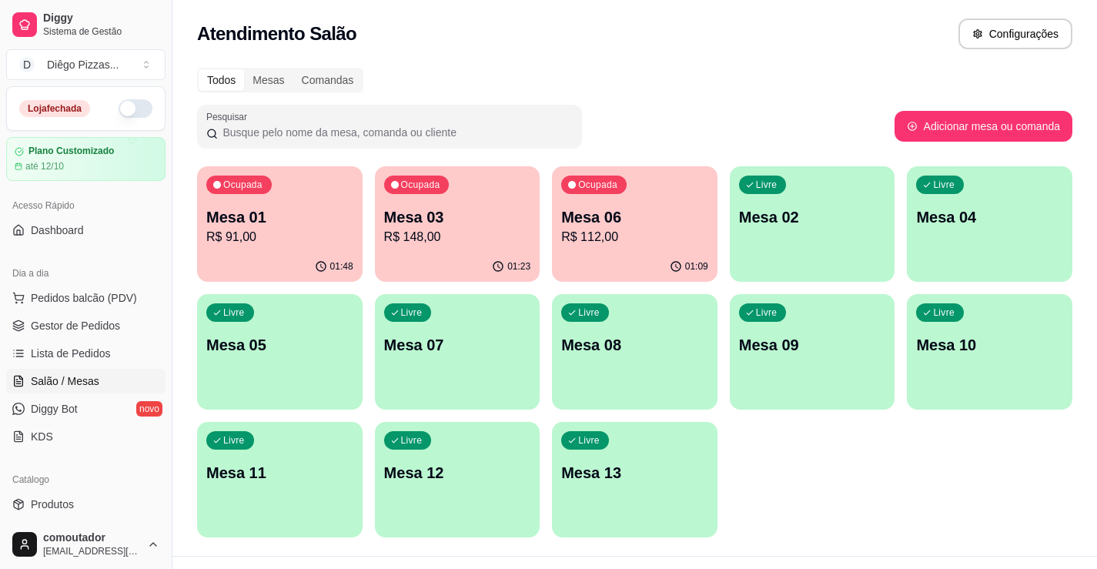
click at [240, 227] on div "Mesa 01 R$ 91,00" at bounding box center [279, 226] width 147 height 40
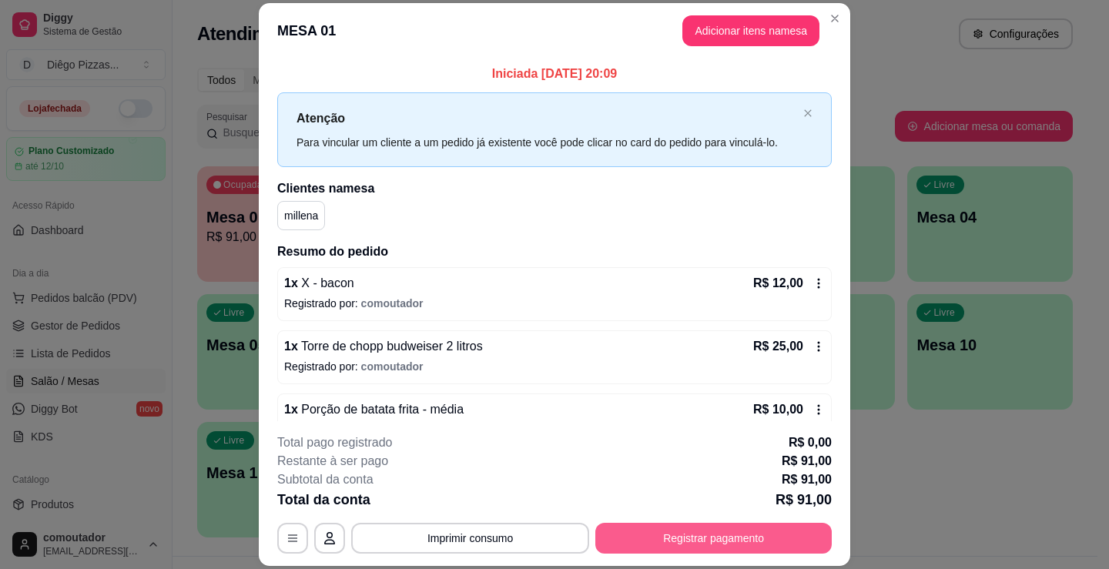
click at [695, 544] on button "Registrar pagamento" at bounding box center [713, 538] width 236 height 31
click at [758, 20] on button "Adicionar itens na mesa" at bounding box center [750, 30] width 137 height 31
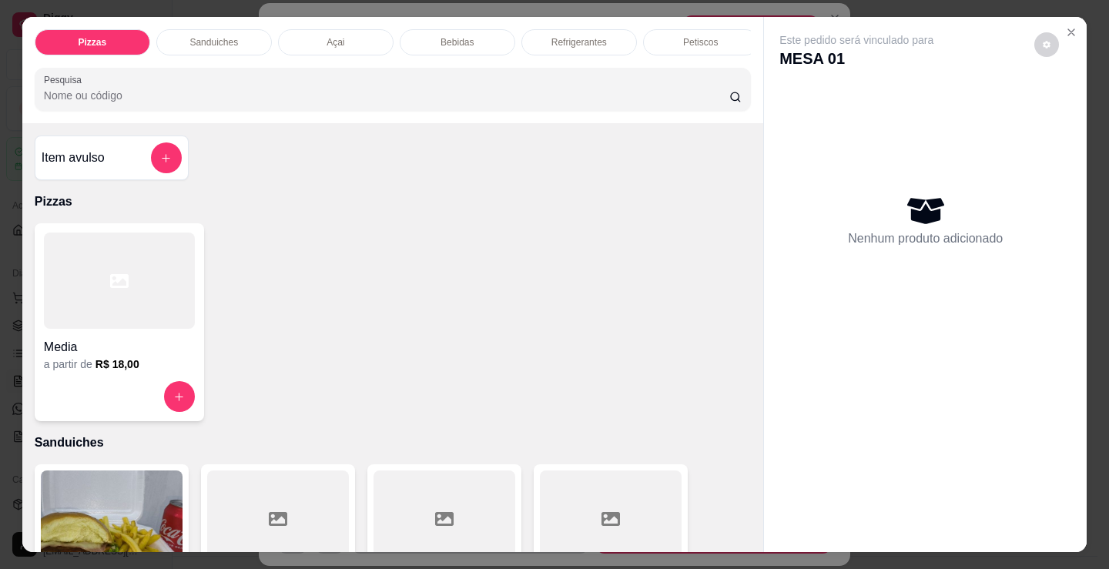
click at [467, 36] on p "Bebidas" at bounding box center [456, 42] width 33 height 12
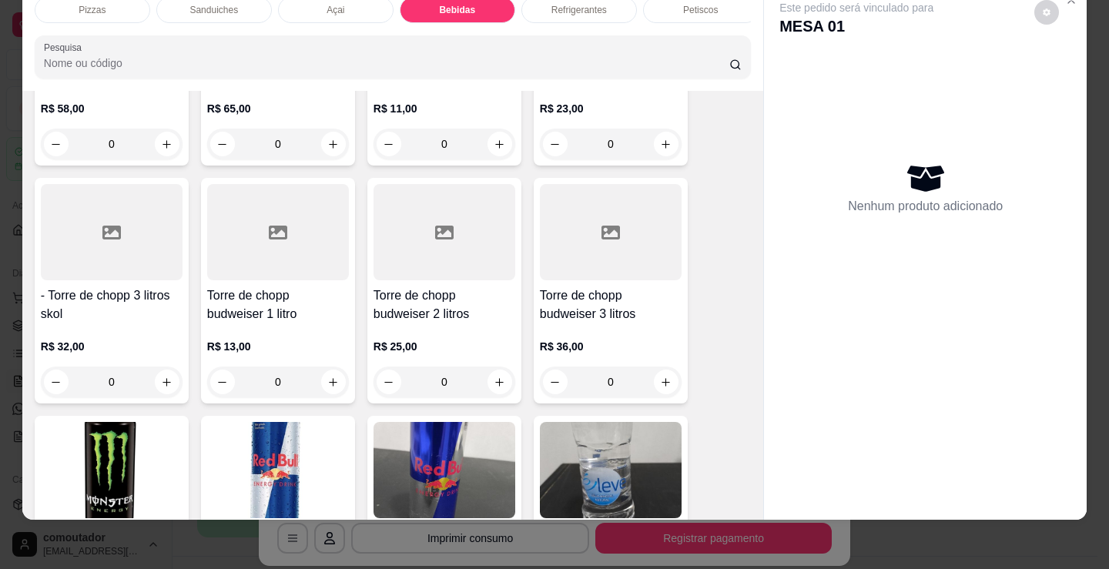
scroll to position [3217, 0]
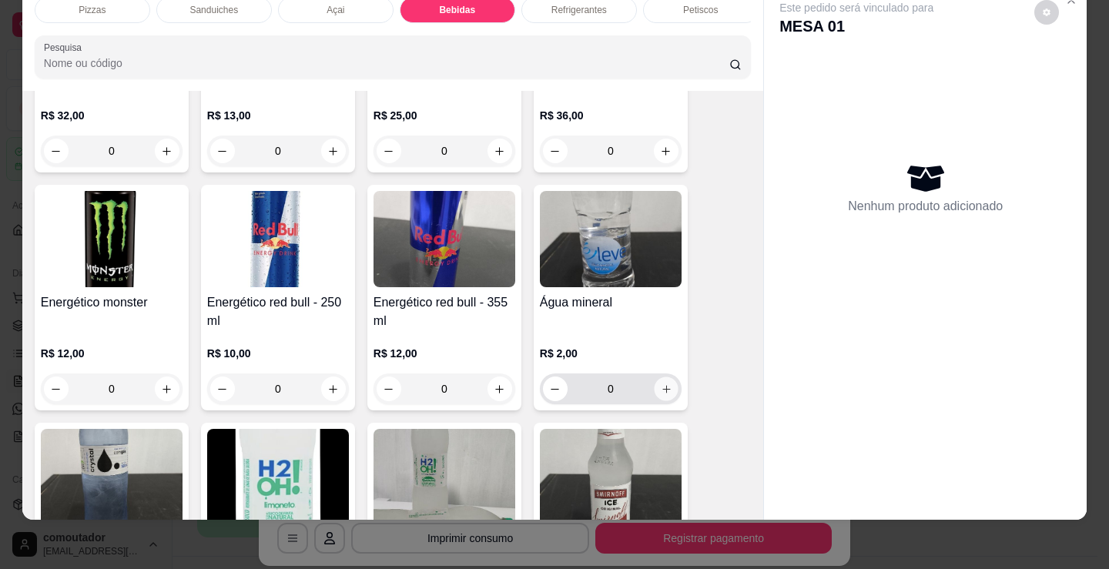
click at [661, 387] on icon "increase-product-quantity" at bounding box center [667, 389] width 12 height 12
type input "1"
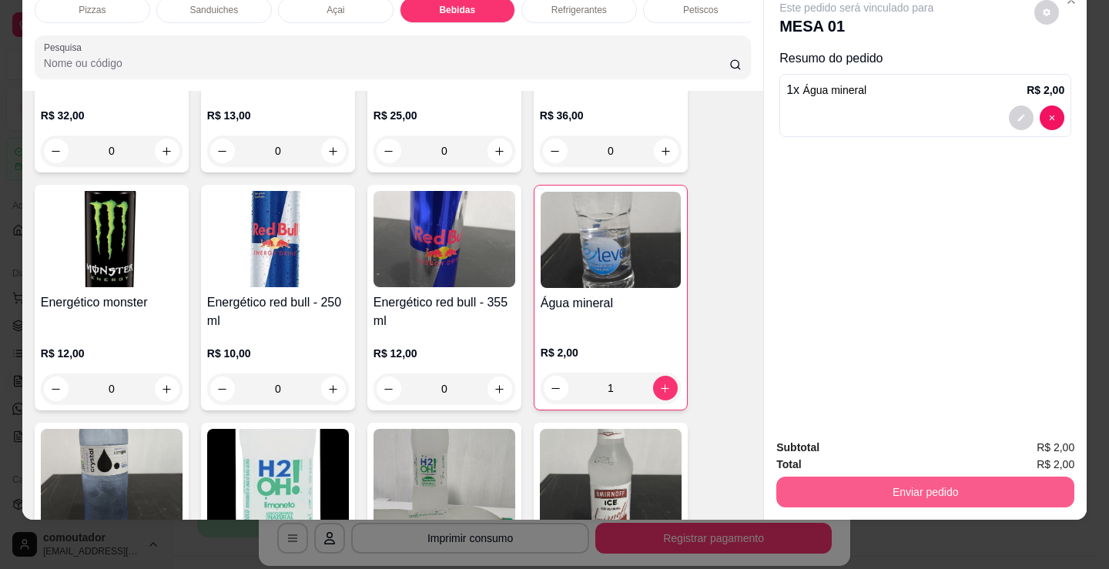
click at [834, 477] on button "Enviar pedido" at bounding box center [925, 492] width 298 height 31
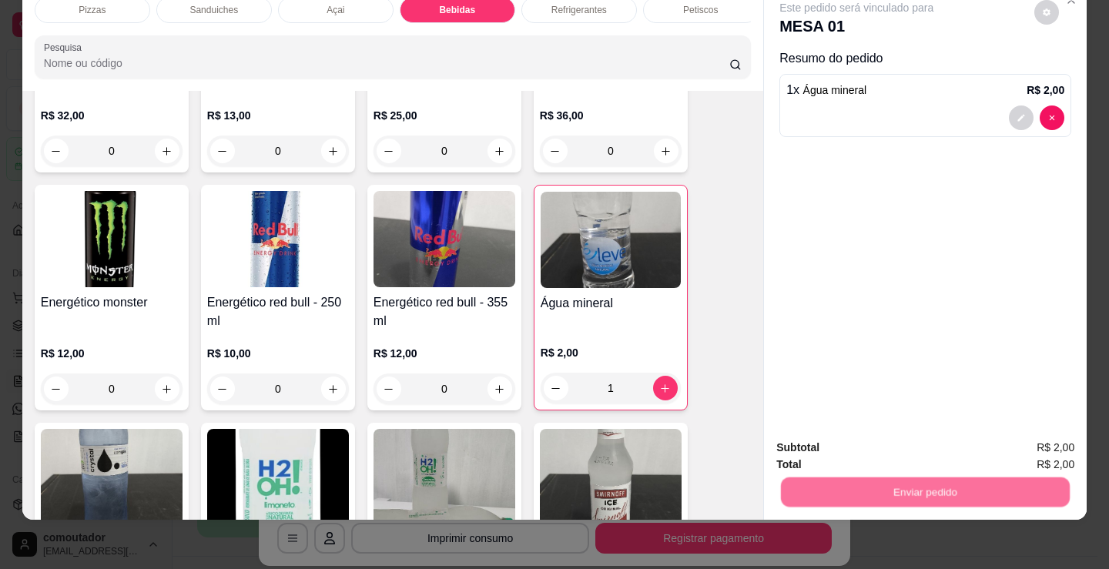
click at [821, 442] on button "Não registrar e enviar pedido" at bounding box center [874, 442] width 160 height 29
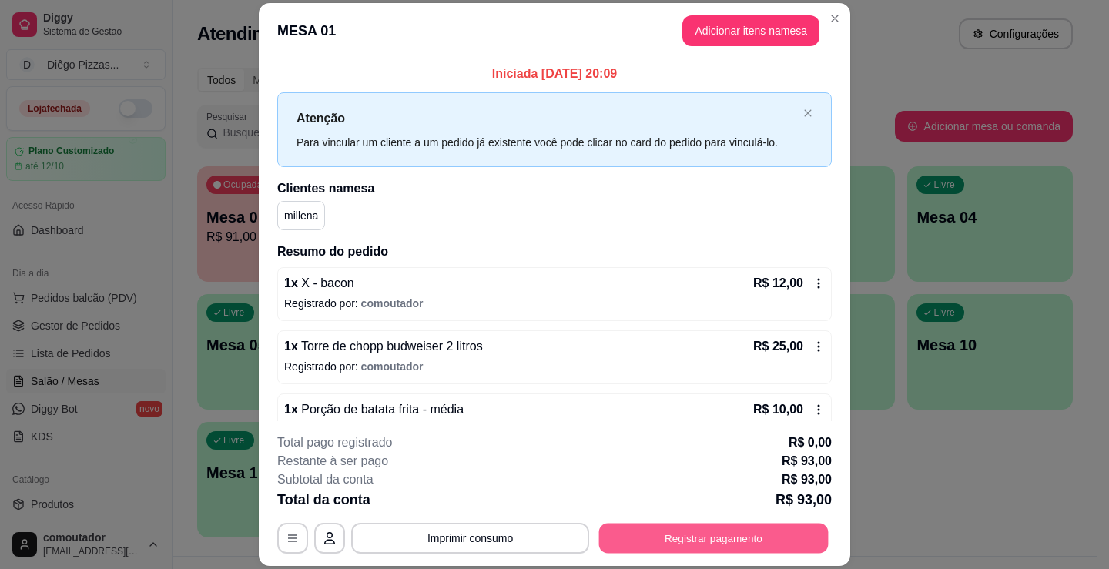
click at [695, 534] on button "Registrar pagamento" at bounding box center [713, 539] width 229 height 30
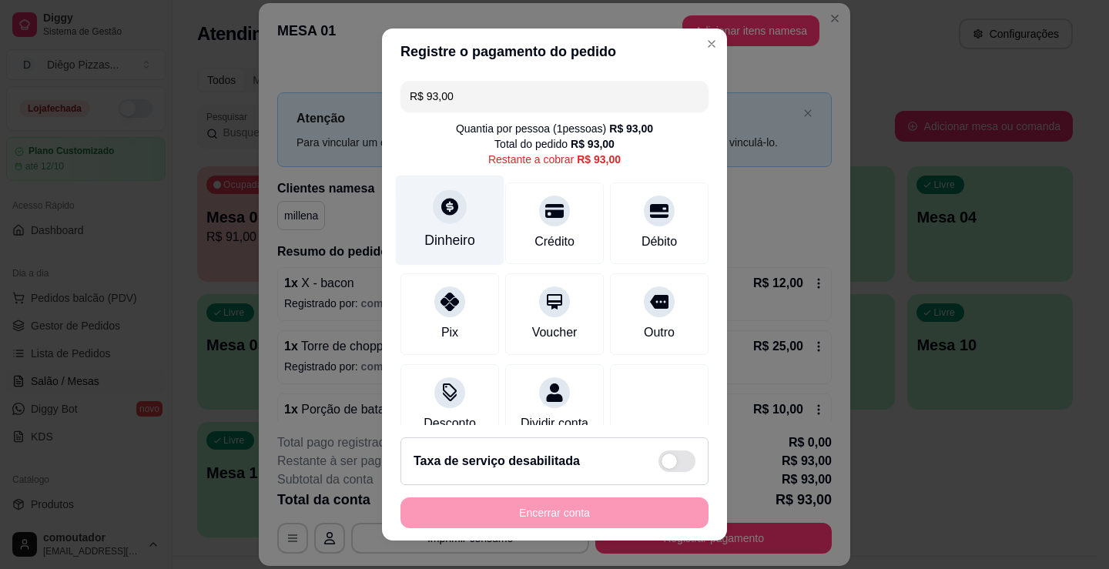
click at [424, 213] on div "Dinheiro" at bounding box center [450, 221] width 109 height 90
click at [453, 268] on input "0,00" at bounding box center [554, 269] width 309 height 31
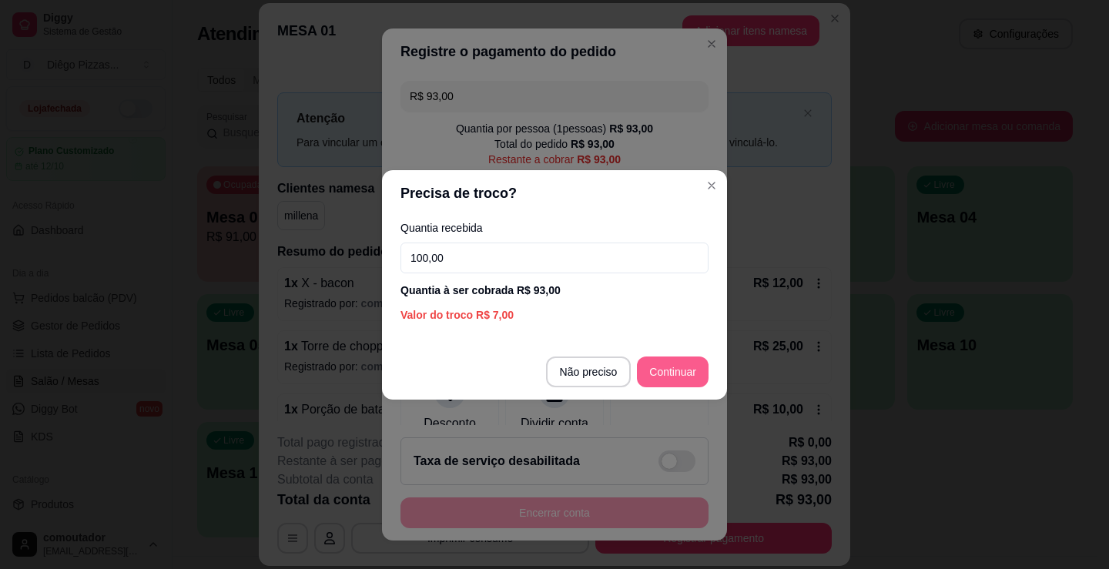
type input "100,00"
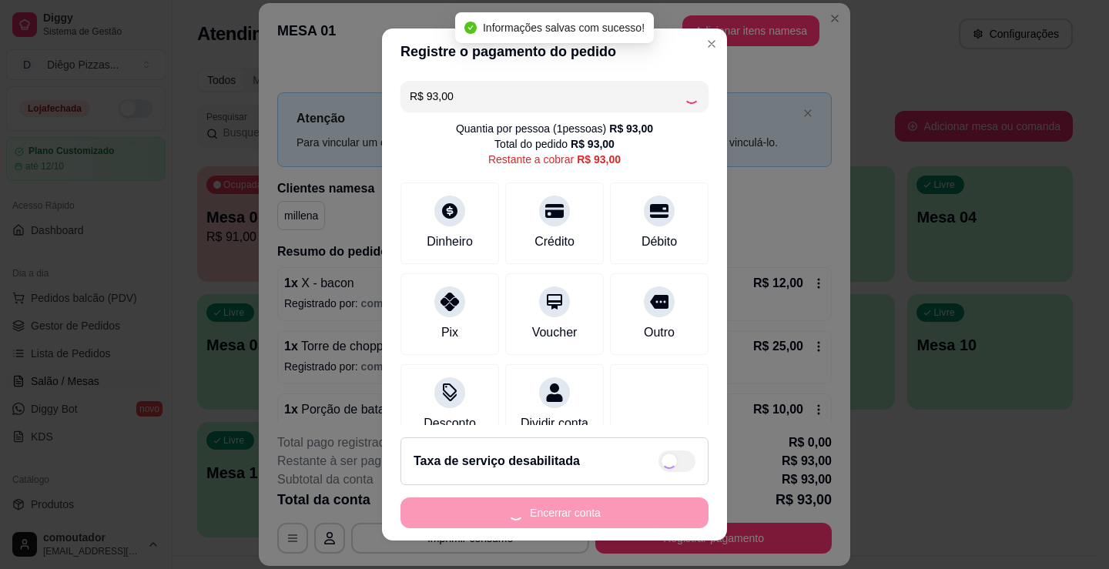
type input "R$ 0,00"
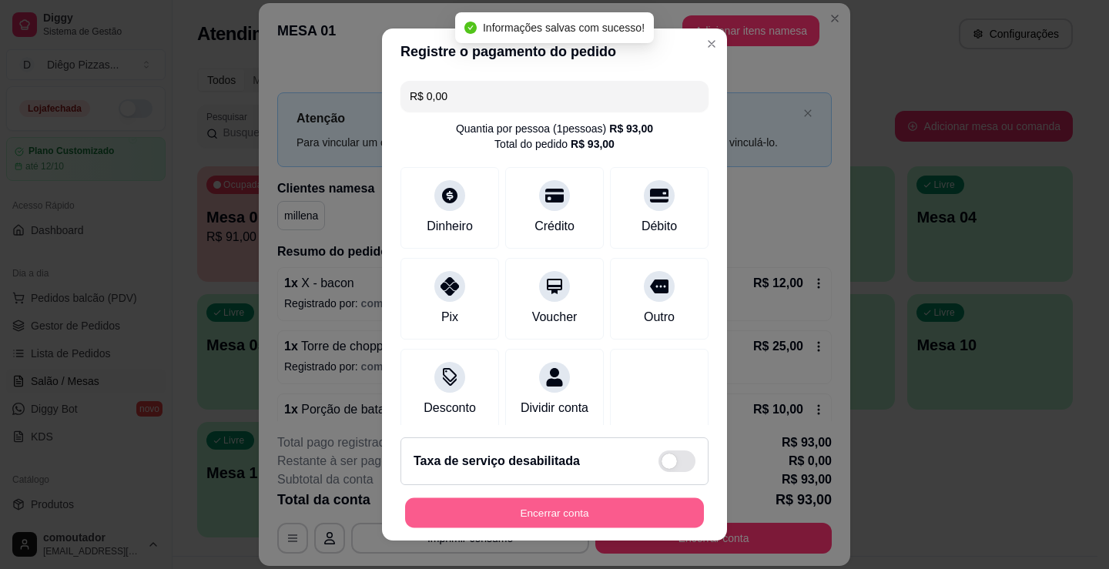
click at [632, 517] on button "Encerrar conta" at bounding box center [554, 513] width 299 height 30
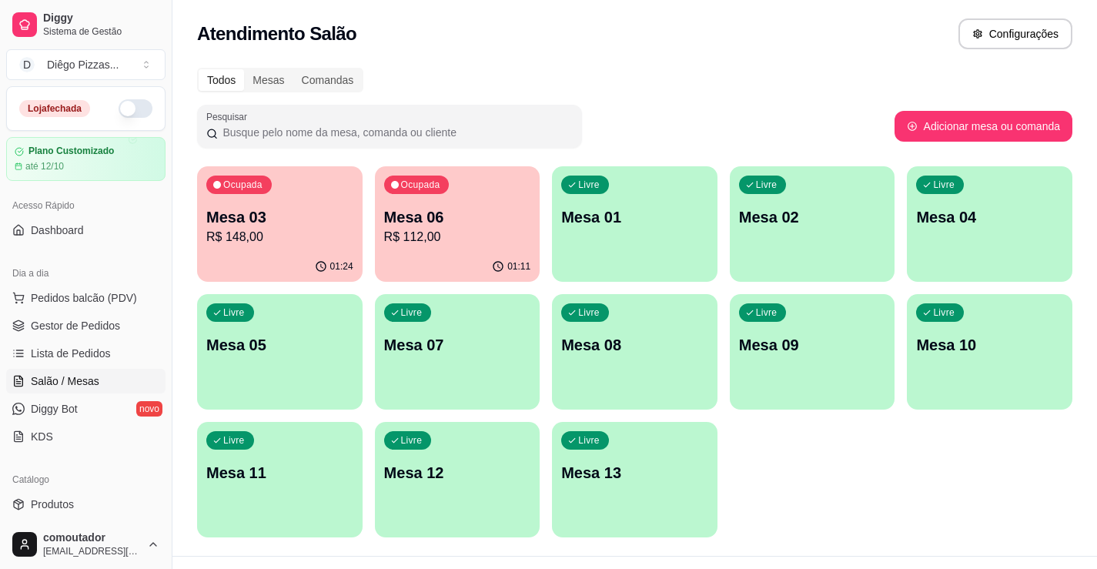
click at [411, 191] on div "Ocupada" at bounding box center [416, 185] width 65 height 18
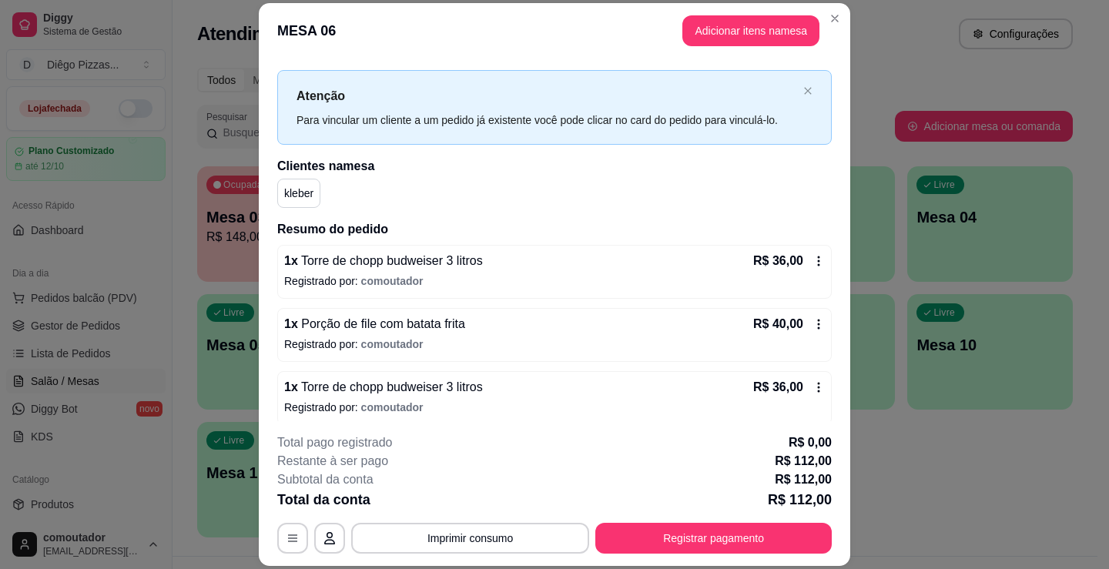
scroll to position [32, 0]
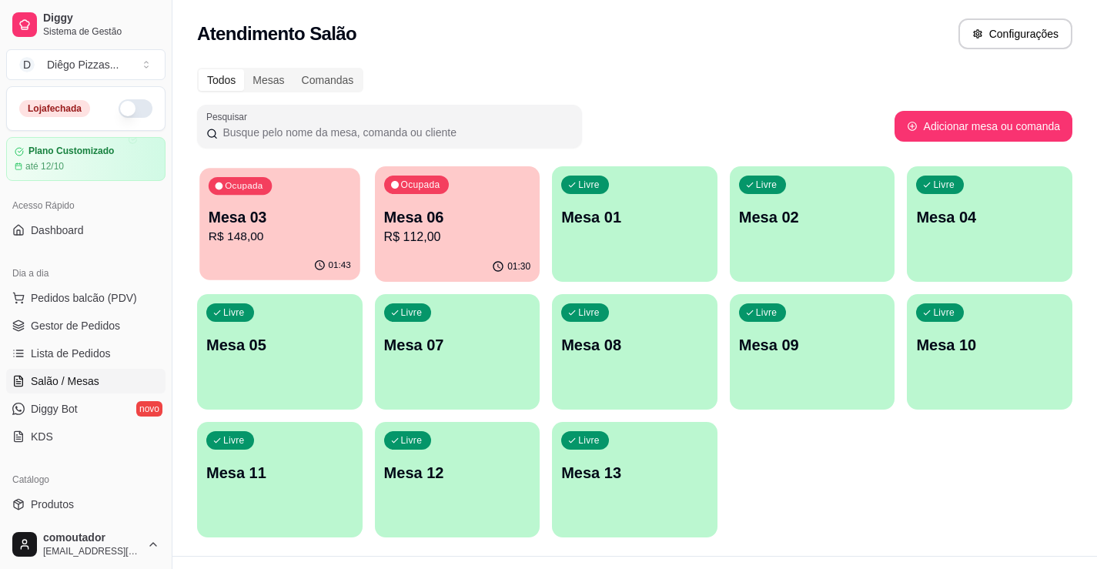
click at [272, 237] on p "R$ 148,00" at bounding box center [280, 237] width 142 height 18
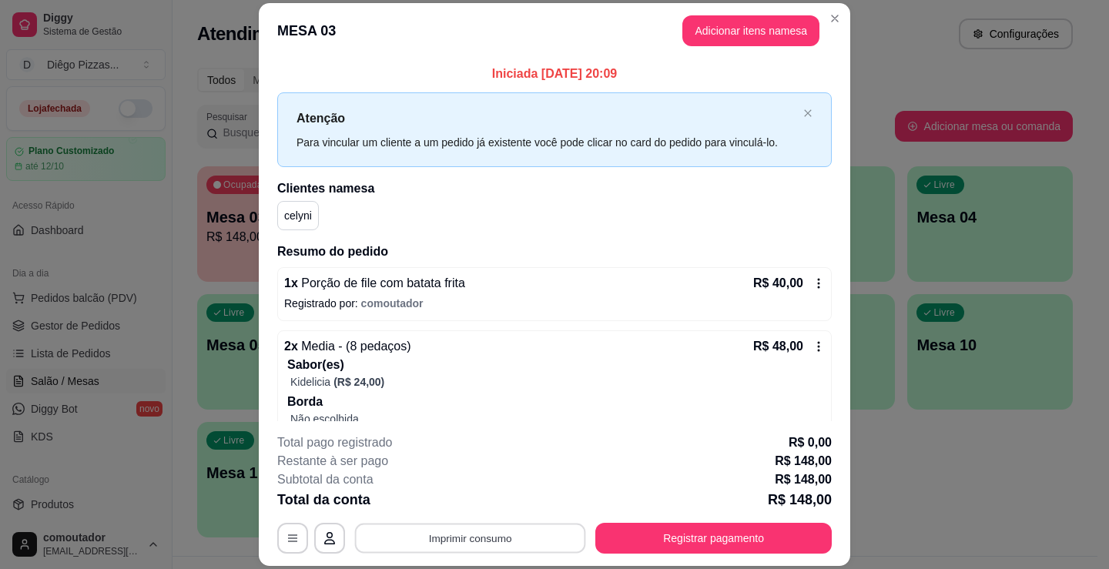
click at [489, 543] on button "Imprimir consumo" at bounding box center [470, 539] width 231 height 30
click at [494, 503] on button "IMPRESSORA" at bounding box center [470, 503] width 112 height 25
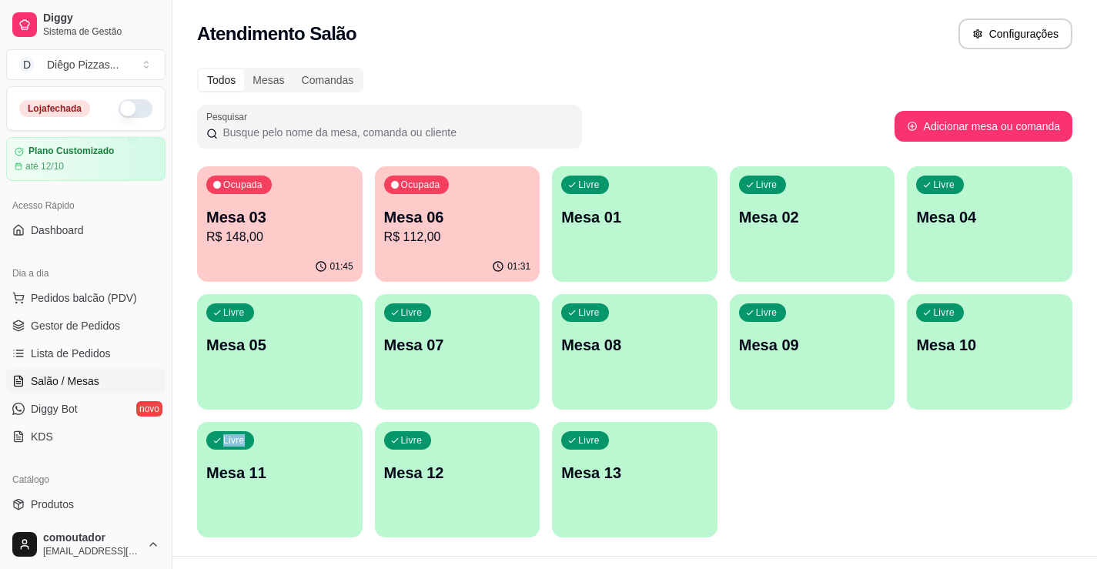
click at [1033, 461] on div "Ocupada Mesa 03 R$ 148,00 01:45 Ocupada Mesa 06 R$ 112,00 01:31 Livre Mesa 01 L…" at bounding box center [635, 351] width 876 height 371
click at [131, 300] on span "Pedidos balcão (PDV)" at bounding box center [84, 297] width 106 height 15
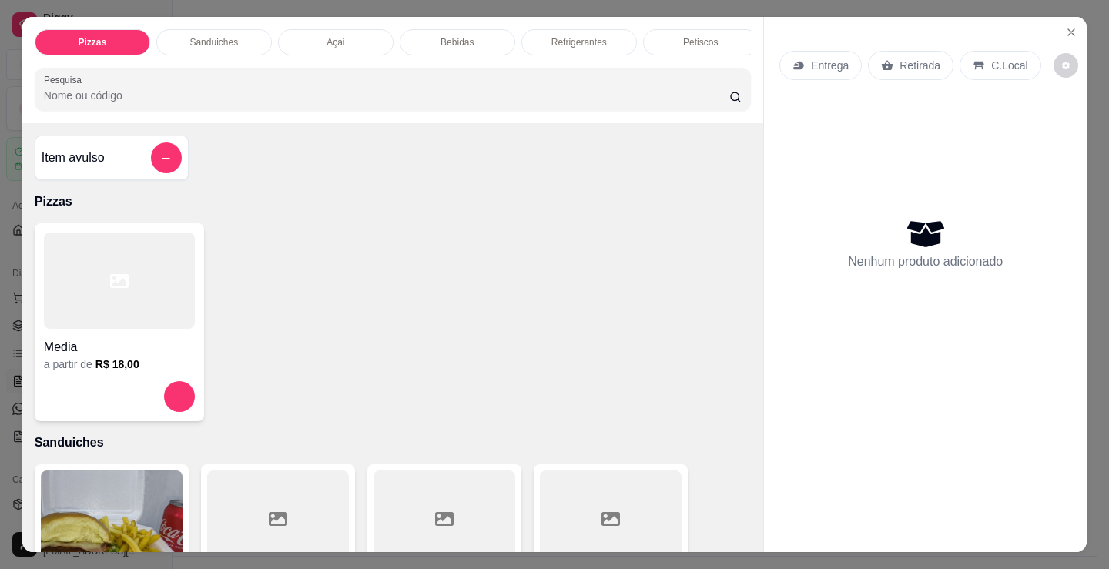
click at [440, 36] on p "Bebidas" at bounding box center [456, 42] width 33 height 12
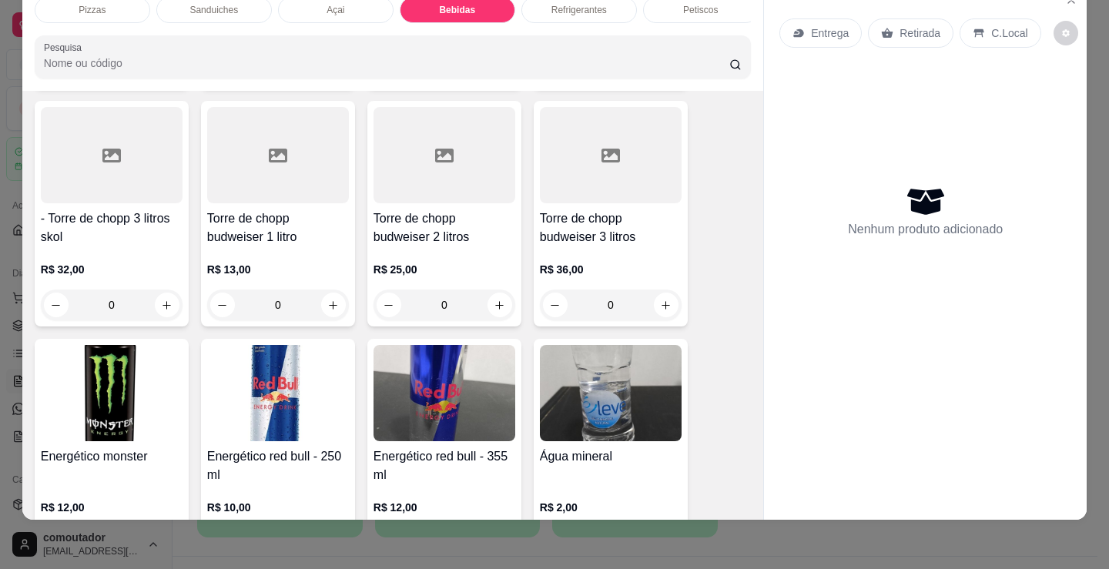
scroll to position [3371, 0]
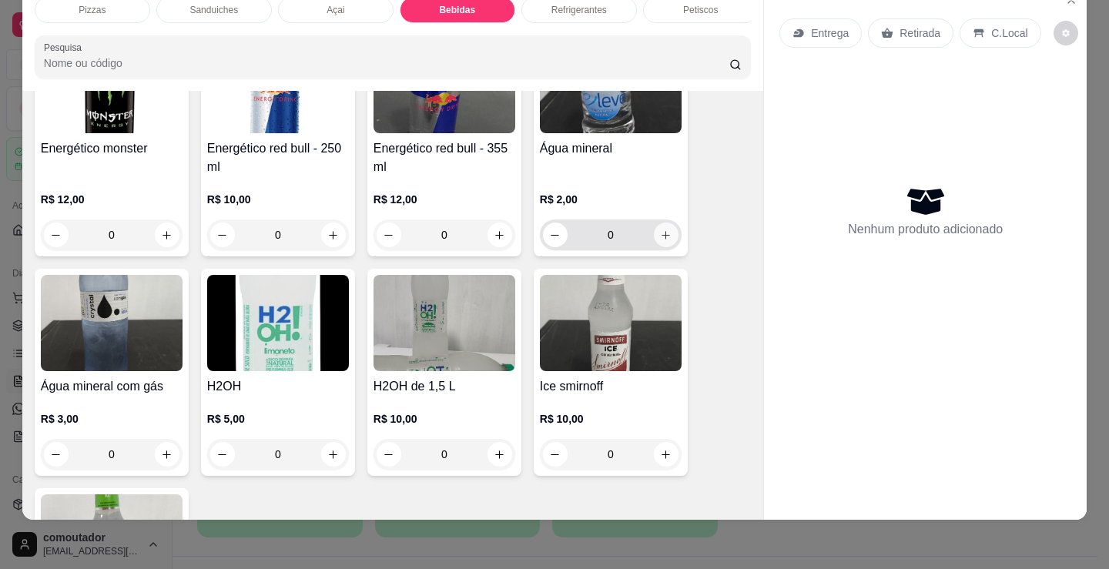
click at [663, 236] on icon "increase-product-quantity" at bounding box center [666, 235] width 8 height 8
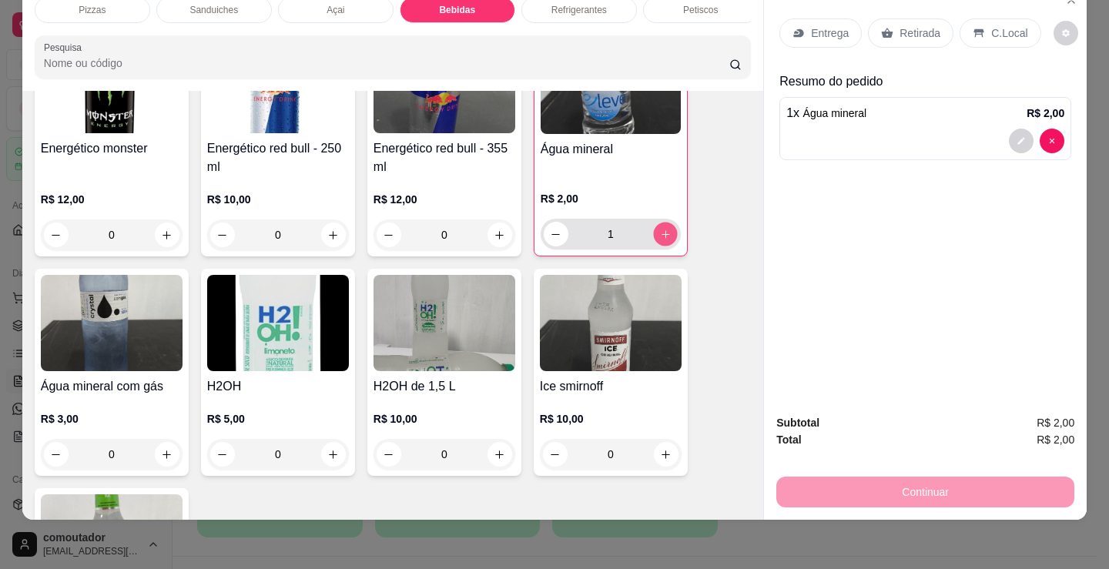
click at [663, 236] on icon "increase-product-quantity" at bounding box center [666, 235] width 12 height 12
click at [663, 236] on icon "increase-product-quantity" at bounding box center [665, 235] width 12 height 12
type input "4"
click at [608, 5] on div "Refrigerantes" at bounding box center [579, 10] width 116 height 26
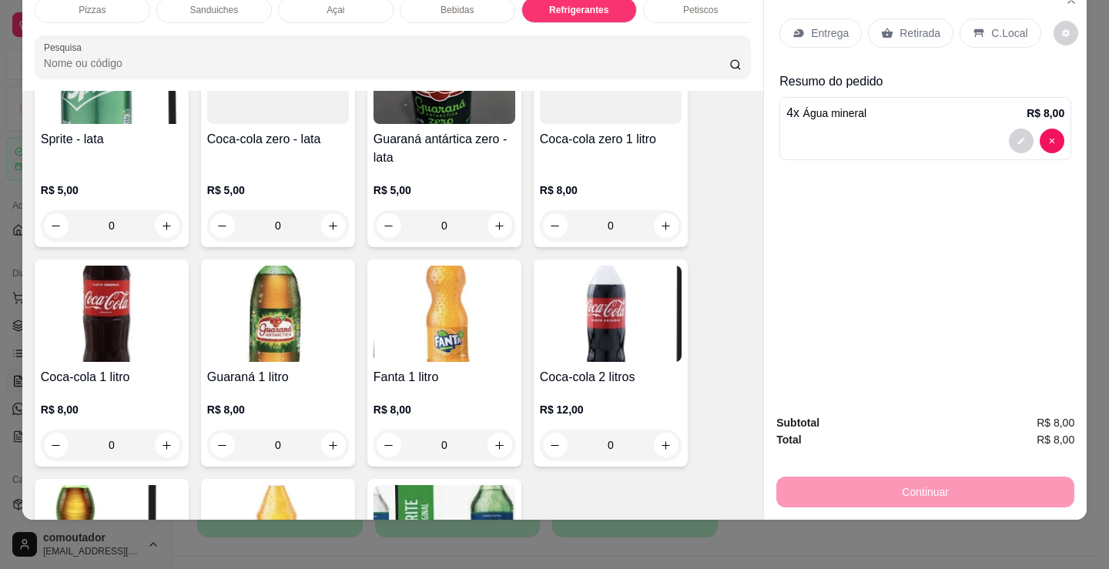
scroll to position [4604, 0]
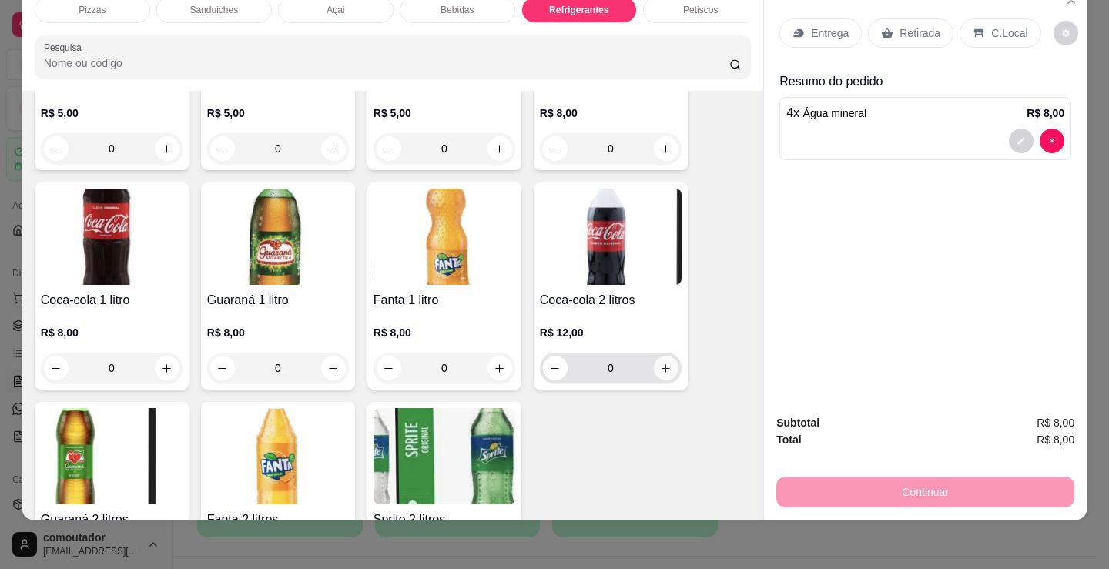
click at [662, 371] on icon "increase-product-quantity" at bounding box center [666, 368] width 8 height 8
type input "1"
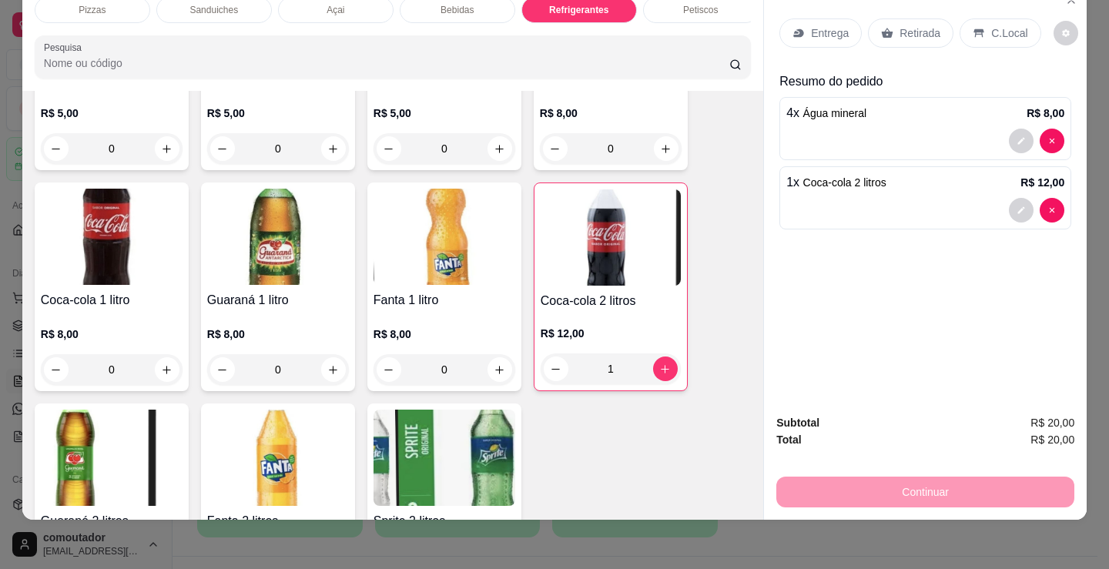
click at [727, 393] on div "Guarana 200 ml R$ 3,00 0 Pepsi 200 ml R$ 3,00 0 Soda 200 ml R$ 3,00 0 Sukita 20…" at bounding box center [393, 58] width 716 height 1105
click at [845, 18] on div "Entrega" at bounding box center [820, 32] width 82 height 29
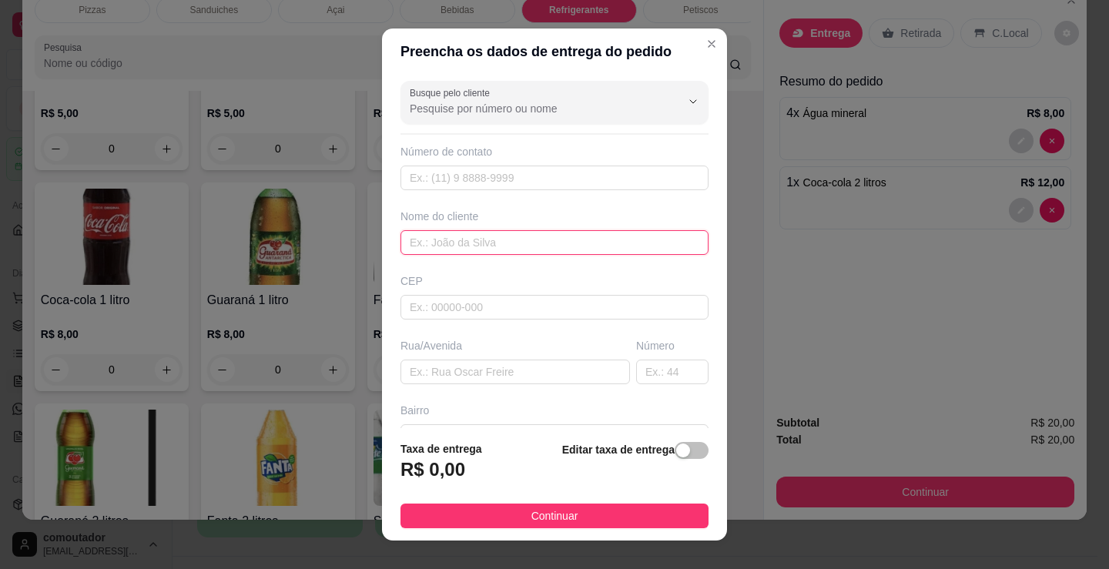
click at [462, 234] on input "text" at bounding box center [554, 242] width 308 height 25
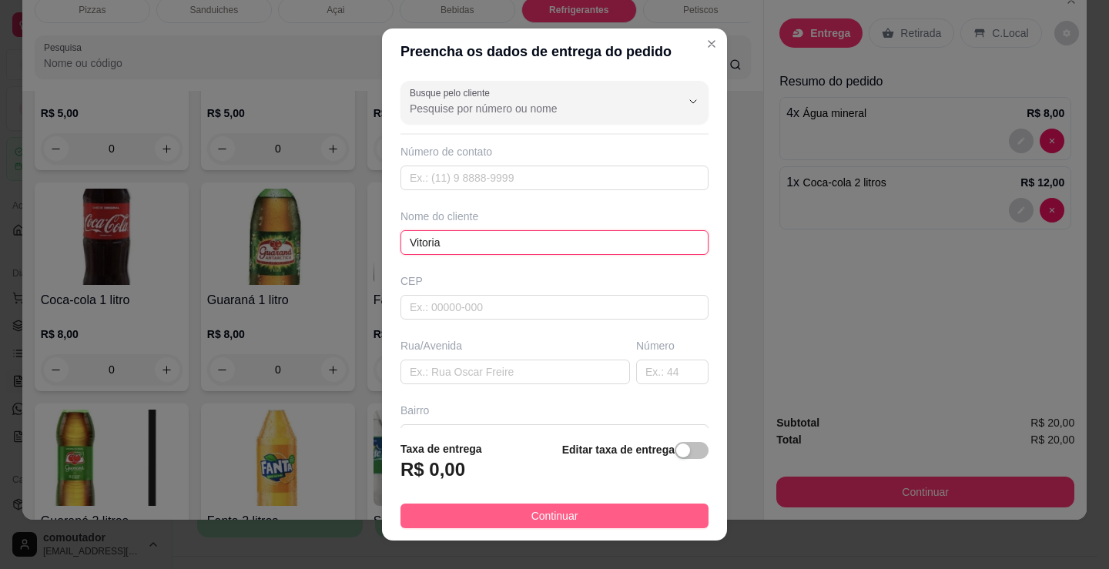
type input "Vitoria"
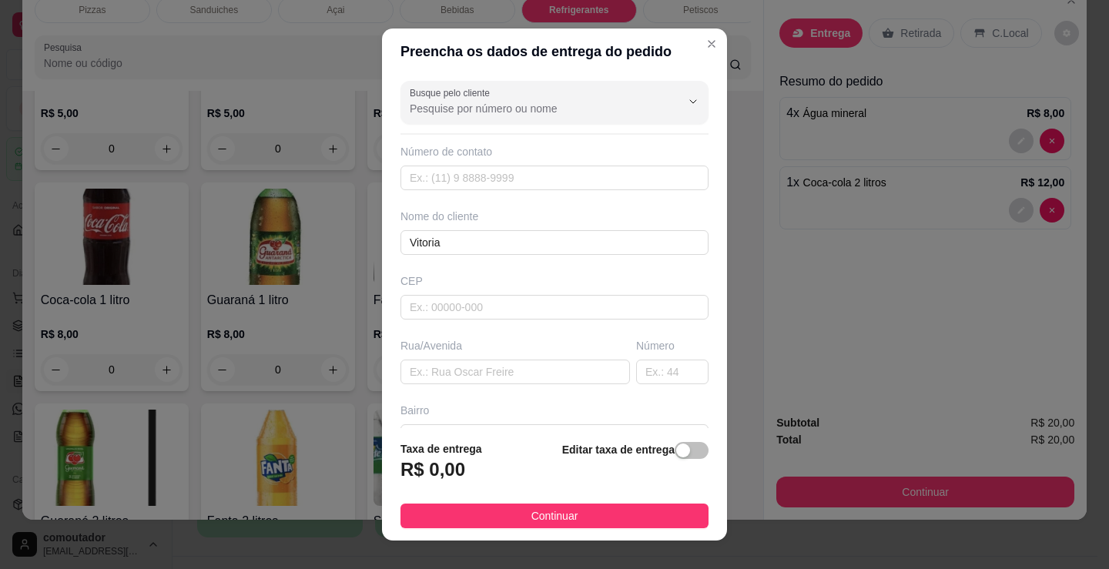
drag, startPoint x: 593, startPoint y: 515, endPoint x: 907, endPoint y: 439, distance: 323.3
click at [593, 516] on button "Continuar" at bounding box center [554, 516] width 308 height 25
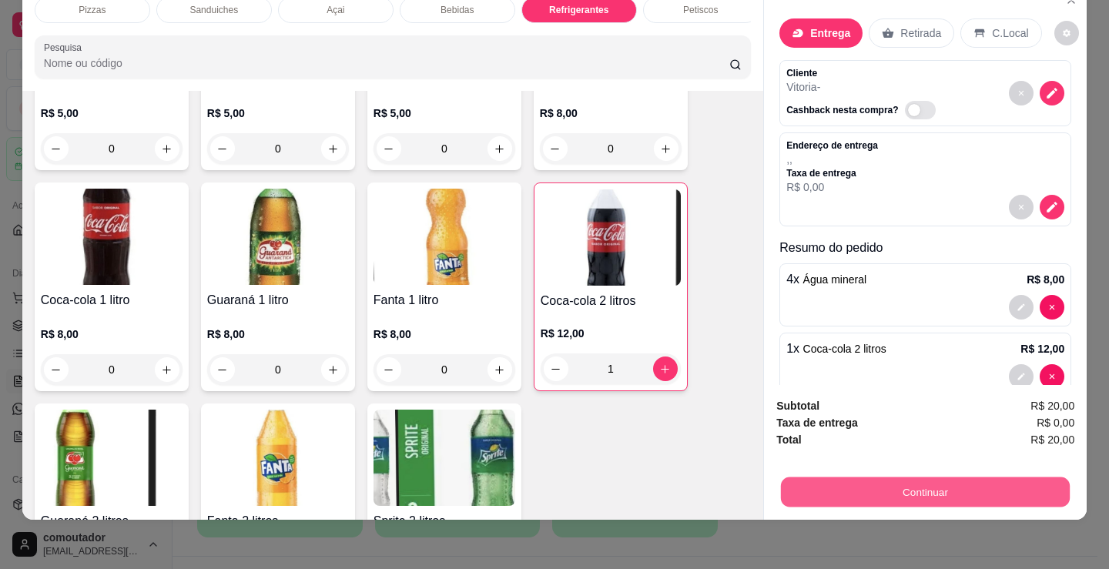
click at [916, 477] on button "Continuar" at bounding box center [925, 492] width 289 height 30
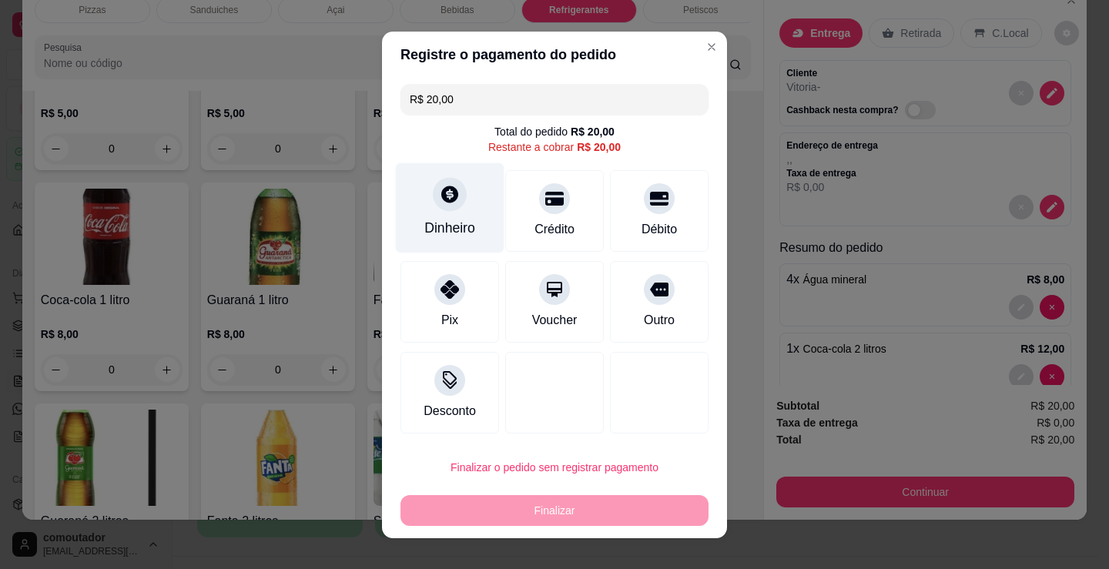
click at [465, 209] on div "Dinheiro" at bounding box center [450, 207] width 109 height 90
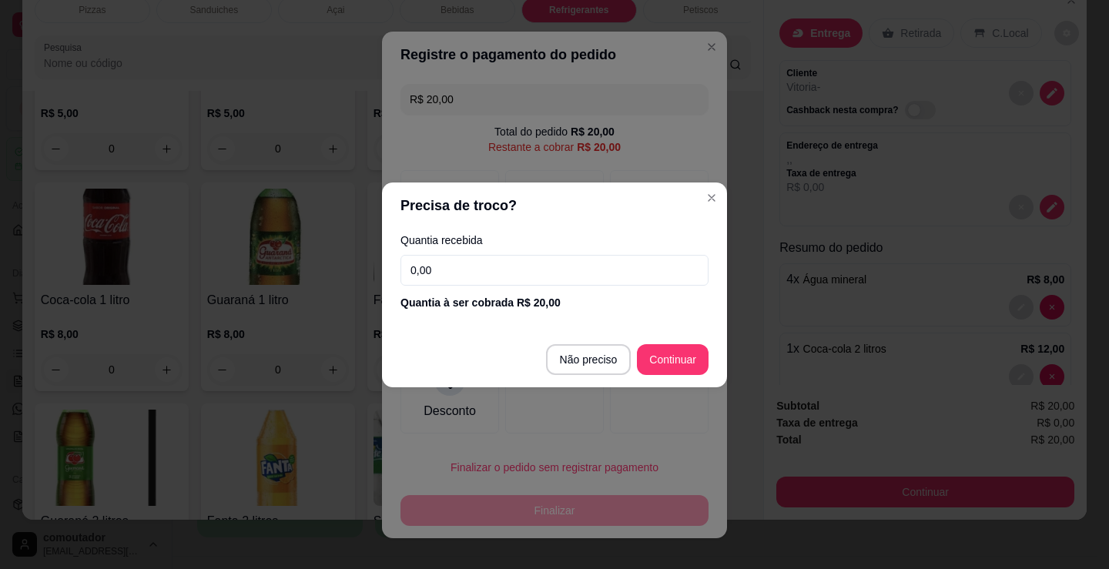
click at [496, 268] on input "0,00" at bounding box center [554, 270] width 308 height 31
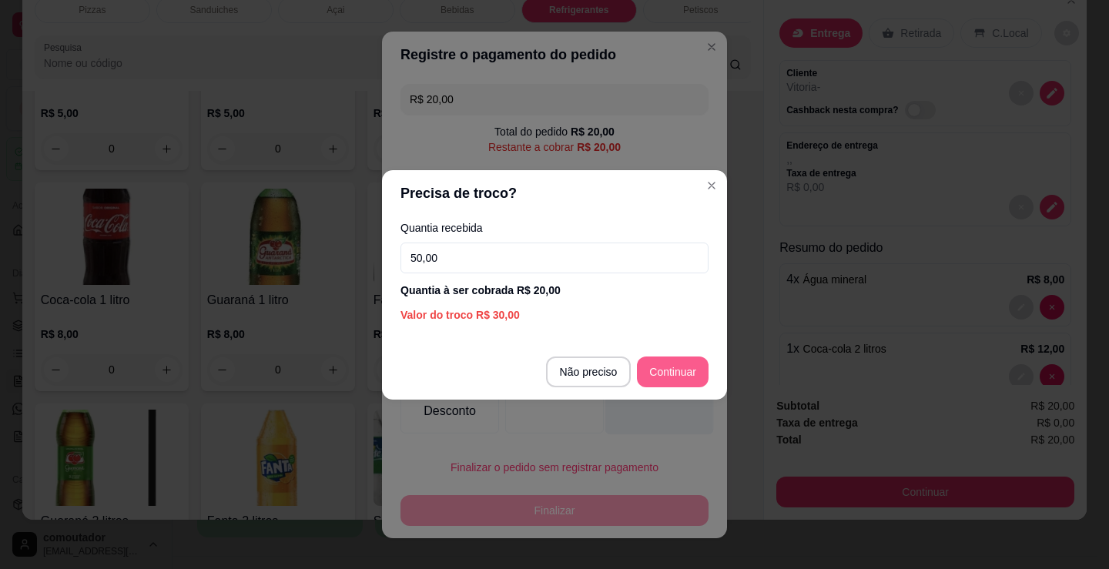
type input "50,00"
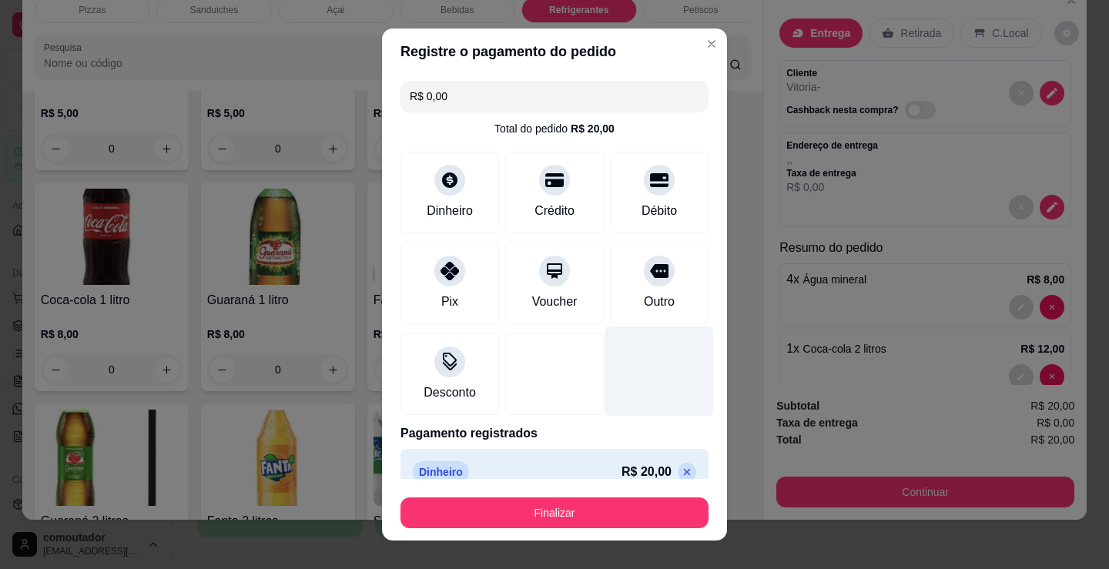
type input "R$ 0,00"
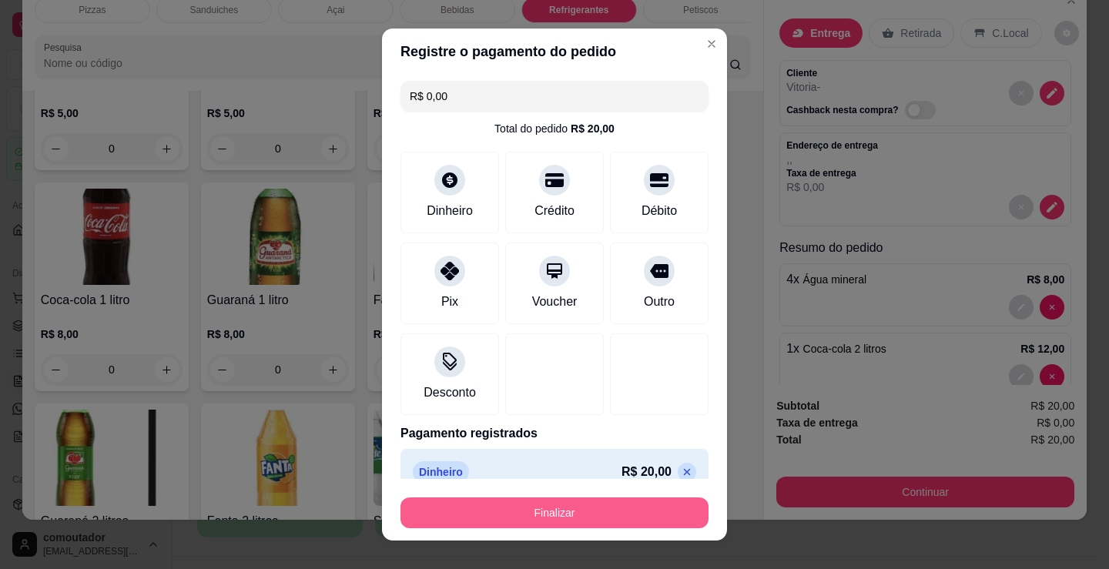
click at [605, 513] on button "Finalizar" at bounding box center [554, 512] width 308 height 31
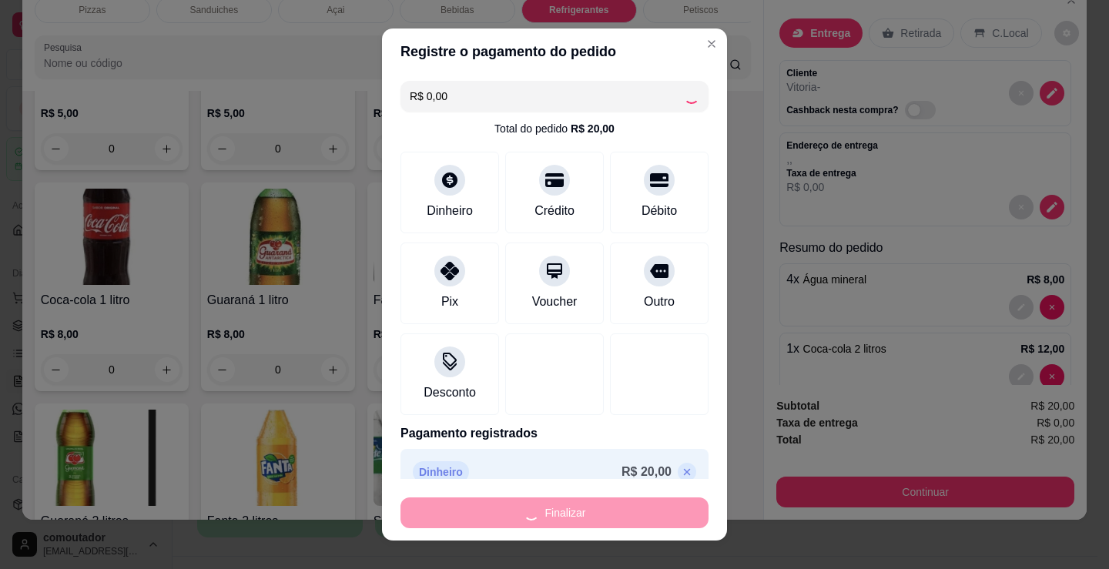
type input "0"
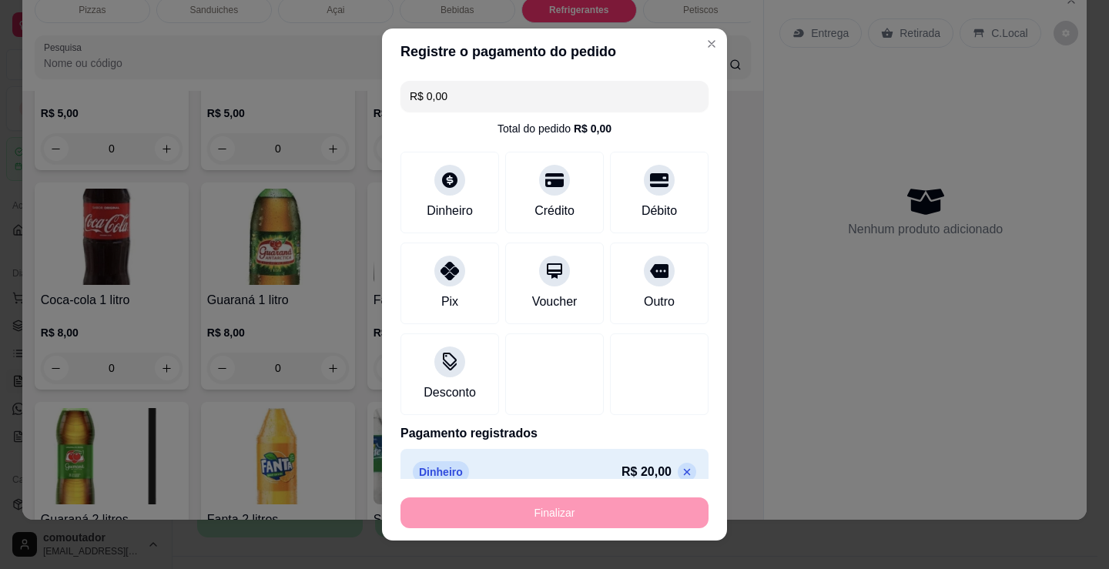
type input "-R$ 20,00"
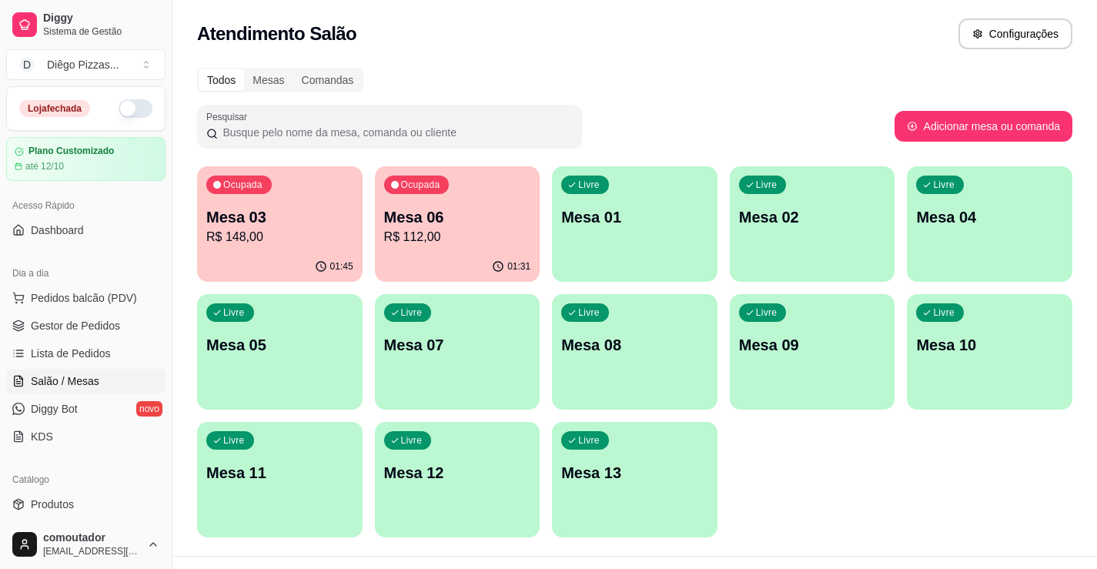
click at [903, 511] on div "Ocupada Mesa 03 R$ 148,00 01:45 Ocupada Mesa 06 R$ 112,00 01:31 Livre Mesa 01 L…" at bounding box center [635, 351] width 876 height 371
click at [815, 494] on div "Ocupada Mesa 03 R$ 148,00 01:45 Ocupada Mesa 06 R$ 112,00 01:32 Livre Mesa 01 L…" at bounding box center [635, 351] width 876 height 371
click at [183, 235] on div "Todos Mesas Comandas Pesquisar Adicionar mesa ou comanda Ocupada Mesa 03 R$ 148…" at bounding box center [634, 307] width 925 height 497
click at [249, 236] on p "R$ 148,00" at bounding box center [279, 237] width 147 height 18
click at [466, 218] on p "Mesa 06" at bounding box center [457, 217] width 142 height 21
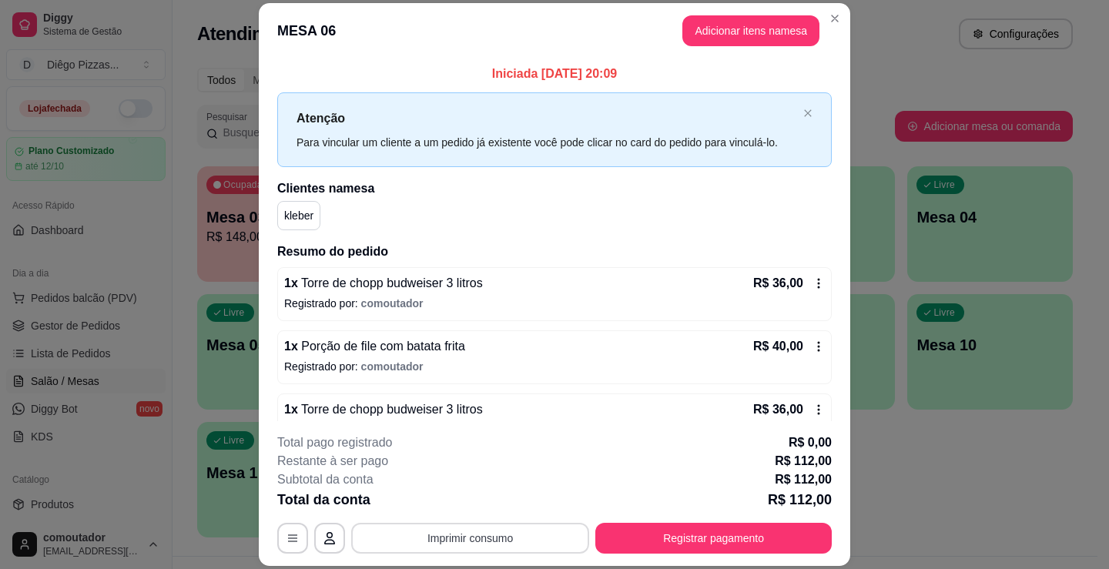
click at [525, 525] on button "Imprimir consumo" at bounding box center [470, 538] width 238 height 31
click at [485, 482] on h4 "Escolha a impressora" at bounding box center [470, 476] width 112 height 15
click at [491, 496] on button "IMPRESSORA" at bounding box center [469, 503] width 108 height 24
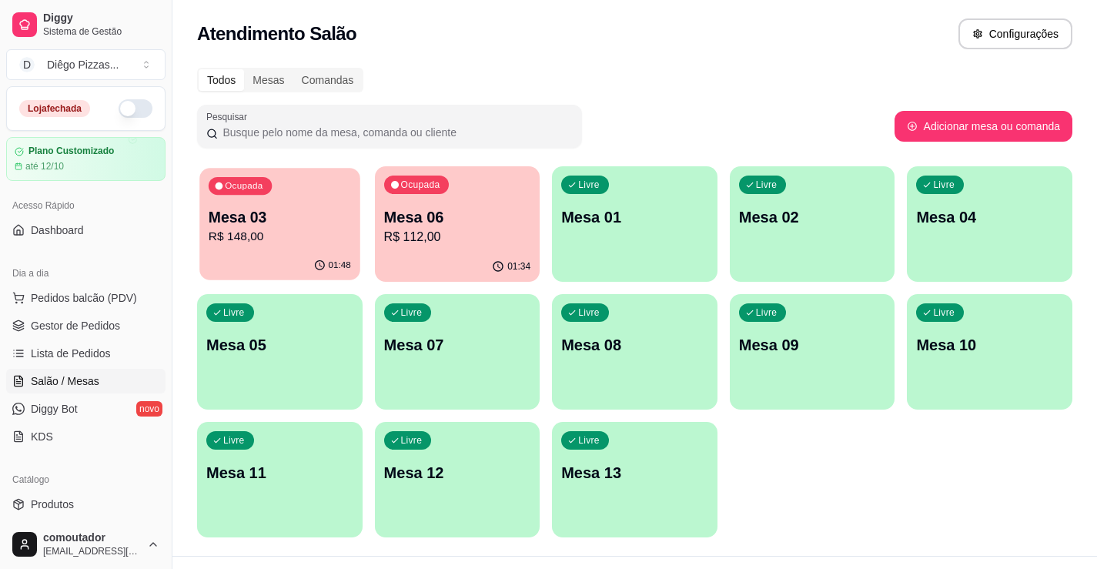
click at [254, 252] on div "01:48" at bounding box center [279, 265] width 160 height 29
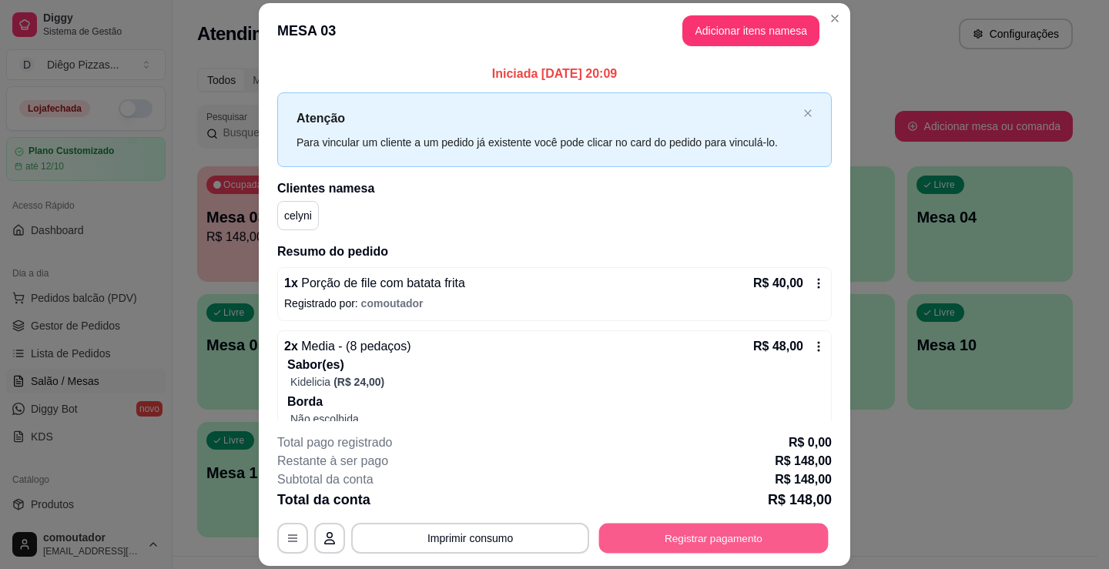
click at [715, 535] on button "Registrar pagamento" at bounding box center [713, 539] width 229 height 30
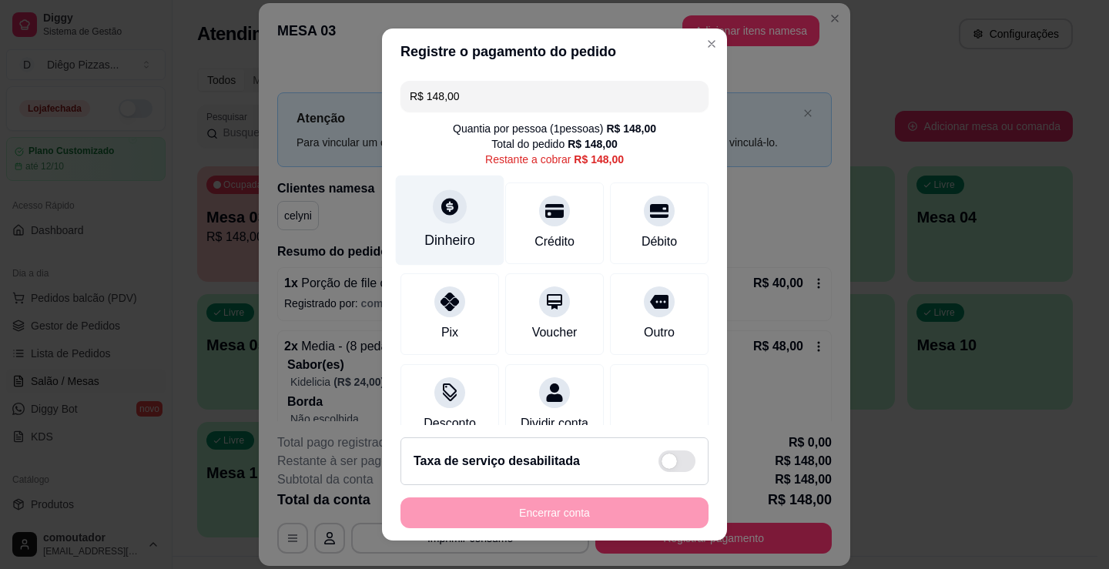
click at [443, 215] on icon at bounding box center [449, 206] width 17 height 17
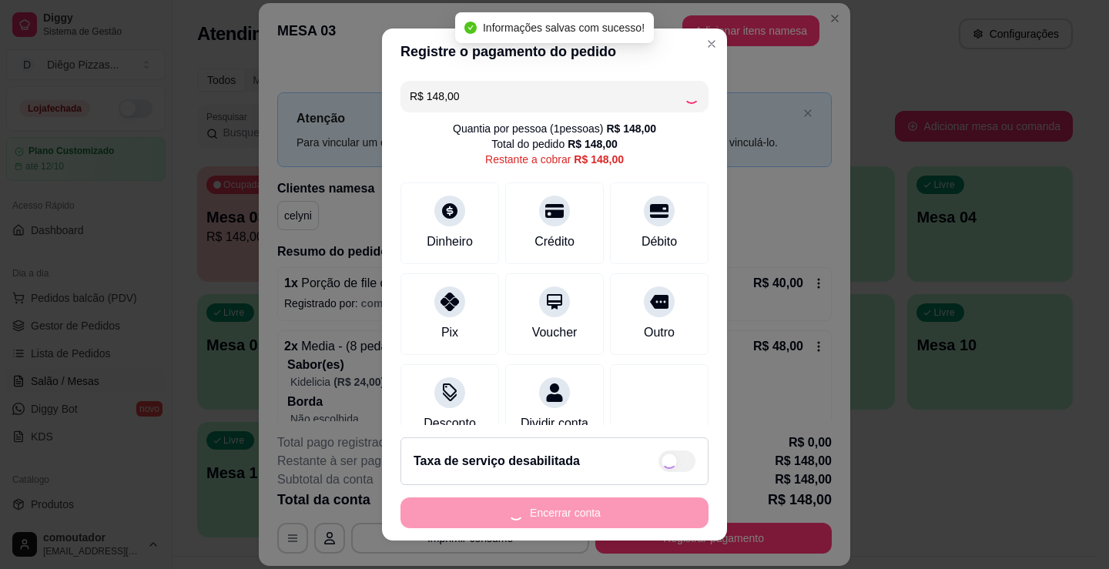
type input "R$ 0,00"
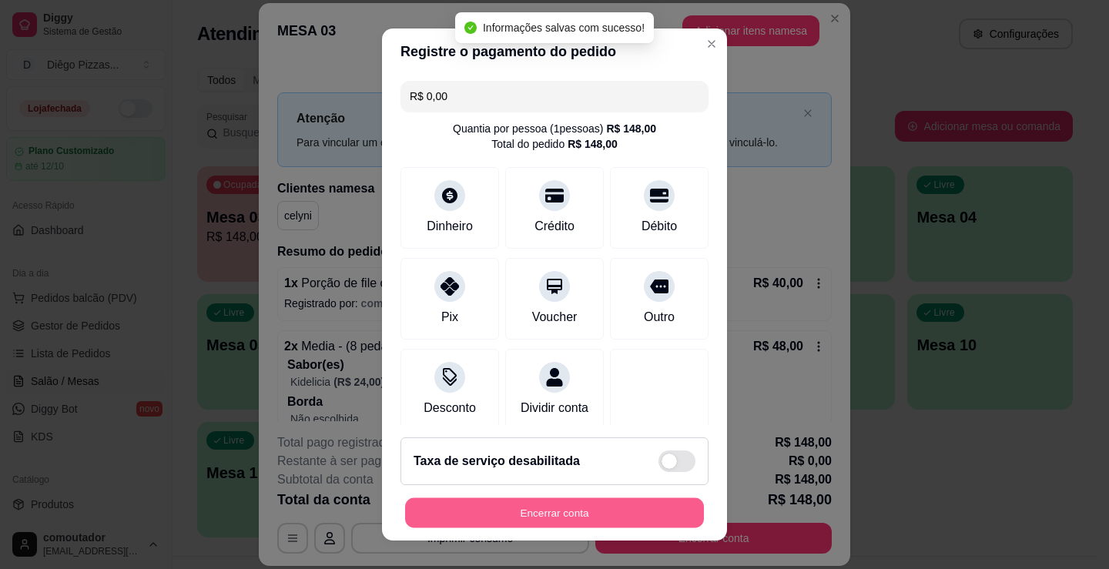
click at [557, 505] on button "Encerrar conta" at bounding box center [554, 513] width 299 height 30
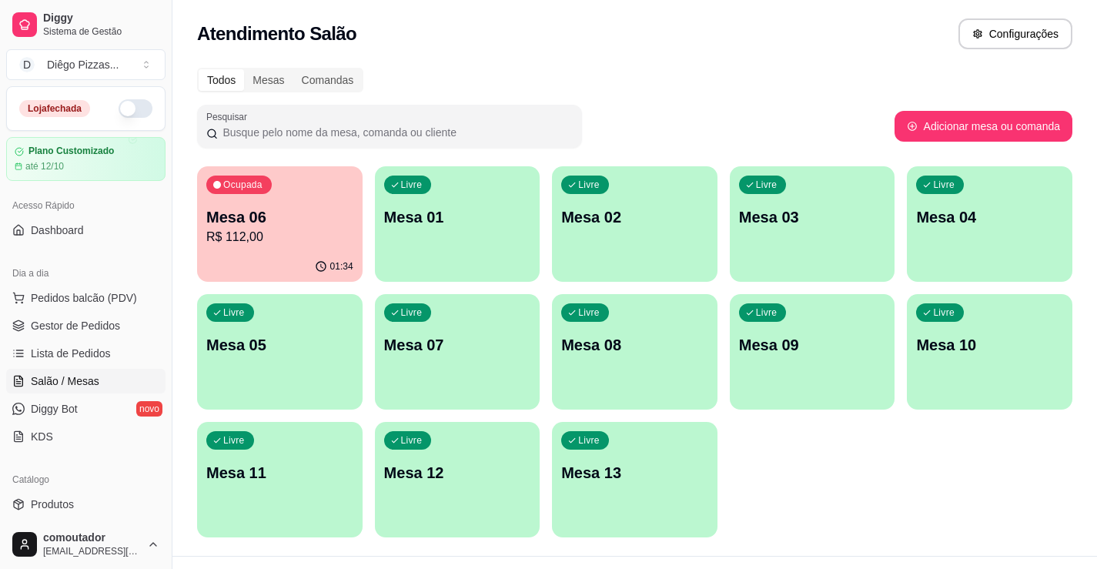
click at [856, 509] on div "Ocupada Mesa 06 R$ 112,00 01:34 Livre Mesa 01 Livre Mesa 02 Livre Mesa 03 Livre…" at bounding box center [635, 351] width 876 height 371
drag, startPoint x: 899, startPoint y: 477, endPoint x: 743, endPoint y: 474, distance: 156.3
click at [899, 477] on div "Ocupada Mesa 06 R$ 112,00 01:34 Livre Mesa 01 Livre Mesa 02 Livre Mesa 03 Livre…" at bounding box center [635, 351] width 876 height 371
click at [55, 353] on span "Lista de Pedidos" at bounding box center [71, 353] width 80 height 15
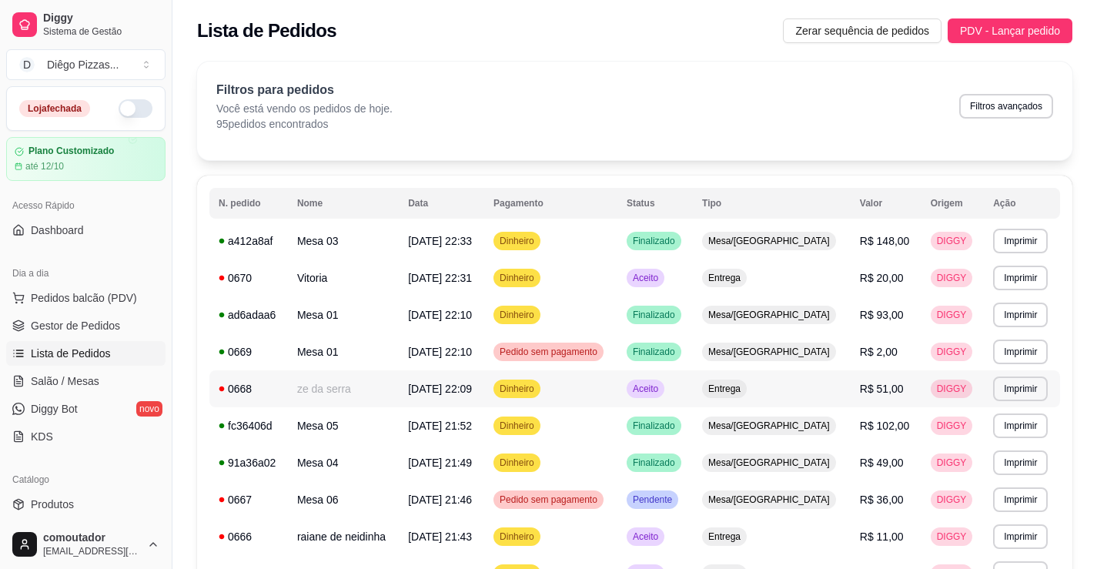
click at [378, 390] on td "ze da serra" at bounding box center [343, 388] width 111 height 37
click at [85, 385] on span "Salão / Mesas" at bounding box center [65, 380] width 69 height 15
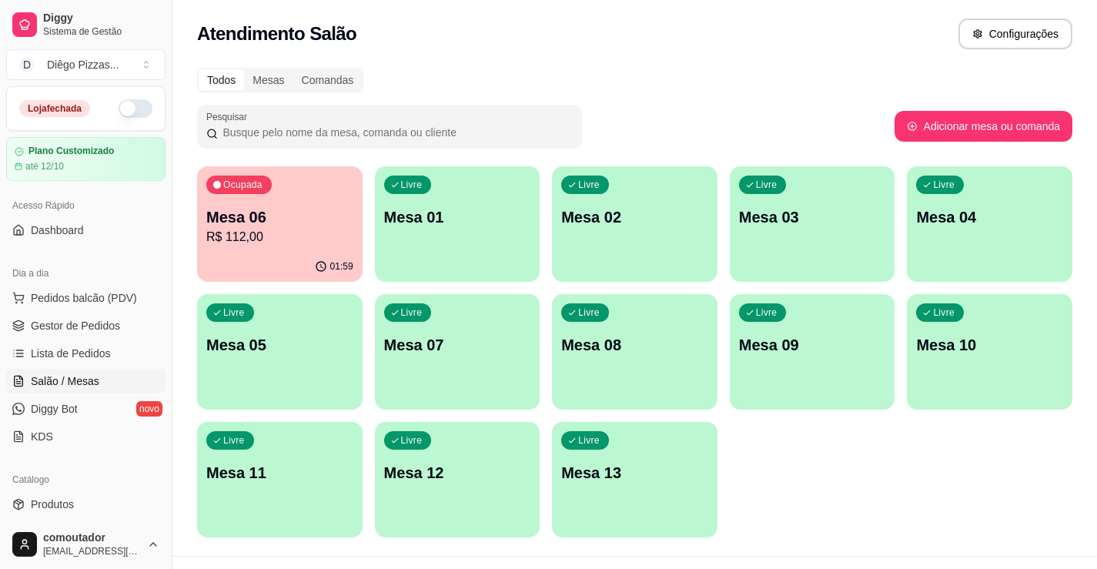
click at [278, 235] on p "R$ 112,00" at bounding box center [279, 237] width 147 height 18
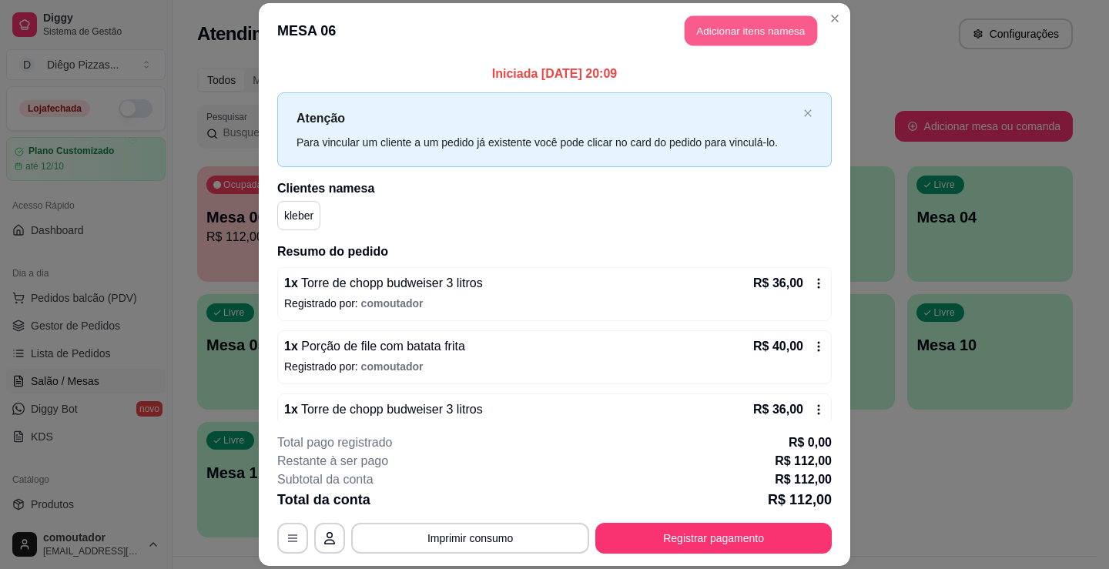
click at [708, 18] on button "Adicionar itens na mesa" at bounding box center [751, 30] width 132 height 30
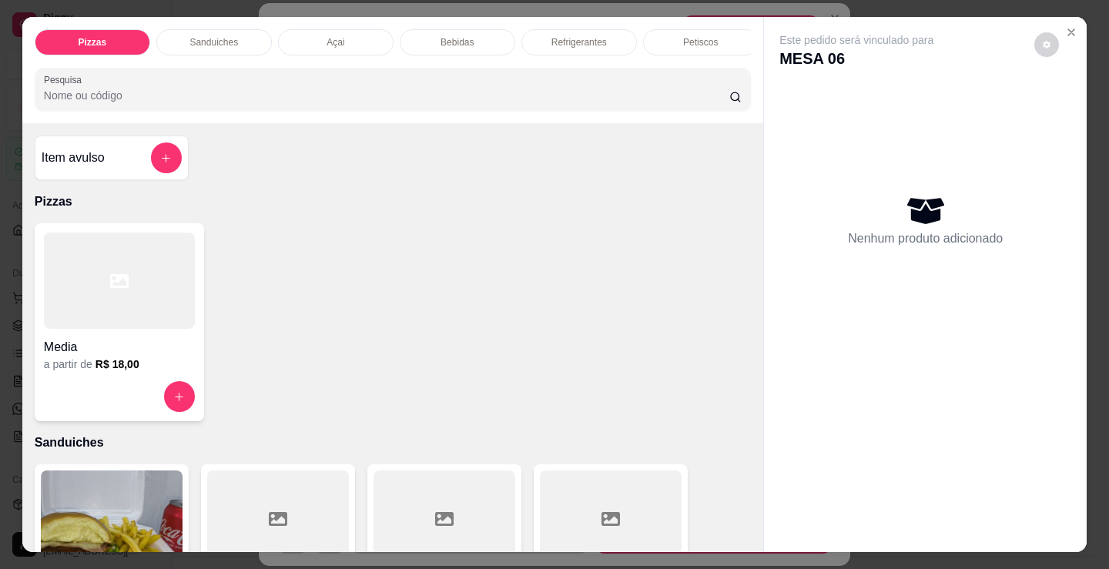
click at [464, 39] on p "Bebidas" at bounding box center [456, 42] width 33 height 12
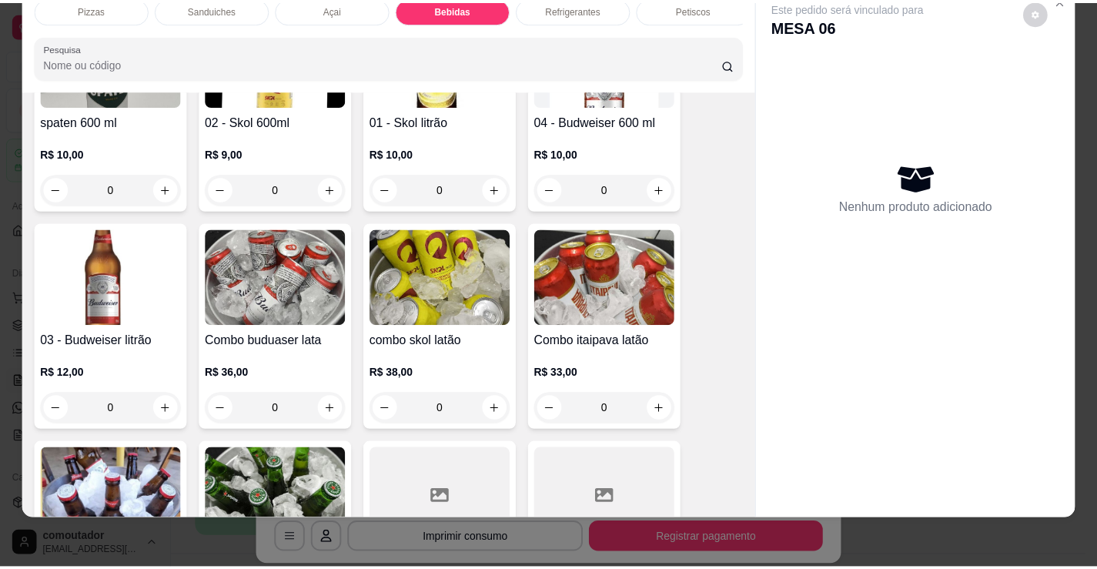
scroll to position [2524, 0]
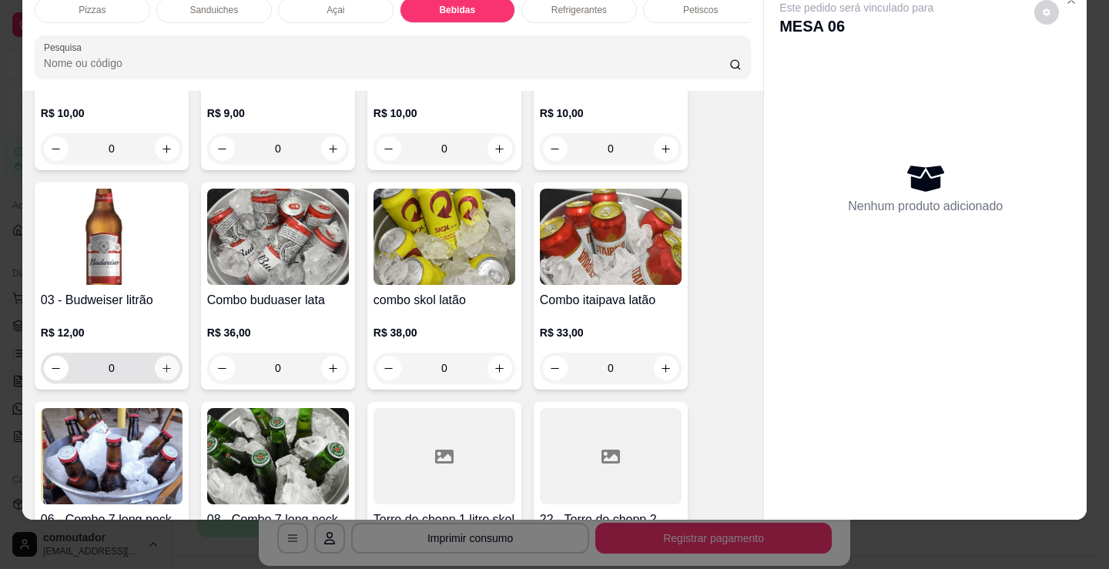
click at [161, 372] on icon "increase-product-quantity" at bounding box center [167, 369] width 12 height 12
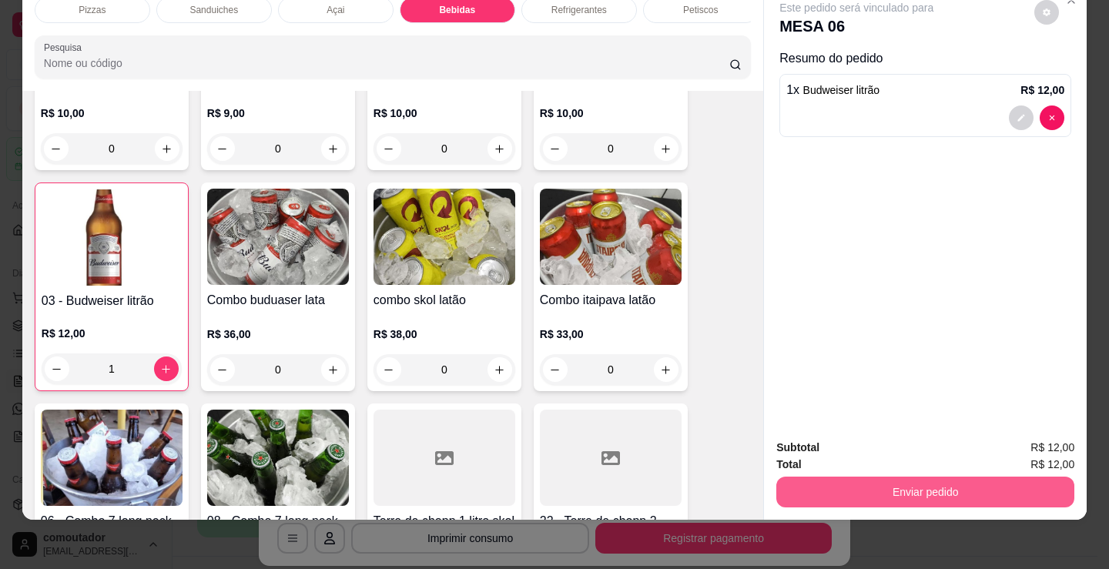
click at [837, 482] on button "Enviar pedido" at bounding box center [925, 492] width 298 height 31
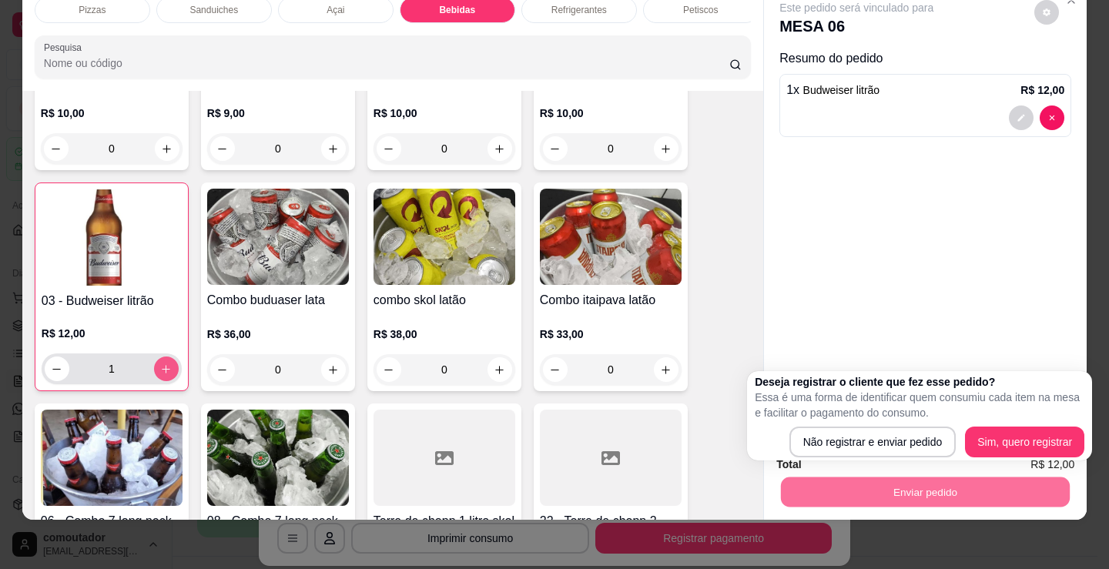
click at [162, 370] on icon "increase-product-quantity" at bounding box center [166, 369] width 8 height 8
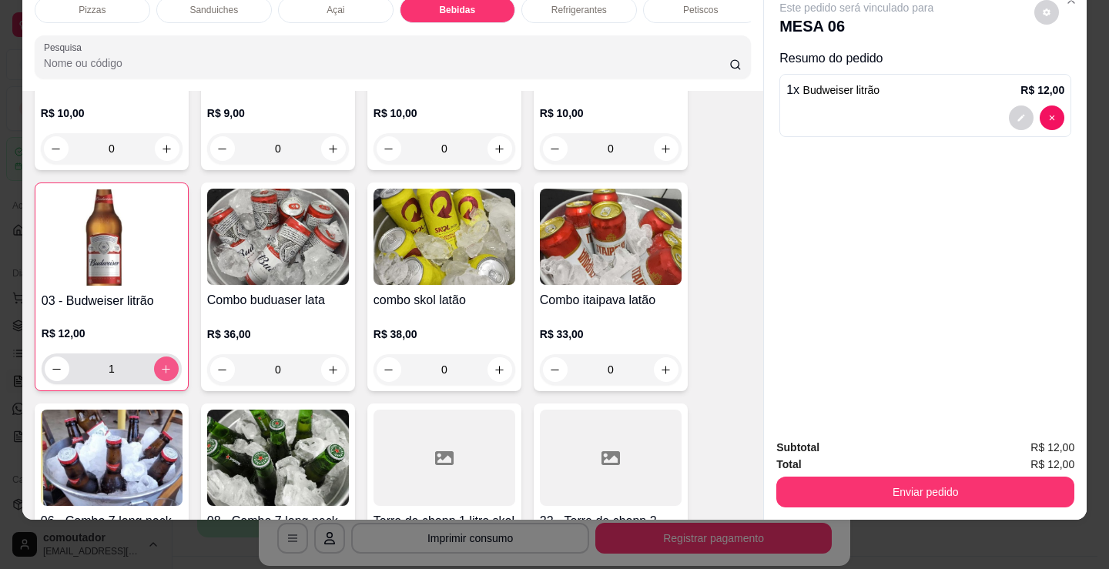
click at [162, 369] on icon "increase-product-quantity" at bounding box center [166, 369] width 12 height 12
type input "2"
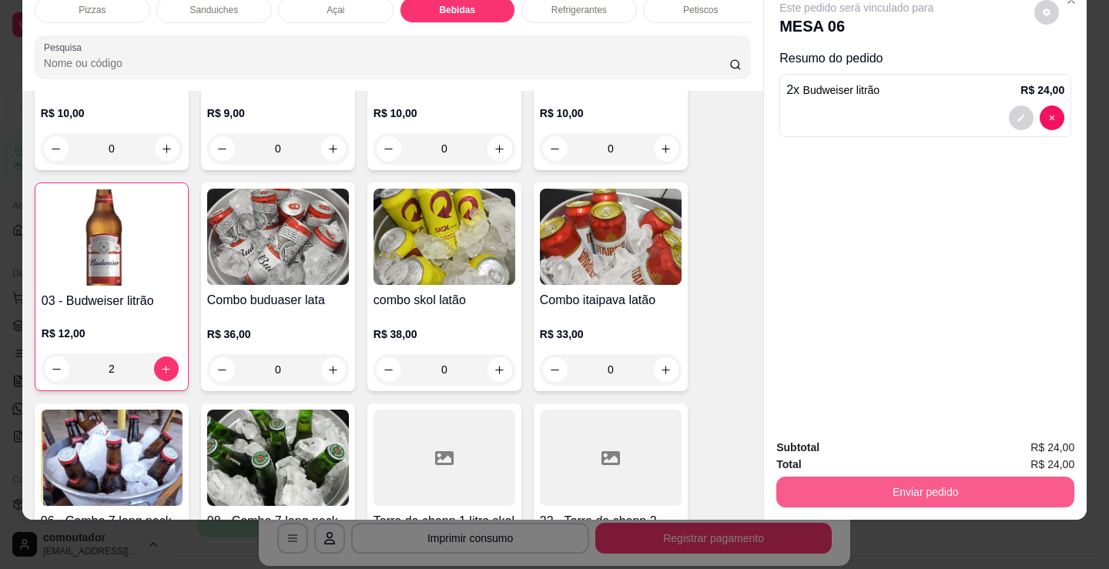
click at [809, 477] on button "Enviar pedido" at bounding box center [925, 492] width 298 height 31
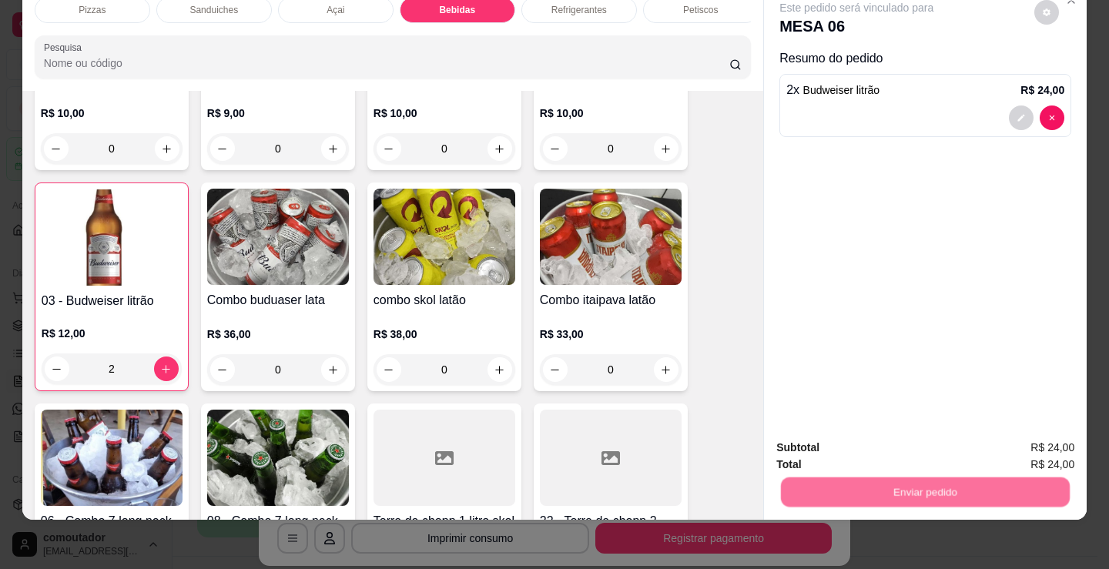
click at [821, 439] on button "Não registrar e enviar pedido" at bounding box center [874, 442] width 160 height 29
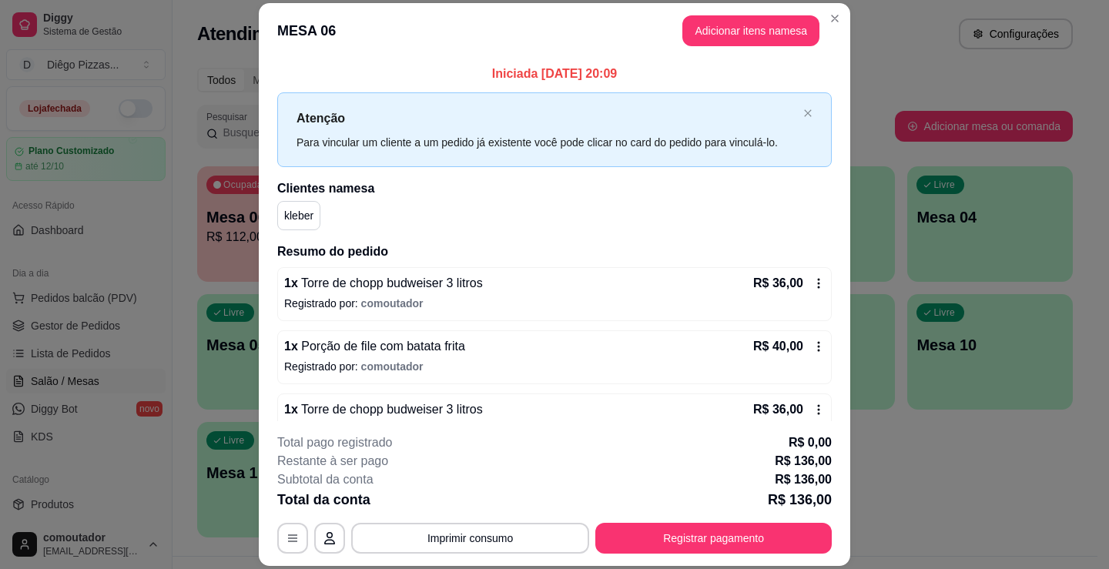
click at [467, 539] on button "Imprimir consumo" at bounding box center [470, 538] width 238 height 31
click at [442, 496] on button "IMPRESSORA" at bounding box center [469, 503] width 108 height 24
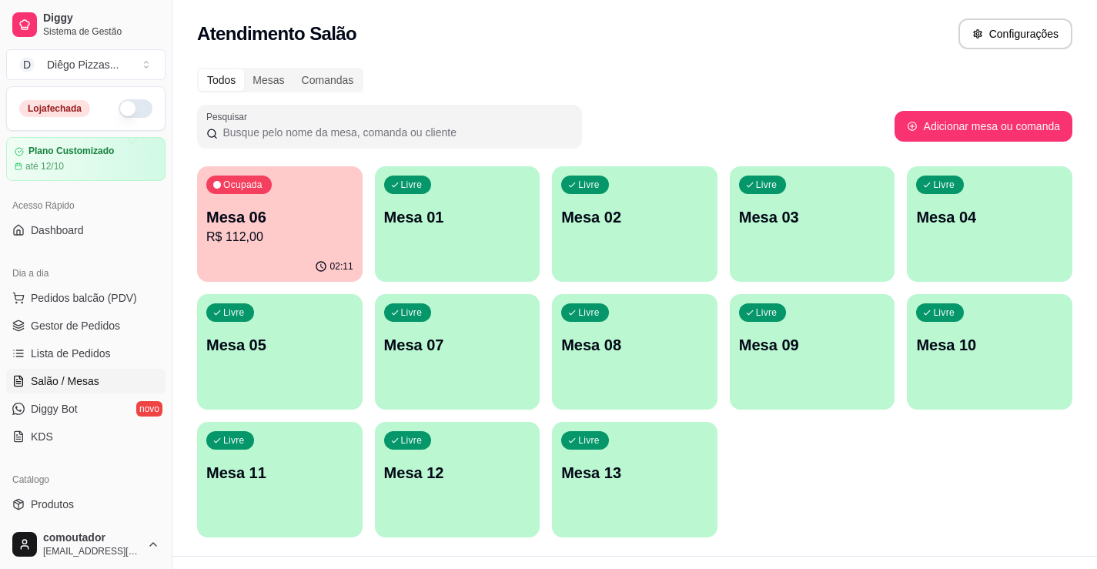
click at [304, 242] on p "R$ 112,00" at bounding box center [279, 237] width 147 height 18
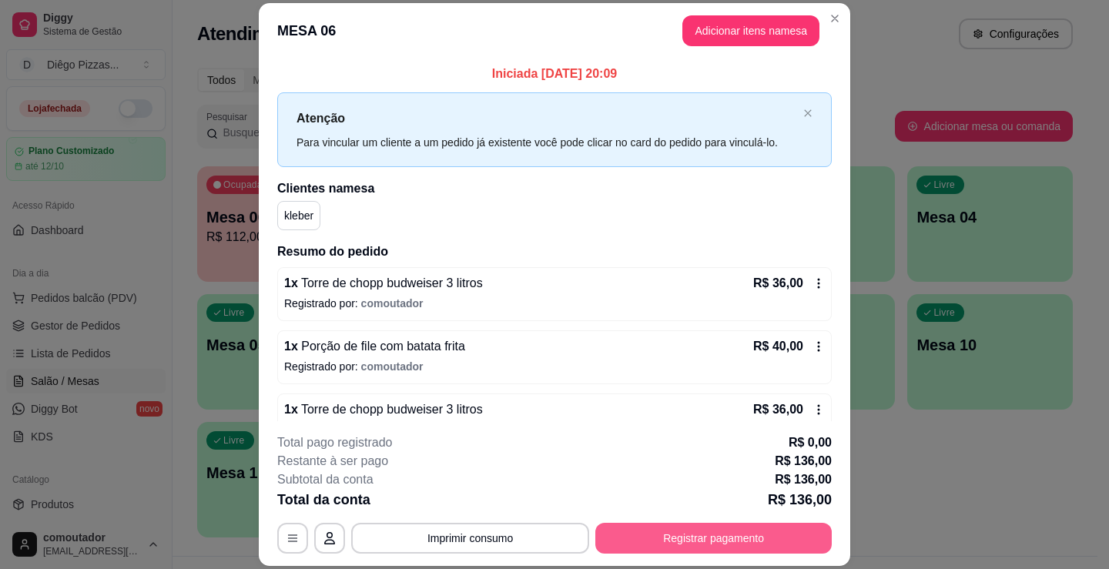
click at [705, 539] on button "Registrar pagamento" at bounding box center [713, 538] width 236 height 31
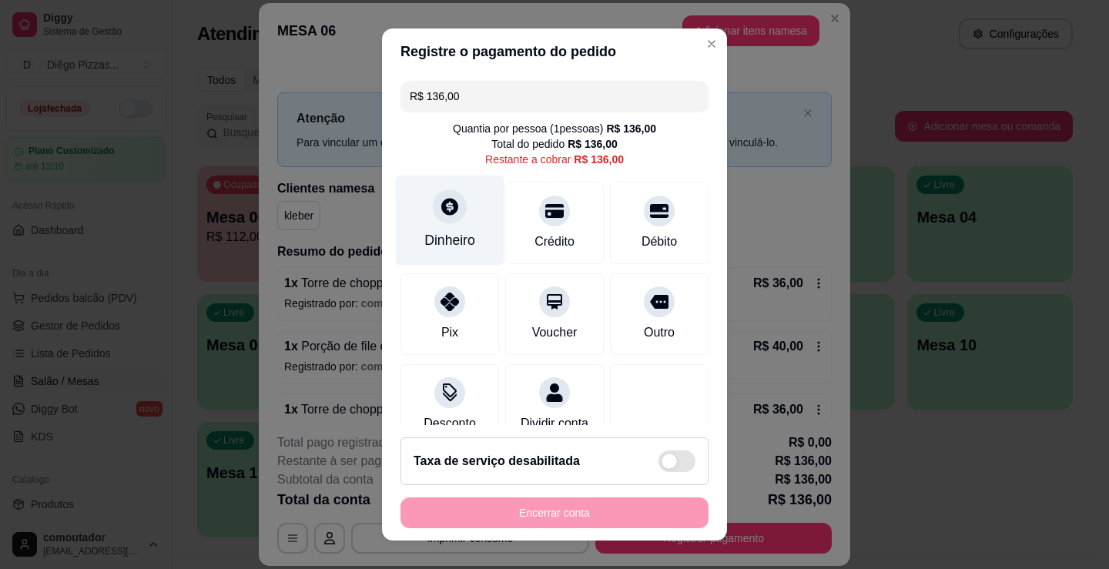
click at [439, 248] on div "Dinheiro" at bounding box center [449, 240] width 51 height 20
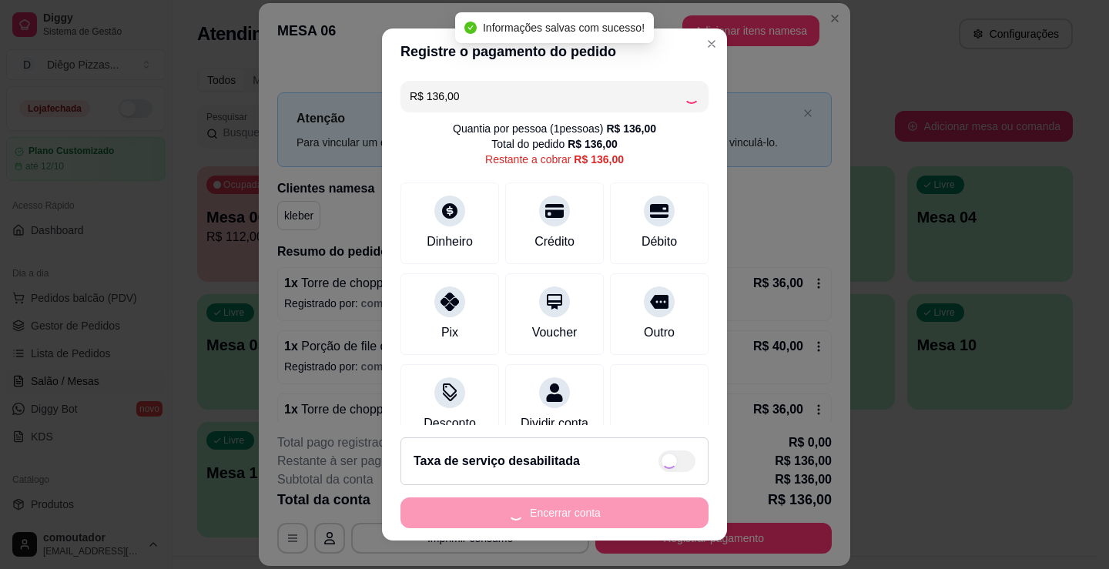
type input "R$ 0,00"
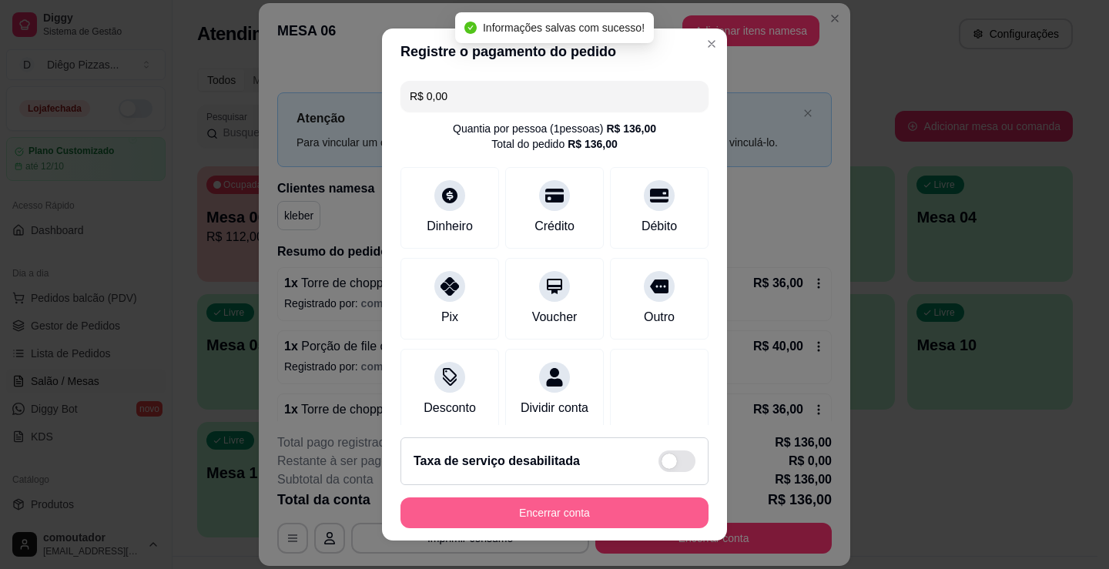
click at [573, 515] on button "Encerrar conta" at bounding box center [554, 512] width 308 height 31
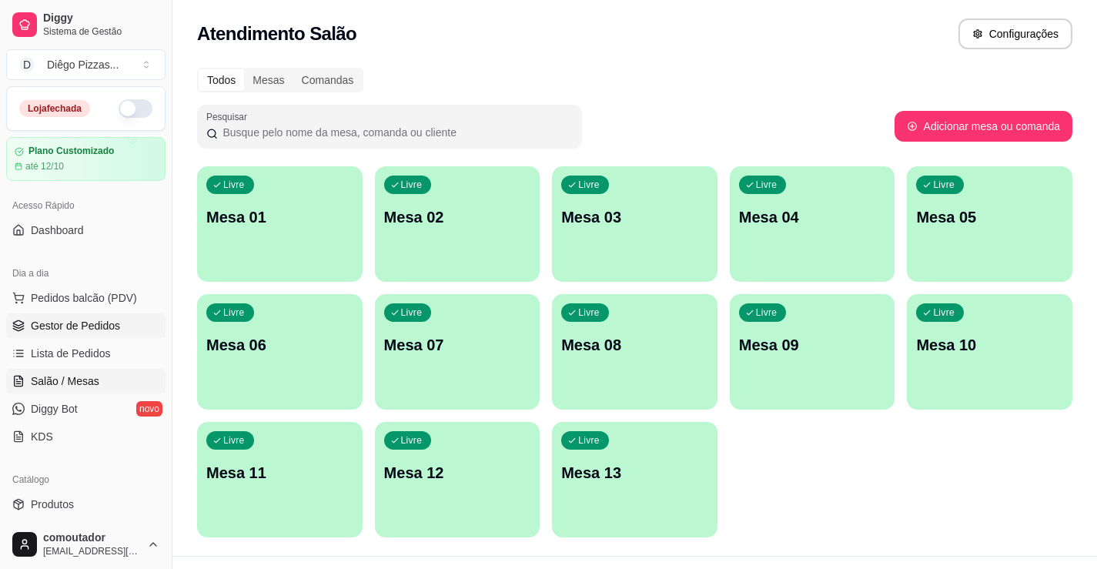
click at [82, 326] on span "Gestor de Pedidos" at bounding box center [75, 325] width 89 height 15
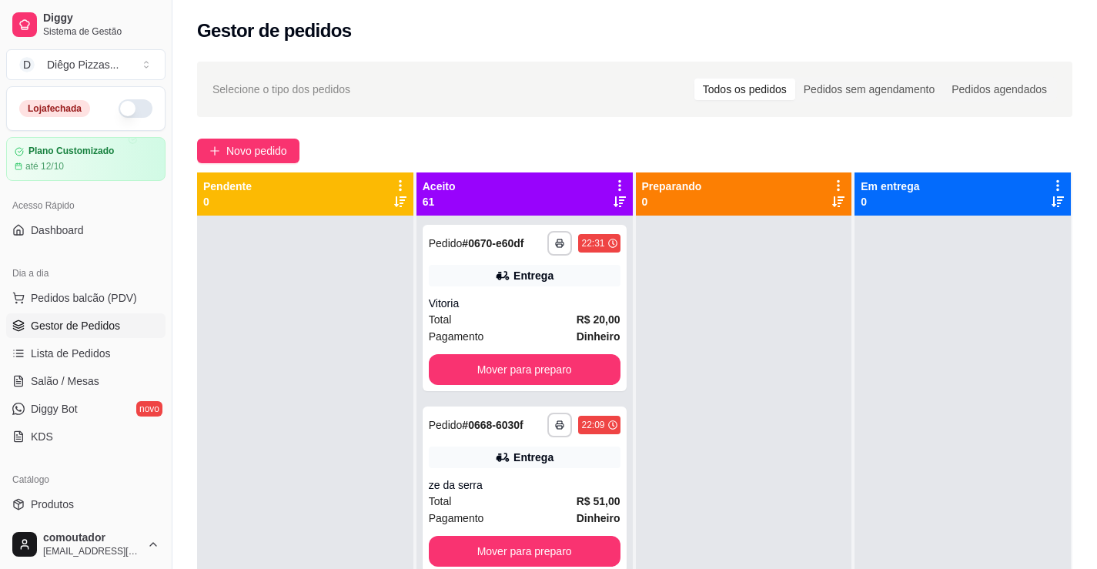
click at [613, 179] on icon at bounding box center [620, 186] width 14 height 14
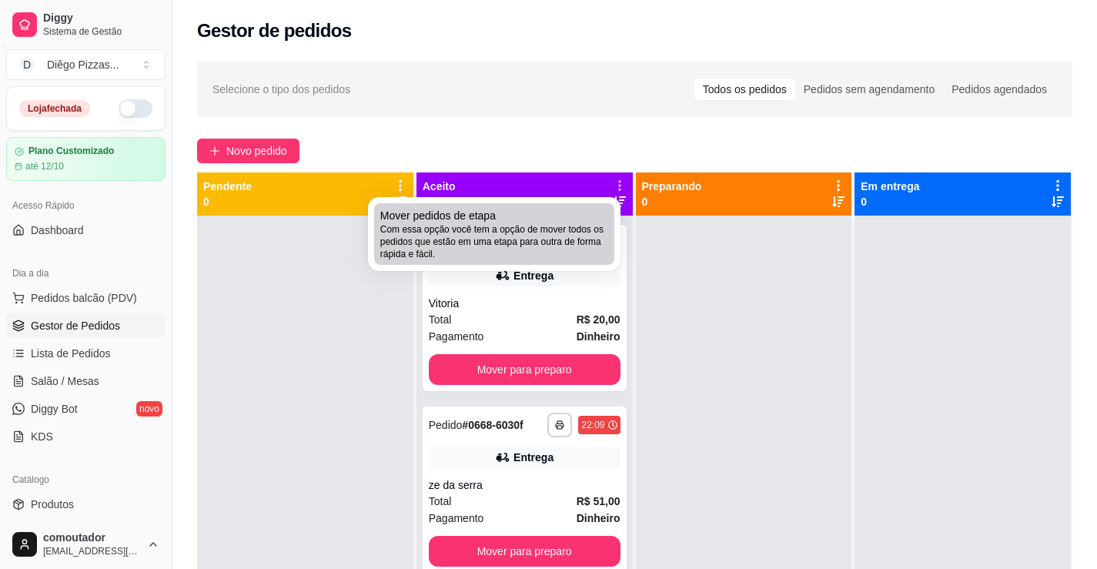
click at [588, 223] on div "Mover pedidos de etapa Com essa opção você tem a opção de mover todos os pedido…" at bounding box center [494, 234] width 228 height 52
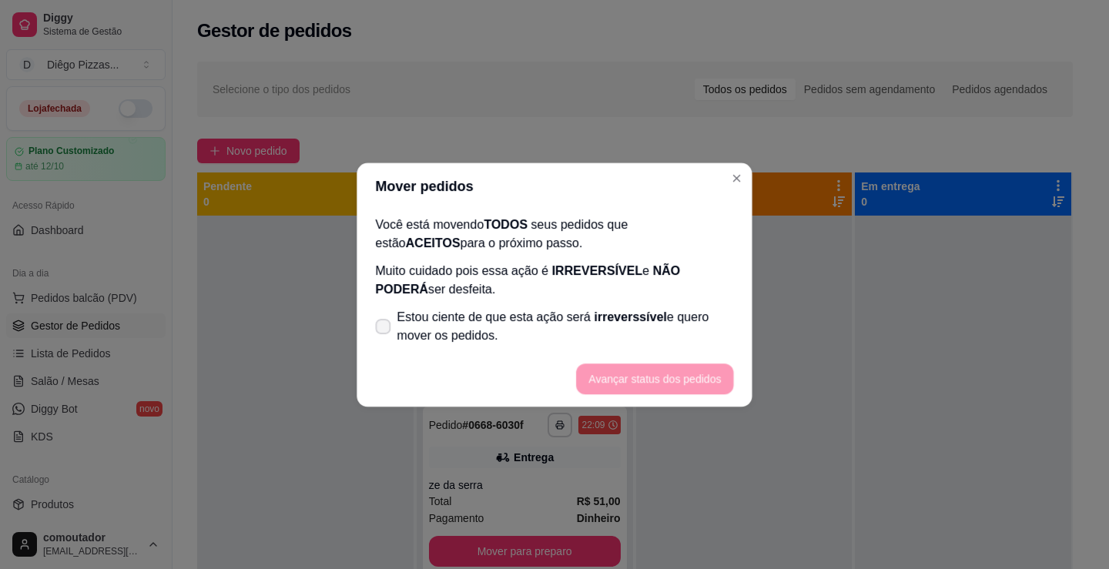
click at [452, 309] on span "Estou ciente de que esta ação será irreverssível e quero mover os pedidos." at bounding box center [565, 326] width 337 height 37
click at [384, 329] on input "Estou ciente de que esta ação será irreverssível e quero mover os pedidos." at bounding box center [379, 334] width 10 height 10
checkbox input "true"
click at [674, 385] on button "Avançar status dos pedidos" at bounding box center [654, 378] width 157 height 31
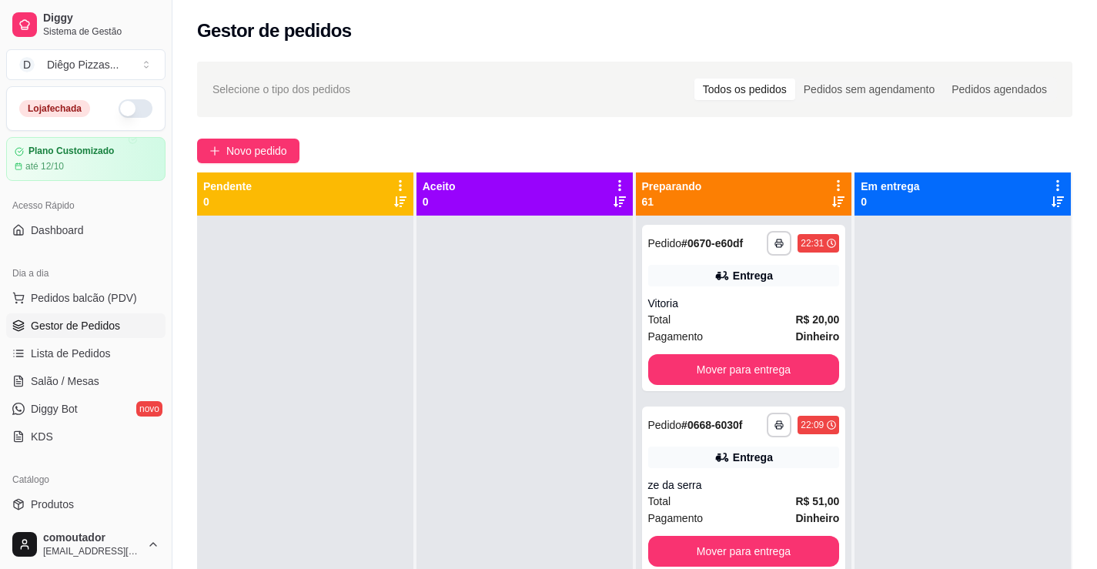
click at [832, 182] on icon at bounding box center [839, 186] width 14 height 14
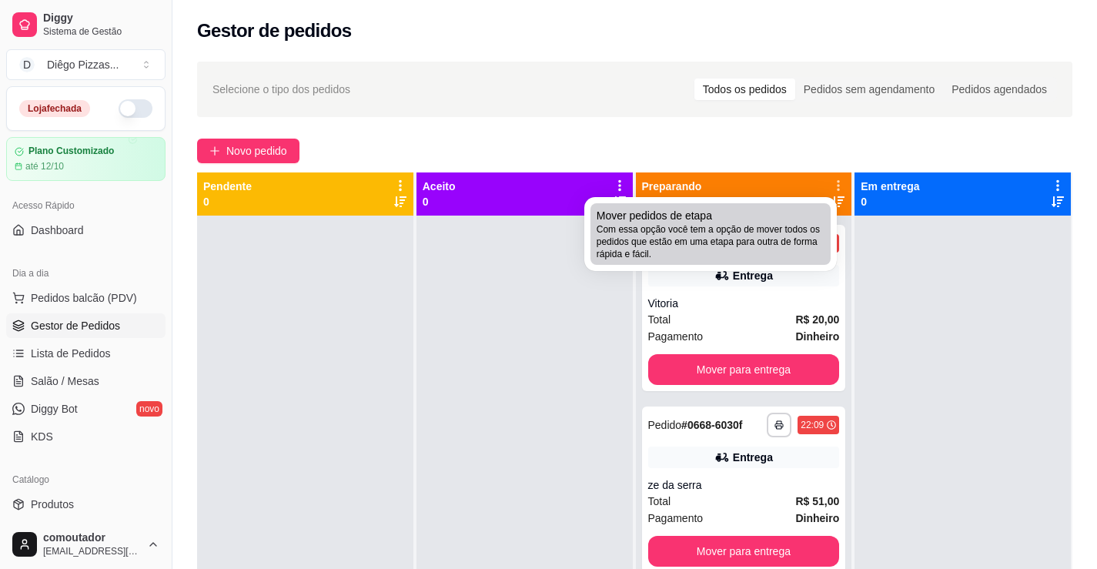
click at [735, 248] on span "Com essa opção você tem a opção de mover todos os pedidos que estão em uma etap…" at bounding box center [711, 241] width 228 height 37
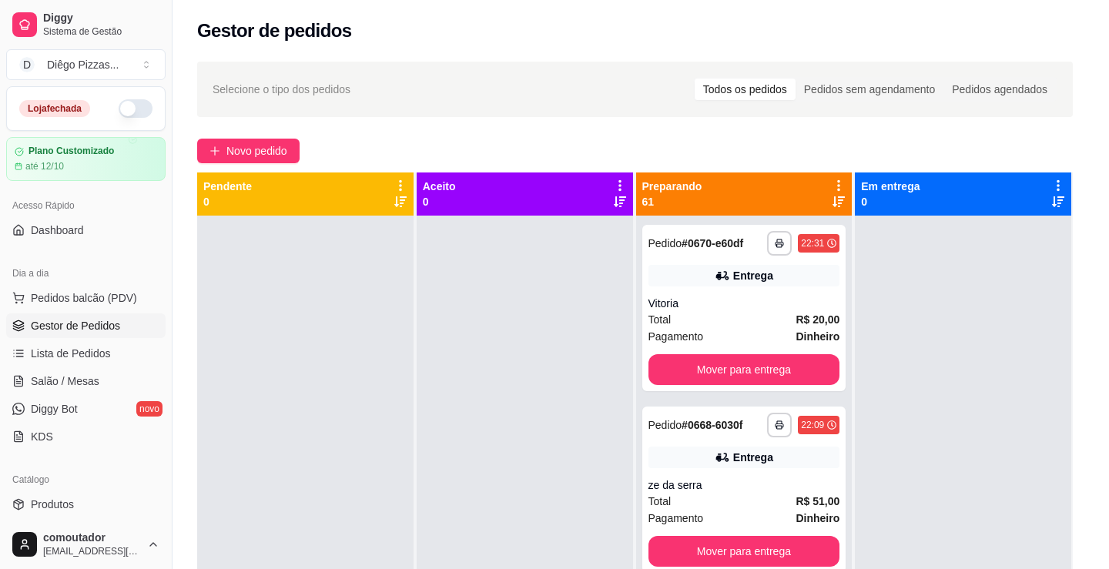
click at [506, 335] on span "Estou ciente de que esta ação será irreverssível e quero mover os pedidos." at bounding box center [565, 326] width 337 height 37
click at [385, 335] on input "Estou ciente de que esta ação será irreverssível e quero mover os pedidos." at bounding box center [380, 334] width 10 height 10
checkbox input "true"
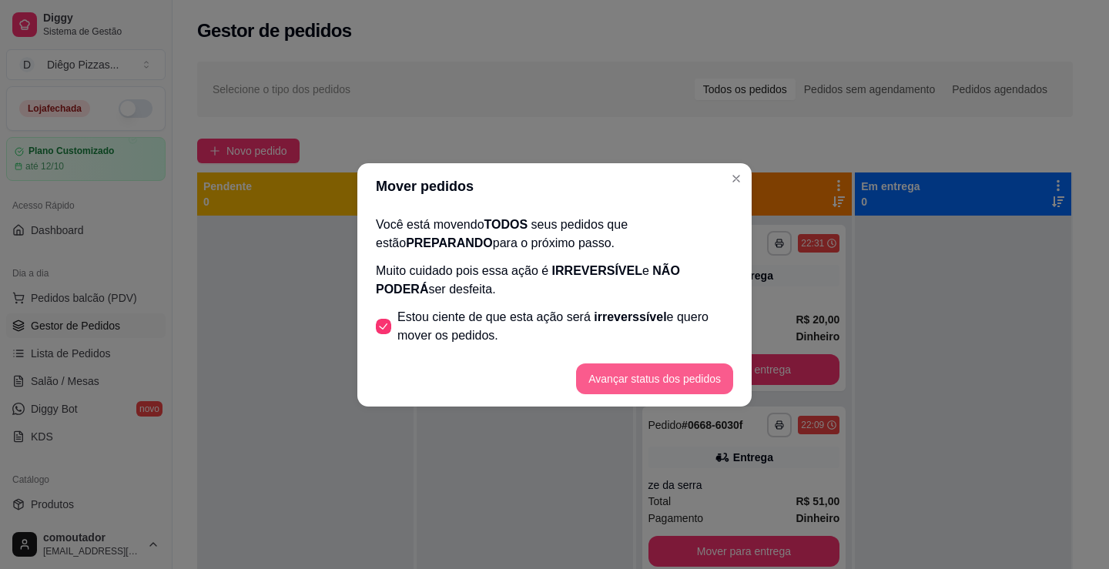
click at [614, 382] on button "Avançar status dos pedidos" at bounding box center [654, 378] width 157 height 31
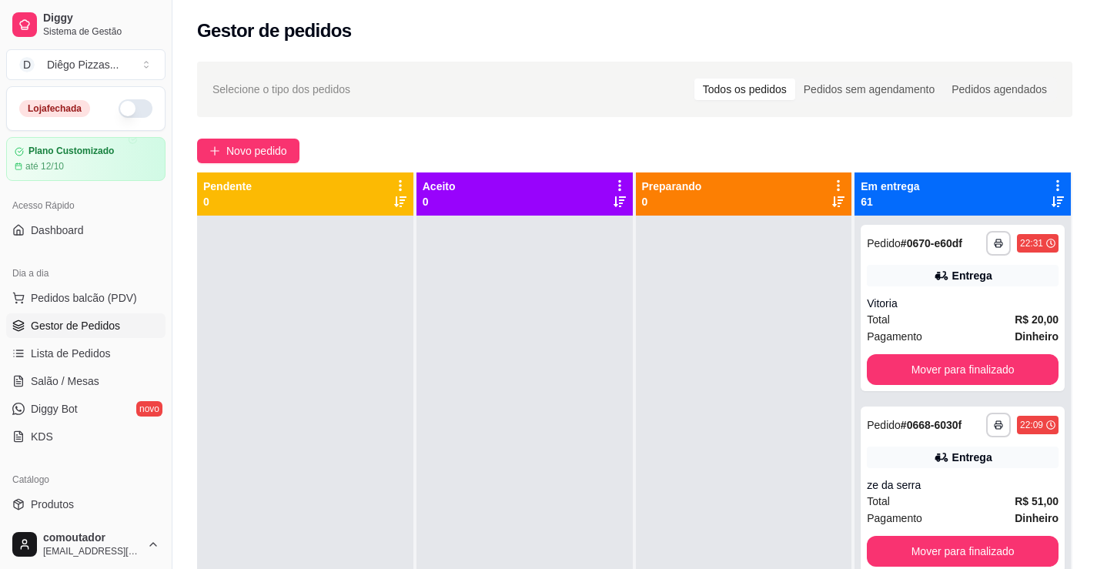
click at [1051, 183] on icon at bounding box center [1058, 186] width 14 height 14
click at [892, 211] on span "Mover pedidos de etapa" at bounding box center [907, 212] width 92 height 12
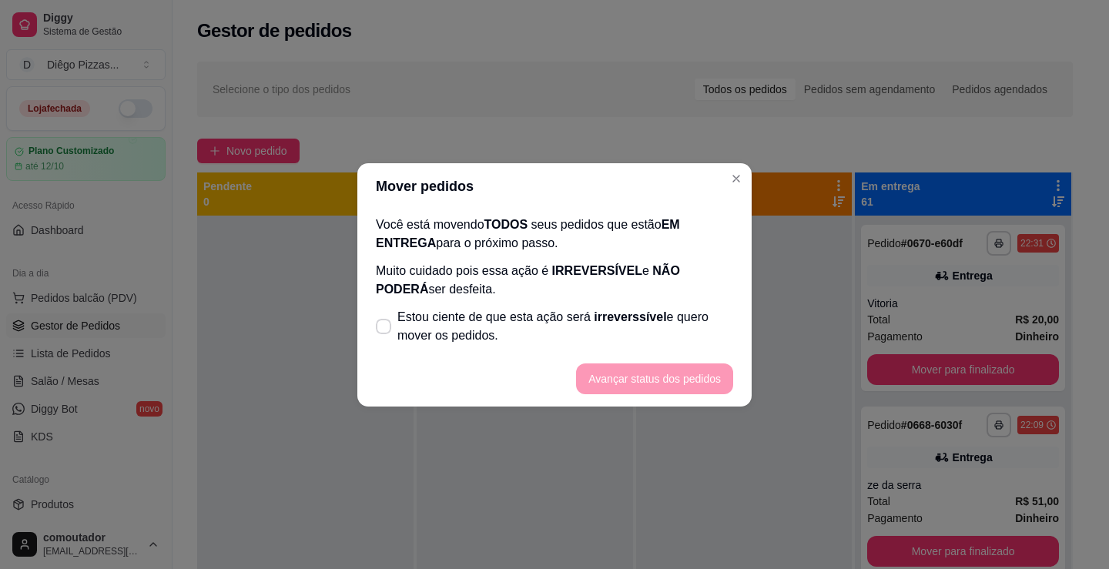
click at [572, 328] on span "Estou ciente de que esta ação será irreverssível e quero mover os pedidos." at bounding box center [565, 326] width 336 height 37
click at [385, 329] on input "Estou ciente de que esta ação será irreverssível e quero mover os pedidos." at bounding box center [380, 334] width 10 height 10
checkbox input "true"
click at [623, 363] on footer "Avançar status dos pedidos" at bounding box center [554, 378] width 394 height 55
click at [628, 381] on button "Avançar status dos pedidos" at bounding box center [654, 378] width 157 height 31
